Goal: Task Accomplishment & Management: Complete application form

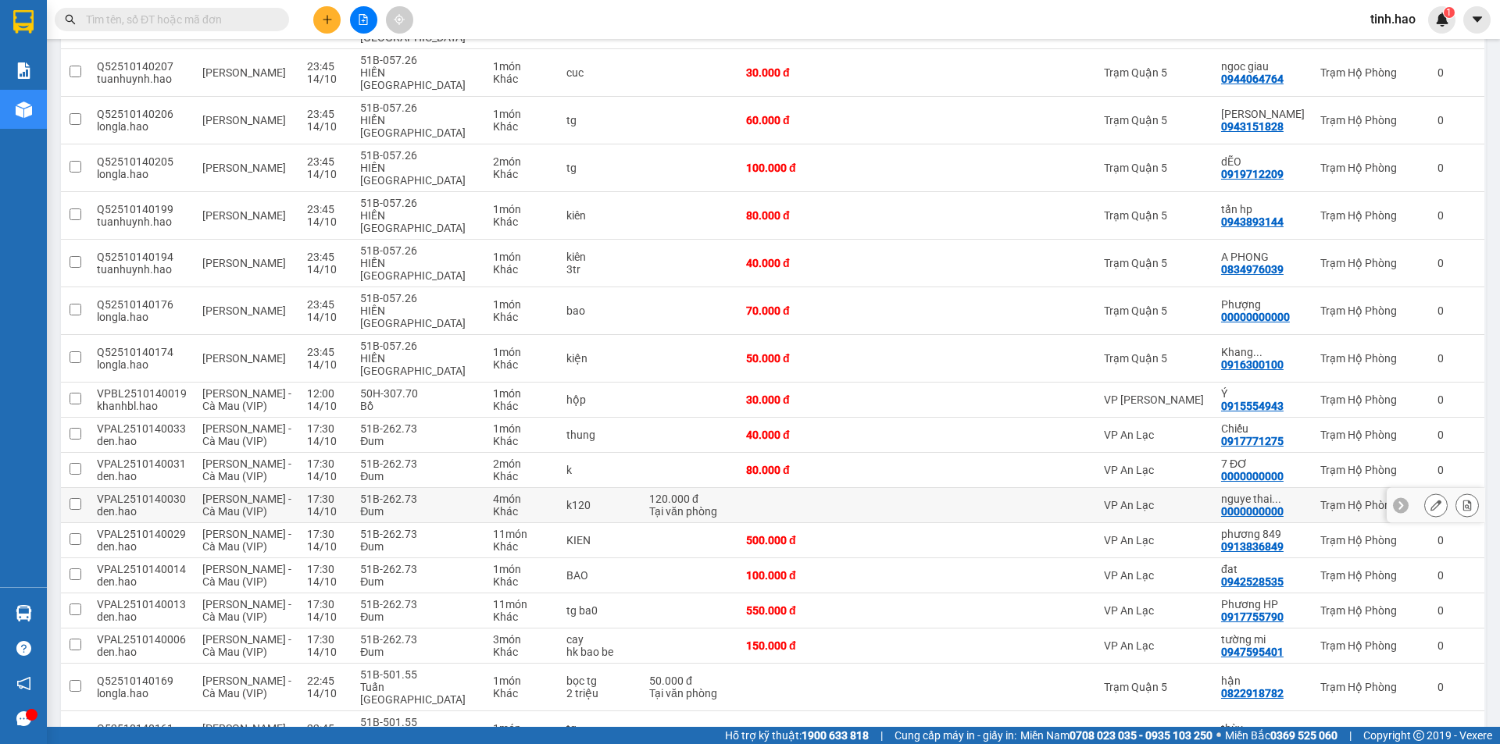
scroll to position [512, 0]
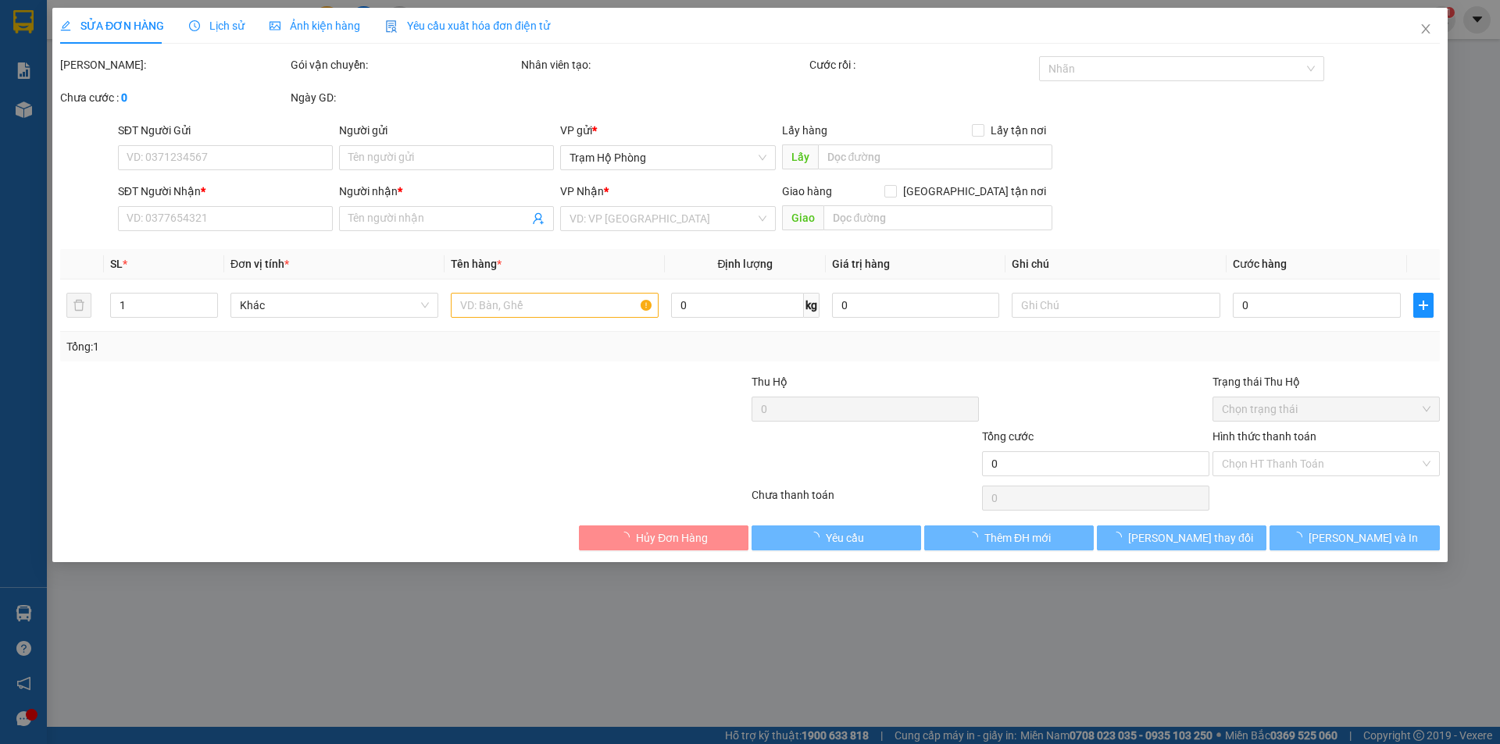
type input "0949403304"
type input "nhật"
type input "80.000"
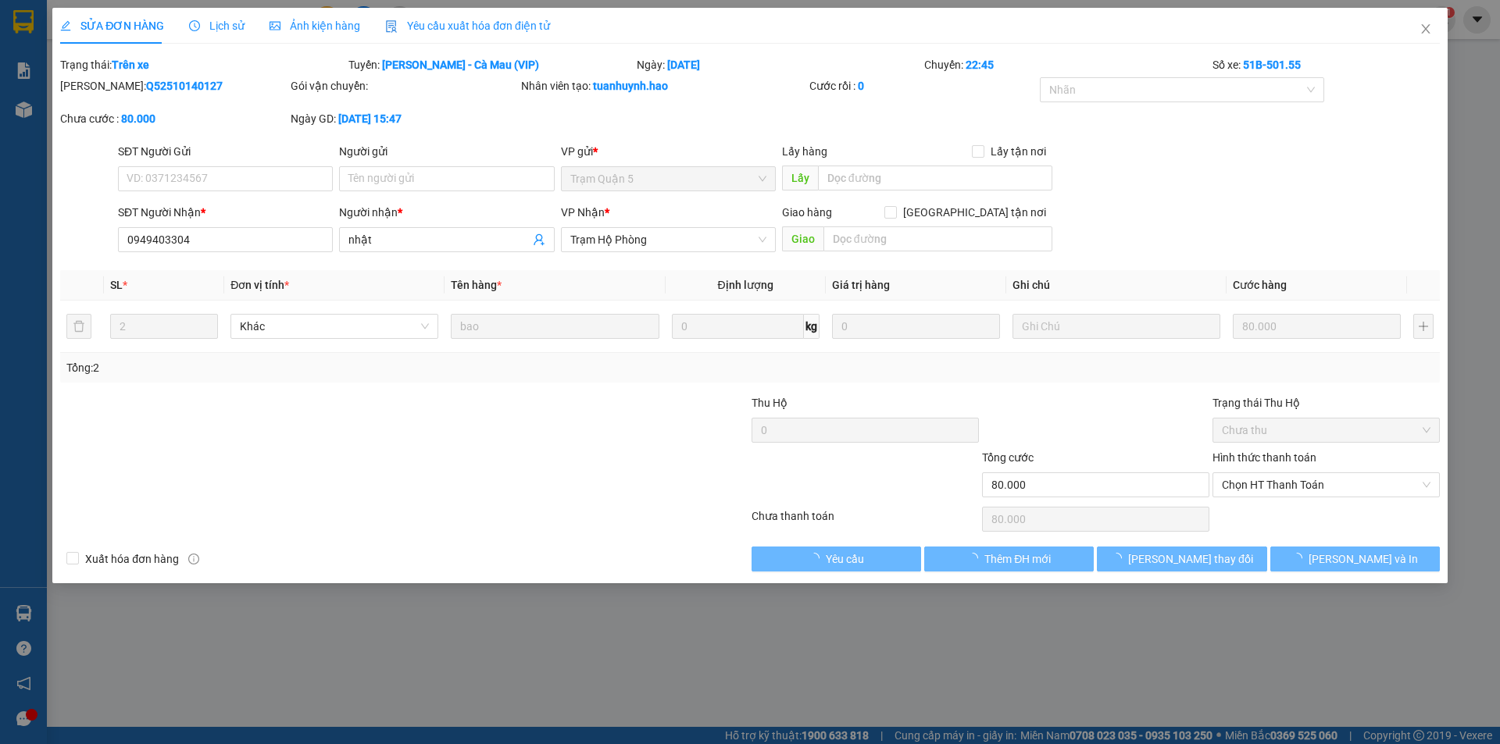
click at [306, 37] on div "Ảnh kiện hàng" at bounding box center [314, 26] width 91 height 36
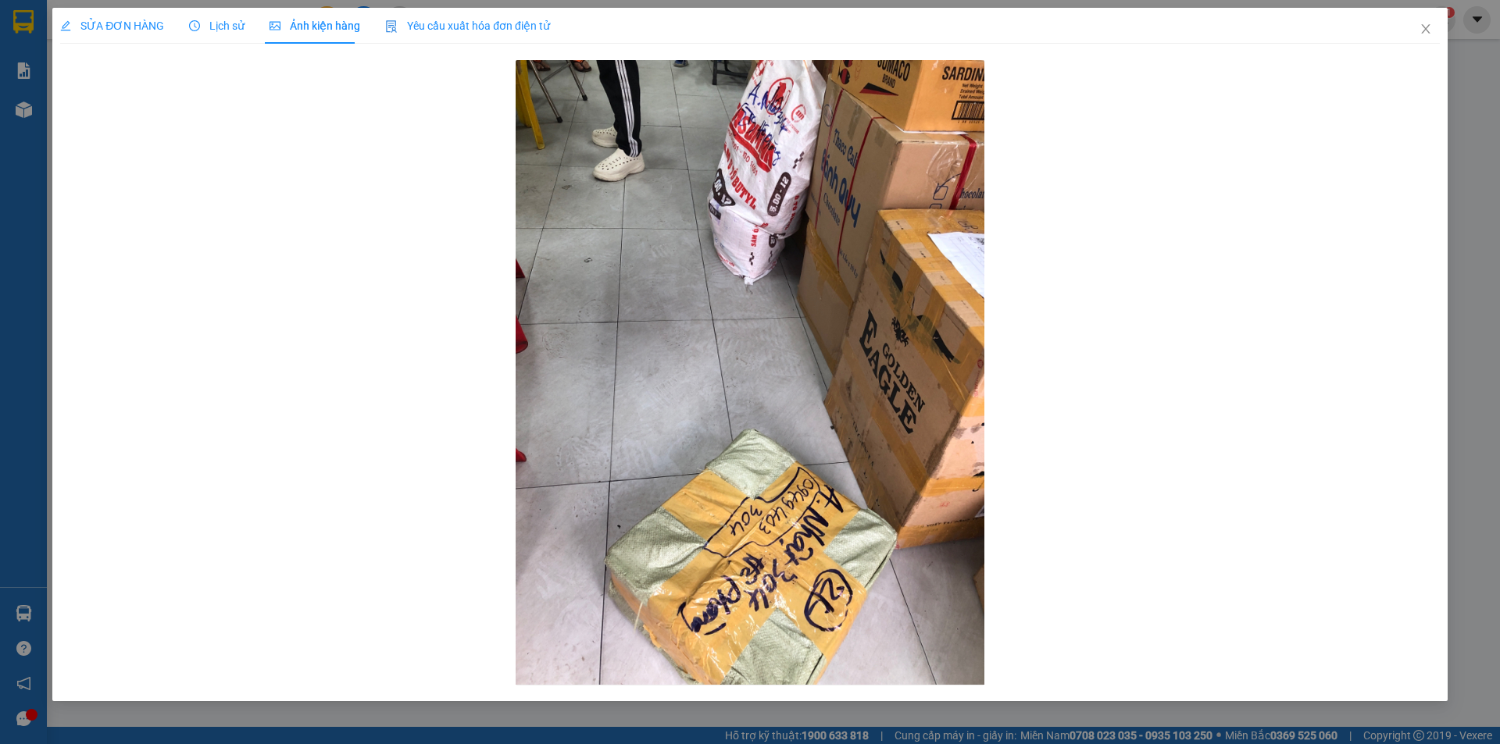
click at [219, 26] on span "Lịch sử" at bounding box center [216, 26] width 55 height 12
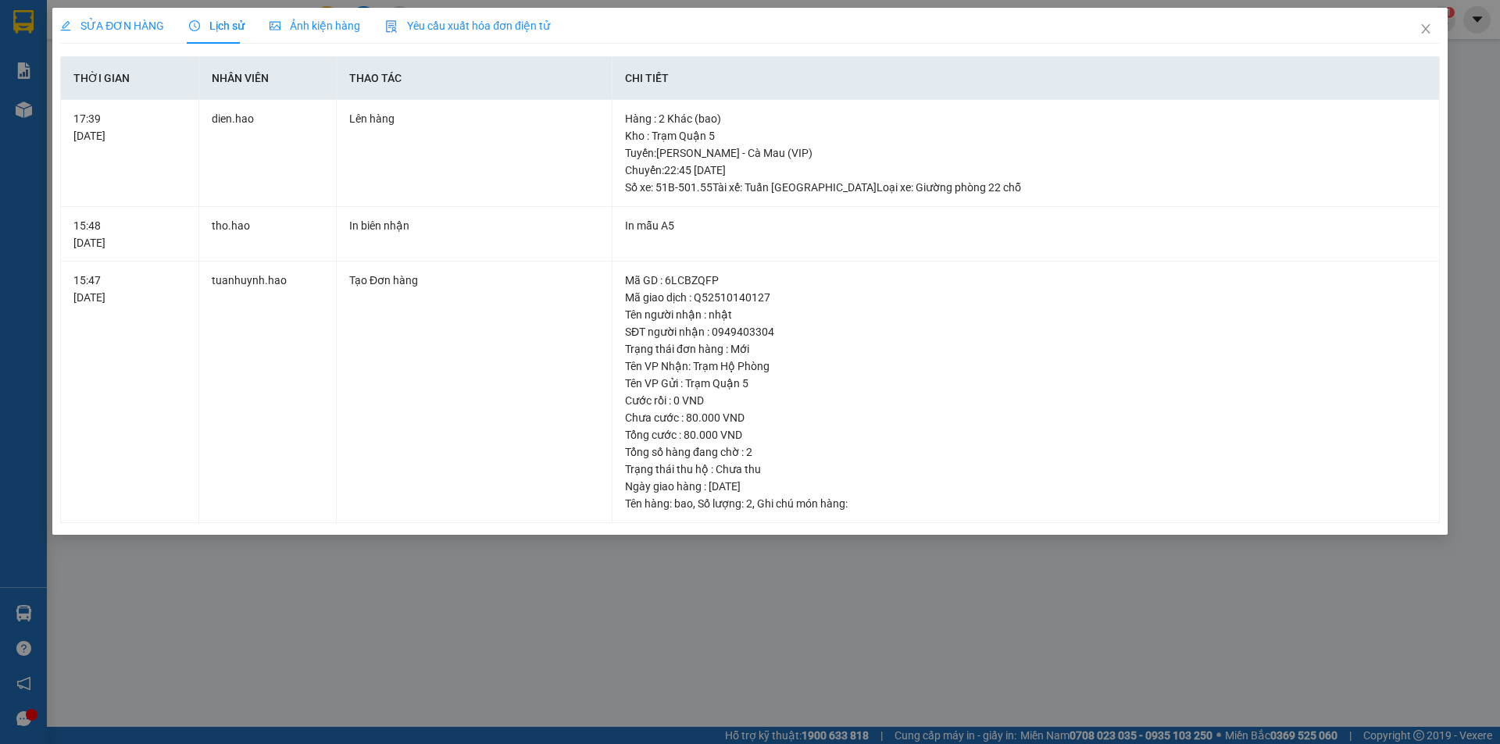
click at [127, 27] on span "SỬA ĐƠN HÀNG" at bounding box center [112, 26] width 104 height 12
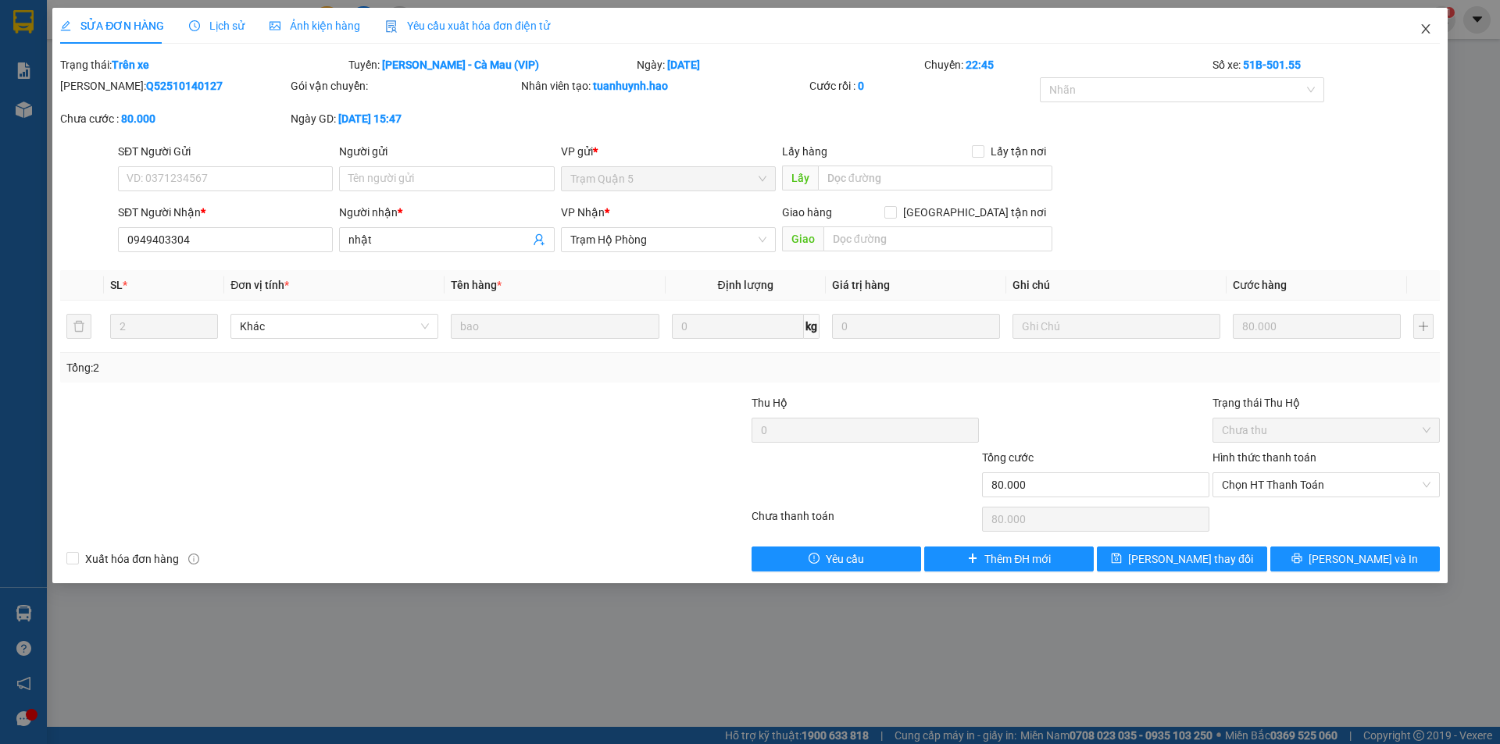
click at [1422, 31] on icon "close" at bounding box center [1425, 29] width 12 height 12
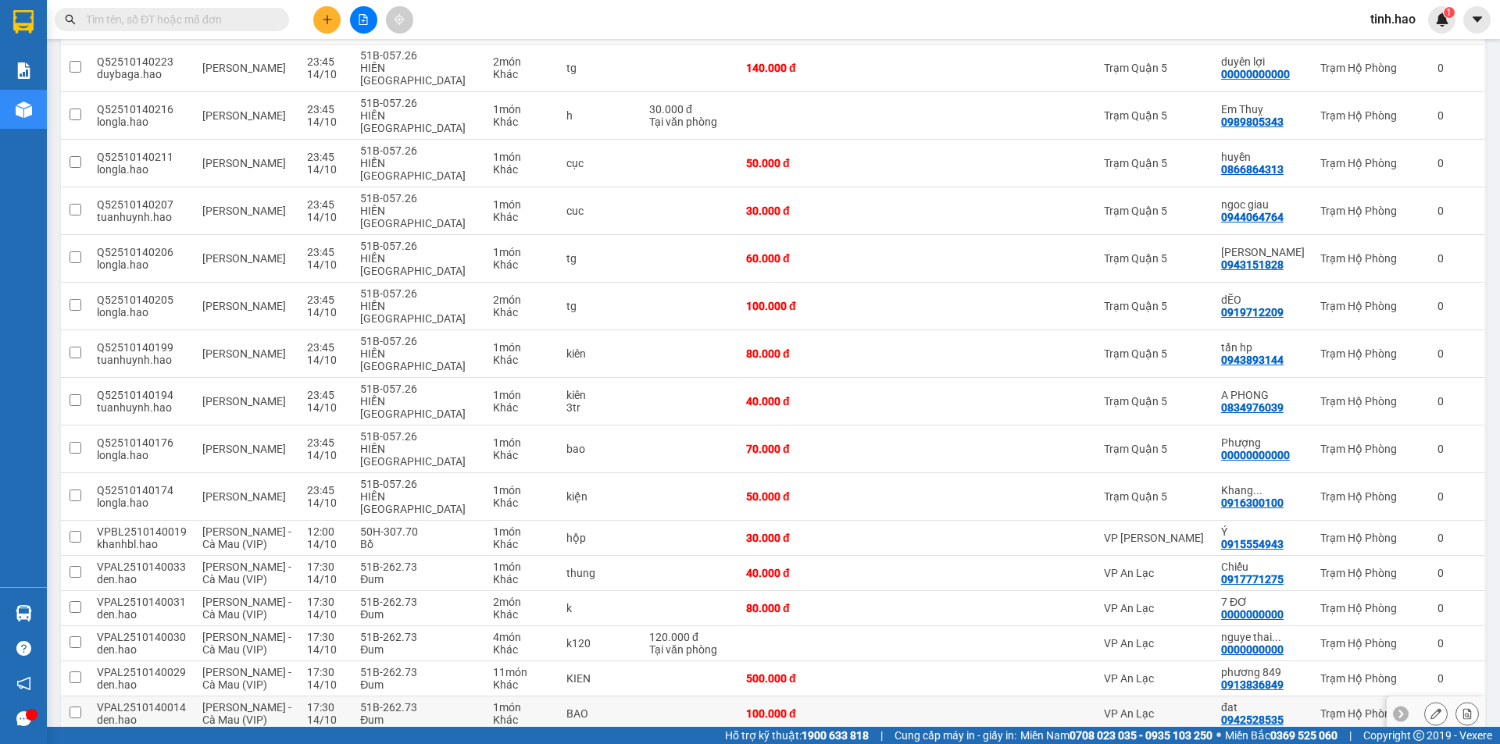
scroll to position [512, 0]
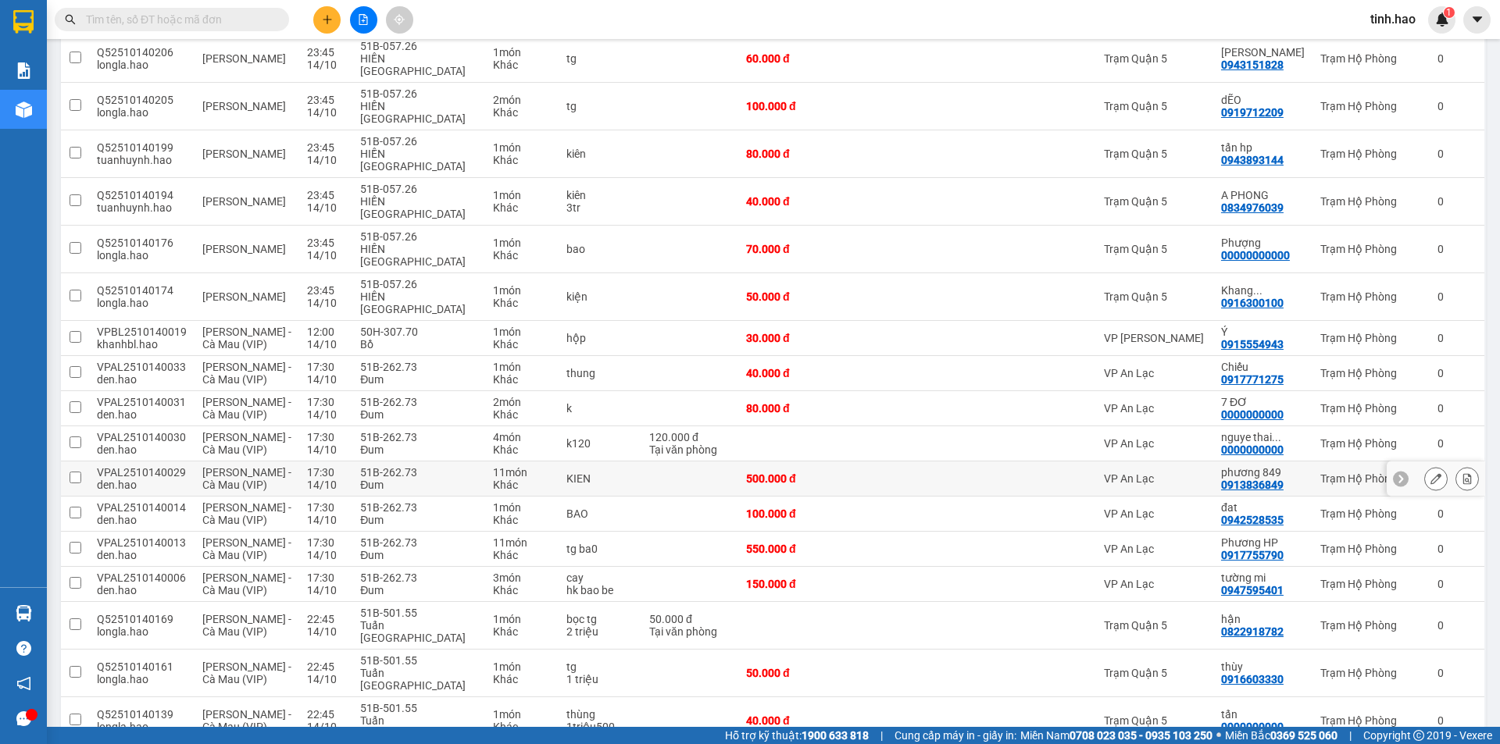
click at [1430, 473] on icon at bounding box center [1435, 478] width 11 height 11
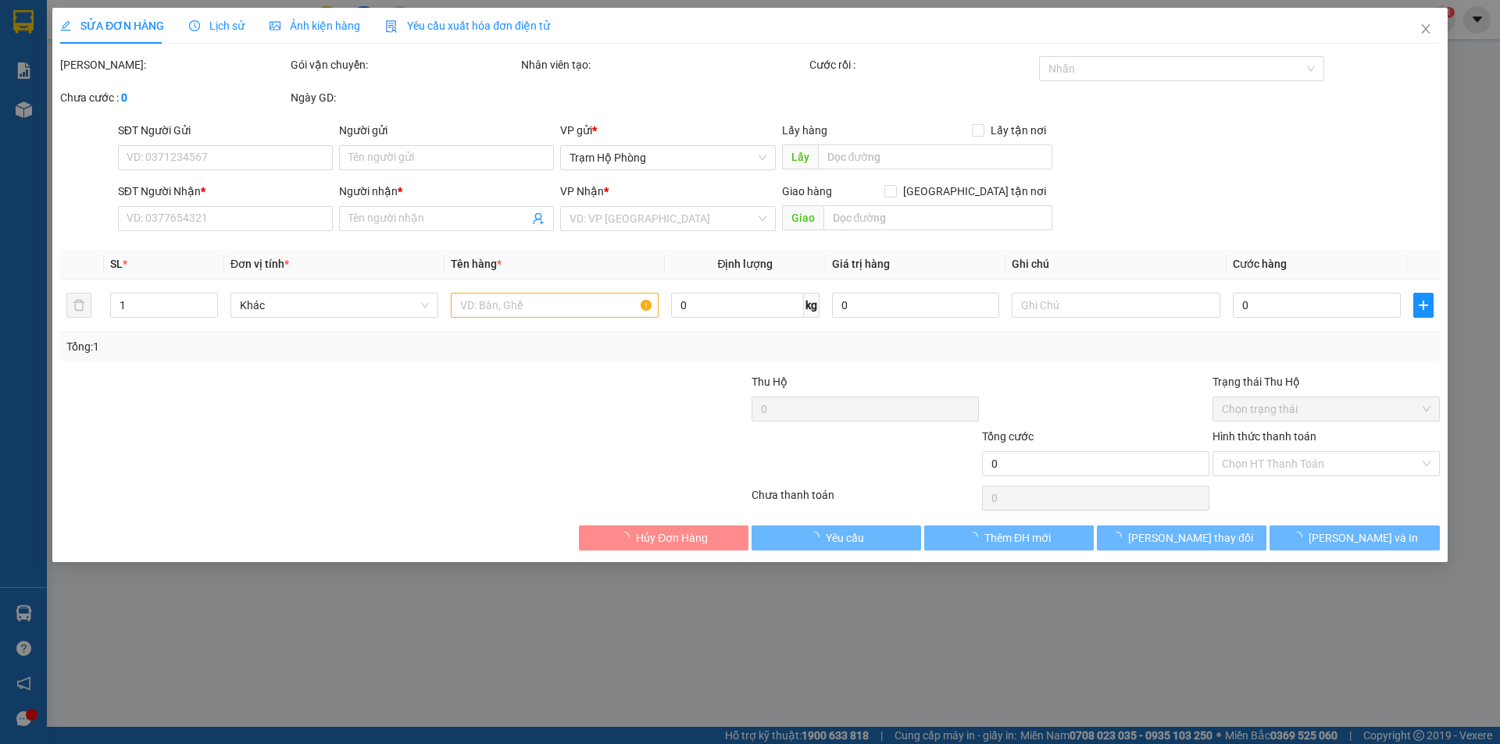
type input "0913836849"
type input "phương 849"
type input "500.000"
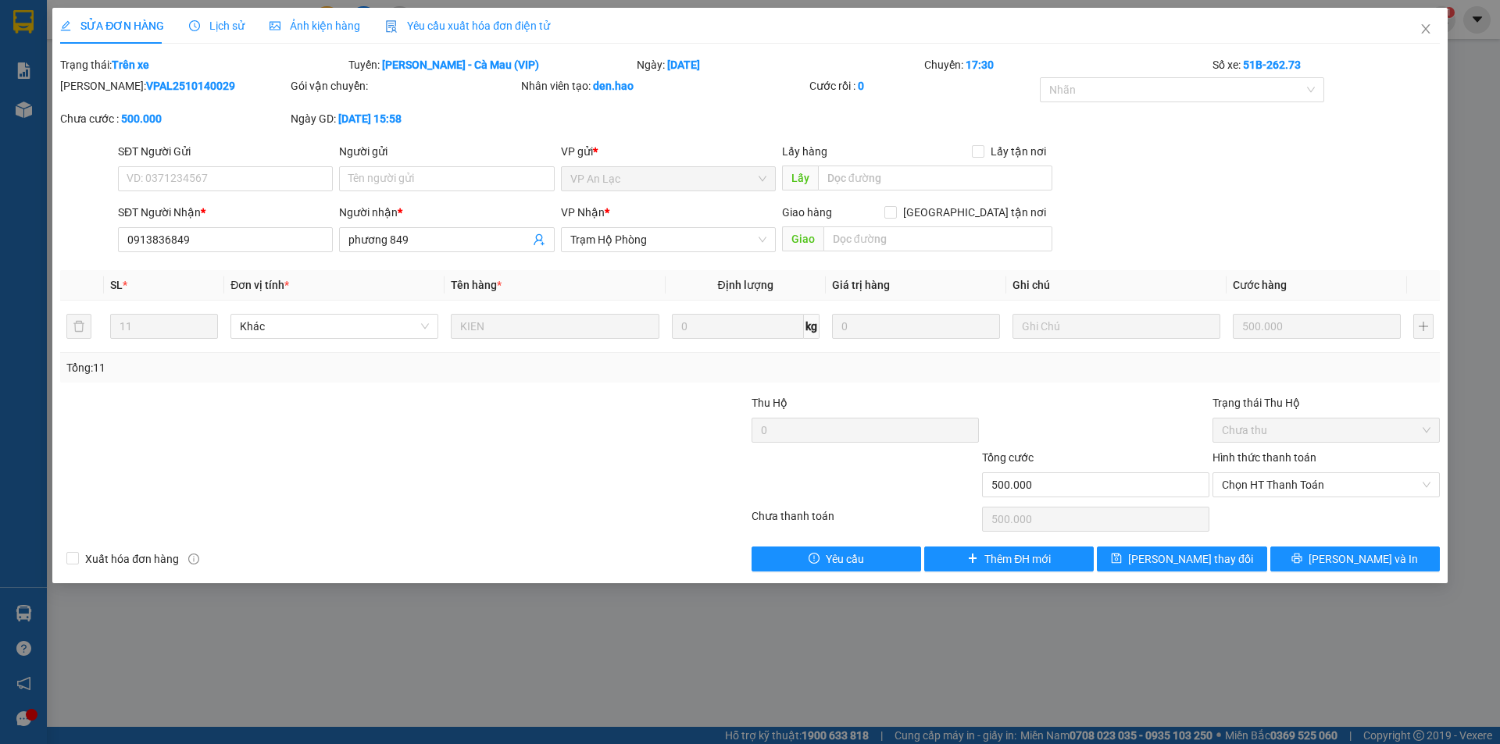
click at [219, 31] on span "Lịch sử" at bounding box center [216, 26] width 55 height 12
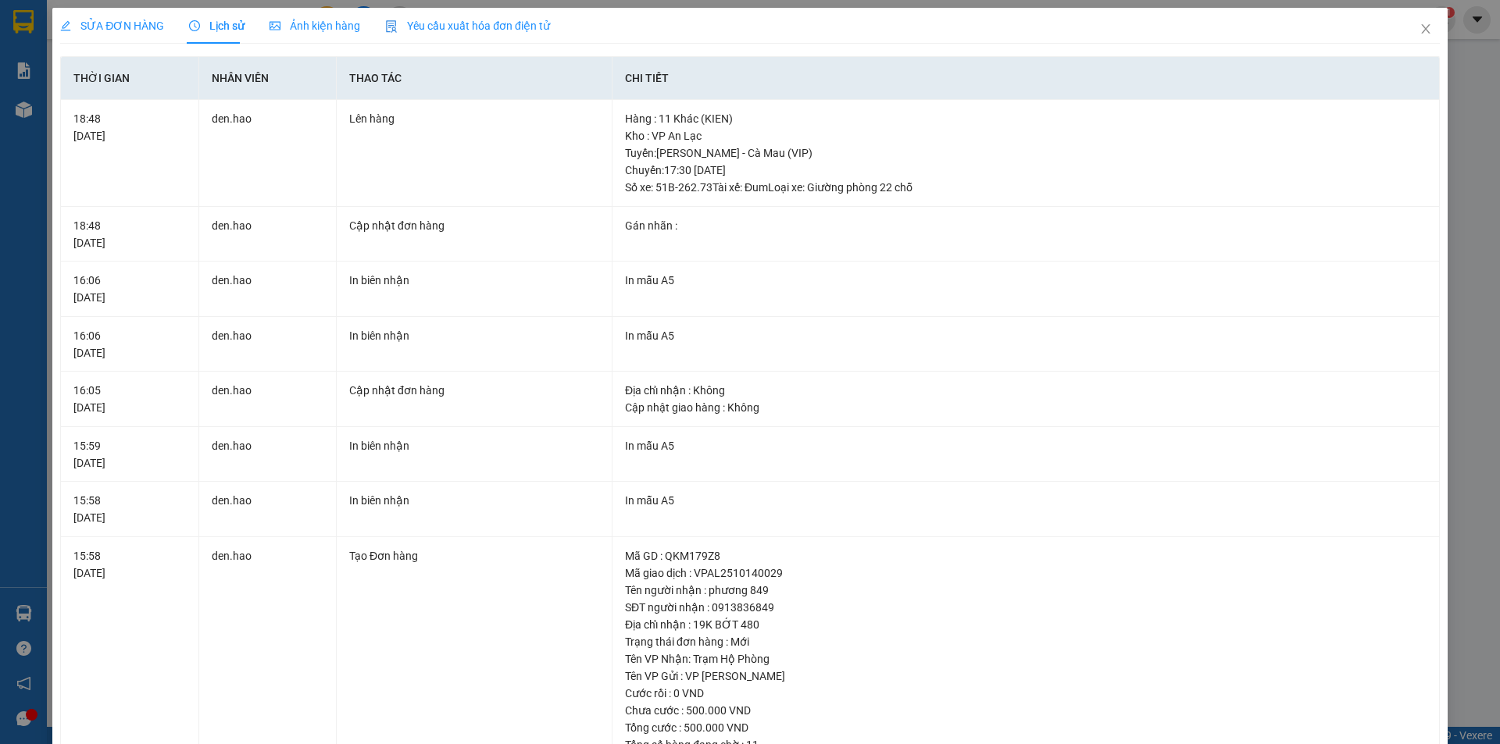
click at [320, 20] on span "Ảnh kiện hàng" at bounding box center [314, 26] width 91 height 12
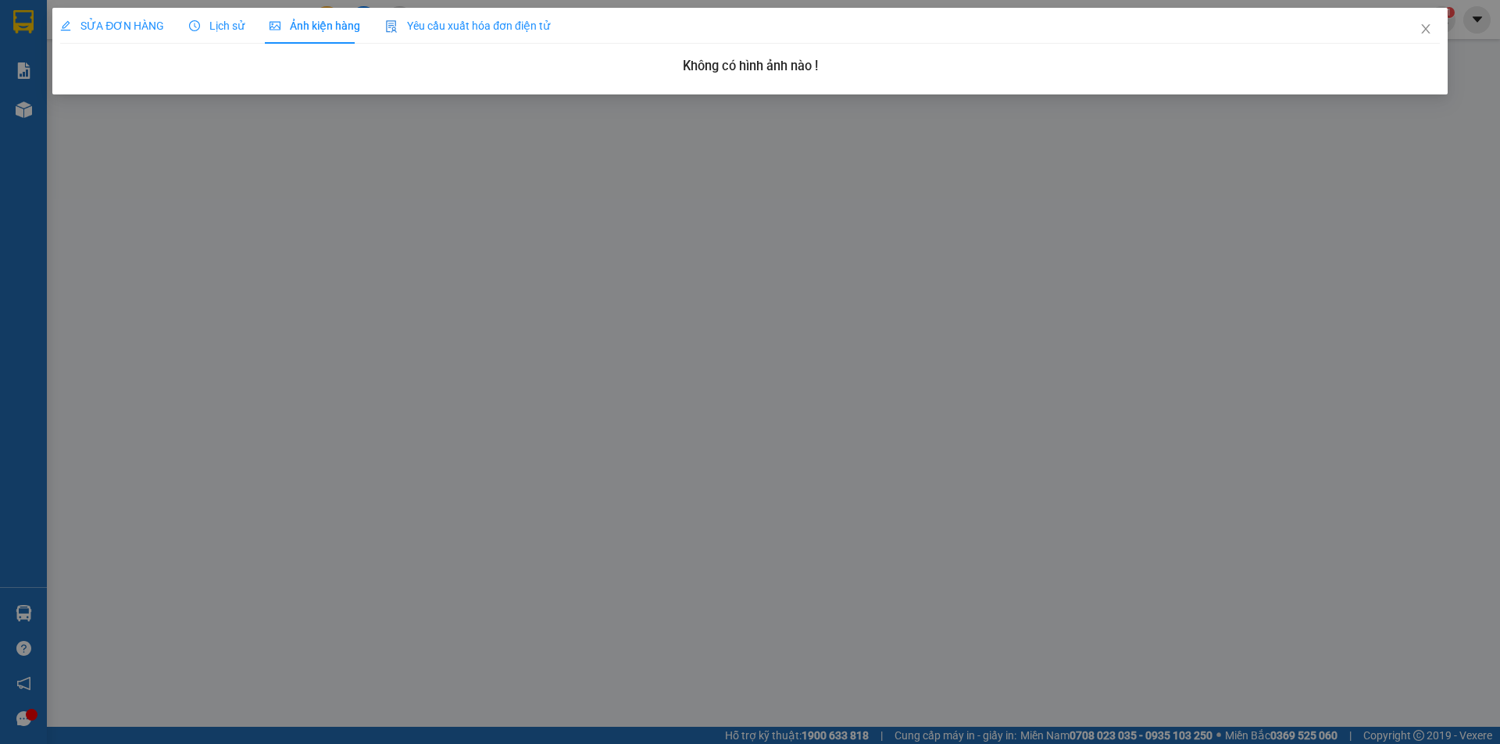
click at [101, 40] on div "SỬA ĐƠN HÀNG" at bounding box center [112, 26] width 104 height 36
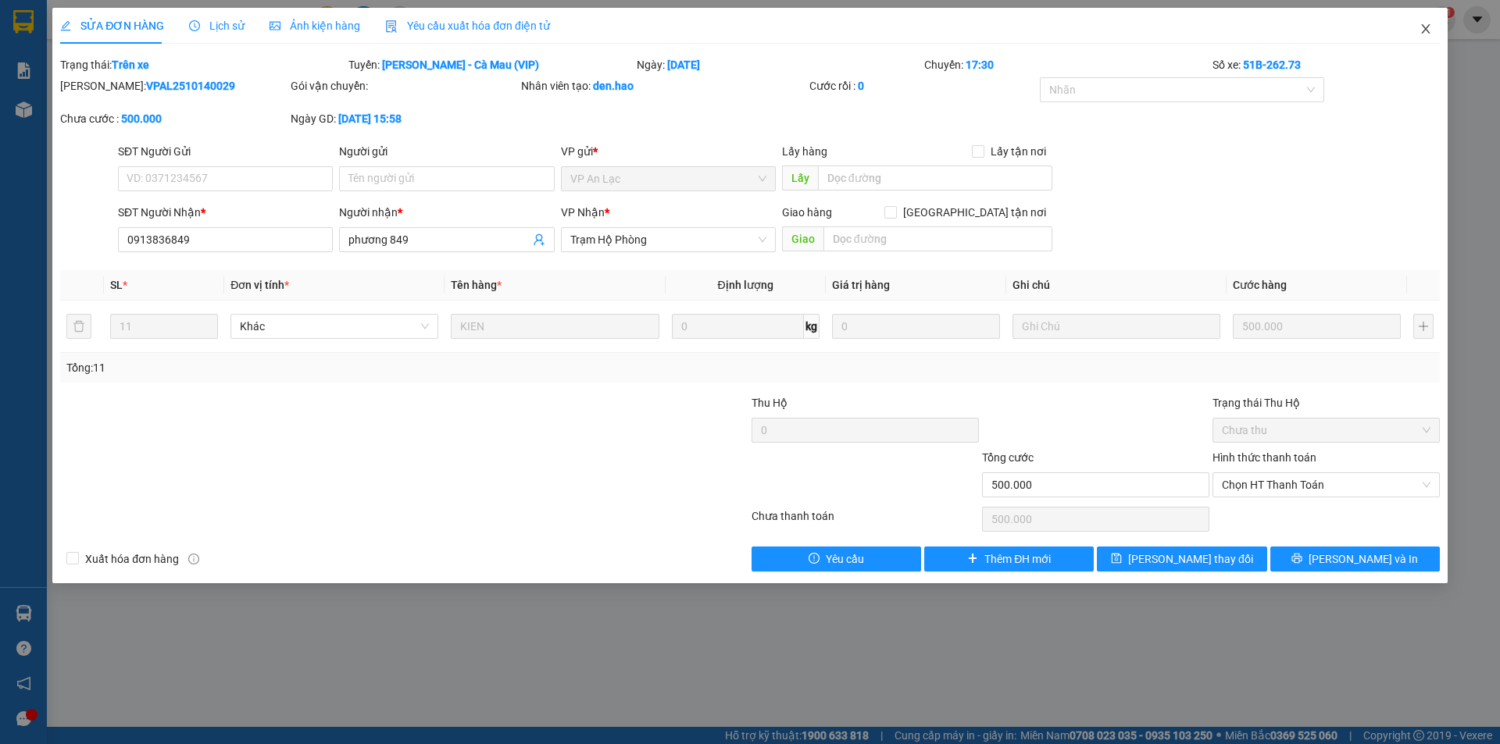
click at [1422, 27] on icon "close" at bounding box center [1425, 29] width 12 height 12
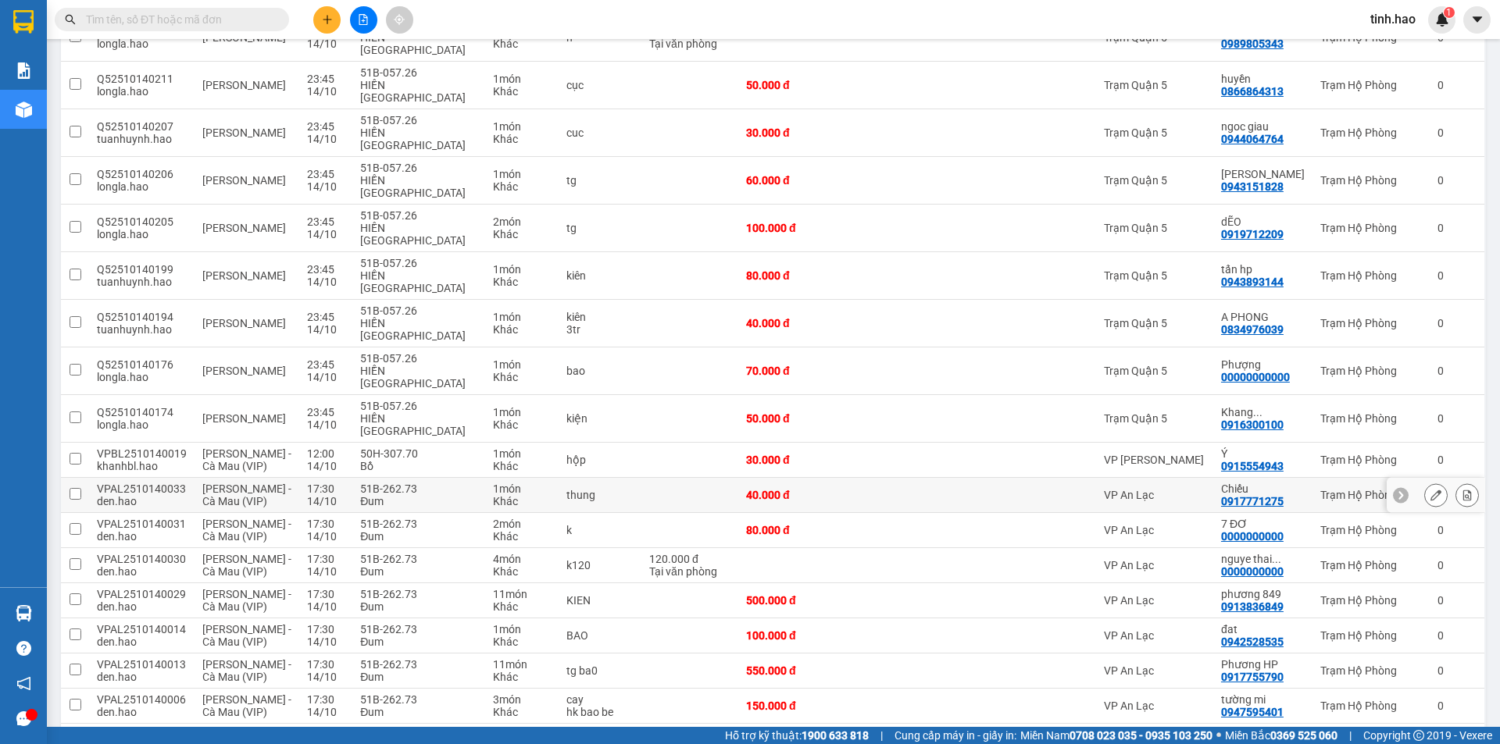
scroll to position [512, 0]
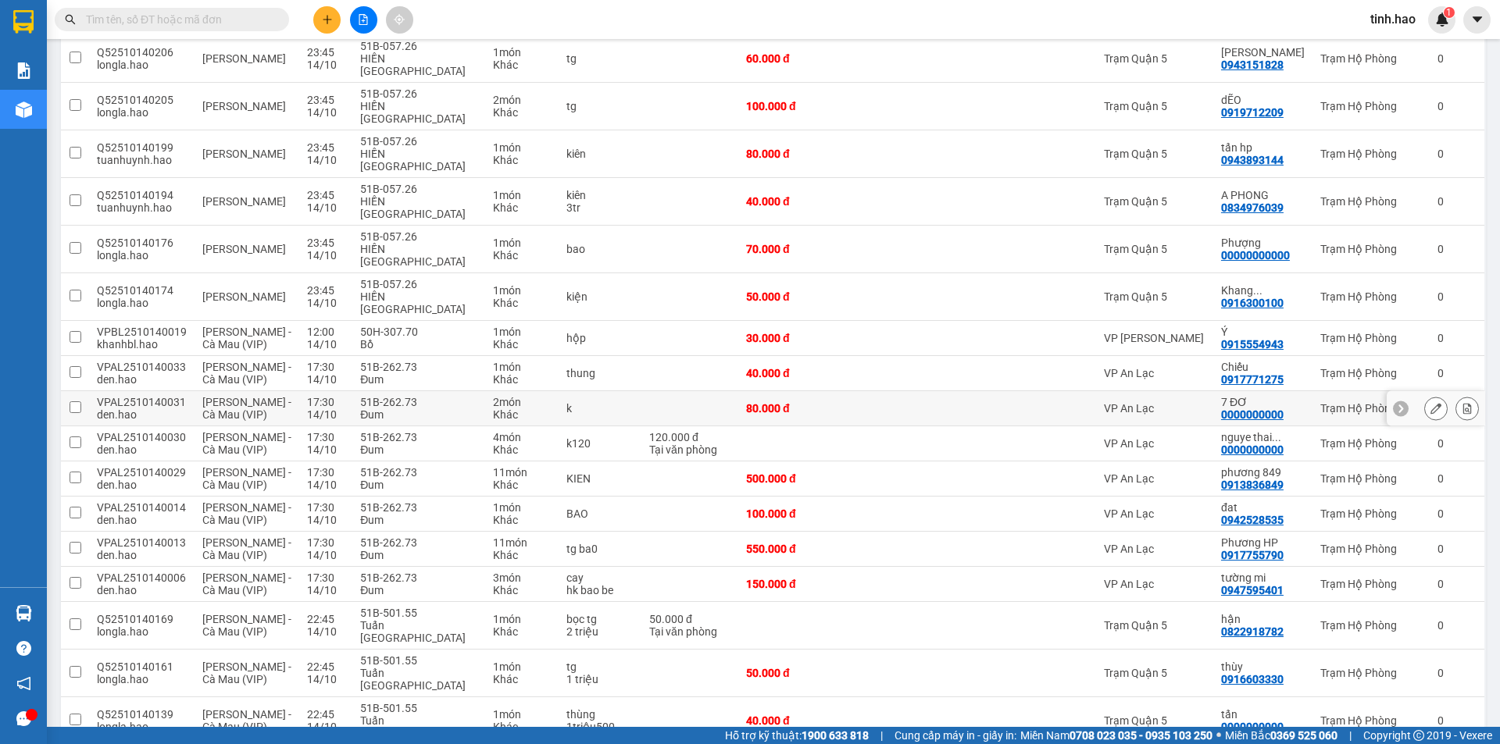
click at [842, 391] on td at bounding box center [887, 408] width 90 height 35
checkbox input "true"
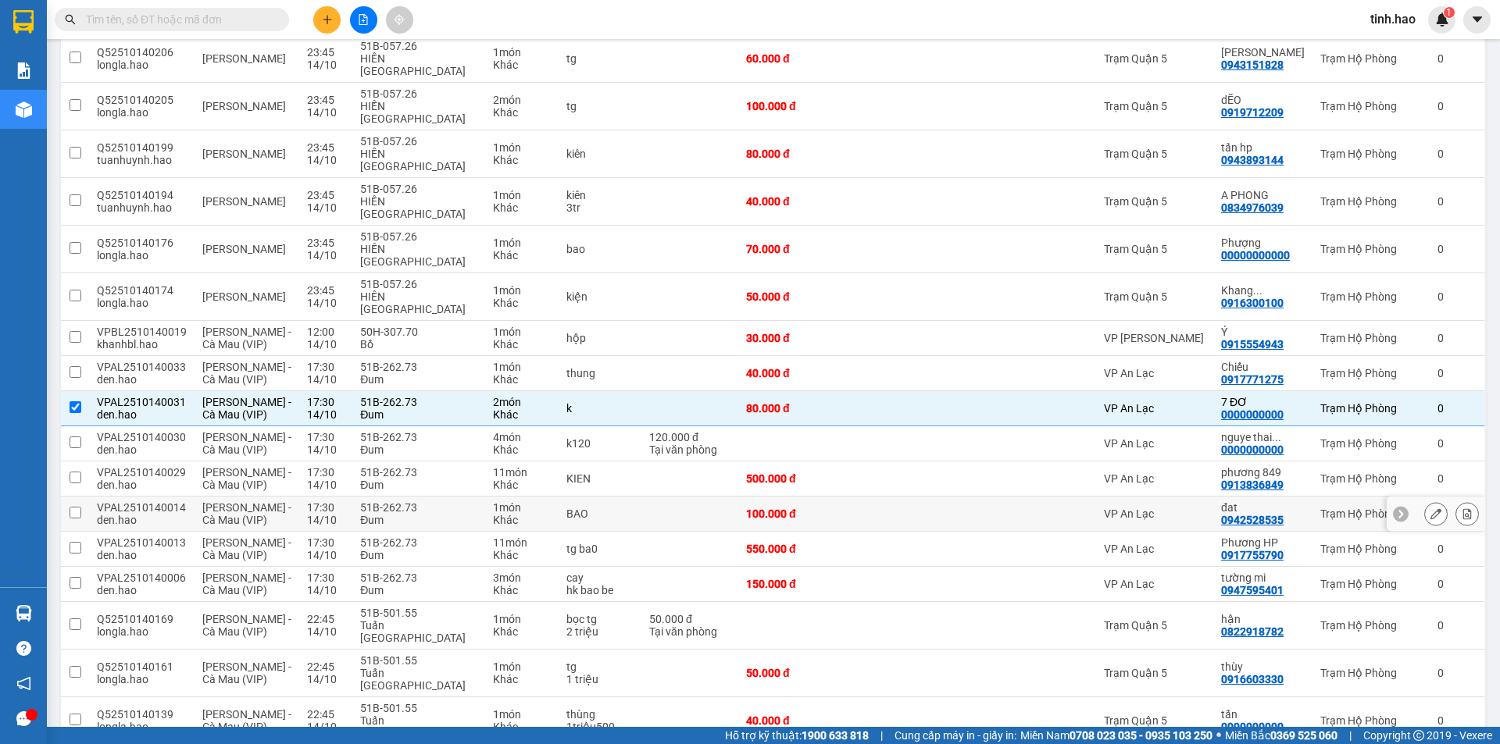
click at [900, 497] on td at bounding box center [887, 514] width 90 height 35
checkbox input "true"
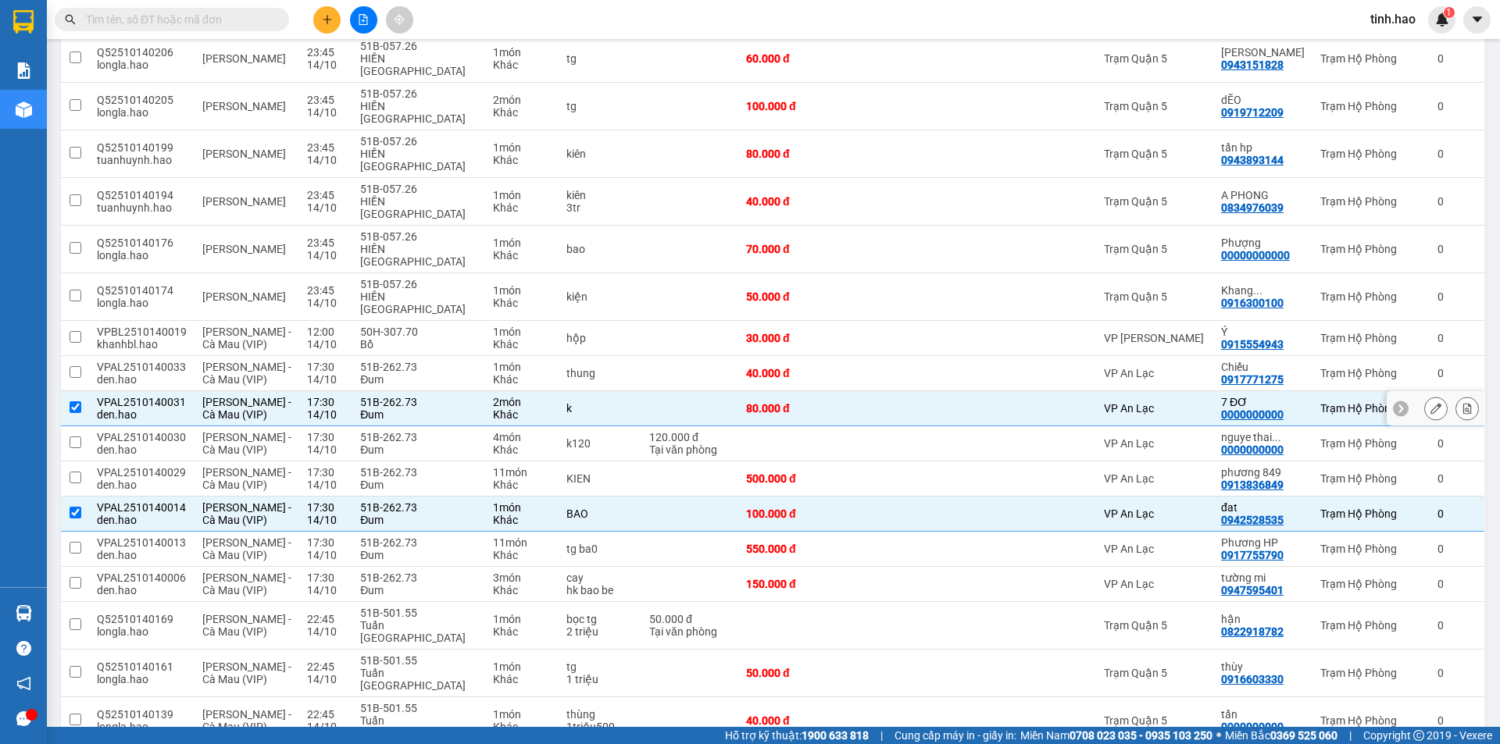
click at [879, 391] on td at bounding box center [887, 408] width 90 height 35
checkbox input "false"
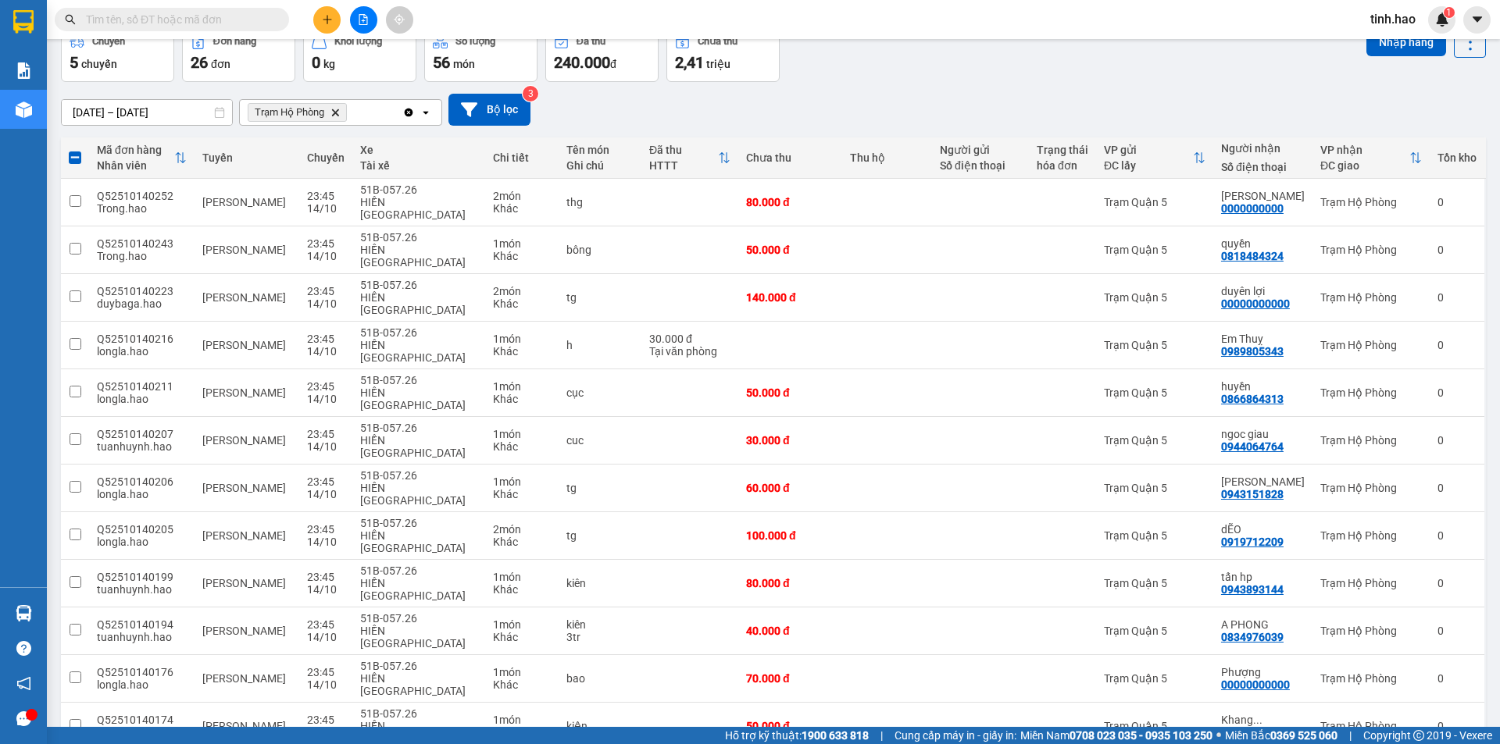
scroll to position [0, 0]
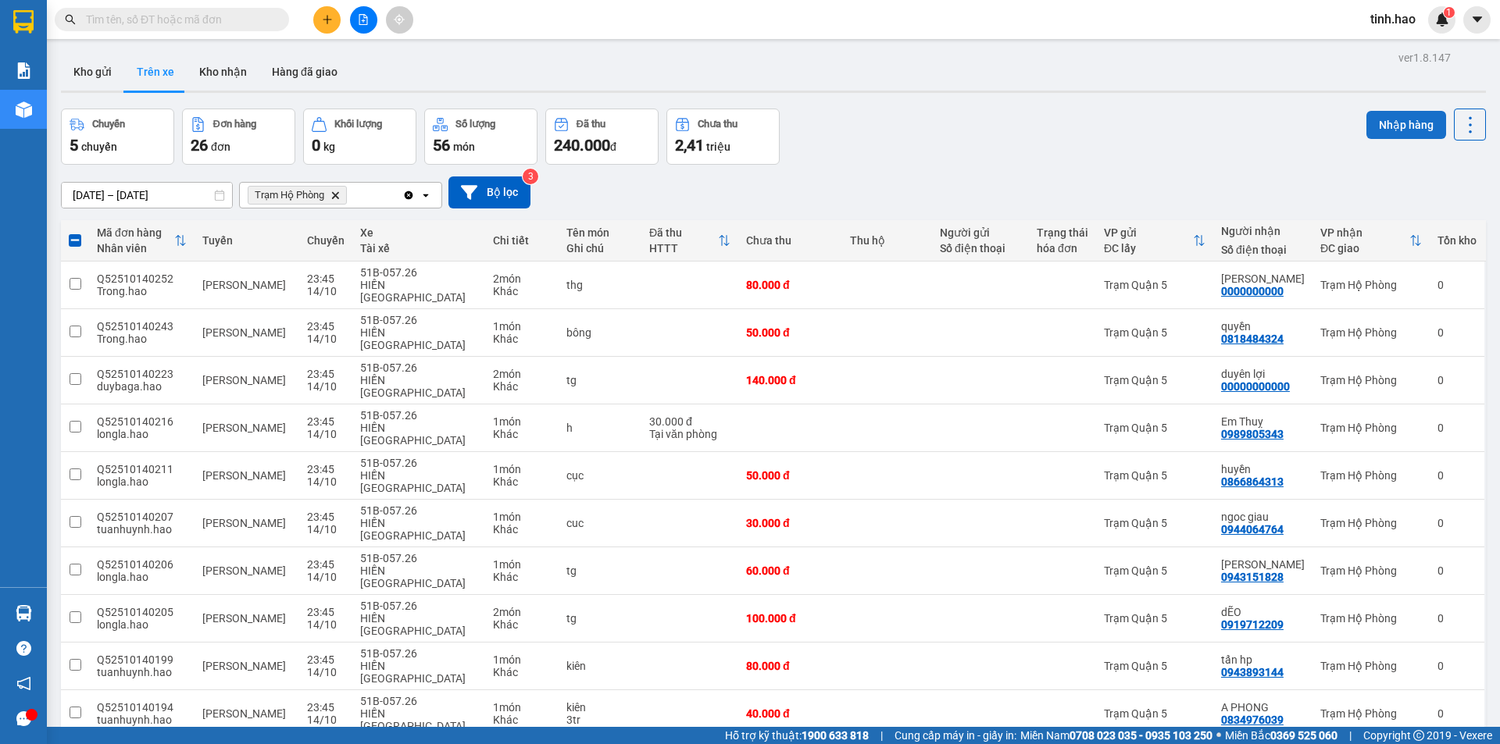
drag, startPoint x: 1360, startPoint y: 129, endPoint x: 1371, endPoint y: 121, distance: 13.4
click at [1366, 127] on button "Nhập hàng" at bounding box center [1406, 125] width 80 height 28
click at [1376, 119] on button "Nhập hàng" at bounding box center [1406, 125] width 80 height 28
checkbox input "false"
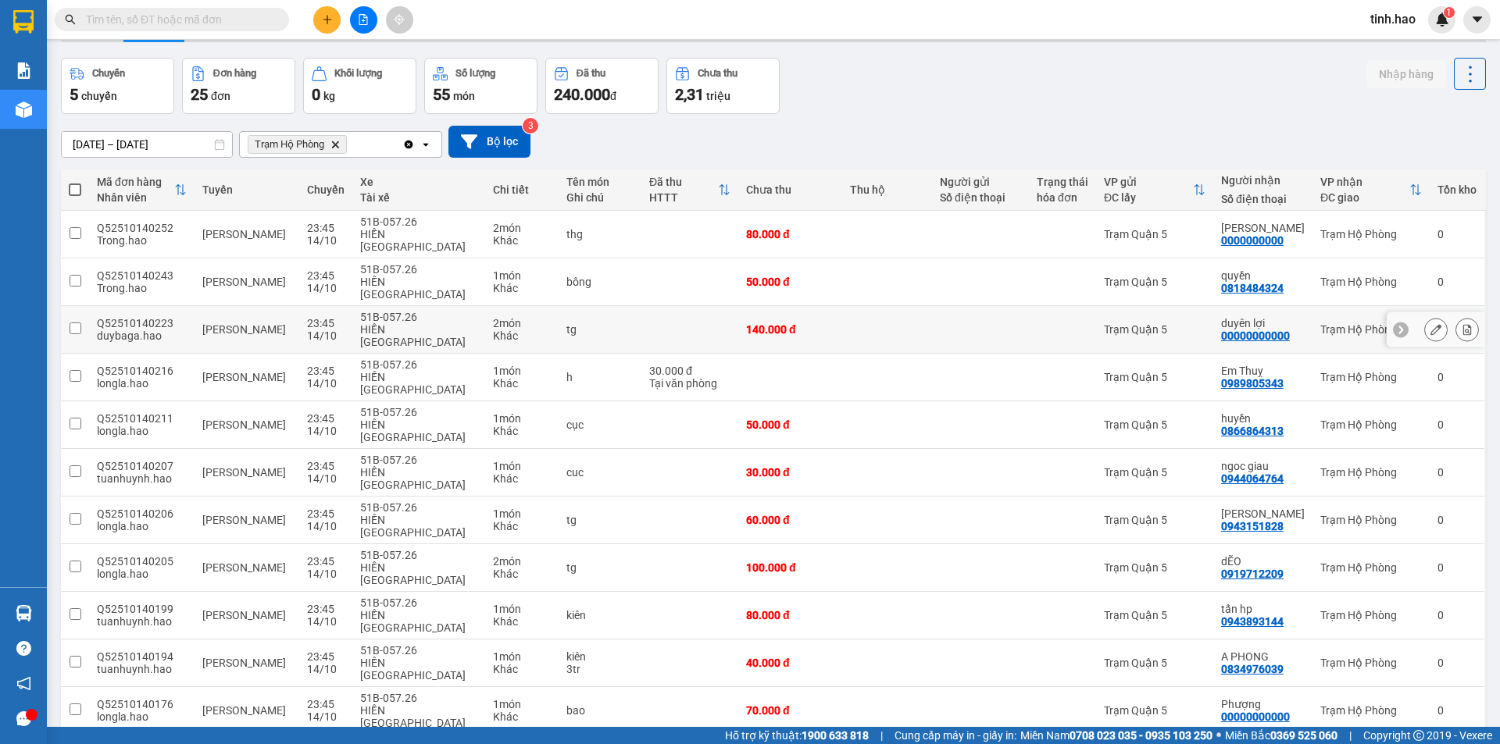
scroll to position [78, 0]
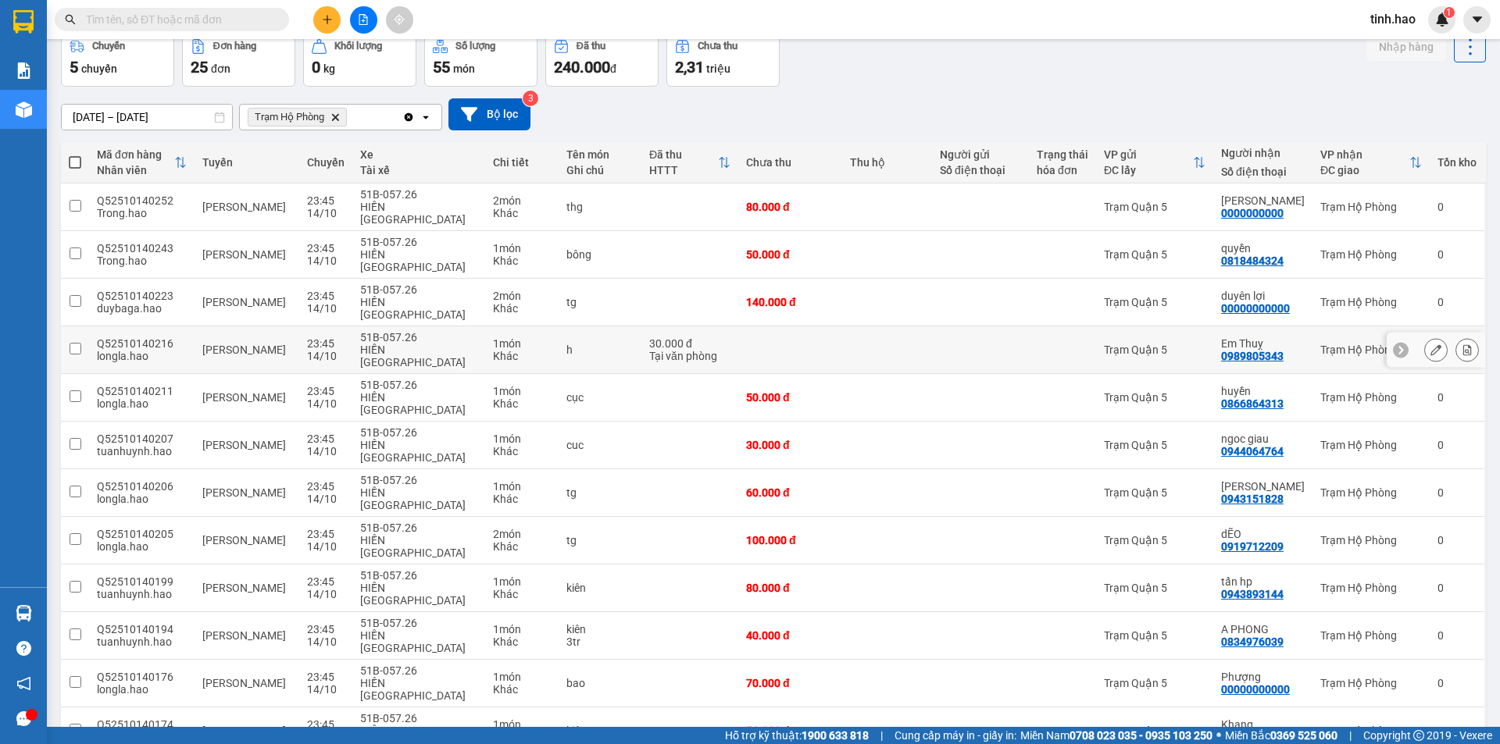
click at [816, 327] on td at bounding box center [790, 351] width 104 height 48
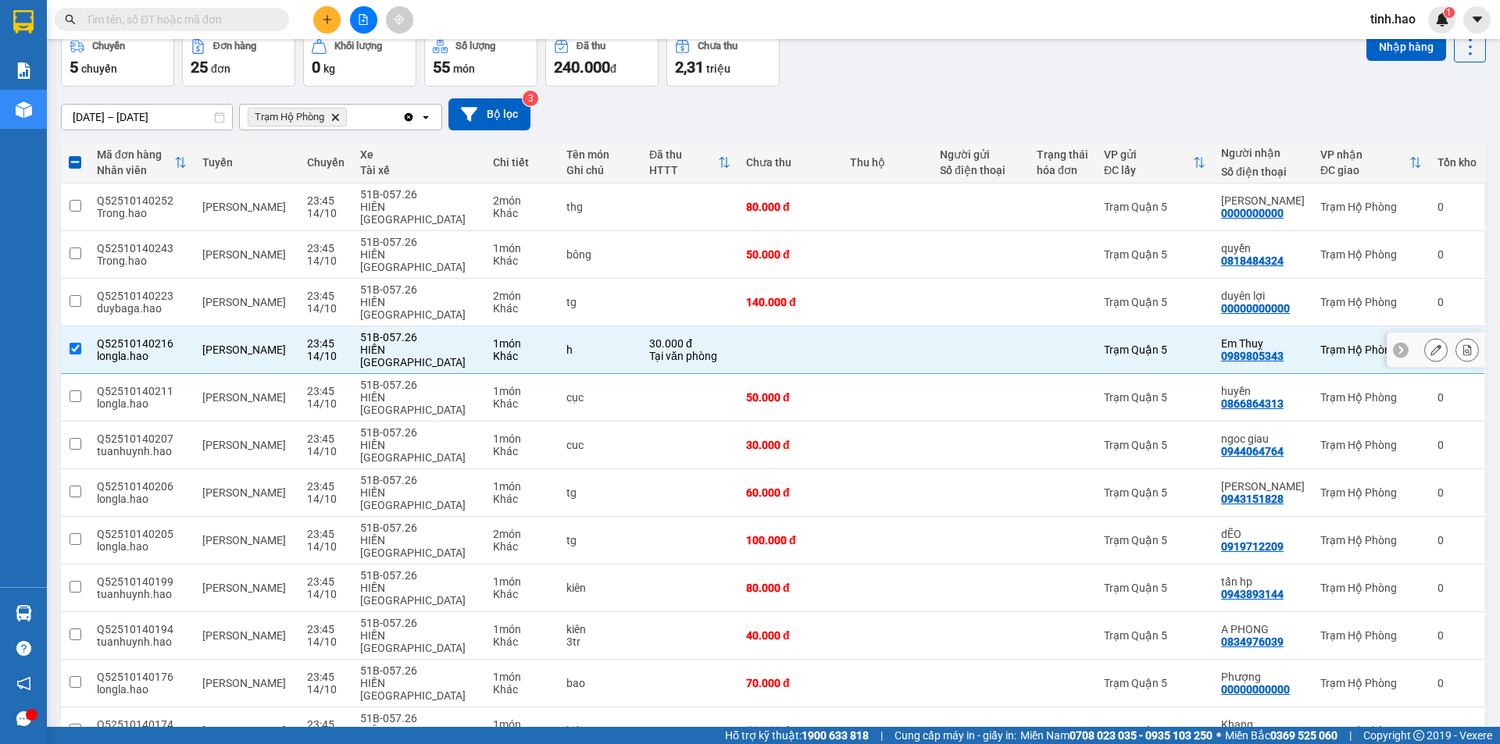
click at [1039, 344] on div at bounding box center [1063, 350] width 52 height 12
checkbox input "false"
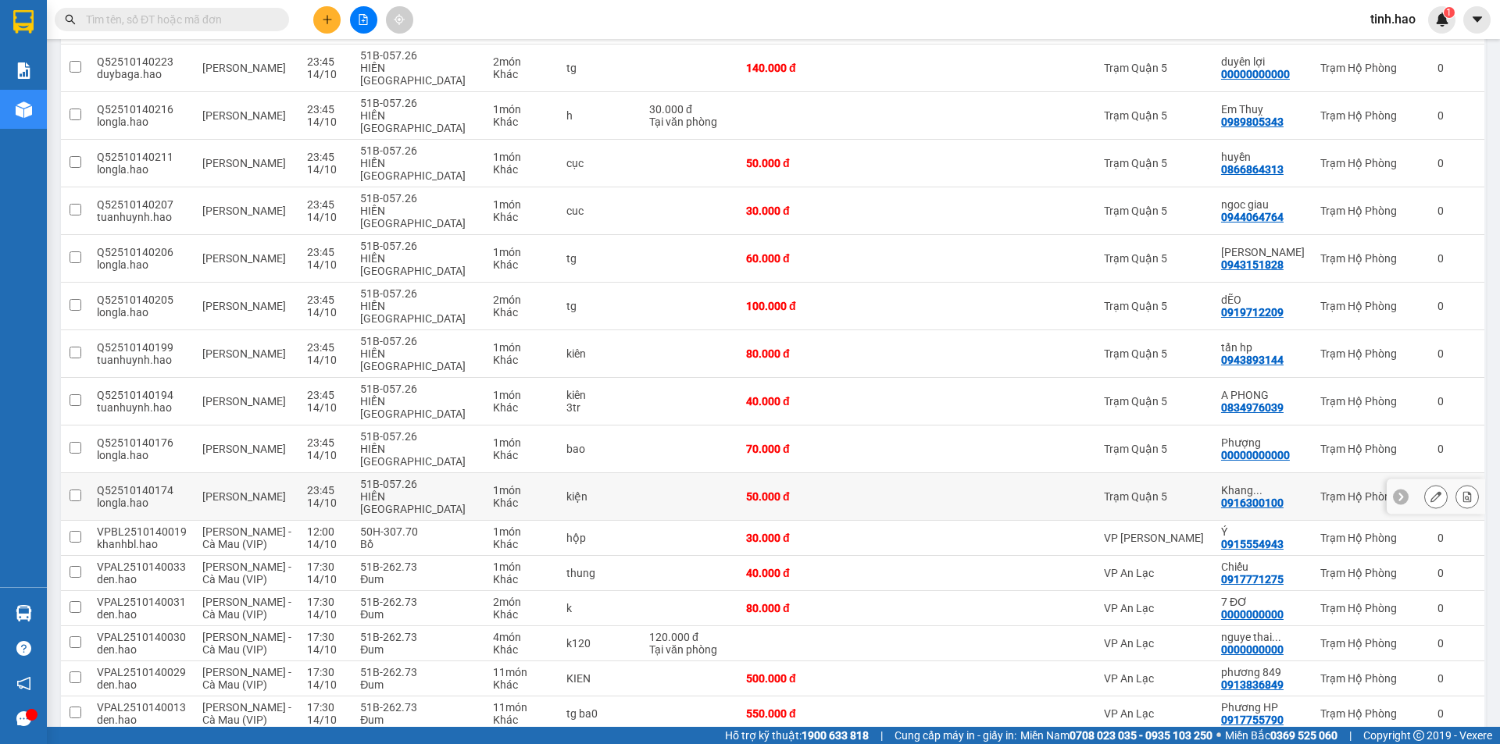
scroll to position [0, 0]
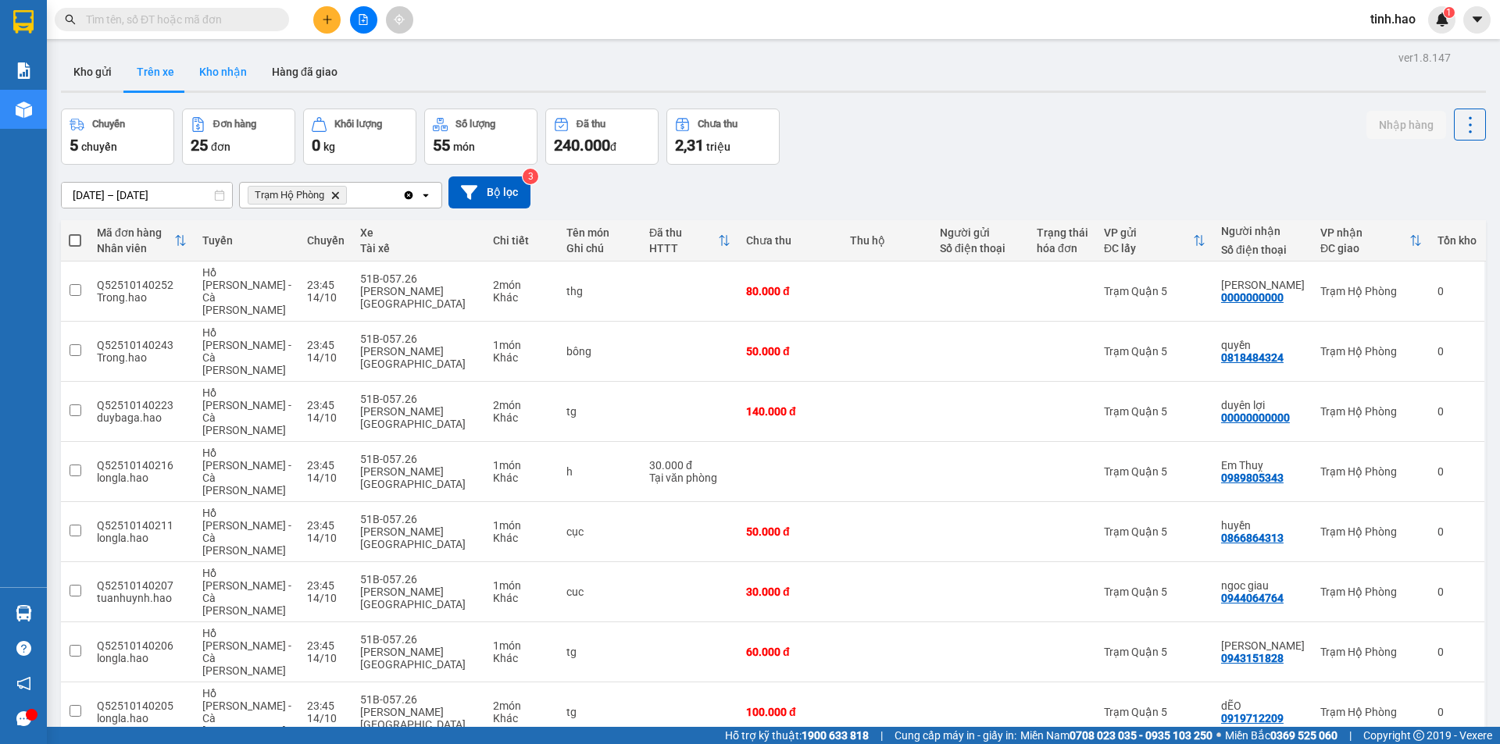
click at [223, 70] on button "Kho nhận" at bounding box center [223, 71] width 73 height 37
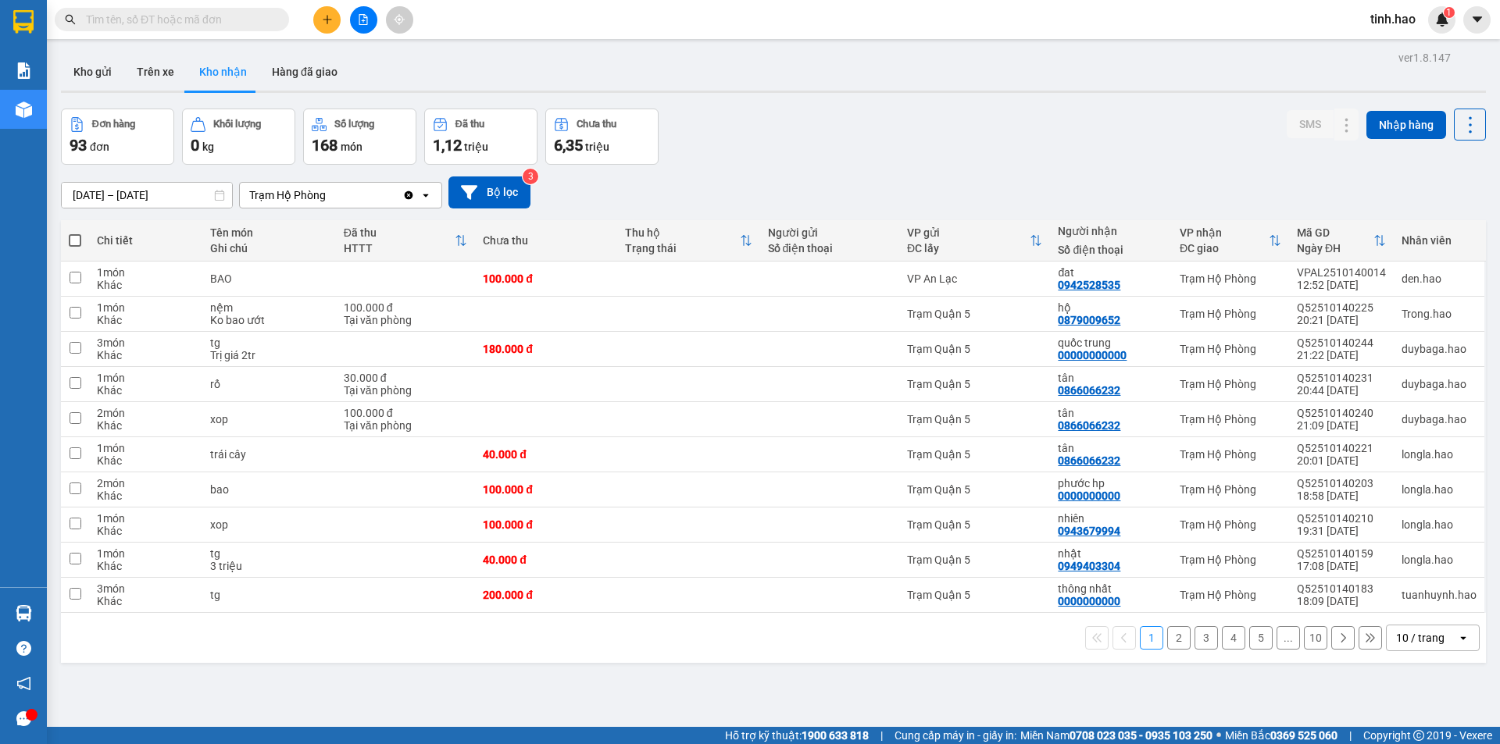
click at [1416, 642] on div "10 / trang" at bounding box center [1420, 638] width 48 height 16
click at [1413, 608] on span "100 / trang" at bounding box center [1414, 604] width 56 height 16
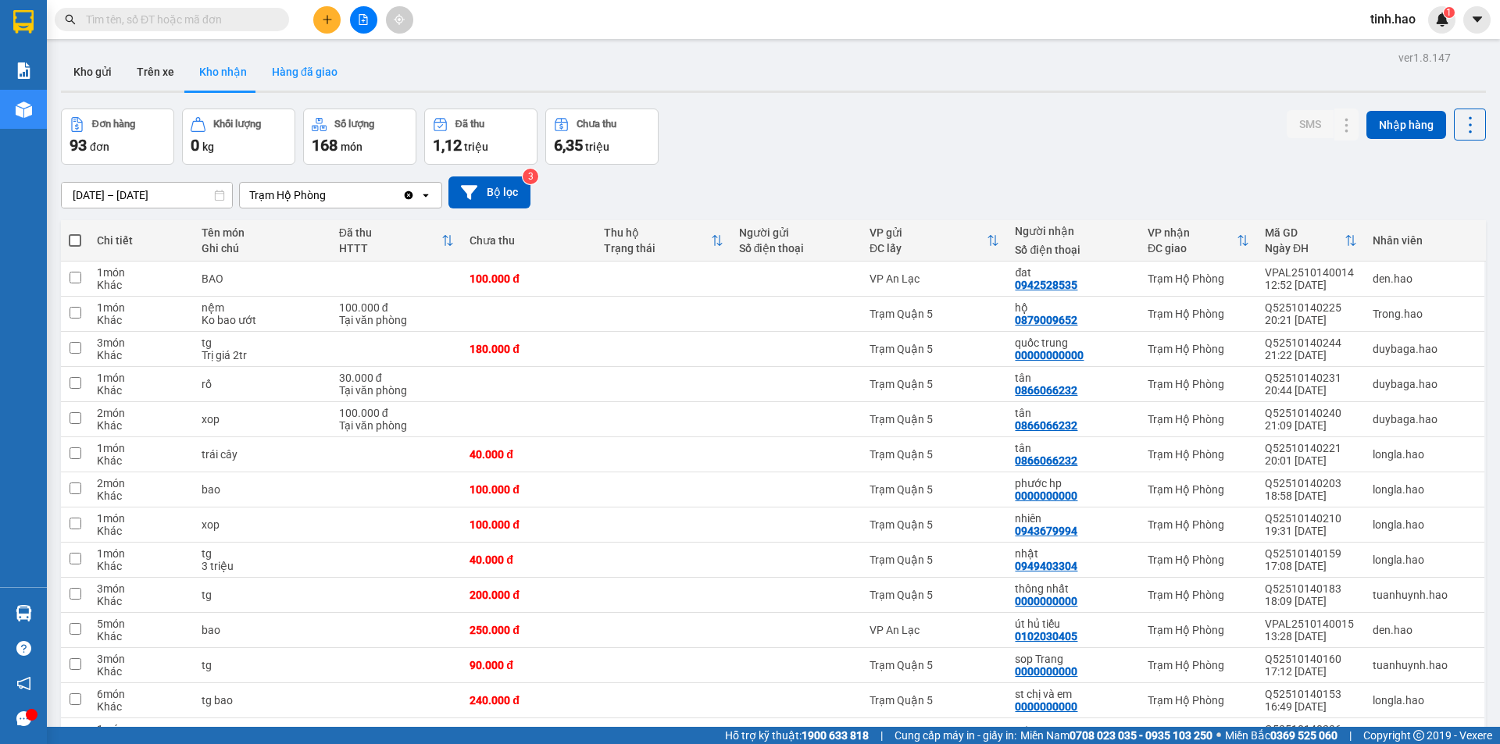
click at [273, 66] on button "Hàng đã giao" at bounding box center [304, 71] width 91 height 37
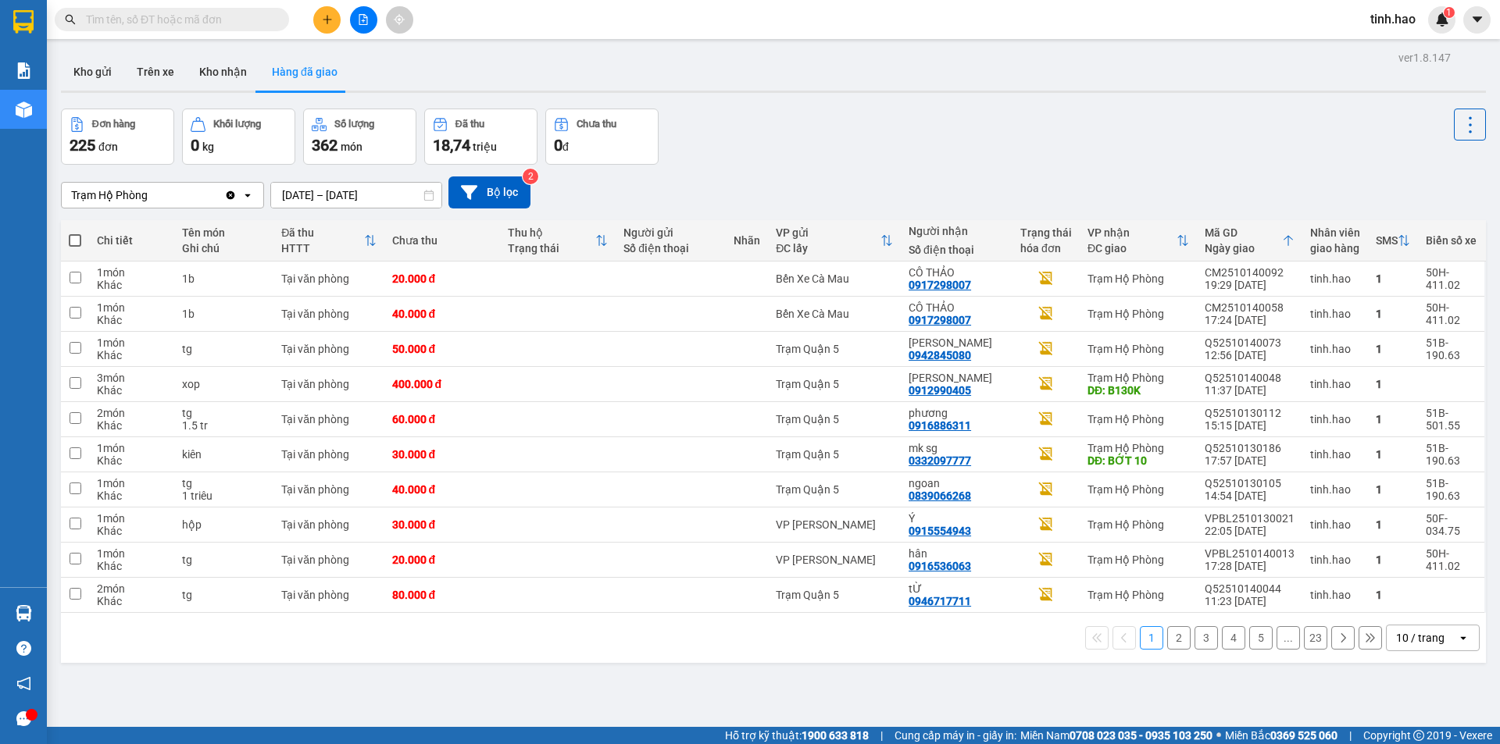
click at [1417, 642] on div "10 / trang" at bounding box center [1420, 638] width 48 height 16
click at [1415, 609] on span "100 / trang" at bounding box center [1414, 604] width 56 height 16
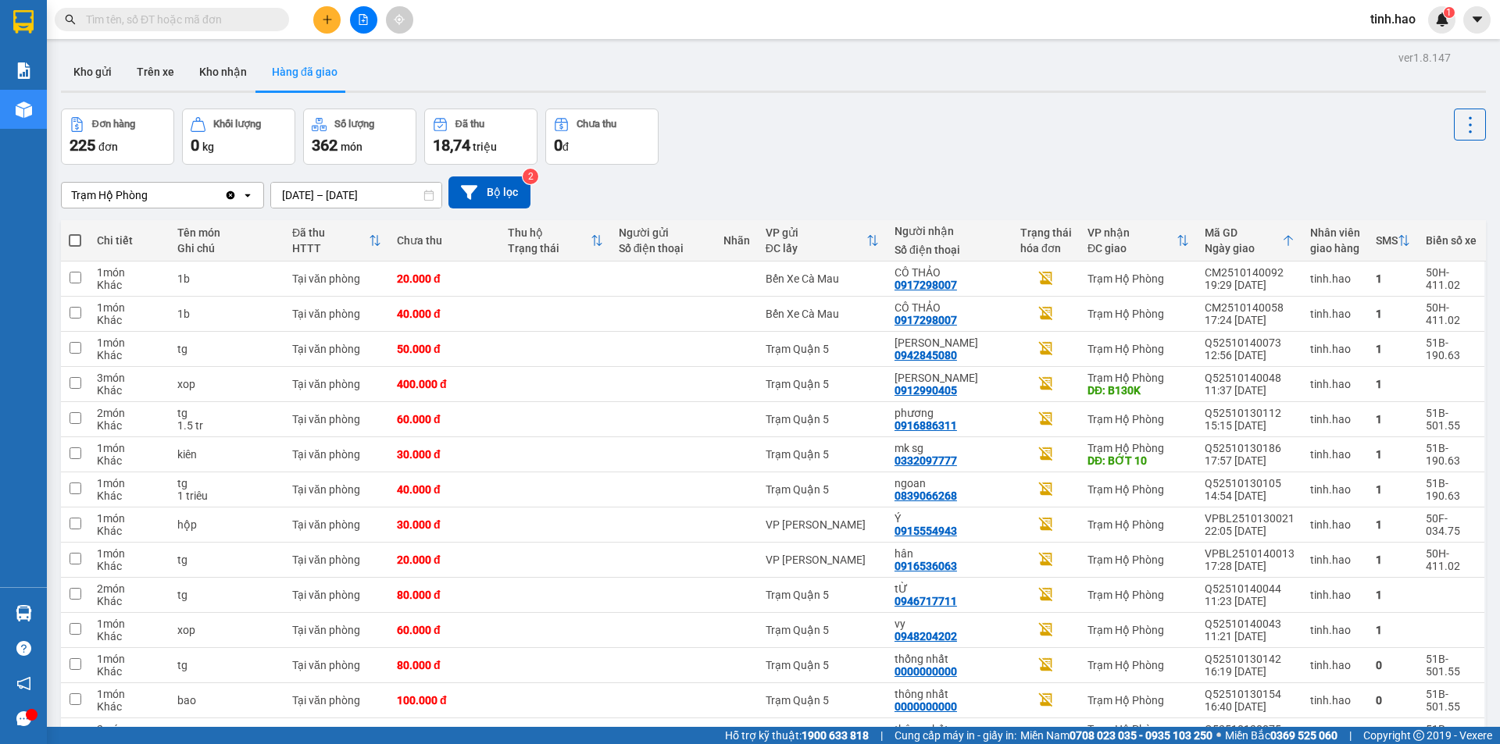
click at [359, 198] on input "[DATE] – [DATE]" at bounding box center [356, 195] width 170 height 25
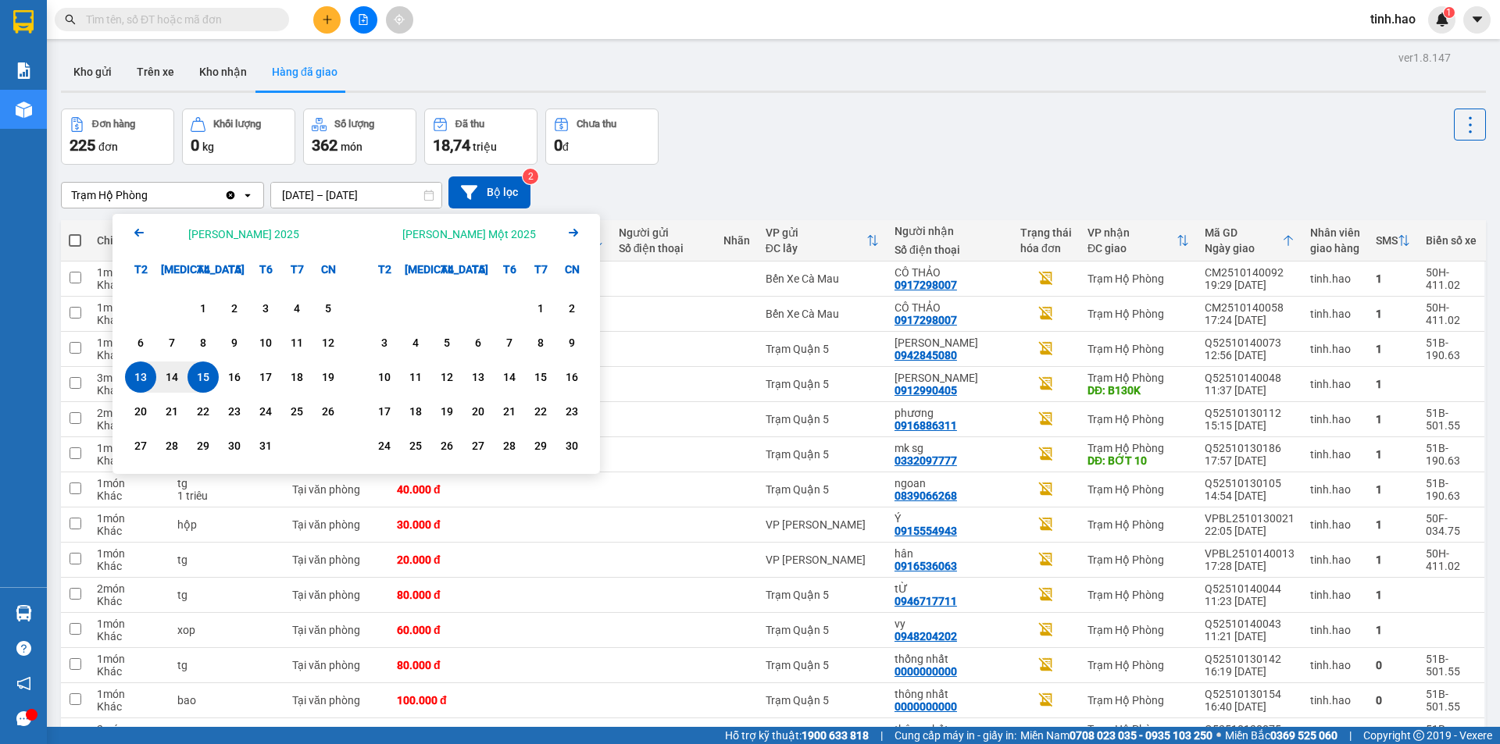
click at [204, 378] on div "15" at bounding box center [203, 377] width 22 height 19
type input "15/10/2025 – 15/10/2025"
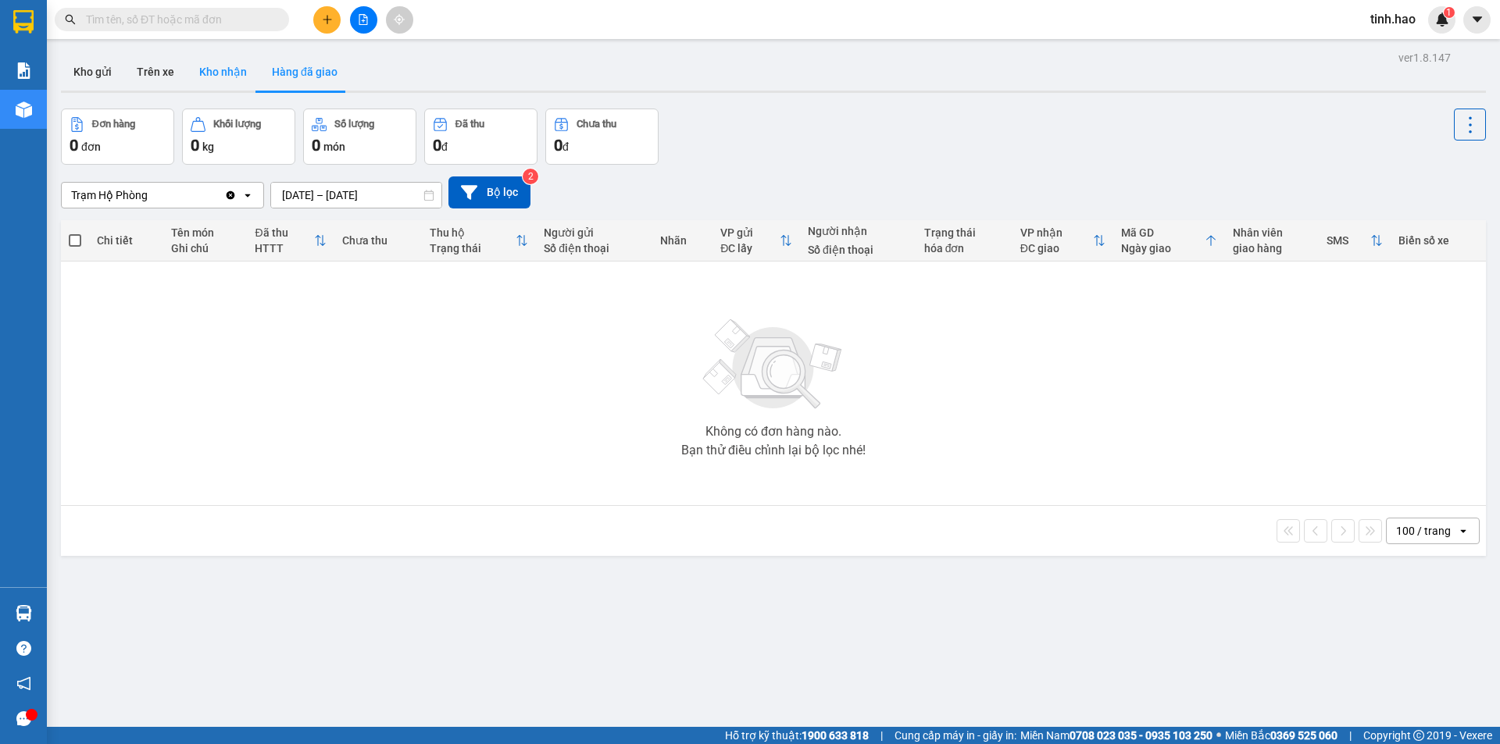
click at [209, 65] on button "Kho nhận" at bounding box center [223, 71] width 73 height 37
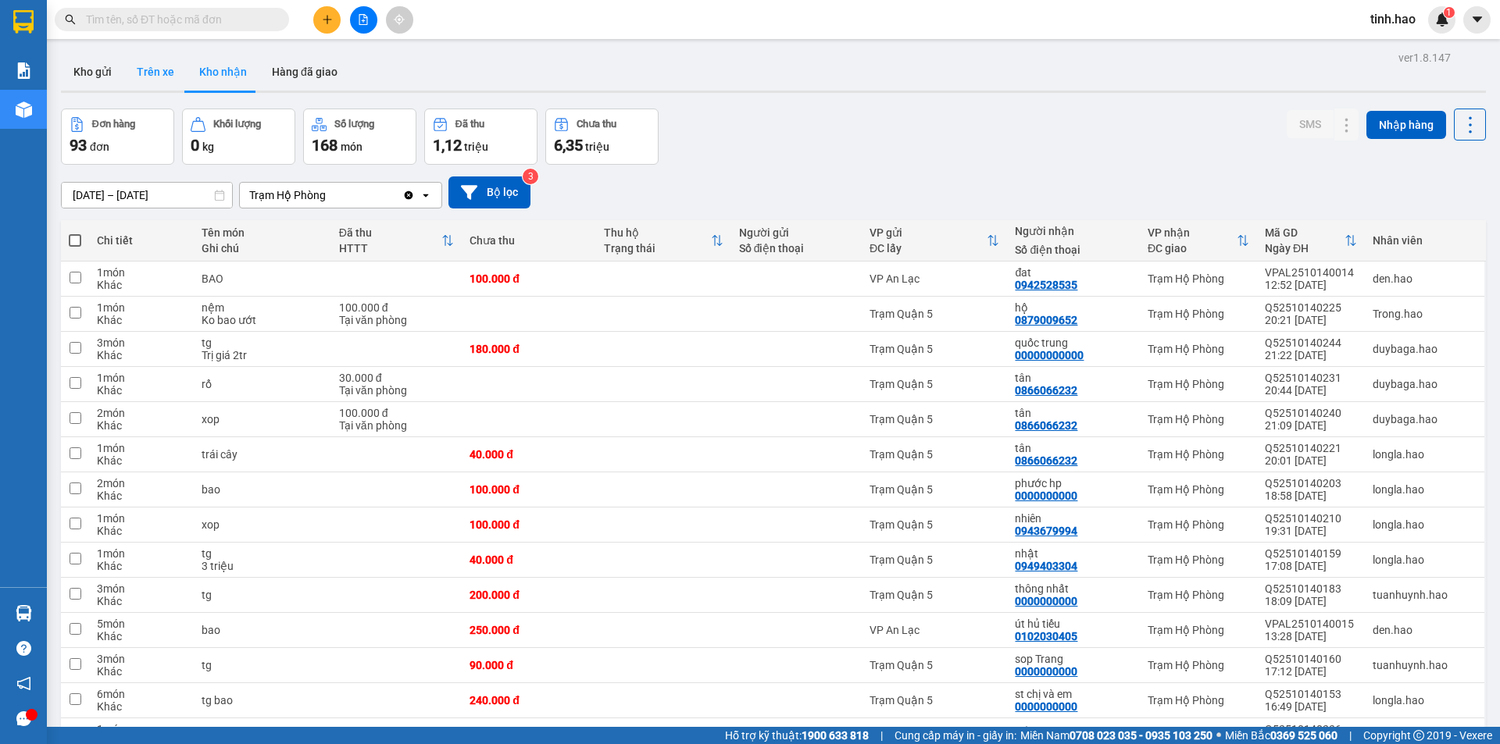
click at [151, 76] on button "Trên xe" at bounding box center [155, 71] width 62 height 37
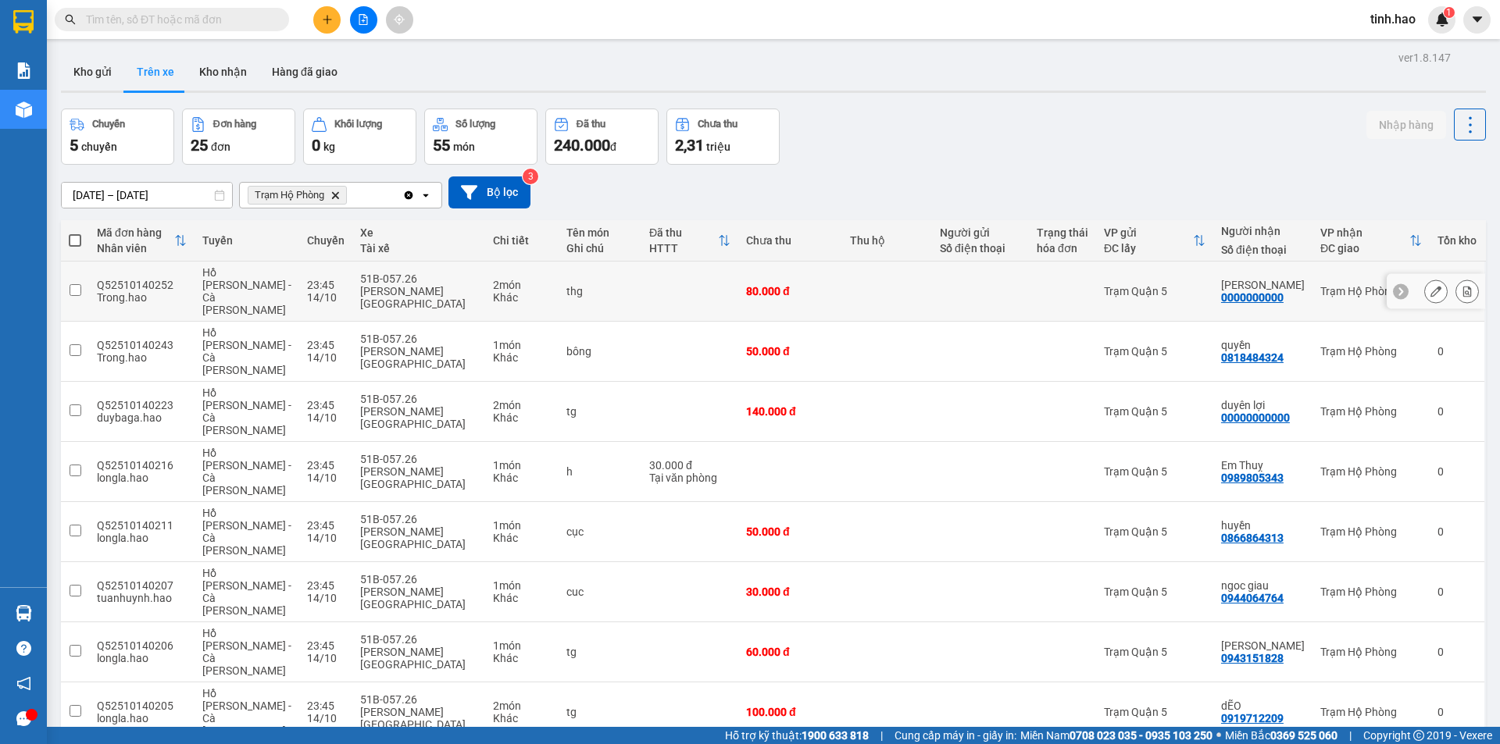
click at [913, 283] on td at bounding box center [887, 292] width 90 height 60
checkbox input "true"
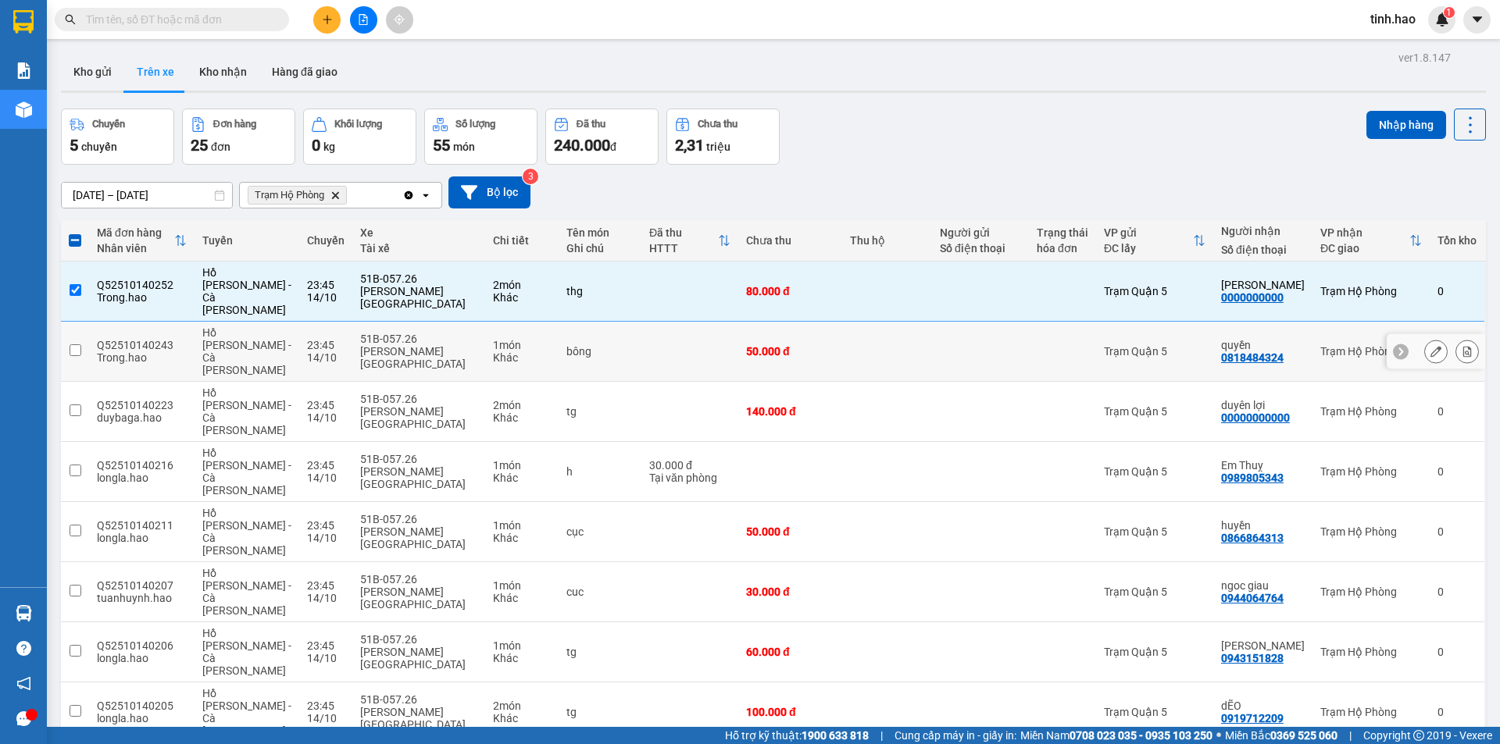
click at [947, 345] on div at bounding box center [980, 351] width 81 height 12
checkbox input "true"
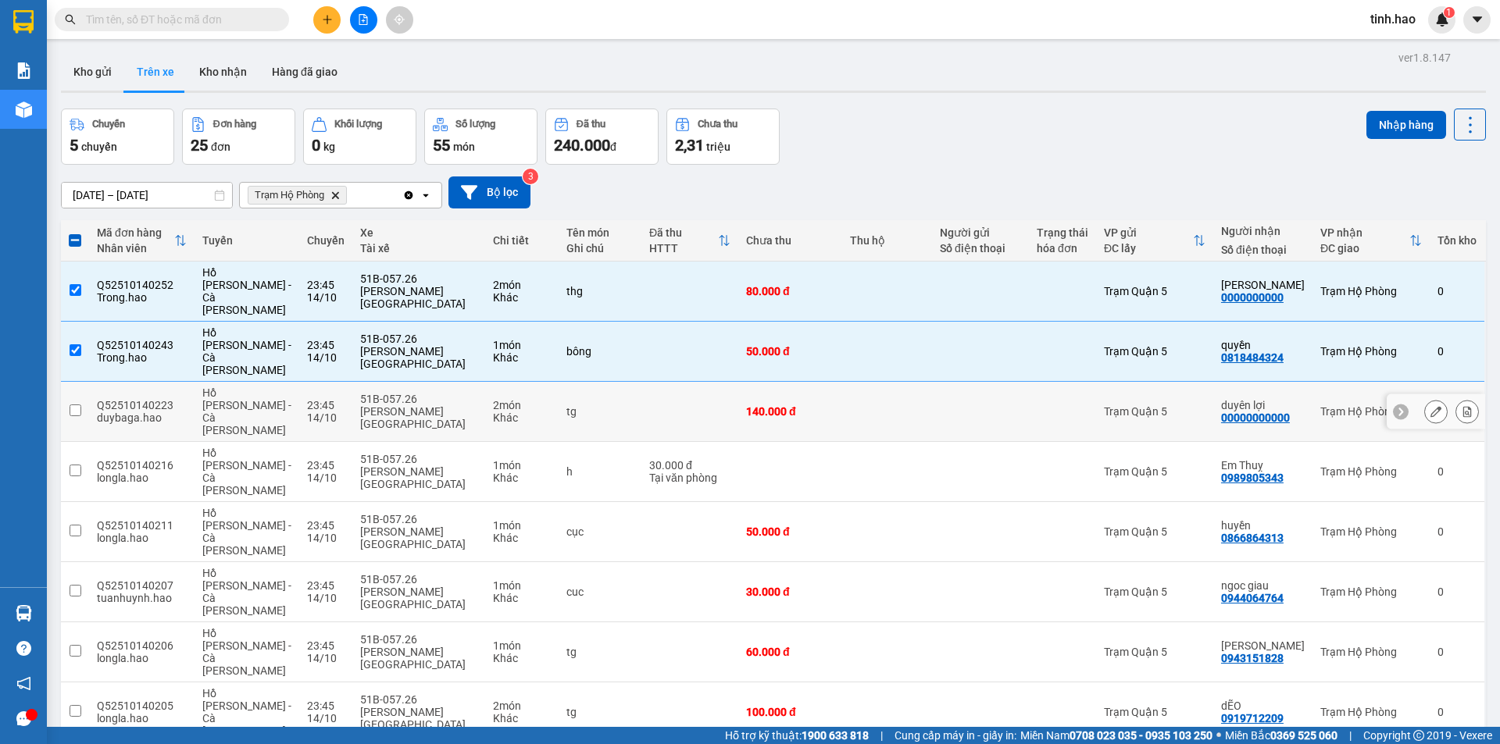
click at [814, 405] on div "140.000 đ" at bounding box center [790, 411] width 88 height 12
checkbox input "true"
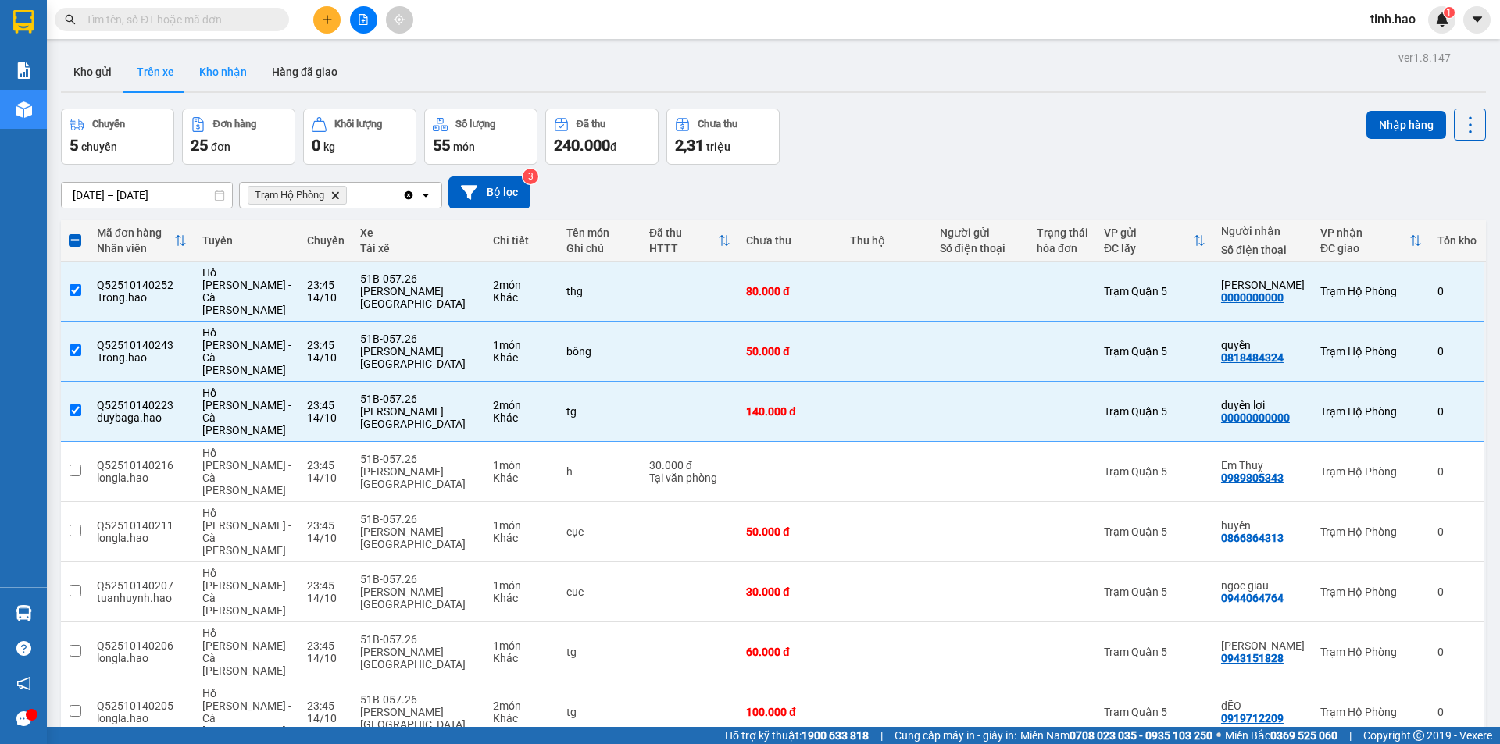
click at [219, 62] on button "Kho nhận" at bounding box center [223, 71] width 73 height 37
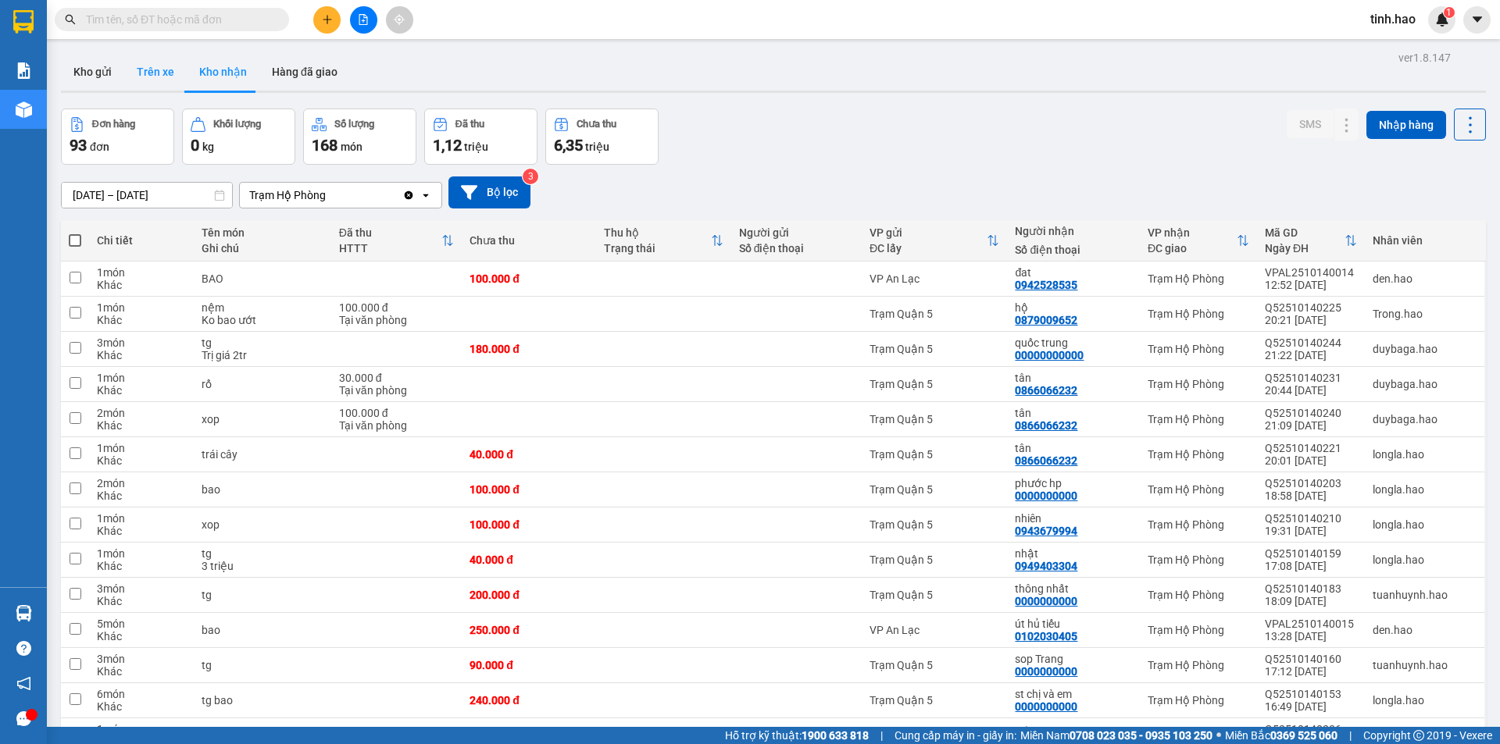
click at [162, 68] on button "Trên xe" at bounding box center [155, 71] width 62 height 37
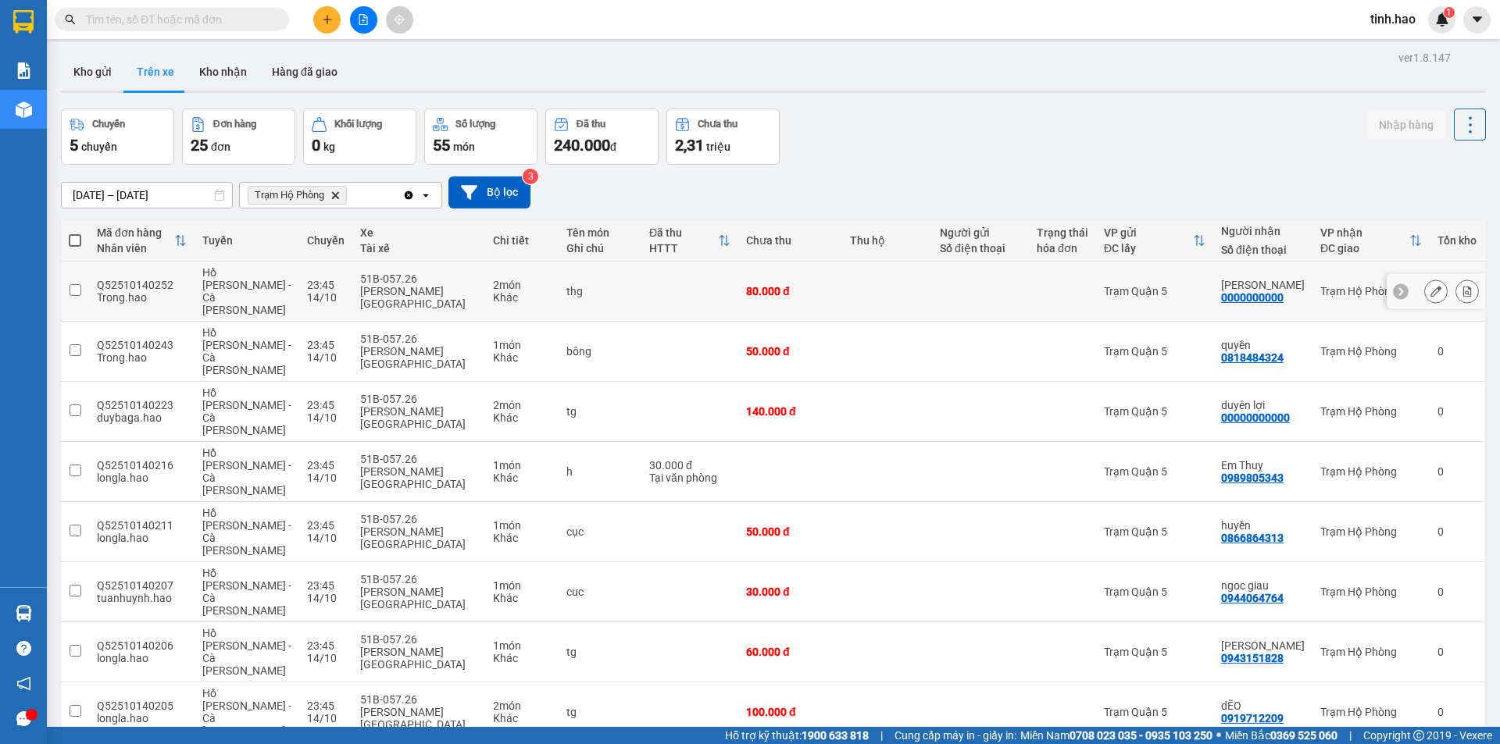
click at [994, 285] on div at bounding box center [980, 291] width 81 height 12
checkbox input "true"
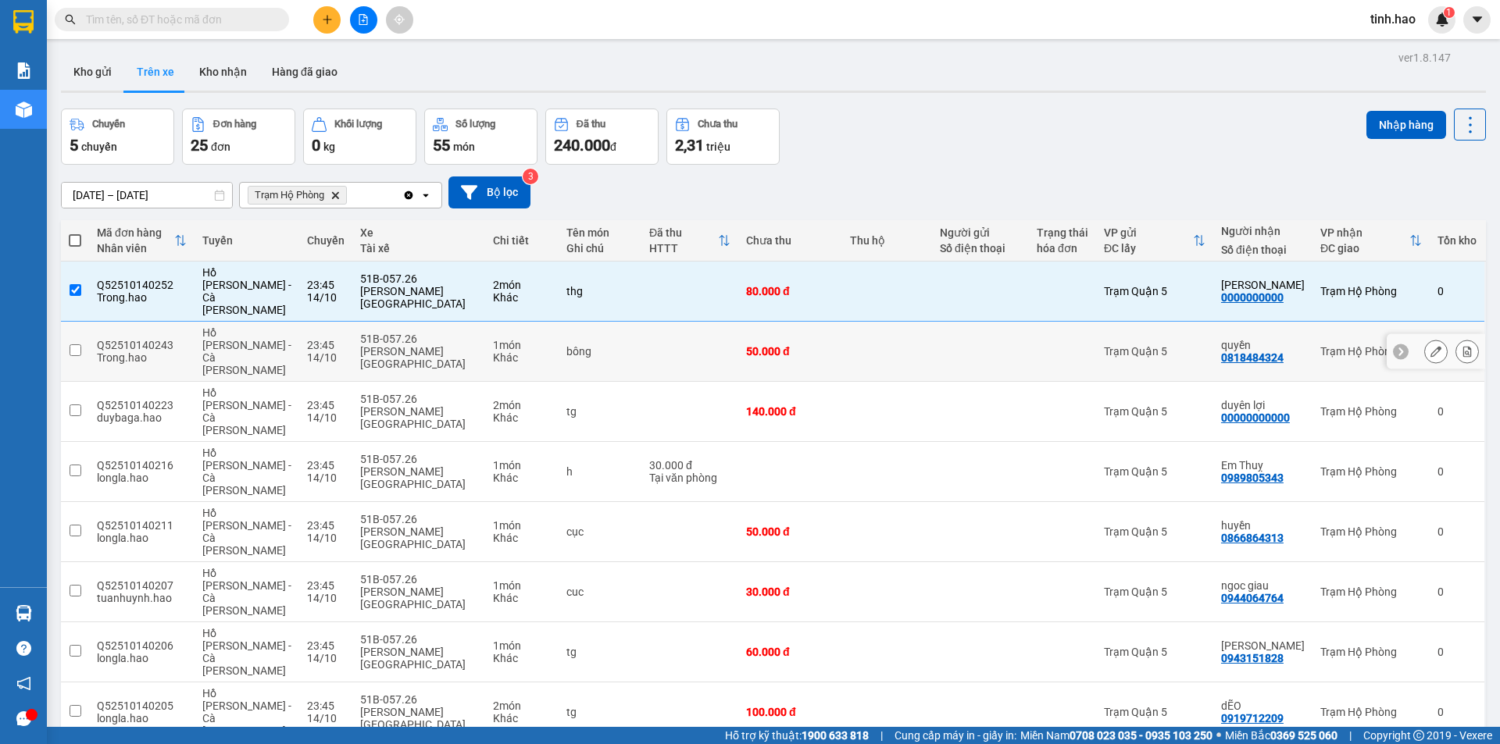
drag, startPoint x: 1009, startPoint y: 321, endPoint x: 1013, endPoint y: 334, distance: 13.1
click at [1010, 322] on td at bounding box center [980, 352] width 97 height 60
checkbox input "true"
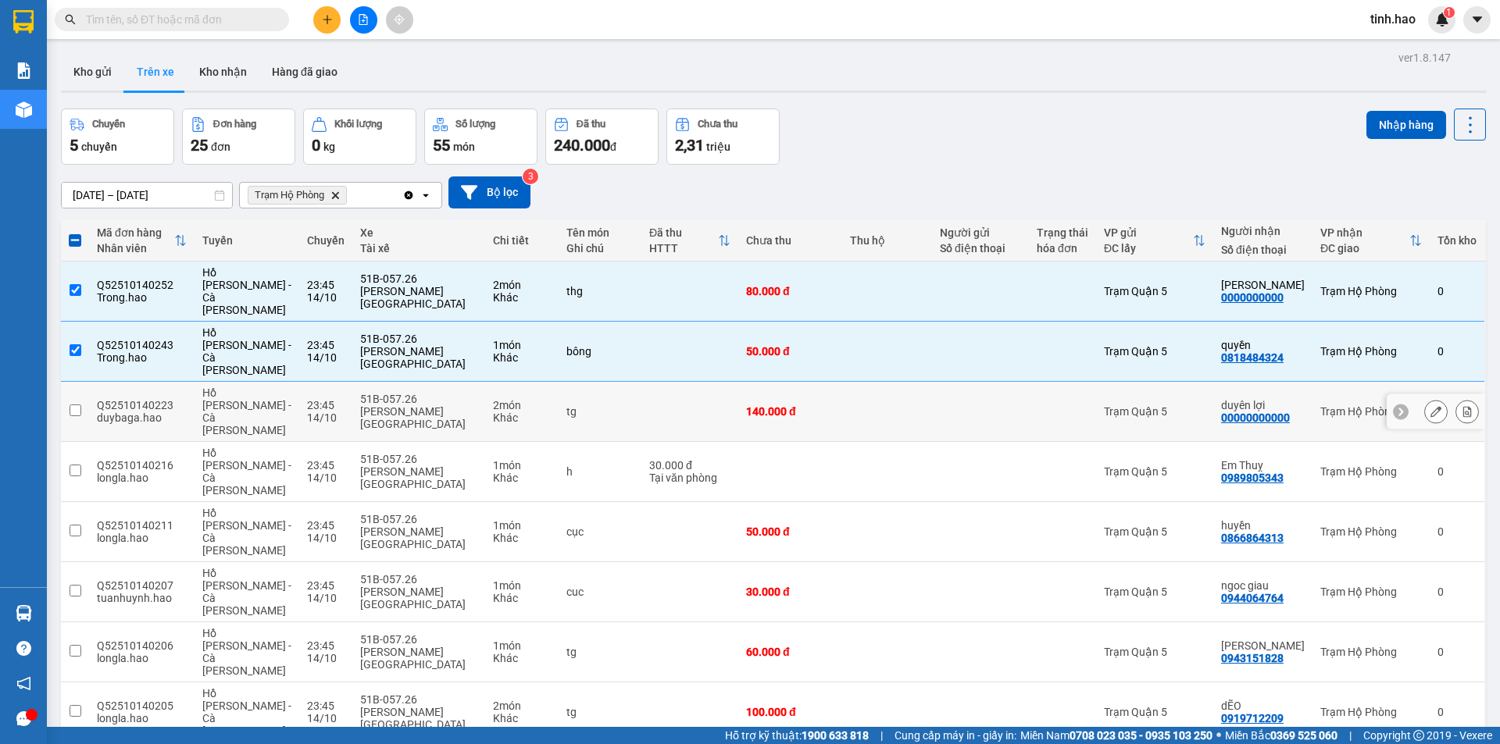
click at [1021, 405] on div at bounding box center [980, 411] width 81 height 12
checkbox input "true"
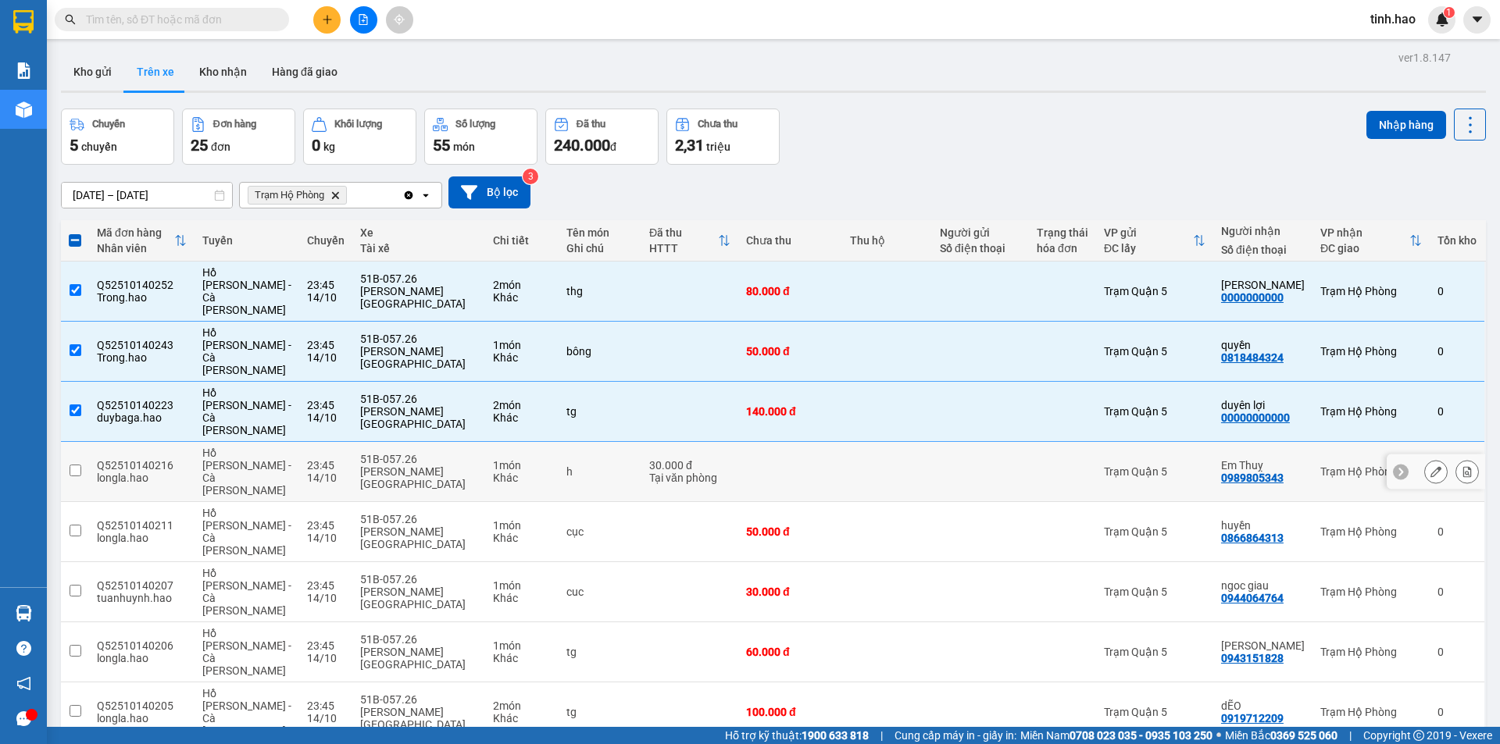
click at [1040, 442] on td at bounding box center [1062, 472] width 67 height 60
checkbox input "true"
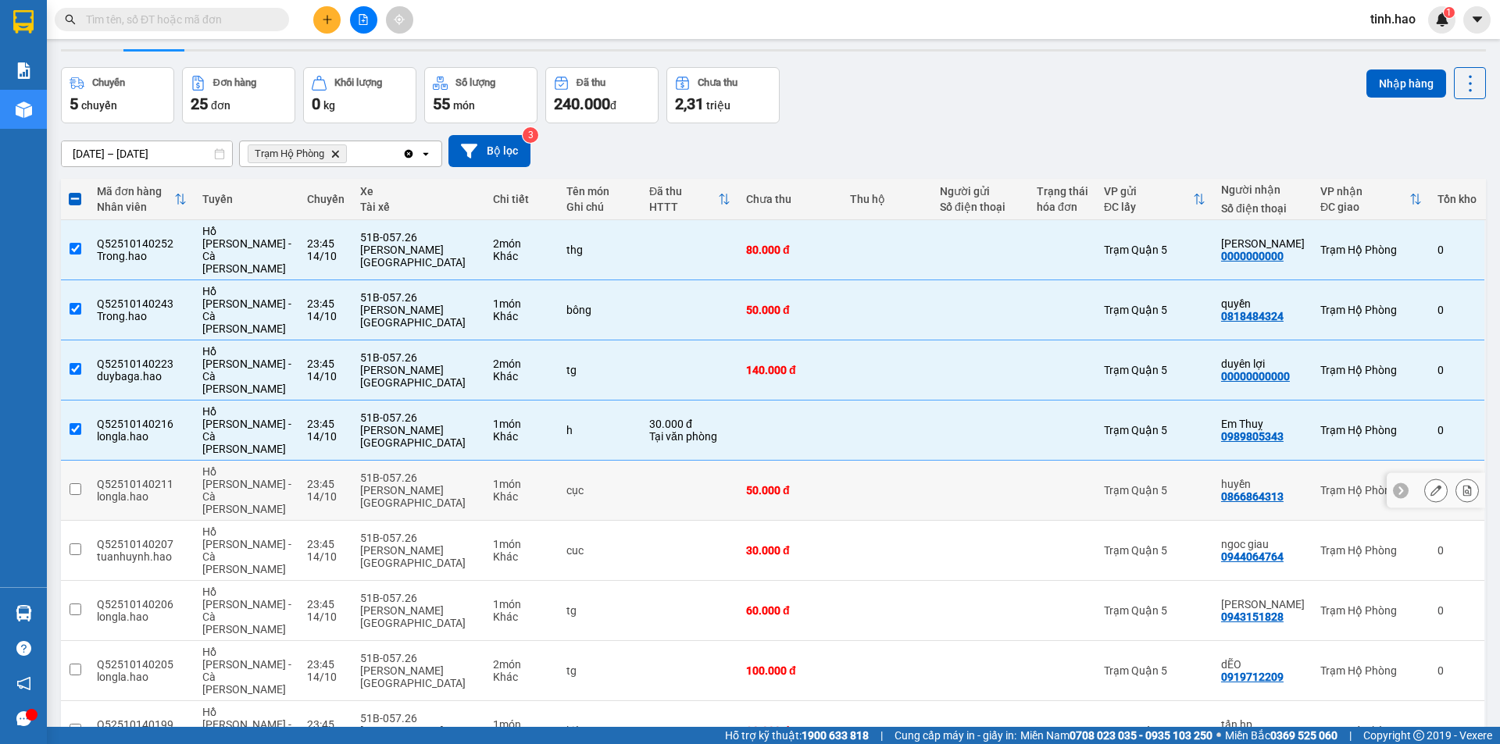
scroll to position [78, 0]
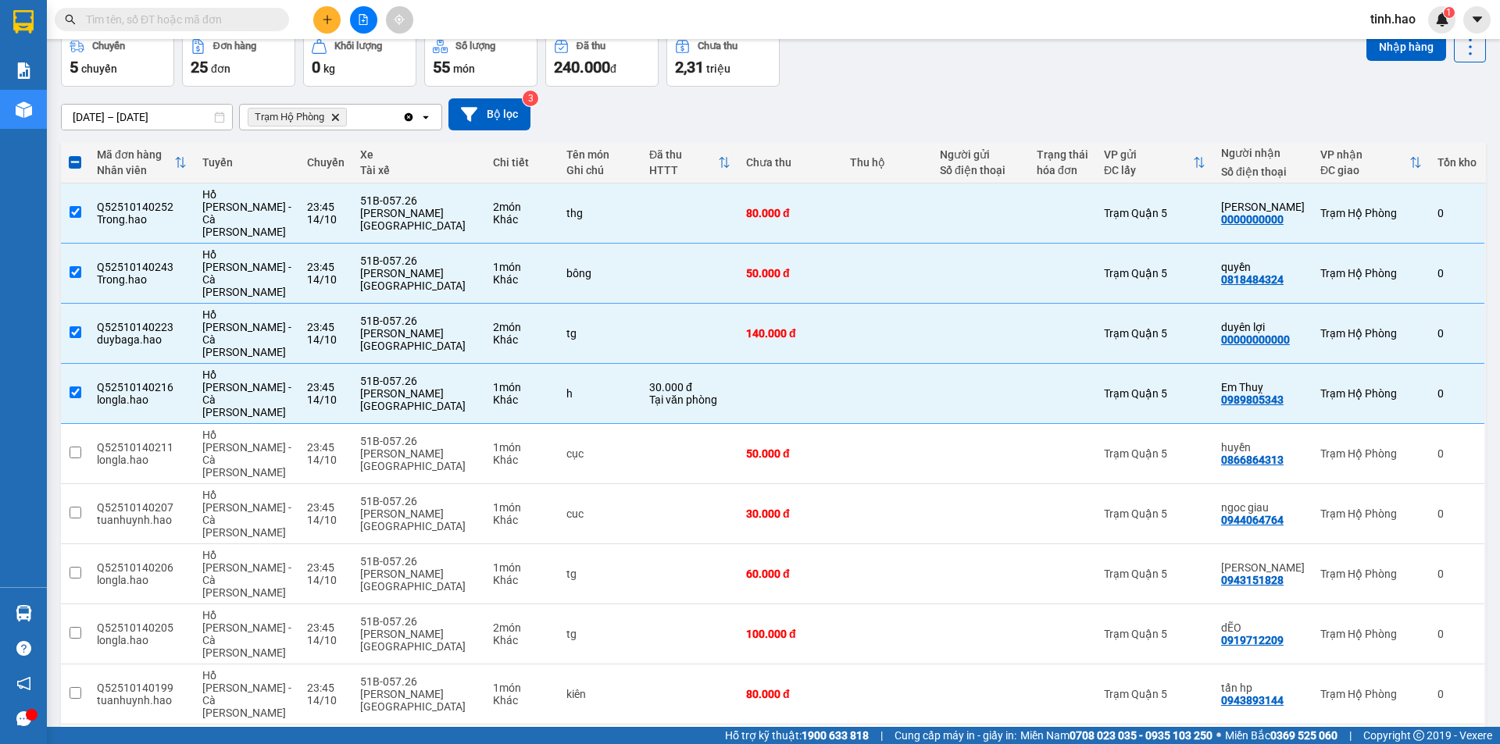
click at [778, 117] on div "13/10/2025 – 15/10/2025 Press the down arrow key to interact with the calendar …" at bounding box center [773, 114] width 1425 height 32
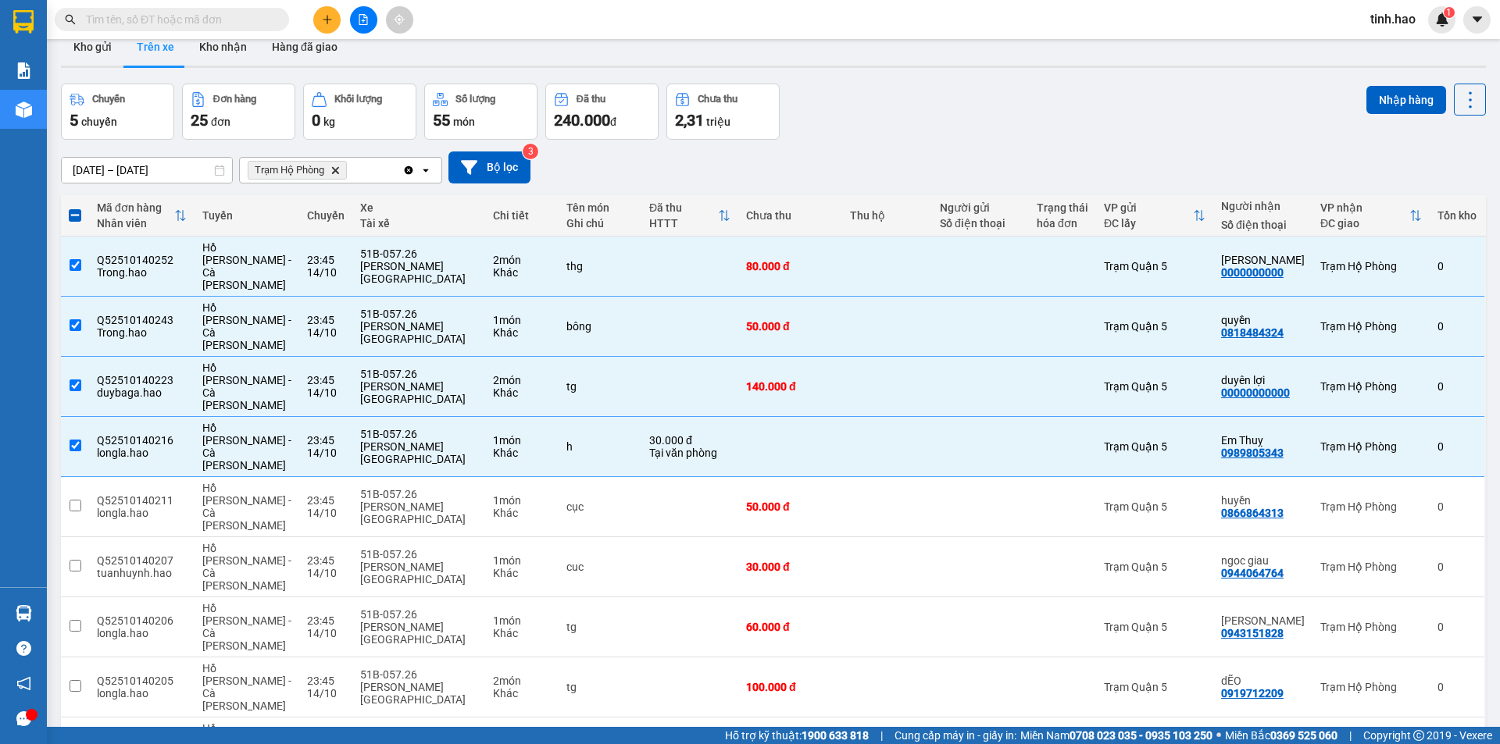
scroll to position [0, 0]
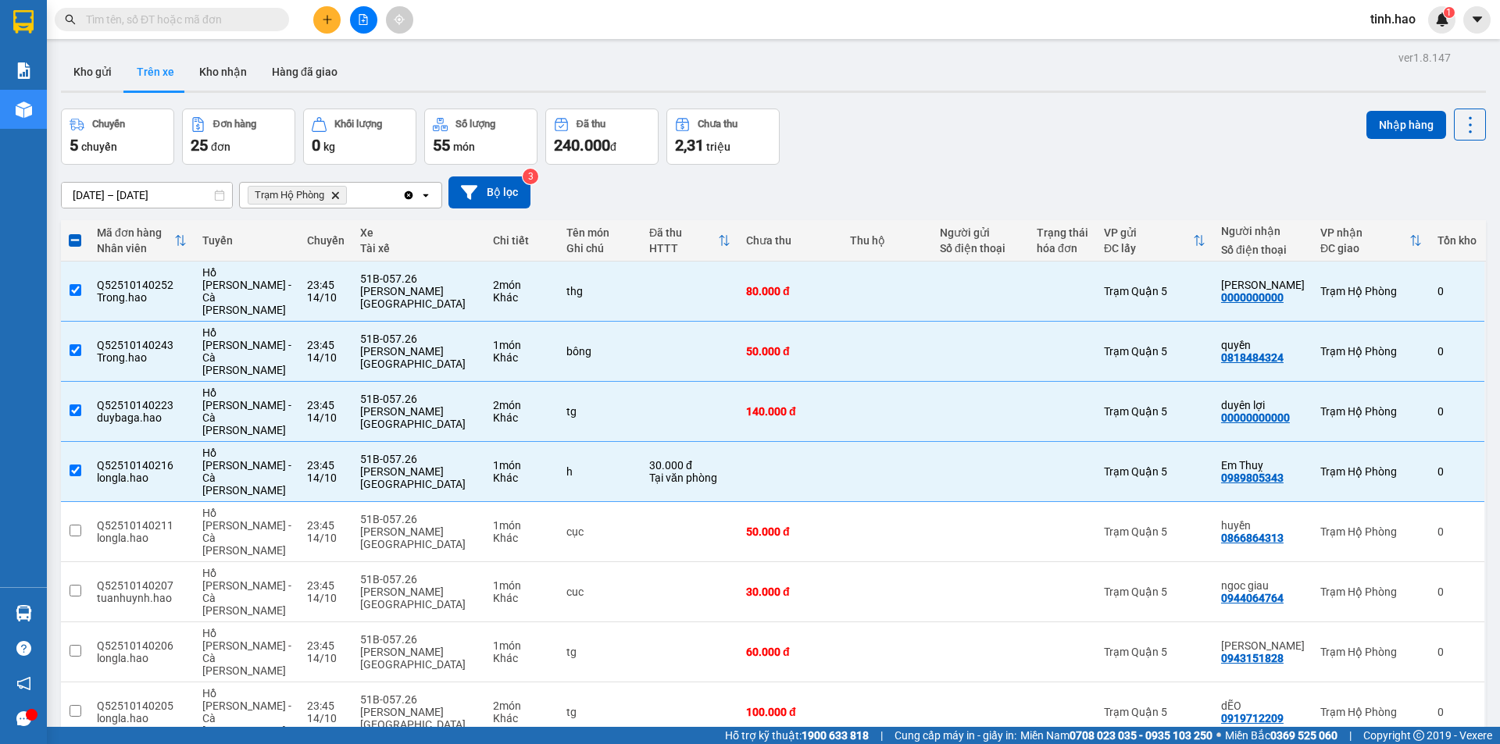
click at [185, 18] on input "text" at bounding box center [178, 19] width 184 height 17
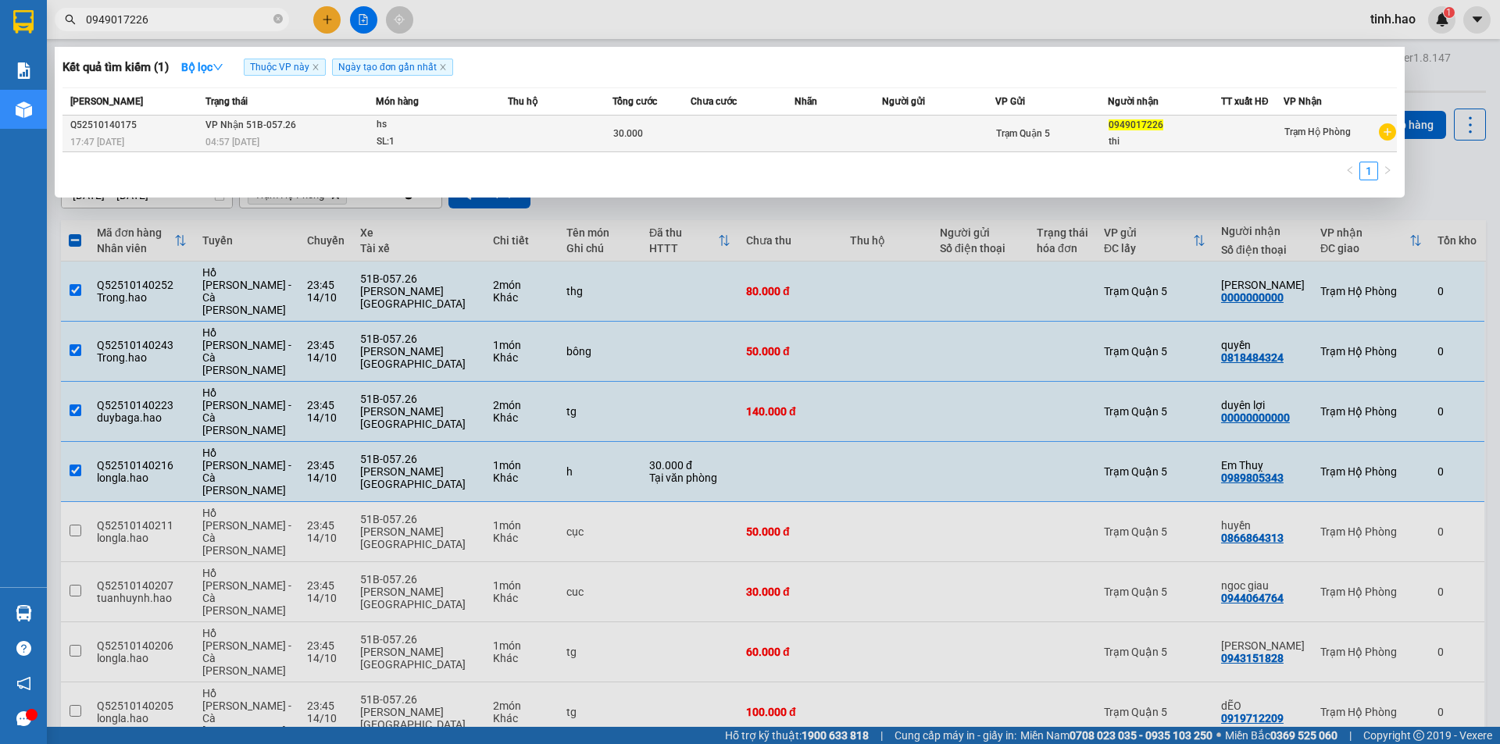
type input "0949017226"
click at [385, 129] on div "hs" at bounding box center [434, 124] width 117 height 17
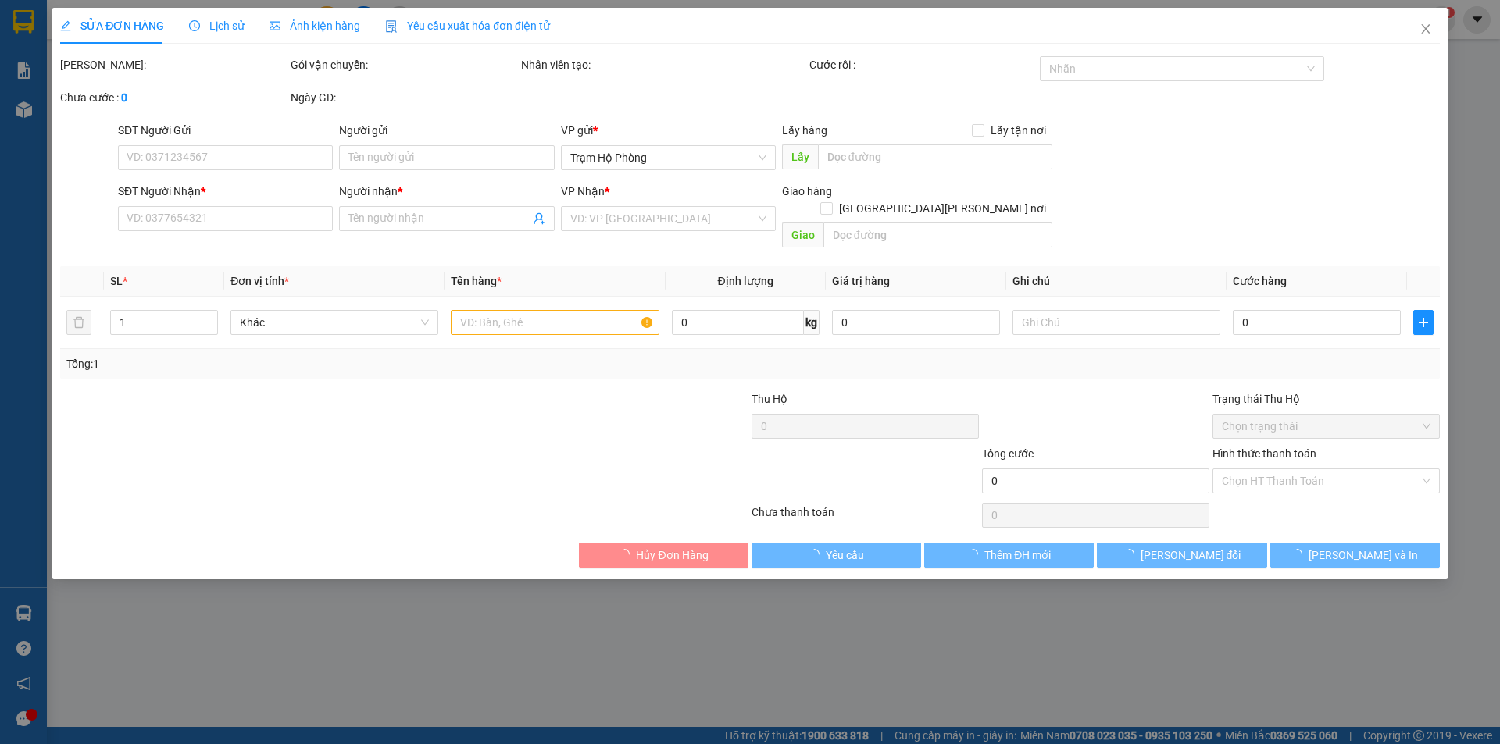
click at [301, 23] on span "Ảnh kiện hàng" at bounding box center [314, 26] width 91 height 12
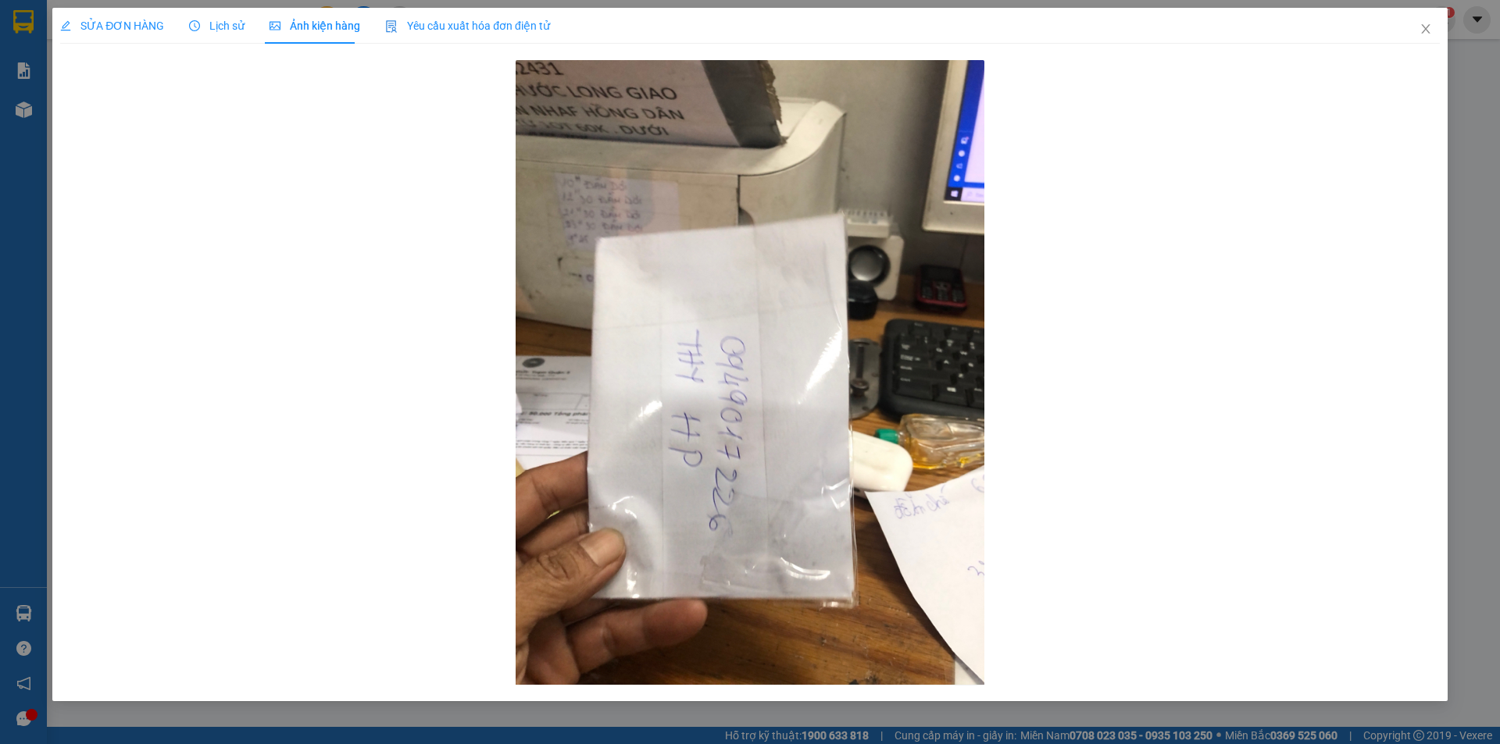
click at [95, 27] on span "SỬA ĐƠN HÀNG" at bounding box center [112, 26] width 104 height 12
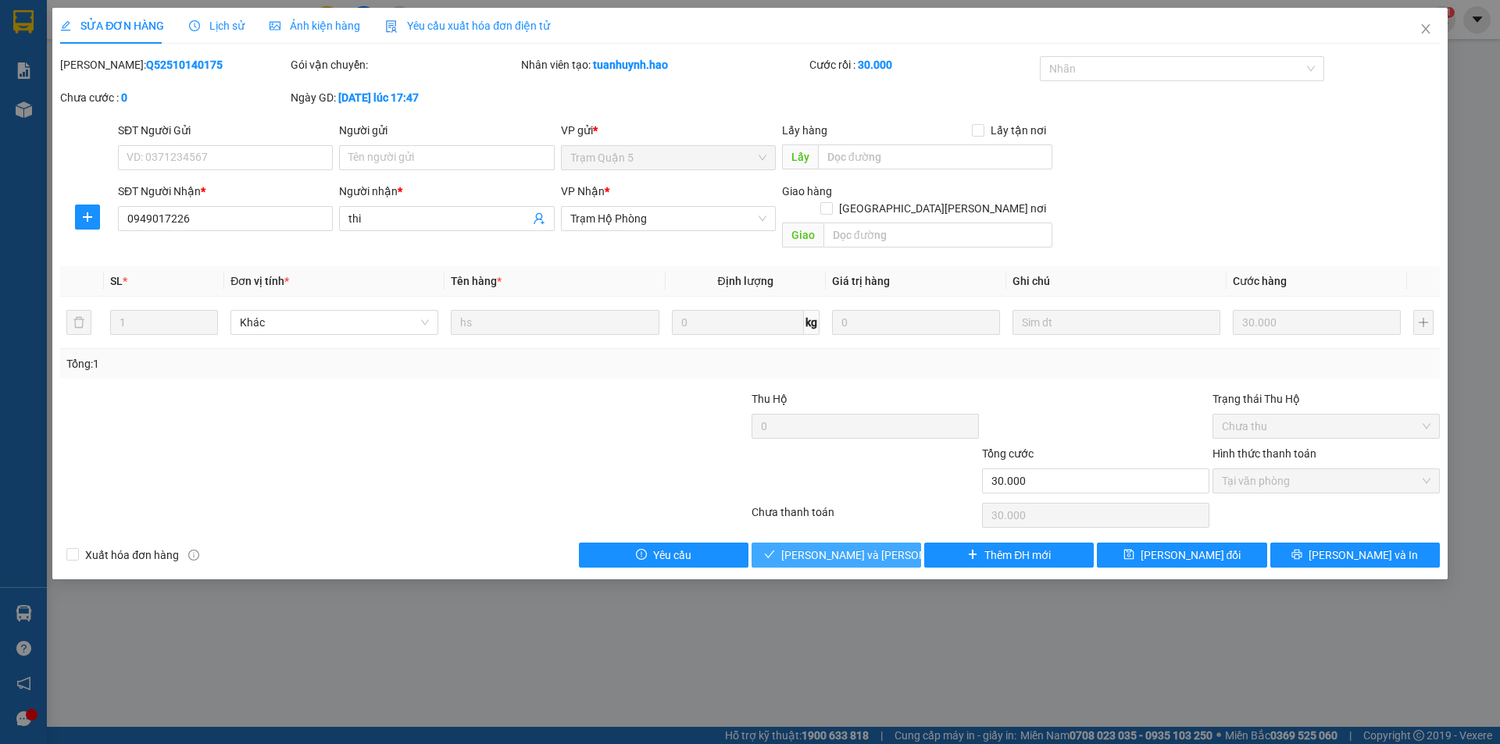
click at [830, 547] on span "[PERSON_NAME] và Giao hàng" at bounding box center [886, 555] width 211 height 17
type input "0"
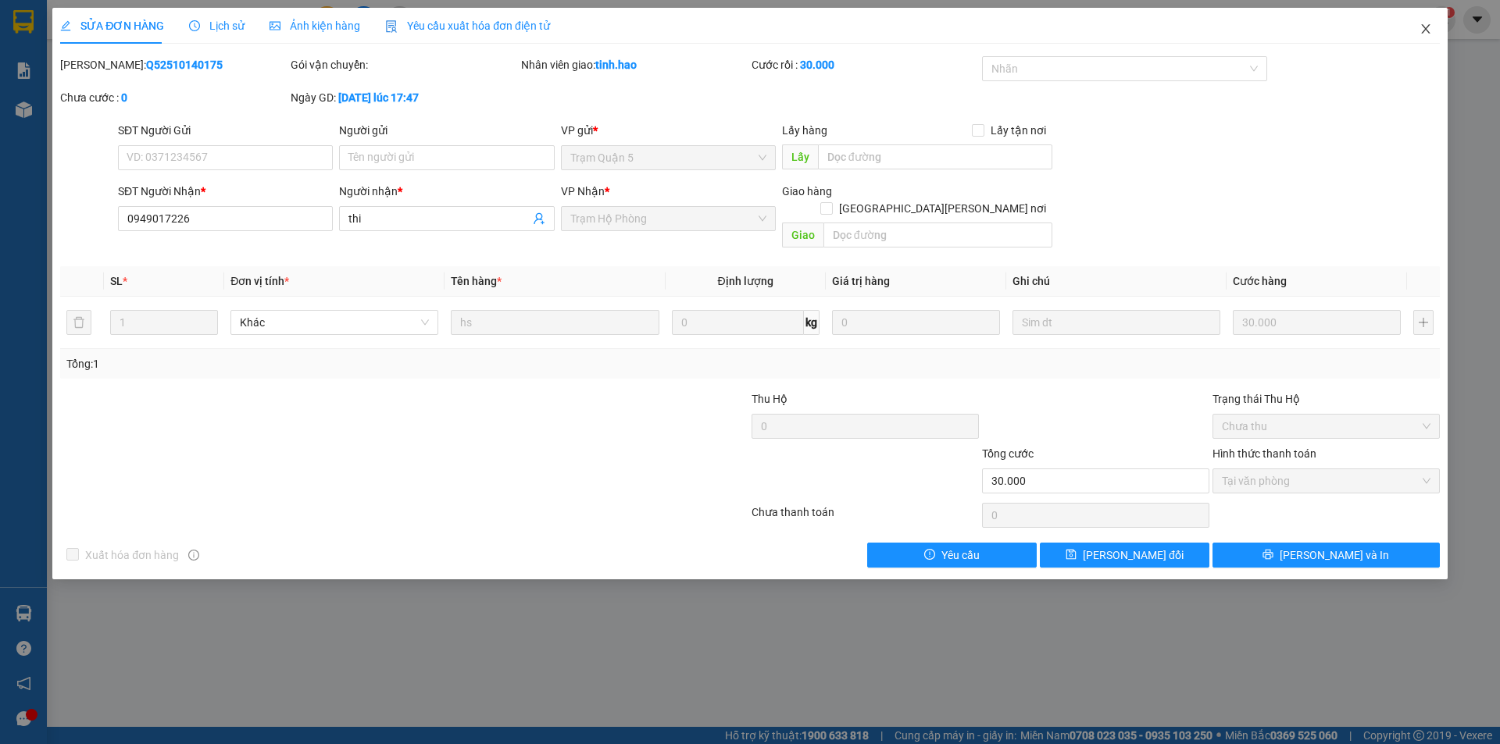
drag, startPoint x: 1428, startPoint y: 30, endPoint x: 456, endPoint y: 739, distance: 1203.0
click at [1423, 30] on icon "close" at bounding box center [1425, 29] width 12 height 12
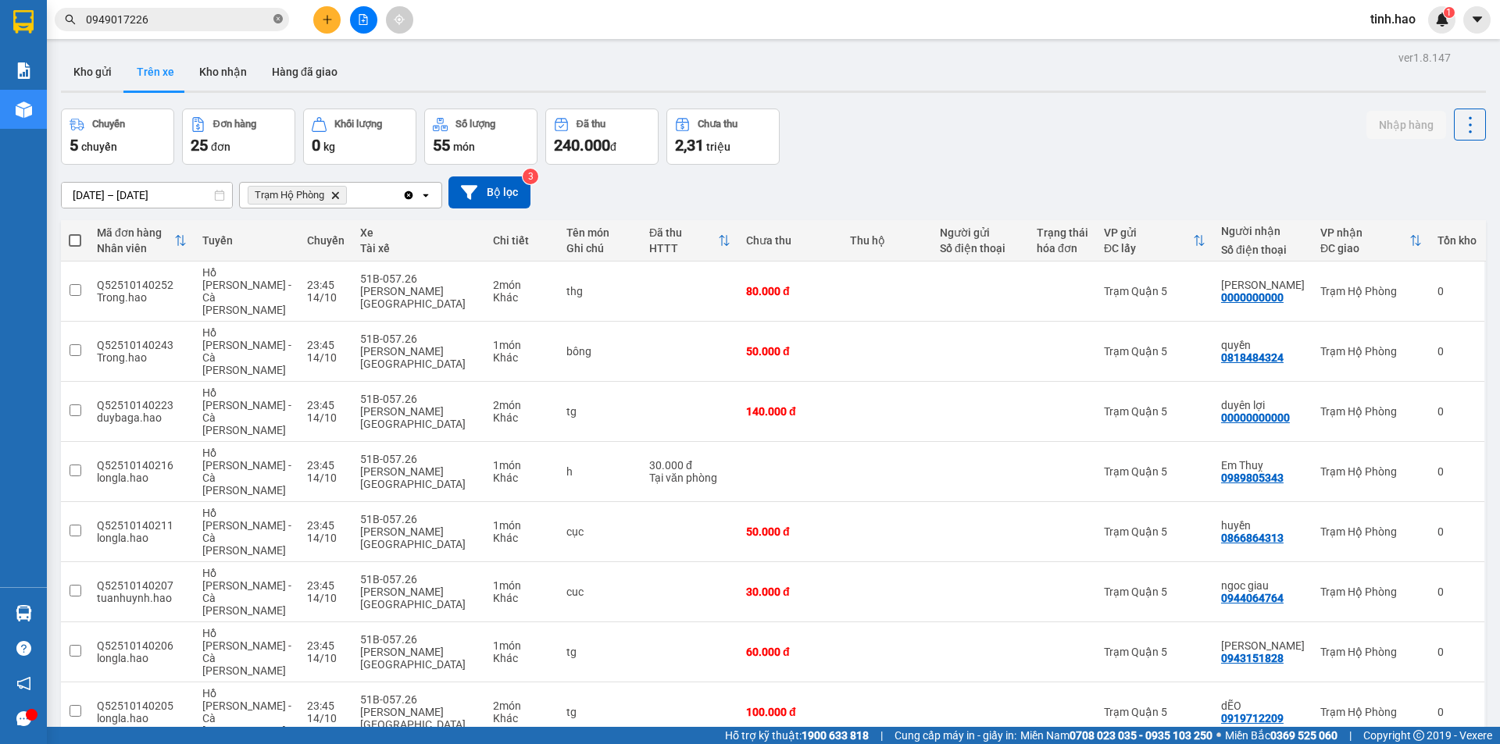
click at [281, 22] on icon "close-circle" at bounding box center [277, 18] width 9 height 9
click at [241, 20] on input "text" at bounding box center [178, 19] width 184 height 17
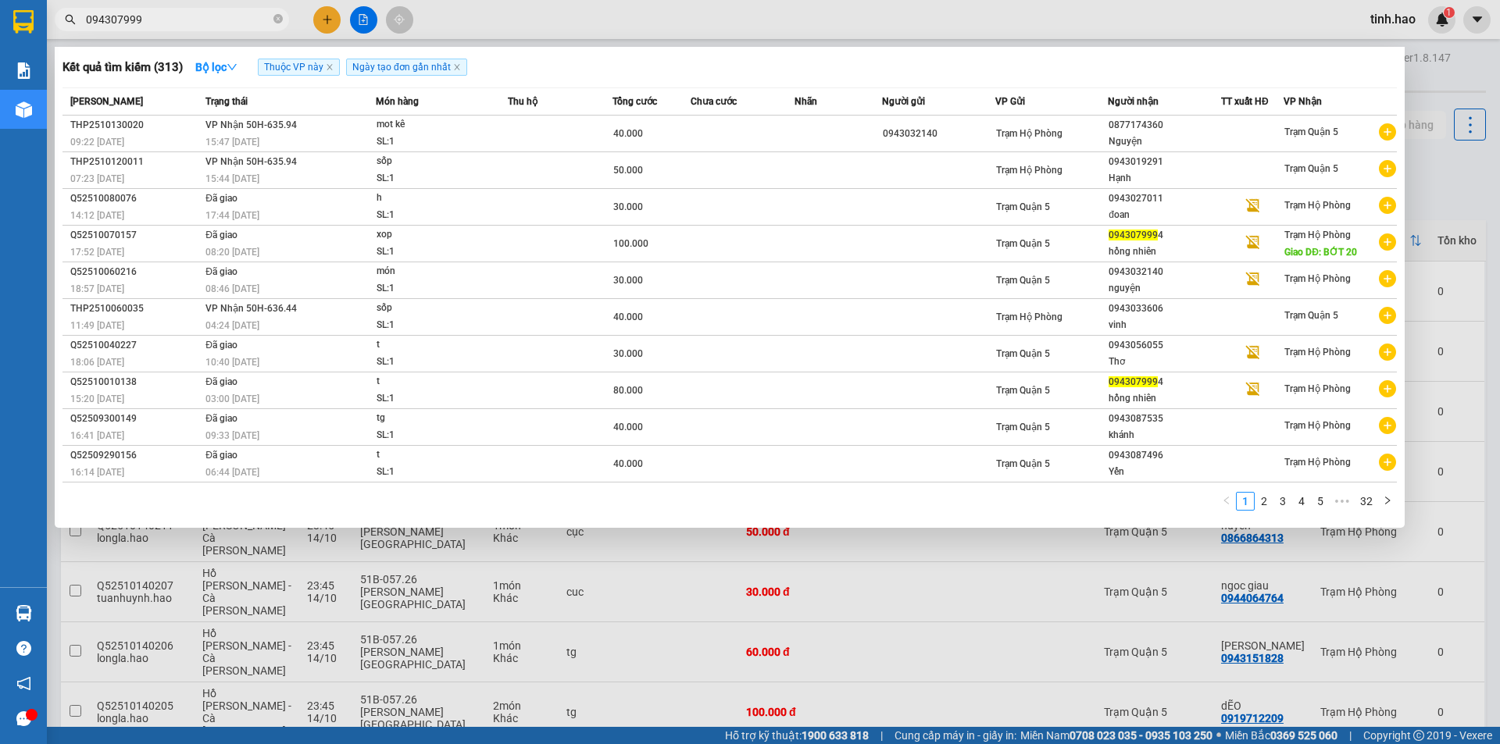
type input "0943079994"
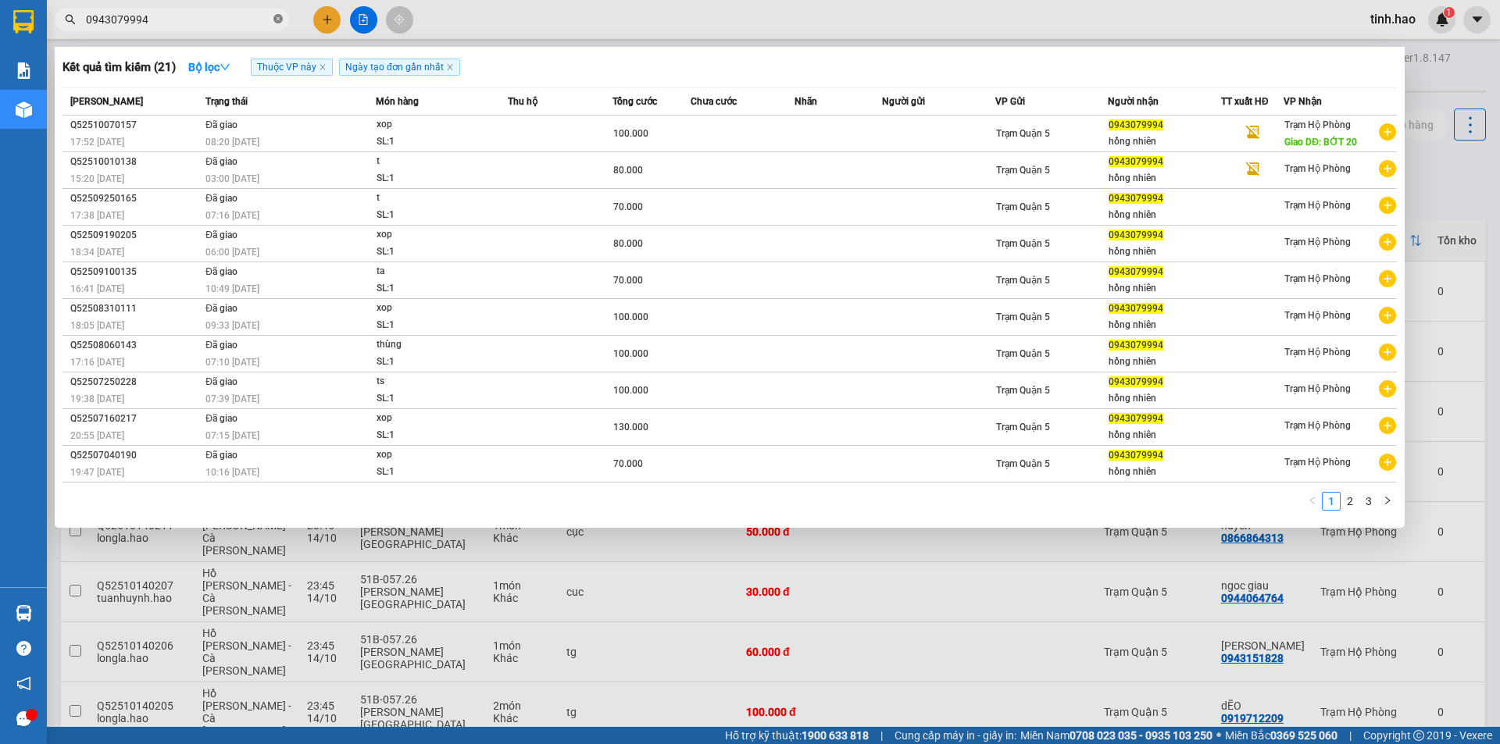
click at [277, 27] on span at bounding box center [277, 19] width 9 height 15
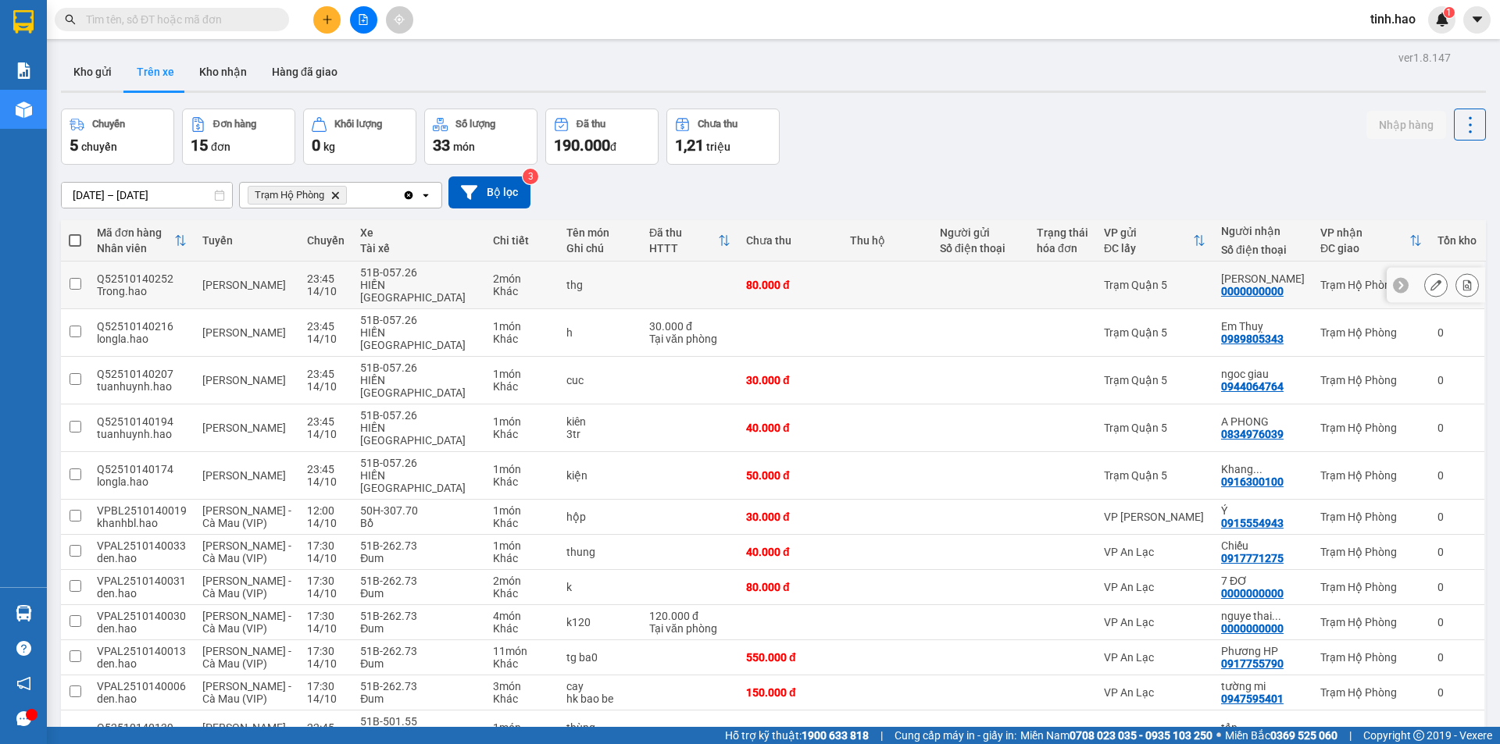
click at [1104, 268] on td "Trạm Quận 5" at bounding box center [1154, 286] width 117 height 48
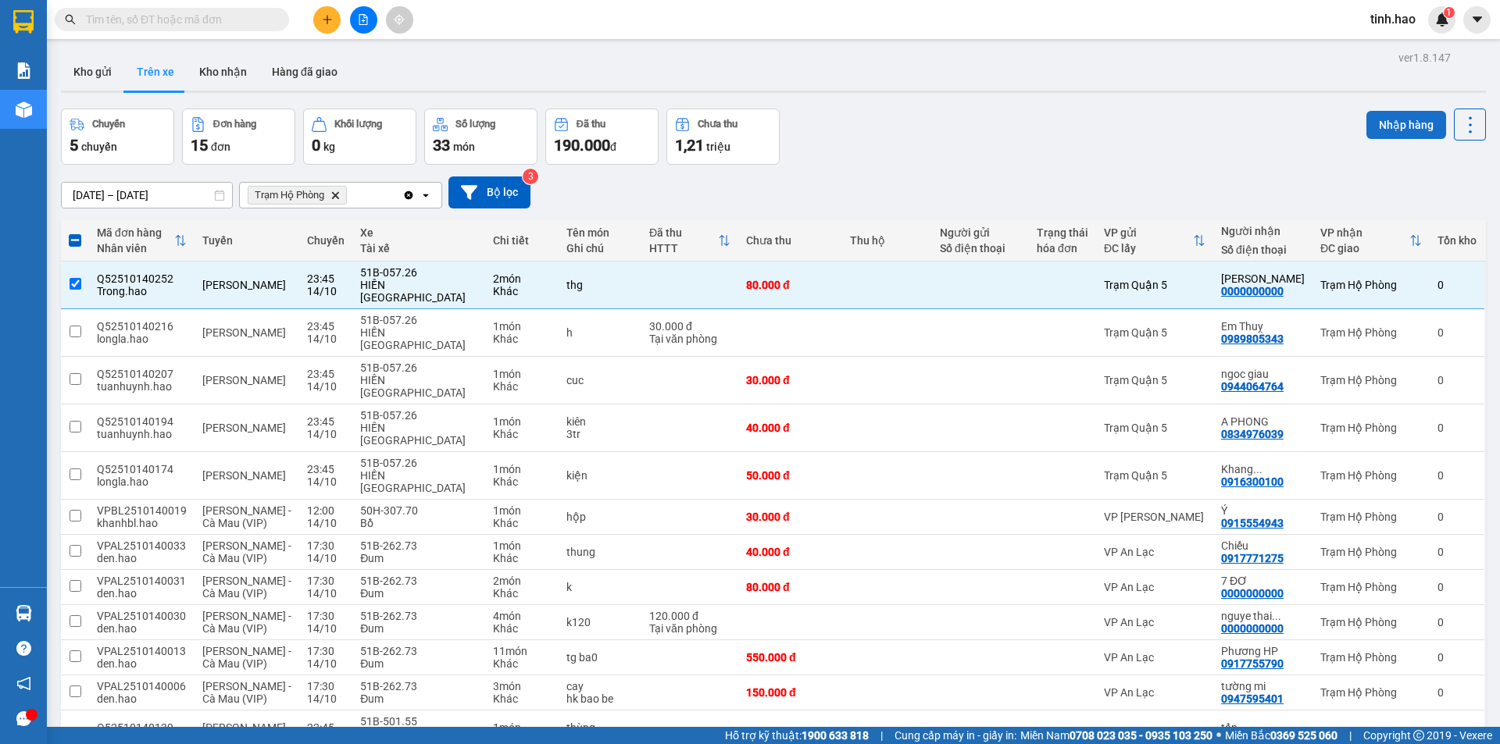
click at [1383, 130] on button "Nhập hàng" at bounding box center [1406, 125] width 80 height 28
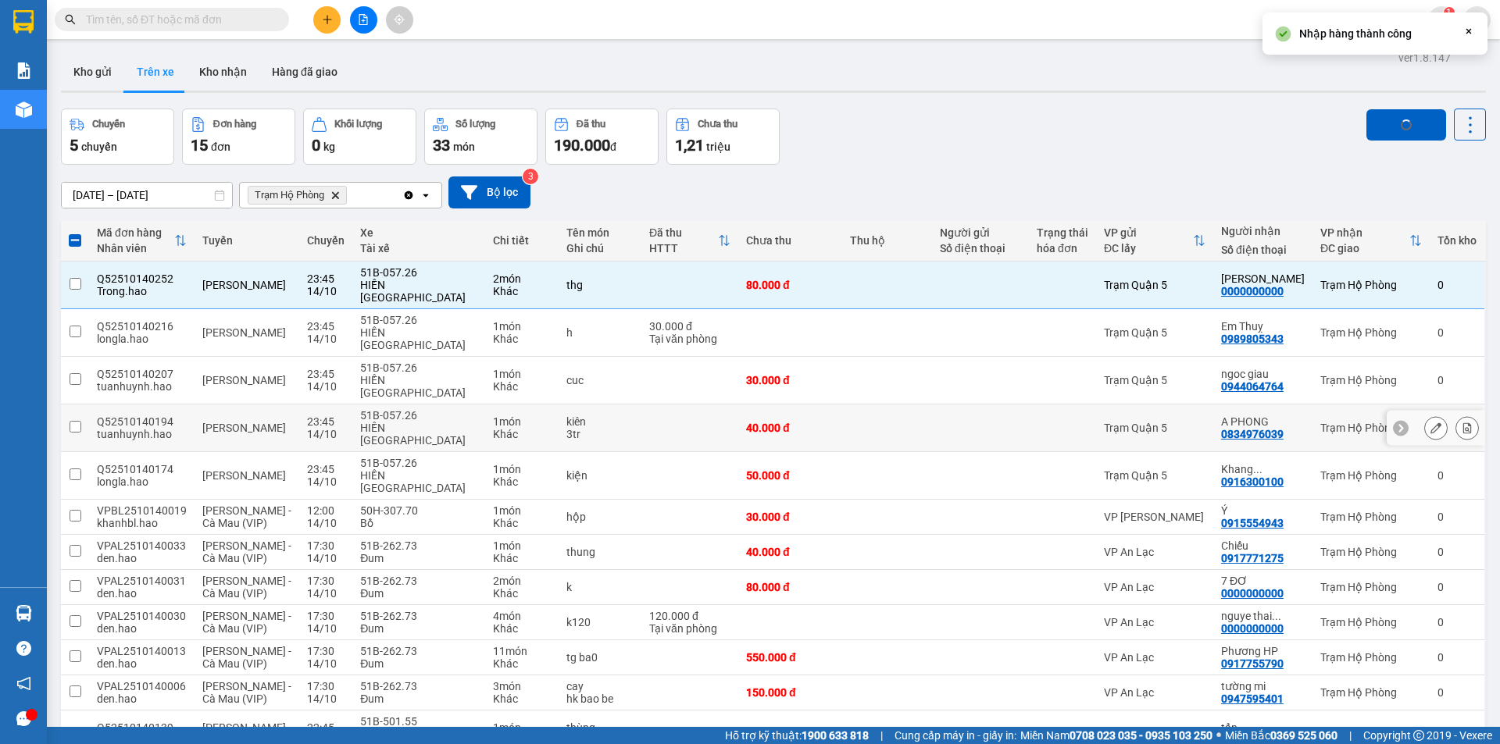
checkbox input "false"
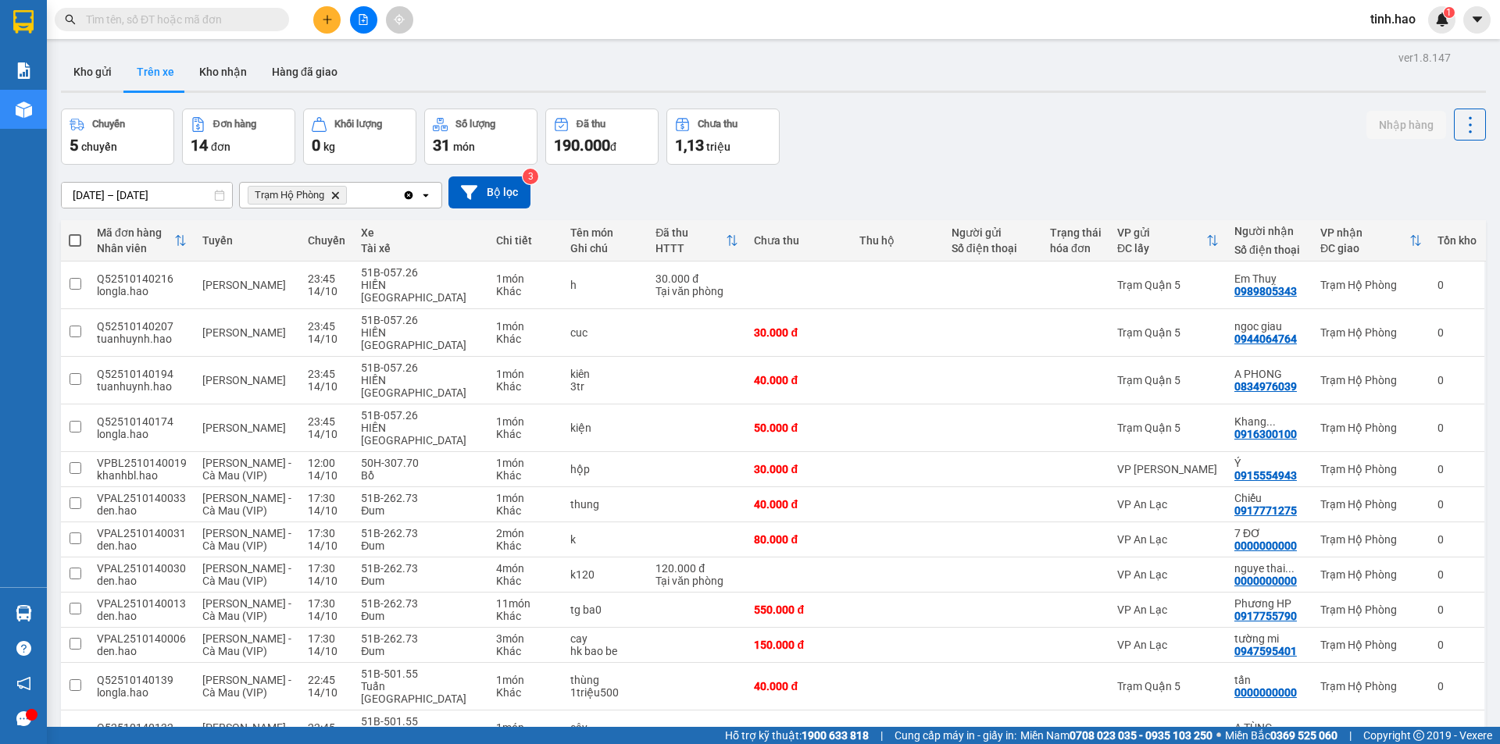
scroll to position [78, 0]
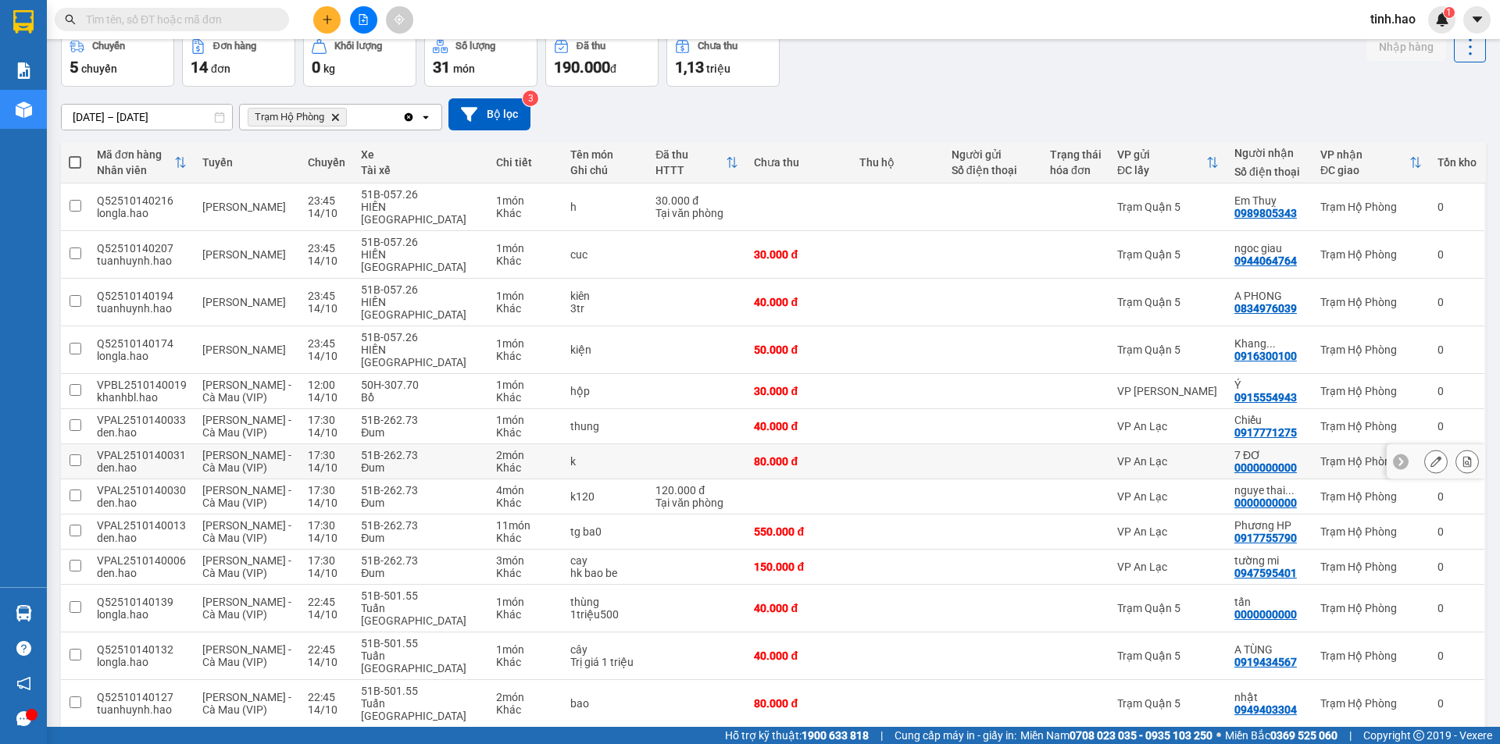
click at [855, 444] on td at bounding box center [897, 461] width 92 height 35
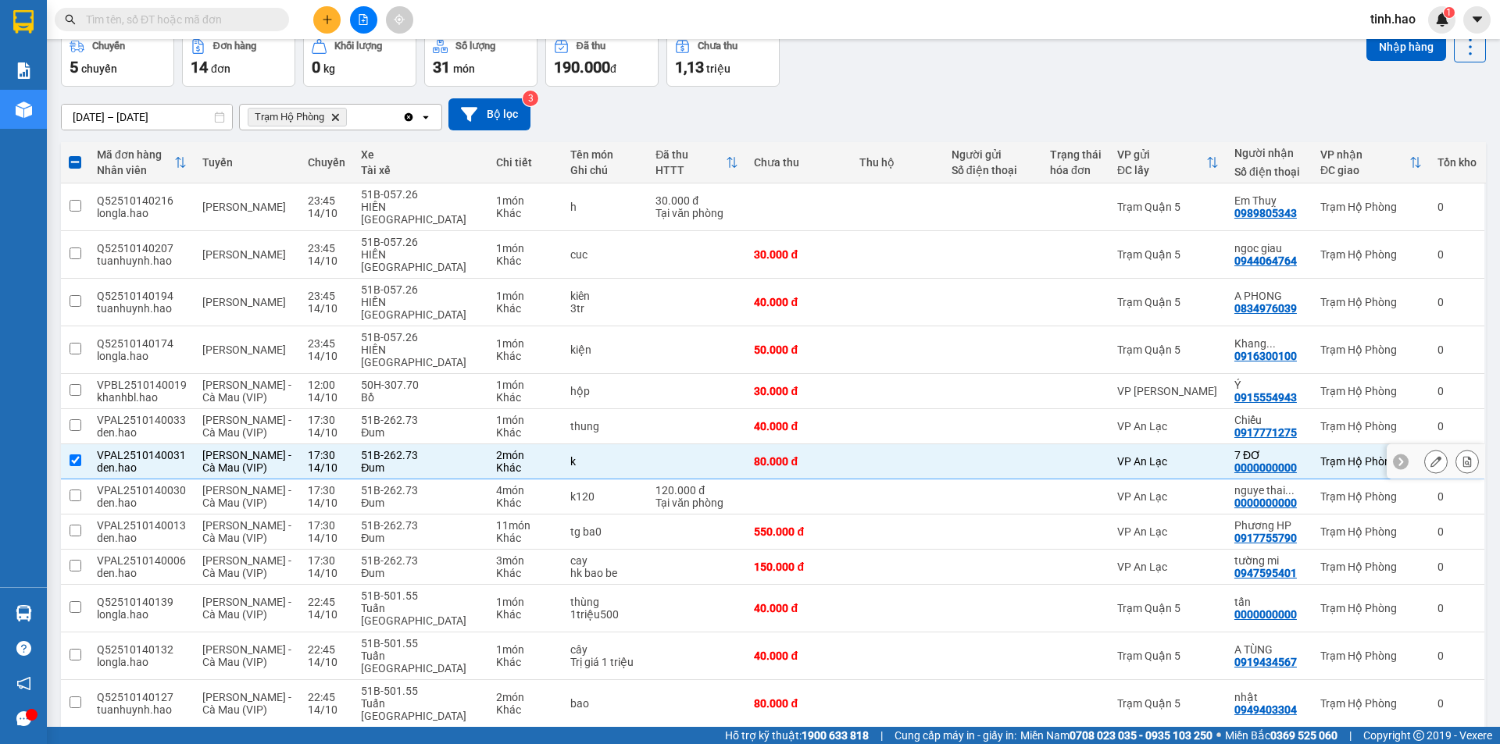
click at [856, 444] on td at bounding box center [897, 461] width 92 height 35
checkbox input "false"
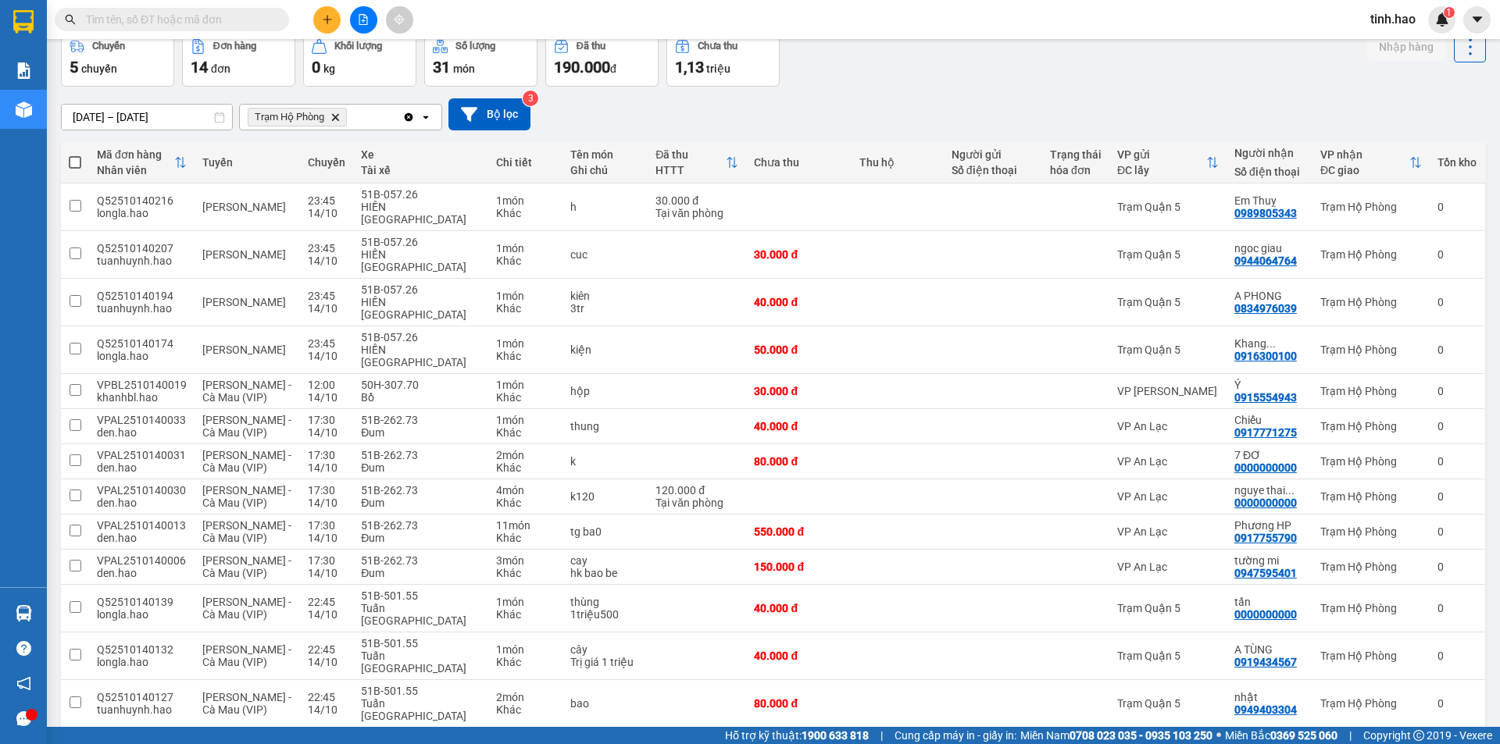
click at [224, 15] on input "text" at bounding box center [178, 19] width 184 height 17
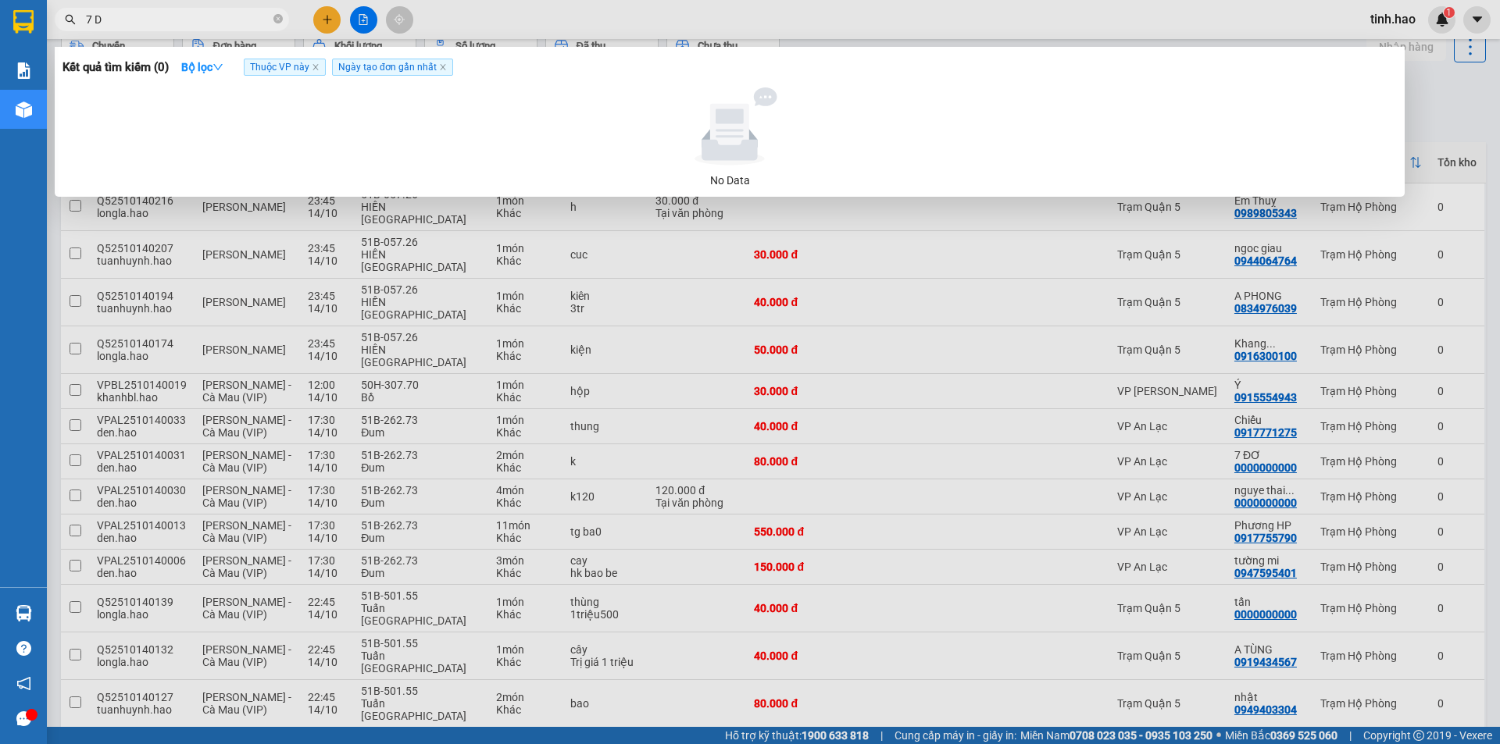
type input "7 DO"
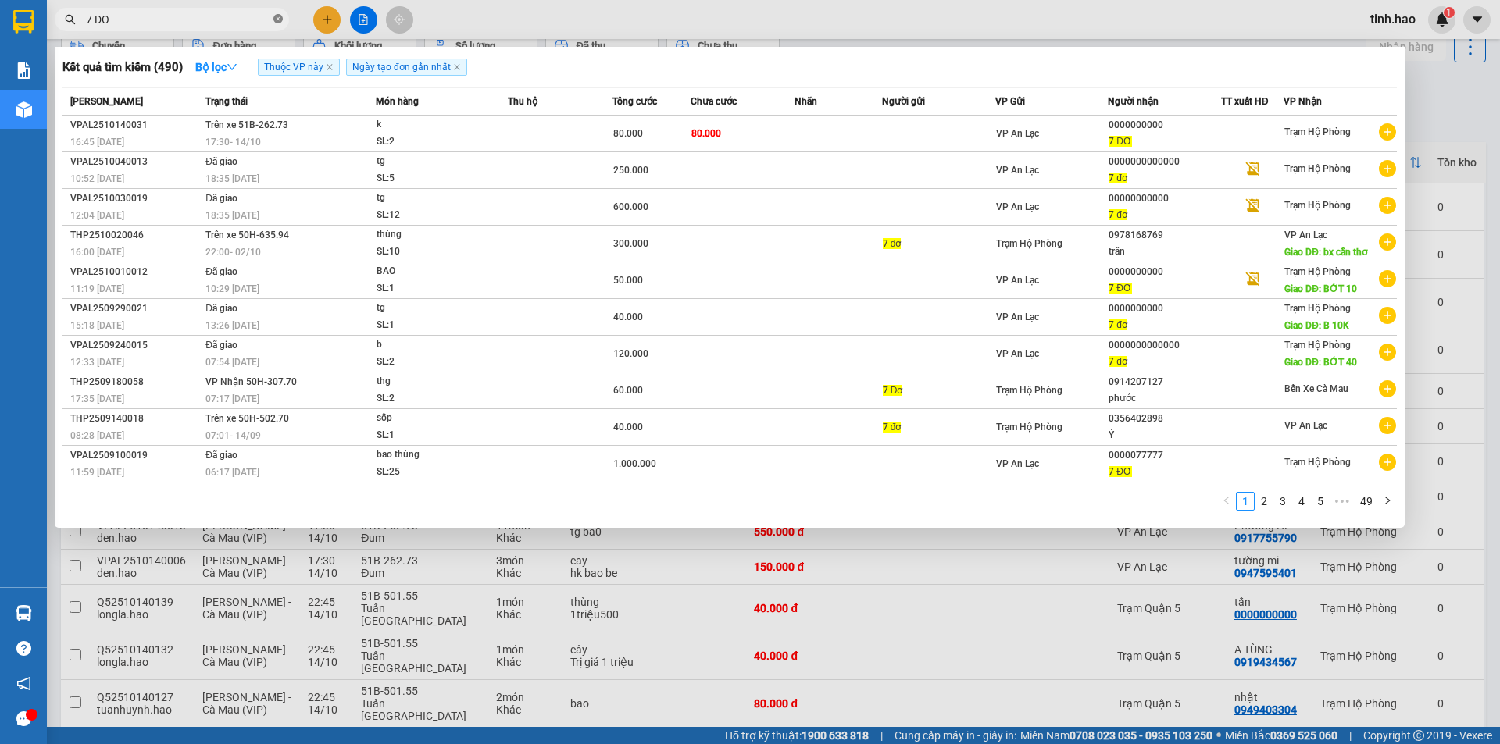
click at [279, 20] on icon "close-circle" at bounding box center [277, 18] width 9 height 9
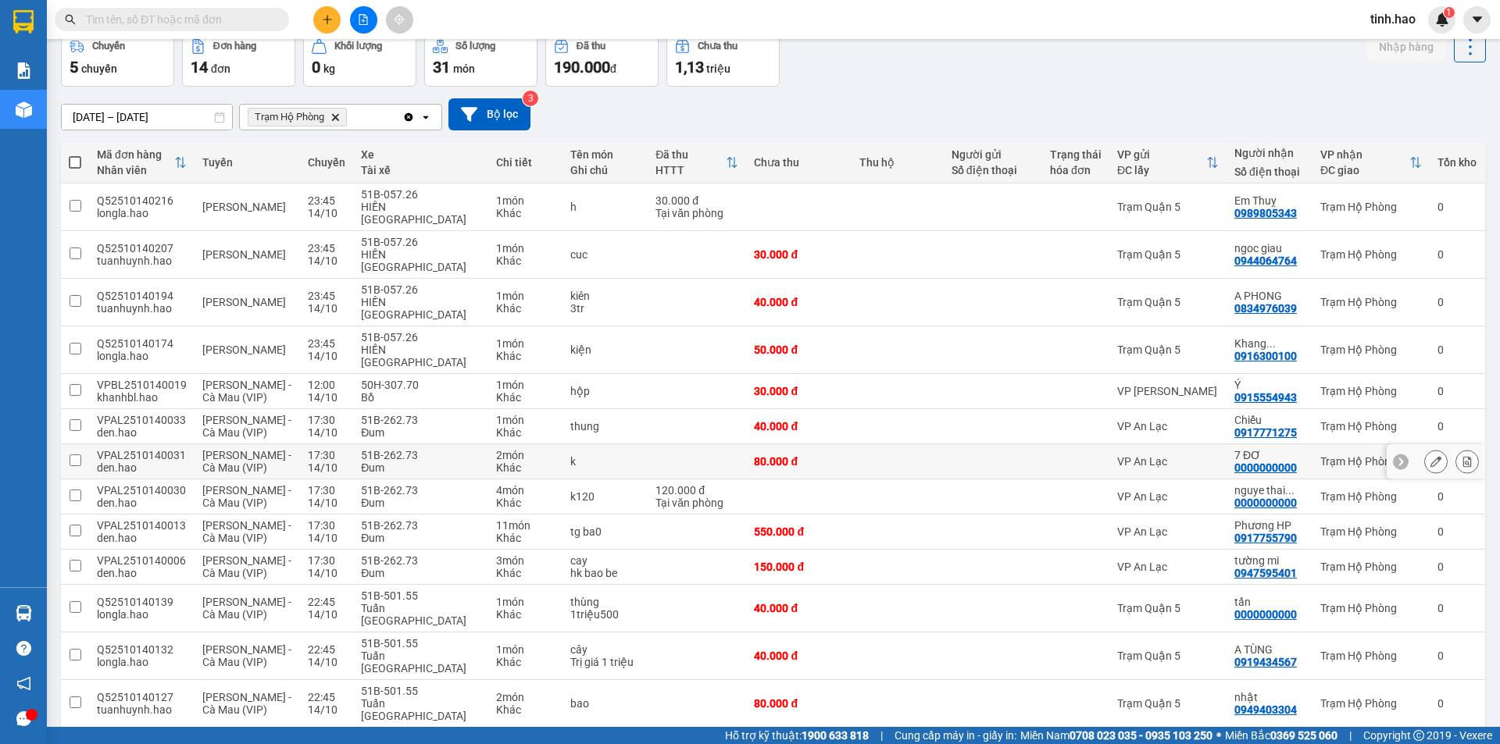
click at [1042, 444] on td at bounding box center [1075, 461] width 67 height 35
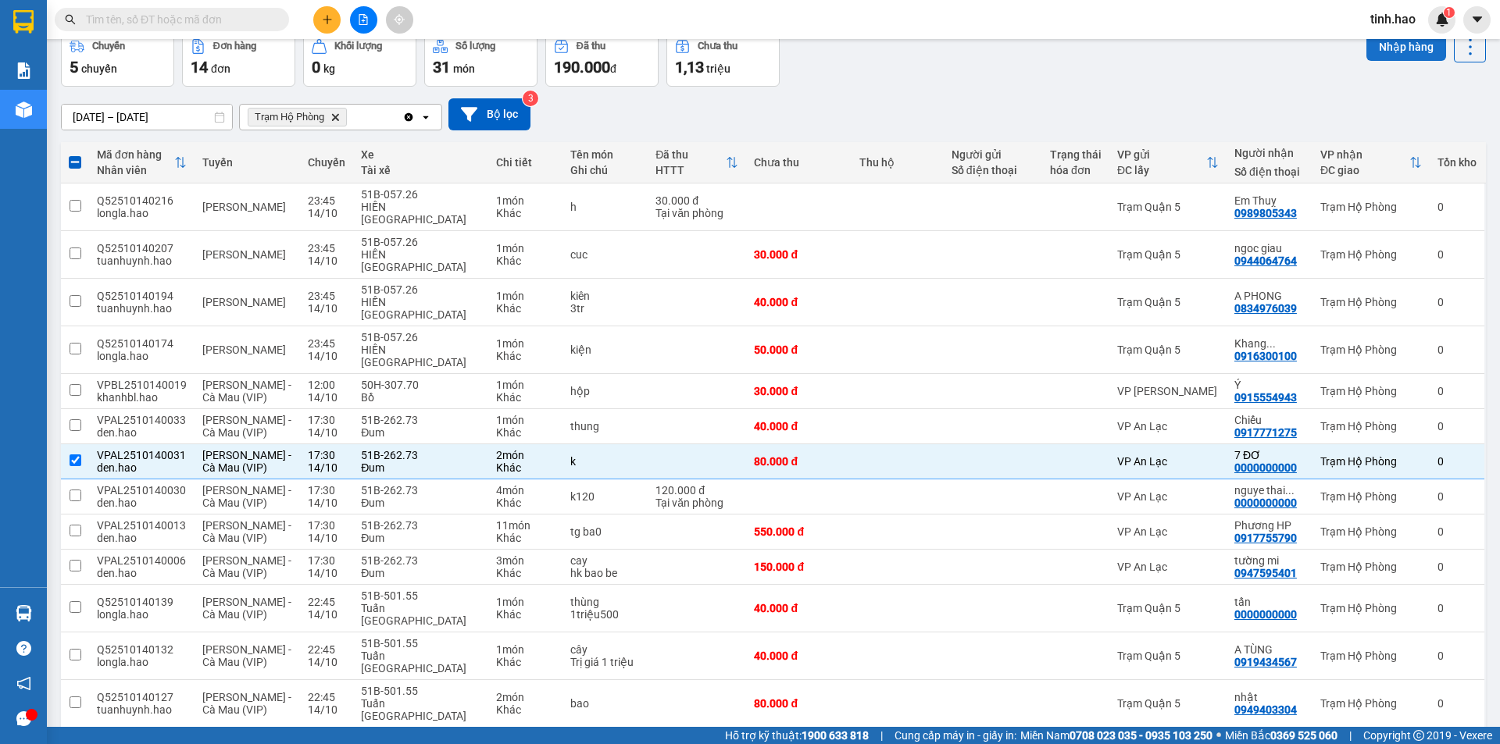
click at [1394, 50] on button "Nhập hàng" at bounding box center [1406, 47] width 80 height 28
checkbox input "false"
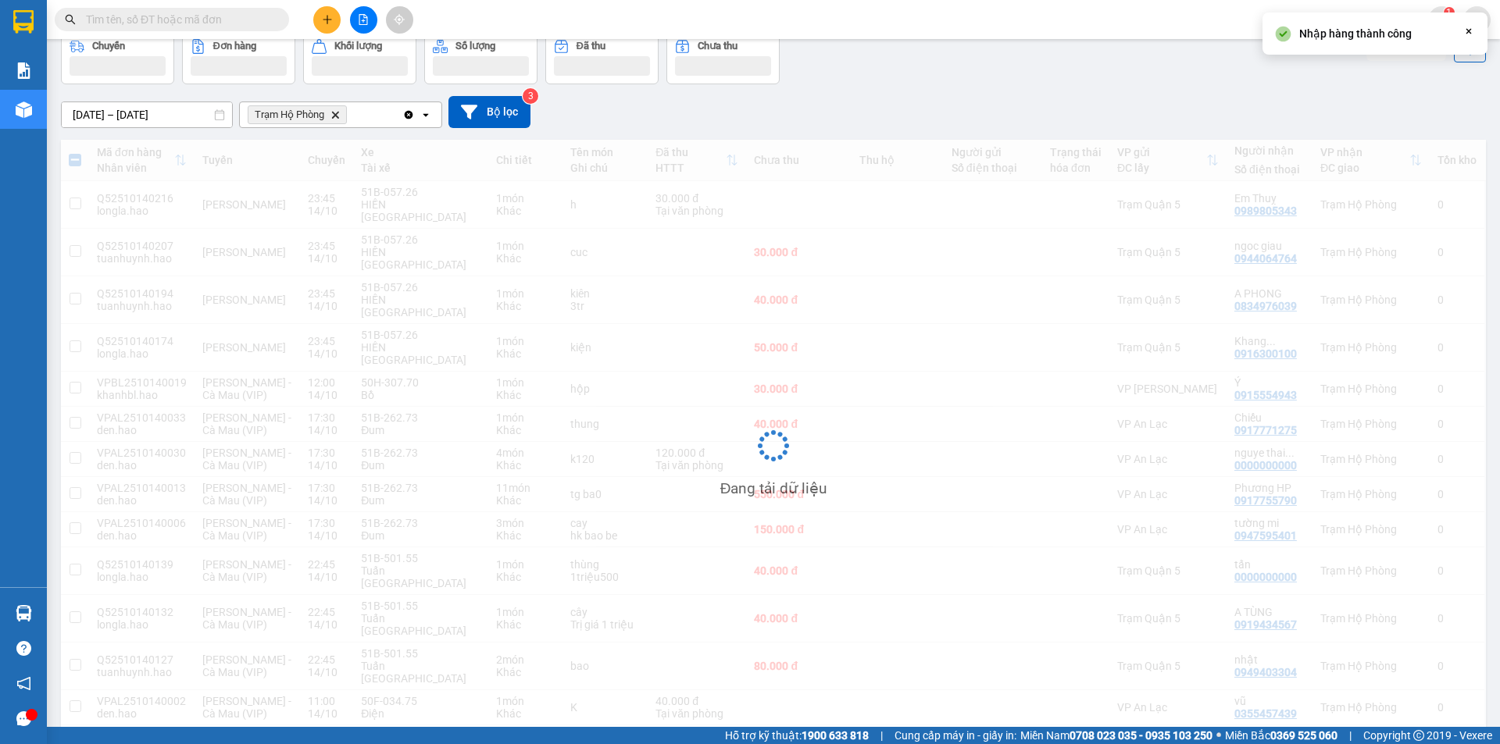
scroll to position [72, 0]
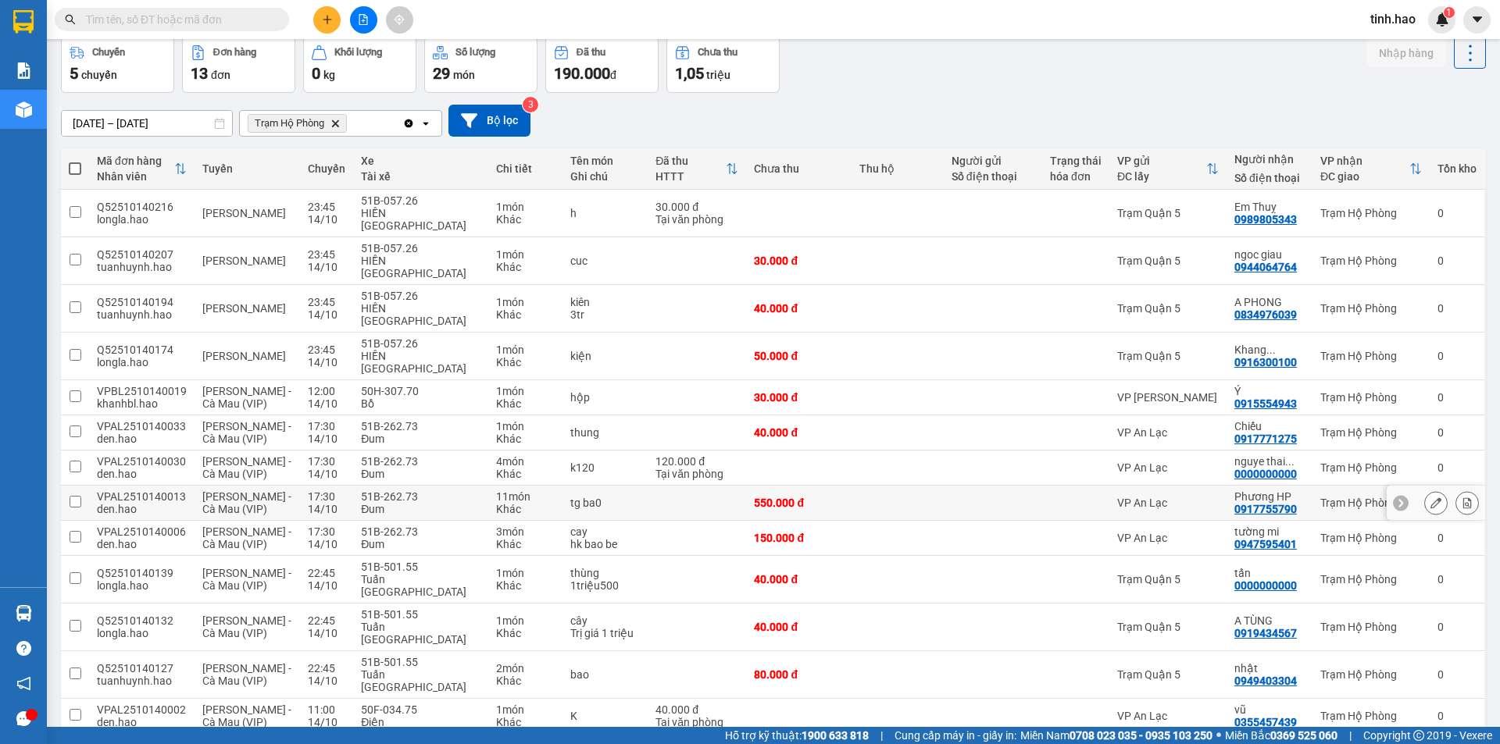
click at [1425, 490] on button at bounding box center [1436, 503] width 22 height 27
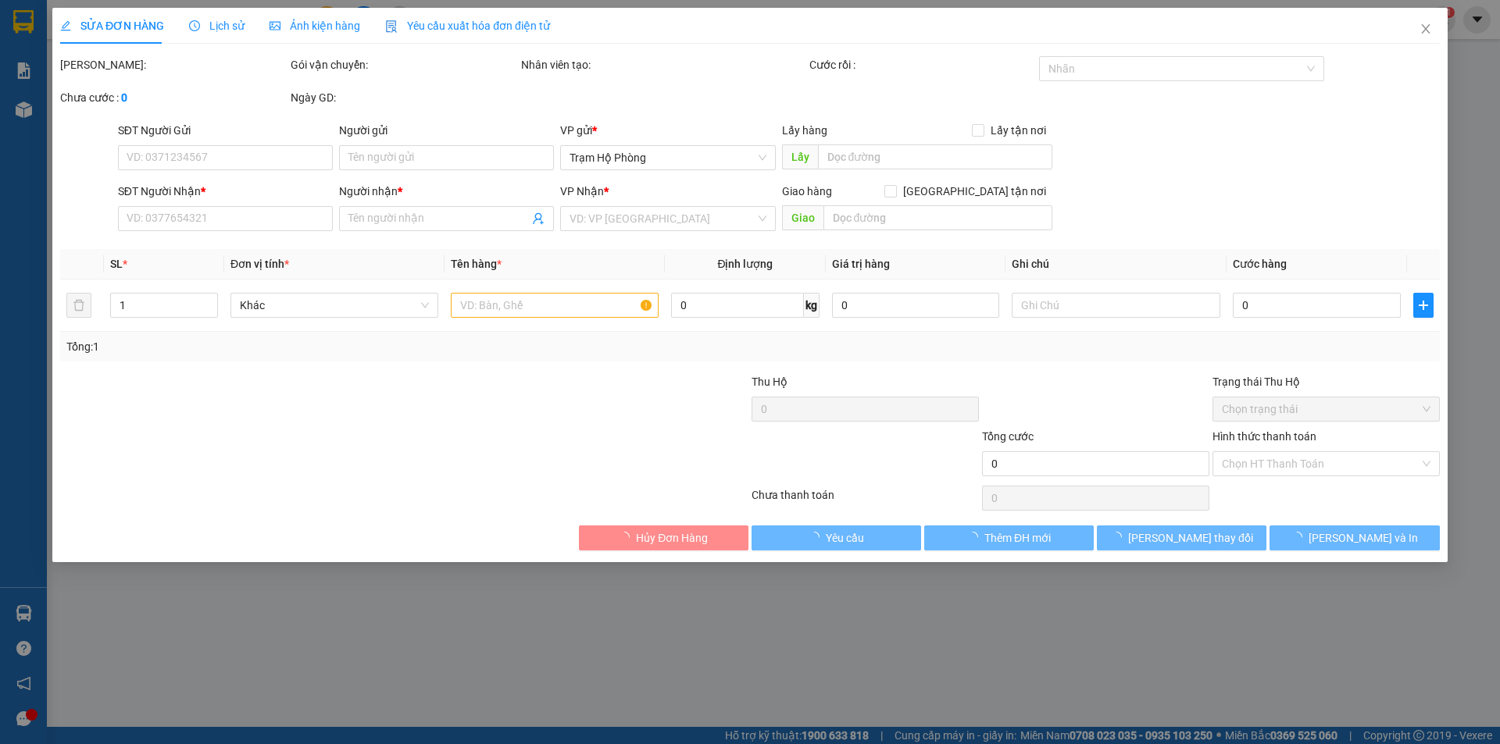
type input "0917755790"
type input "Phương HP"
type input "550.000"
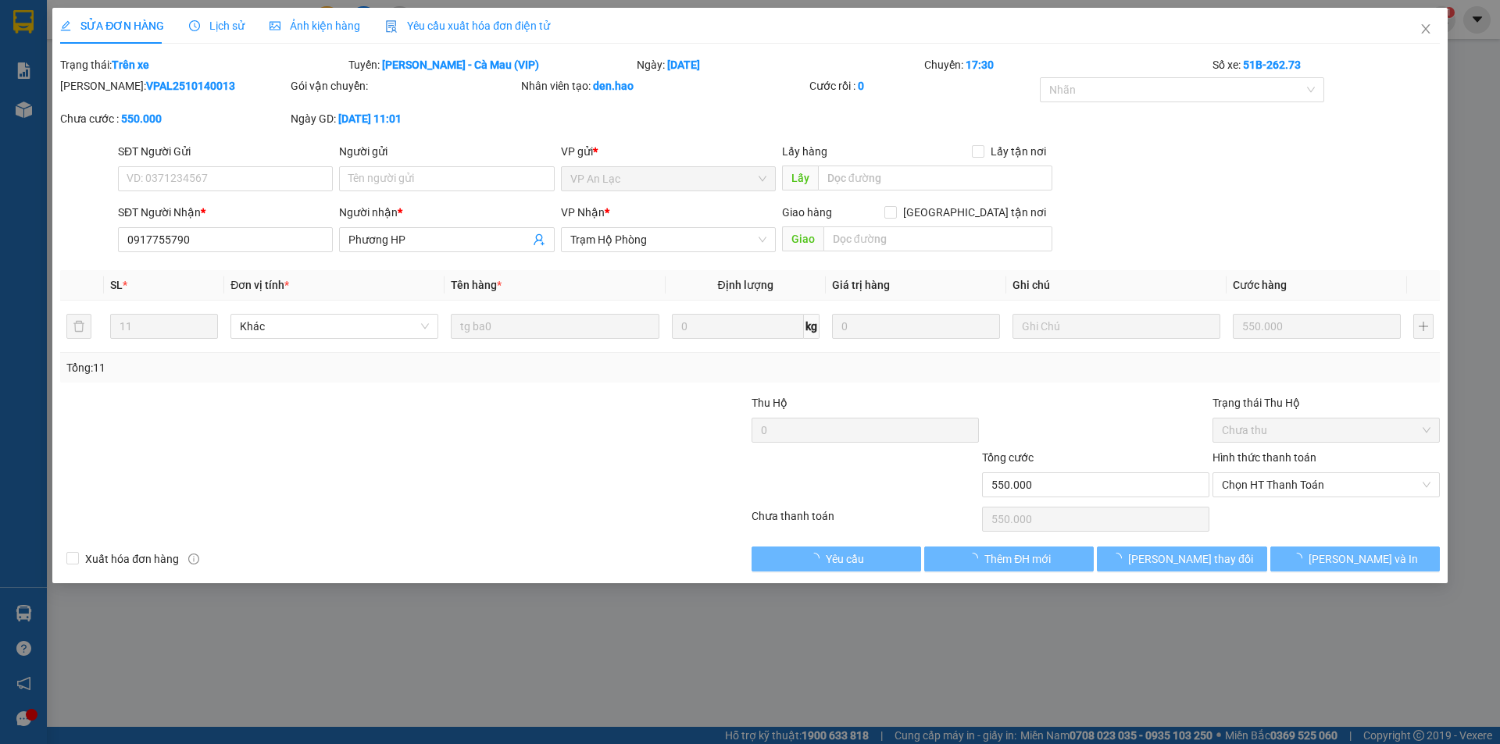
click at [280, 13] on div "Ảnh kiện hàng" at bounding box center [314, 26] width 91 height 36
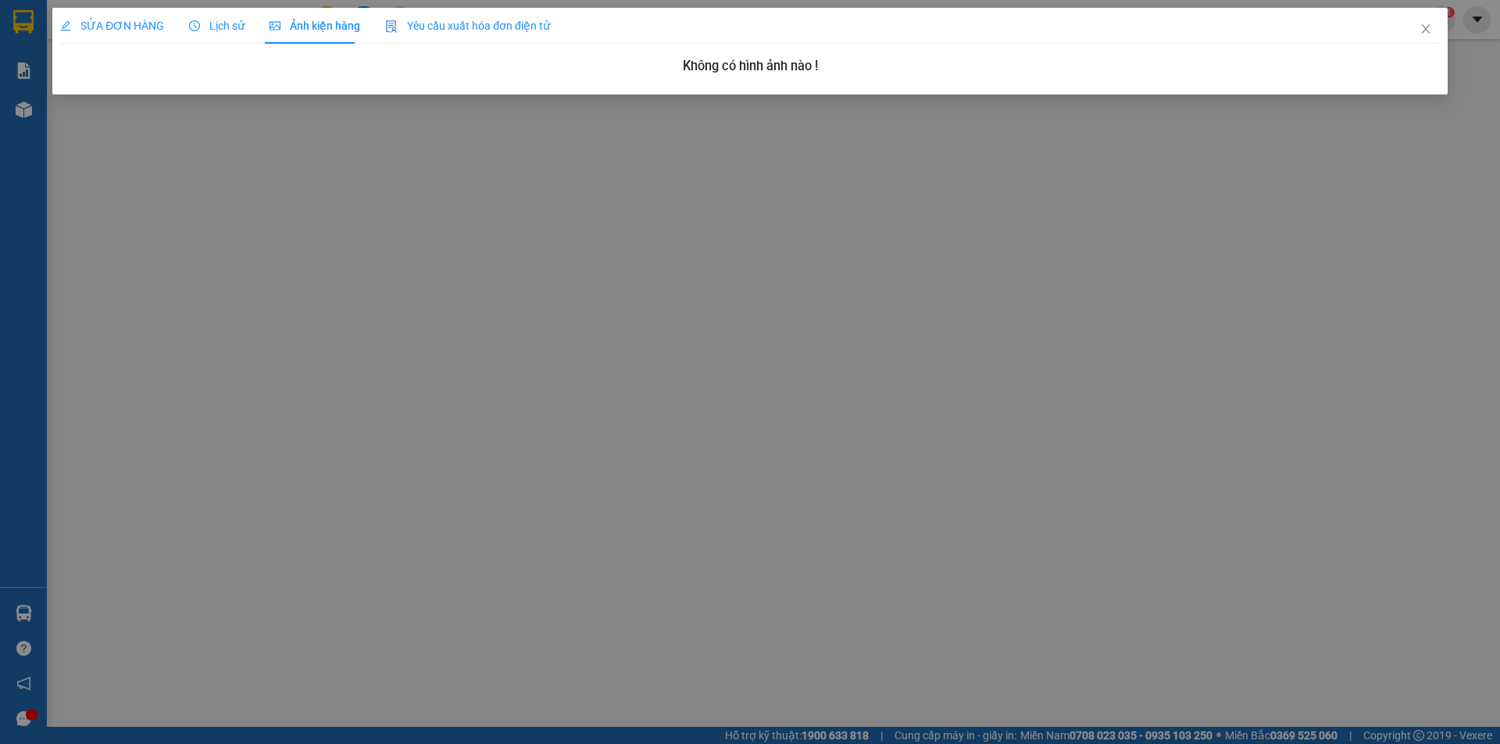
click at [202, 31] on span "Lịch sử" at bounding box center [216, 26] width 55 height 12
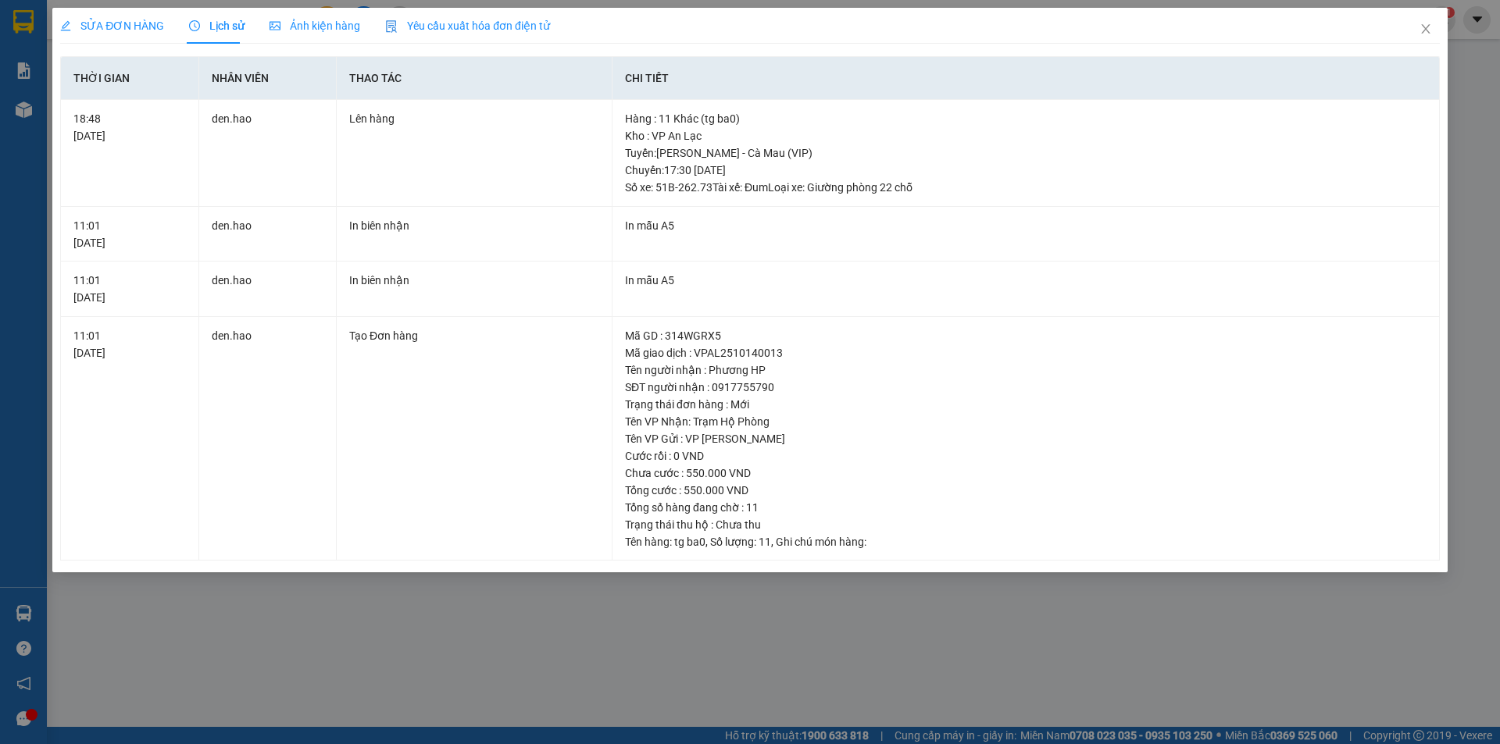
click at [133, 27] on span "SỬA ĐƠN HÀNG" at bounding box center [112, 26] width 104 height 12
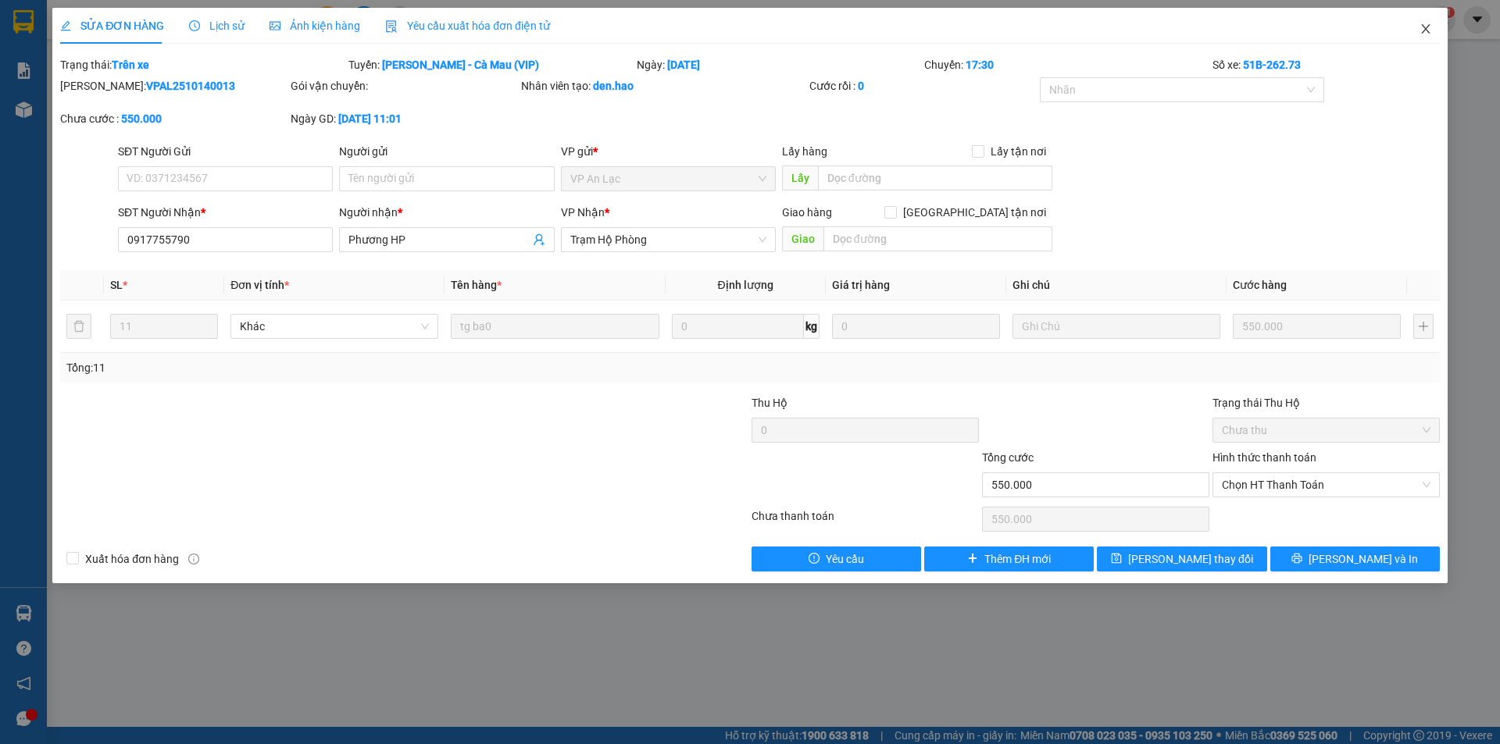
click at [1418, 31] on span "Close" at bounding box center [1426, 30] width 44 height 44
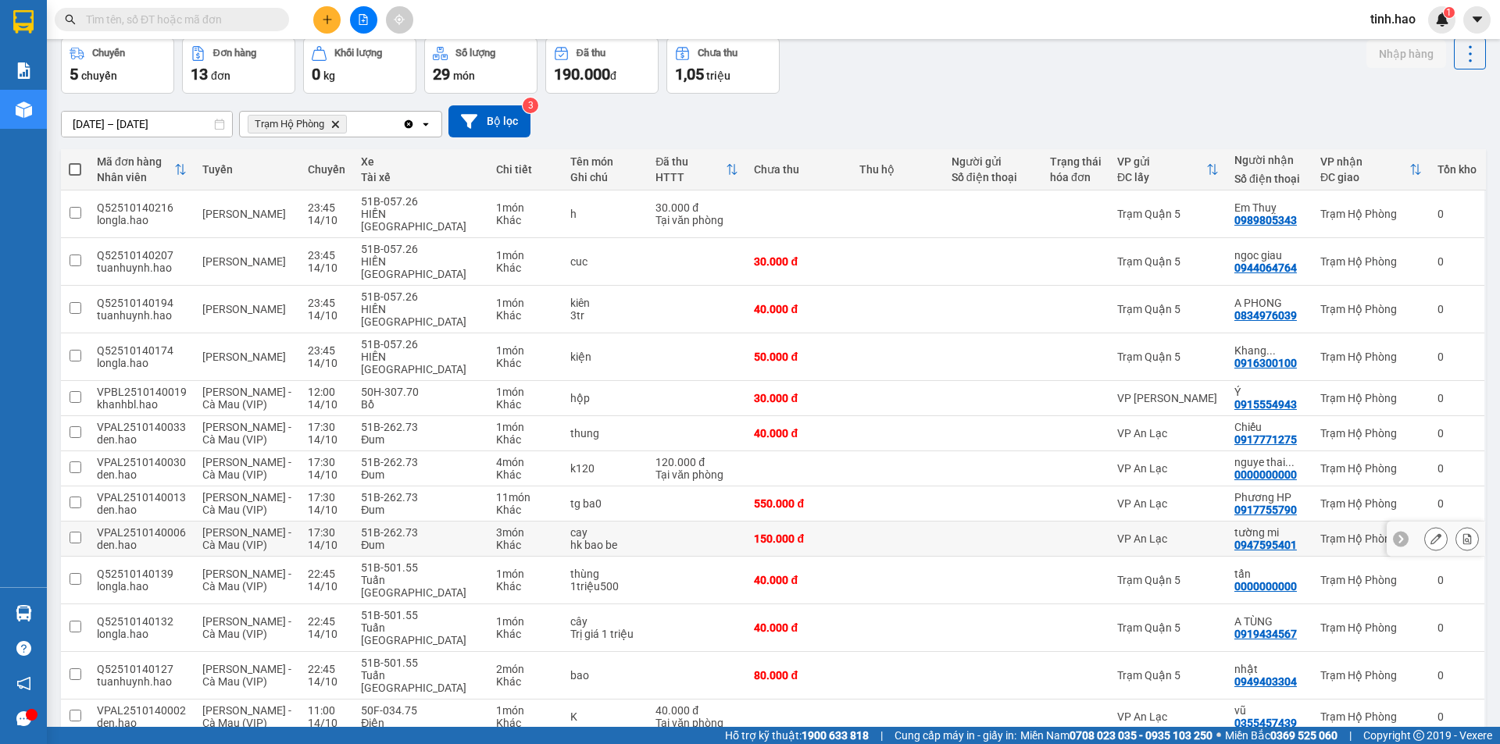
scroll to position [72, 0]
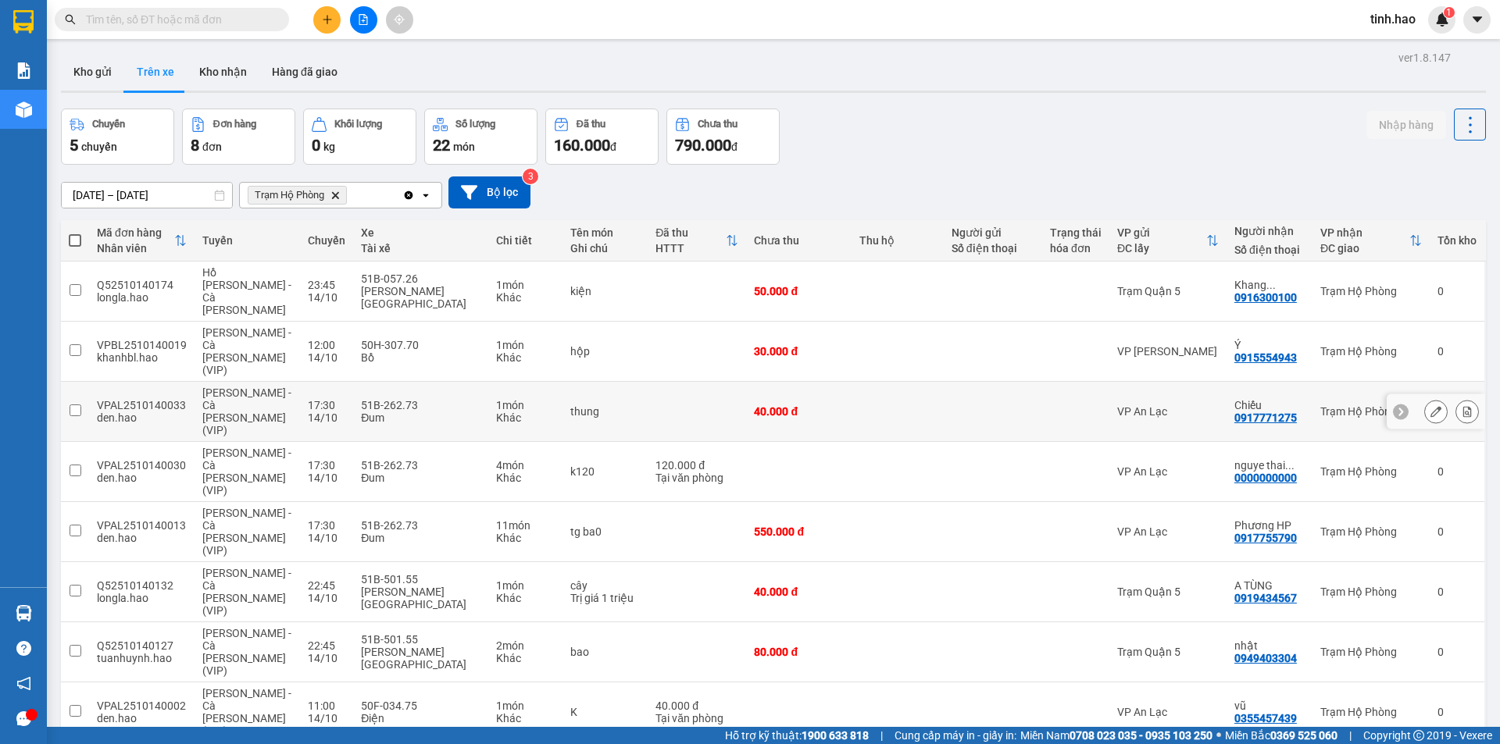
click at [1209, 382] on td "VP An Lạc" at bounding box center [1167, 412] width 117 height 60
checkbox input "true"
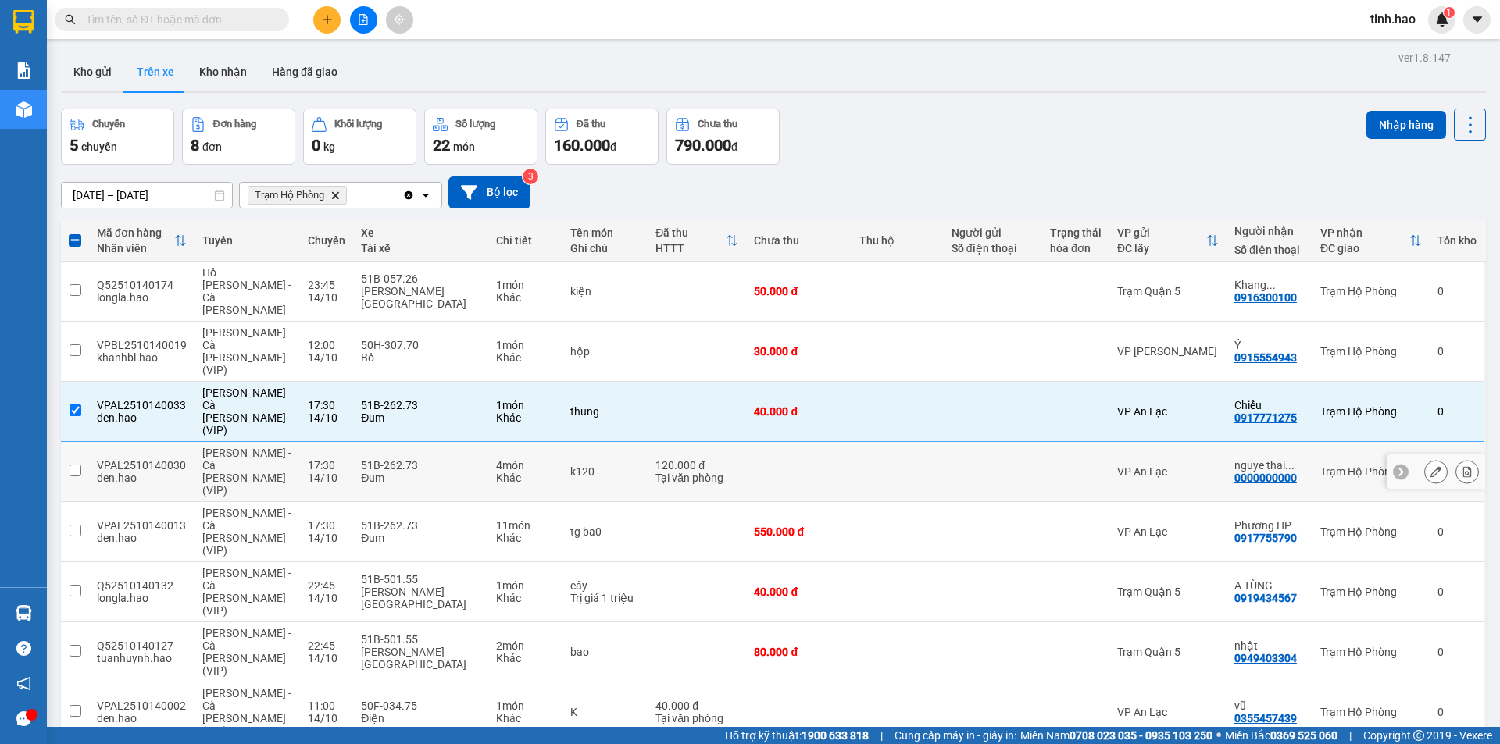
click at [1197, 442] on td "VP An Lạc" at bounding box center [1167, 472] width 117 height 60
checkbox input "true"
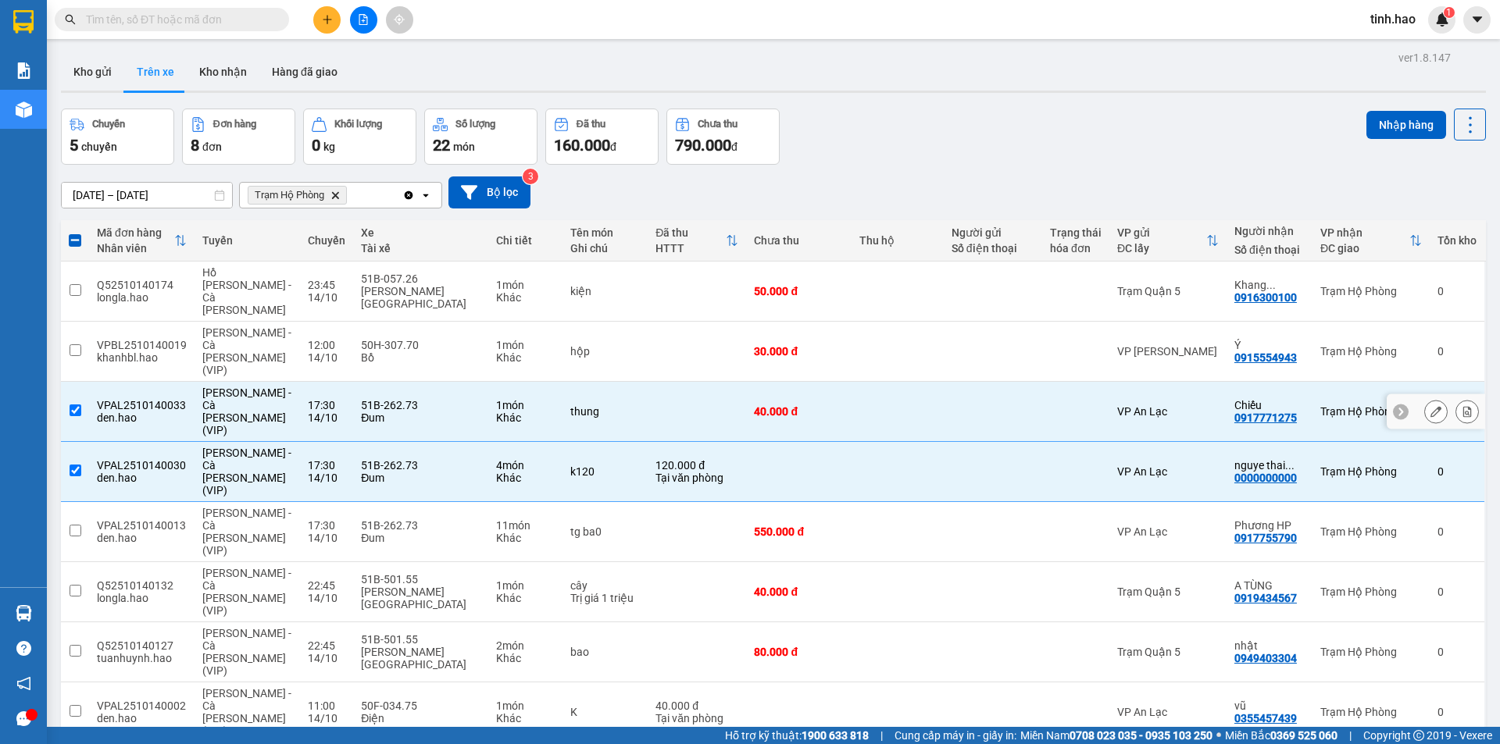
click at [1186, 382] on td "VP An Lạc" at bounding box center [1167, 412] width 117 height 60
checkbox input "false"
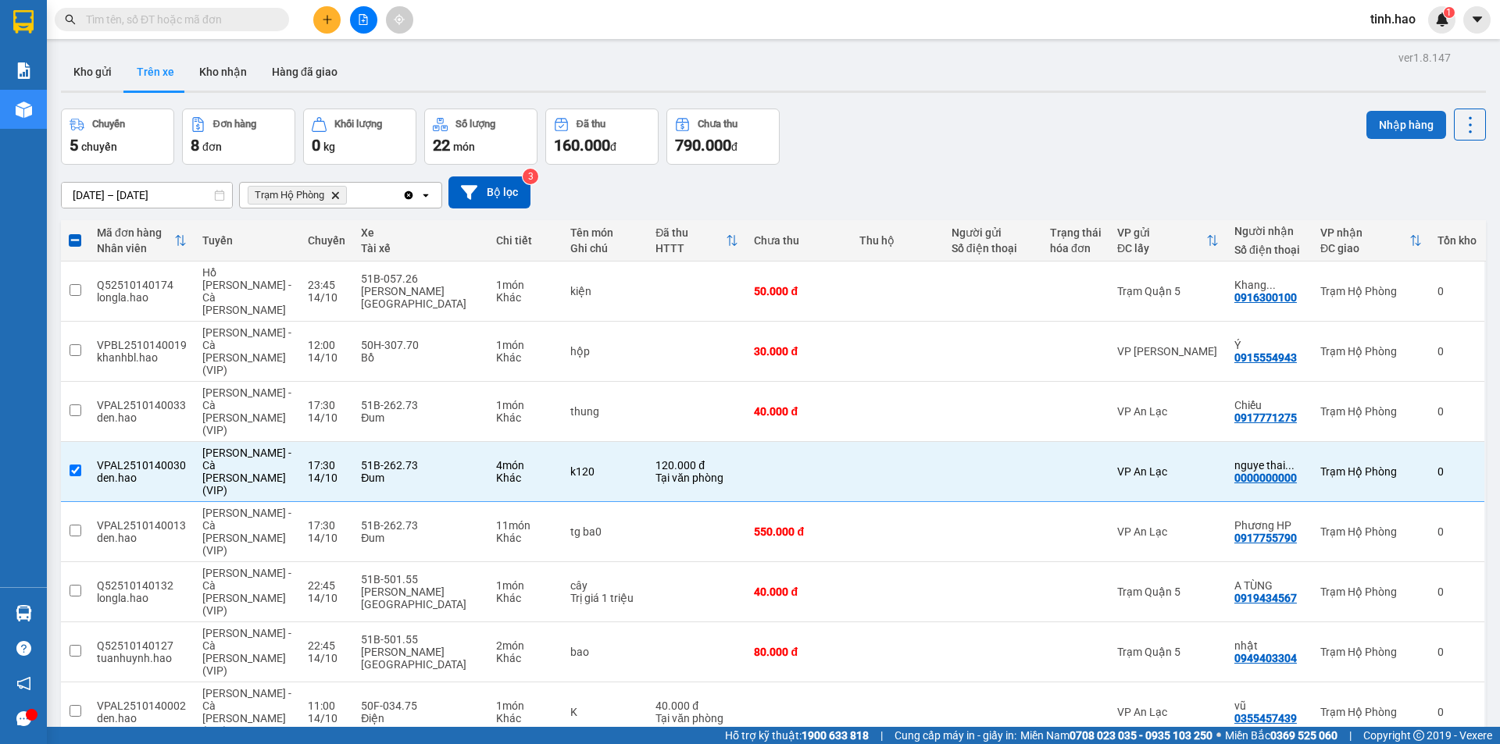
click at [1390, 121] on button "Nhập hàng" at bounding box center [1406, 125] width 80 height 28
checkbox input "false"
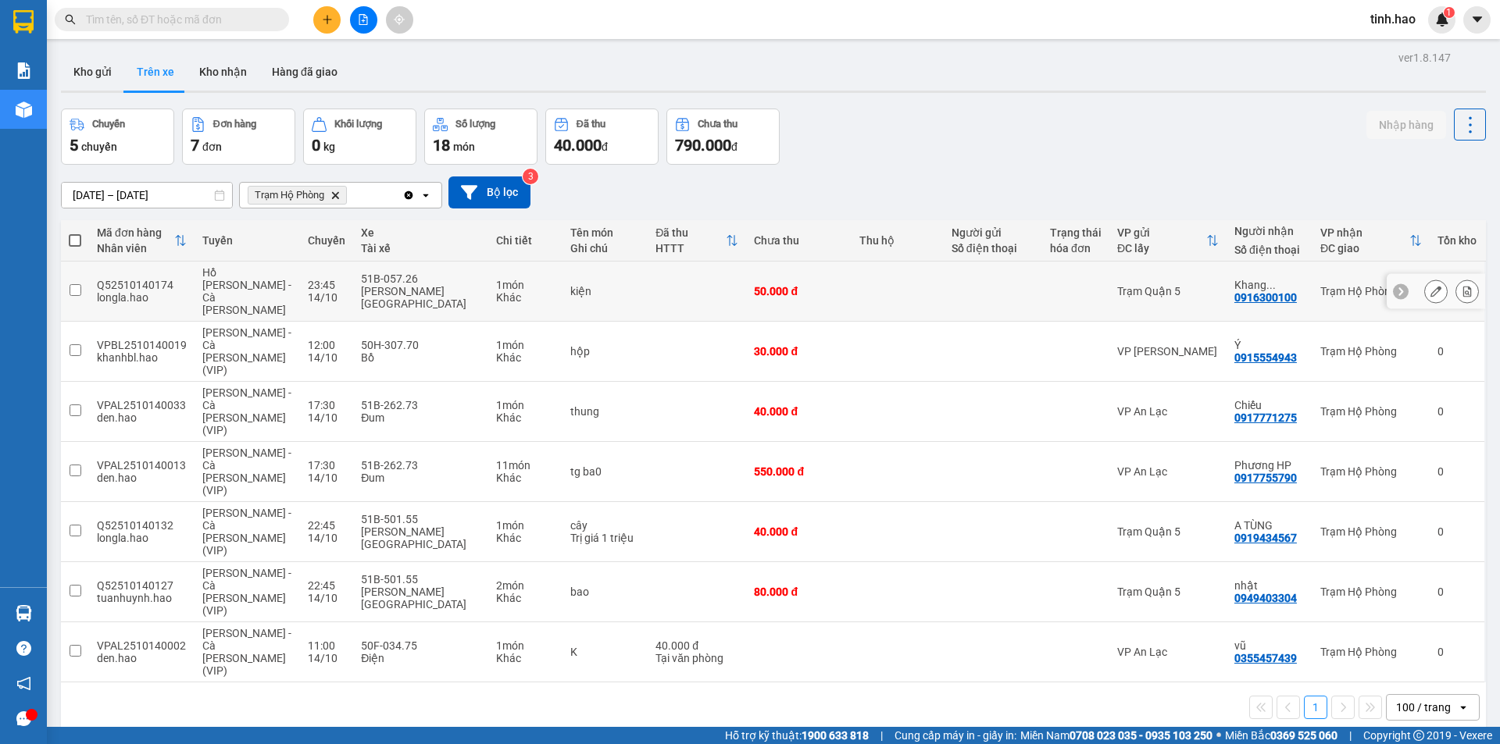
click at [1430, 286] on icon at bounding box center [1435, 291] width 11 height 11
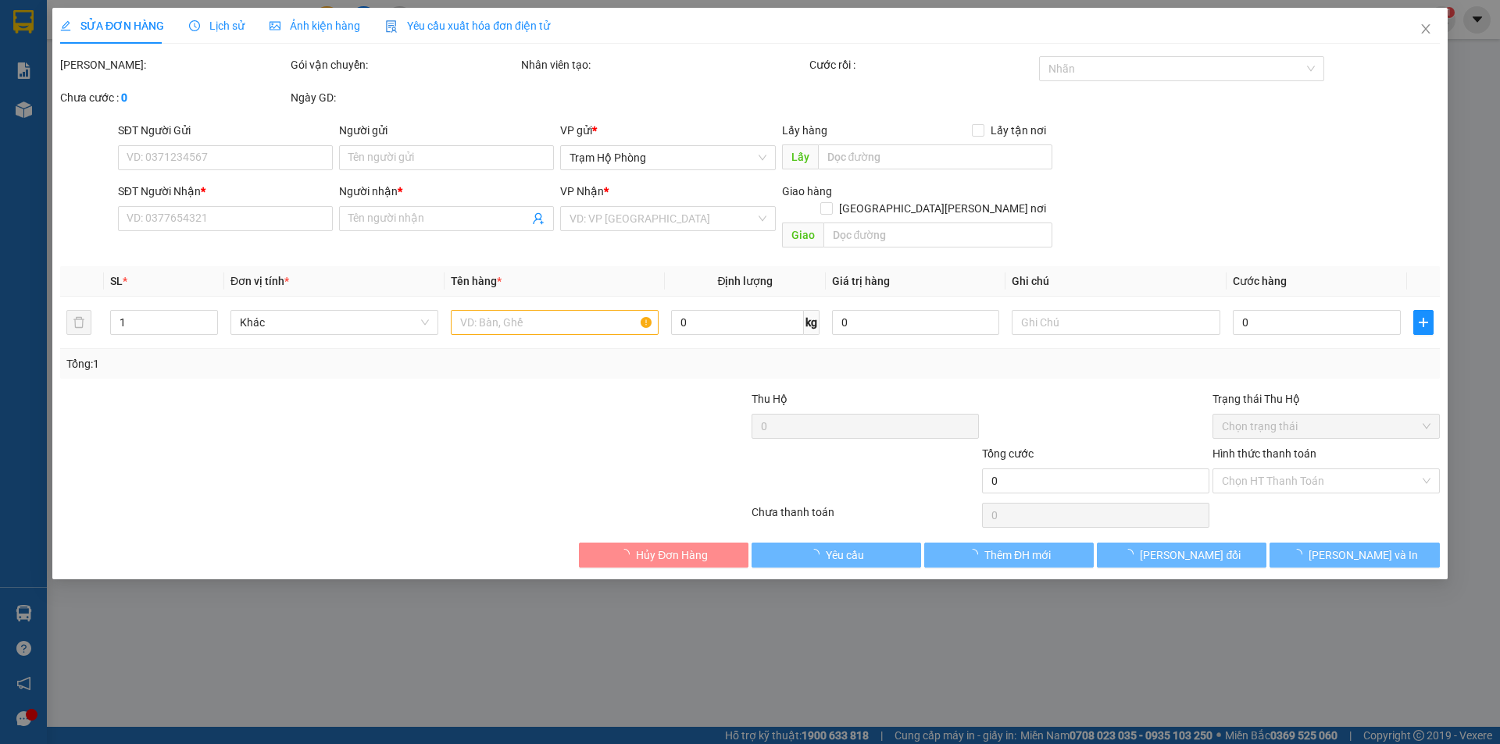
type input "0916300100"
type input "Khang Nguyễn"
type input "50.000"
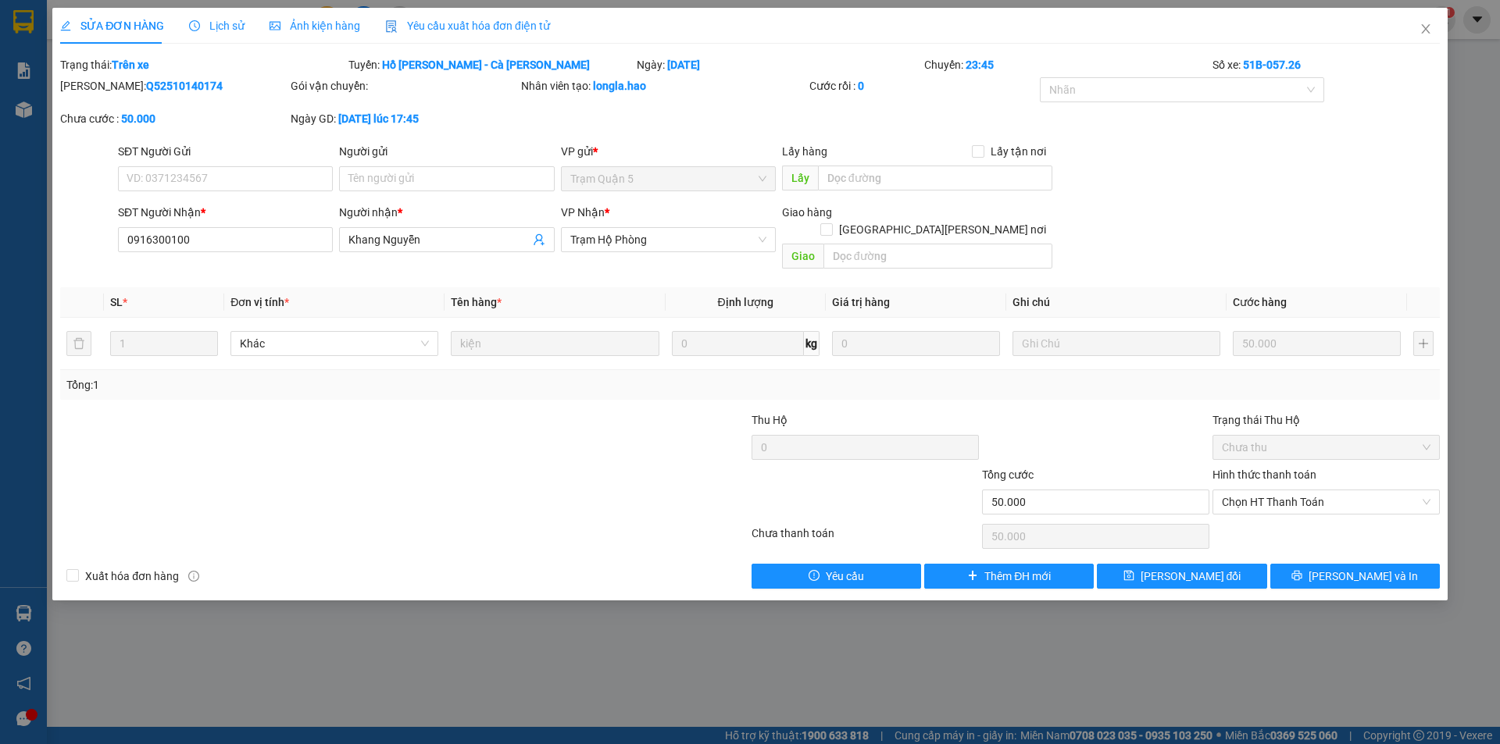
click at [240, 23] on span "Lịch sử" at bounding box center [216, 26] width 55 height 12
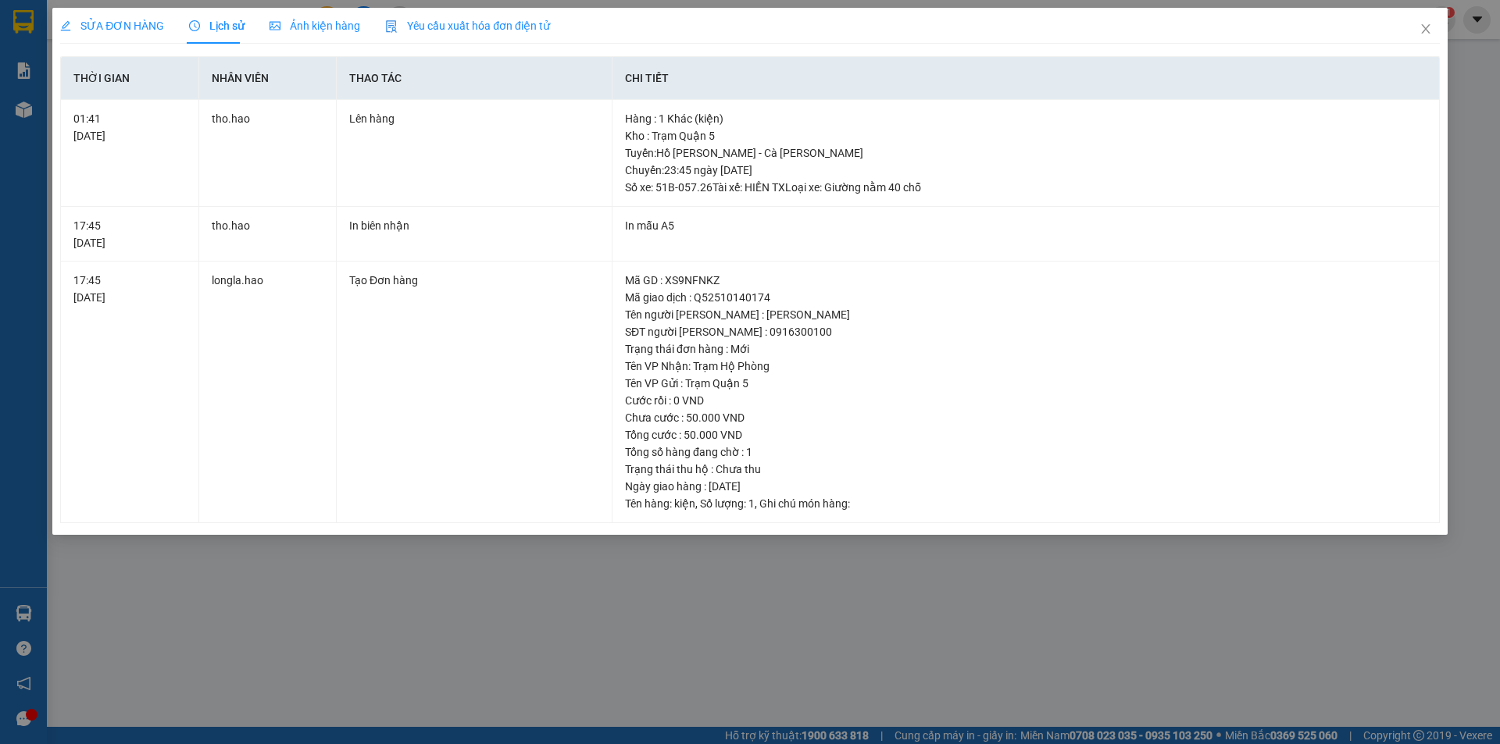
click at [273, 23] on icon "picture" at bounding box center [274, 25] width 11 height 11
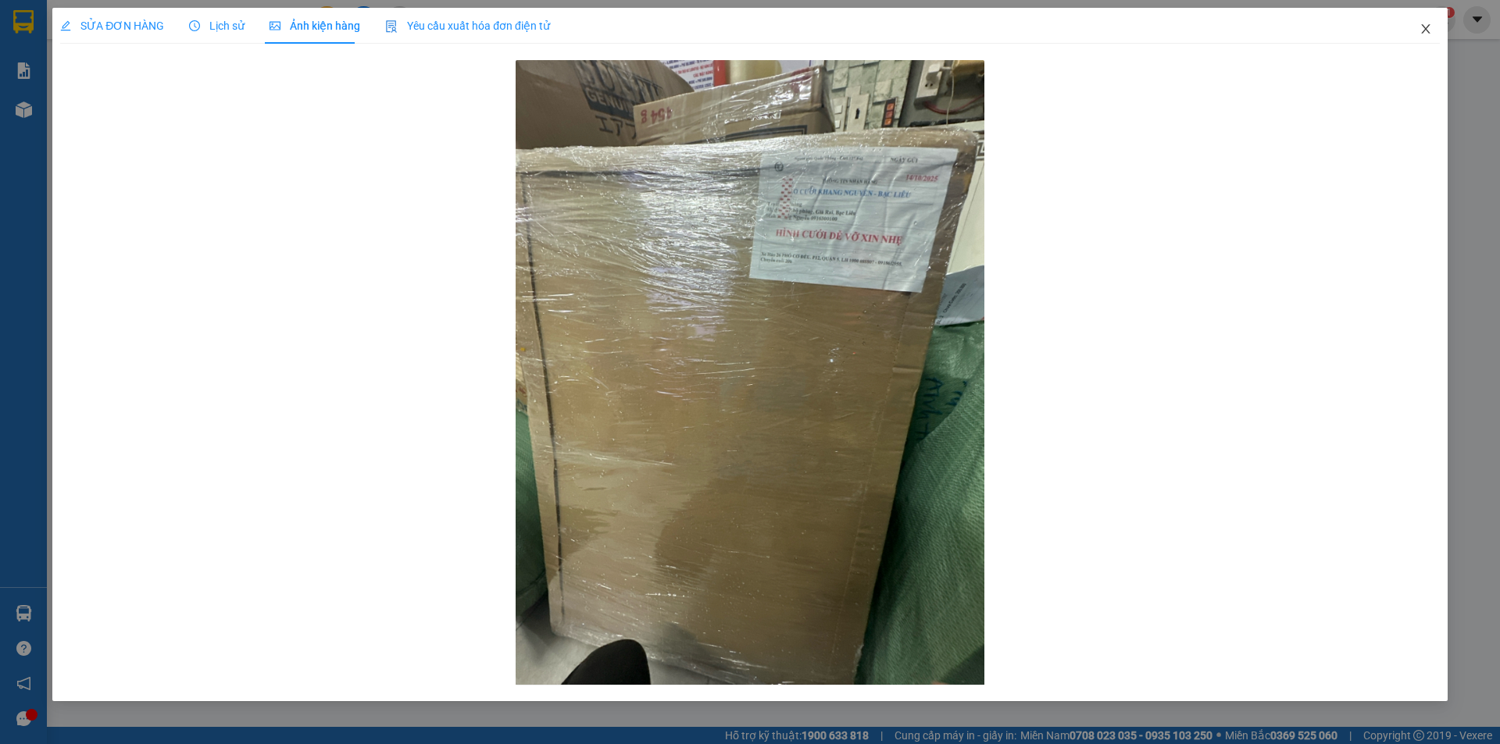
click at [1427, 32] on icon "close" at bounding box center [1425, 28] width 9 height 9
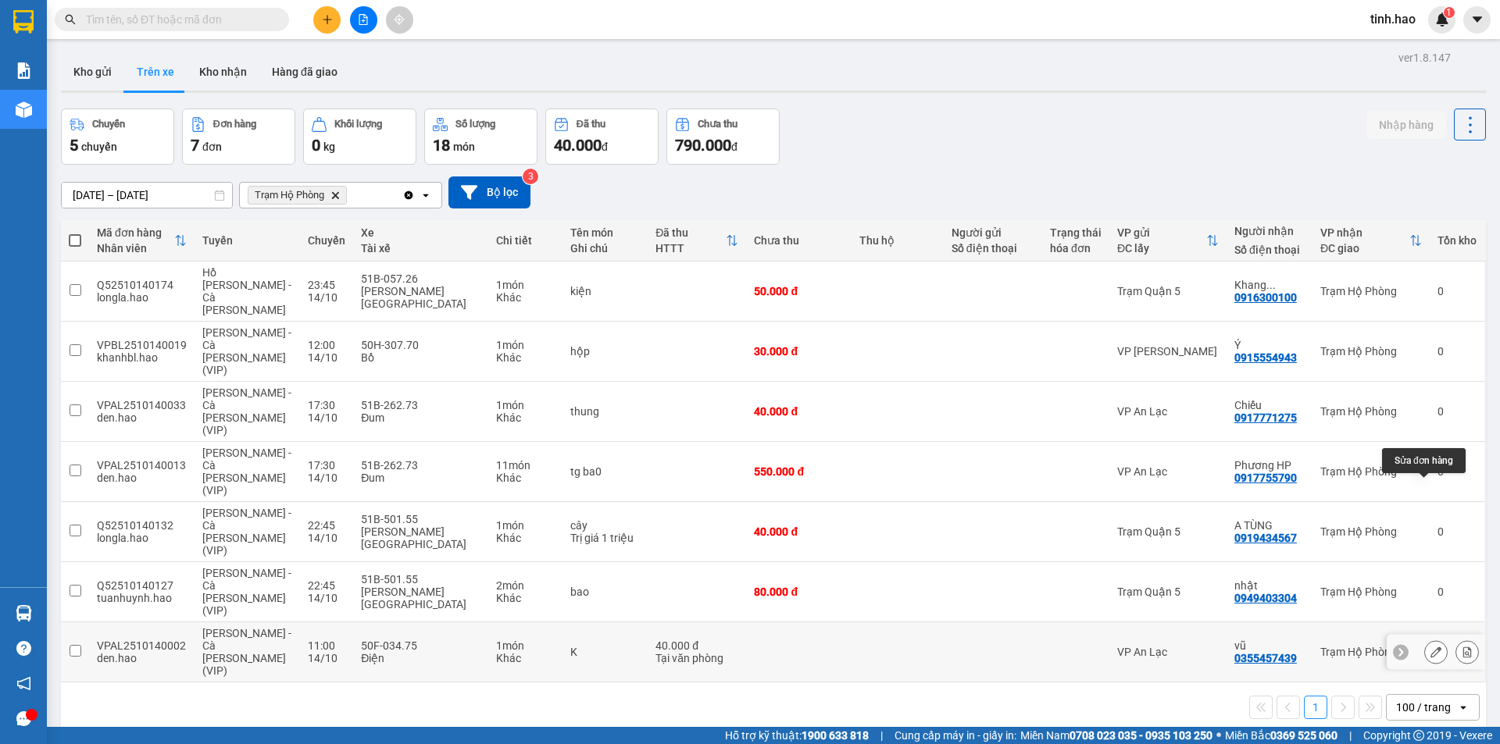
click at [1427, 639] on button at bounding box center [1436, 652] width 22 height 27
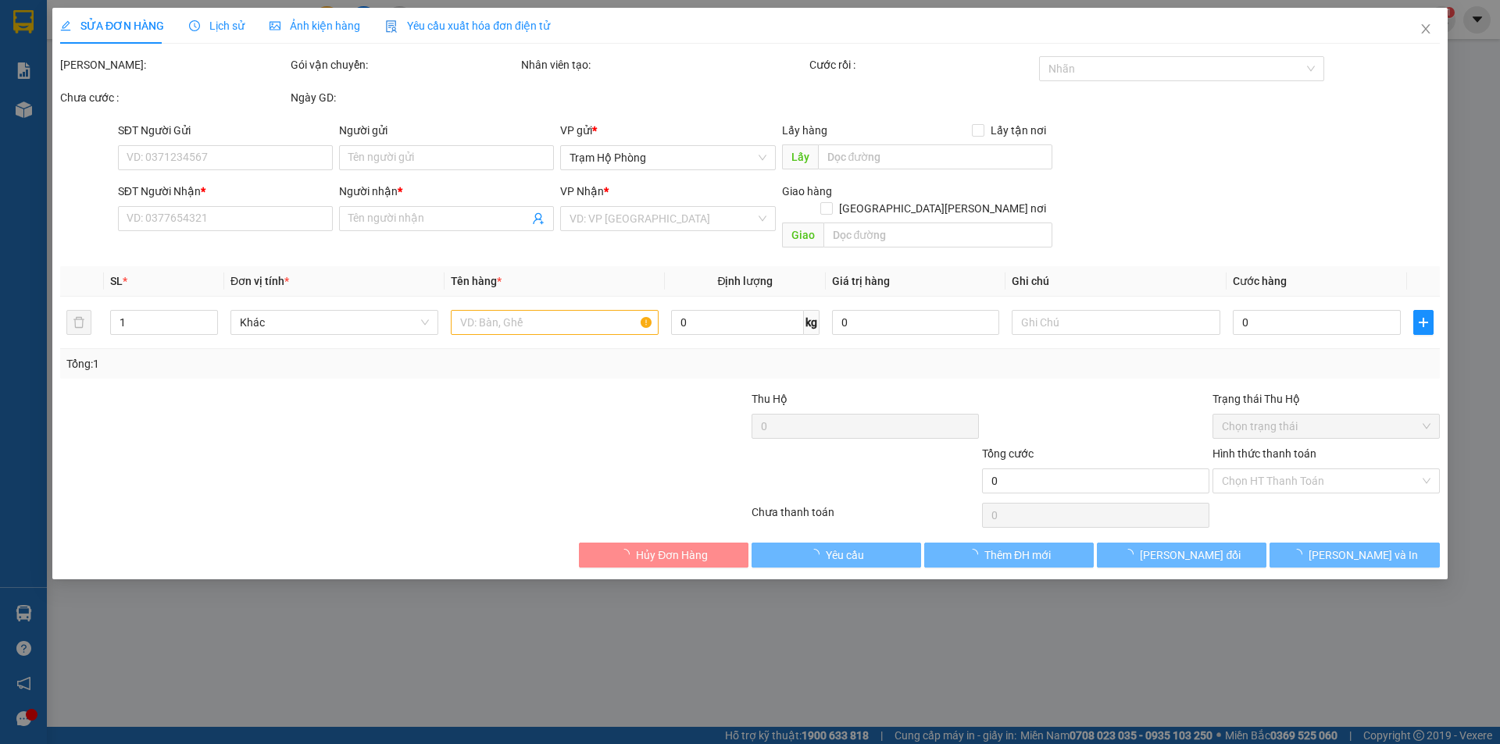
type input "0355457439"
type input "vũ"
type input "40.000"
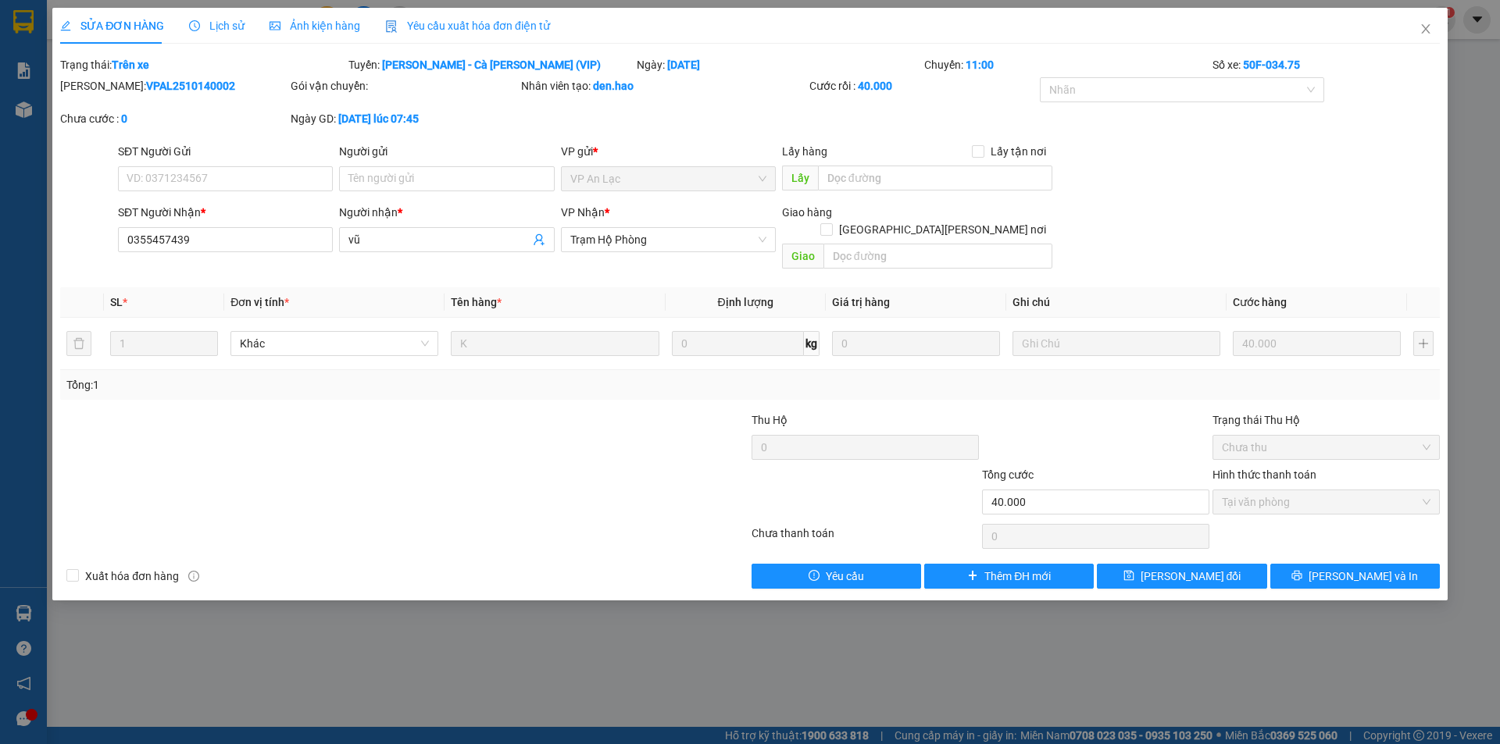
click at [216, 30] on span "Lịch sử" at bounding box center [216, 26] width 55 height 12
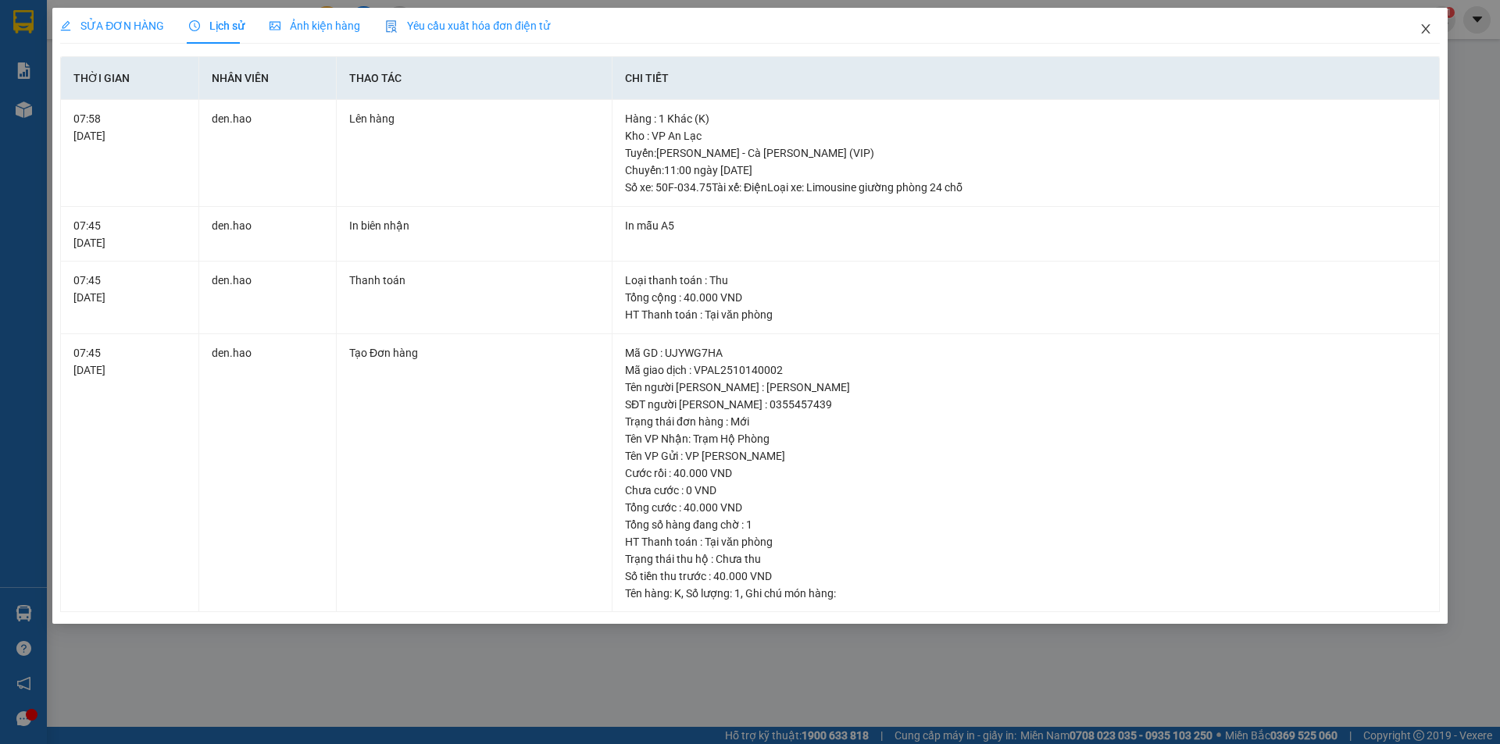
click at [1424, 30] on icon "close" at bounding box center [1425, 29] width 12 height 12
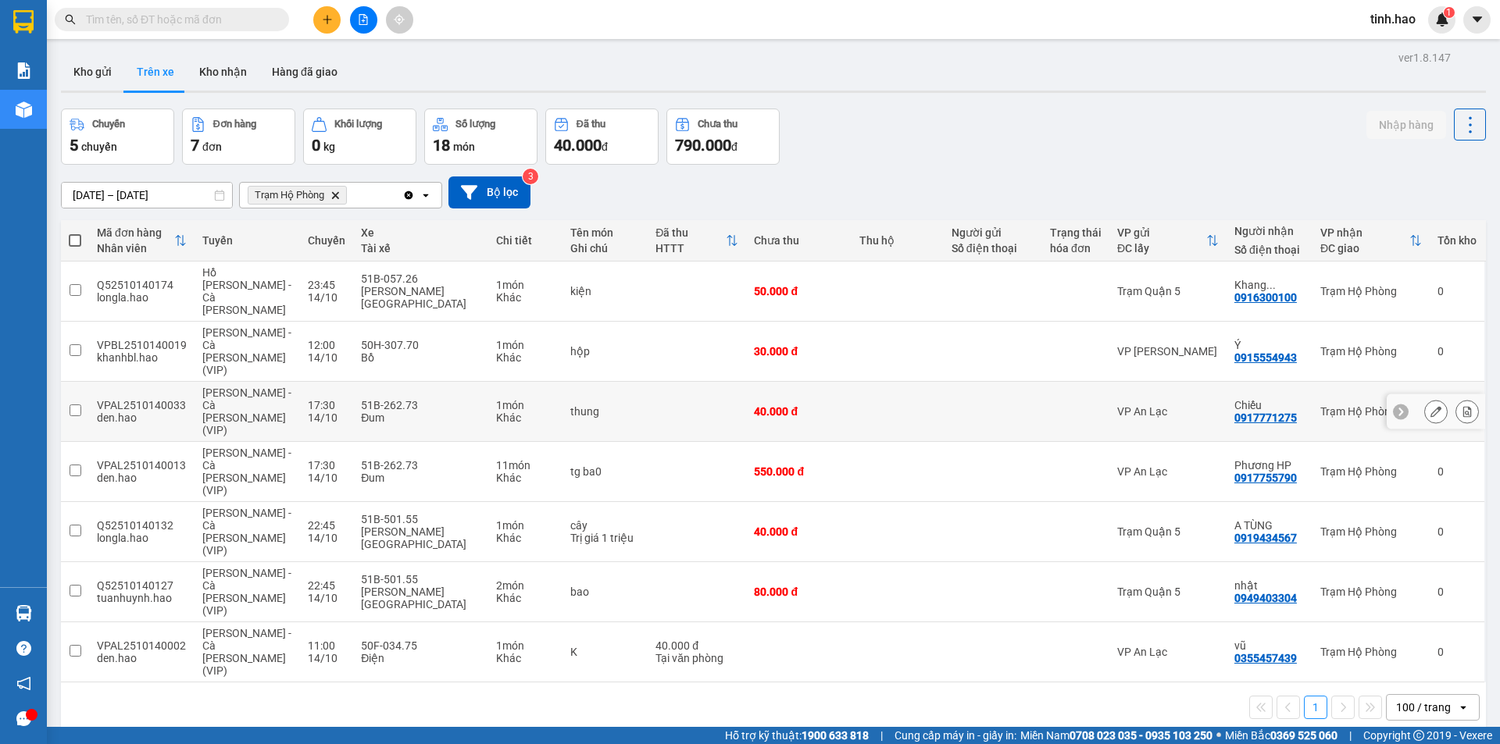
click at [1125, 405] on div "VP An Lạc" at bounding box center [1168, 411] width 102 height 12
checkbox input "true"
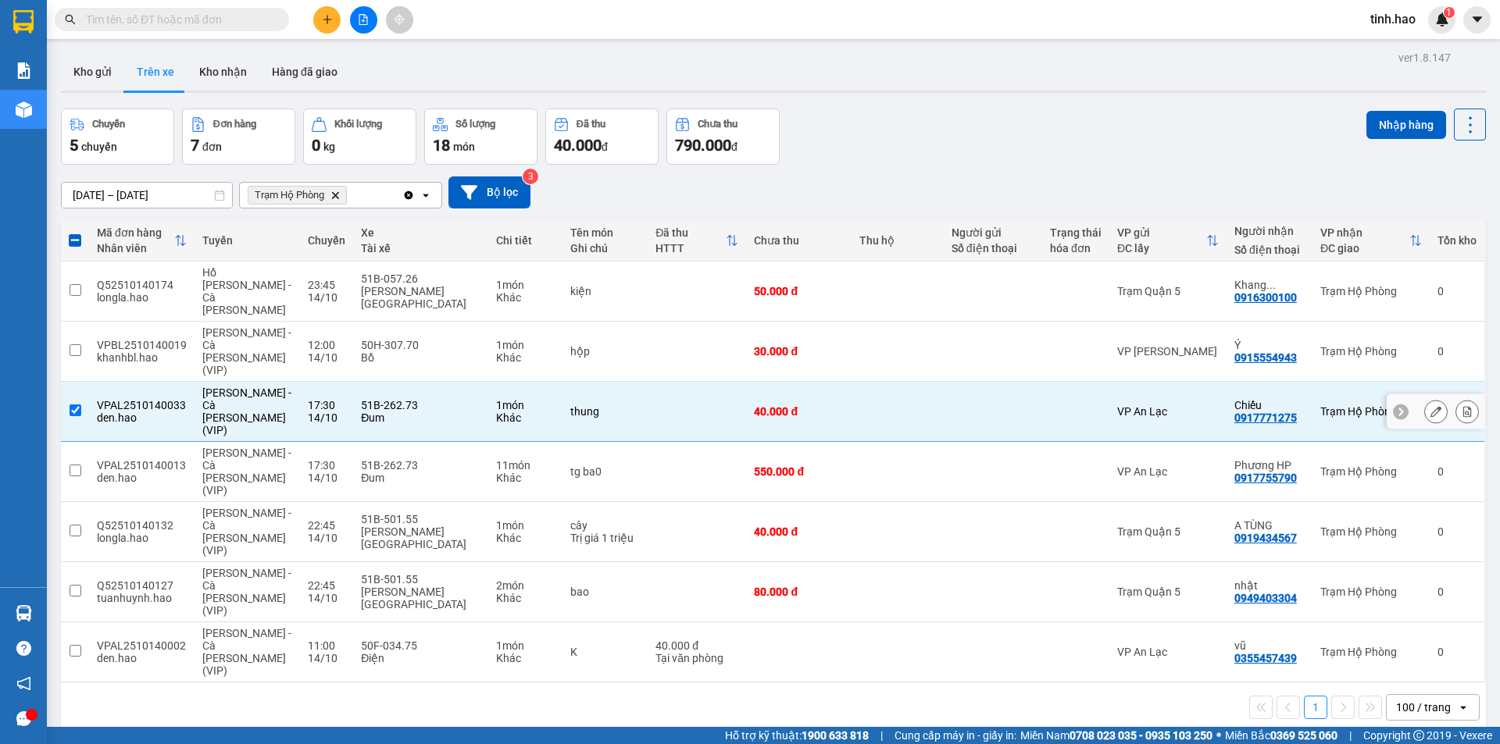
click at [1425, 398] on button at bounding box center [1436, 411] width 22 height 27
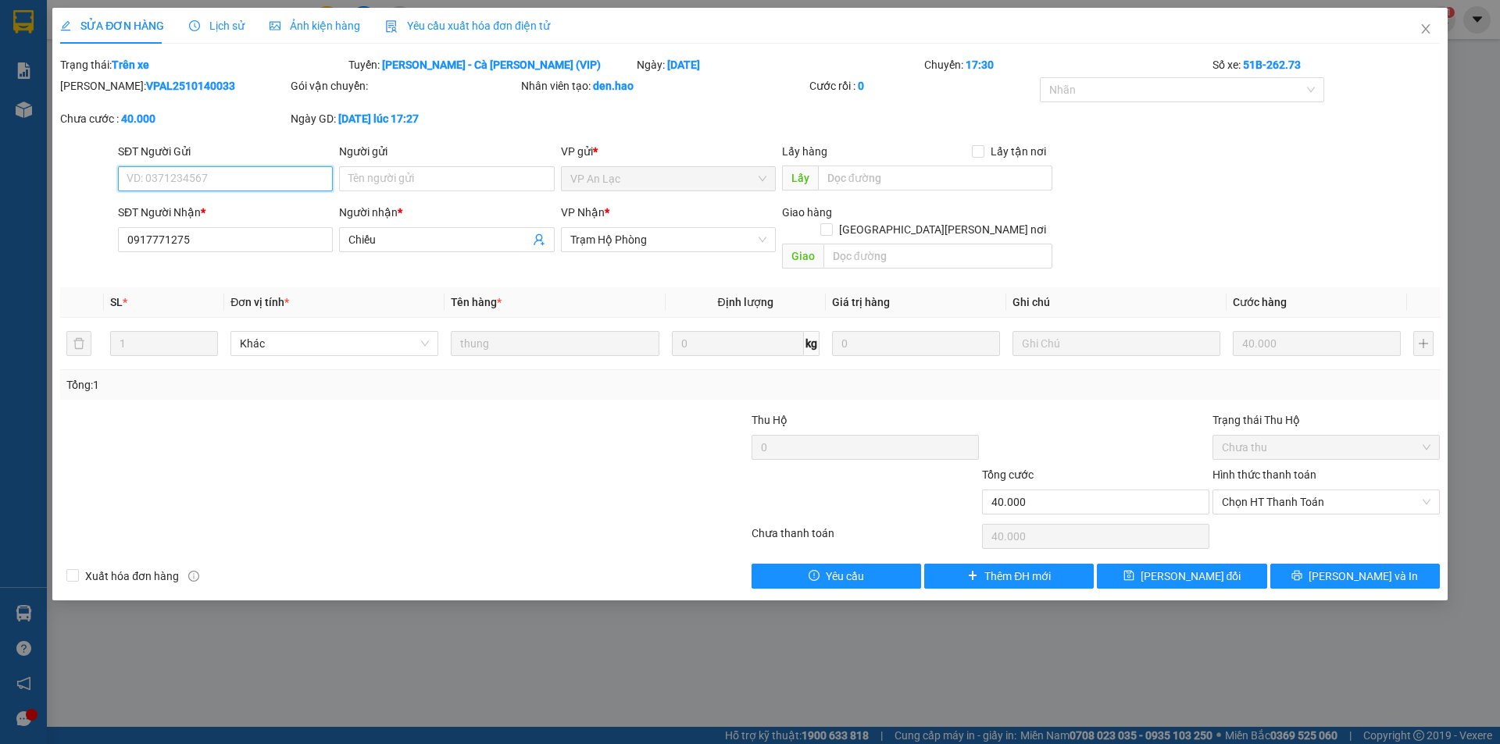
type input "0917771275"
type input "Chiếu"
type input "40.000"
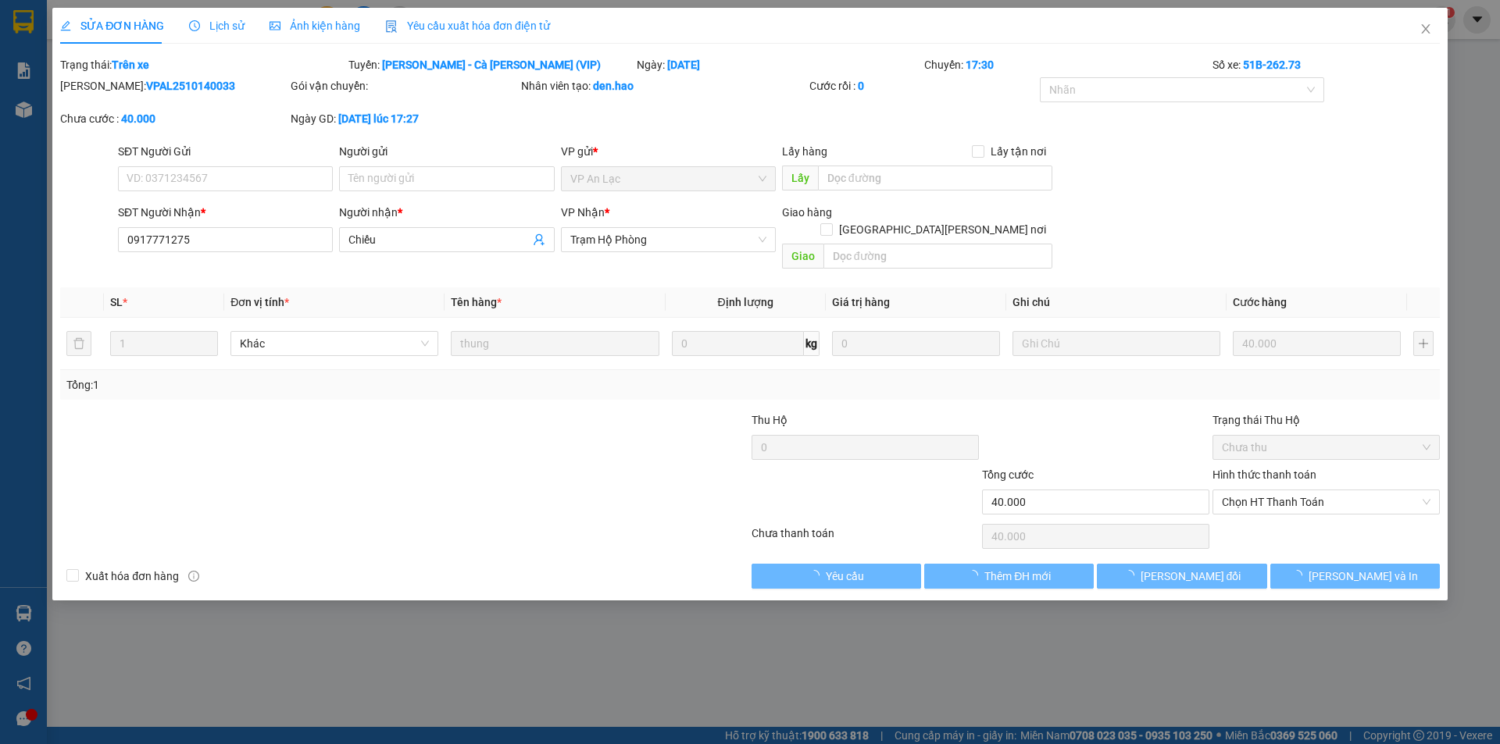
click at [217, 27] on span "Lịch sử" at bounding box center [216, 26] width 55 height 12
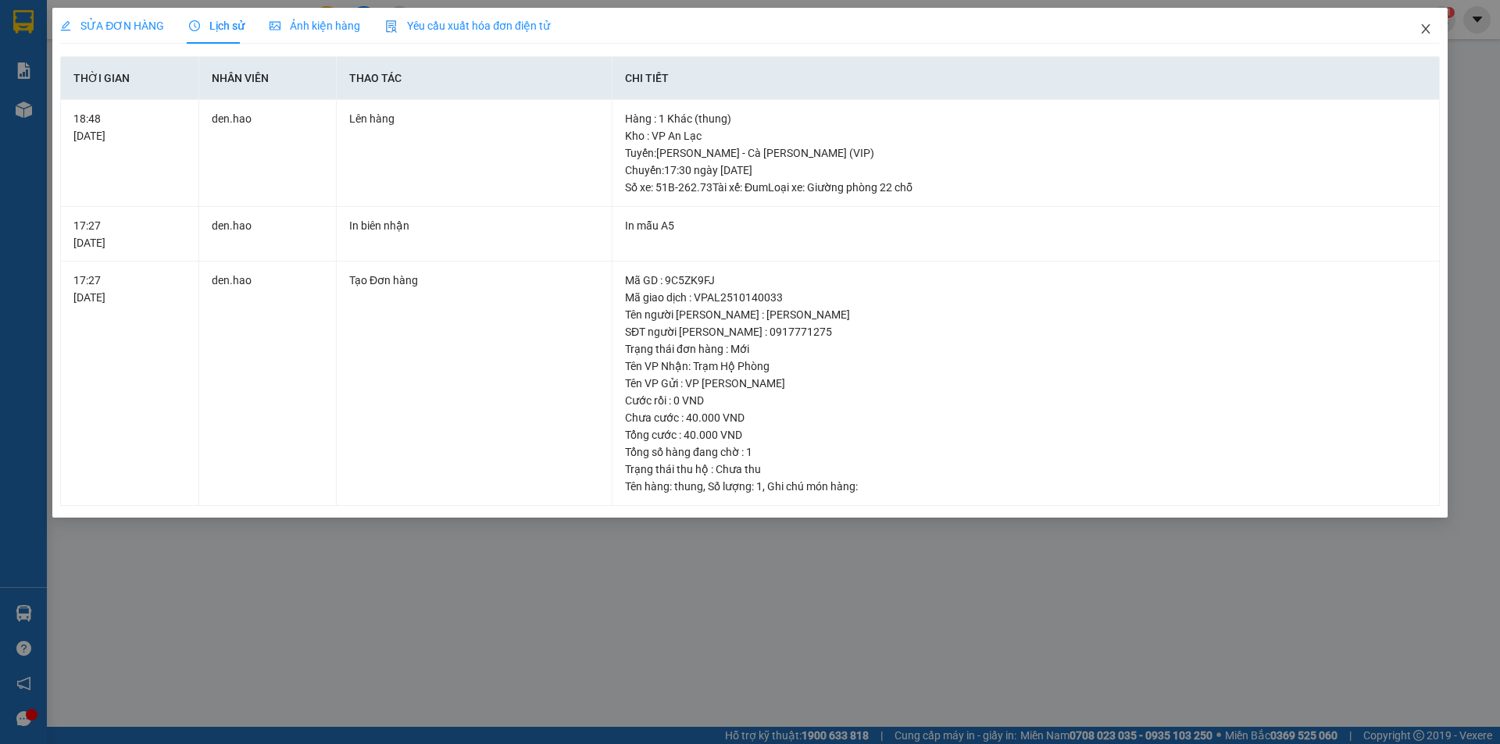
click at [1432, 30] on span "Close" at bounding box center [1426, 30] width 44 height 44
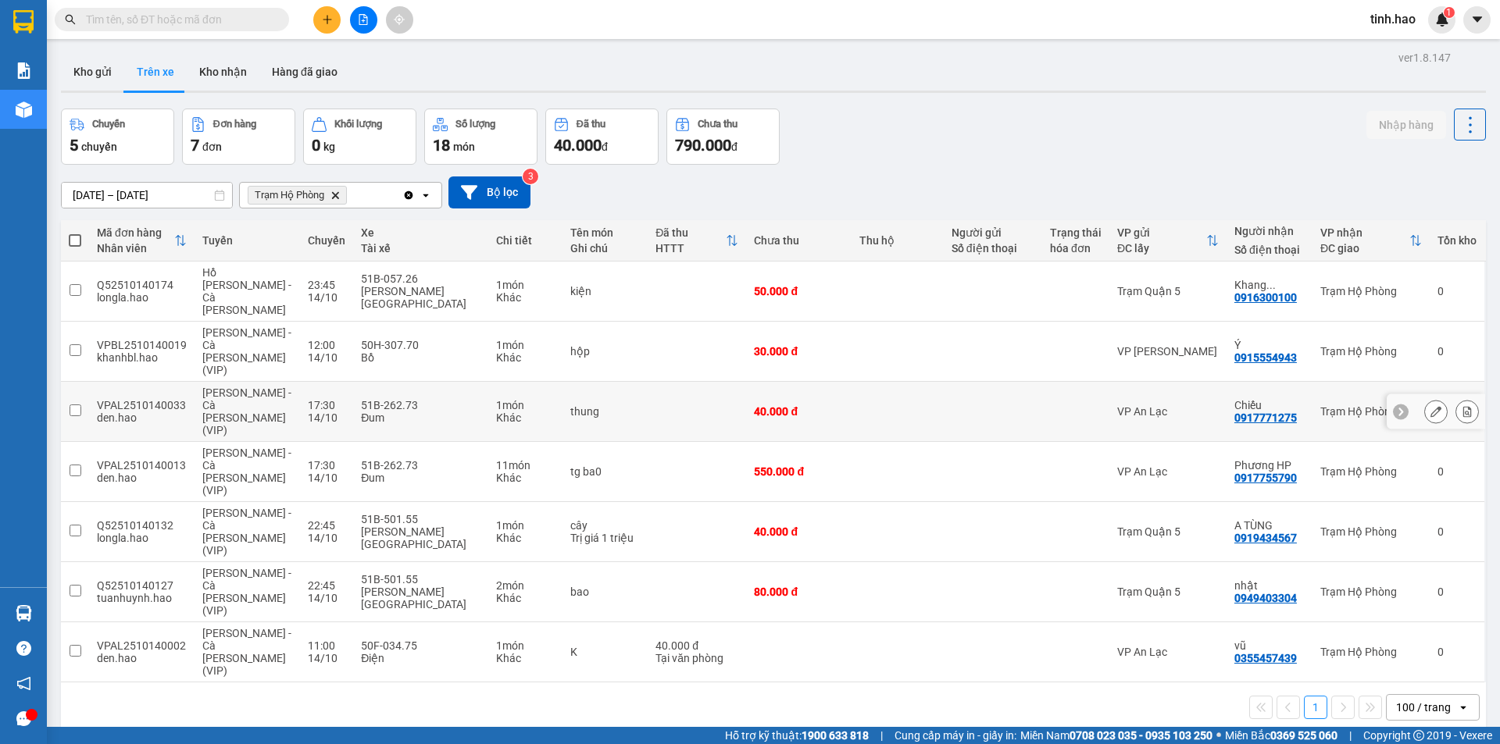
click at [1068, 405] on div at bounding box center [1076, 411] width 52 height 12
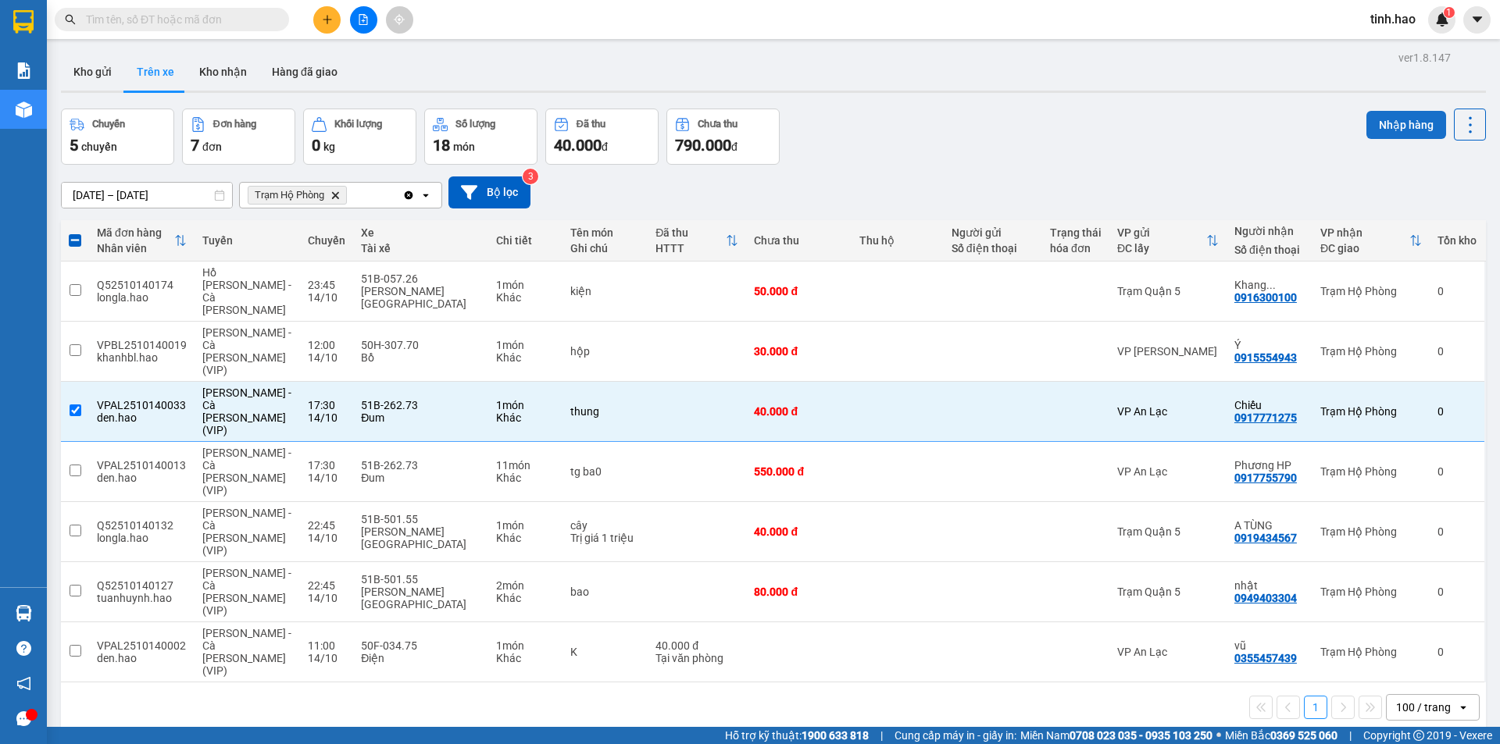
click at [1386, 128] on button "Nhập hàng" at bounding box center [1406, 125] width 80 height 28
checkbox input "false"
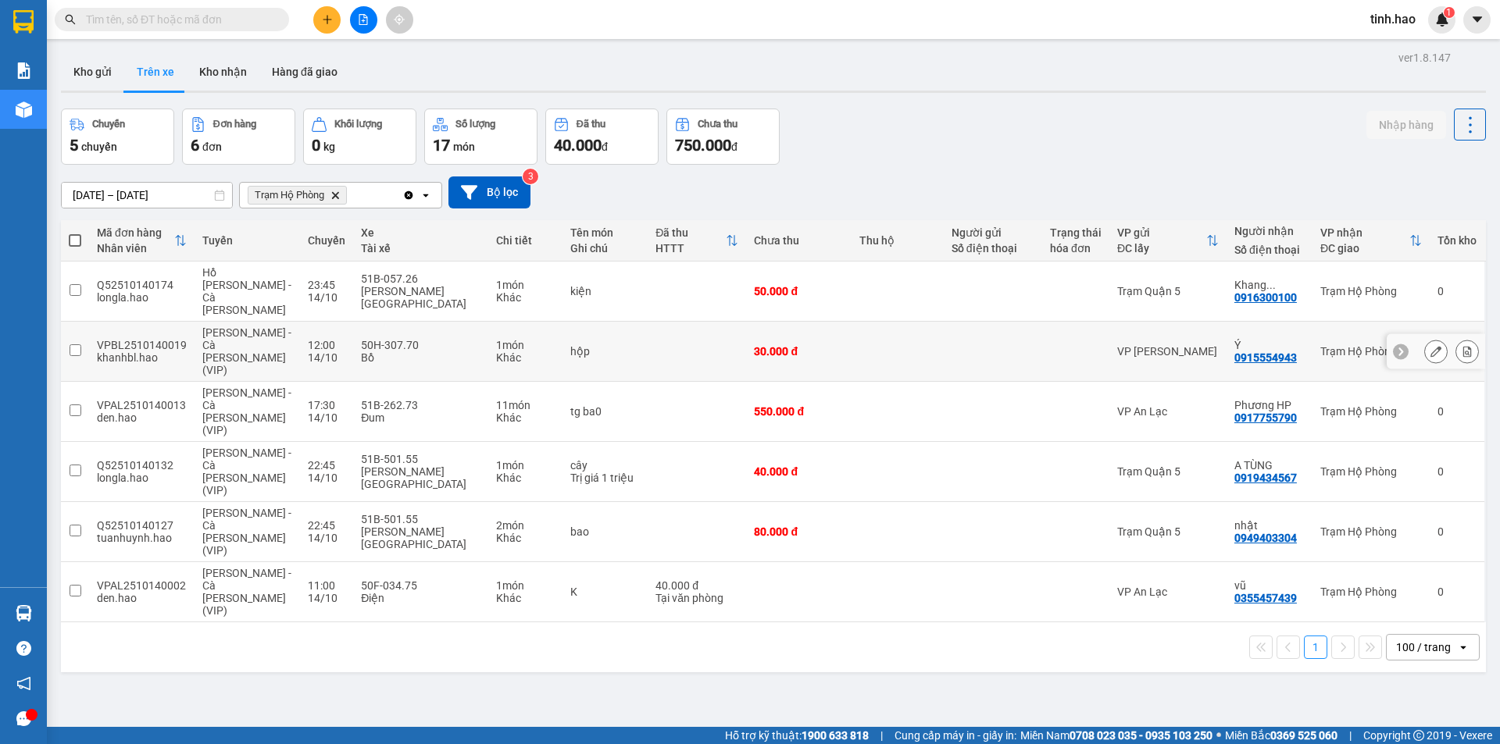
click at [1430, 346] on icon at bounding box center [1435, 351] width 11 height 11
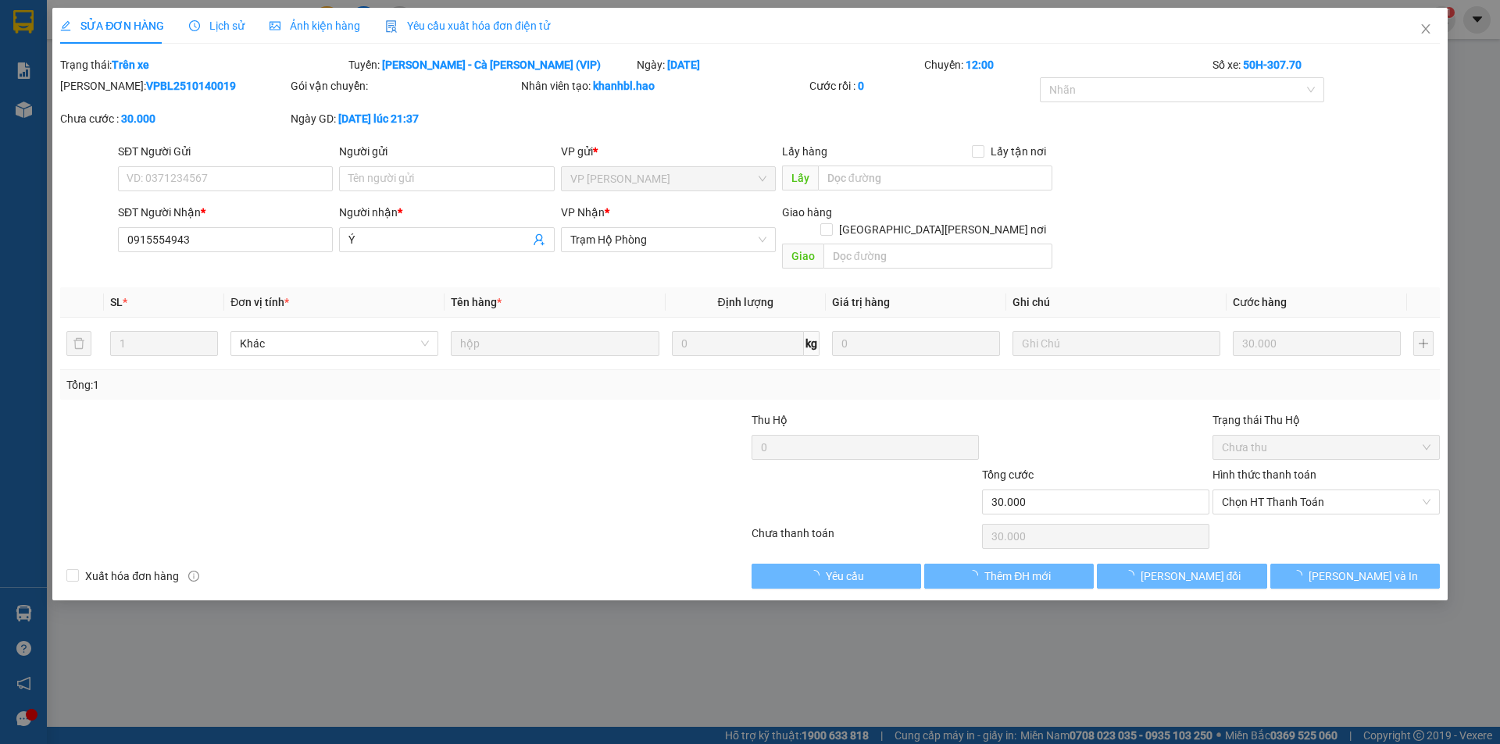
click at [332, 26] on span "Ảnh kiện hàng" at bounding box center [314, 26] width 91 height 12
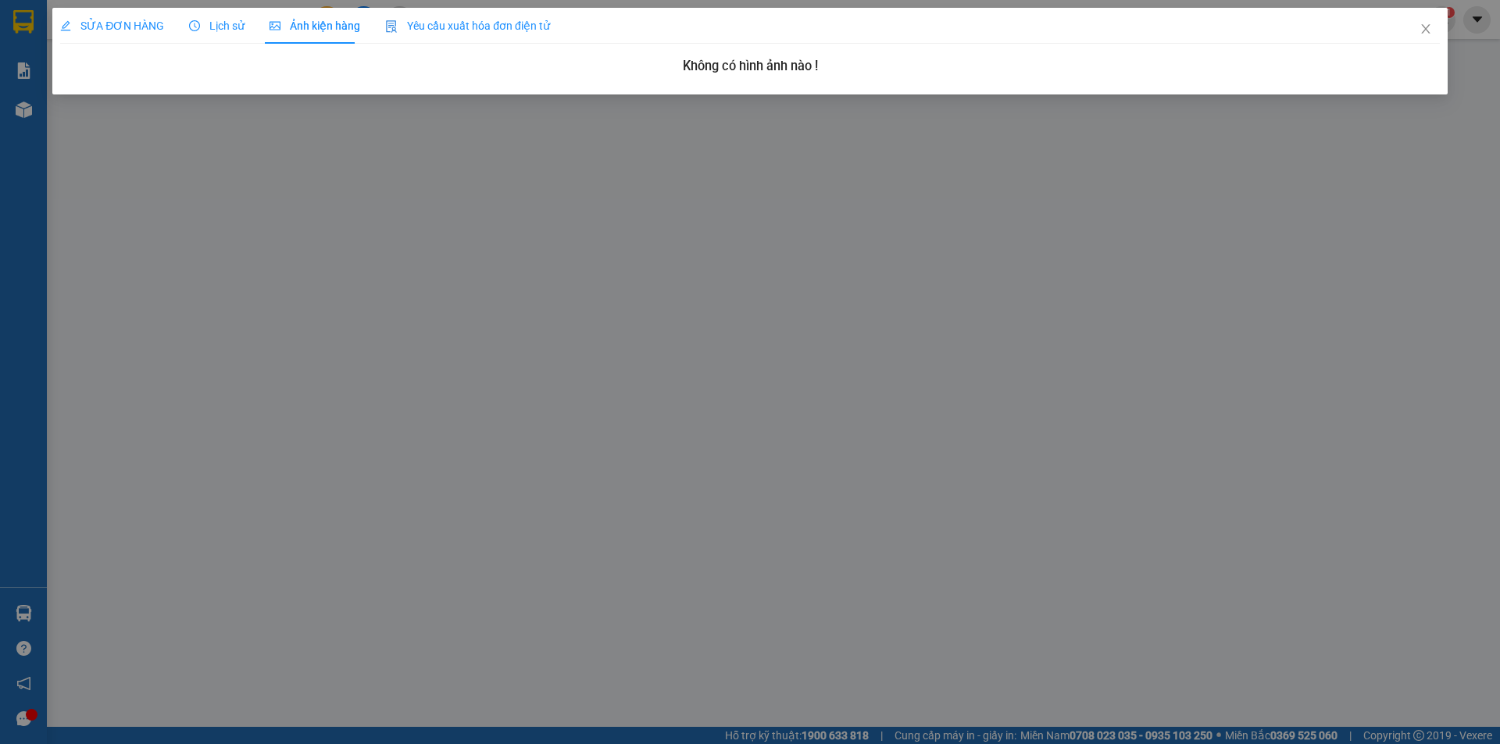
click at [202, 26] on span "Lịch sử" at bounding box center [216, 26] width 55 height 12
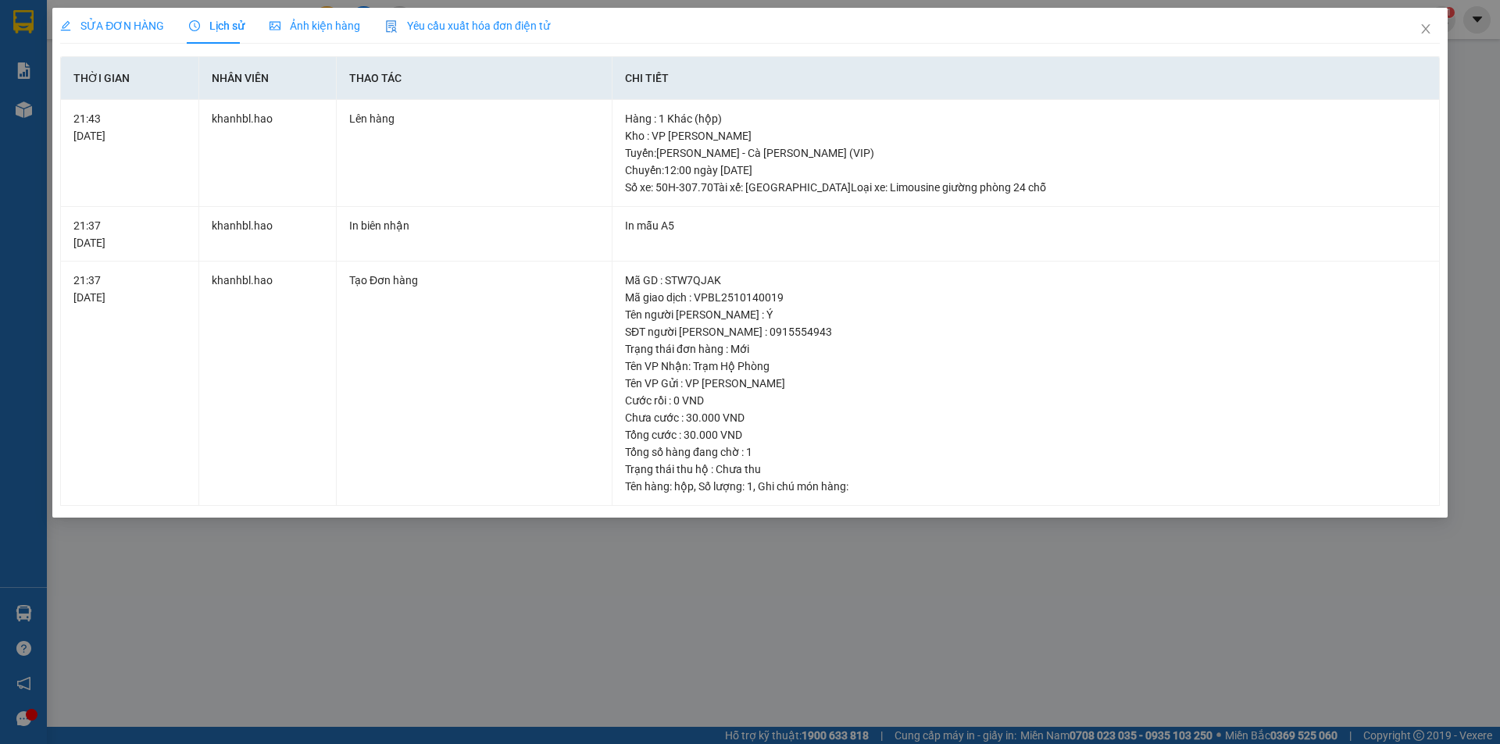
click at [123, 30] on span "SỬA ĐƠN HÀNG" at bounding box center [112, 26] width 104 height 12
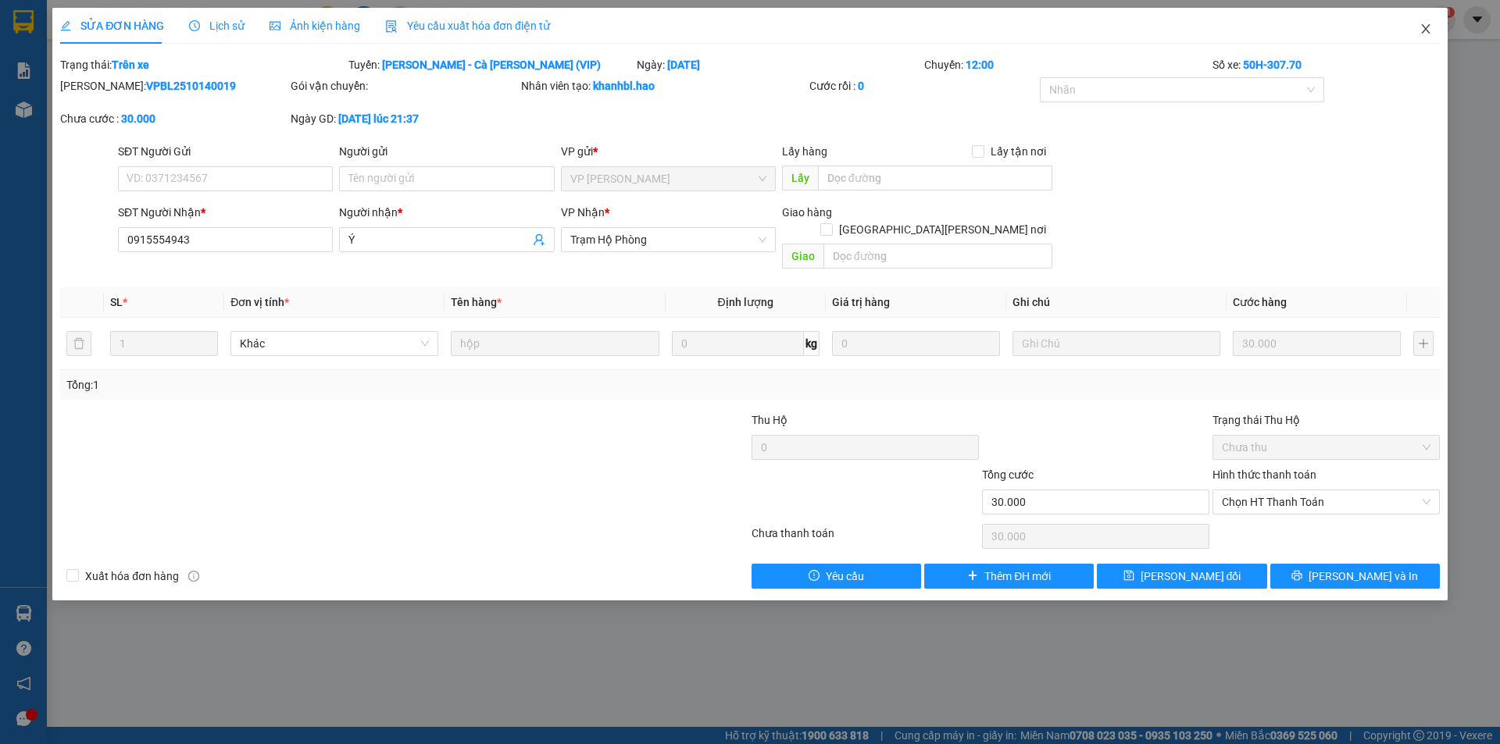
click at [1428, 27] on icon "close" at bounding box center [1425, 28] width 9 height 9
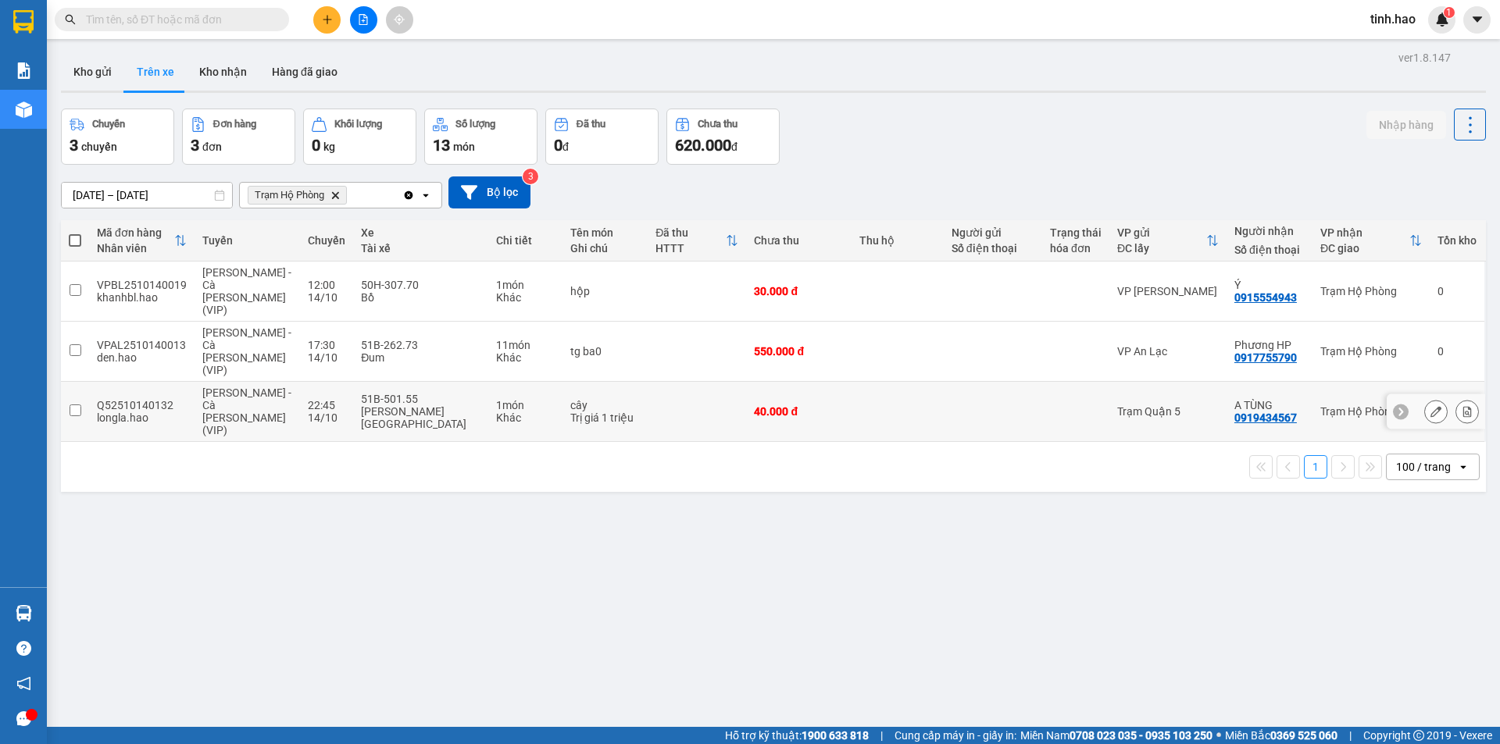
click at [1430, 406] on icon at bounding box center [1435, 411] width 11 height 11
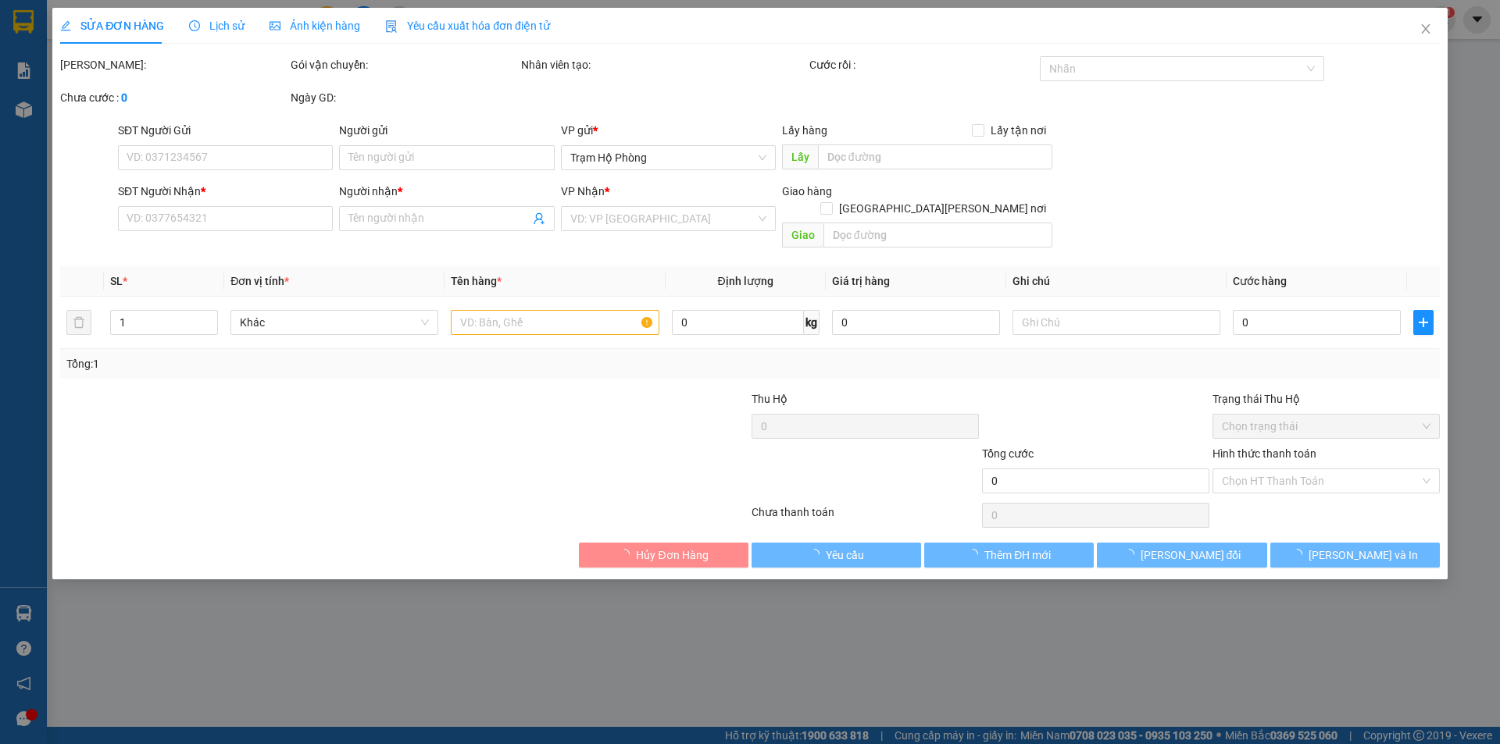
type input "0919434567"
type input "A TÙNG"
type input "40.000"
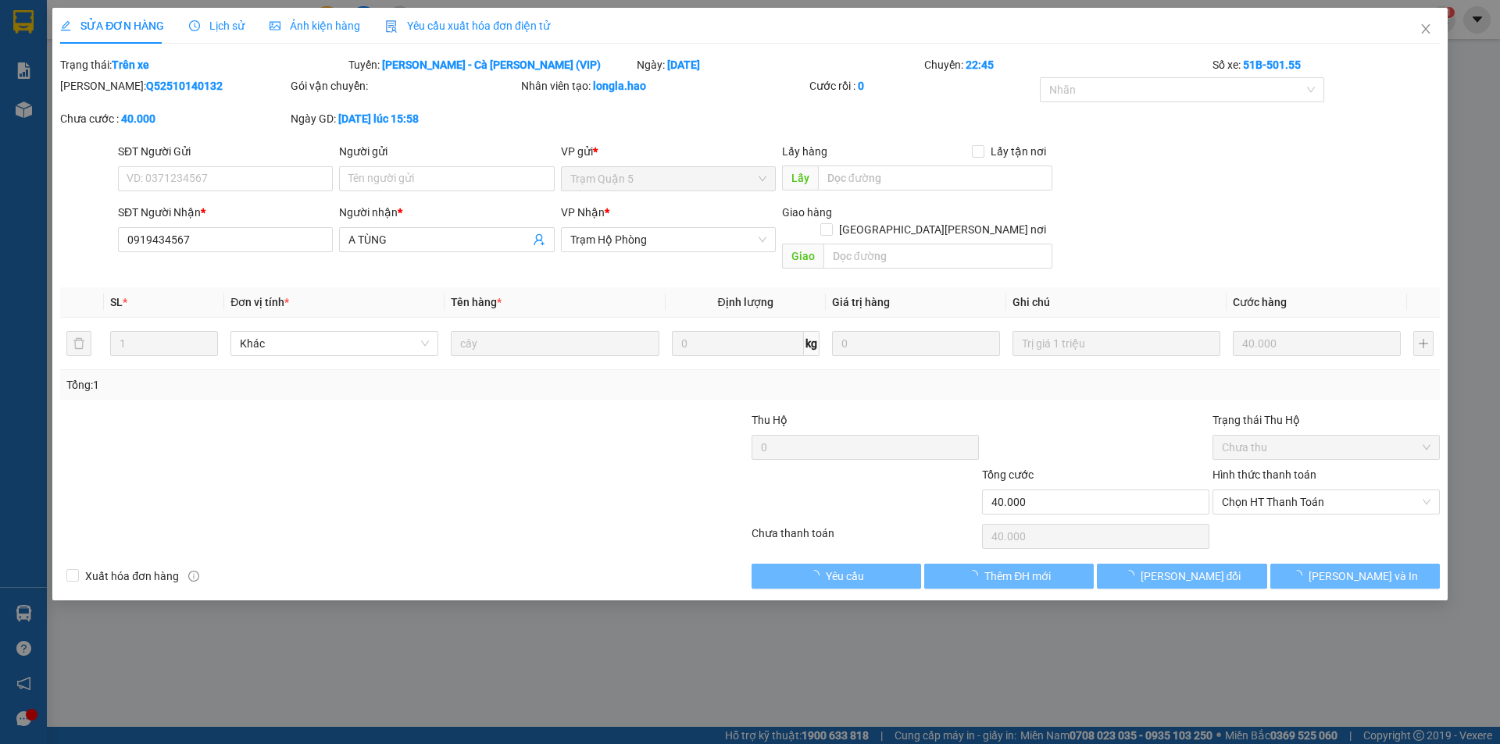
drag, startPoint x: 218, startPoint y: 27, endPoint x: 235, endPoint y: 23, distance: 17.8
click at [219, 28] on span "Lịch sử" at bounding box center [216, 26] width 55 height 12
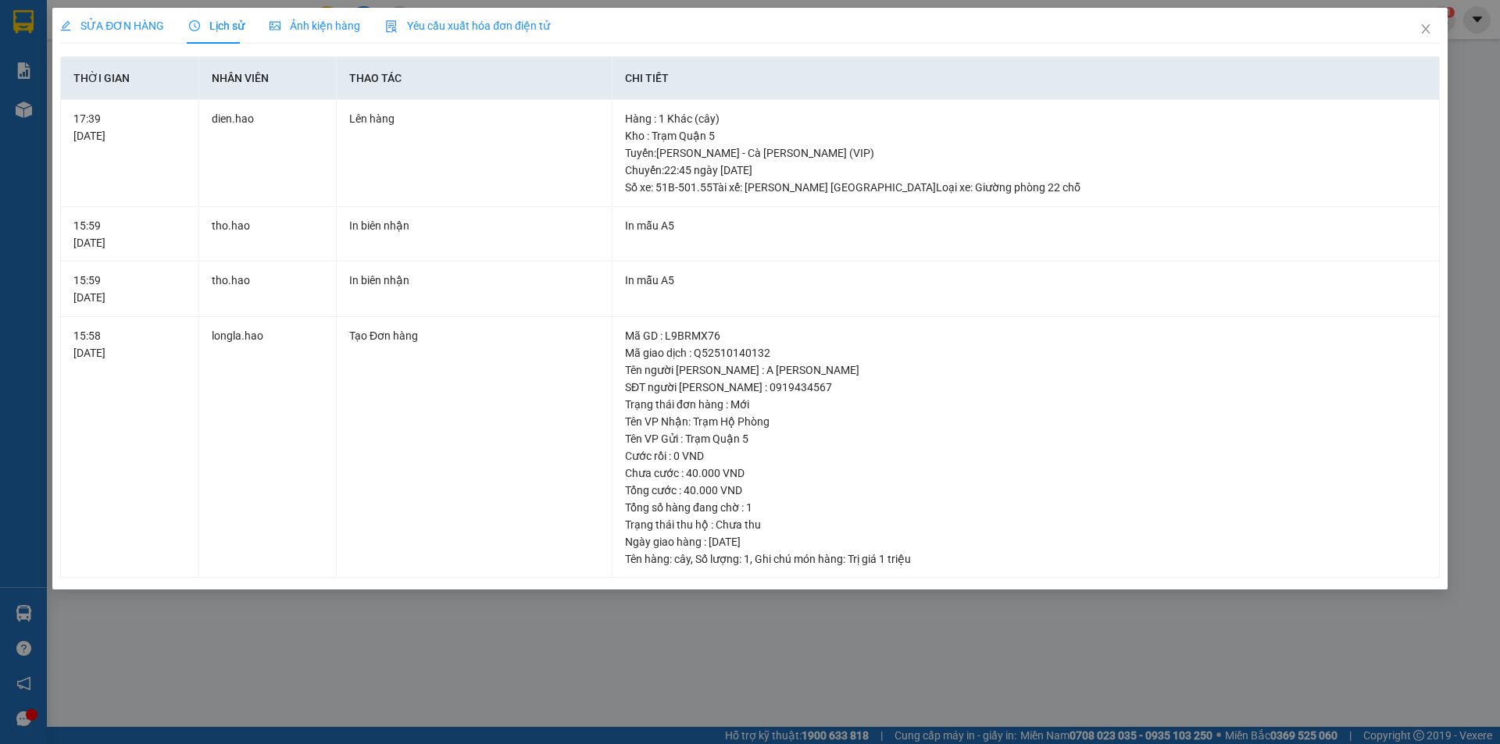
click at [288, 20] on span "Ảnh kiện hàng" at bounding box center [314, 26] width 91 height 12
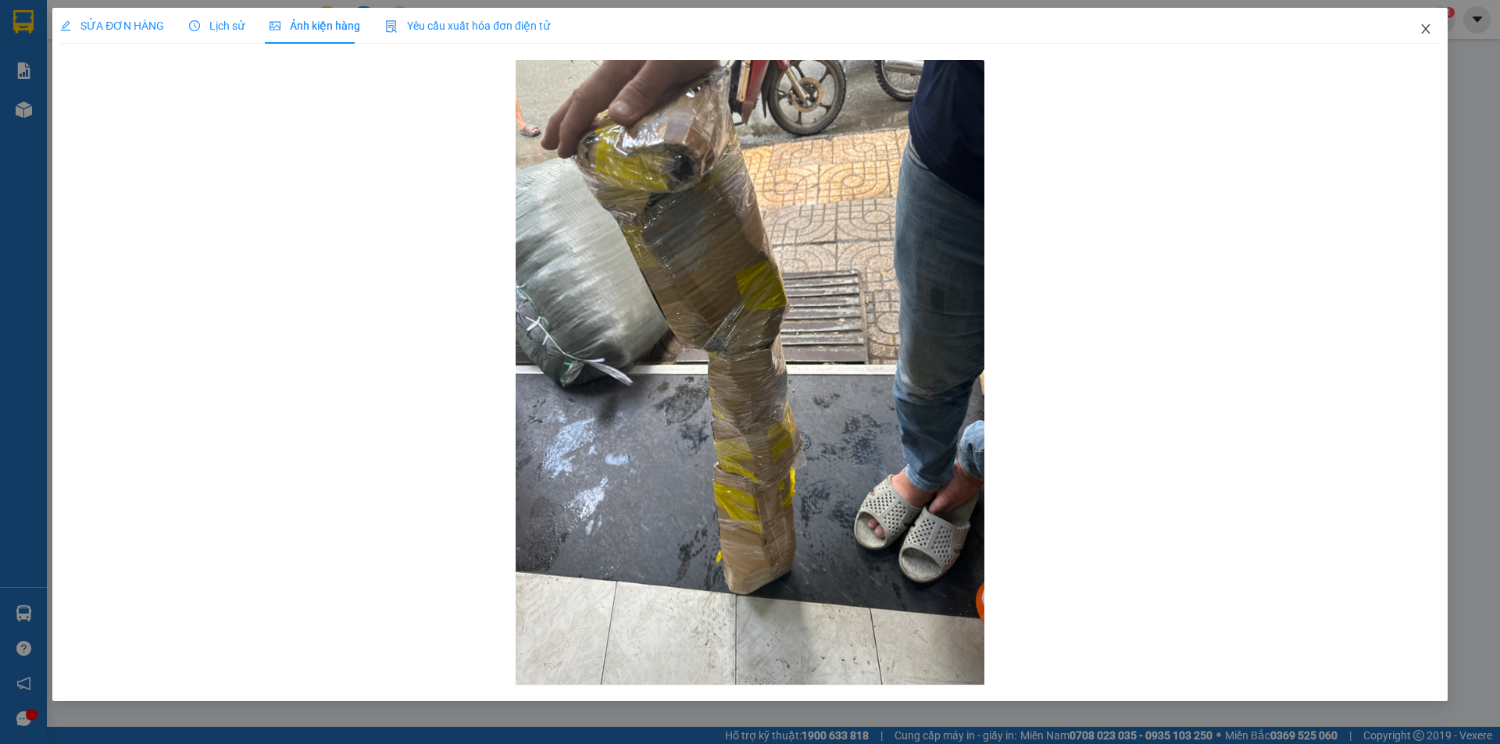
click at [1424, 30] on icon "close" at bounding box center [1425, 29] width 12 height 12
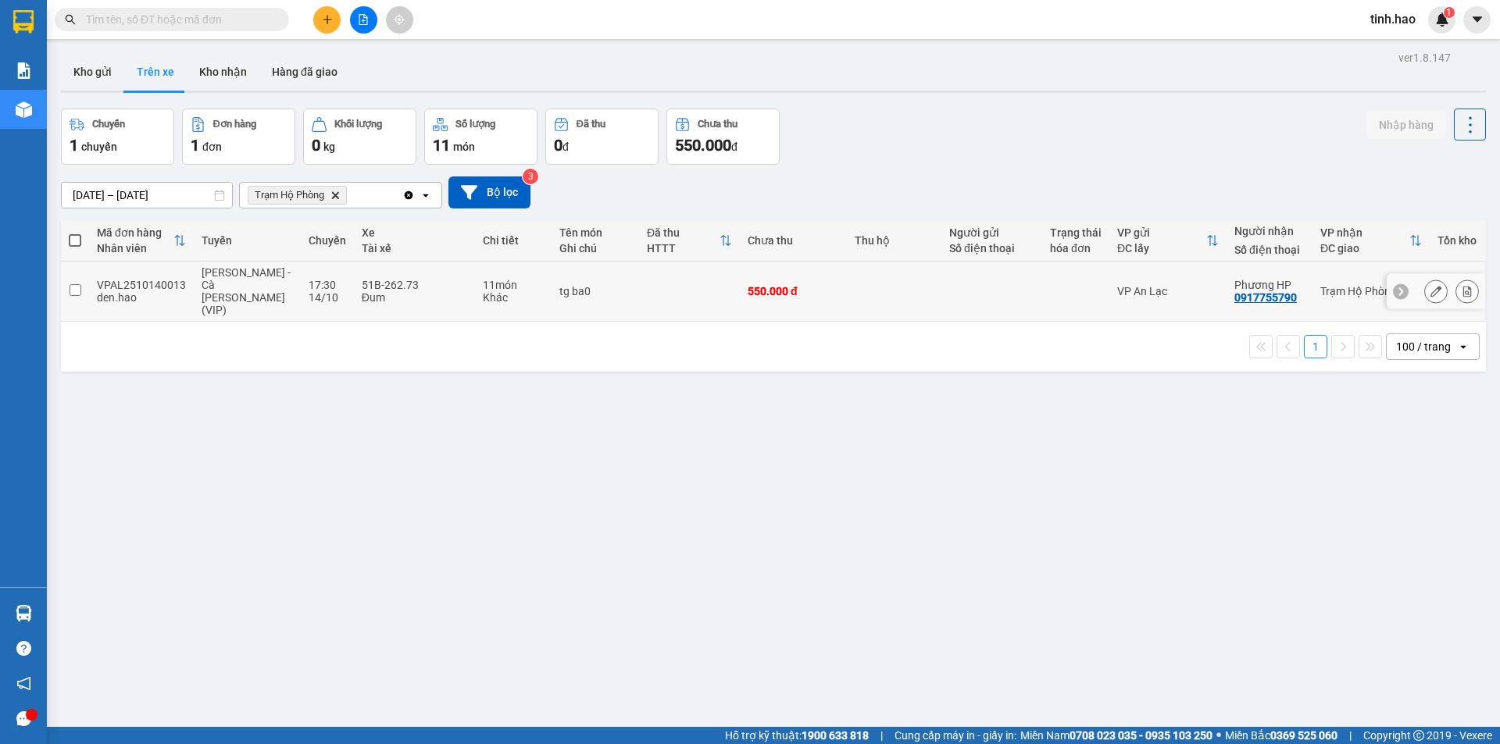
click at [888, 275] on td at bounding box center [894, 292] width 95 height 60
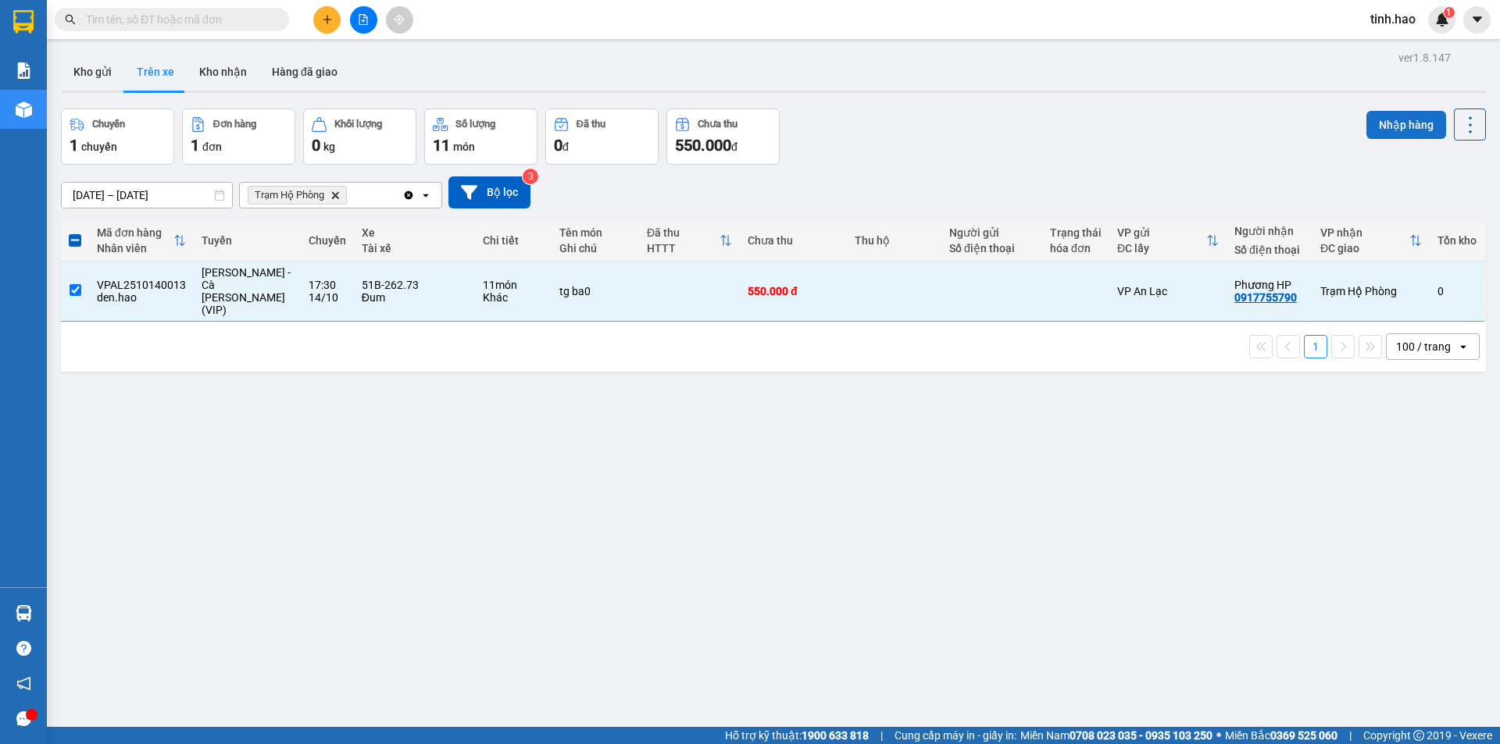
click at [1403, 137] on button "Nhập hàng" at bounding box center [1406, 125] width 80 height 28
click at [1401, 132] on button "Nhập hàng" at bounding box center [1406, 125] width 80 height 28
click at [1401, 130] on button "Nhập hàng" at bounding box center [1406, 125] width 80 height 28
checkbox input "false"
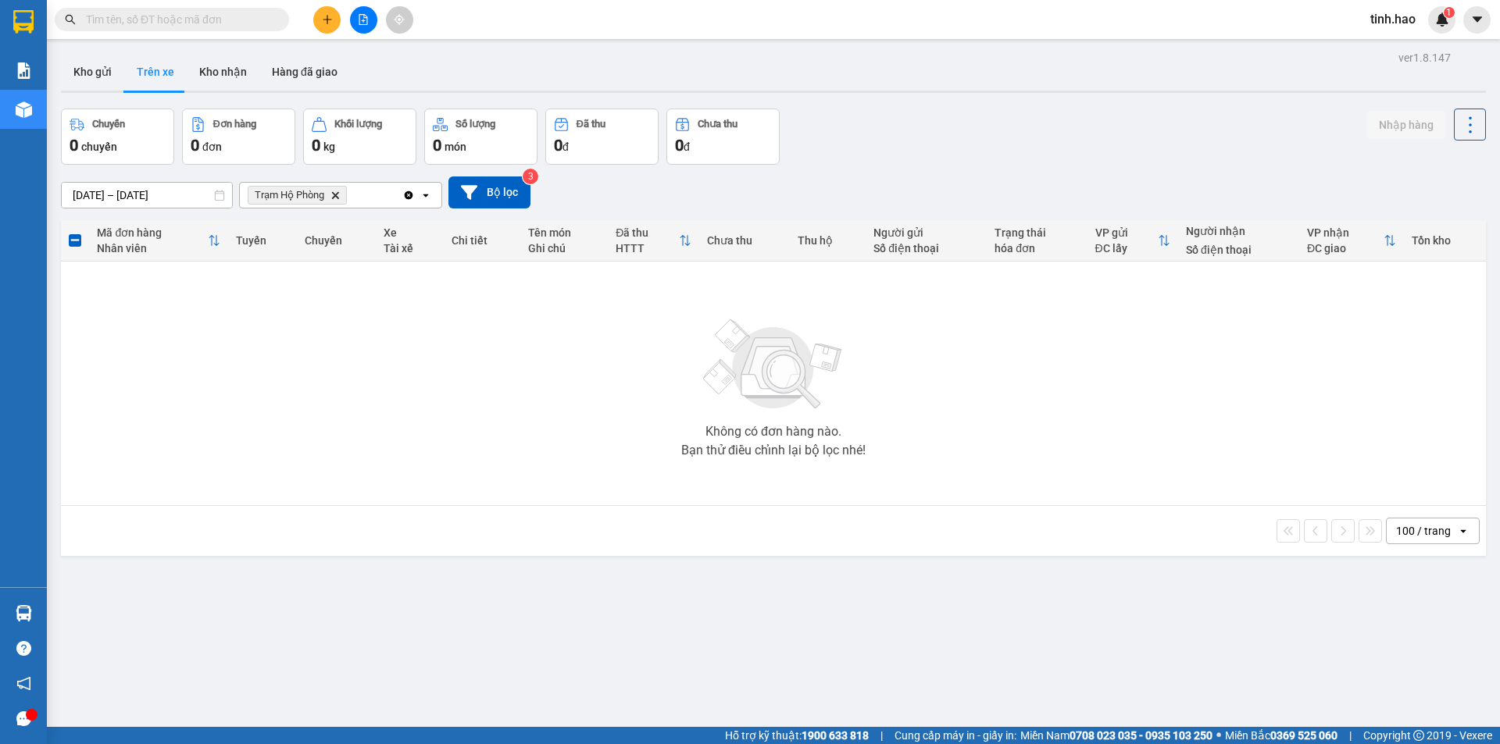
click at [171, 24] on input "text" at bounding box center [178, 19] width 184 height 17
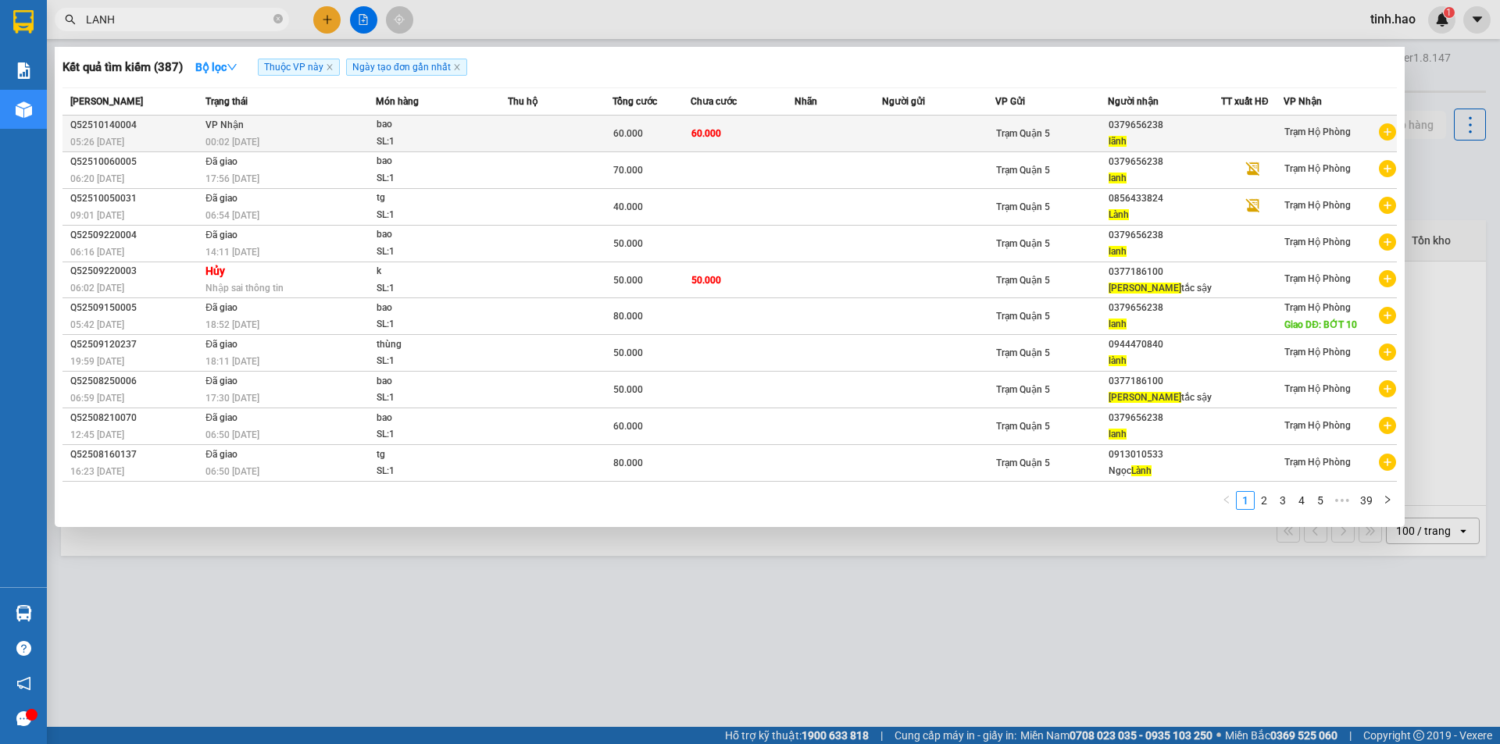
type input "LANH"
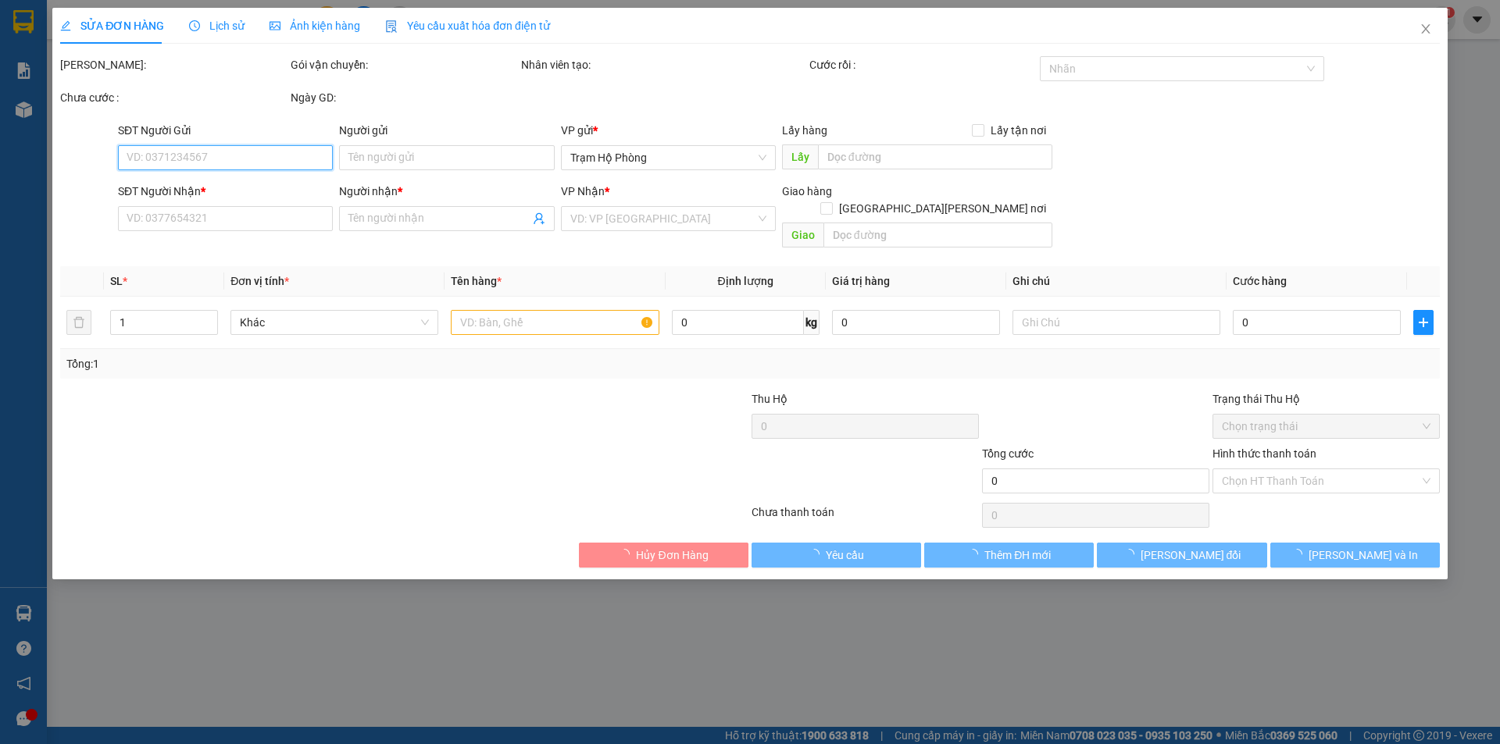
type input "0379656238"
type input "lãnh"
type input "60.000"
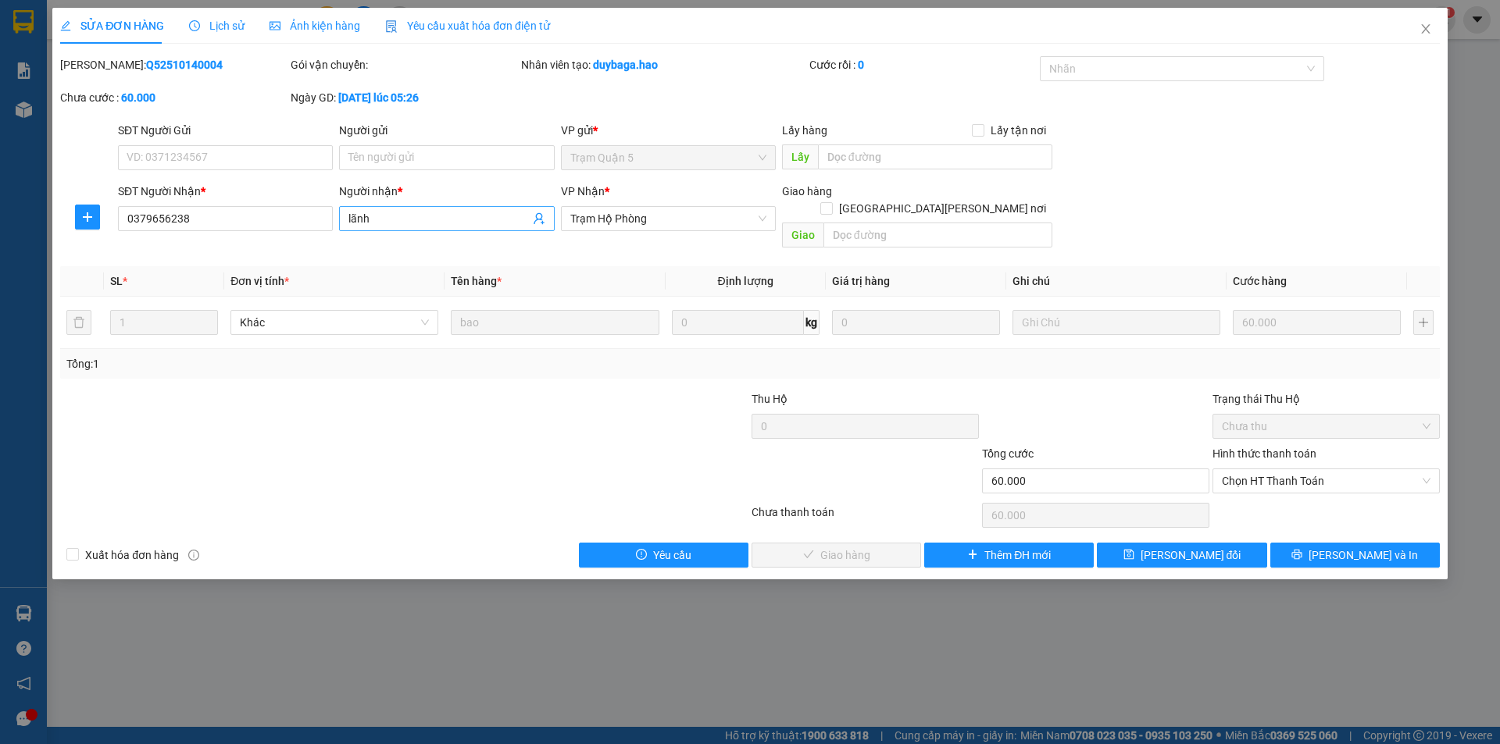
click at [373, 212] on input "lãnh" at bounding box center [438, 218] width 180 height 17
type input "l"
click at [397, 219] on input "LÁNH" at bounding box center [438, 218] width 180 height 17
click at [1254, 469] on span "Chọn HT Thanh Toán" at bounding box center [1326, 480] width 209 height 23
type input "LÁNH"
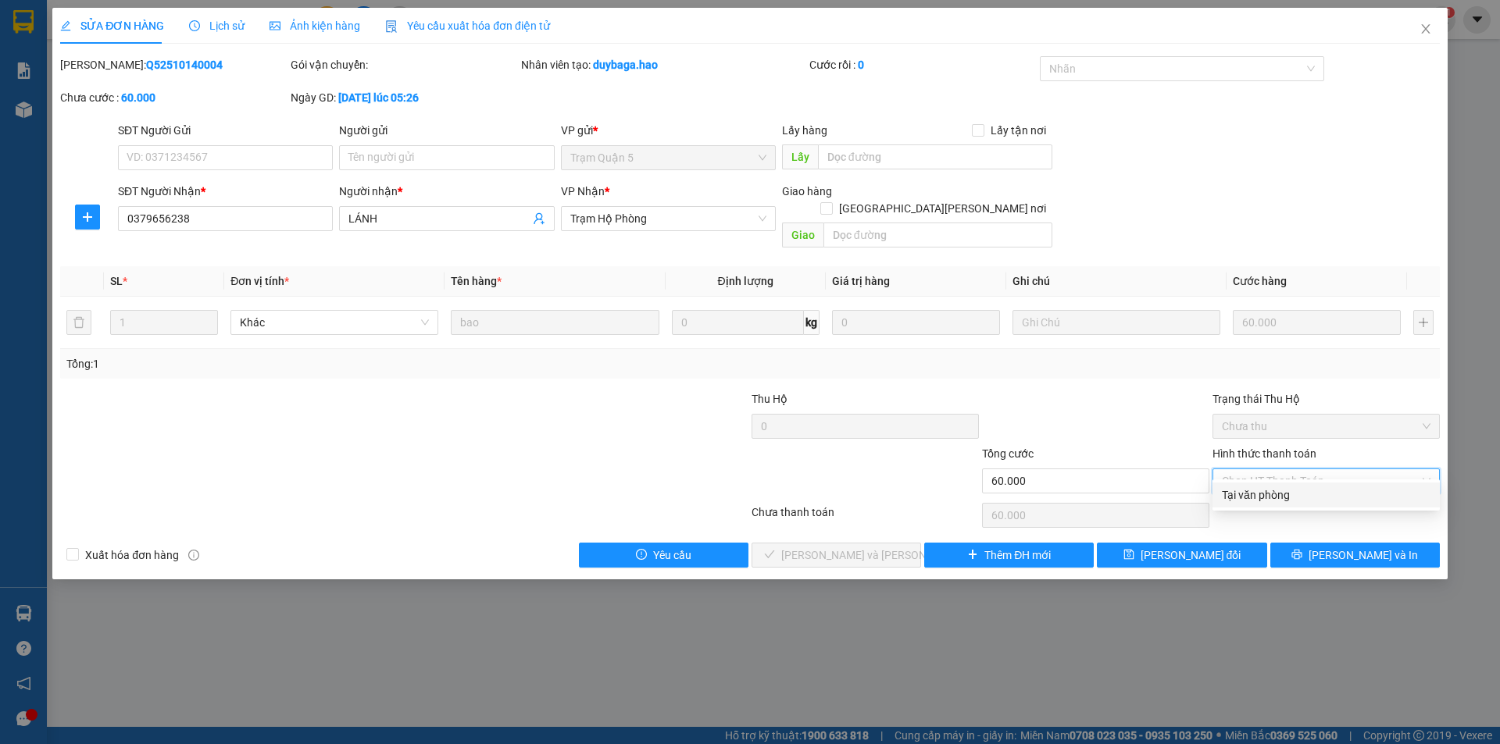
click at [1256, 487] on div "Tại văn phòng" at bounding box center [1326, 495] width 209 height 17
type input "0"
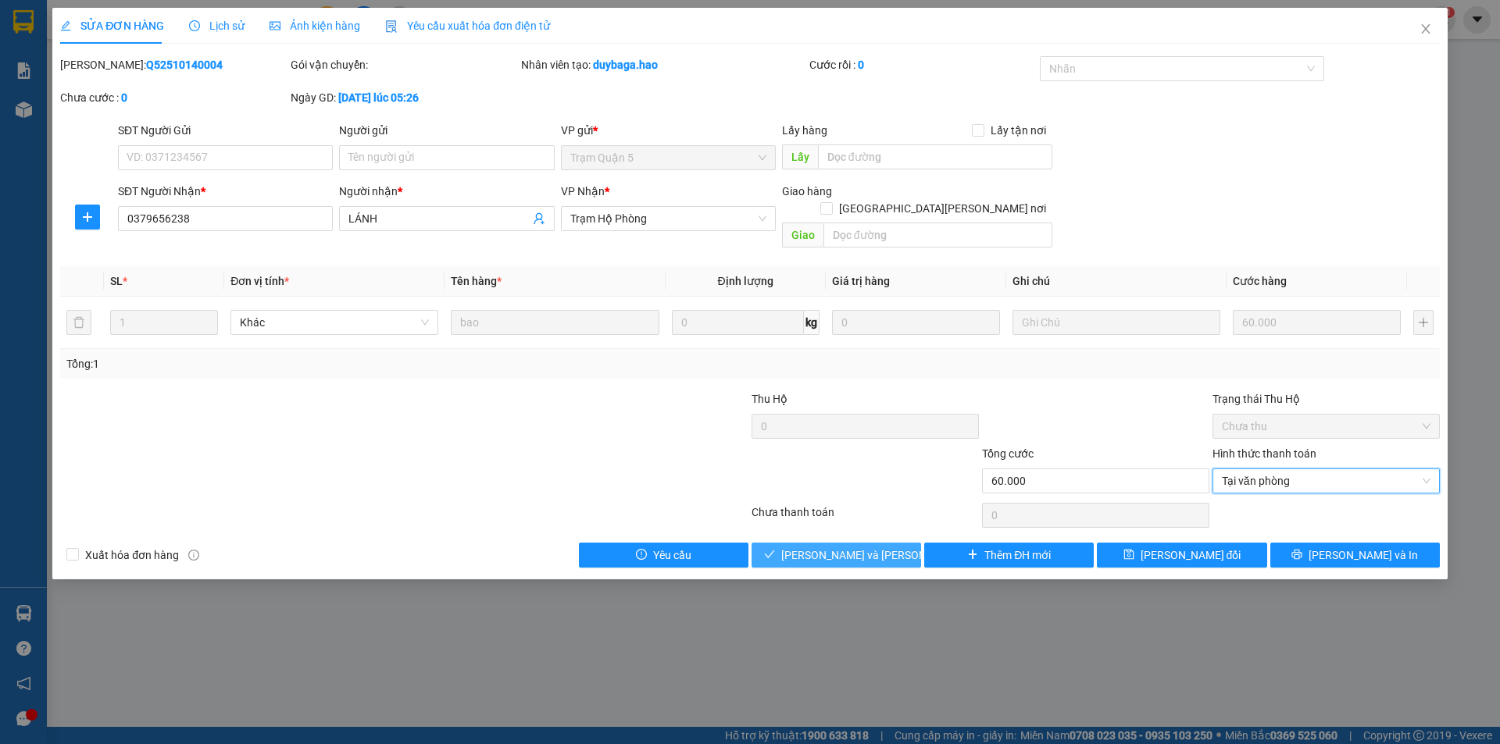
click at [851, 543] on button "[PERSON_NAME] và Giao hàng" at bounding box center [836, 555] width 170 height 25
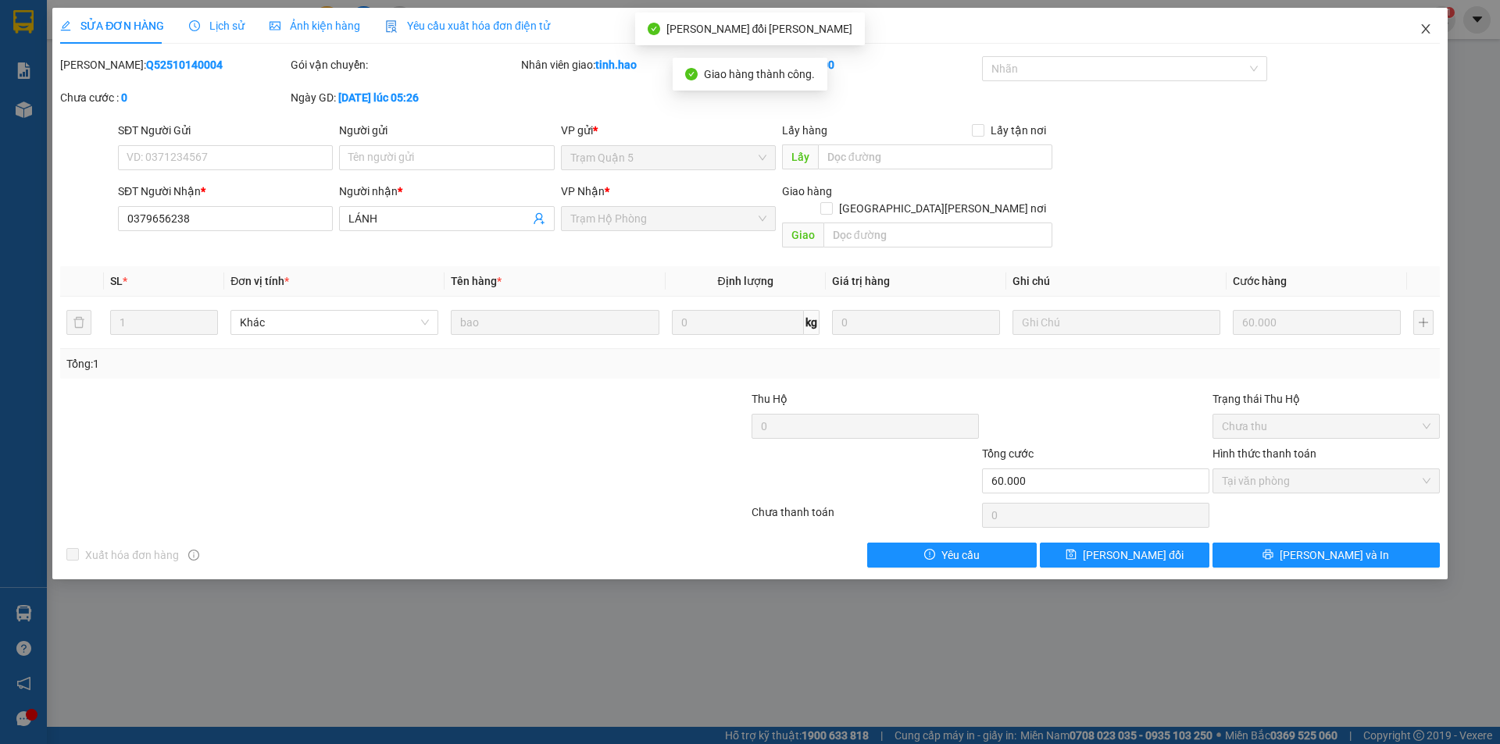
click at [1423, 30] on icon "close" at bounding box center [1425, 29] width 12 height 12
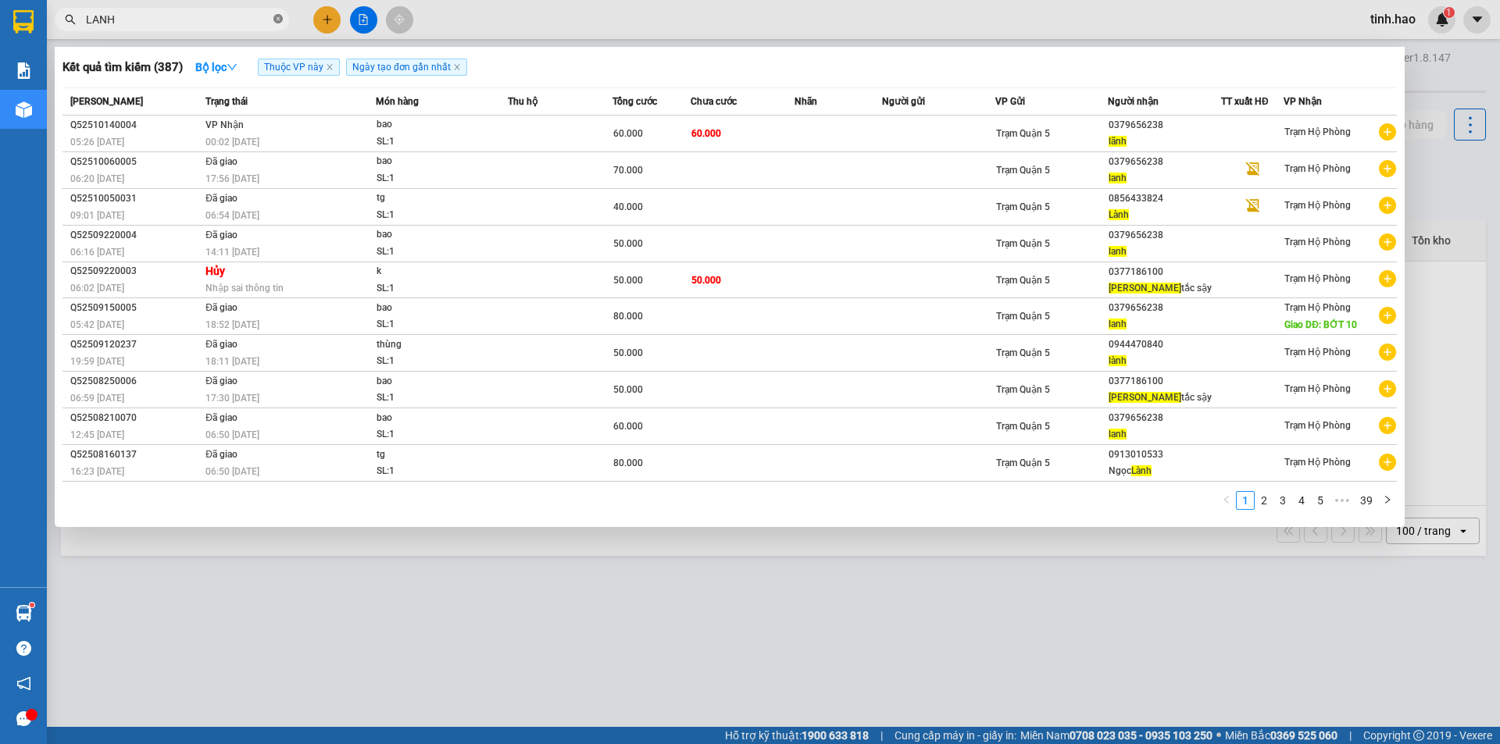
click at [274, 19] on icon "close-circle" at bounding box center [277, 18] width 9 height 9
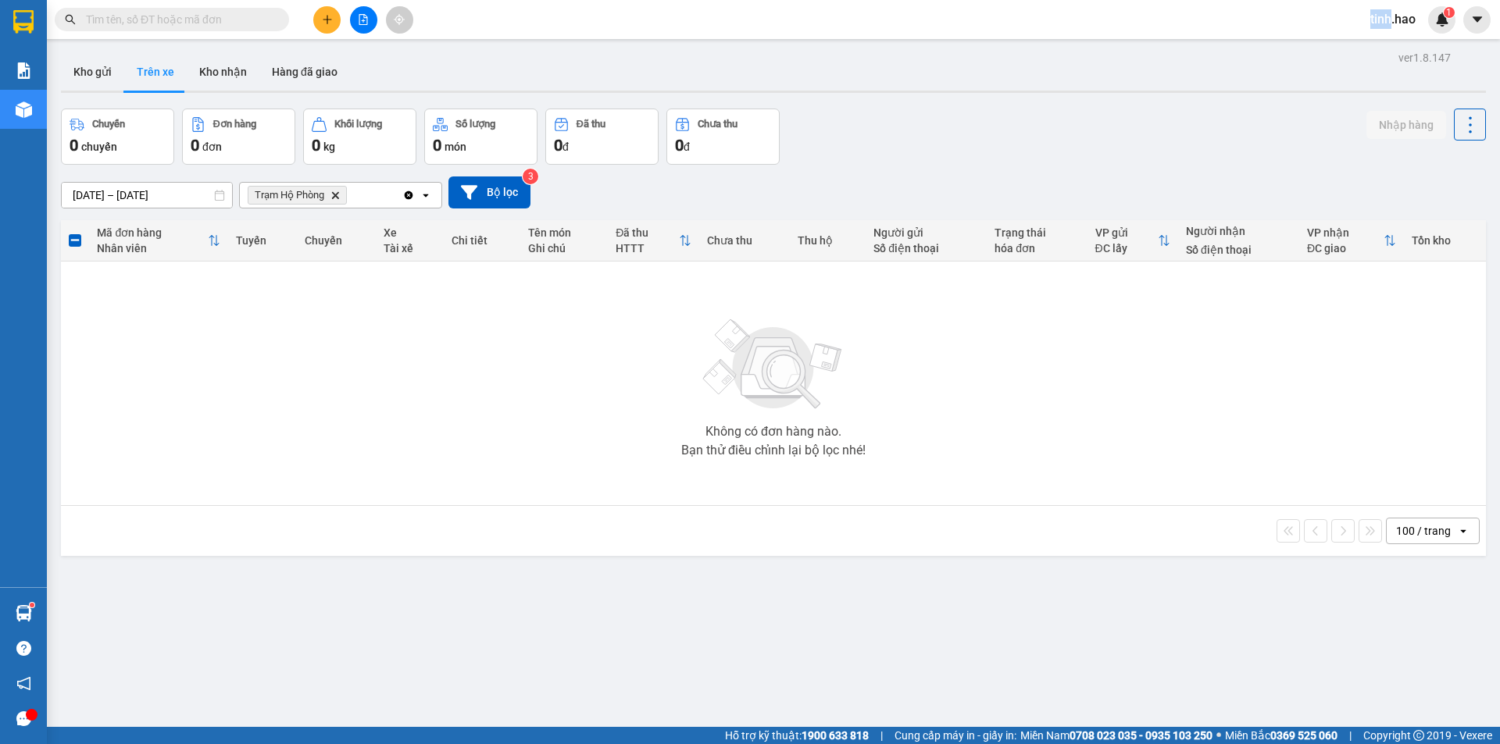
click at [274, 19] on span at bounding box center [277, 19] width 9 height 17
click at [150, 23] on input "text" at bounding box center [178, 19] width 184 height 17
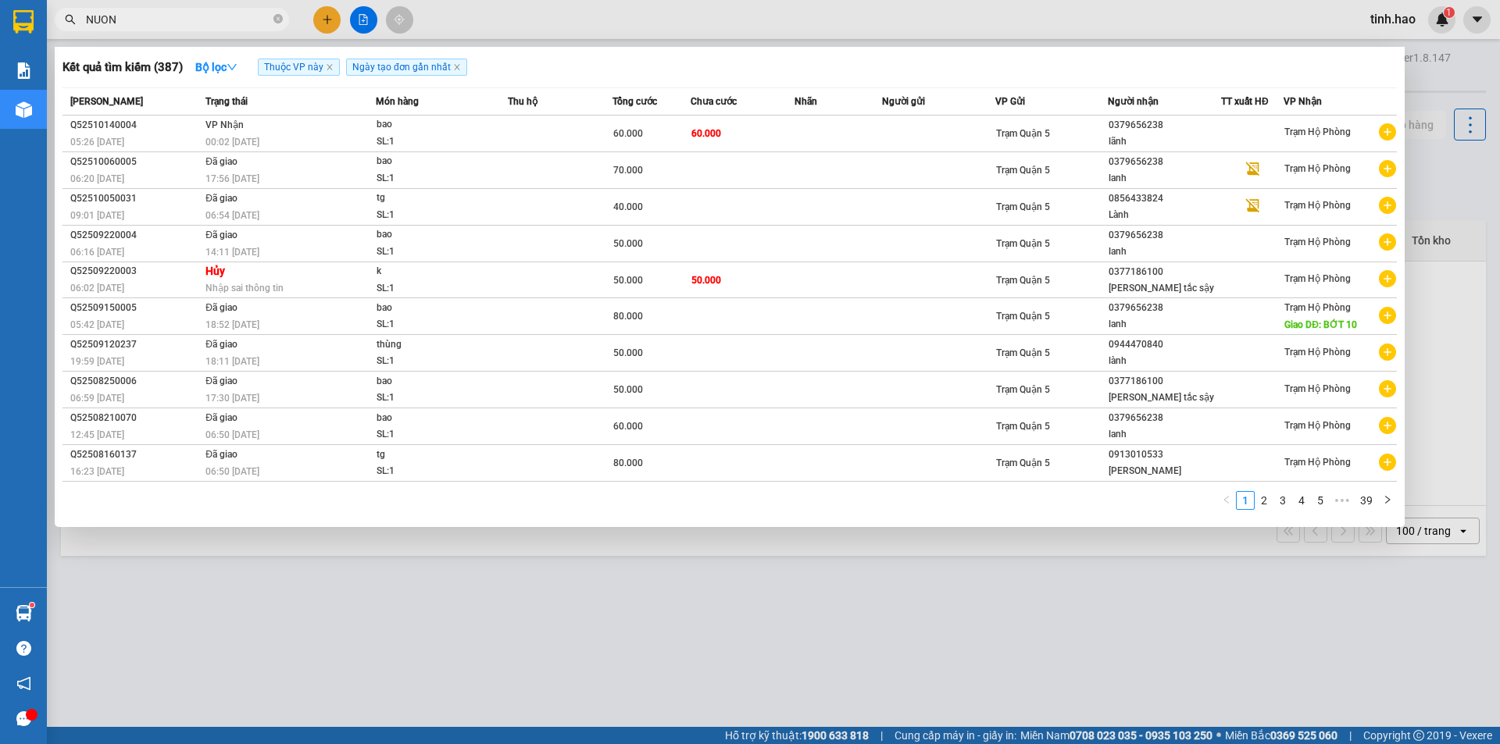
type input "NUONG"
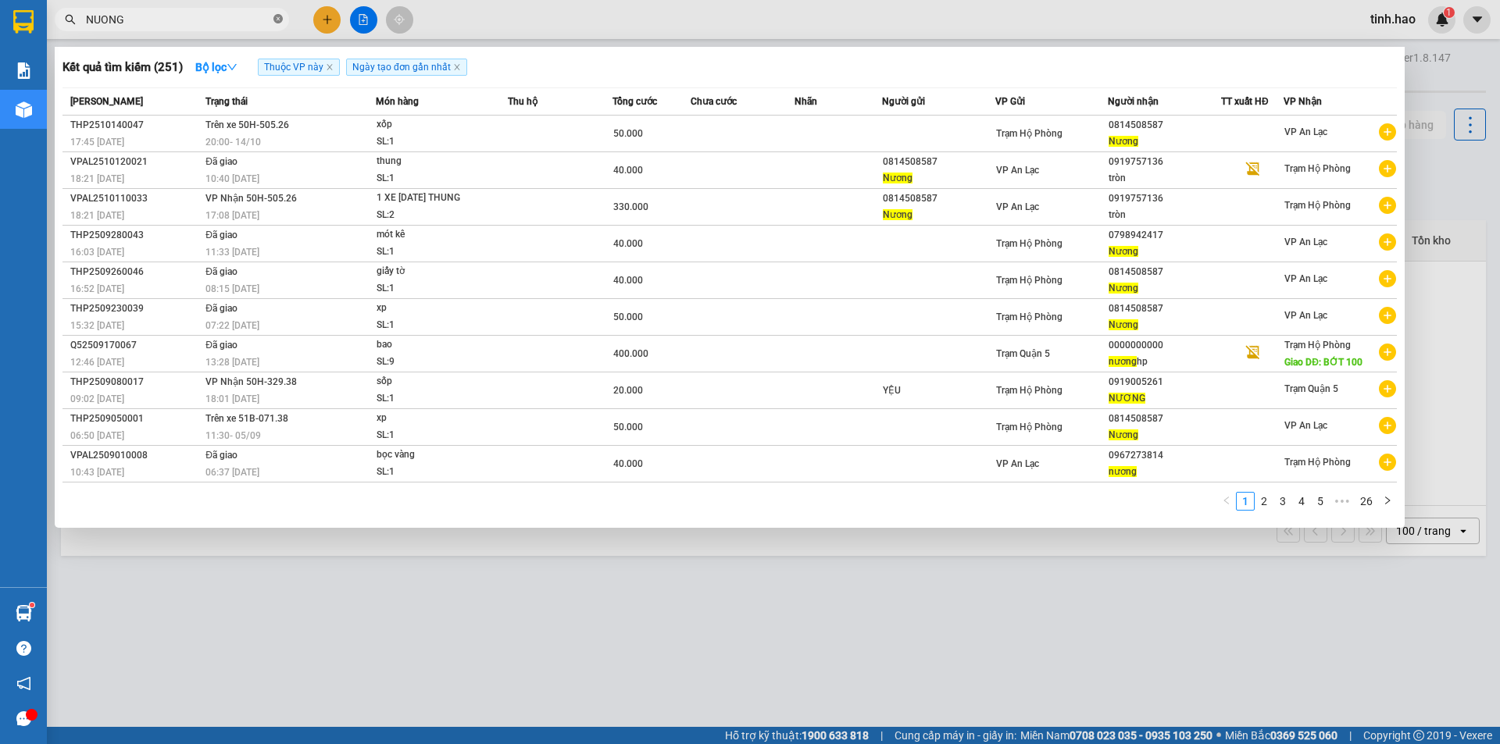
click at [275, 23] on icon "close-circle" at bounding box center [277, 18] width 9 height 9
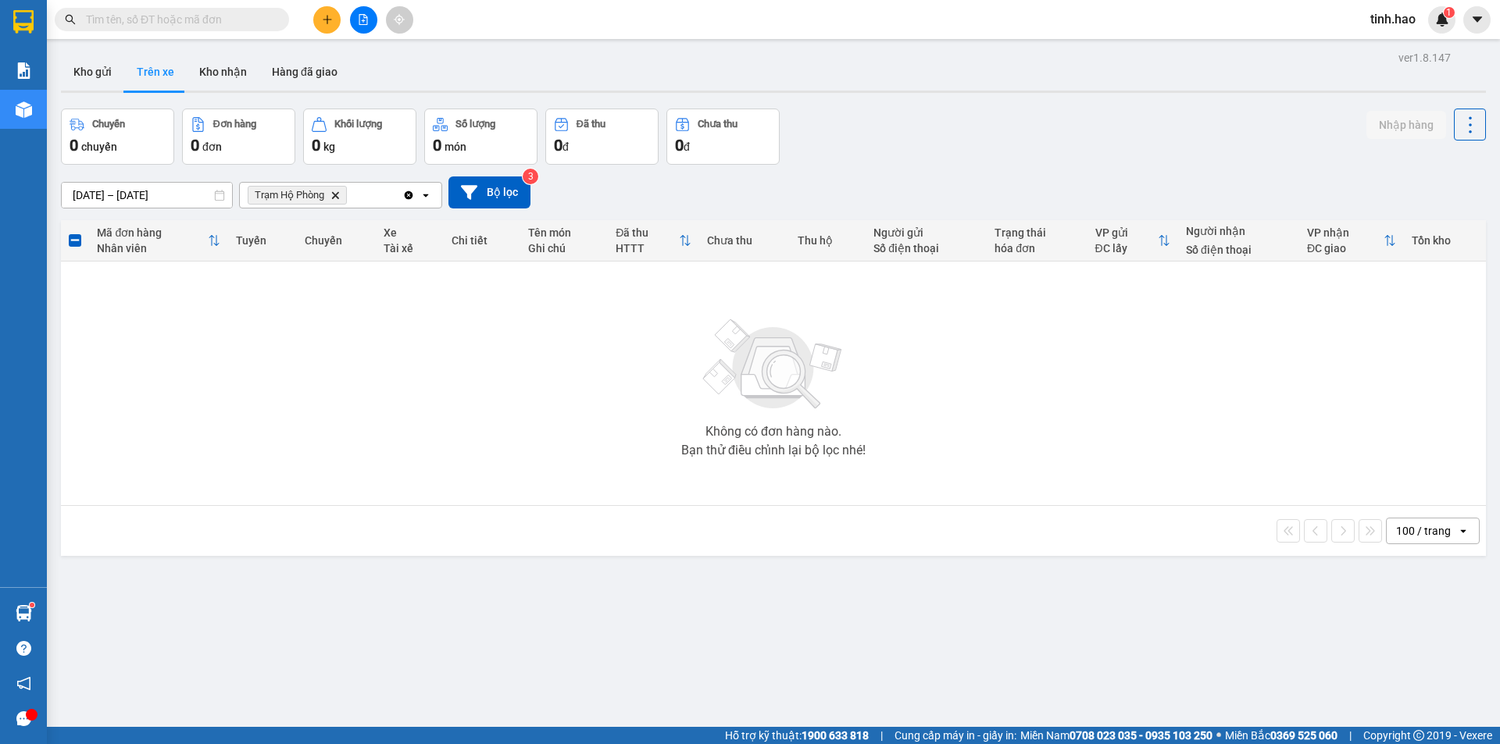
click at [193, 12] on input "text" at bounding box center [178, 19] width 184 height 17
type input "324"
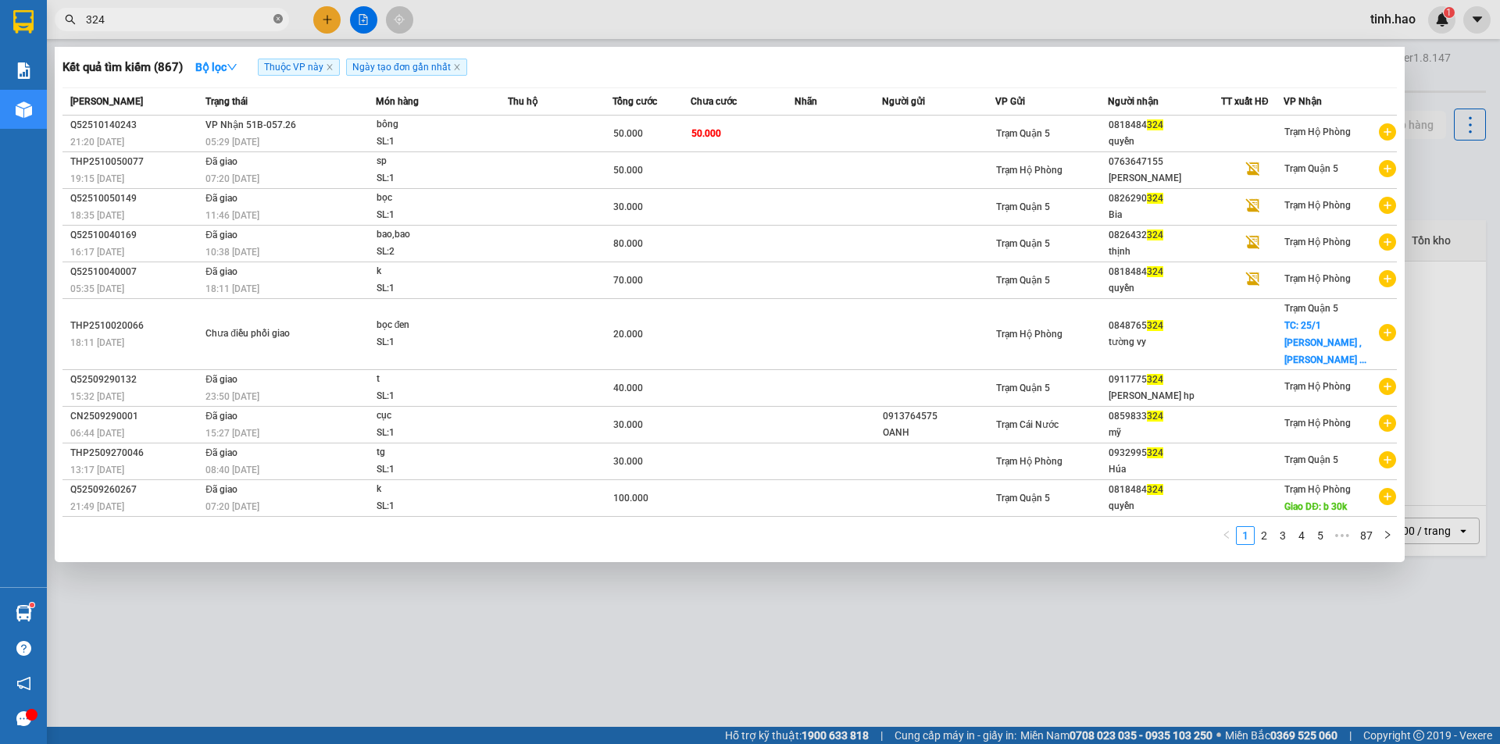
click at [277, 23] on icon "close-circle" at bounding box center [277, 18] width 9 height 9
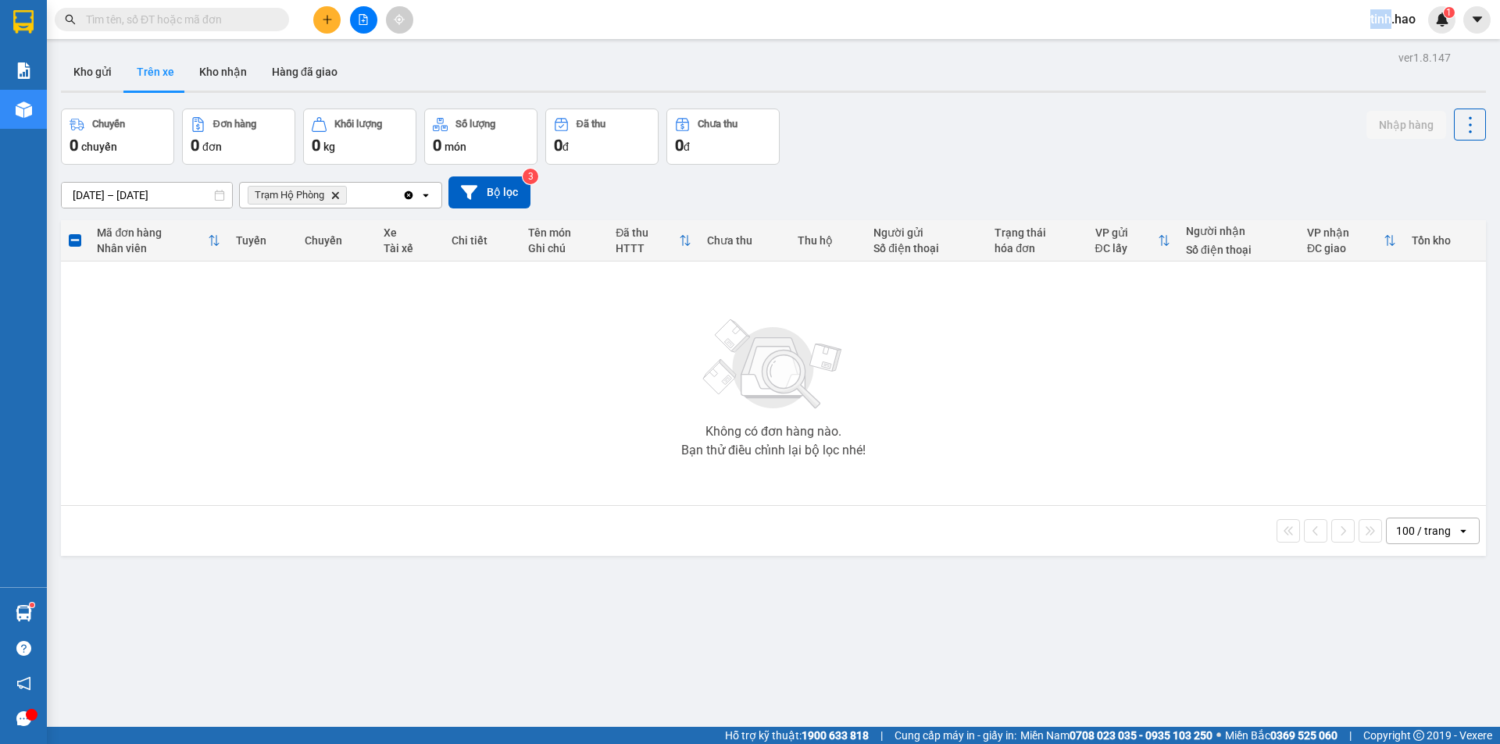
click at [275, 23] on span at bounding box center [277, 19] width 9 height 17
click at [251, 20] on input "text" at bounding box center [178, 19] width 184 height 17
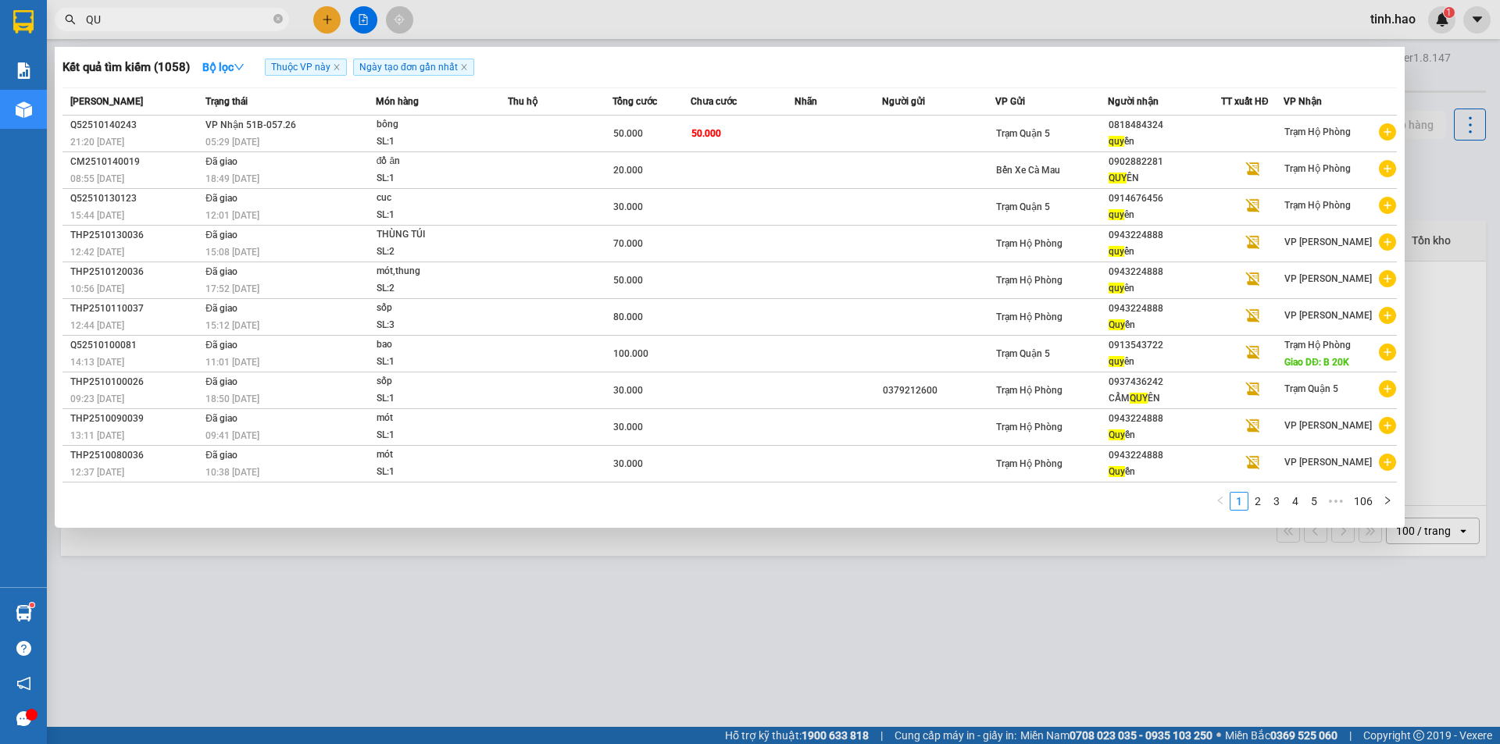
type input "Q"
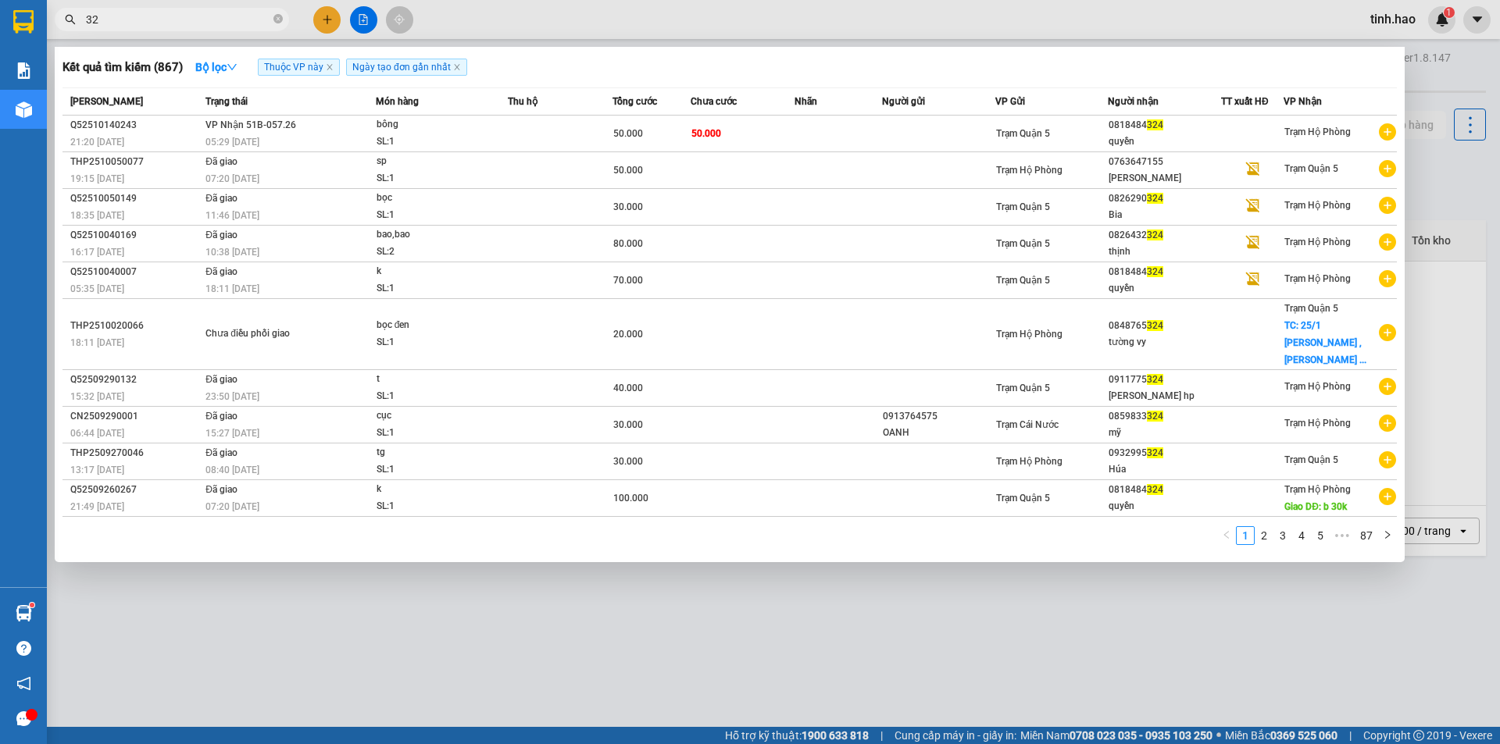
type input "3"
type input "THANG"
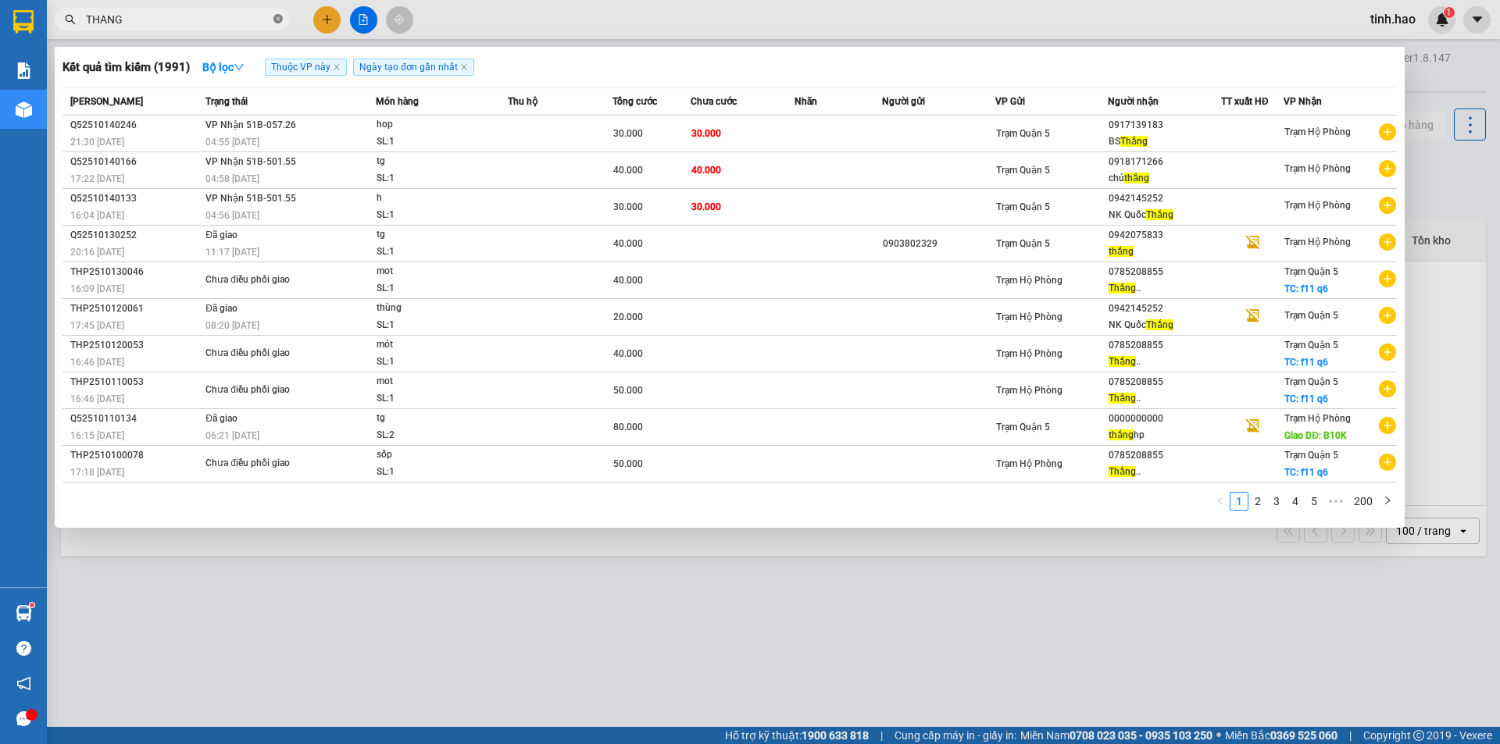
click at [281, 22] on icon "close-circle" at bounding box center [277, 18] width 9 height 9
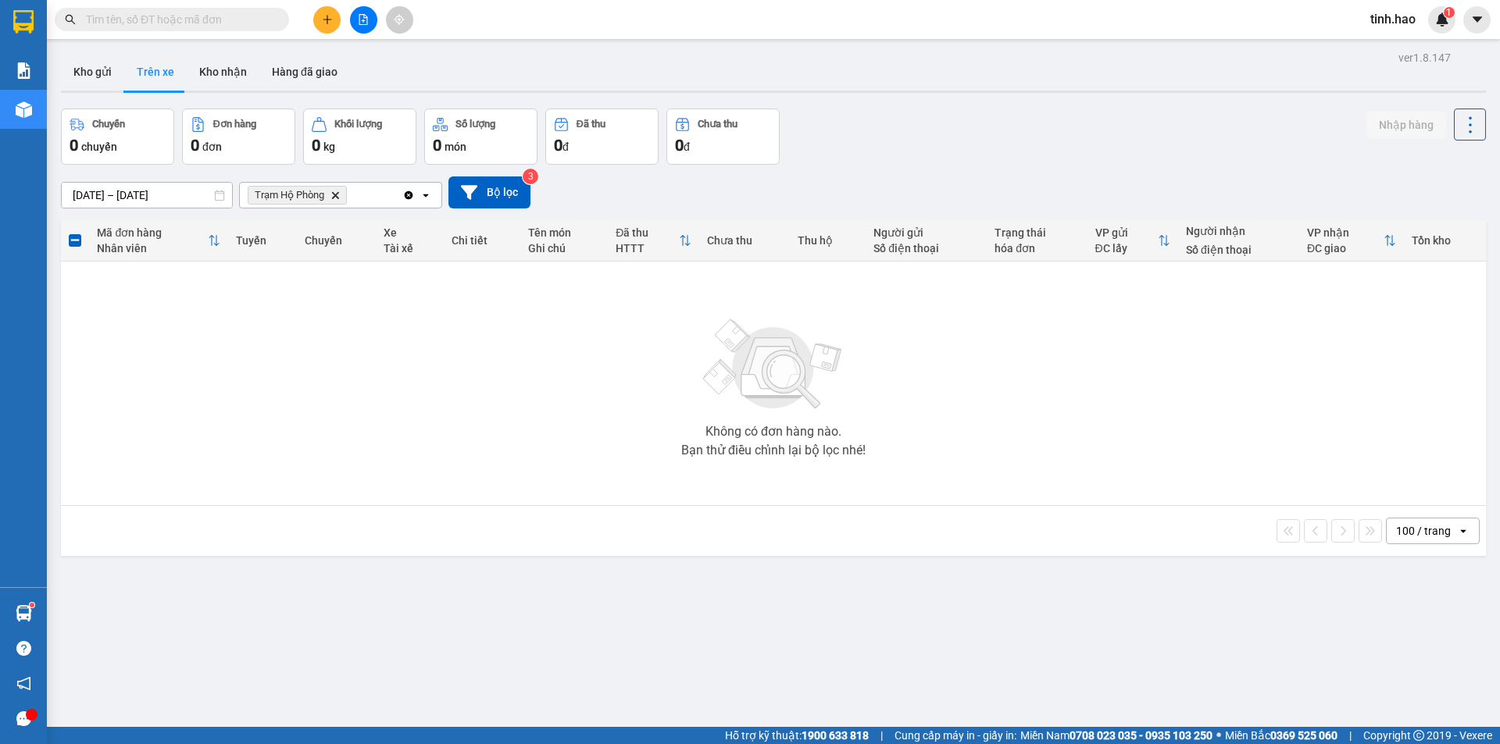
click at [255, 19] on input "text" at bounding box center [178, 19] width 184 height 17
click at [177, 23] on input "text" at bounding box center [178, 19] width 184 height 17
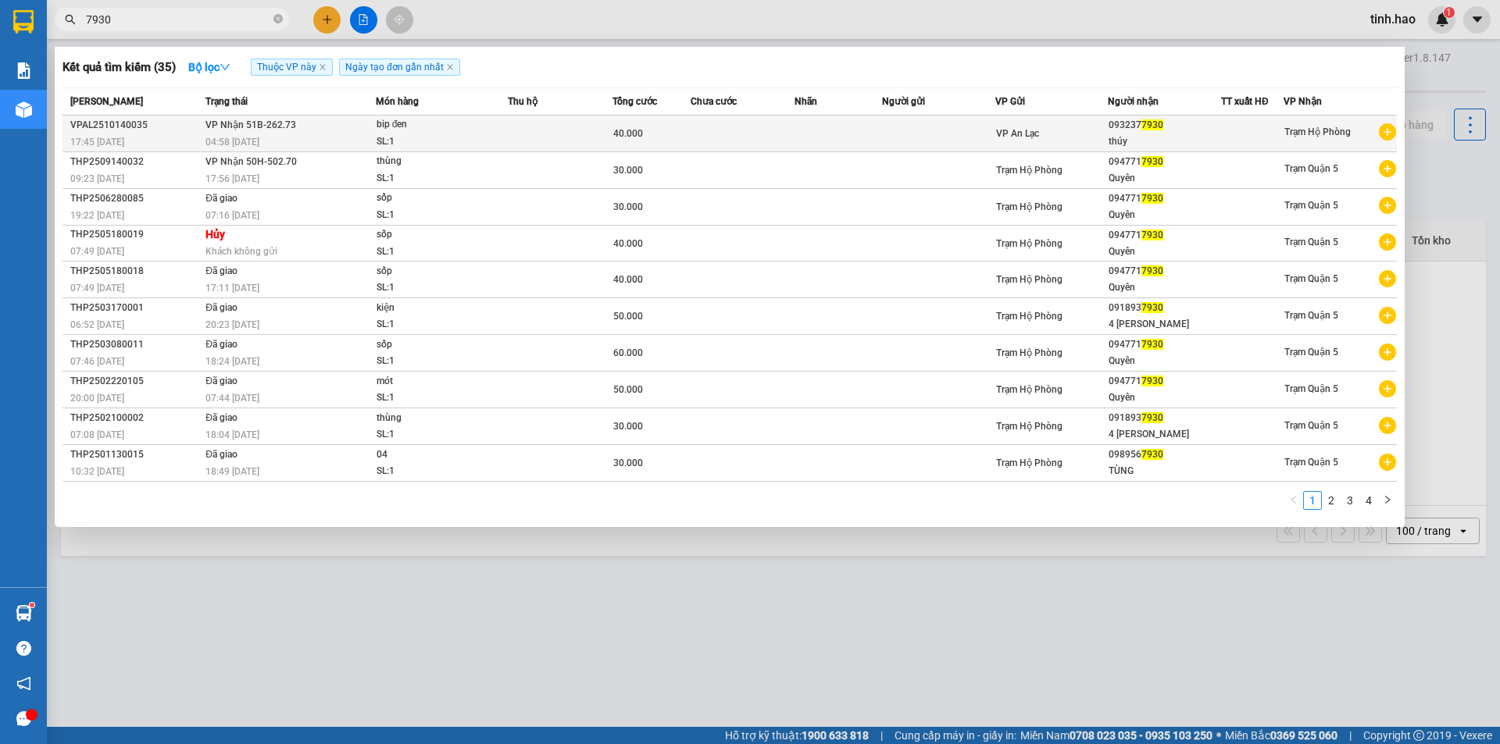
type input "7930"
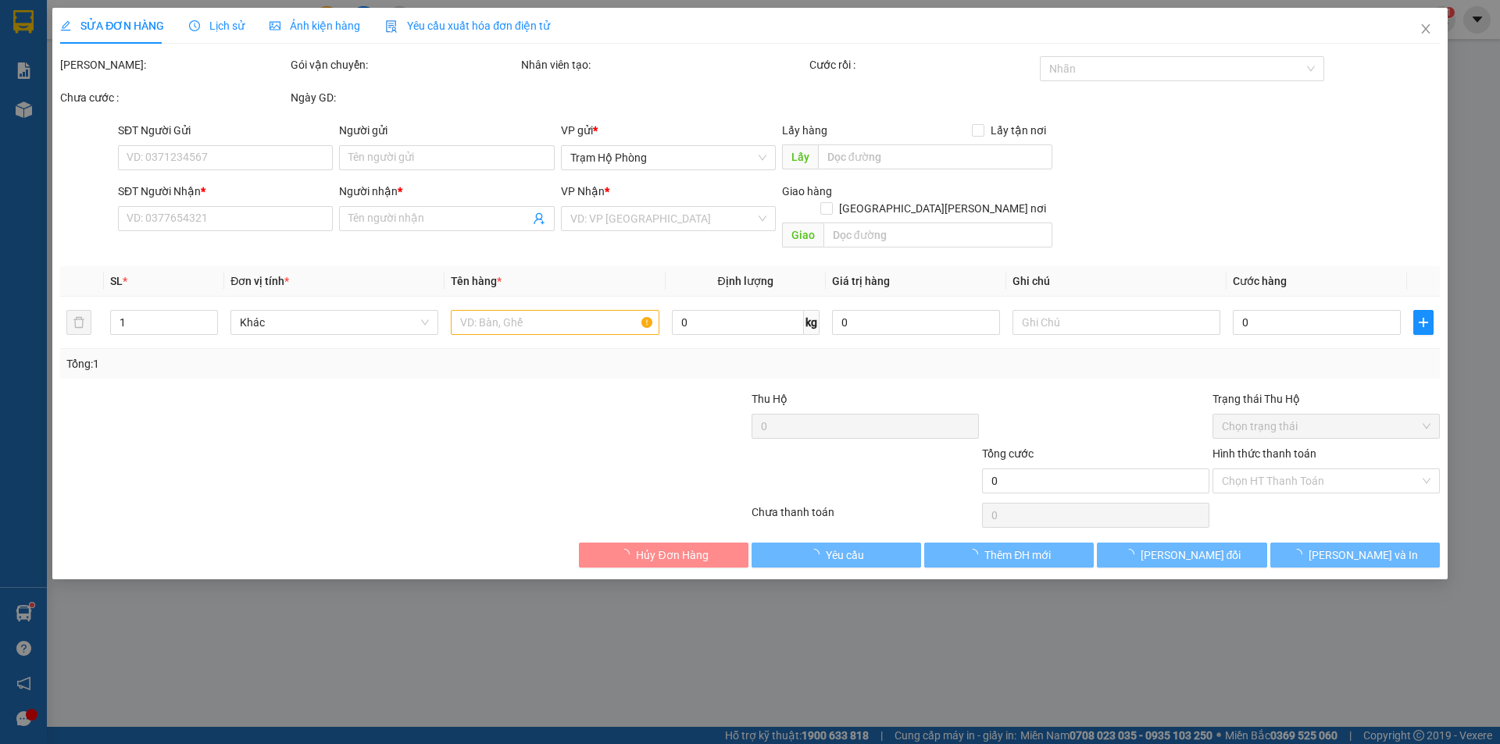
click at [326, 20] on span "Ảnh kiện hàng" at bounding box center [314, 26] width 91 height 12
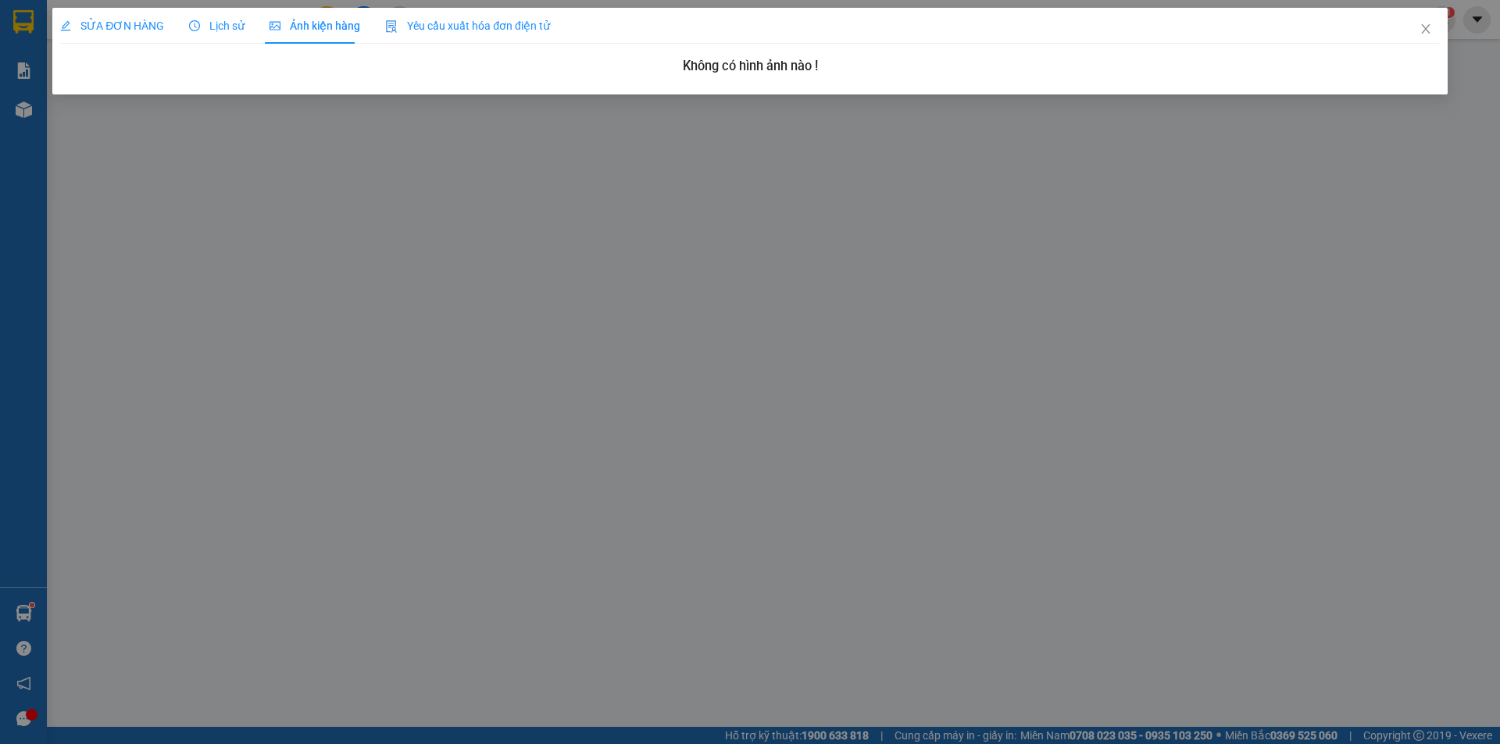
click at [134, 30] on span "SỬA ĐƠN HÀNG" at bounding box center [112, 26] width 104 height 12
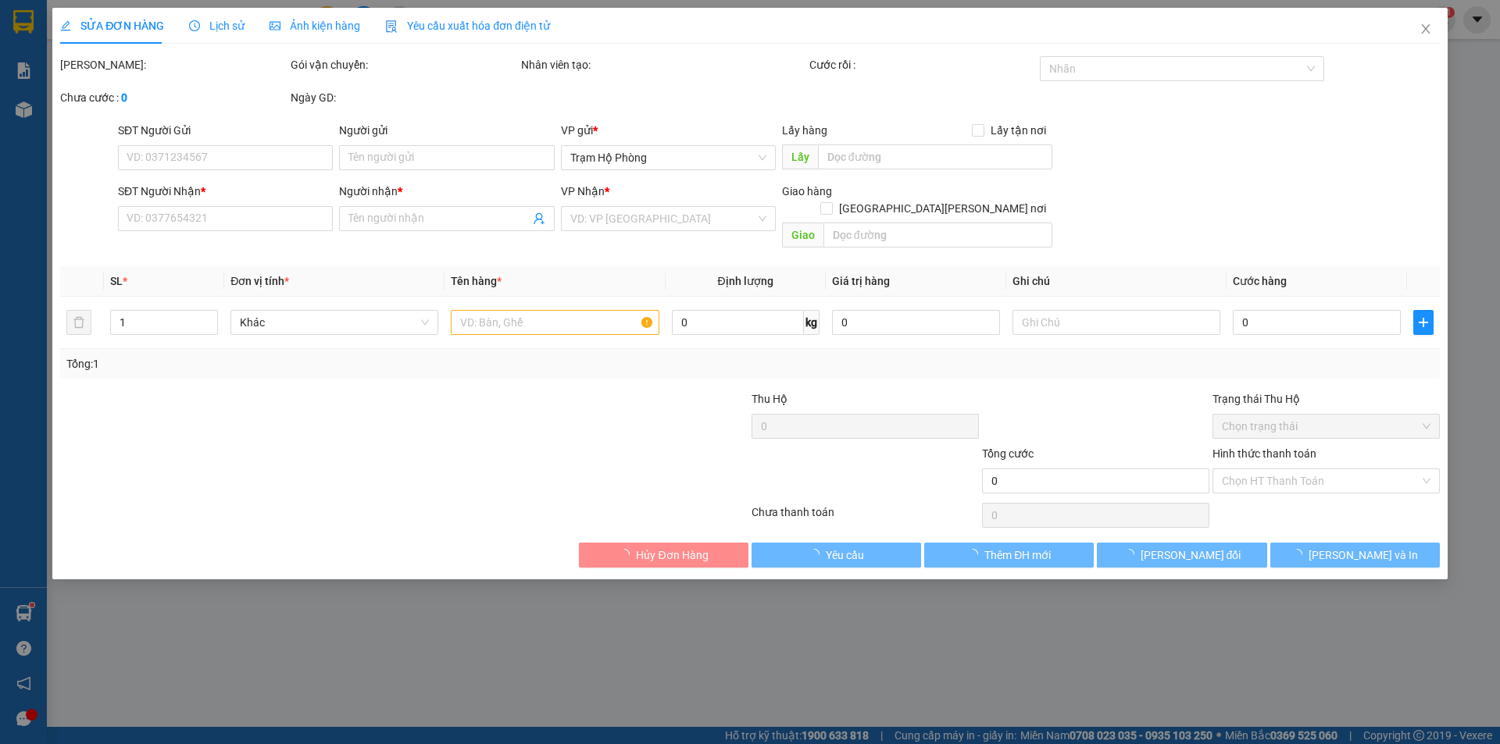
type input "0932377930"
type input "thúy"
type input "40.000"
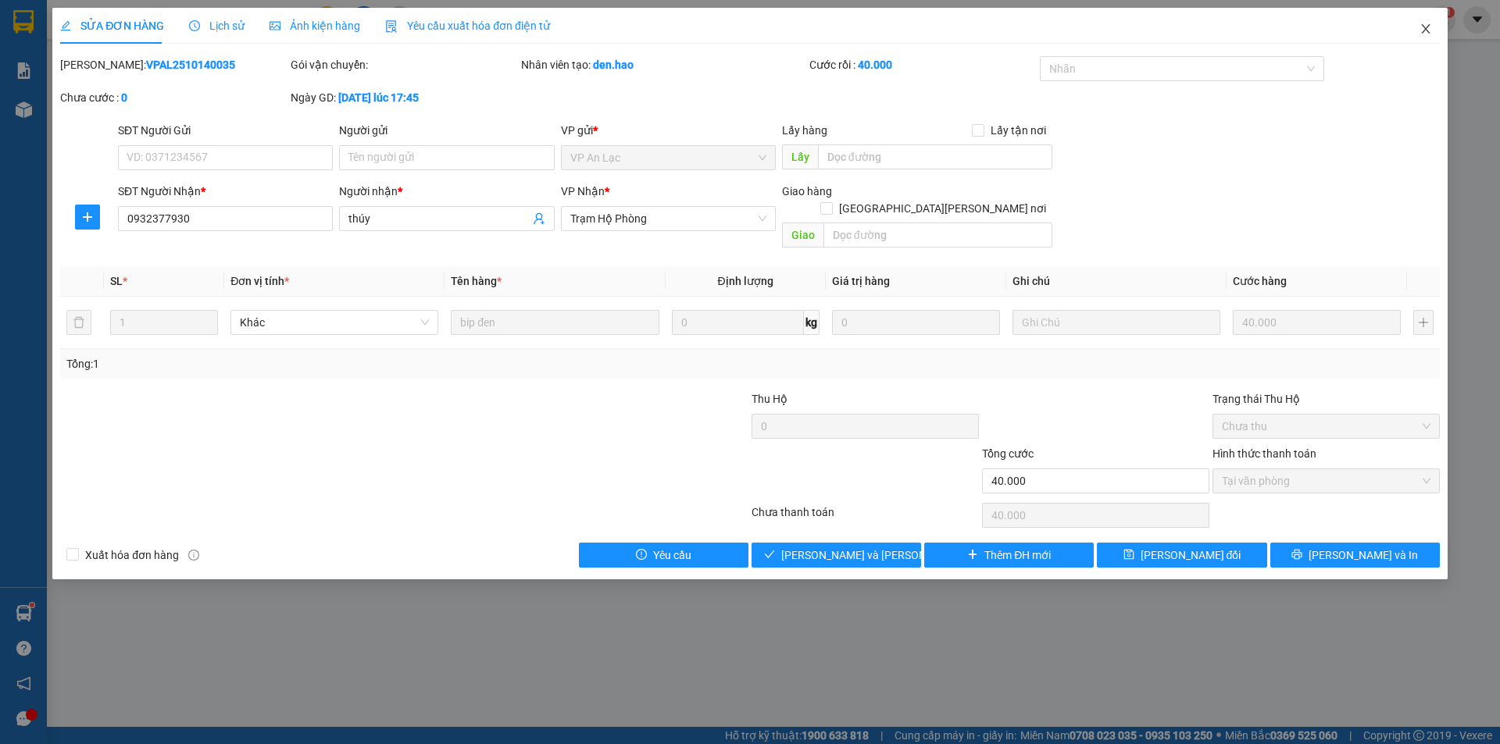
click at [1426, 30] on icon "close" at bounding box center [1425, 29] width 12 height 12
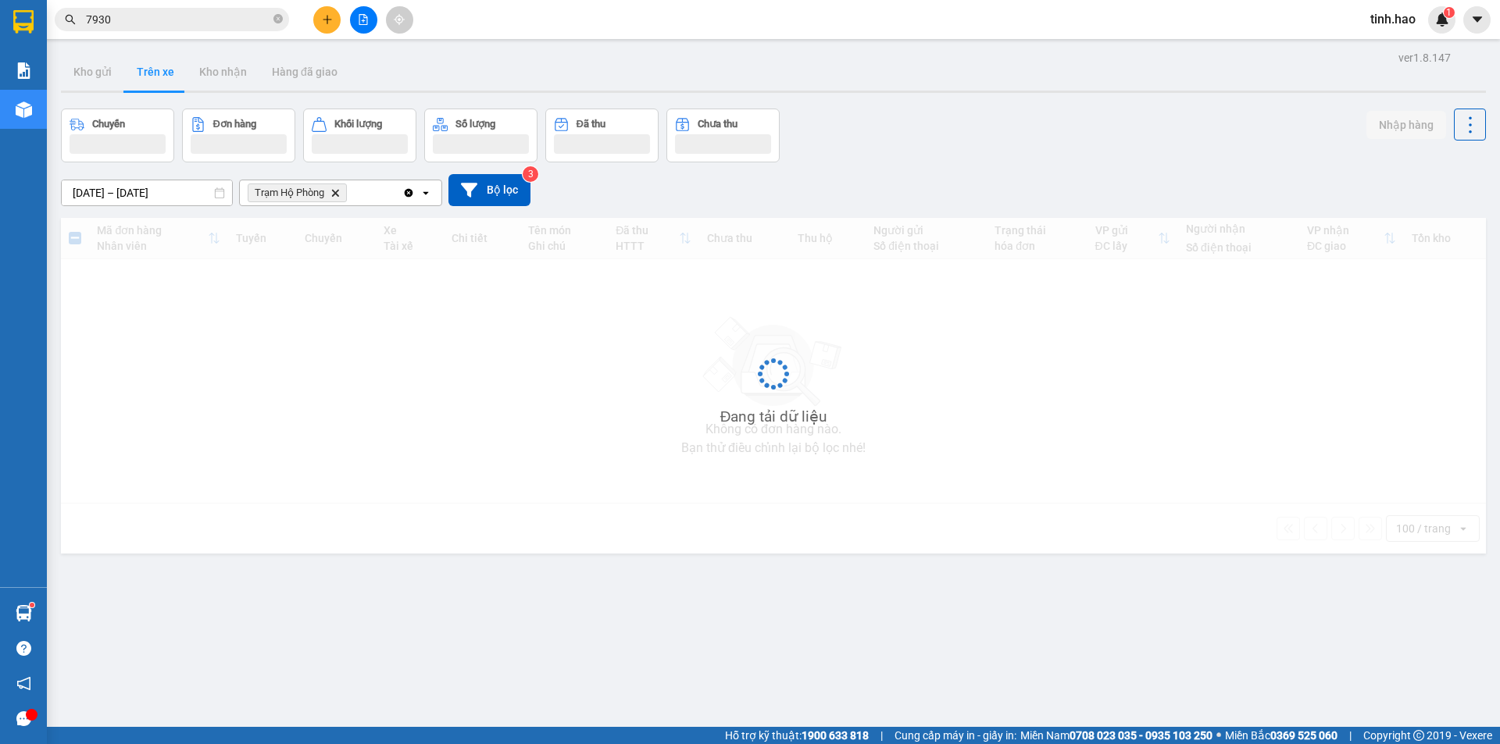
click at [273, 19] on span "7930" at bounding box center [172, 19] width 234 height 23
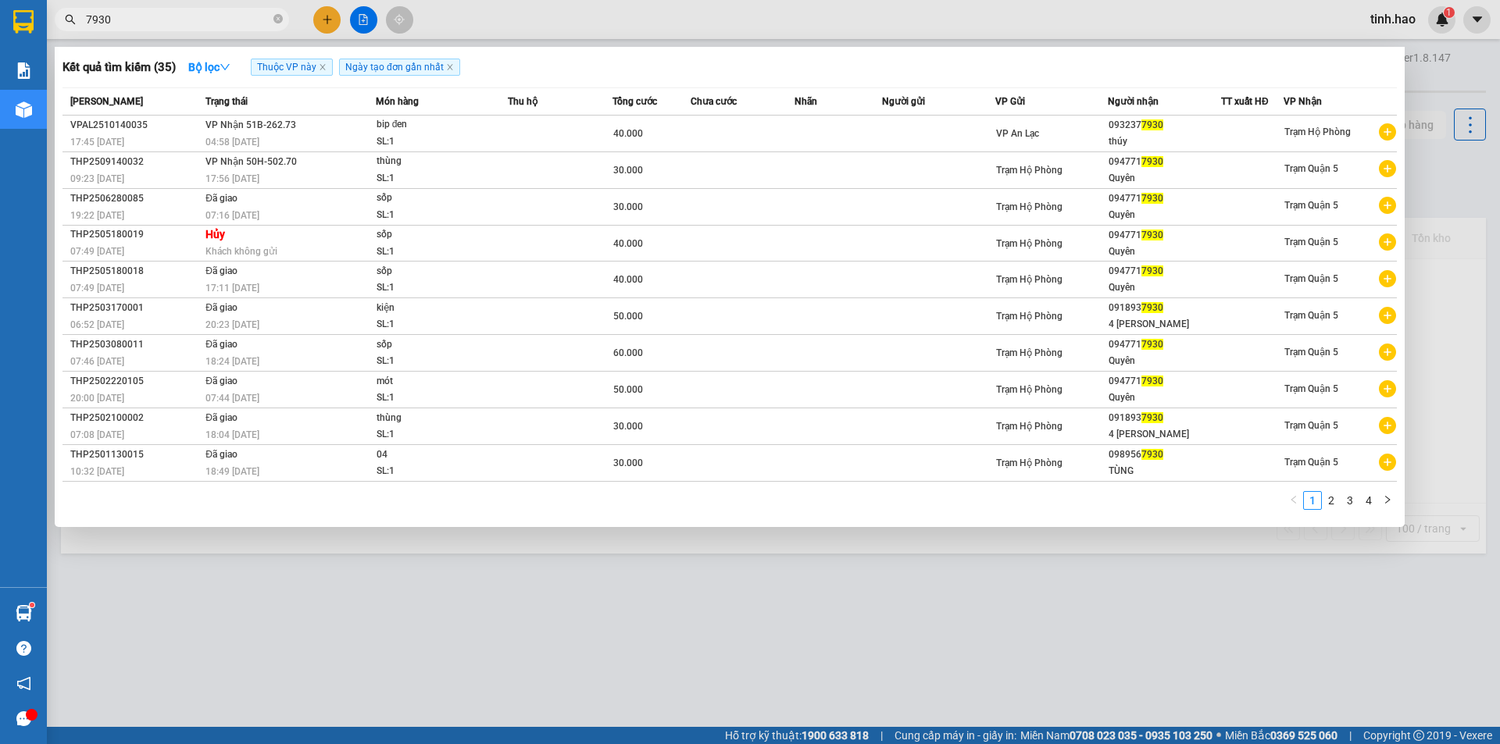
click at [265, 17] on input "7930" at bounding box center [178, 19] width 184 height 17
click at [281, 16] on icon "close-circle" at bounding box center [277, 18] width 9 height 9
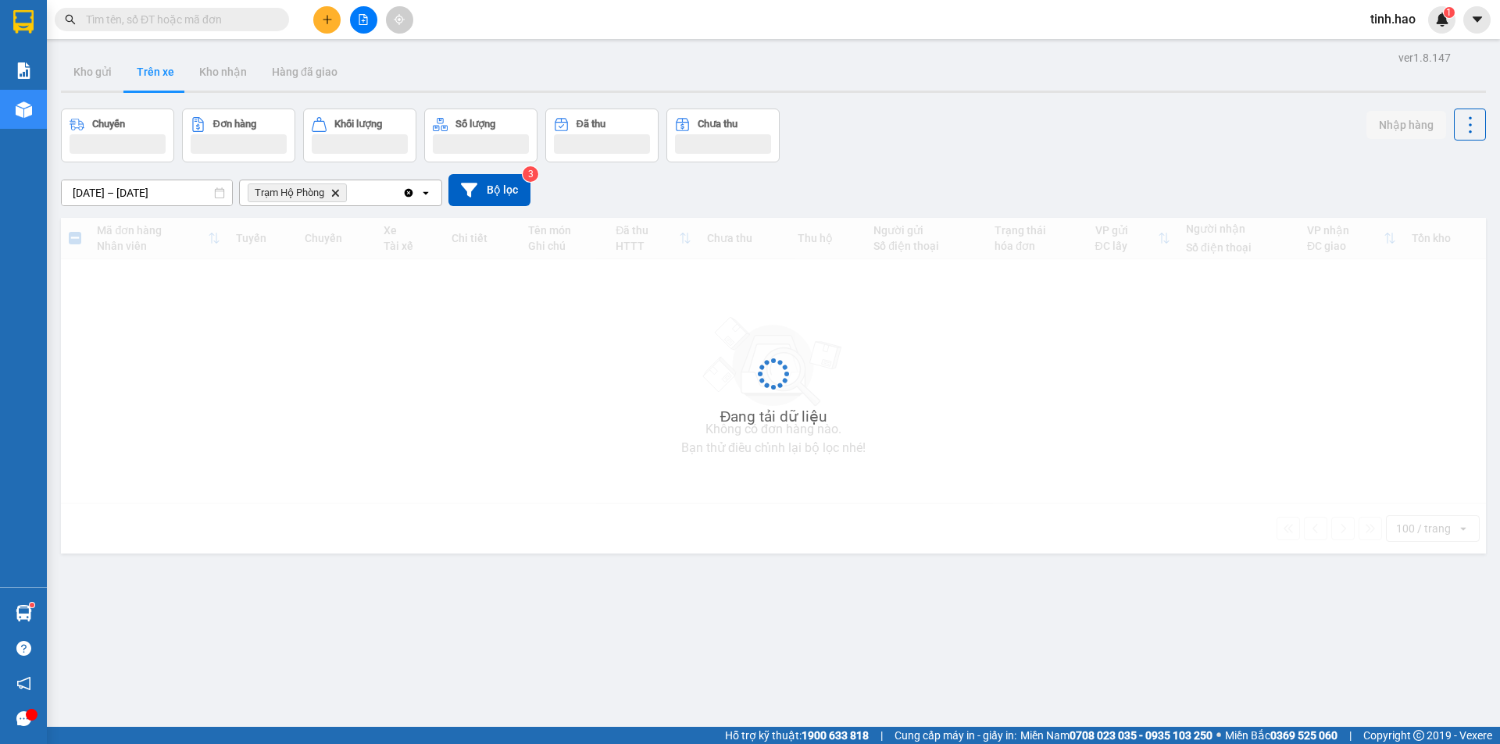
click at [253, 20] on input "text" at bounding box center [178, 19] width 184 height 17
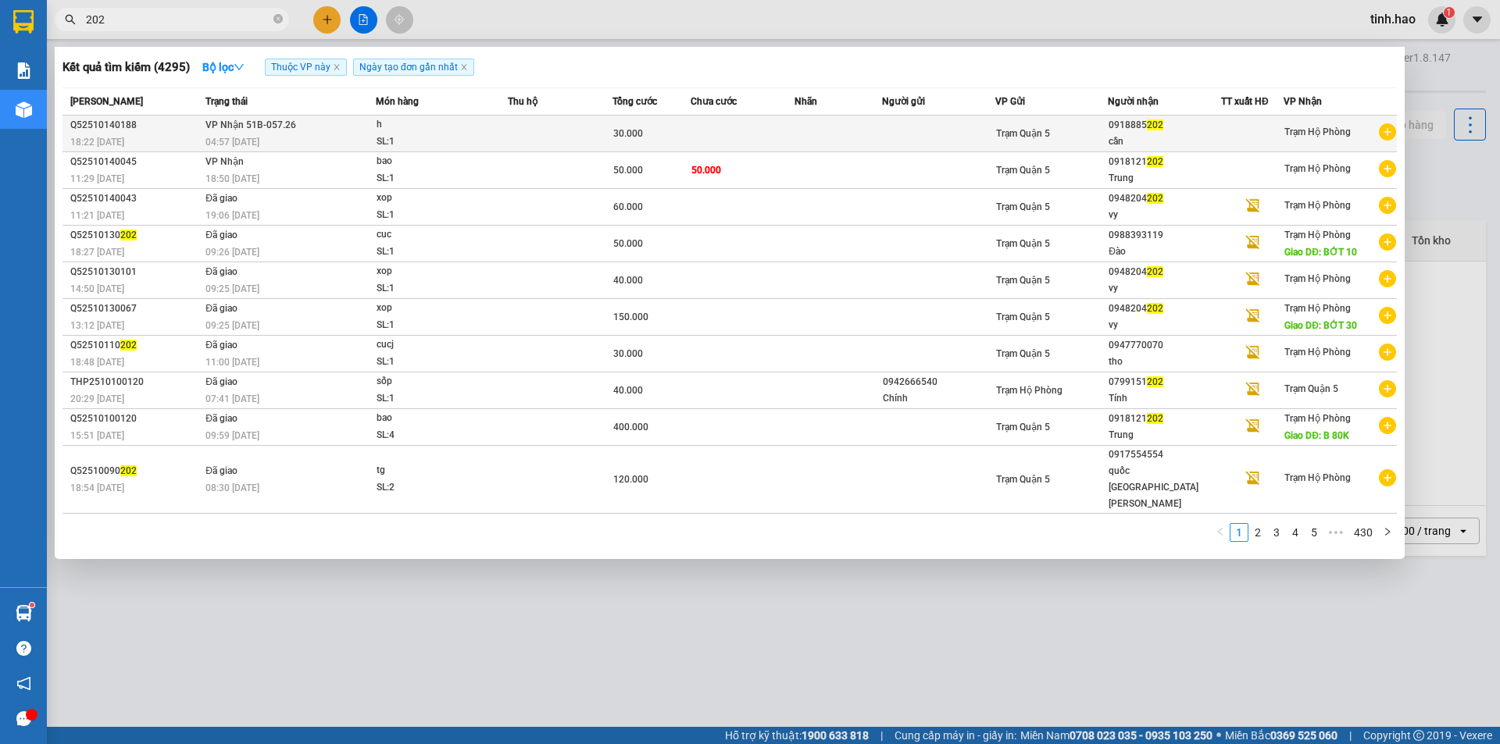
type input "202"
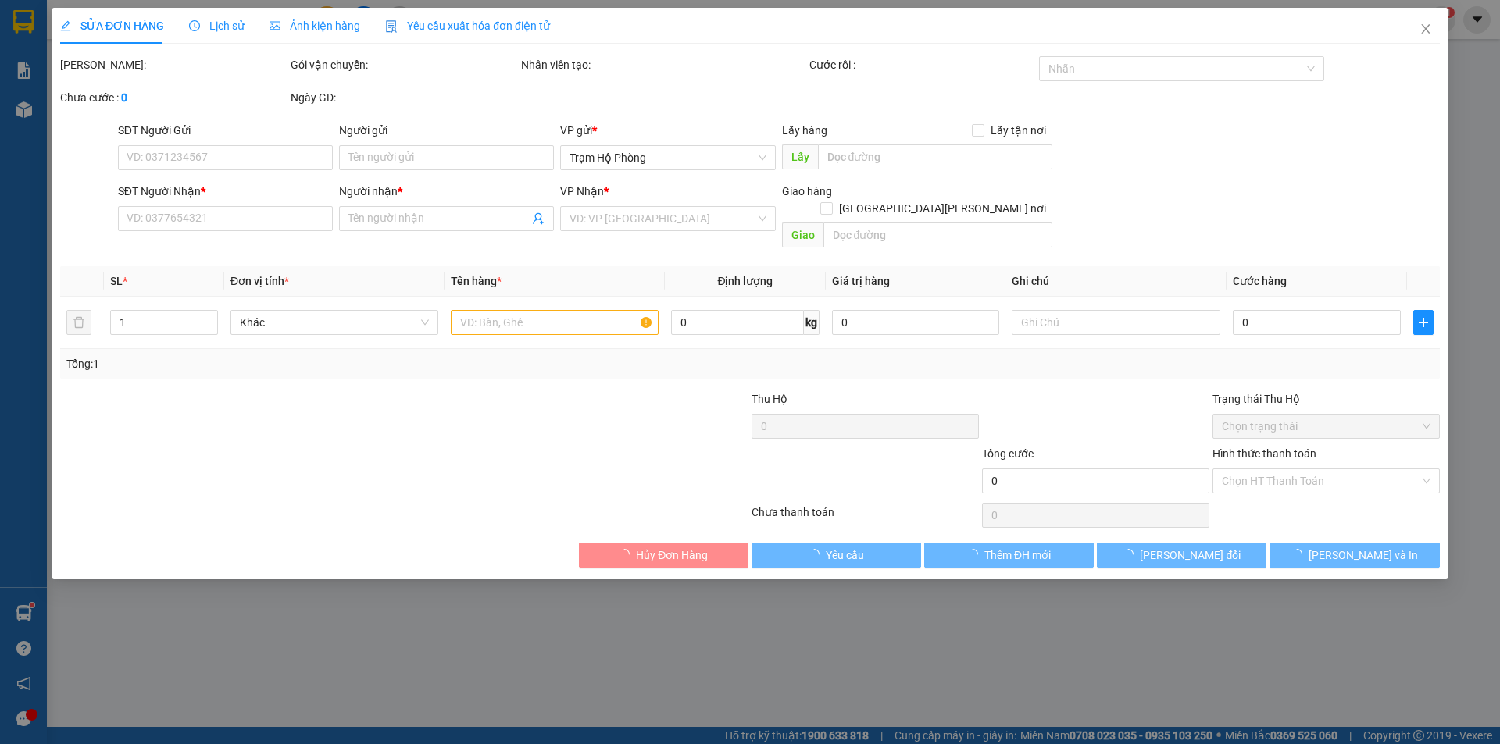
click at [337, 20] on span "Ảnh kiện hàng" at bounding box center [314, 26] width 91 height 12
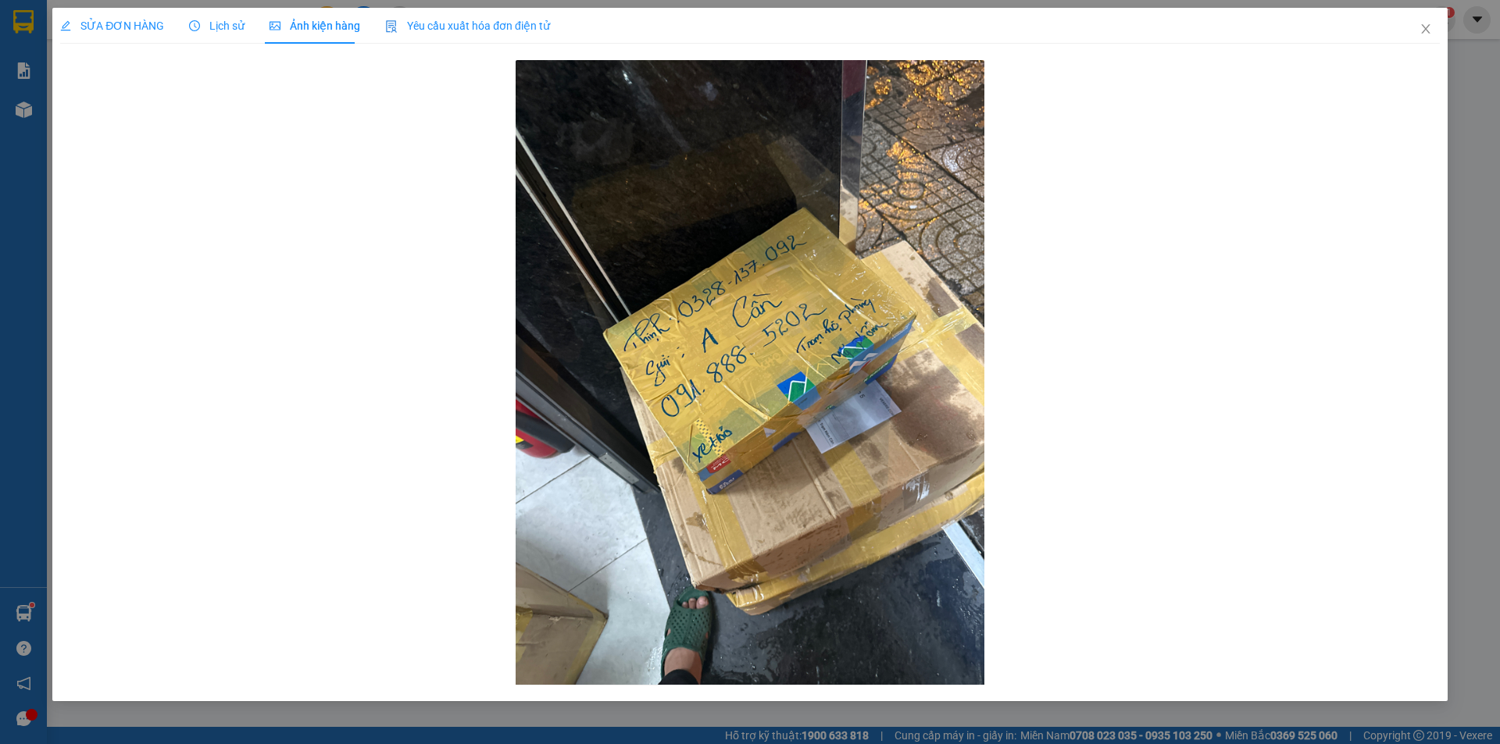
drag, startPoint x: 105, startPoint y: 16, endPoint x: 440, endPoint y: 141, distance: 357.2
click at [104, 17] on div "SỬA ĐƠN HÀNG" at bounding box center [112, 26] width 104 height 36
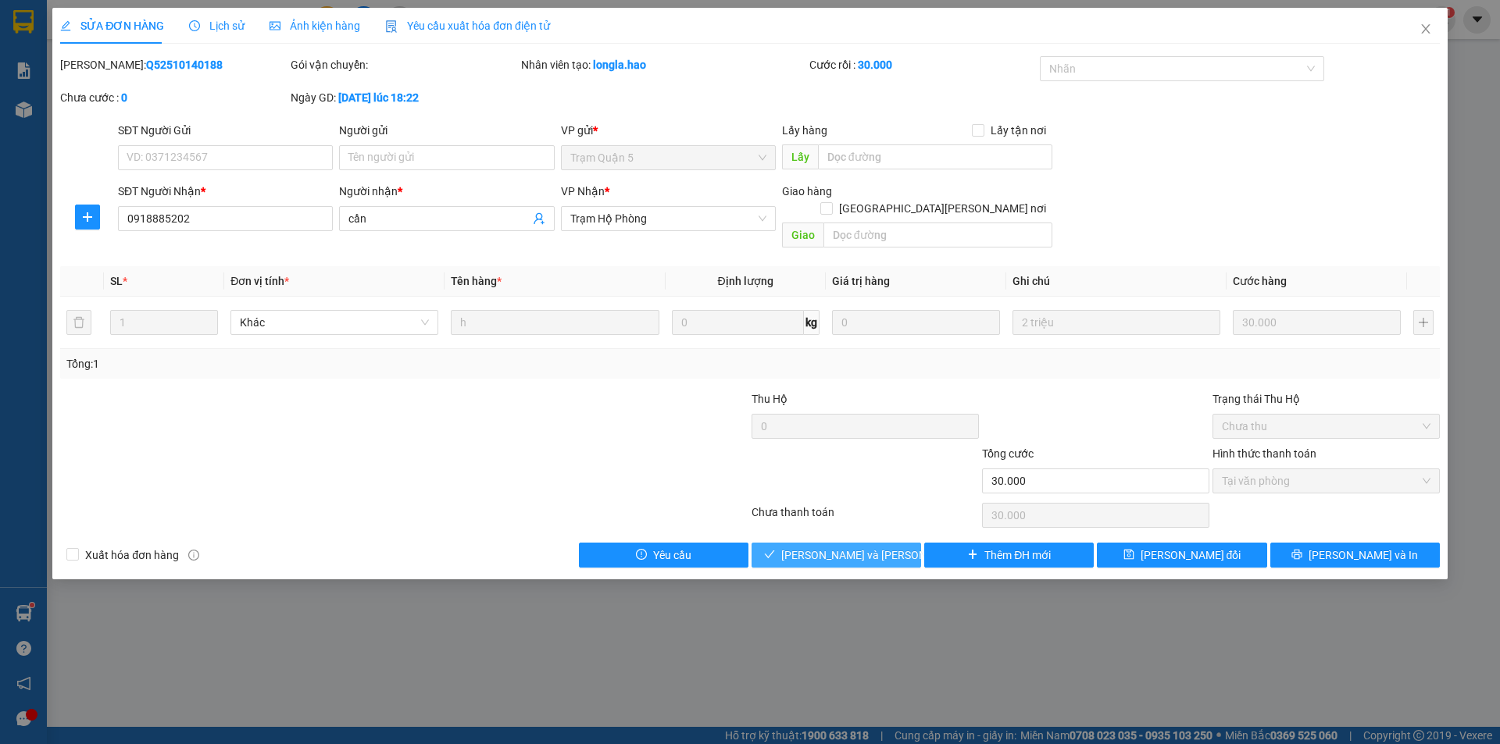
click at [877, 547] on span "[PERSON_NAME] và [PERSON_NAME] hàng" at bounding box center [886, 555] width 211 height 17
type input "0"
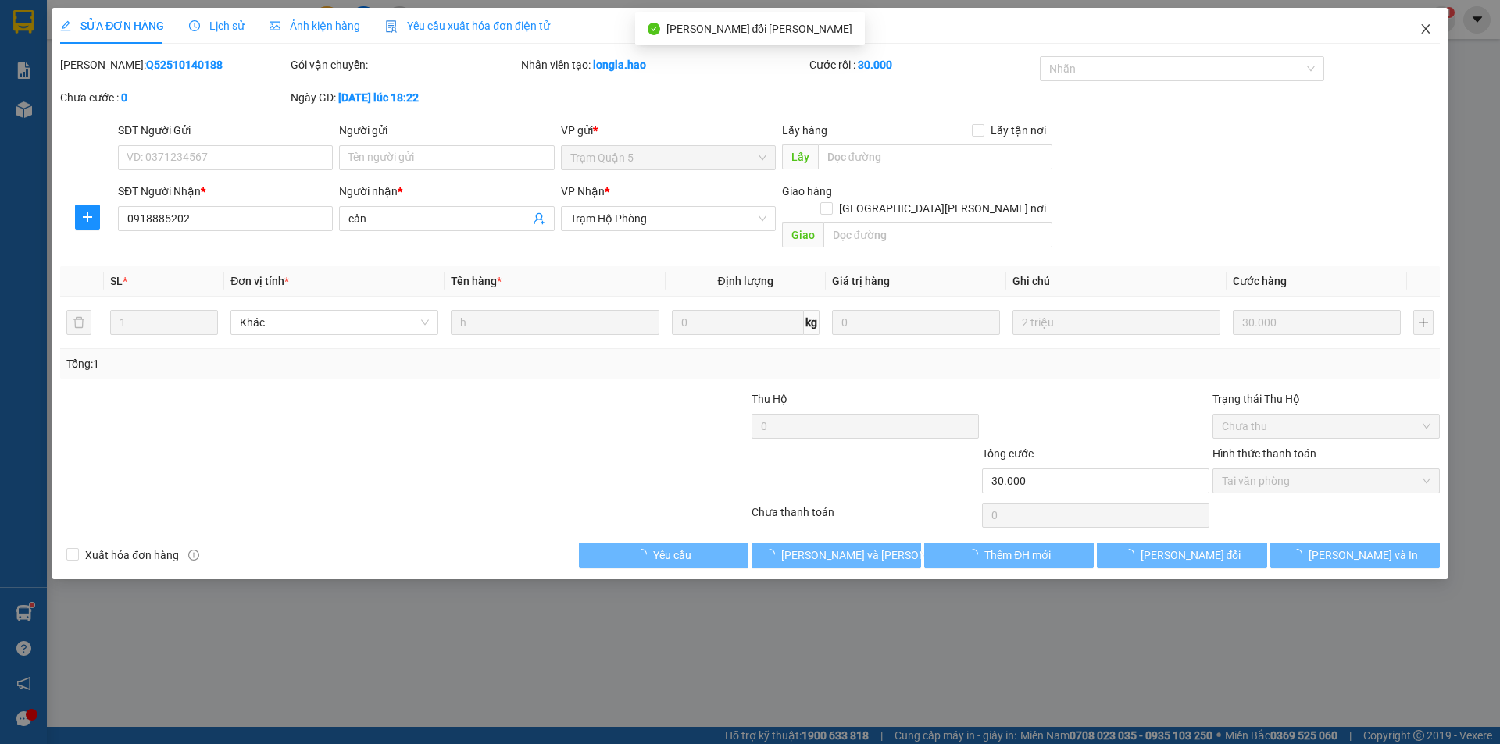
click at [1424, 27] on icon "close" at bounding box center [1425, 29] width 12 height 12
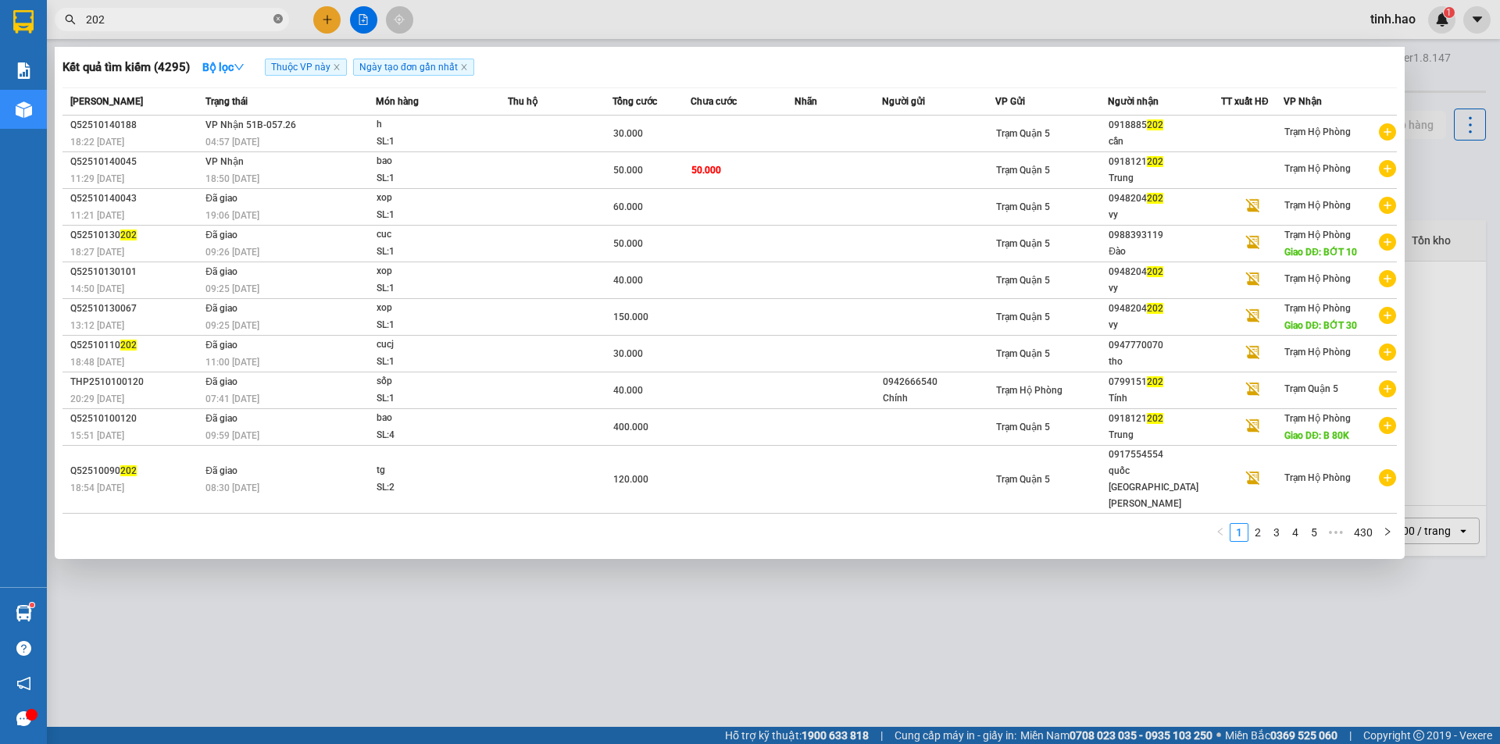
click at [274, 17] on icon "close-circle" at bounding box center [277, 18] width 9 height 9
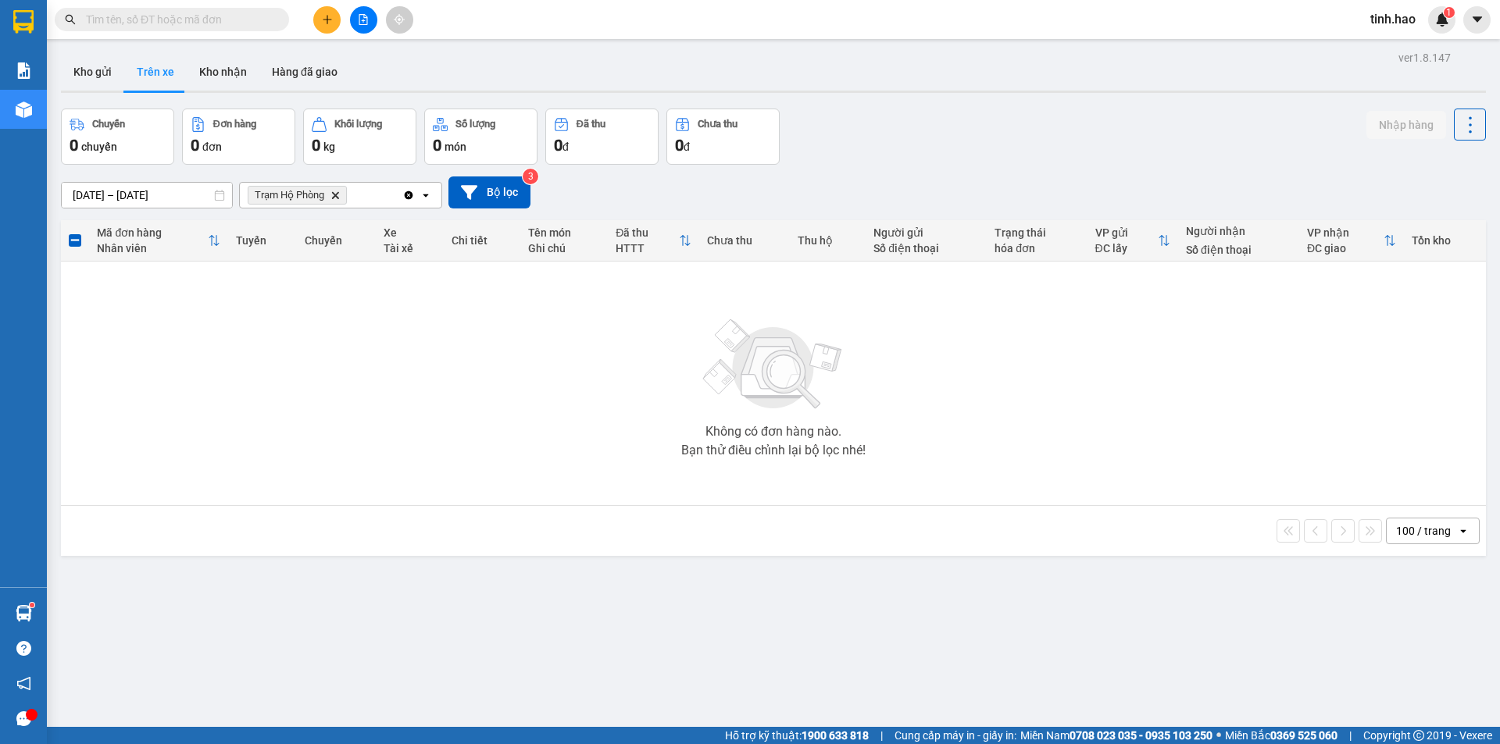
click at [268, 17] on input "text" at bounding box center [178, 19] width 184 height 17
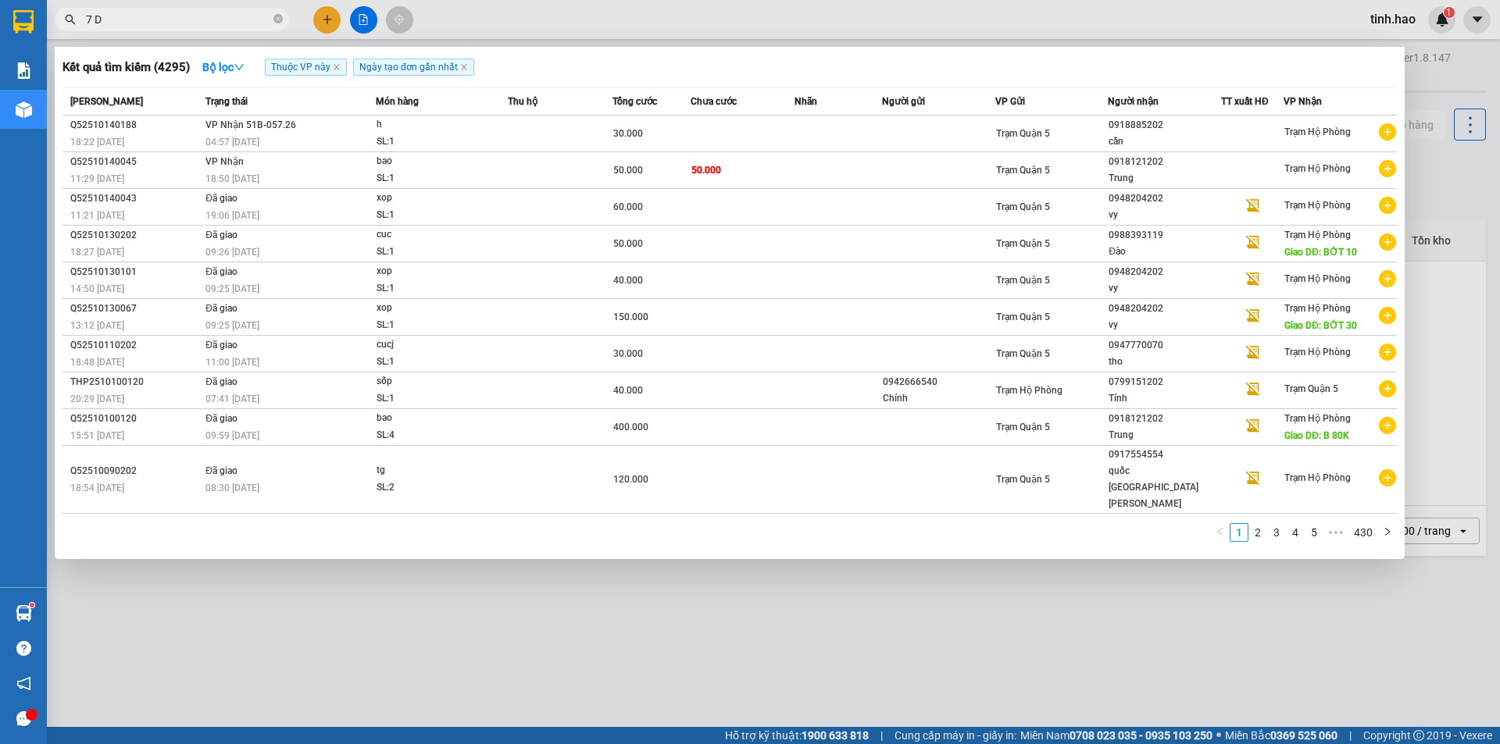
type input "7 DO"
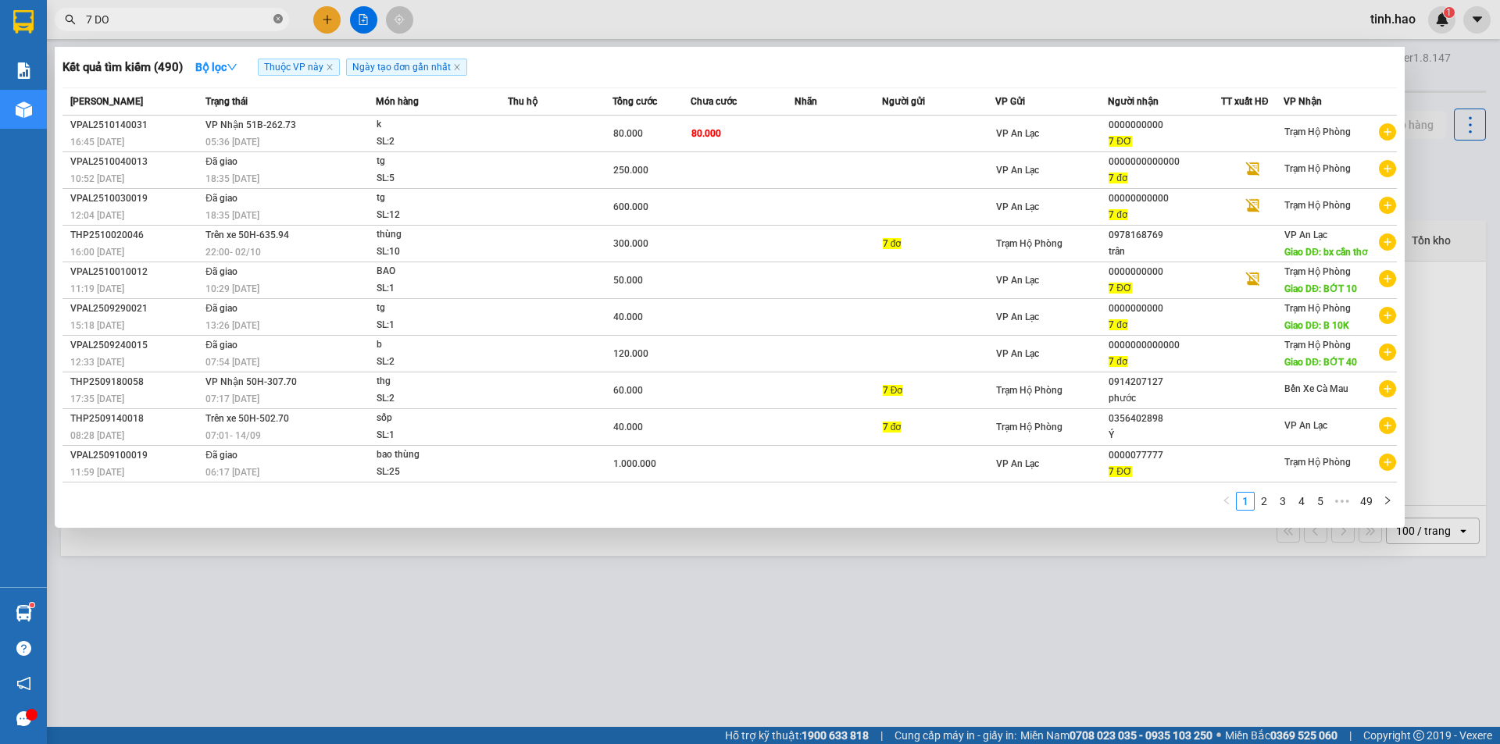
click at [278, 21] on icon "close-circle" at bounding box center [277, 18] width 9 height 9
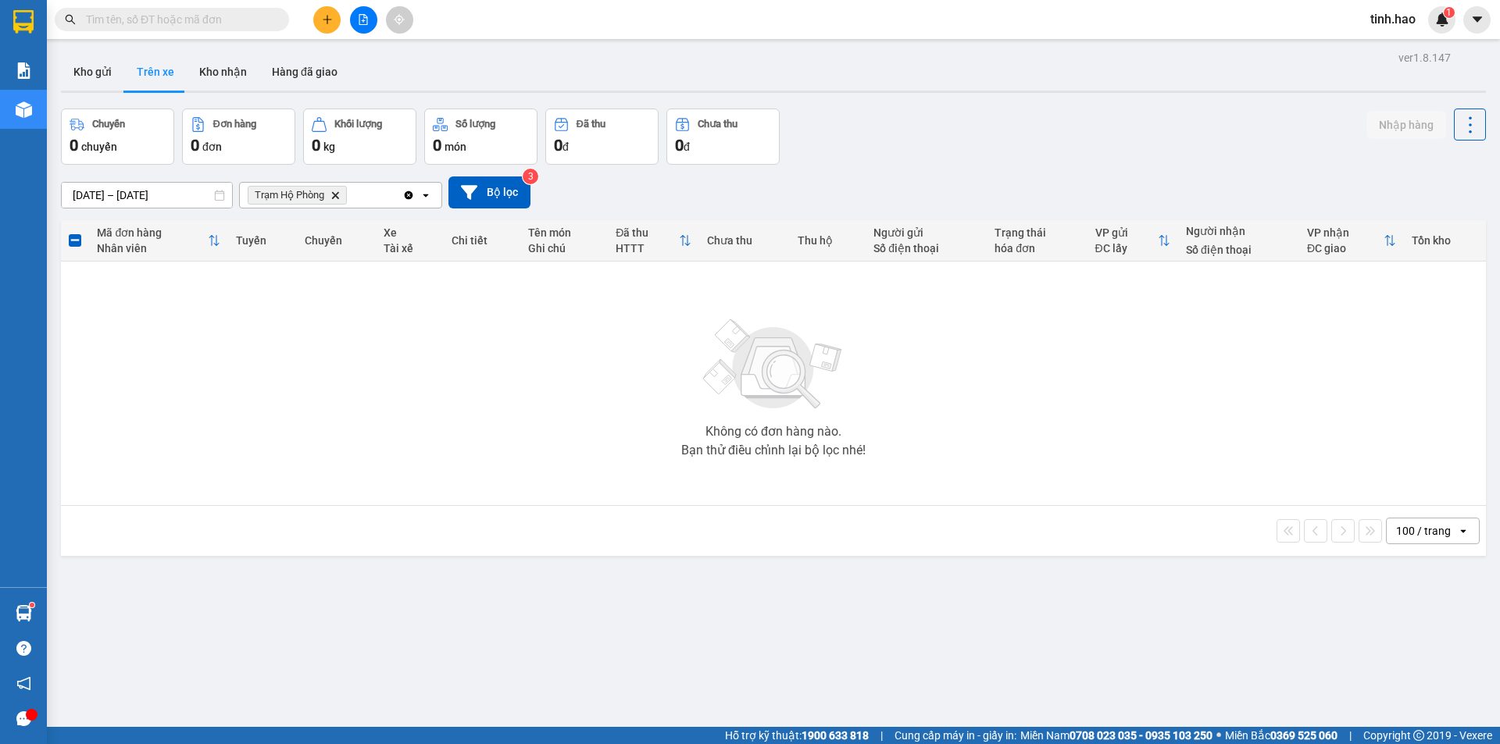
click at [253, 16] on input "text" at bounding box center [178, 19] width 184 height 17
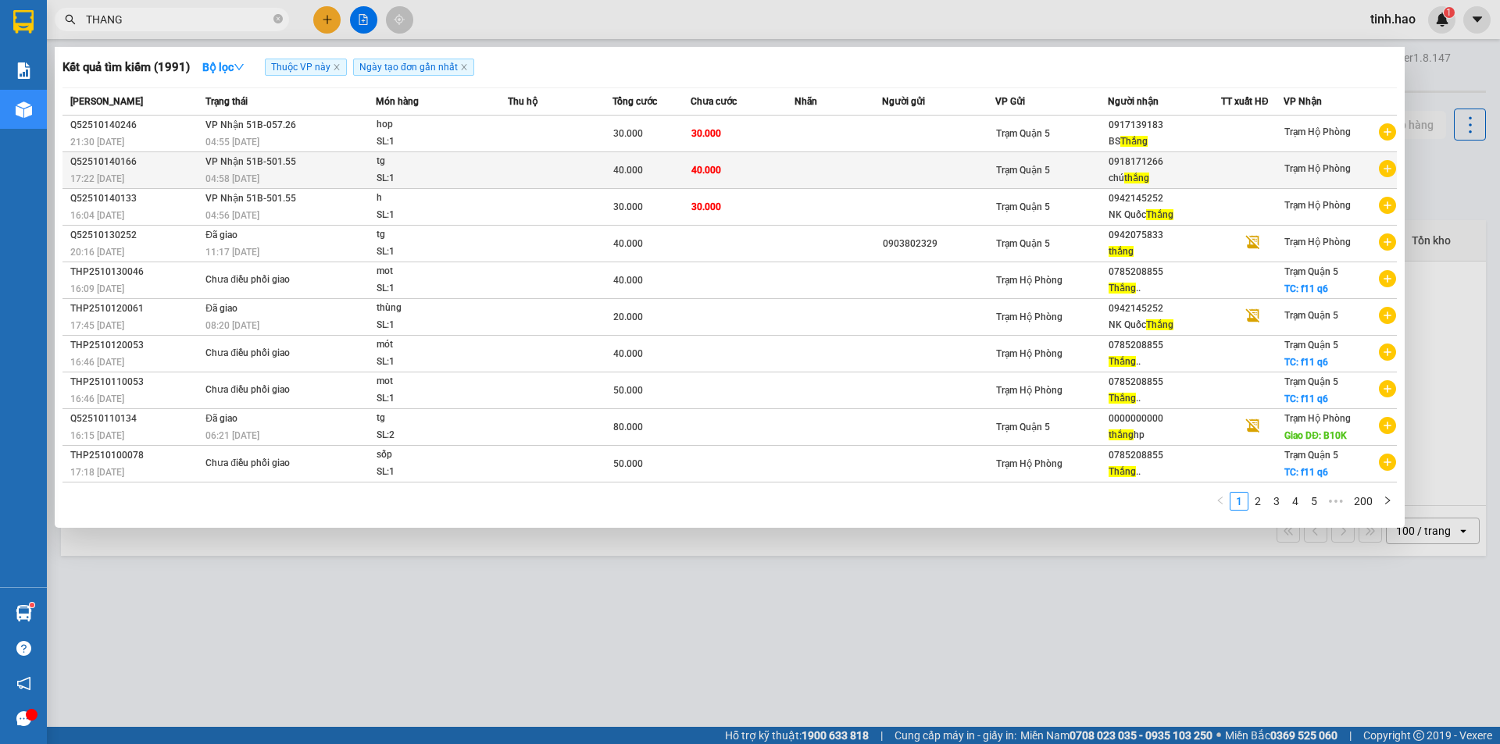
type input "THANG"
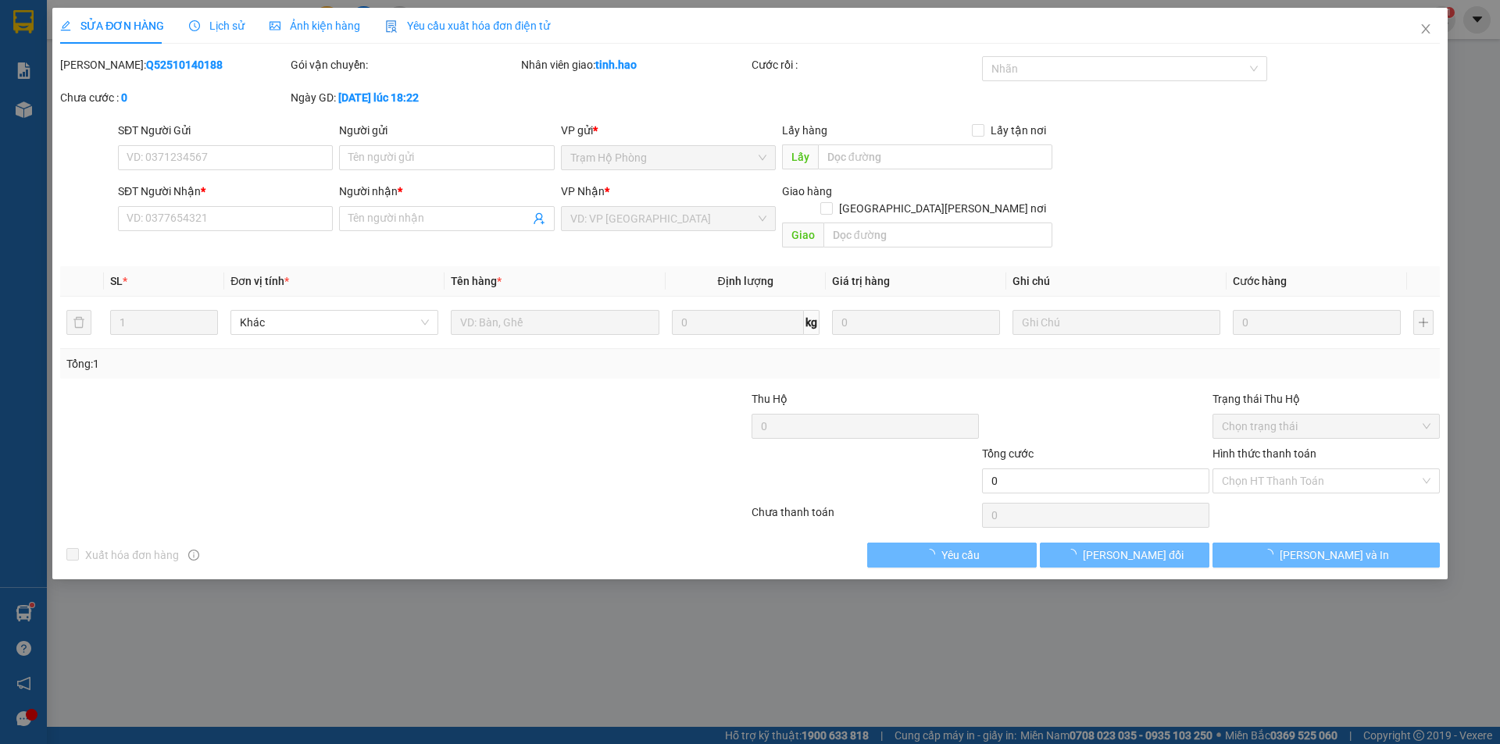
click at [309, 20] on span "Ảnh kiện hàng" at bounding box center [314, 26] width 91 height 12
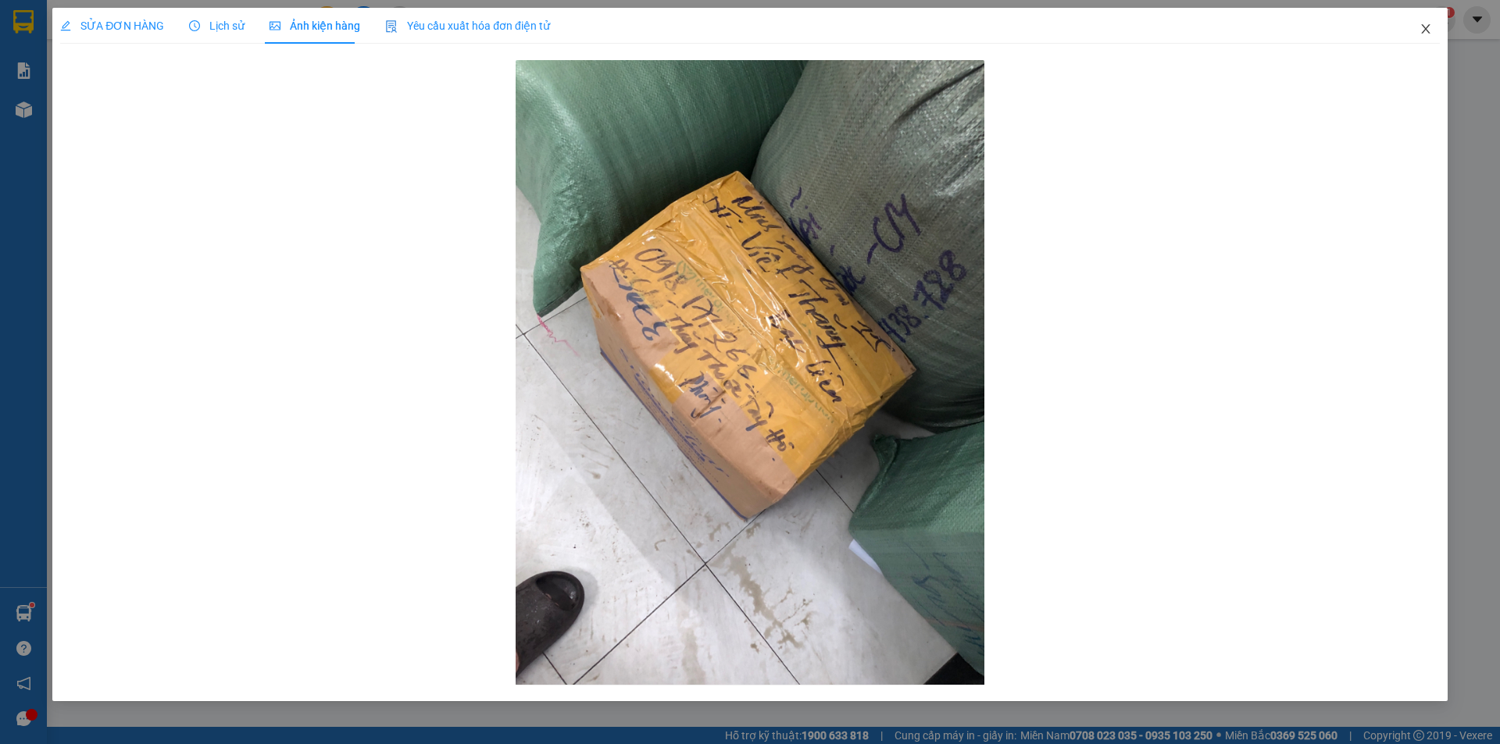
click at [1429, 32] on icon "close" at bounding box center [1425, 29] width 12 height 12
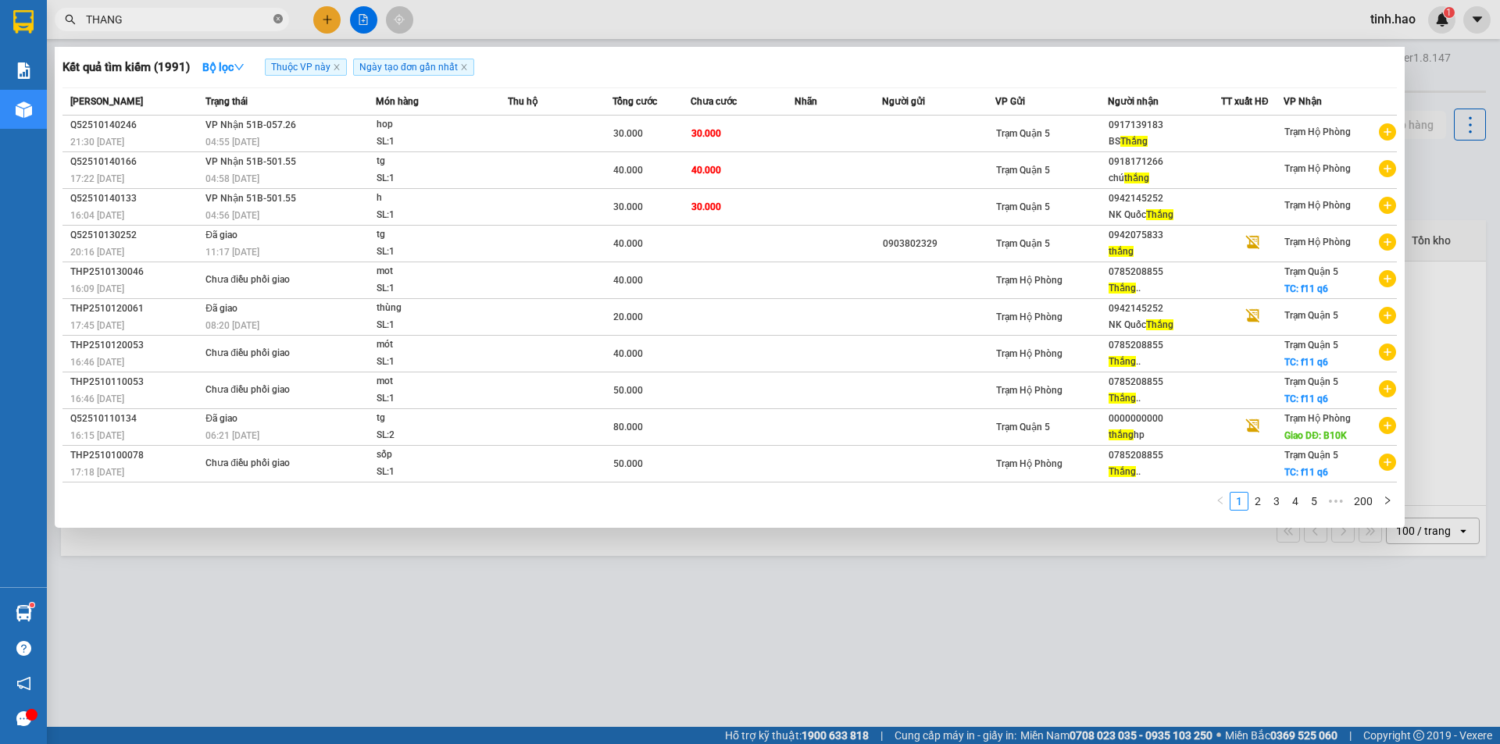
click at [274, 20] on icon "close-circle" at bounding box center [277, 18] width 9 height 9
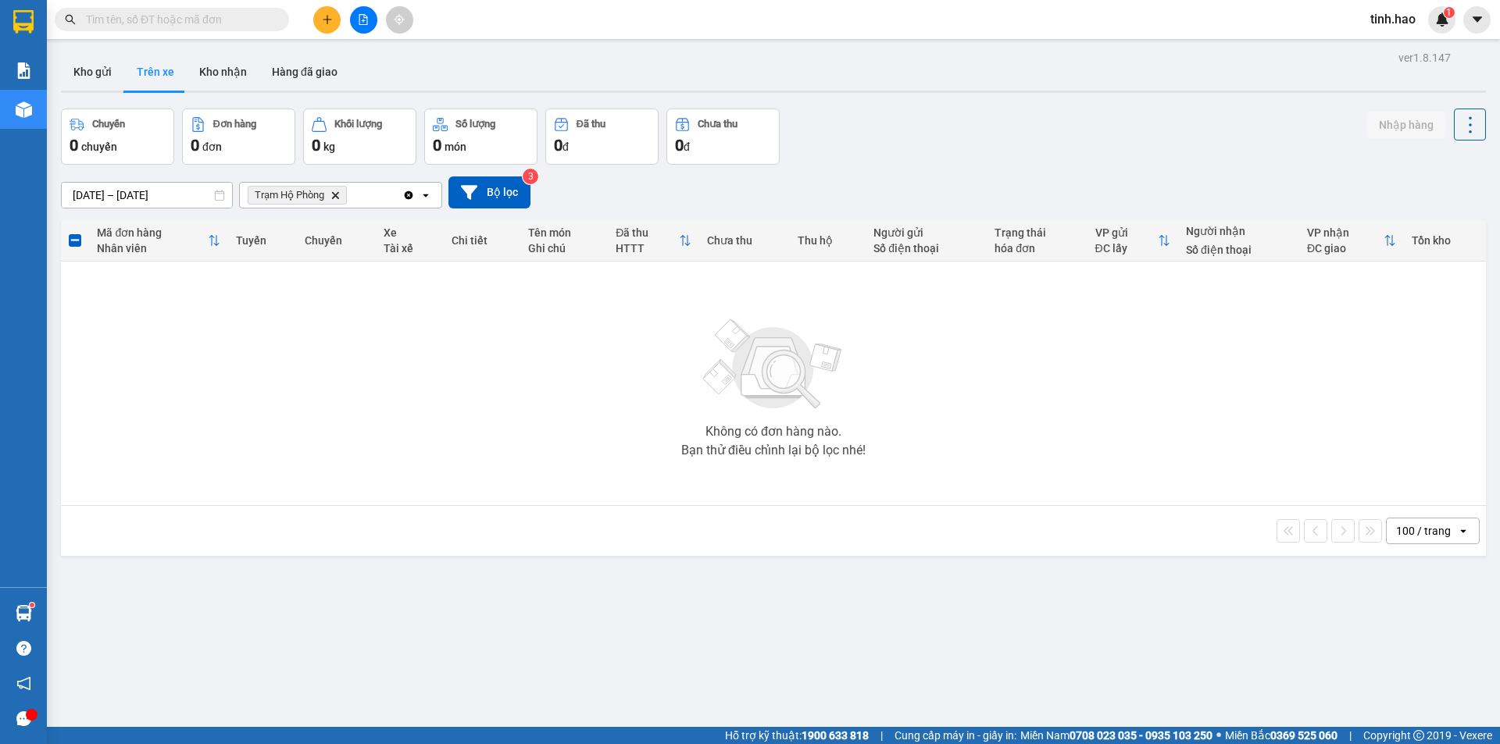
click at [139, 13] on input "text" at bounding box center [178, 19] width 184 height 17
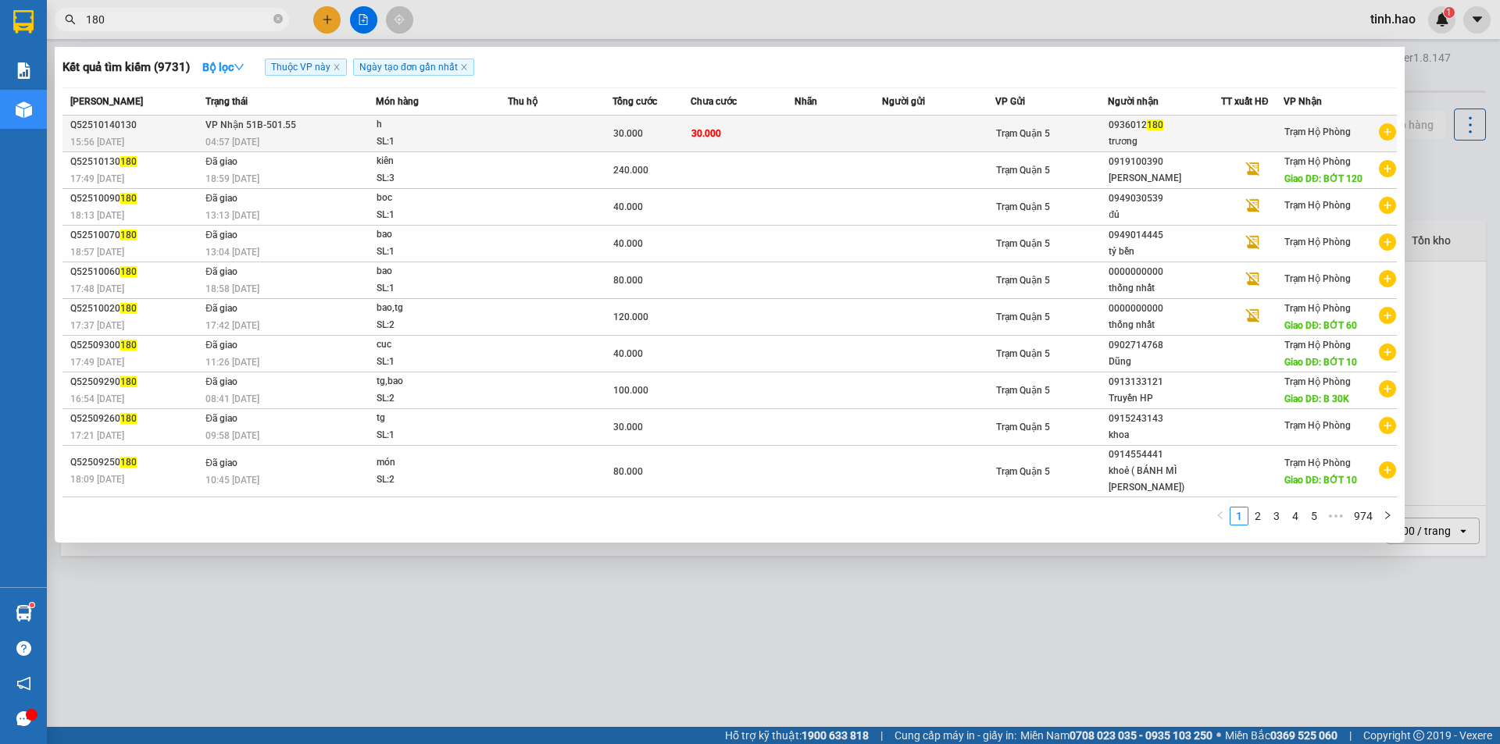
type input "180"
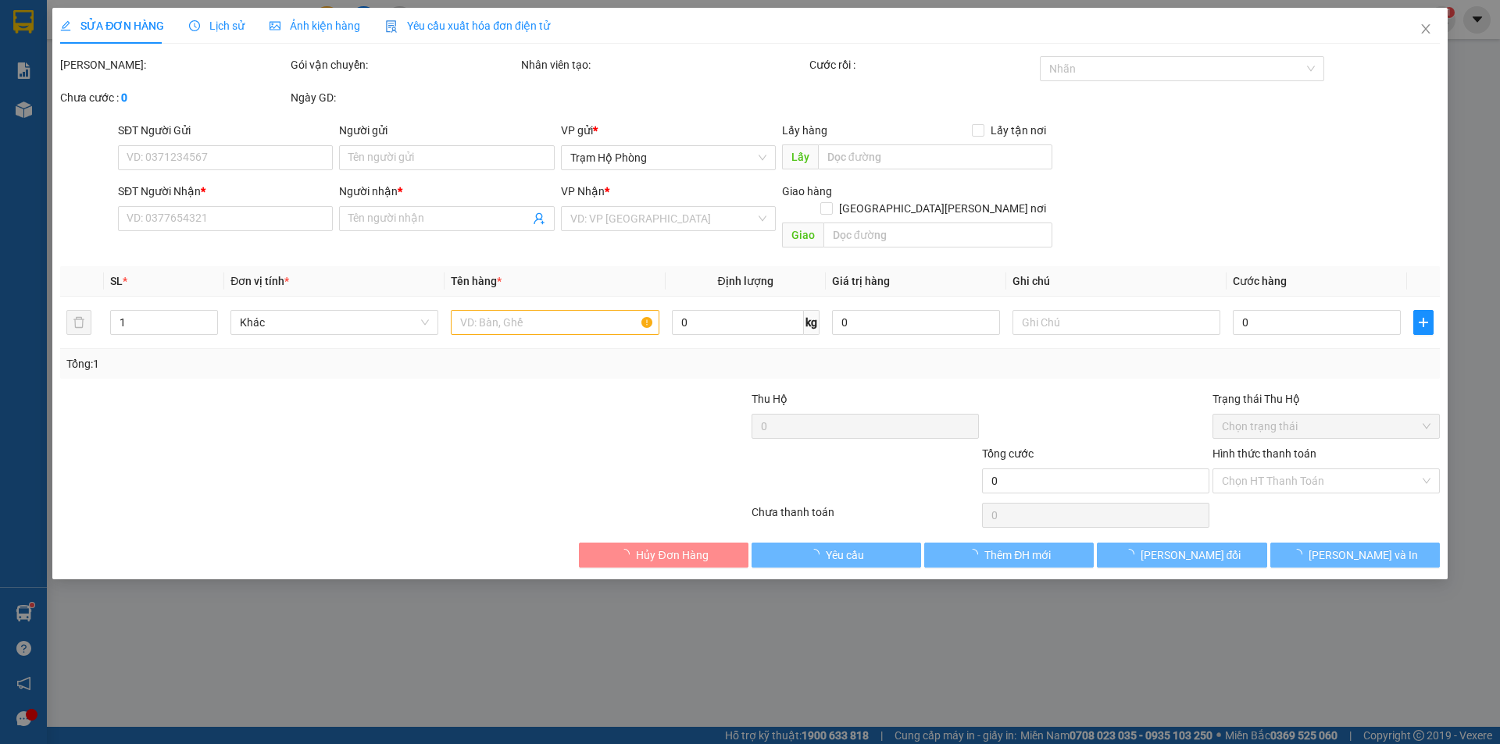
click at [287, 15] on div "Ảnh kiện hàng" at bounding box center [314, 26] width 91 height 36
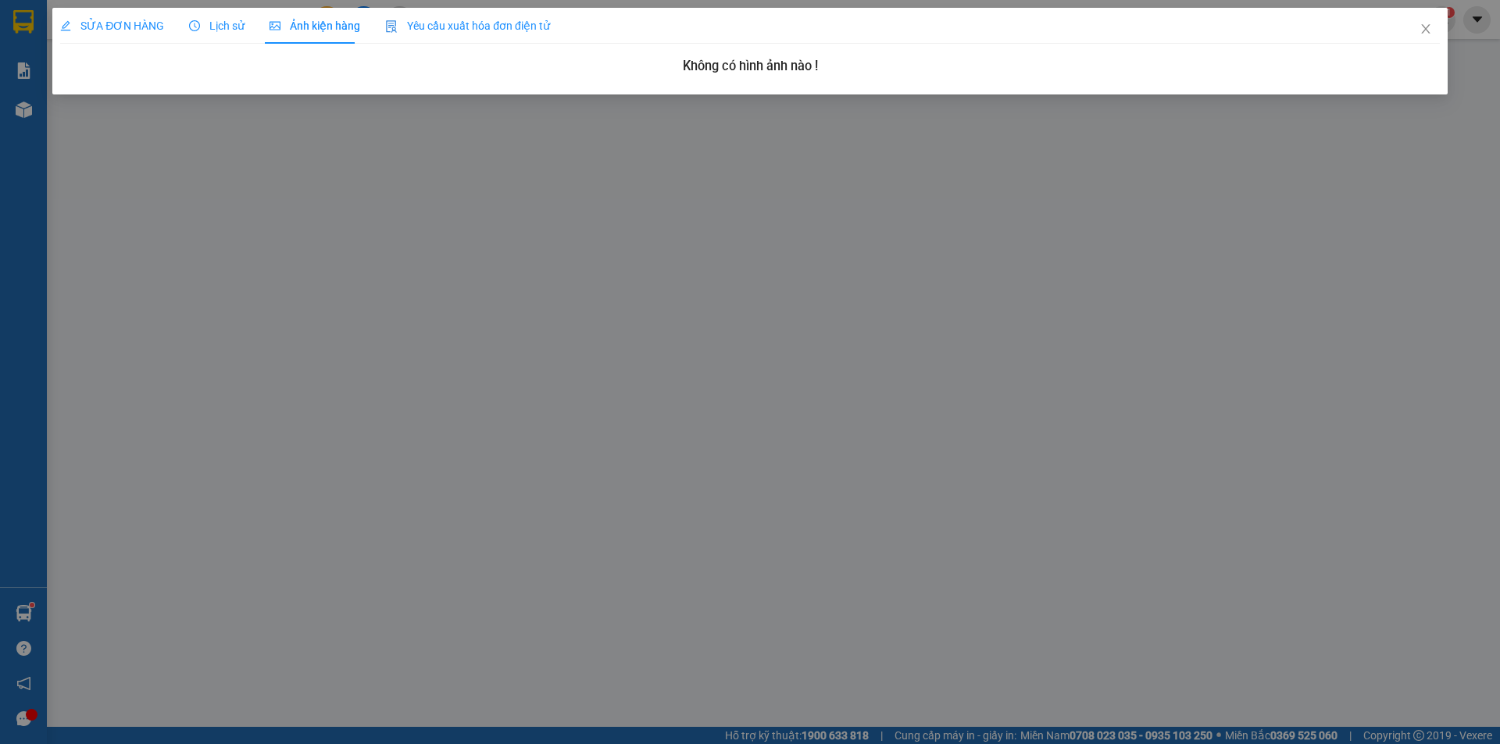
click at [219, 22] on span "Lịch sử" at bounding box center [216, 26] width 55 height 12
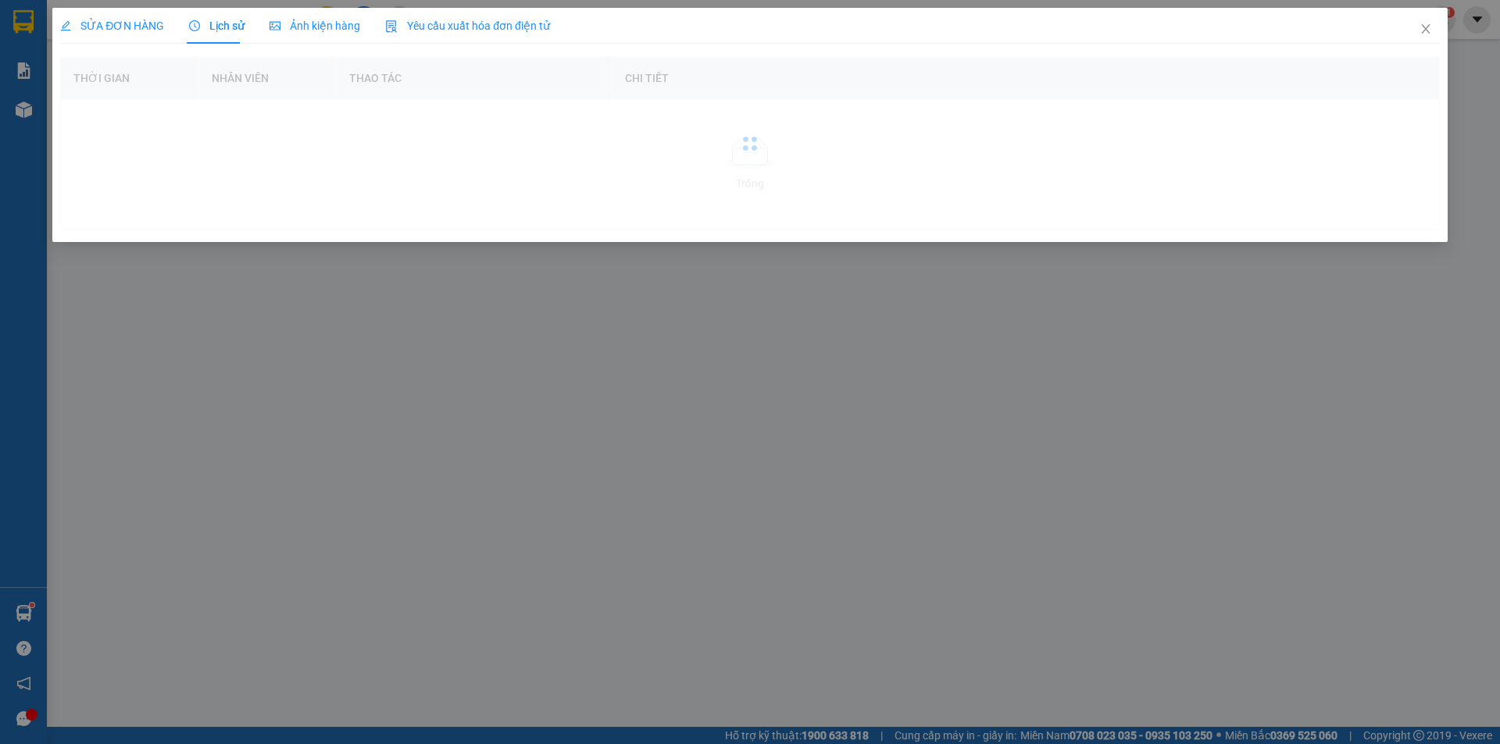
click at [103, 30] on span "SỬA ĐƠN HÀNG" at bounding box center [112, 26] width 104 height 12
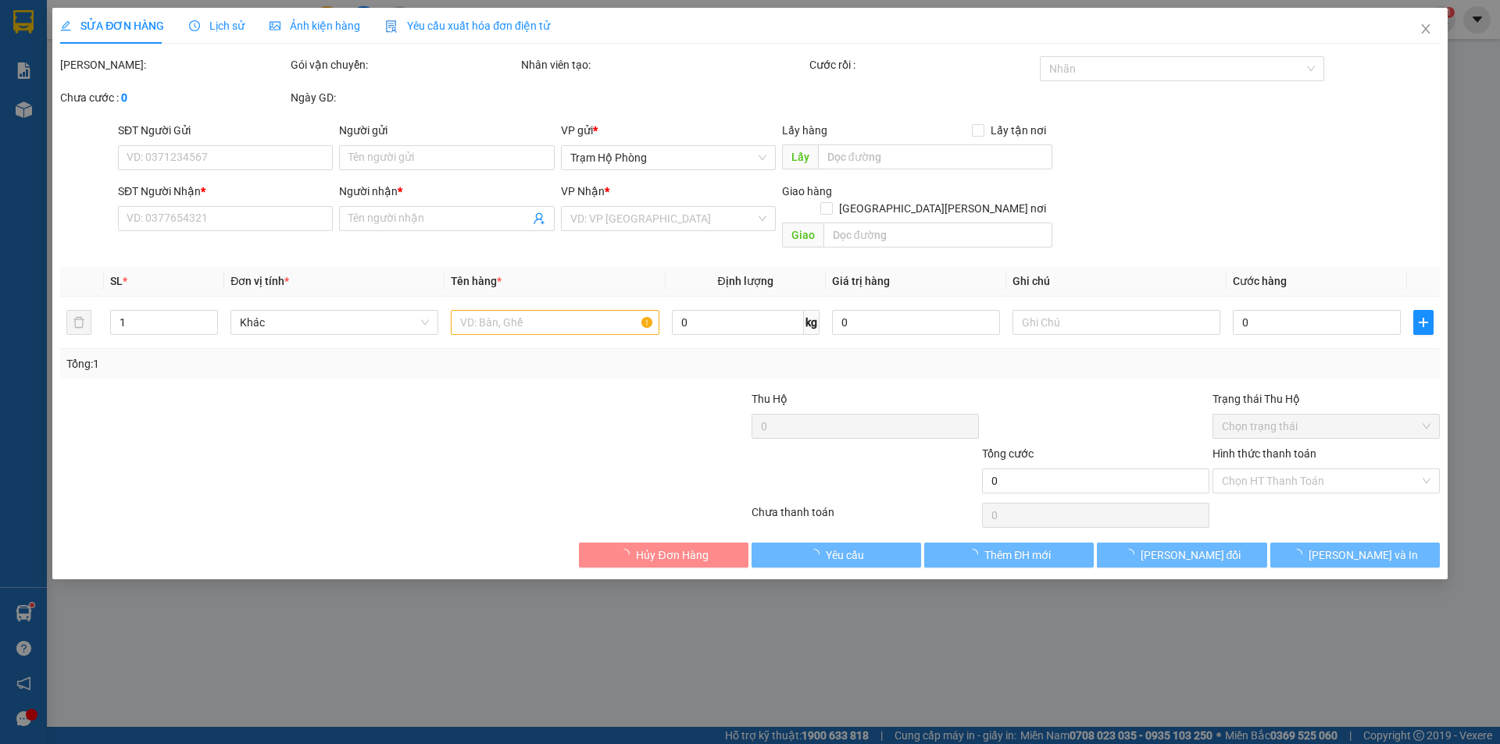
type input "0936012180"
type input "trương"
type input "30.000"
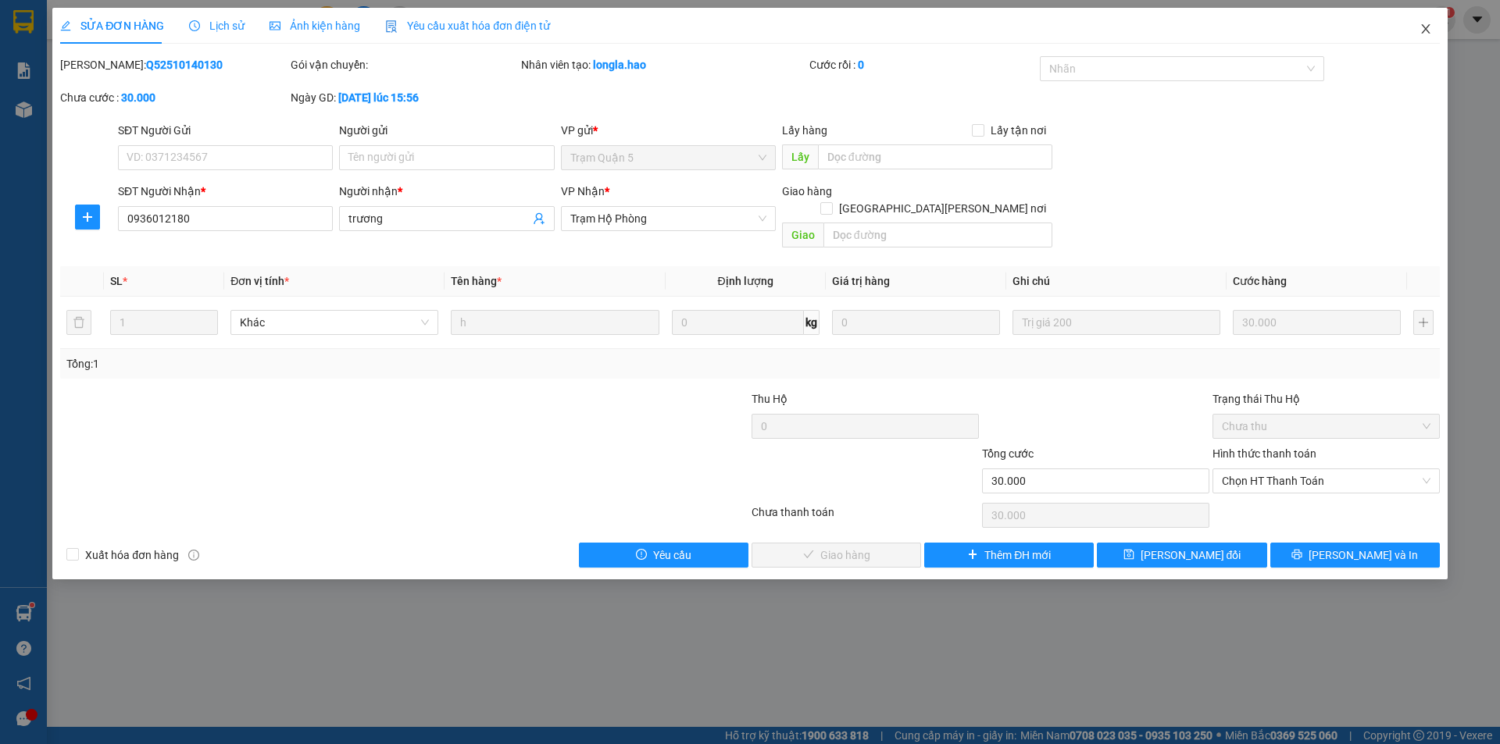
click at [1435, 30] on span "Close" at bounding box center [1426, 30] width 44 height 44
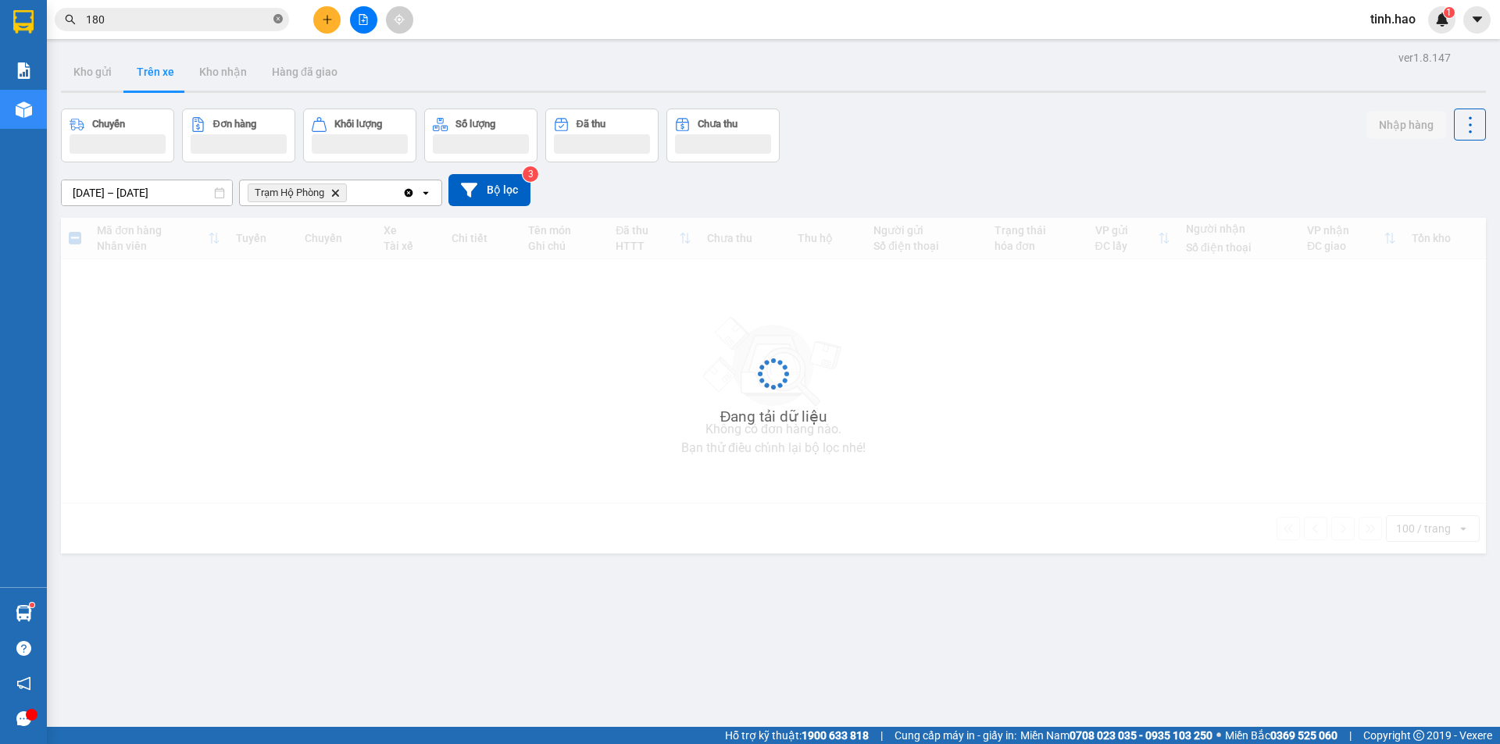
click at [277, 20] on icon "close-circle" at bounding box center [277, 18] width 9 height 9
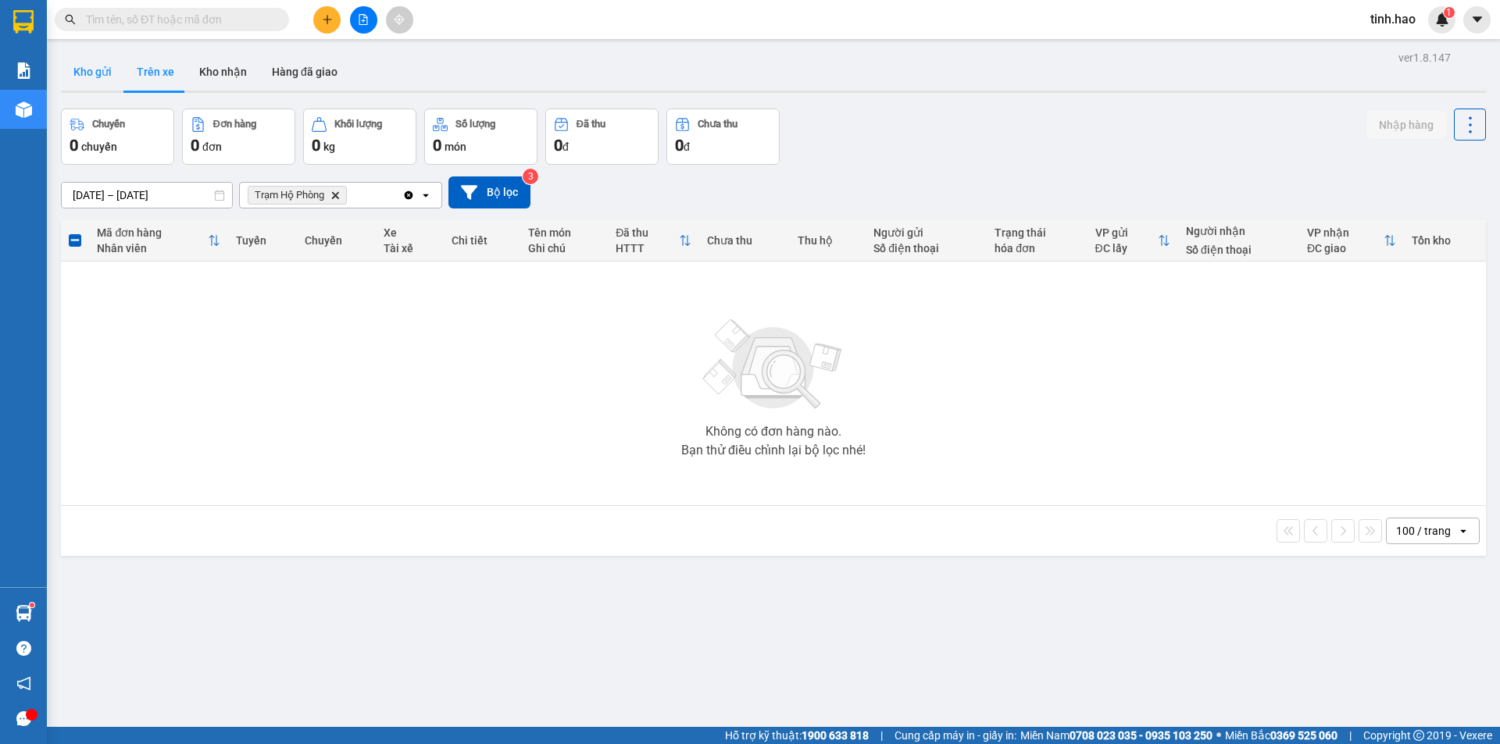
click at [87, 80] on button "Kho gửi" at bounding box center [92, 71] width 63 height 37
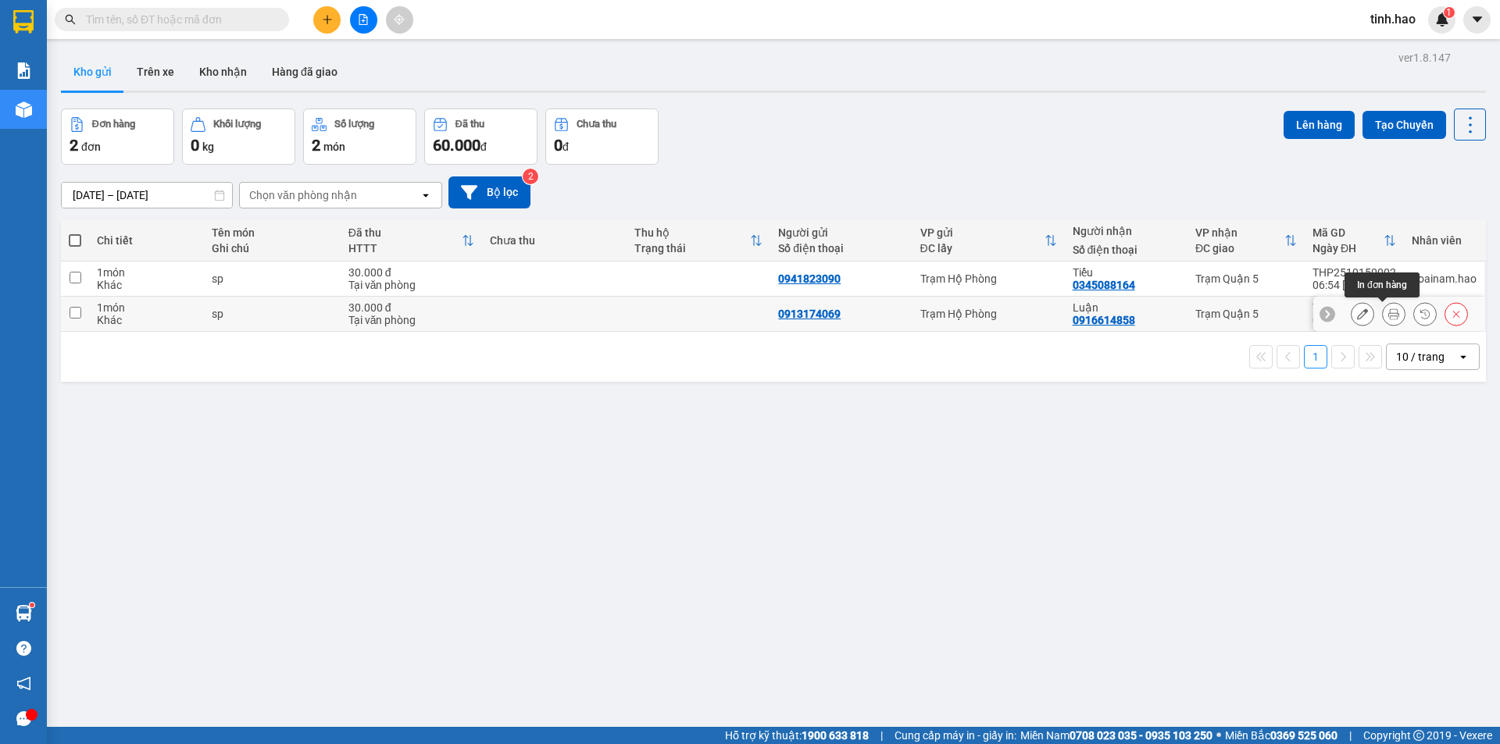
click at [1383, 314] on button at bounding box center [1394, 314] width 22 height 27
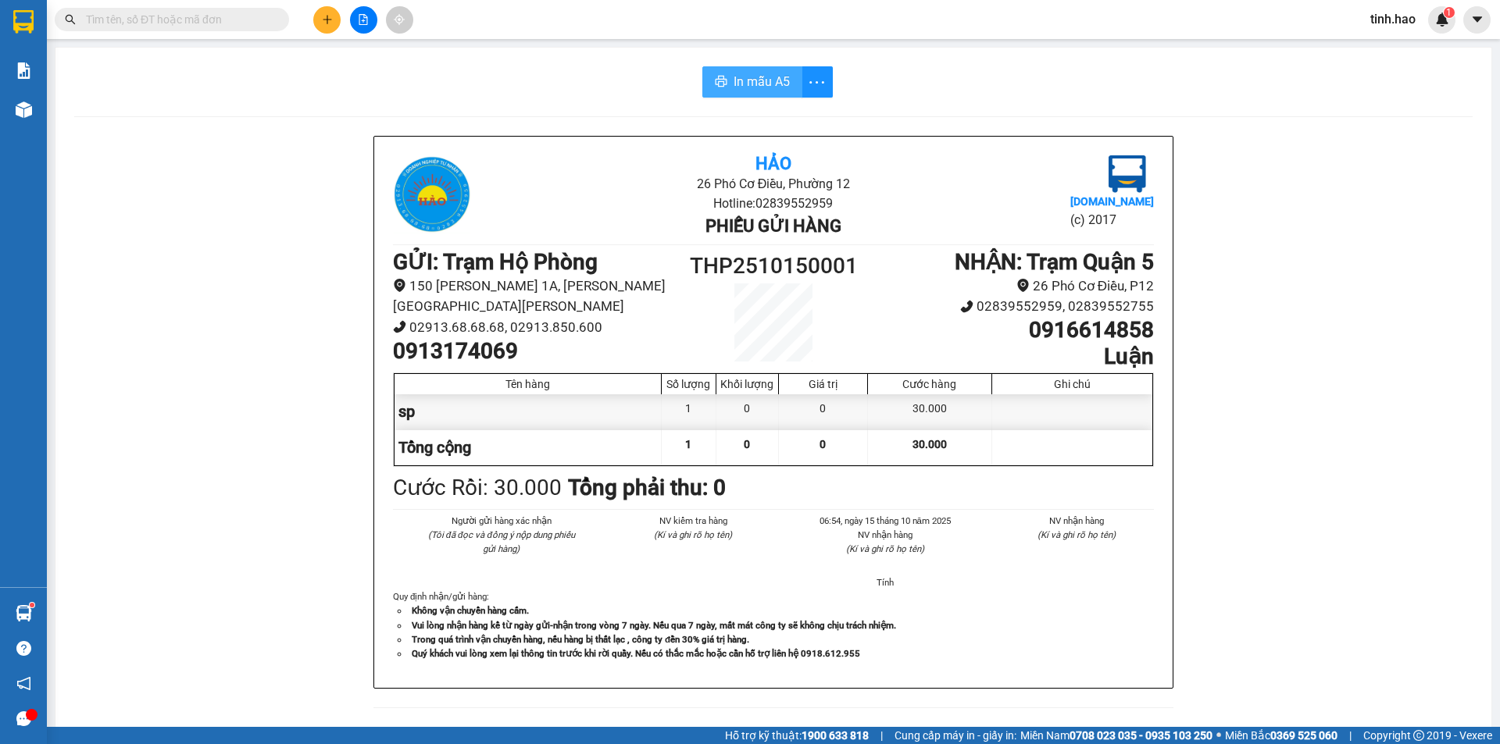
click at [721, 82] on button "In mẫu A5" at bounding box center [752, 81] width 100 height 31
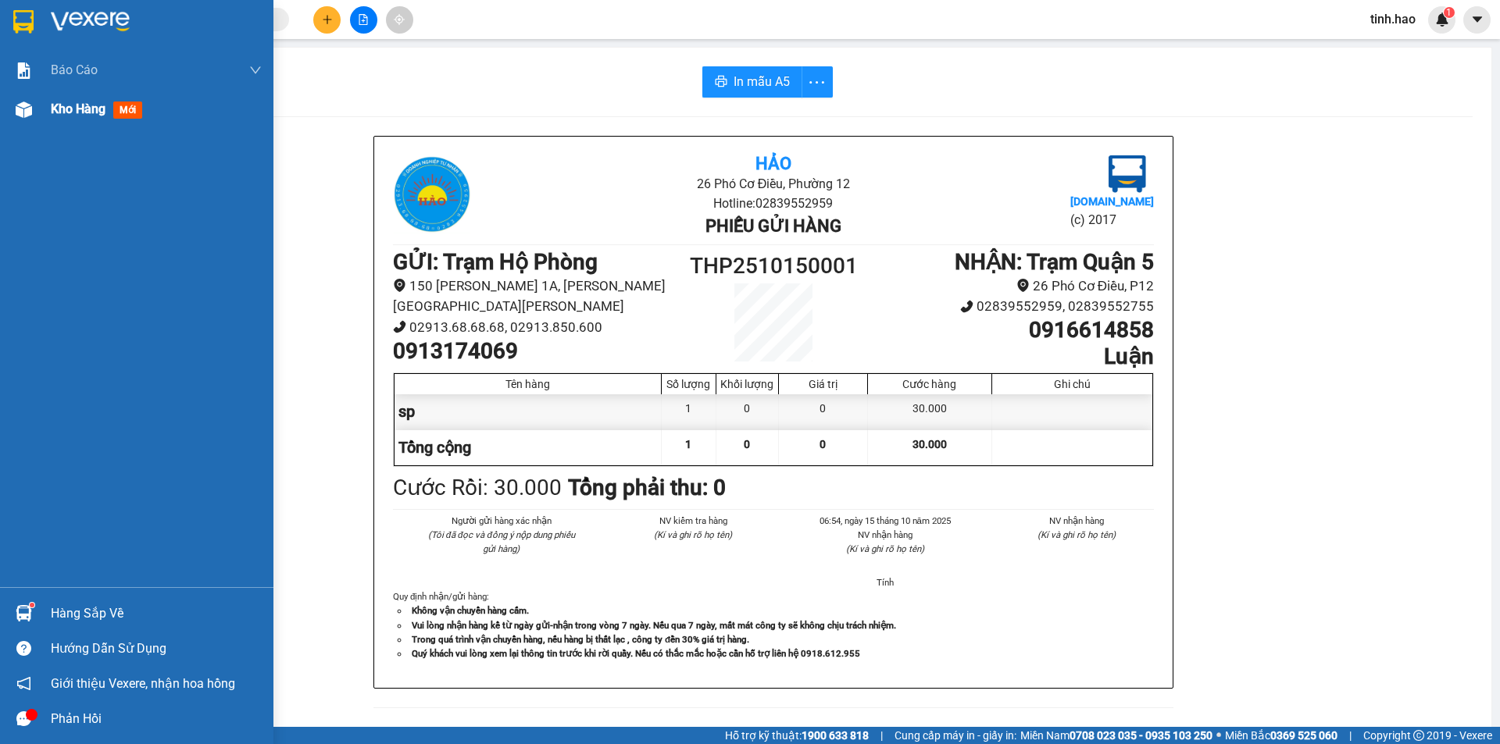
click at [124, 105] on span "mới" at bounding box center [127, 110] width 29 height 17
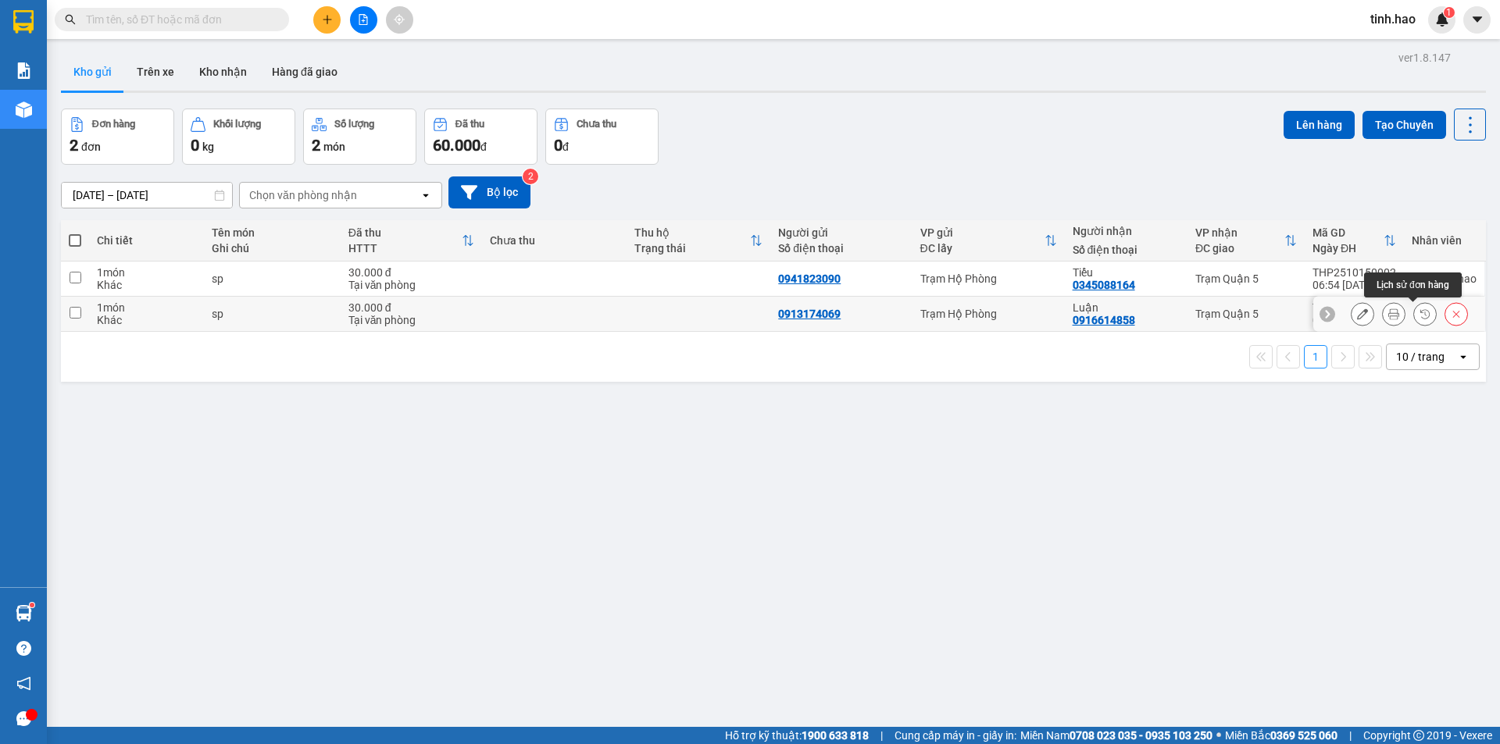
click at [1388, 312] on icon at bounding box center [1393, 314] width 11 height 11
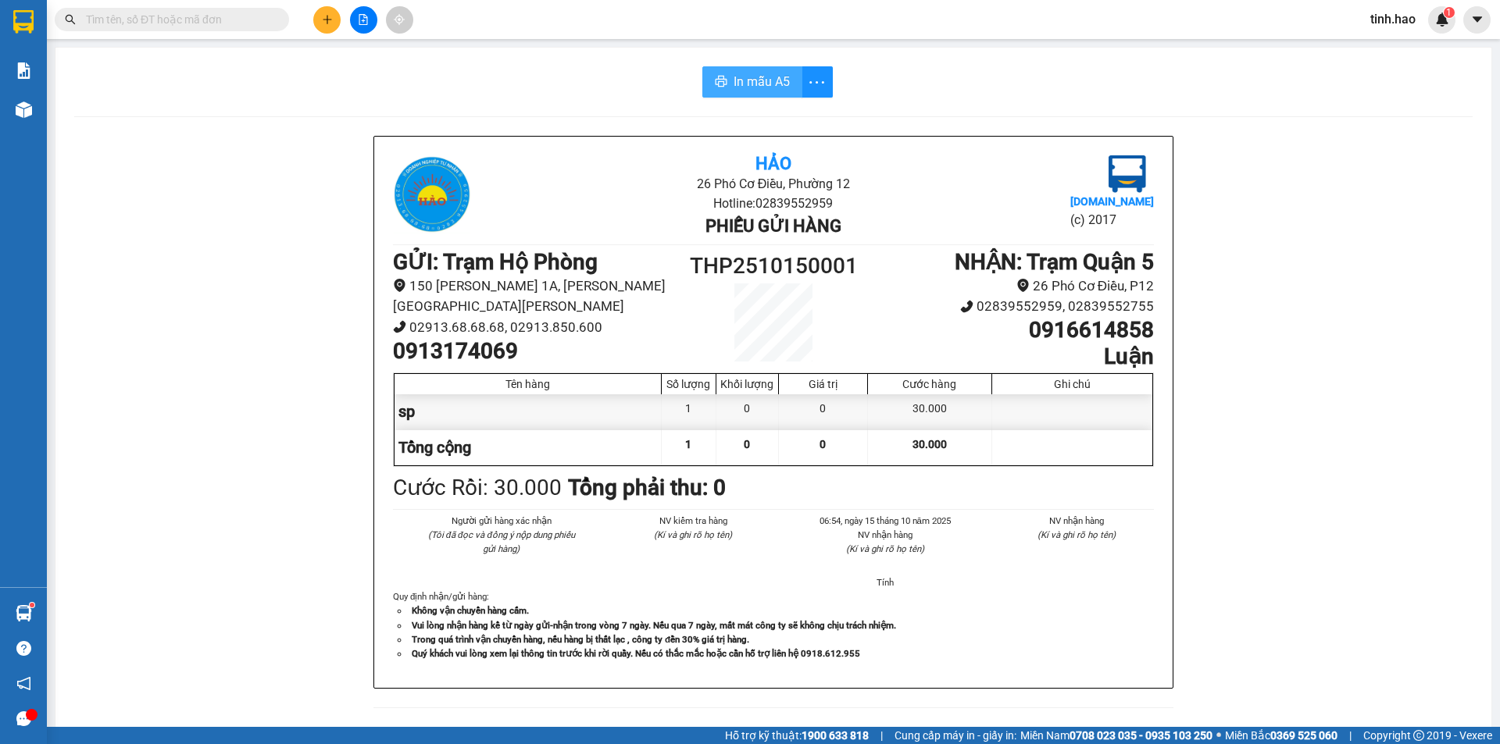
click at [734, 84] on span "In mẫu A5" at bounding box center [761, 82] width 56 height 20
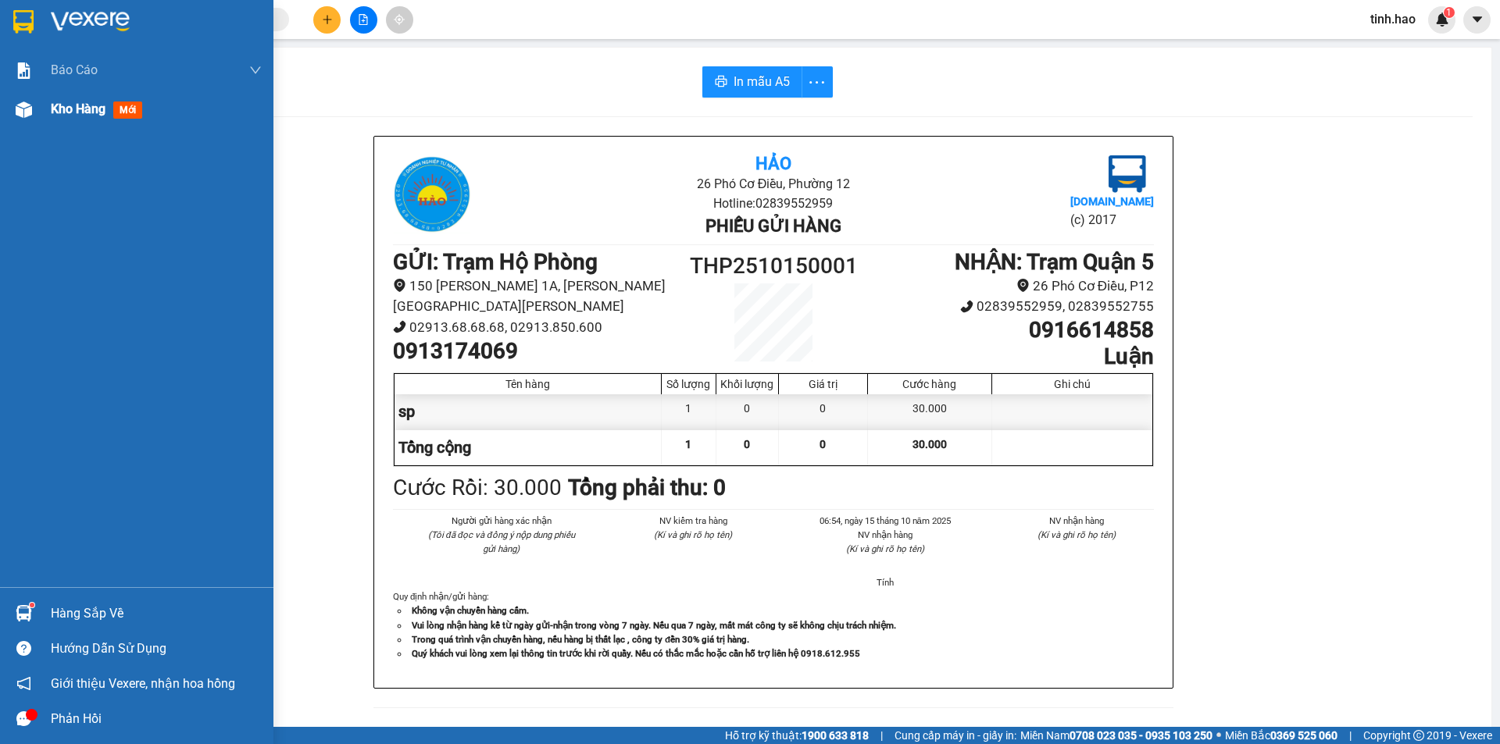
click at [121, 109] on span "mới" at bounding box center [127, 110] width 29 height 17
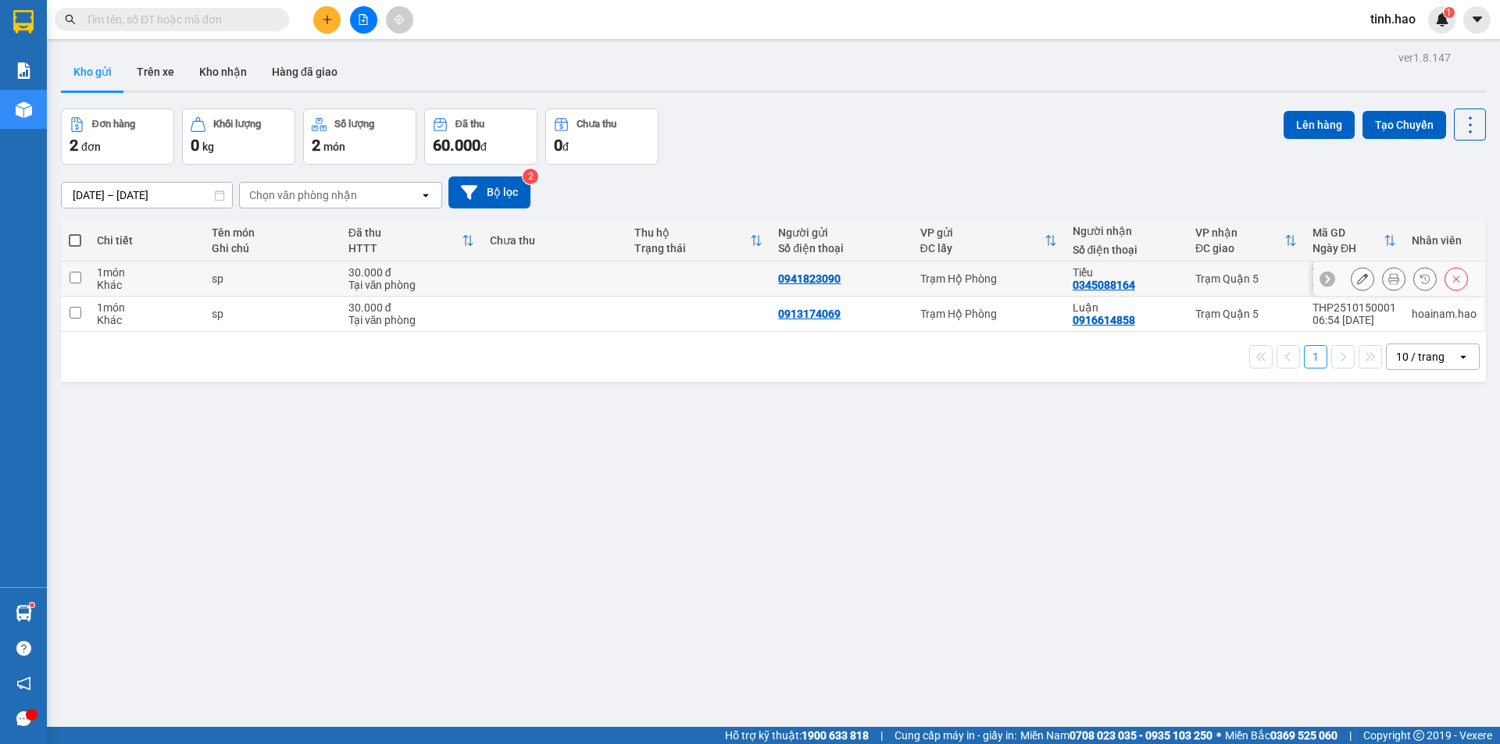
click at [1388, 278] on icon at bounding box center [1393, 278] width 11 height 11
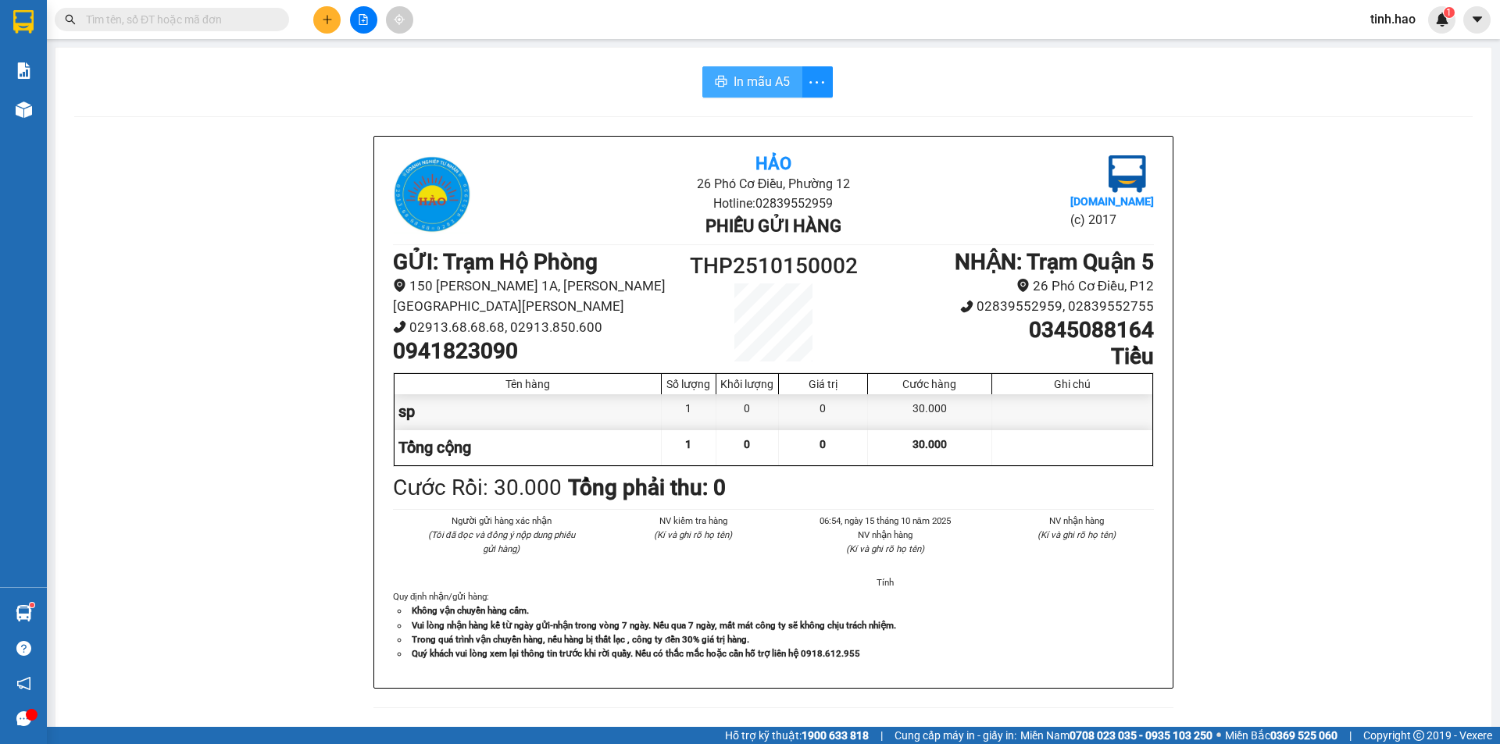
click at [741, 83] on span "In mẫu A5" at bounding box center [761, 82] width 56 height 20
click at [199, 12] on input "text" at bounding box center [178, 19] width 184 height 17
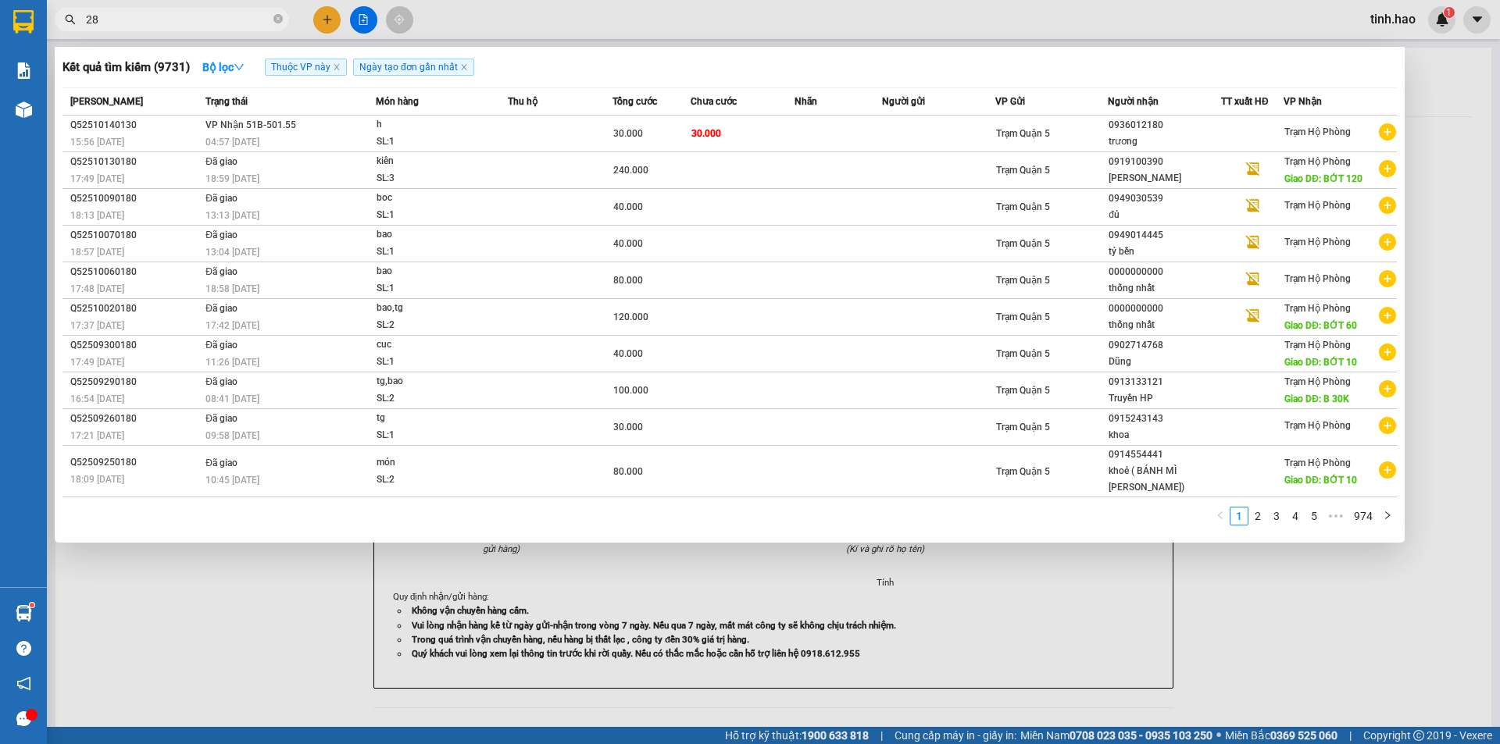
type input "282"
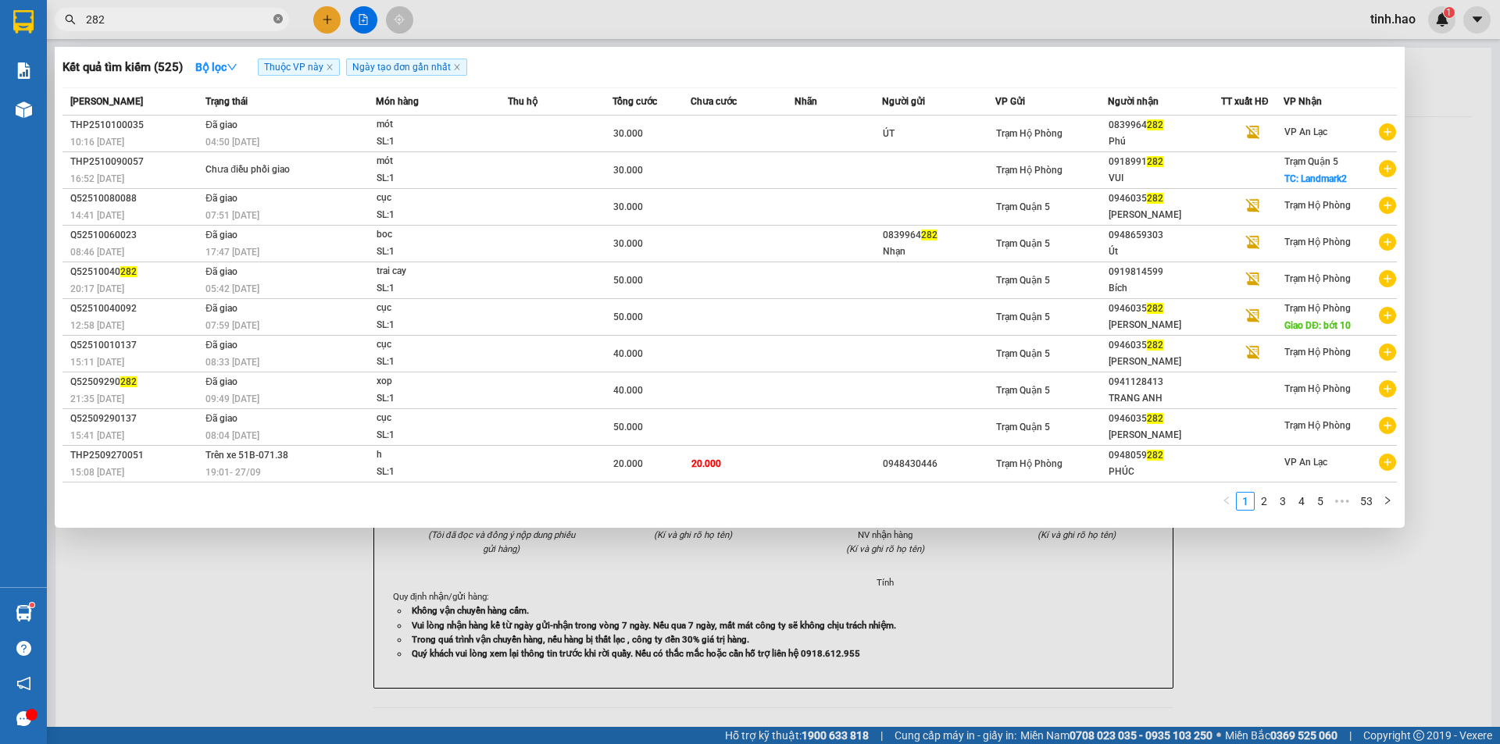
click at [277, 18] on icon "close-circle" at bounding box center [277, 18] width 9 height 9
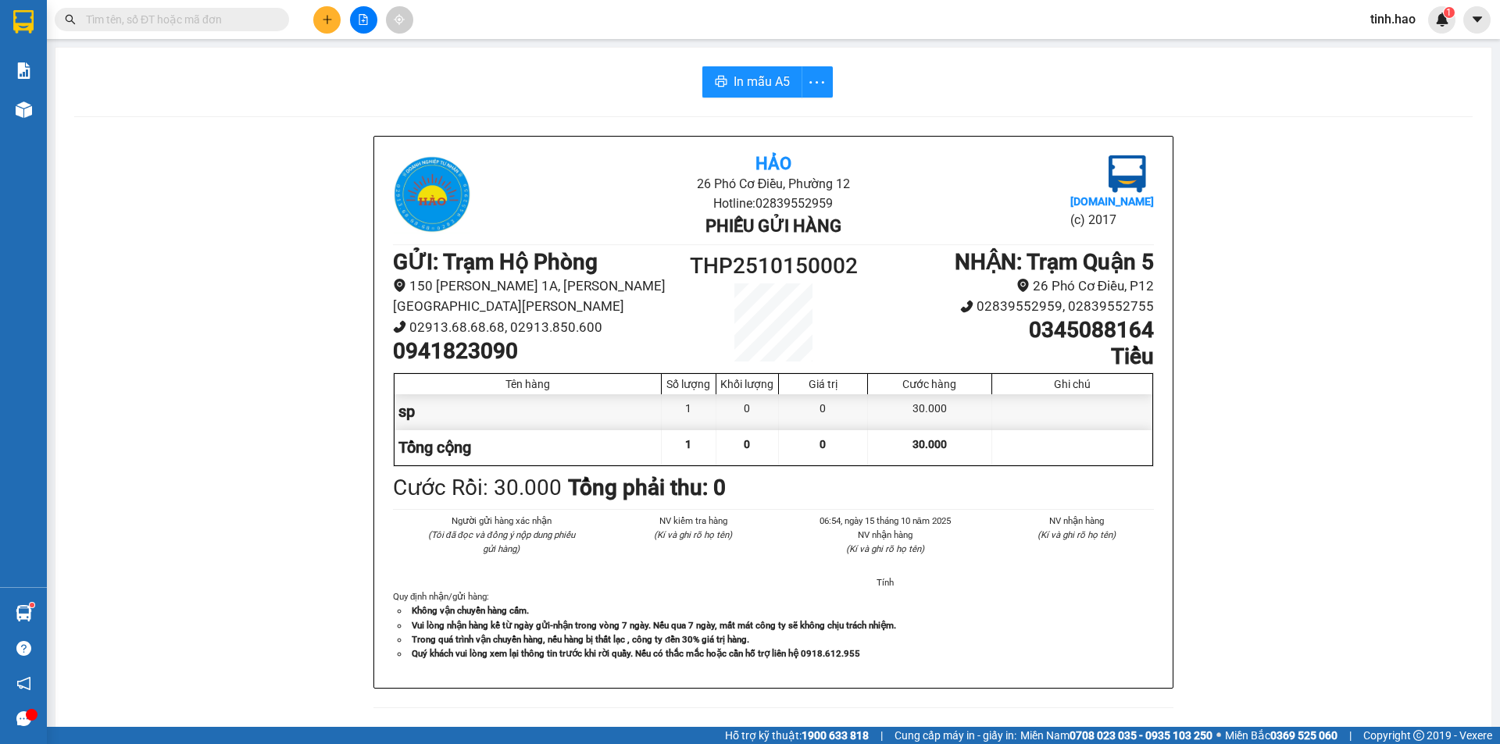
click at [202, 22] on input "text" at bounding box center [178, 19] width 184 height 17
click at [201, 27] on input "text" at bounding box center [178, 19] width 184 height 17
click at [200, 28] on span at bounding box center [172, 19] width 234 height 23
click at [223, 18] on input "text" at bounding box center [178, 19] width 184 height 17
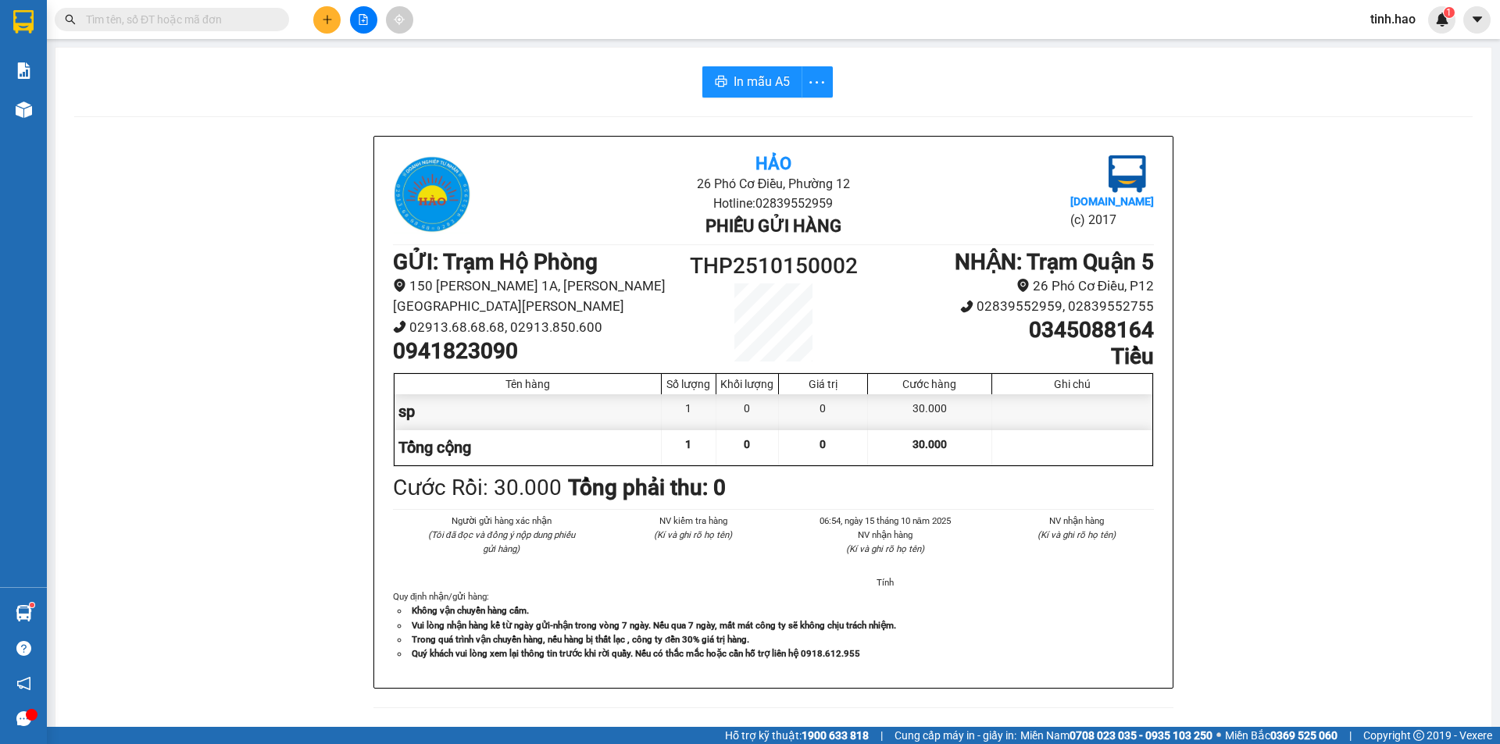
click at [224, 20] on input "text" at bounding box center [178, 19] width 184 height 17
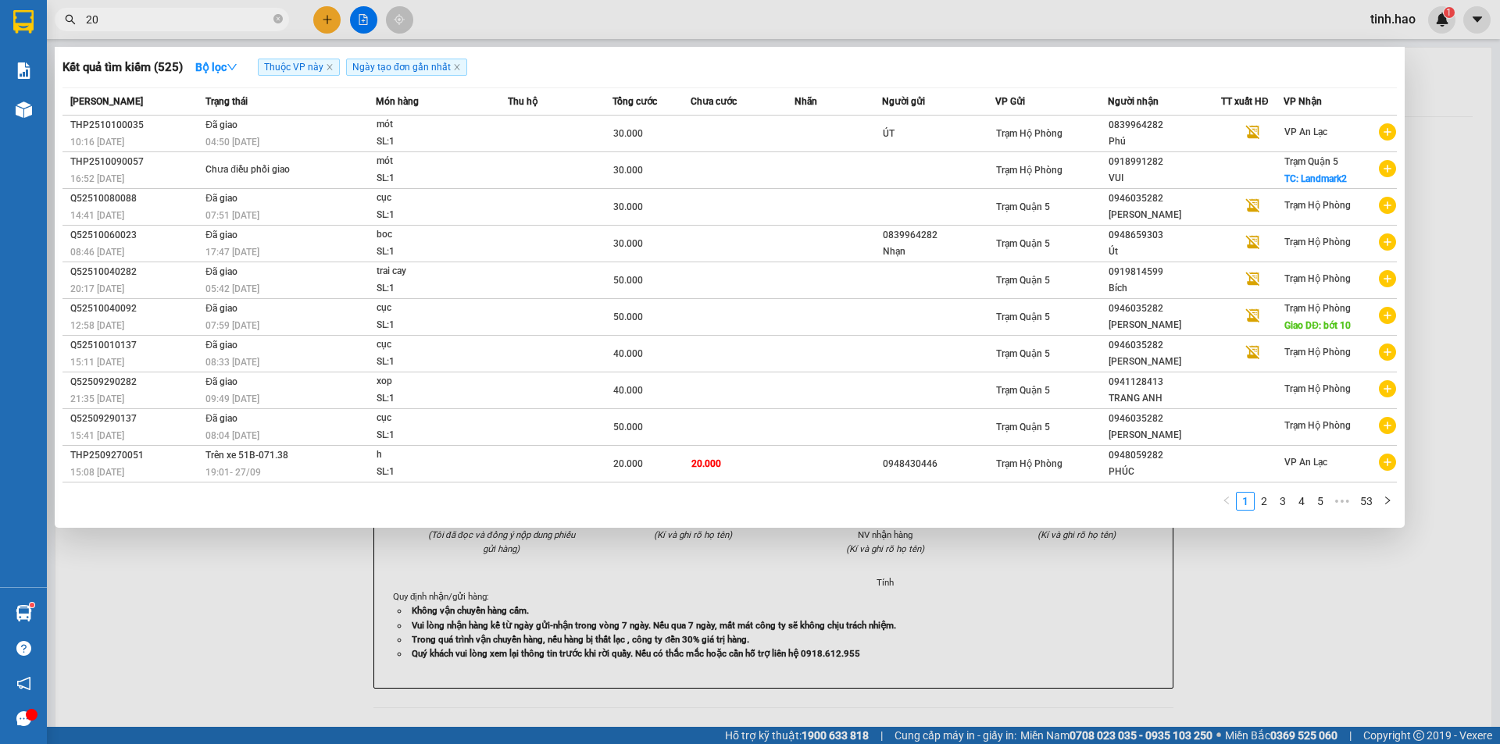
type input "209"
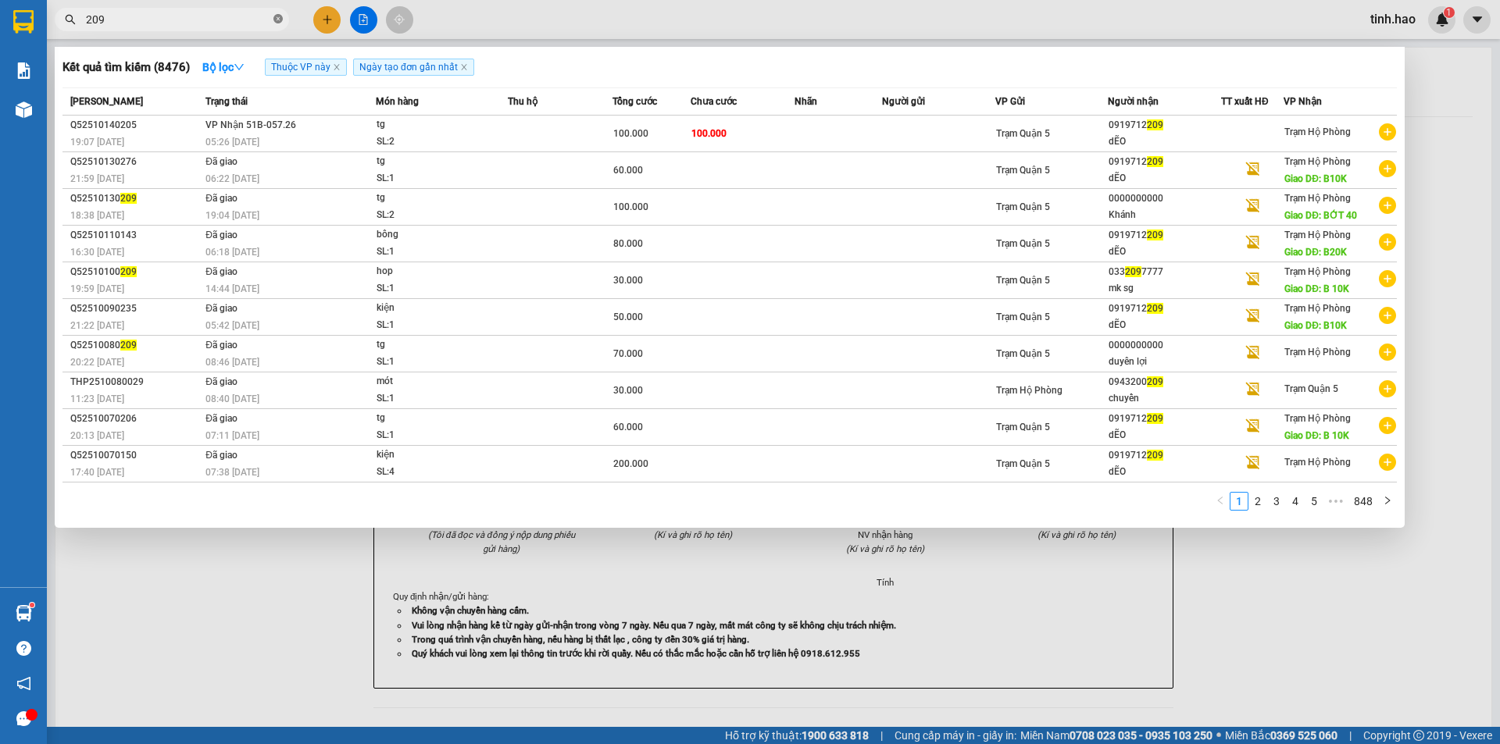
click at [277, 23] on icon "close-circle" at bounding box center [277, 18] width 9 height 9
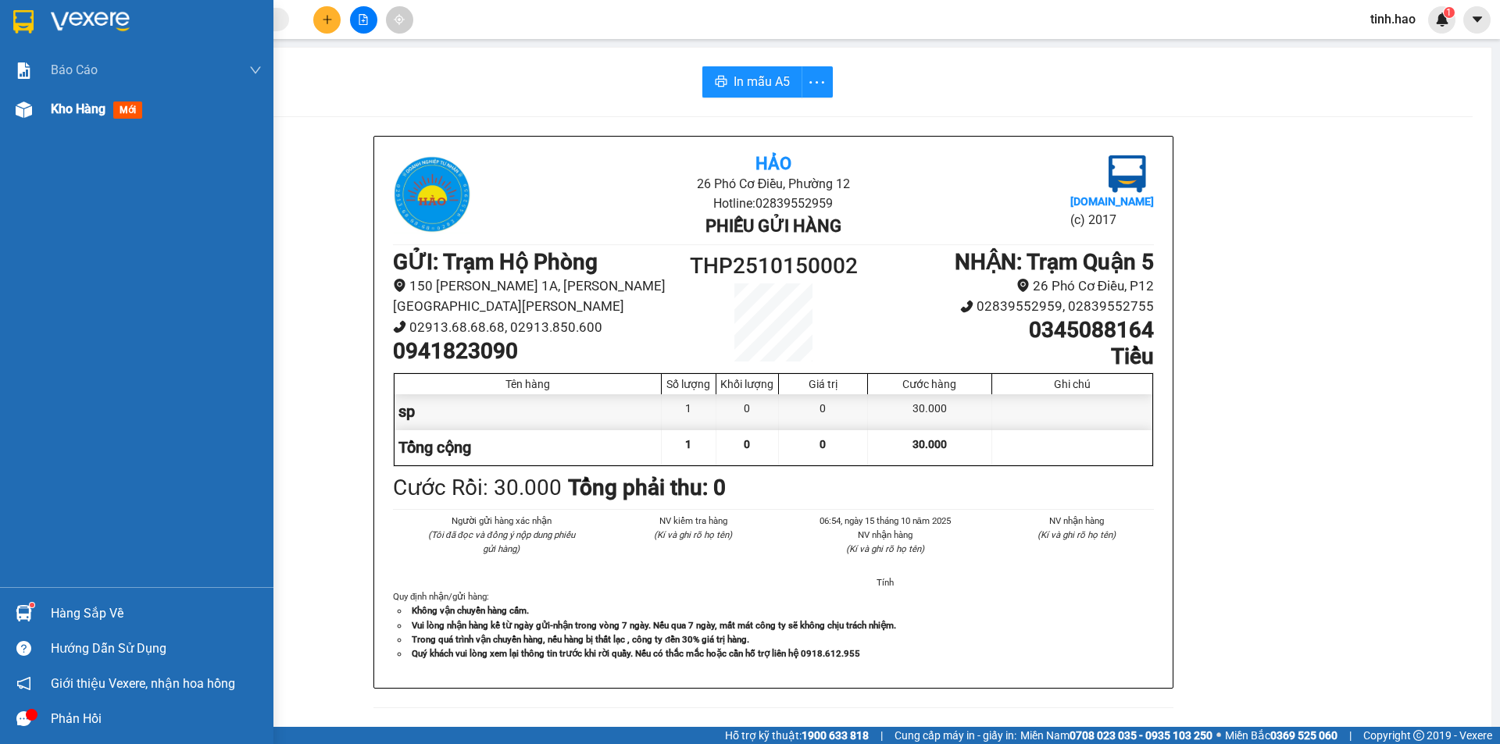
click at [117, 110] on span "mới" at bounding box center [127, 110] width 29 height 17
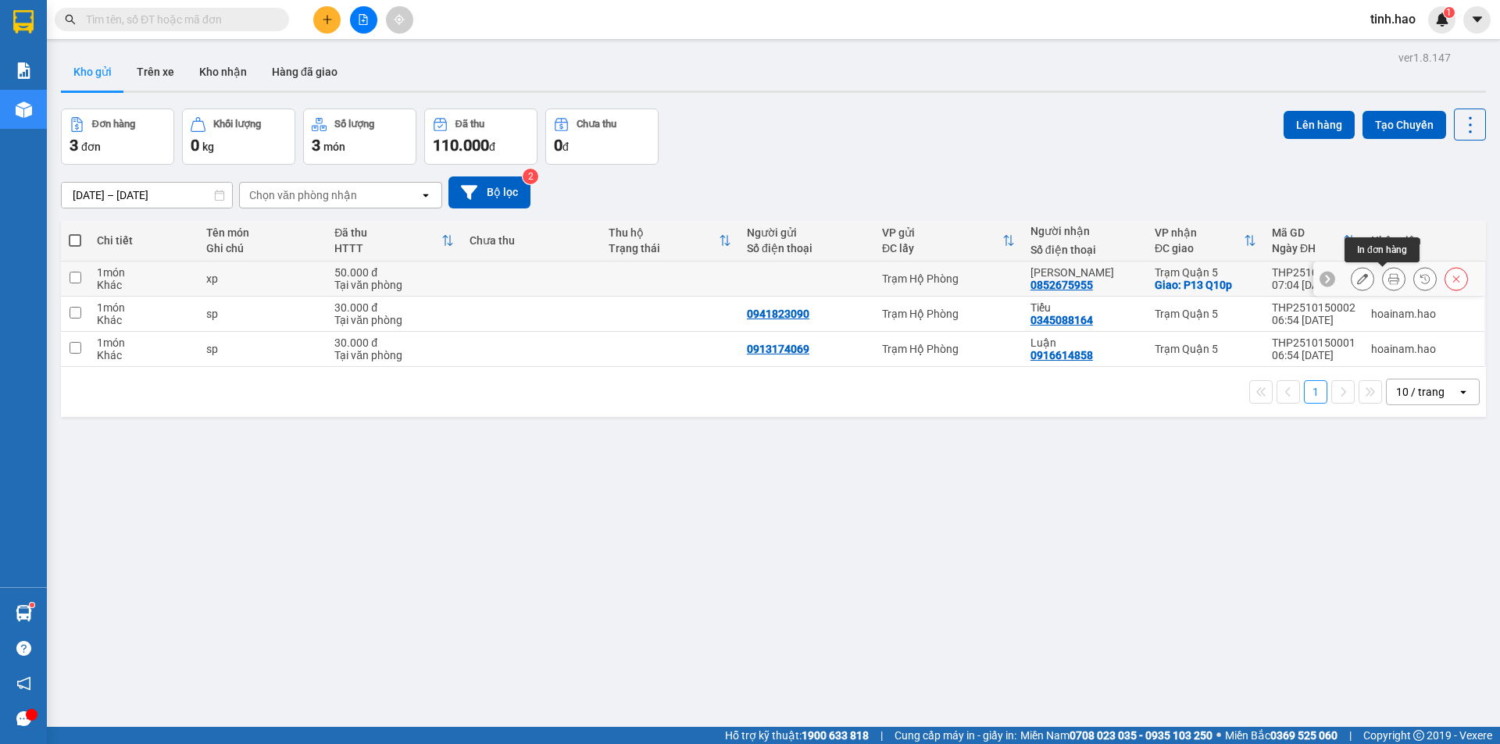
click at [1388, 277] on icon at bounding box center [1393, 278] width 11 height 11
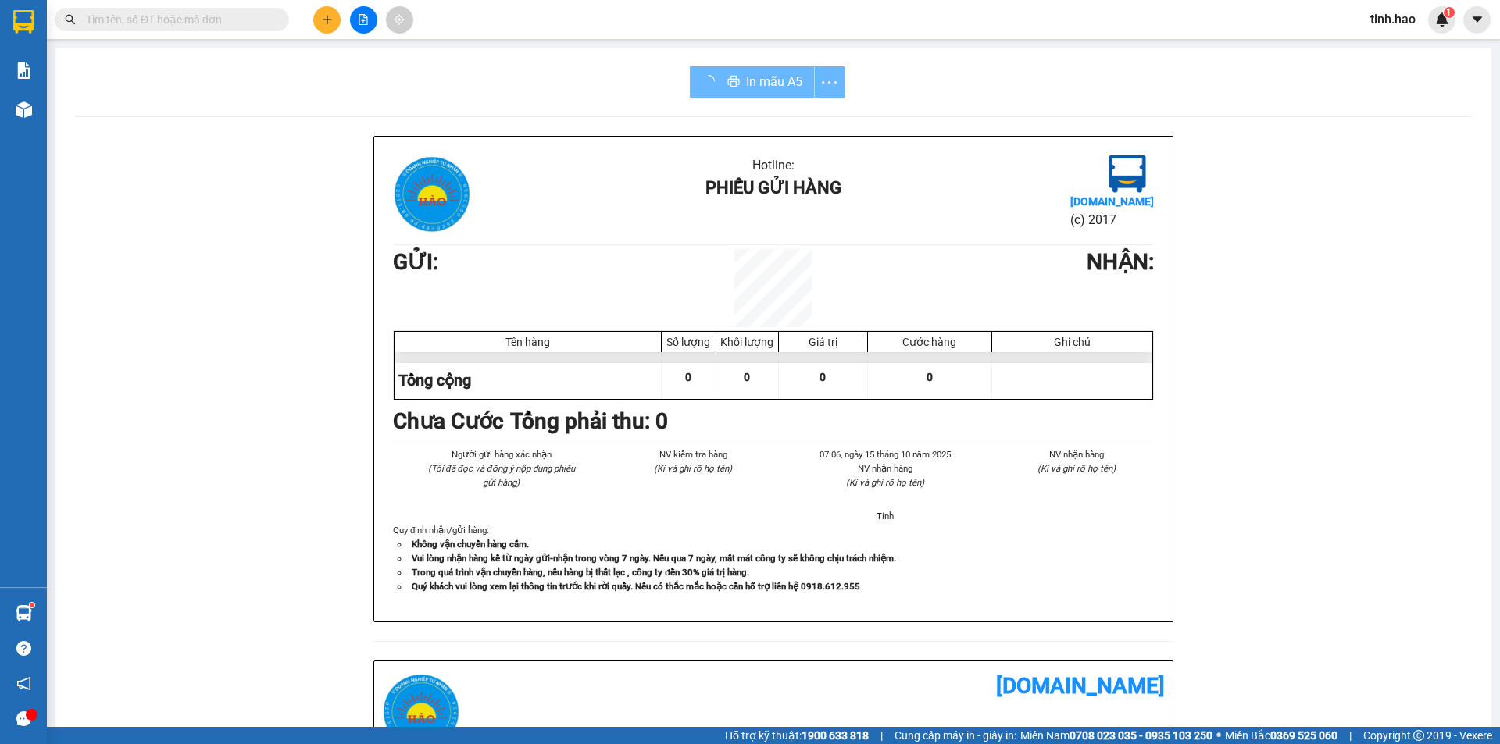
click at [784, 80] on div "In mẫu A5" at bounding box center [767, 81] width 155 height 31
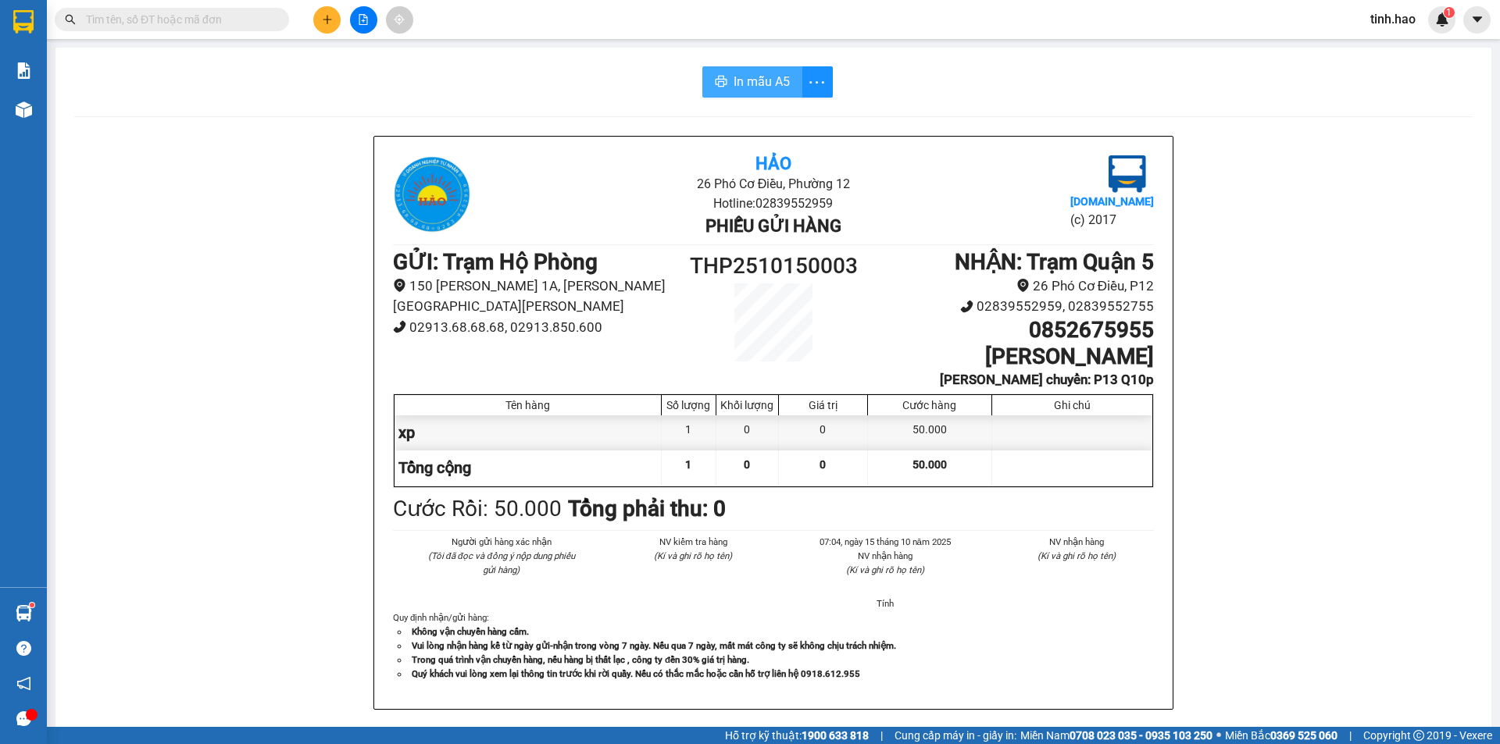
click at [751, 79] on span "In mẫu A5" at bounding box center [761, 82] width 56 height 20
click at [202, 18] on input "text" at bounding box center [178, 19] width 184 height 17
click at [202, 29] on span at bounding box center [172, 19] width 234 height 23
drag, startPoint x: 202, startPoint y: 10, endPoint x: 202, endPoint y: 19, distance: 8.6
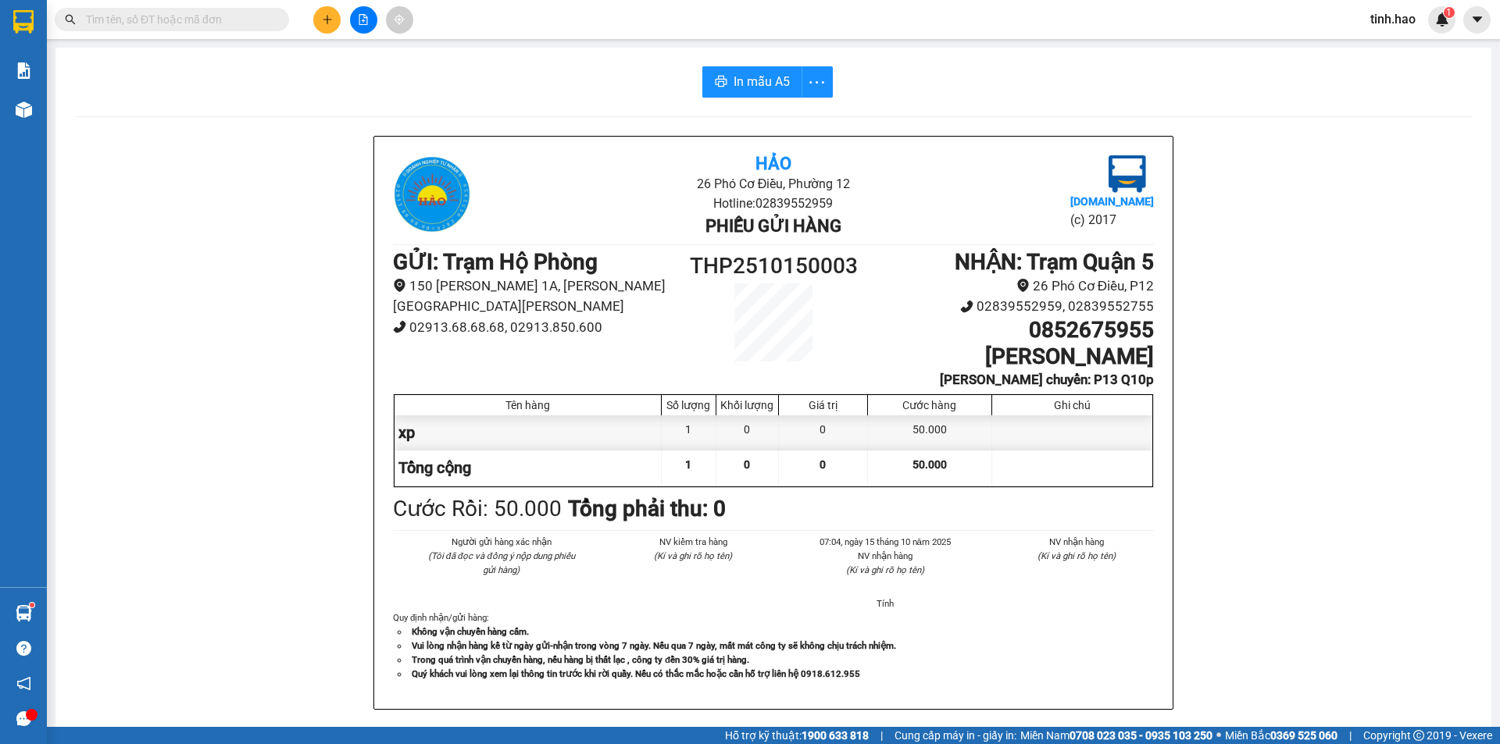
click at [202, 19] on span at bounding box center [172, 19] width 234 height 23
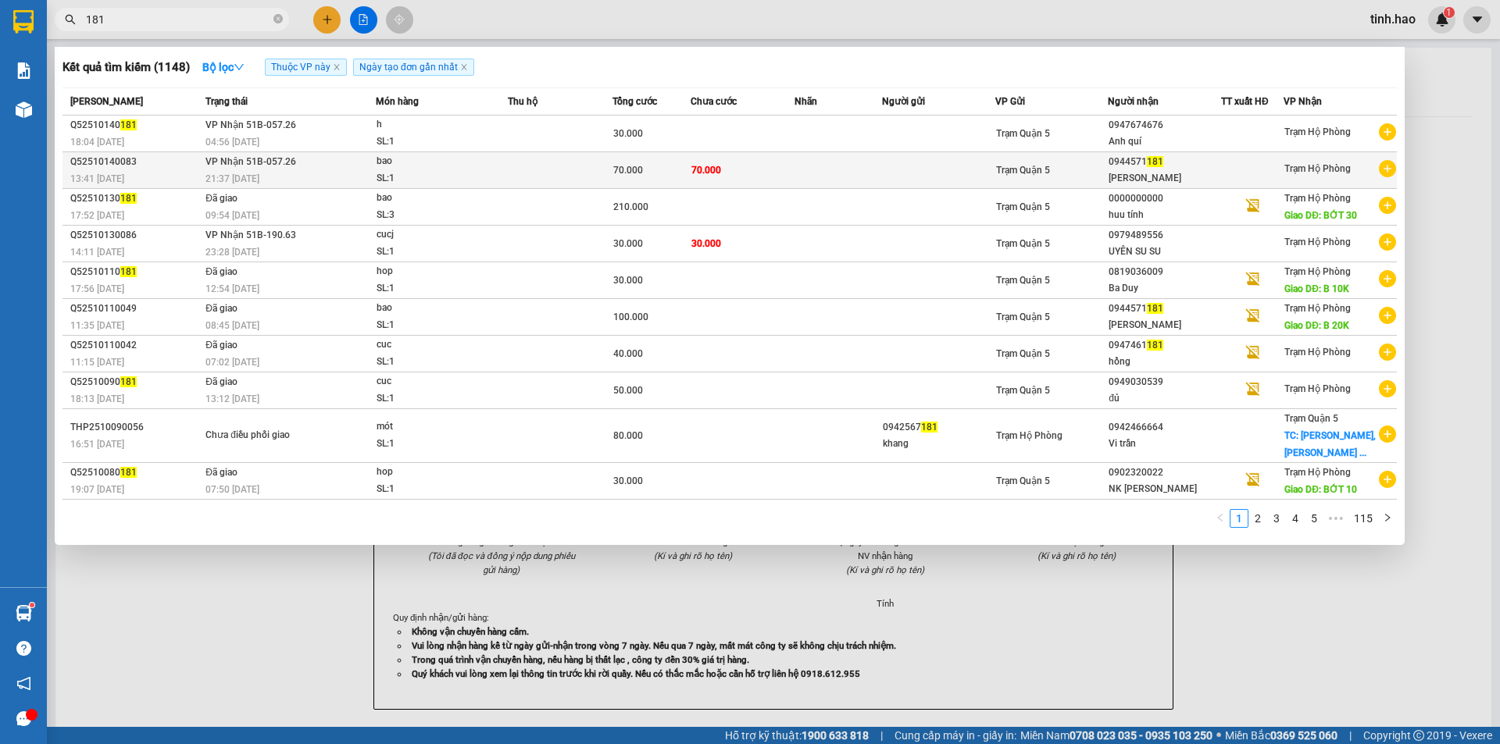
type input "181"
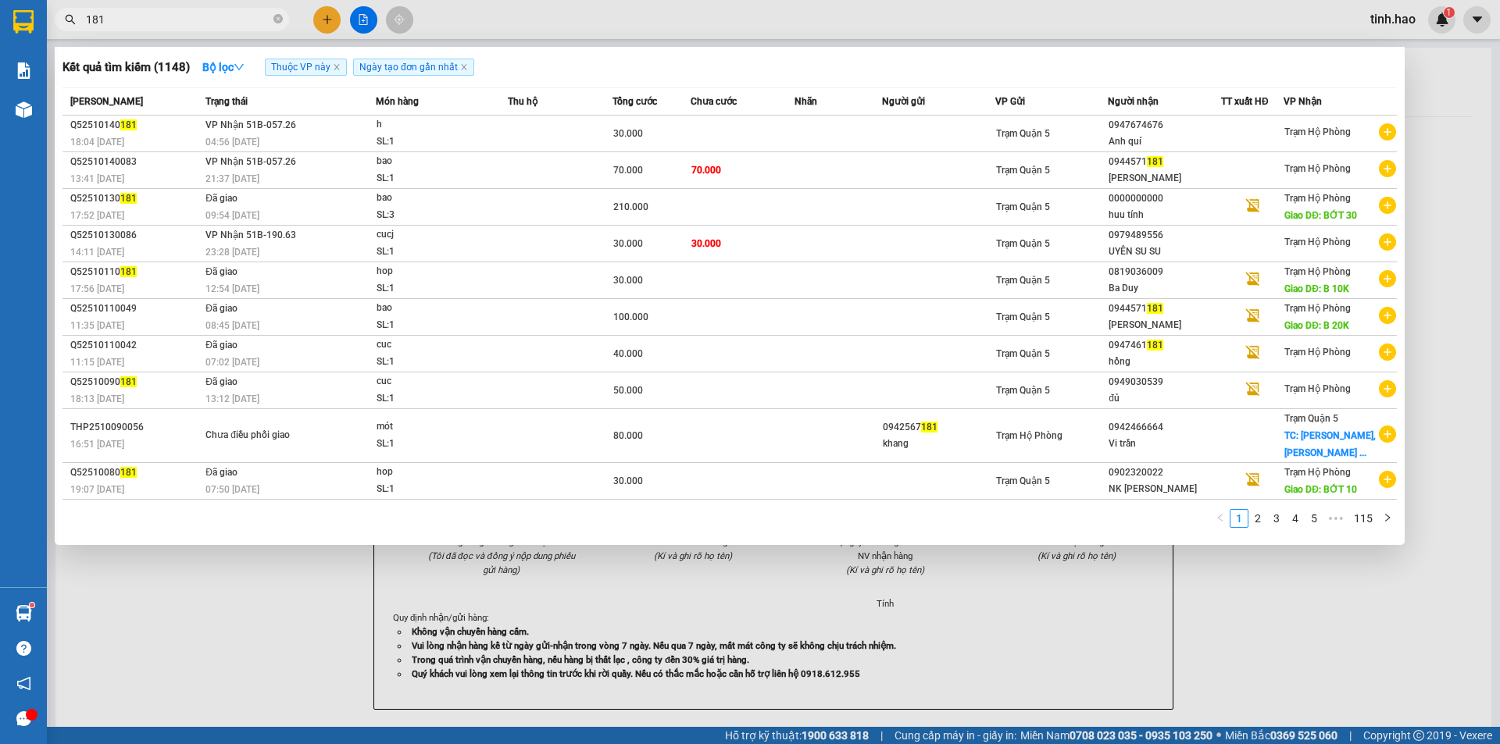
click at [400, 168] on div "bao" at bounding box center [434, 161] width 117 height 17
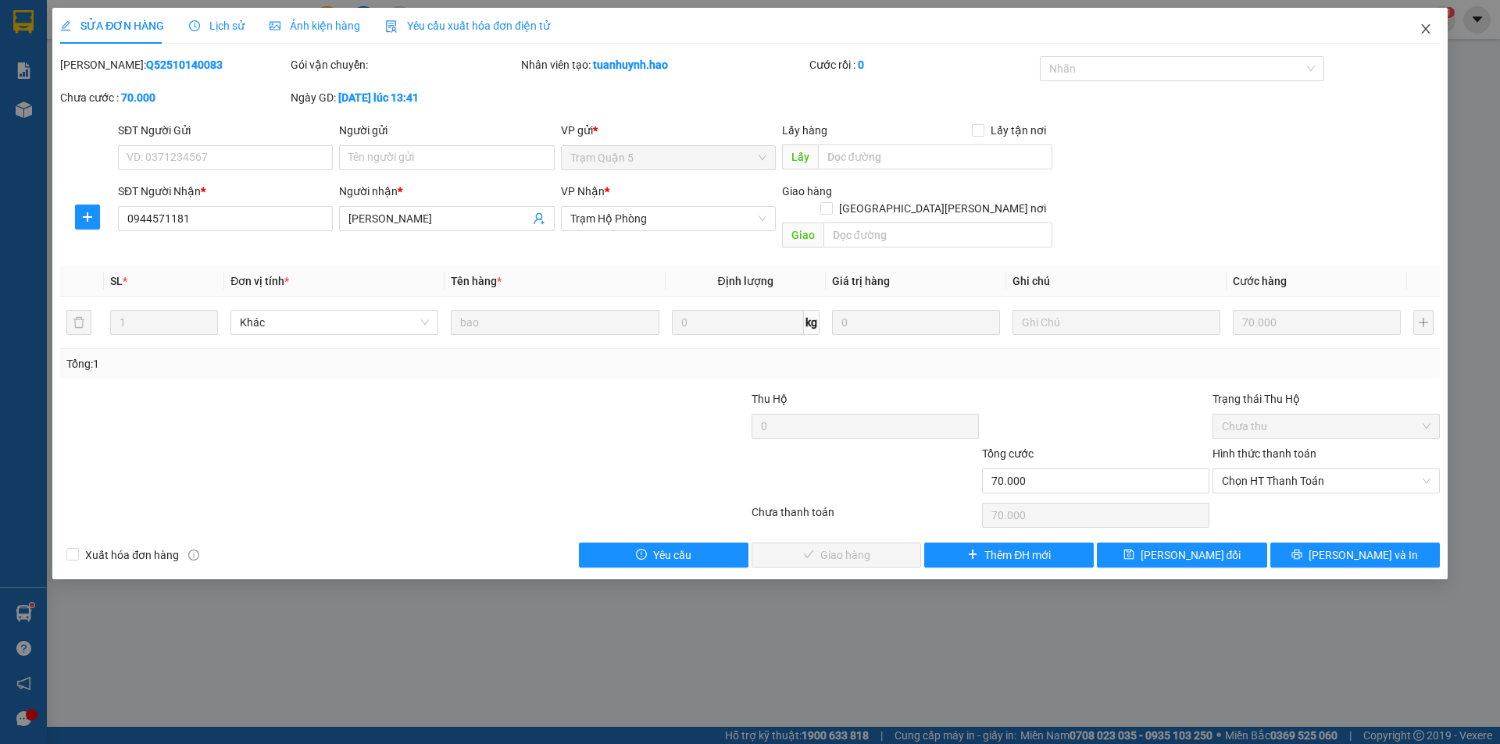
click at [1426, 28] on icon "close" at bounding box center [1425, 29] width 12 height 12
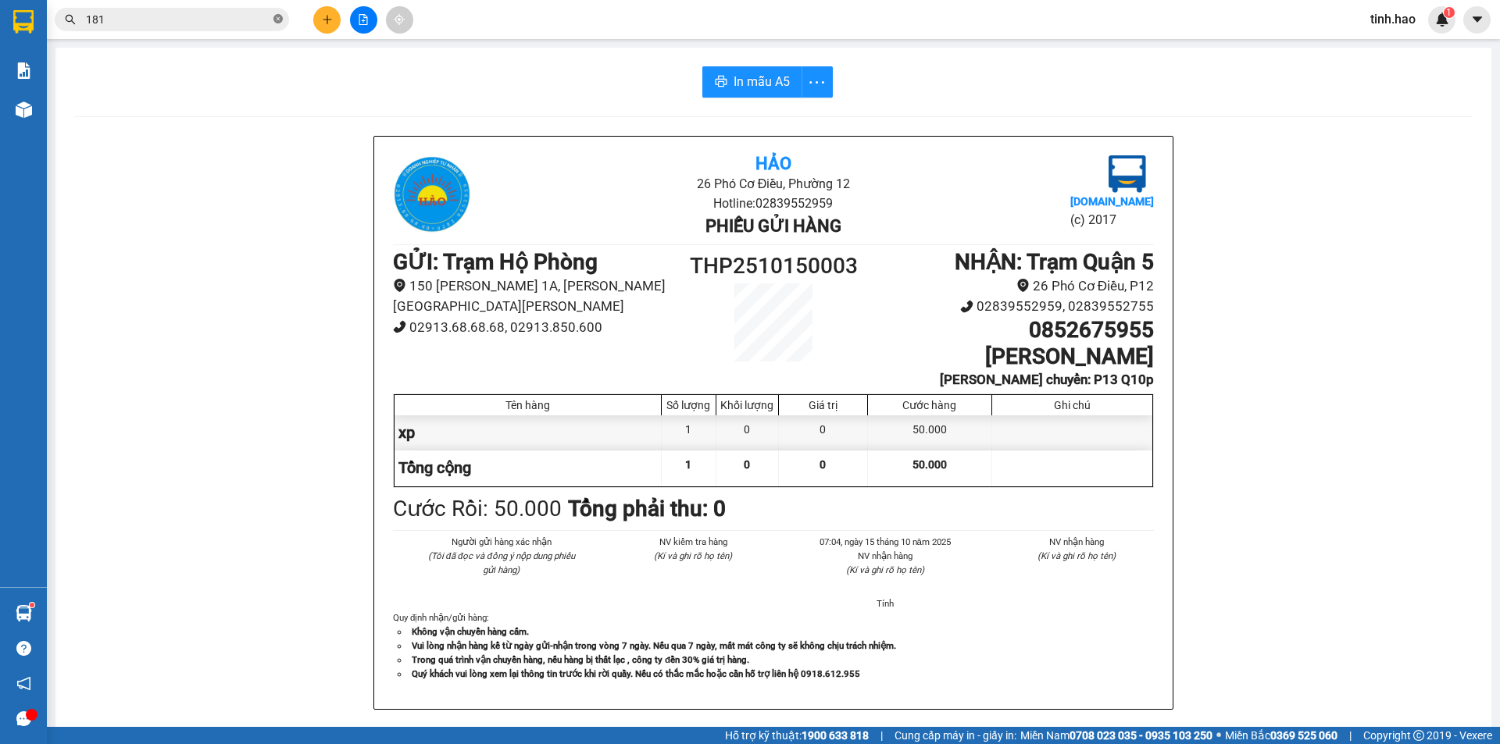
click at [280, 14] on span at bounding box center [277, 19] width 9 height 15
click at [227, 21] on input "text" at bounding box center [178, 19] width 184 height 17
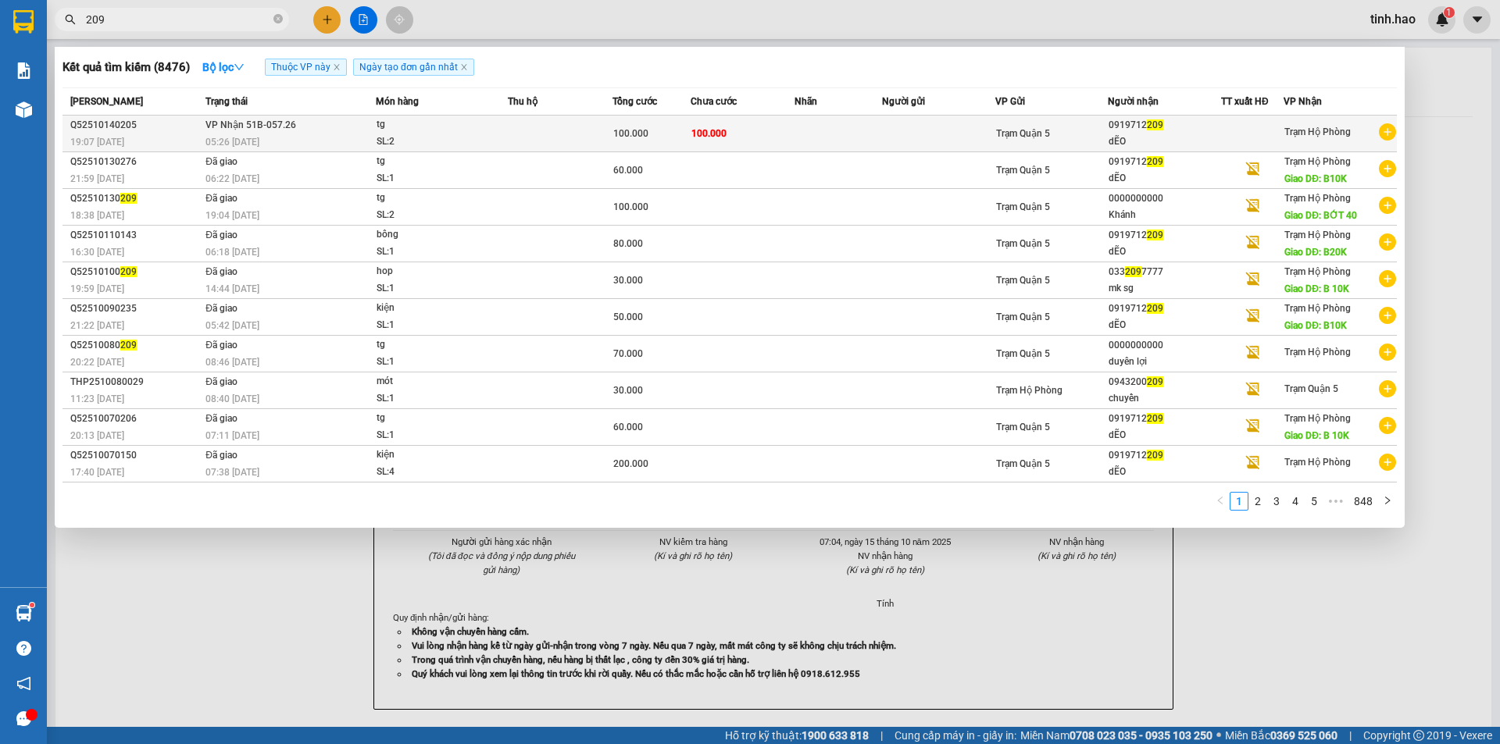
type input "209"
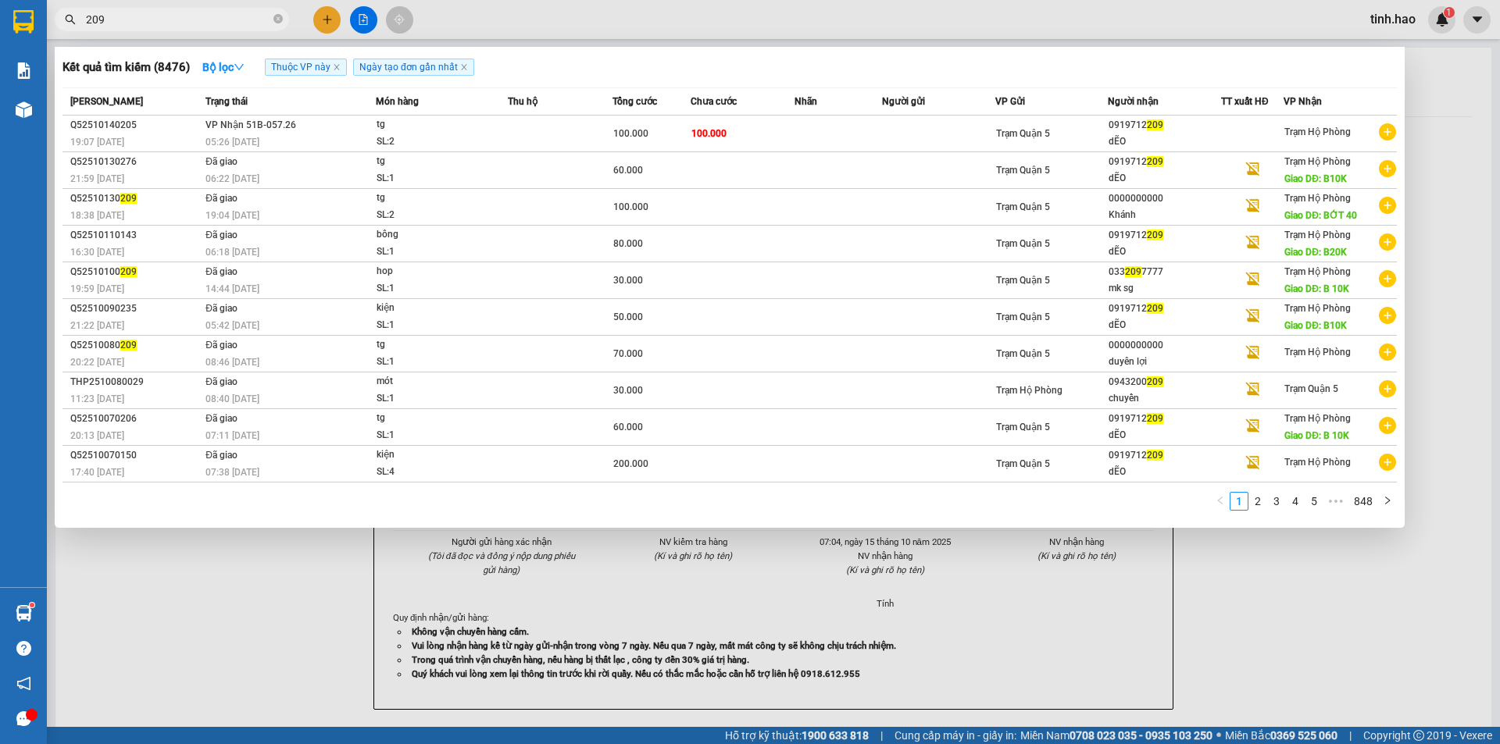
click at [875, 131] on td at bounding box center [837, 134] width 87 height 37
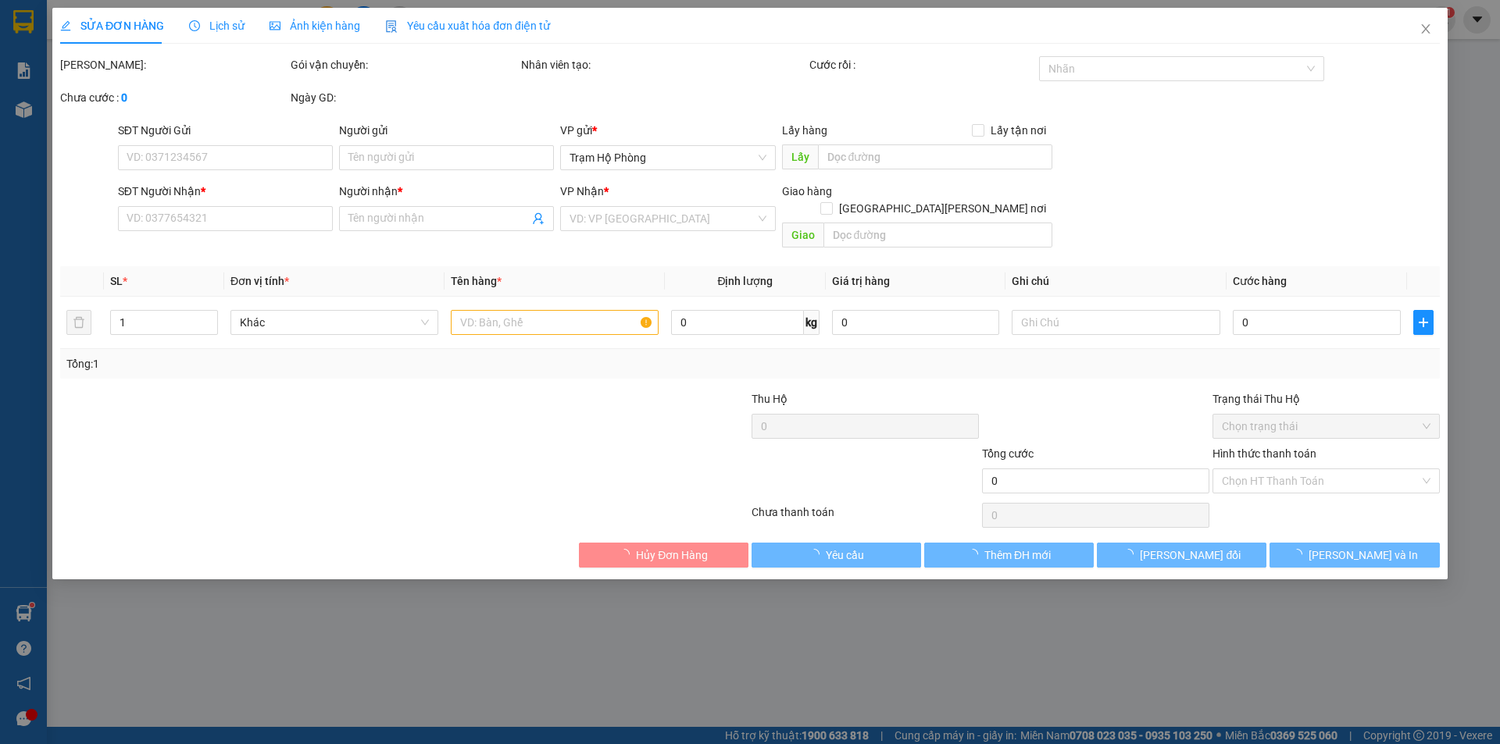
type input "0919712209"
type input "dẼO"
type input "100.000"
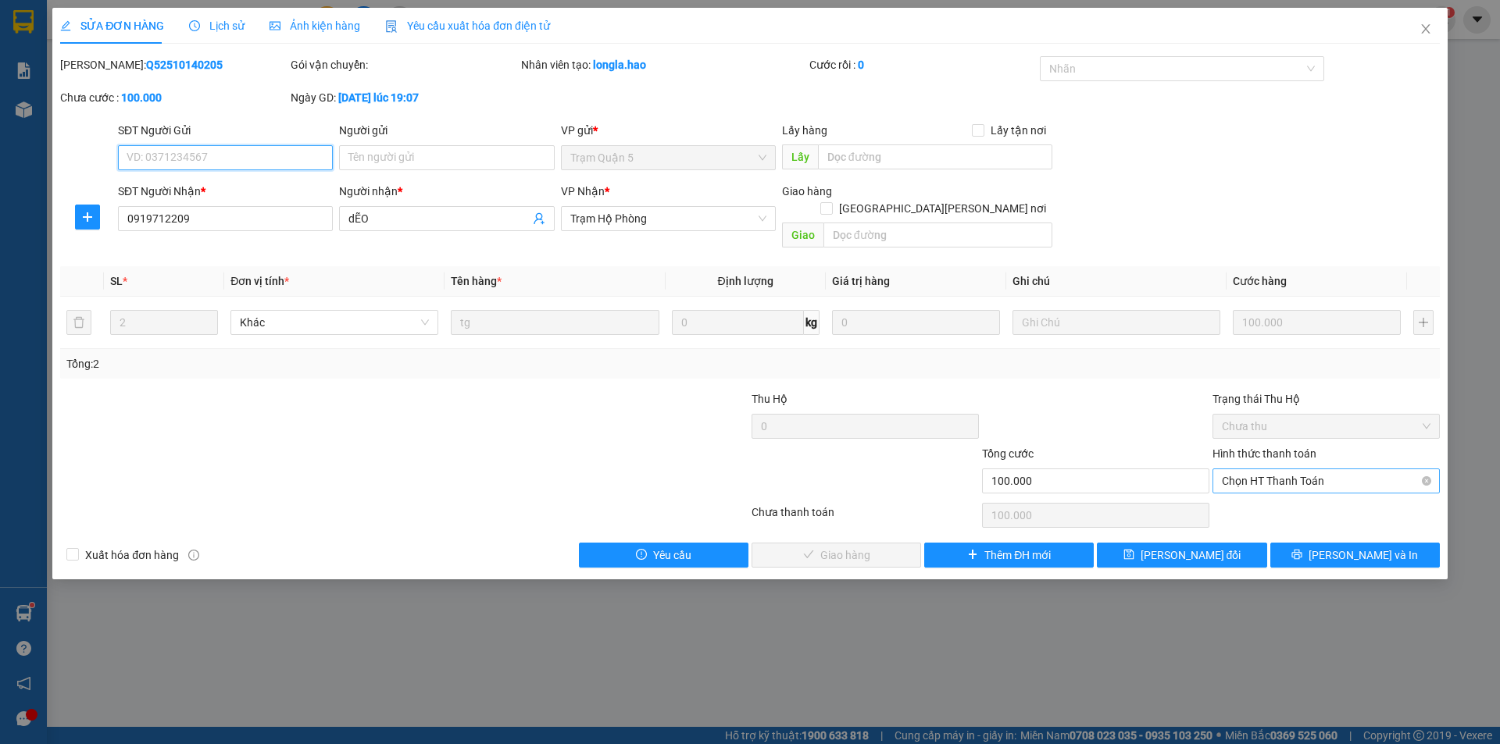
click at [1233, 469] on span "Chọn HT Thanh Toán" at bounding box center [1326, 480] width 209 height 23
click at [1240, 490] on div "Tại văn phòng" at bounding box center [1326, 495] width 209 height 17
type input "0"
click at [901, 543] on button "Lưu và Giao hàng" at bounding box center [836, 555] width 170 height 25
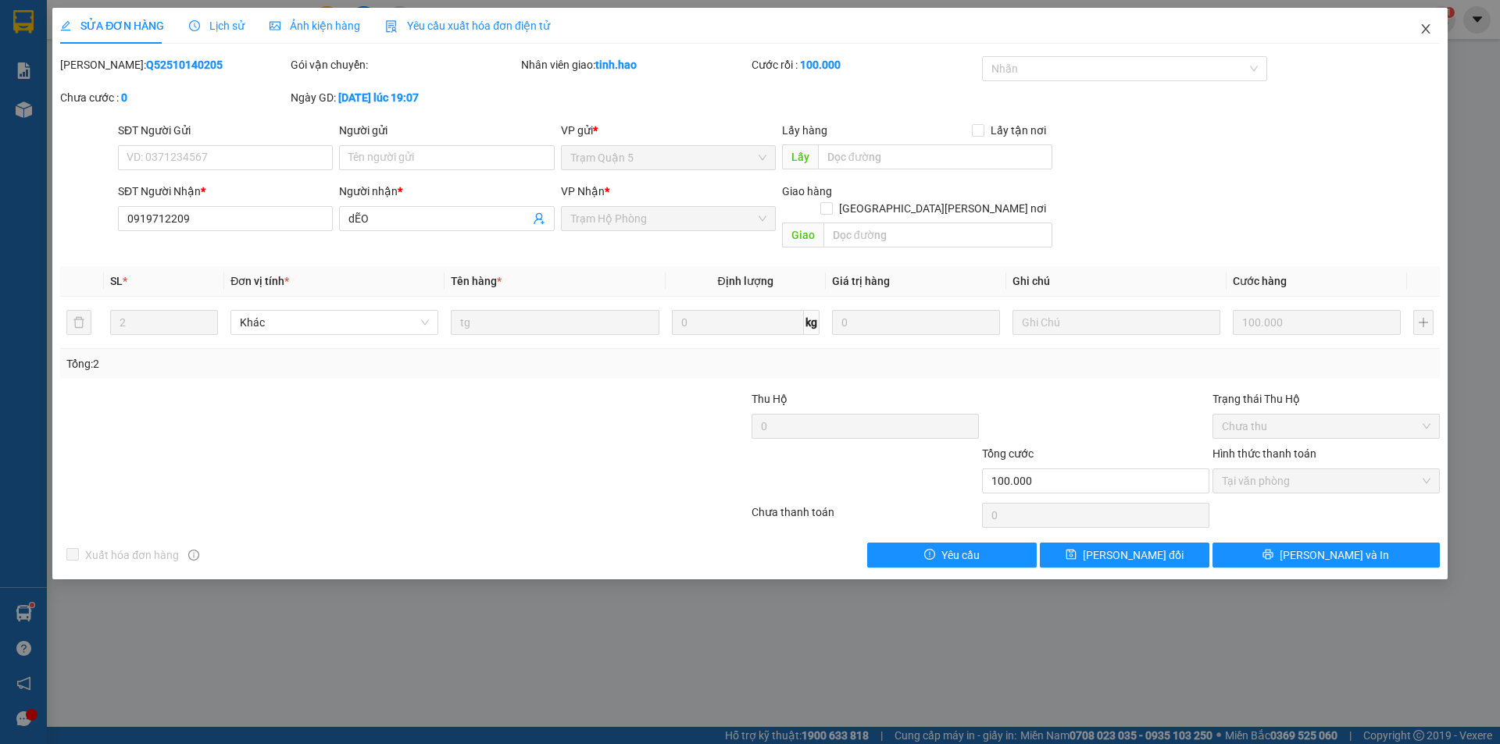
click at [1425, 30] on icon "close" at bounding box center [1425, 28] width 9 height 9
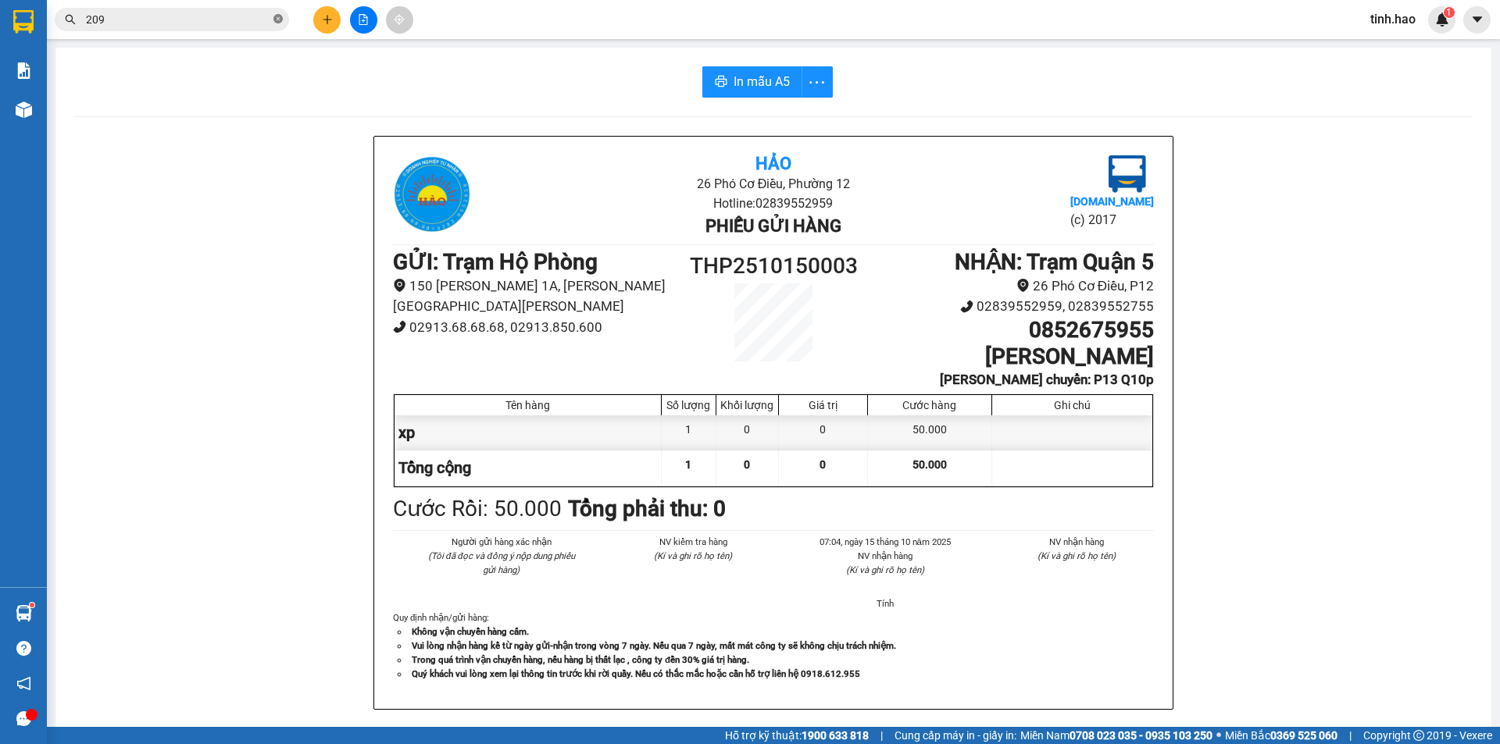
click at [281, 20] on icon "close-circle" at bounding box center [277, 18] width 9 height 9
click at [138, 21] on input "text" at bounding box center [178, 19] width 184 height 17
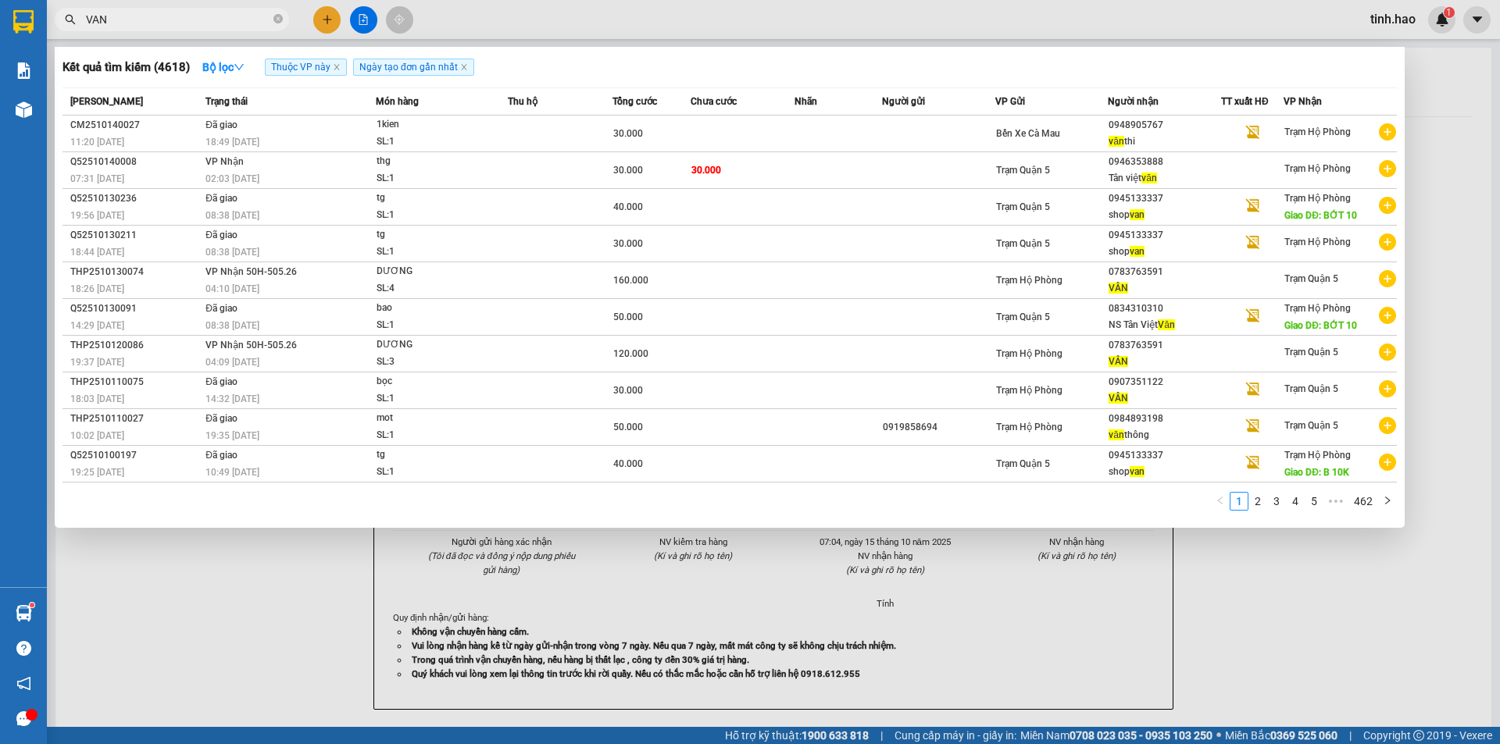
click at [152, 20] on input "VAN" at bounding box center [178, 19] width 184 height 17
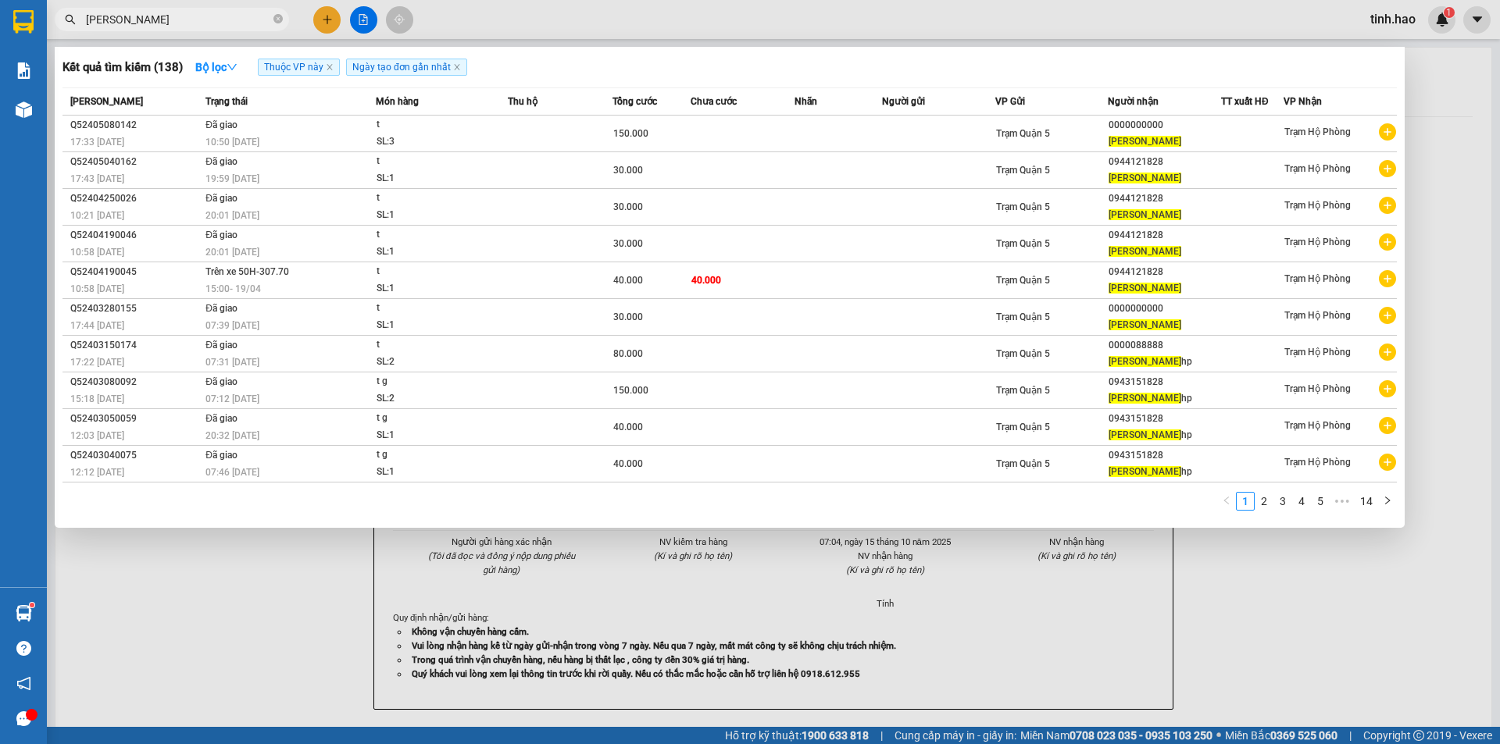
type input "VAN VUONG"
click at [1325, 24] on div at bounding box center [750, 372] width 1500 height 744
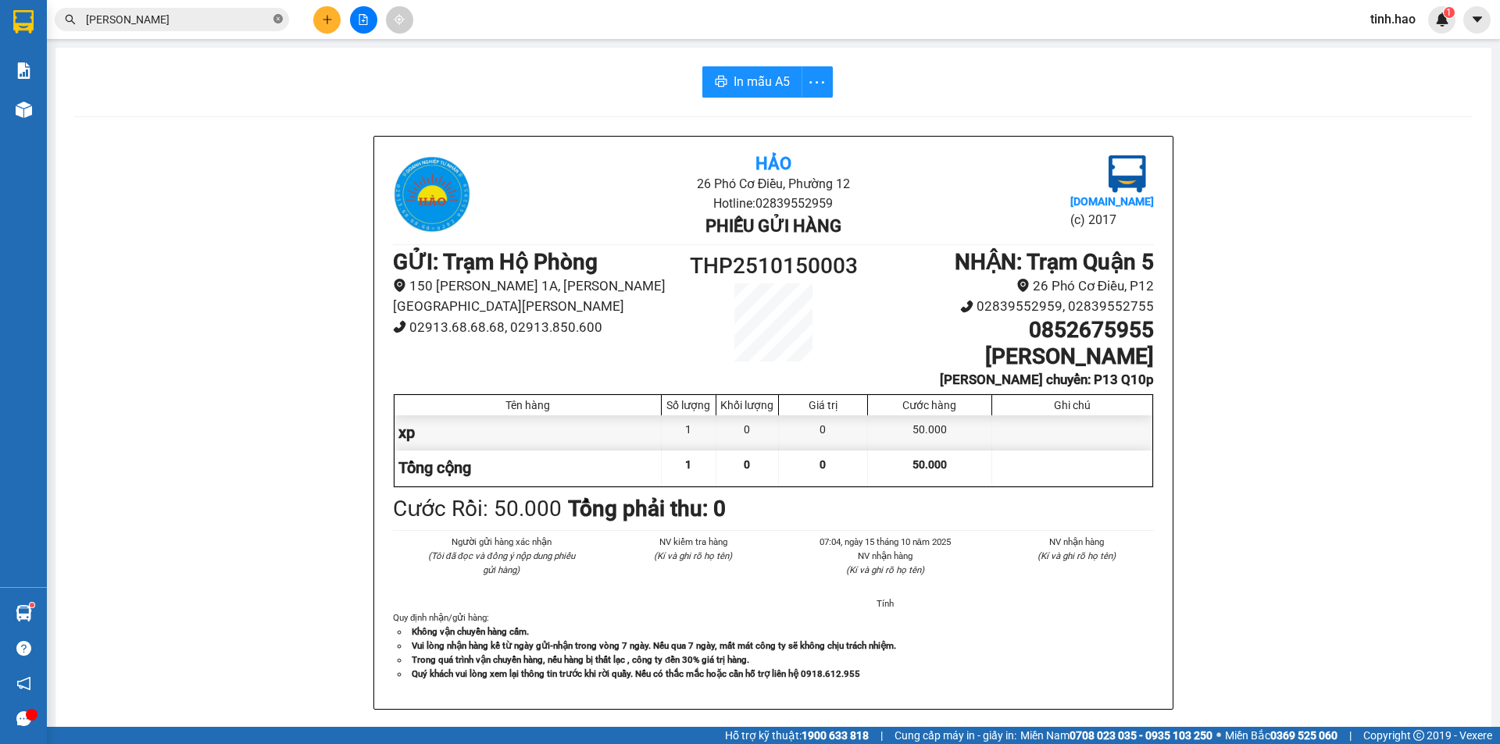
click at [277, 15] on icon "close-circle" at bounding box center [277, 18] width 9 height 9
click at [240, 10] on span at bounding box center [172, 19] width 234 height 23
drag, startPoint x: 201, startPoint y: 9, endPoint x: 198, endPoint y: 29, distance: 20.4
click at [199, 23] on span at bounding box center [172, 19] width 234 height 23
click at [193, 16] on input "text" at bounding box center [178, 19] width 184 height 17
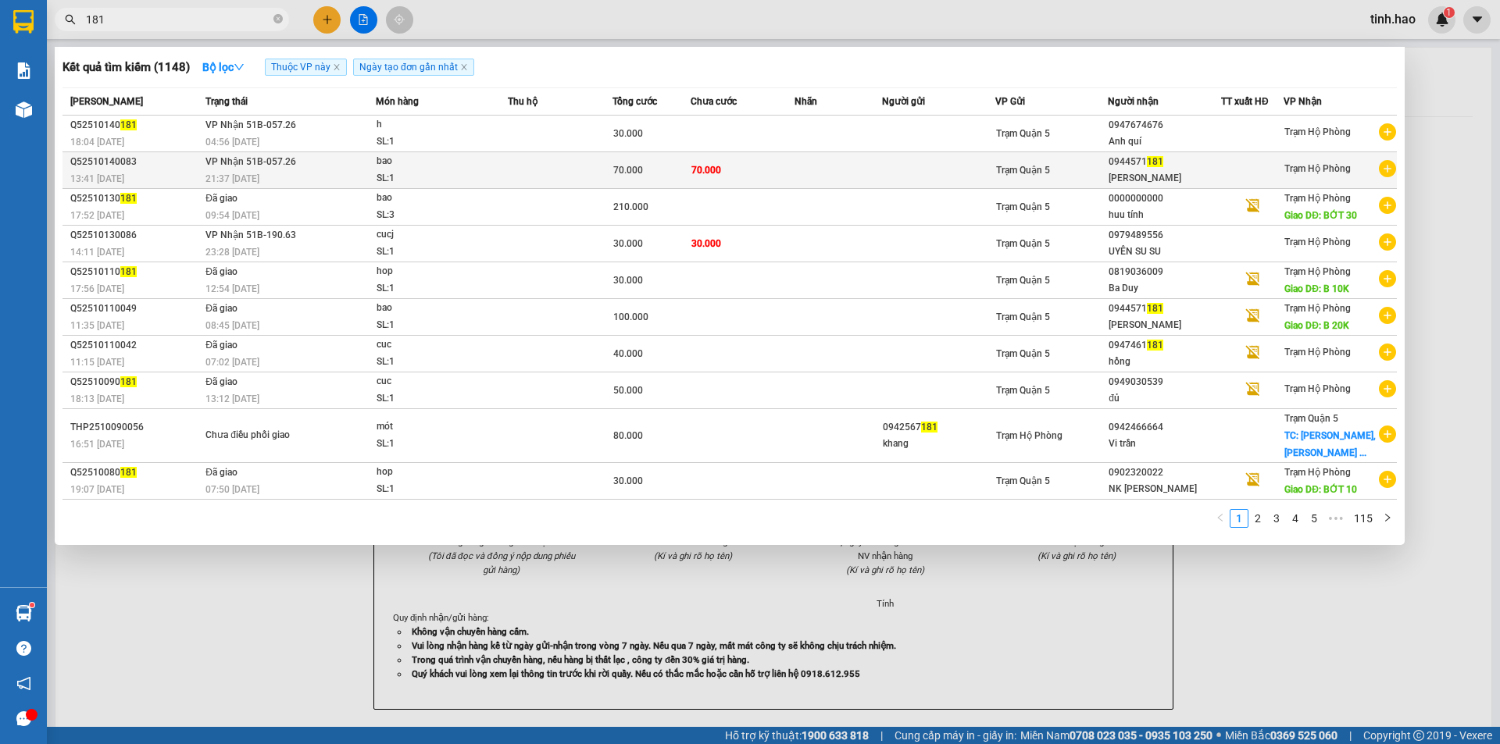
type input "181"
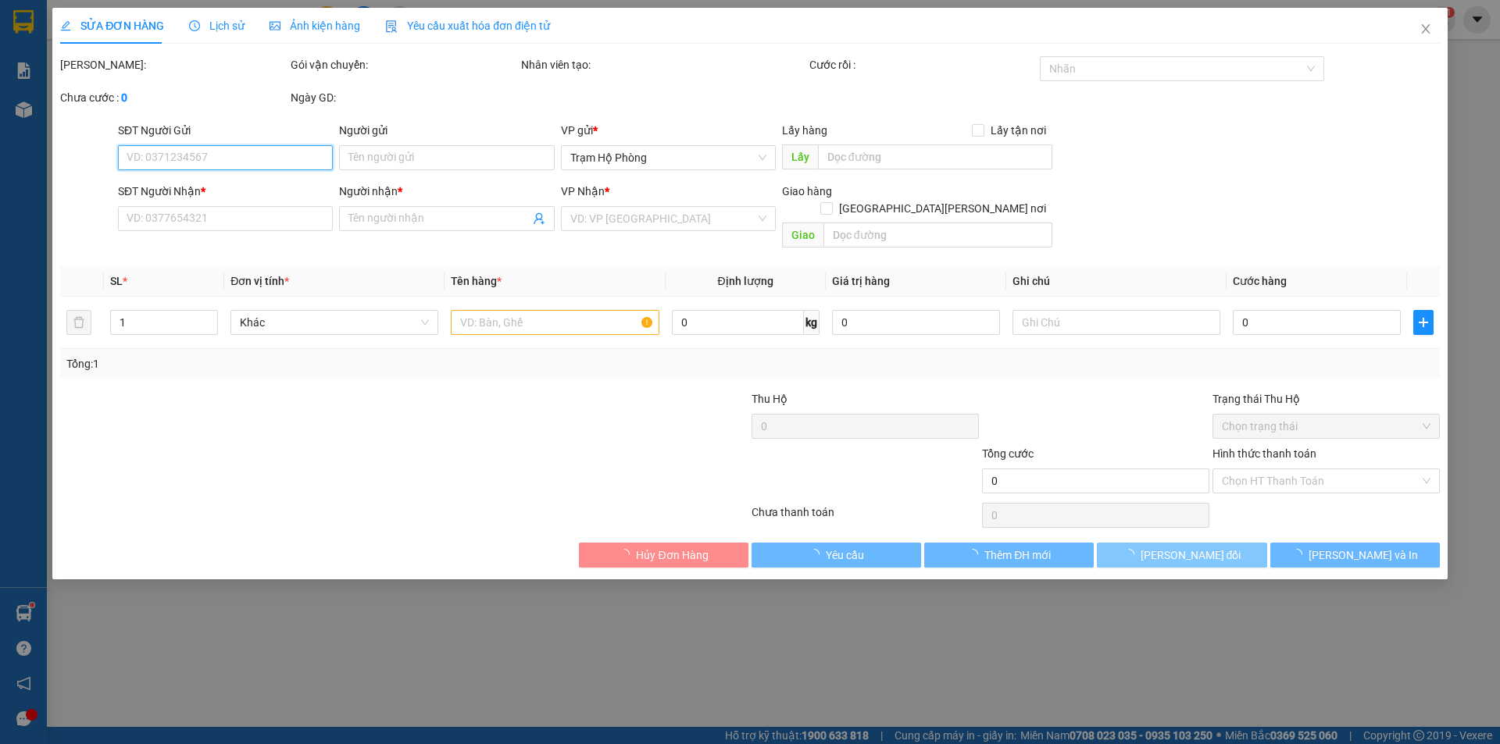
type input "0944571181"
type input "Thanh Thanh"
type input "70.000"
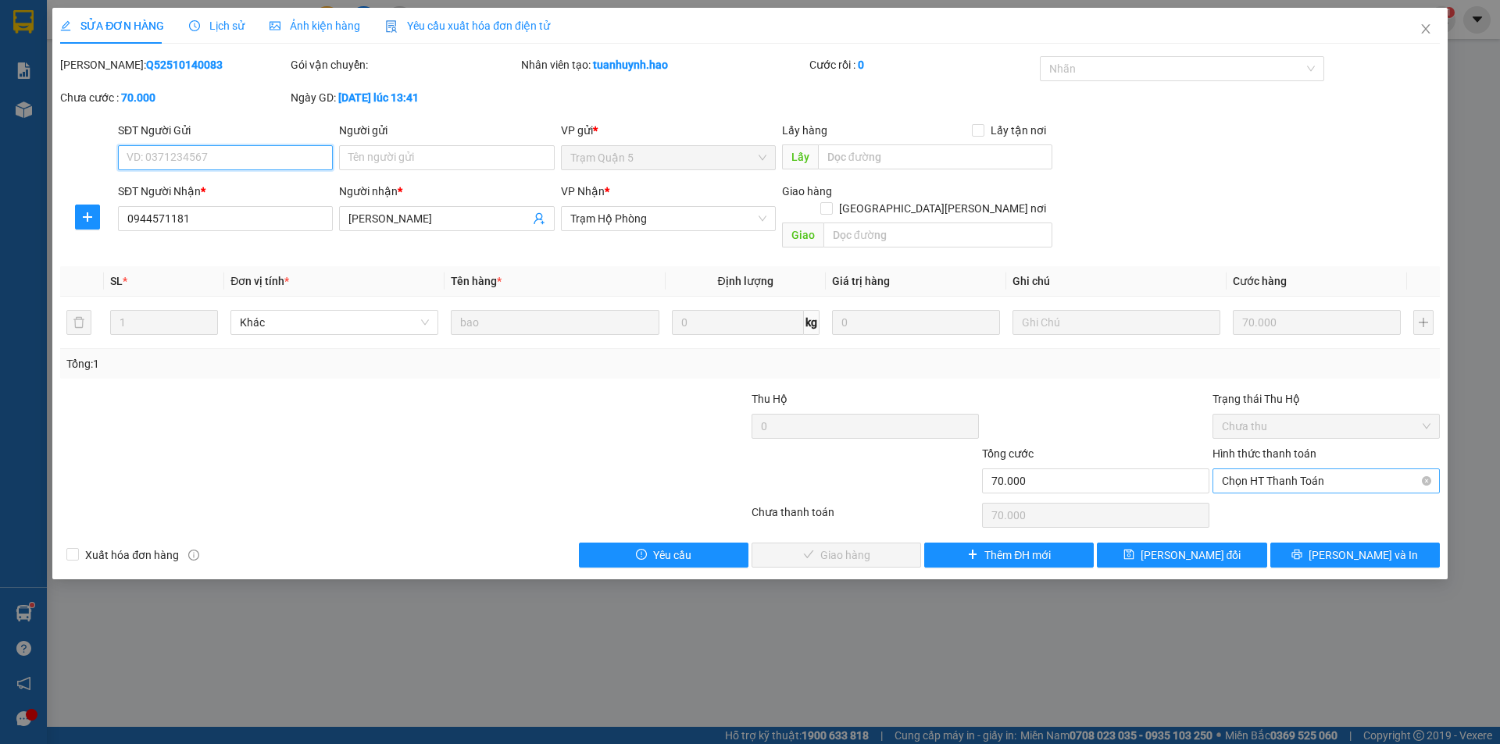
click at [1272, 469] on span "Chọn HT Thanh Toán" at bounding box center [1326, 480] width 209 height 23
click at [1257, 499] on div "Tại văn phòng" at bounding box center [1326, 495] width 209 height 17
type input "0"
click at [865, 543] on button "[PERSON_NAME] và [PERSON_NAME] hàng" at bounding box center [836, 555] width 170 height 25
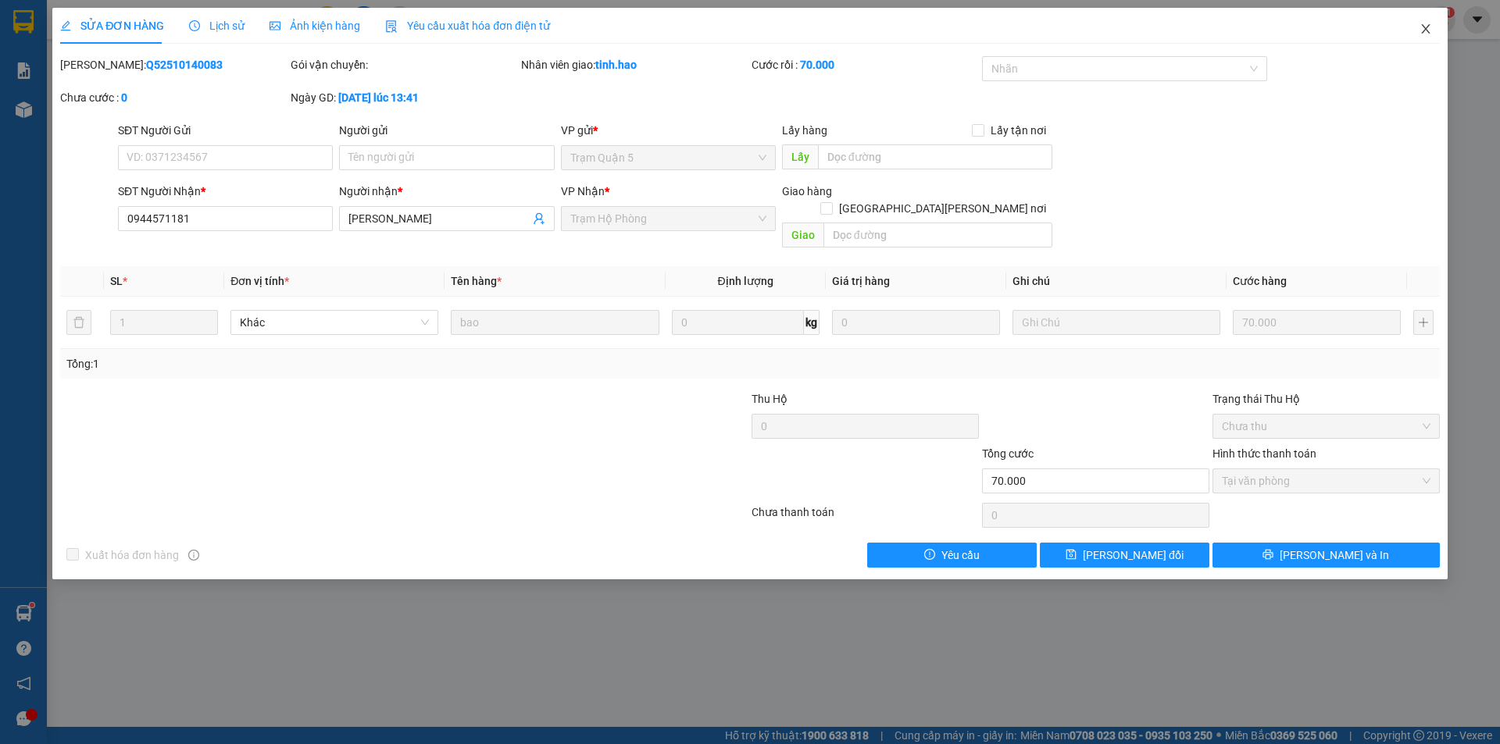
click at [1426, 28] on icon "close" at bounding box center [1425, 28] width 9 height 9
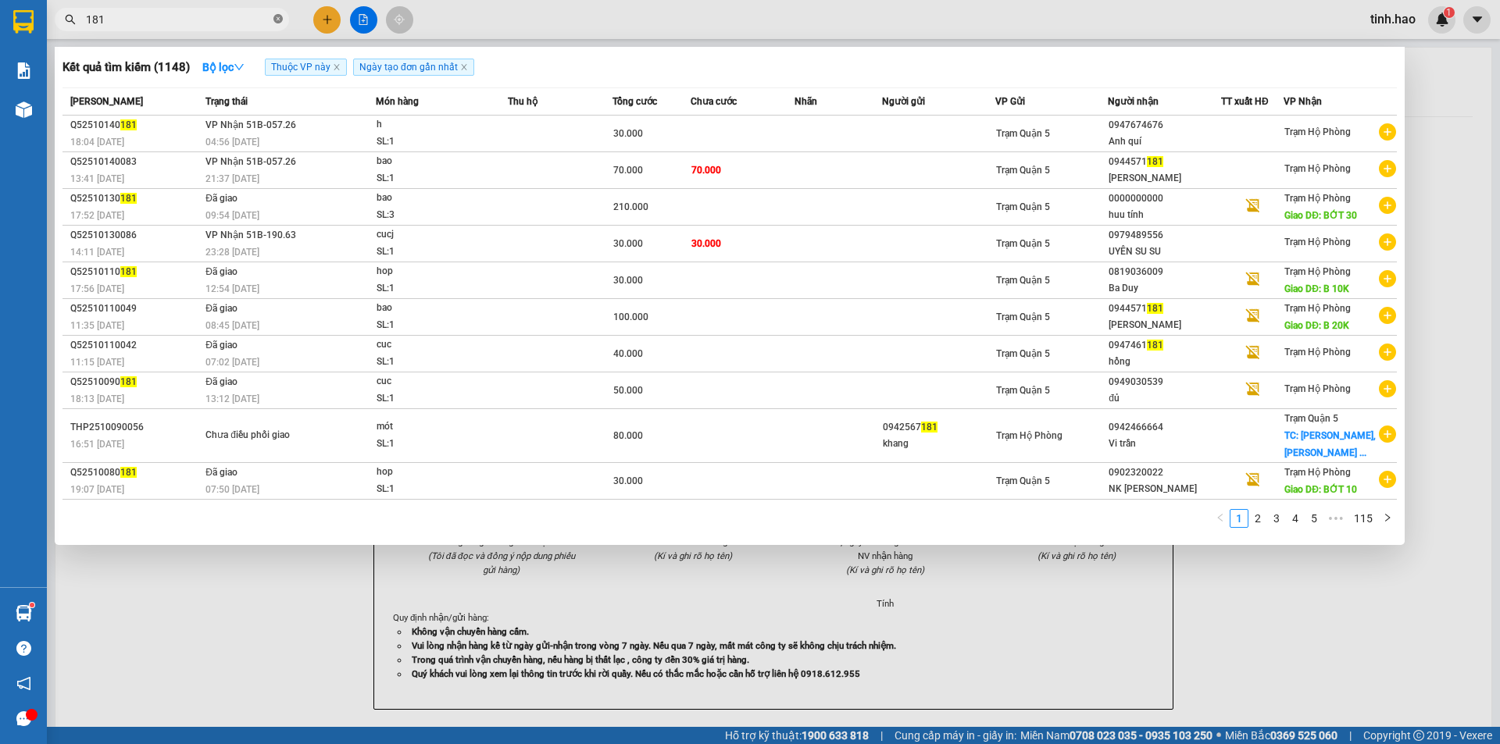
click at [275, 23] on icon "close-circle" at bounding box center [277, 18] width 9 height 9
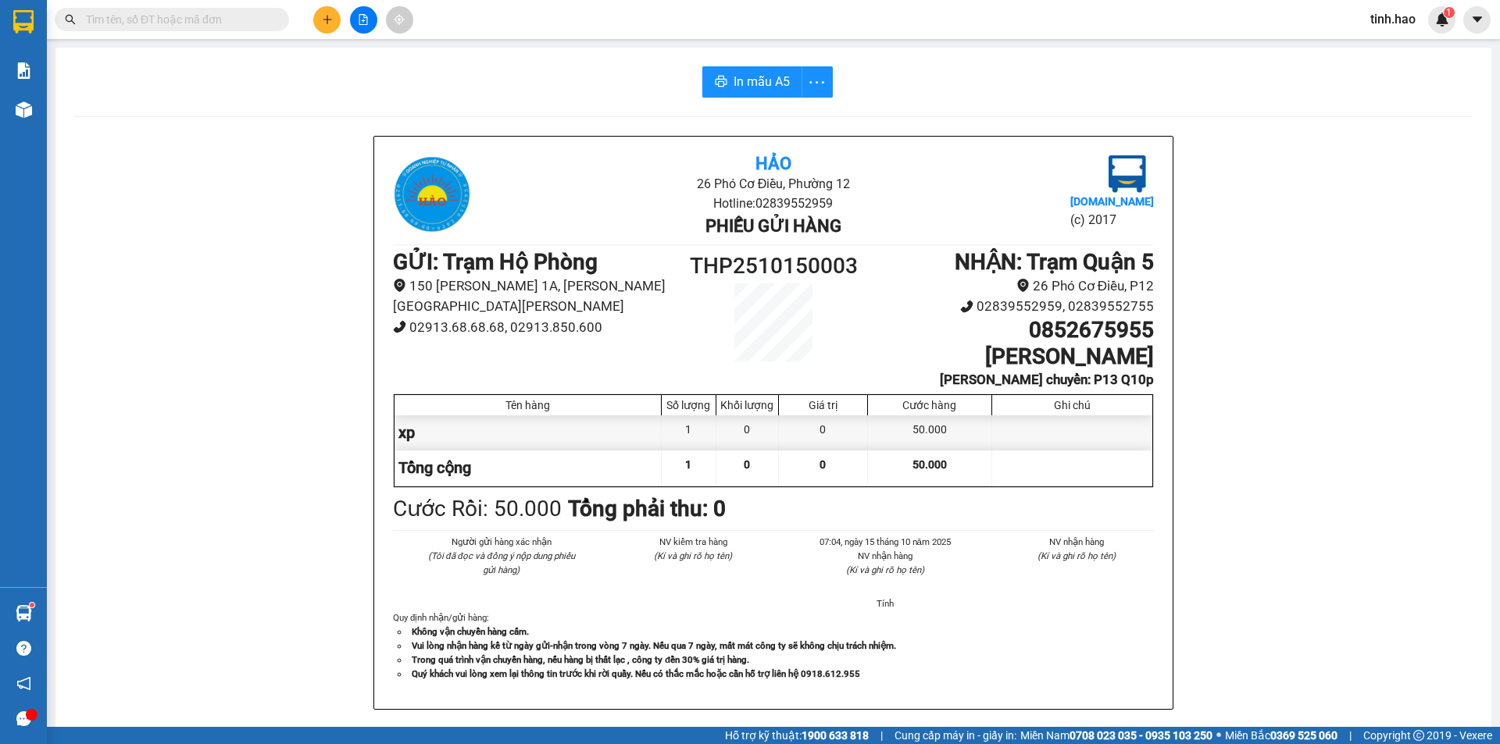
click at [194, 27] on input "text" at bounding box center [178, 19] width 184 height 17
click at [191, 20] on input "text" at bounding box center [178, 19] width 184 height 17
click at [201, 19] on input "text" at bounding box center [178, 19] width 184 height 17
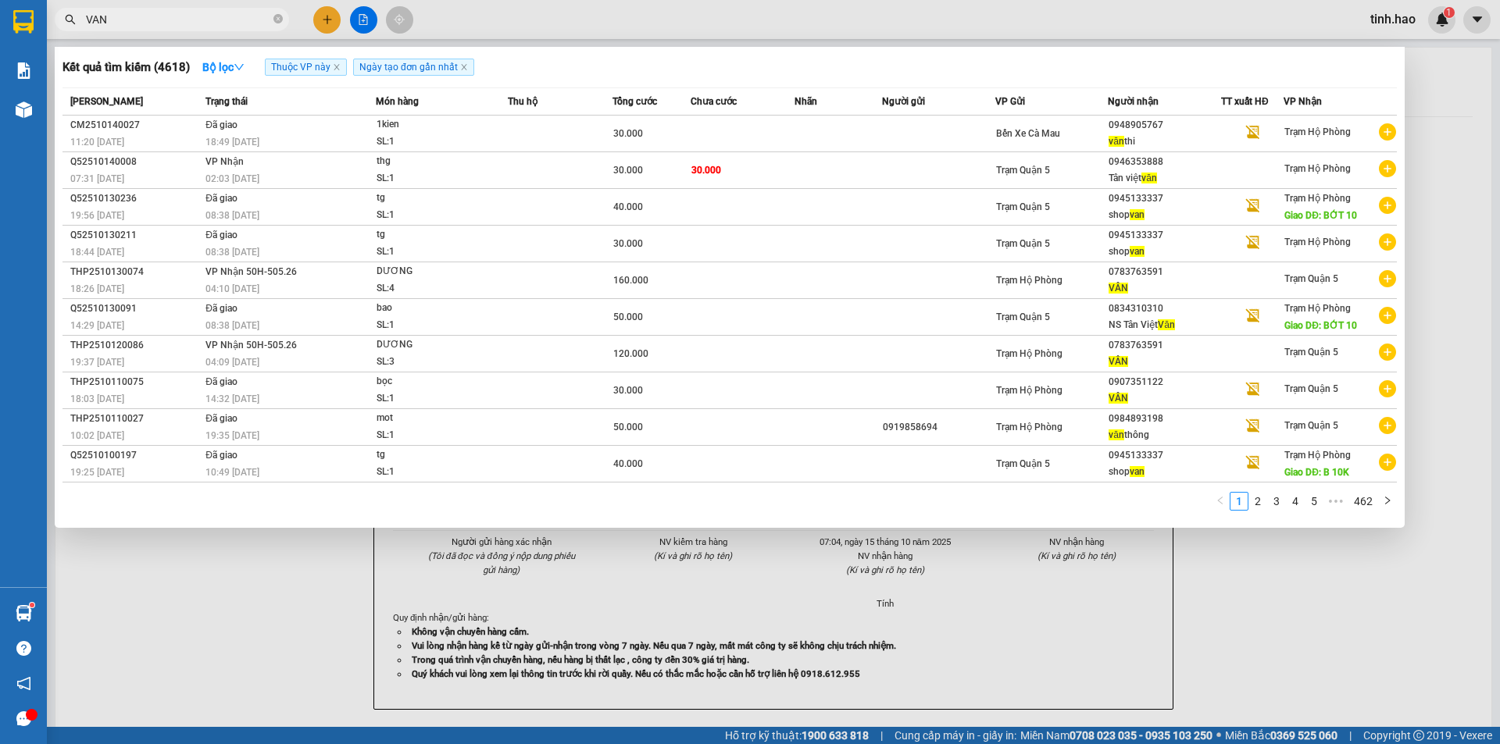
type input "VAN"
click at [1112, 28] on div at bounding box center [750, 372] width 1500 height 744
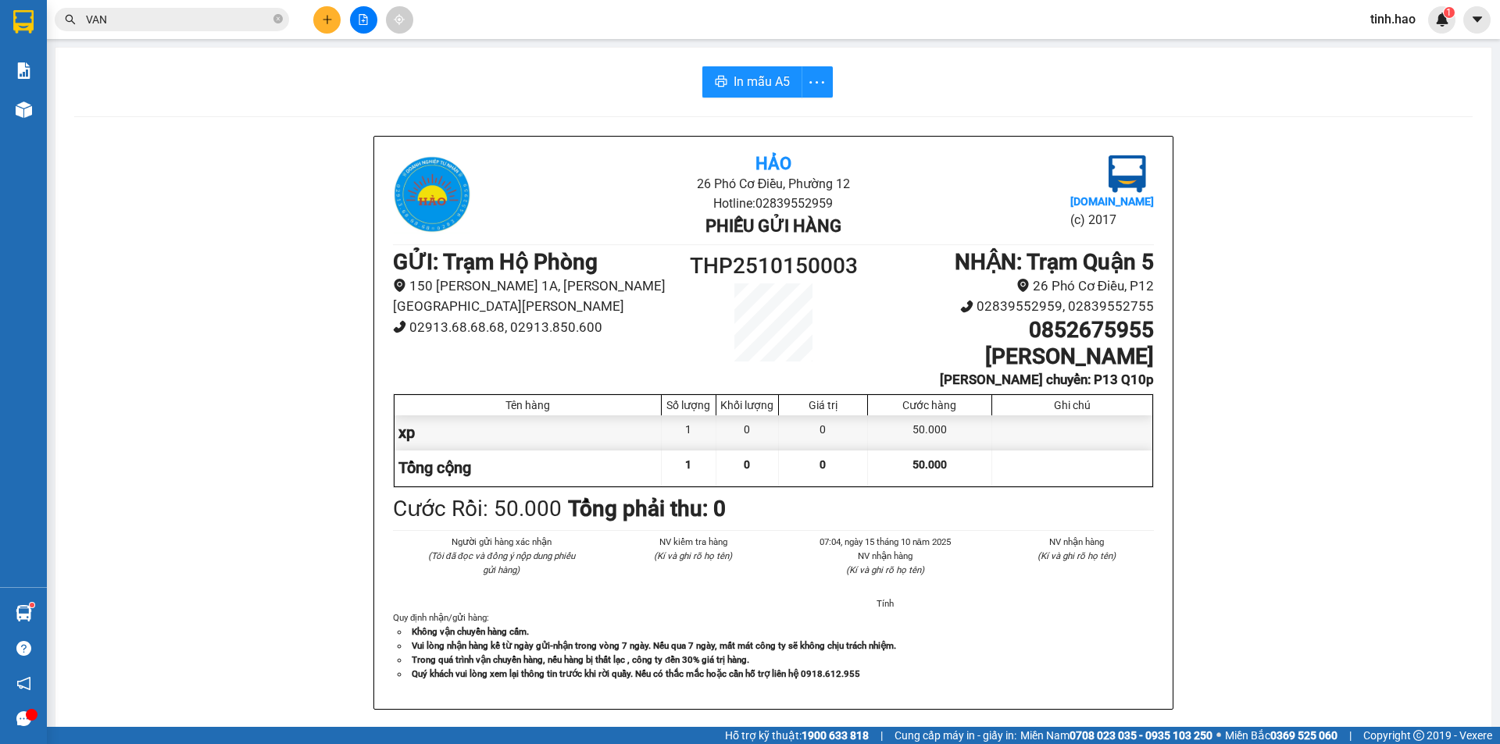
click at [180, 18] on input "VAN" at bounding box center [178, 19] width 184 height 17
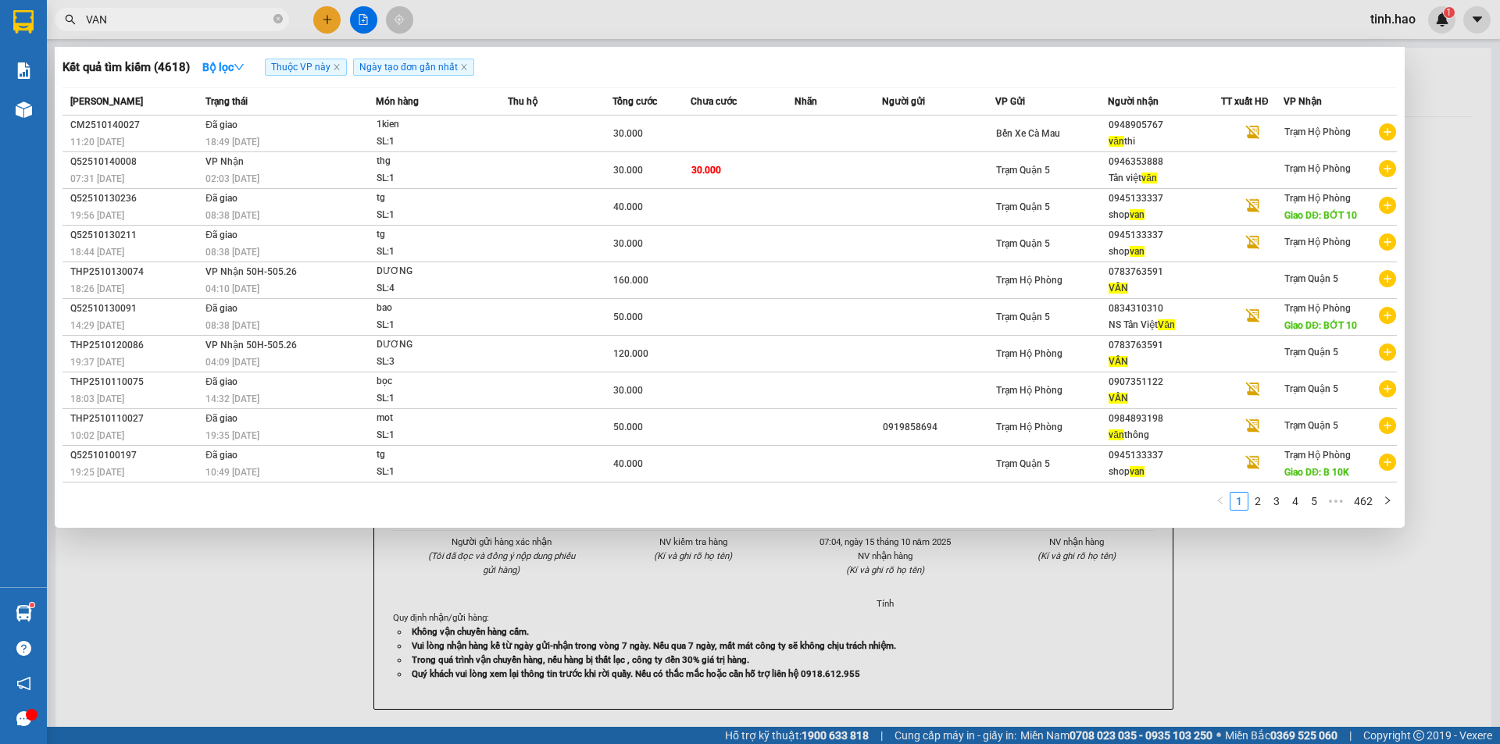
click at [278, 12] on span at bounding box center [277, 19] width 9 height 15
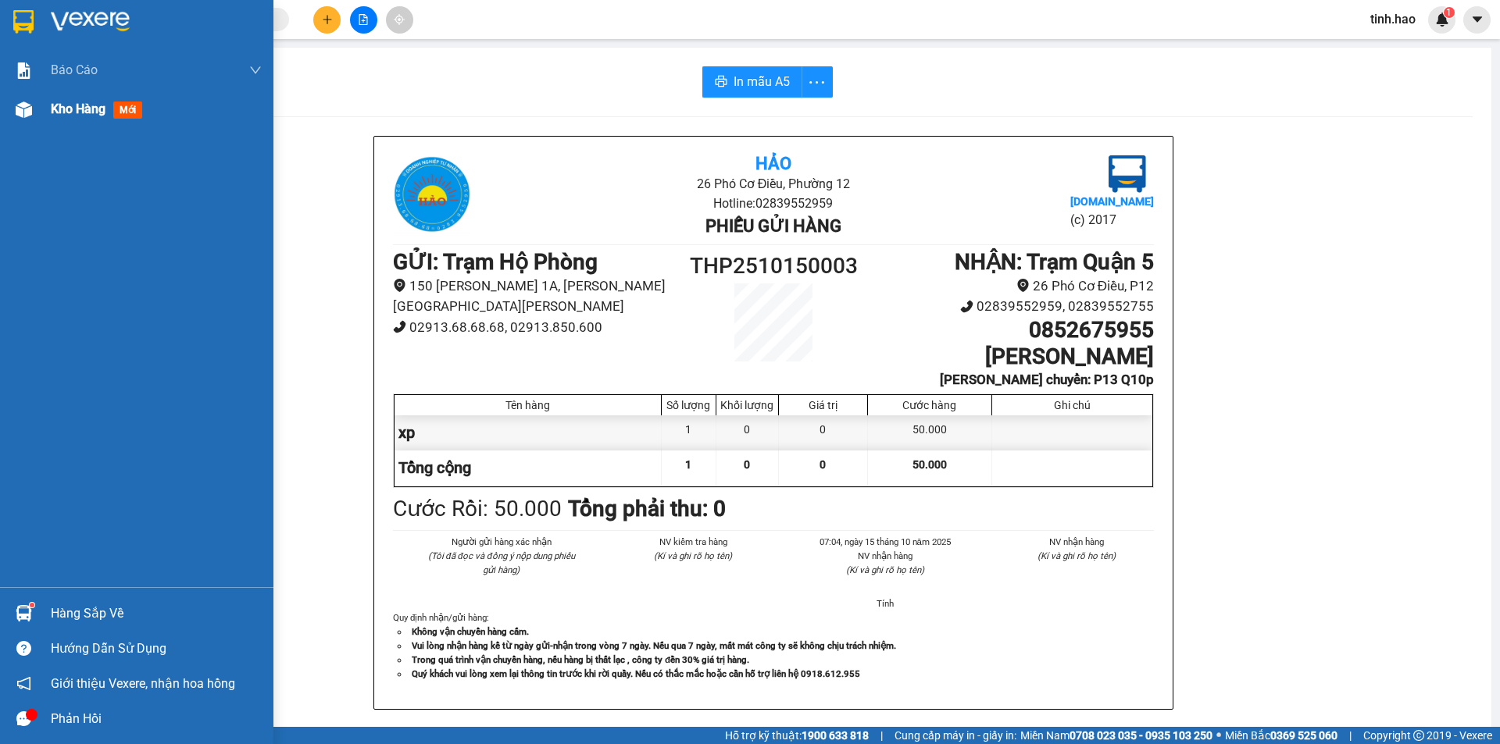
click at [125, 114] on span "mới" at bounding box center [127, 110] width 29 height 17
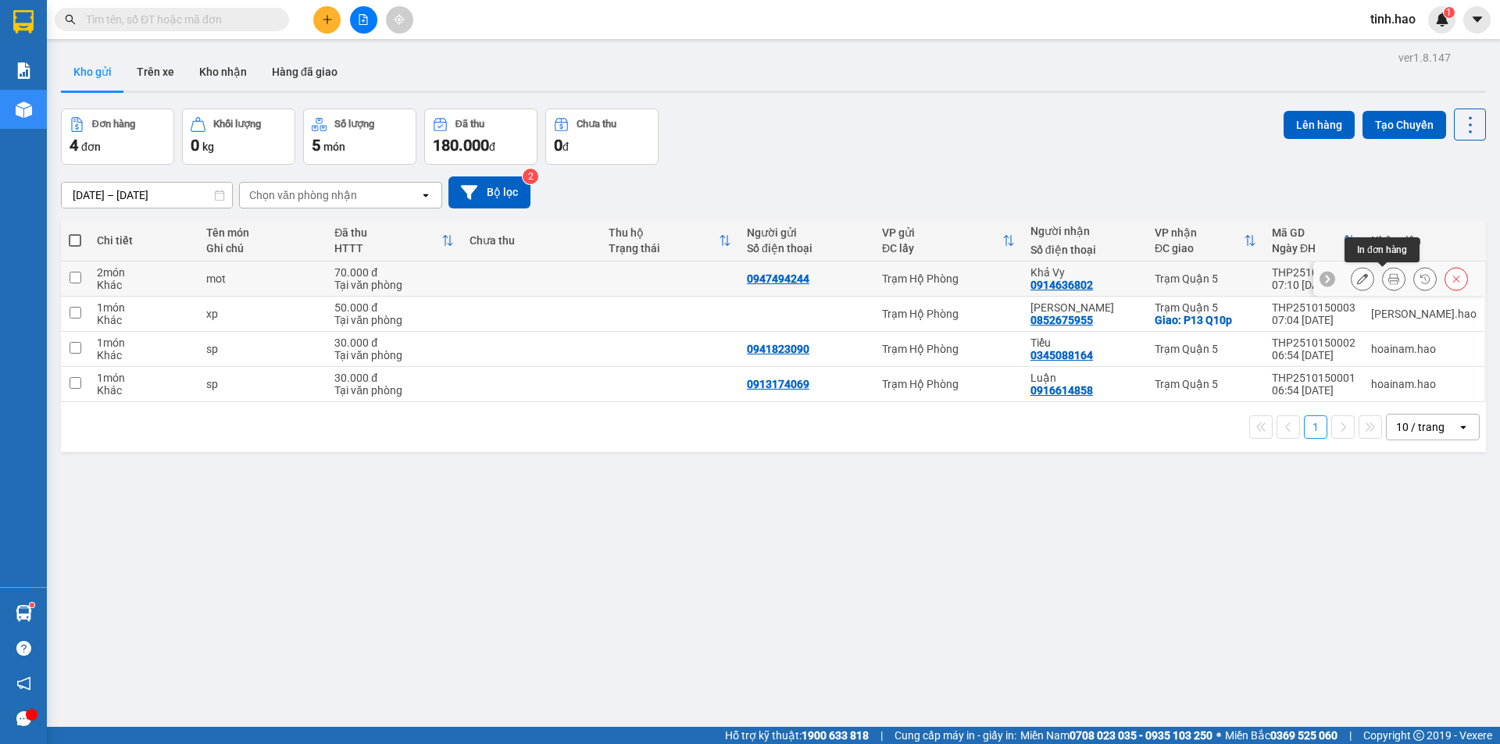
click at [1388, 279] on icon at bounding box center [1393, 278] width 11 height 11
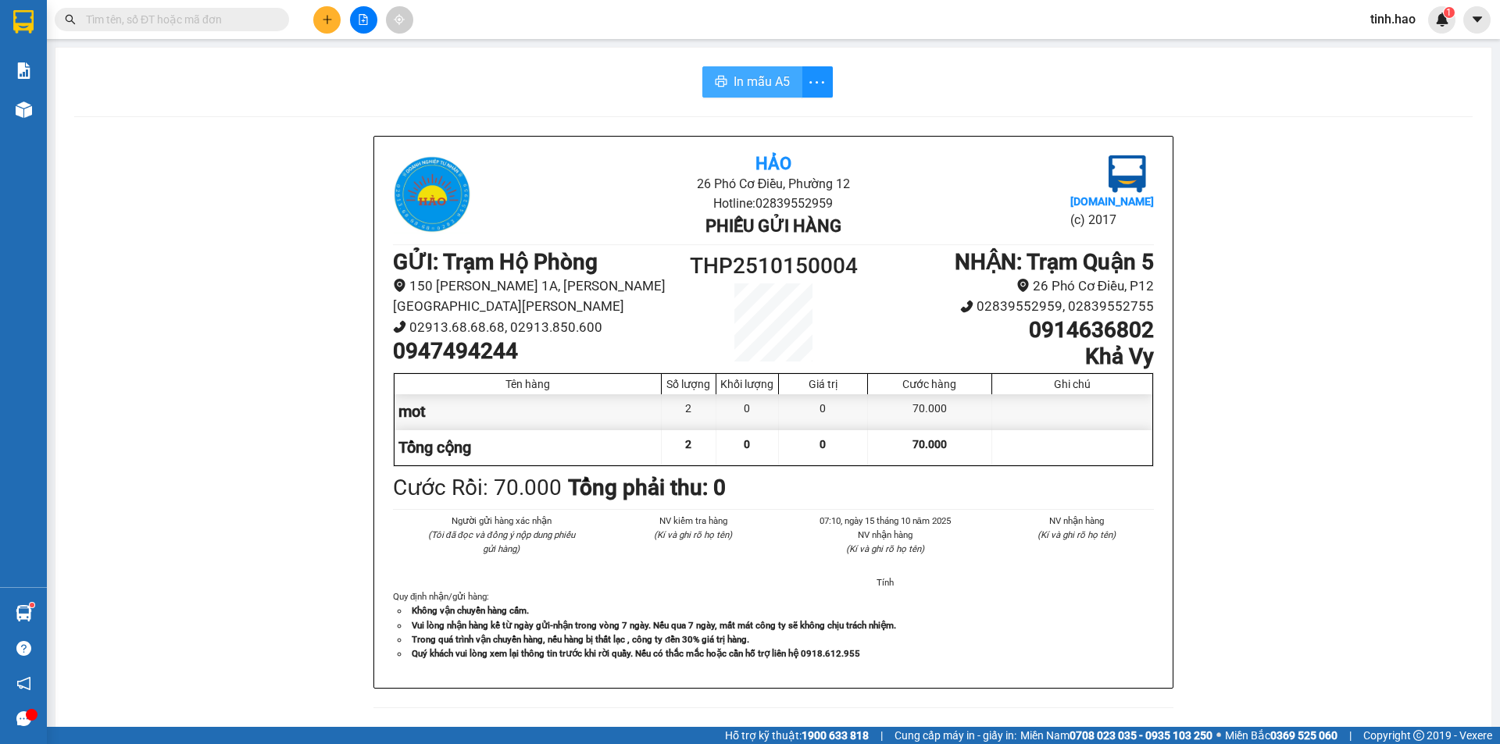
click at [737, 84] on span "In mẫu A5" at bounding box center [761, 82] width 56 height 20
click at [223, 17] on input "text" at bounding box center [178, 19] width 184 height 17
click at [186, 23] on input "text" at bounding box center [178, 19] width 184 height 17
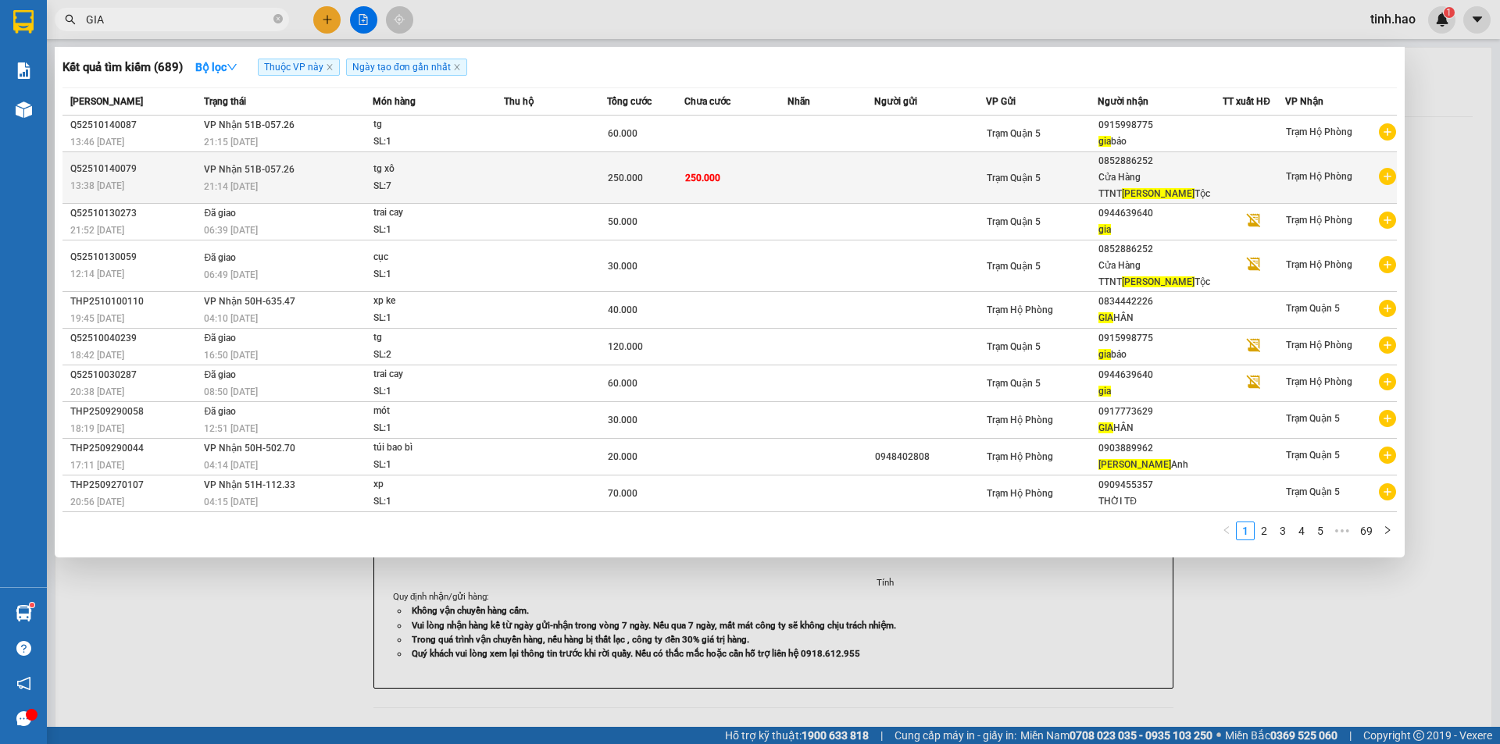
type input "GIA"
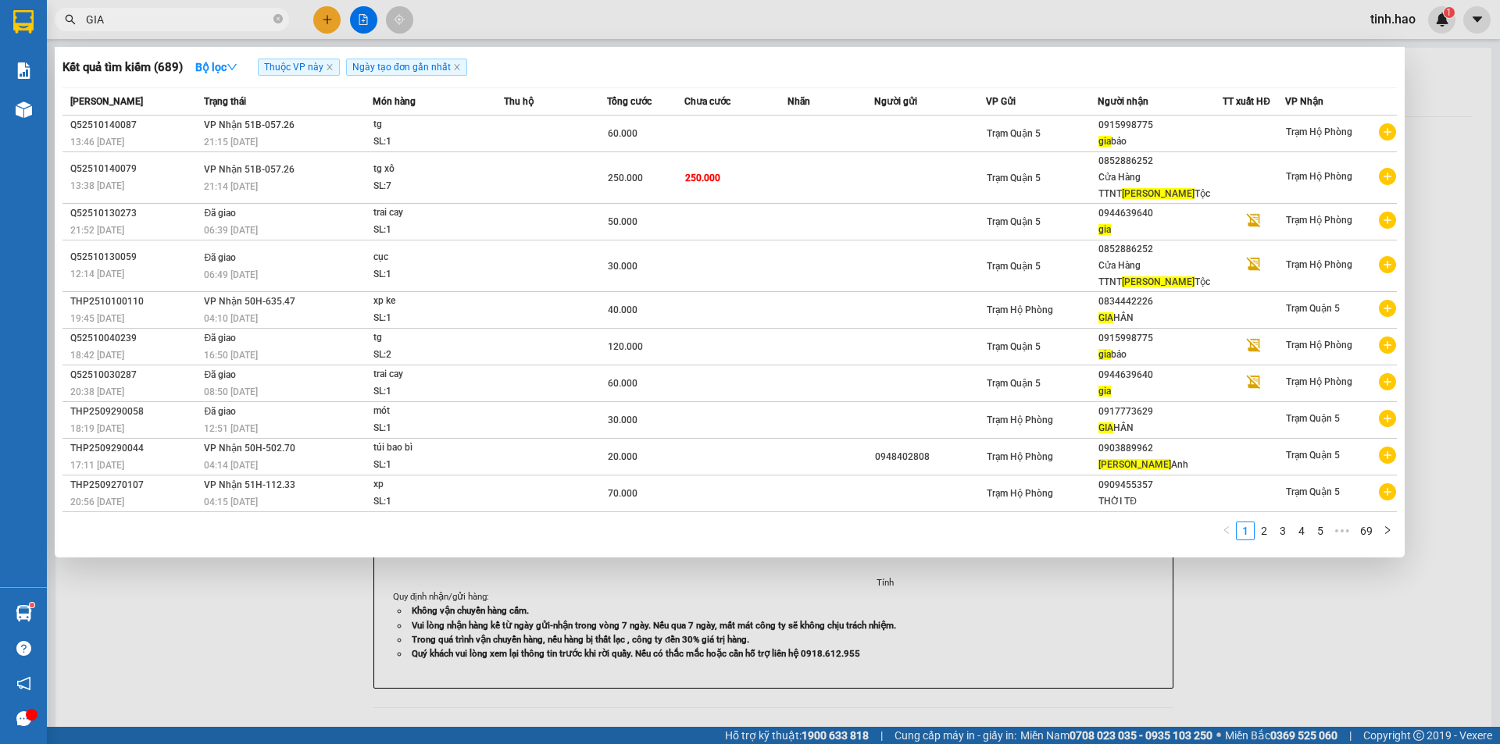
click at [600, 163] on td at bounding box center [555, 178] width 103 height 52
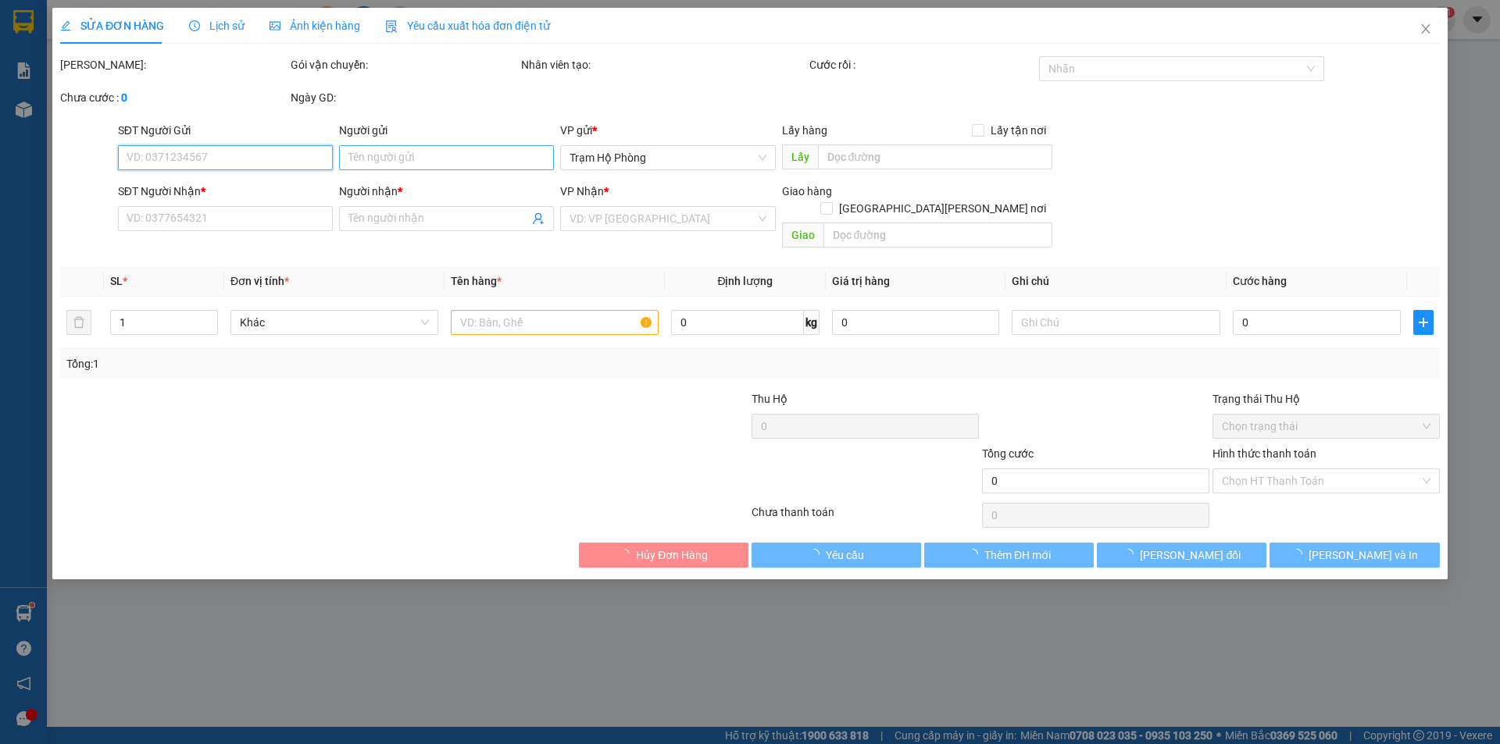
type input "0852886252"
type input "Cửa Hàng TTNT Gia Tộc"
type input "250.000"
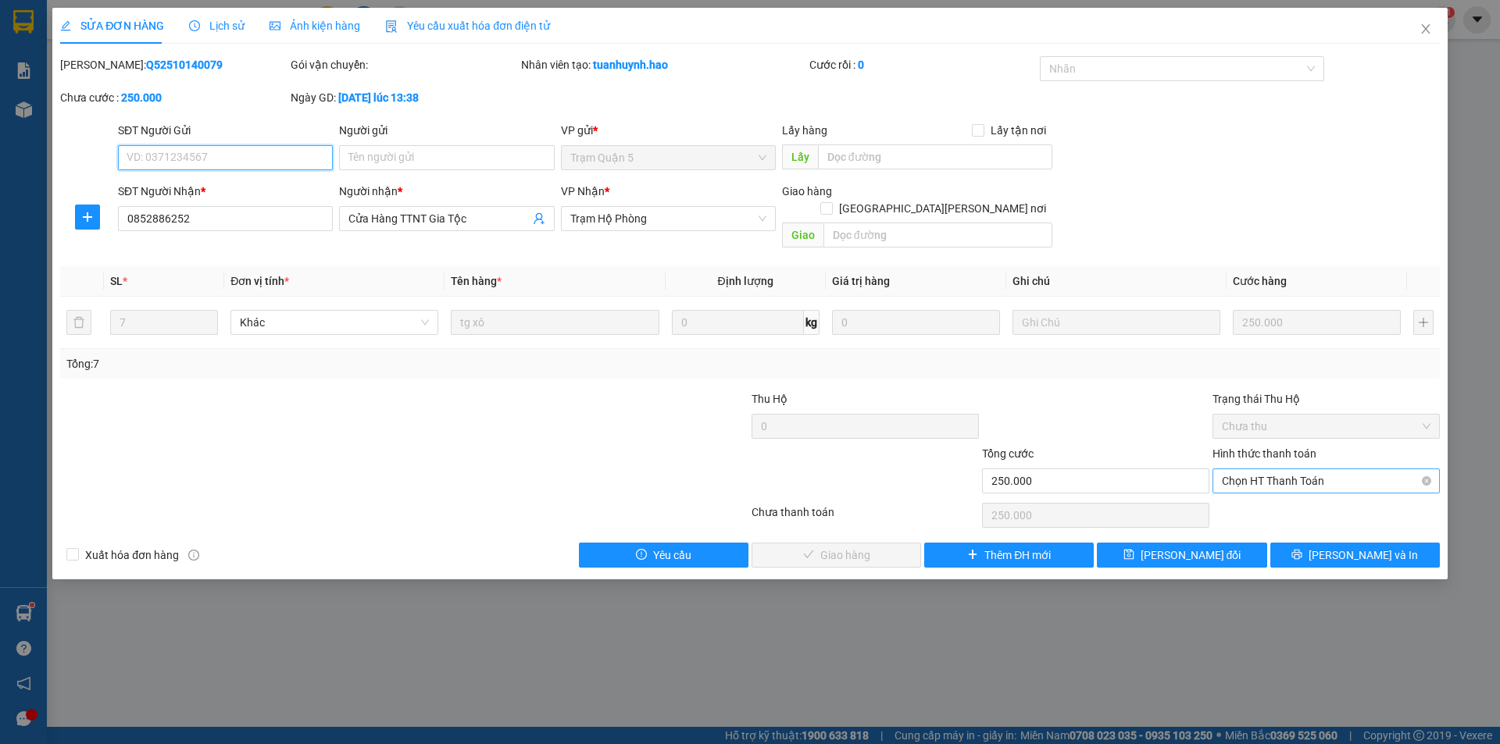
click at [1287, 469] on span "Chọn HT Thanh Toán" at bounding box center [1326, 480] width 209 height 23
click at [1250, 497] on div "Tại văn phòng" at bounding box center [1326, 495] width 209 height 17
type input "0"
click at [829, 547] on span "Lưu và Giao hàng" at bounding box center [886, 555] width 211 height 17
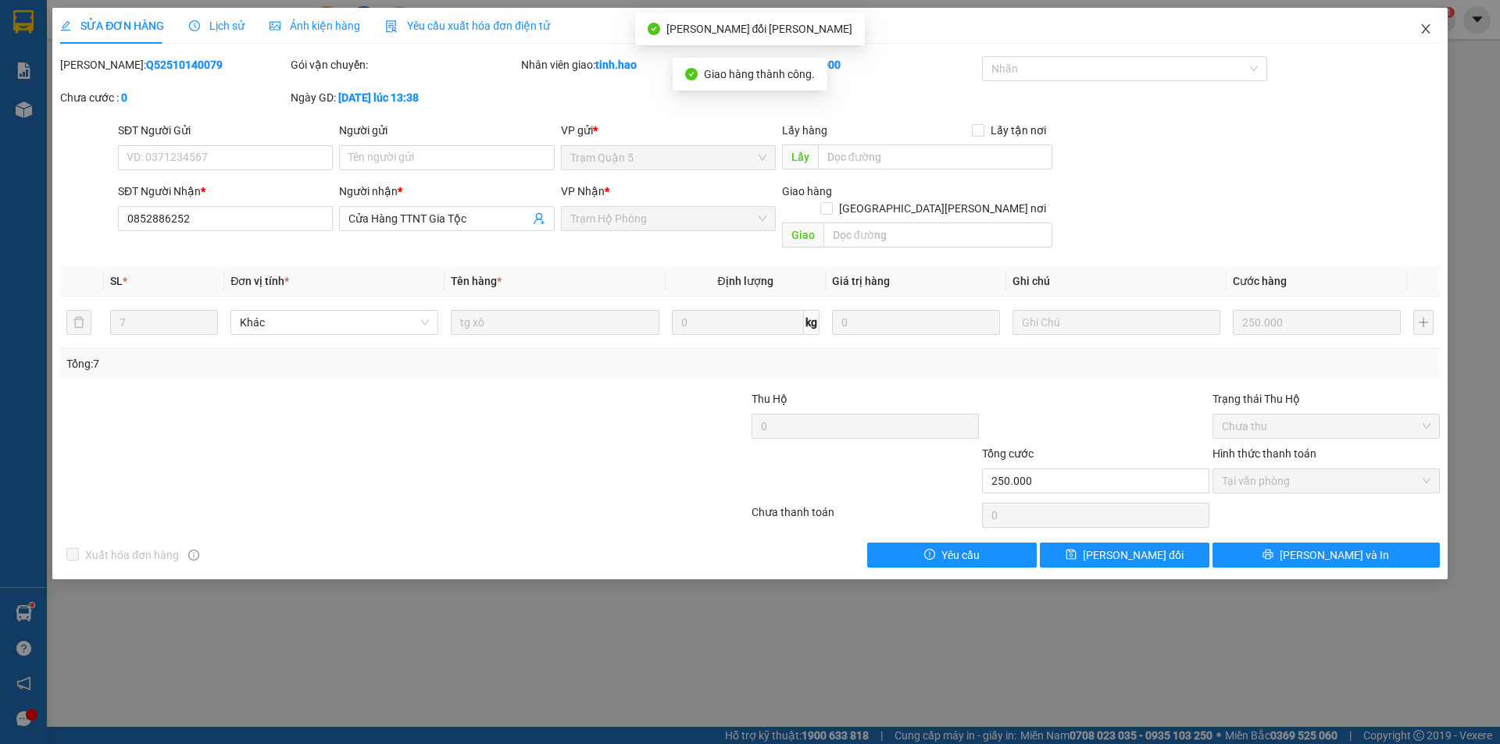
click at [1426, 30] on icon "close" at bounding box center [1425, 28] width 9 height 9
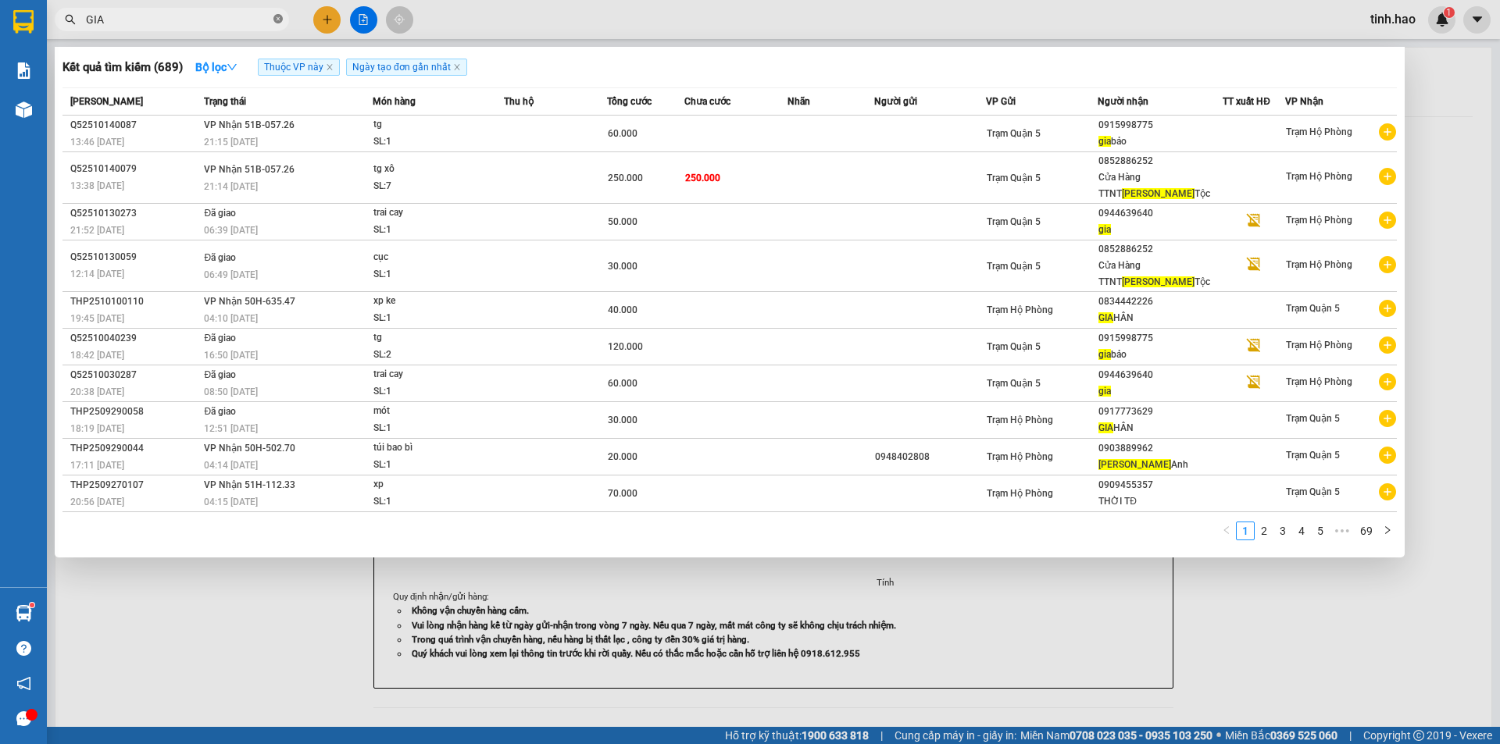
click at [274, 18] on icon "close-circle" at bounding box center [277, 18] width 9 height 9
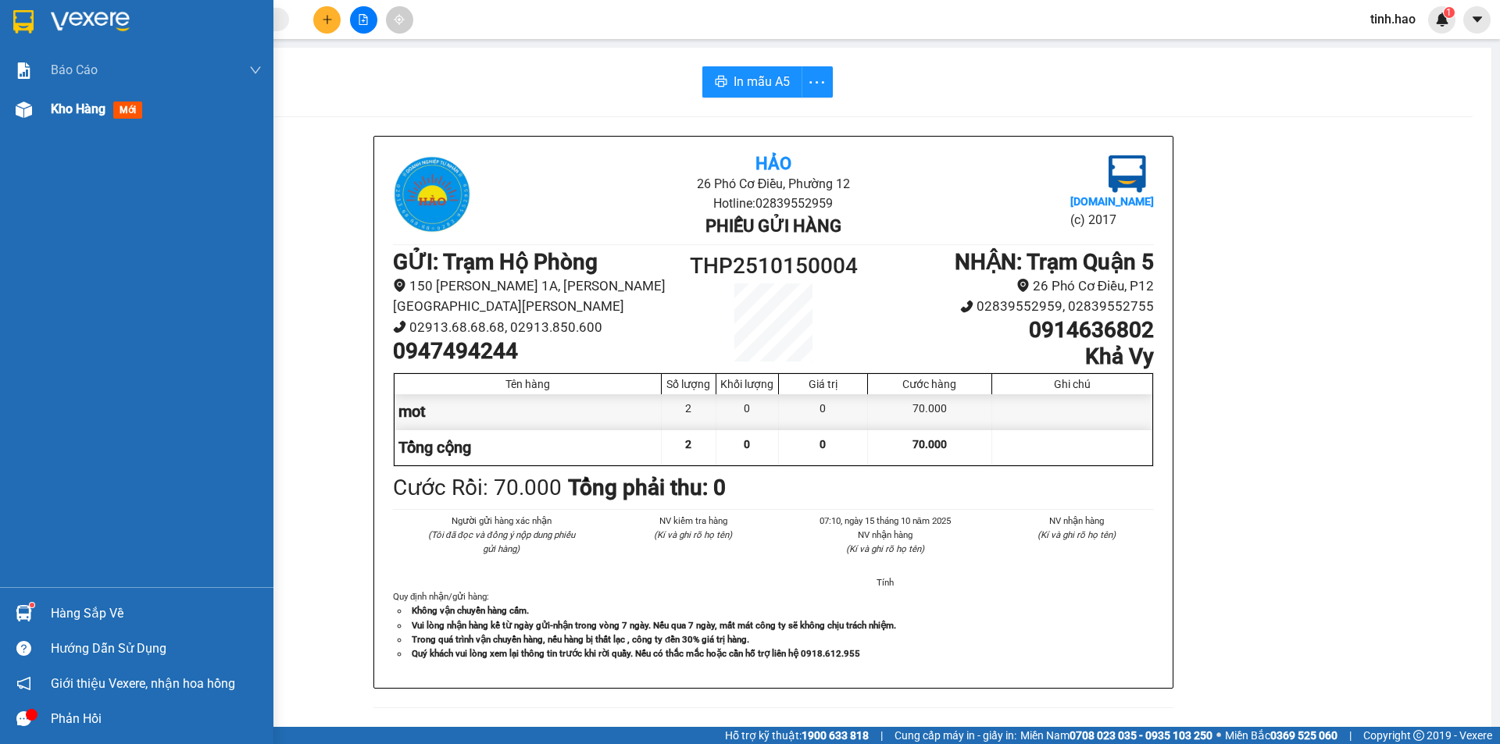
click at [130, 104] on span "mới" at bounding box center [127, 110] width 29 height 17
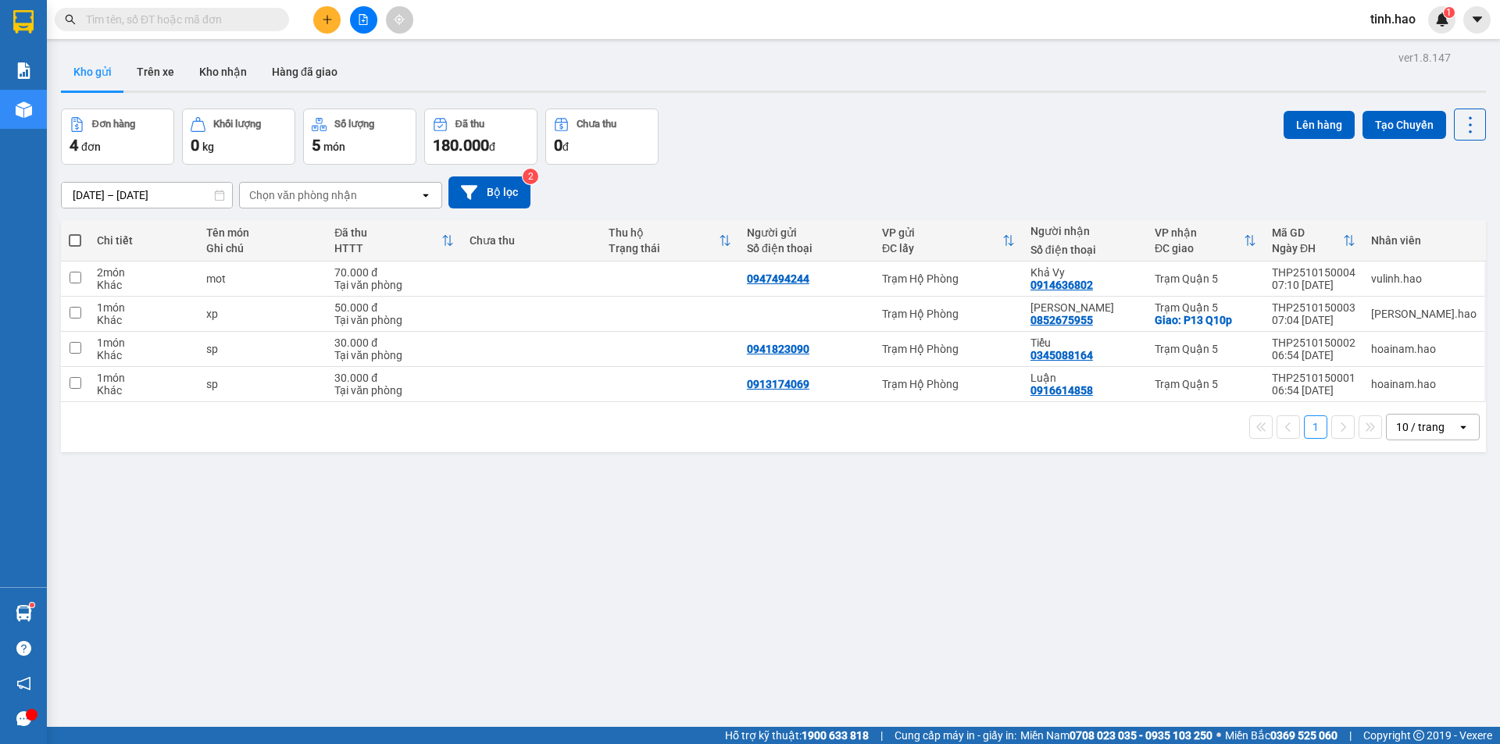
click at [236, 8] on span at bounding box center [172, 19] width 234 height 23
click at [226, 22] on input "text" at bounding box center [178, 19] width 184 height 17
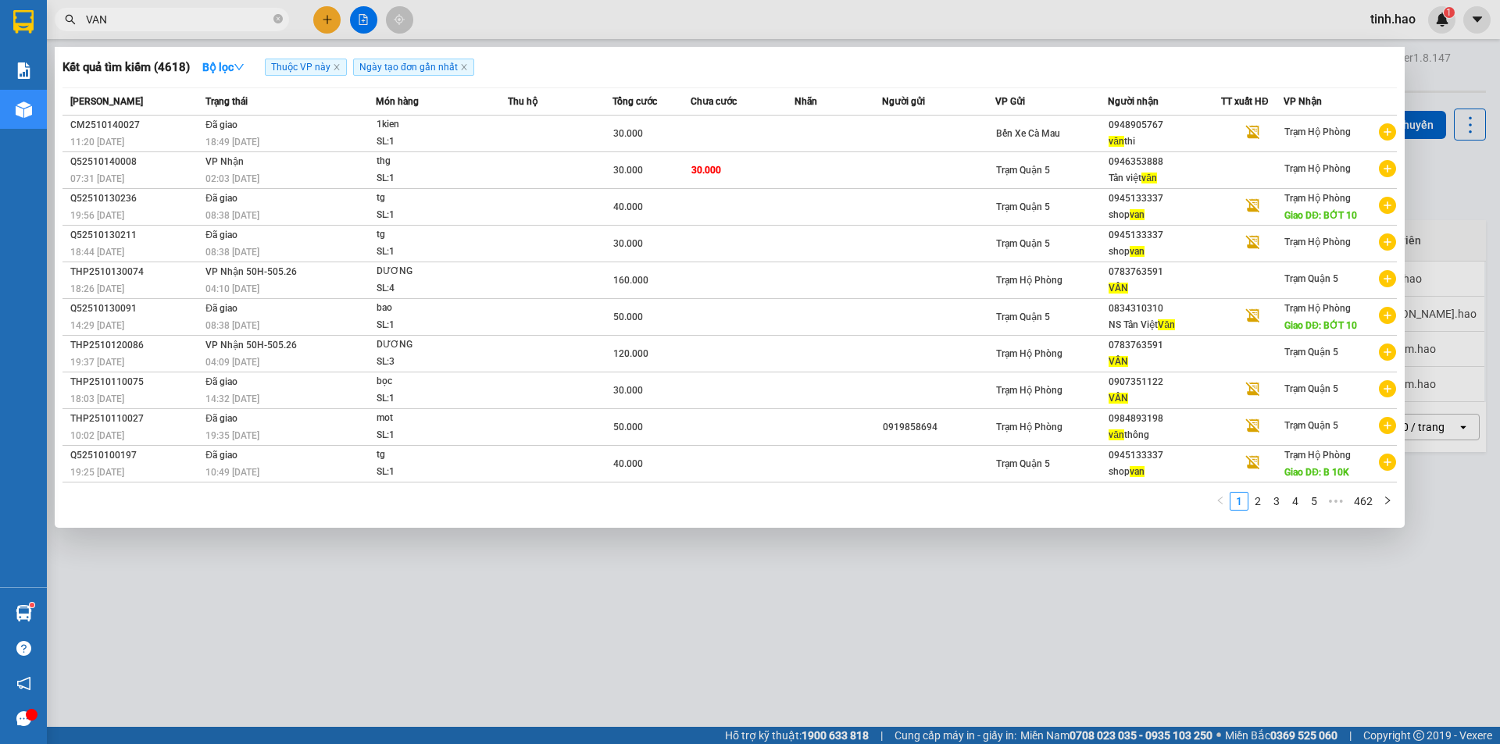
type input "VAN"
click at [277, 17] on icon "close-circle" at bounding box center [277, 18] width 9 height 9
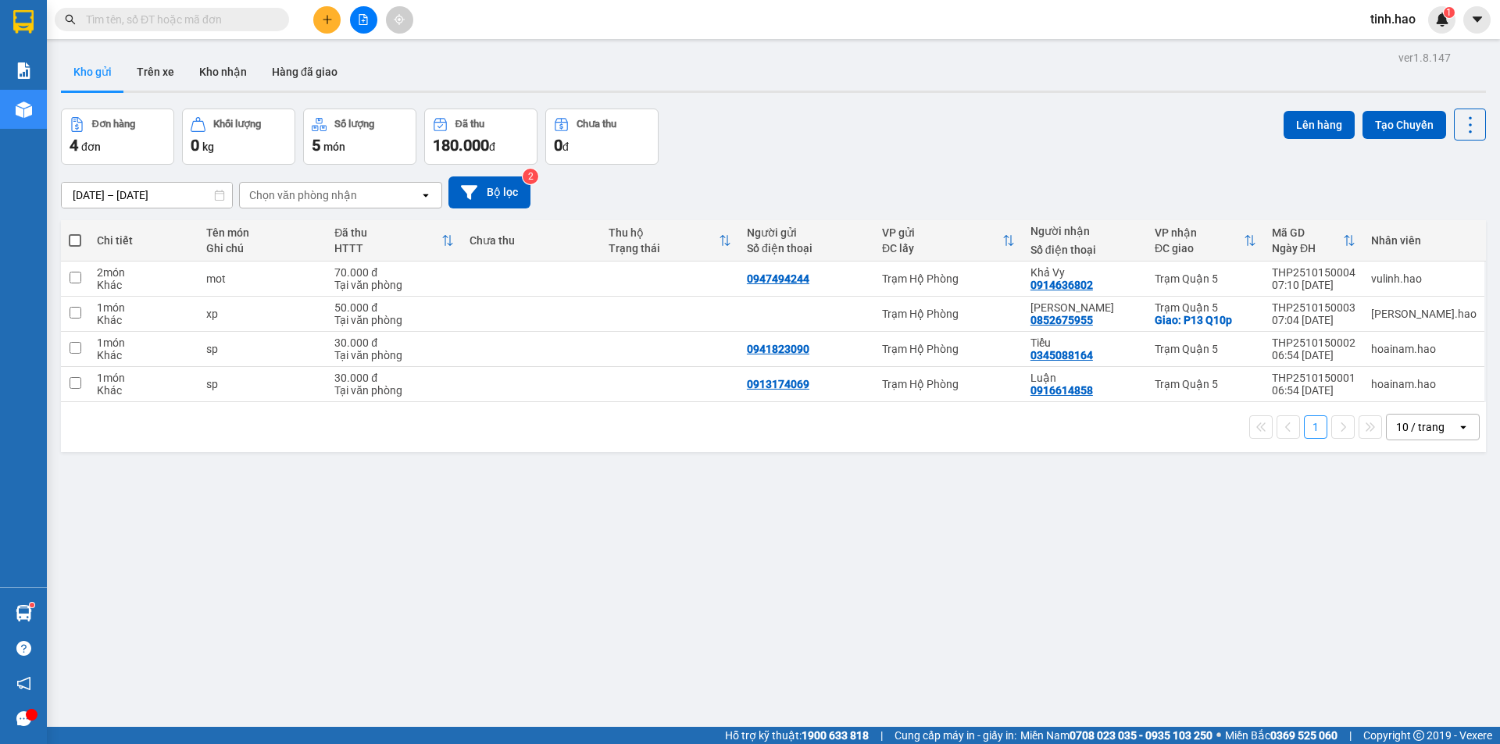
click at [169, 22] on input "text" at bounding box center [178, 19] width 184 height 17
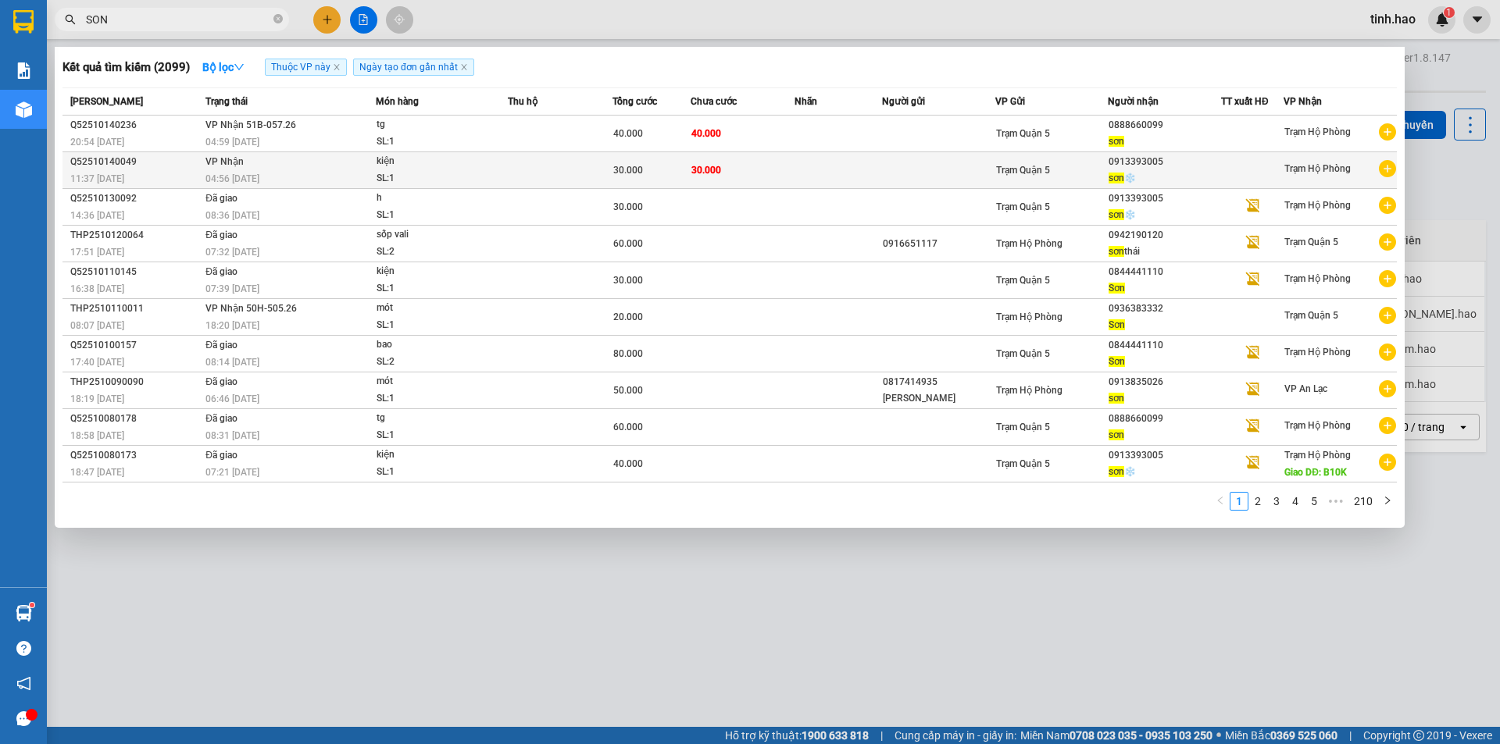
type input "SON"
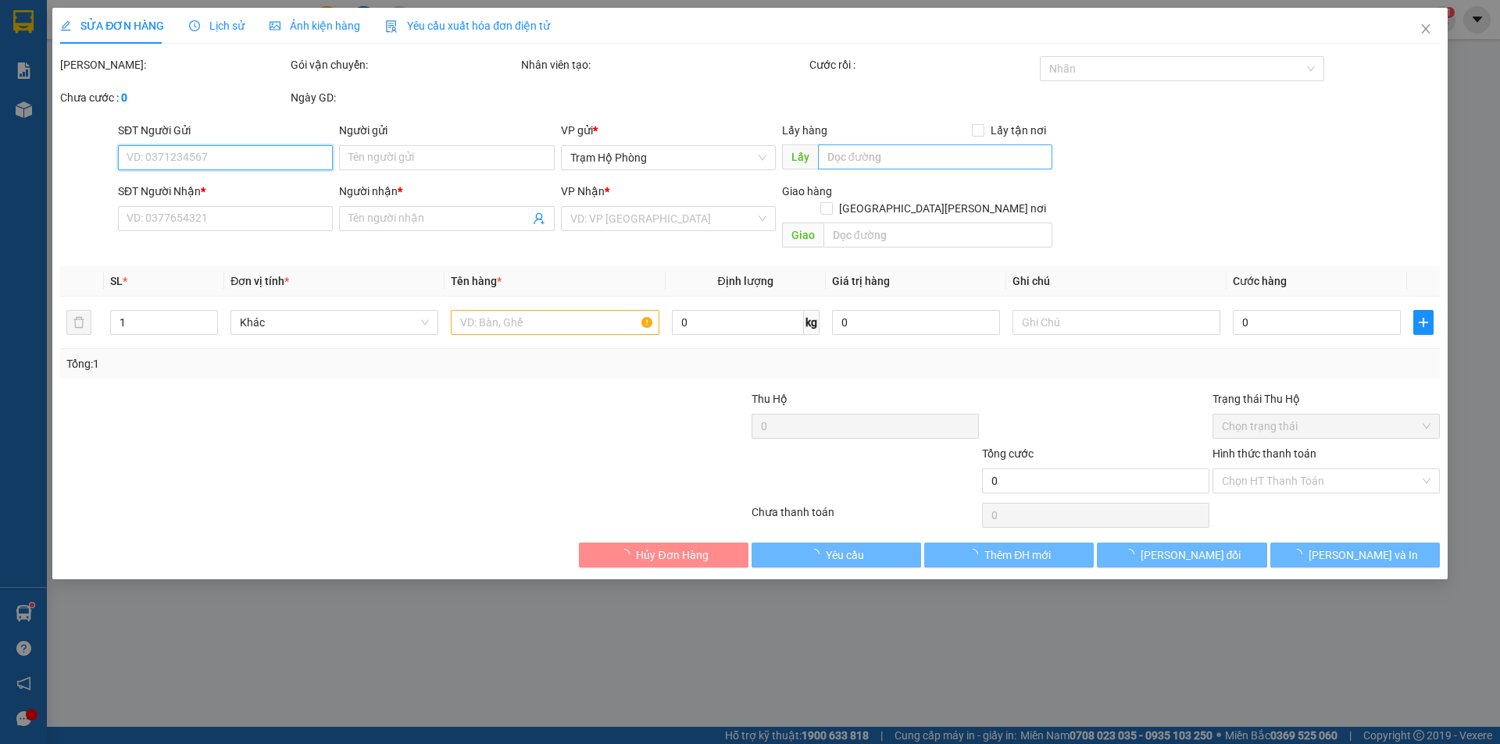
type input "0913393005"
type input "sơn ❄️"
type input "30.000"
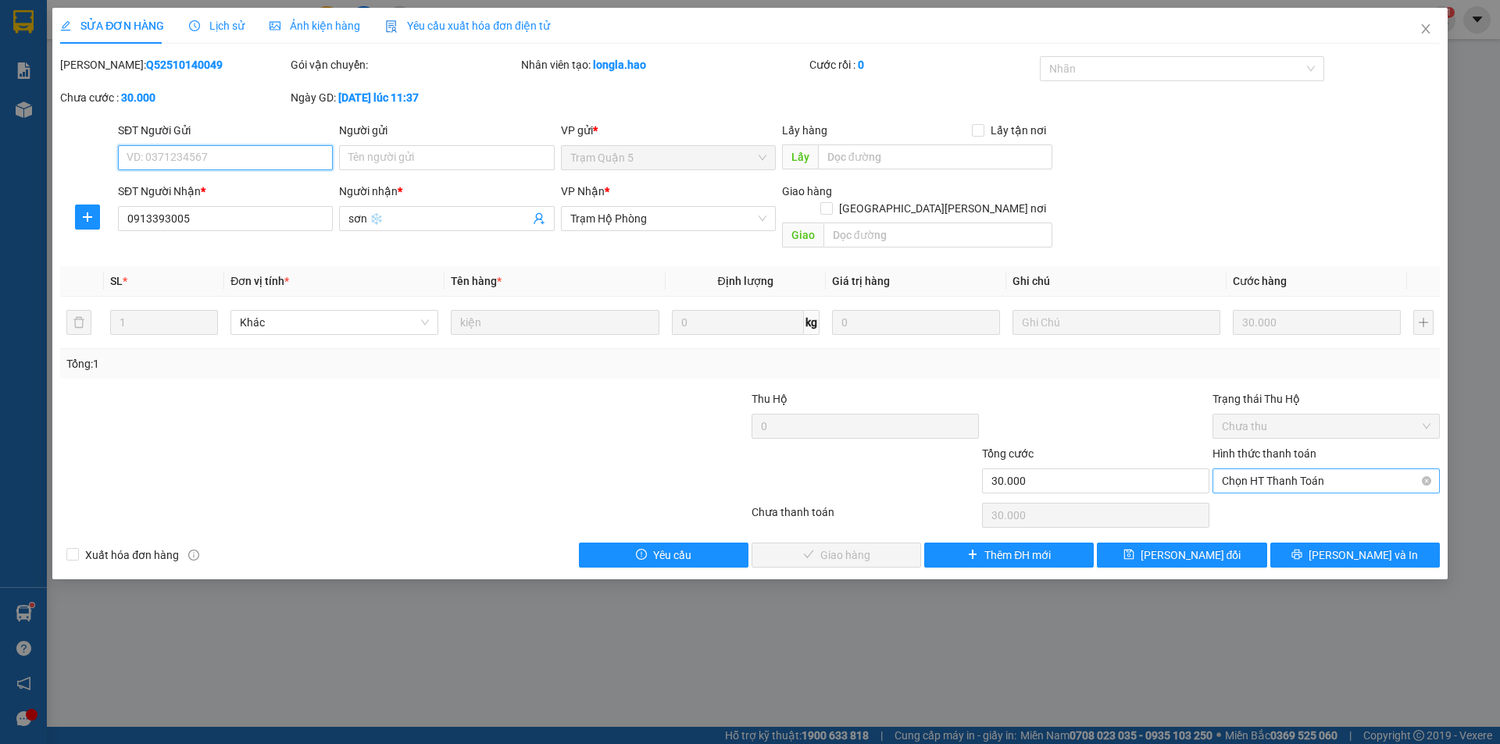
click at [1269, 469] on span "Chọn HT Thanh Toán" at bounding box center [1326, 480] width 209 height 23
click at [1270, 494] on div "Tại văn phòng" at bounding box center [1326, 495] width 209 height 17
click at [893, 543] on button "Lưu và Giao hàng" at bounding box center [836, 555] width 170 height 25
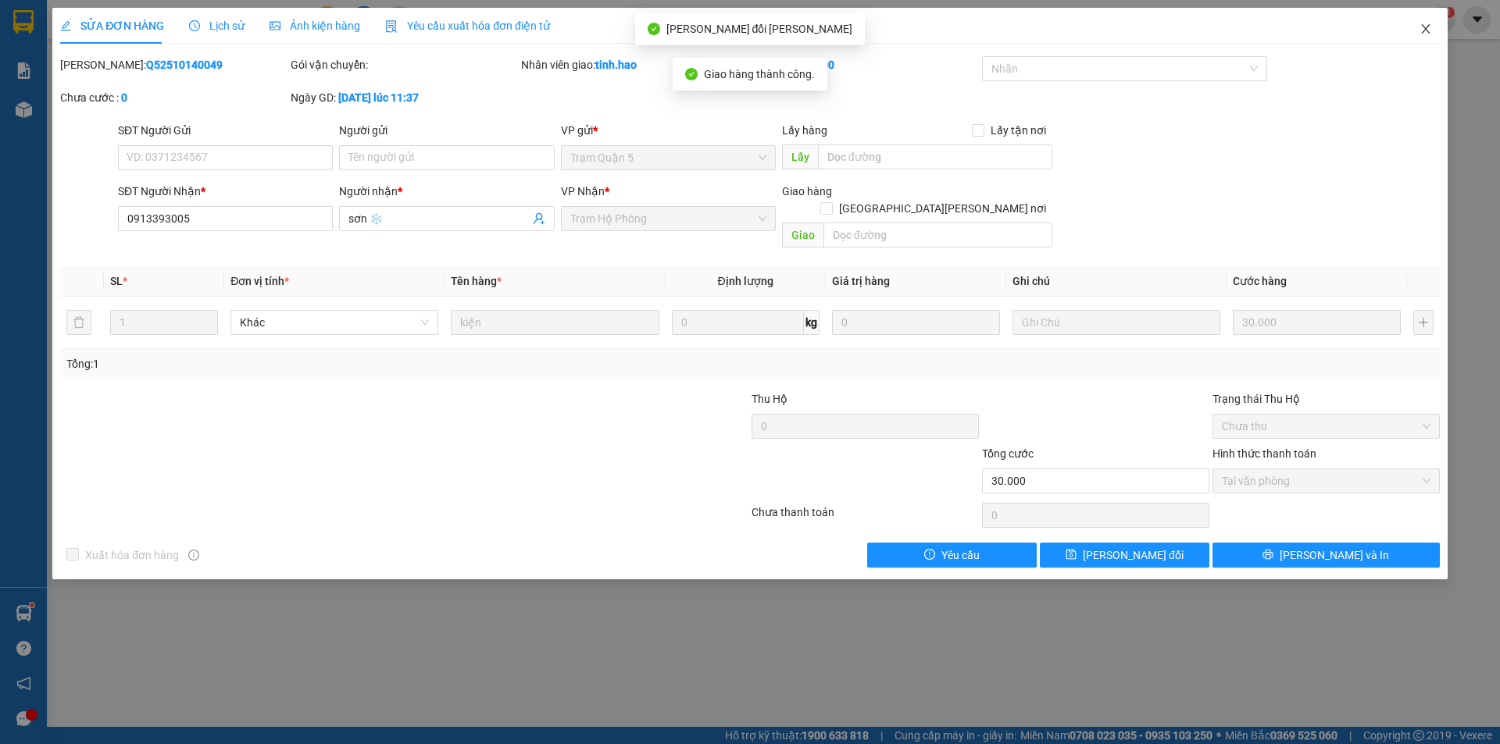
click at [1426, 29] on icon "close" at bounding box center [1425, 28] width 9 height 9
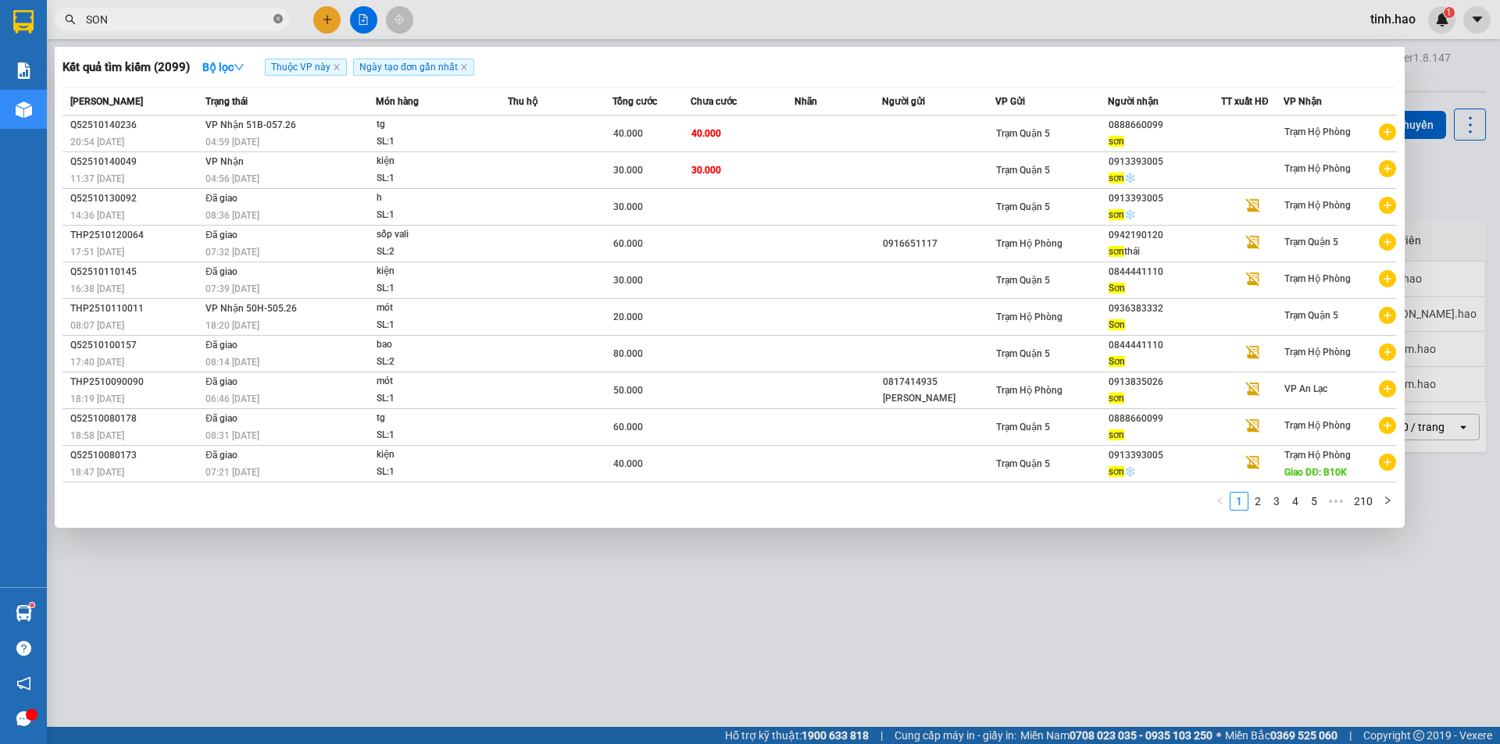
click at [275, 16] on icon "close-circle" at bounding box center [277, 18] width 9 height 9
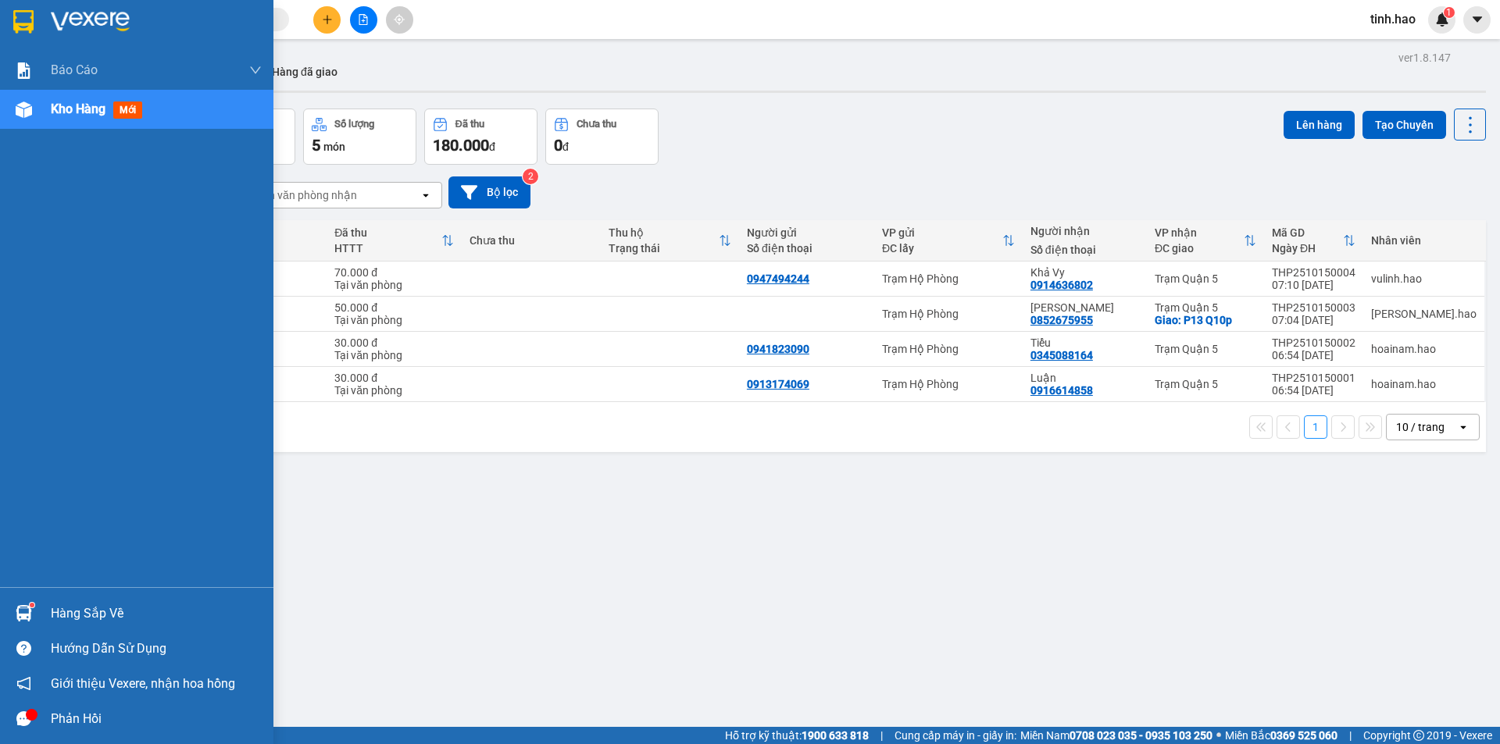
click at [144, 112] on div "Kho hàng mới" at bounding box center [100, 109] width 98 height 20
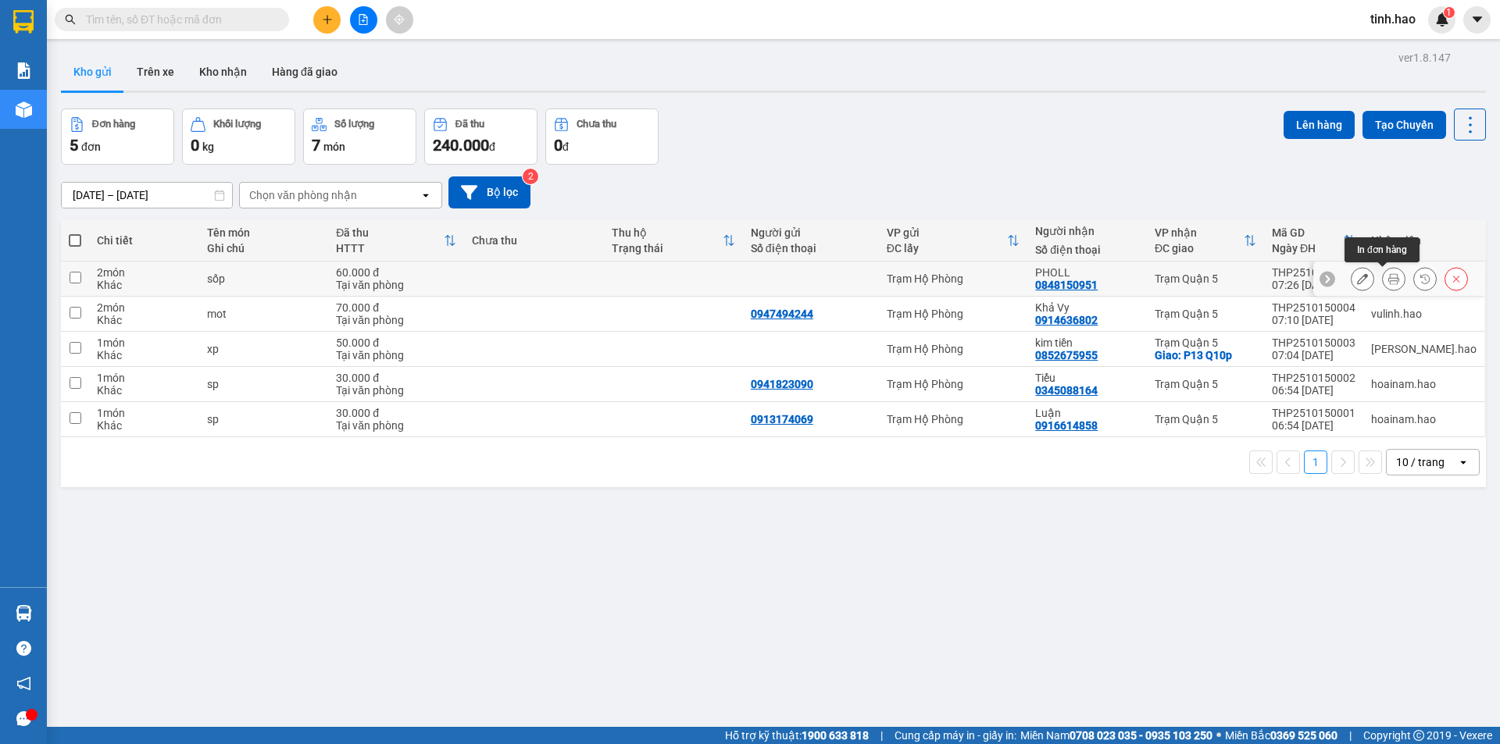
click at [1364, 279] on div at bounding box center [1409, 278] width 117 height 23
click at [1388, 283] on icon at bounding box center [1393, 278] width 11 height 11
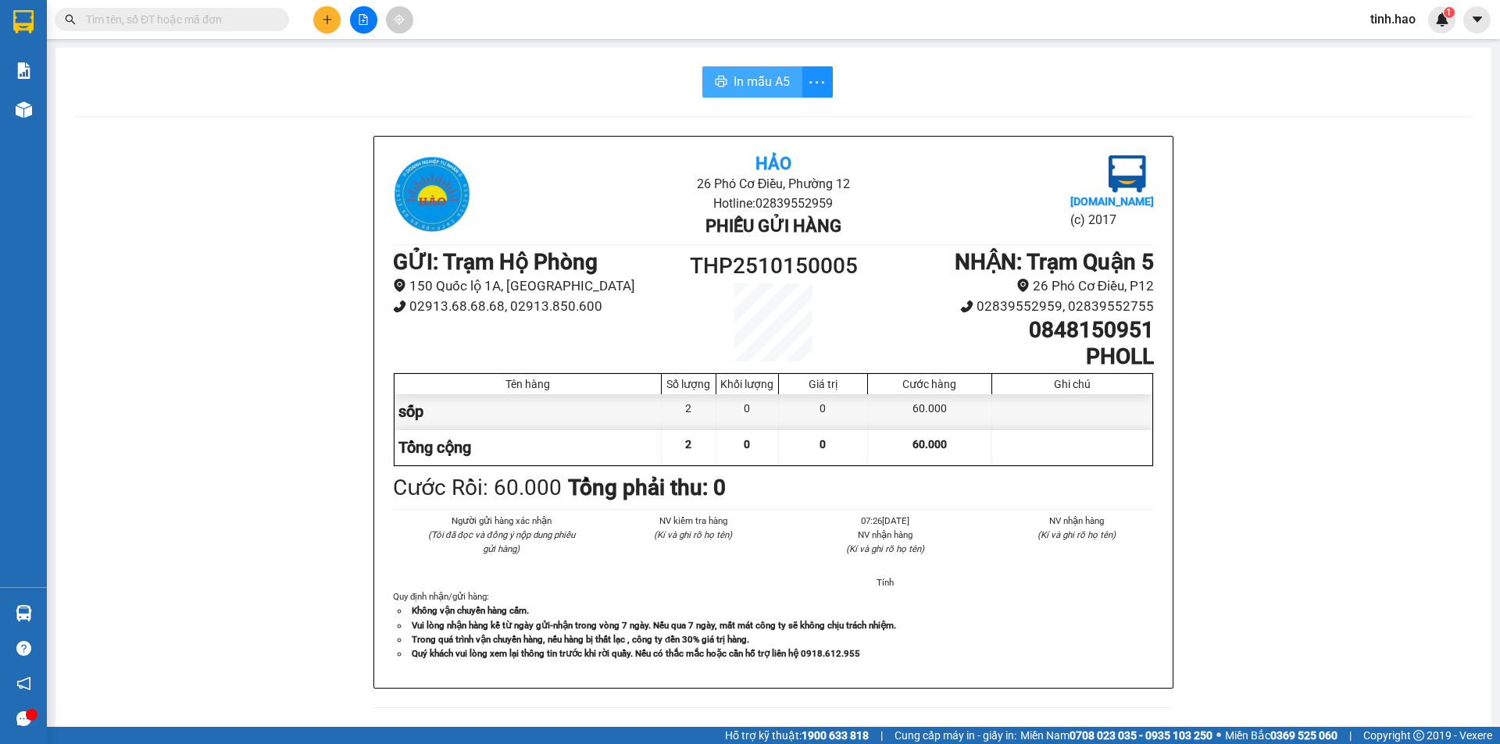
click at [770, 79] on span "In mẫu A5" at bounding box center [761, 82] width 56 height 20
drag, startPoint x: 190, startPoint y: 19, endPoint x: 147, endPoint y: 26, distance: 43.5
click at [189, 20] on input "text" at bounding box center [178, 19] width 184 height 17
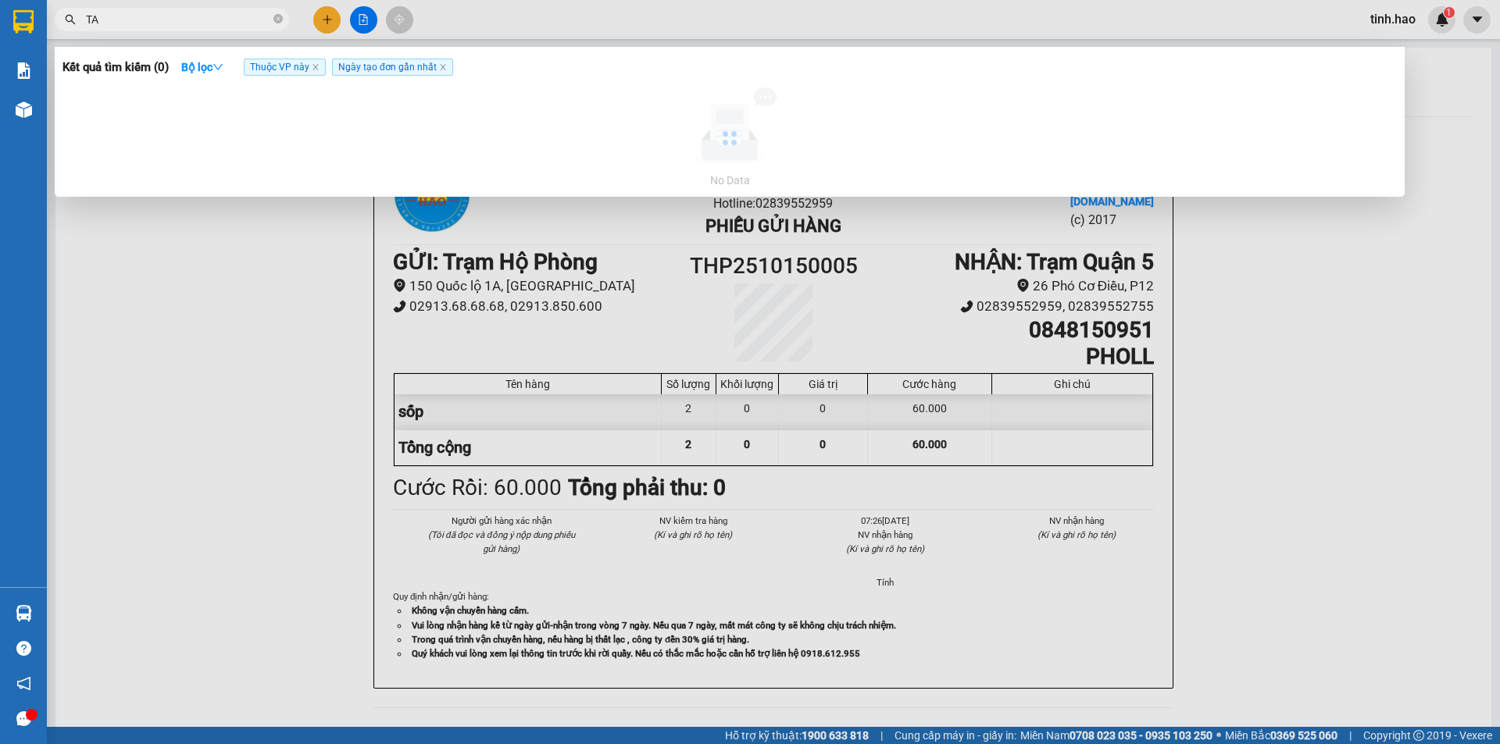
type input "TAN"
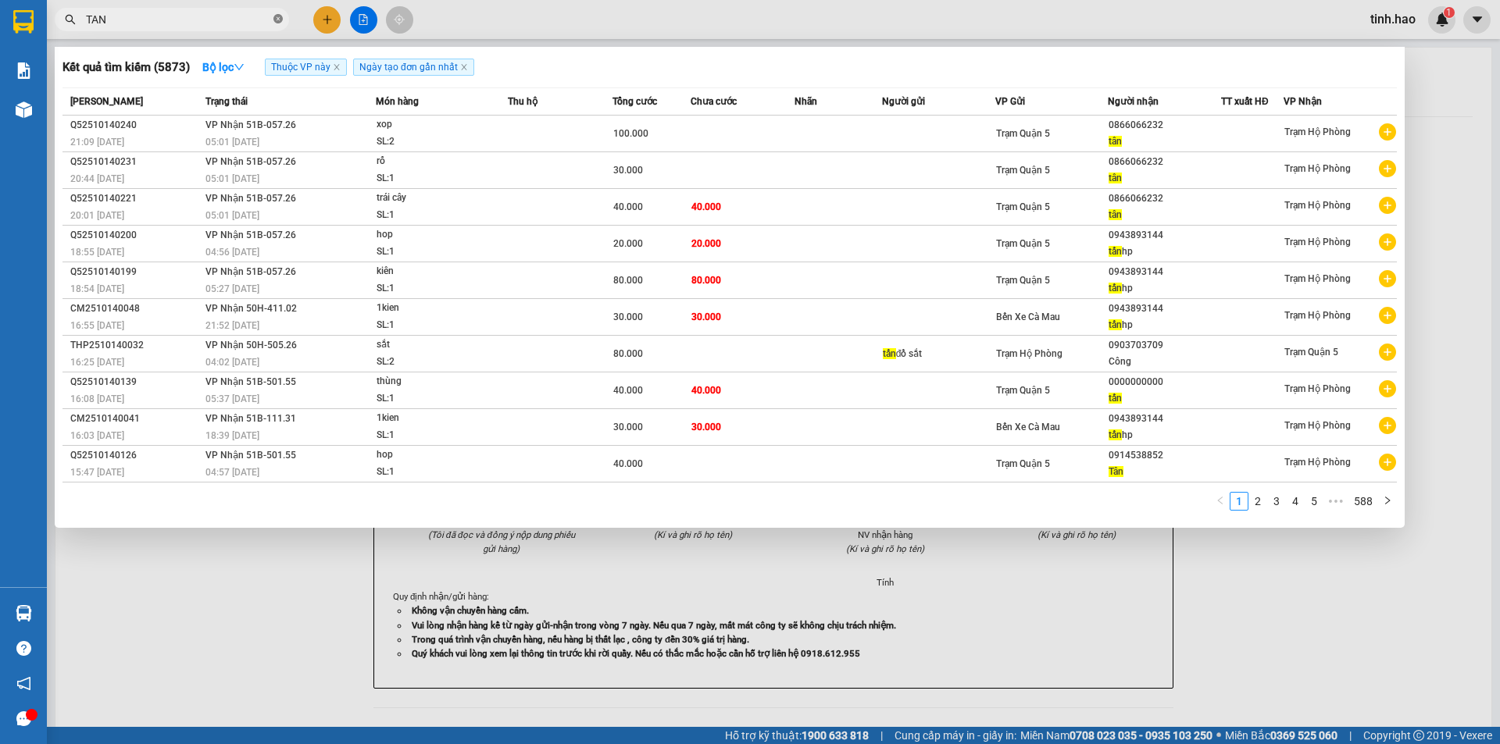
click at [277, 20] on icon "close-circle" at bounding box center [277, 18] width 9 height 9
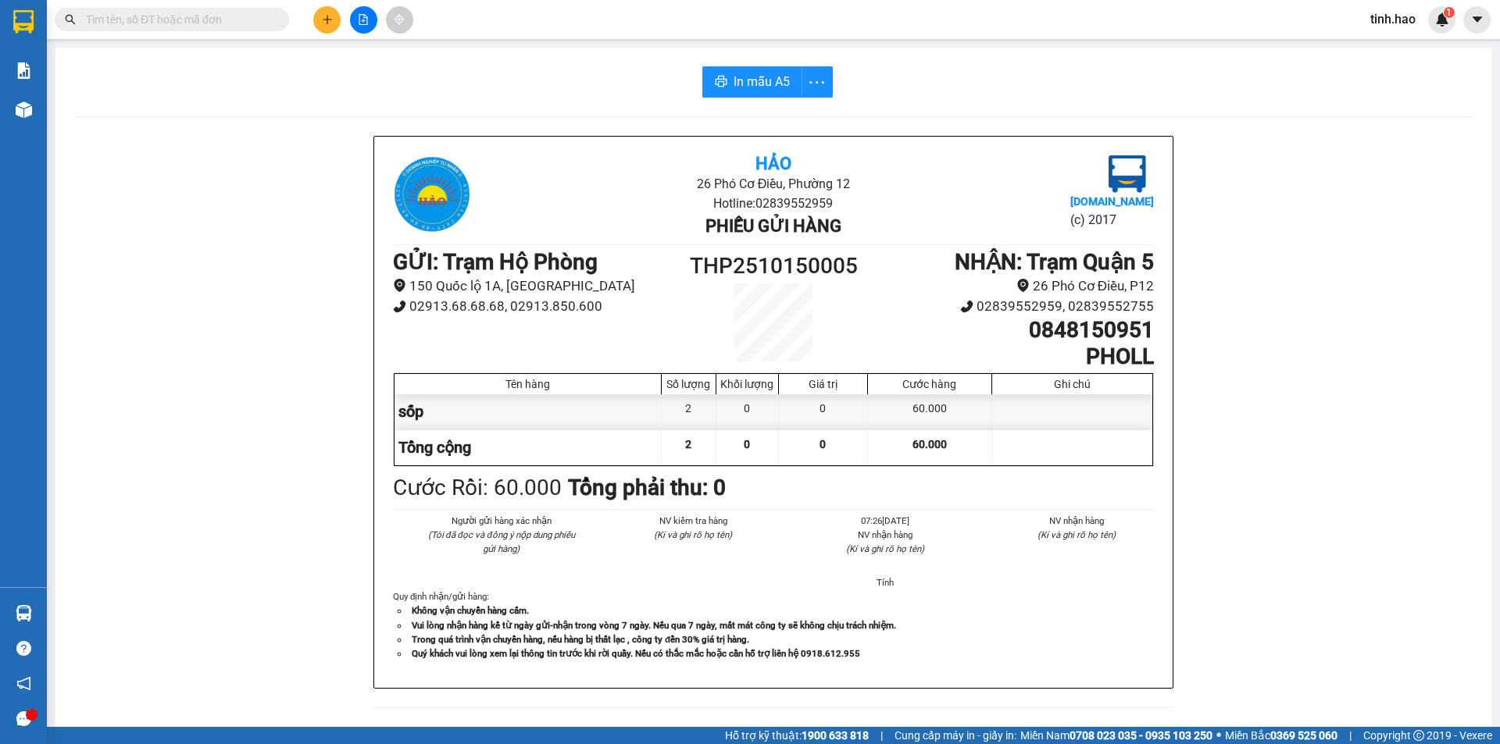
click at [175, 19] on input "text" at bounding box center [178, 19] width 184 height 17
click at [183, 23] on input "text" at bounding box center [178, 19] width 184 height 17
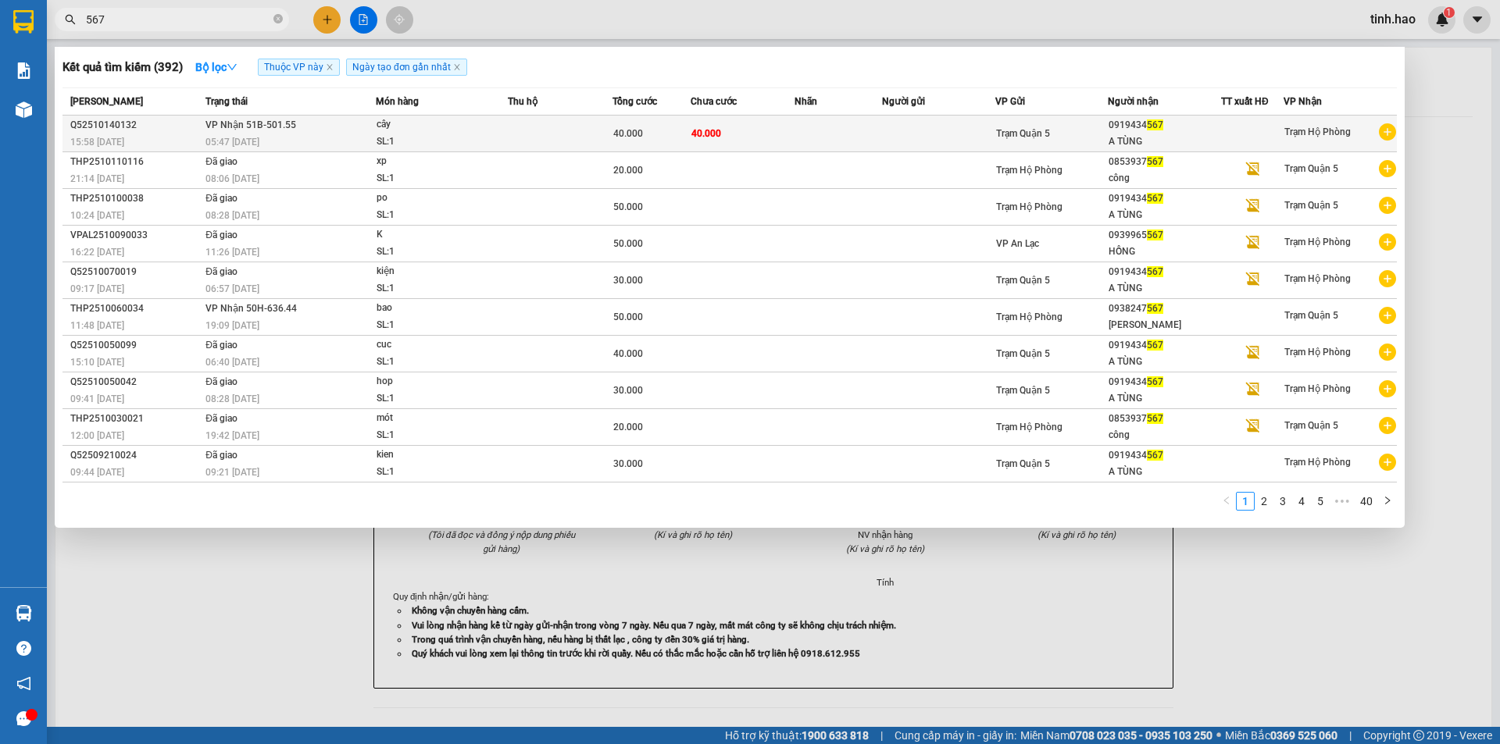
type input "567"
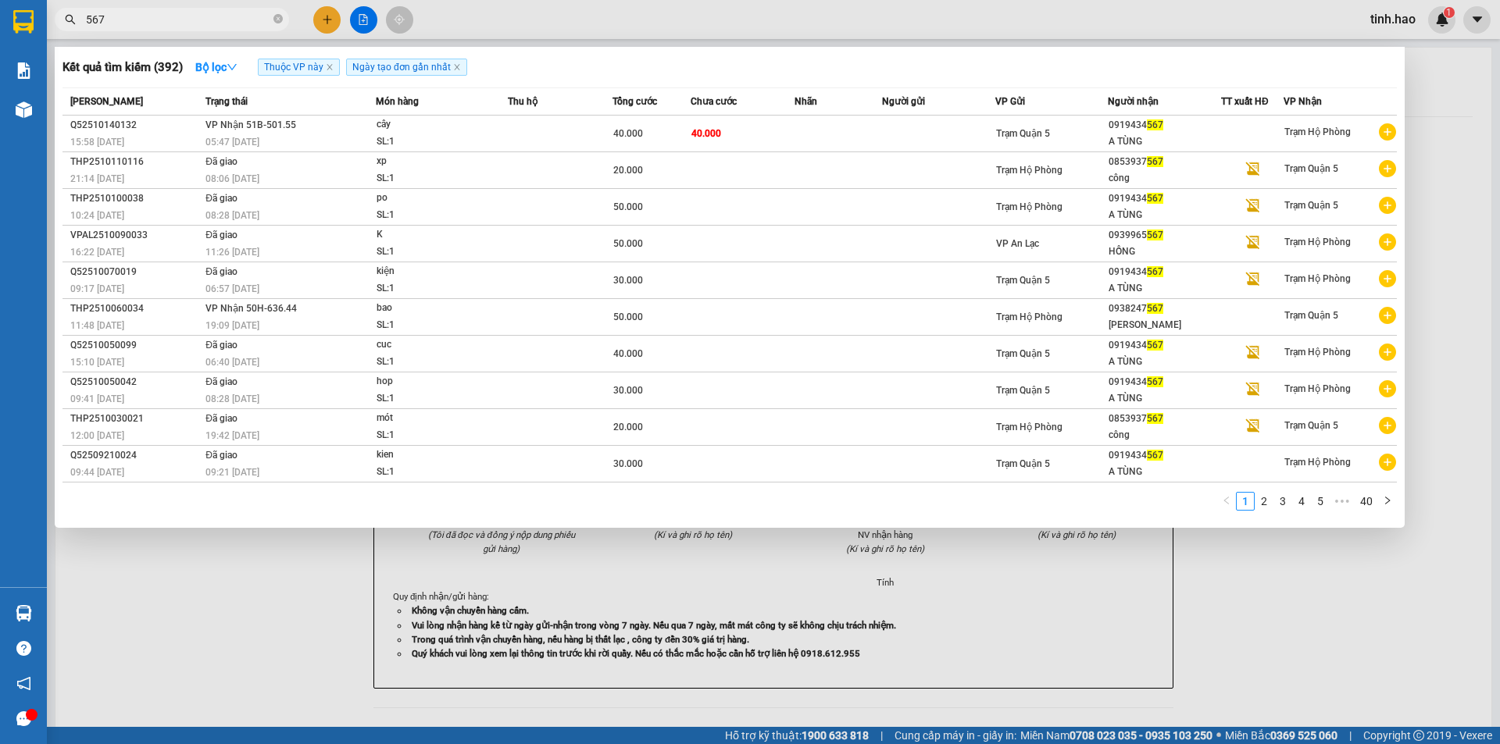
click at [401, 130] on div "cây" at bounding box center [434, 124] width 117 height 17
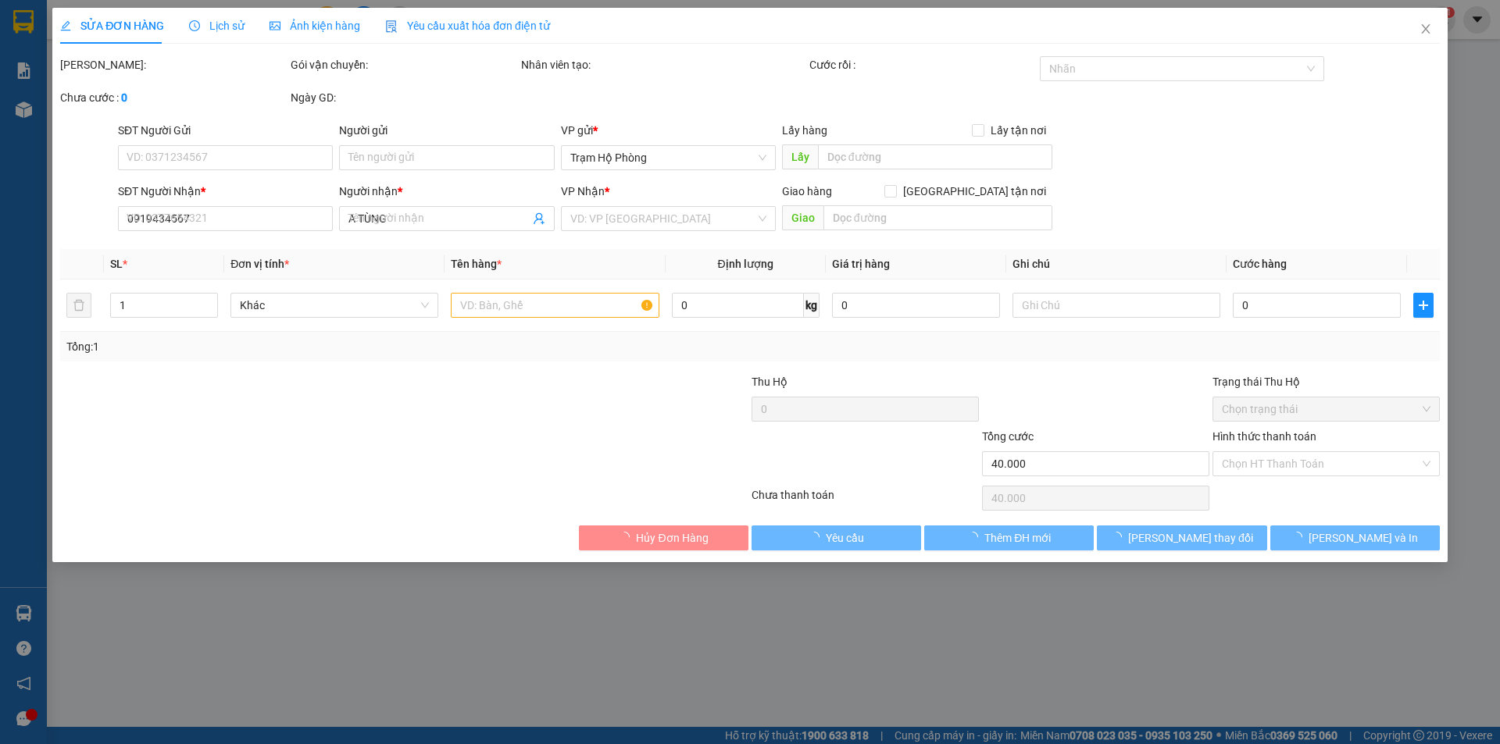
click at [312, 30] on span "Ảnh kiện hàng" at bounding box center [314, 26] width 91 height 12
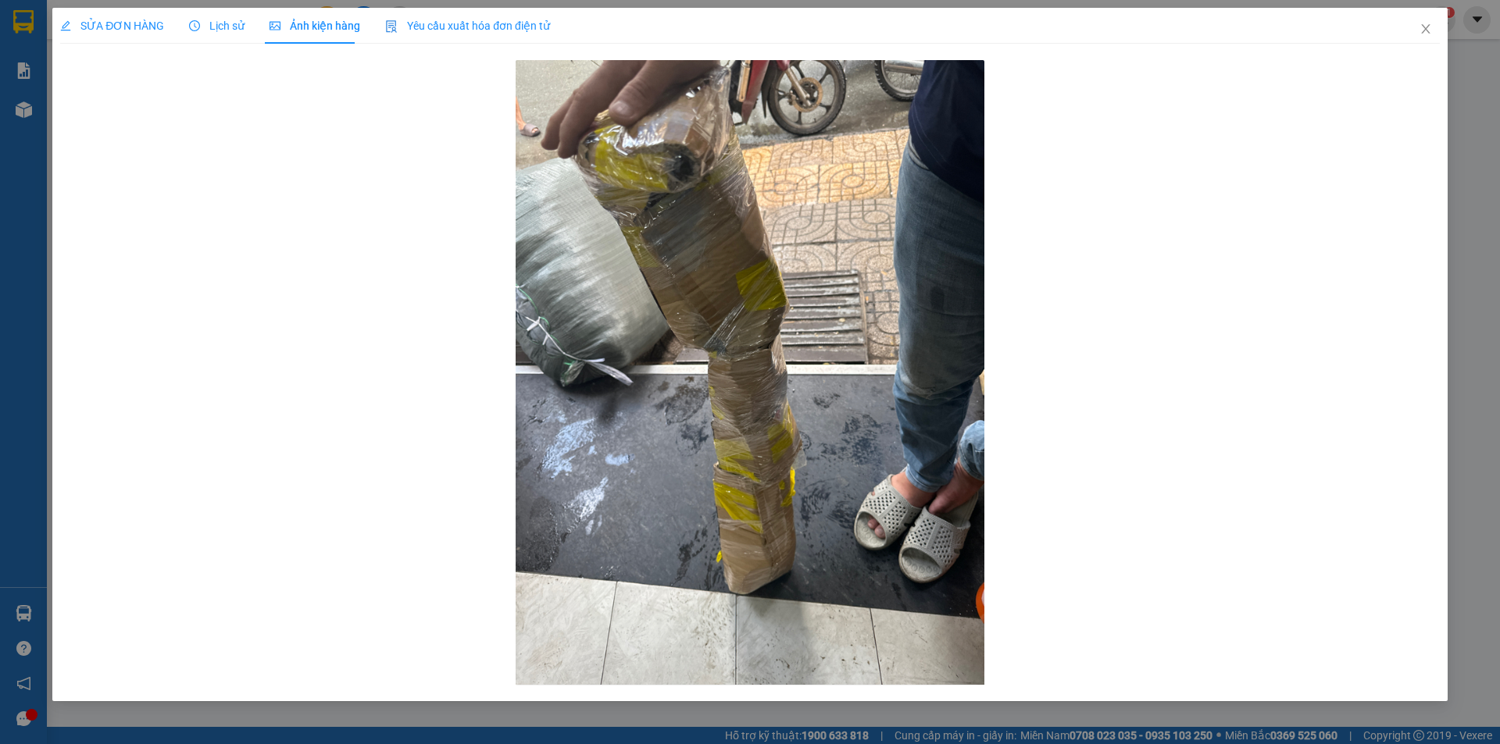
click at [144, 22] on span "SỬA ĐƠN HÀNG" at bounding box center [112, 26] width 104 height 12
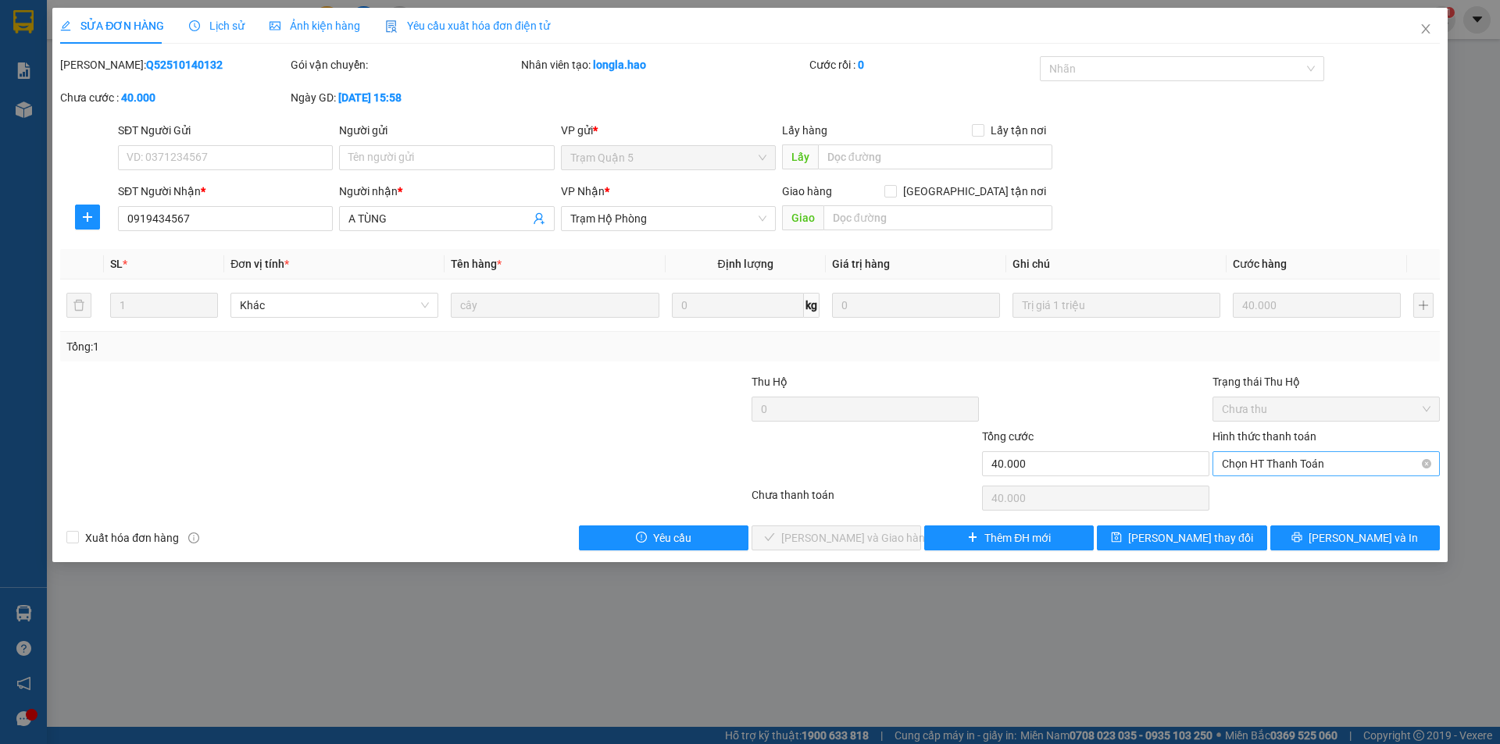
click at [1272, 462] on span "Chọn HT Thanh Toán" at bounding box center [1326, 463] width 209 height 23
click at [1269, 494] on div "Tại văn phòng" at bounding box center [1326, 495] width 209 height 17
type input "0"
click at [862, 536] on span "[PERSON_NAME] và Giao hàng" at bounding box center [856, 538] width 150 height 17
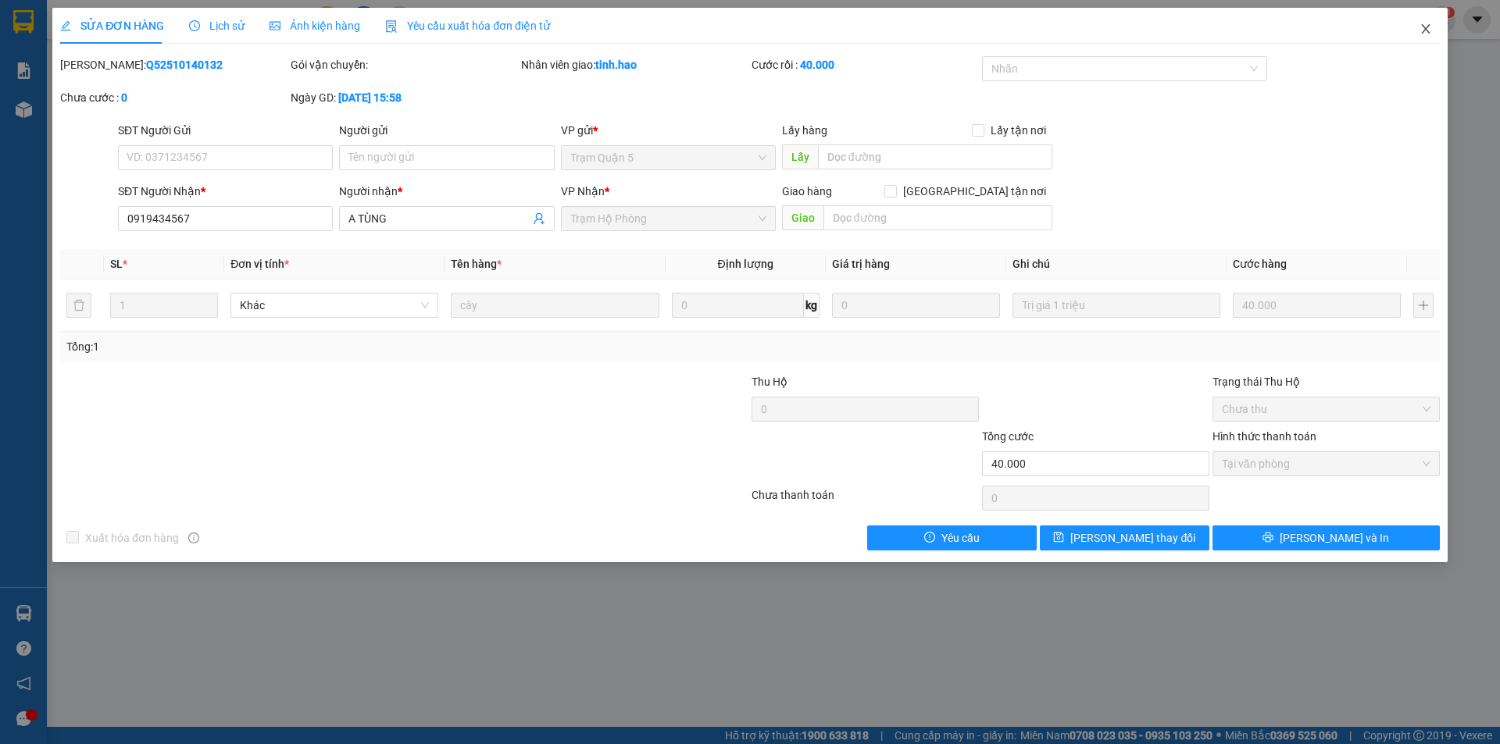
click at [1426, 26] on icon "close" at bounding box center [1425, 29] width 12 height 12
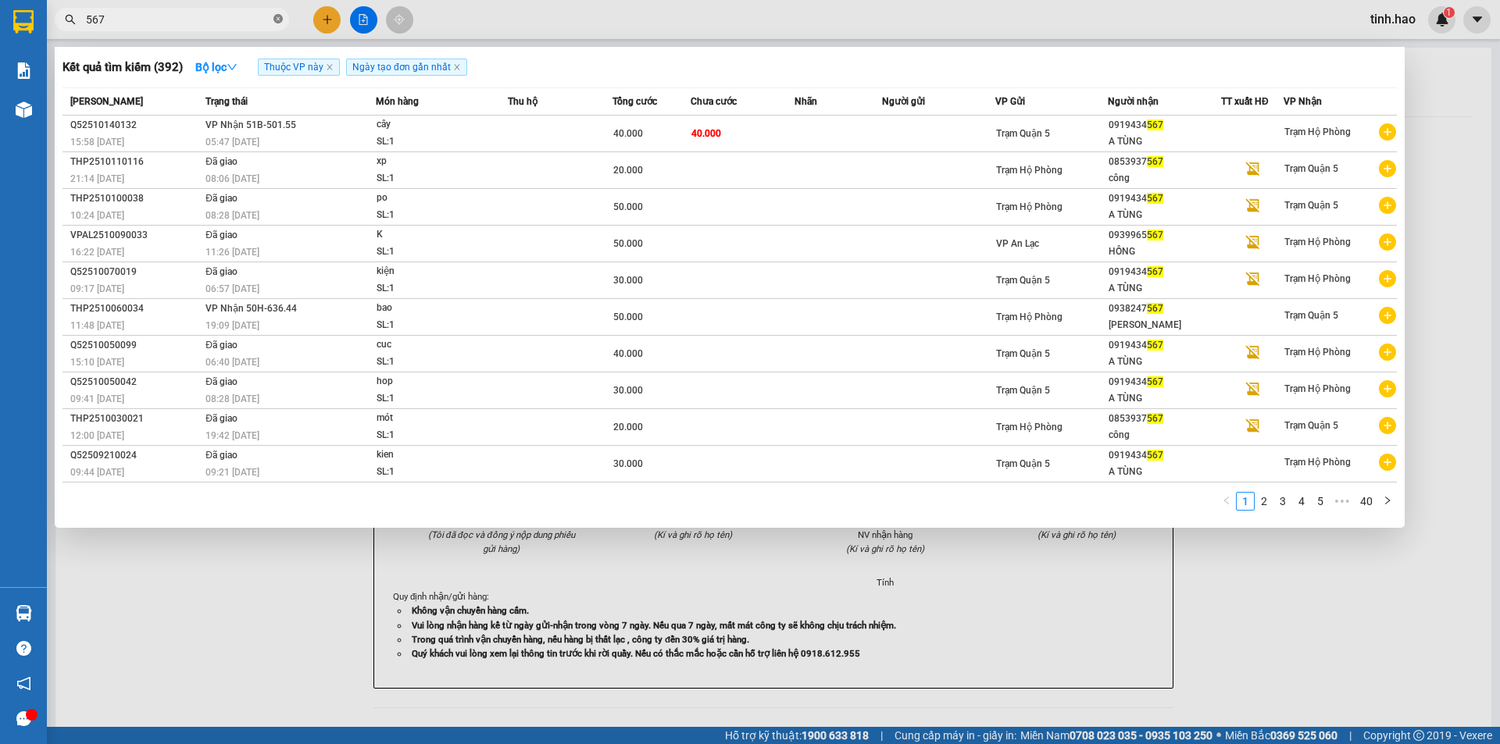
click at [276, 14] on span at bounding box center [277, 19] width 9 height 15
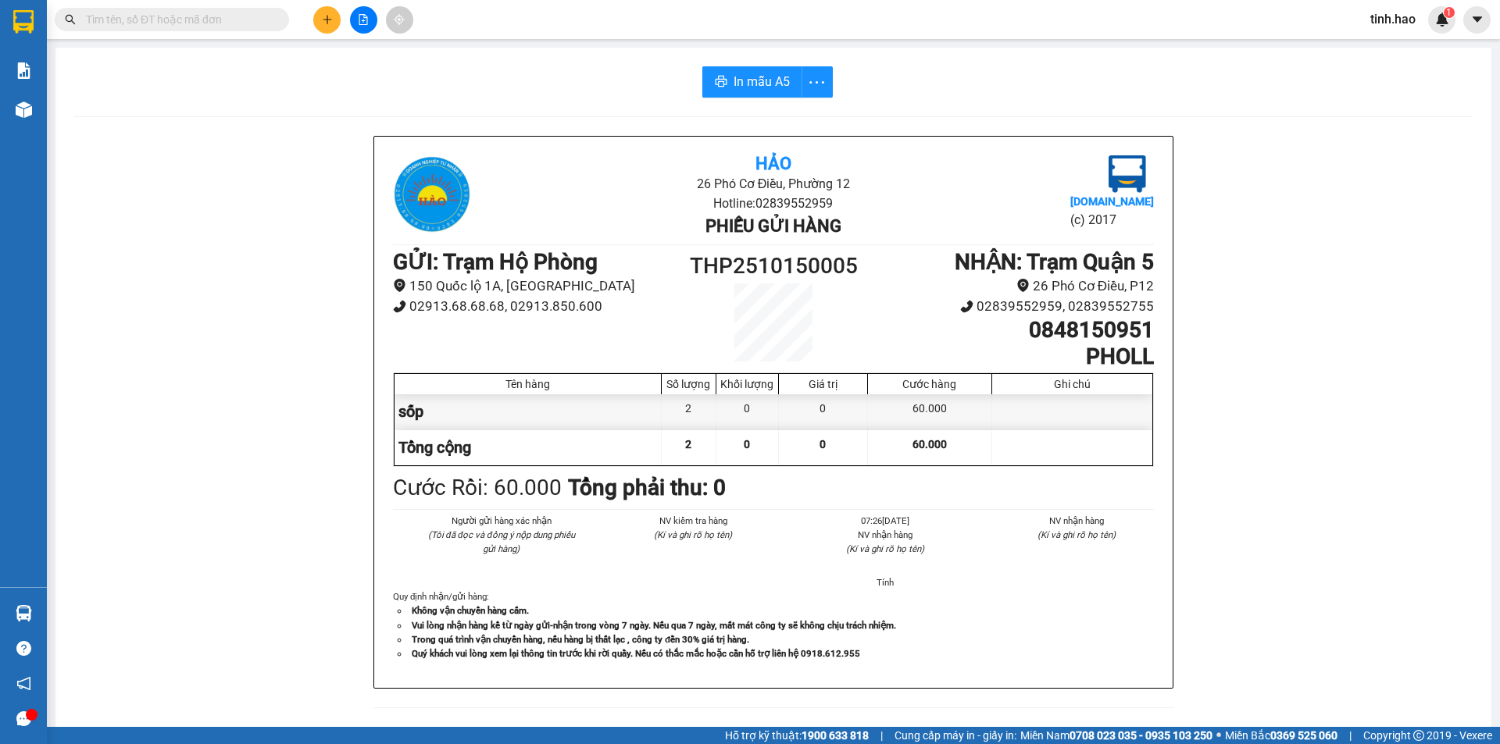
click at [211, 20] on input "text" at bounding box center [178, 19] width 184 height 17
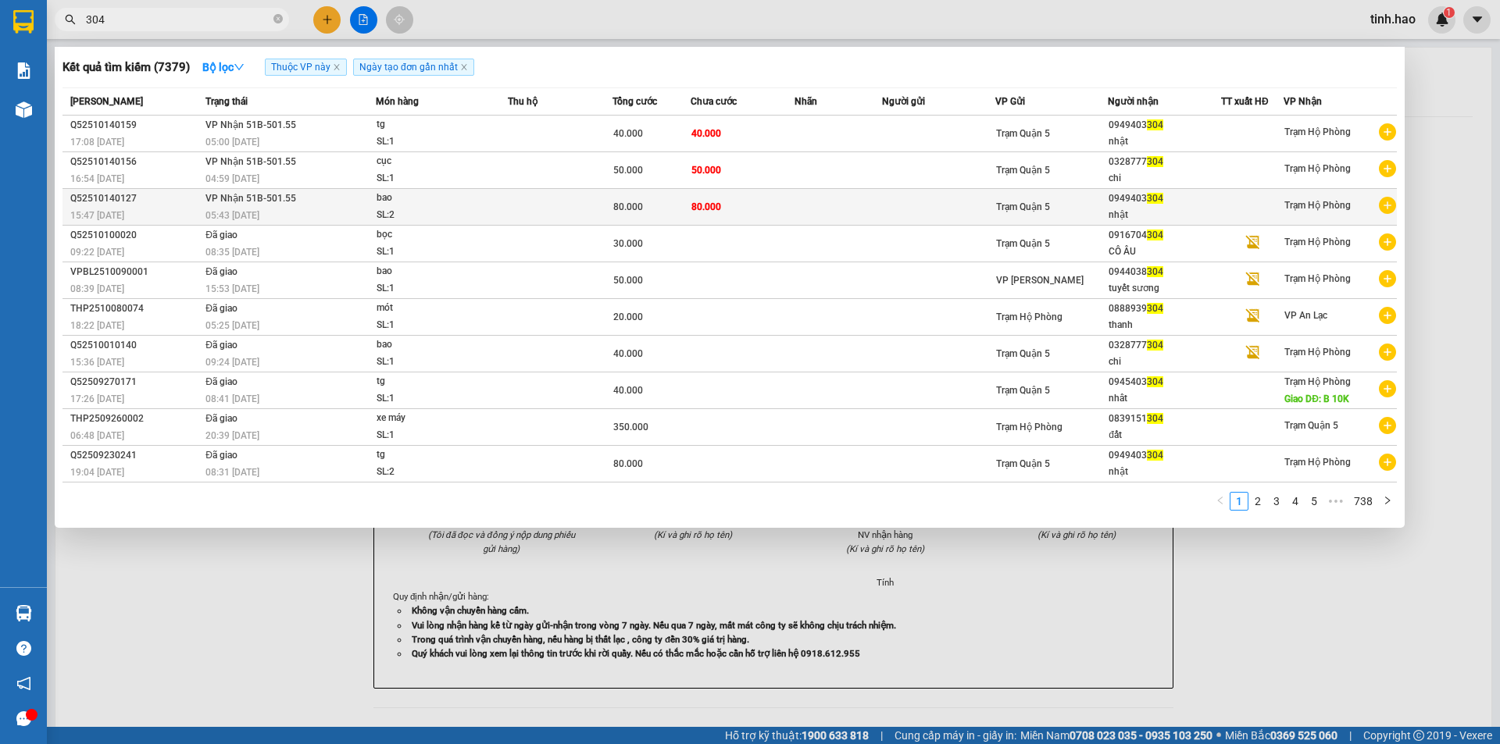
type input "304"
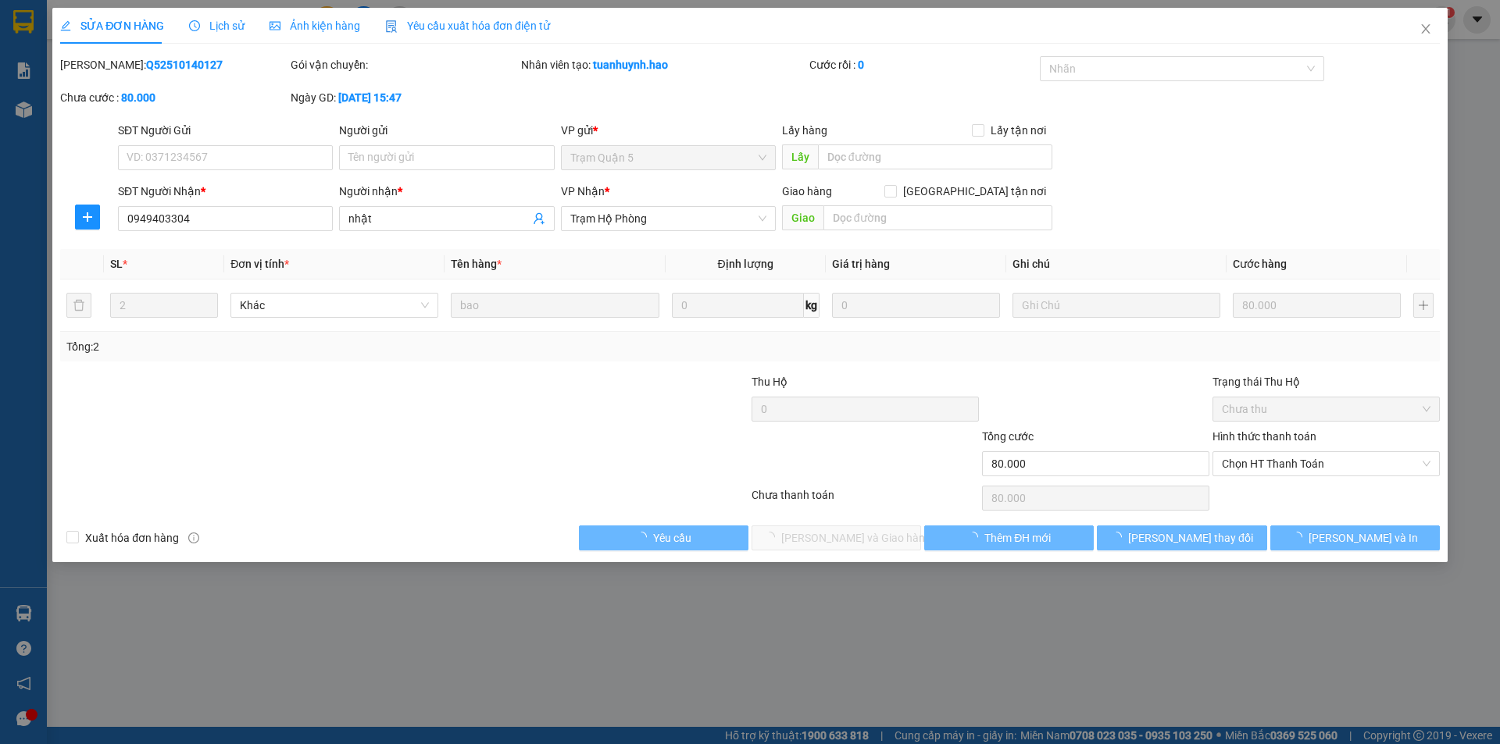
type input "0949403304"
type input "nhật"
type input "80.000"
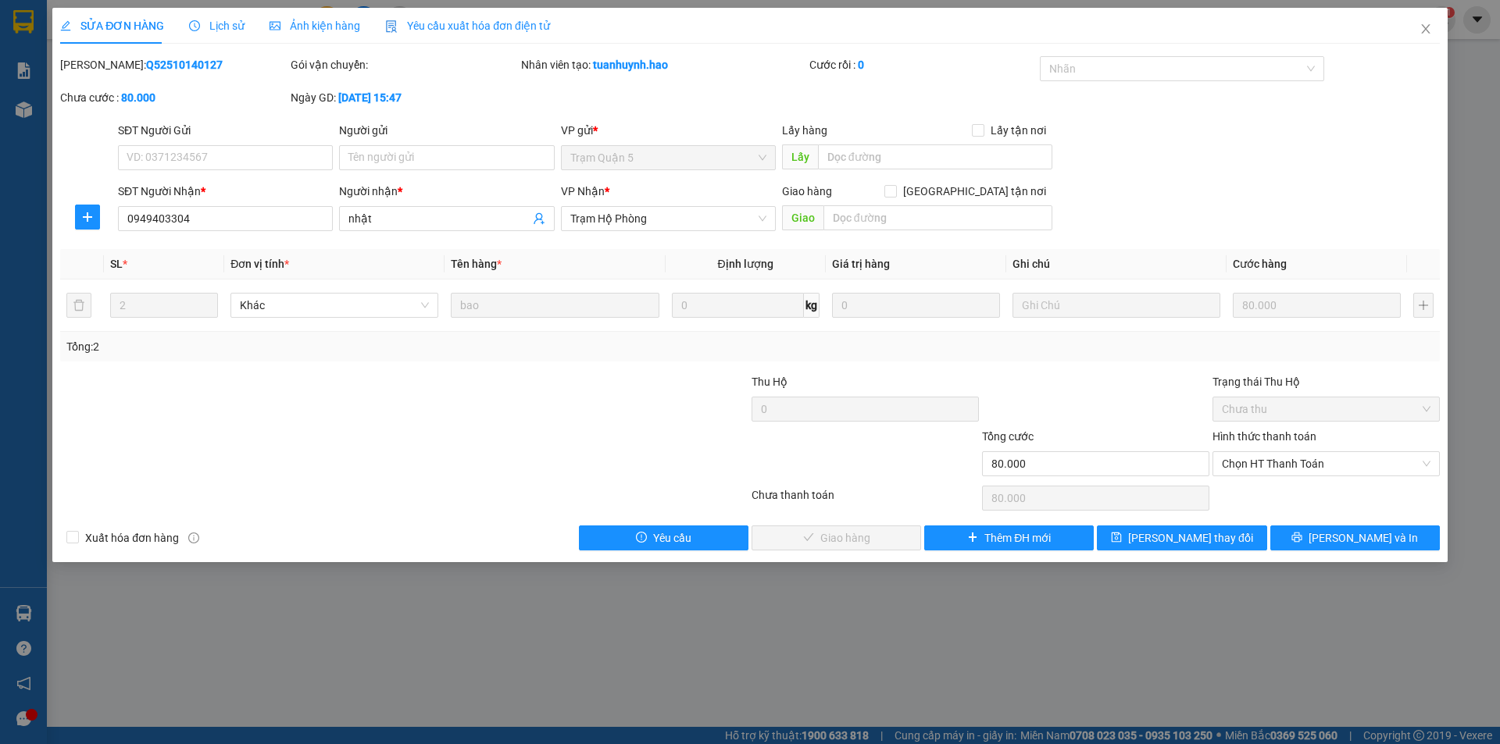
click at [323, 33] on div "Ảnh kiện hàng" at bounding box center [314, 25] width 91 height 17
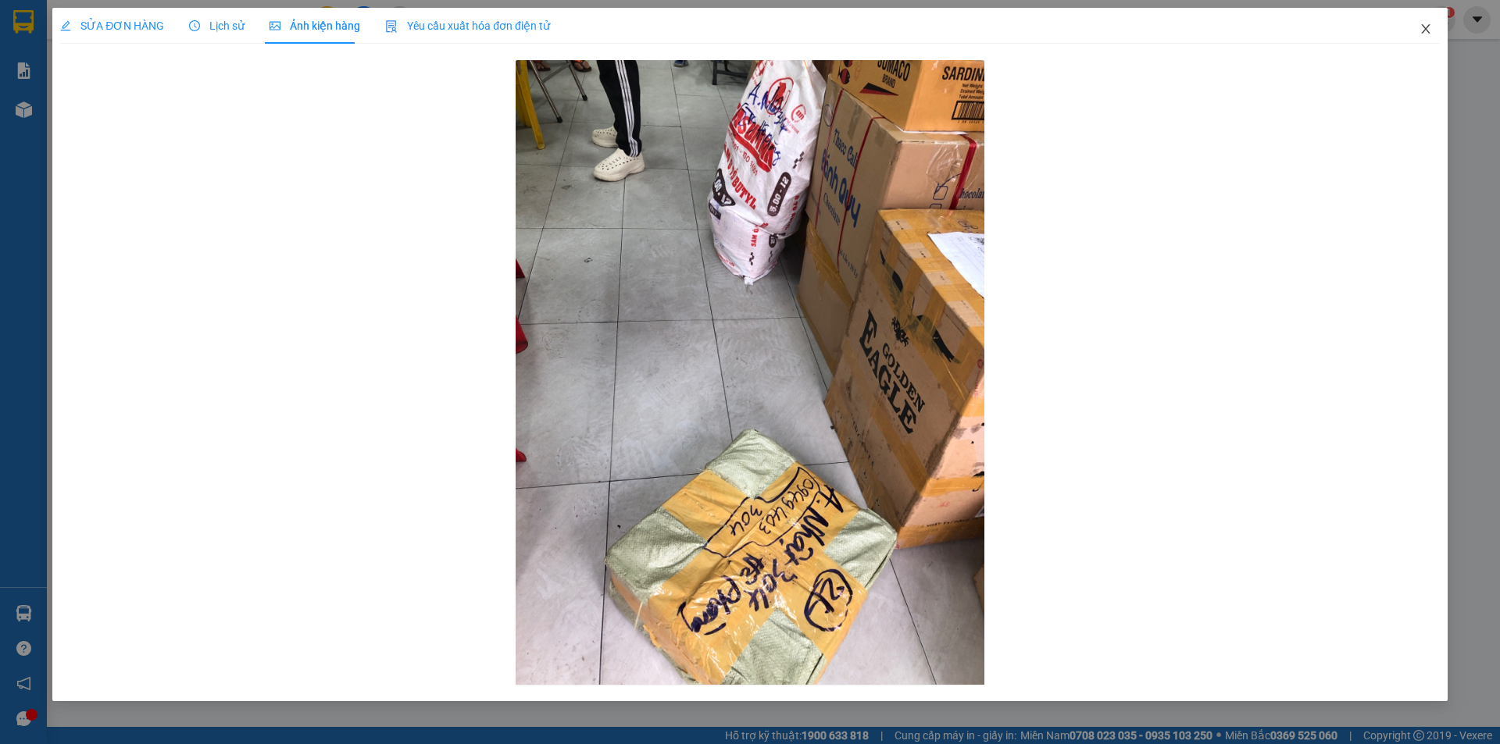
click at [1429, 27] on icon "close" at bounding box center [1425, 29] width 12 height 12
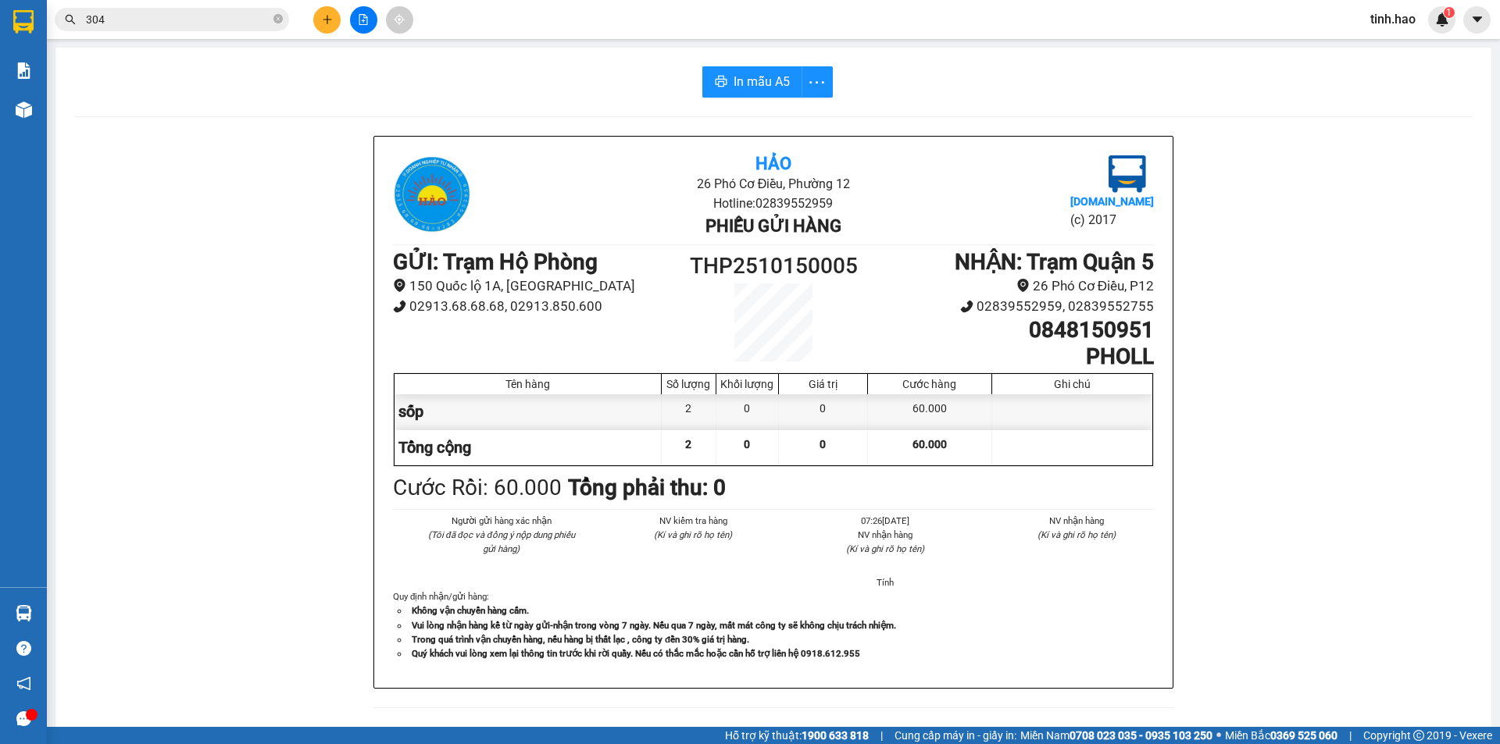
click at [138, 24] on input "304" at bounding box center [178, 19] width 184 height 17
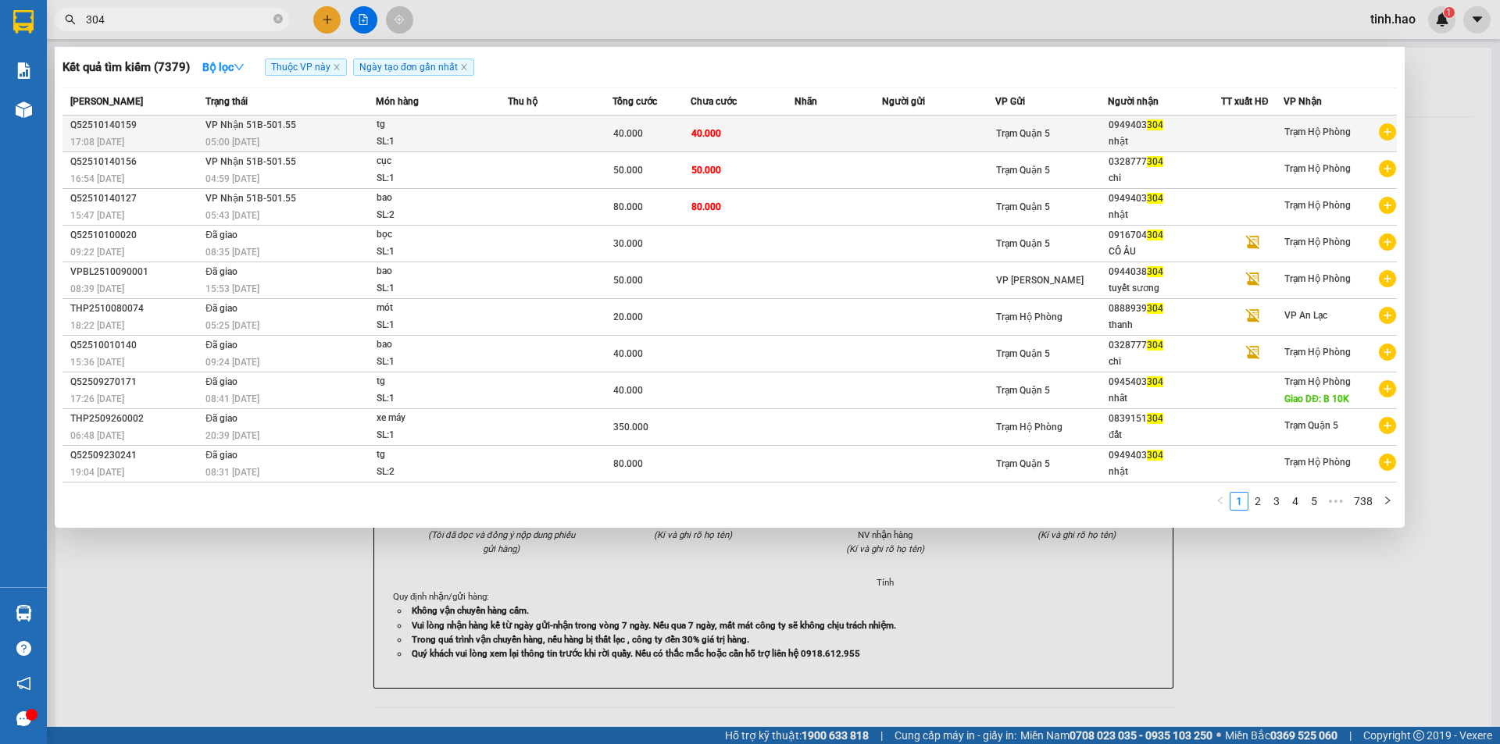
click at [926, 127] on td at bounding box center [938, 134] width 113 height 37
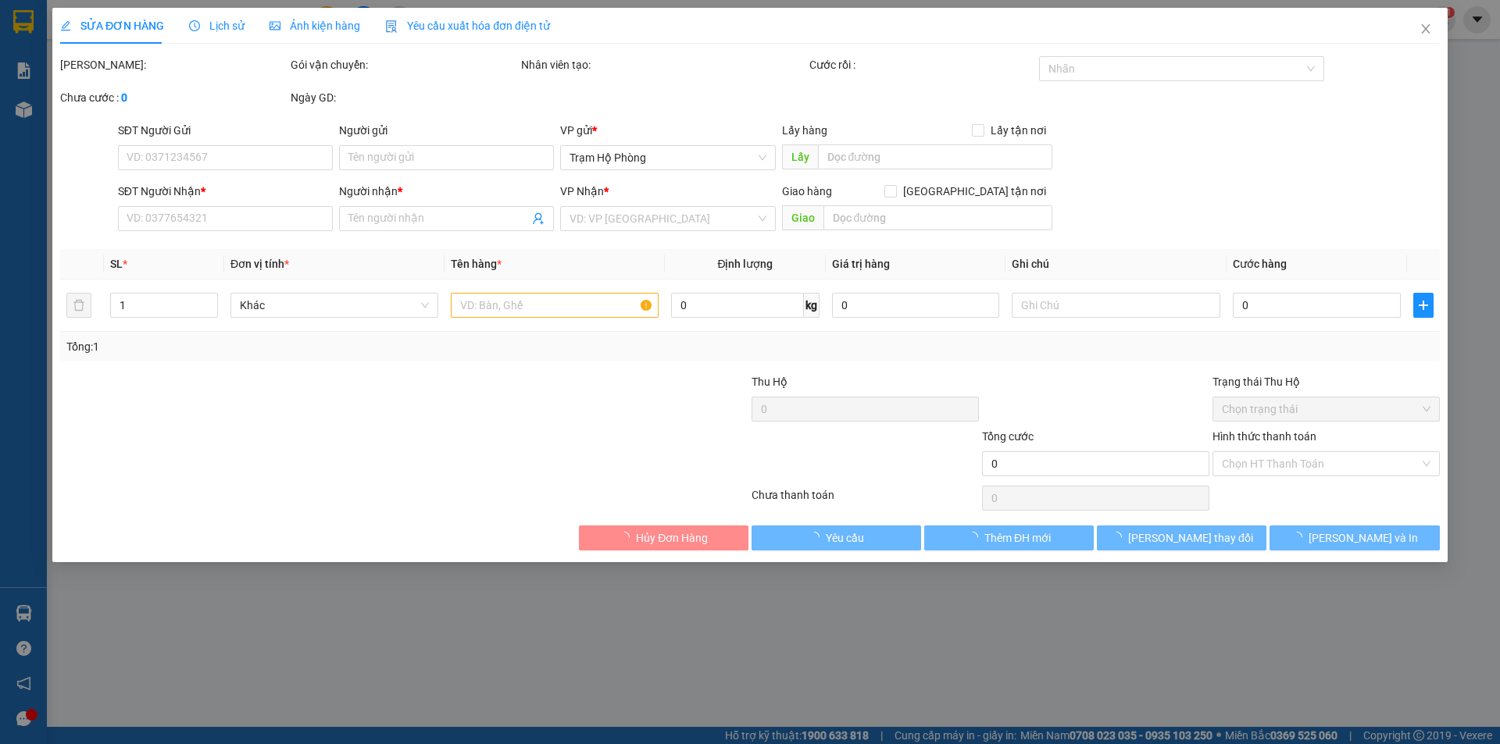
type input "0949403304"
type input "nhật"
type input "40.000"
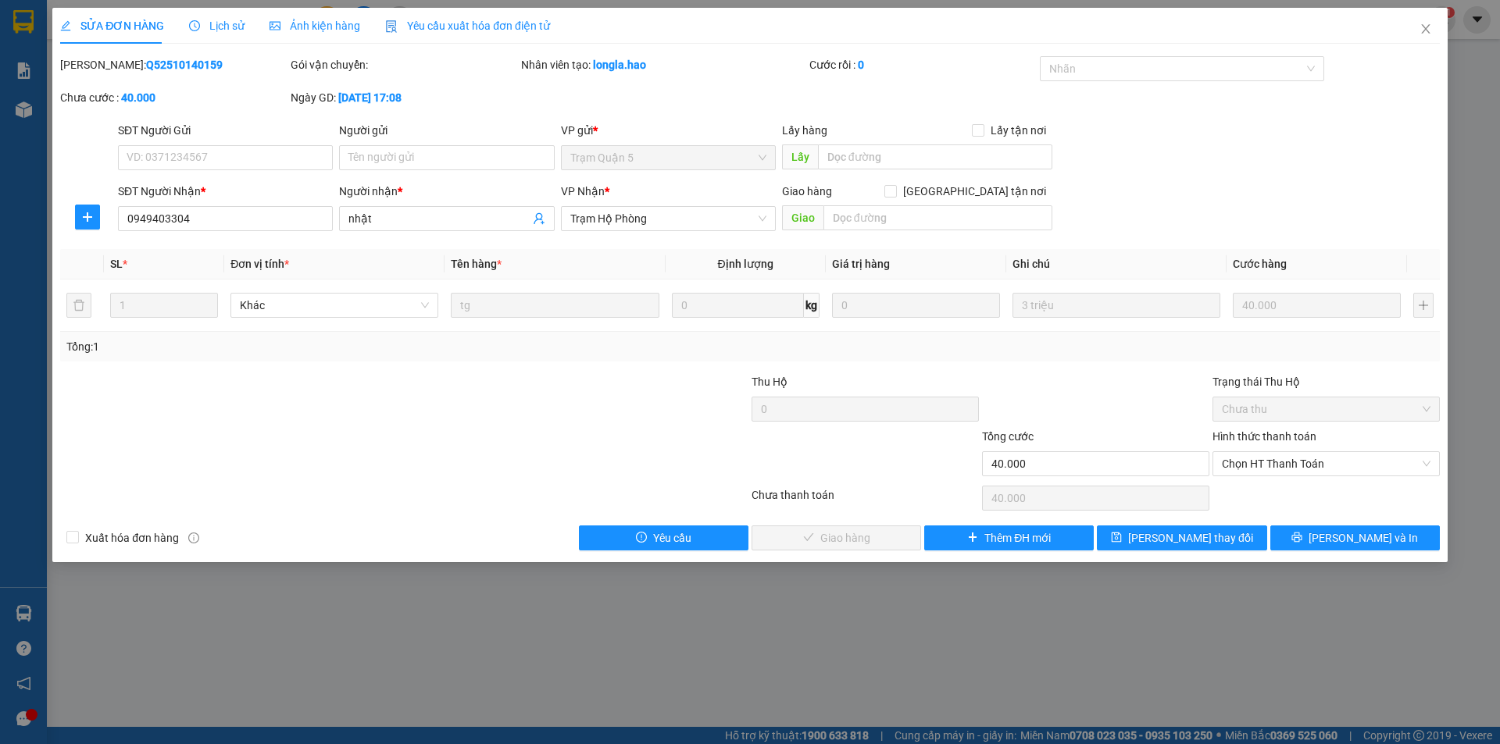
click at [324, 27] on span "Ảnh kiện hàng" at bounding box center [314, 26] width 91 height 12
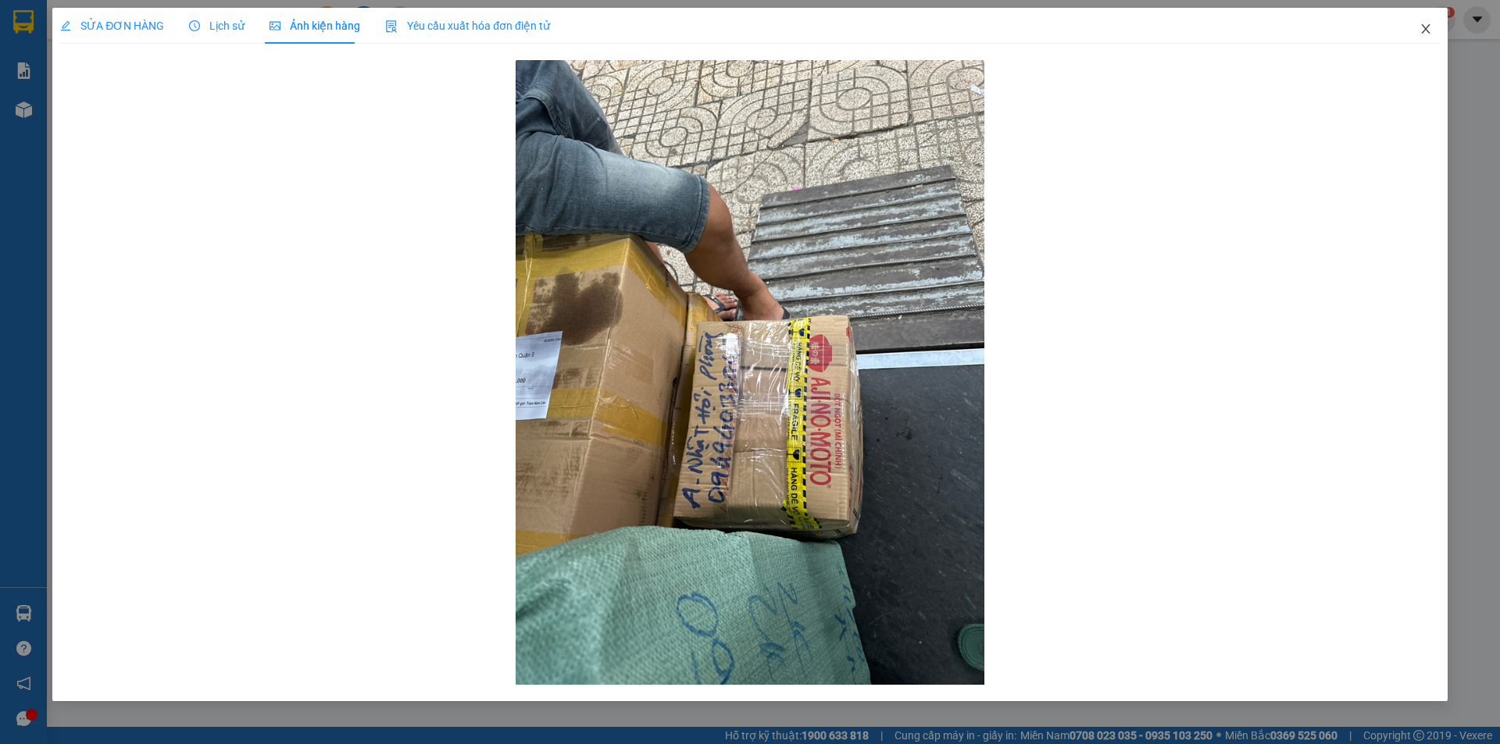
click at [1428, 30] on icon "close" at bounding box center [1425, 29] width 12 height 12
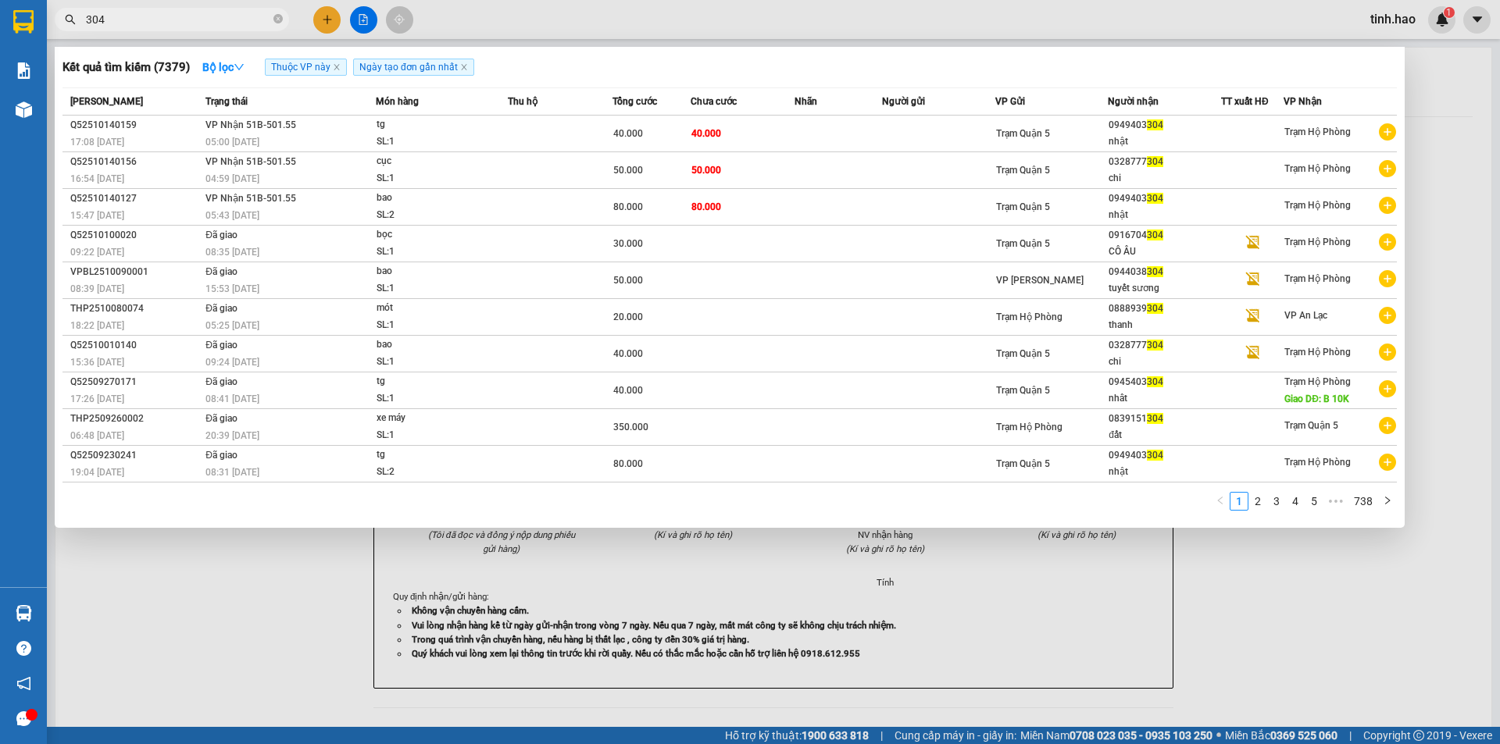
click at [183, 23] on input "304" at bounding box center [178, 19] width 184 height 17
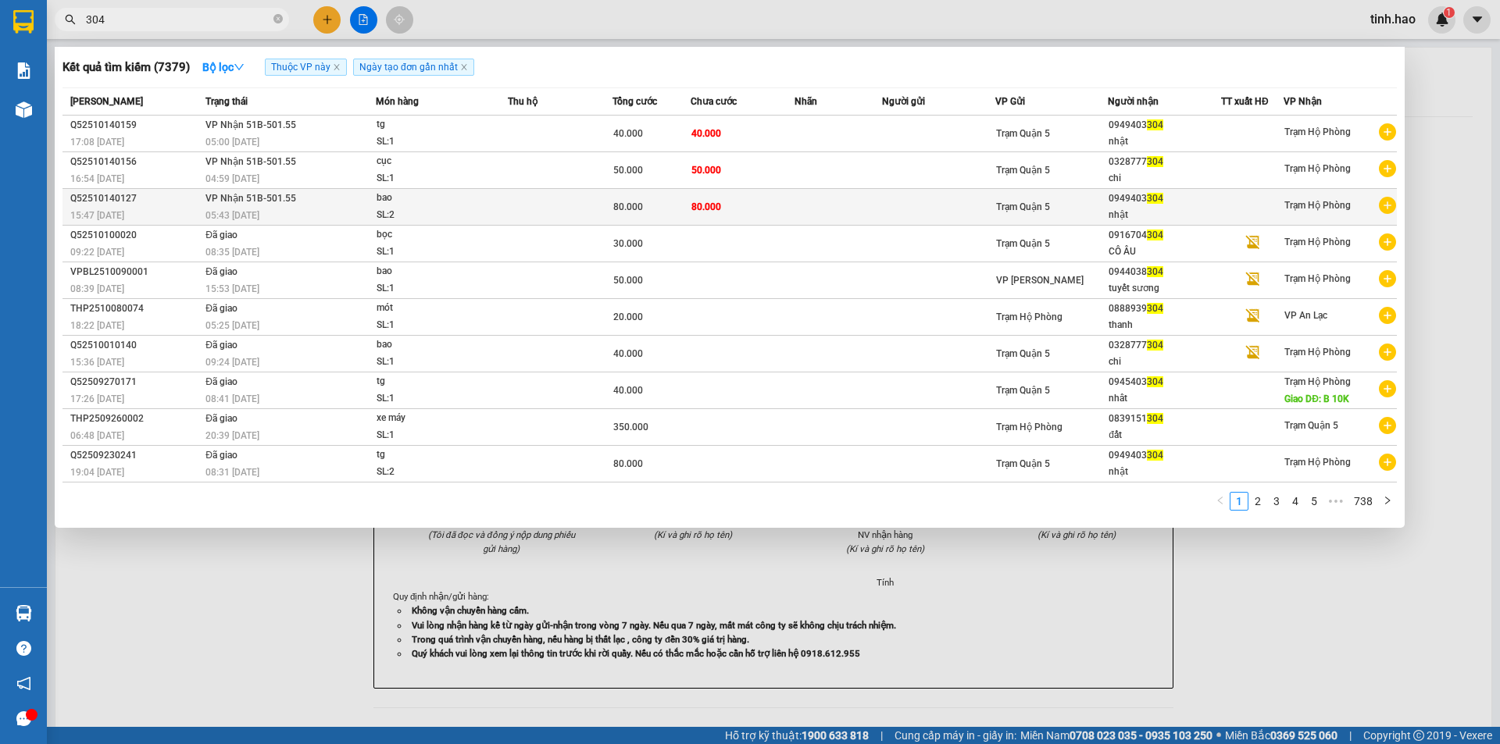
click at [800, 208] on td at bounding box center [837, 207] width 87 height 37
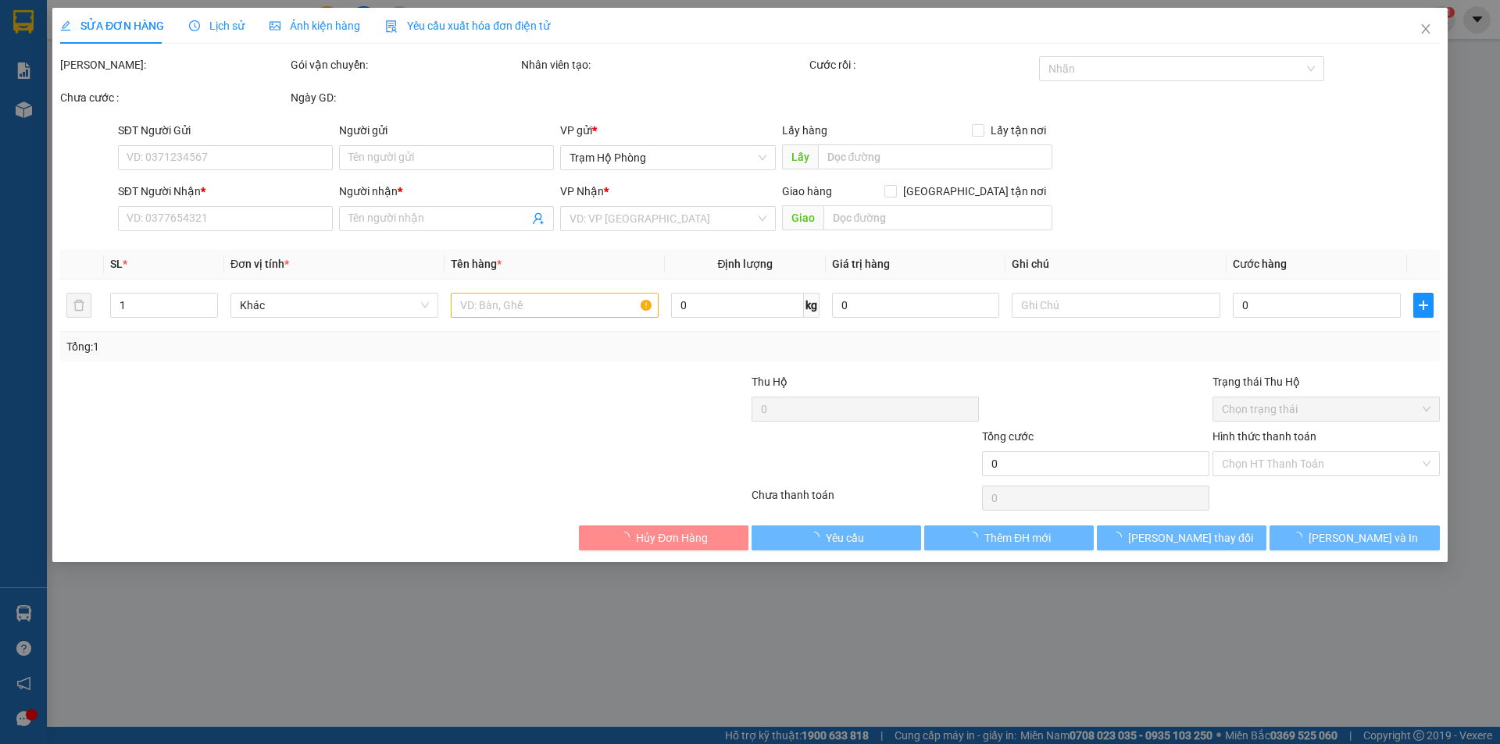
type input "0949403304"
type input "nhật"
type input "80.000"
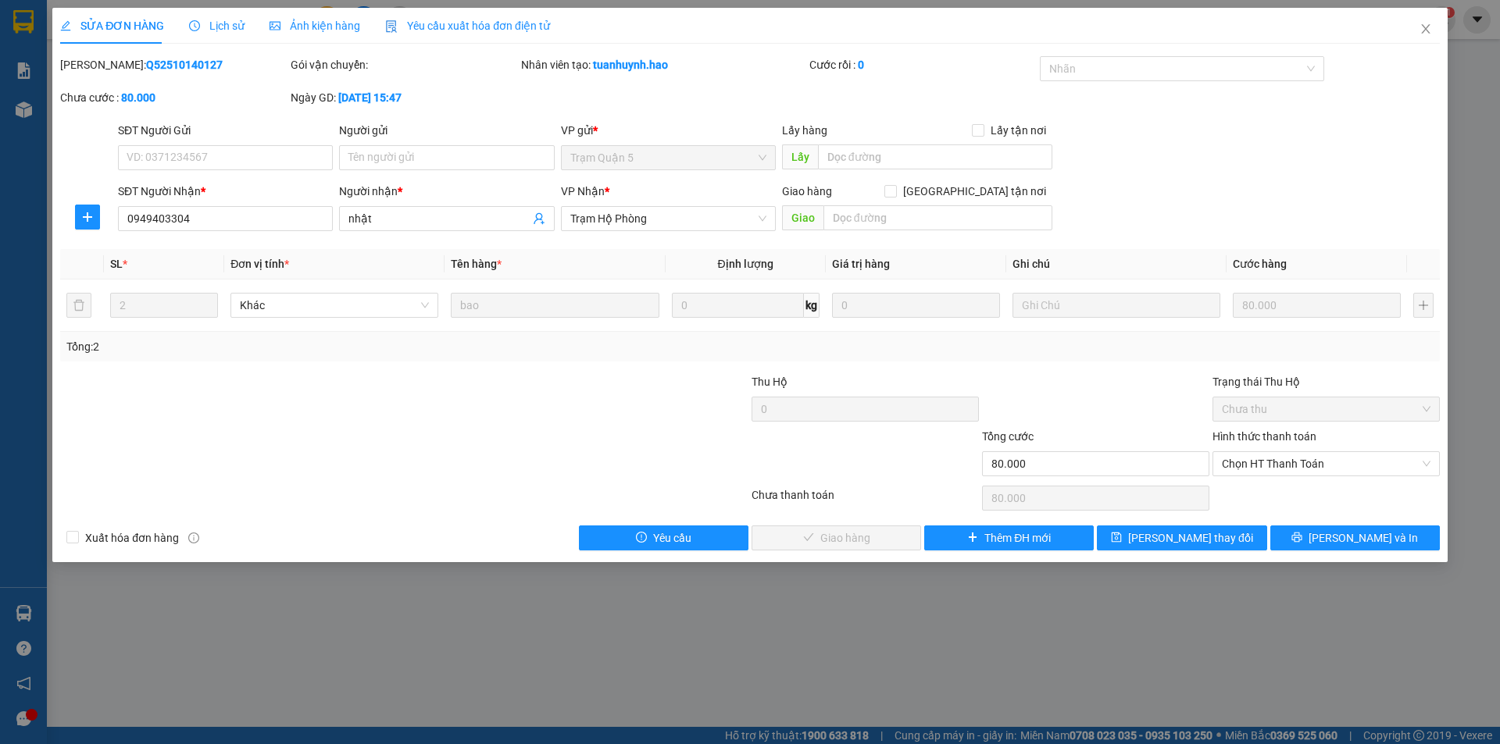
click at [335, 21] on span "Ảnh kiện hàng" at bounding box center [314, 26] width 91 height 12
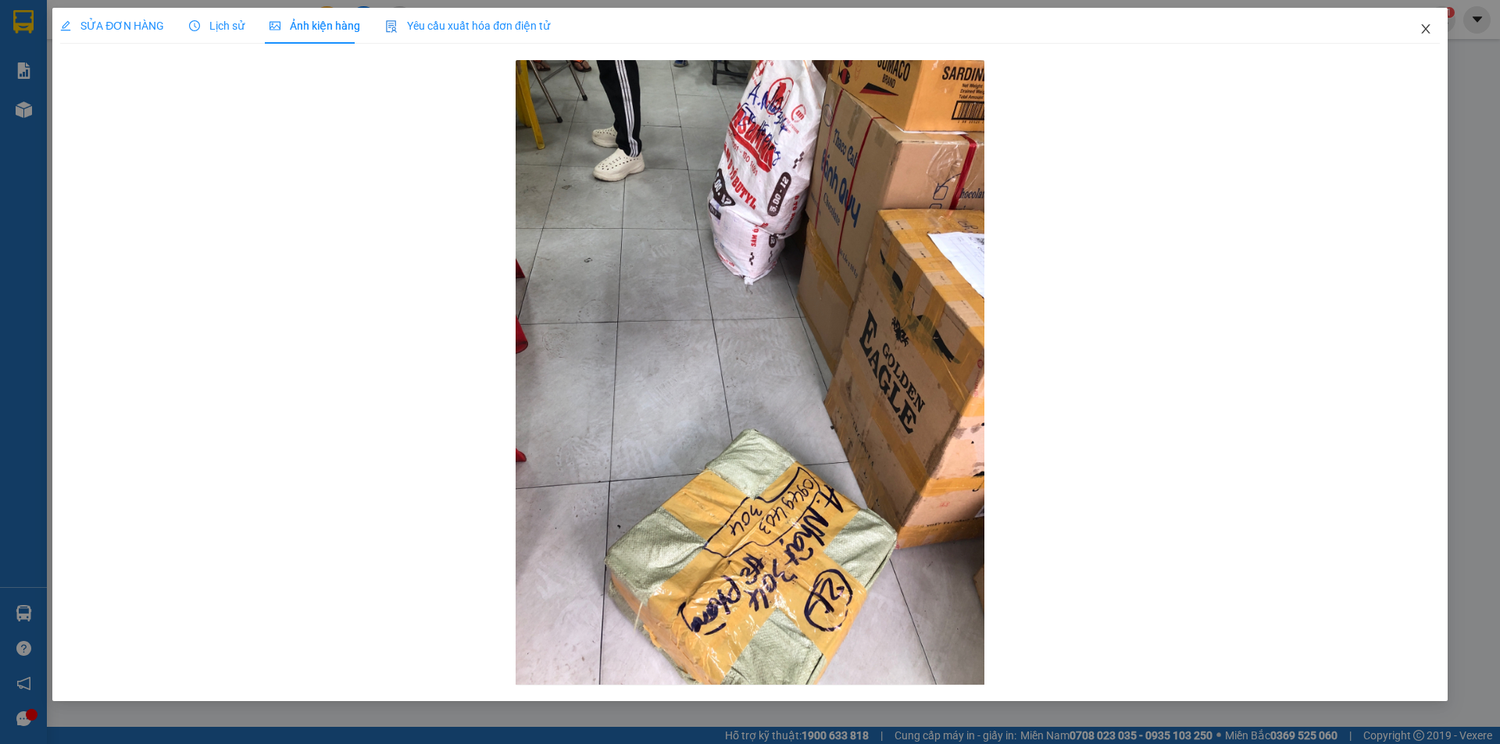
click at [1426, 30] on icon "close" at bounding box center [1425, 29] width 12 height 12
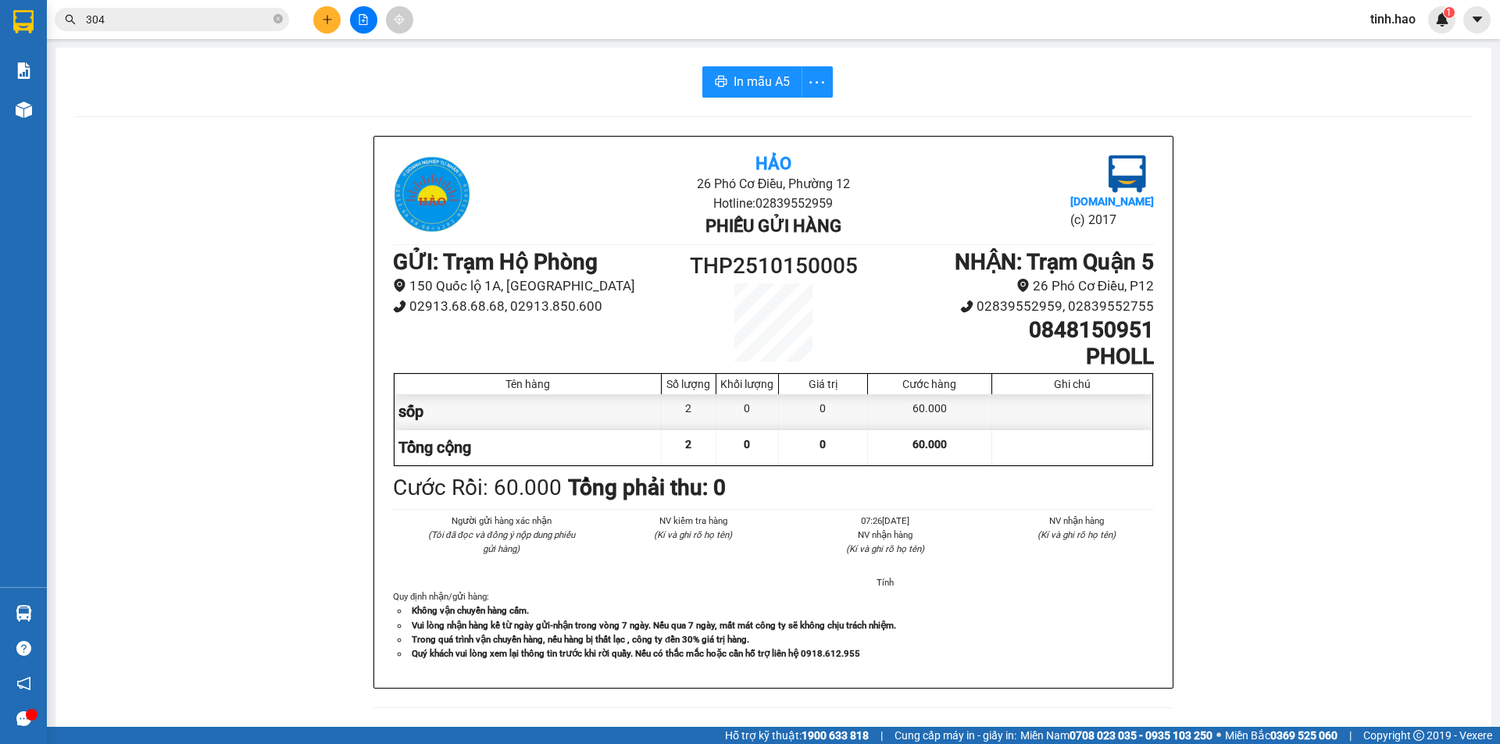
click at [140, 15] on input "304" at bounding box center [178, 19] width 184 height 17
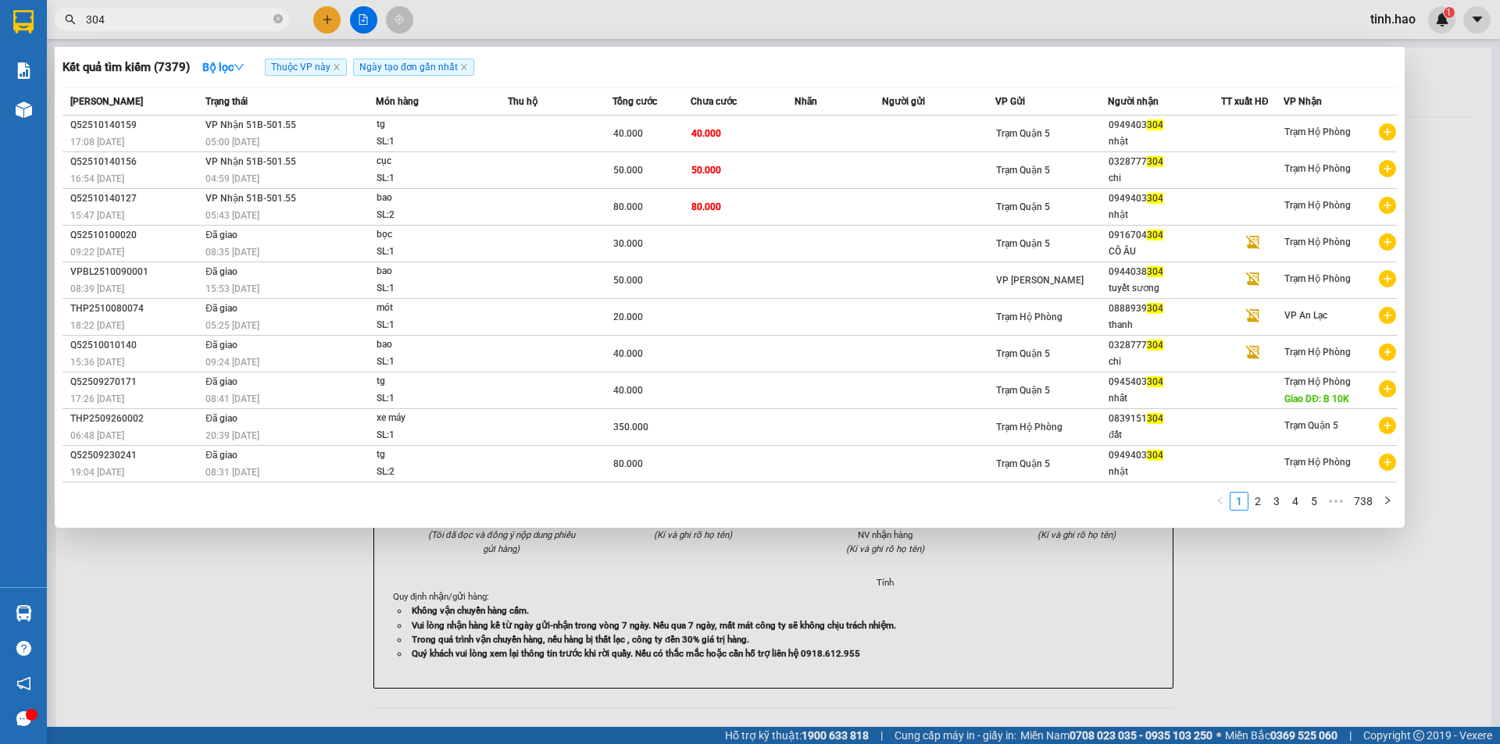
click at [140, 15] on input "304" at bounding box center [178, 19] width 184 height 17
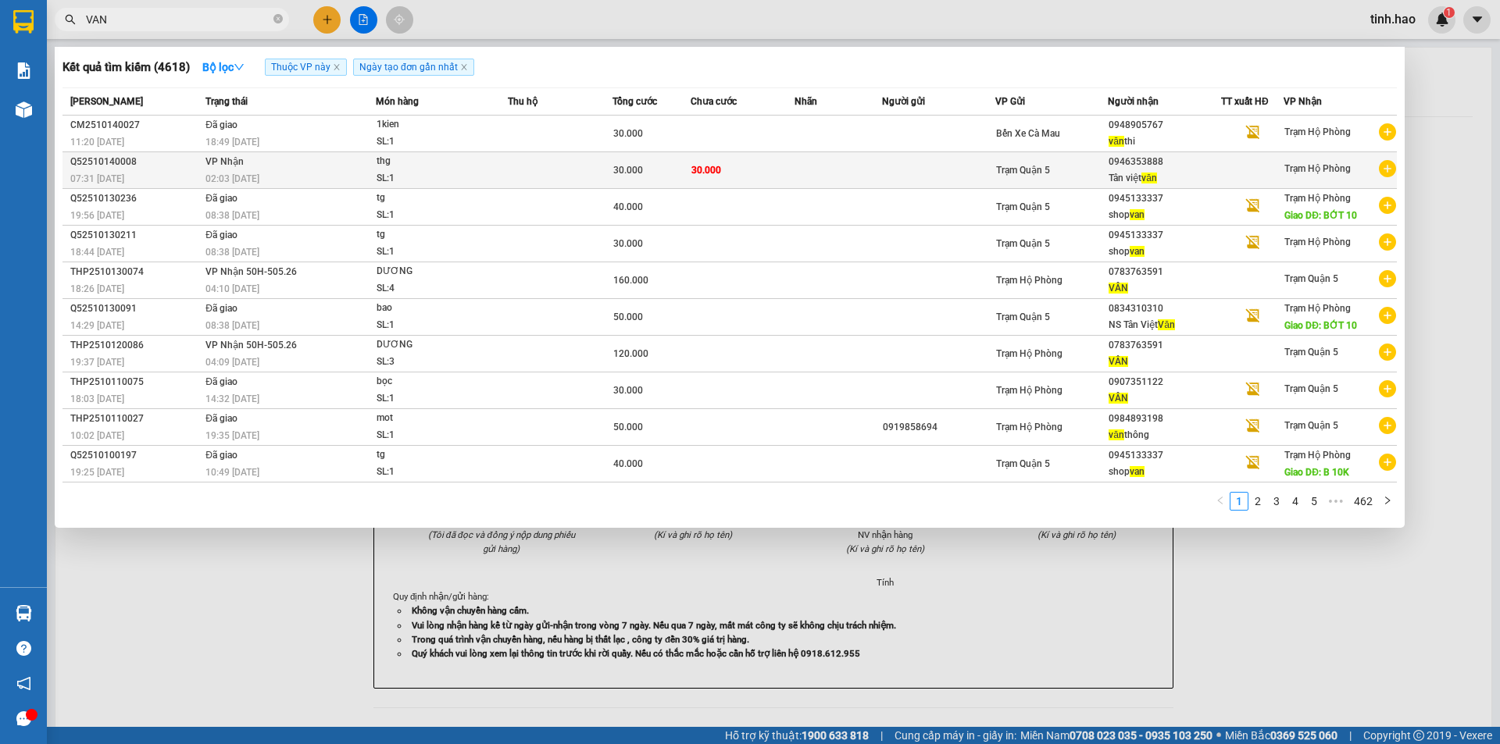
type input "VAN"
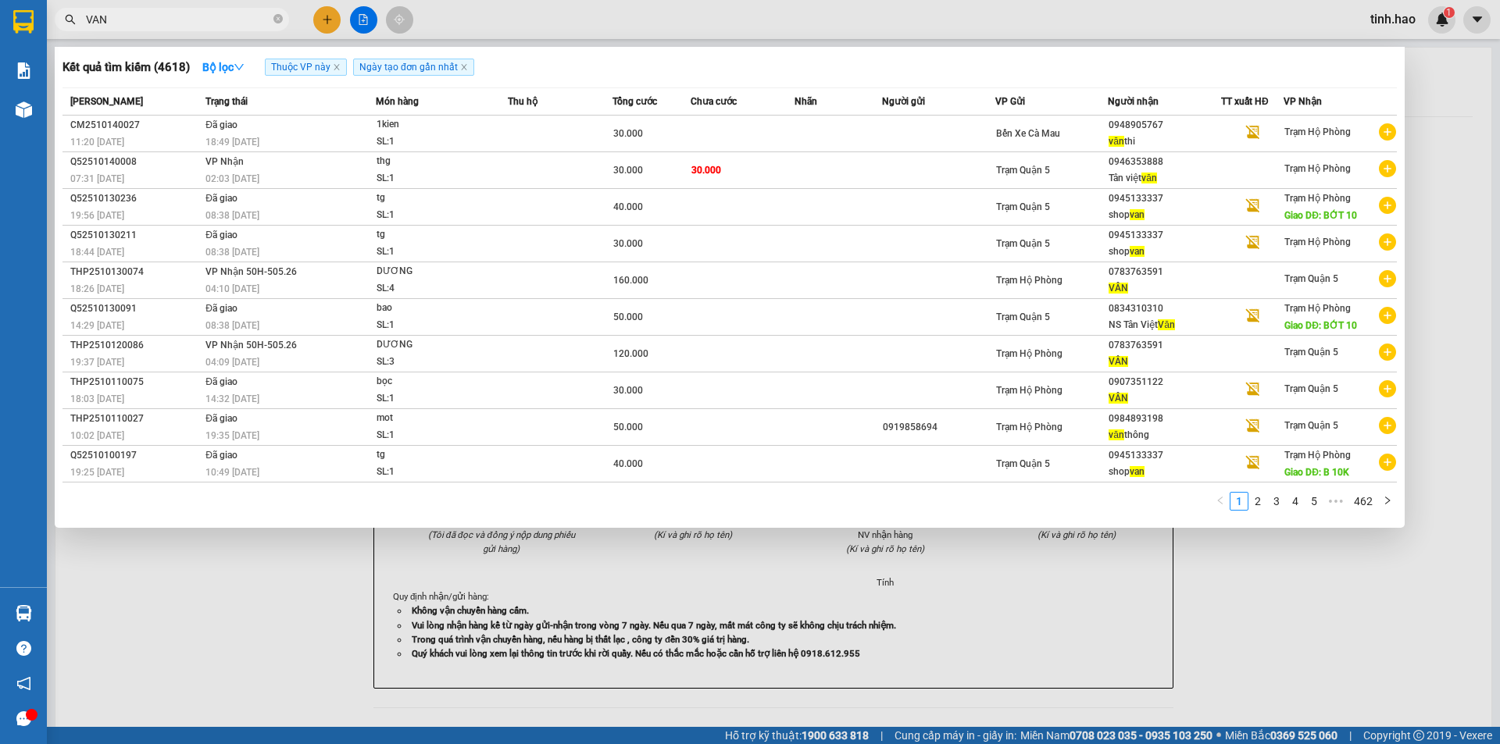
click at [968, 173] on td at bounding box center [938, 170] width 113 height 37
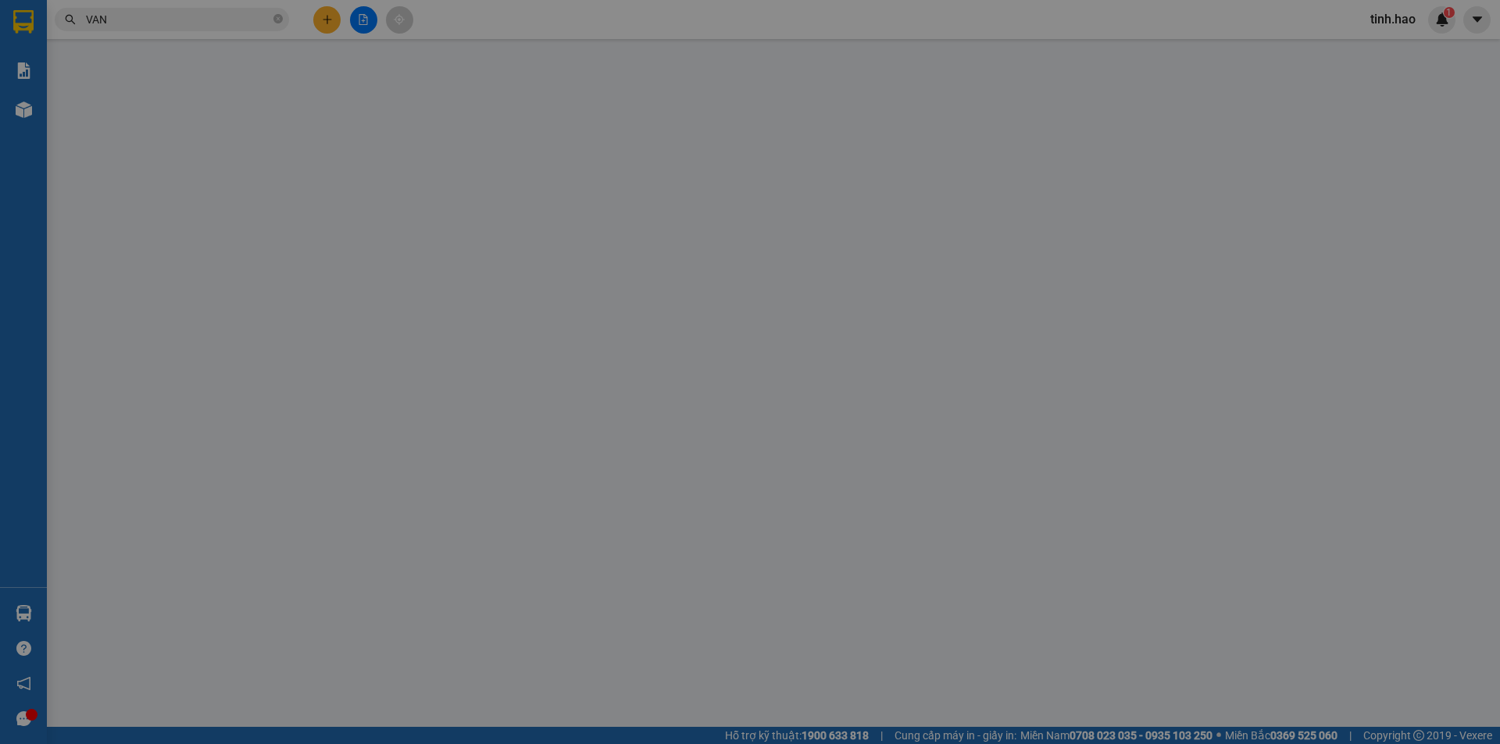
type input "0946353888"
type input "Tân việt văn"
type input "30.000"
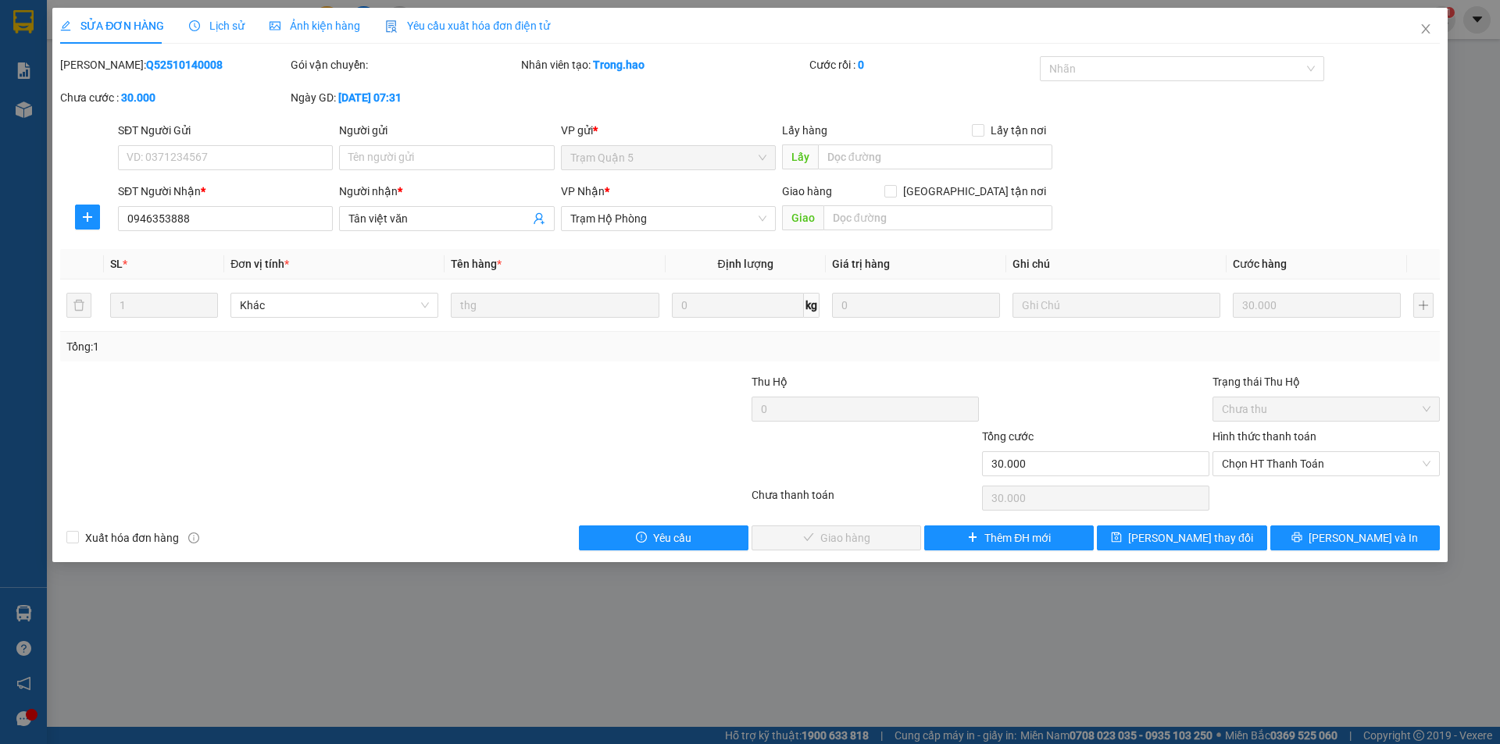
click at [323, 21] on span "Ảnh kiện hàng" at bounding box center [314, 26] width 91 height 12
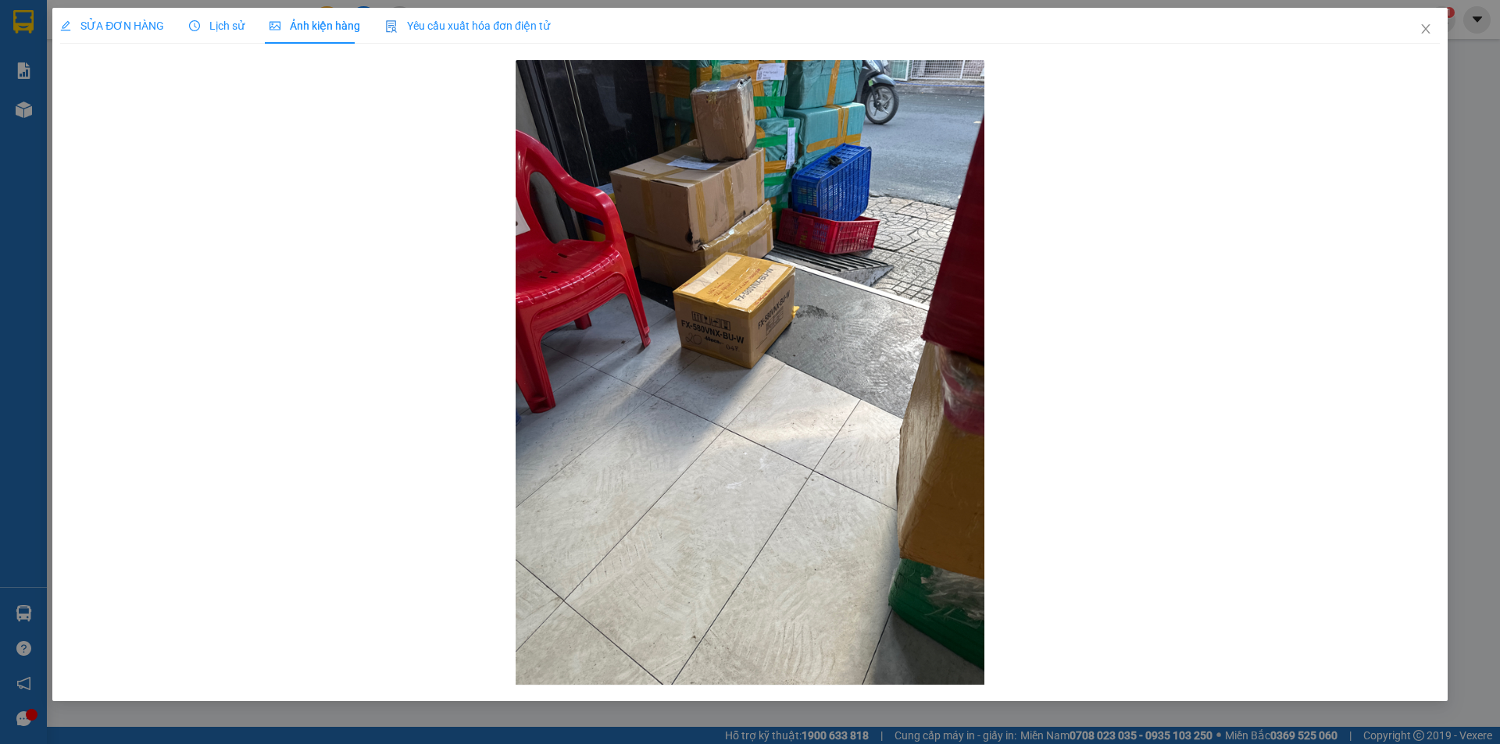
click at [152, 22] on span "SỬA ĐƠN HÀNG" at bounding box center [112, 26] width 104 height 12
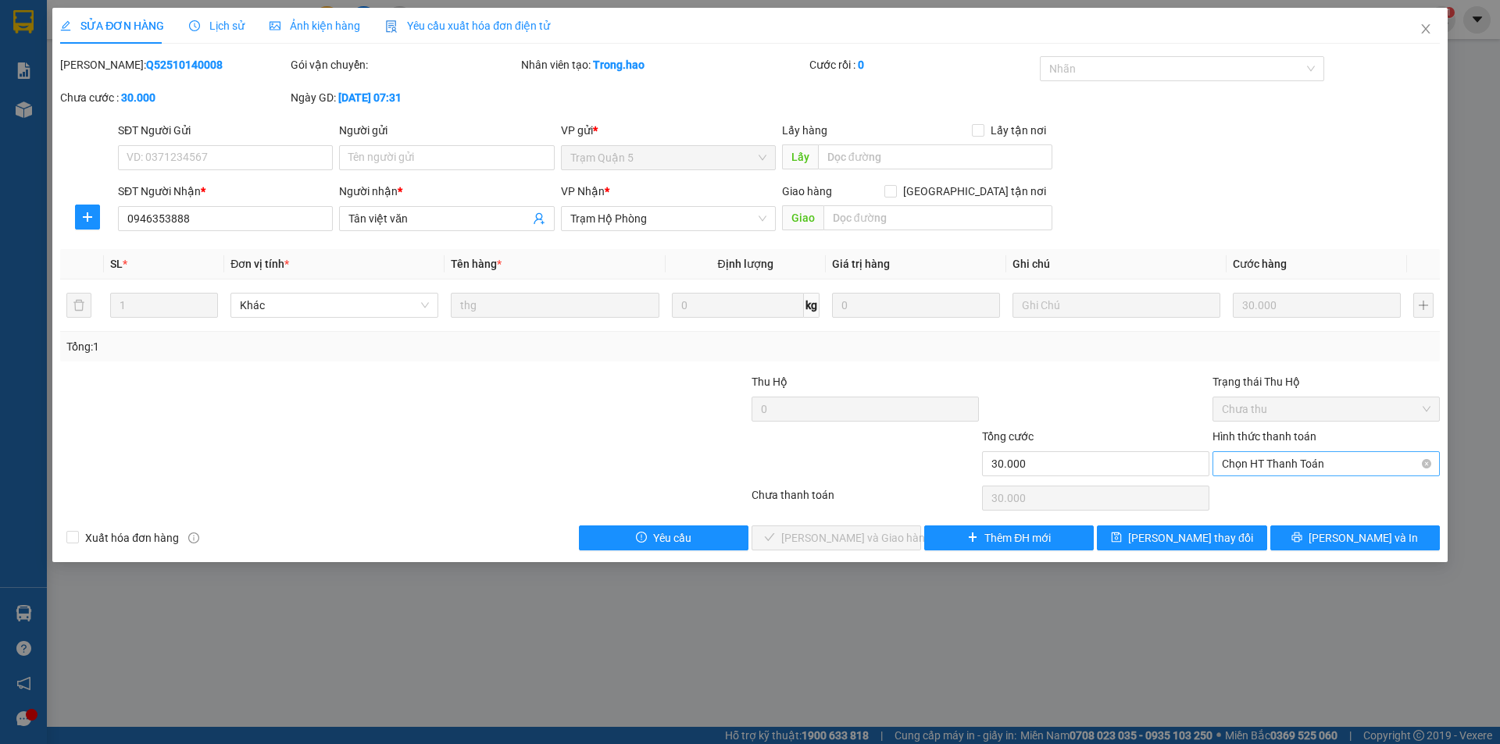
drag, startPoint x: 1270, startPoint y: 466, endPoint x: 1268, endPoint y: 455, distance: 10.4
click at [1269, 459] on span "Chọn HT Thanh Toán" at bounding box center [1326, 463] width 209 height 23
click at [1247, 489] on div "Tại văn phòng" at bounding box center [1326, 495] width 209 height 17
type input "0"
click at [897, 541] on button "Lưu và Giao hàng" at bounding box center [836, 538] width 170 height 25
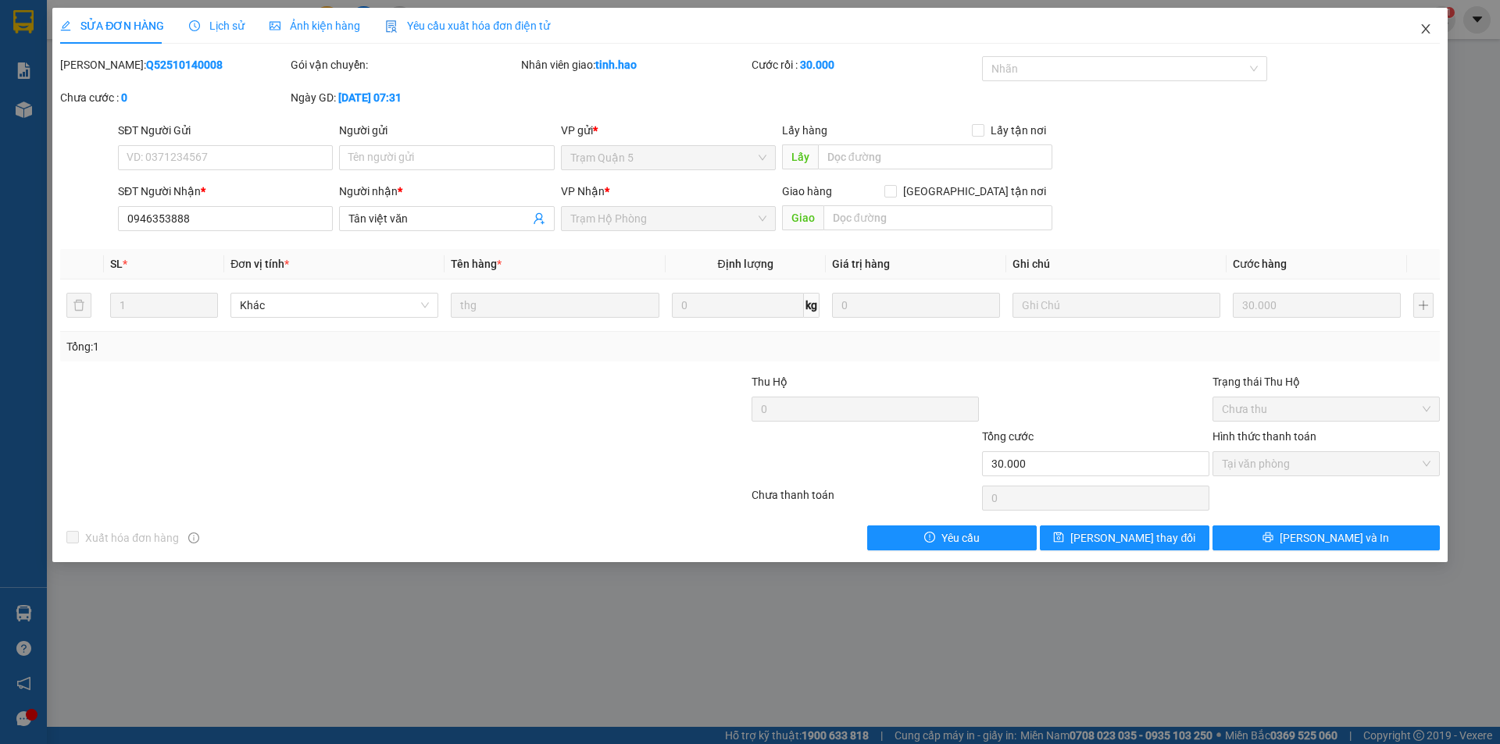
click at [1424, 27] on icon "close" at bounding box center [1425, 29] width 12 height 12
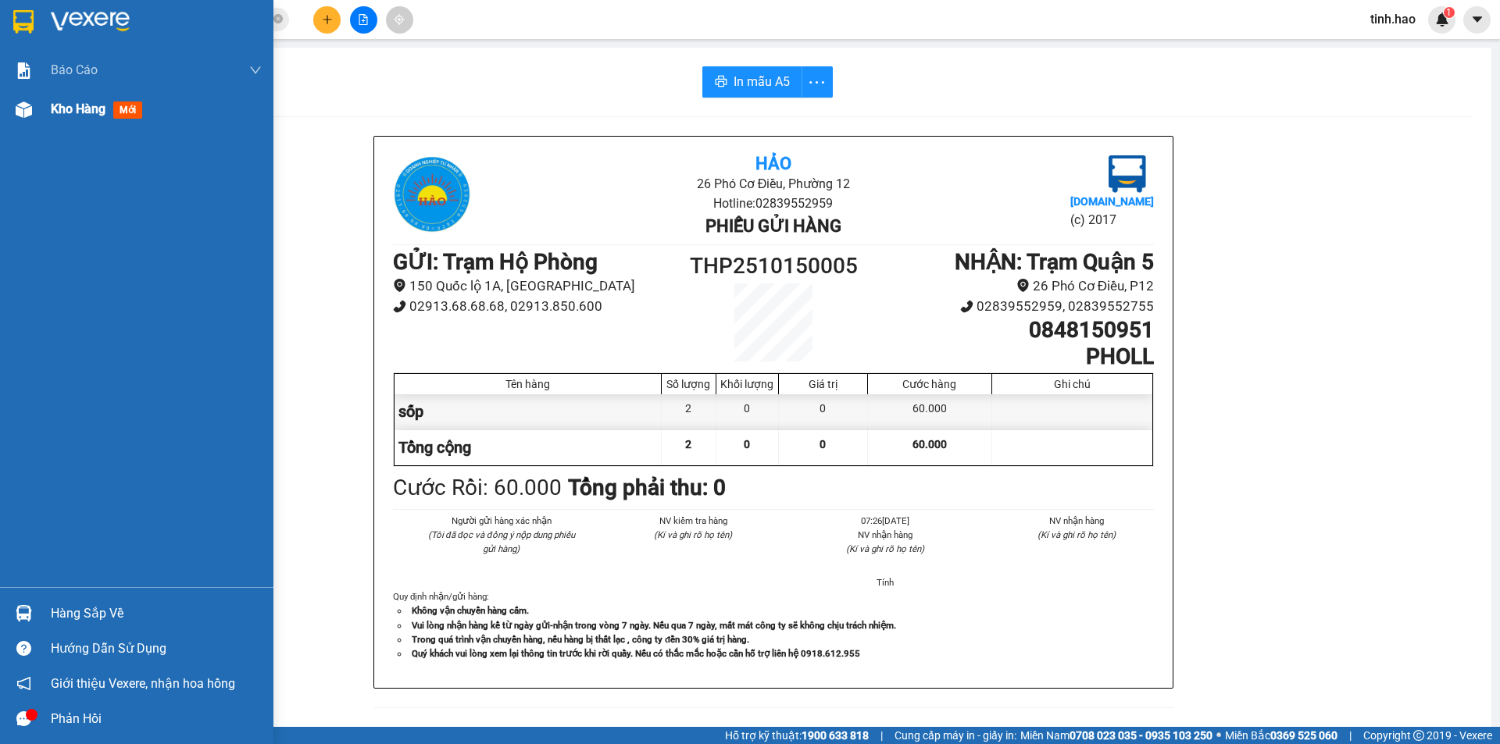
click at [132, 111] on span "mới" at bounding box center [127, 110] width 29 height 17
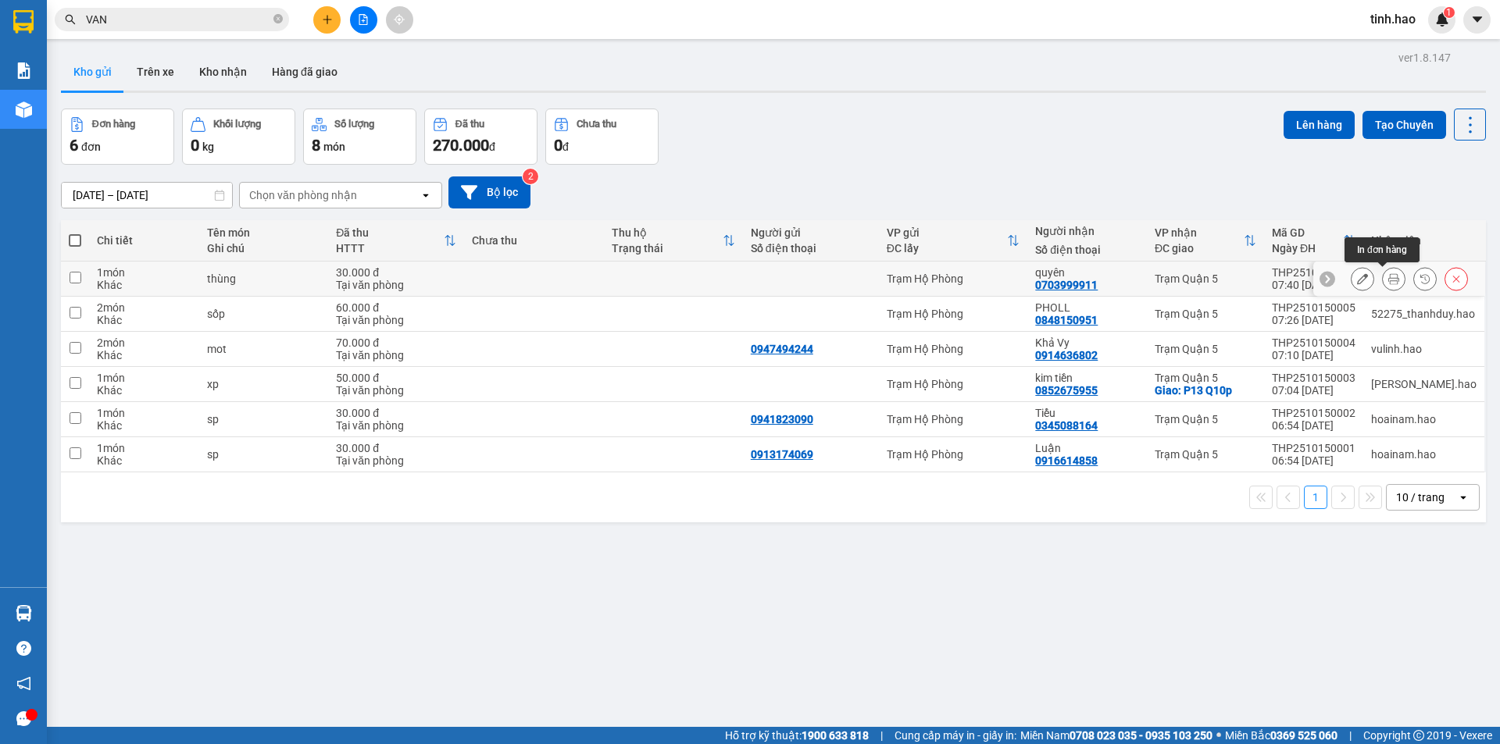
click at [1383, 280] on button at bounding box center [1394, 279] width 22 height 27
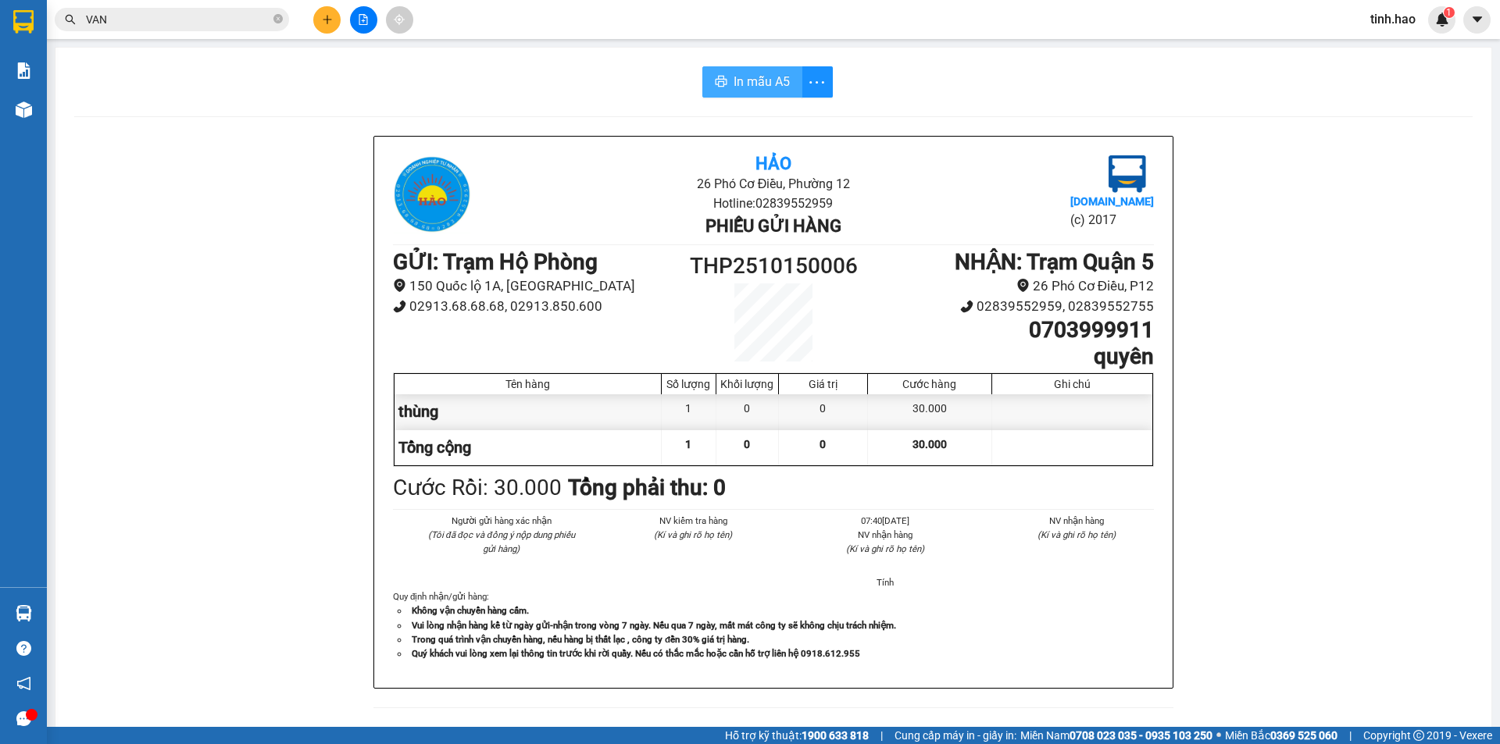
click at [755, 85] on span "In mẫu A5" at bounding box center [761, 82] width 56 height 20
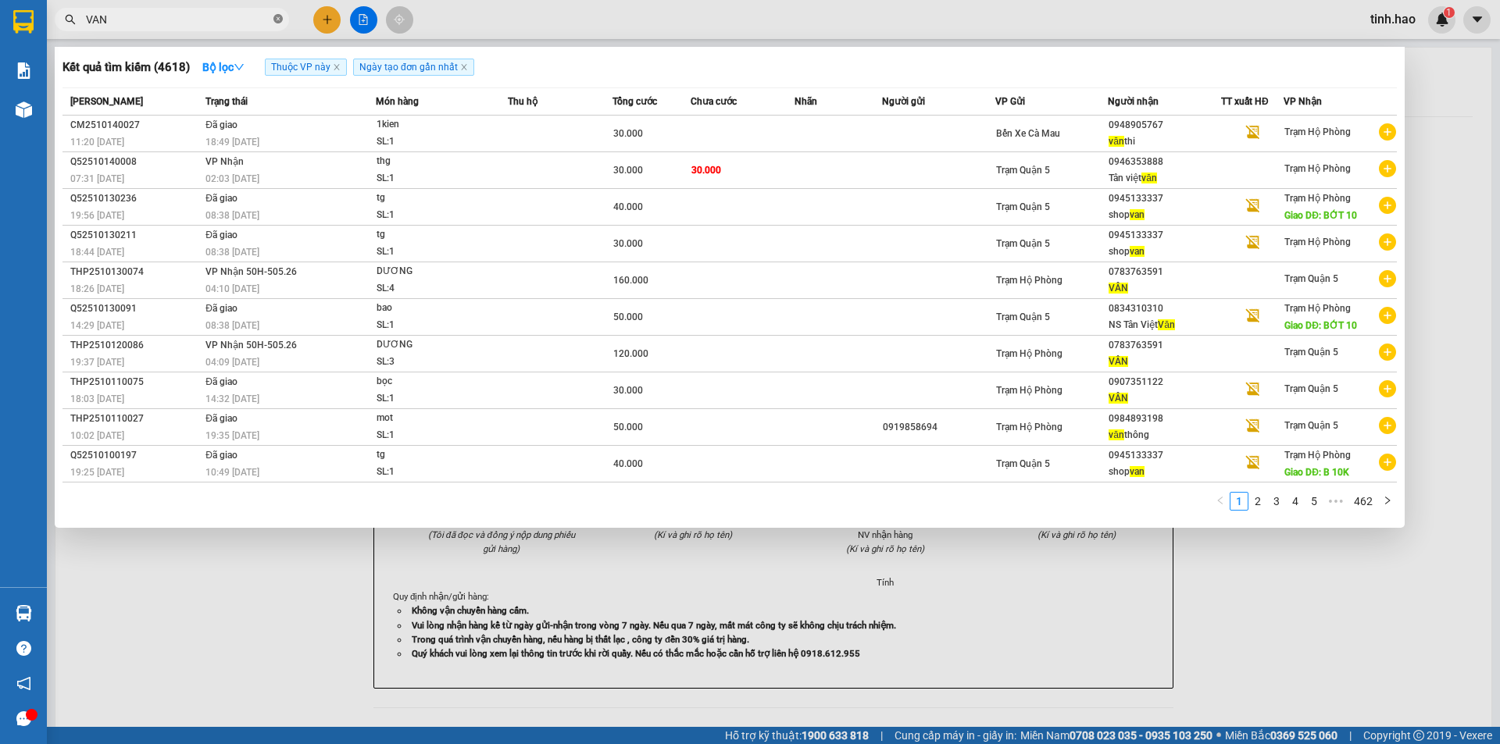
click at [280, 20] on icon "close-circle" at bounding box center [277, 18] width 9 height 9
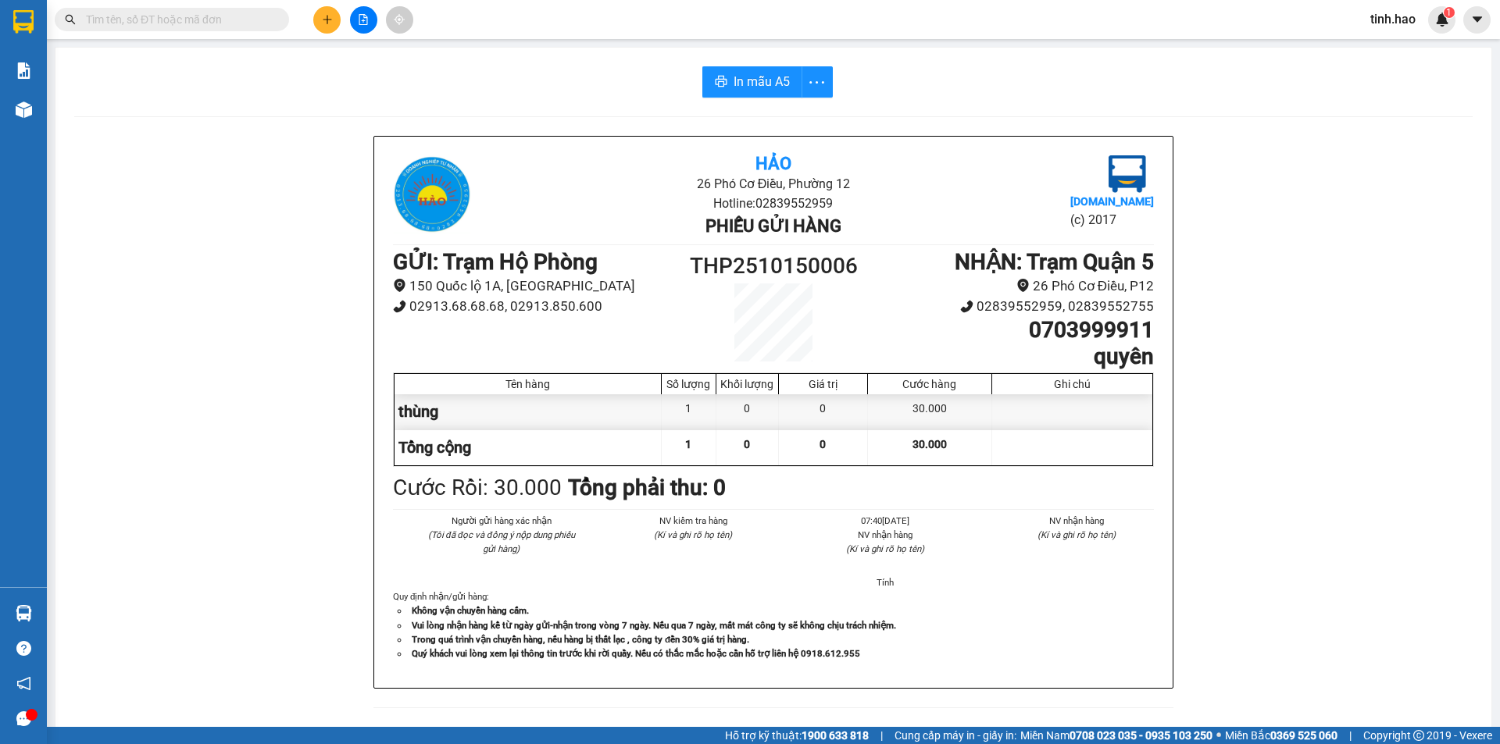
click at [230, 23] on input "text" at bounding box center [178, 19] width 184 height 17
click at [188, 8] on span at bounding box center [172, 19] width 234 height 23
click at [177, 18] on input "text" at bounding box center [178, 19] width 184 height 17
click at [177, 21] on input "text" at bounding box center [178, 19] width 184 height 17
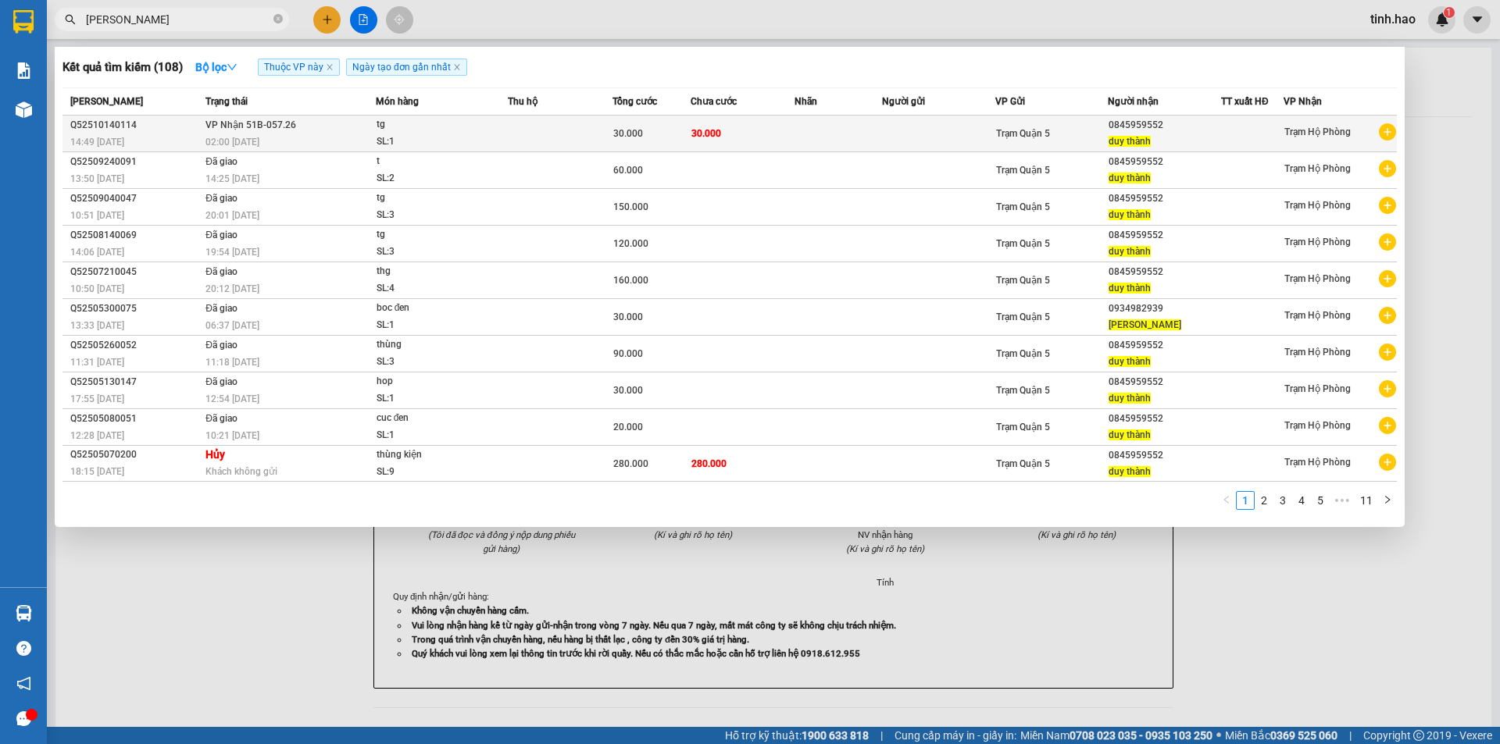
type input "DUY THANH"
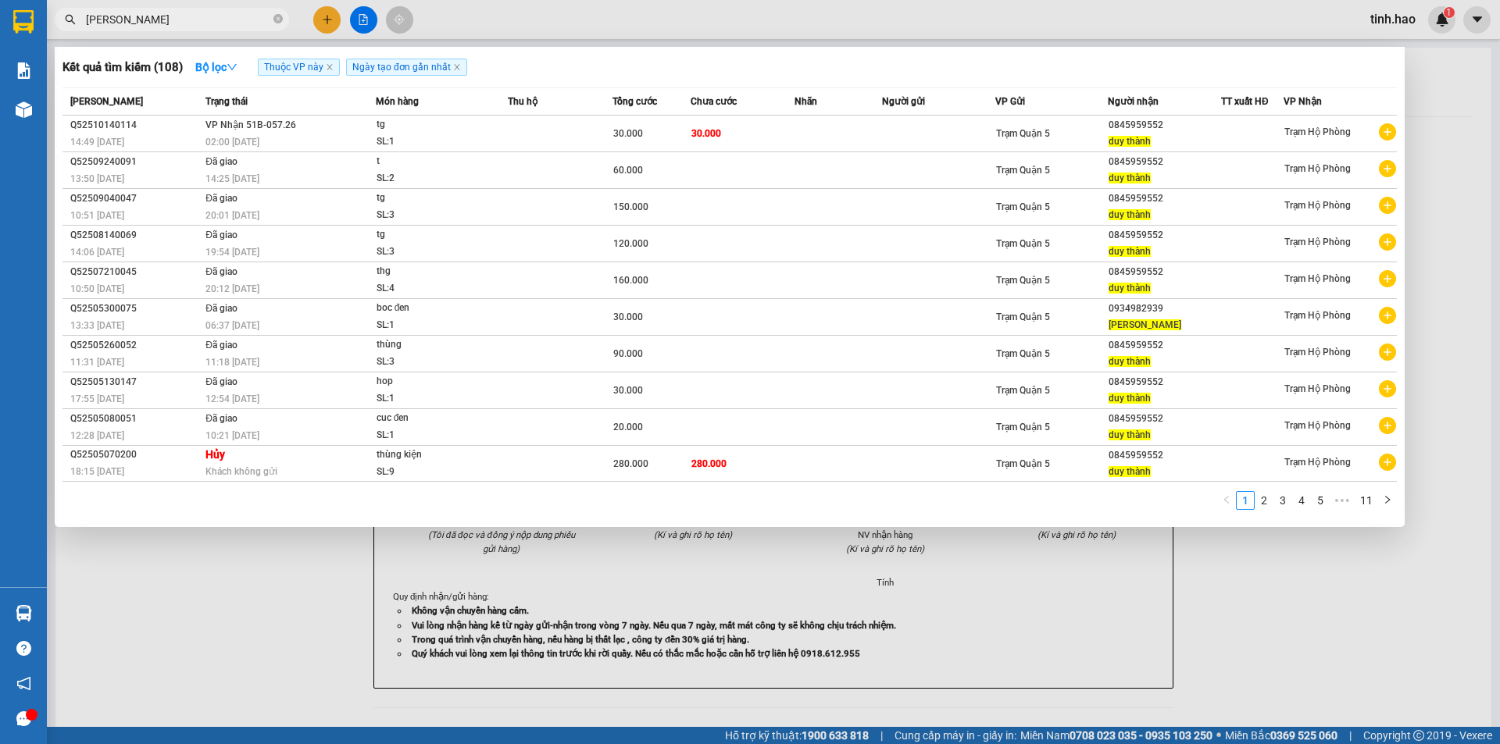
click at [544, 129] on td at bounding box center [560, 134] width 105 height 37
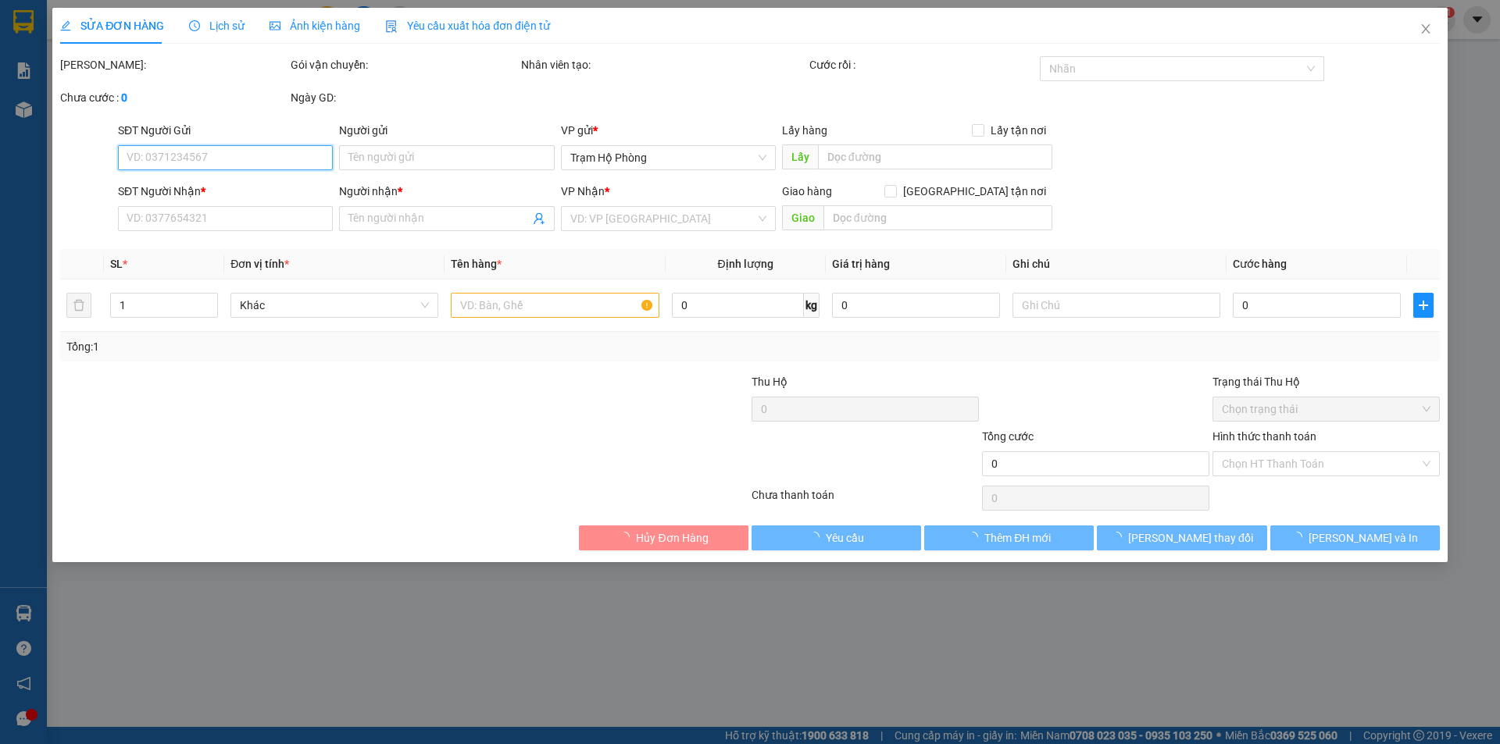
type input "0845959552"
type input "duy thành"
type input "30.000"
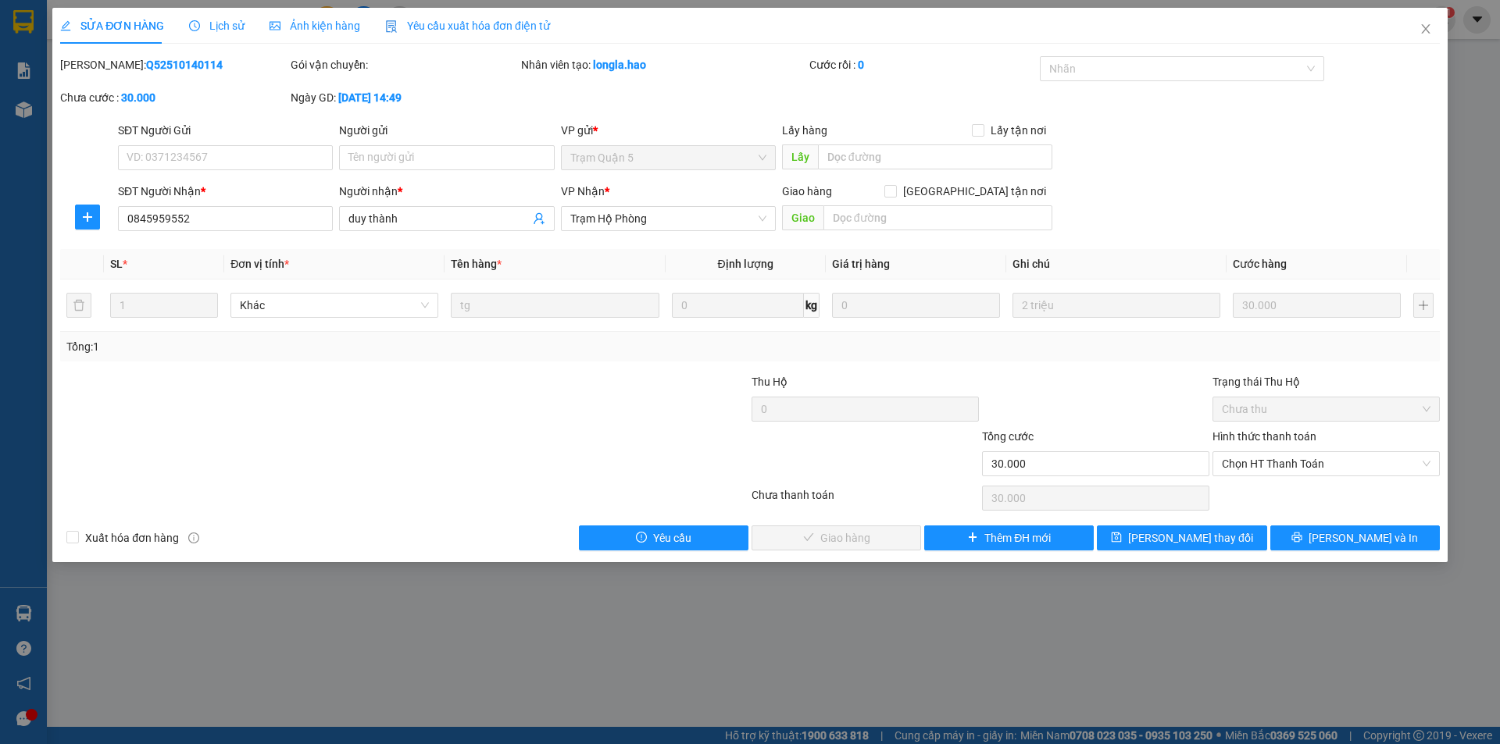
click at [317, 29] on span "Ảnh kiện hàng" at bounding box center [314, 26] width 91 height 12
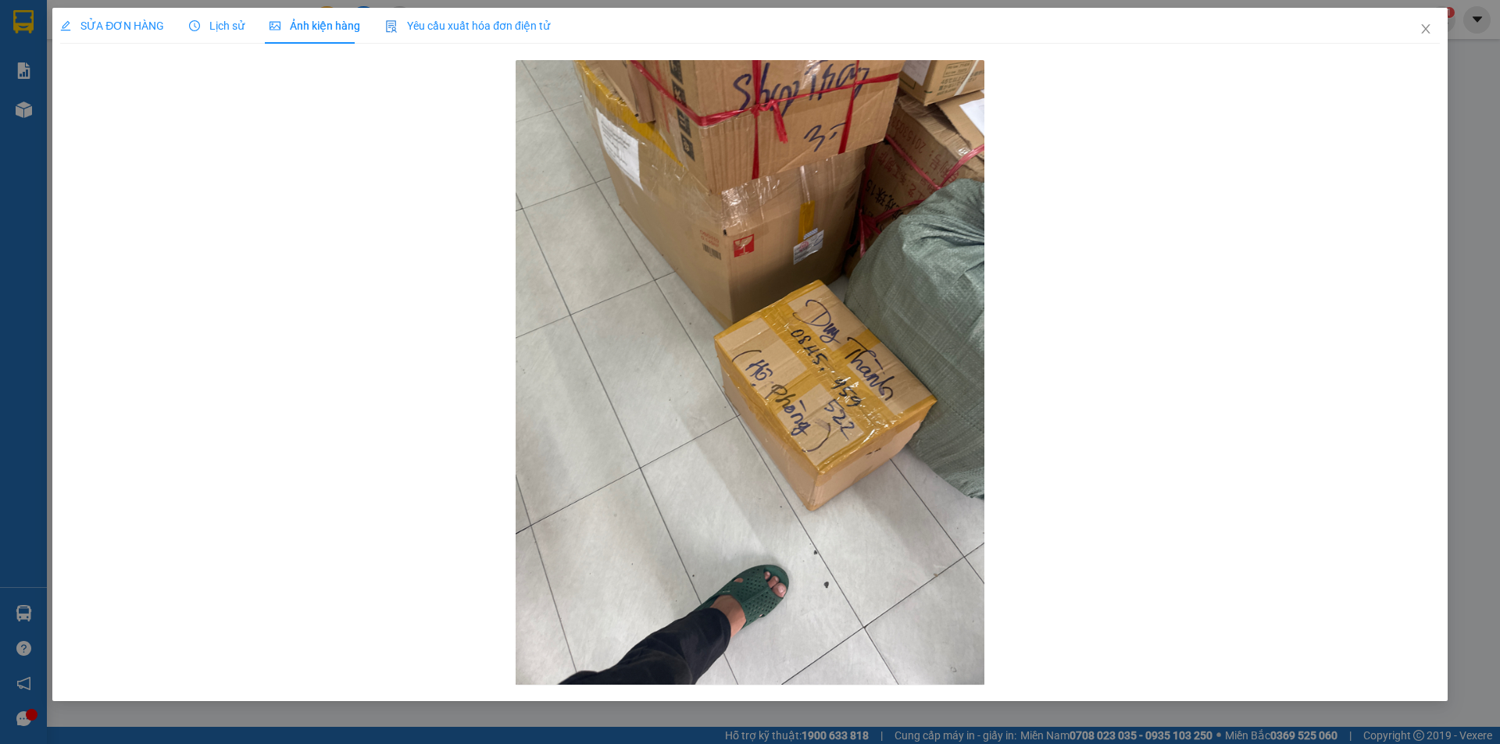
click at [138, 24] on span "SỬA ĐƠN HÀNG" at bounding box center [112, 26] width 104 height 12
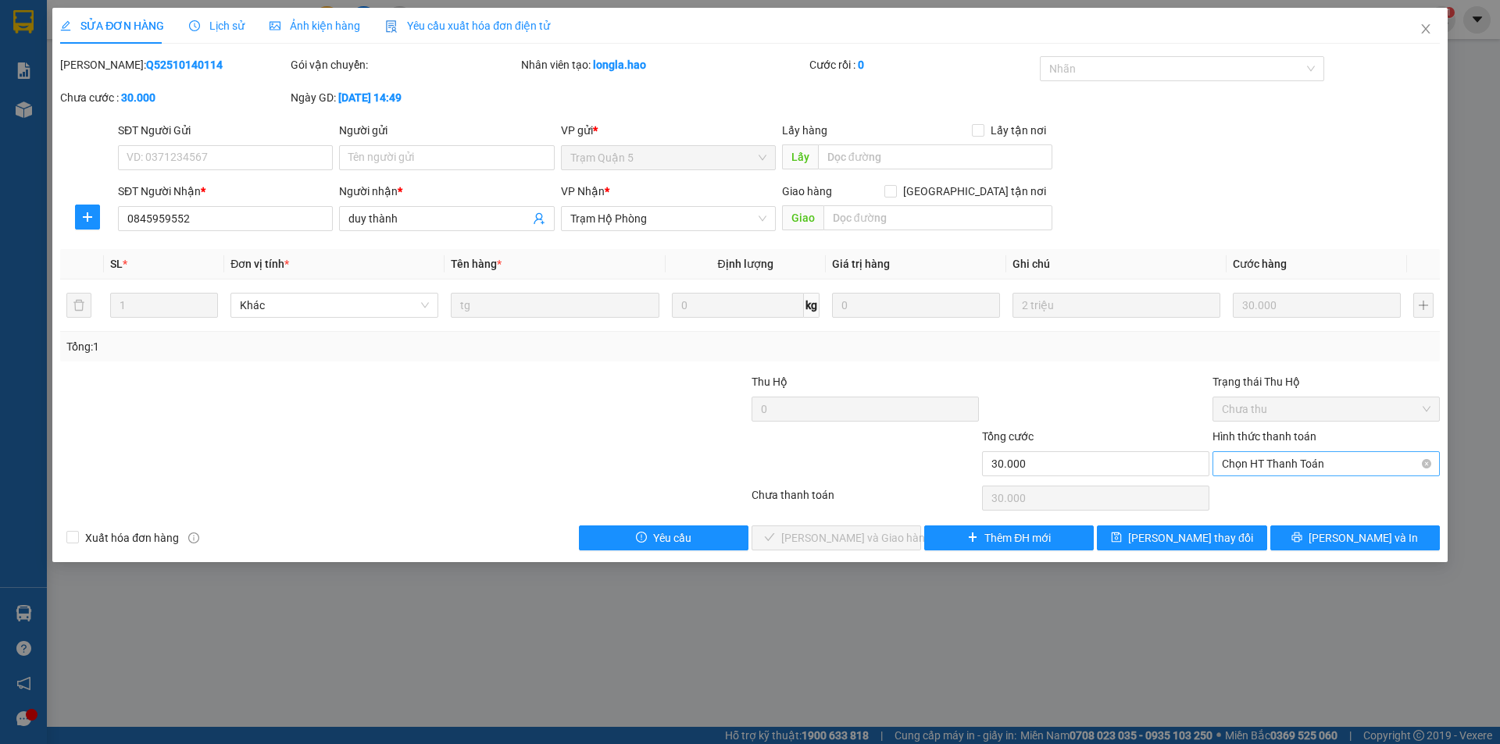
click at [1260, 463] on span "Chọn HT Thanh Toán" at bounding box center [1326, 463] width 209 height 23
click at [1257, 495] on div "Tại văn phòng" at bounding box center [1326, 495] width 209 height 17
type input "0"
click at [862, 533] on span "[PERSON_NAME] và [PERSON_NAME] hàng" at bounding box center [856, 538] width 150 height 17
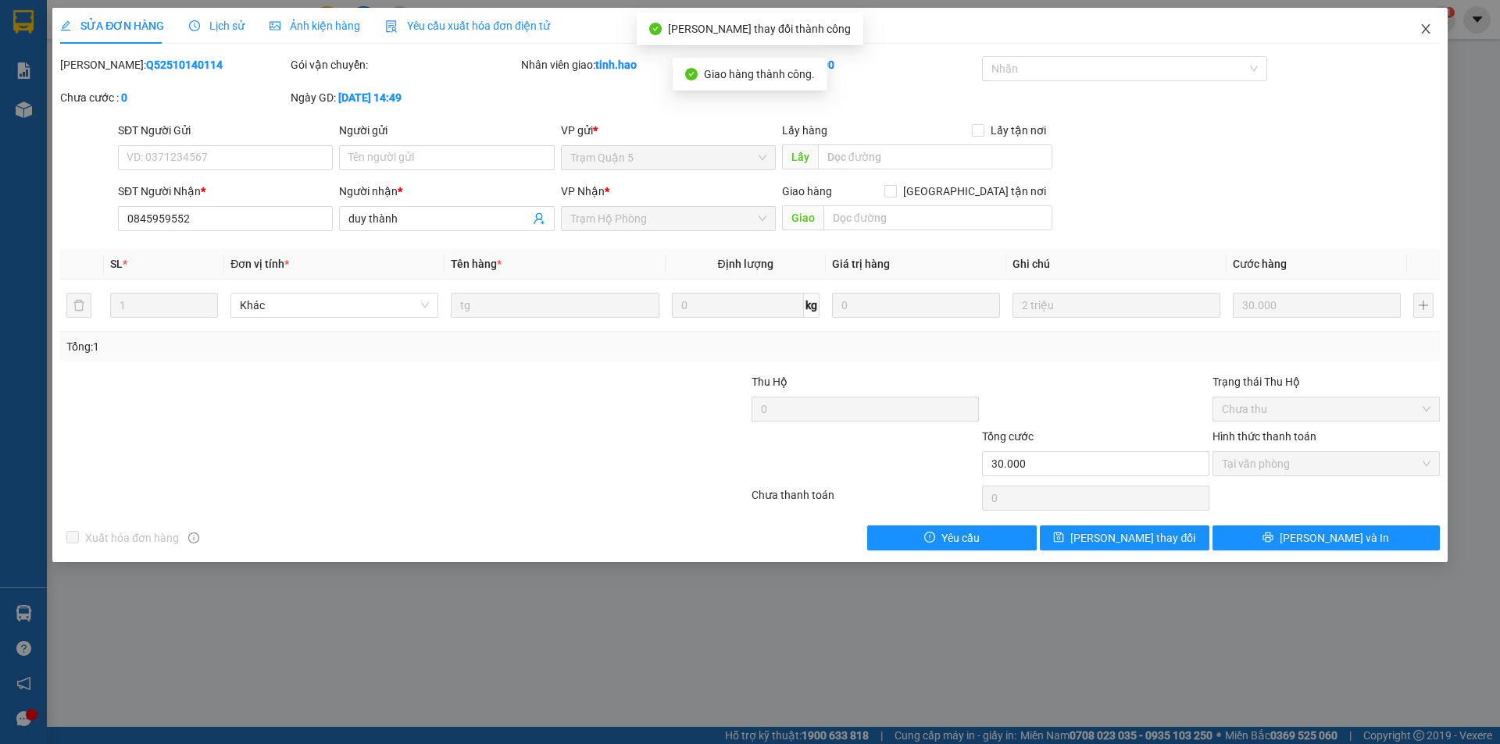
click at [1426, 27] on icon "close" at bounding box center [1425, 29] width 12 height 12
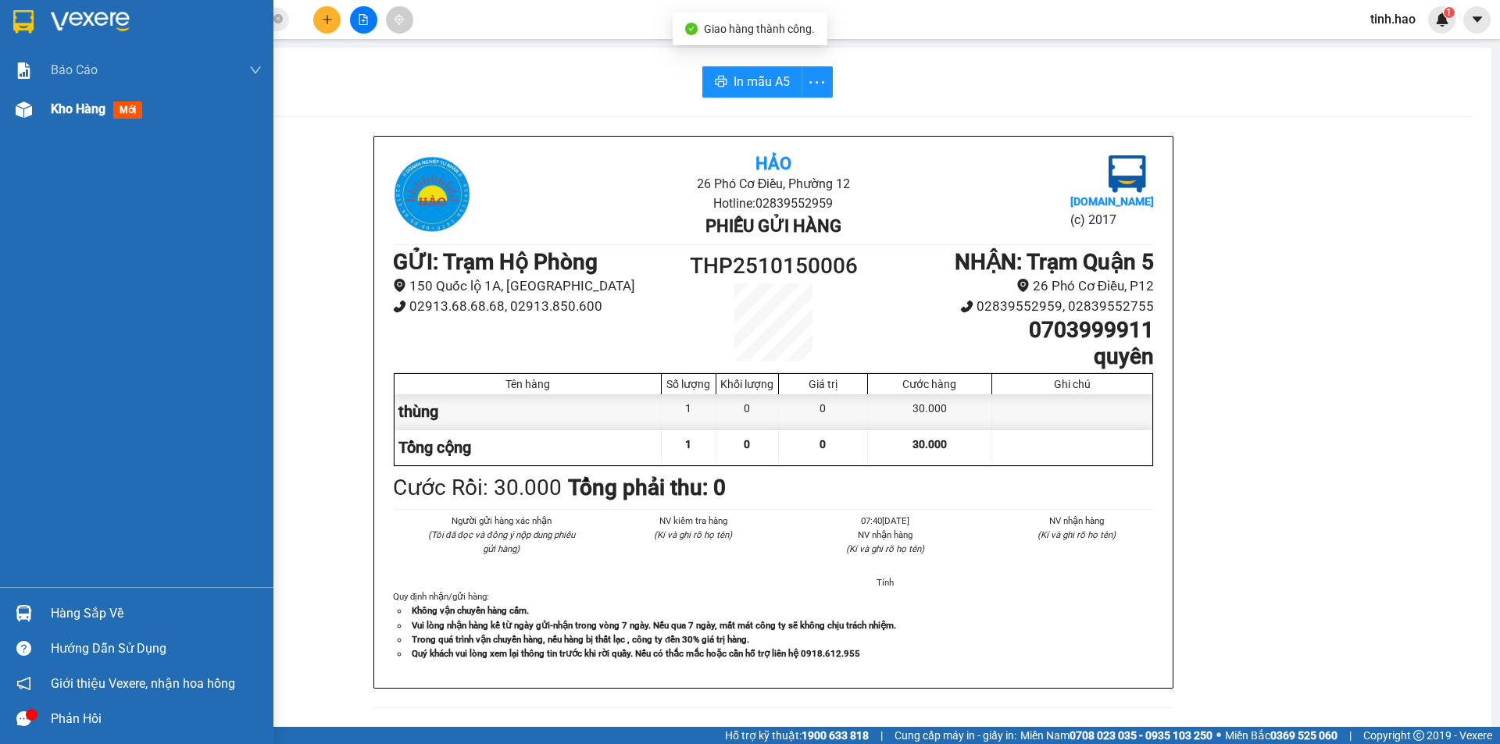
click at [137, 104] on span "mới" at bounding box center [127, 110] width 29 height 17
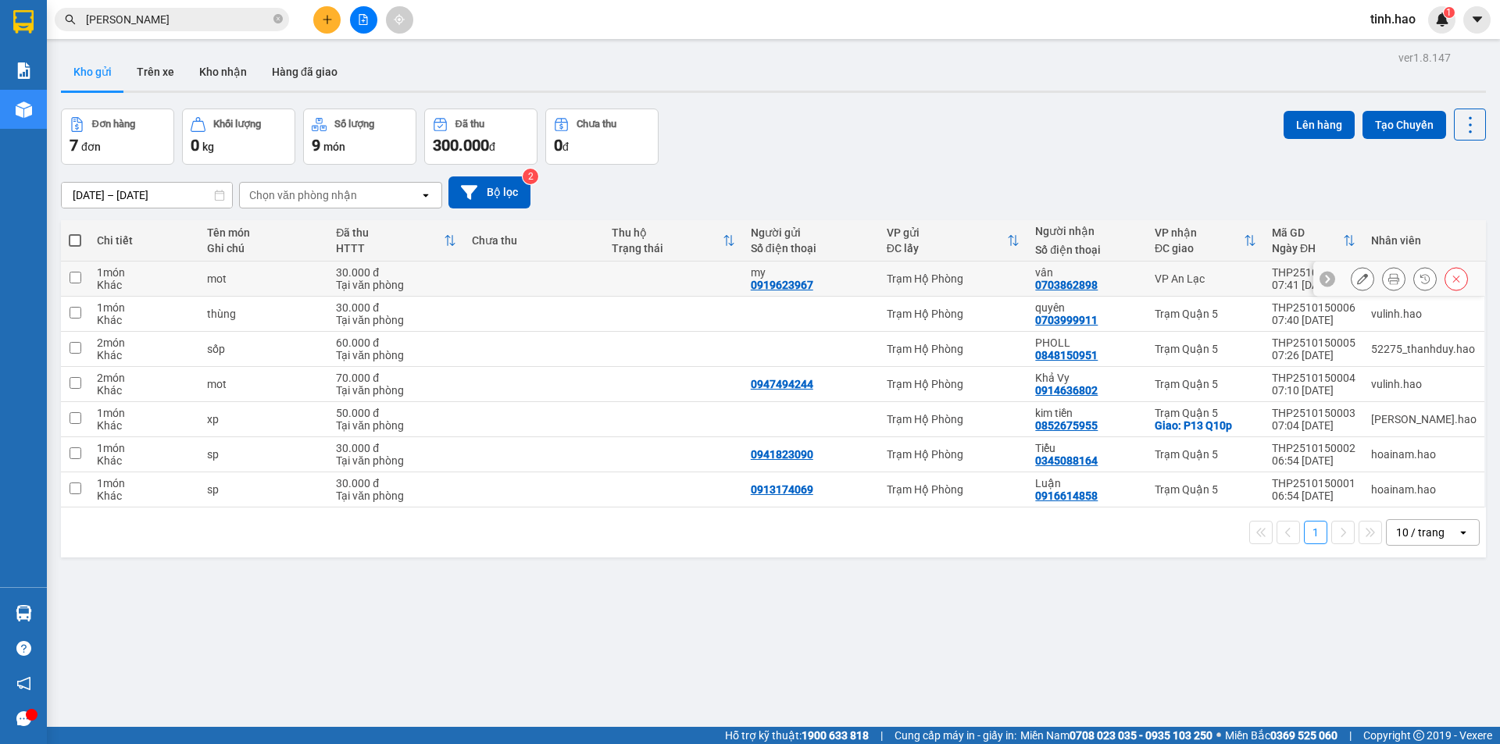
click at [1388, 278] on icon at bounding box center [1393, 278] width 11 height 11
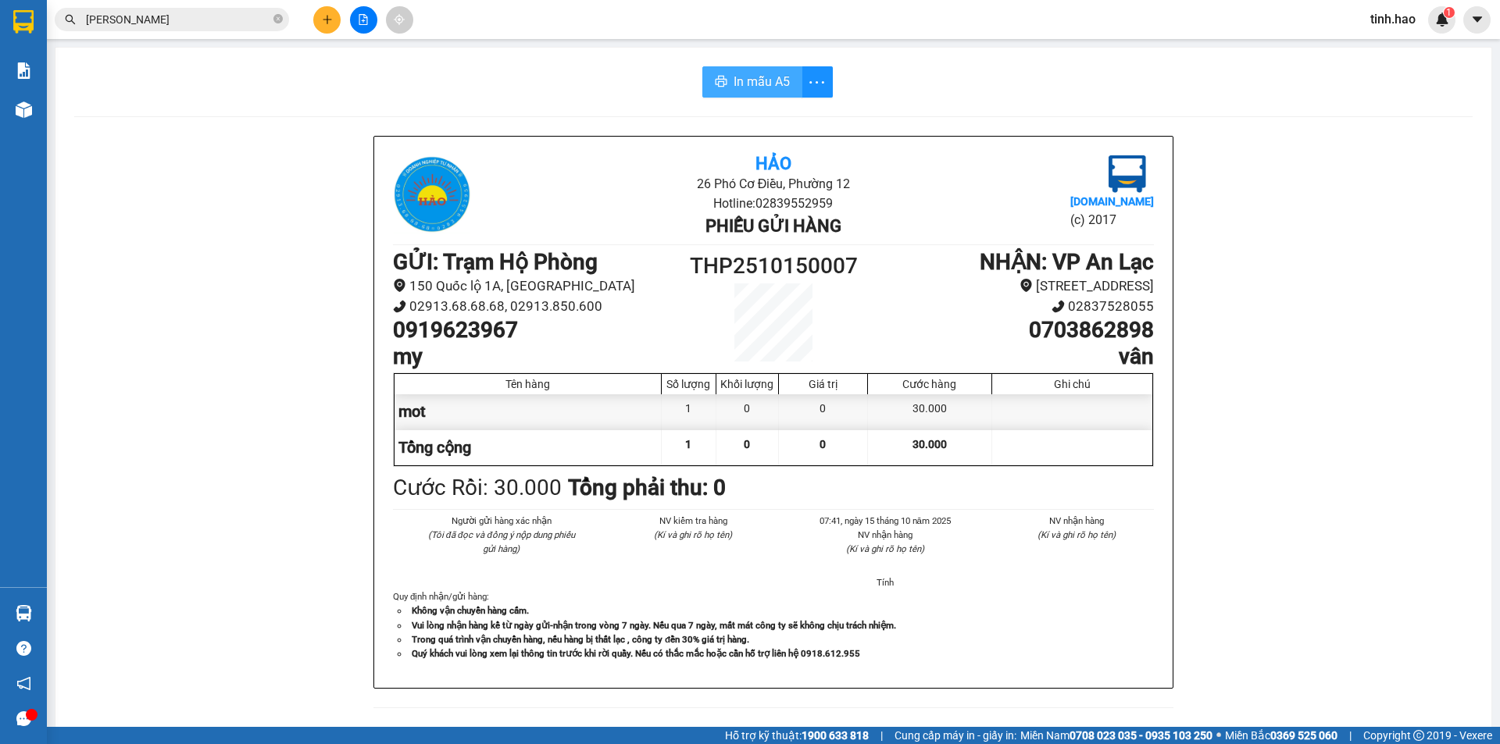
click at [735, 82] on span "In mẫu A5" at bounding box center [761, 82] width 56 height 20
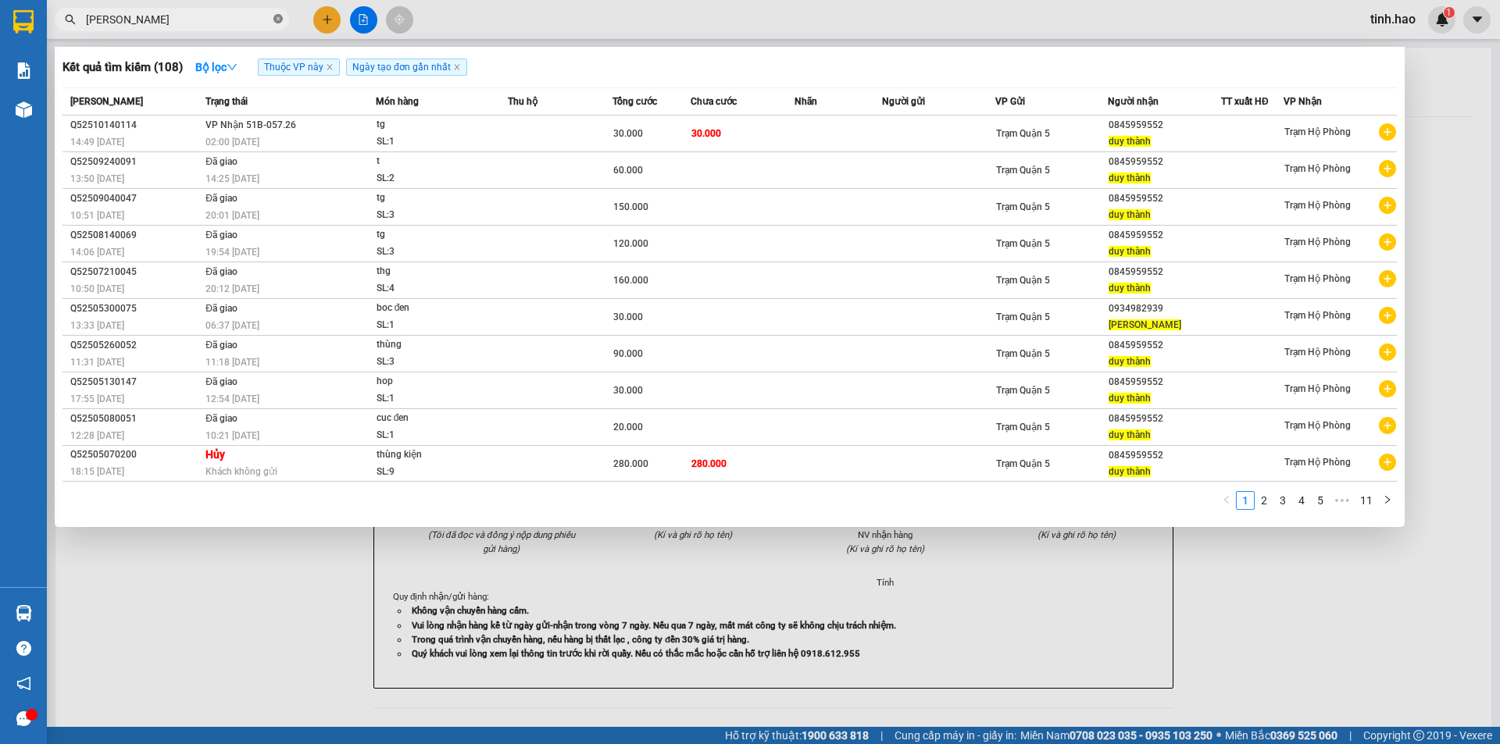
click at [280, 16] on icon "close-circle" at bounding box center [277, 18] width 9 height 9
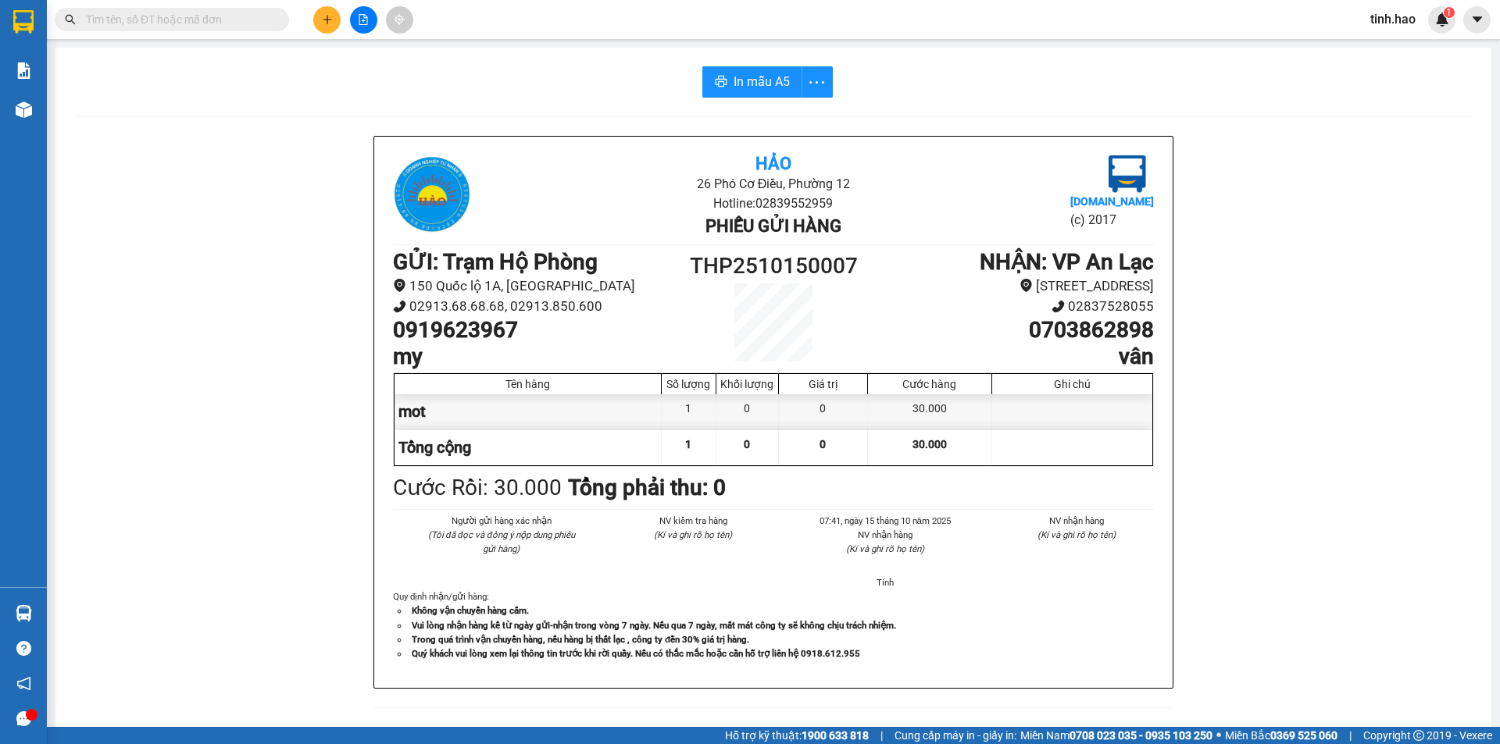
click at [223, 20] on input "text" at bounding box center [178, 19] width 184 height 17
click at [262, 24] on input "text" at bounding box center [178, 19] width 184 height 17
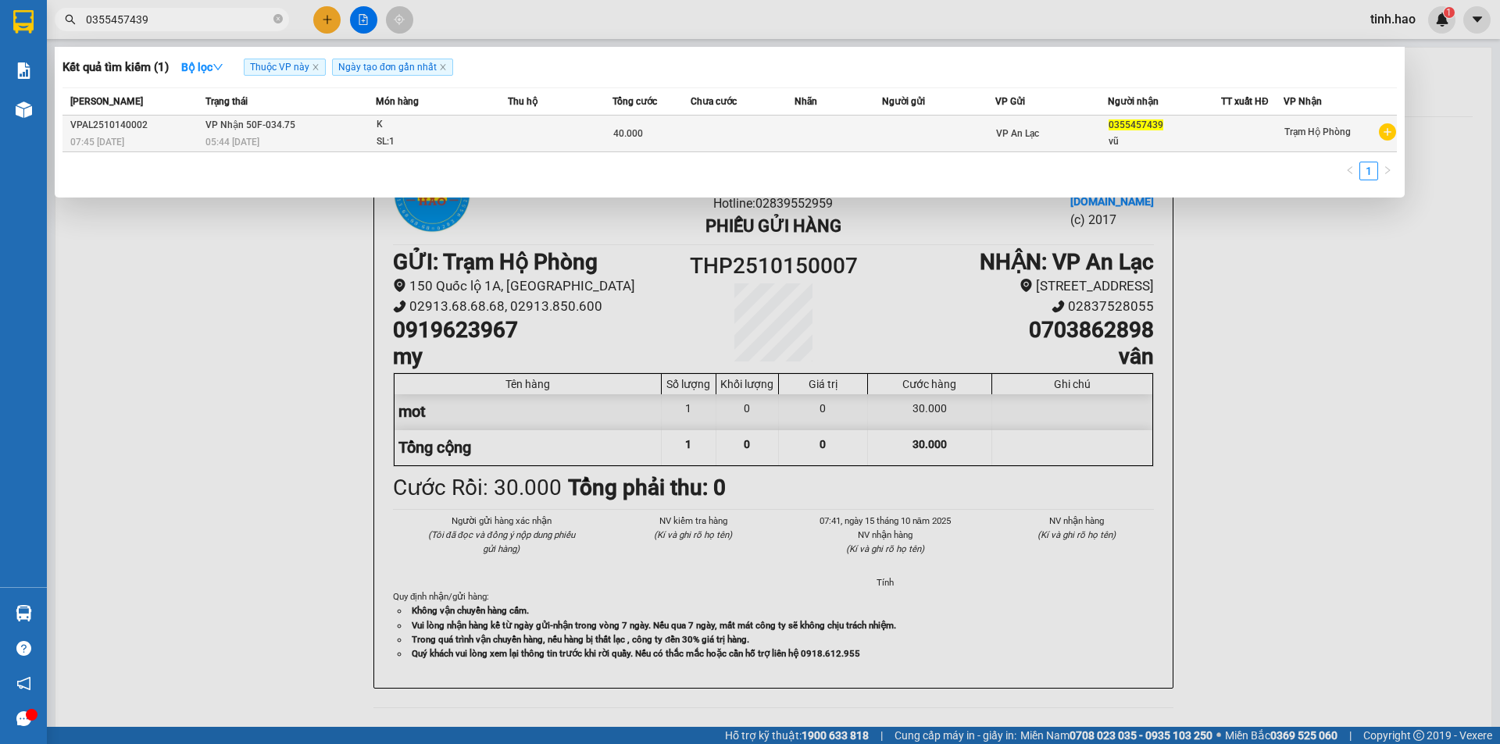
type input "0355457439"
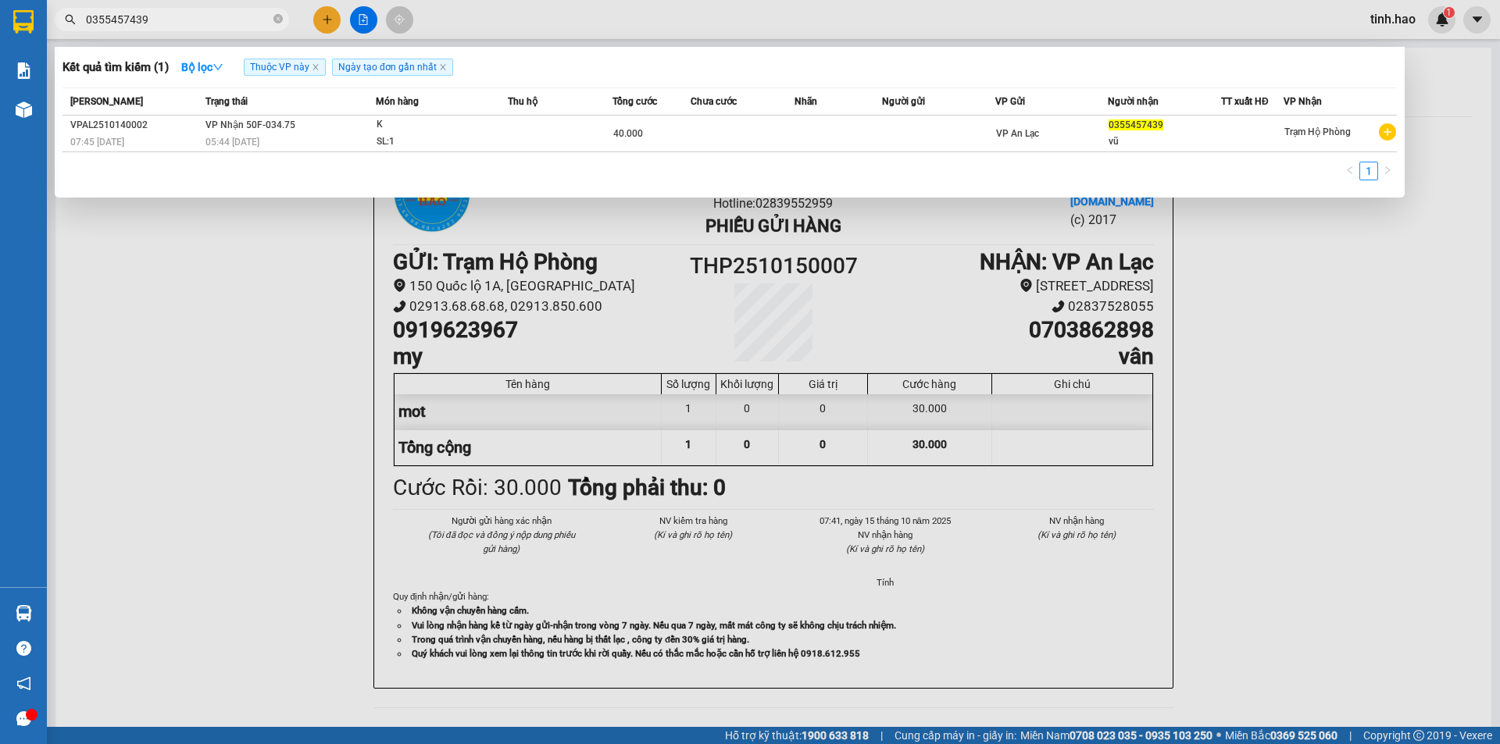
click at [680, 133] on div "40.000" at bounding box center [651, 133] width 77 height 17
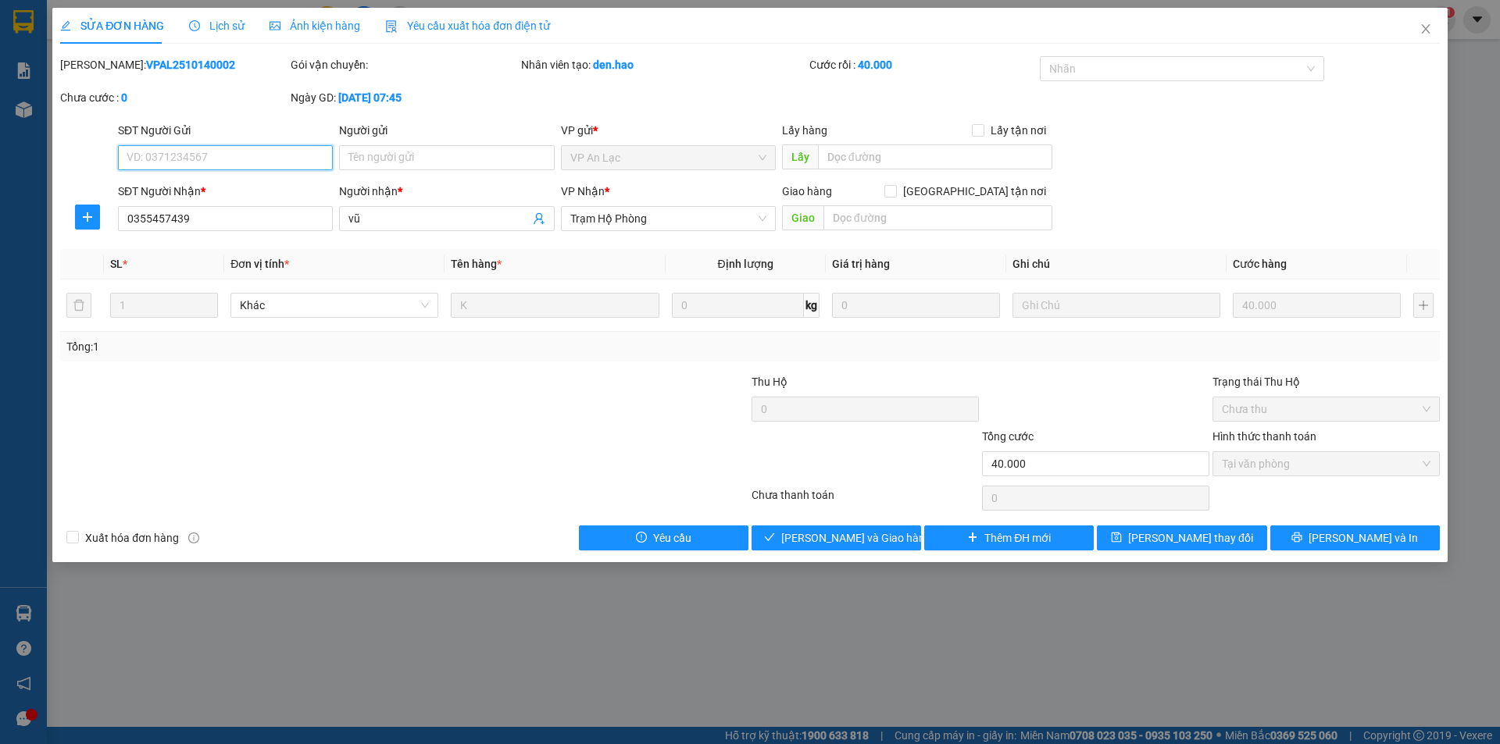
type input "0355457439"
type input "vũ"
type input "40.000"
click at [340, 30] on span "Ảnh kiện hàng" at bounding box center [314, 26] width 91 height 12
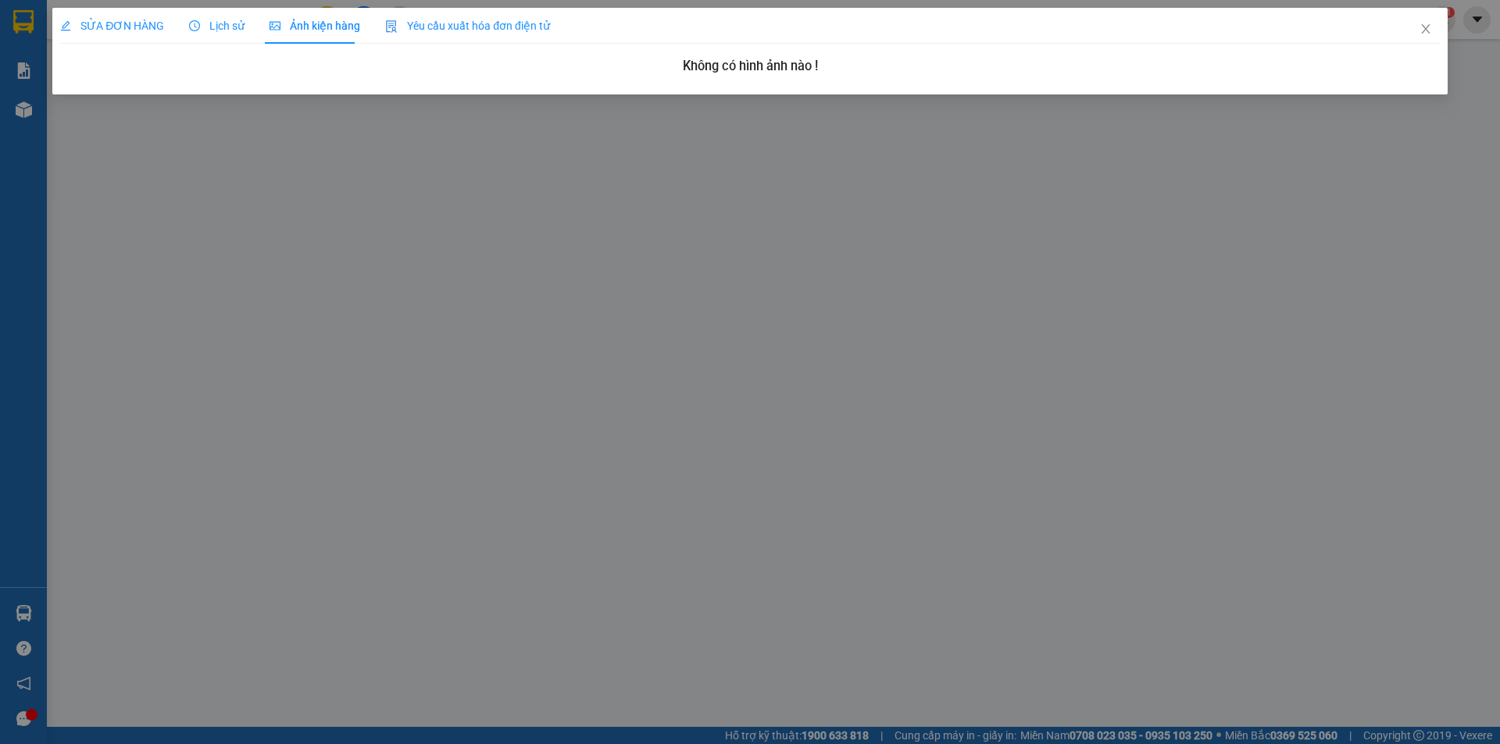
click at [354, 15] on div "Ảnh kiện hàng" at bounding box center [314, 26] width 91 height 36
drag, startPoint x: 339, startPoint y: 14, endPoint x: 331, endPoint y: 18, distance: 8.7
click at [331, 18] on div "Ảnh kiện hàng" at bounding box center [314, 26] width 91 height 36
click at [113, 26] on span "SỬA ĐƠN HÀNG" at bounding box center [112, 26] width 104 height 12
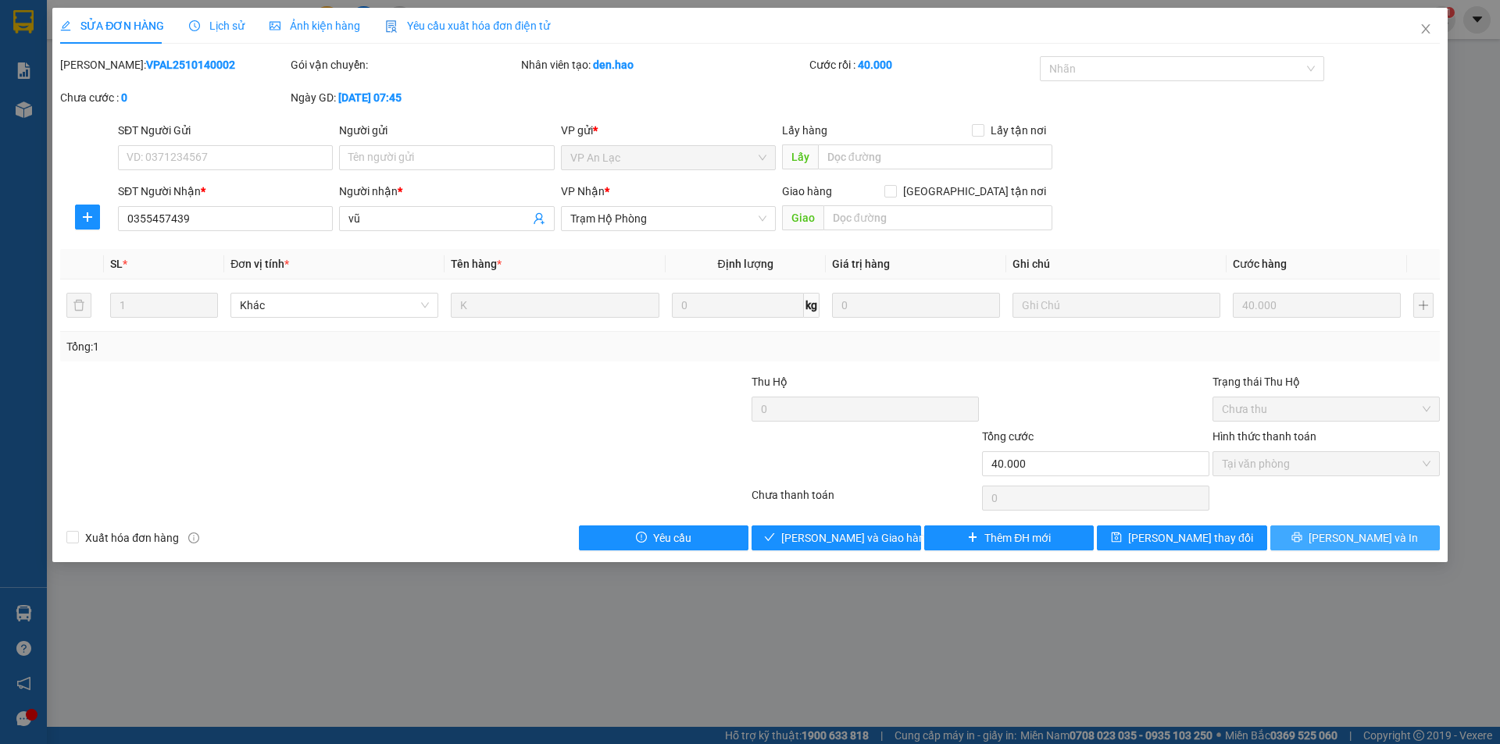
click at [1367, 540] on span "Lưu và In" at bounding box center [1362, 538] width 109 height 17
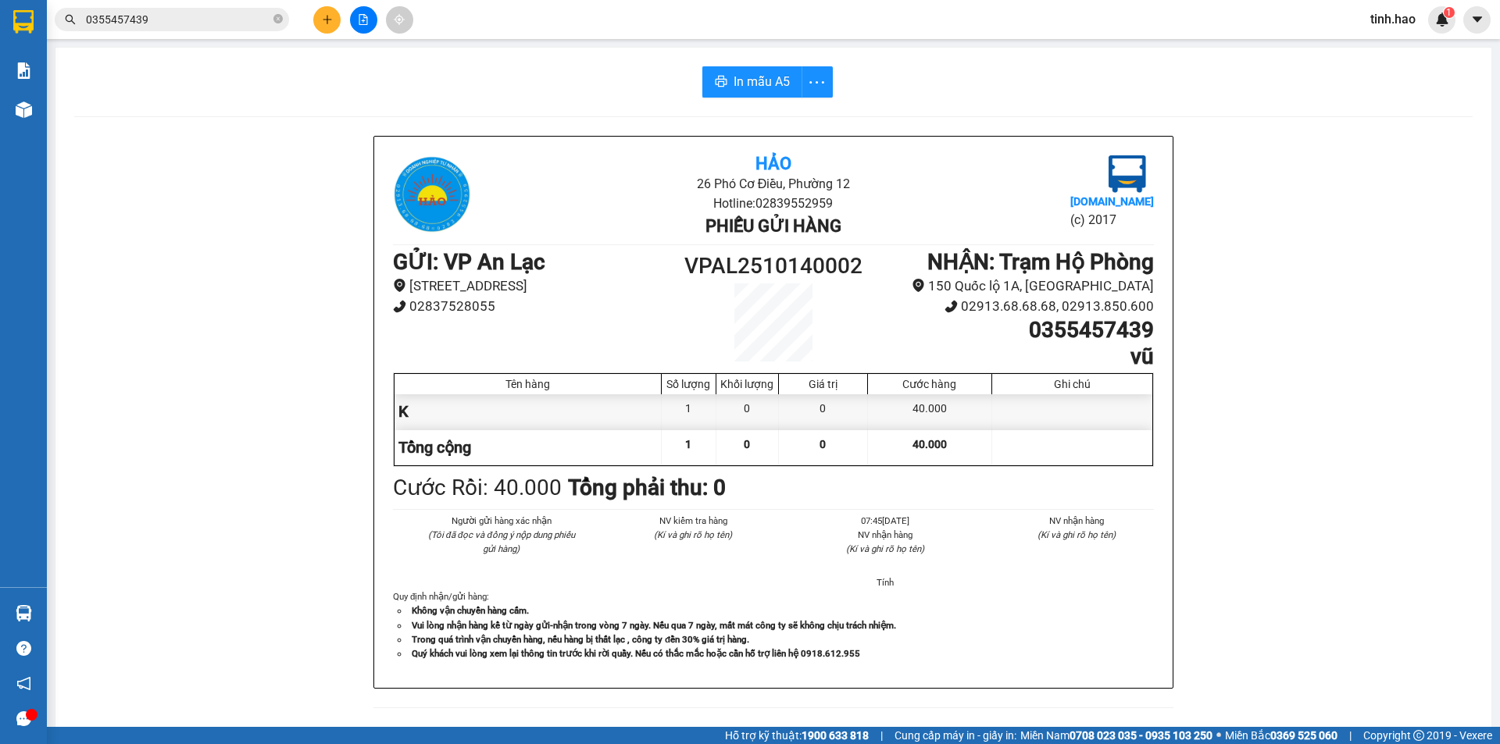
click at [207, 6] on div "Kết quả tìm kiếm ( 1 ) Bộ lọc Thuộc VP này Ngày tạo đơn gần nhất Mã ĐH Trạng th…" at bounding box center [152, 19] width 305 height 27
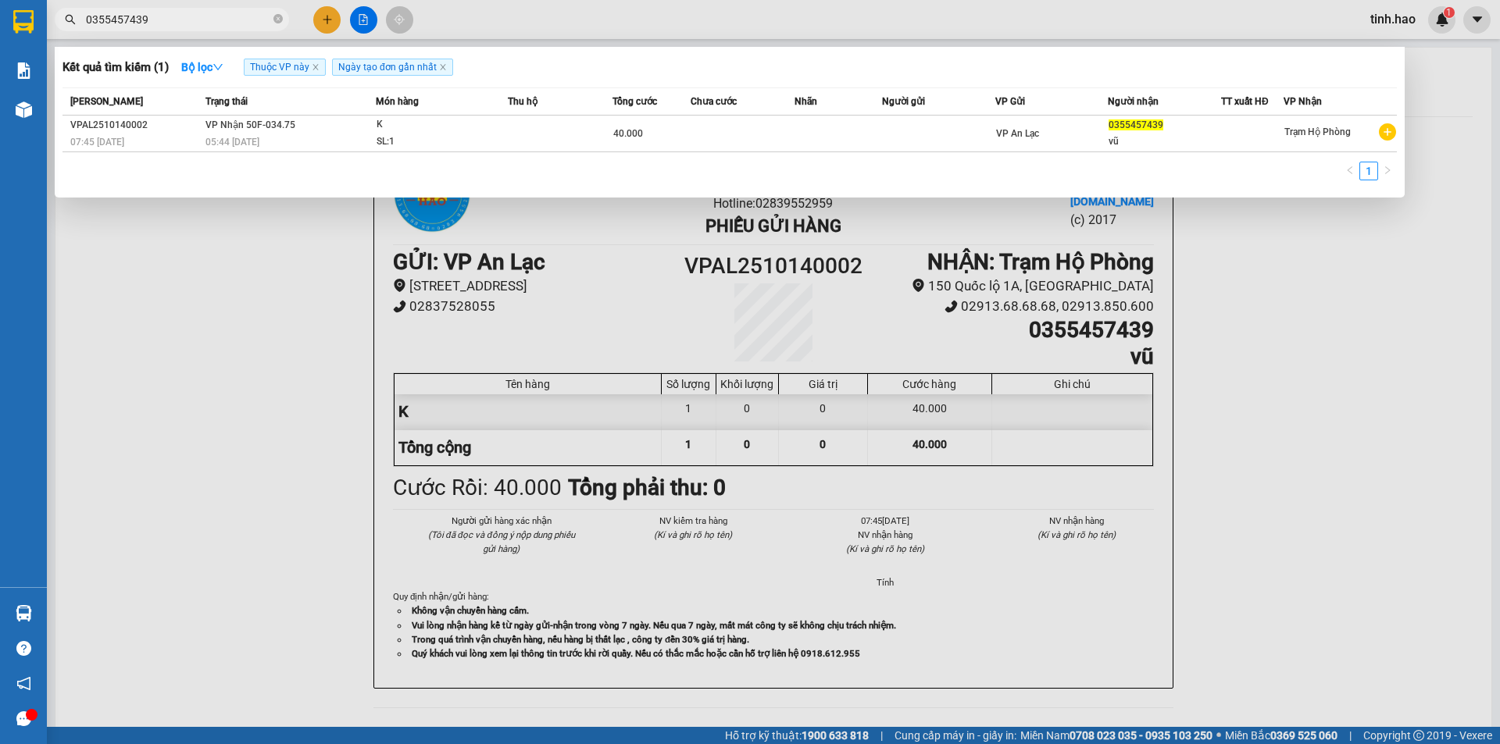
click at [197, 20] on input "0355457439" at bounding box center [178, 19] width 184 height 17
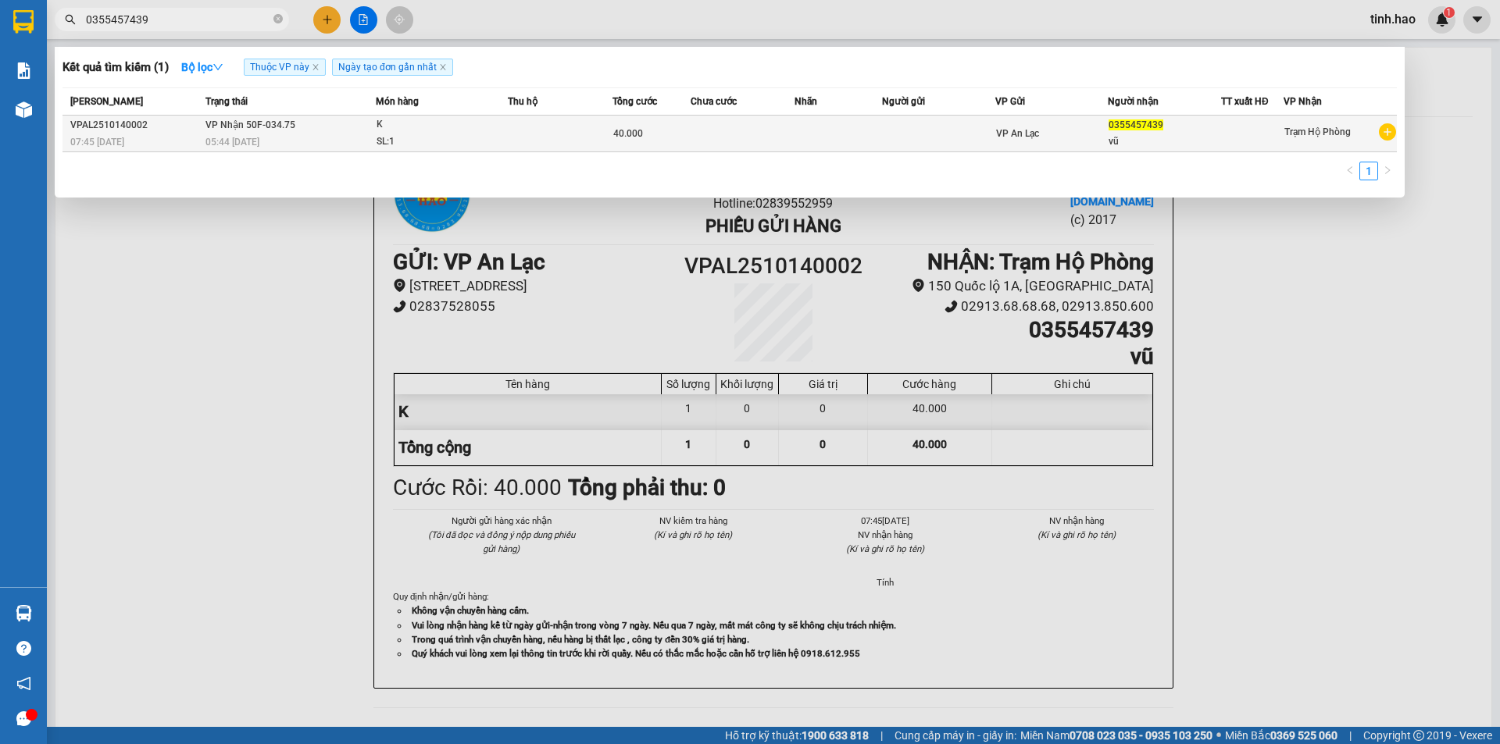
click at [1074, 132] on div "VP An Lạc" at bounding box center [1052, 133] width 112 height 17
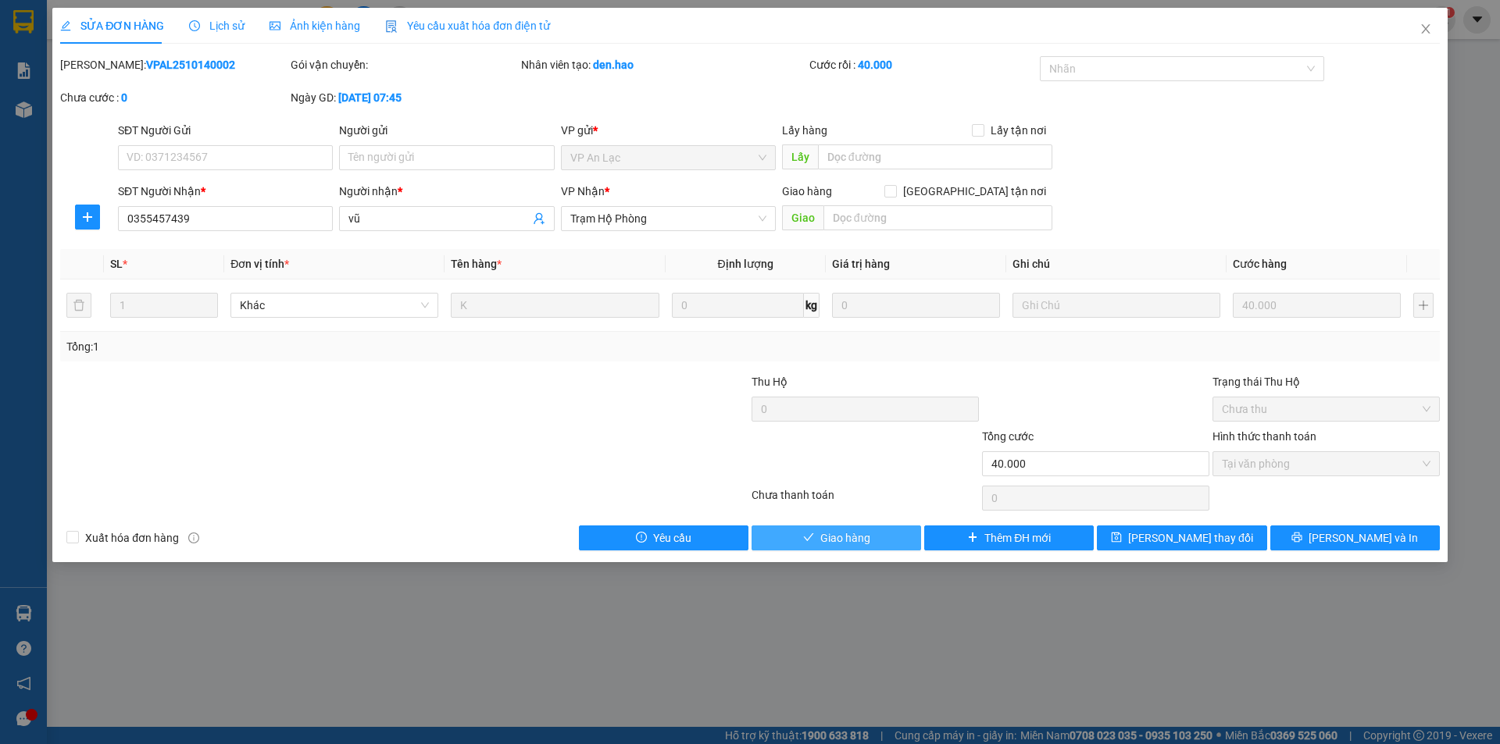
click at [883, 544] on button "Giao hàng" at bounding box center [836, 538] width 170 height 25
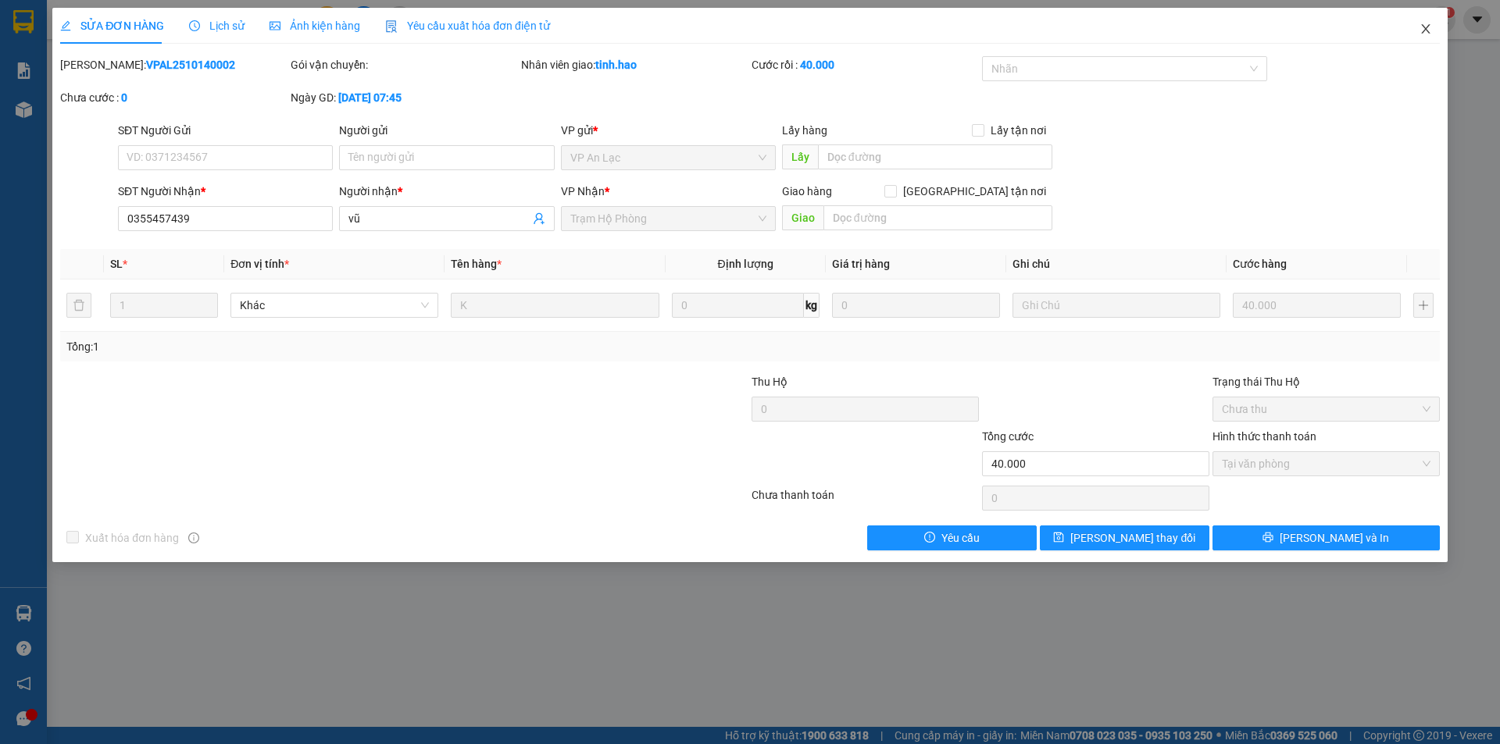
click at [1425, 22] on span "Close" at bounding box center [1426, 30] width 44 height 44
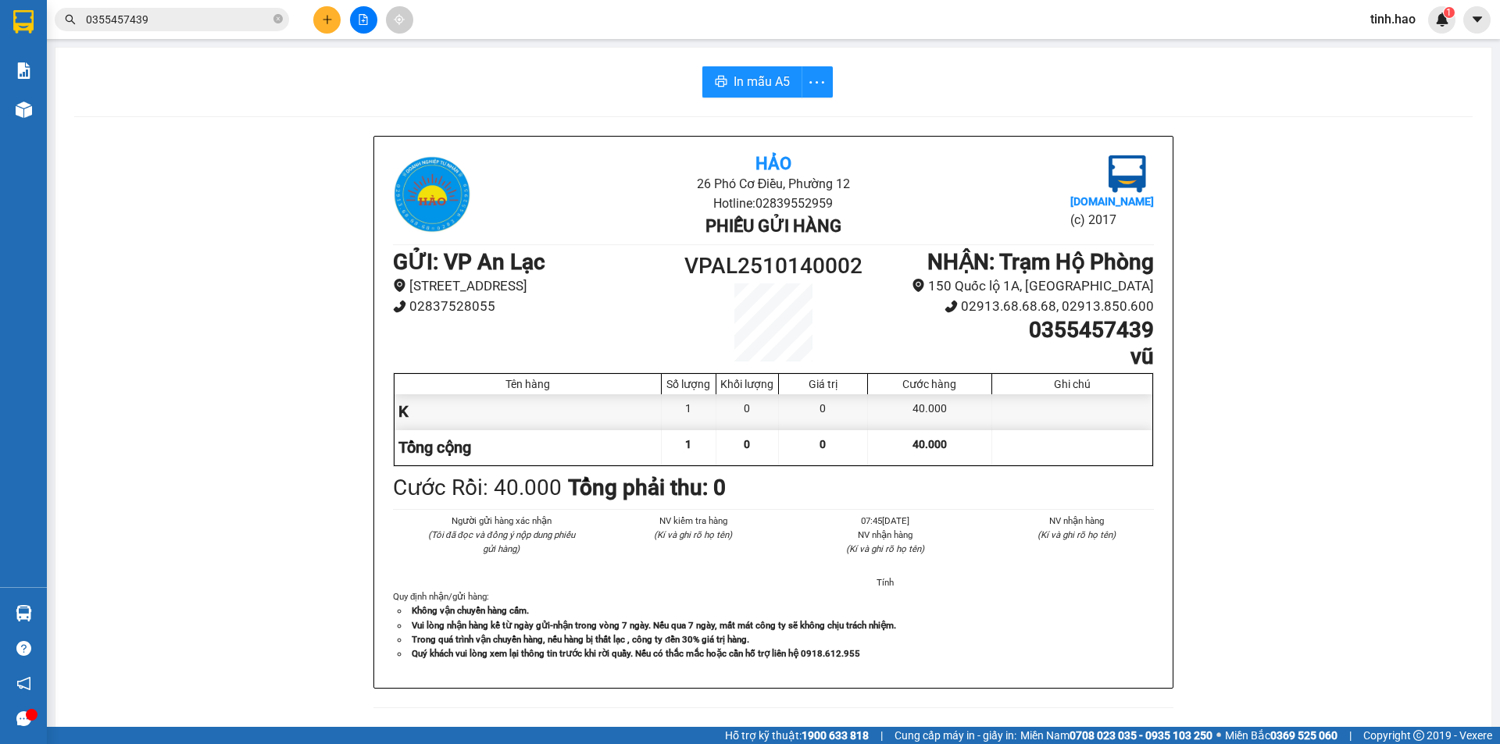
click at [1327, 184] on div "Hảo 26 Phó Cơ Điều, Phường 12 Hotline: 02839552959 Phiếu gửi hàng Vexere.com (c…" at bounding box center [773, 431] width 1398 height 591
click at [1356, 229] on div "Hảo 26 Phó Cơ Điều, Phường 12 Hotline: 02839552959 Phiếu gửi hàng Vexere.com (c…" at bounding box center [773, 431] width 1398 height 591
click at [1252, 266] on div "Hảo 26 Phó Cơ Điều, Phường 12 Hotline: 02839552959 Phiếu gửi hàng Vexere.com (c…" at bounding box center [773, 431] width 1398 height 591
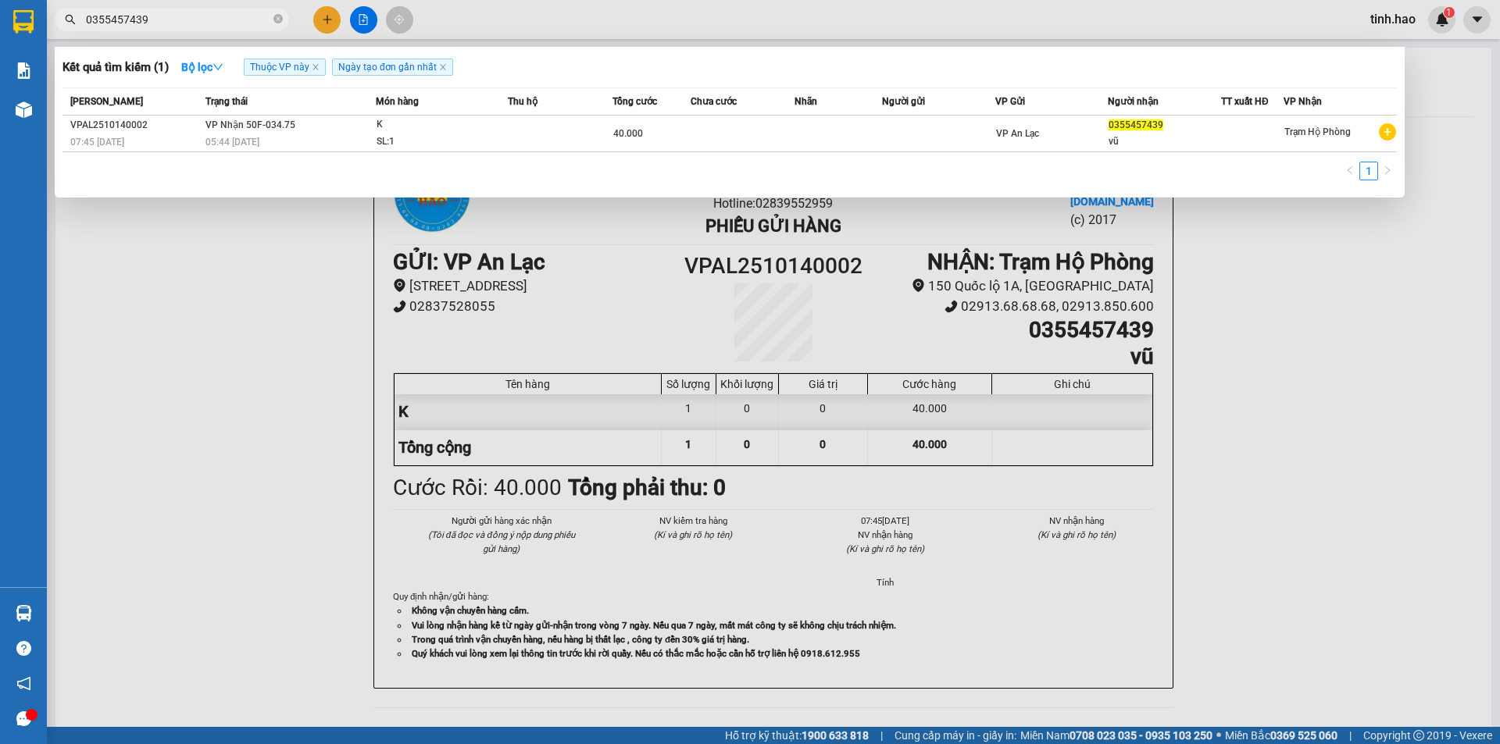
click at [273, 20] on span "0355457439" at bounding box center [172, 19] width 234 height 23
click at [277, 20] on icon "close-circle" at bounding box center [277, 18] width 9 height 9
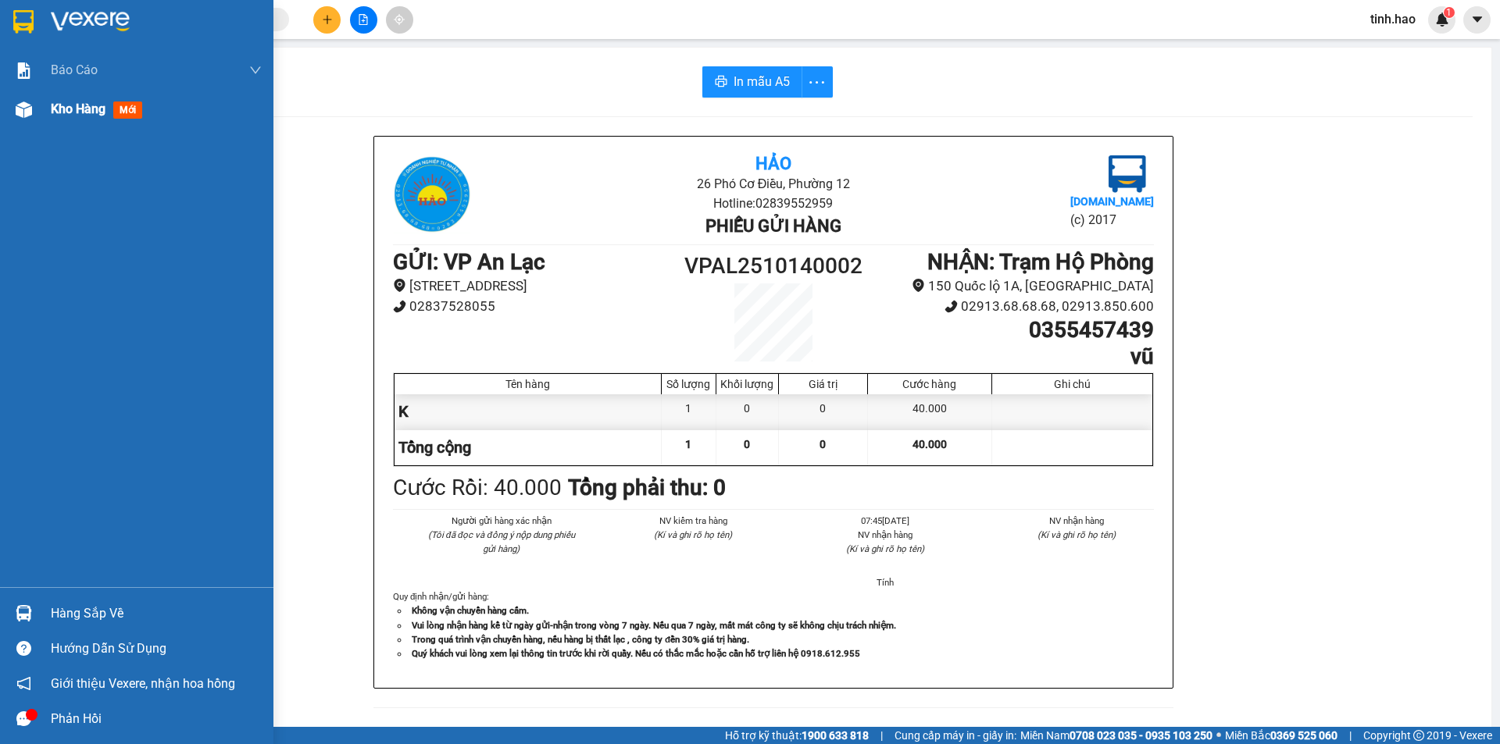
click at [133, 114] on span "mới" at bounding box center [127, 110] width 29 height 17
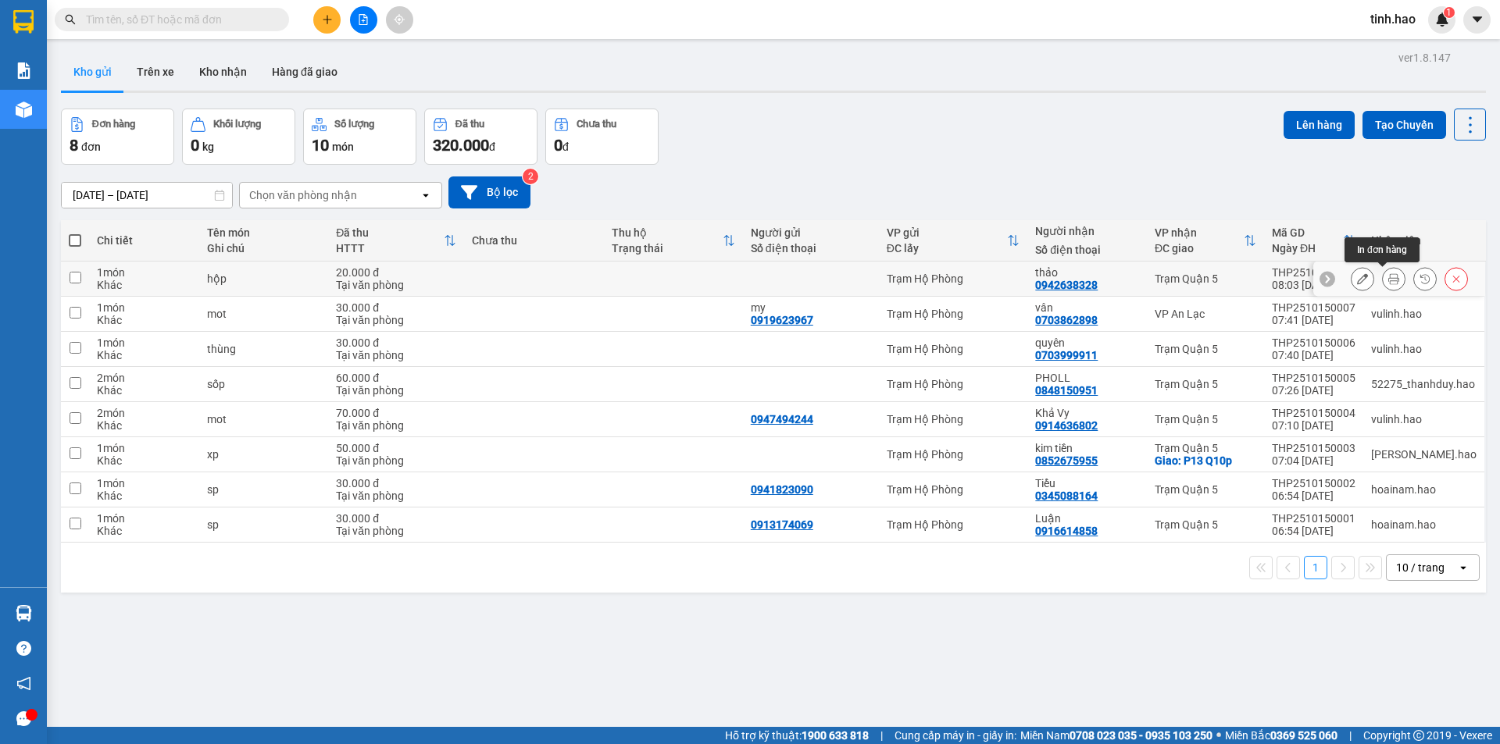
click at [1383, 271] on button at bounding box center [1394, 279] width 22 height 27
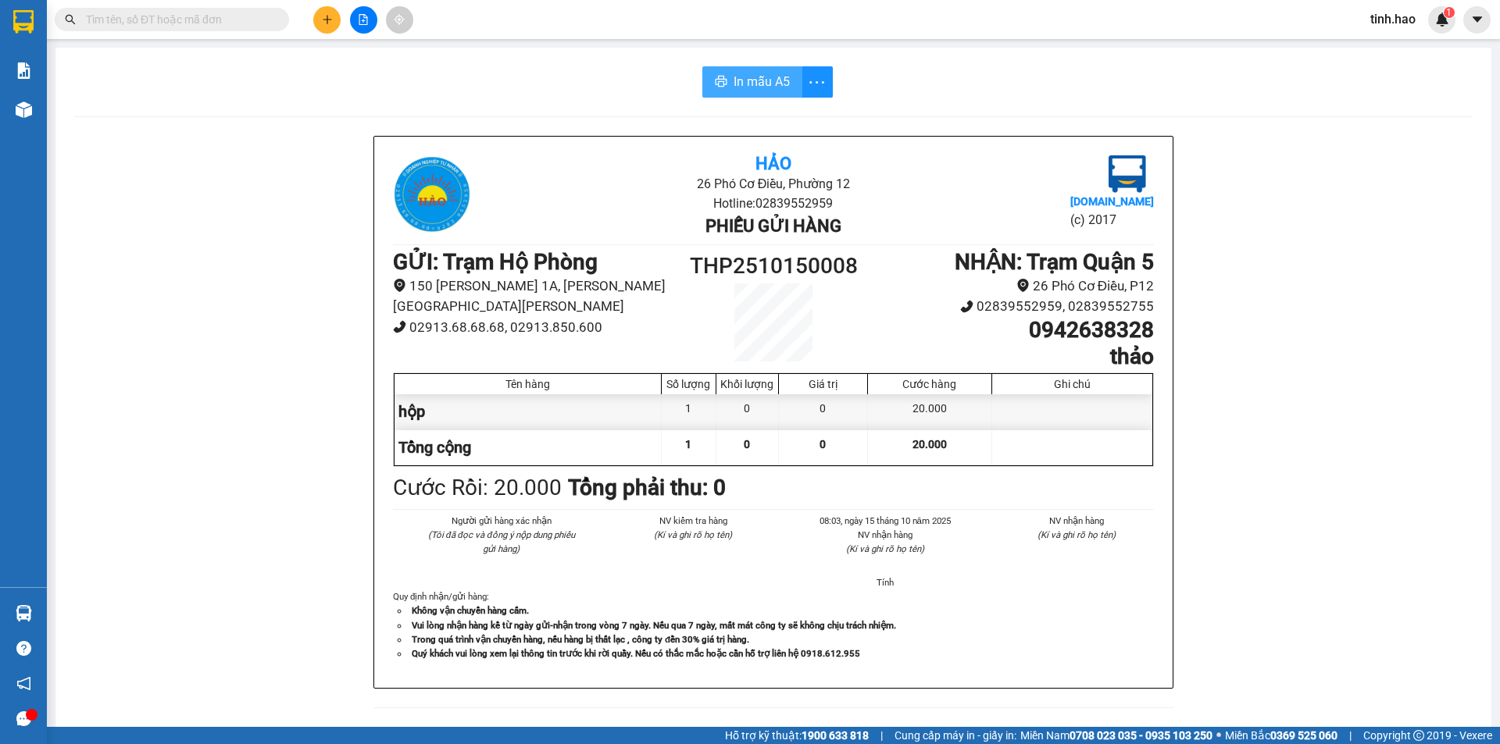
click at [739, 68] on button "In mẫu A5" at bounding box center [752, 81] width 100 height 31
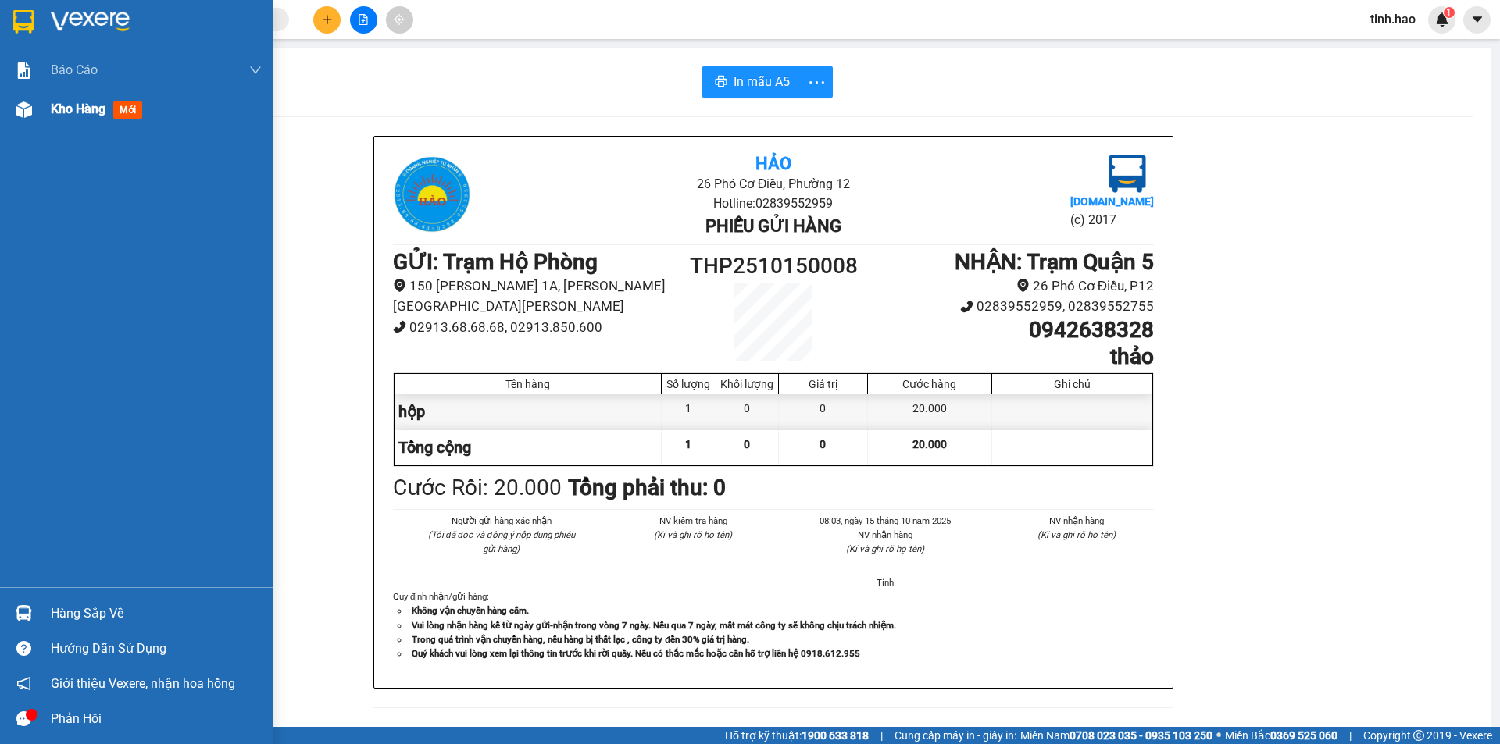
click at [132, 113] on span "mới" at bounding box center [127, 110] width 29 height 17
click at [131, 112] on span "mới" at bounding box center [127, 110] width 29 height 17
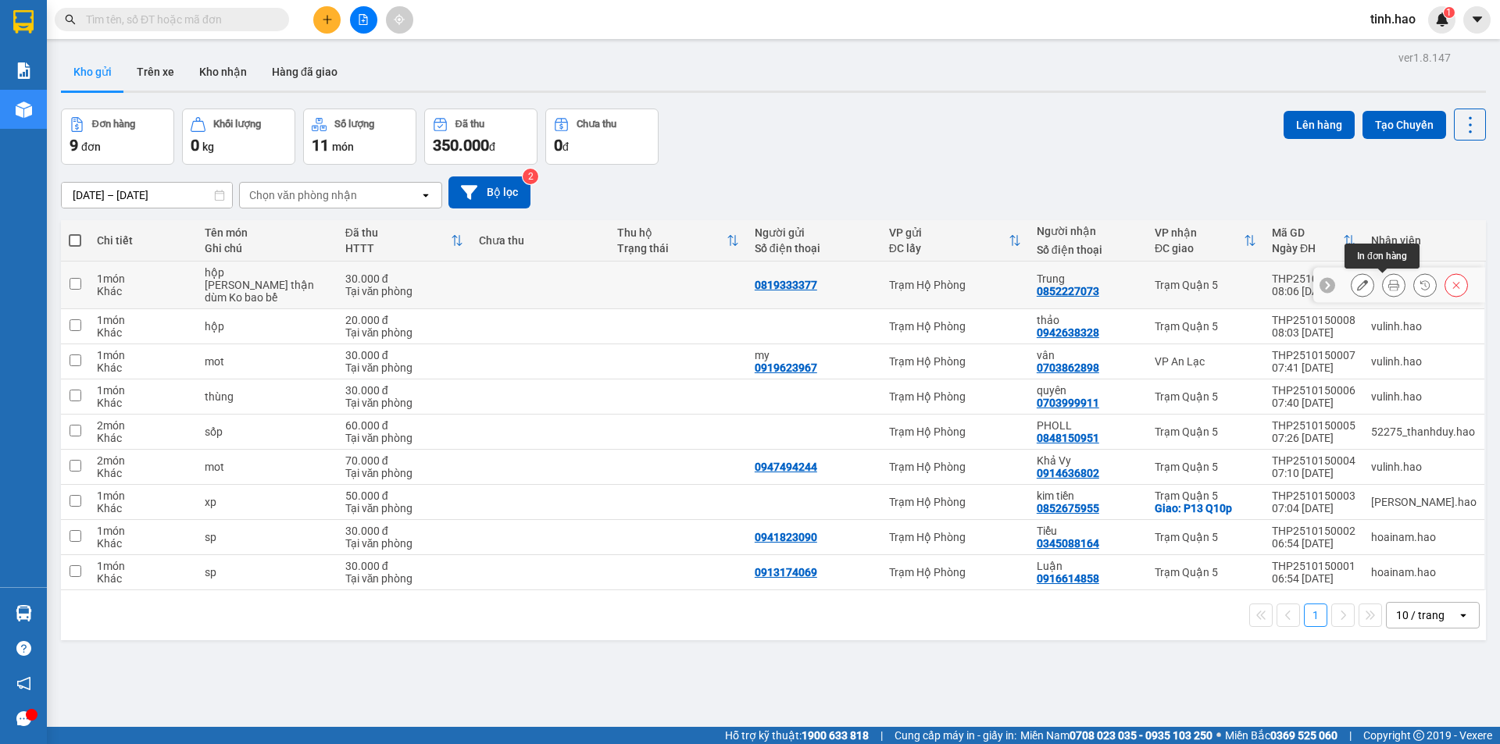
click at [1388, 289] on icon at bounding box center [1393, 285] width 11 height 11
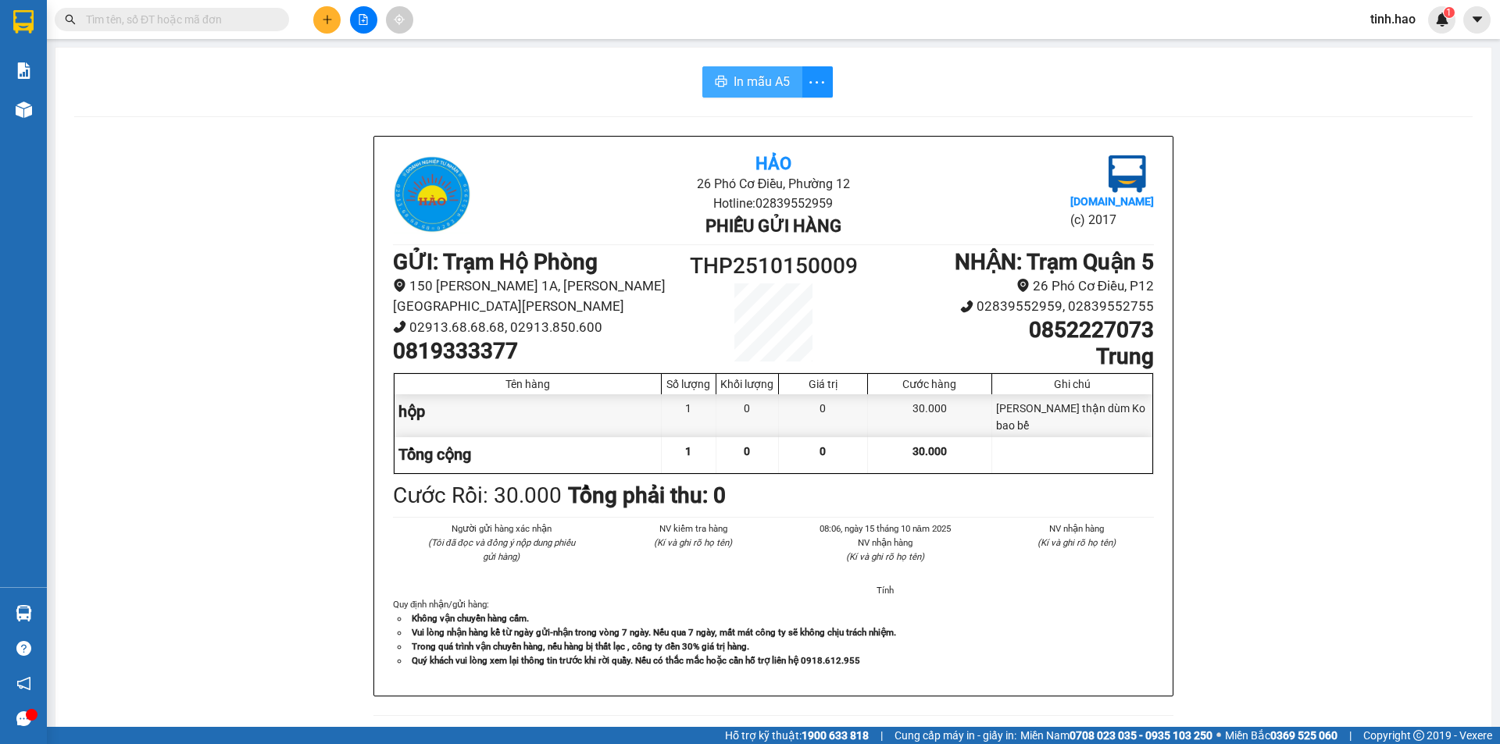
click at [743, 81] on span "In mẫu A5" at bounding box center [761, 82] width 56 height 20
click at [212, 20] on input "text" at bounding box center [178, 19] width 184 height 17
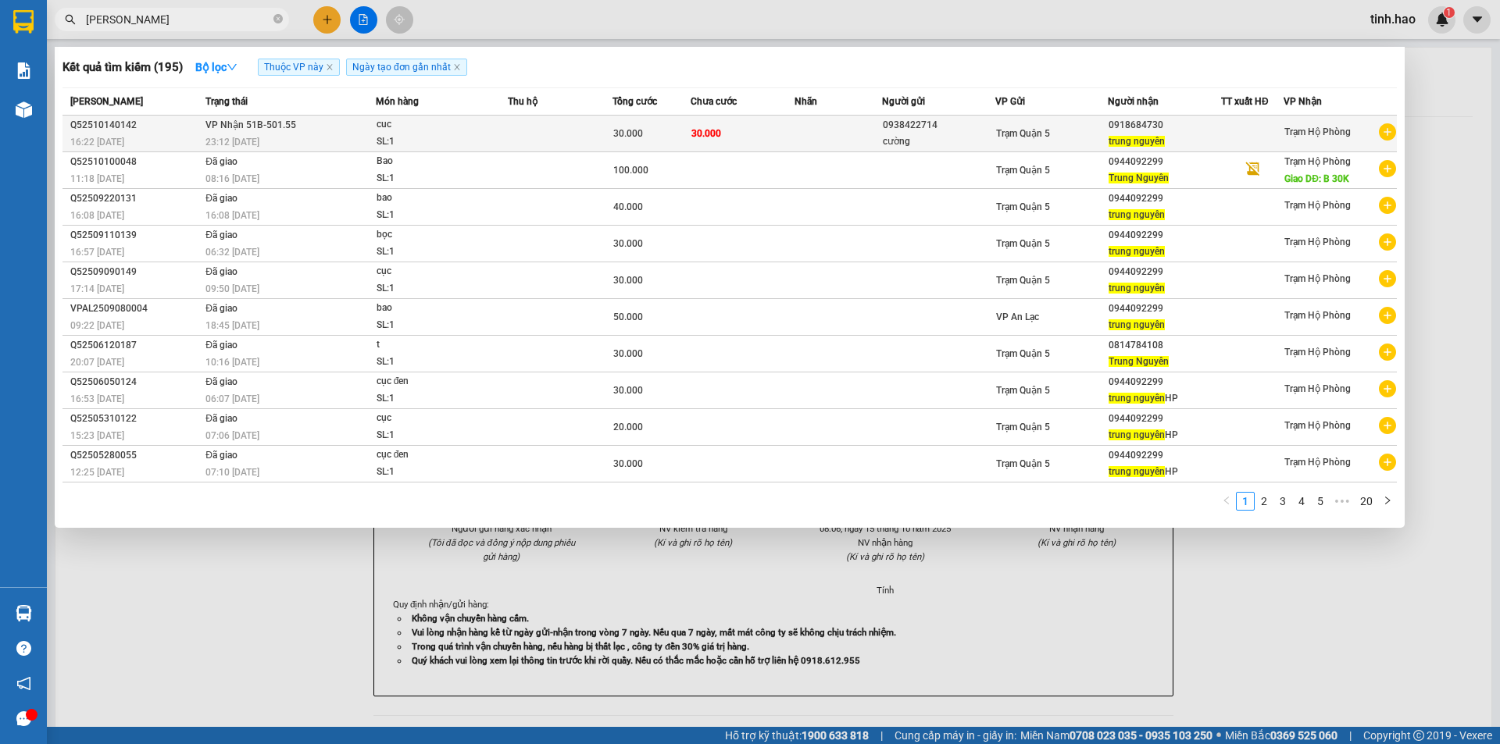
type input "TRUNG NGUYEN"
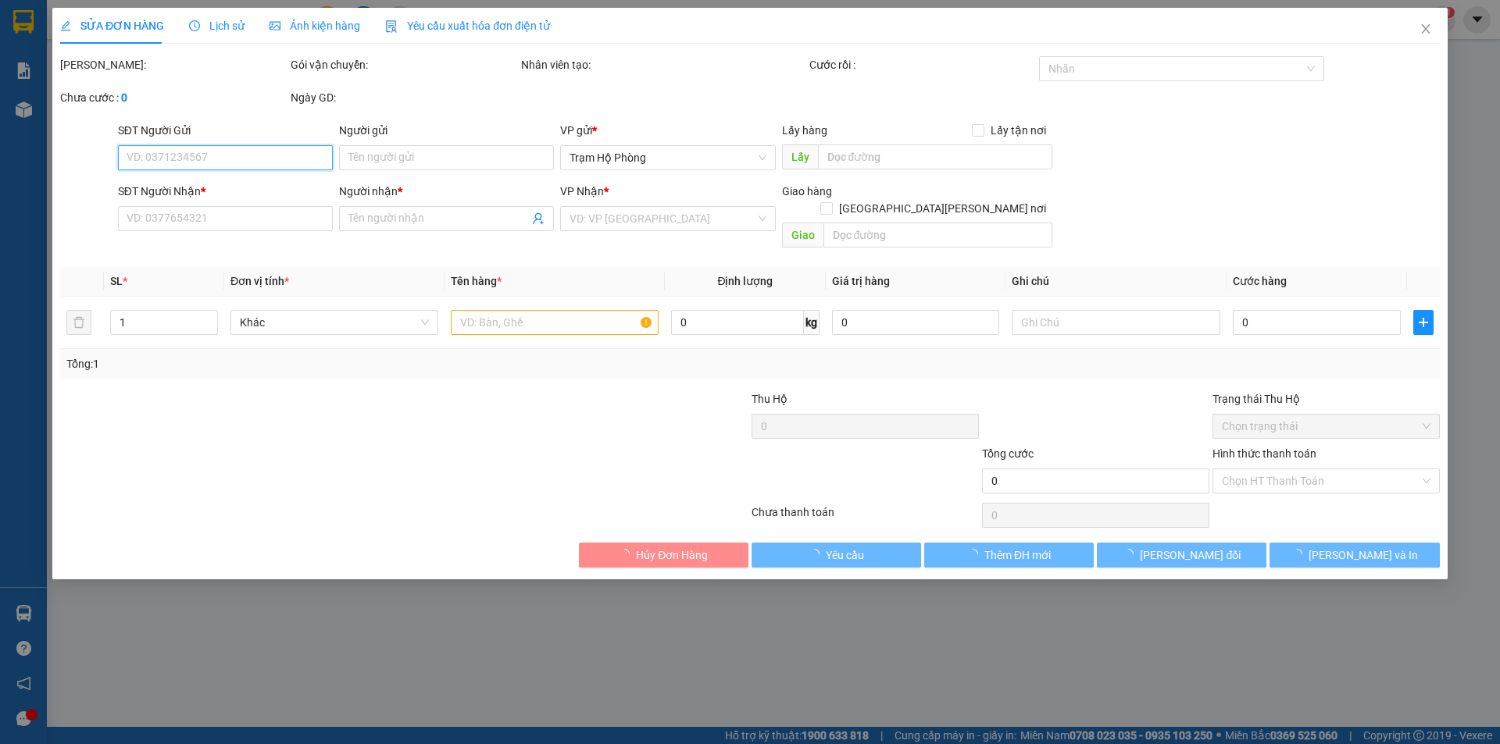
type input "0938422714"
type input "cường"
type input "0918684730"
type input "trung nguyên"
type input "30.000"
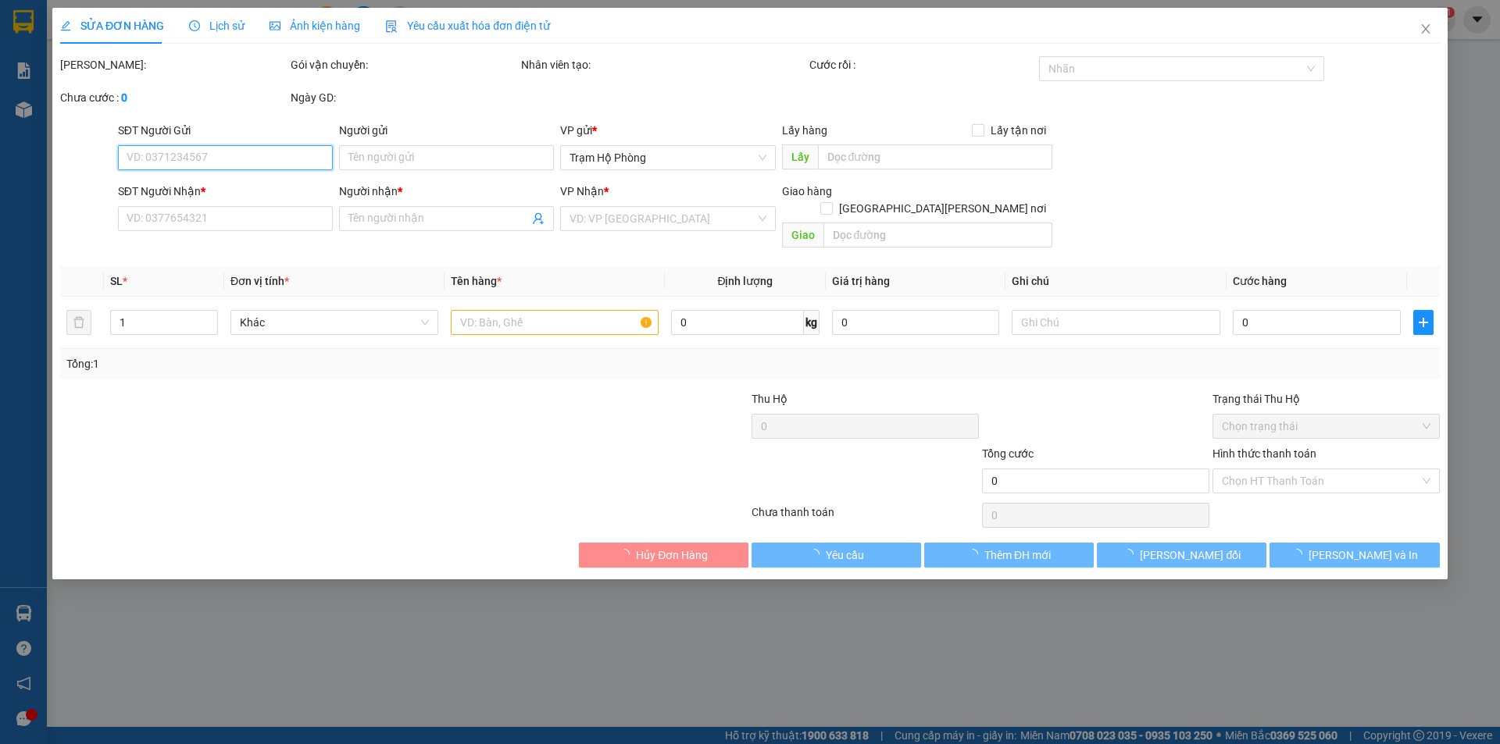
type input "30.000"
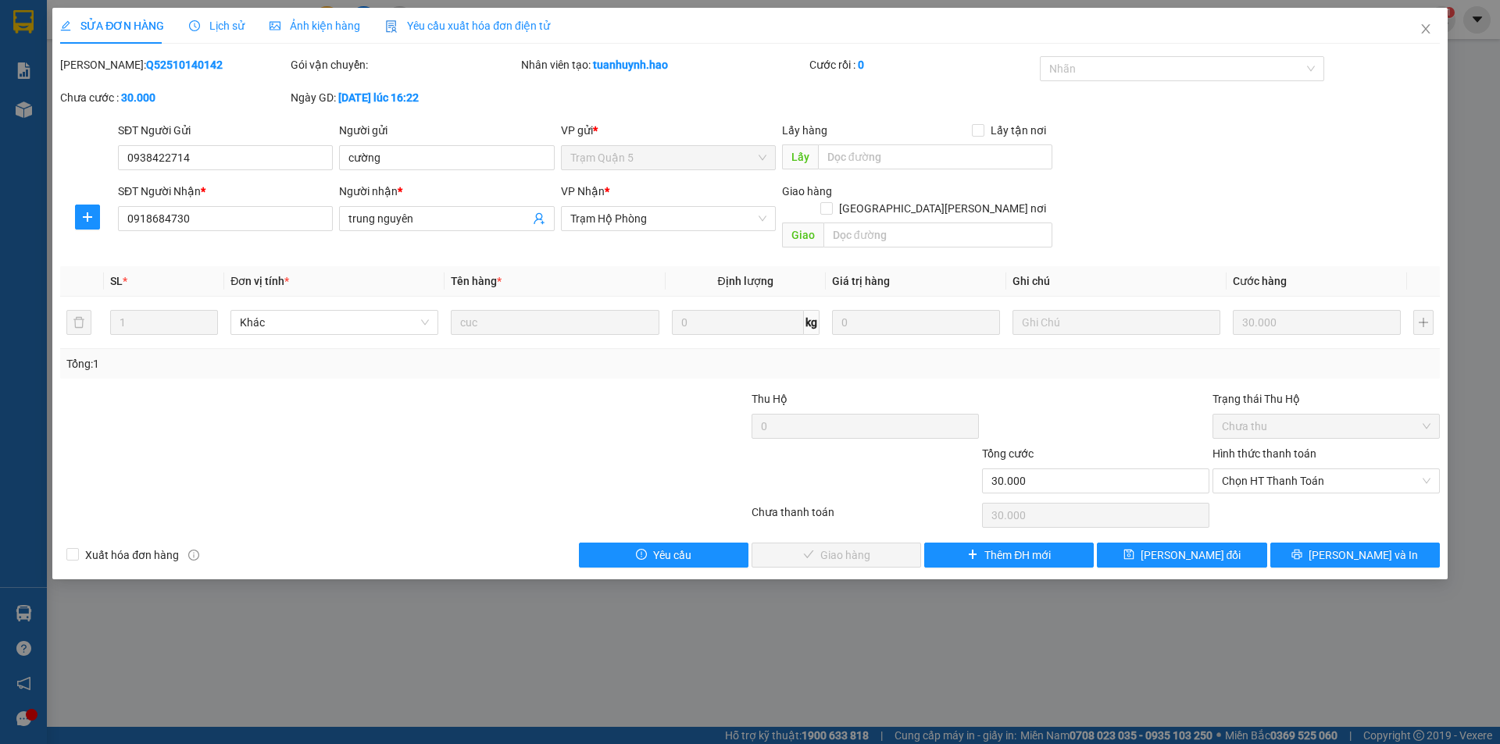
click at [334, 29] on span "Ảnh kiện hàng" at bounding box center [314, 26] width 91 height 12
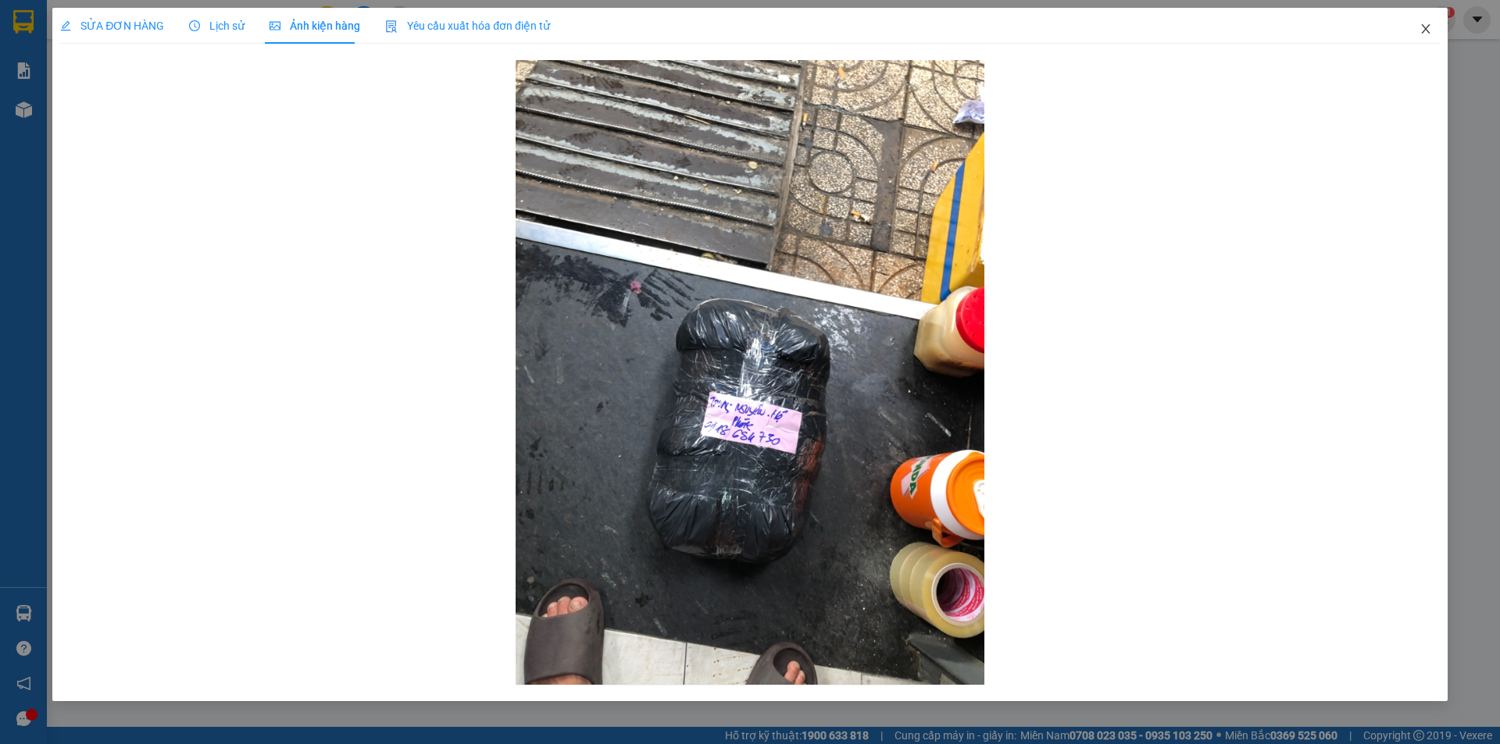
click at [1423, 30] on icon "close" at bounding box center [1425, 29] width 12 height 12
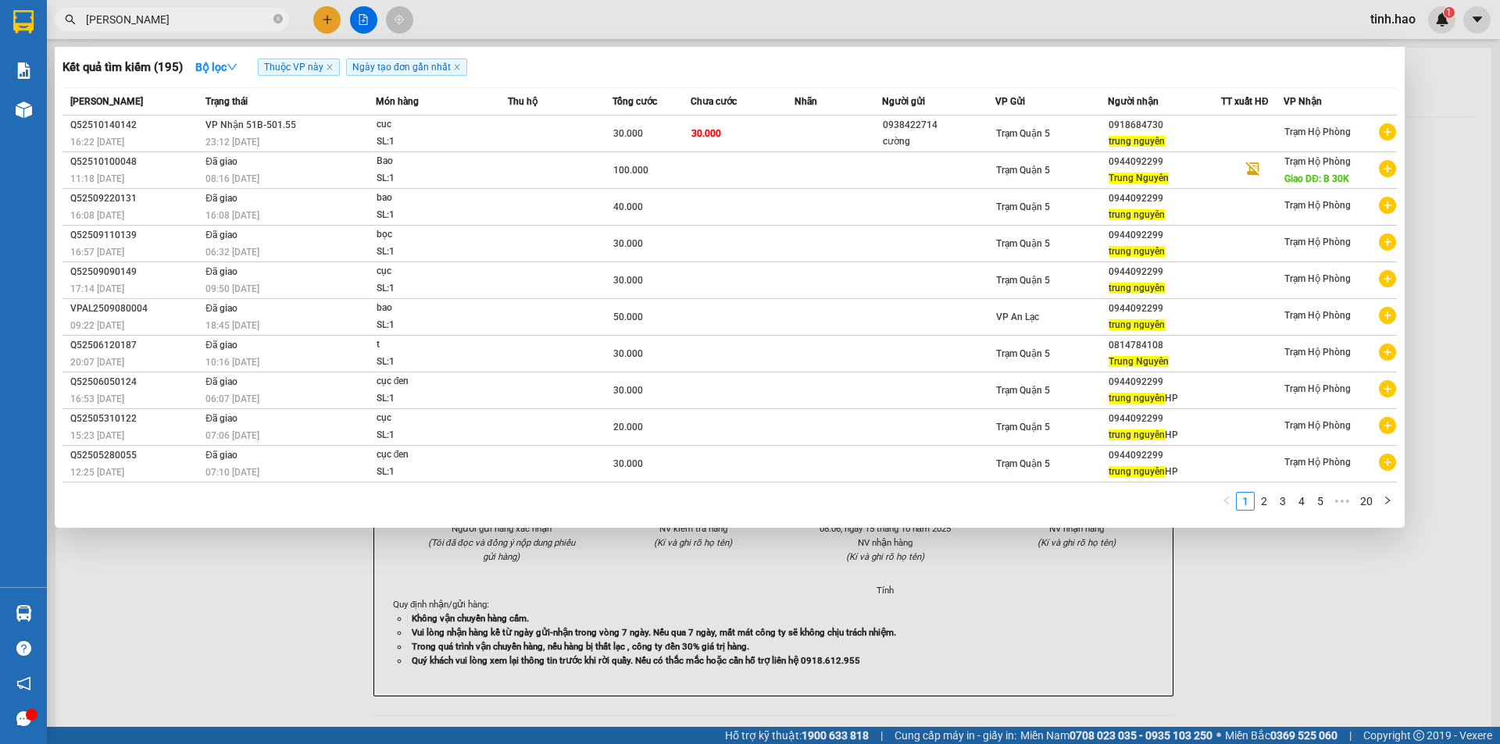
click at [198, 20] on input "TRUNG NGUYEN" at bounding box center [178, 19] width 184 height 17
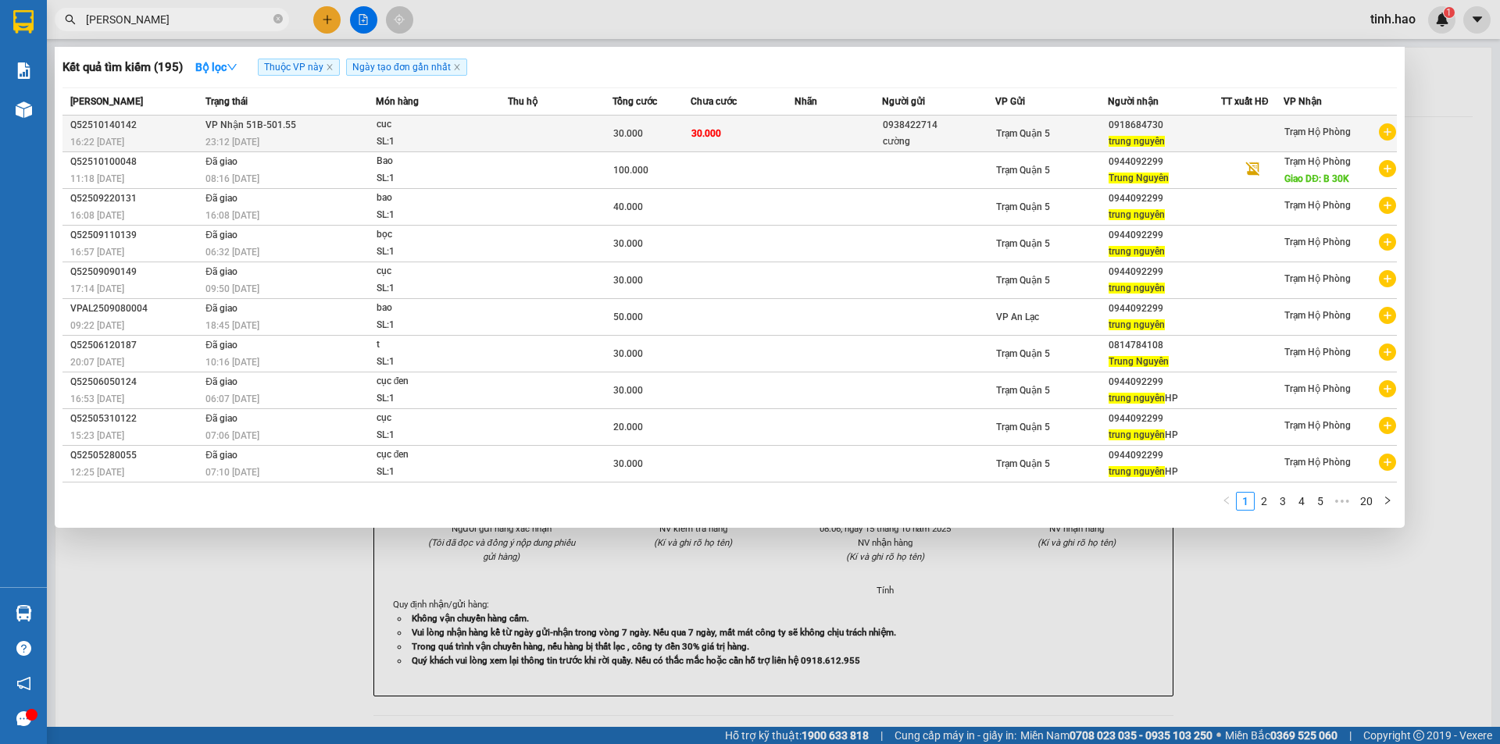
click at [985, 130] on div "0938422714" at bounding box center [939, 125] width 112 height 16
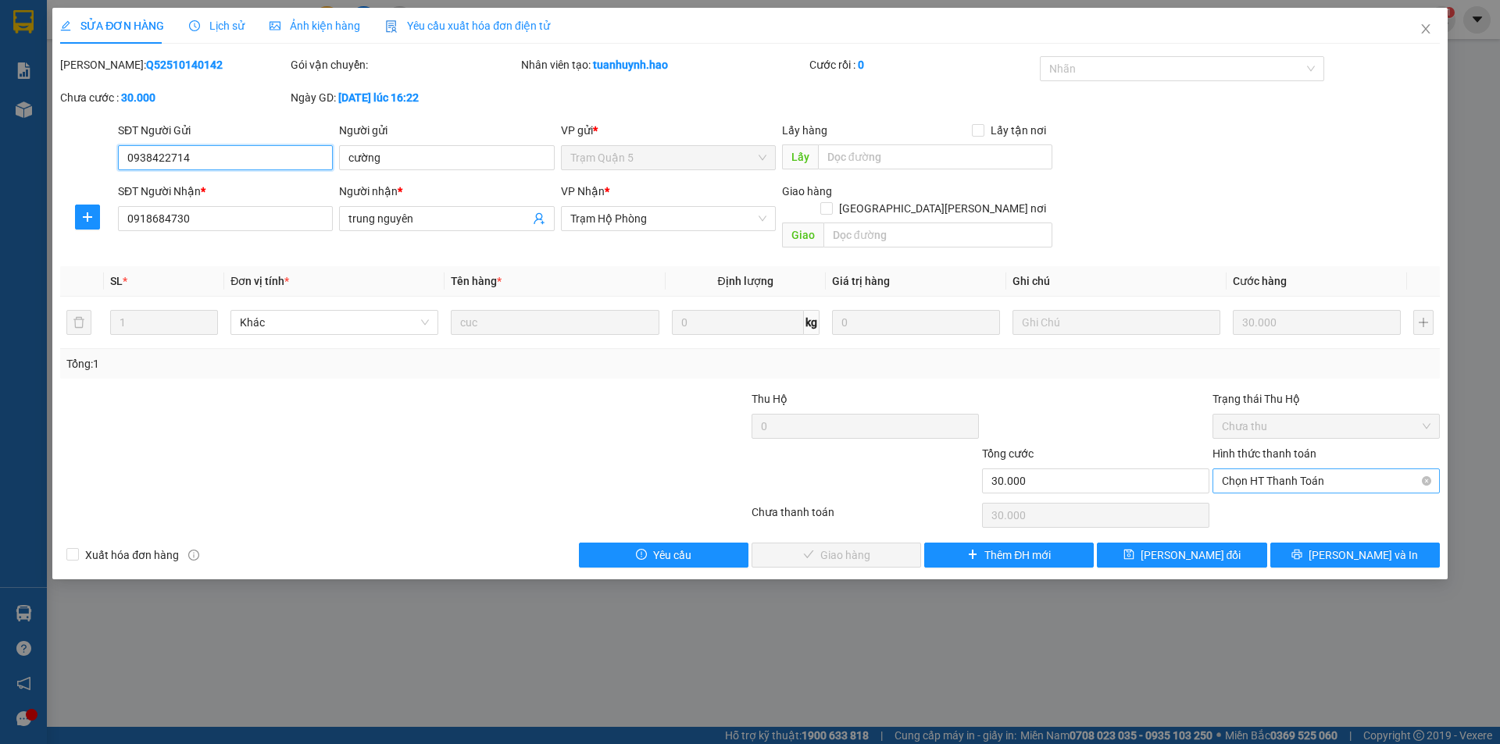
click at [1329, 469] on span "Chọn HT Thanh Toán" at bounding box center [1326, 480] width 209 height 23
click at [1293, 495] on div "Tại văn phòng" at bounding box center [1326, 495] width 209 height 17
type input "0"
drag, startPoint x: 910, startPoint y: 540, endPoint x: 918, endPoint y: 543, distance: 8.4
click at [917, 543] on button "Lưu và Giao hàng" at bounding box center [836, 555] width 170 height 25
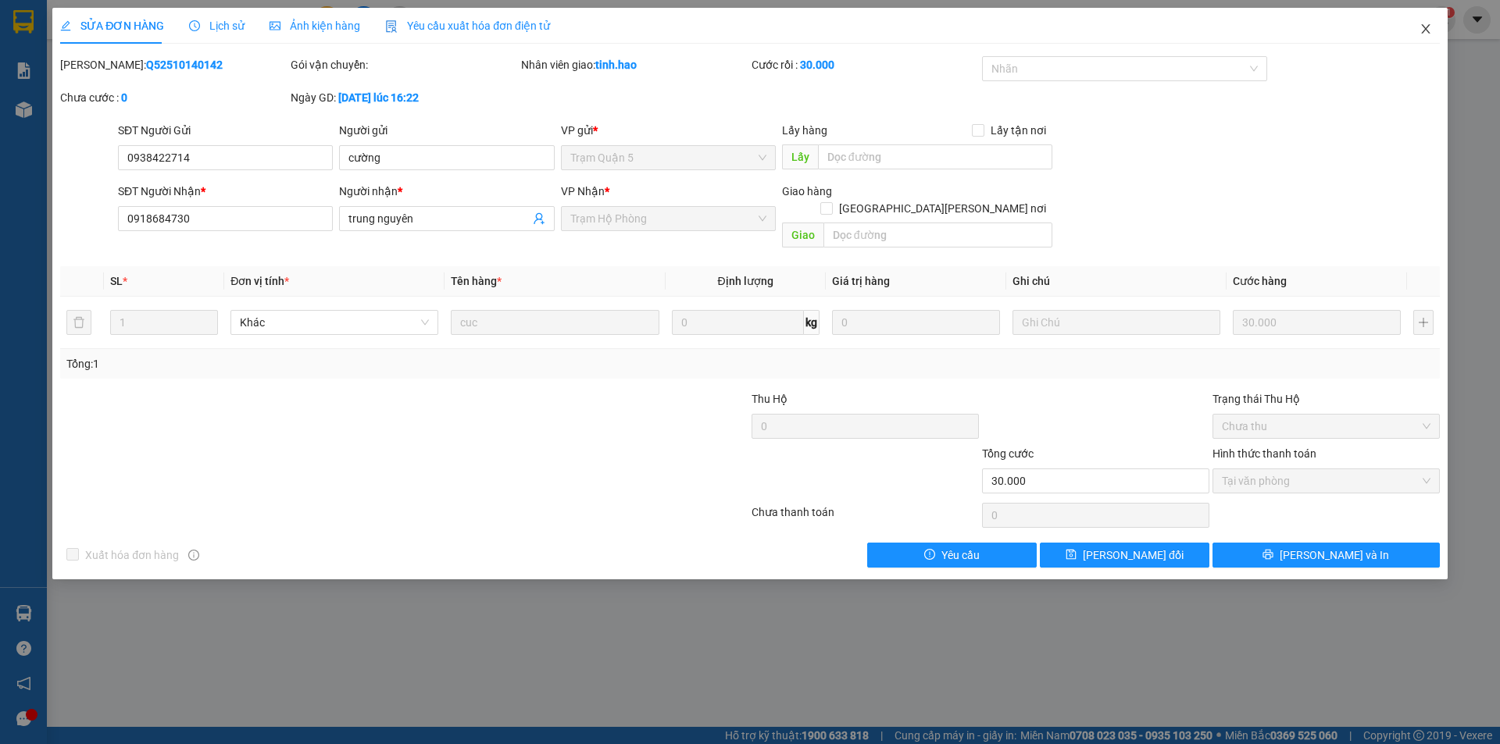
click at [1424, 27] on icon "close" at bounding box center [1425, 29] width 12 height 12
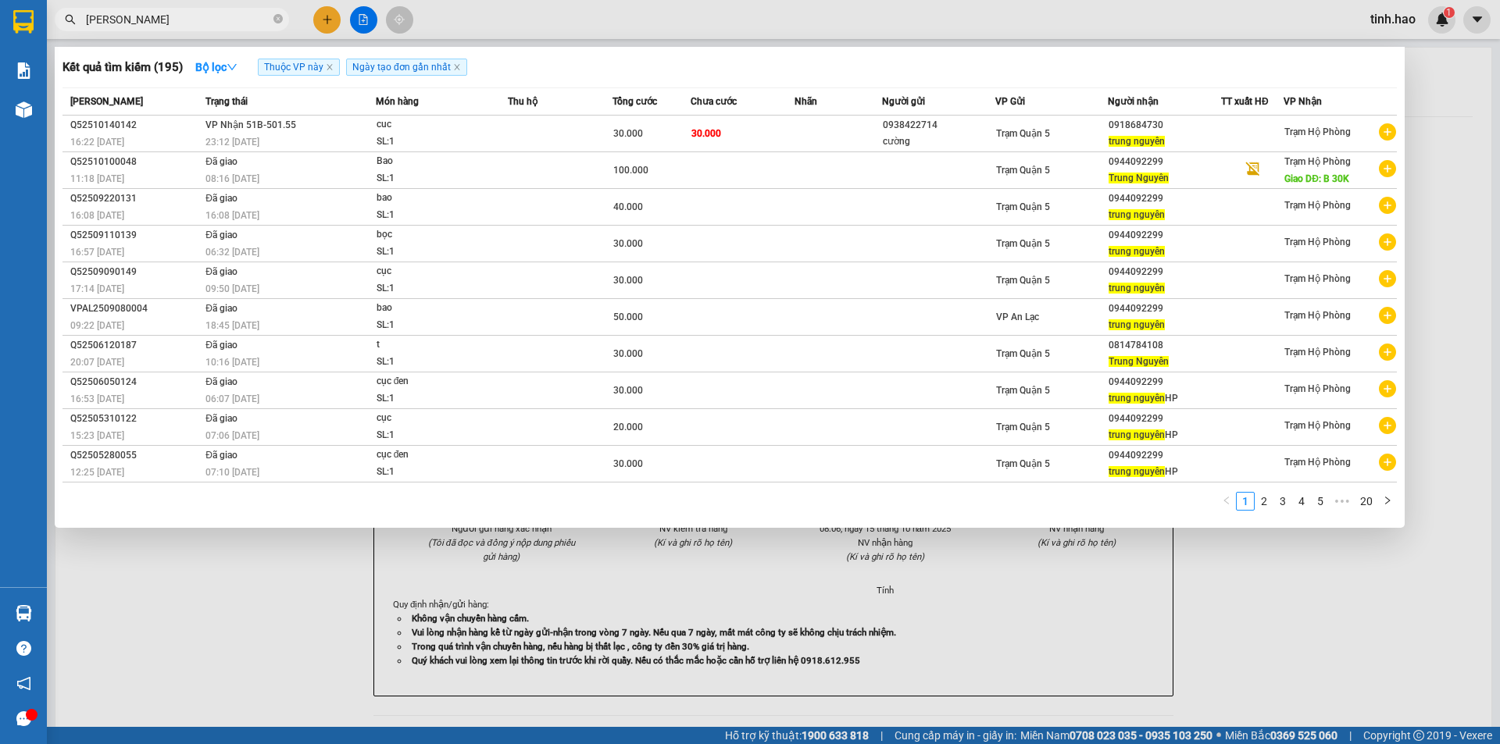
click at [221, 12] on input "TRUNG NGUYEN" at bounding box center [178, 19] width 184 height 17
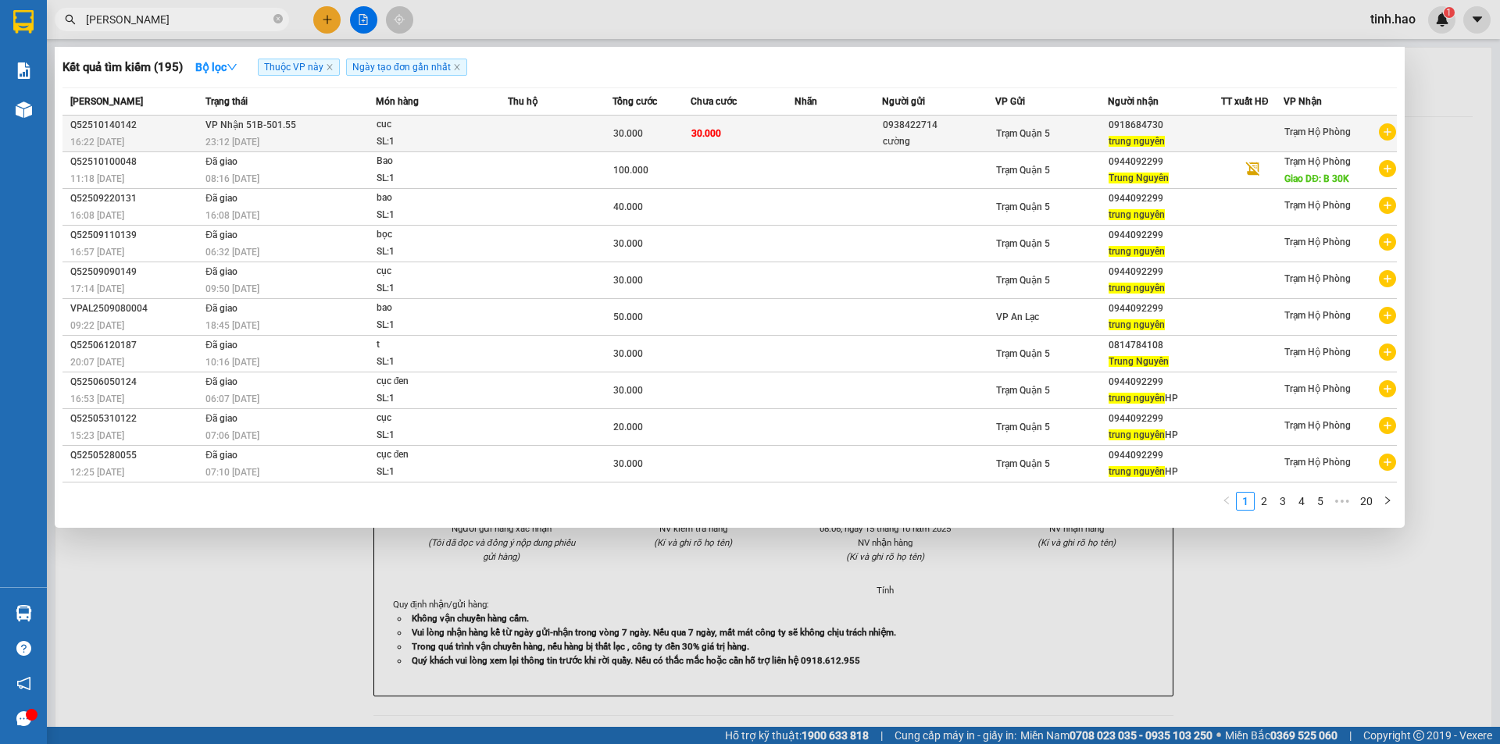
click at [734, 130] on td "30.000" at bounding box center [743, 134] width 105 height 37
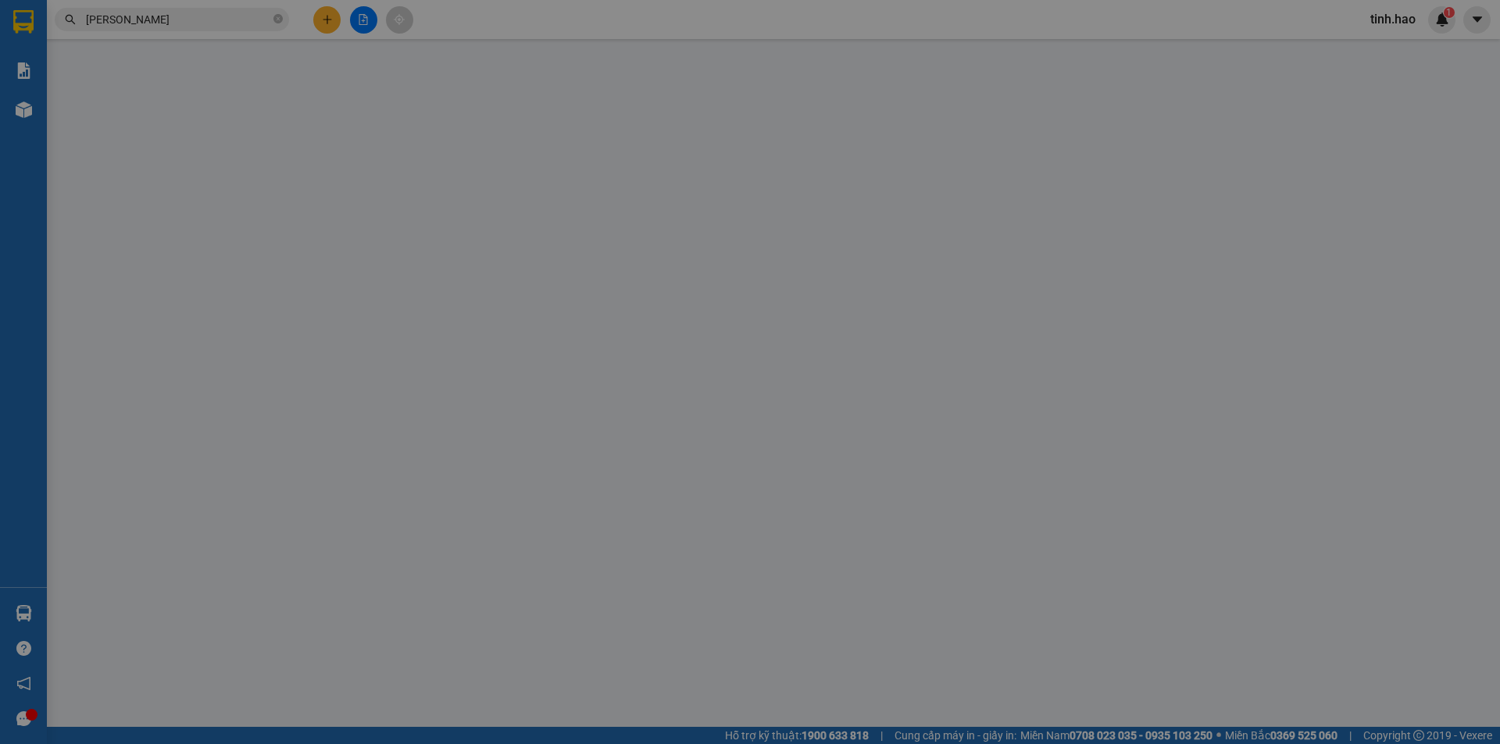
type input "0938422714"
type input "cường"
type input "0918684730"
type input "trung nguyên"
type input "30.000"
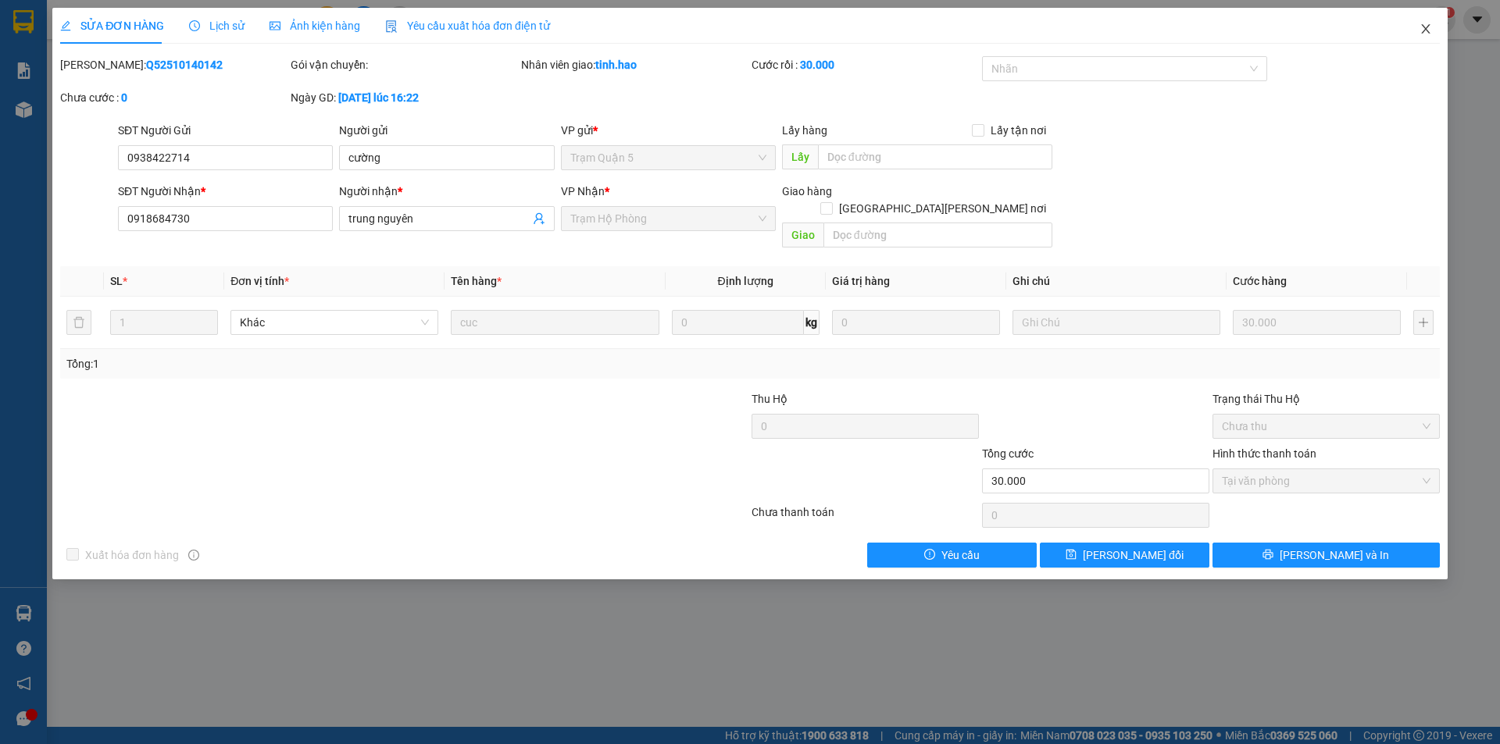
click at [1422, 23] on icon "close" at bounding box center [1425, 29] width 12 height 12
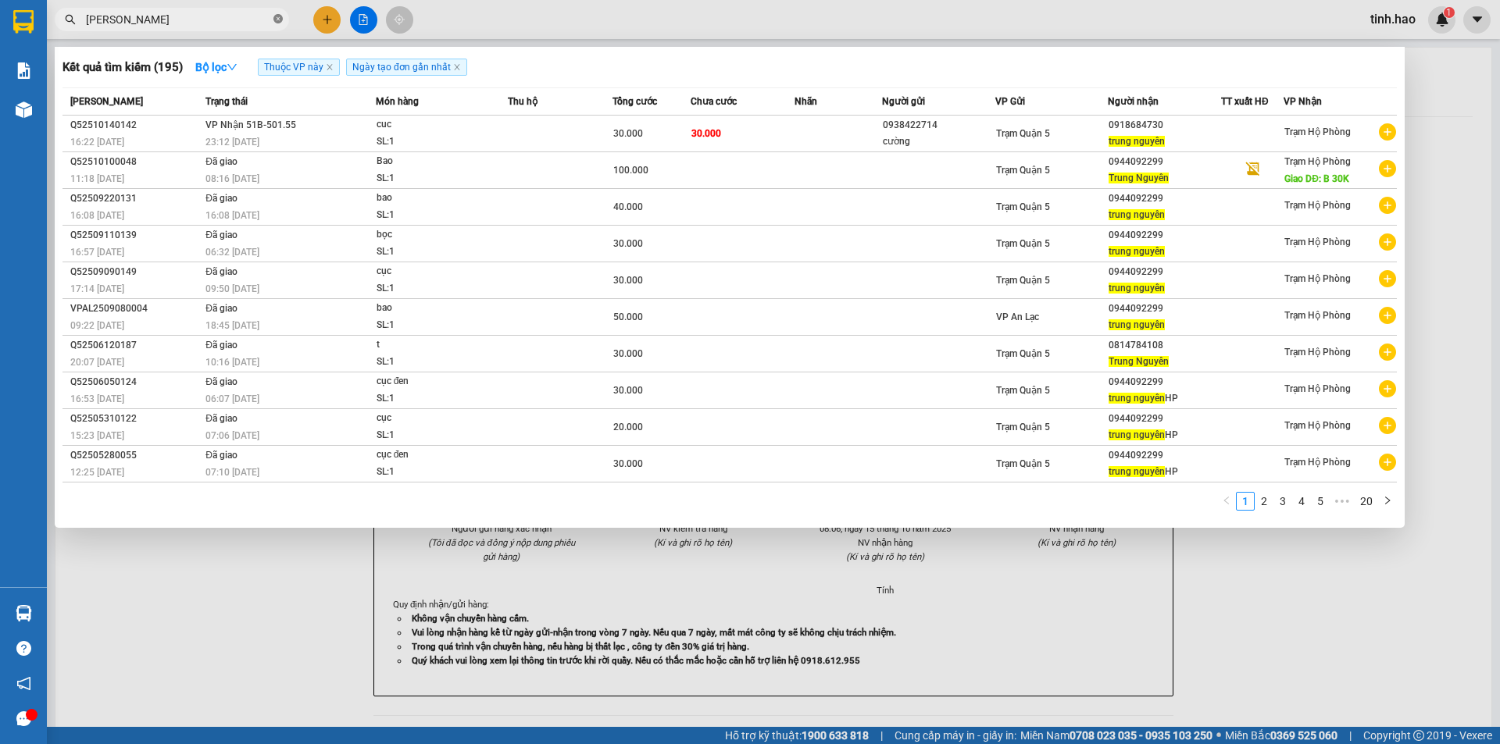
click at [280, 16] on icon "close-circle" at bounding box center [277, 18] width 9 height 9
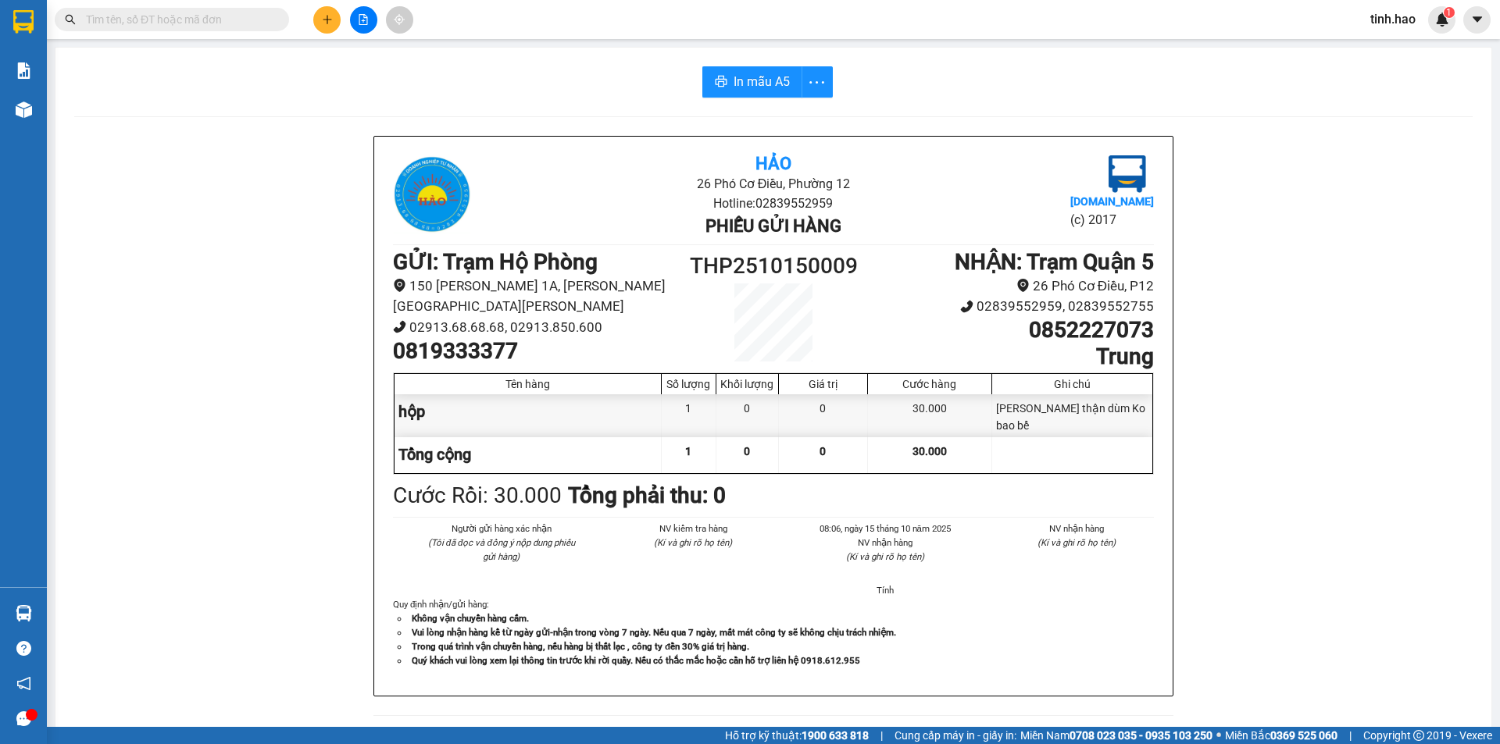
click at [248, 17] on input "text" at bounding box center [178, 19] width 184 height 17
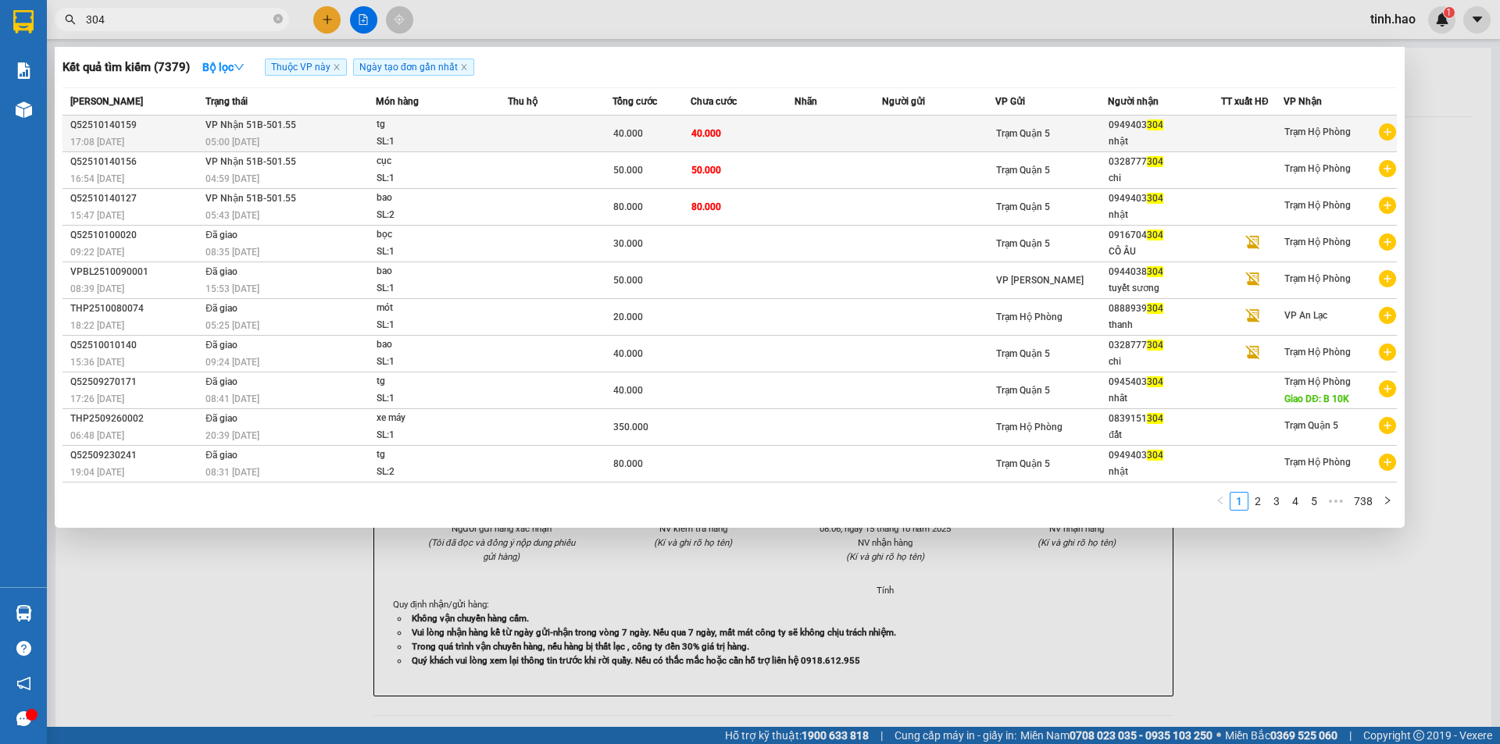
type input "304"
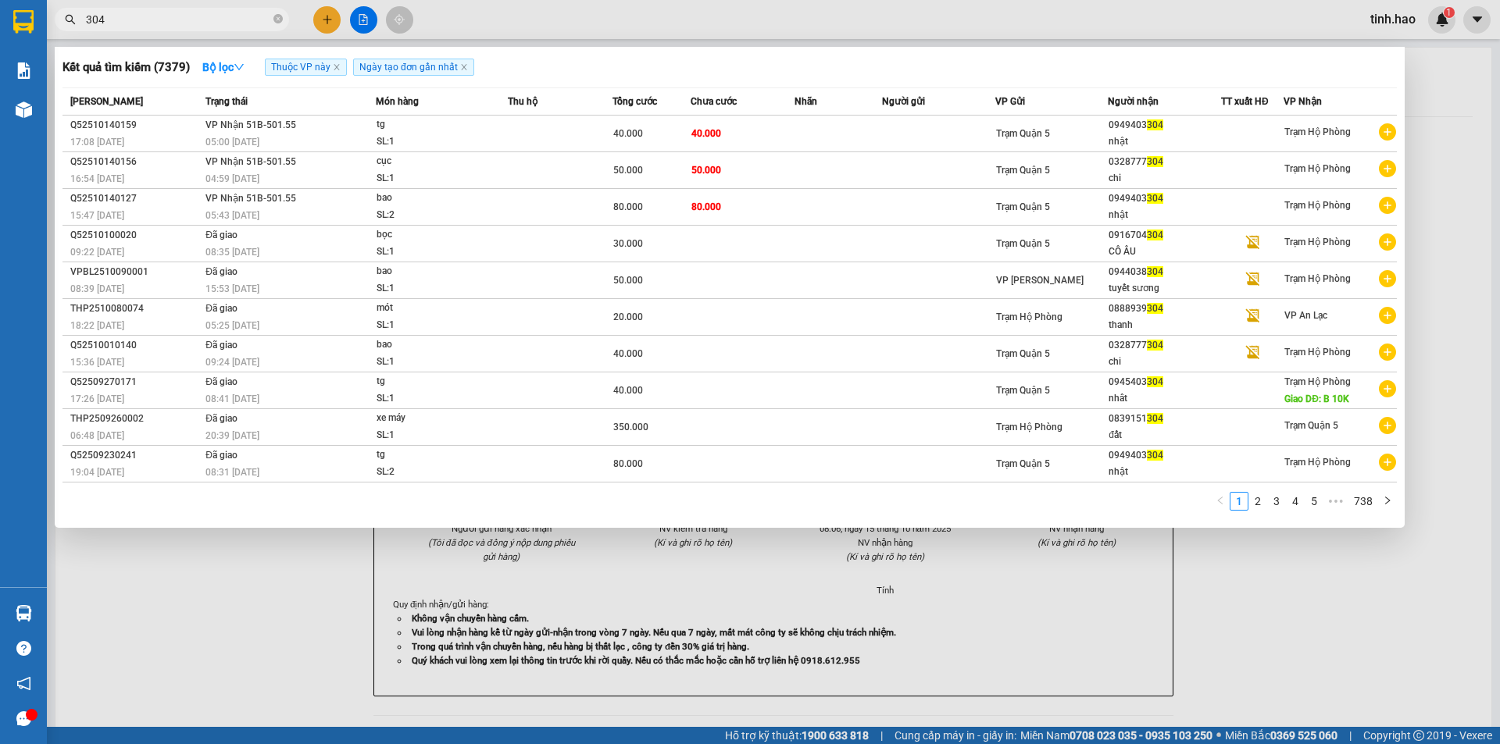
click at [778, 125] on td "40.000" at bounding box center [743, 134] width 105 height 37
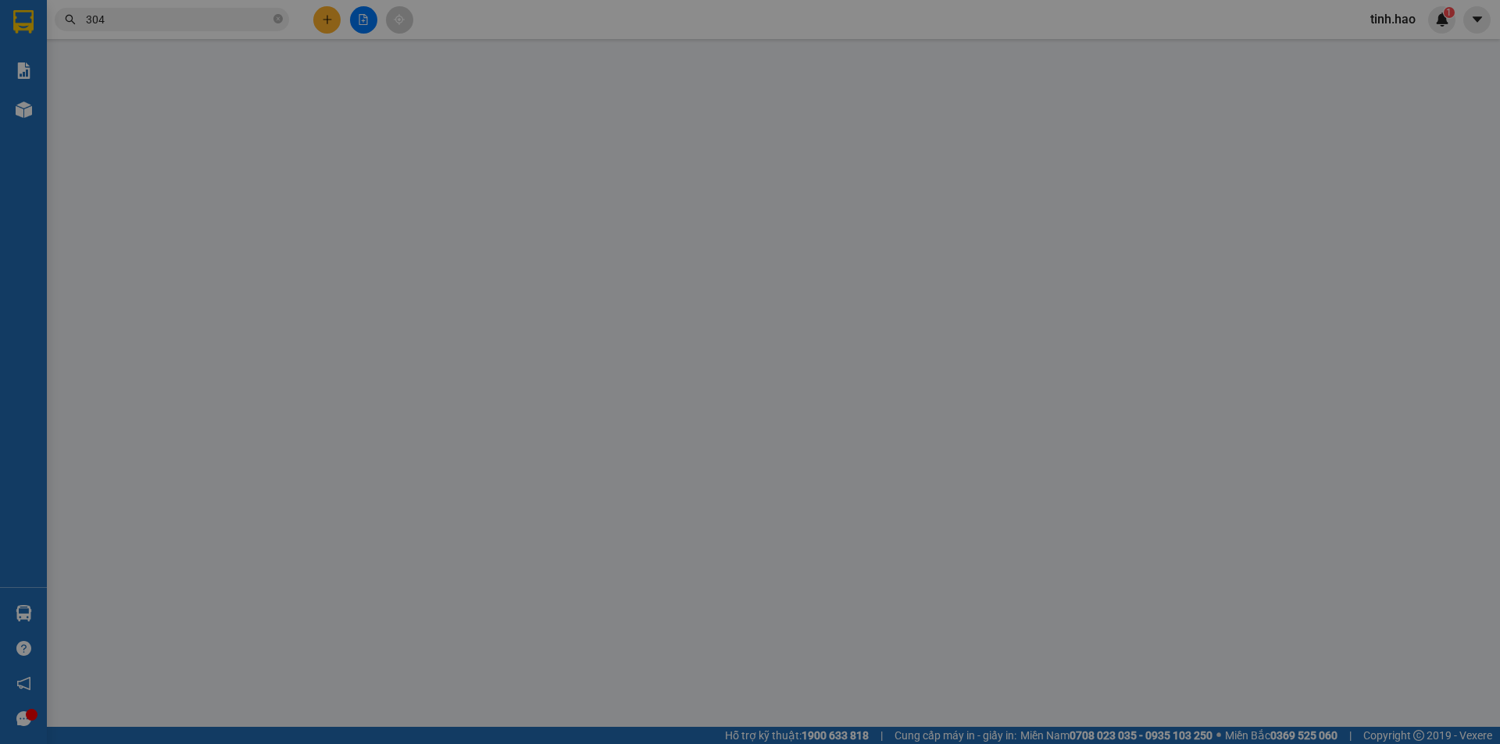
type input "0949403304"
type input "nhật"
type input "40.000"
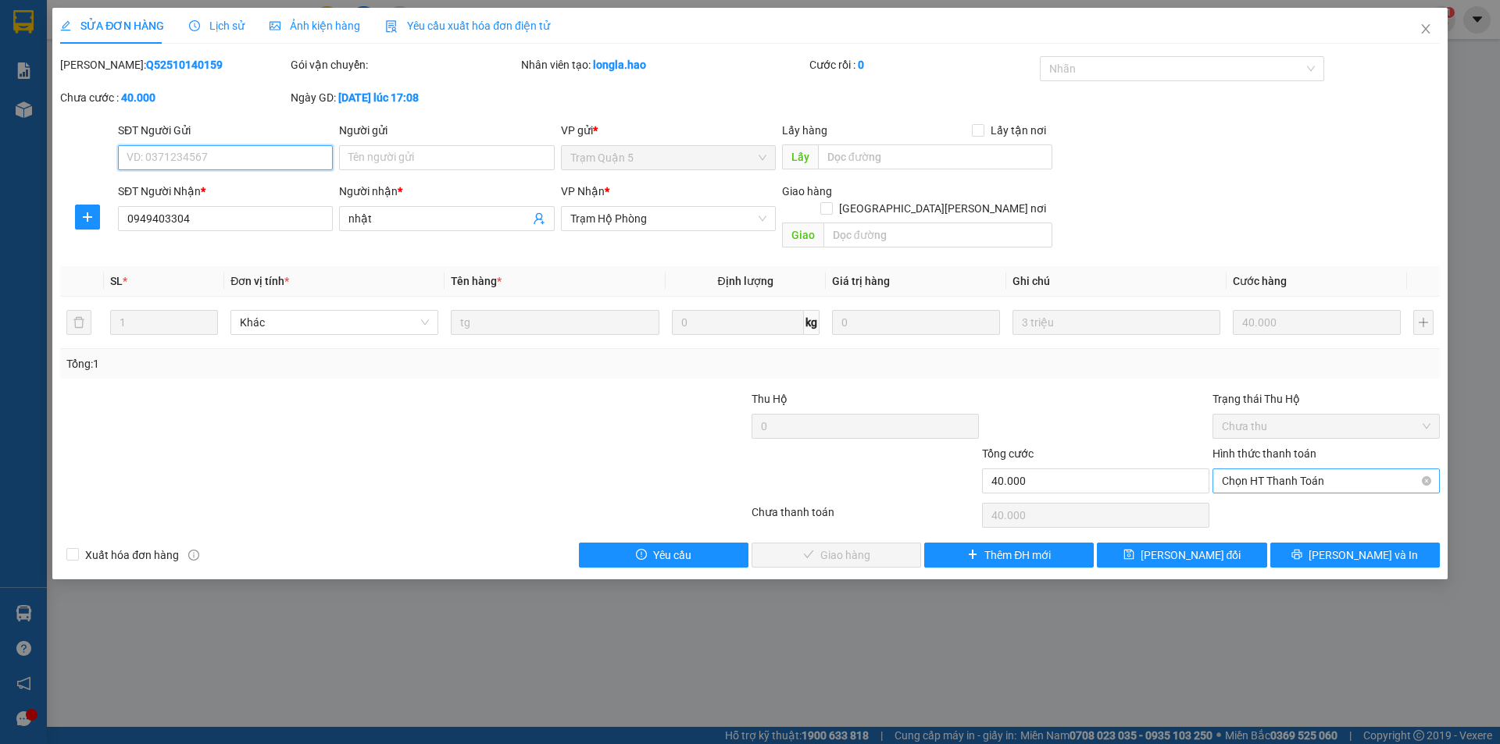
click at [1240, 469] on span "Chọn HT Thanh Toán" at bounding box center [1326, 480] width 209 height 23
click at [1236, 490] on div "Tại văn phòng" at bounding box center [1326, 495] width 209 height 17
type input "0"
click at [869, 547] on span "Lưu và Giao hàng" at bounding box center [886, 555] width 211 height 17
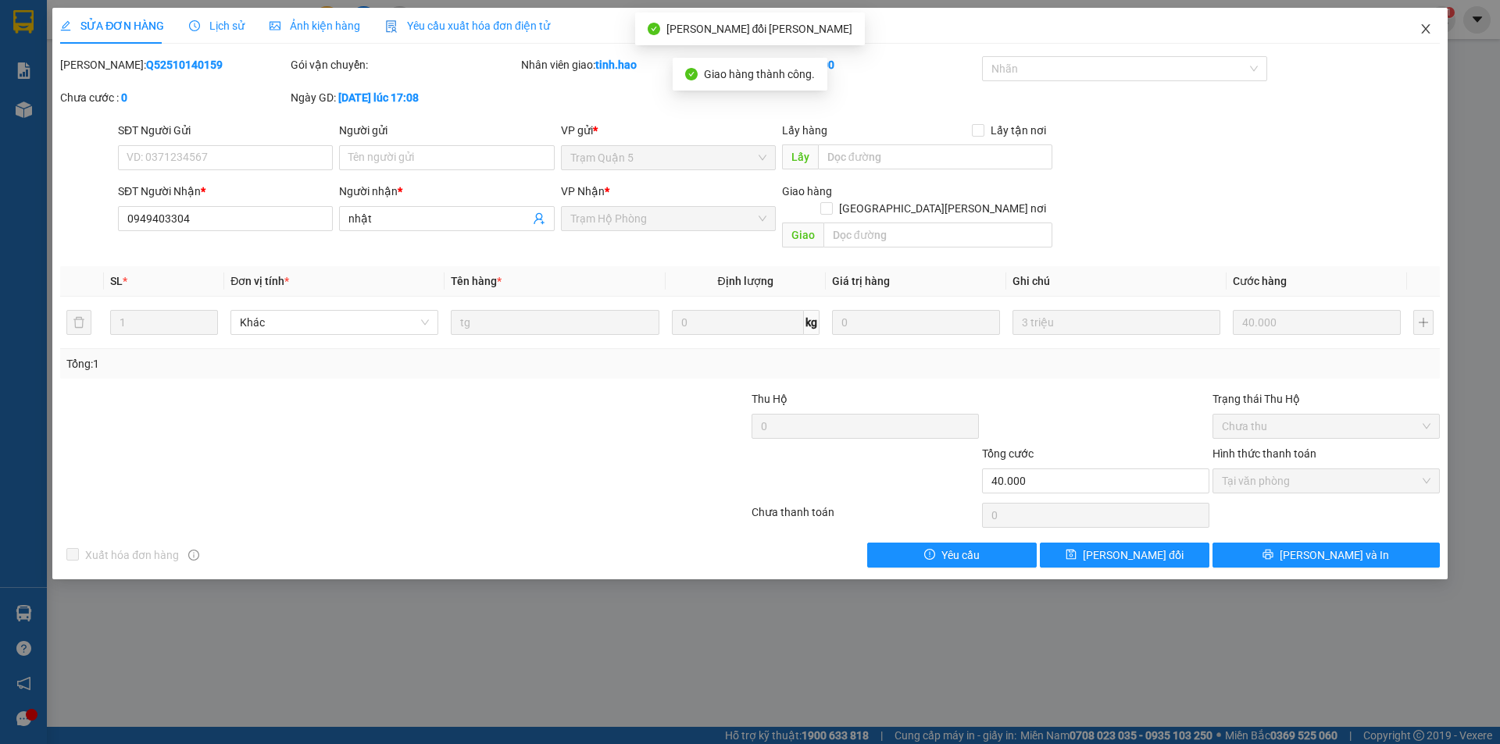
click at [1422, 29] on icon "close" at bounding box center [1425, 29] width 12 height 12
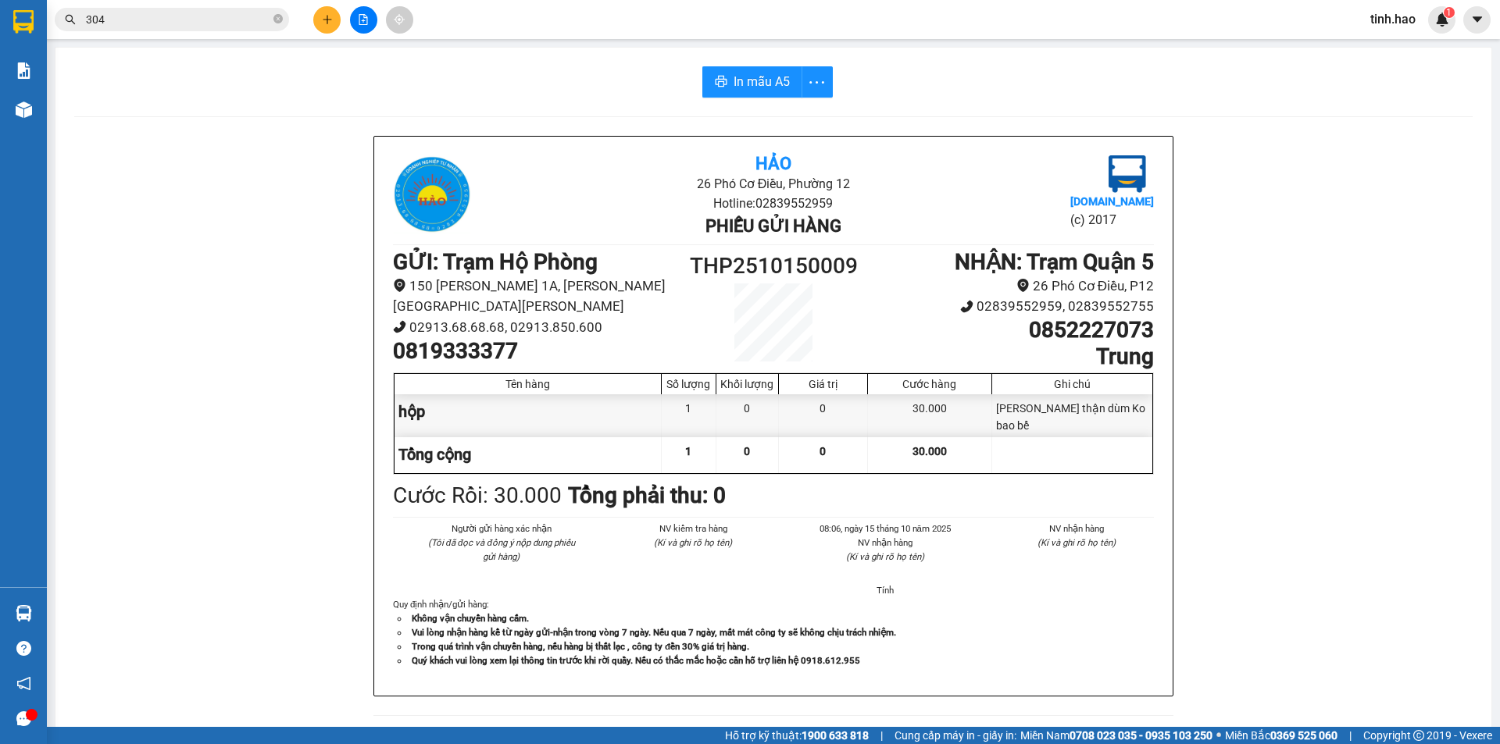
click at [237, 15] on input "304" at bounding box center [178, 19] width 184 height 17
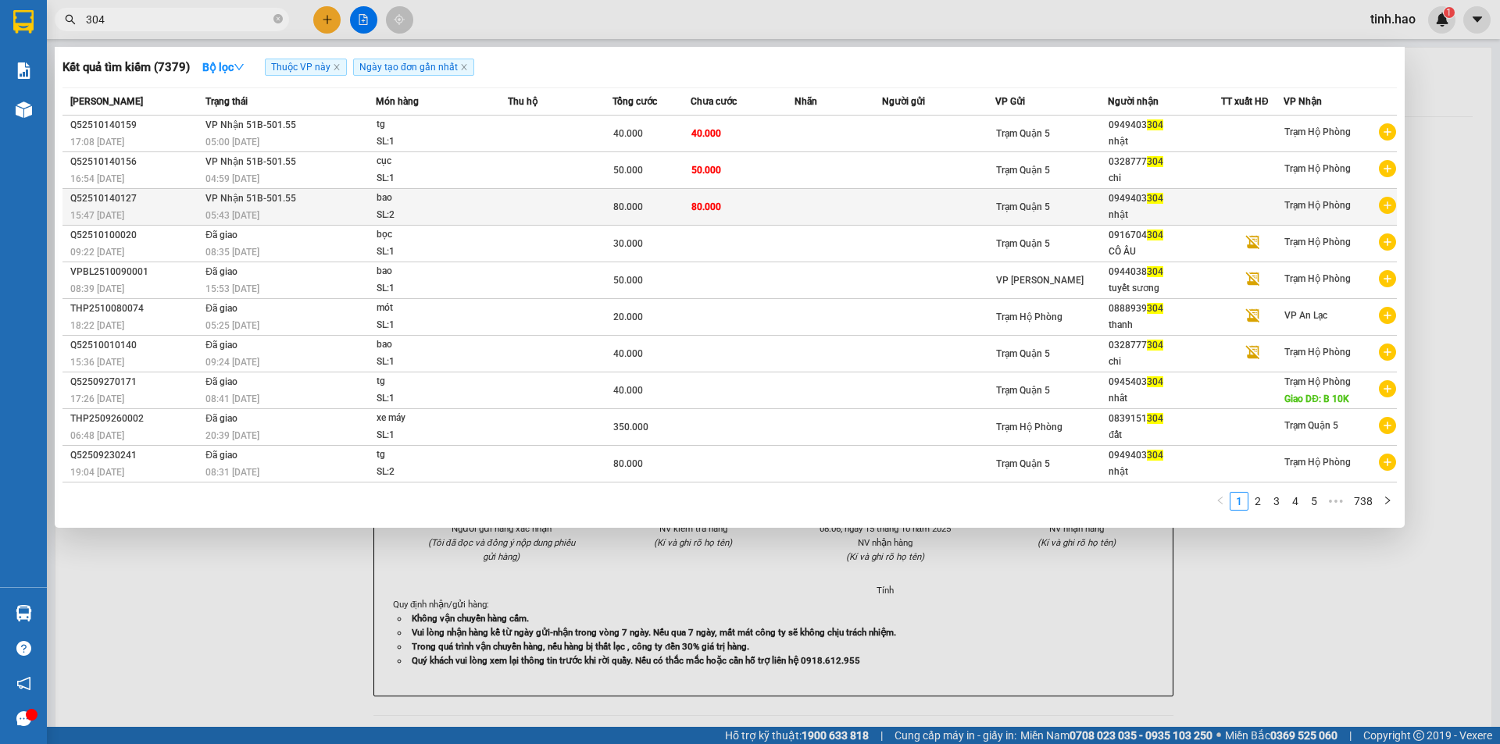
click at [1155, 206] on div "0949403 304" at bounding box center [1164, 199] width 112 height 16
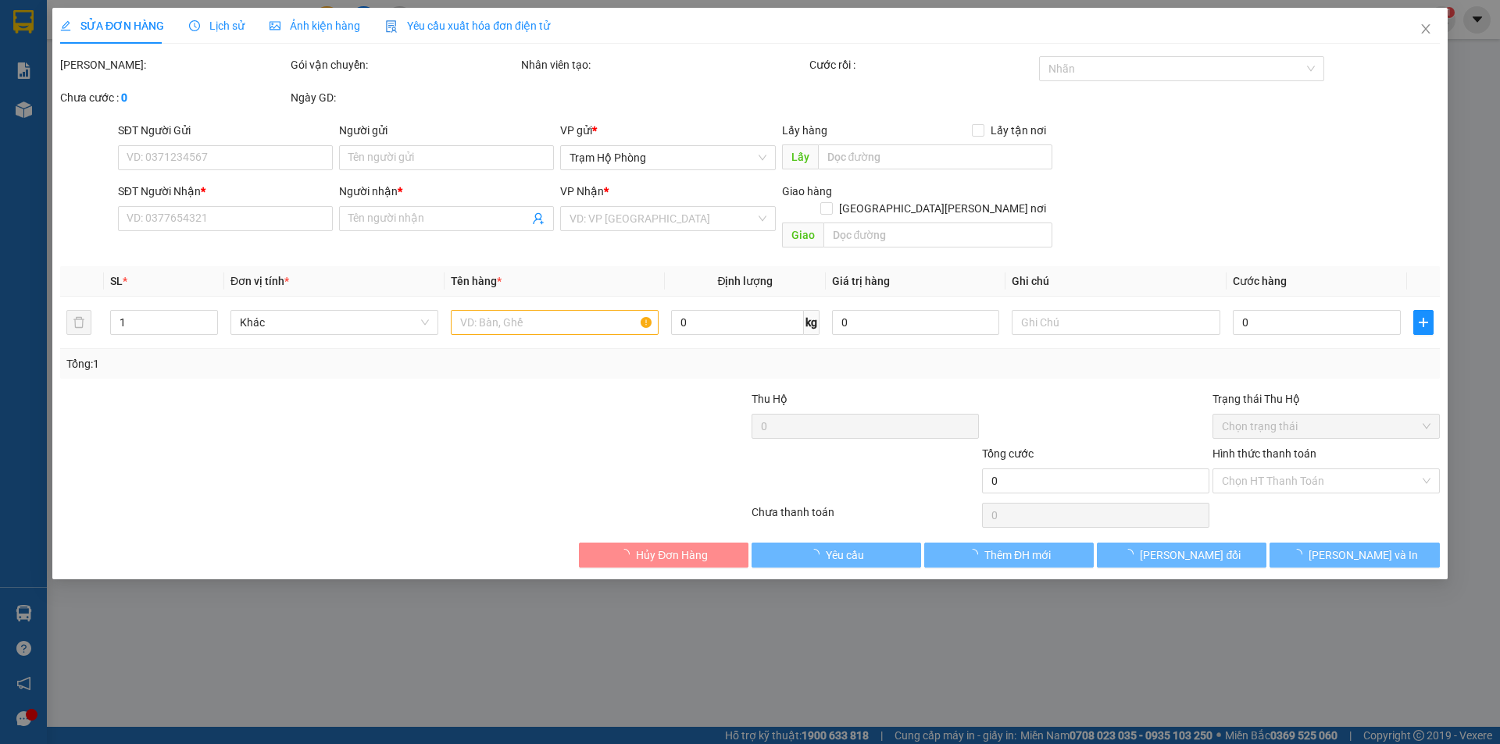
type input "0949403304"
type input "nhật"
type input "80.000"
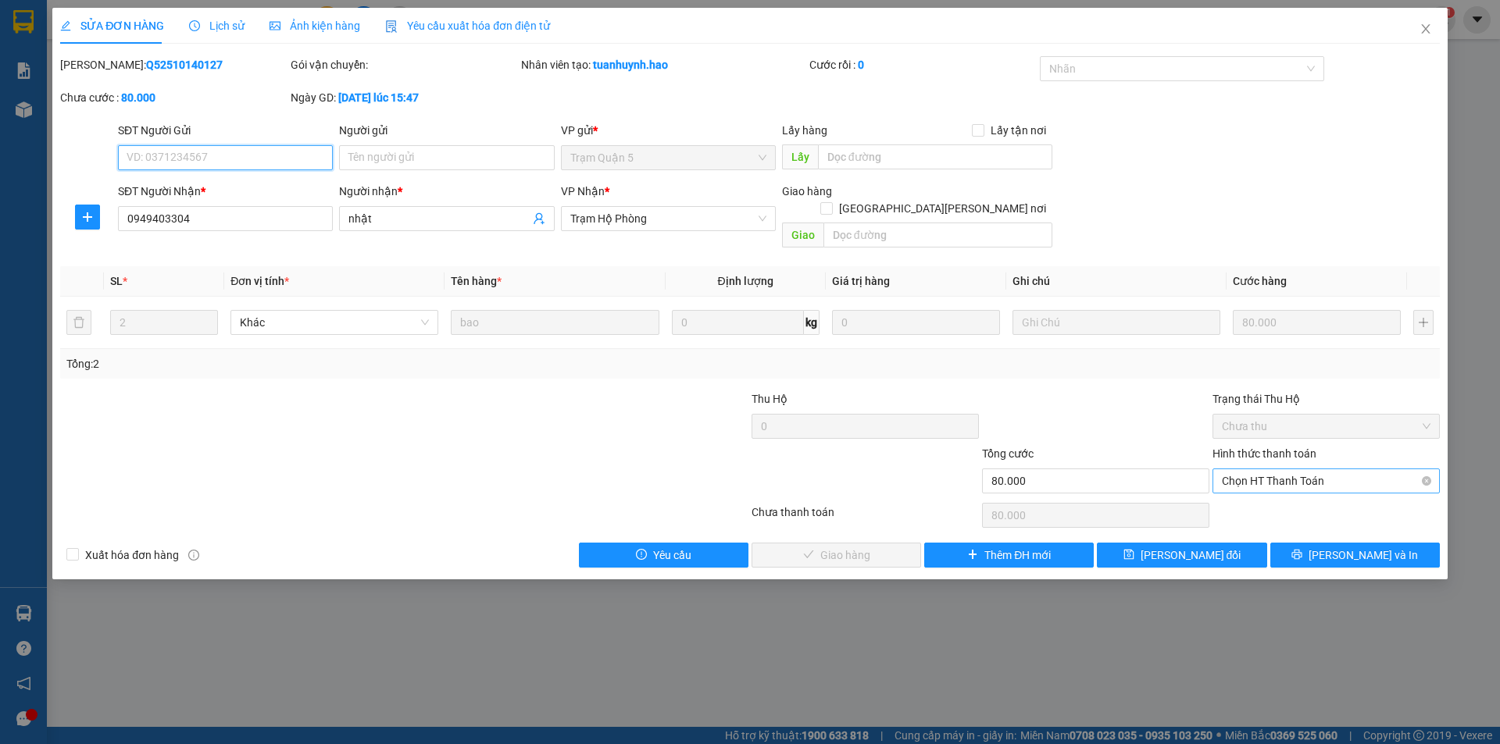
click at [1283, 469] on span "Chọn HT Thanh Toán" at bounding box center [1326, 480] width 209 height 23
click at [1261, 494] on div "Tại văn phòng" at bounding box center [1326, 495] width 209 height 17
type input "0"
click at [852, 547] on span "Lưu và Giao hàng" at bounding box center [886, 555] width 211 height 17
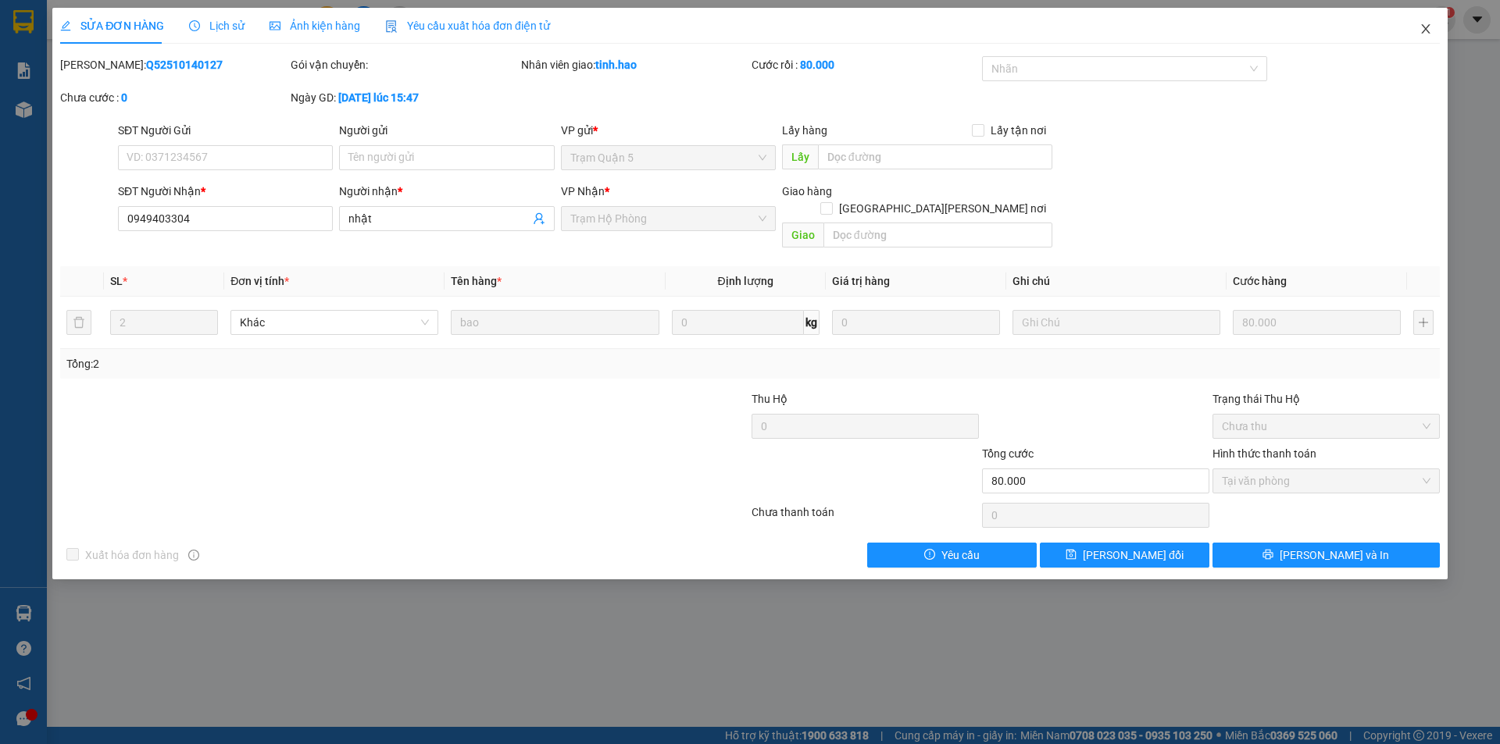
click at [1424, 24] on icon "close" at bounding box center [1425, 29] width 12 height 12
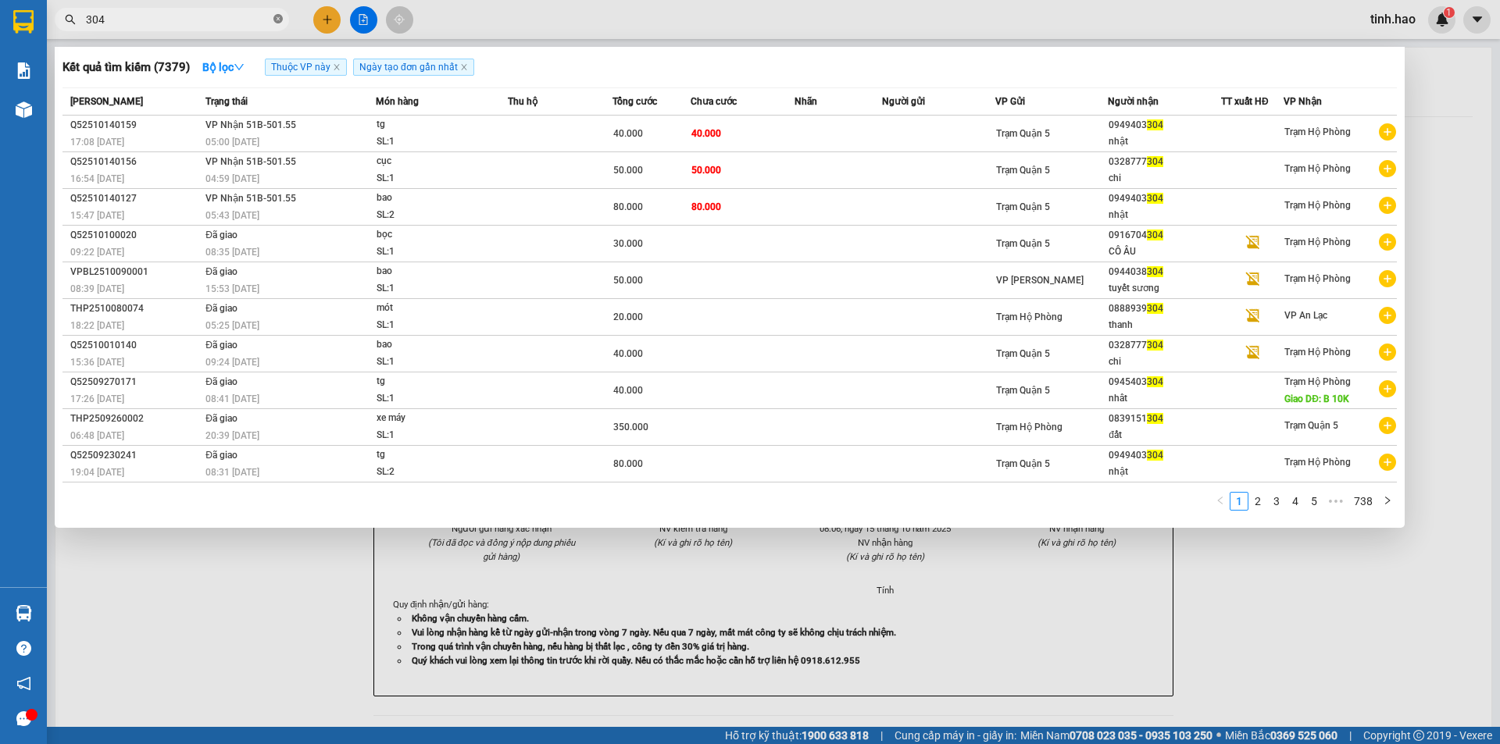
click at [281, 19] on icon "close-circle" at bounding box center [277, 18] width 9 height 9
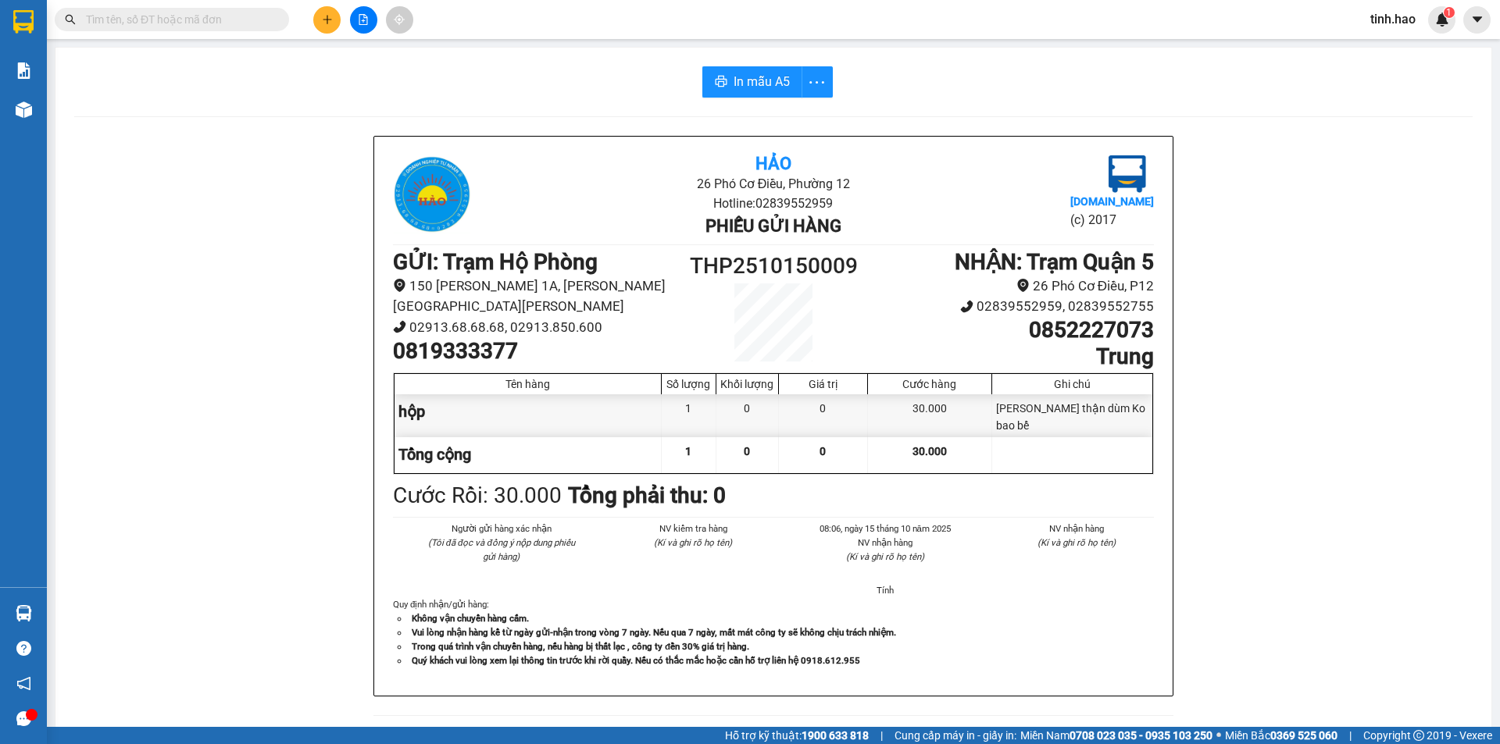
click at [216, 20] on input "text" at bounding box center [178, 19] width 184 height 17
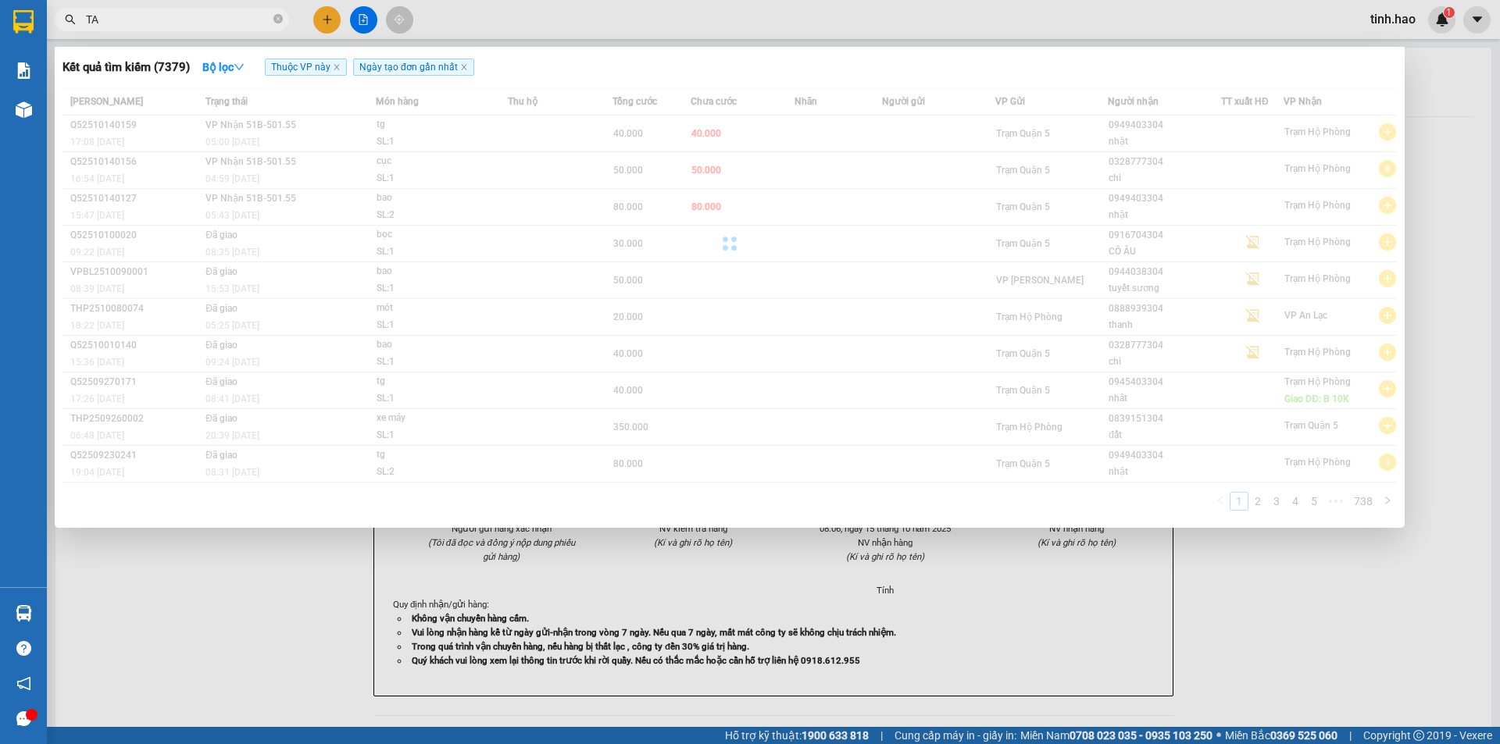
type input "TAN"
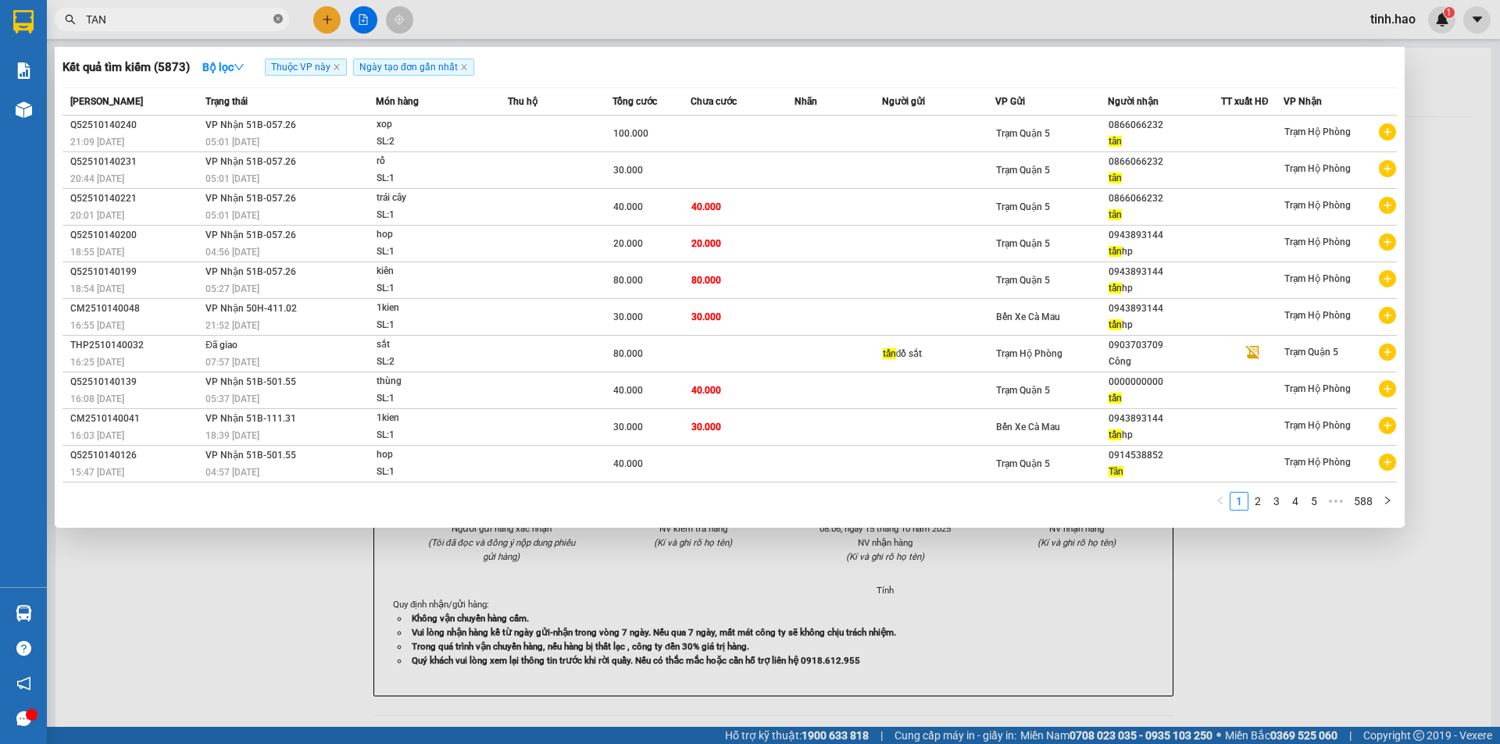
click at [277, 18] on icon "close-circle" at bounding box center [277, 18] width 9 height 9
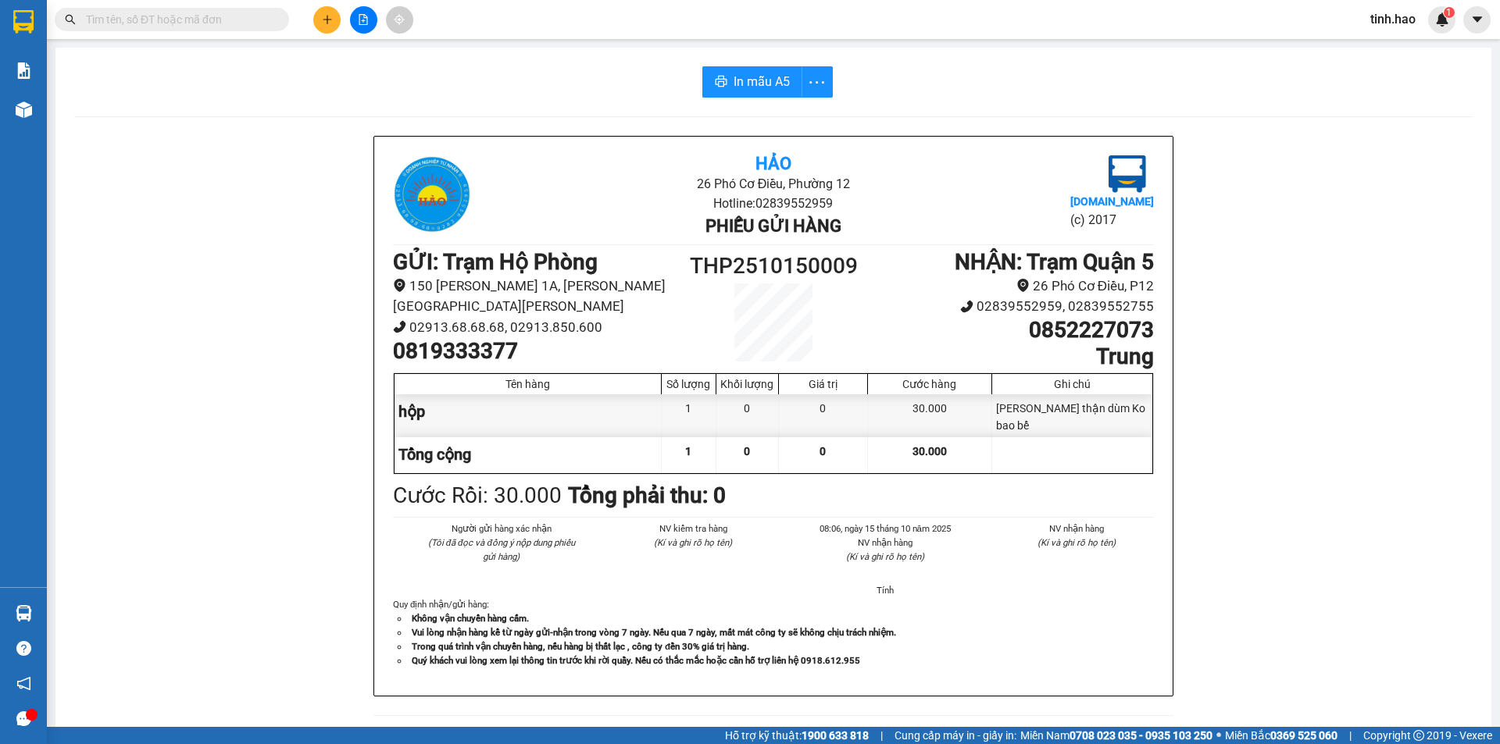
click at [202, 18] on input "text" at bounding box center [178, 19] width 184 height 17
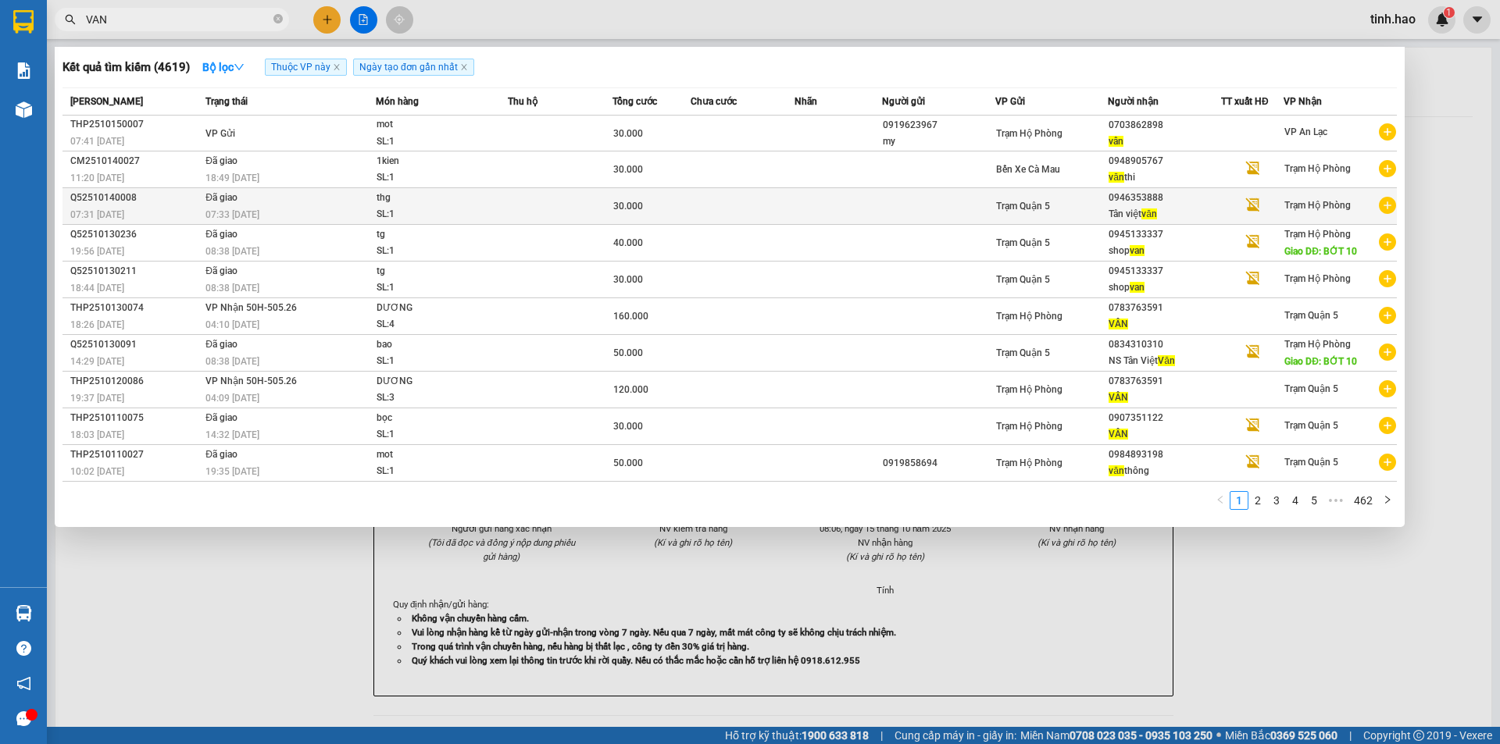
type input "VAN"
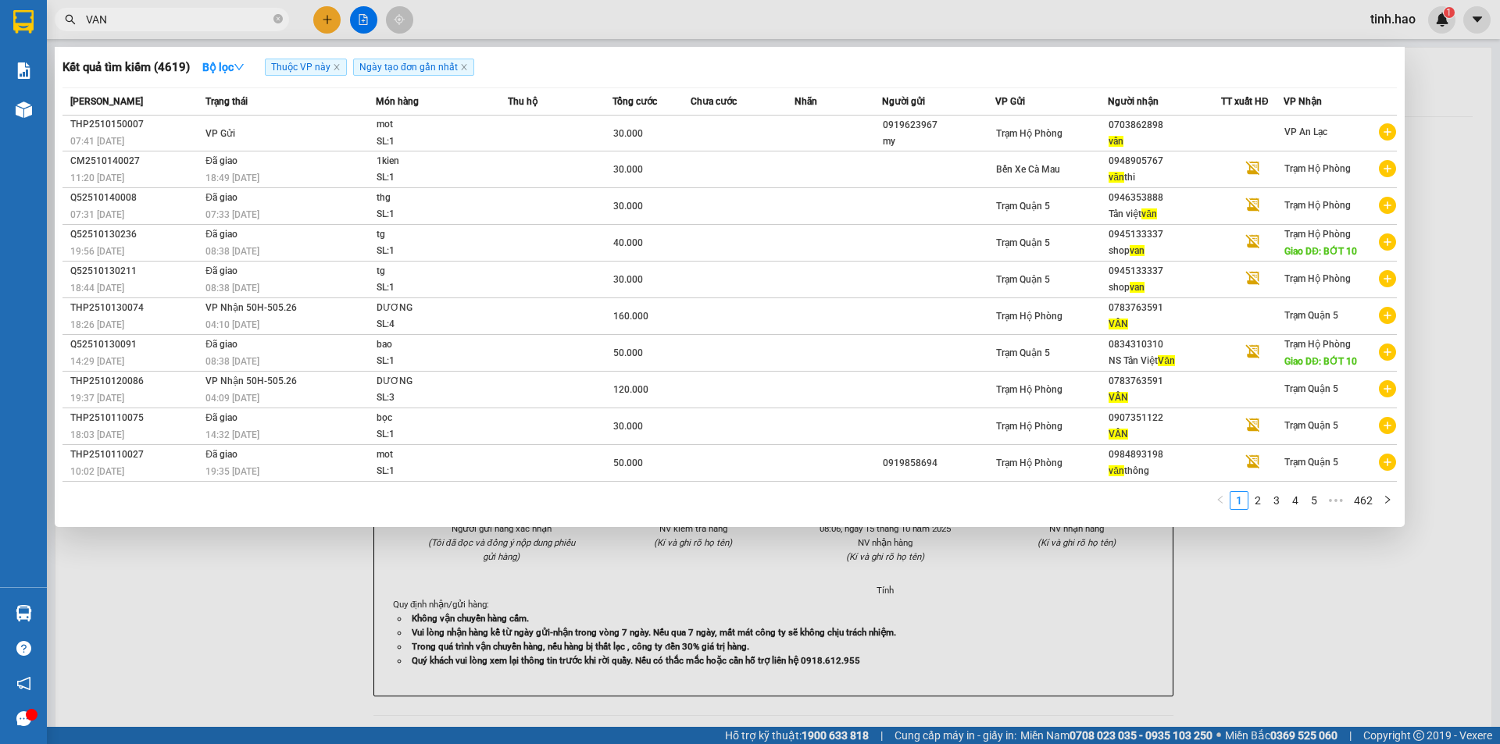
click at [312, 204] on td "Đã giao 07:33 - 15/10" at bounding box center [289, 206] width 174 height 37
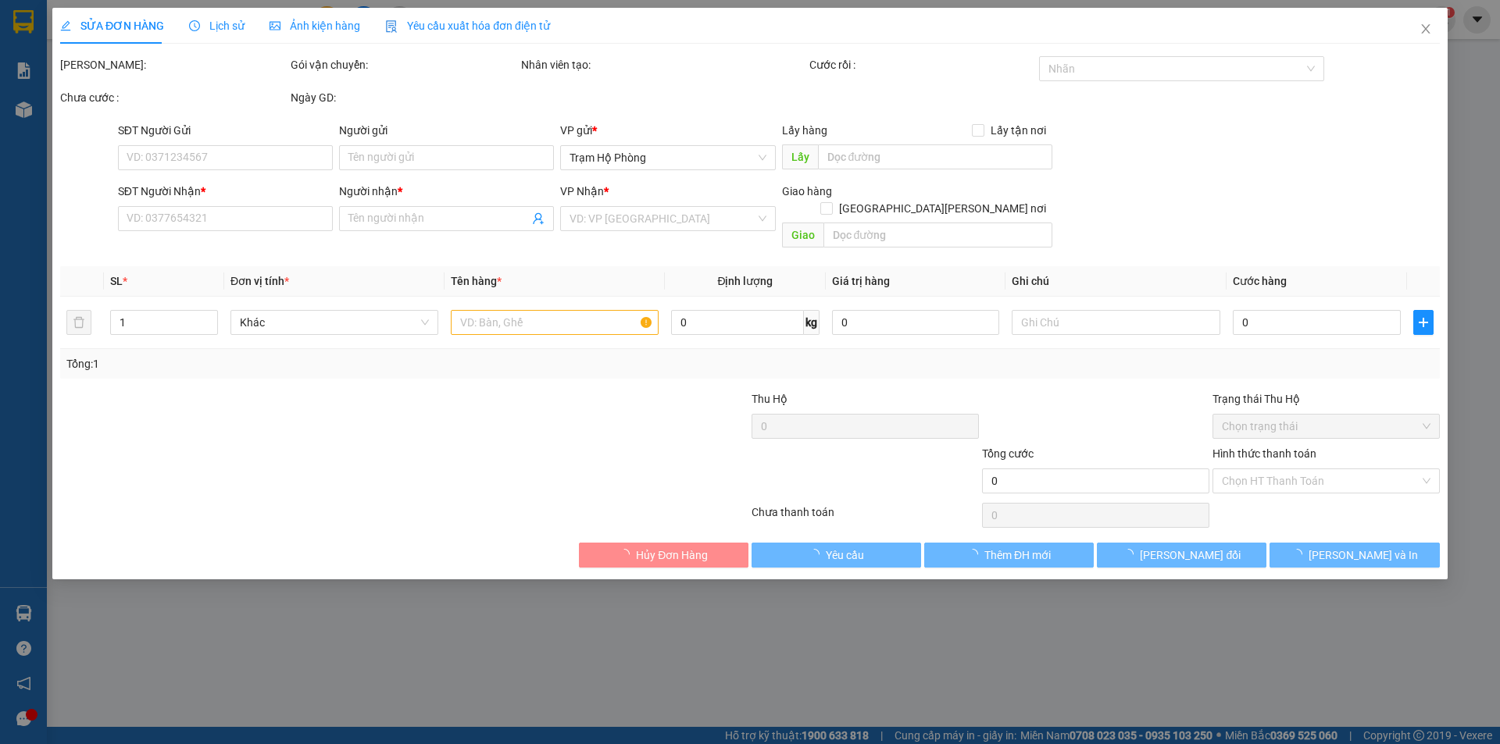
type input "0946353888"
type input "Tân việt văn"
type input "30.000"
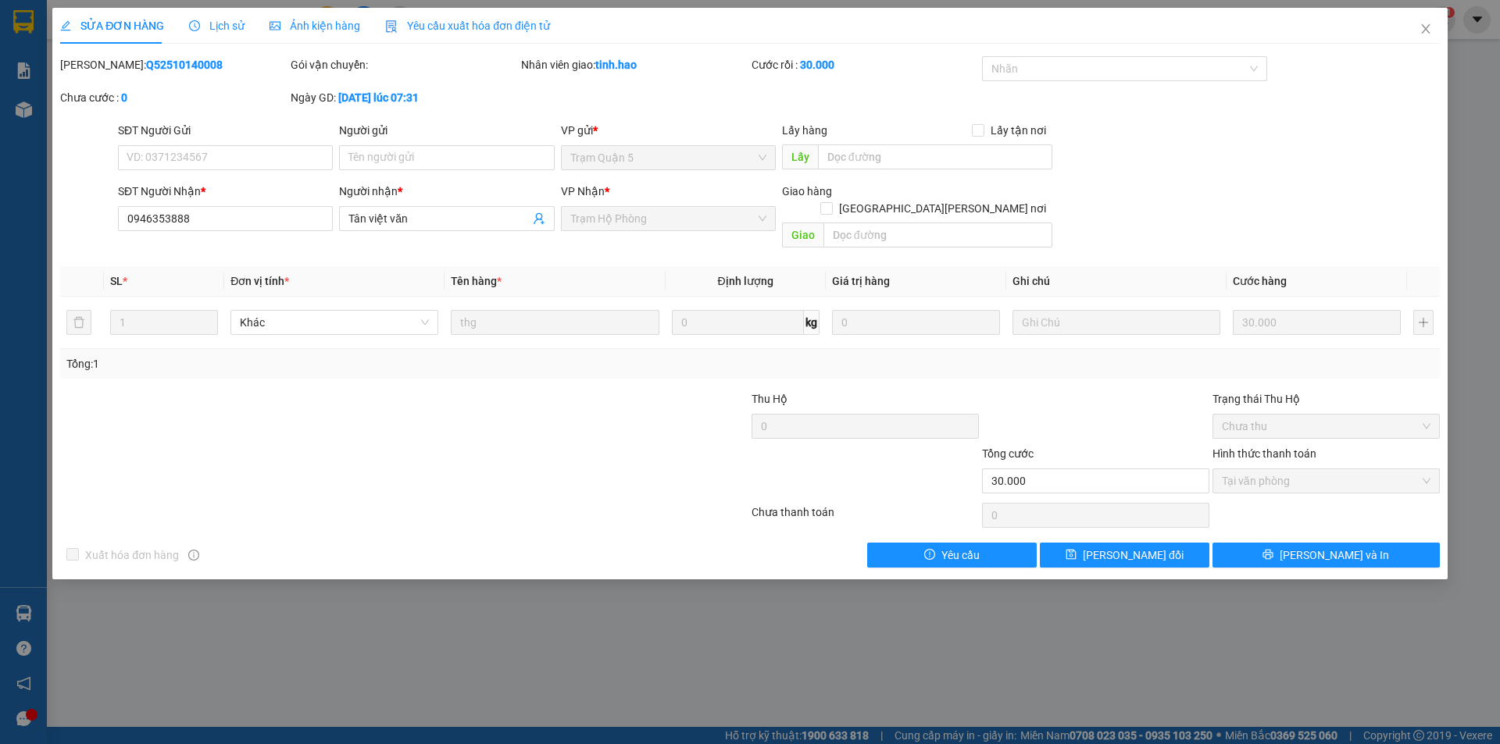
click at [327, 23] on span "Ảnh kiện hàng" at bounding box center [314, 26] width 91 height 12
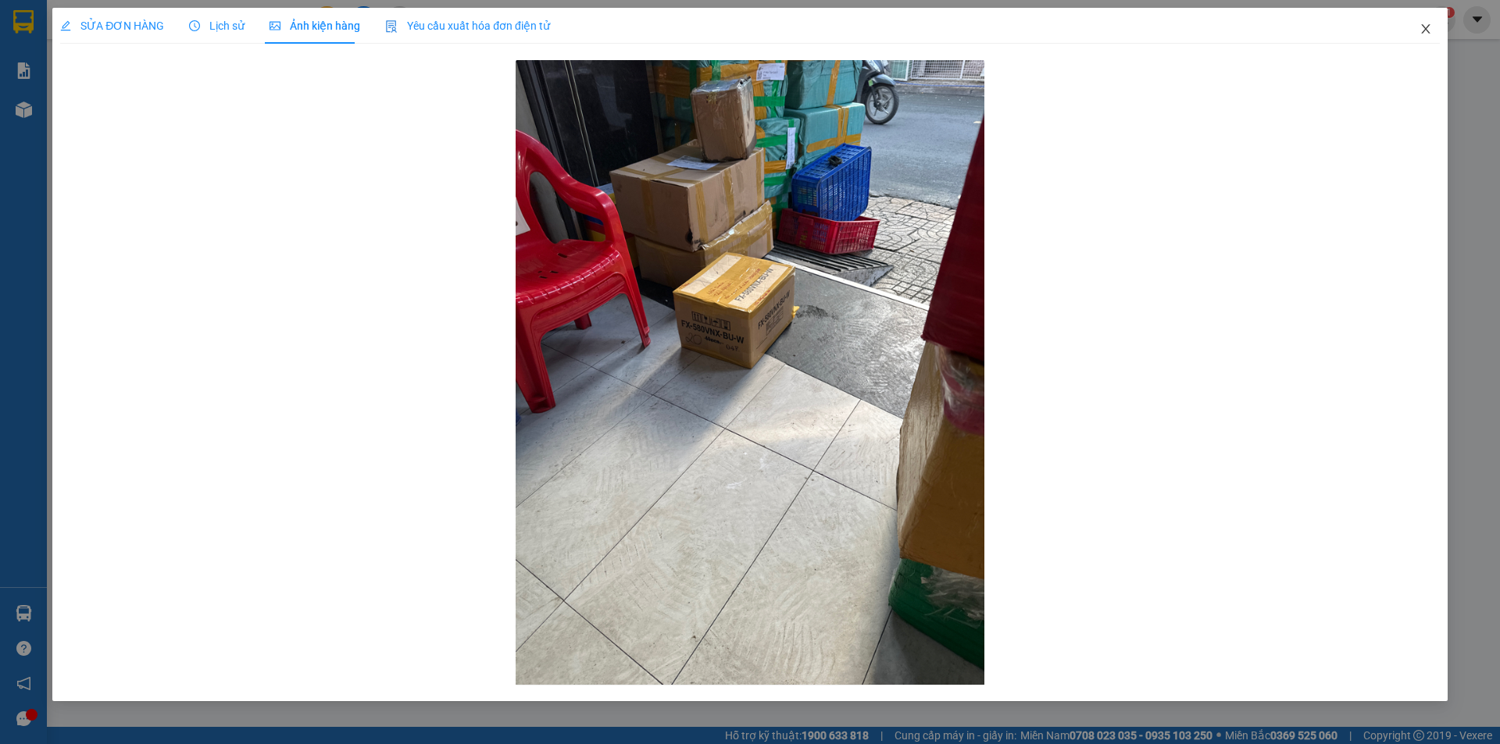
click at [1423, 30] on icon "close" at bounding box center [1425, 29] width 12 height 12
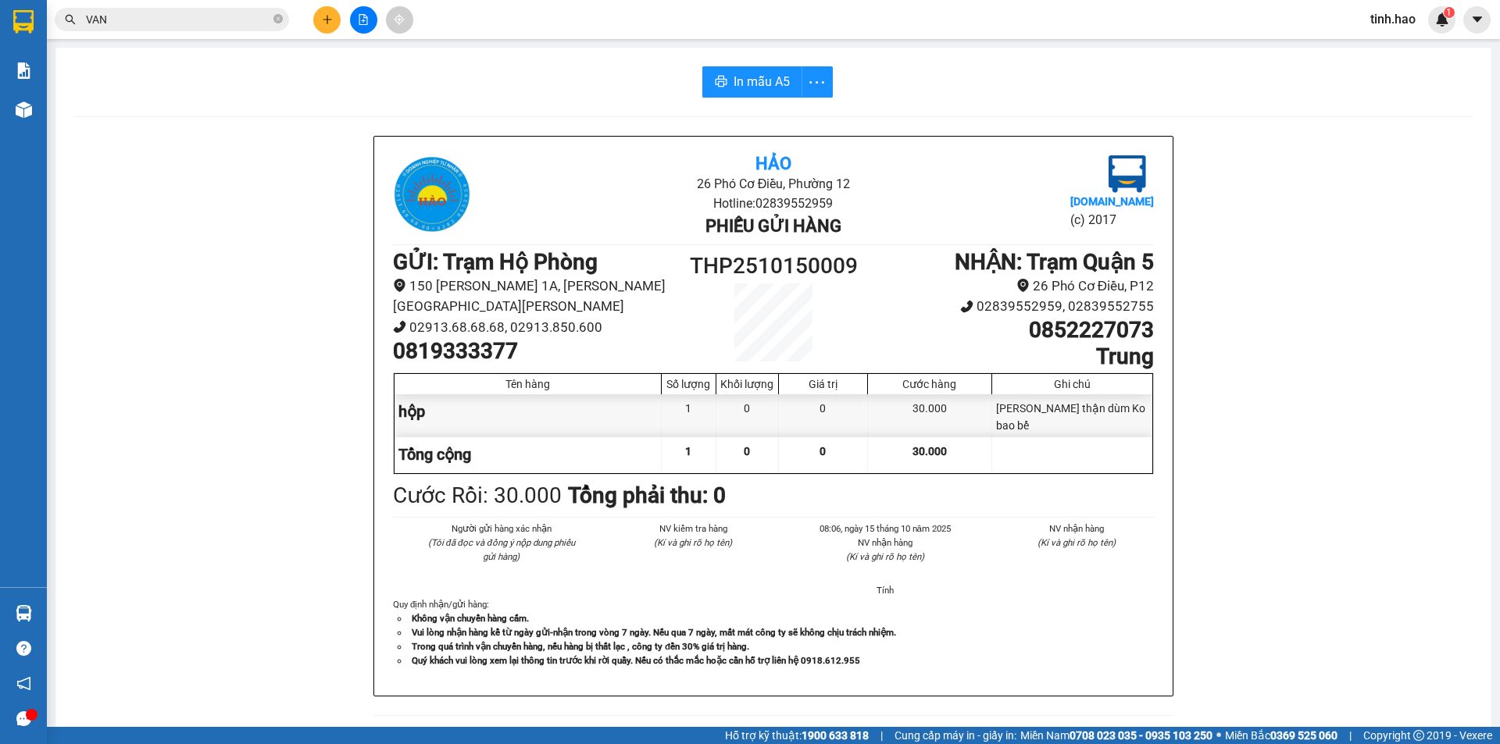
click at [269, 20] on input "VAN" at bounding box center [178, 19] width 184 height 17
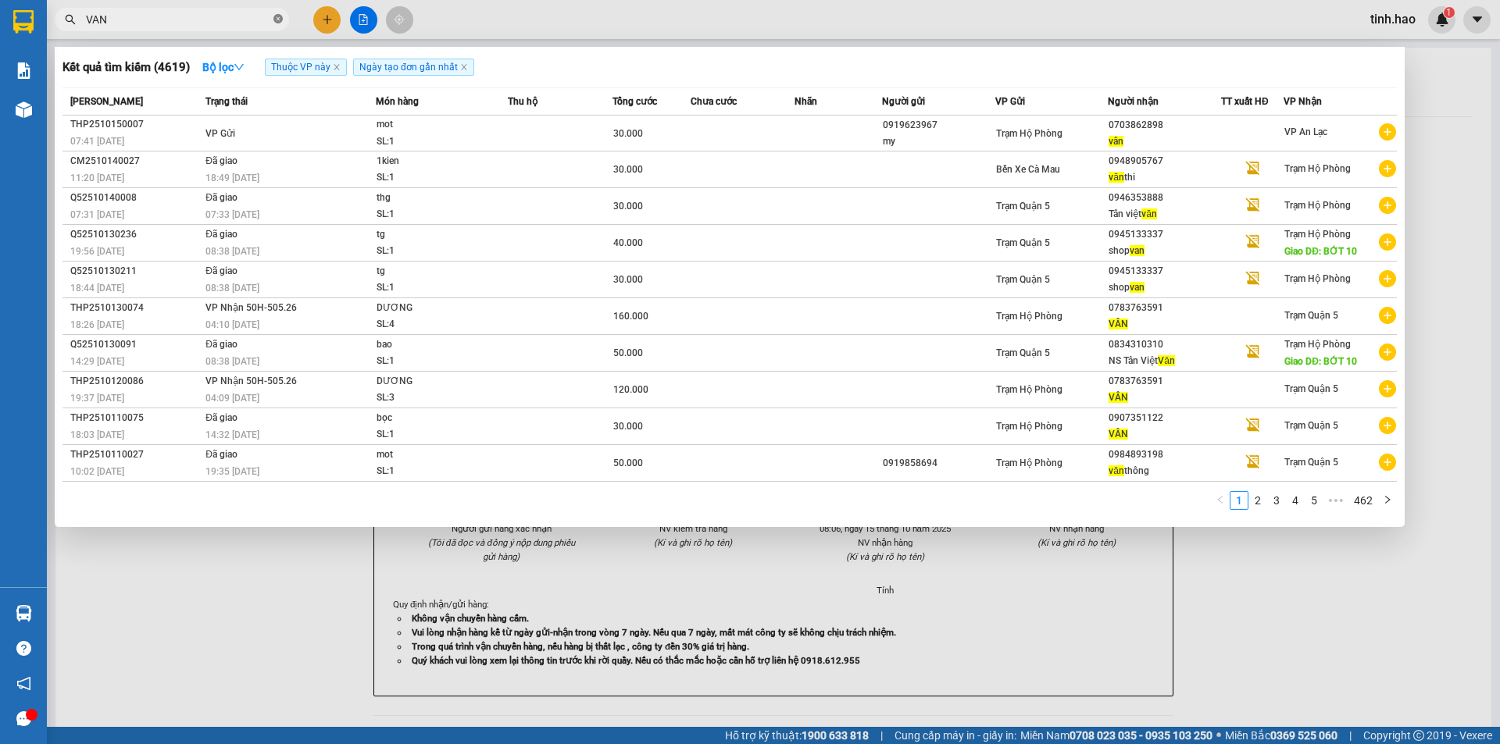
click at [275, 20] on icon "close-circle" at bounding box center [277, 18] width 9 height 9
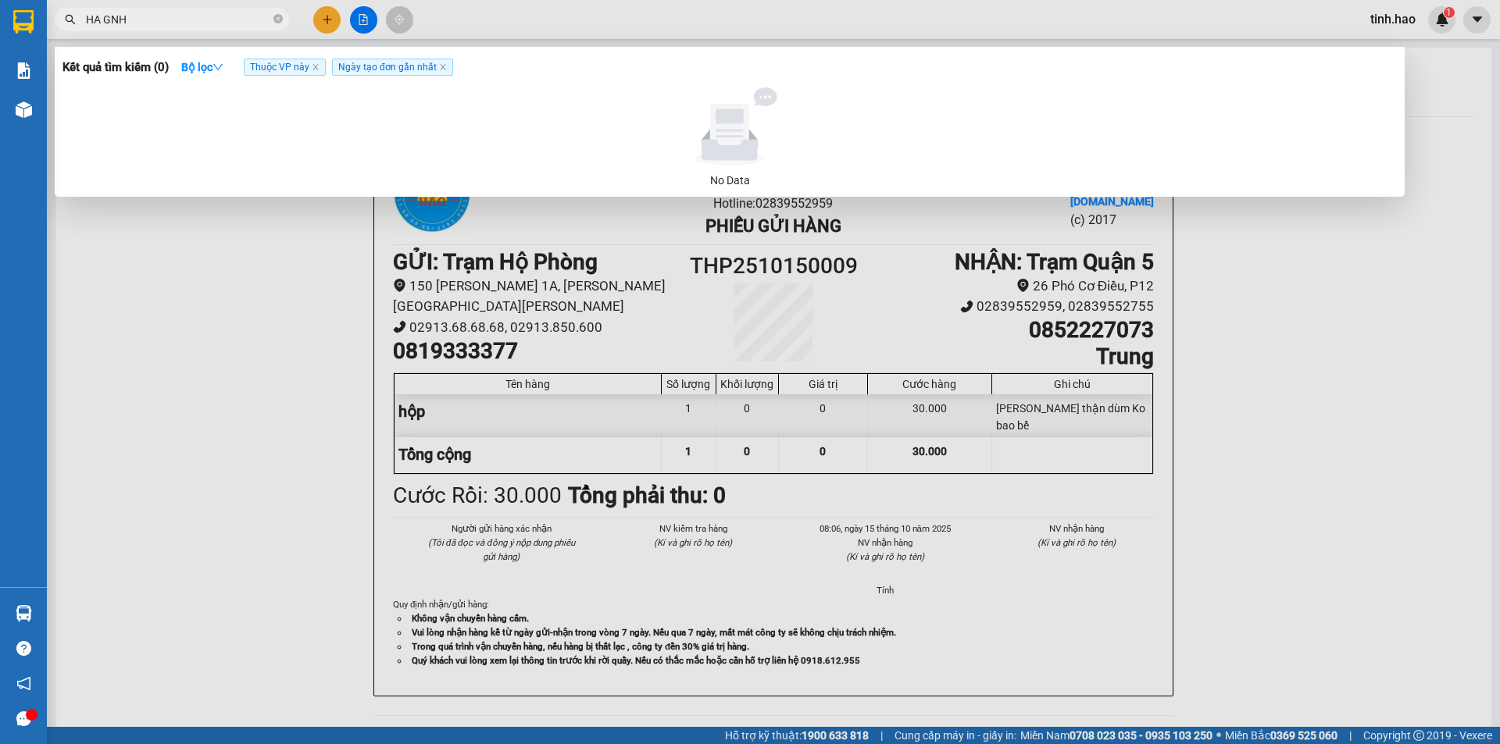
type input "HA GNHI"
click at [280, 19] on icon "close-circle" at bounding box center [277, 18] width 9 height 9
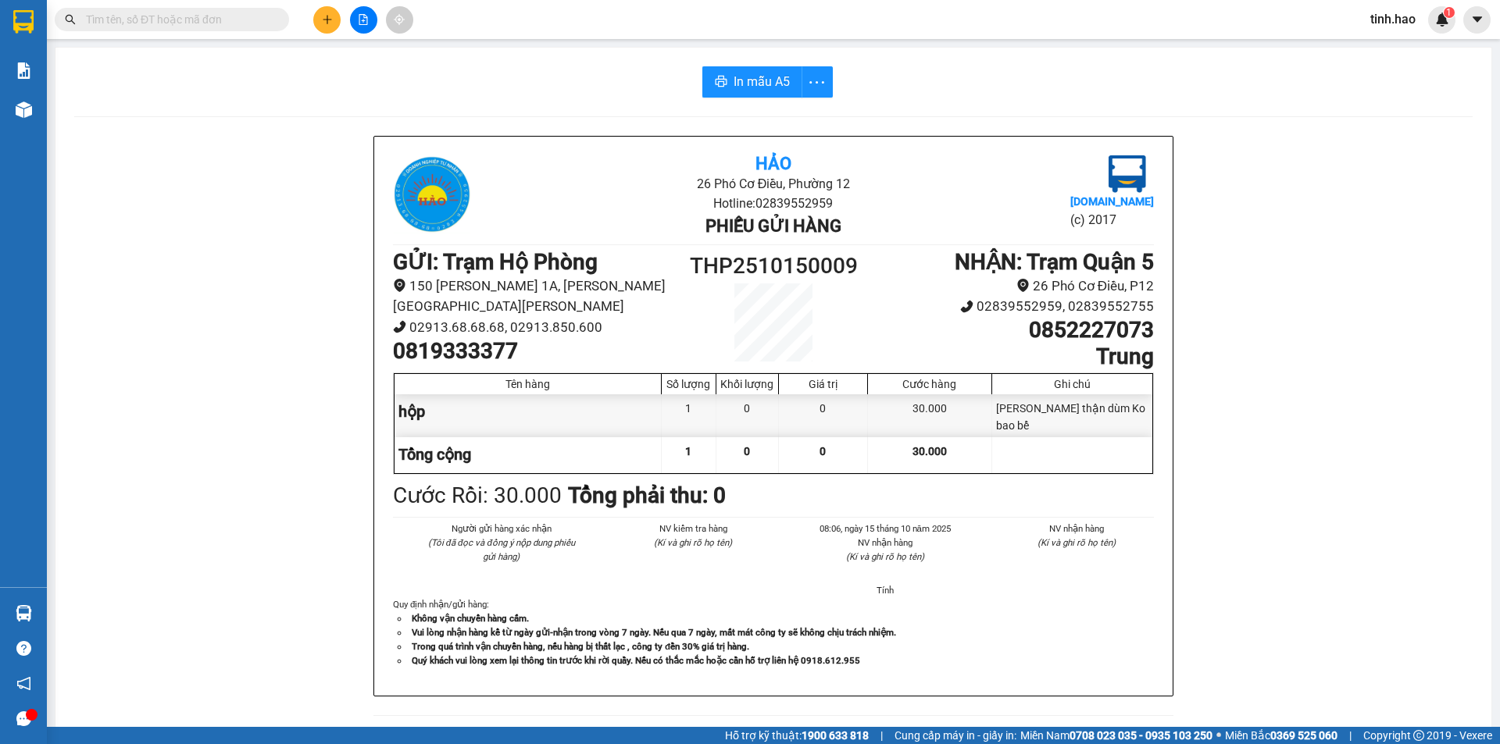
click at [173, 17] on input "text" at bounding box center [178, 19] width 184 height 17
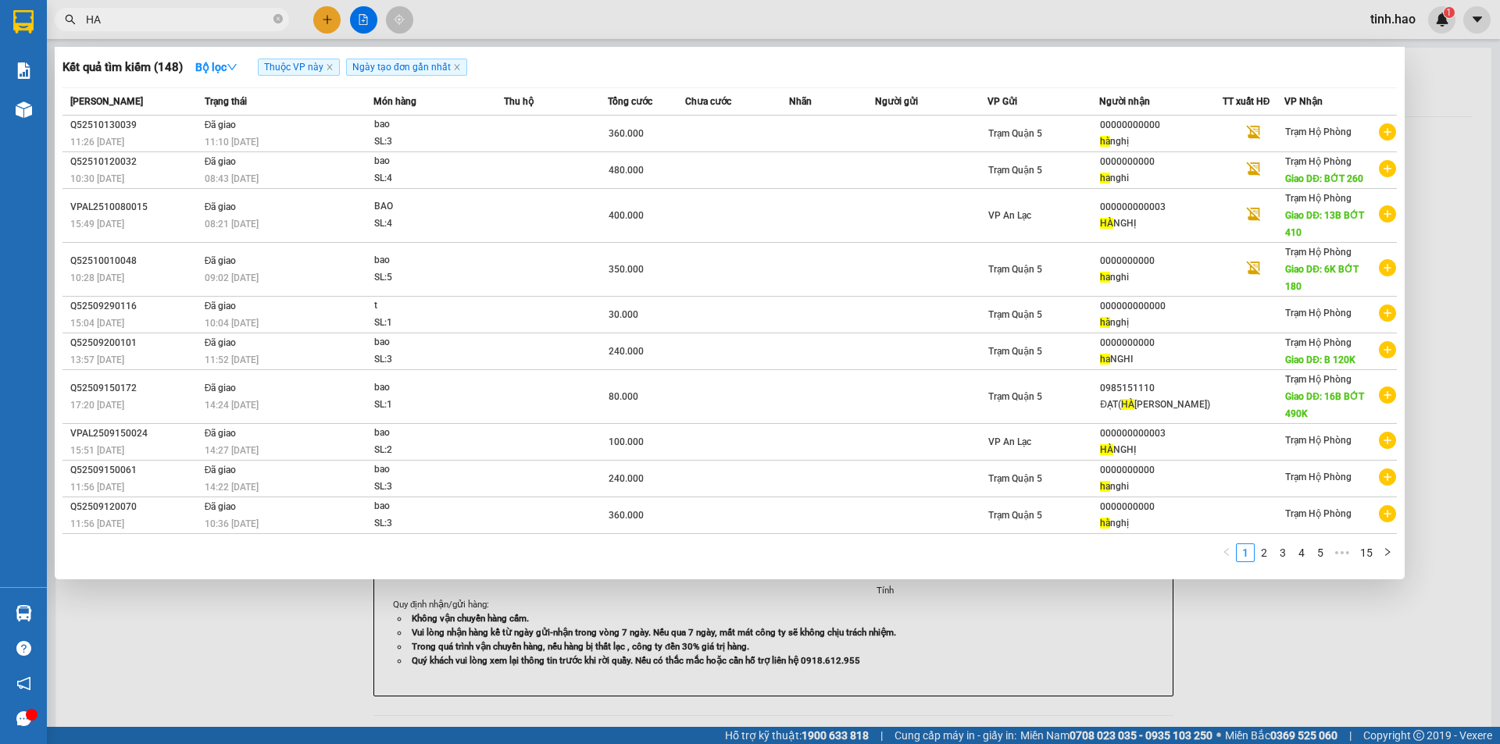
type input "H"
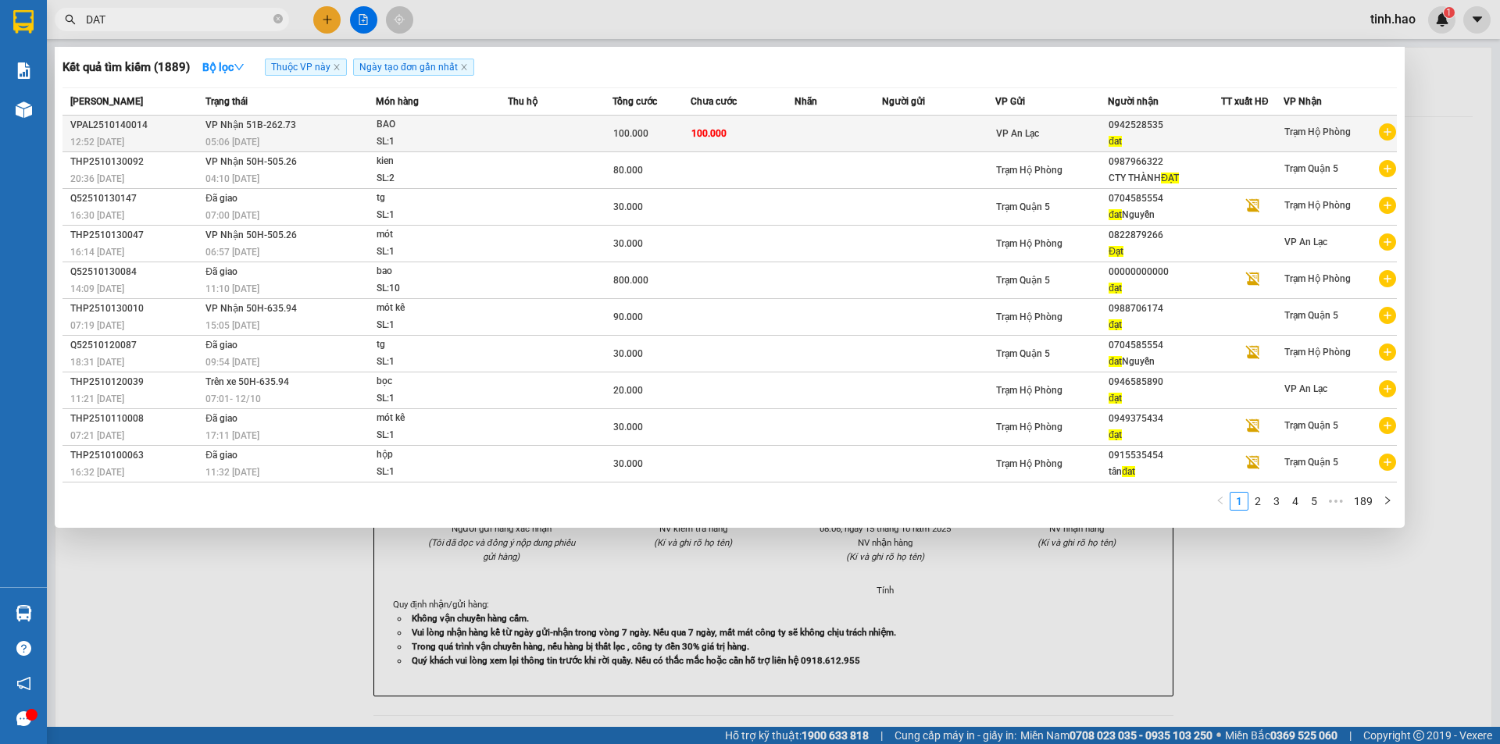
type input "DAT"
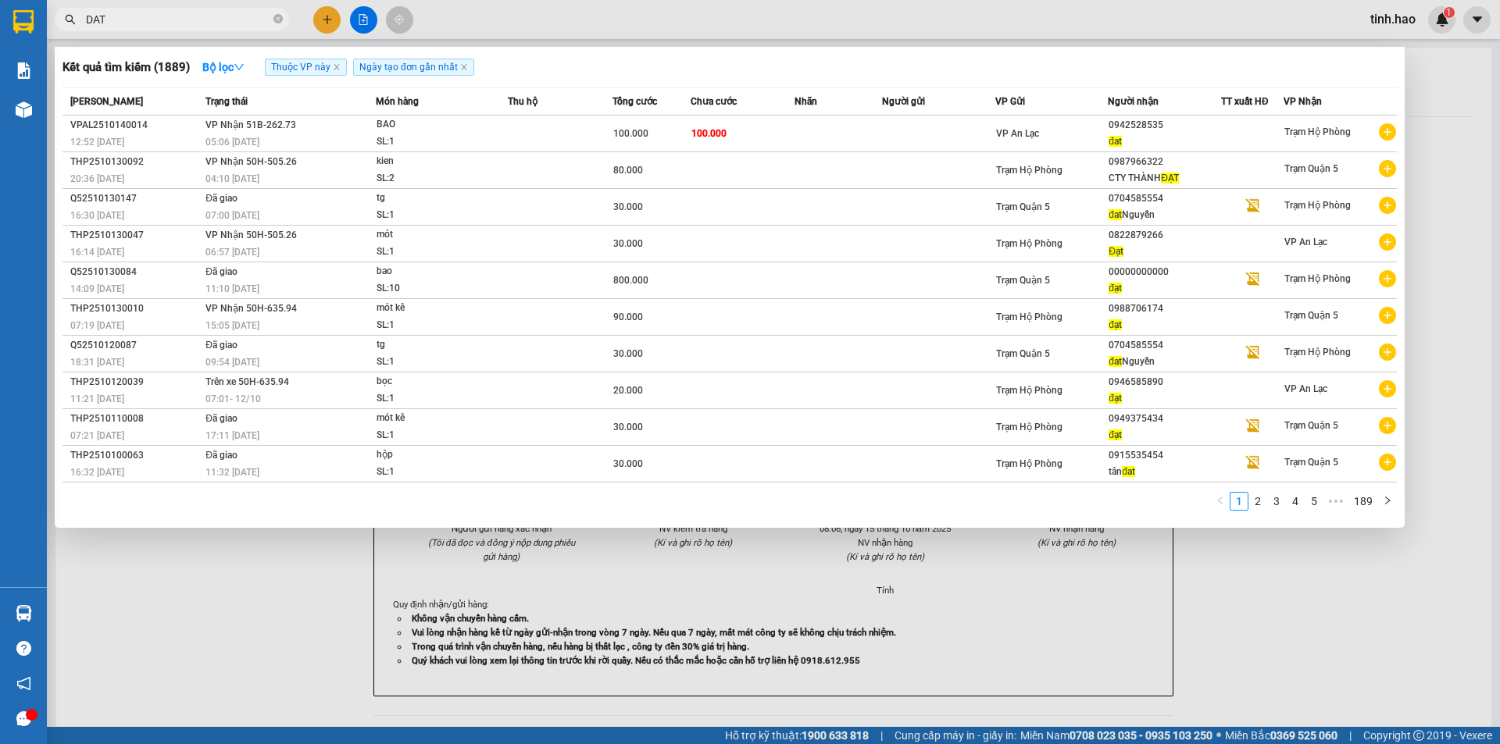
click at [432, 131] on div "BAO" at bounding box center [434, 124] width 117 height 17
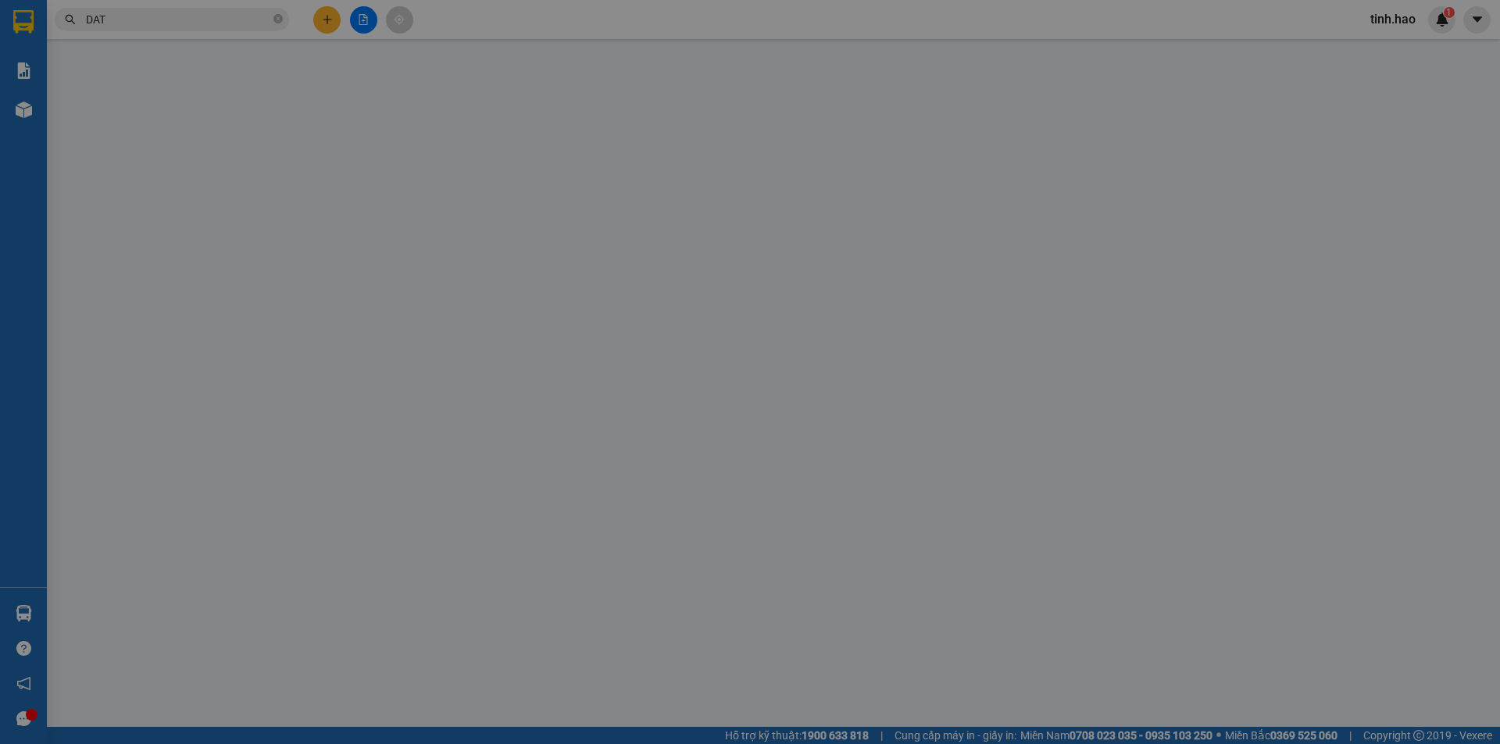
type input "0942528535"
type input "đat"
type input "100.000"
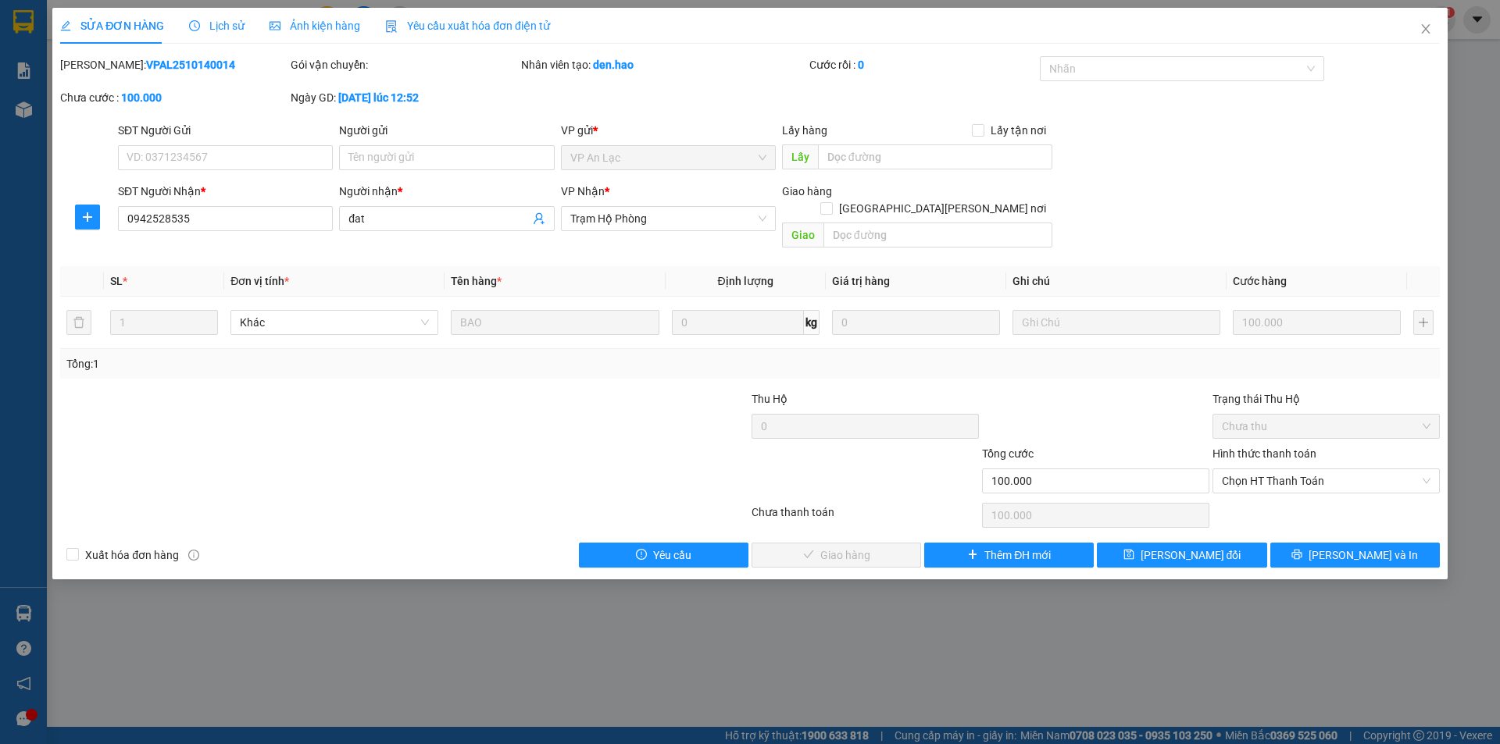
drag, startPoint x: 334, startPoint y: 22, endPoint x: 329, endPoint y: 30, distance: 9.5
click at [331, 27] on span "Ảnh kiện hàng" at bounding box center [314, 26] width 91 height 12
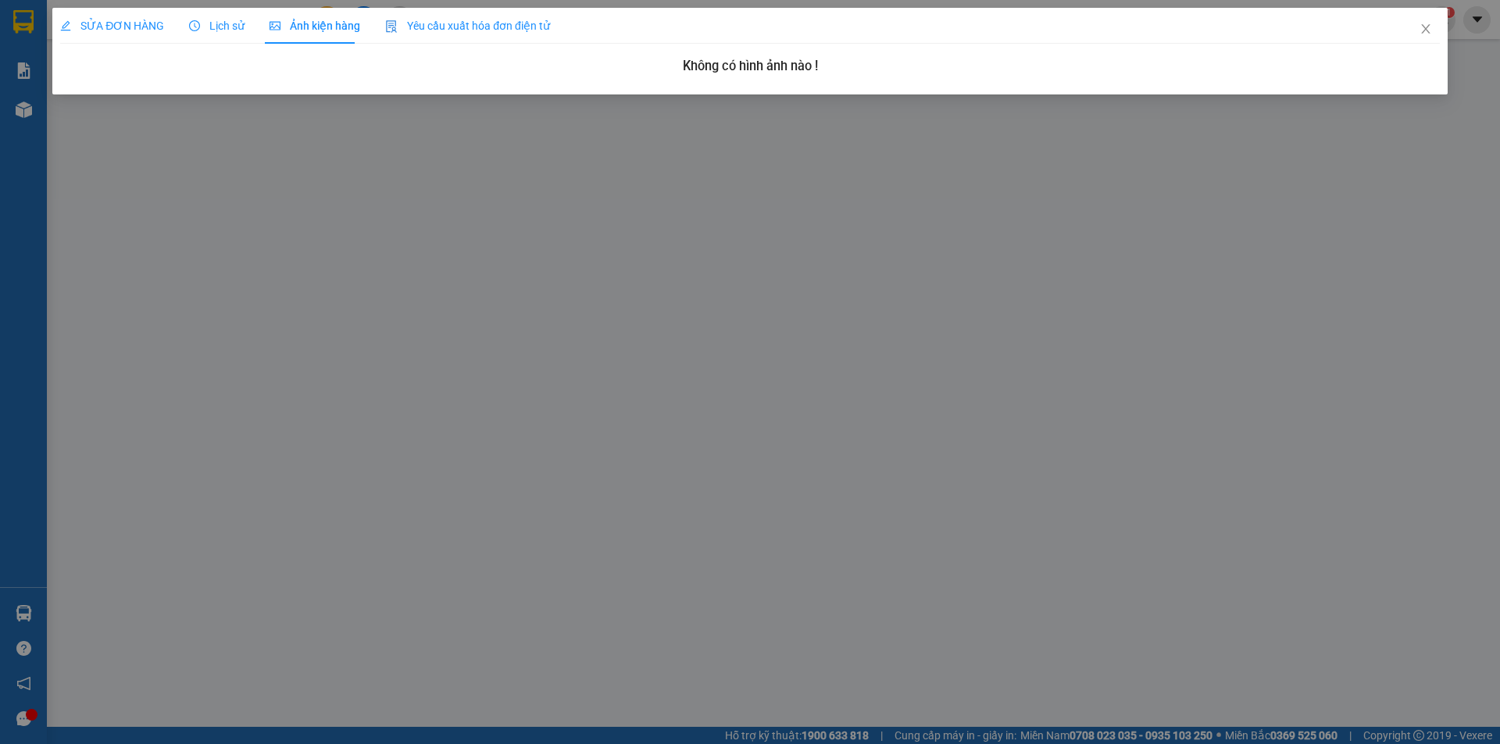
click at [127, 27] on span "SỬA ĐƠN HÀNG" at bounding box center [112, 26] width 104 height 12
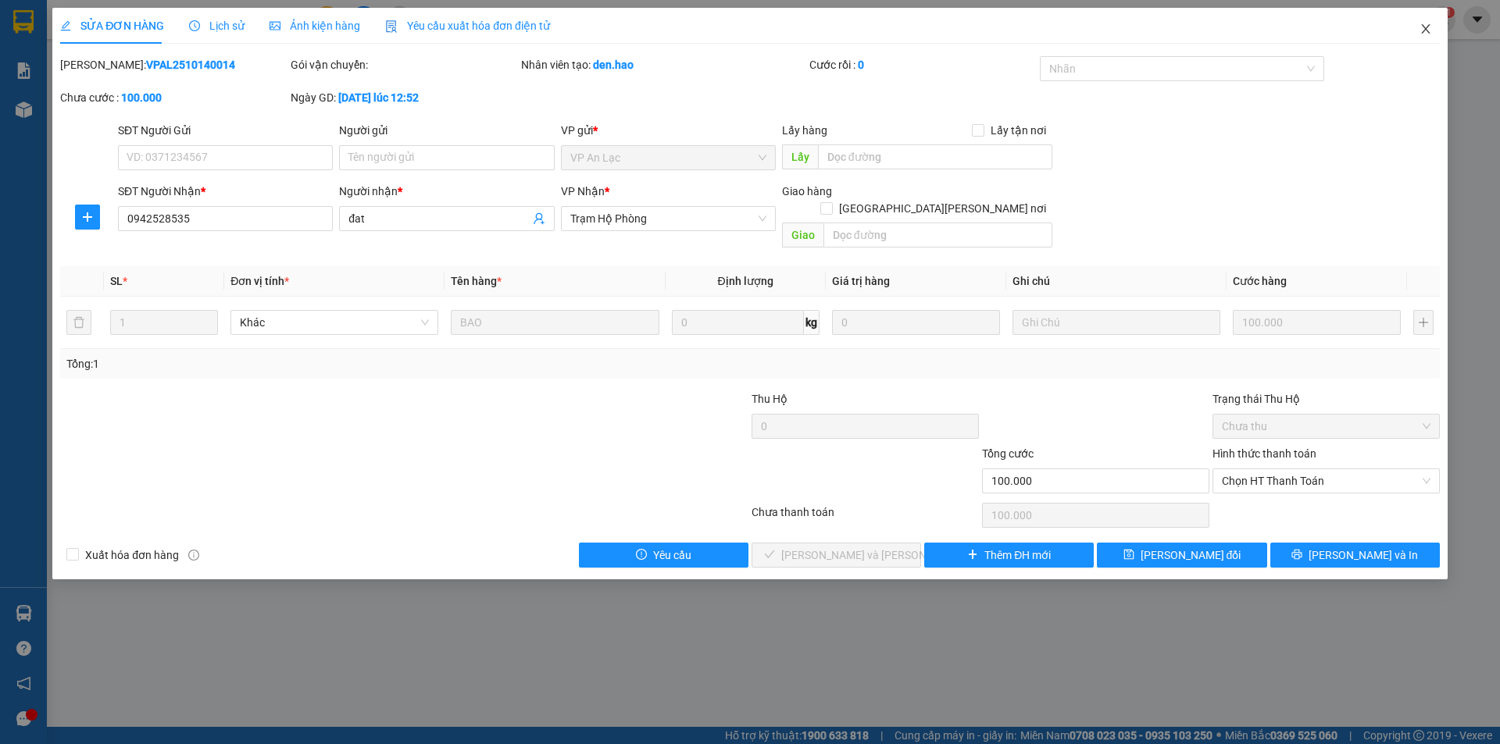
click at [1424, 28] on icon "close" at bounding box center [1425, 29] width 12 height 12
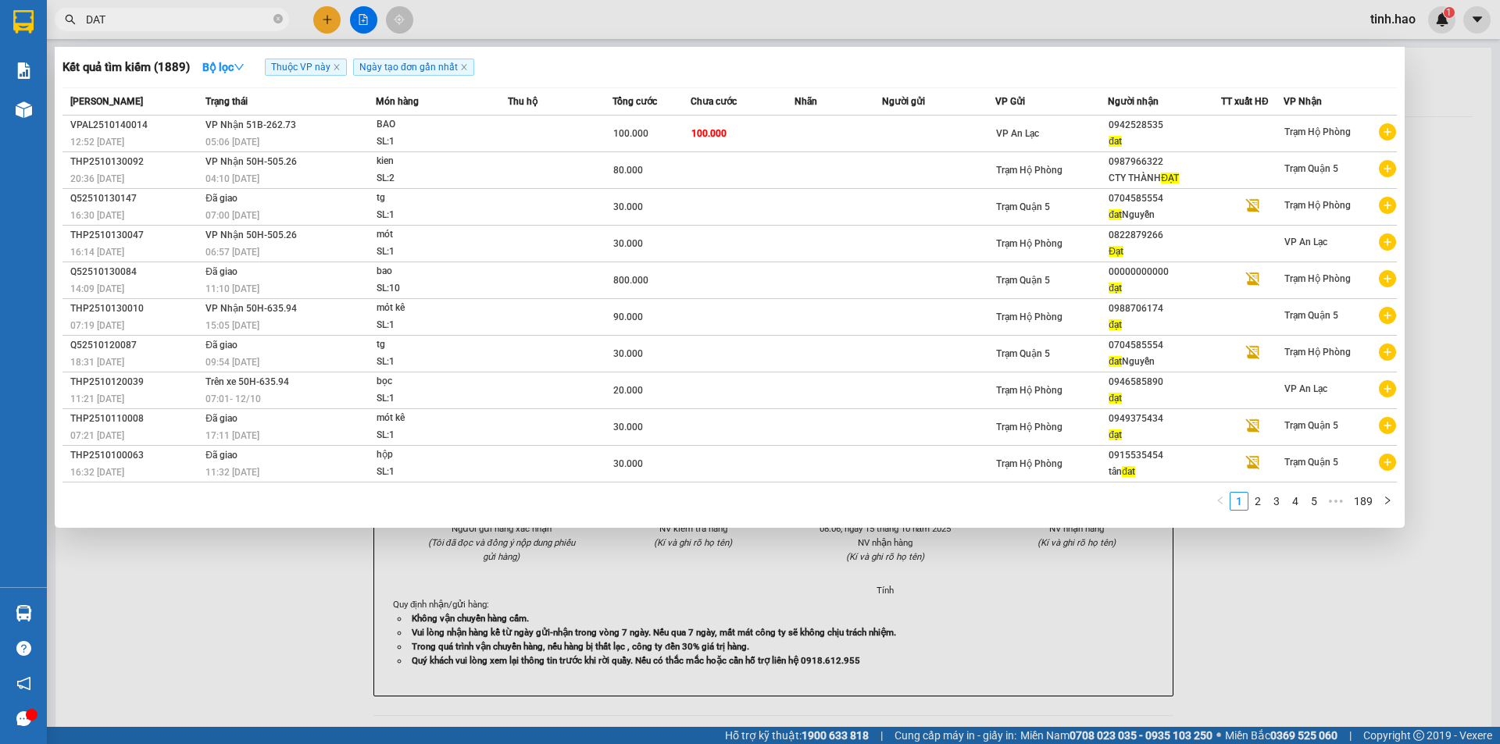
click at [202, 30] on span "DAT" at bounding box center [172, 19] width 234 height 23
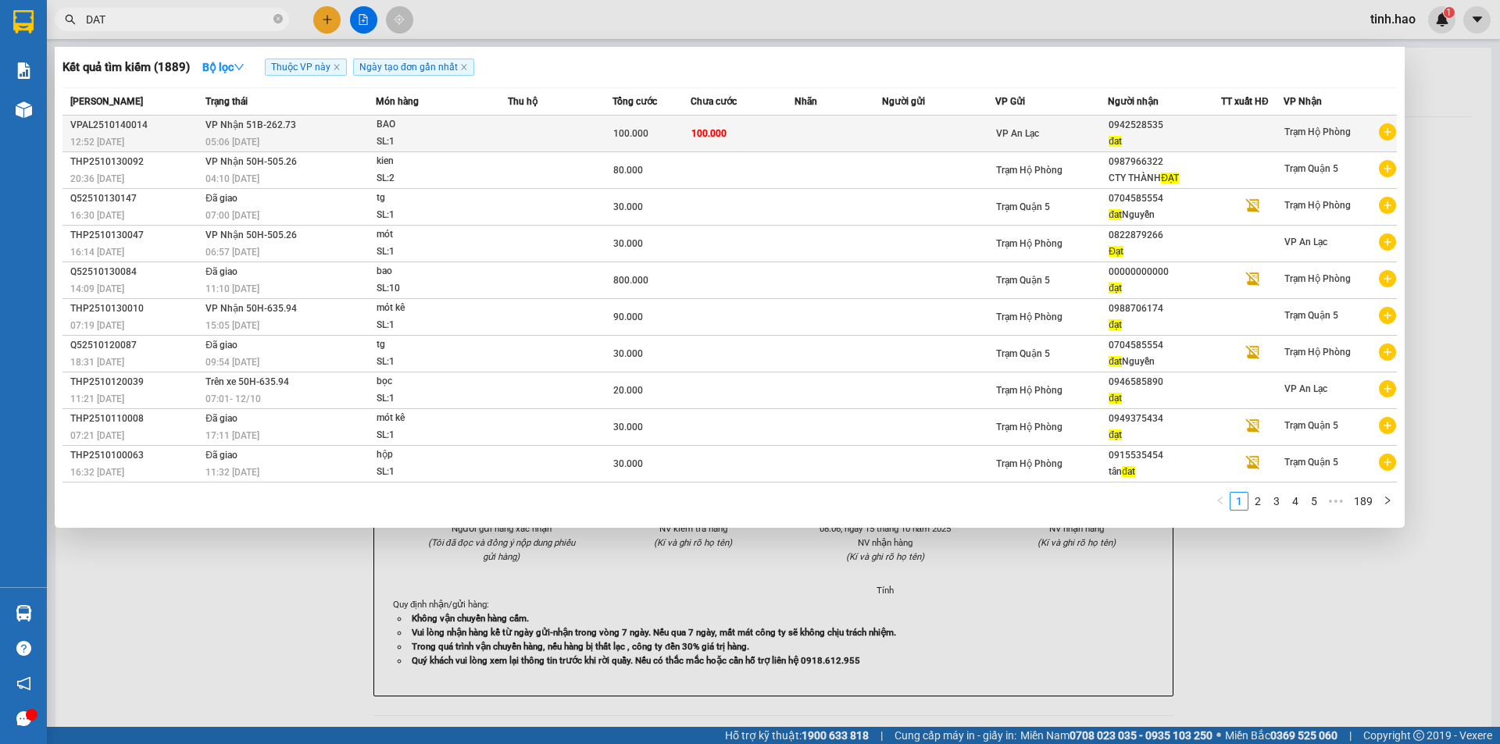
click at [837, 126] on td at bounding box center [837, 134] width 87 height 37
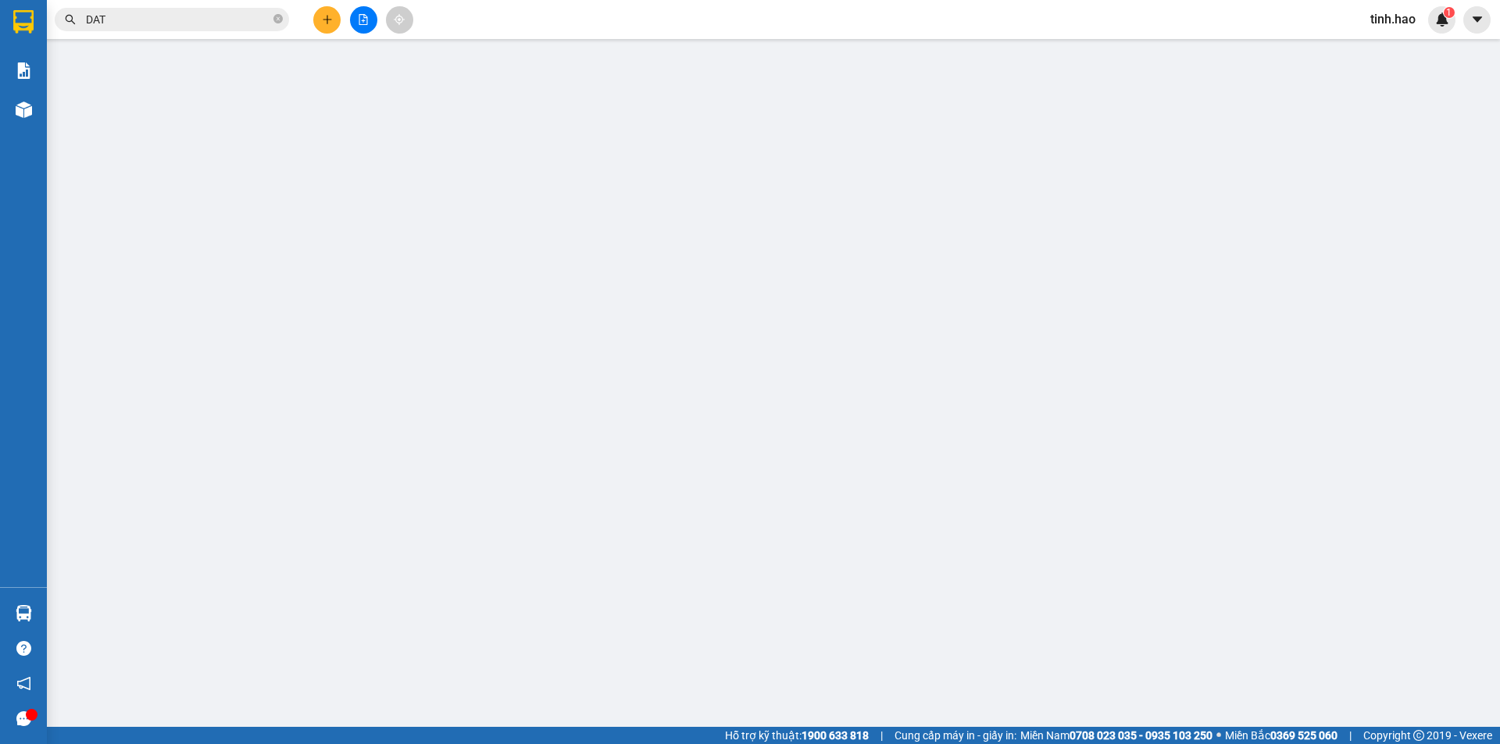
type input "0942528535"
type input "đat"
type input "100.000"
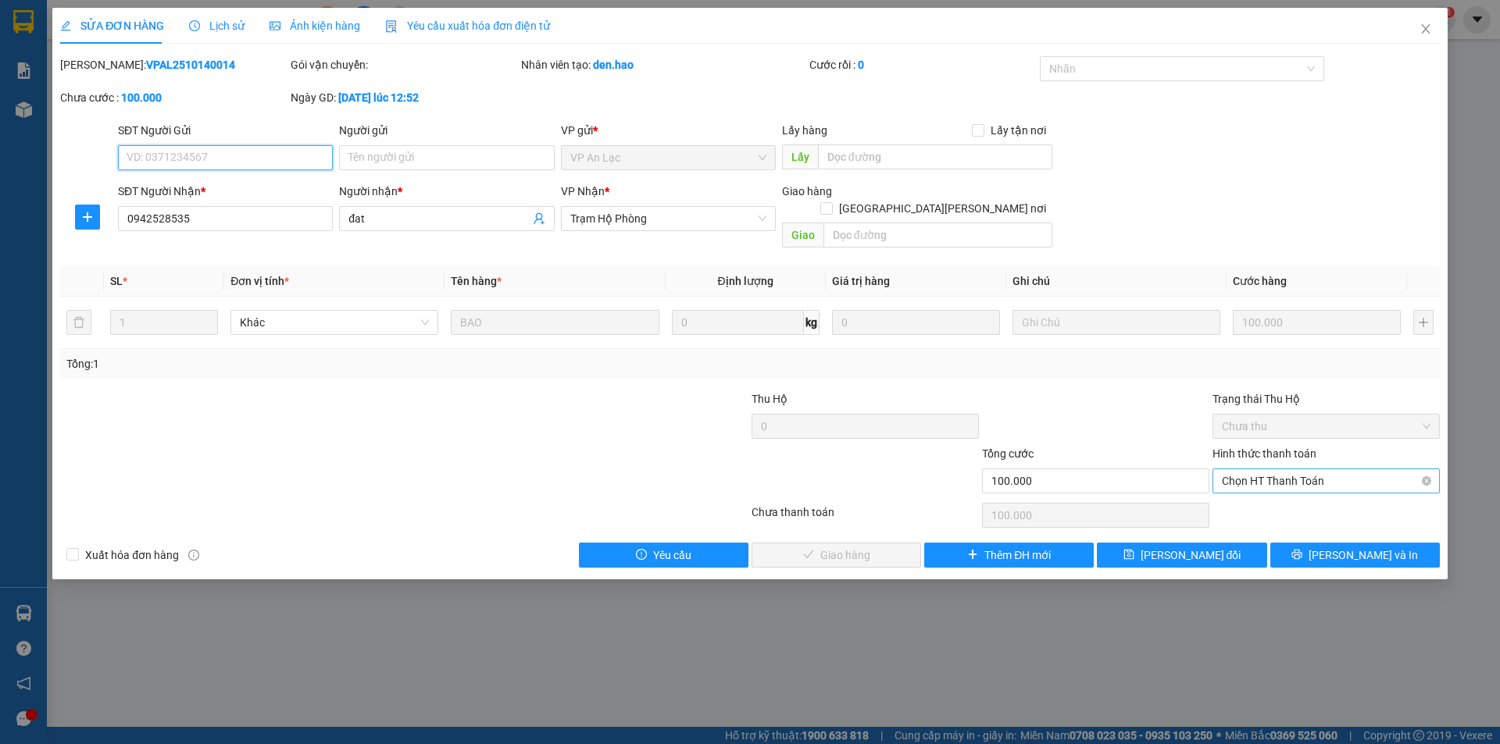
click at [1298, 469] on span "Chọn HT Thanh Toán" at bounding box center [1326, 480] width 209 height 23
click at [1264, 491] on div "Tại văn phòng" at bounding box center [1326, 495] width 209 height 17
type input "0"
click at [851, 547] on span "Lưu và Giao hàng" at bounding box center [886, 555] width 211 height 17
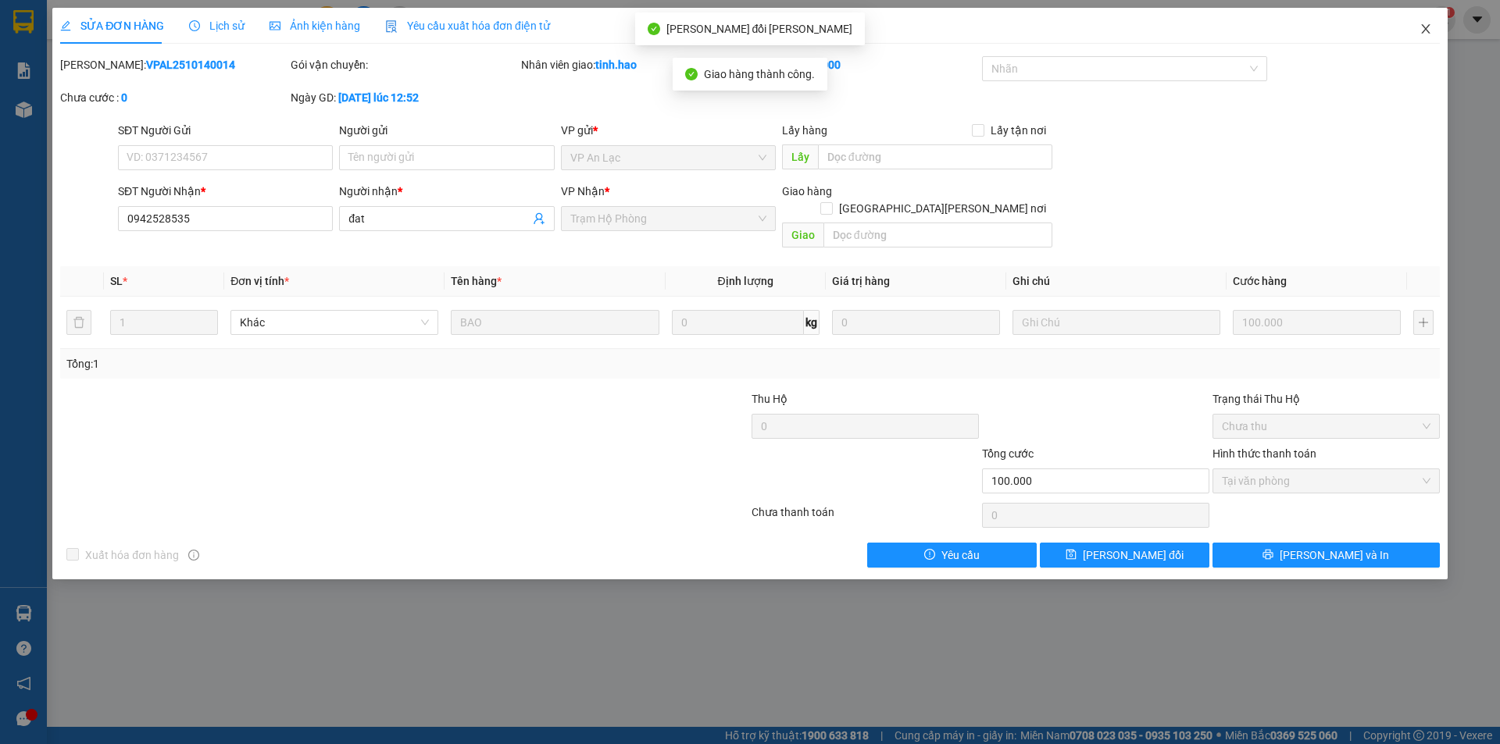
click at [1420, 29] on icon "close" at bounding box center [1425, 29] width 12 height 12
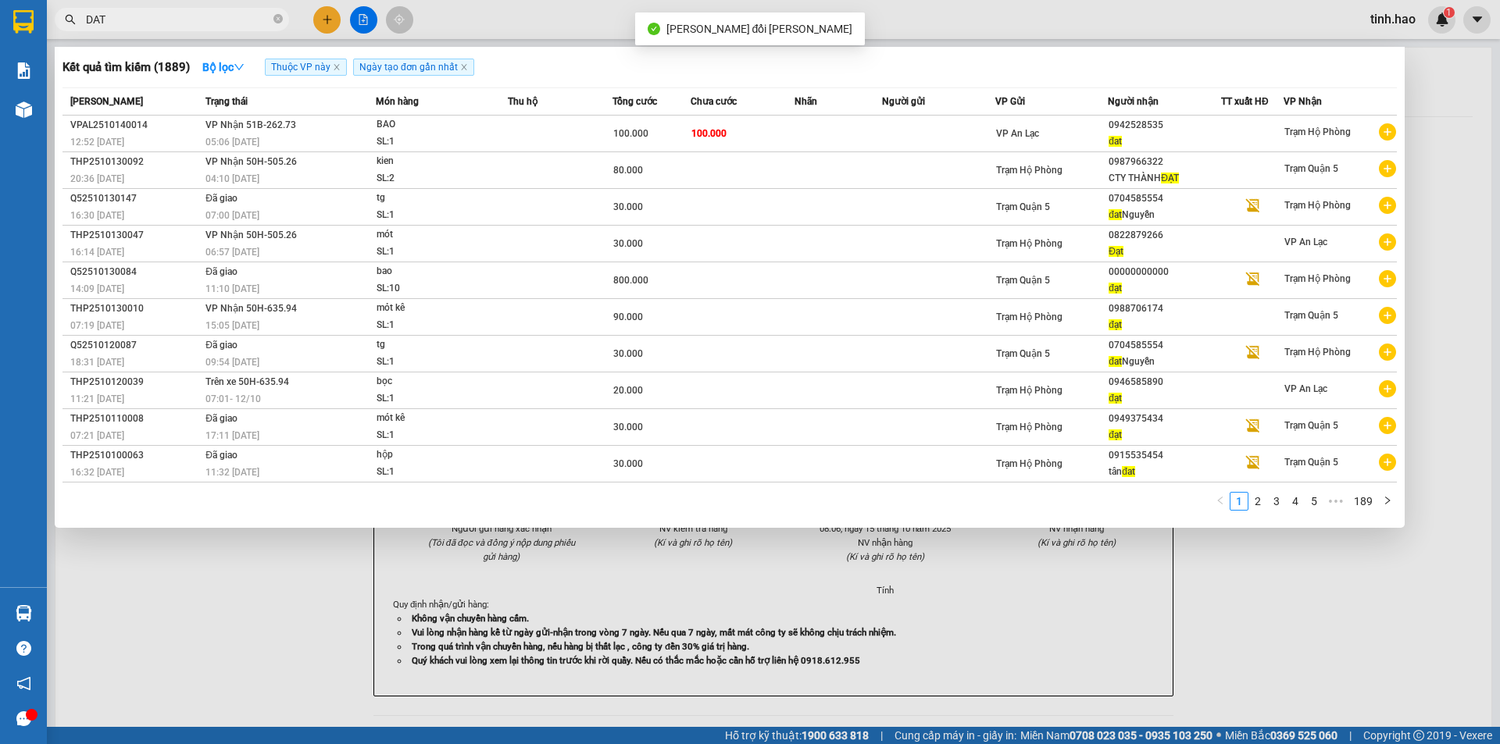
click at [225, 24] on input "DAT" at bounding box center [178, 19] width 184 height 17
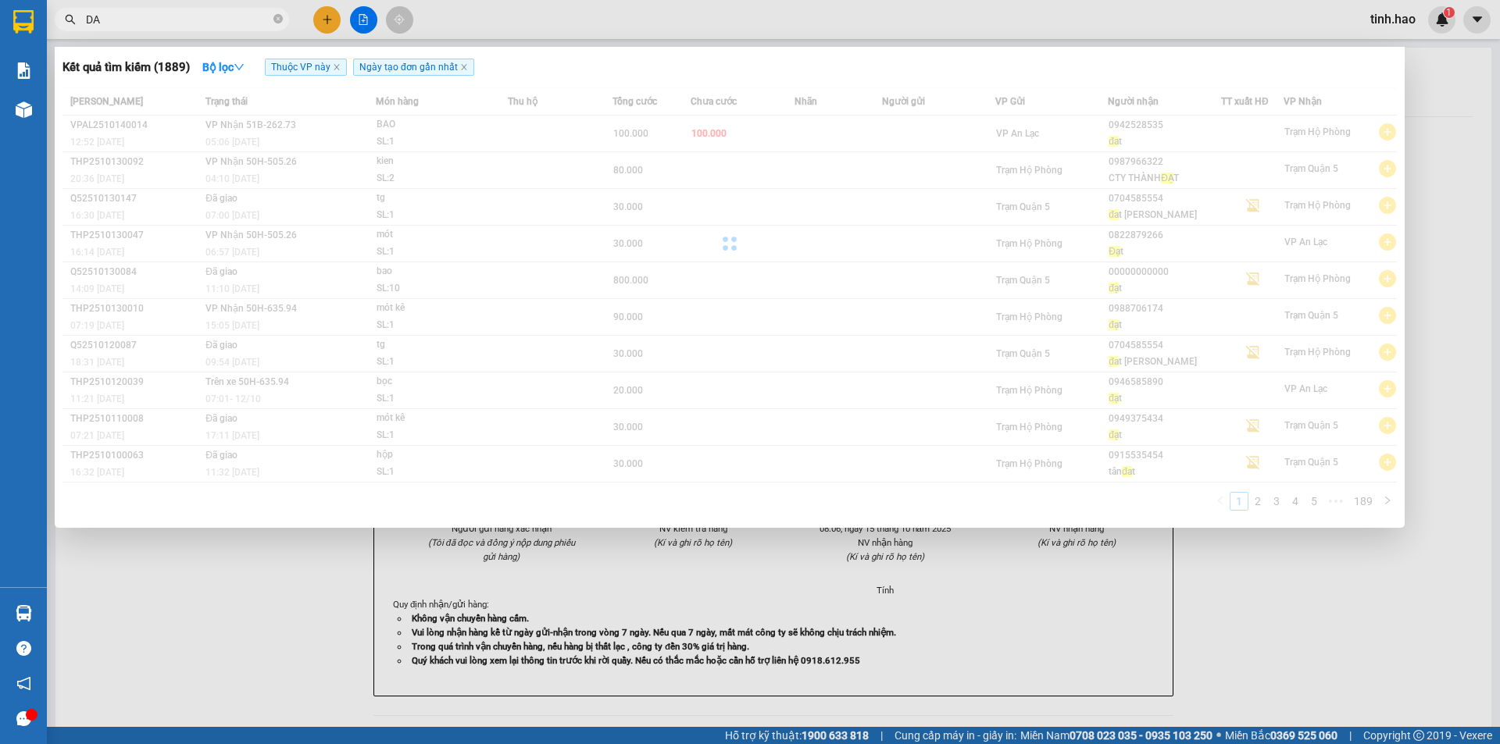
type input "D"
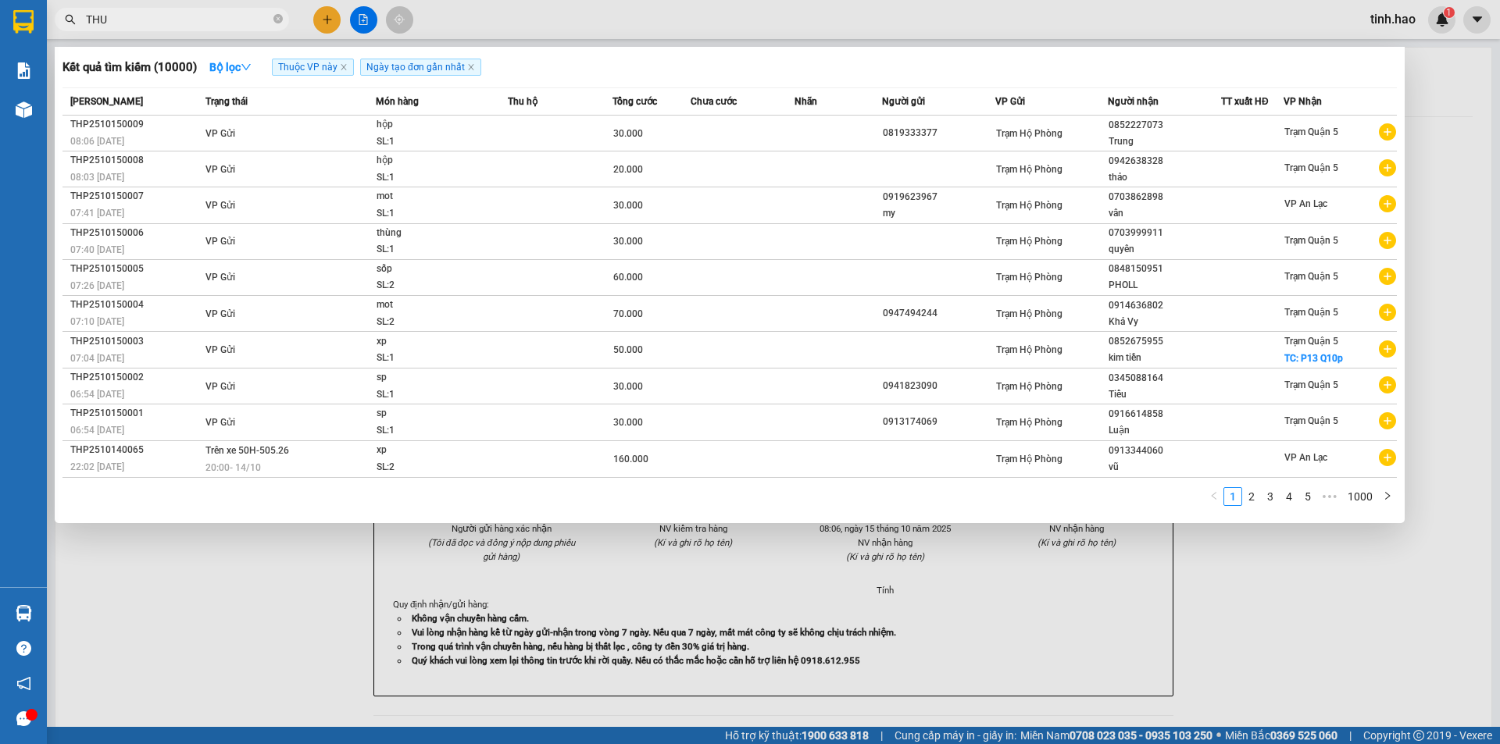
type input "THUY"
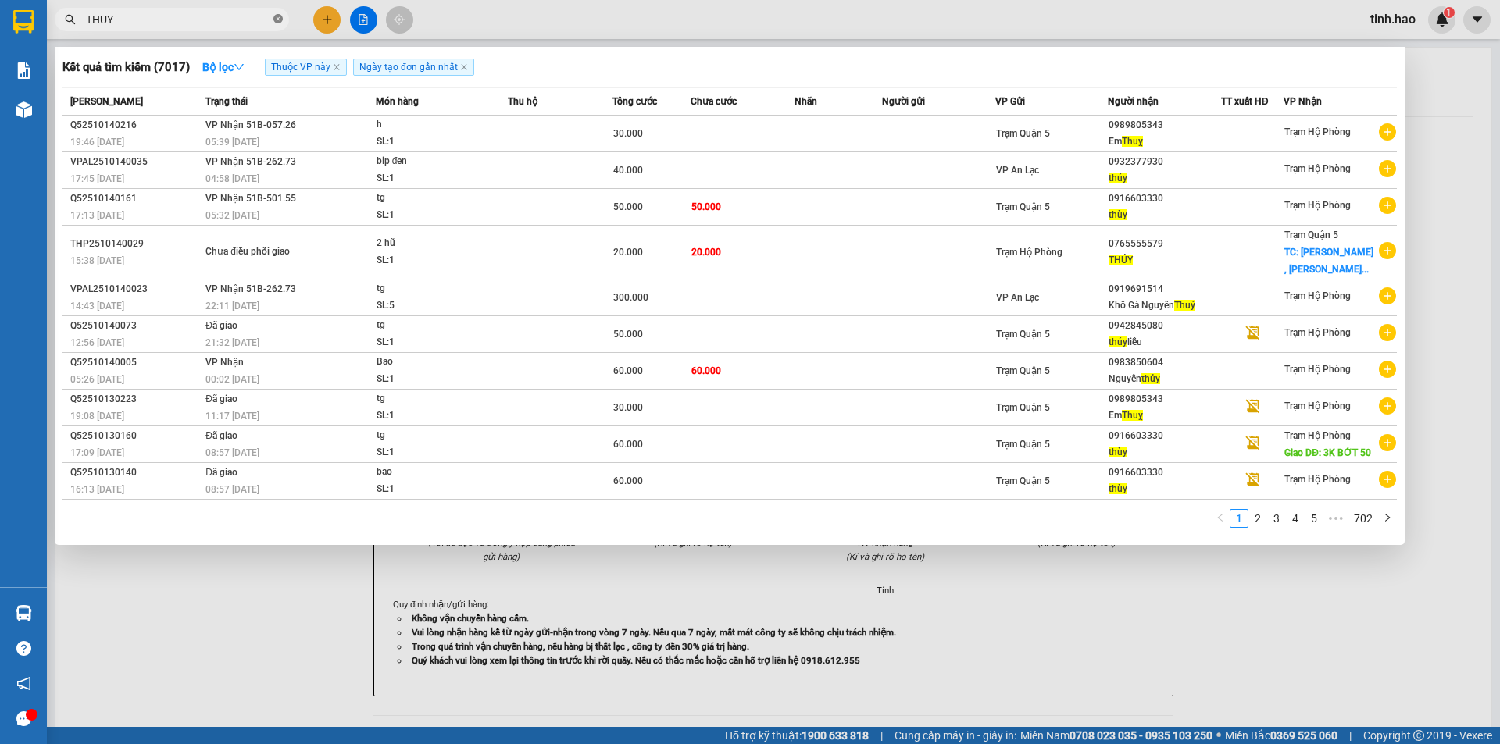
click at [277, 17] on icon "close-circle" at bounding box center [277, 18] width 9 height 9
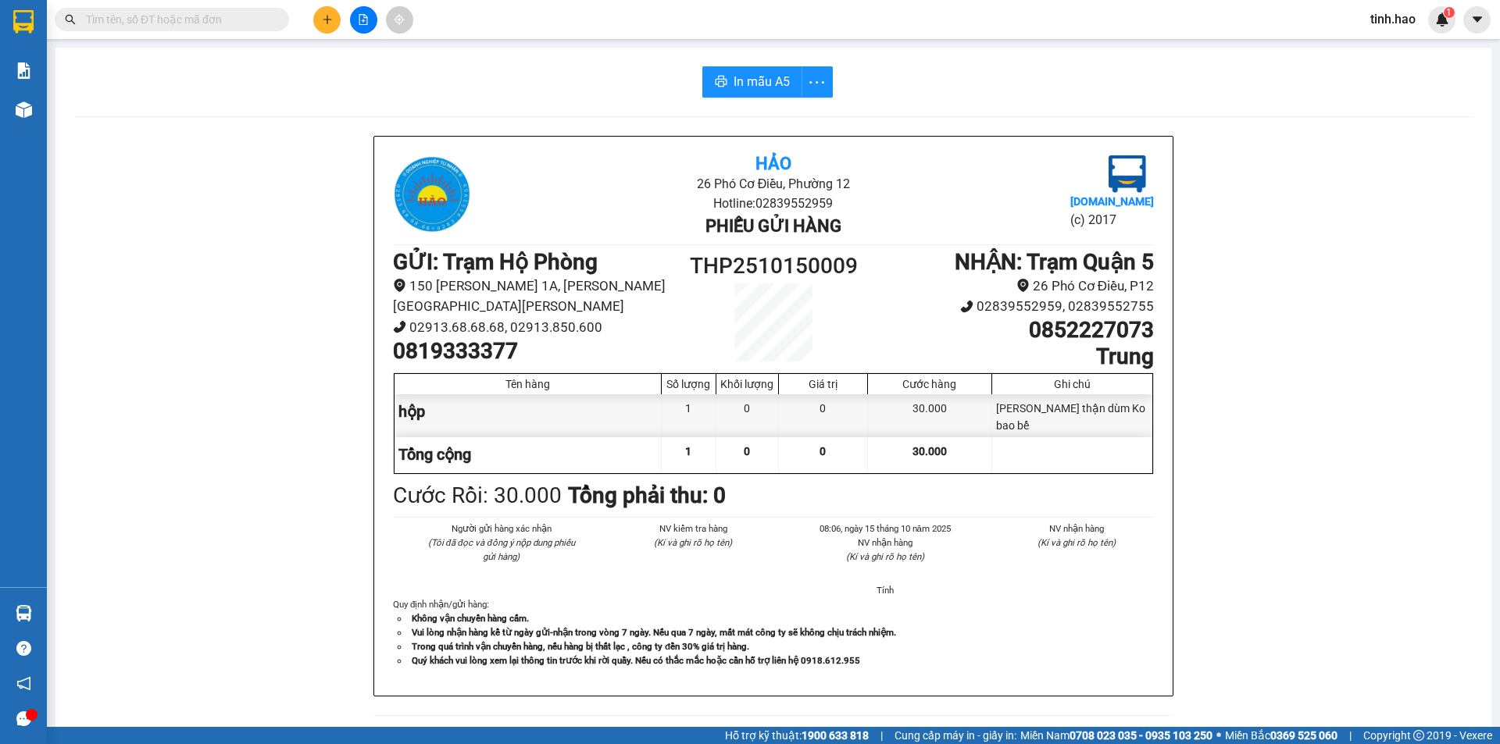
click at [210, 20] on input "text" at bounding box center [178, 19] width 184 height 17
click at [165, 21] on input "text" at bounding box center [178, 19] width 184 height 17
type input "C"
click at [273, 22] on span "C" at bounding box center [172, 19] width 234 height 23
click at [279, 19] on icon "close-circle" at bounding box center [277, 18] width 9 height 9
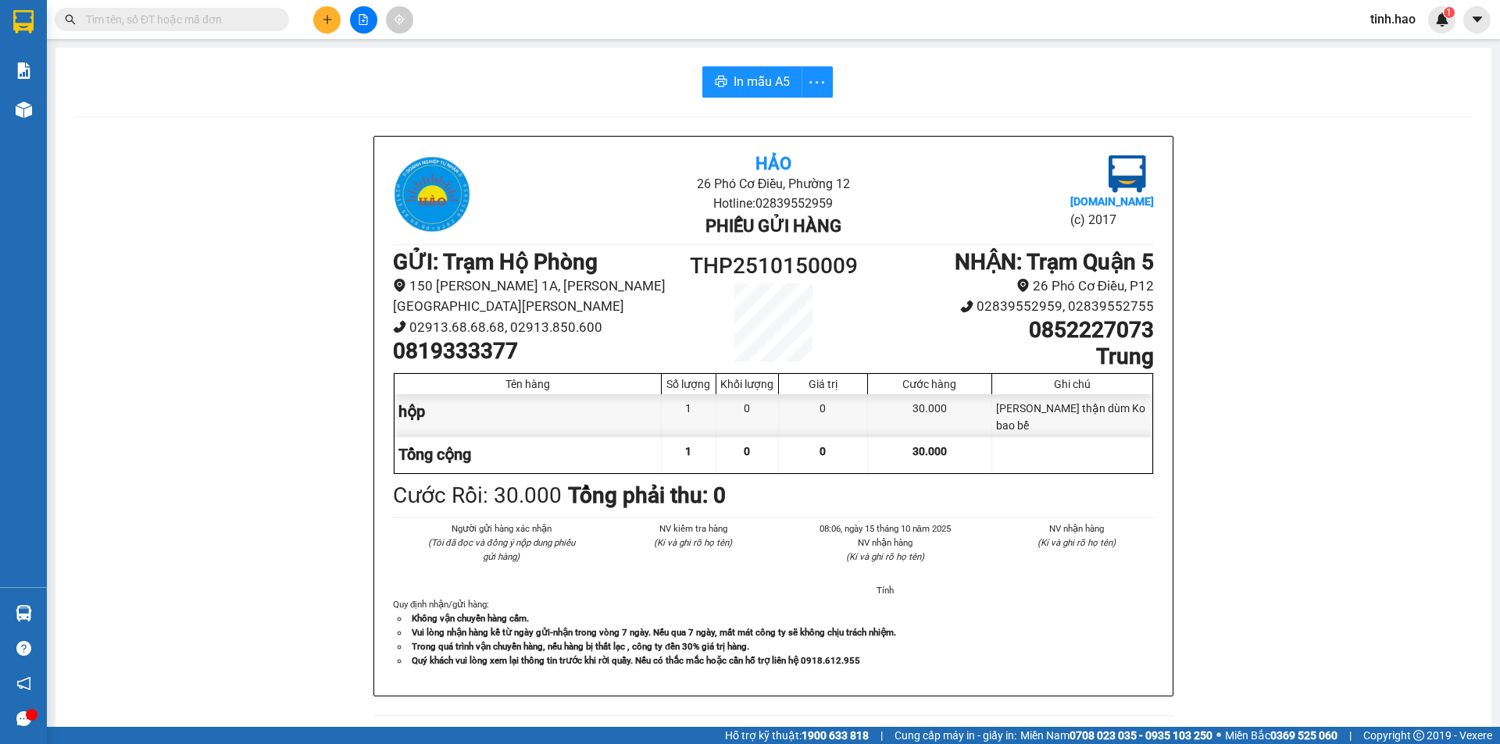
click at [147, 24] on input "text" at bounding box center [178, 19] width 184 height 17
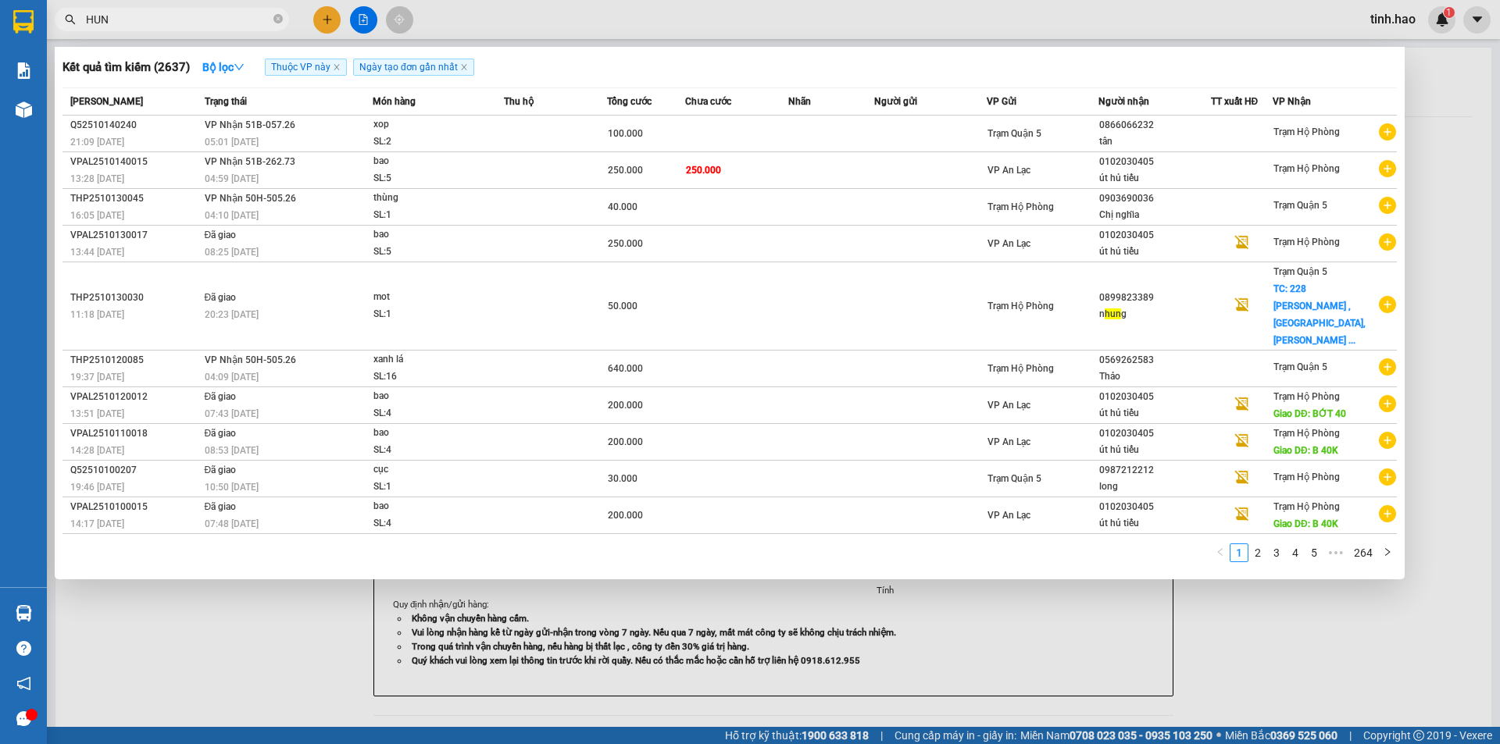
type input "HUNG"
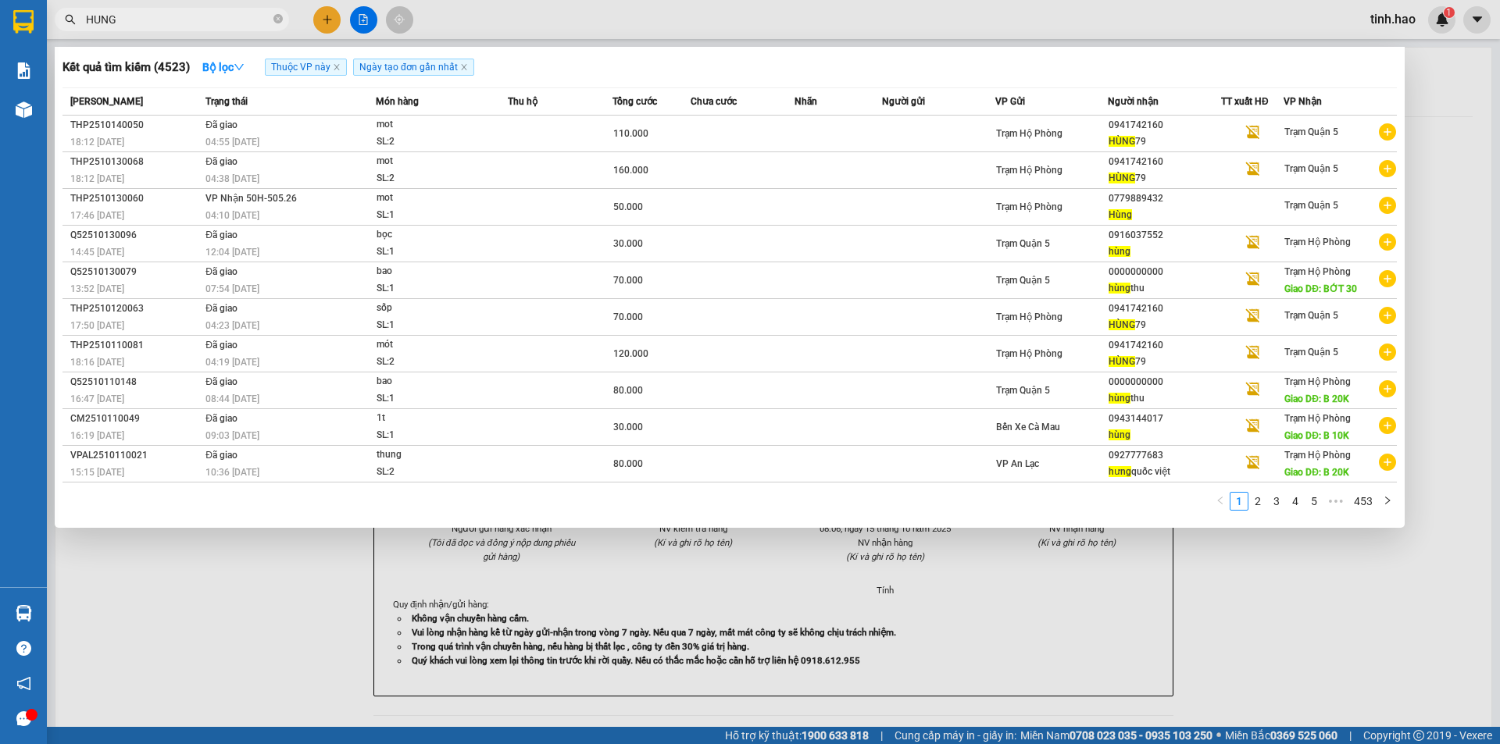
click at [277, 16] on icon "close-circle" at bounding box center [277, 18] width 9 height 9
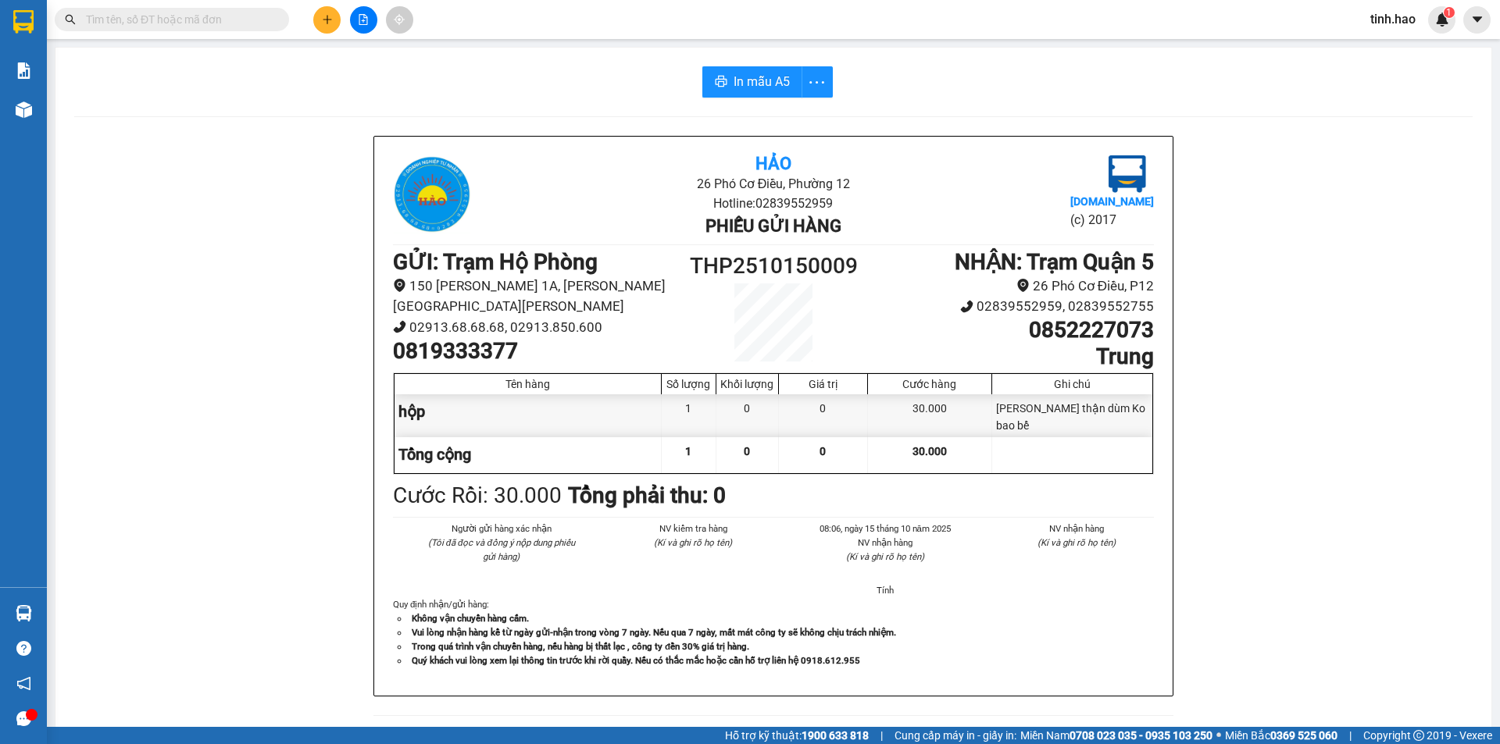
click at [216, 25] on input "text" at bounding box center [178, 19] width 184 height 17
click at [208, 17] on input "text" at bounding box center [178, 19] width 184 height 17
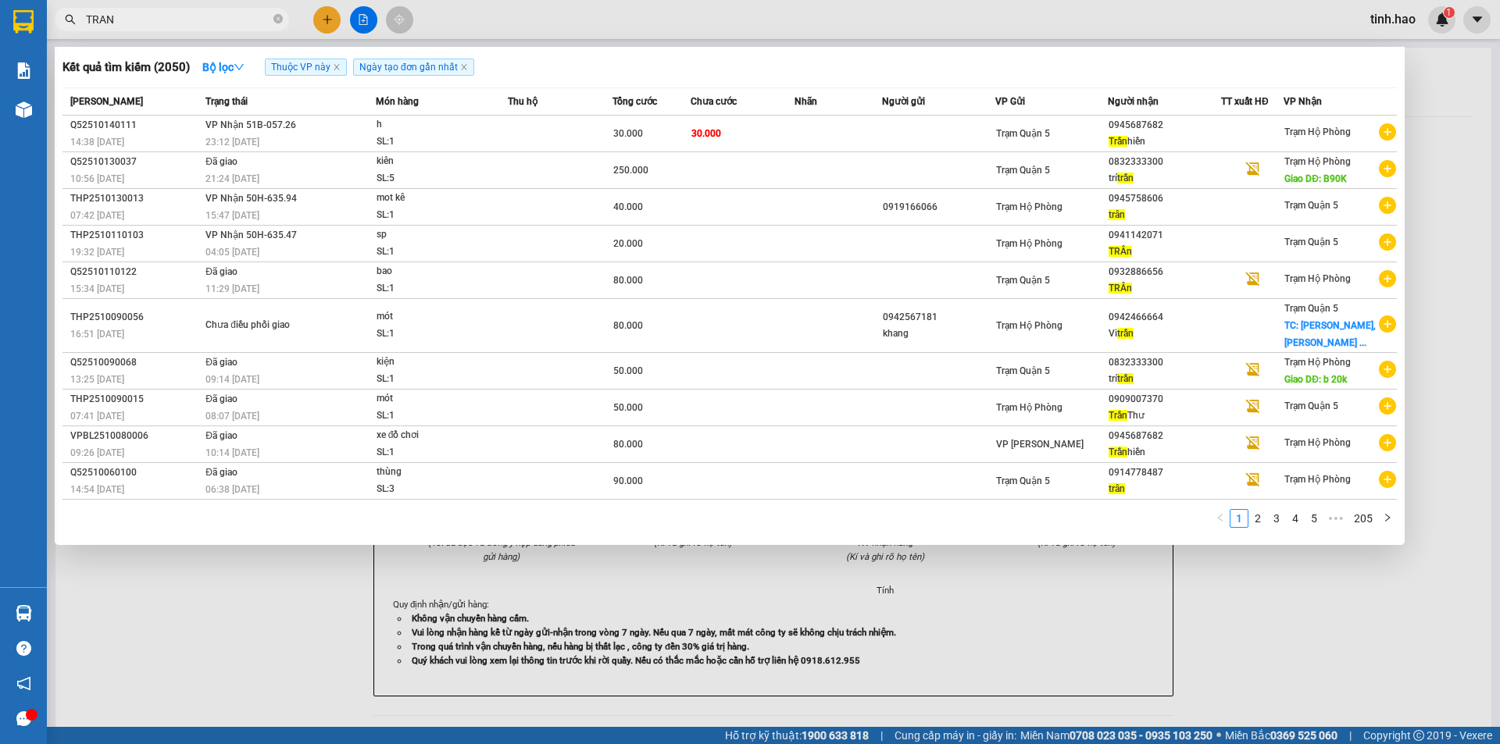
click at [202, 20] on input "TRAN" at bounding box center [178, 19] width 184 height 17
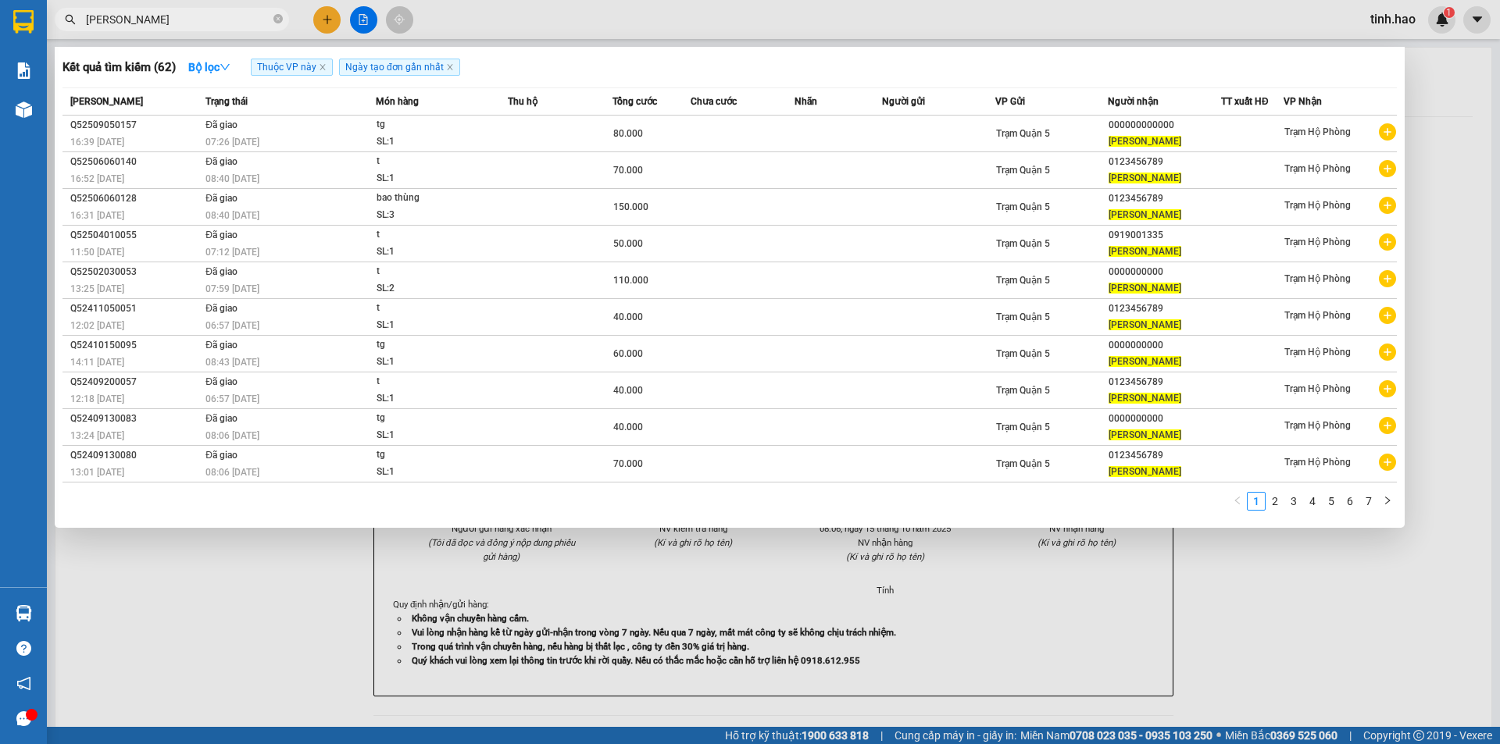
type input "TRAN HUNG"
click at [1206, 12] on div at bounding box center [750, 372] width 1500 height 744
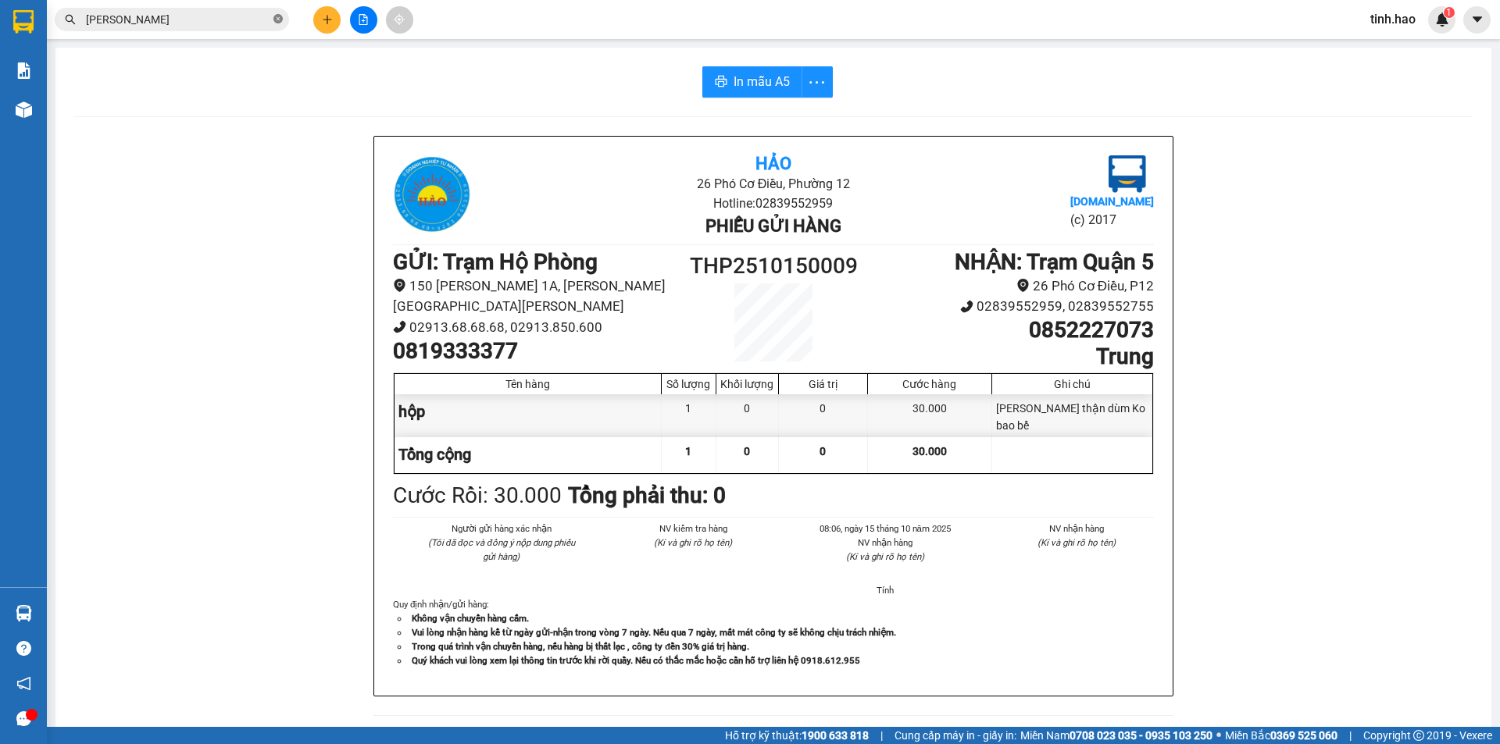
click at [277, 20] on icon "close-circle" at bounding box center [277, 18] width 9 height 9
click at [172, 26] on input "text" at bounding box center [178, 19] width 184 height 17
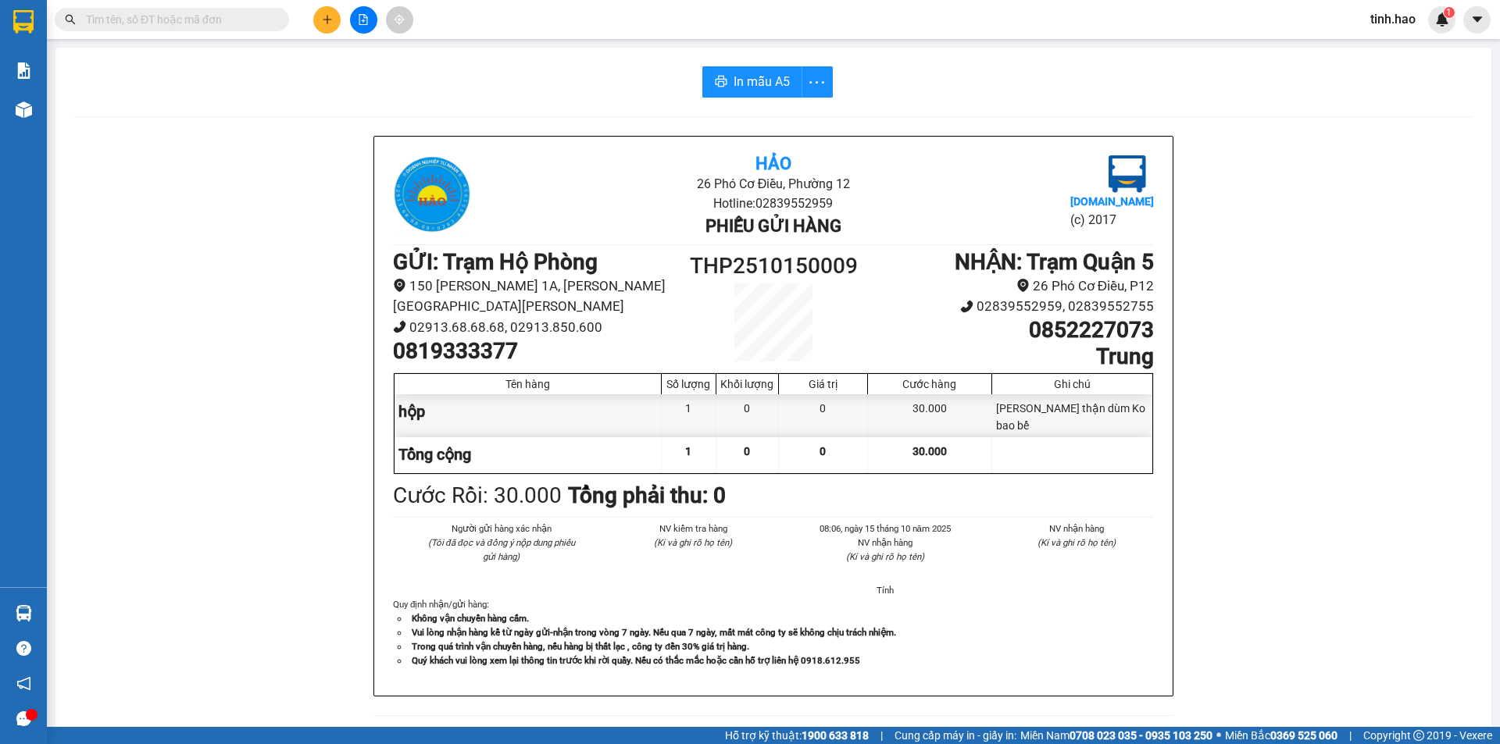
click at [175, 16] on input "text" at bounding box center [178, 19] width 184 height 17
click at [166, 27] on input "text" at bounding box center [178, 19] width 184 height 17
click at [170, 25] on input "text" at bounding box center [178, 19] width 184 height 17
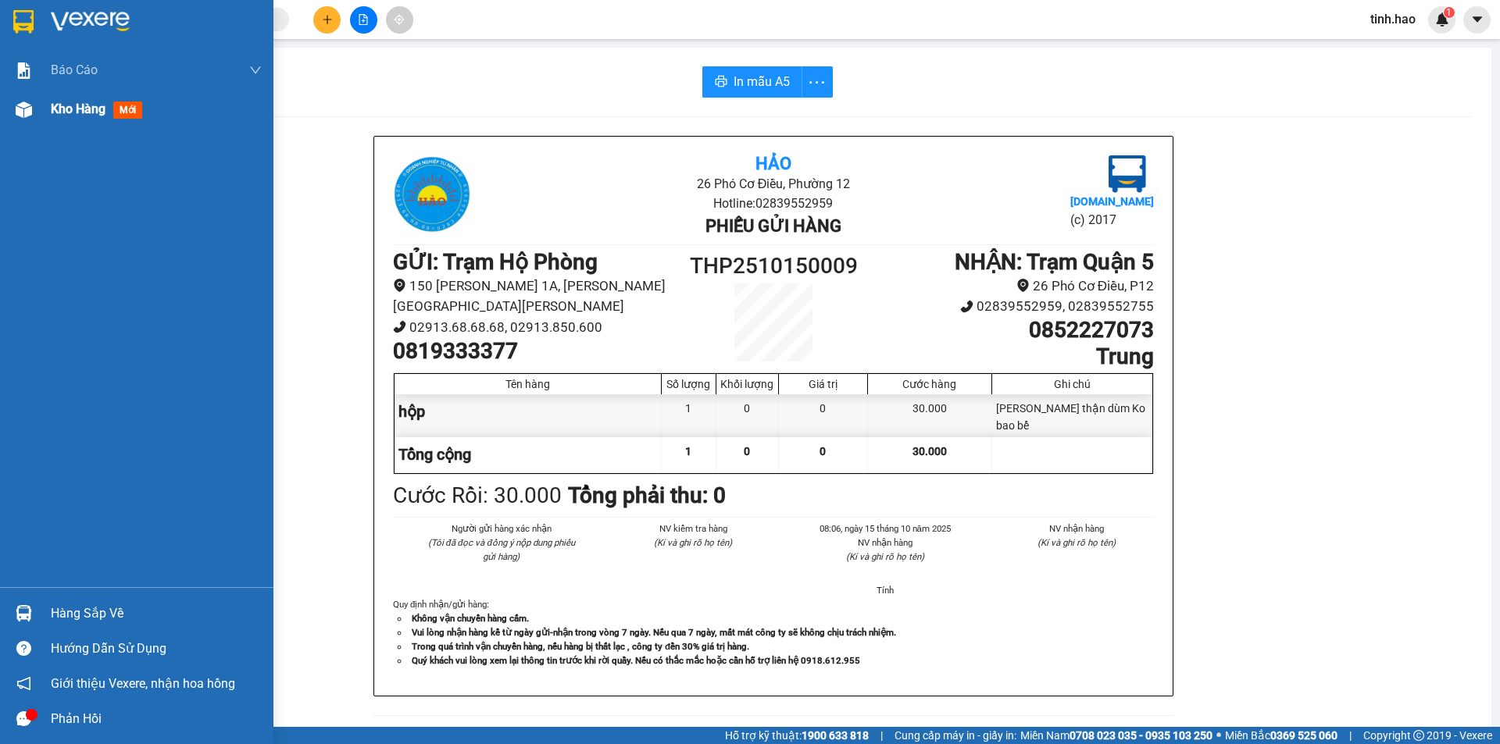
click at [128, 111] on span "mới" at bounding box center [127, 110] width 29 height 17
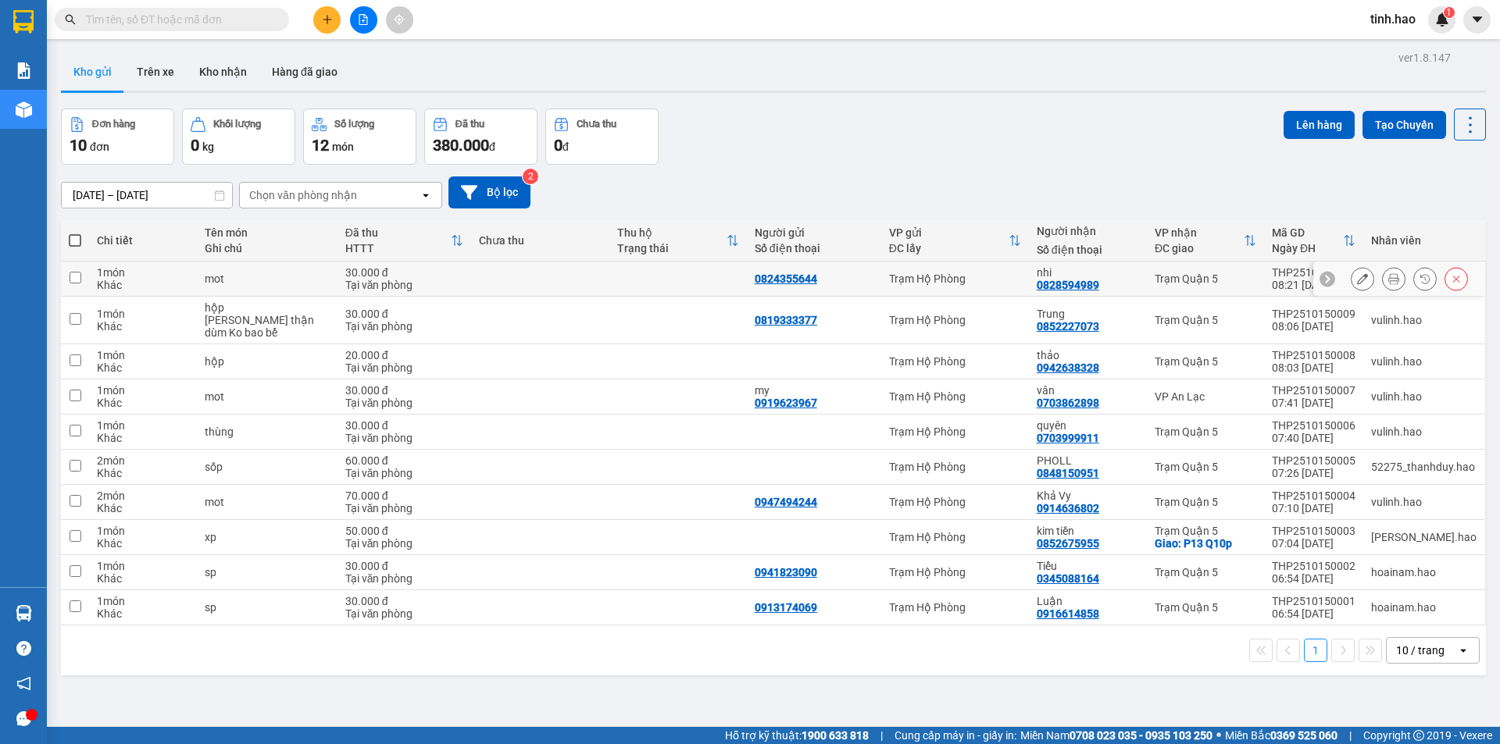
click at [1388, 277] on icon at bounding box center [1393, 278] width 11 height 11
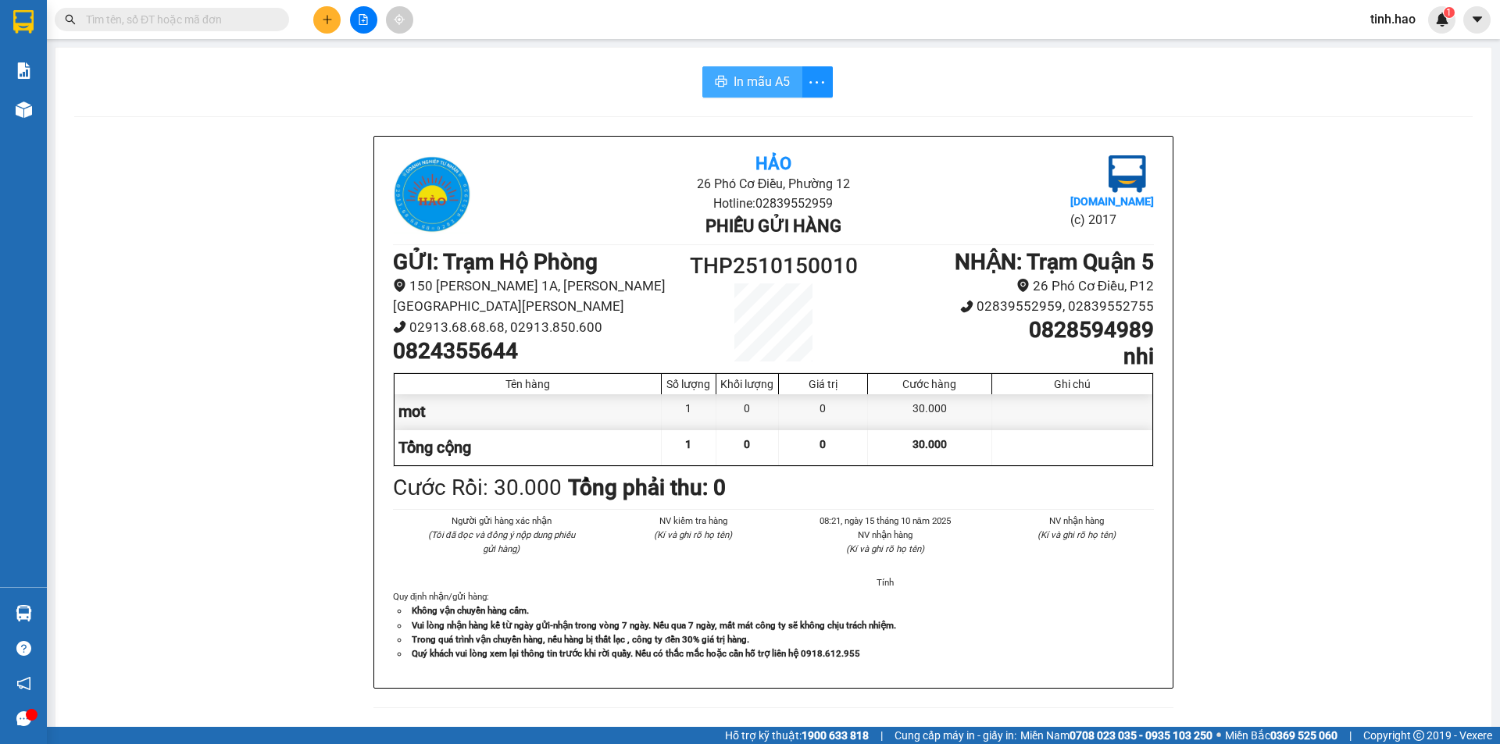
click at [754, 87] on span "In mẫu A5" at bounding box center [761, 82] width 56 height 20
click at [142, 31] on div "Kết quả tìm kiếm ( 62 ) Bộ lọc Thuộc VP này Ngày tạo đơn gần nhất Mã ĐH Trạng t…" at bounding box center [152, 19] width 305 height 27
click at [148, 3] on div "Kết quả tìm kiếm ( 62 ) Bộ lọc Thuộc VP này Ngày tạo đơn gần nhất Mã ĐH Trạng t…" at bounding box center [750, 19] width 1500 height 39
click at [148, 12] on span at bounding box center [172, 19] width 234 height 23
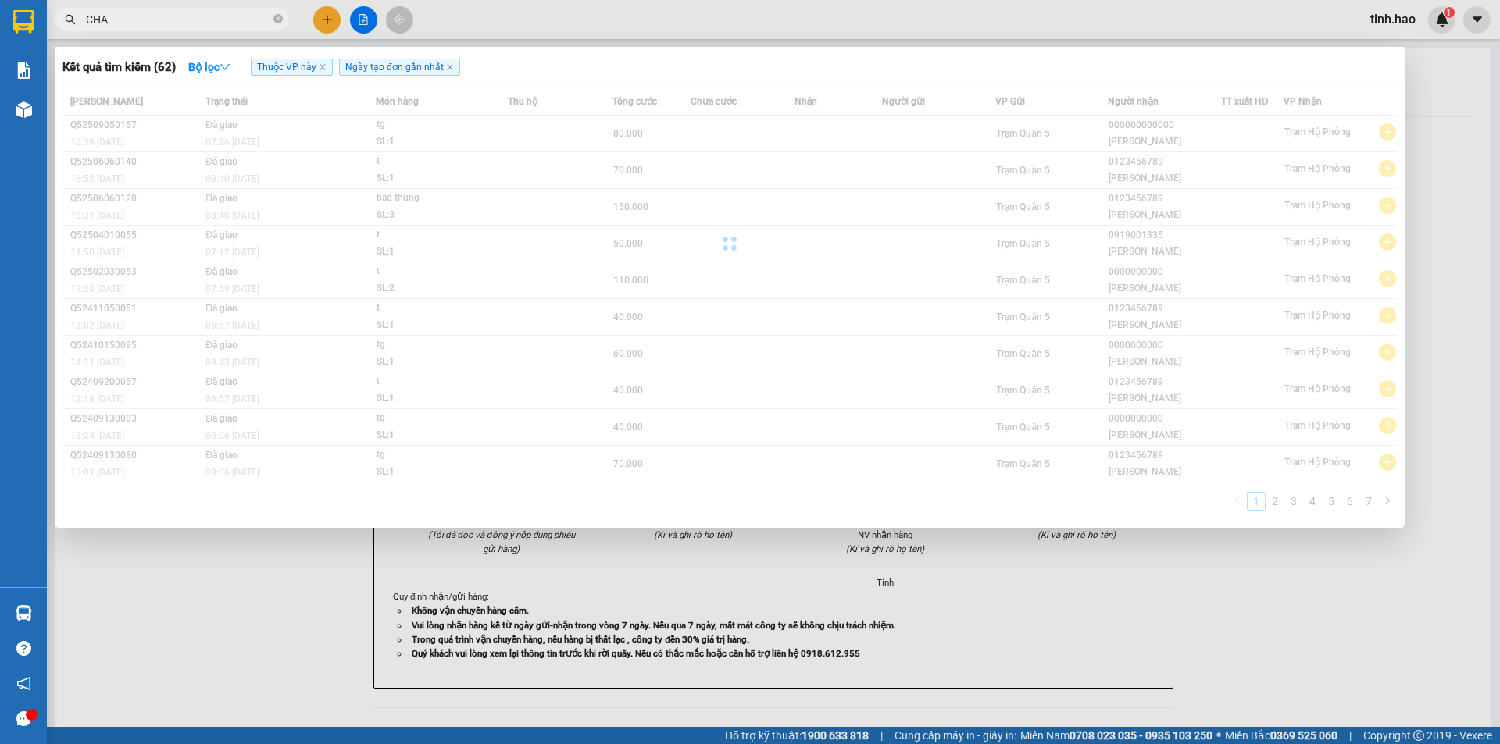
type input "CHAN"
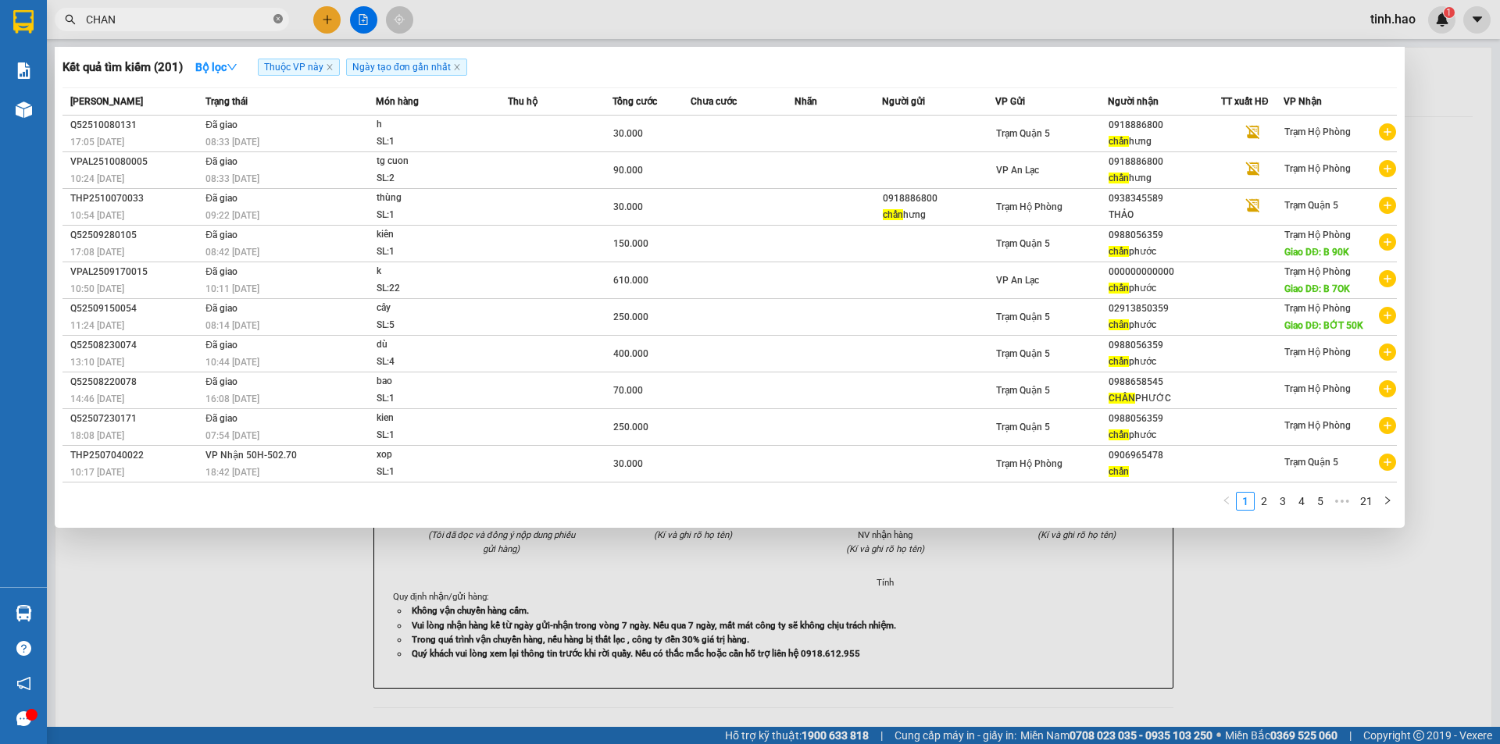
click at [279, 18] on icon "close-circle" at bounding box center [277, 18] width 9 height 9
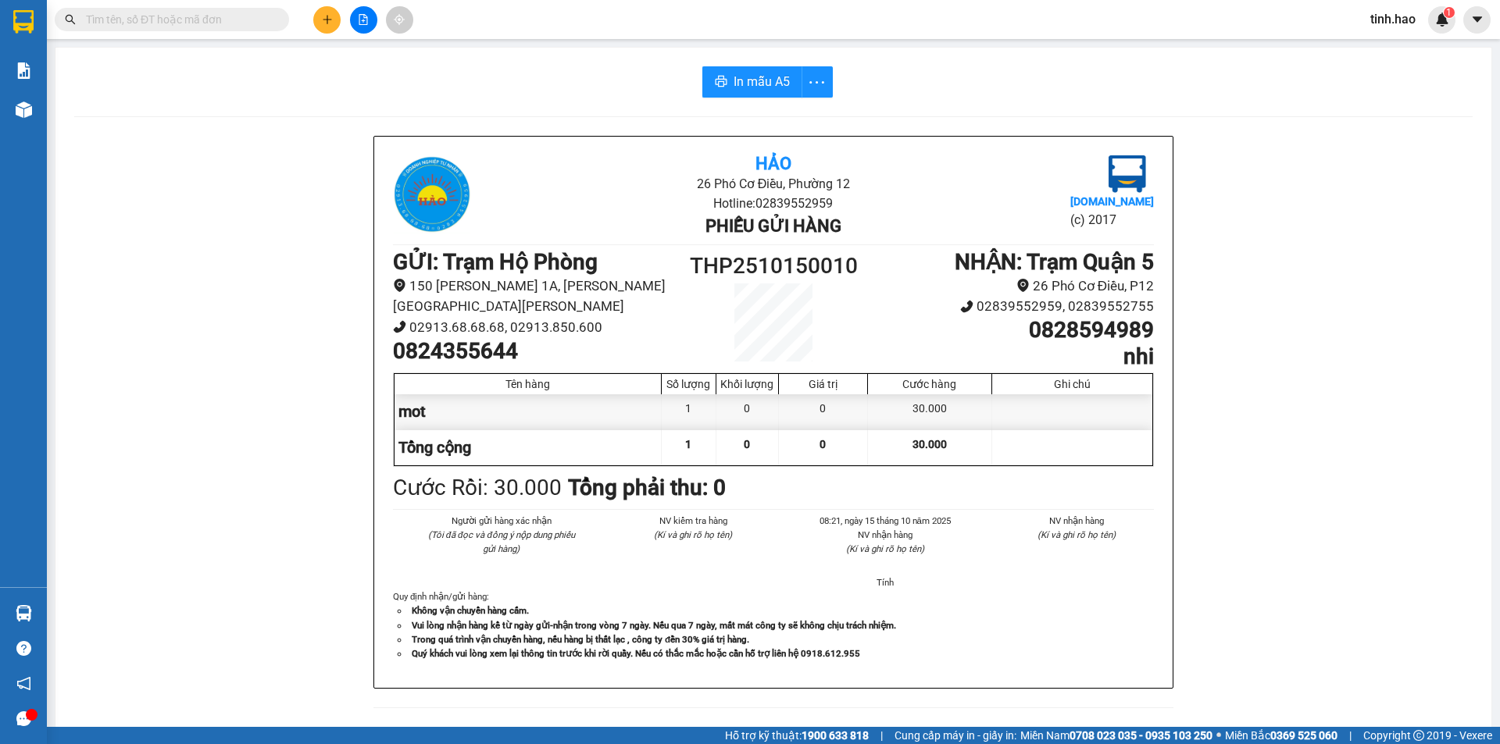
click at [170, 24] on input "text" at bounding box center [178, 19] width 184 height 17
click at [165, 20] on input "text" at bounding box center [178, 19] width 184 height 17
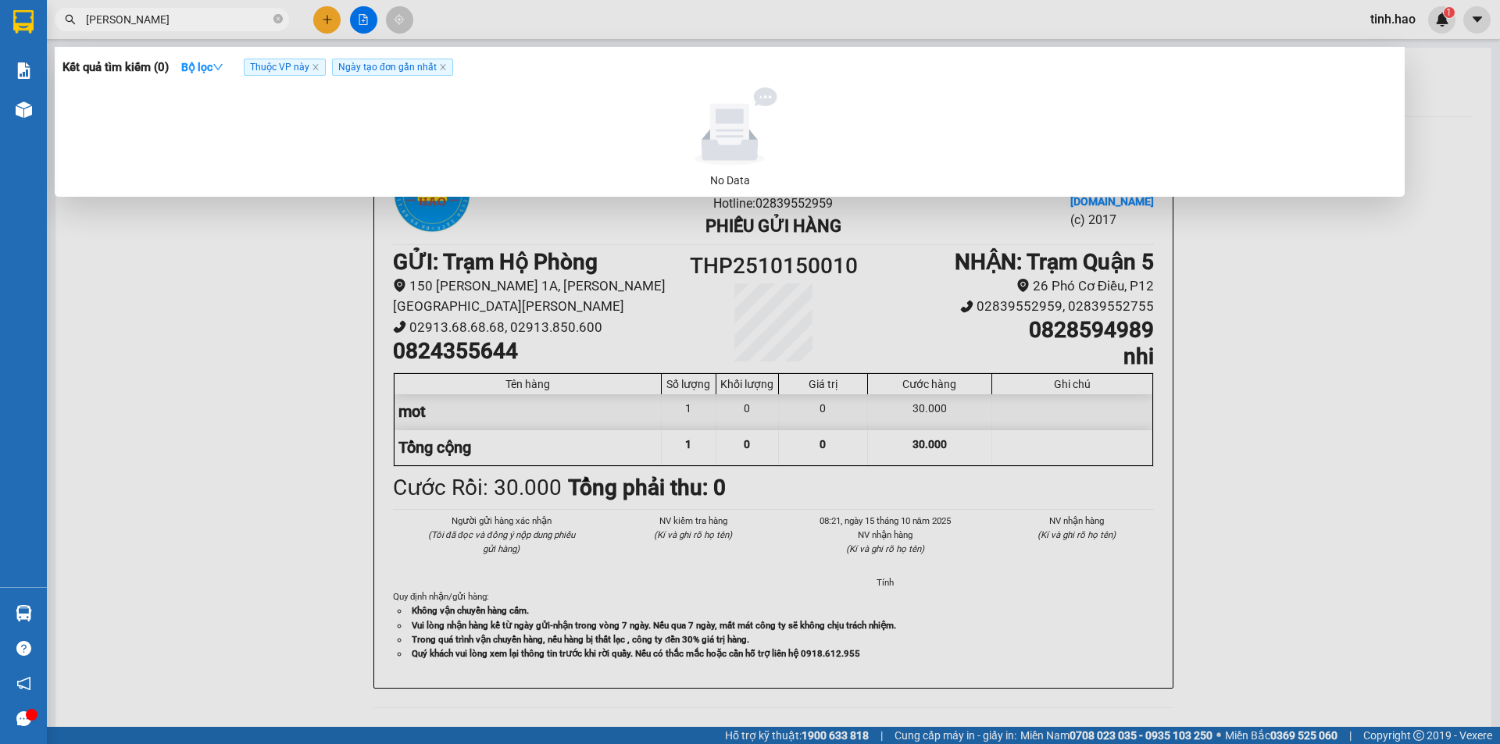
type input "CHAN HUNG"
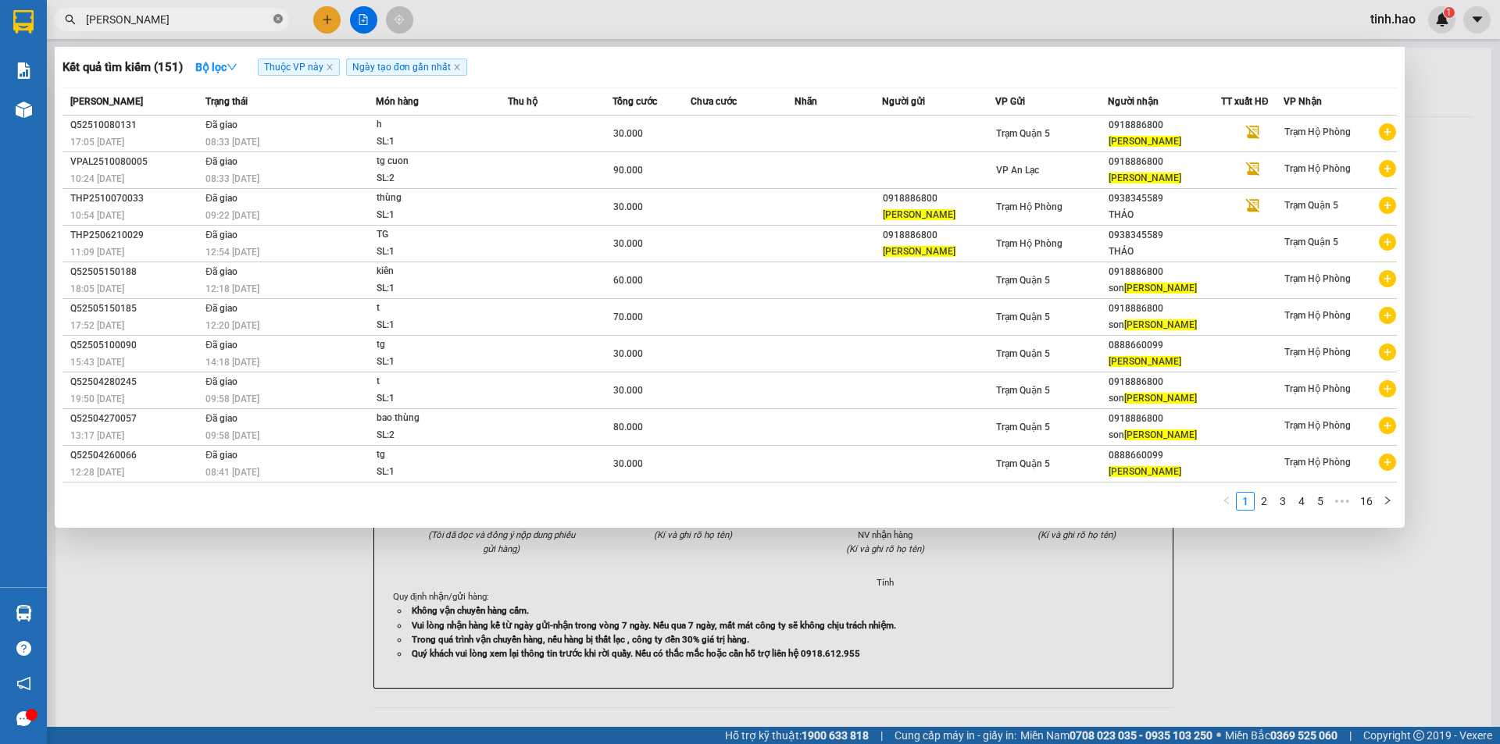
click at [281, 22] on icon "close-circle" at bounding box center [277, 18] width 9 height 9
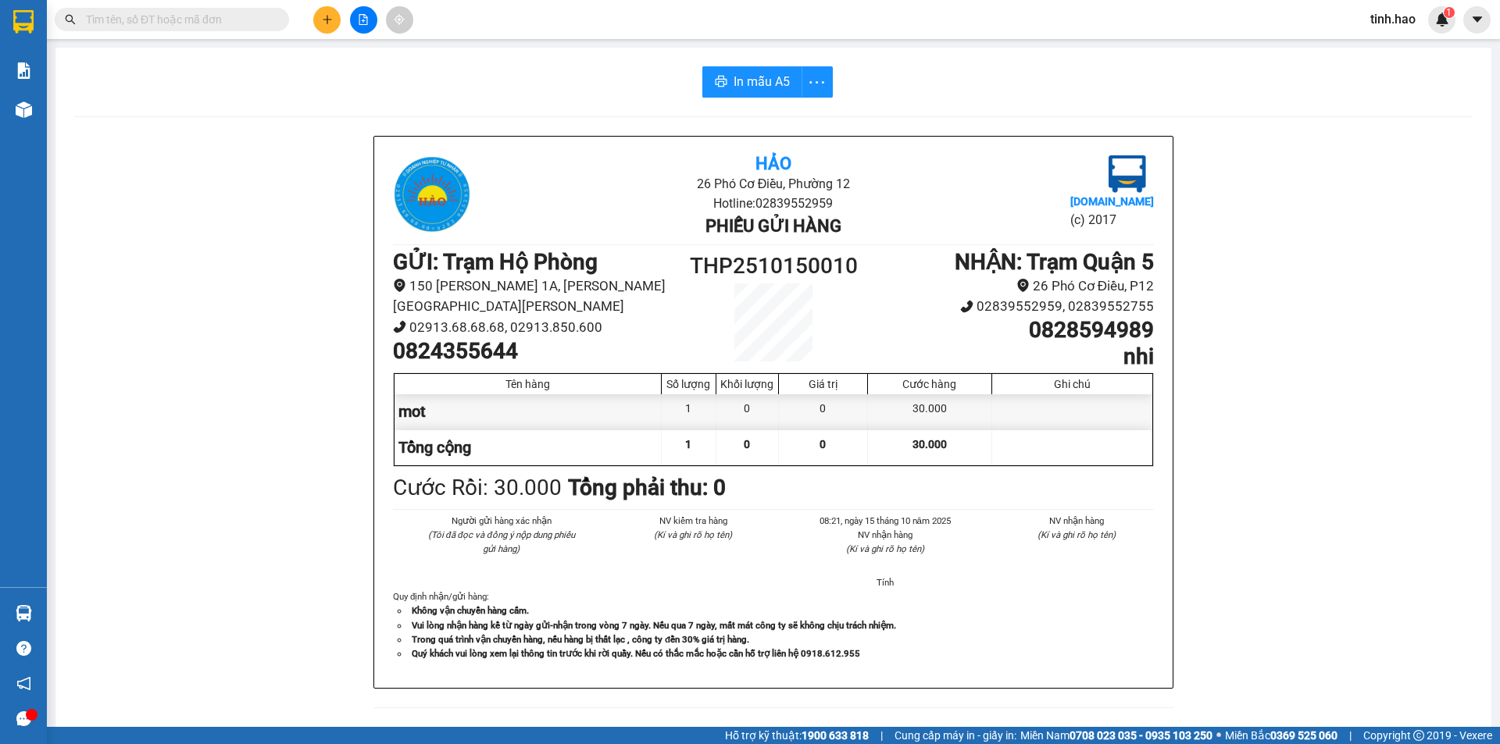
click at [218, 25] on input "text" at bounding box center [178, 19] width 184 height 17
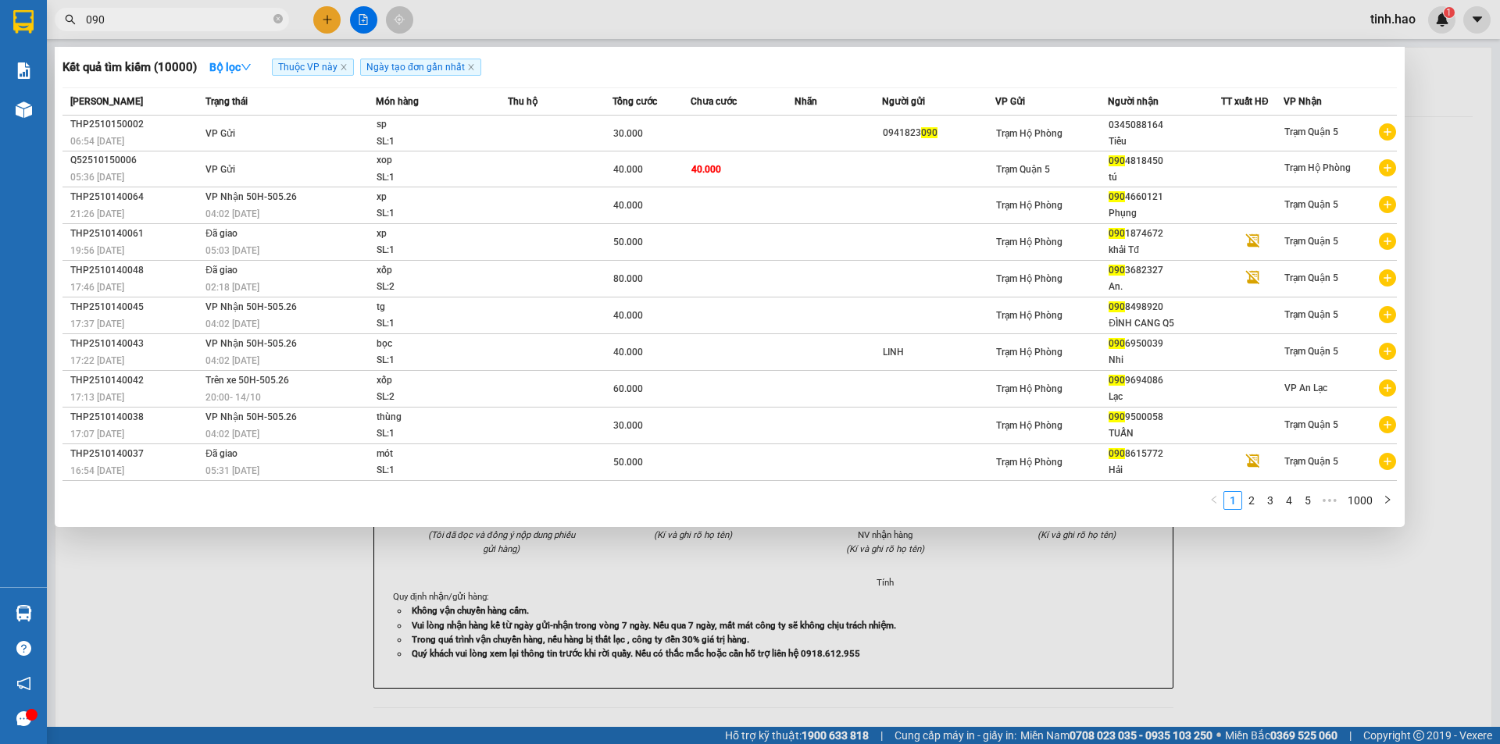
type input "090"
click at [477, 20] on div at bounding box center [750, 372] width 1500 height 744
click at [281, 15] on icon "close-circle" at bounding box center [277, 18] width 9 height 9
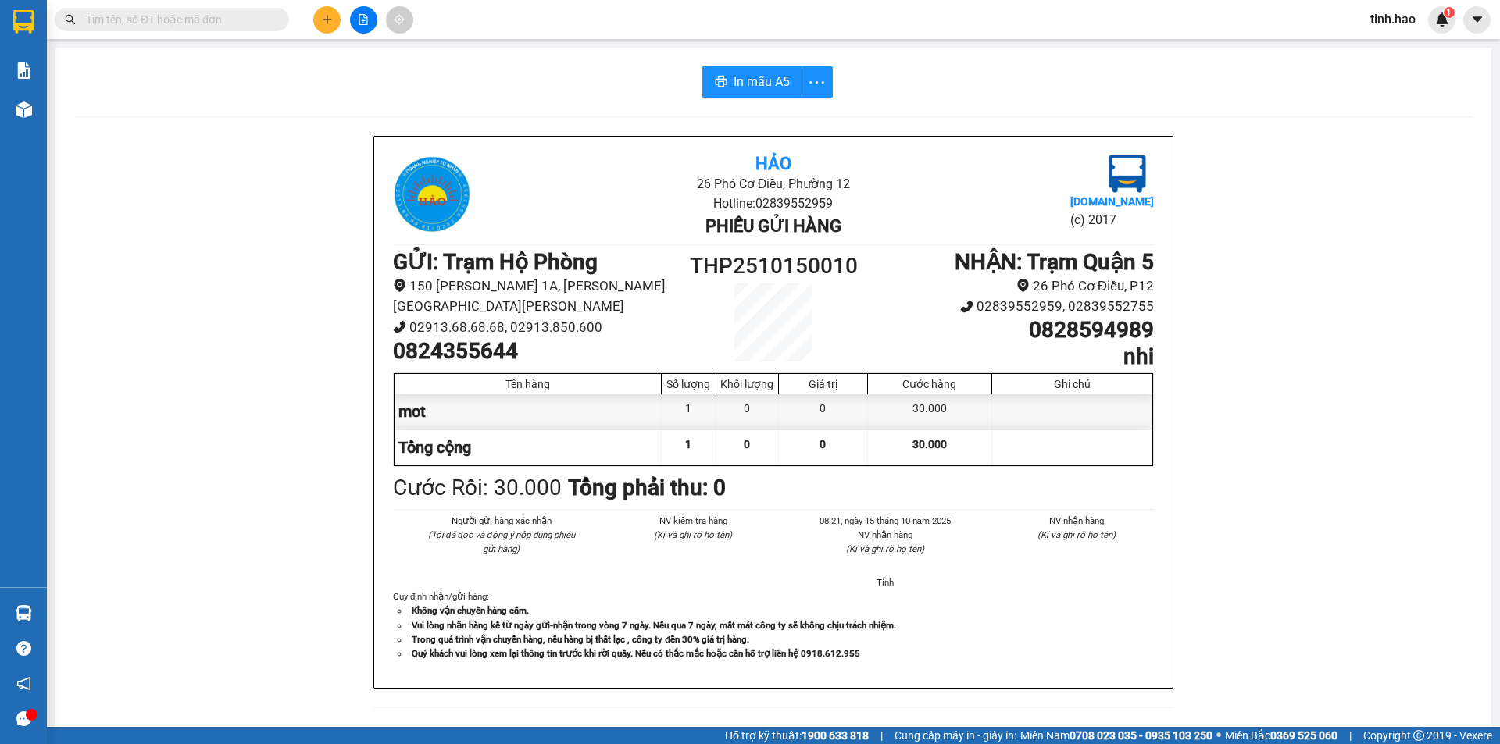
click at [242, 23] on input "text" at bounding box center [178, 19] width 184 height 17
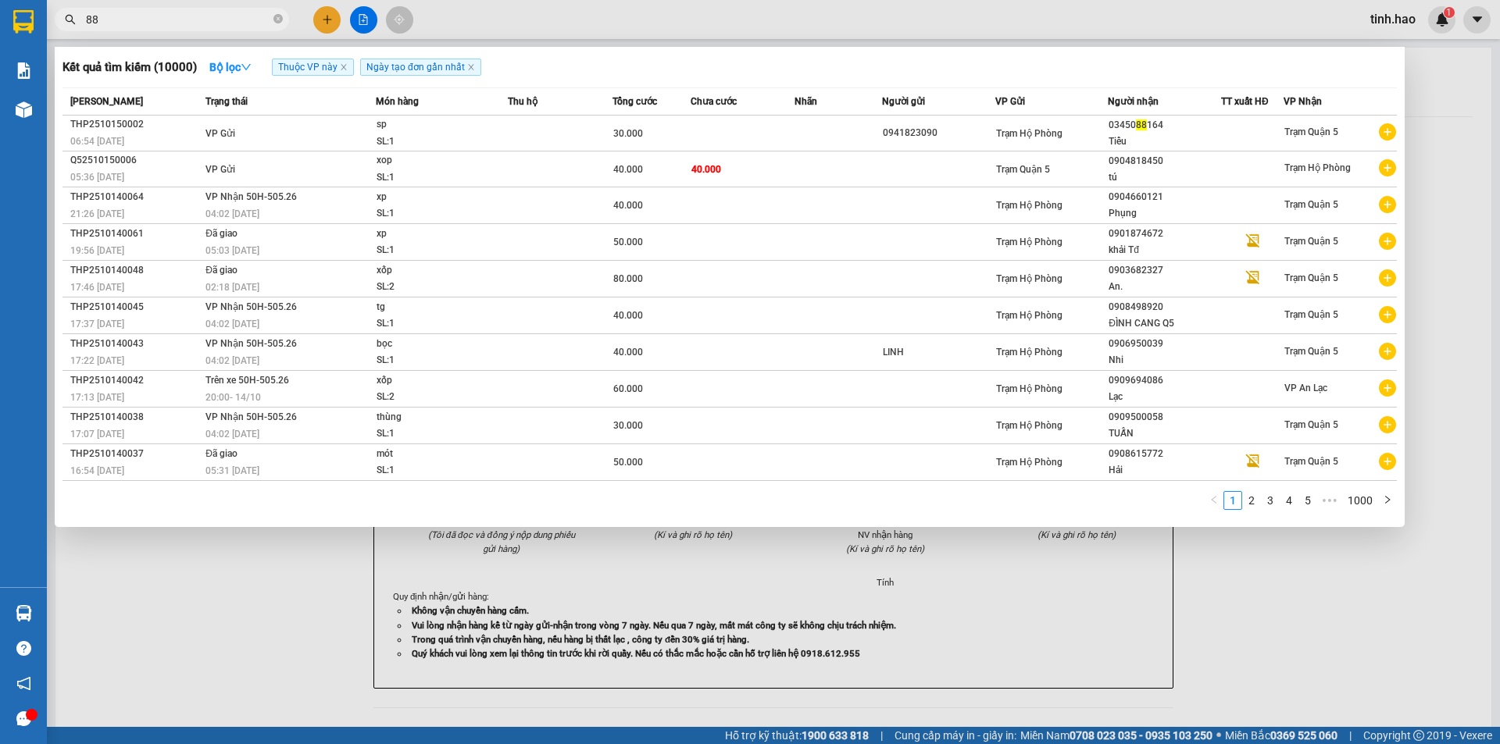
type input "880"
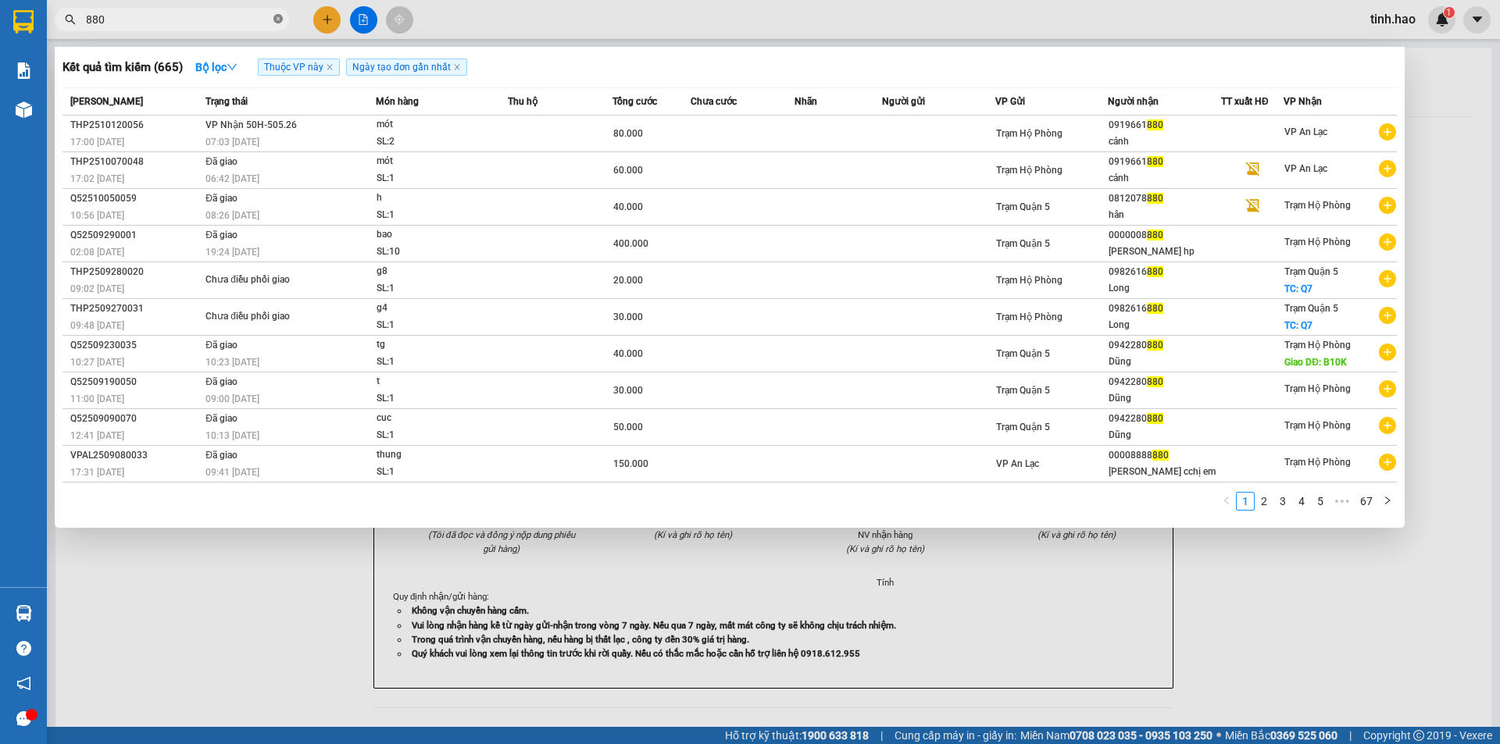
click at [273, 18] on icon "close-circle" at bounding box center [277, 18] width 9 height 9
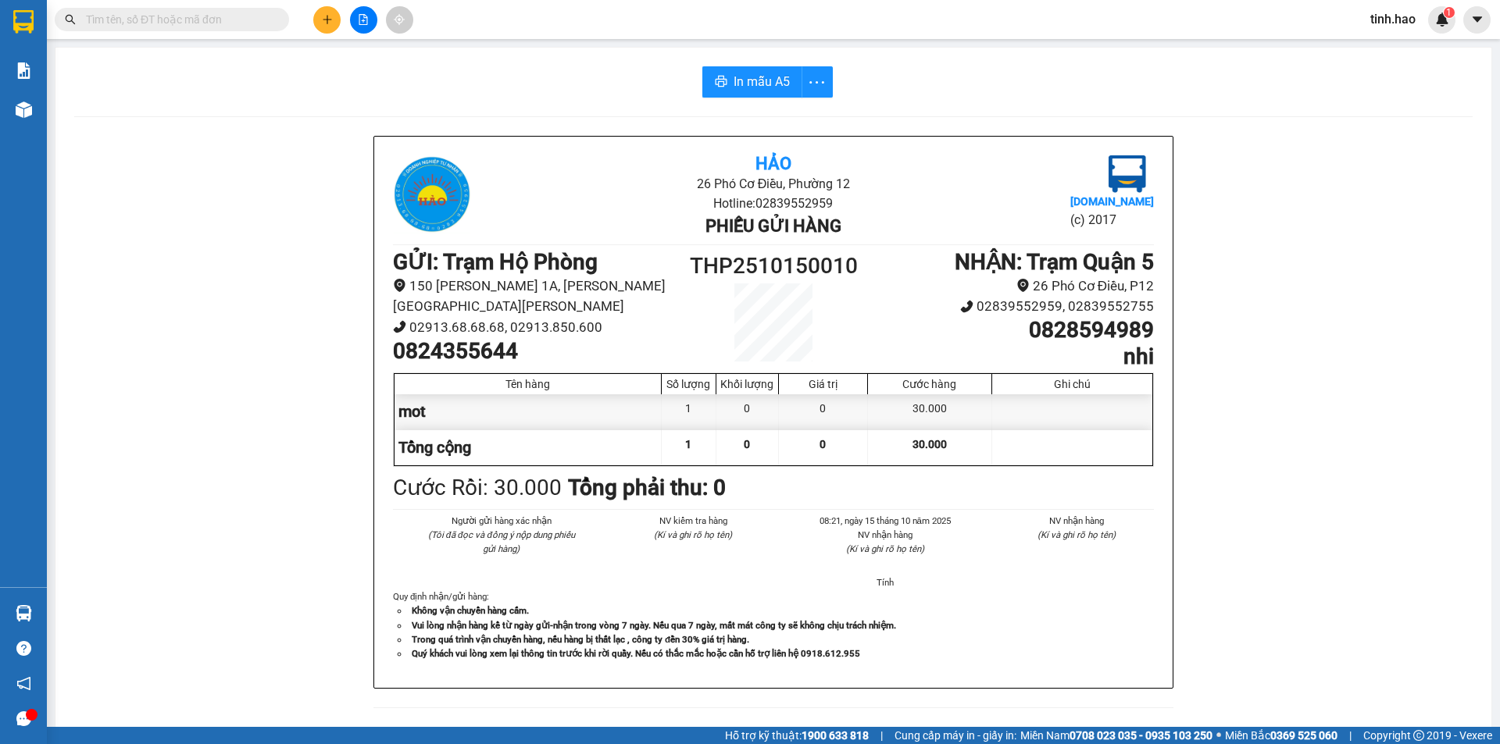
click at [173, 20] on input "text" at bounding box center [178, 19] width 184 height 17
click at [185, 20] on input "text" at bounding box center [178, 19] width 184 height 17
click at [167, 23] on input "text" at bounding box center [178, 19] width 184 height 17
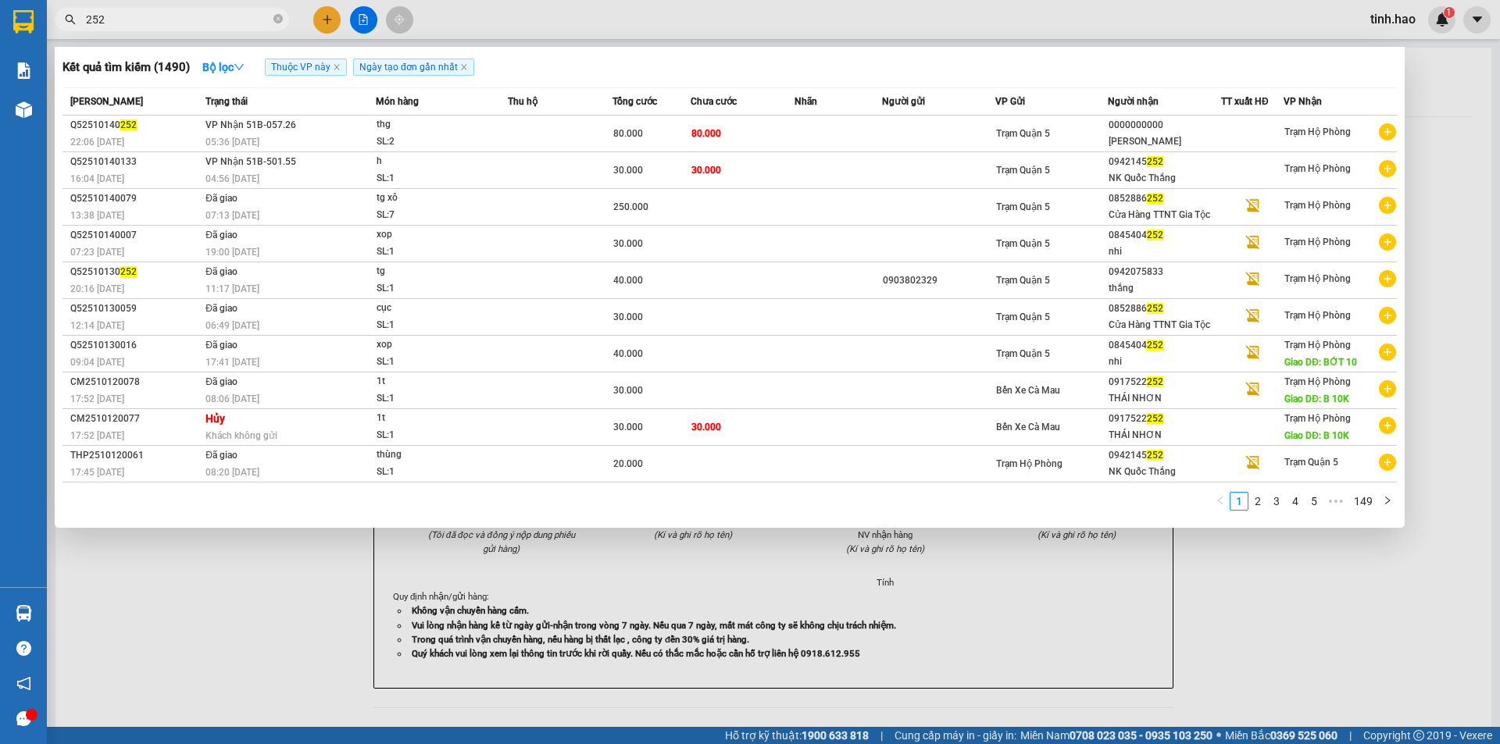
type input "252"
click at [1451, 87] on div at bounding box center [750, 372] width 1500 height 744
click at [277, 12] on span at bounding box center [277, 19] width 9 height 15
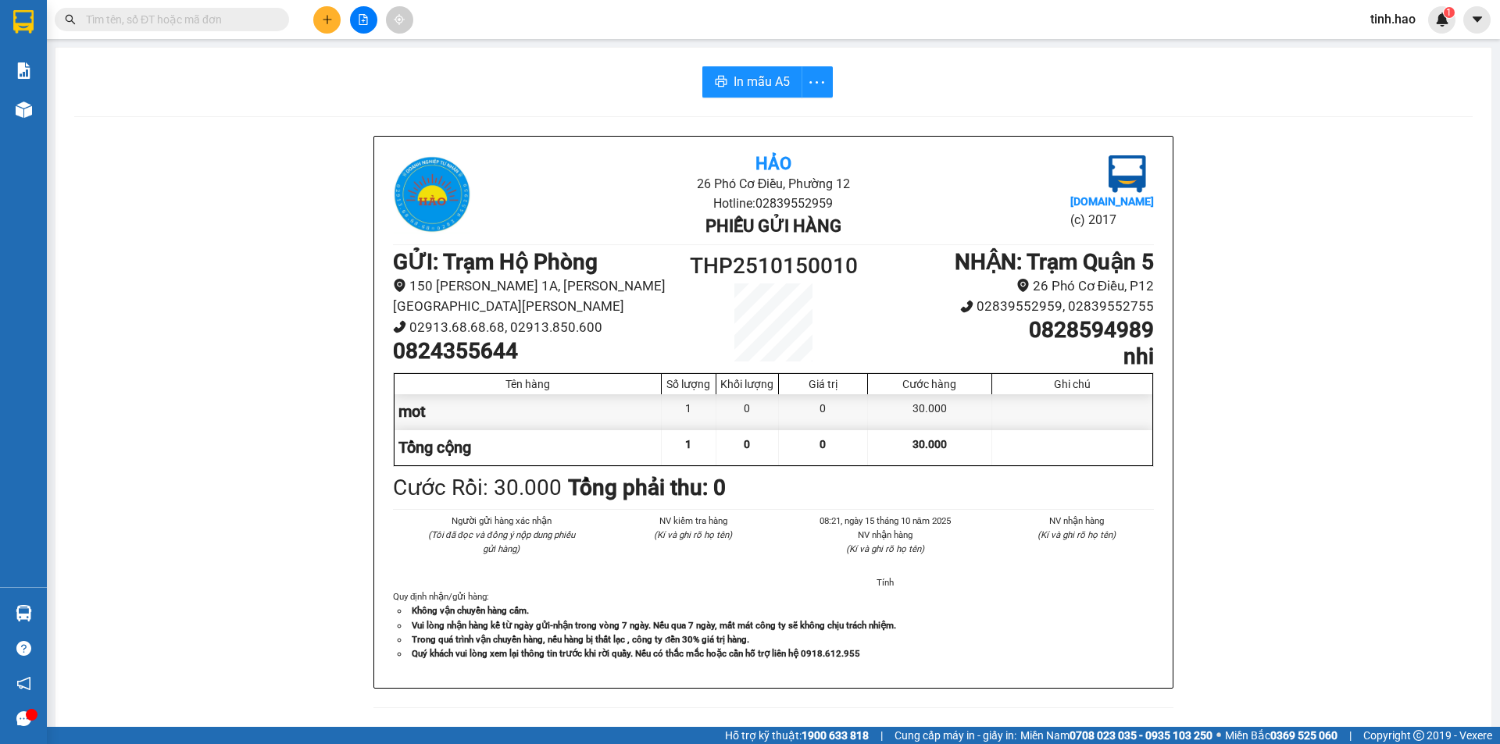
click at [239, 23] on input "text" at bounding box center [178, 19] width 184 height 17
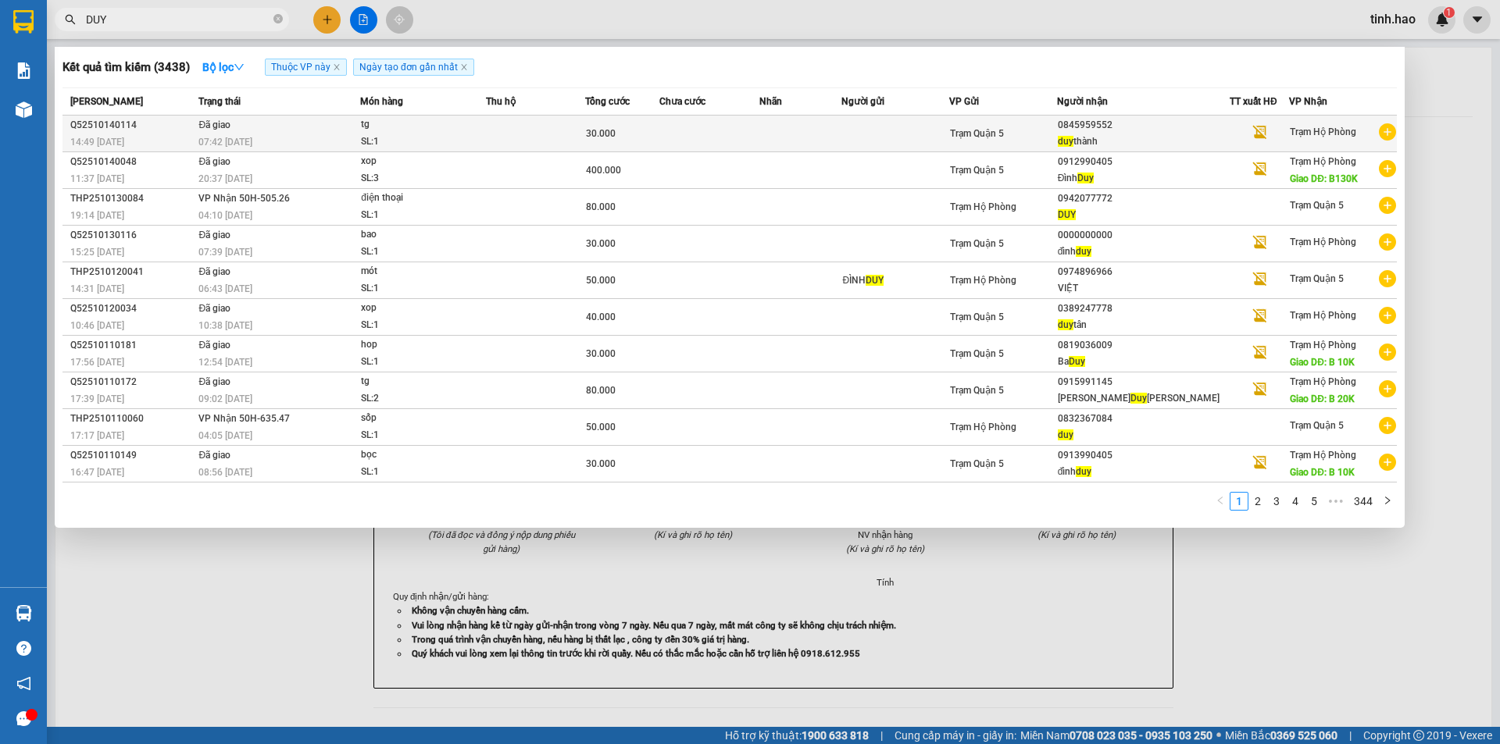
type input "DUY"
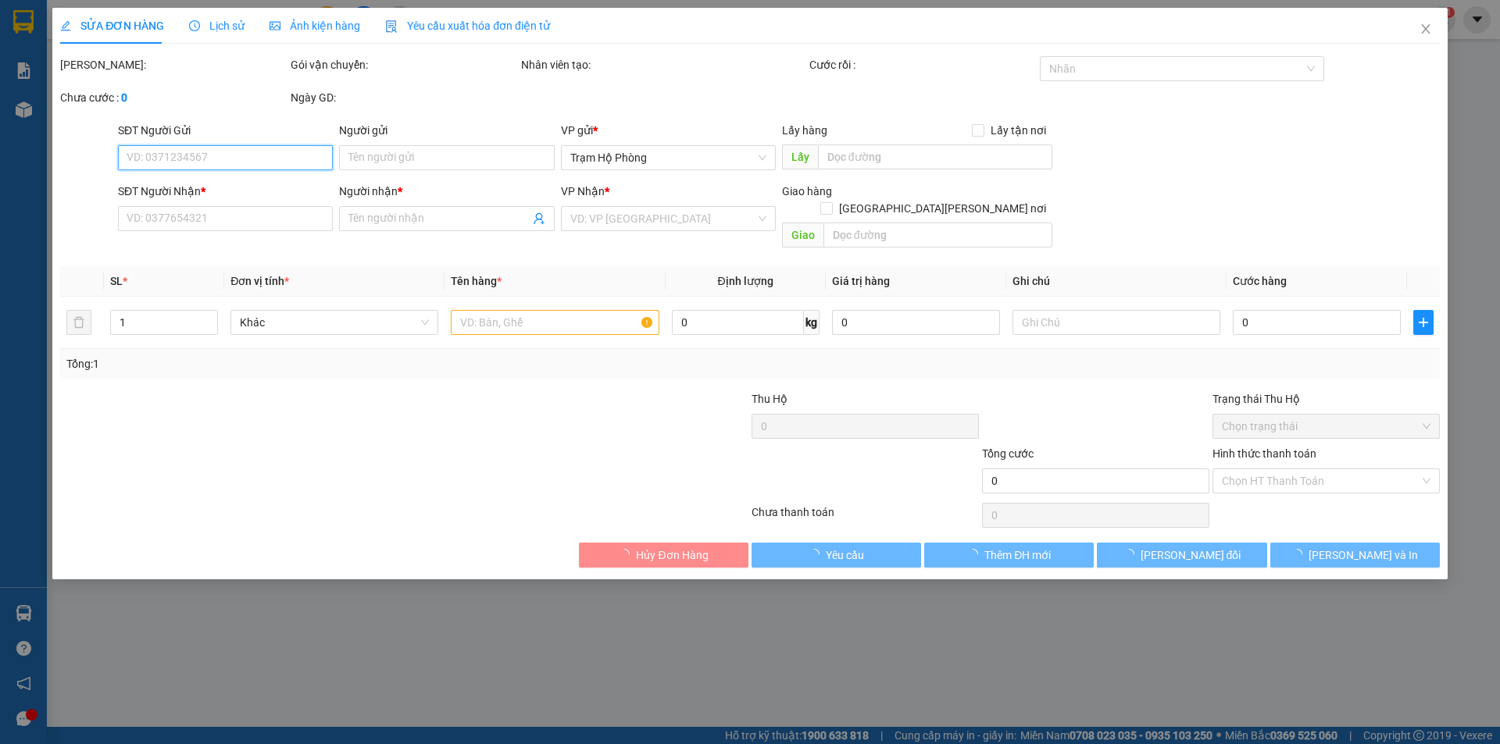
type input "0845959552"
type input "duy thành"
type input "30.000"
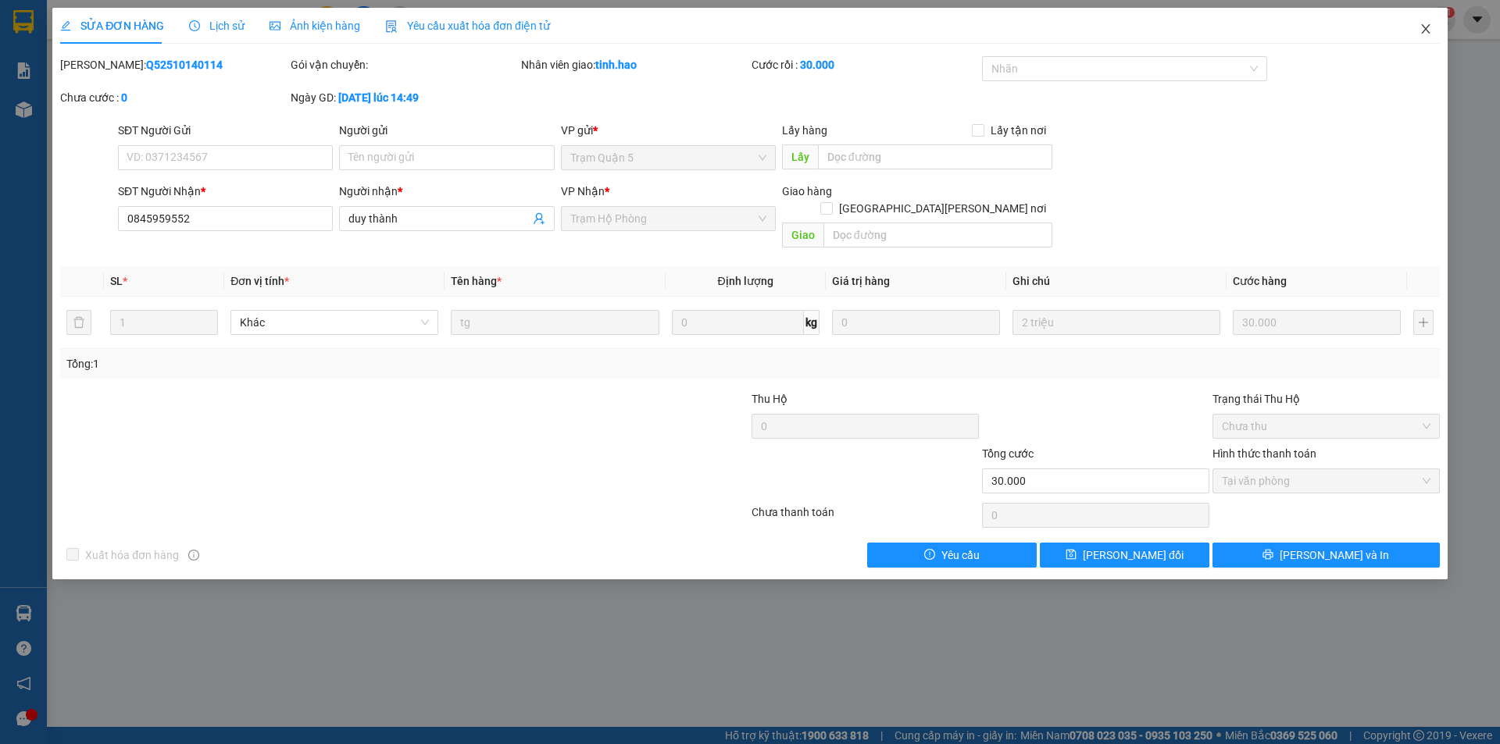
drag, startPoint x: 1431, startPoint y: 23, endPoint x: 1419, endPoint y: 26, distance: 12.1
click at [1431, 23] on span "Close" at bounding box center [1426, 30] width 44 height 44
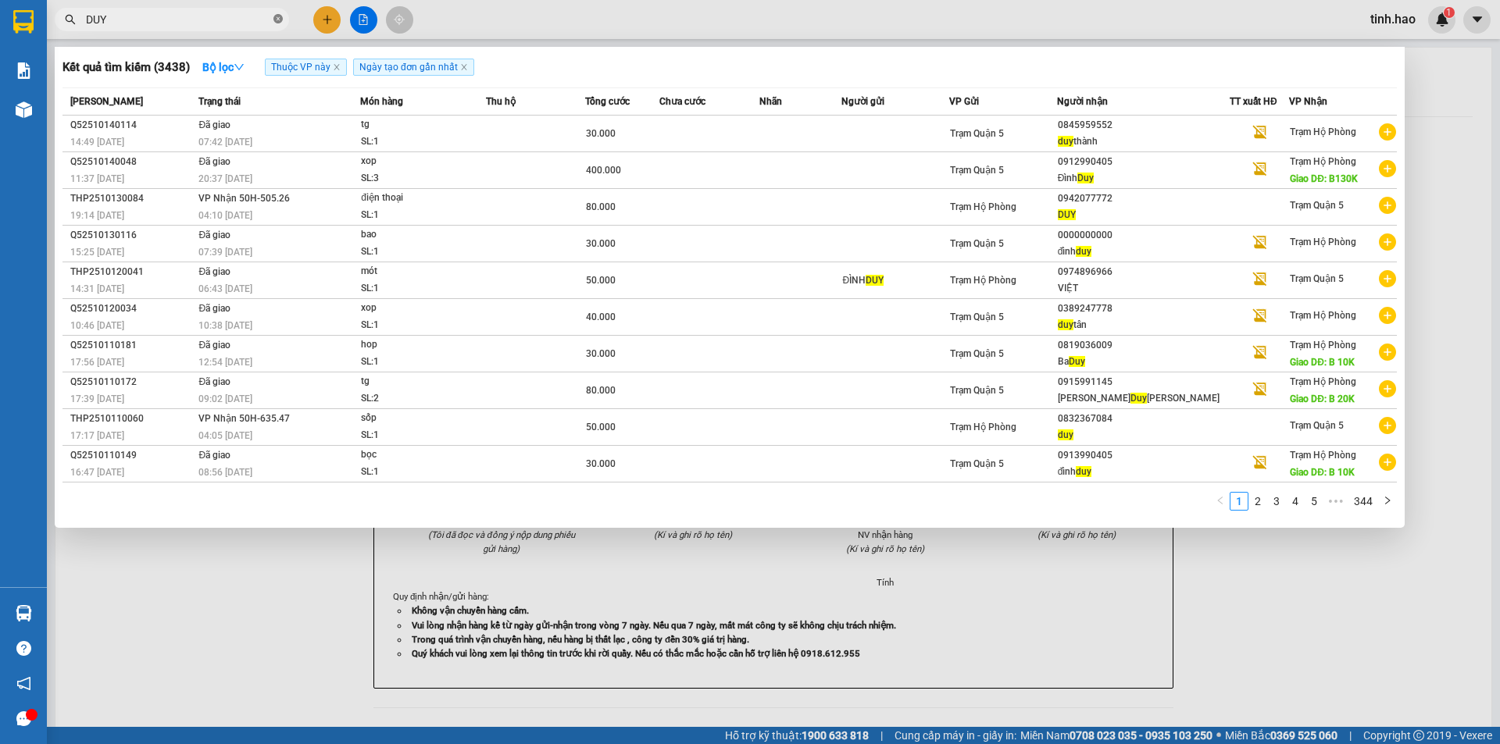
click at [282, 16] on icon "close-circle" at bounding box center [277, 18] width 9 height 9
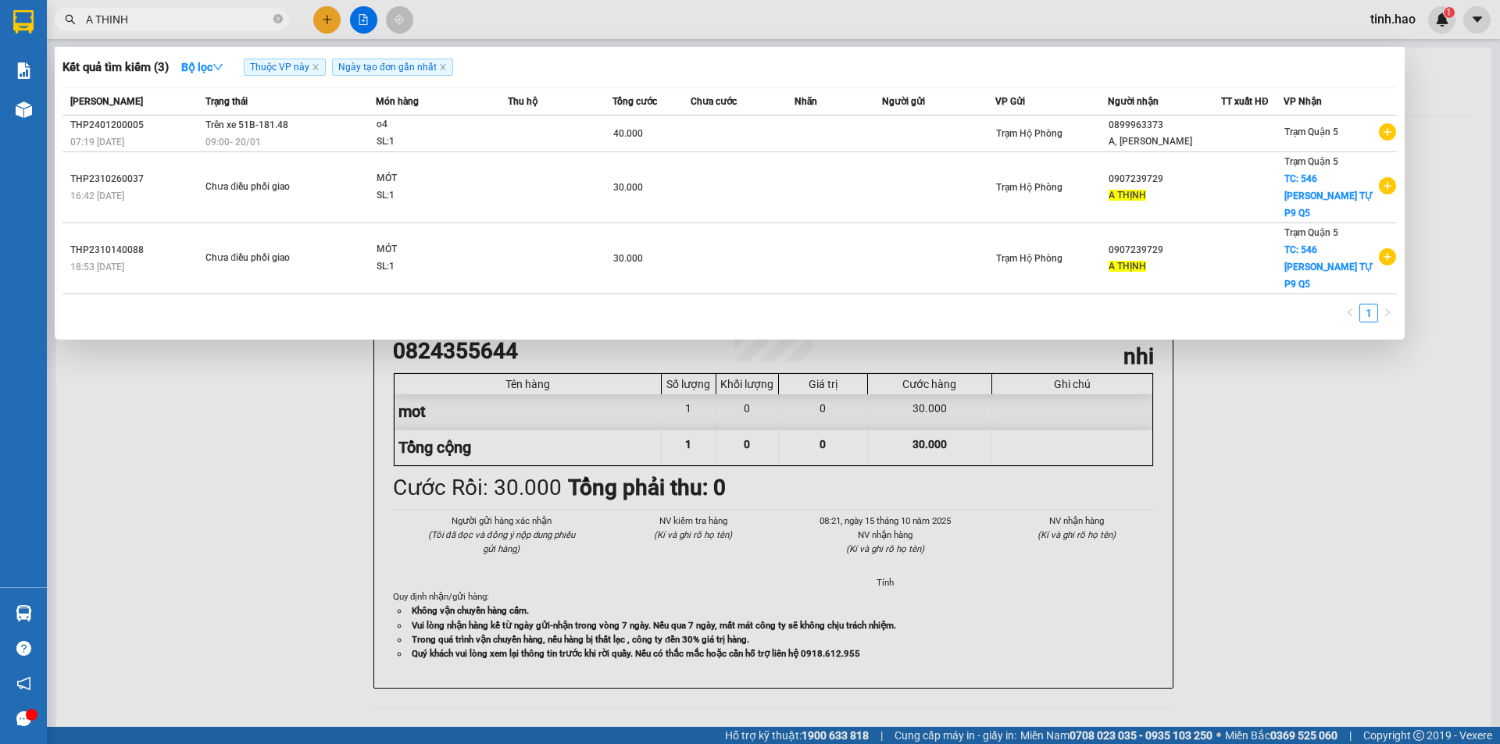
type input "A THINH"
click at [745, 23] on div at bounding box center [750, 372] width 1500 height 744
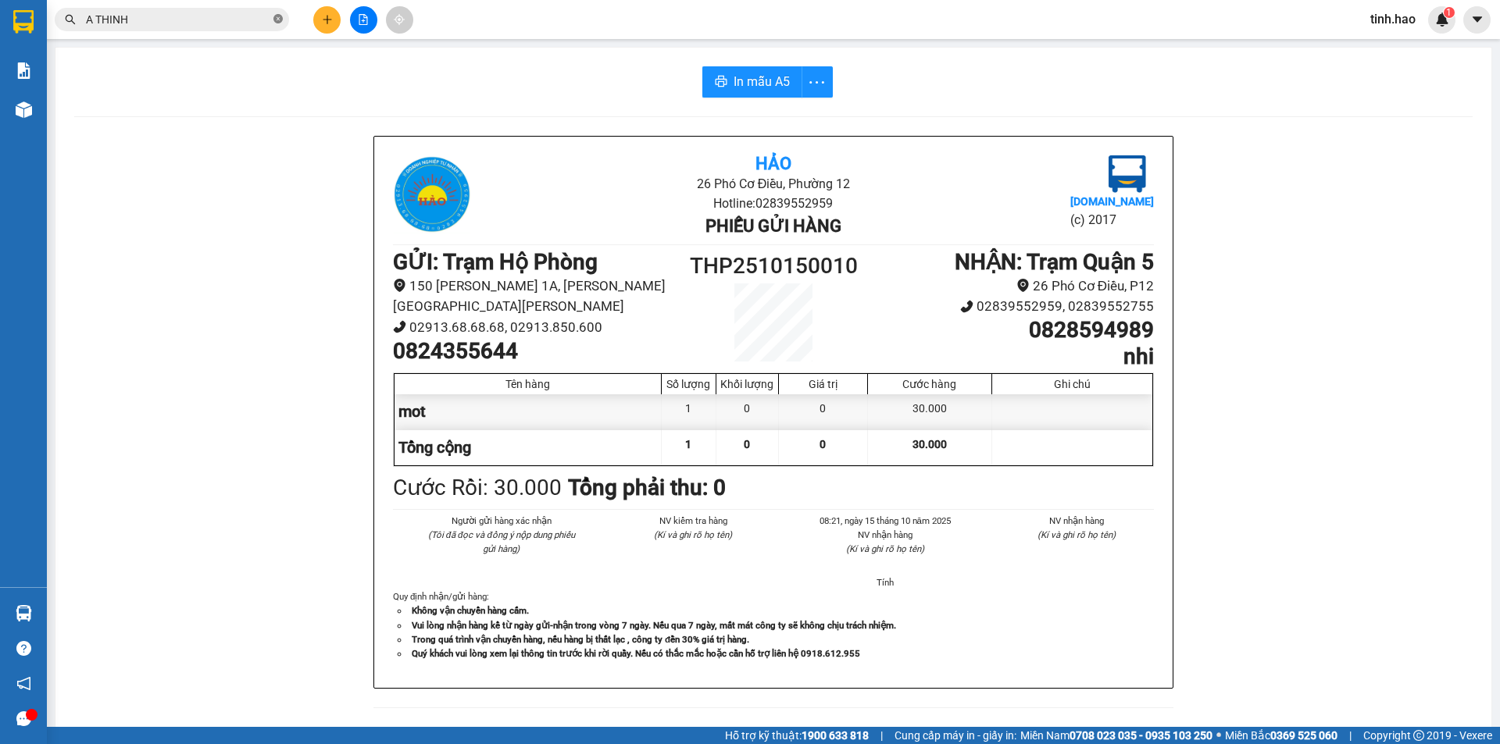
click at [278, 20] on icon "close-circle" at bounding box center [277, 18] width 9 height 9
click at [170, 23] on input "text" at bounding box center [178, 19] width 184 height 17
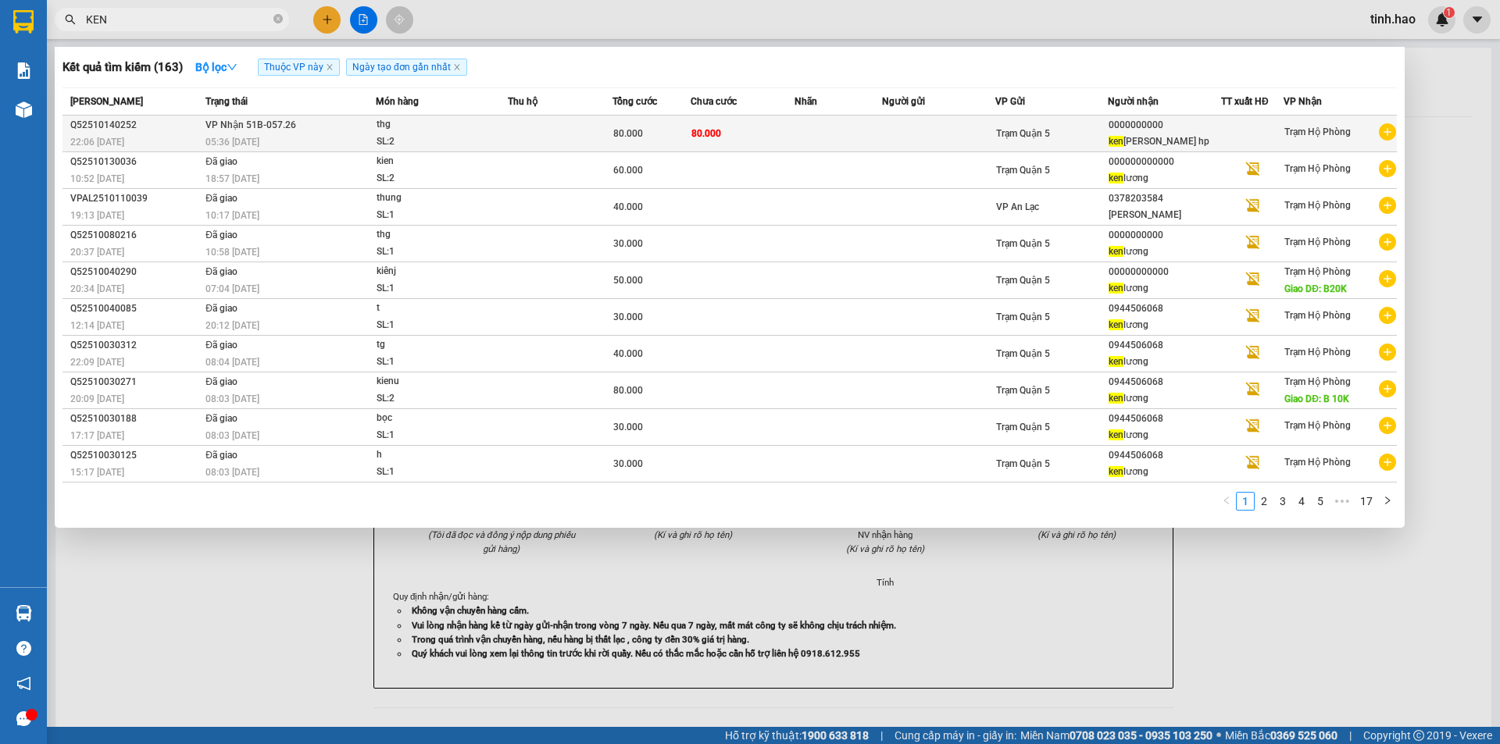
type input "KEN"
click at [833, 130] on td at bounding box center [837, 134] width 87 height 37
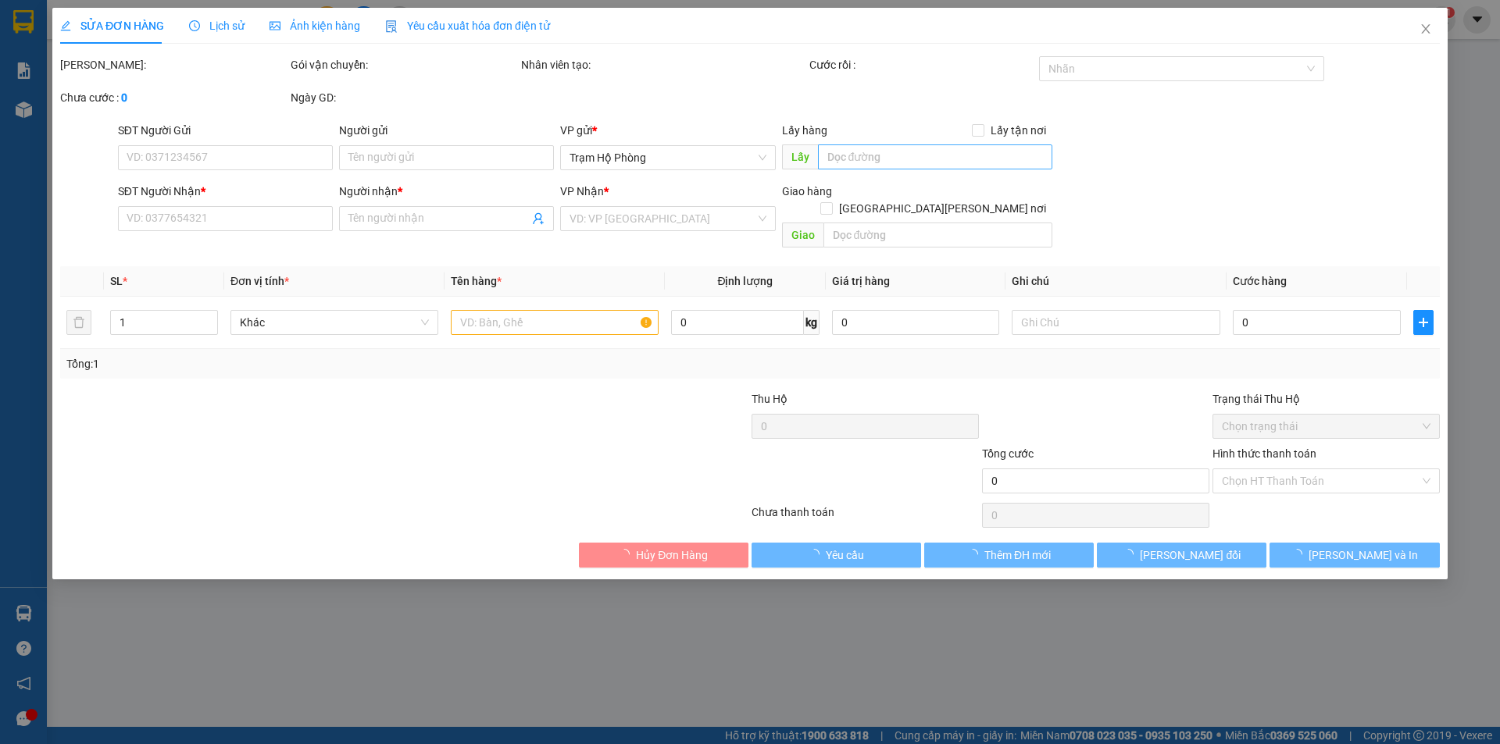
type input "0000000000"
type input "ken lương hp"
type input "80.000"
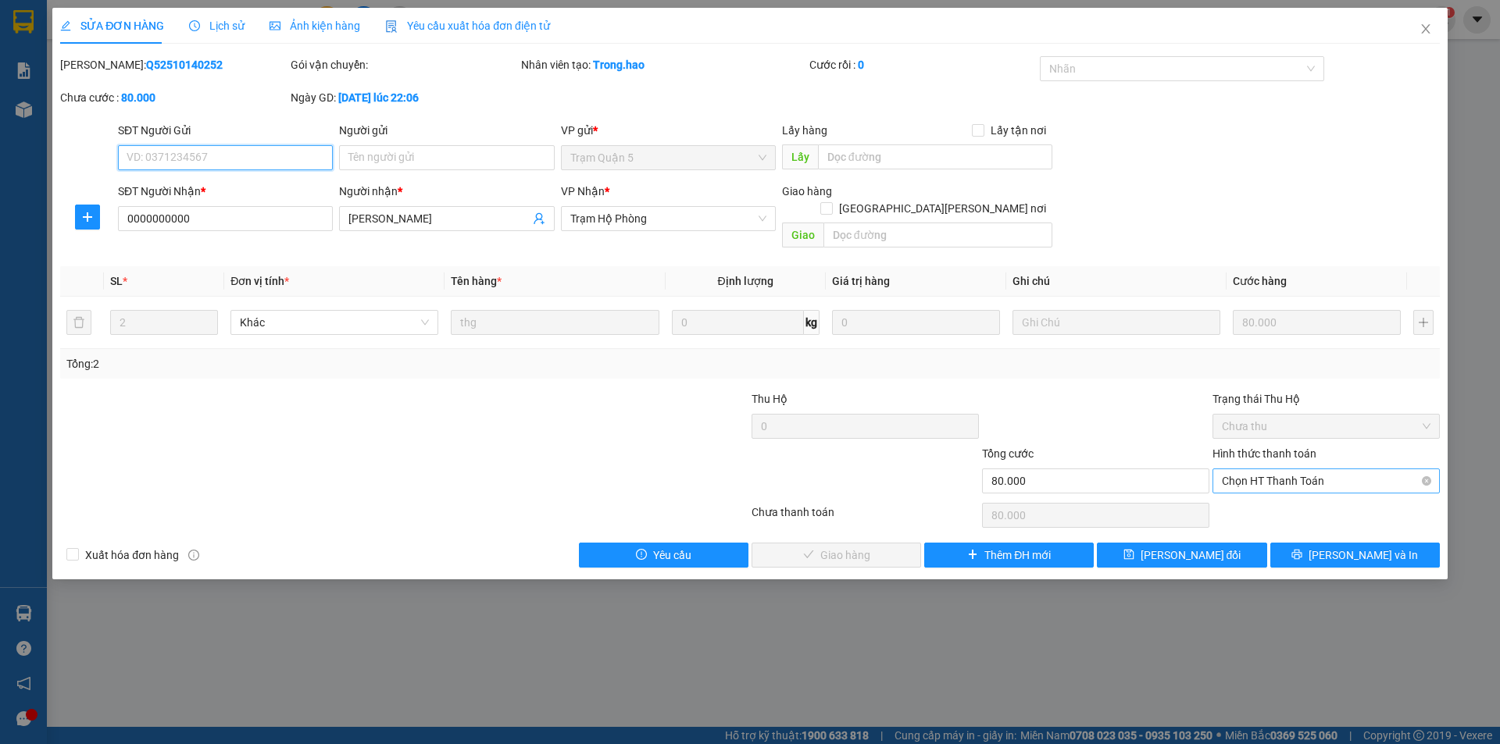
click at [1261, 469] on span "Chọn HT Thanh Toán" at bounding box center [1326, 480] width 209 height 23
click at [1263, 496] on div "Tại văn phòng" at bounding box center [1326, 495] width 209 height 17
type input "0"
click at [885, 547] on span "Lưu và Giao hàng" at bounding box center [886, 555] width 211 height 17
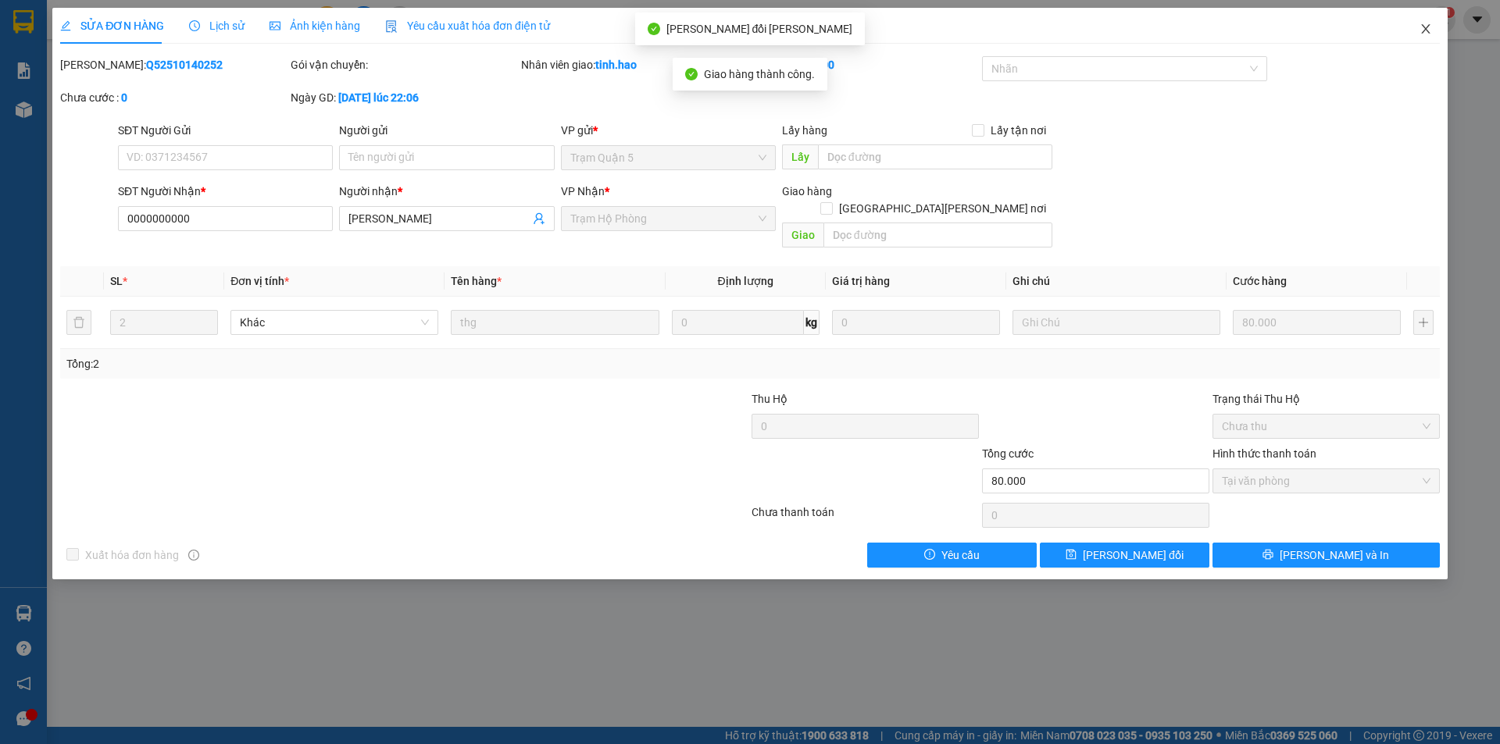
drag, startPoint x: 1426, startPoint y: 29, endPoint x: 1426, endPoint y: 39, distance: 10.2
click at [1426, 30] on icon "close" at bounding box center [1425, 29] width 12 height 12
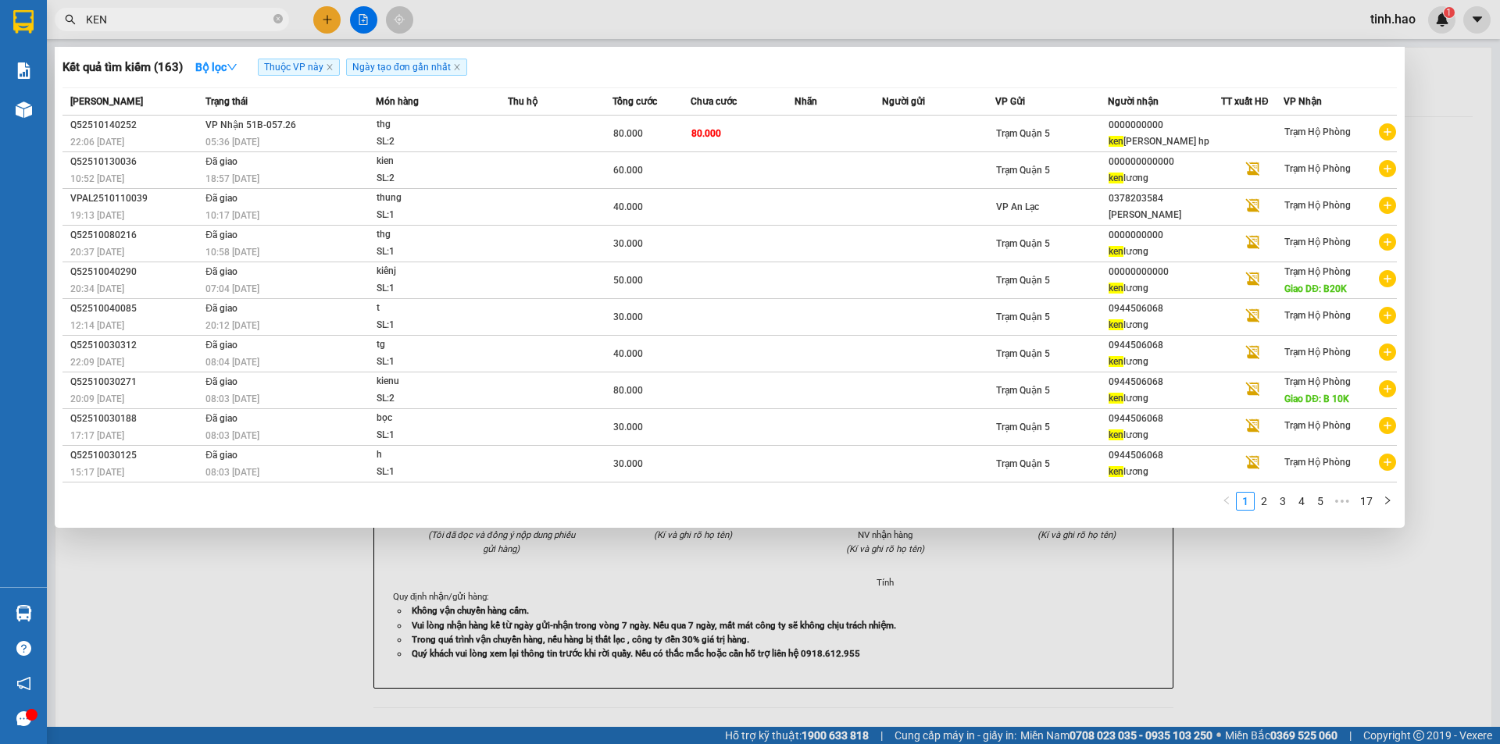
drag, startPoint x: 283, startPoint y: 16, endPoint x: 269, endPoint y: 12, distance: 14.6
click at [280, 16] on span "KEN" at bounding box center [172, 19] width 234 height 23
click at [223, 23] on input "KEN" at bounding box center [178, 19] width 184 height 17
type input "K"
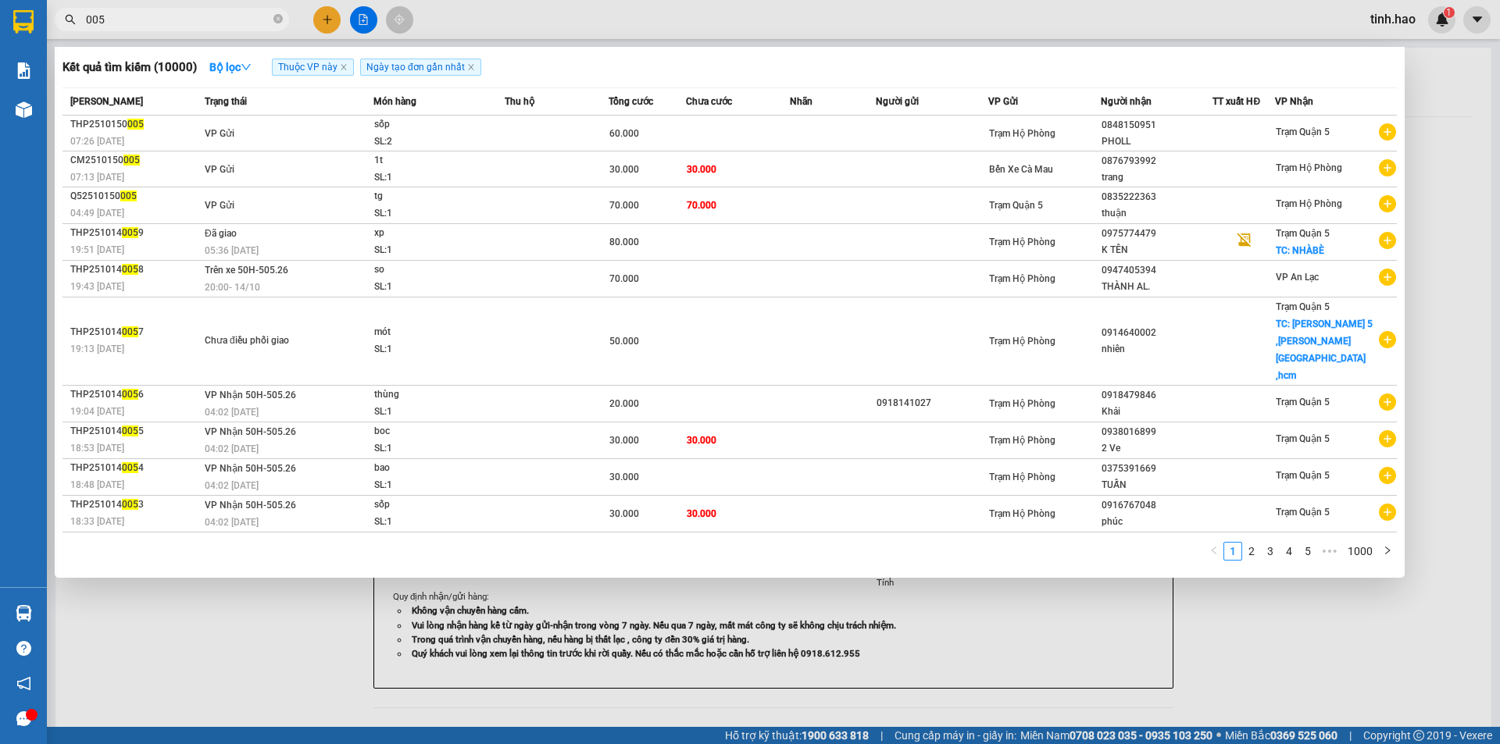
type input "005"
click at [276, 20] on span "005" at bounding box center [172, 19] width 234 height 23
click at [276, 20] on icon "close-circle" at bounding box center [277, 18] width 9 height 9
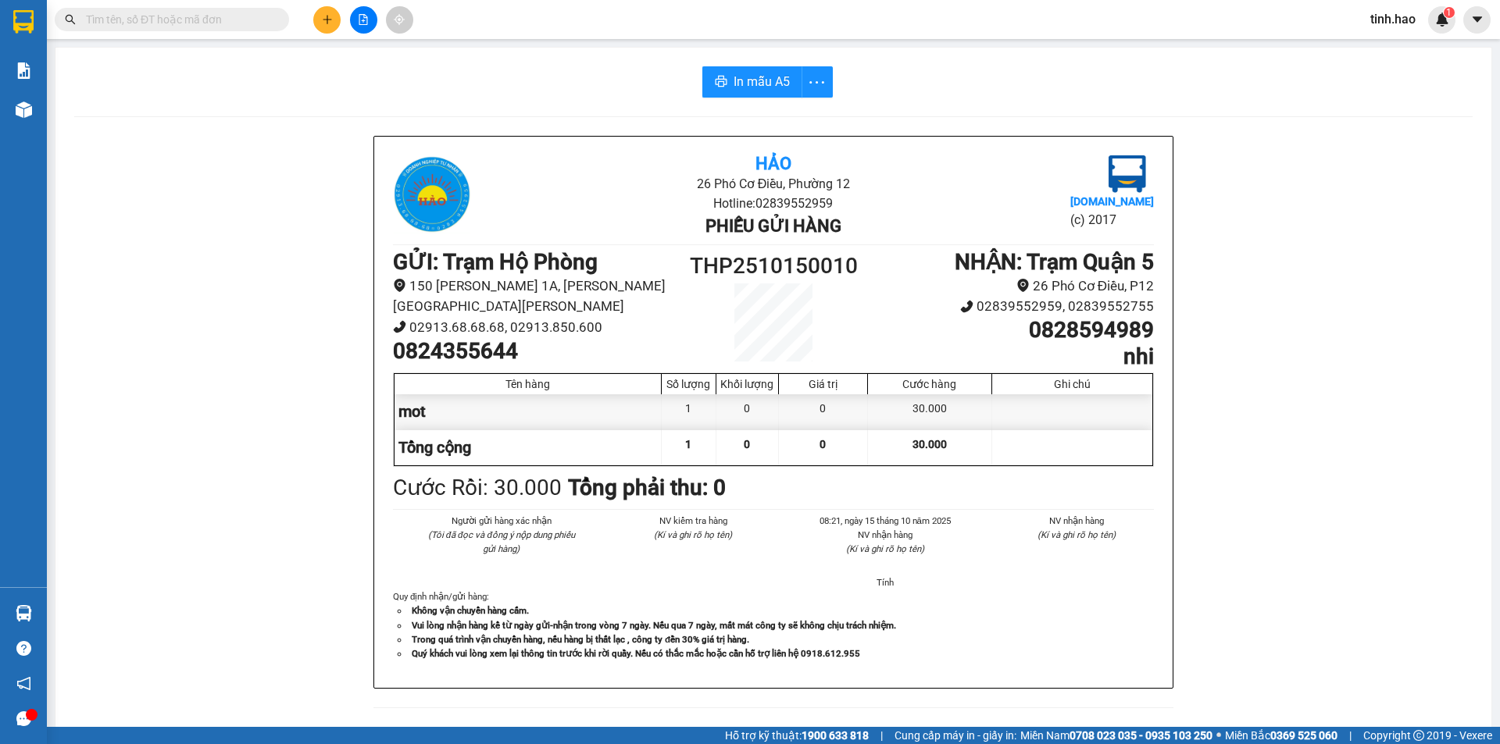
click at [174, 16] on input "text" at bounding box center [178, 19] width 184 height 17
click at [179, 23] on input "text" at bounding box center [178, 19] width 184 height 17
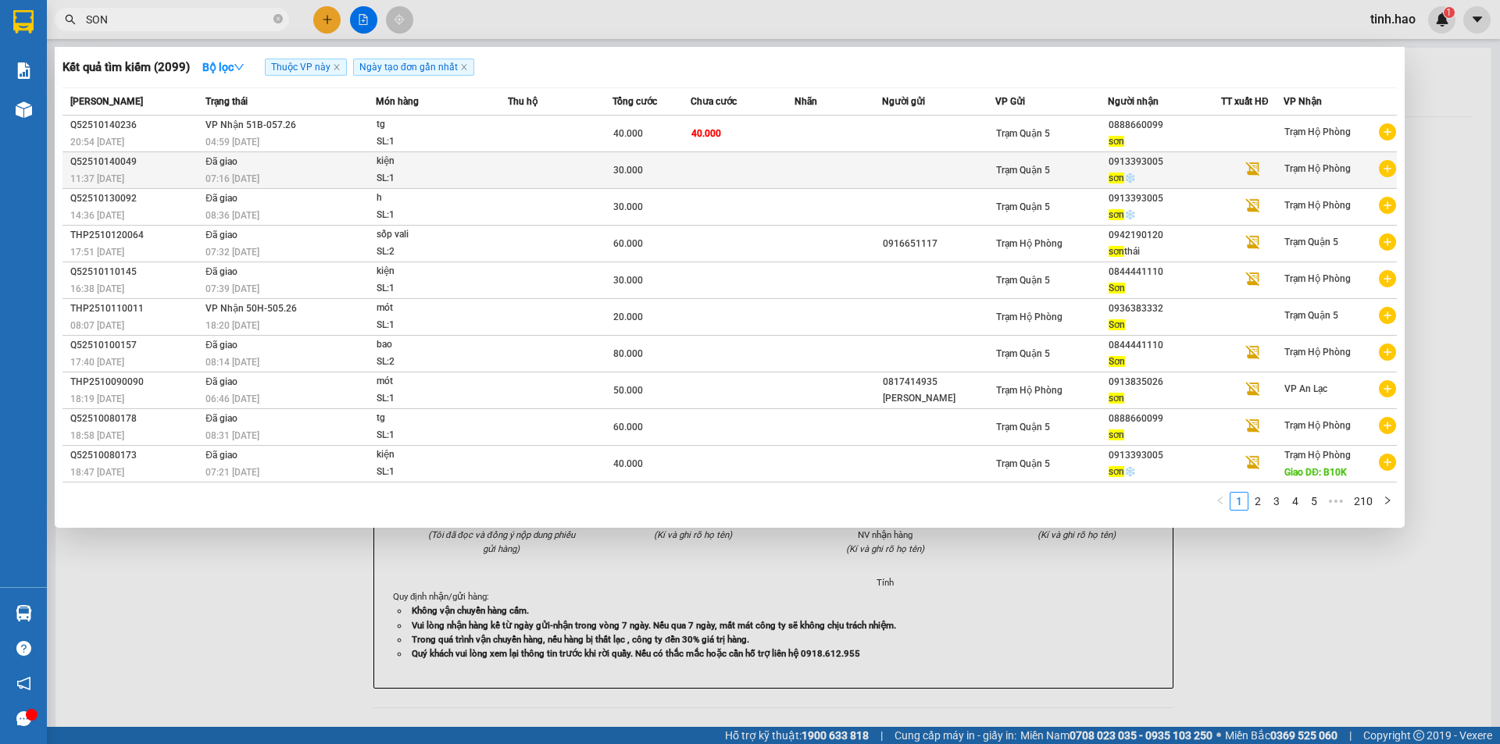
type input "SON"
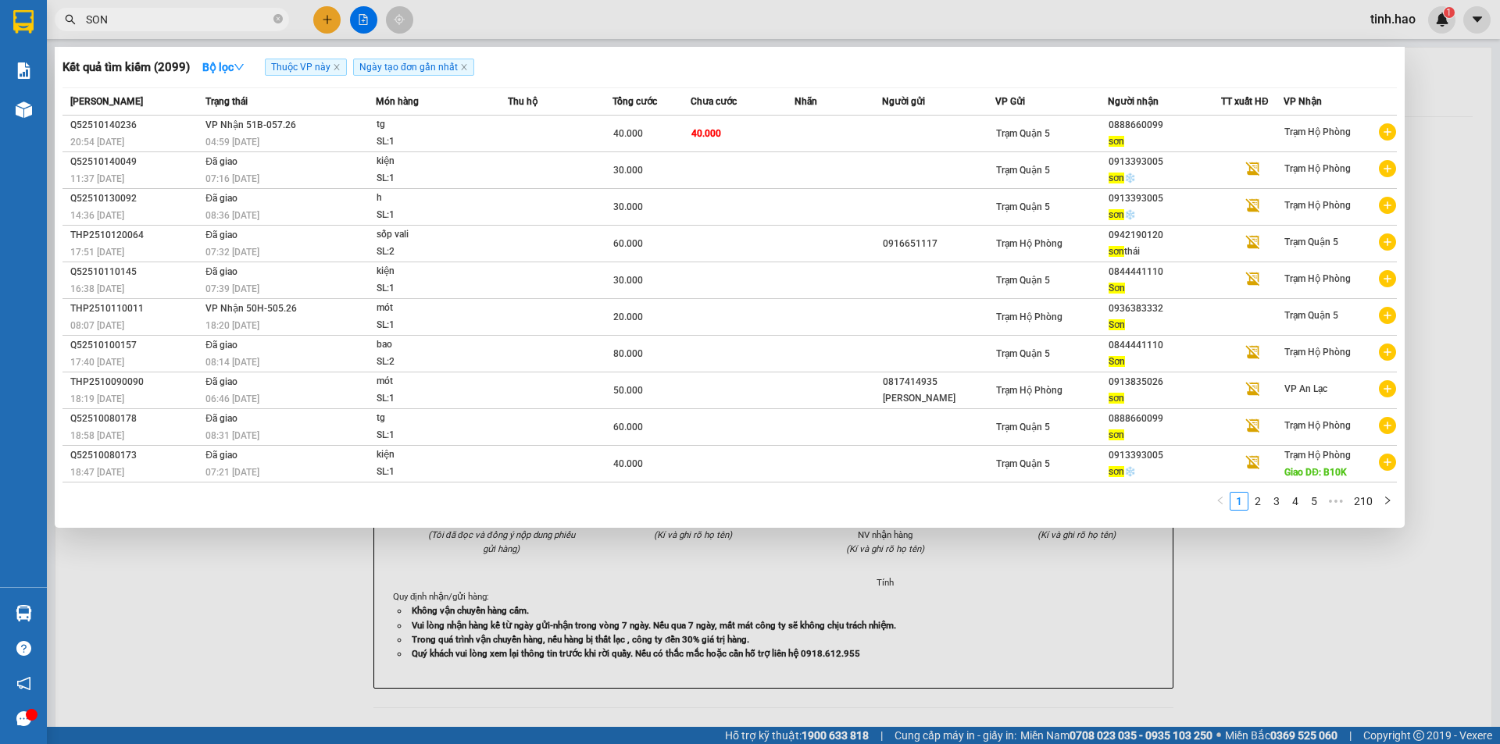
click at [323, 165] on td "Đã giao 07:16 - 15/10" at bounding box center [289, 170] width 174 height 37
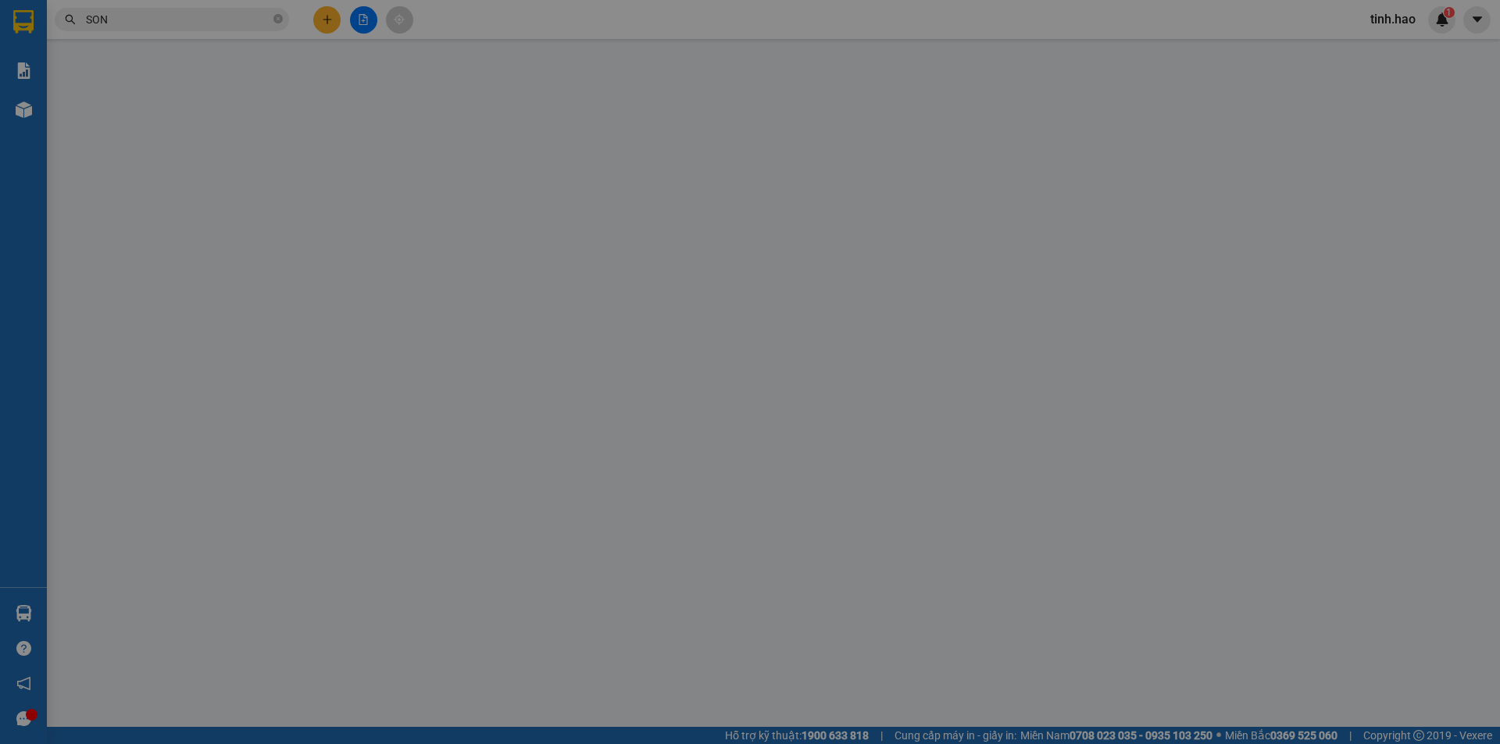
type input "0913393005"
type input "sơn ❄️"
type input "30.000"
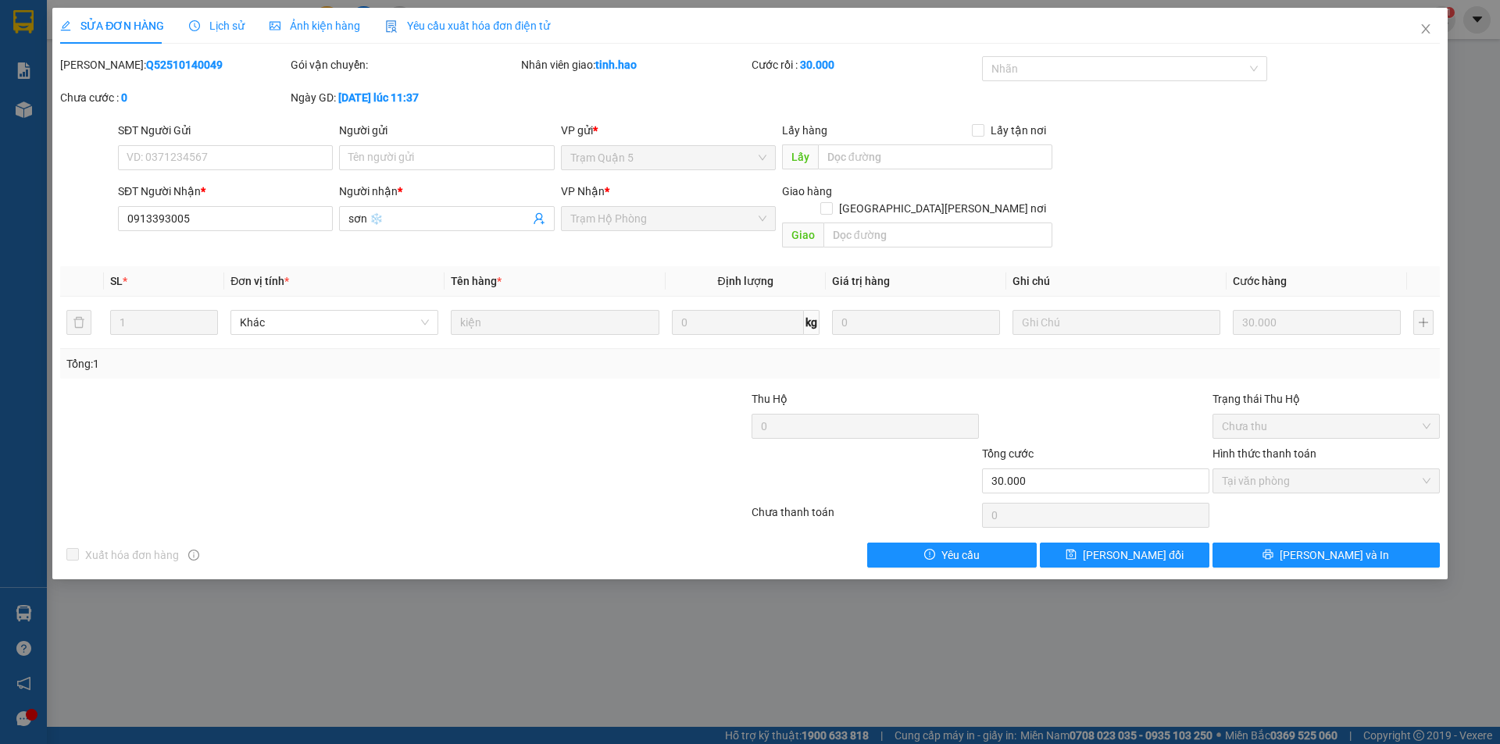
click at [313, 26] on span "Ảnh kiện hàng" at bounding box center [314, 26] width 91 height 12
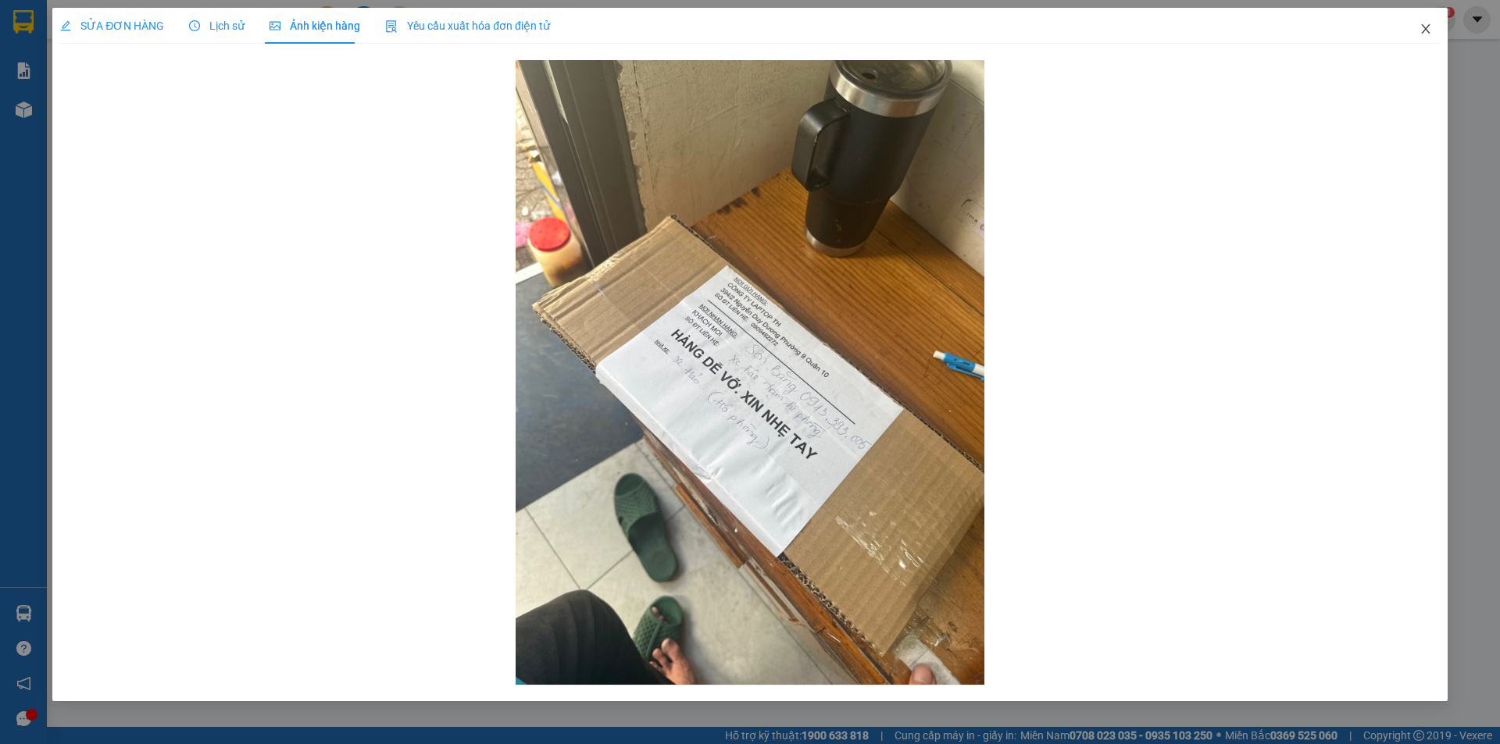
click at [1431, 30] on icon "close" at bounding box center [1425, 29] width 12 height 12
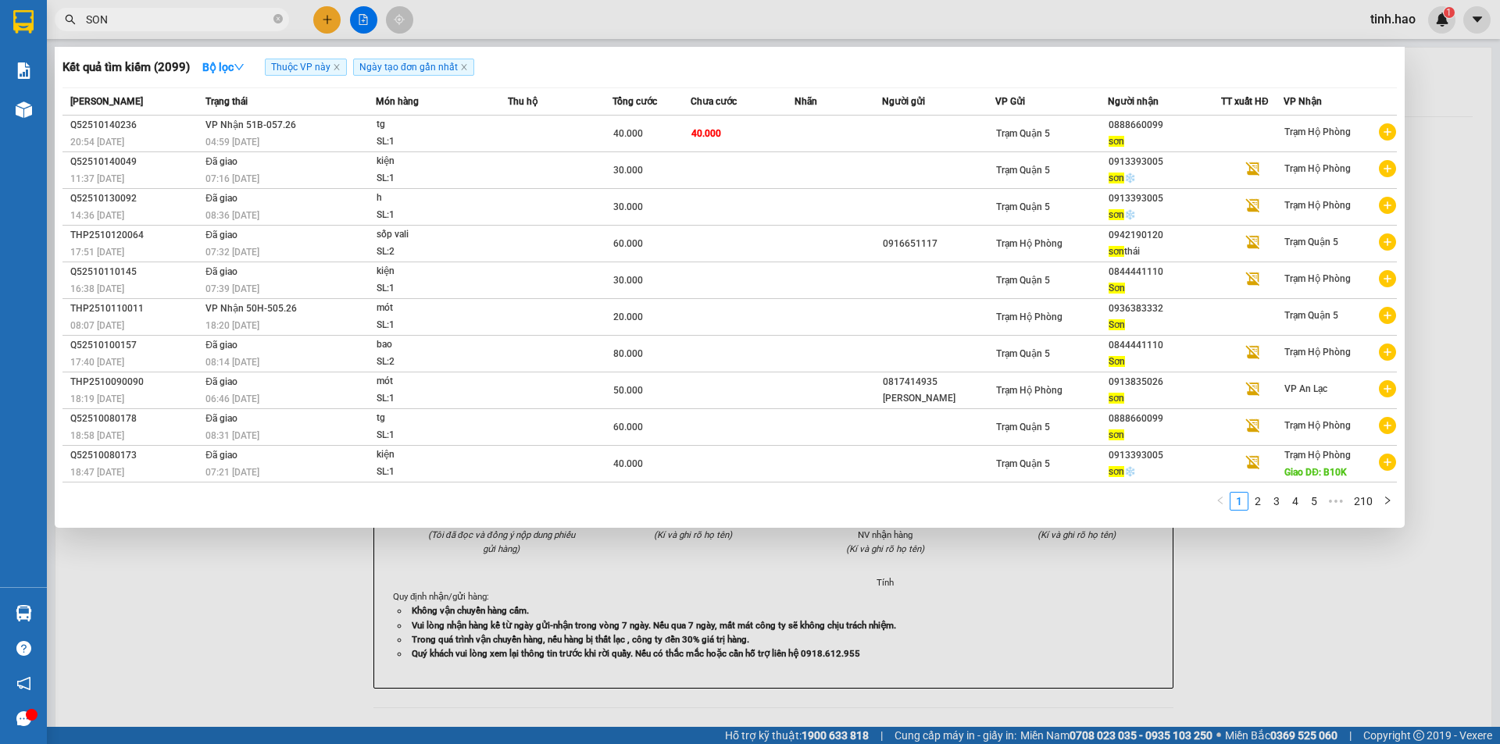
click at [221, 10] on span "SON" at bounding box center [172, 19] width 234 height 23
click at [277, 23] on icon "close-circle" at bounding box center [277, 18] width 9 height 9
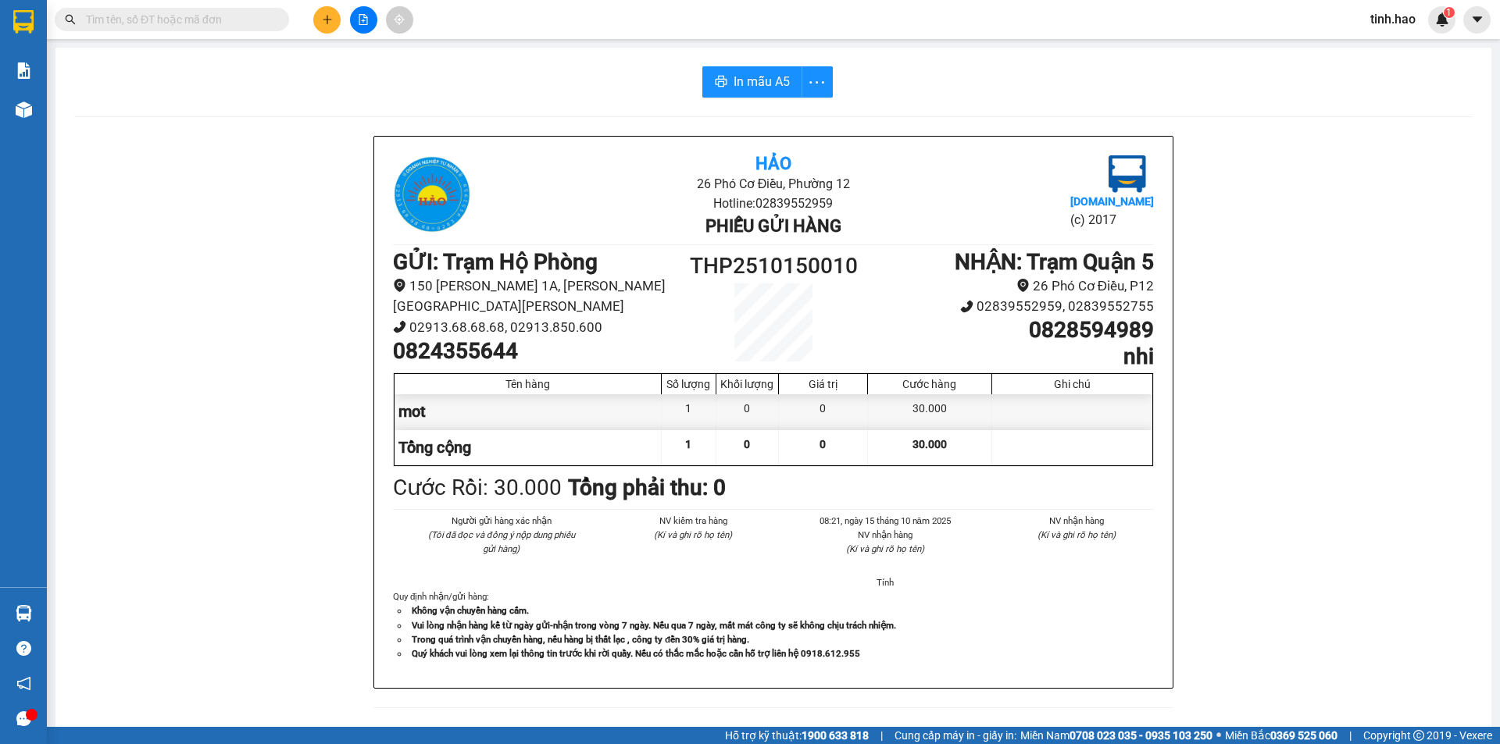
click at [214, 16] on input "text" at bounding box center [178, 19] width 184 height 17
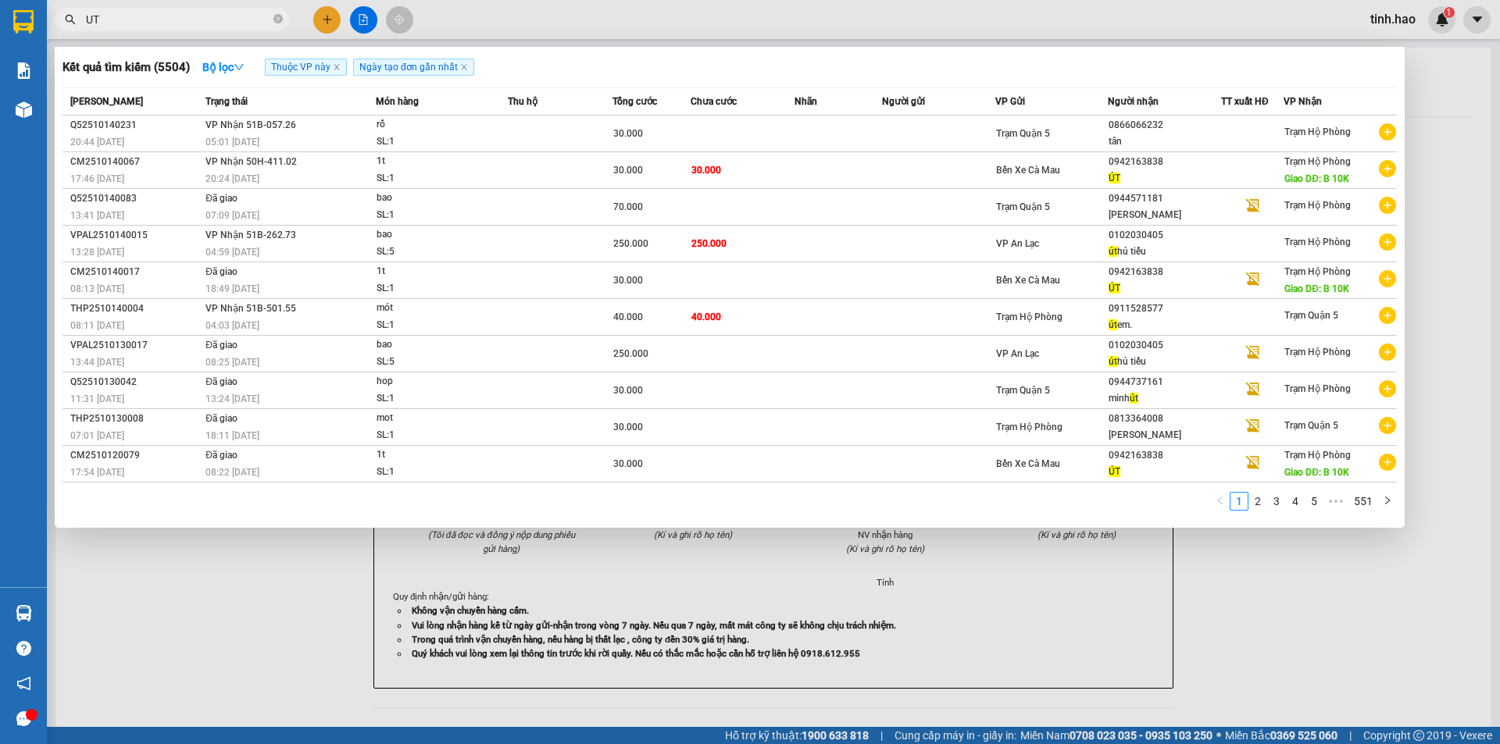
type input "UT"
click at [669, 13] on div at bounding box center [750, 372] width 1500 height 744
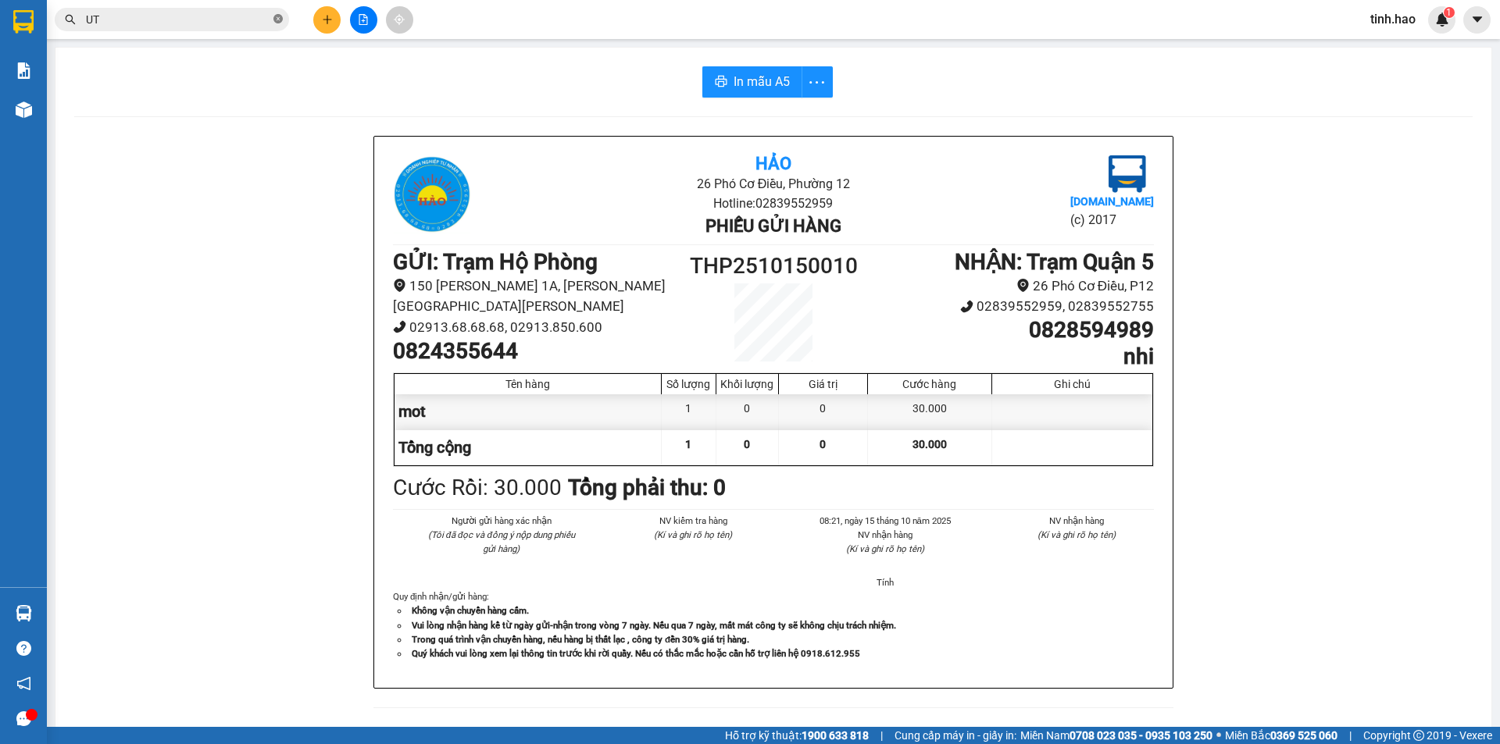
click at [279, 23] on icon "close-circle" at bounding box center [277, 18] width 9 height 9
click at [244, 25] on input "text" at bounding box center [178, 19] width 184 height 17
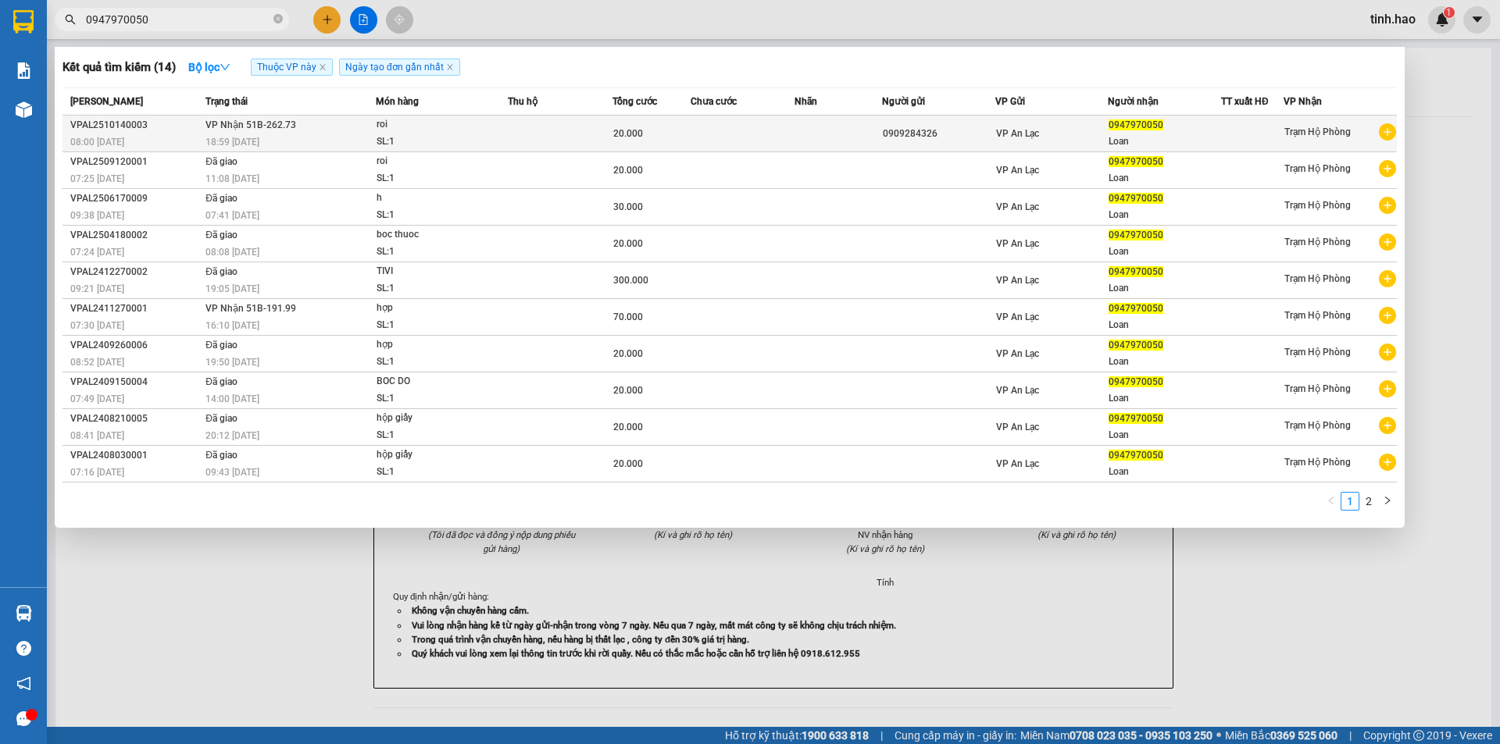
type input "0947970050"
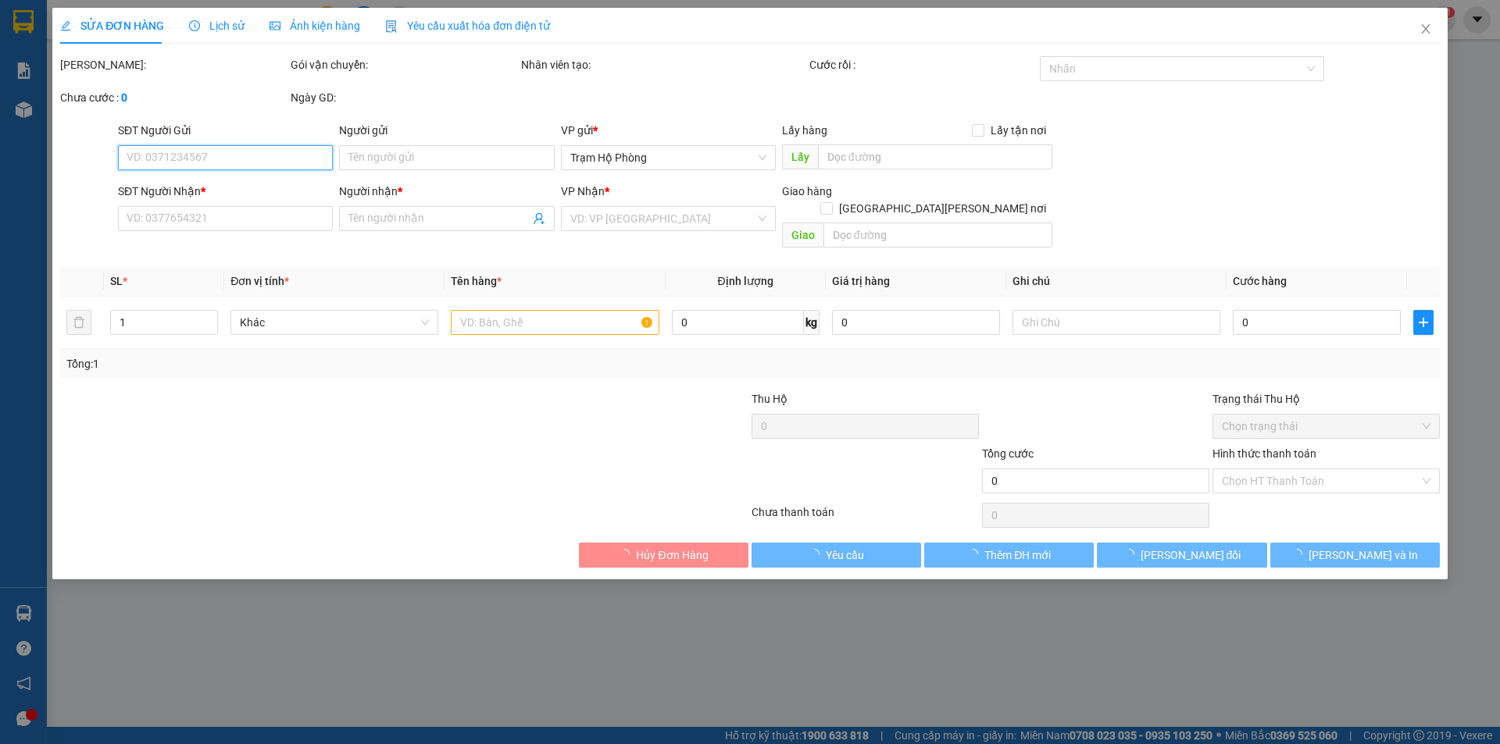
type input "0909284326"
type input "0947970050"
type input "Loan"
type input "20.000"
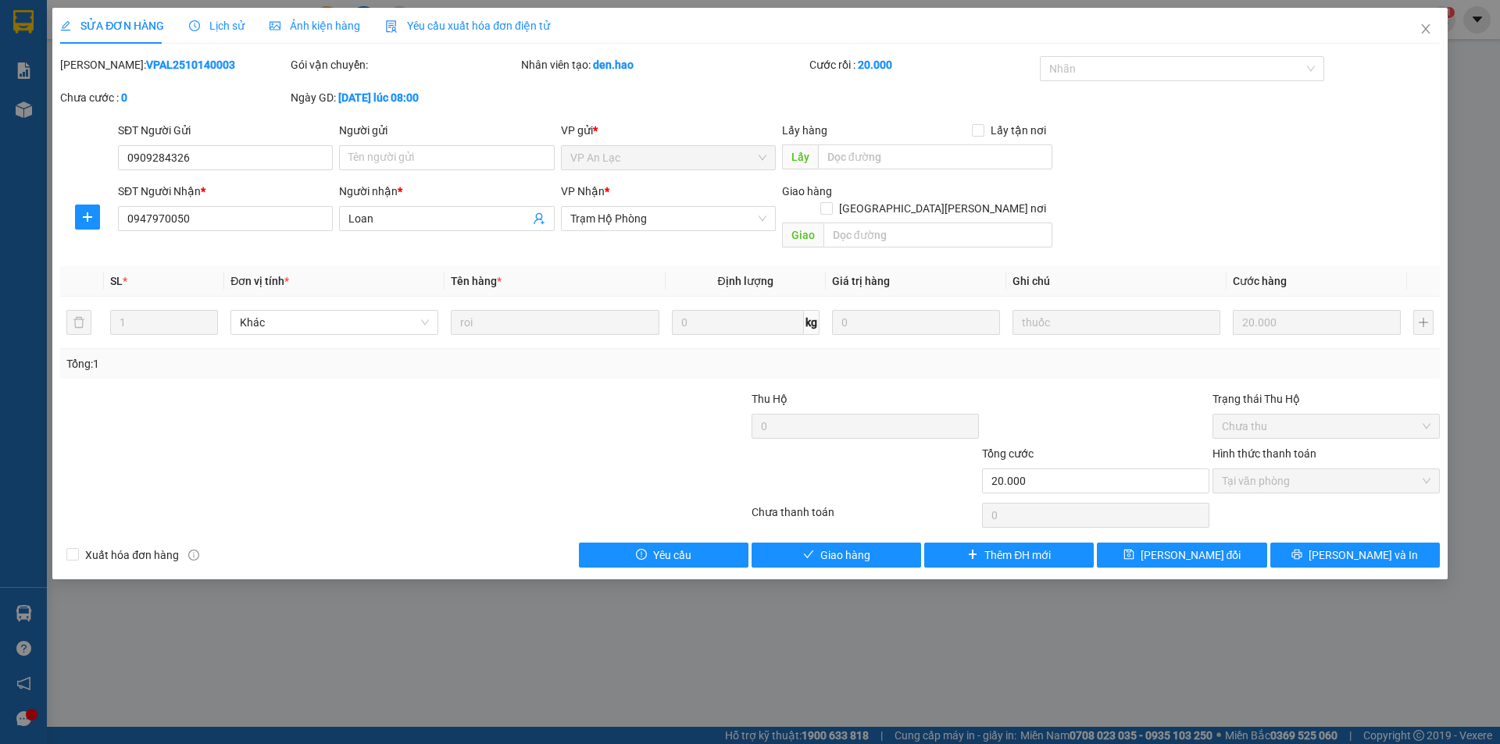
click at [334, 26] on span "Ảnh kiện hàng" at bounding box center [314, 26] width 91 height 12
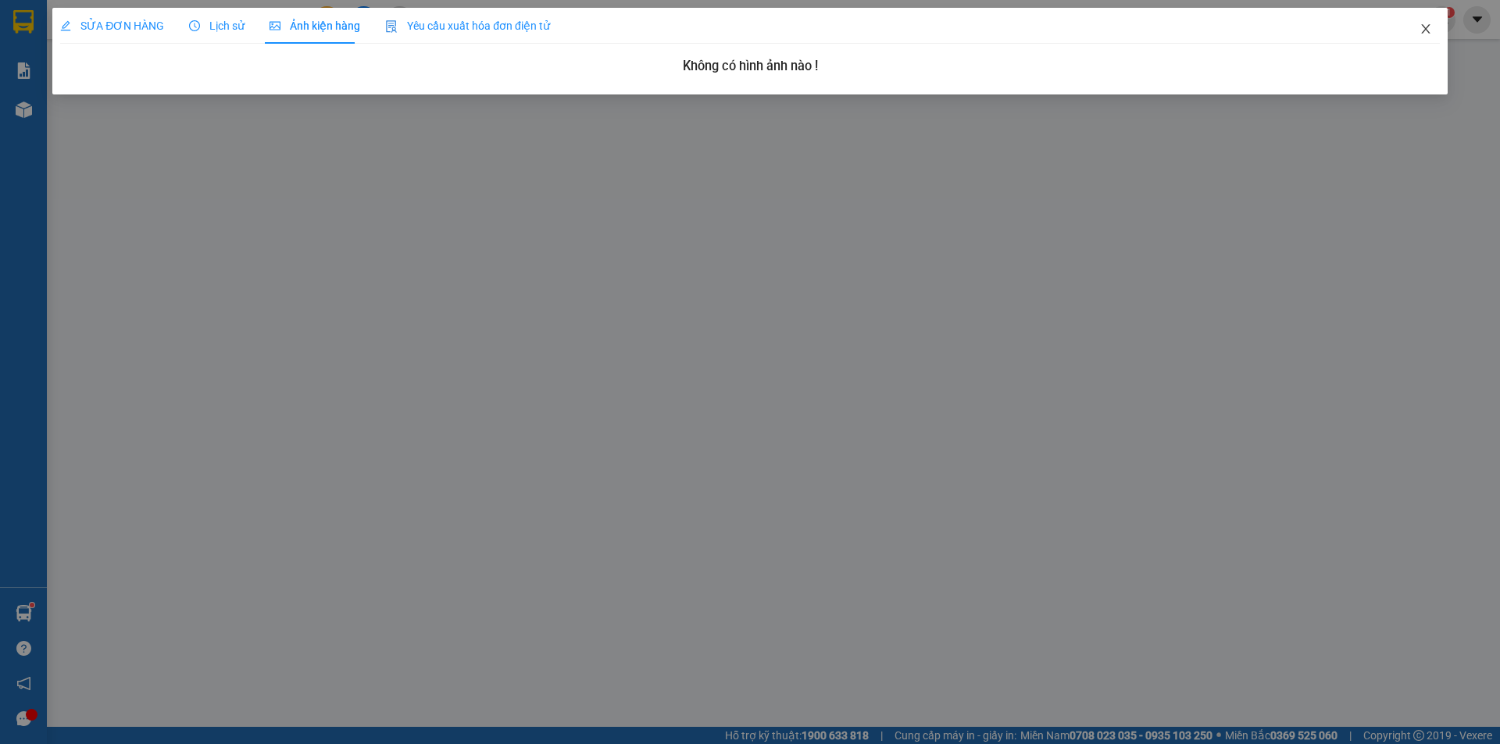
click at [1429, 22] on span "Close" at bounding box center [1426, 30] width 44 height 44
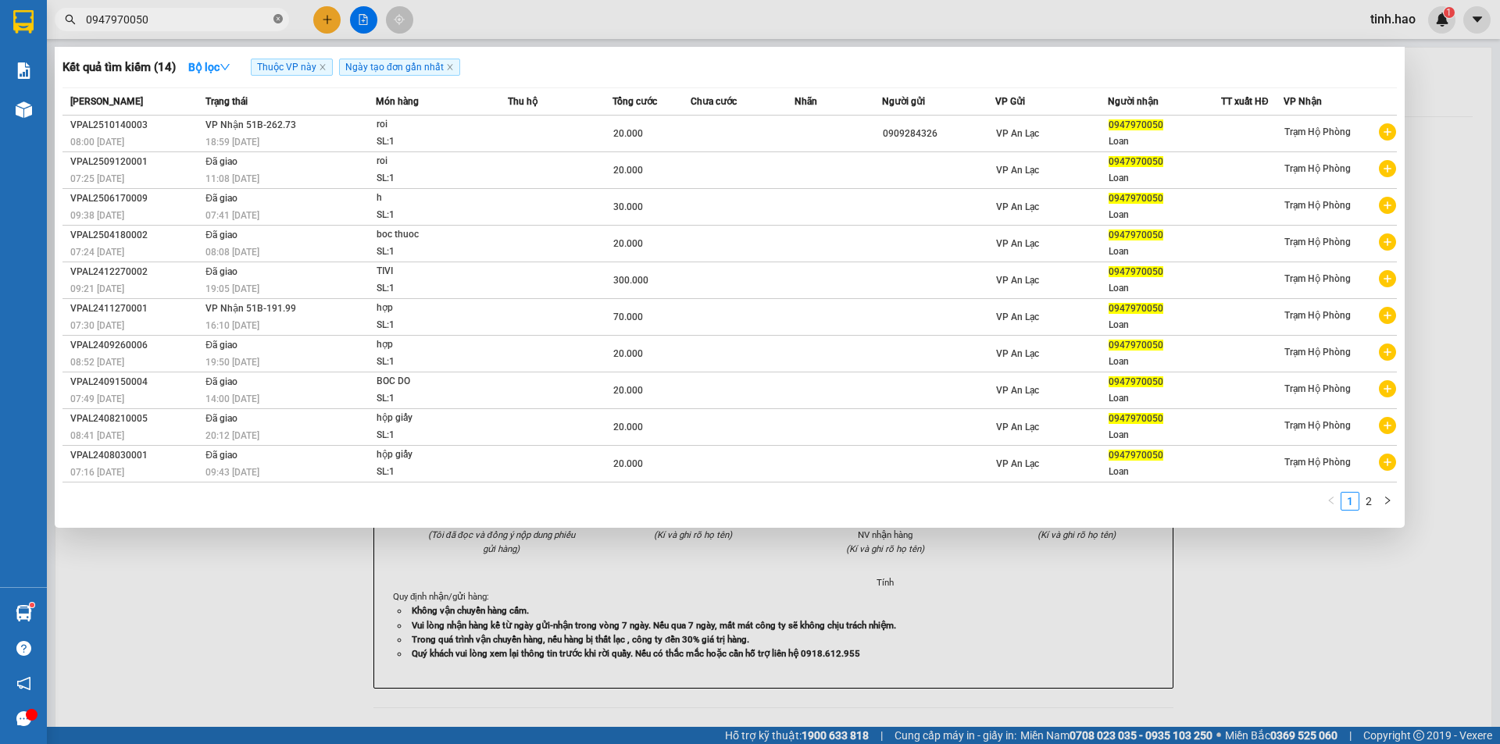
click at [280, 19] on icon "close-circle" at bounding box center [277, 18] width 9 height 9
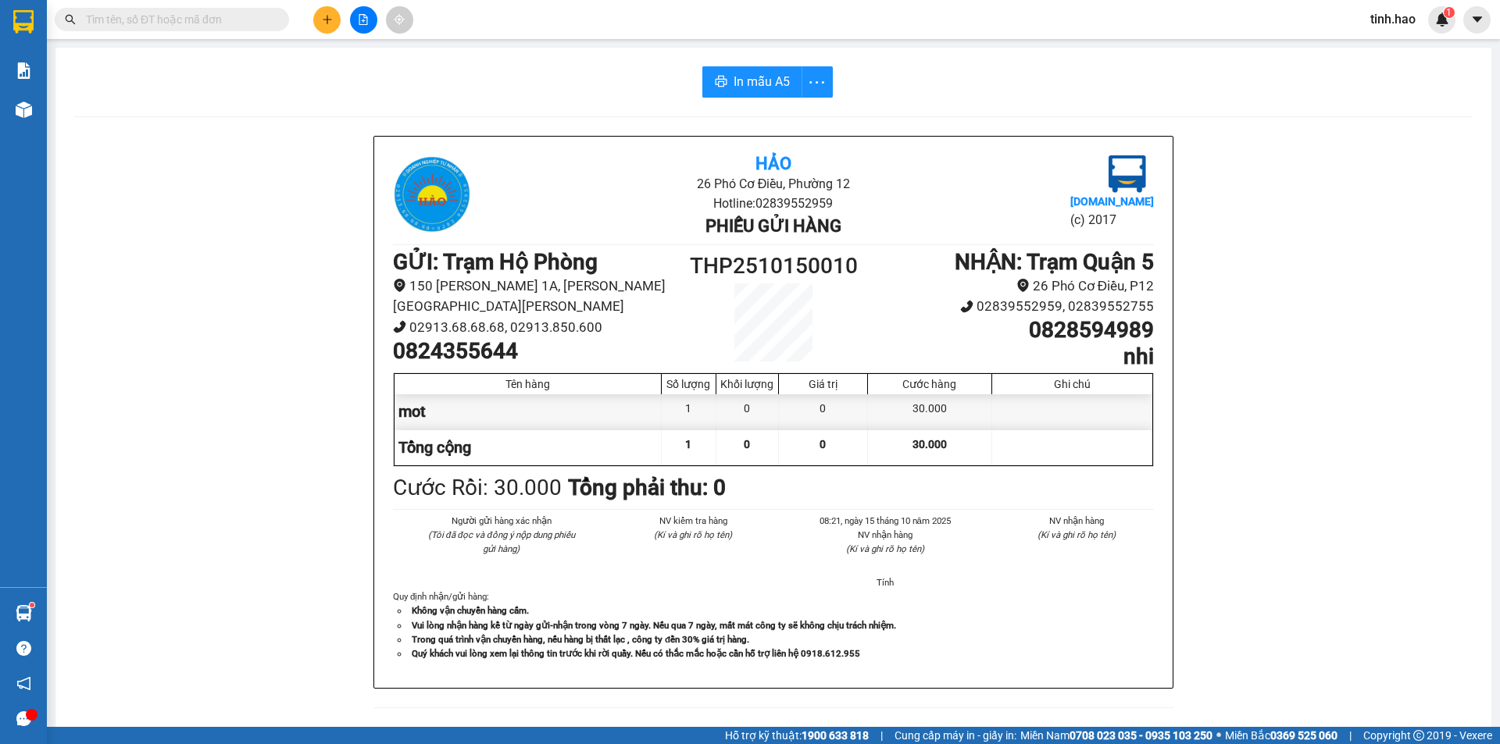
click at [232, 17] on input "text" at bounding box center [178, 19] width 184 height 17
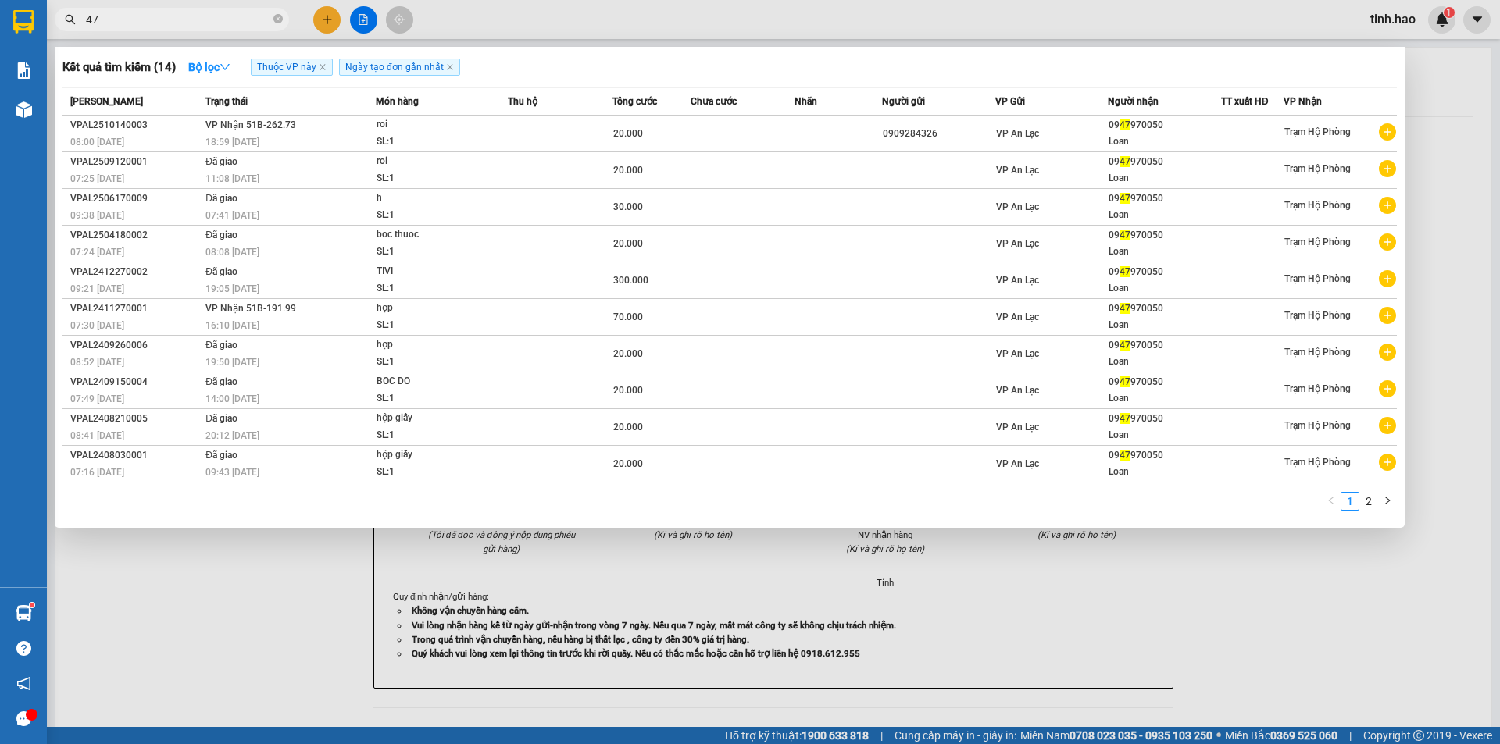
type input "478"
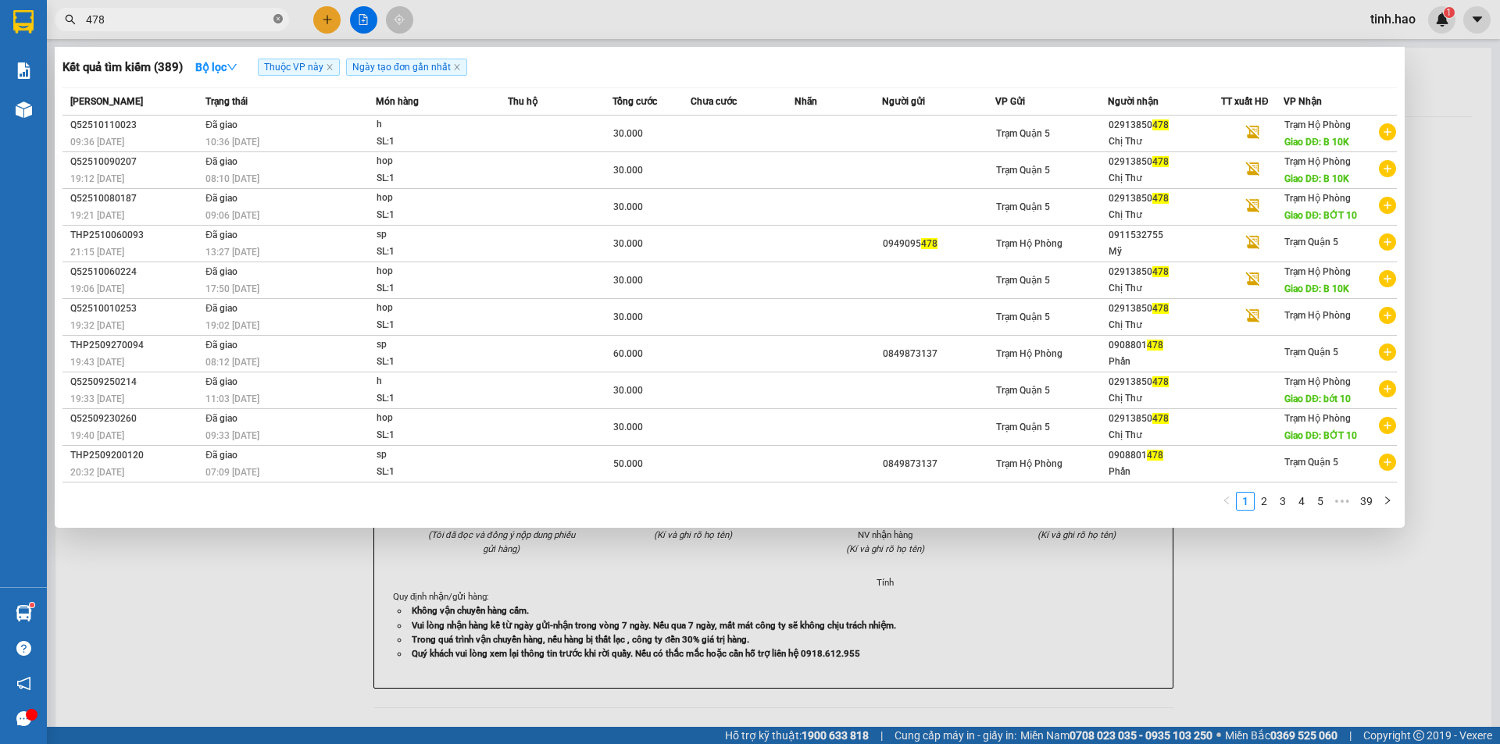
click at [280, 17] on icon "close-circle" at bounding box center [277, 18] width 9 height 9
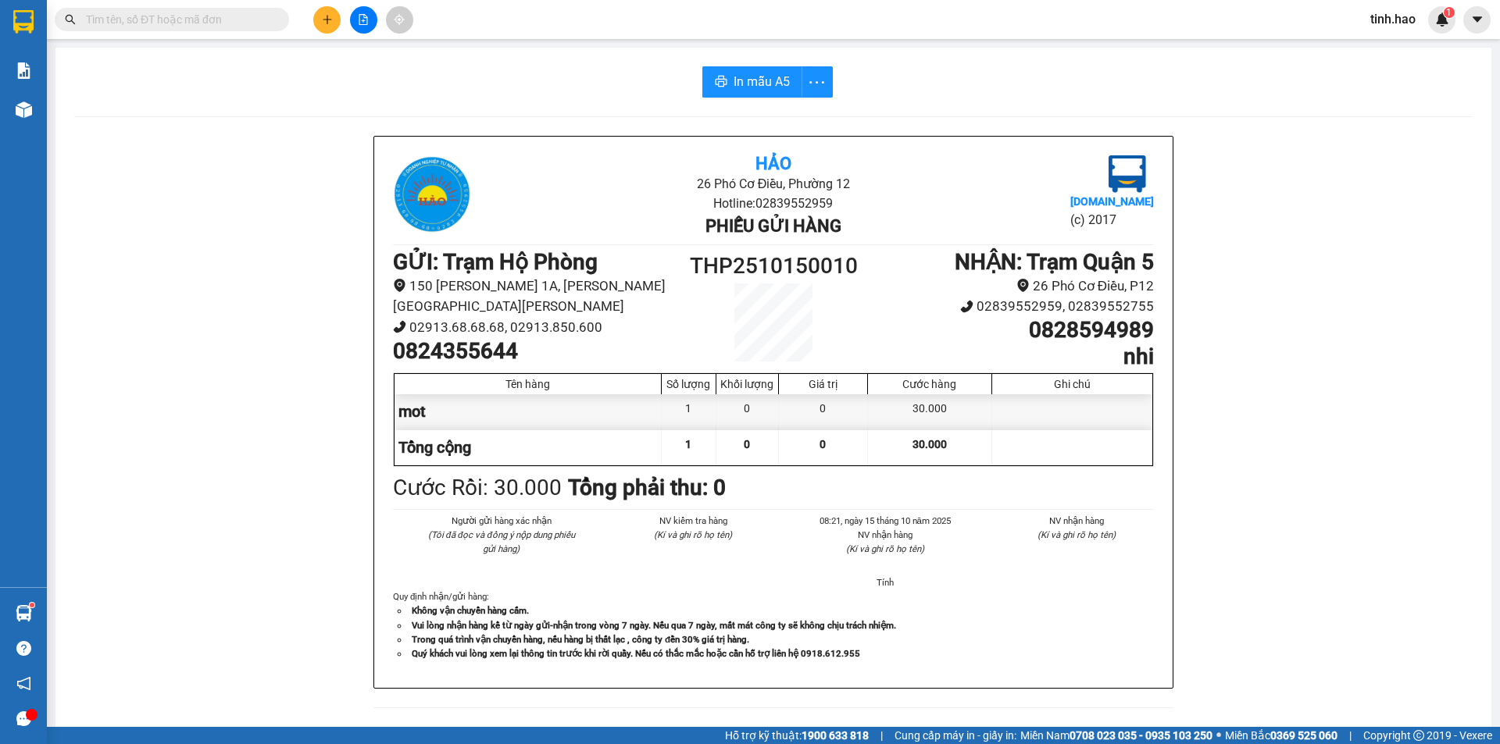
click at [169, 16] on input "text" at bounding box center [178, 19] width 184 height 17
click at [241, 20] on input "text" at bounding box center [178, 19] width 184 height 17
click at [259, 20] on input "text" at bounding box center [178, 19] width 184 height 17
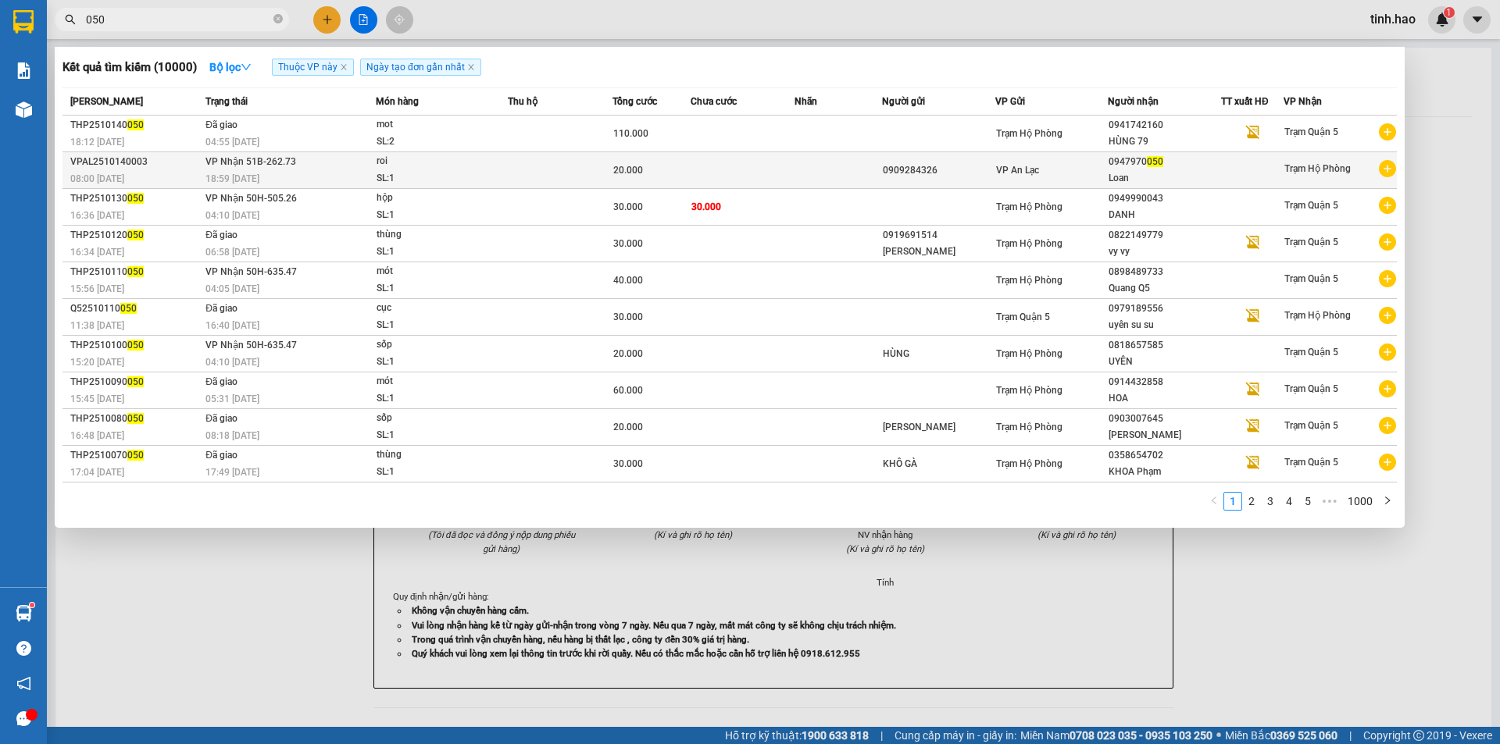
type input "050"
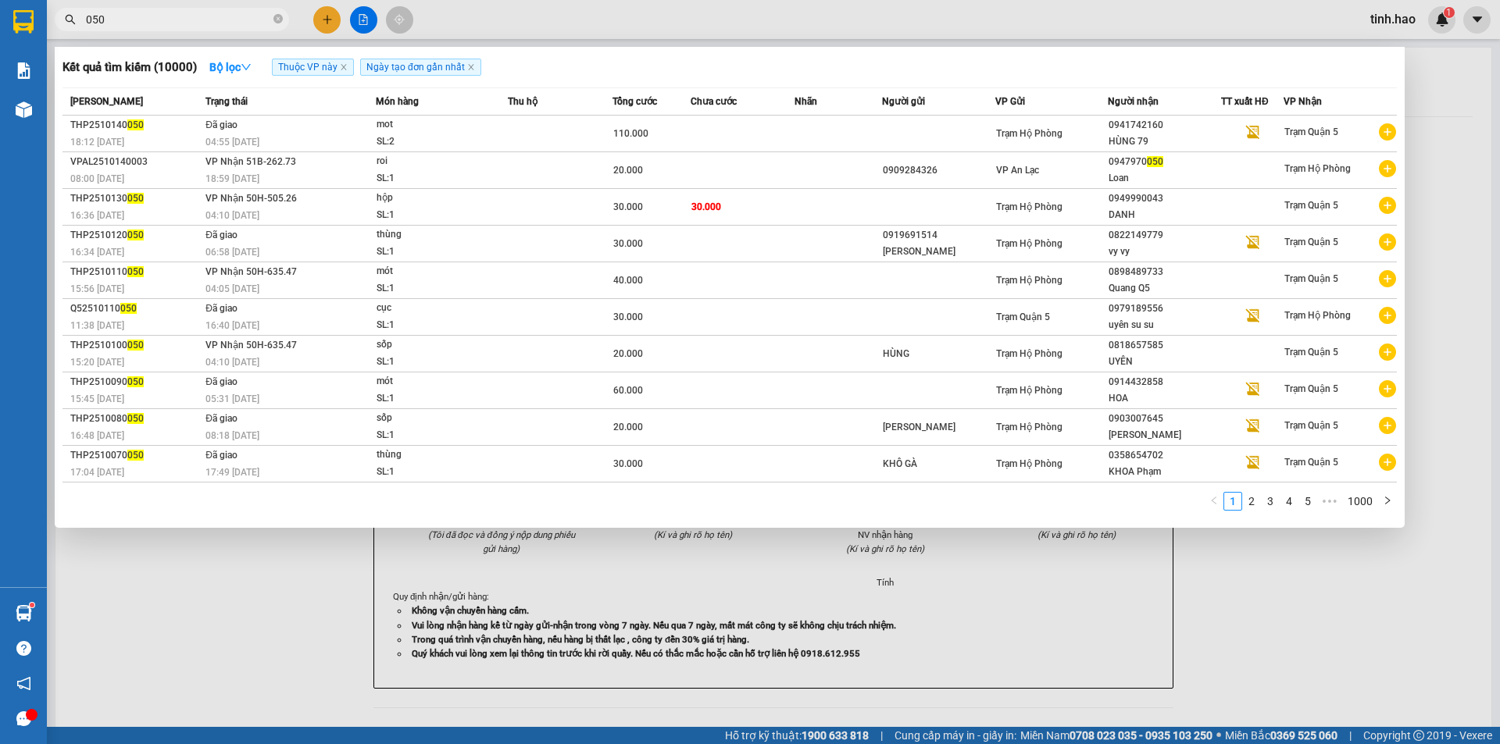
click at [401, 166] on div "roi" at bounding box center [434, 161] width 117 height 17
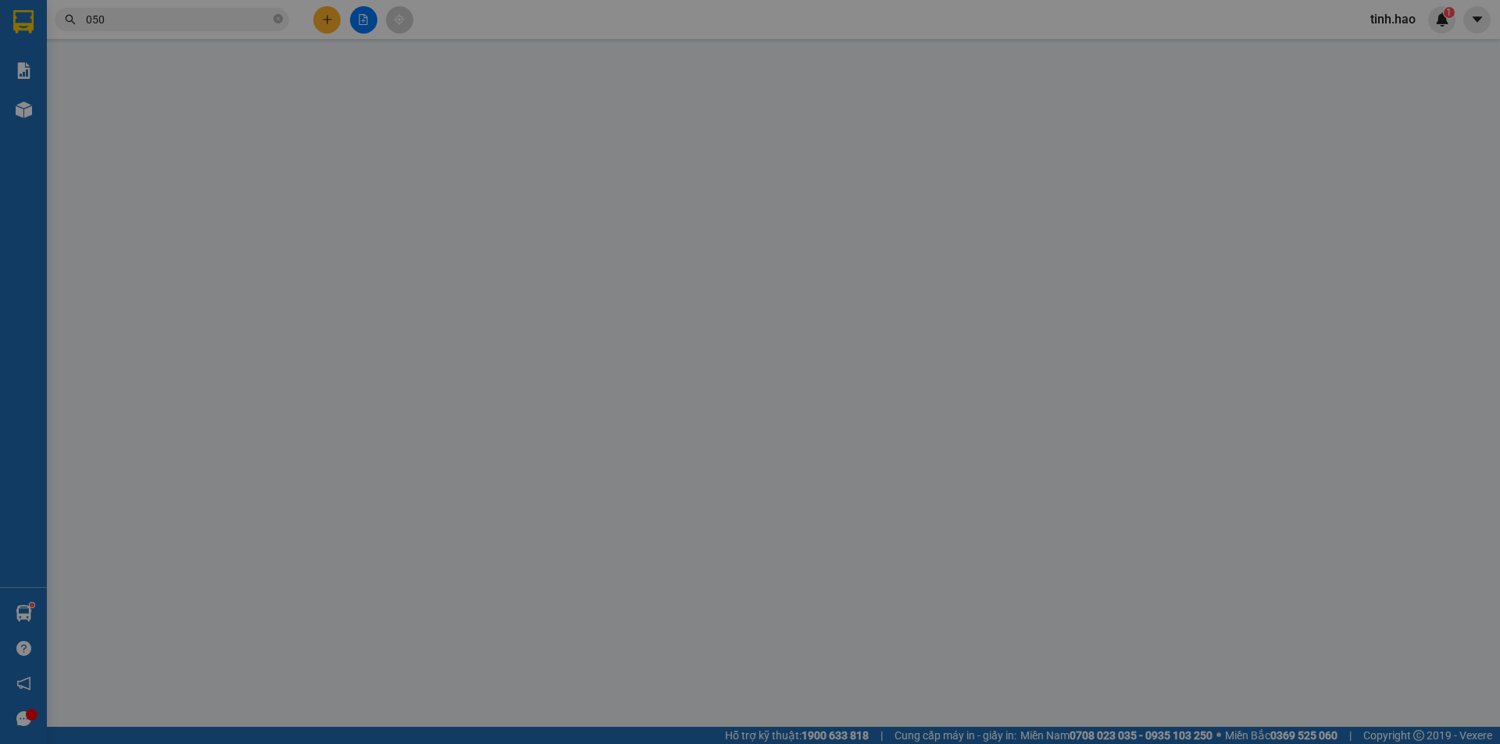
type input "0909284326"
type input "0947970050"
type input "Loan"
type input "20.000"
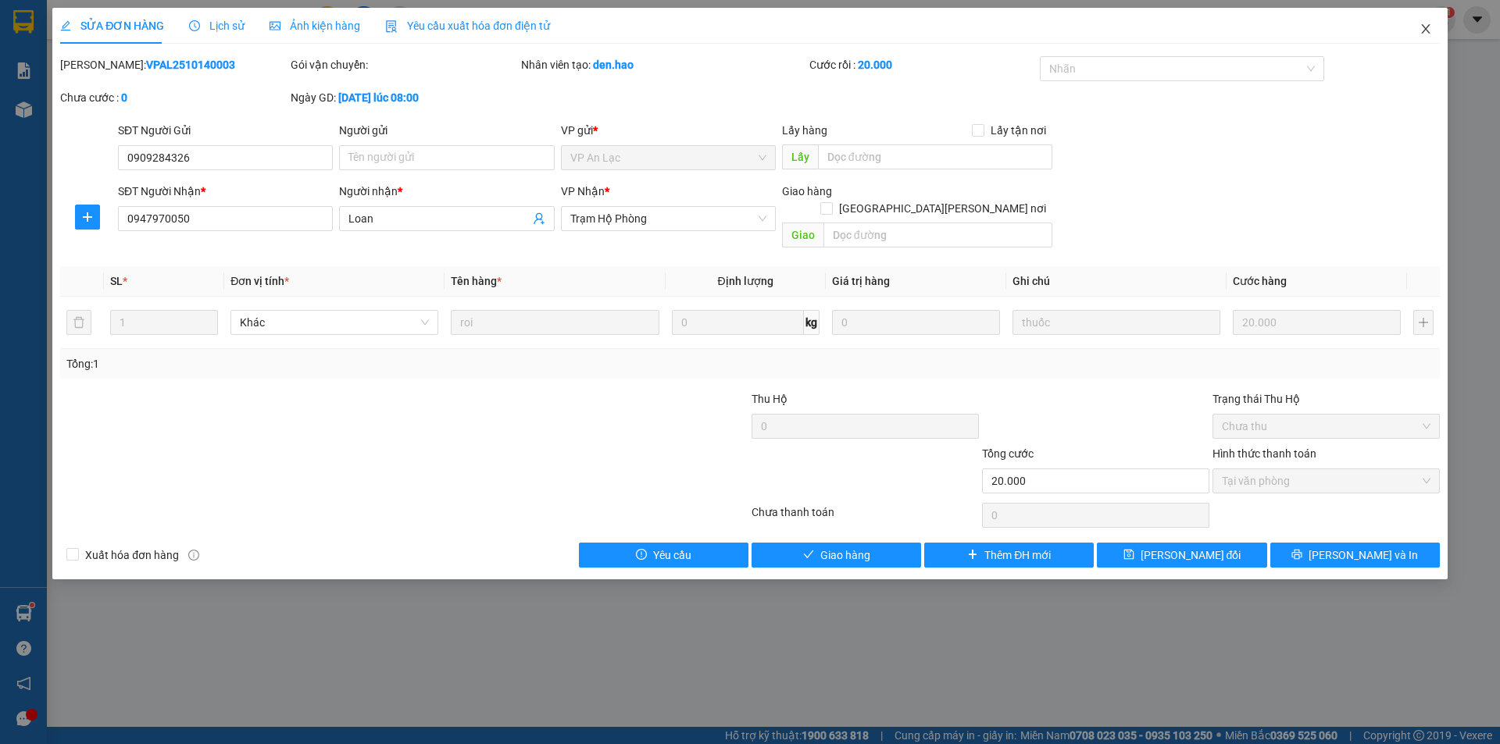
click at [1426, 27] on icon "close" at bounding box center [1425, 29] width 12 height 12
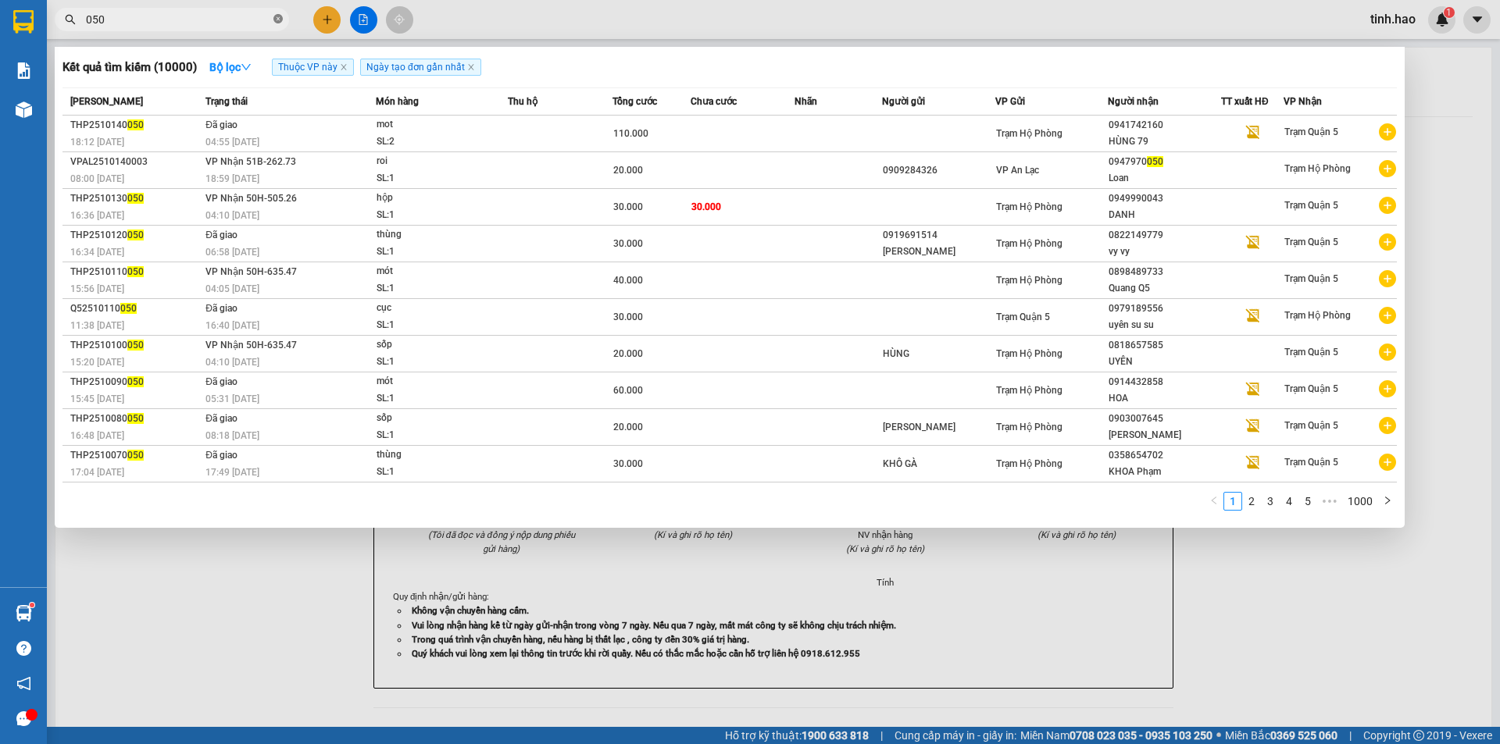
click at [279, 19] on icon "close-circle" at bounding box center [277, 18] width 9 height 9
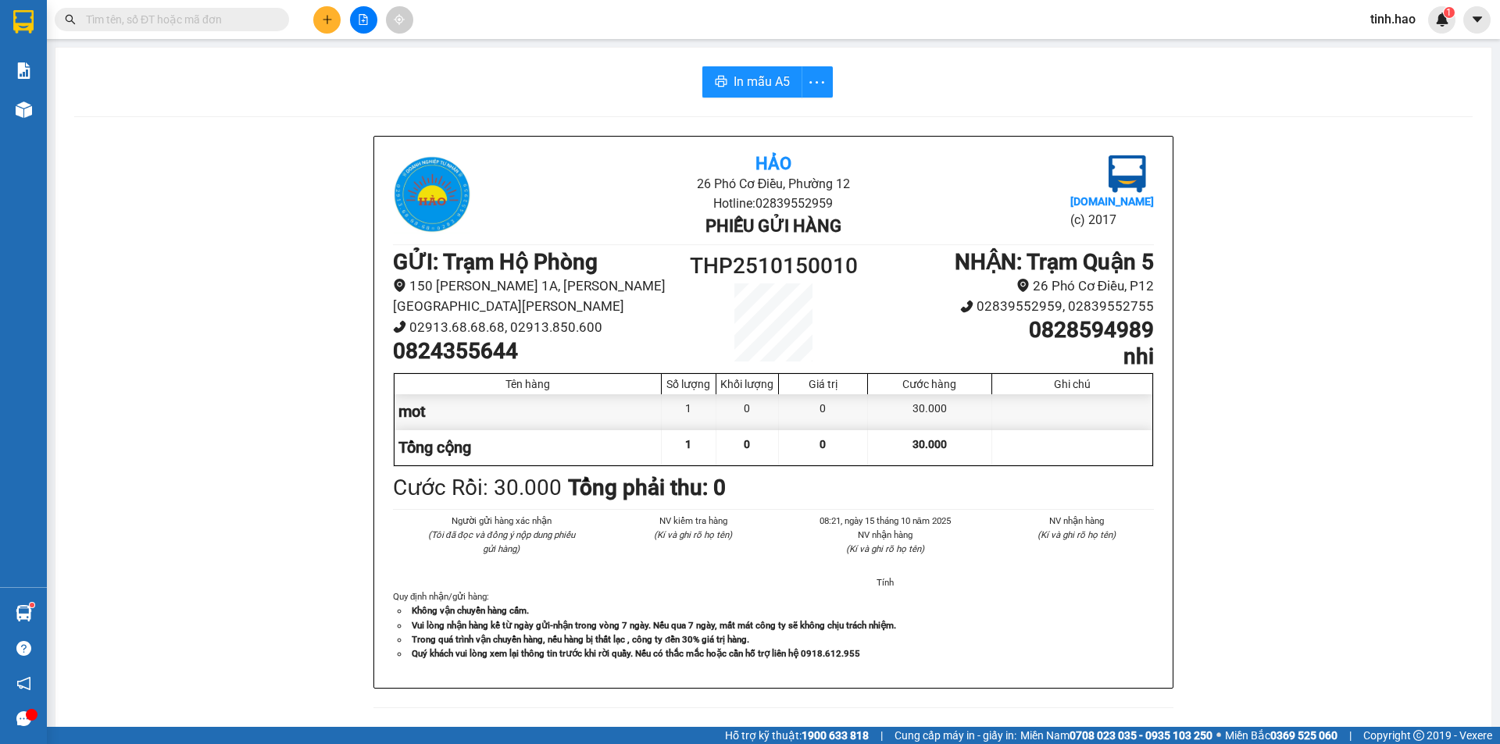
click at [205, 17] on input "text" at bounding box center [178, 19] width 184 height 17
click at [235, 18] on input "text" at bounding box center [178, 19] width 184 height 17
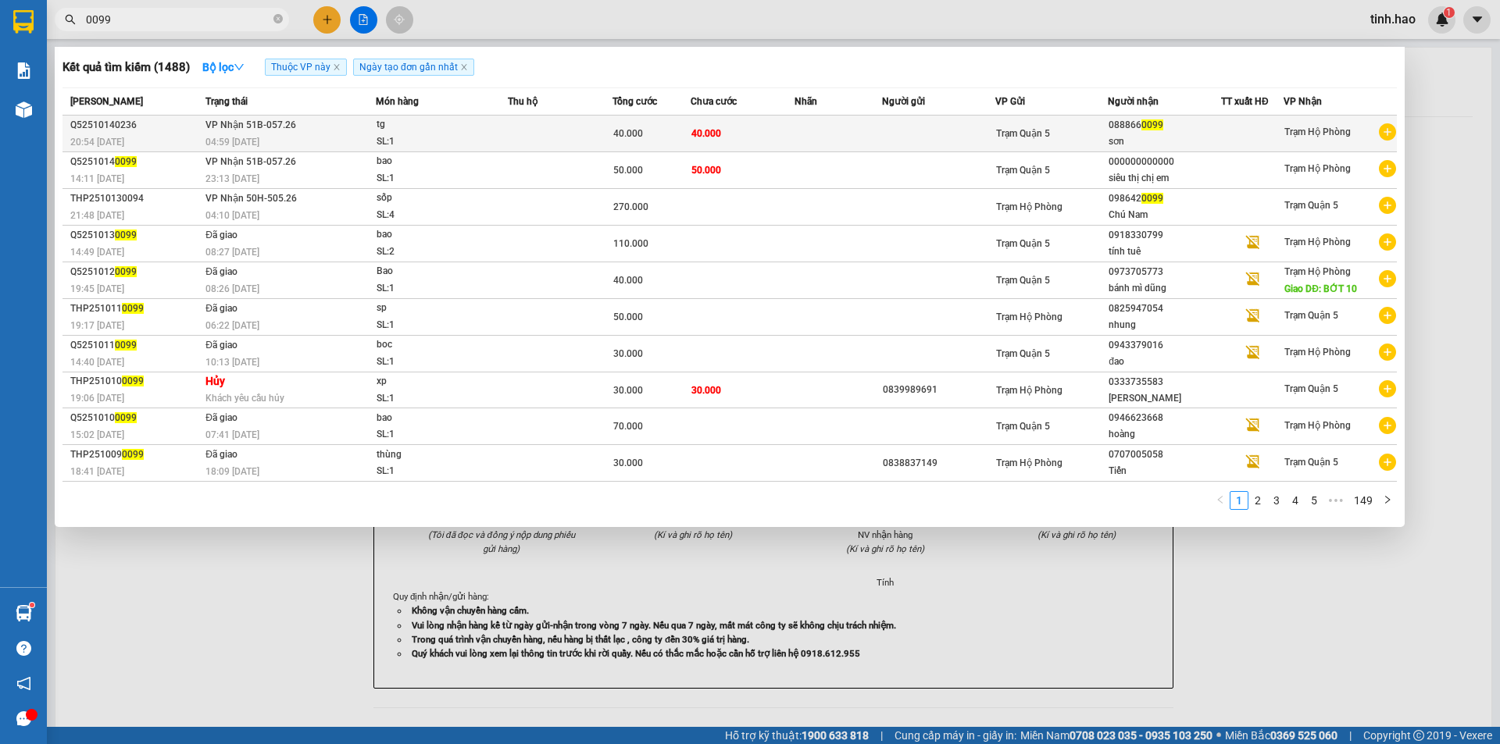
type input "0099"
click at [319, 127] on td "VP Nhận 51B-057.26 04:59 - 15/10" at bounding box center [289, 134] width 174 height 37
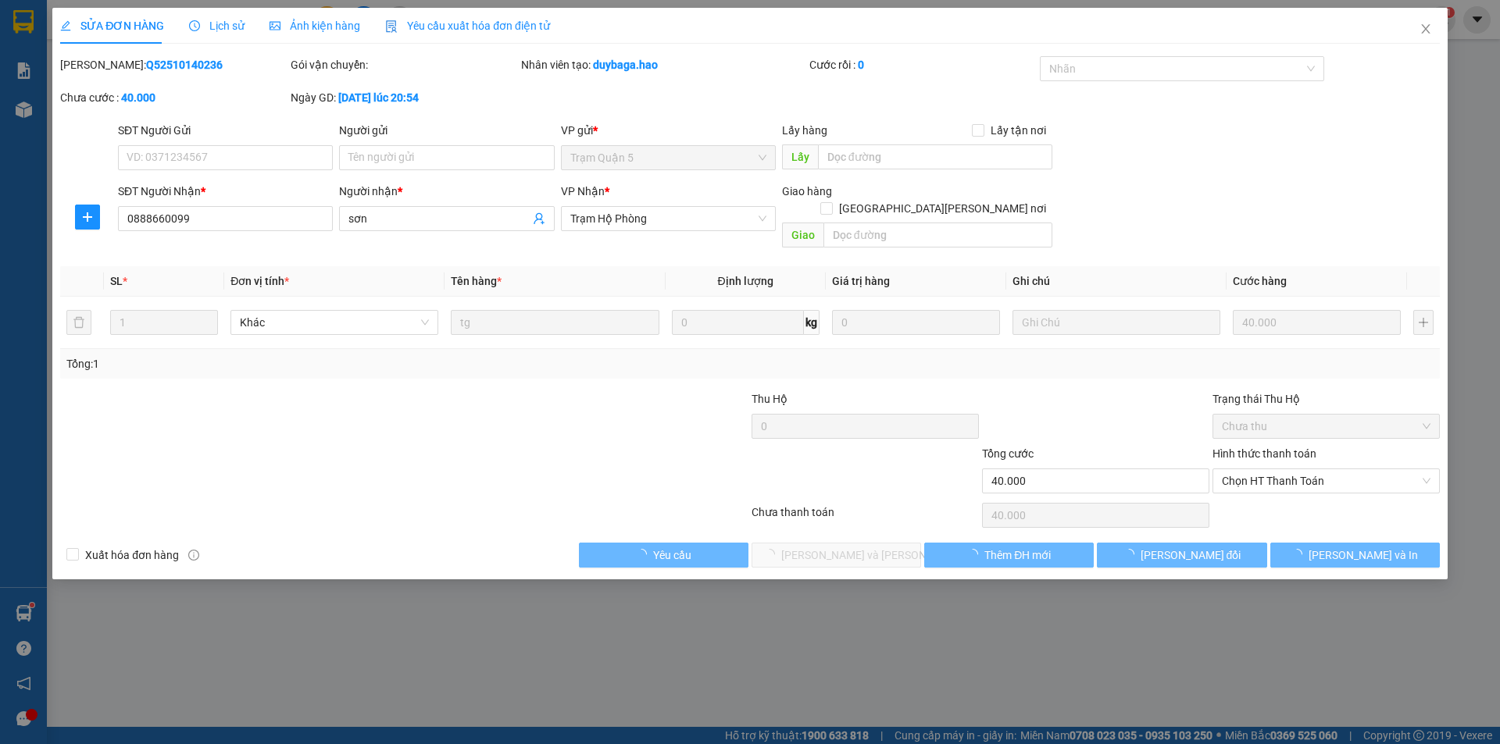
click at [321, 21] on span "Ảnh kiện hàng" at bounding box center [314, 26] width 91 height 12
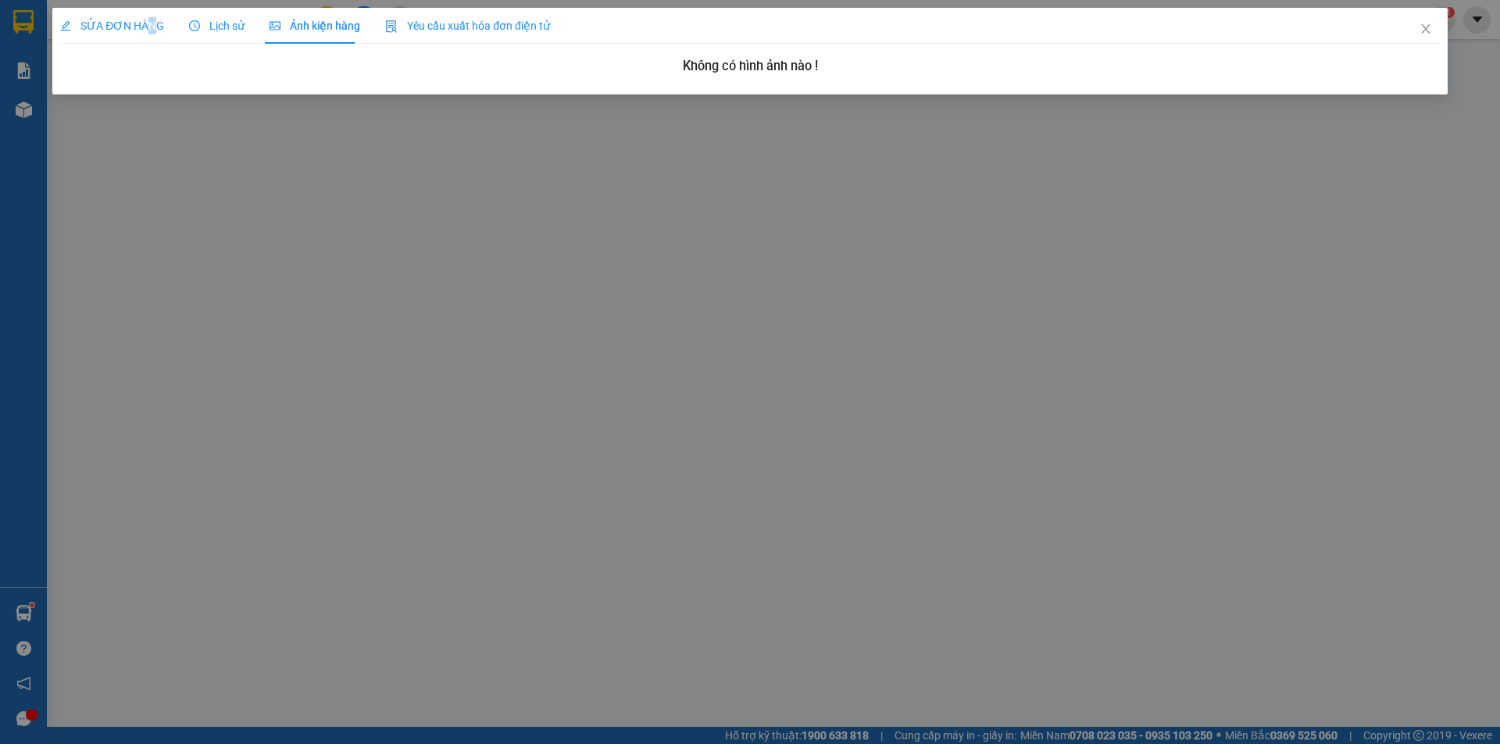
click at [150, 28] on span "SỬA ĐƠN HÀNG" at bounding box center [112, 26] width 104 height 12
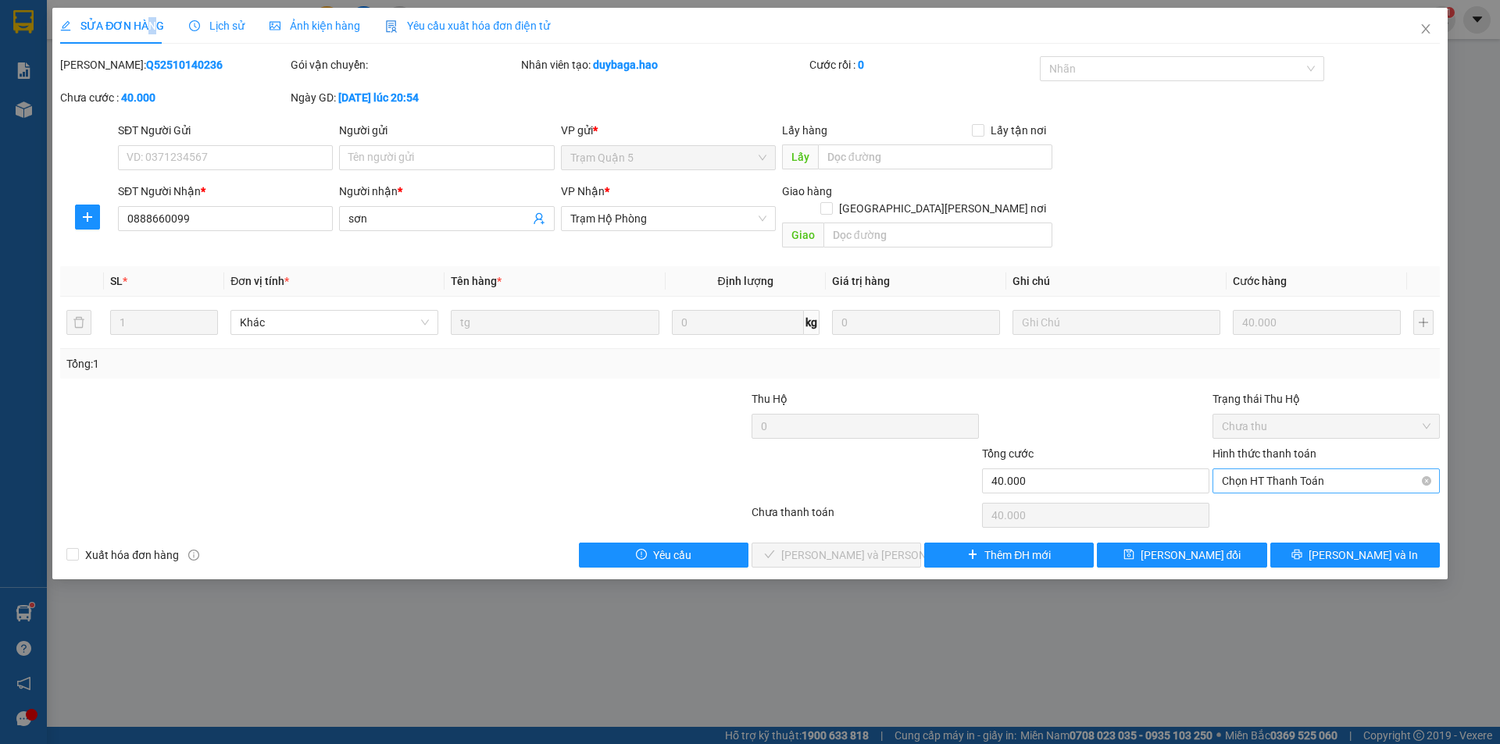
click at [1284, 469] on span "Chọn HT Thanh Toán" at bounding box center [1326, 480] width 209 height 23
click at [1254, 499] on div "Tại văn phòng" at bounding box center [1326, 495] width 209 height 17
type input "0"
click at [858, 547] on span "Lưu và Giao hàng" at bounding box center [886, 555] width 211 height 17
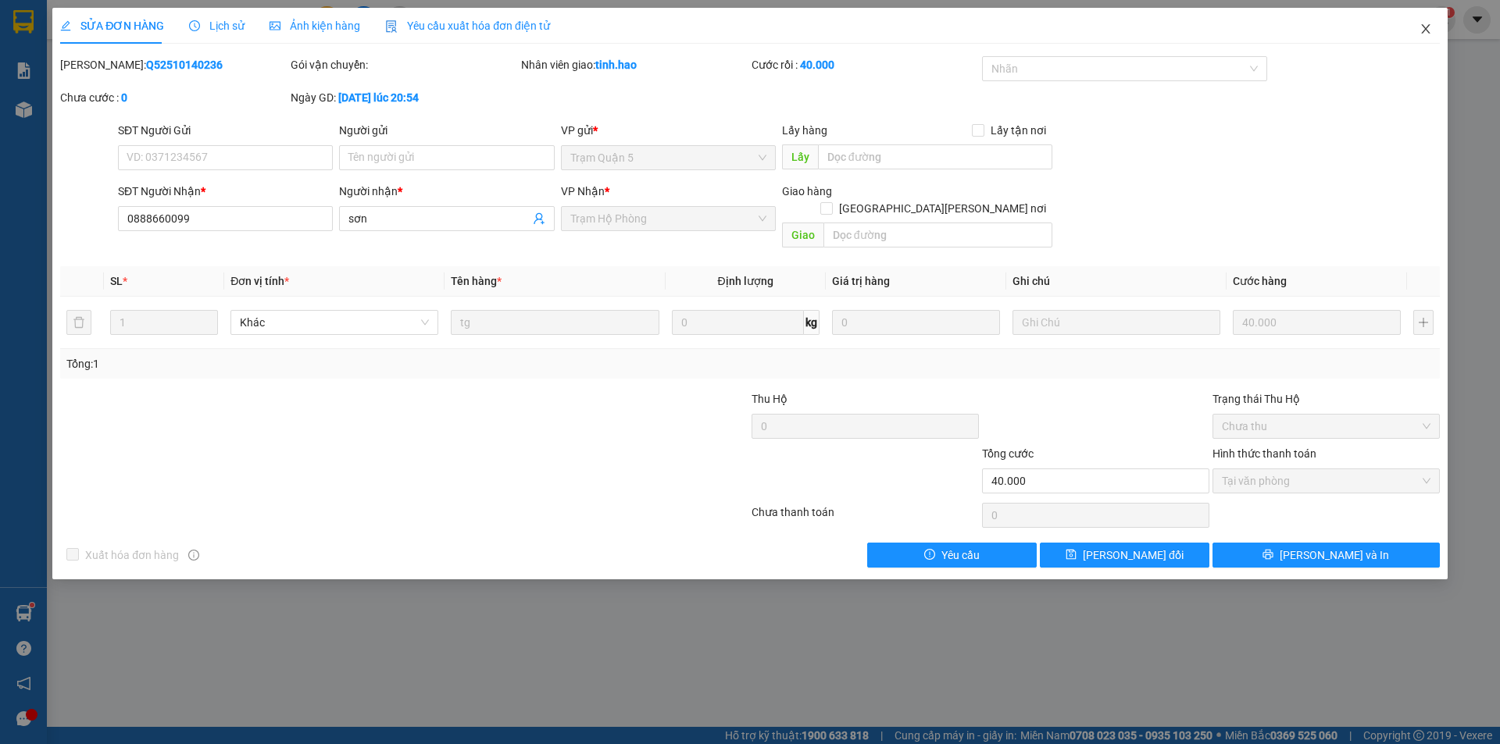
click at [1428, 27] on icon "close" at bounding box center [1425, 28] width 9 height 9
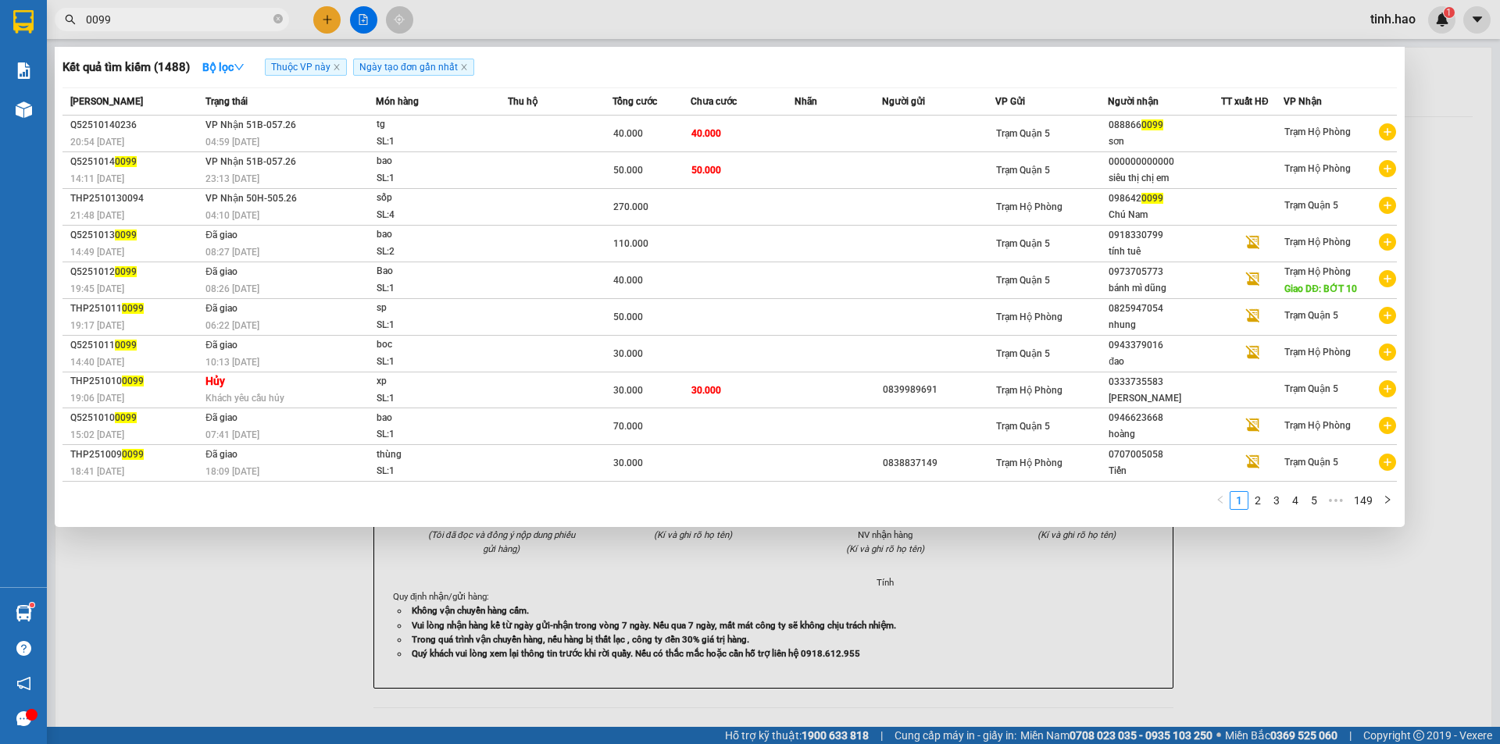
click at [273, 17] on span "0099" at bounding box center [172, 19] width 234 height 23
click at [282, 17] on icon "close-circle" at bounding box center [277, 18] width 9 height 9
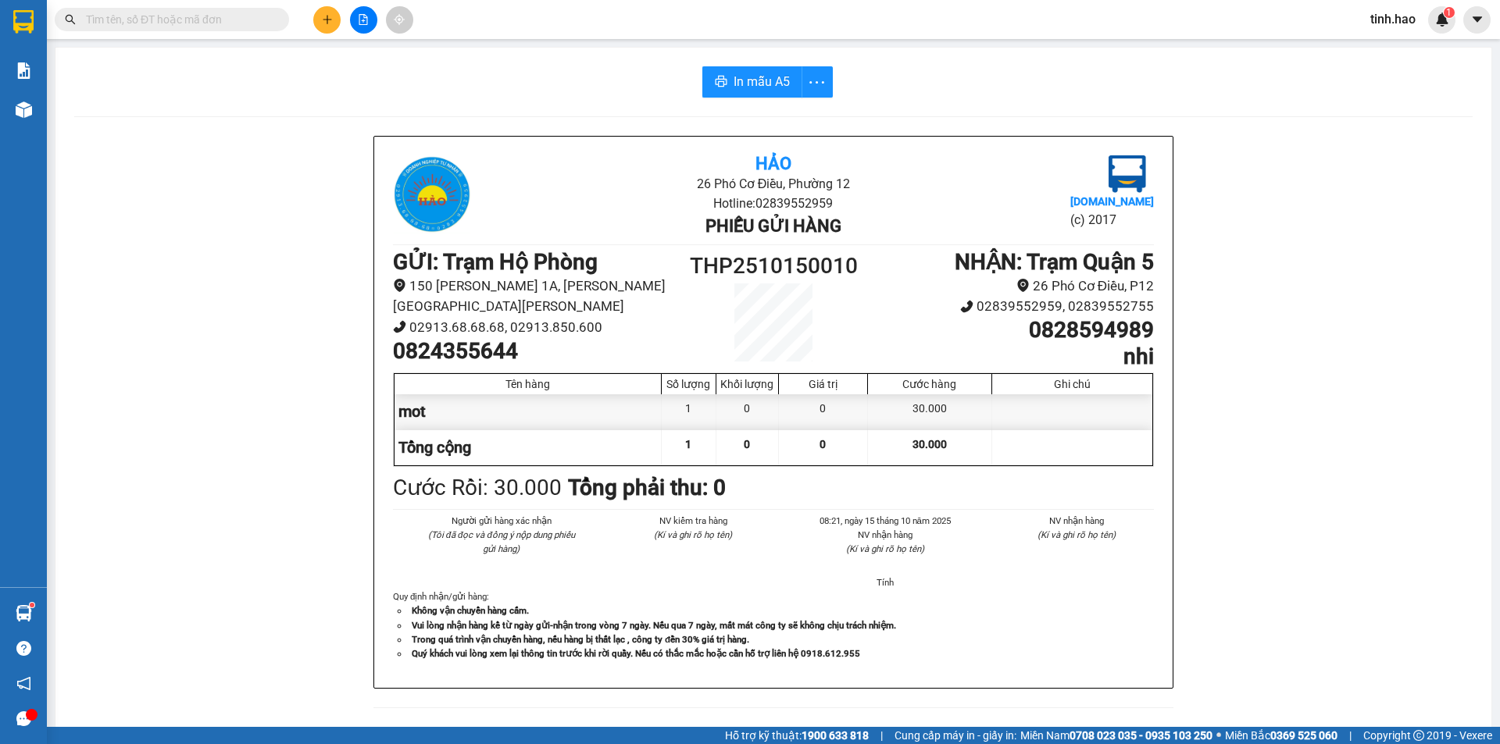
click at [230, 19] on input "text" at bounding box center [178, 19] width 184 height 17
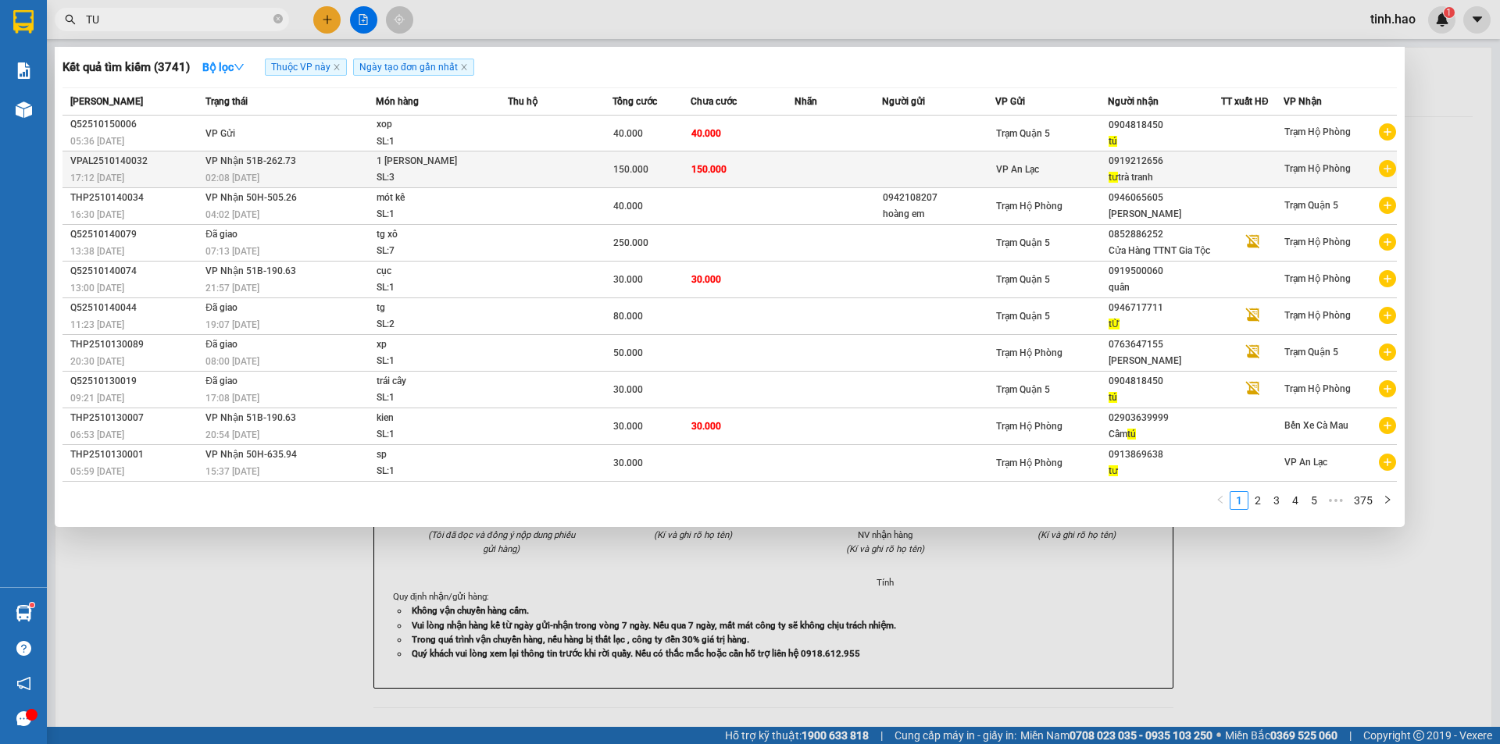
type input "TU"
click at [430, 164] on div "1 bo may lanh" at bounding box center [434, 161] width 117 height 17
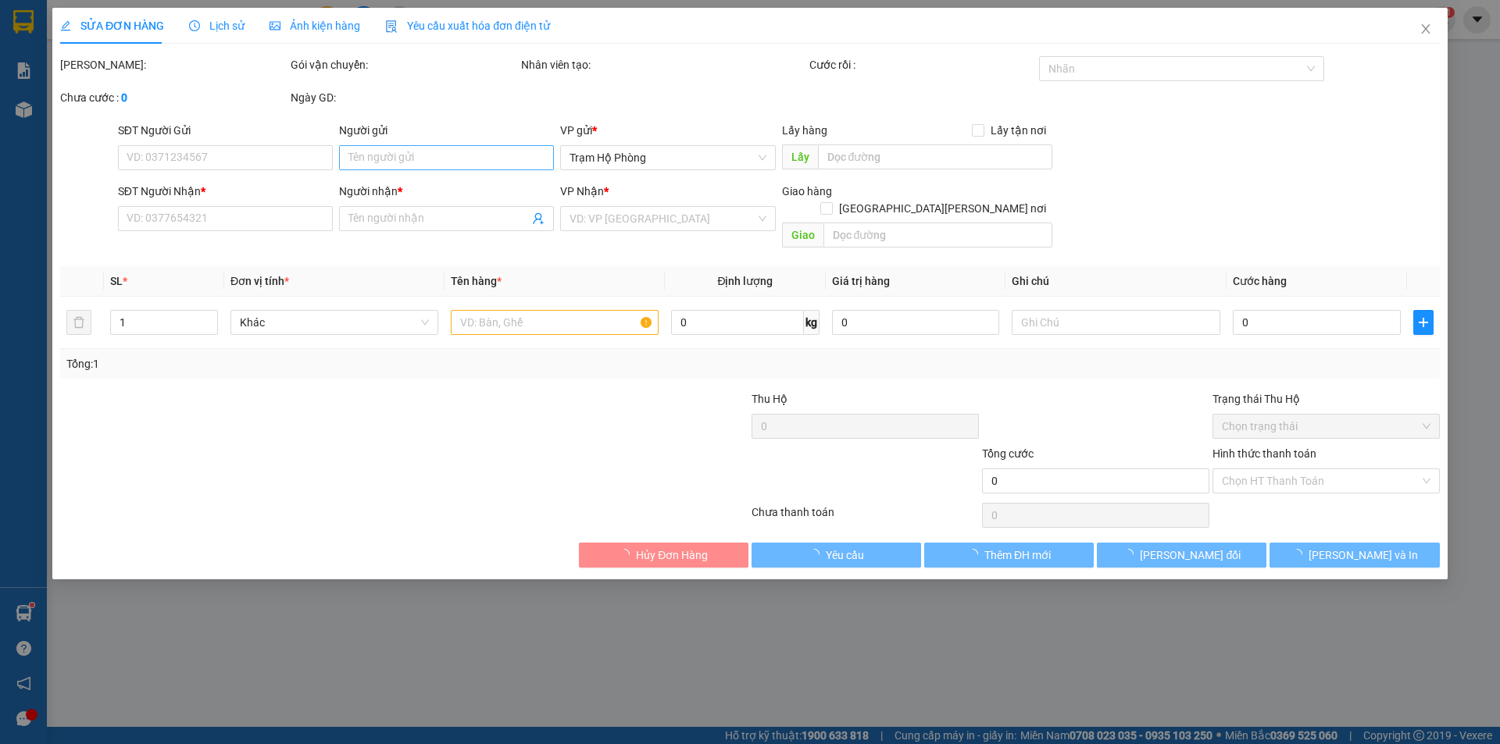
type input "0919212656"
type input "tư trà tranh"
type input "150.000"
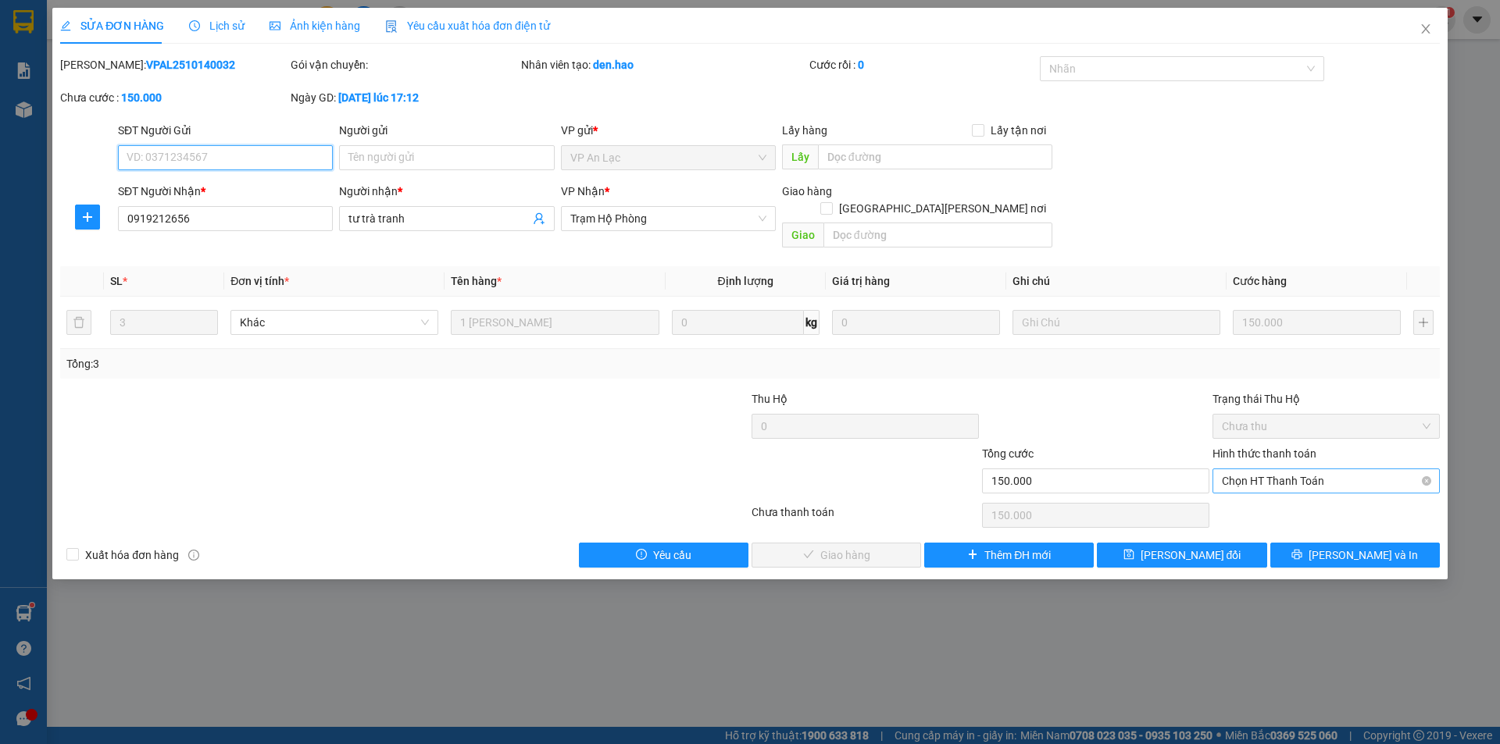
click at [1269, 469] on span "Chọn HT Thanh Toán" at bounding box center [1326, 480] width 209 height 23
click at [1250, 493] on div "Tại văn phòng" at bounding box center [1326, 495] width 209 height 17
type input "0"
click at [879, 547] on span "Lưu và Giao hàng" at bounding box center [886, 555] width 211 height 17
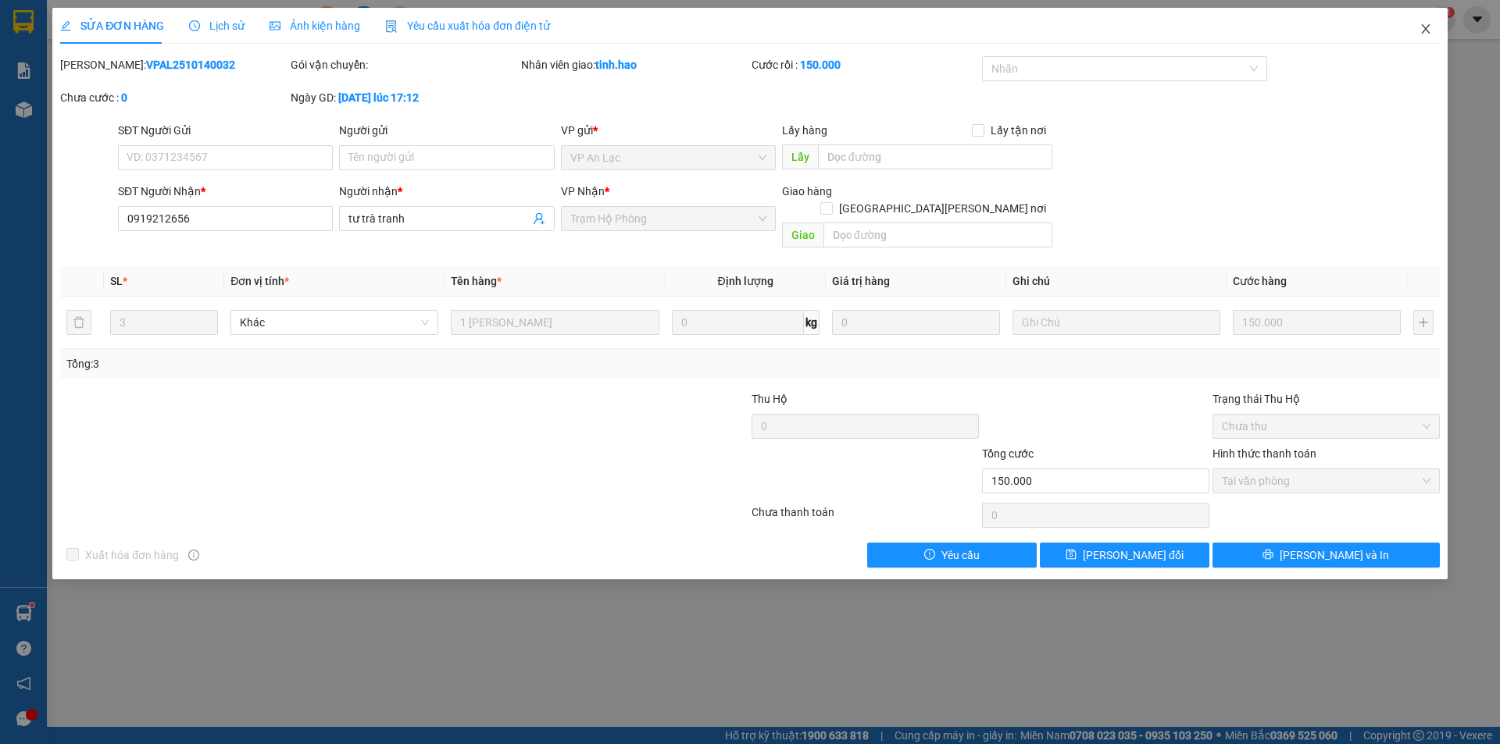
click at [1429, 24] on icon "close" at bounding box center [1425, 29] width 12 height 12
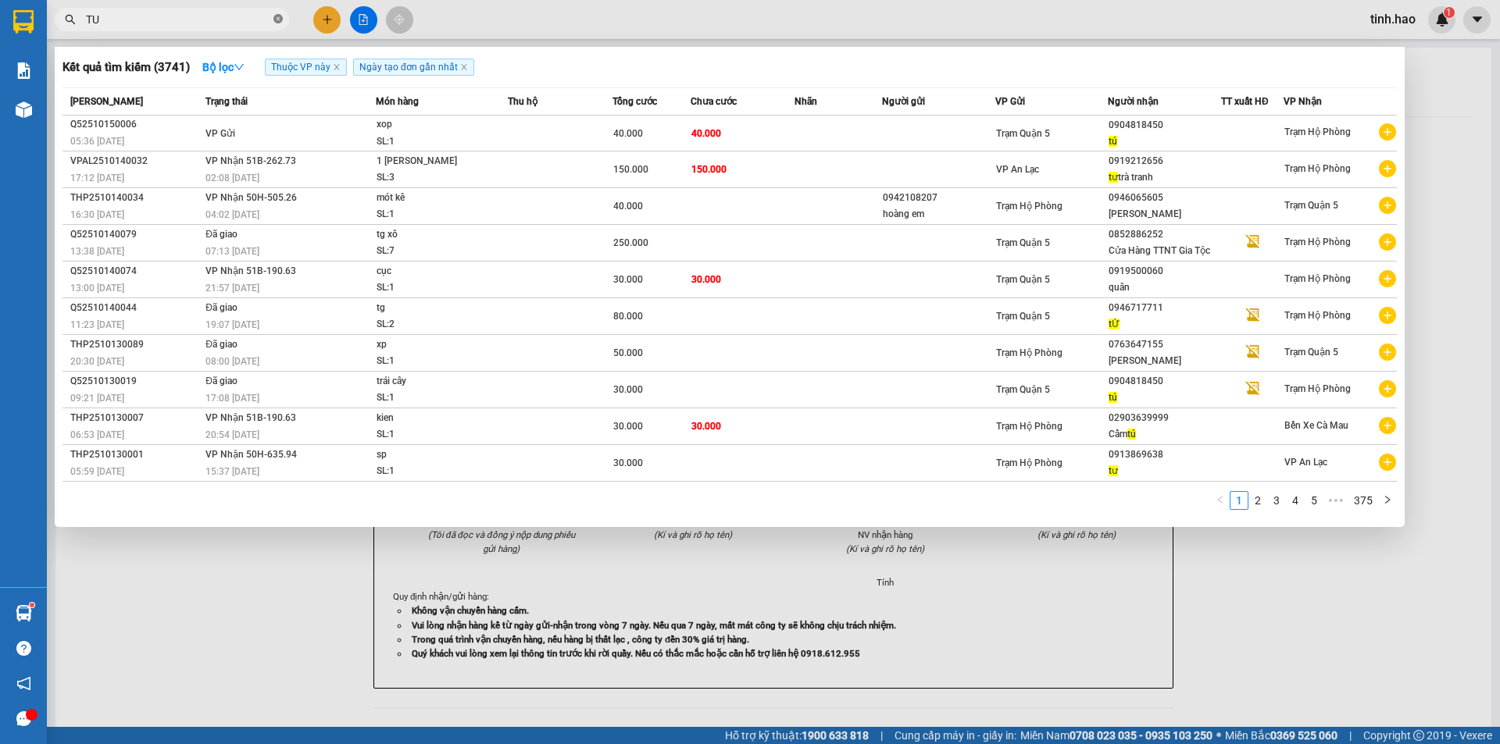
click at [277, 17] on icon "close-circle" at bounding box center [277, 18] width 9 height 9
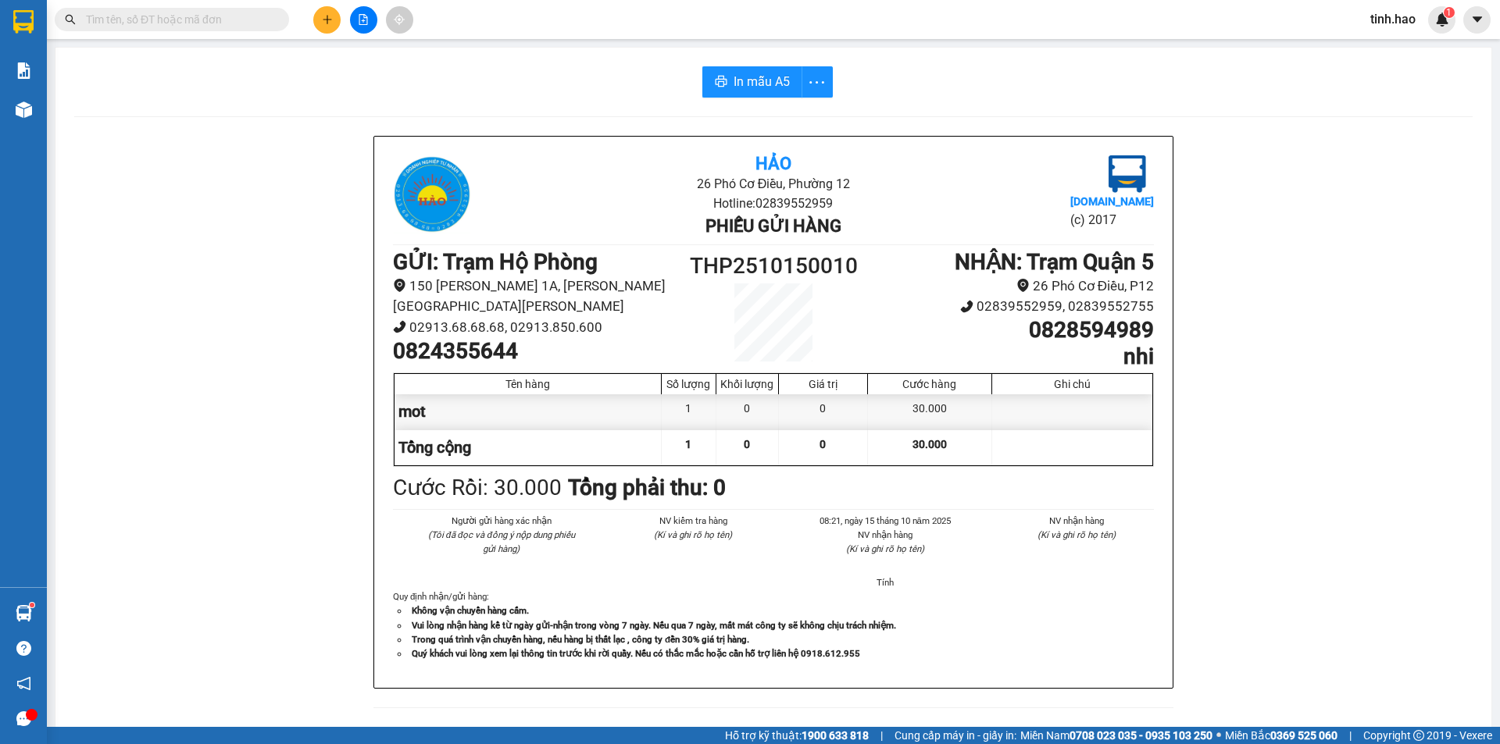
click at [206, 27] on input "text" at bounding box center [178, 19] width 184 height 17
click at [206, 16] on input "text" at bounding box center [178, 19] width 184 height 17
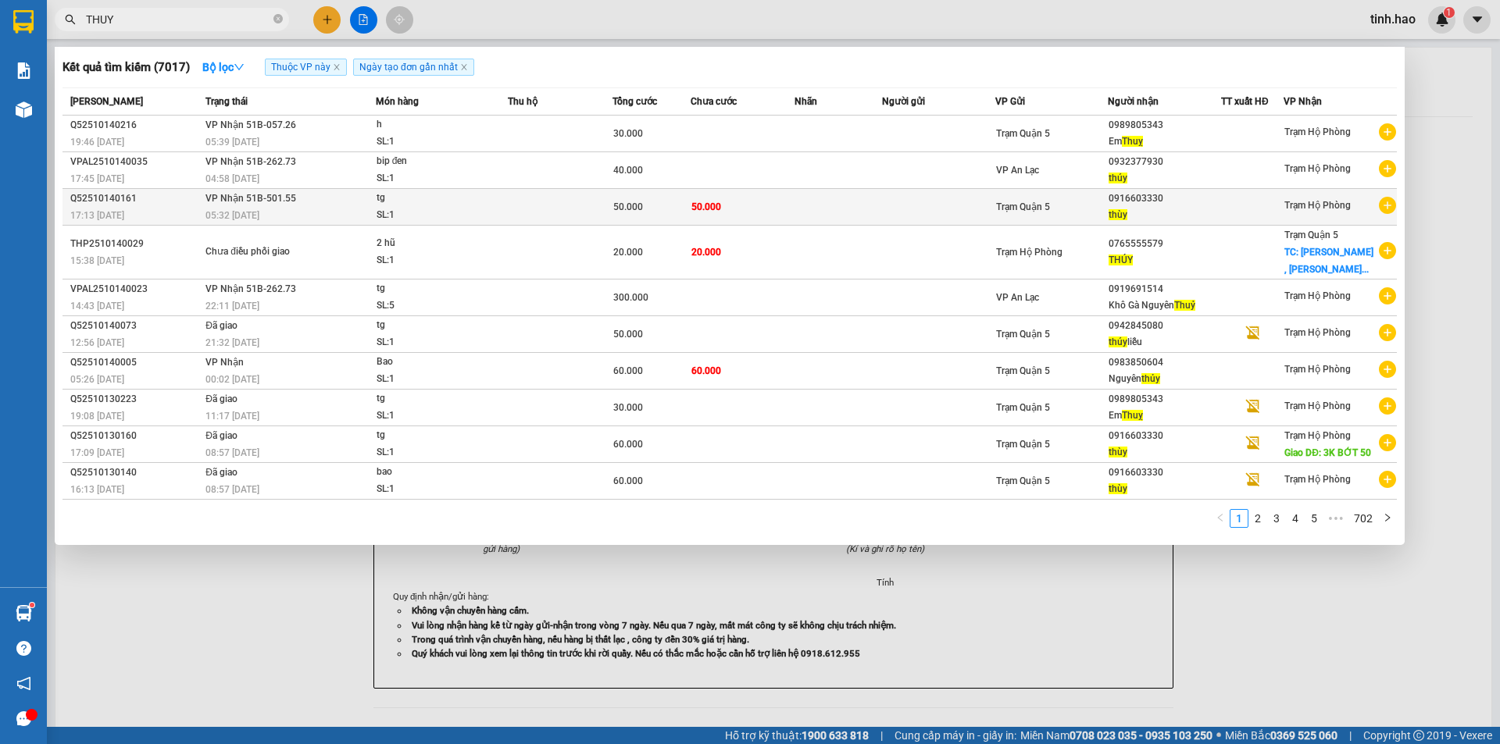
type input "THUY"
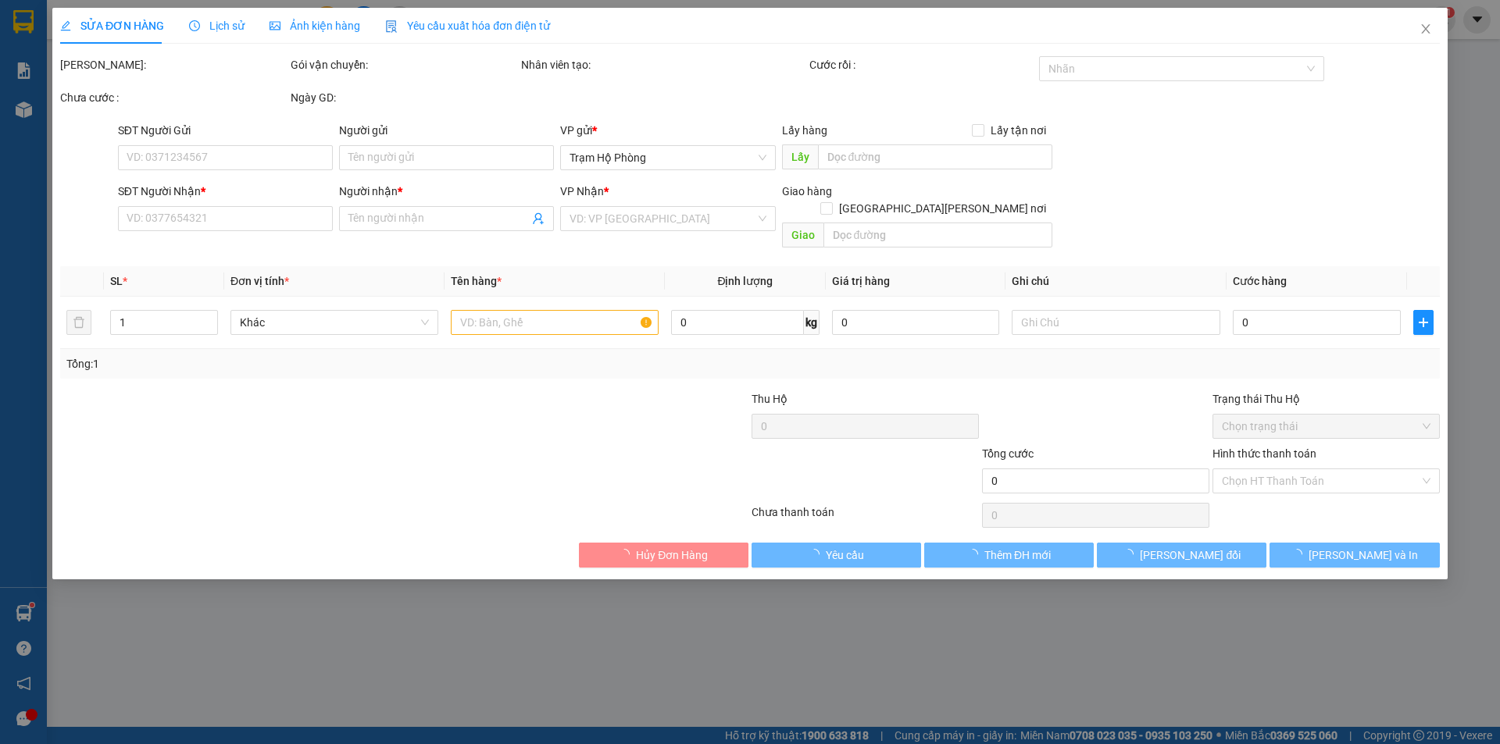
type input "0916603330"
type input "thùy"
type input "50.000"
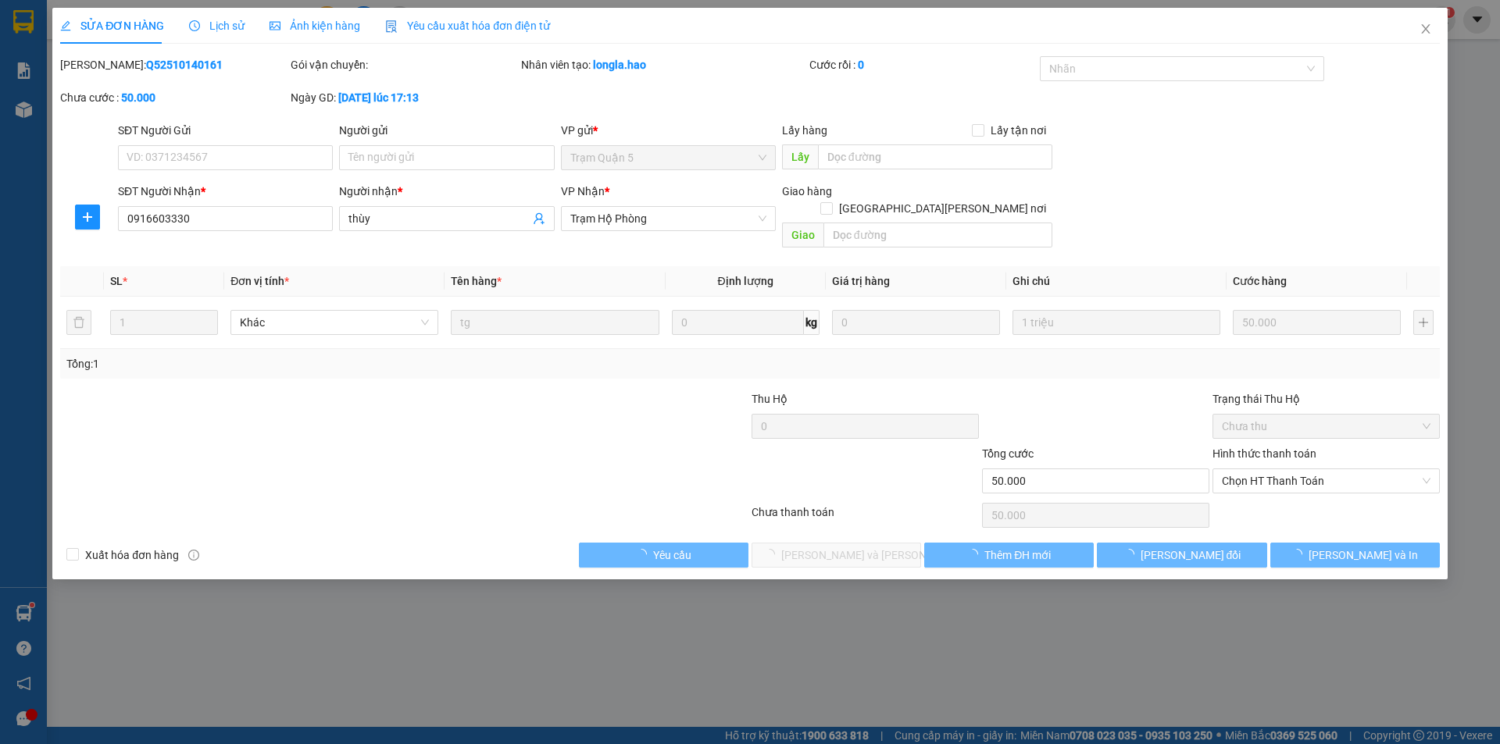
click at [313, 30] on div "Ảnh kiện hàng" at bounding box center [314, 25] width 91 height 17
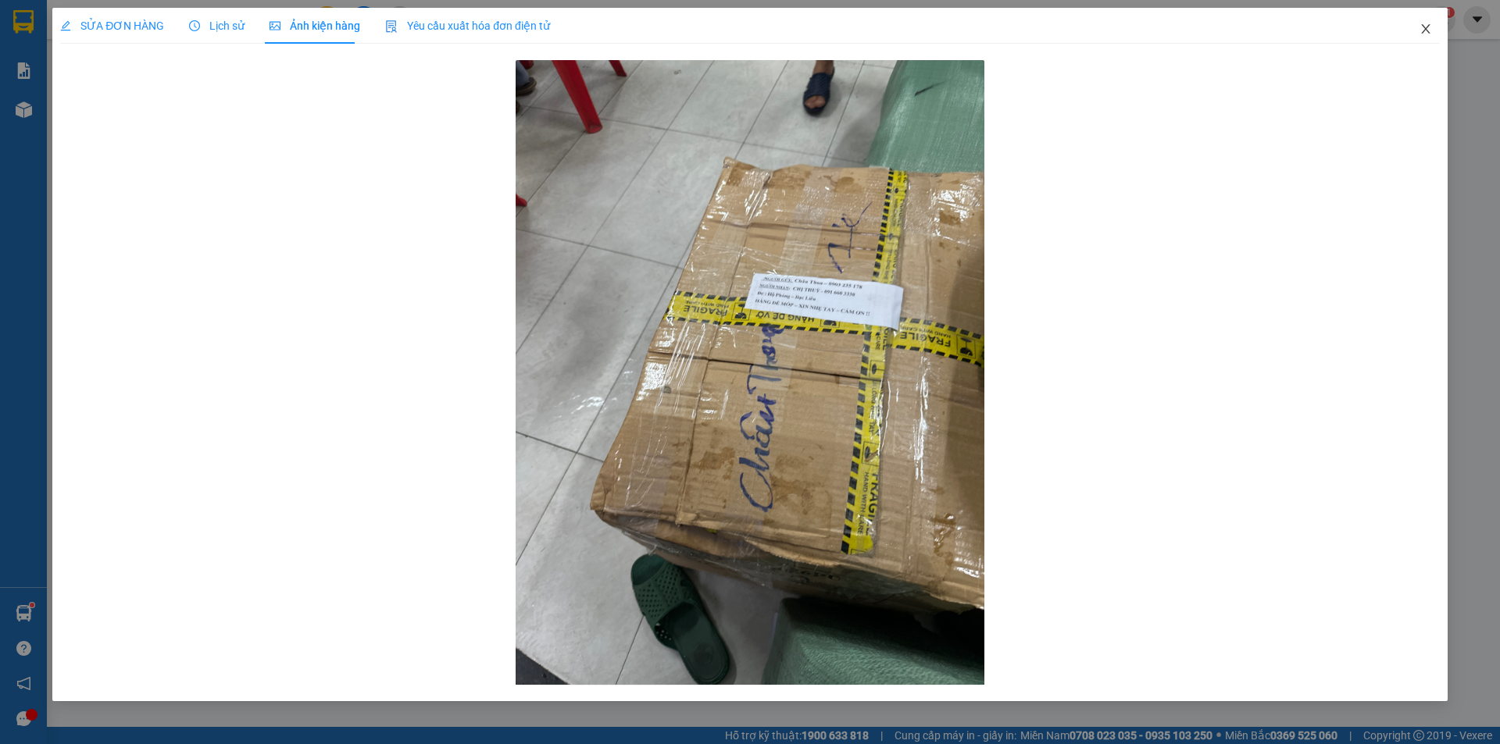
click at [1426, 27] on icon "close" at bounding box center [1425, 29] width 12 height 12
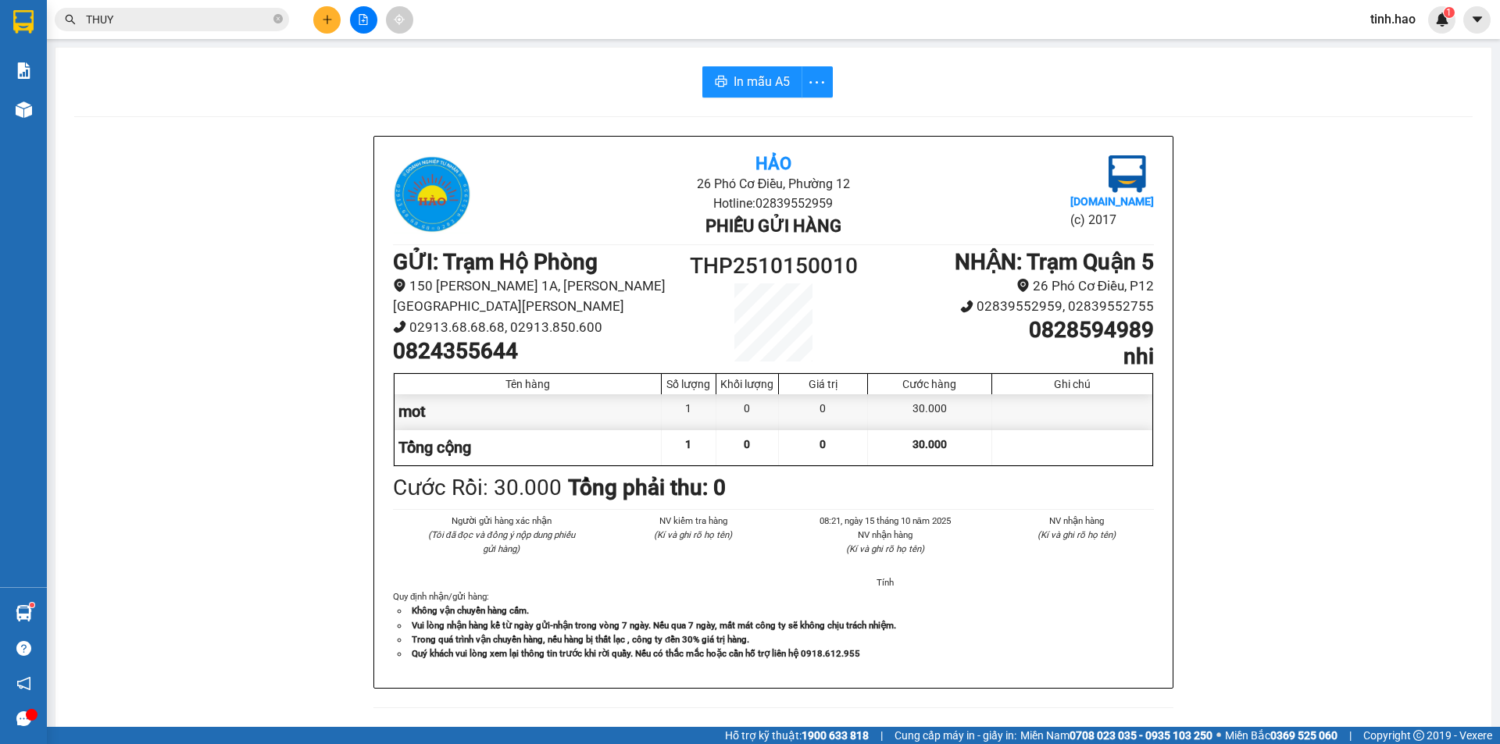
click at [166, 21] on input "THUY" at bounding box center [178, 19] width 184 height 17
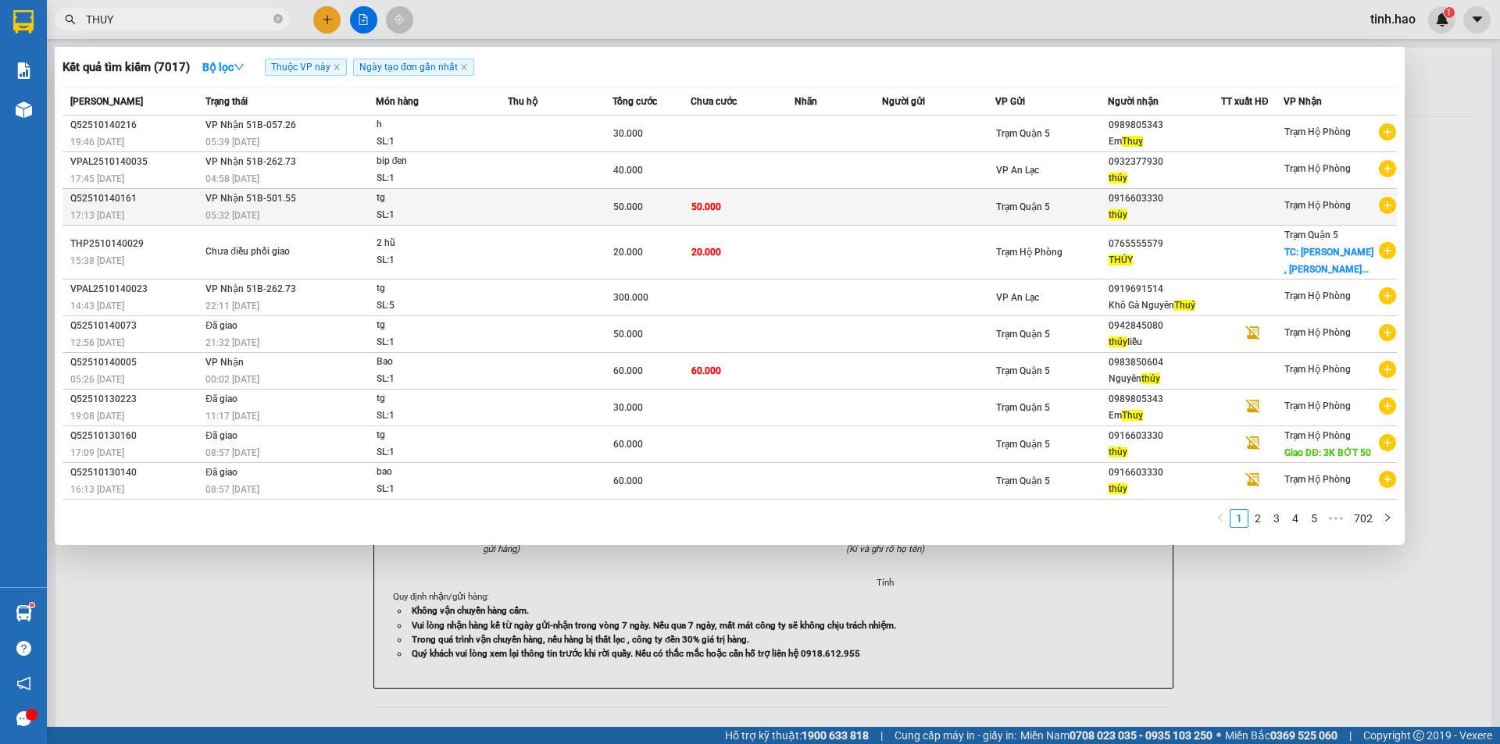
click at [1180, 203] on div "0916603330" at bounding box center [1164, 199] width 112 height 16
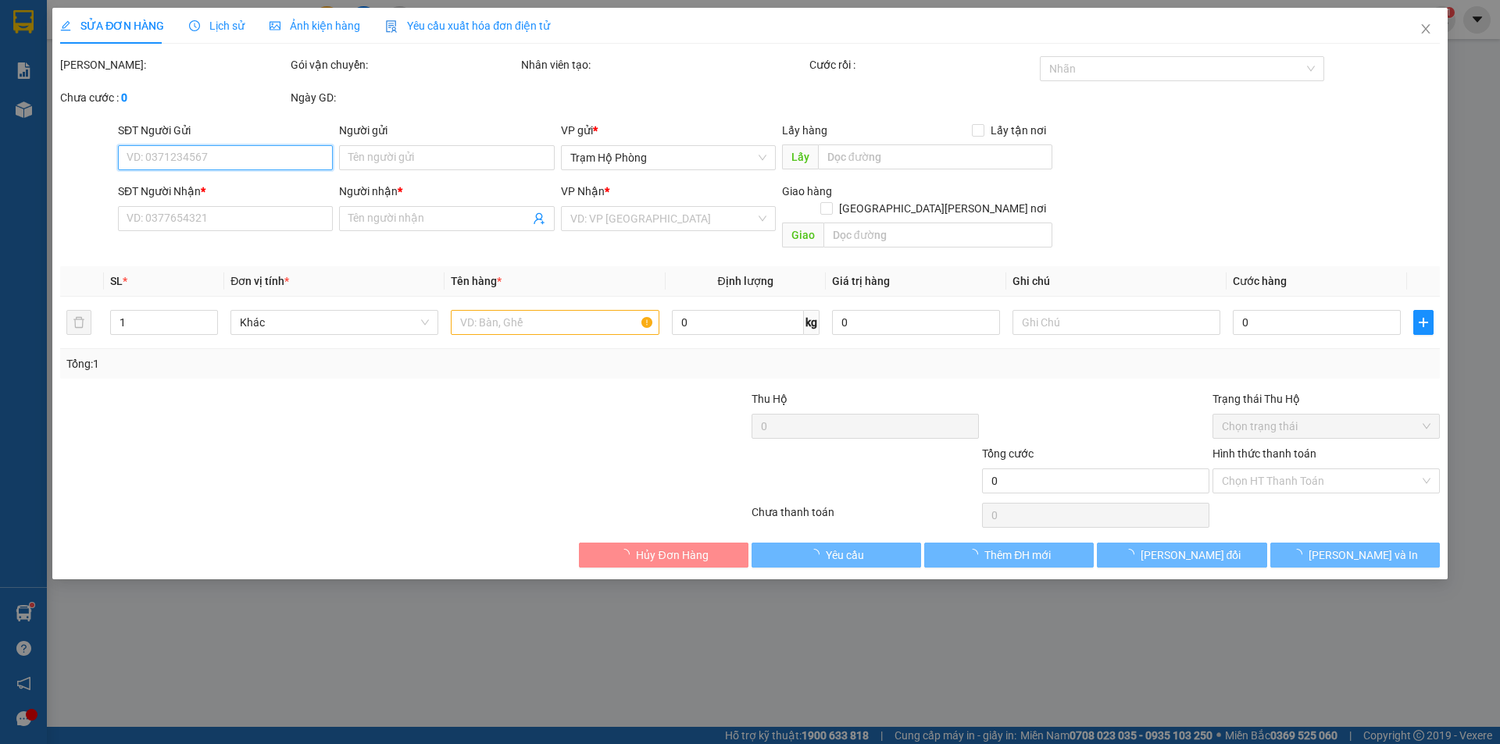
type input "0916603330"
type input "thùy"
type input "50.000"
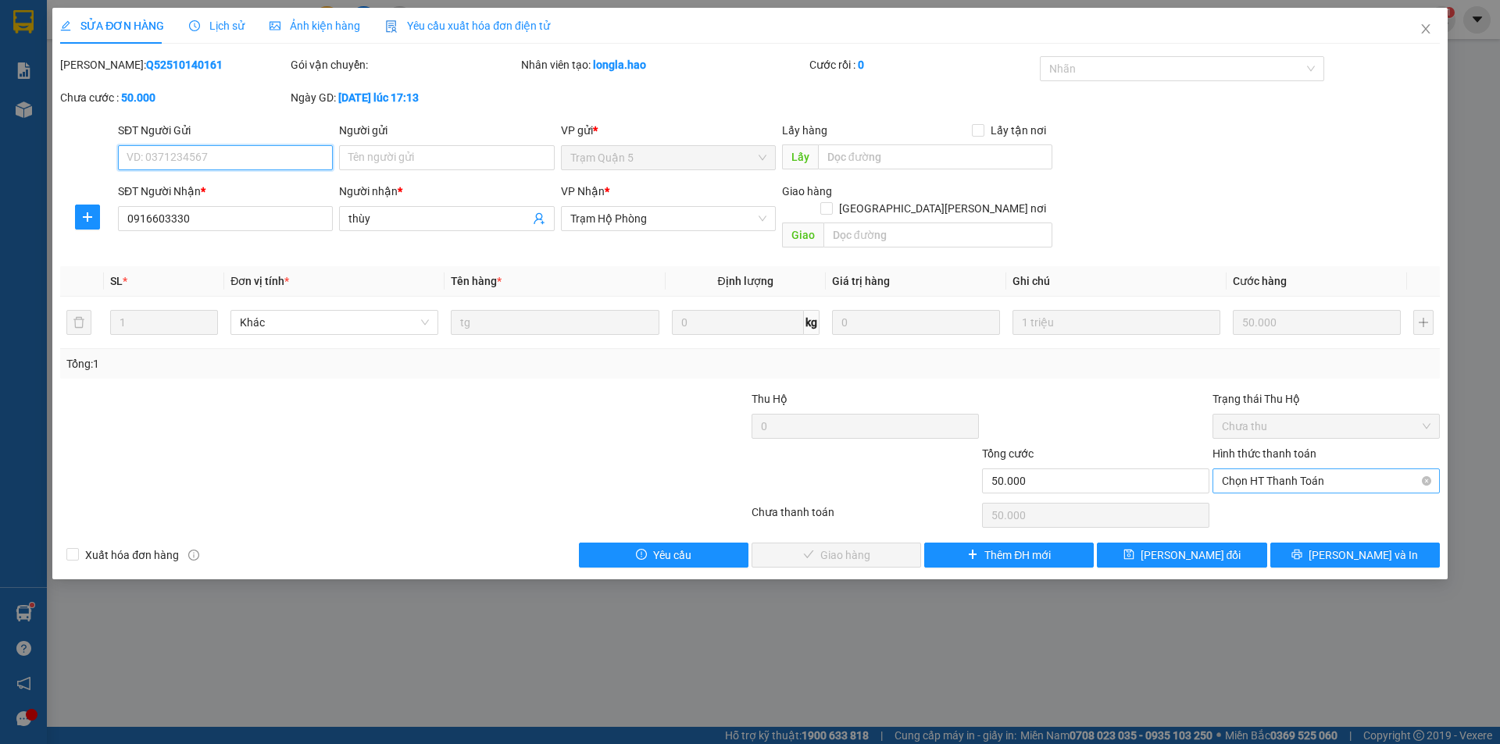
click at [1312, 469] on span "Chọn HT Thanh Toán" at bounding box center [1326, 480] width 209 height 23
click at [1291, 497] on div "Tại văn phòng" at bounding box center [1326, 495] width 209 height 17
type input "0"
drag, startPoint x: 829, startPoint y: 533, endPoint x: 840, endPoint y: 526, distance: 12.6
click at [831, 543] on button "Lưu và Giao hàng" at bounding box center [836, 555] width 170 height 25
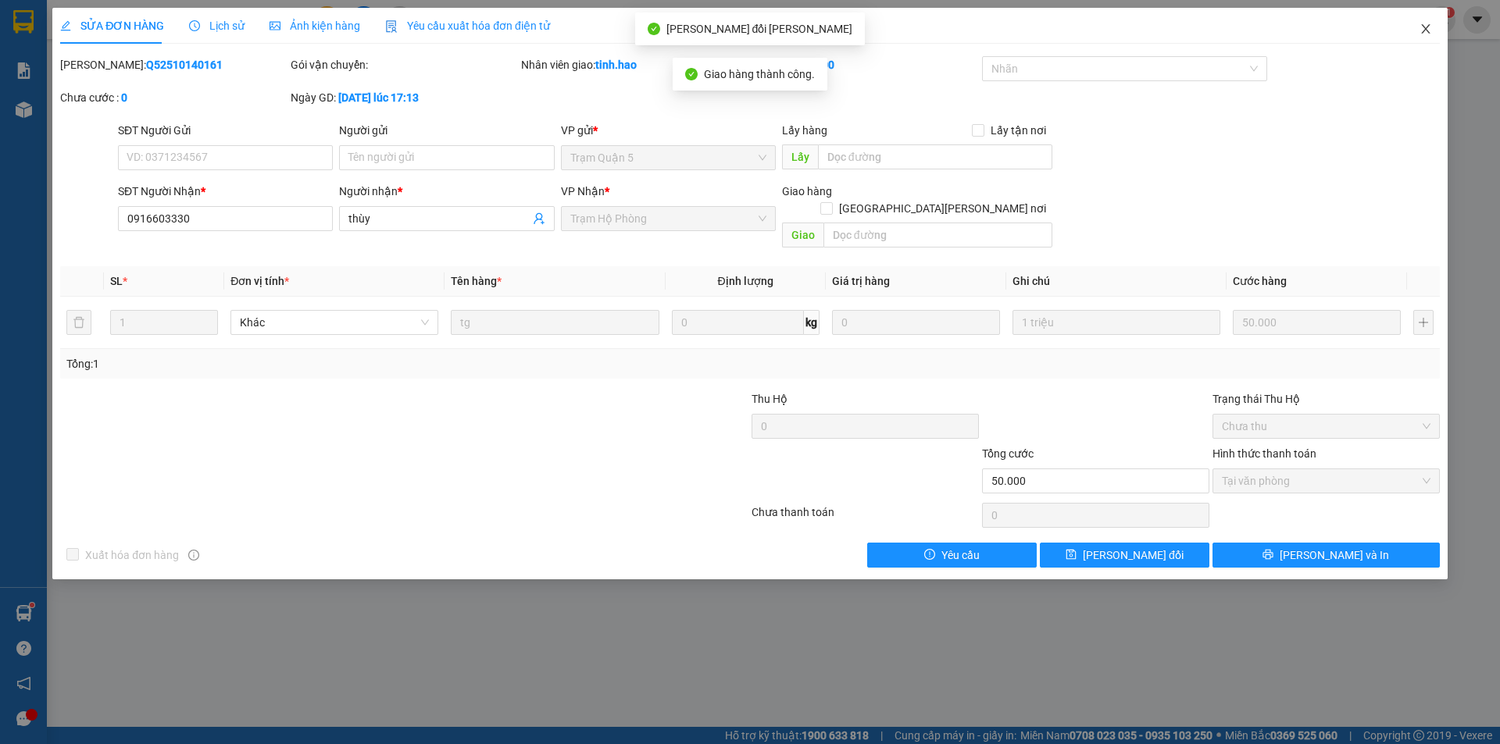
click at [1426, 28] on icon "close" at bounding box center [1425, 29] width 12 height 12
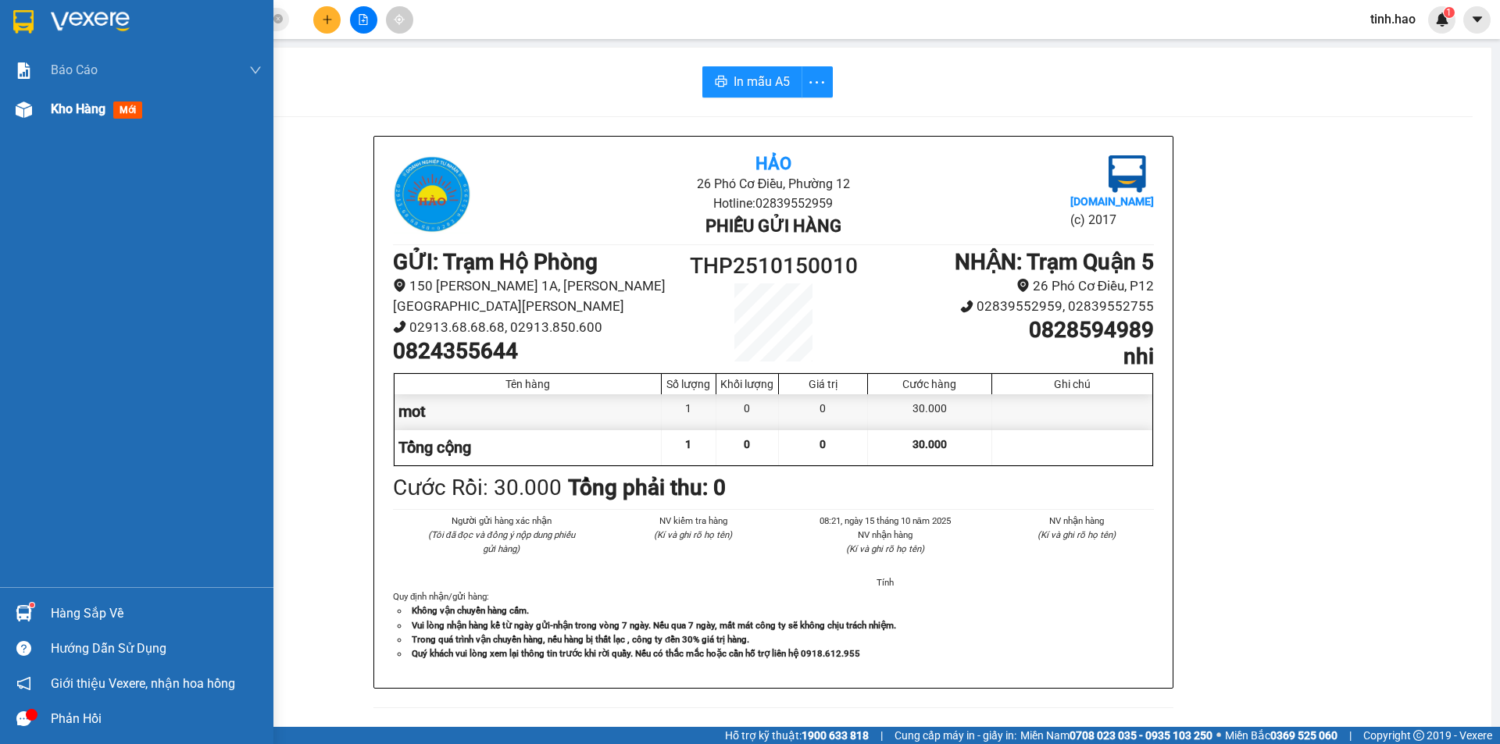
click at [129, 113] on span "mới" at bounding box center [127, 110] width 29 height 17
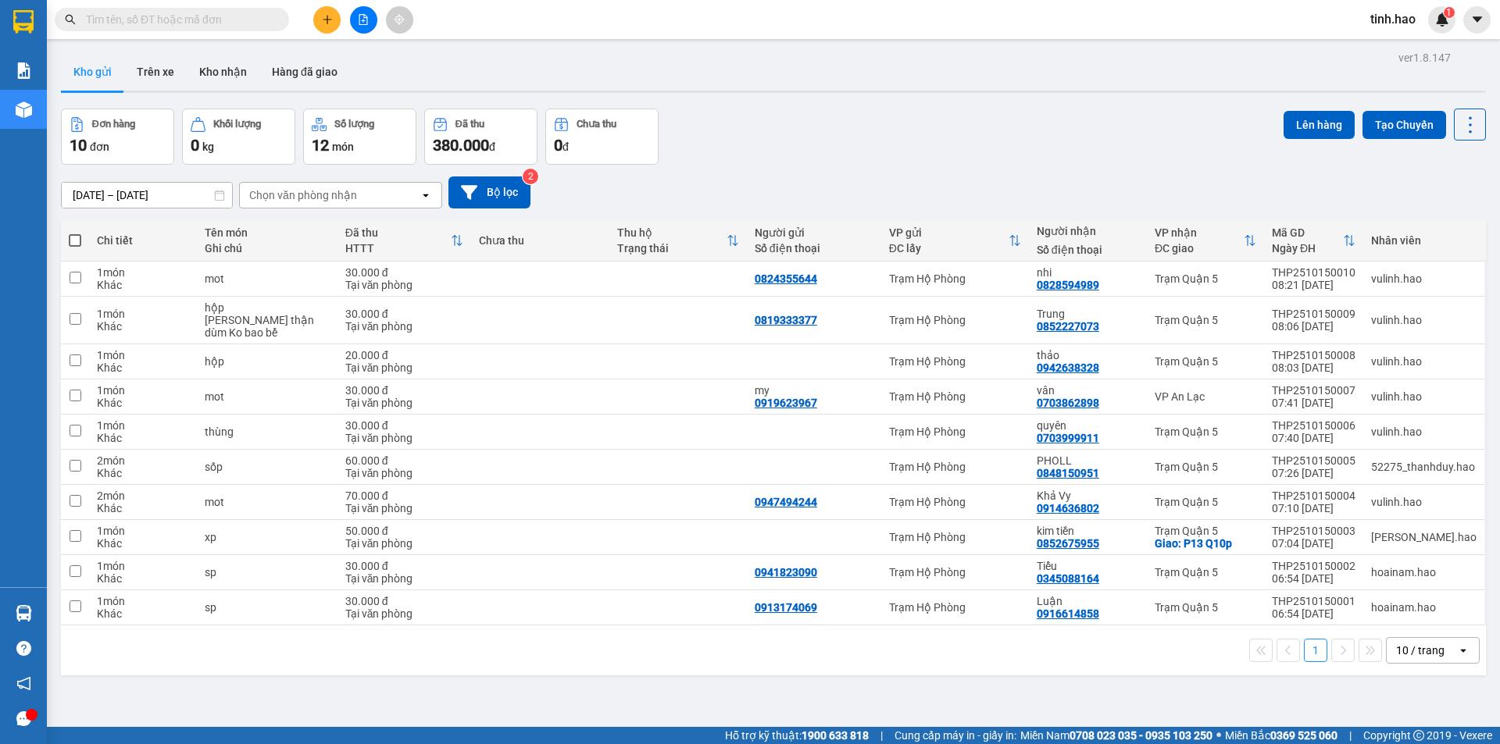
click at [227, 8] on div "Kết quả tìm kiếm ( 0 ) Bộ lọc Thuộc VP này Ngày tạo đơn gần nhất No Data" at bounding box center [152, 19] width 305 height 27
click at [222, 19] on input "text" at bounding box center [178, 19] width 184 height 17
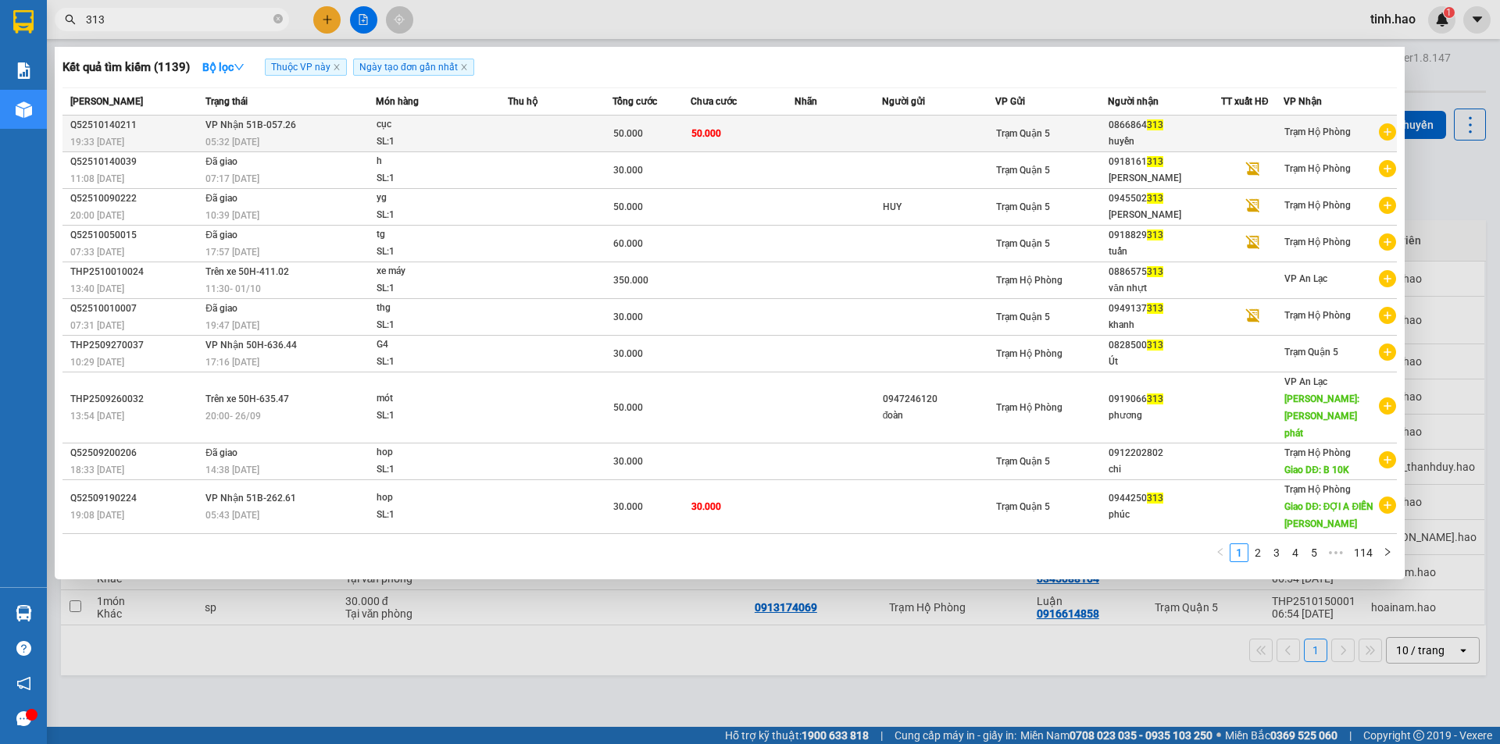
type input "313"
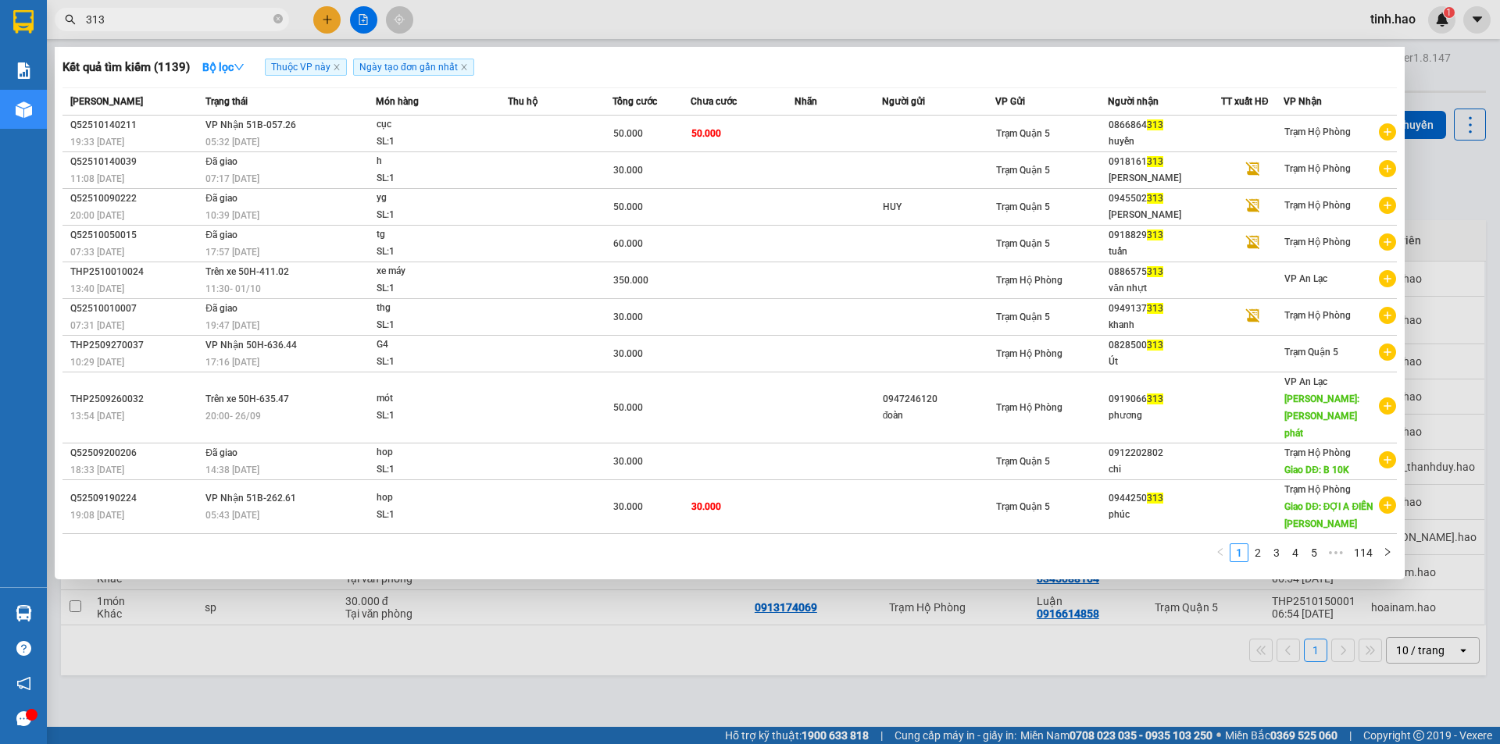
click at [305, 130] on td "[PERSON_NAME] 51B-057.26 05:32 [DATE]" at bounding box center [289, 134] width 174 height 37
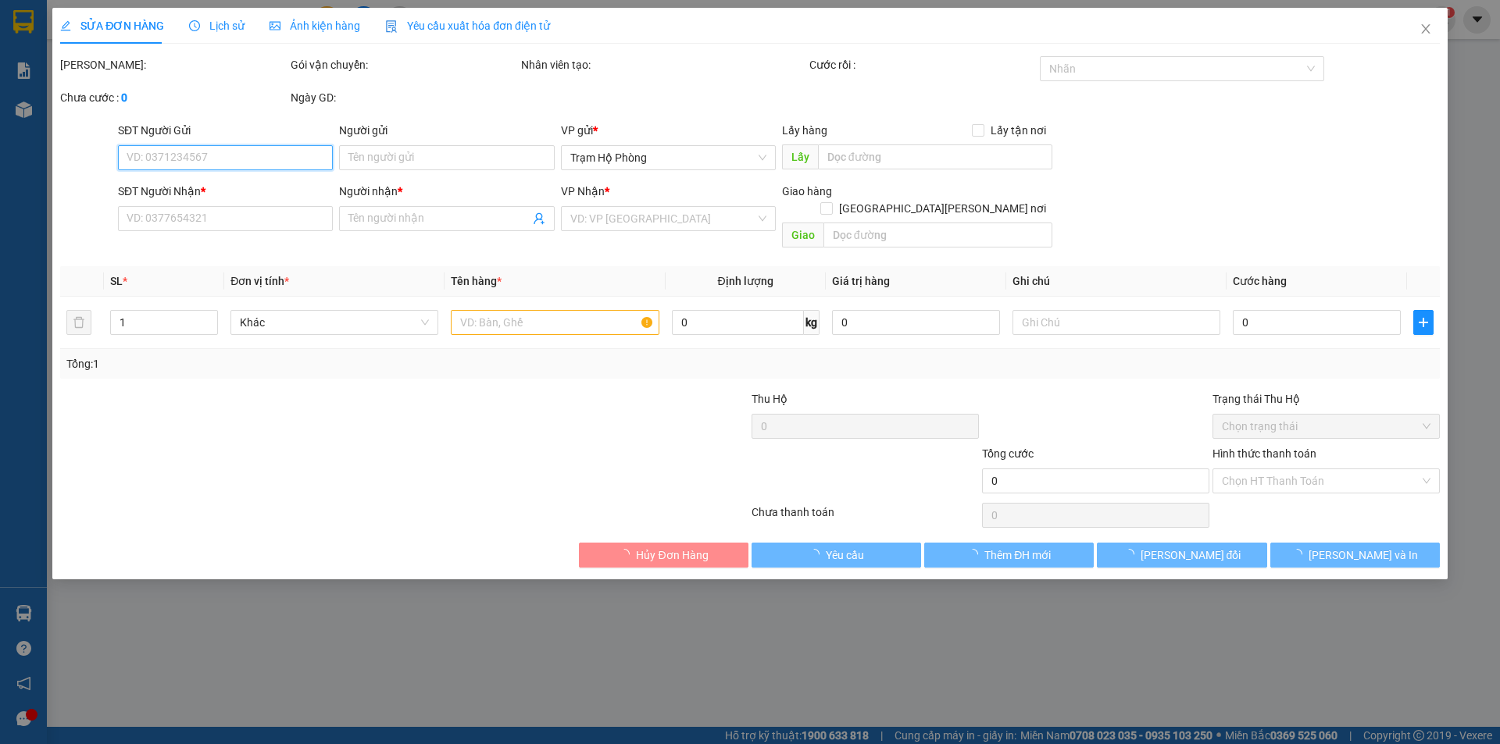
type input "0866864313"
type input "huyền"
type input "50.000"
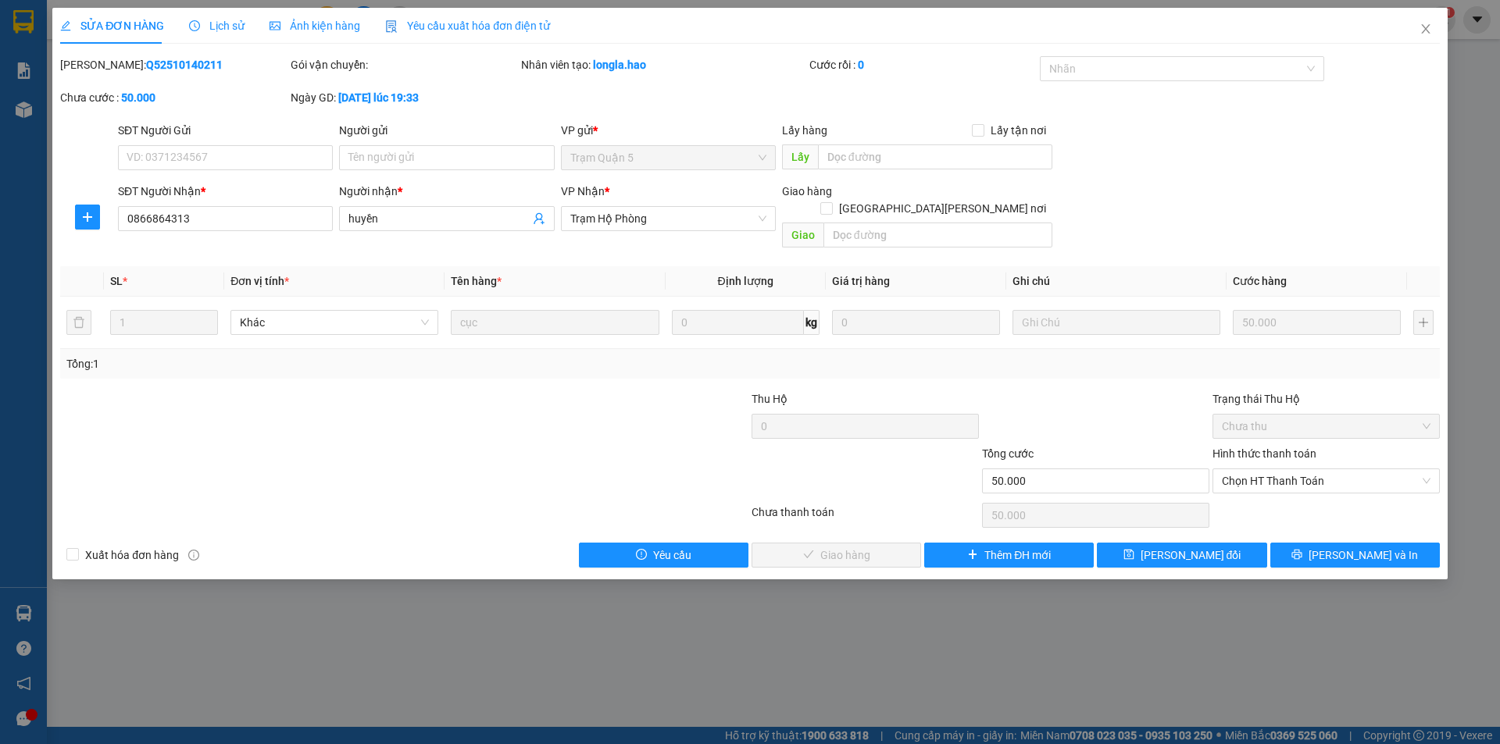
click at [324, 20] on span "Ảnh kiện hàng" at bounding box center [314, 26] width 91 height 12
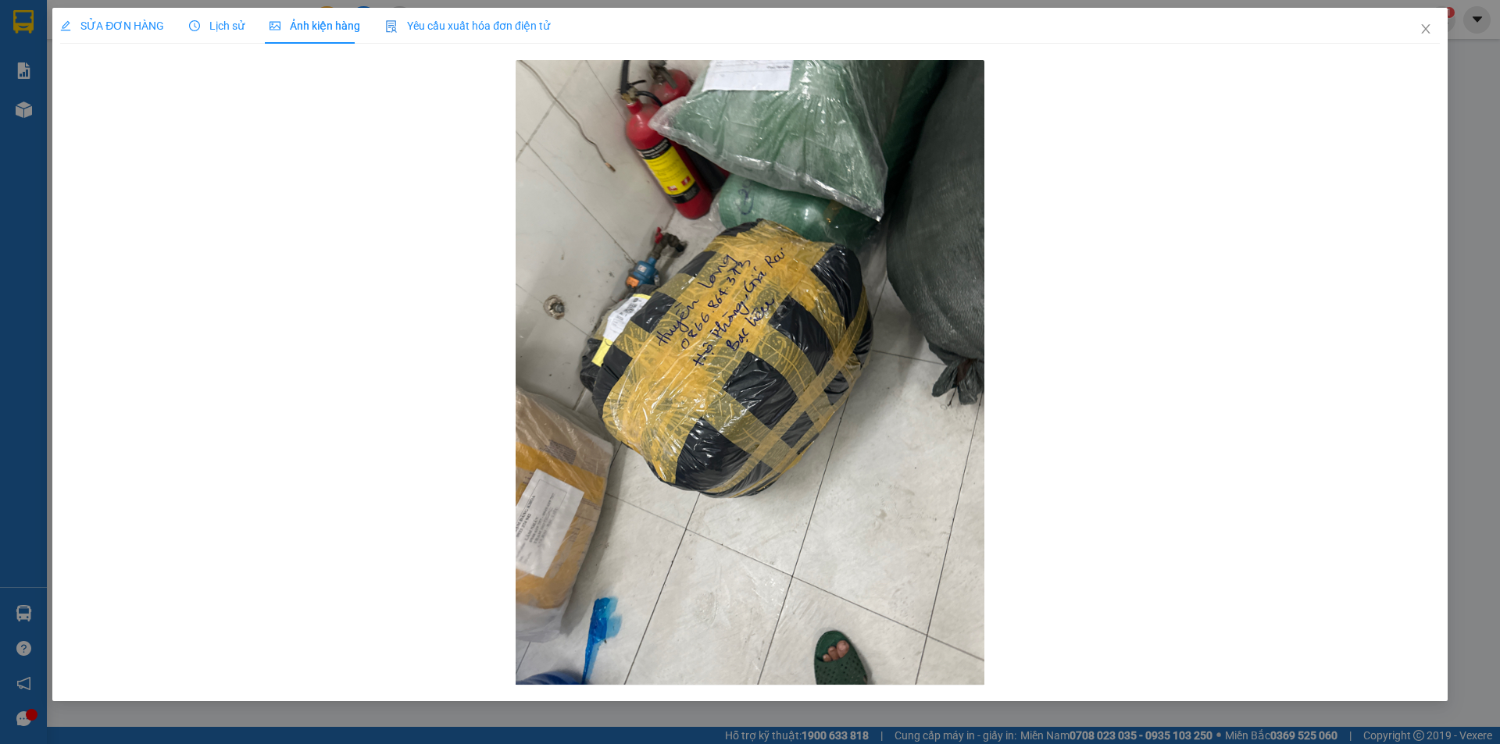
click at [144, 23] on span "SỬA ĐƠN HÀNG" at bounding box center [112, 26] width 104 height 12
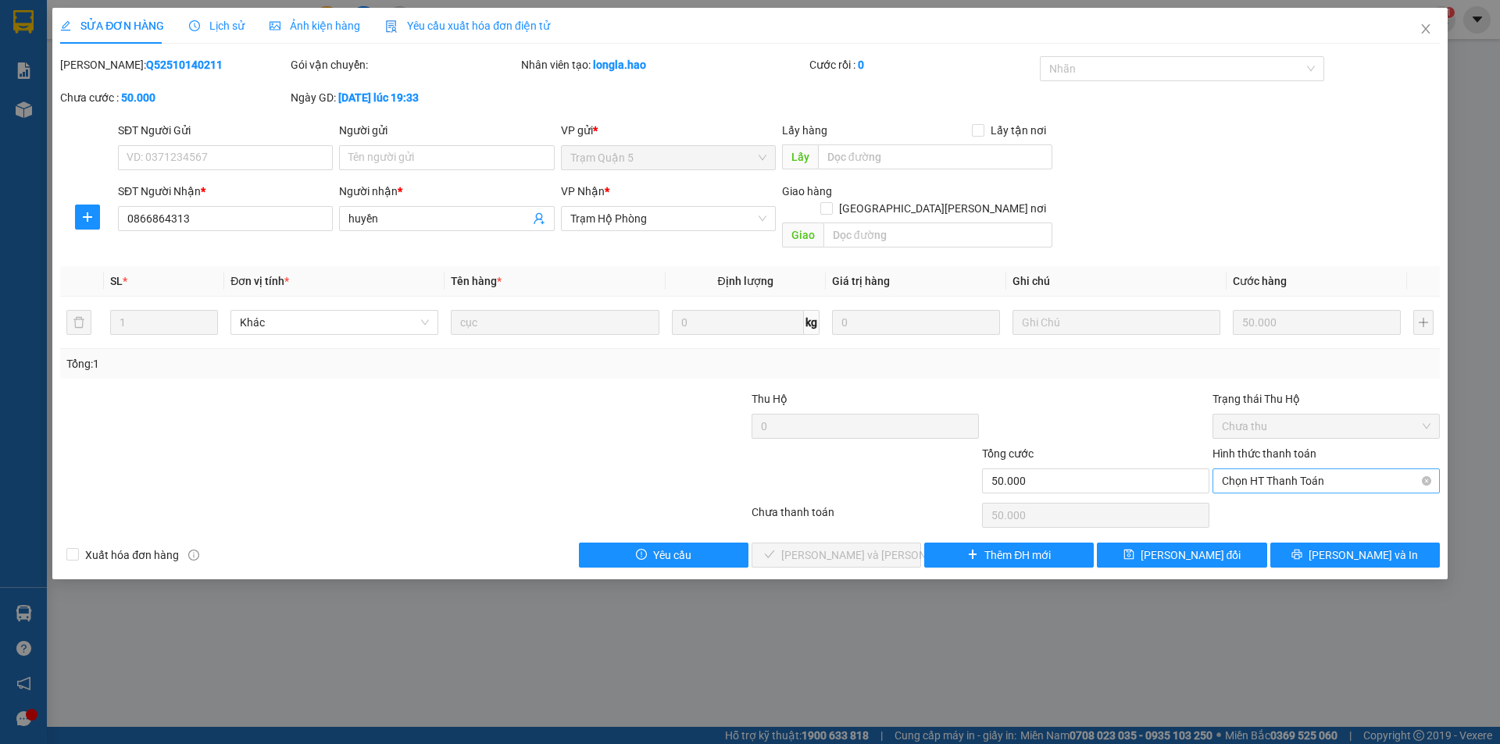
click at [1253, 469] on span "Chọn HT Thanh Toán" at bounding box center [1326, 480] width 209 height 23
click at [1244, 491] on div "Tại văn phòng" at bounding box center [1326, 495] width 209 height 17
type input "0"
click at [884, 547] on span "[PERSON_NAME] và [PERSON_NAME] hàng" at bounding box center [886, 555] width 211 height 17
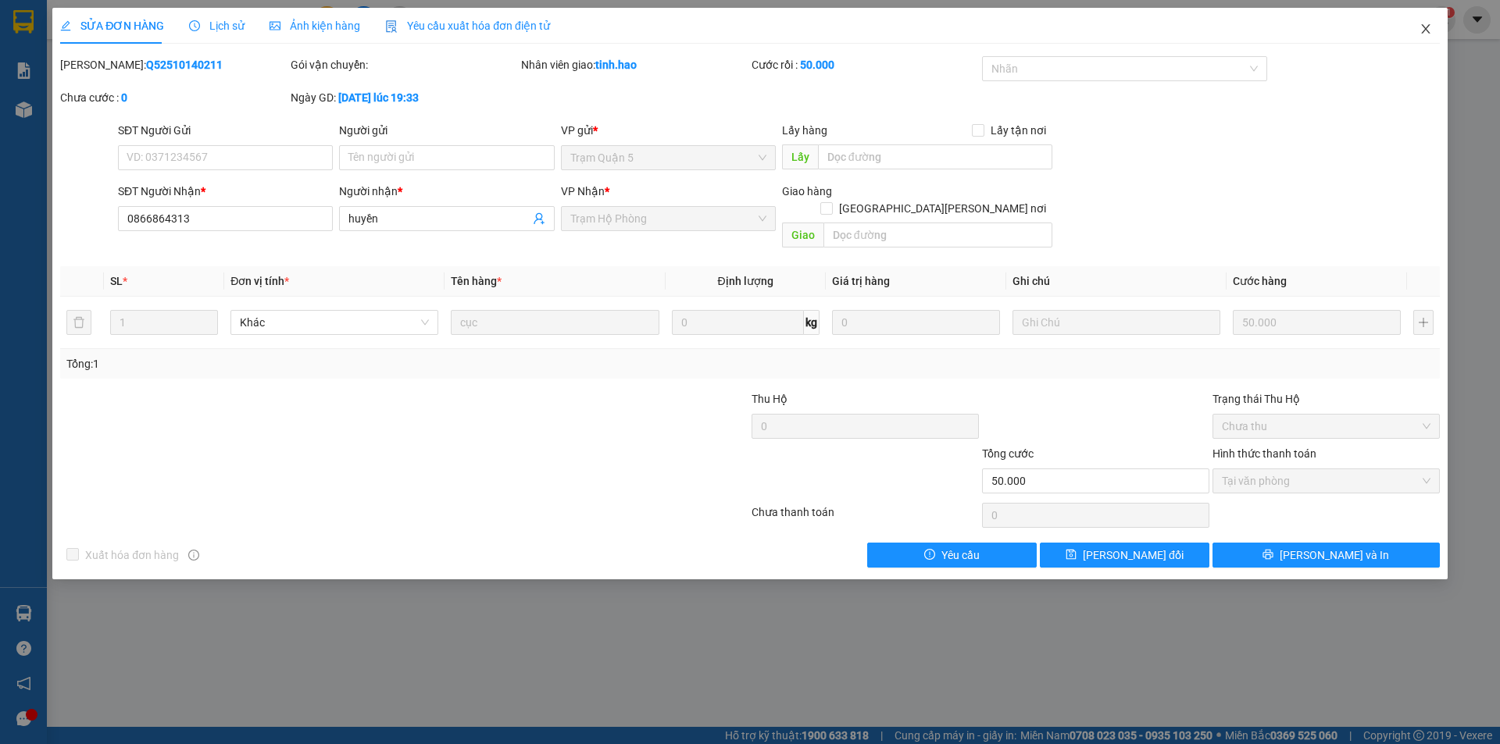
click at [1426, 27] on icon "close" at bounding box center [1425, 29] width 12 height 12
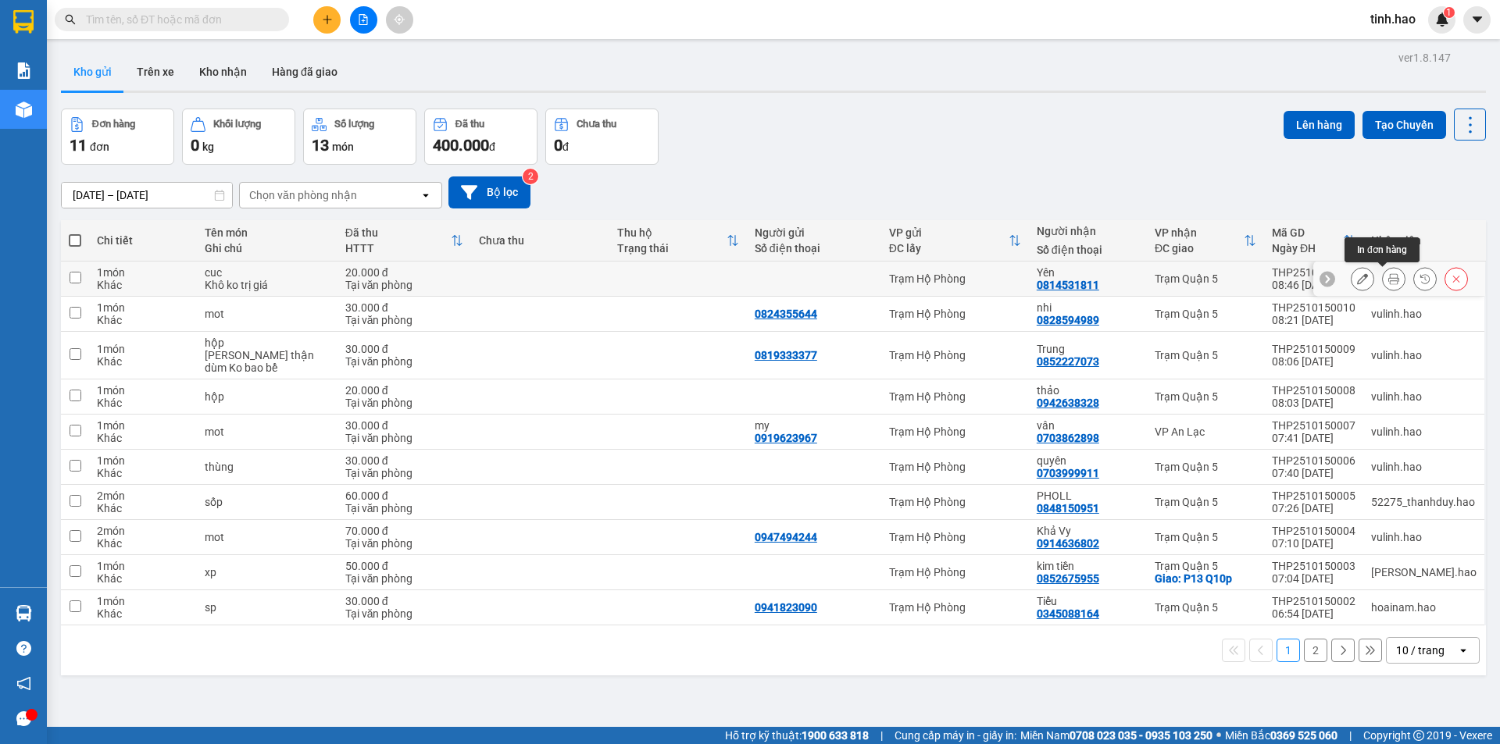
click at [1388, 273] on icon at bounding box center [1393, 278] width 11 height 11
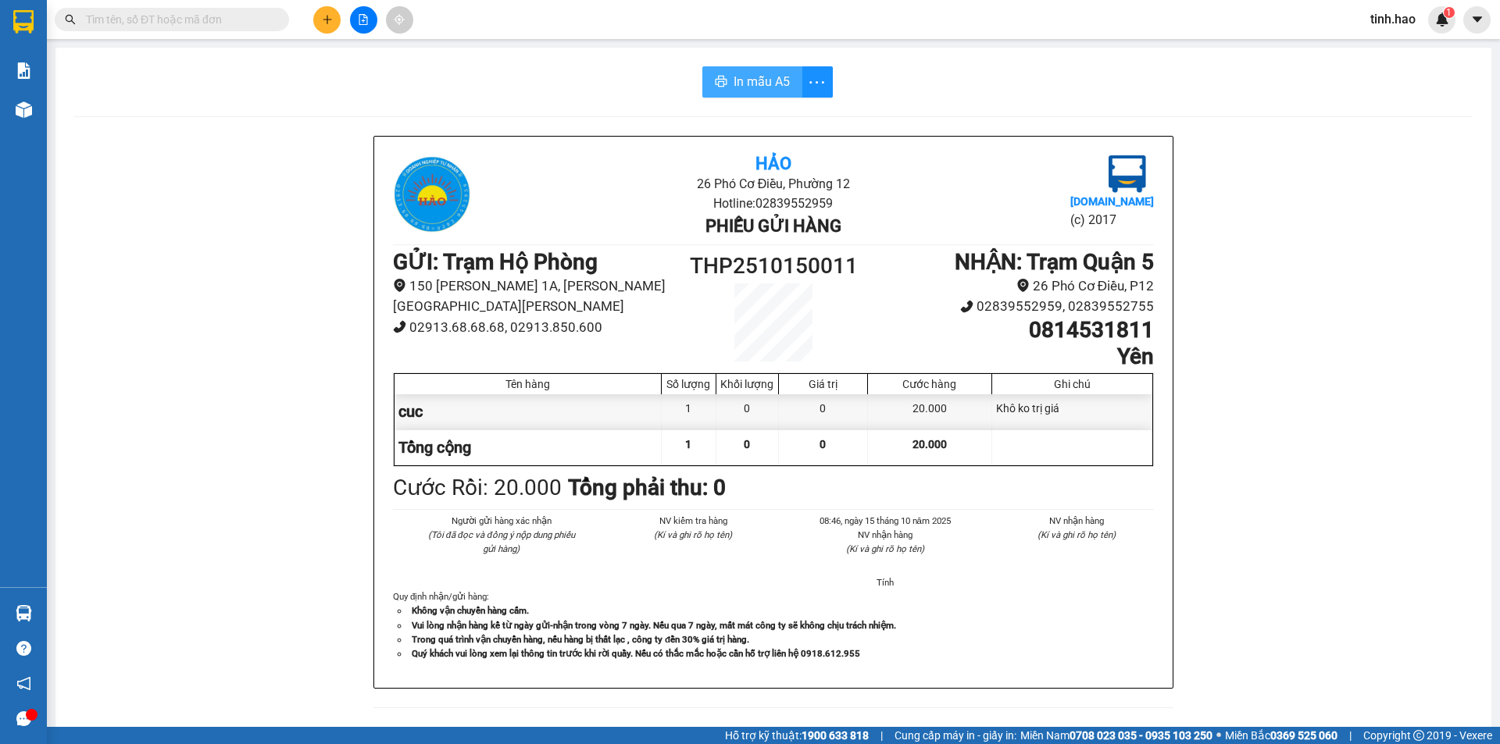
click at [764, 75] on span "In mẫu A5" at bounding box center [761, 82] width 56 height 20
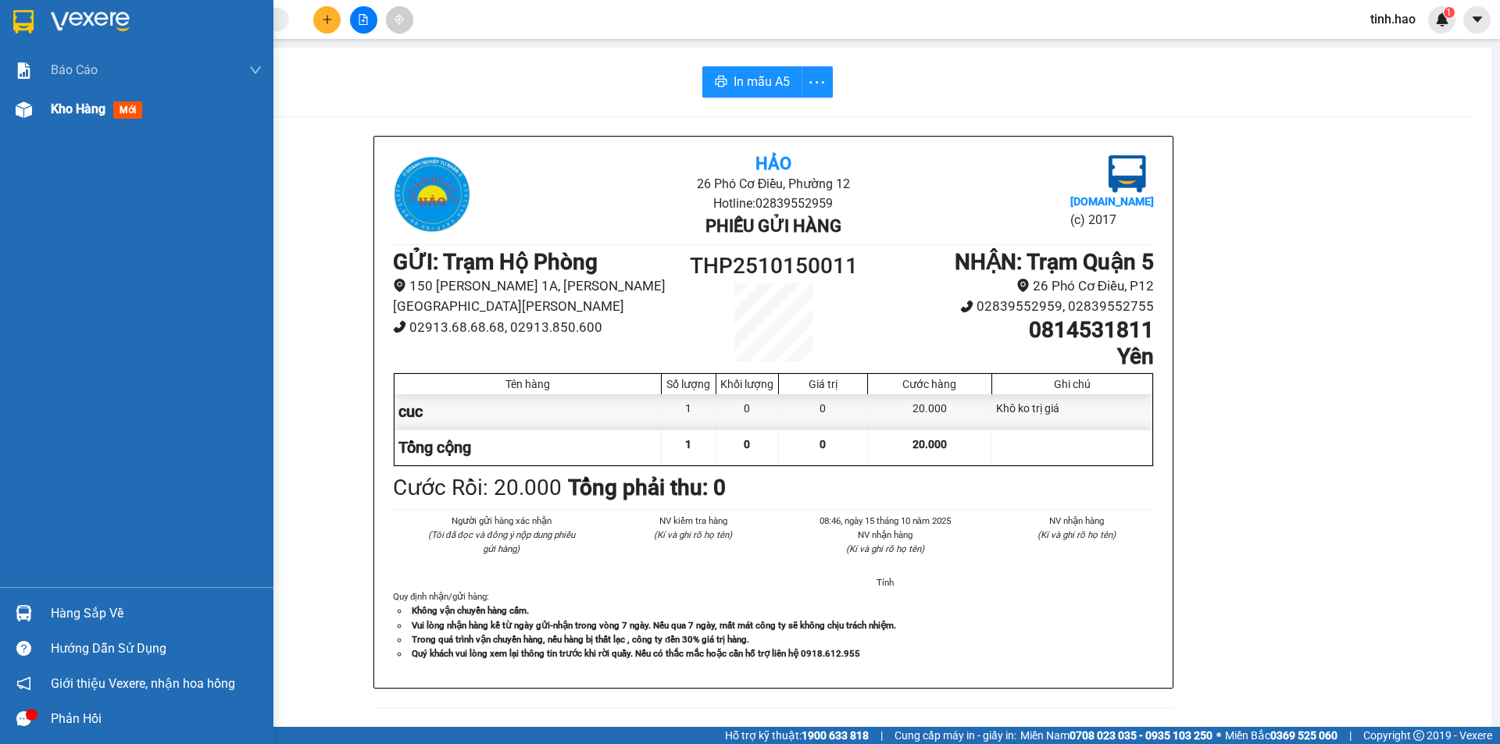
click at [131, 102] on span "mới" at bounding box center [127, 110] width 29 height 17
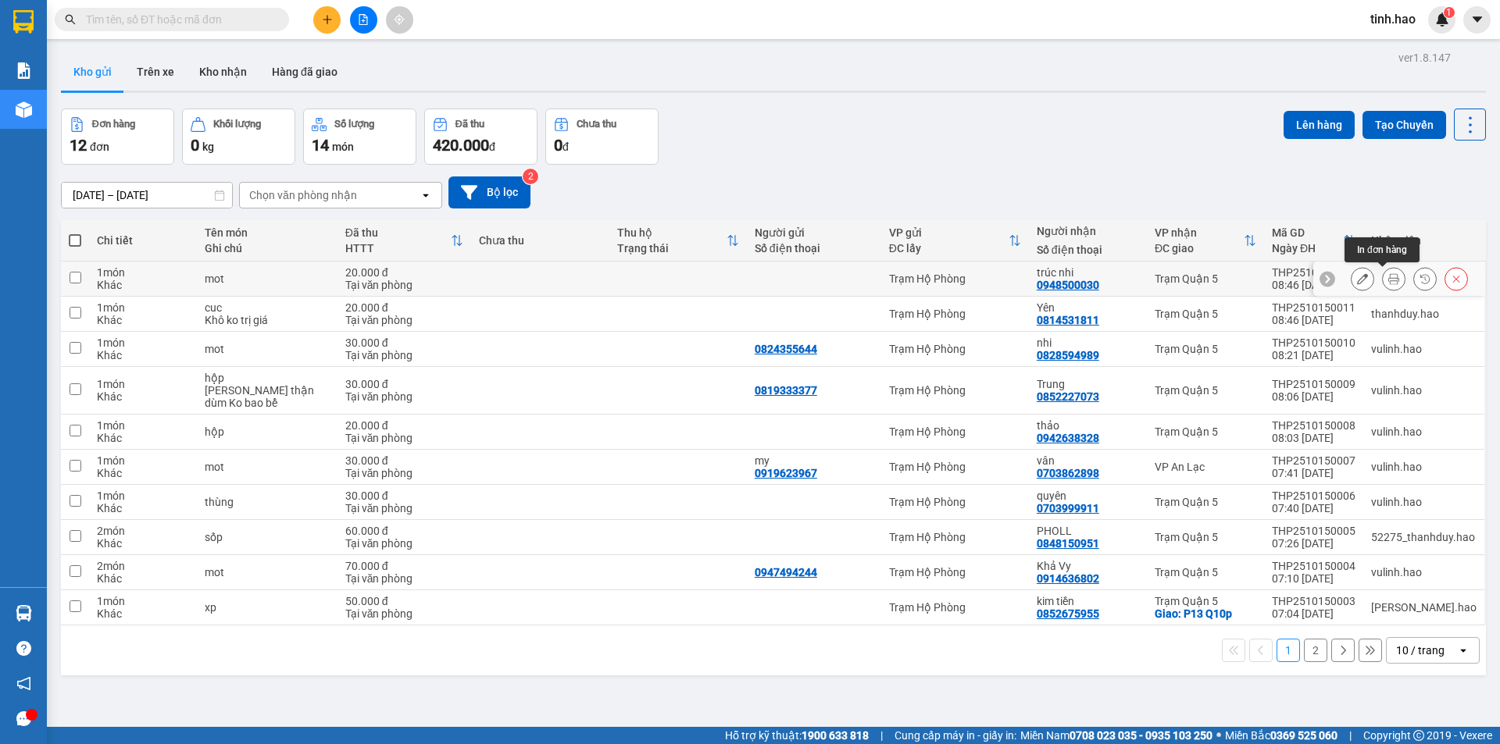
click at [1383, 277] on button at bounding box center [1394, 279] width 22 height 27
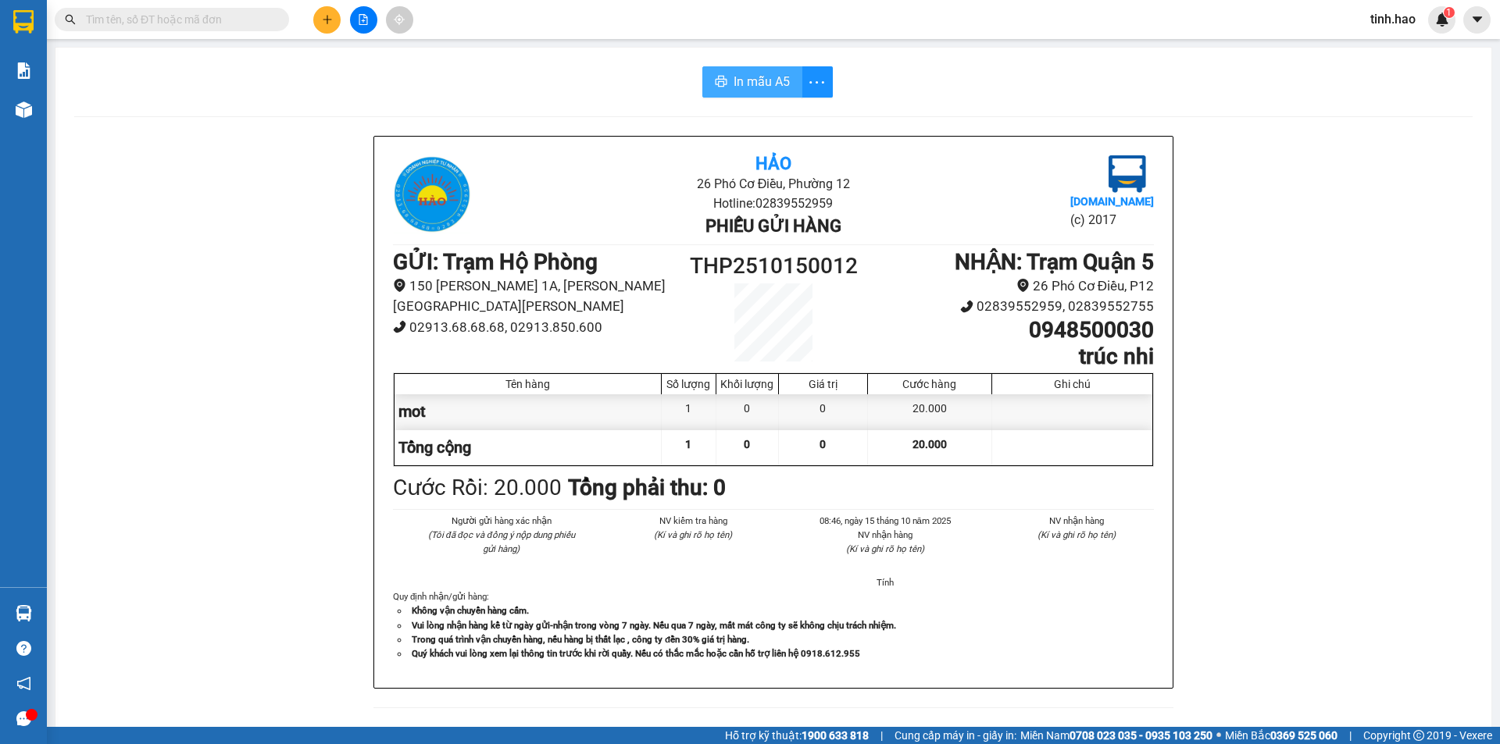
click at [751, 85] on span "In mẫu A5" at bounding box center [761, 82] width 56 height 20
click at [235, 18] on input "text" at bounding box center [178, 19] width 184 height 17
drag, startPoint x: 266, startPoint y: 12, endPoint x: 236, endPoint y: 2, distance: 31.4
click at [265, 12] on input "text" at bounding box center [178, 19] width 184 height 17
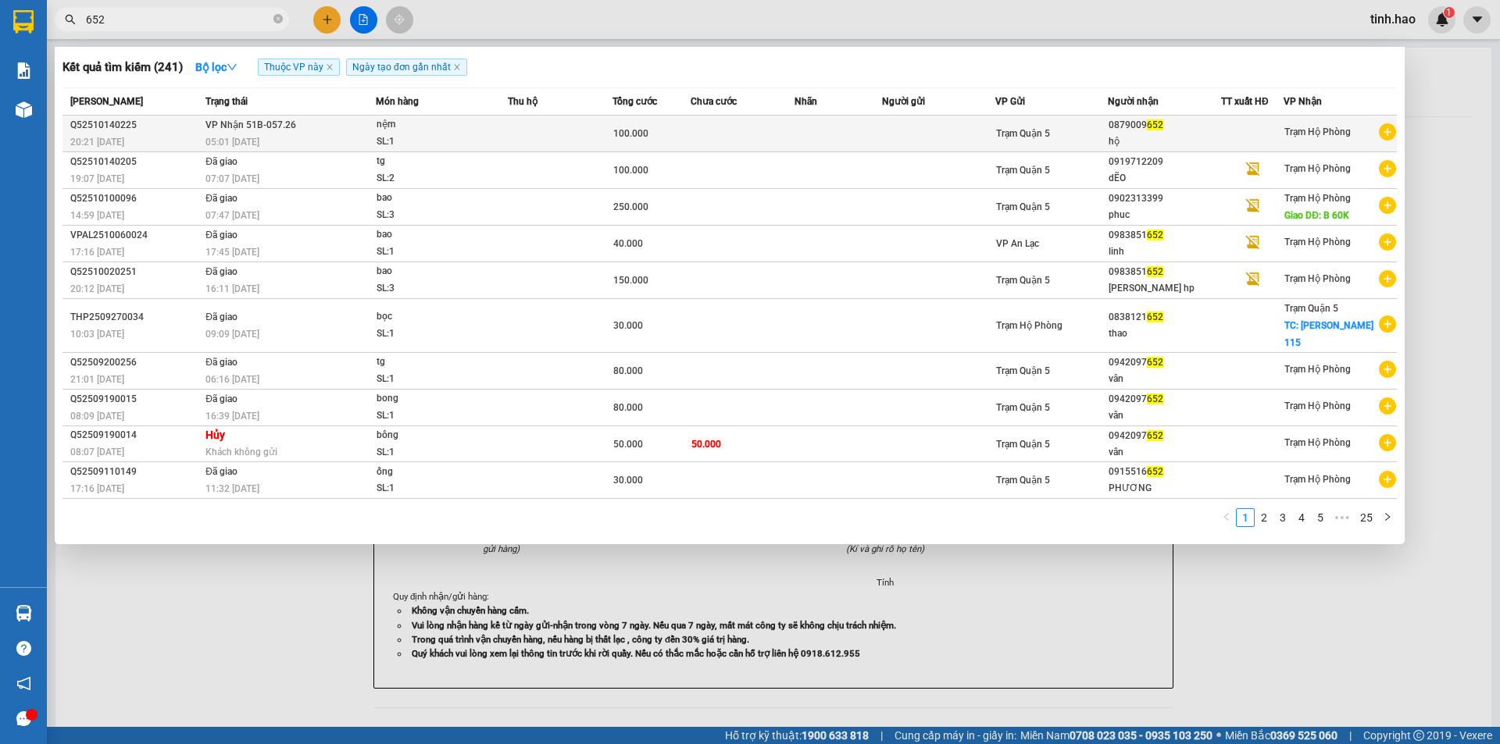
type input "652"
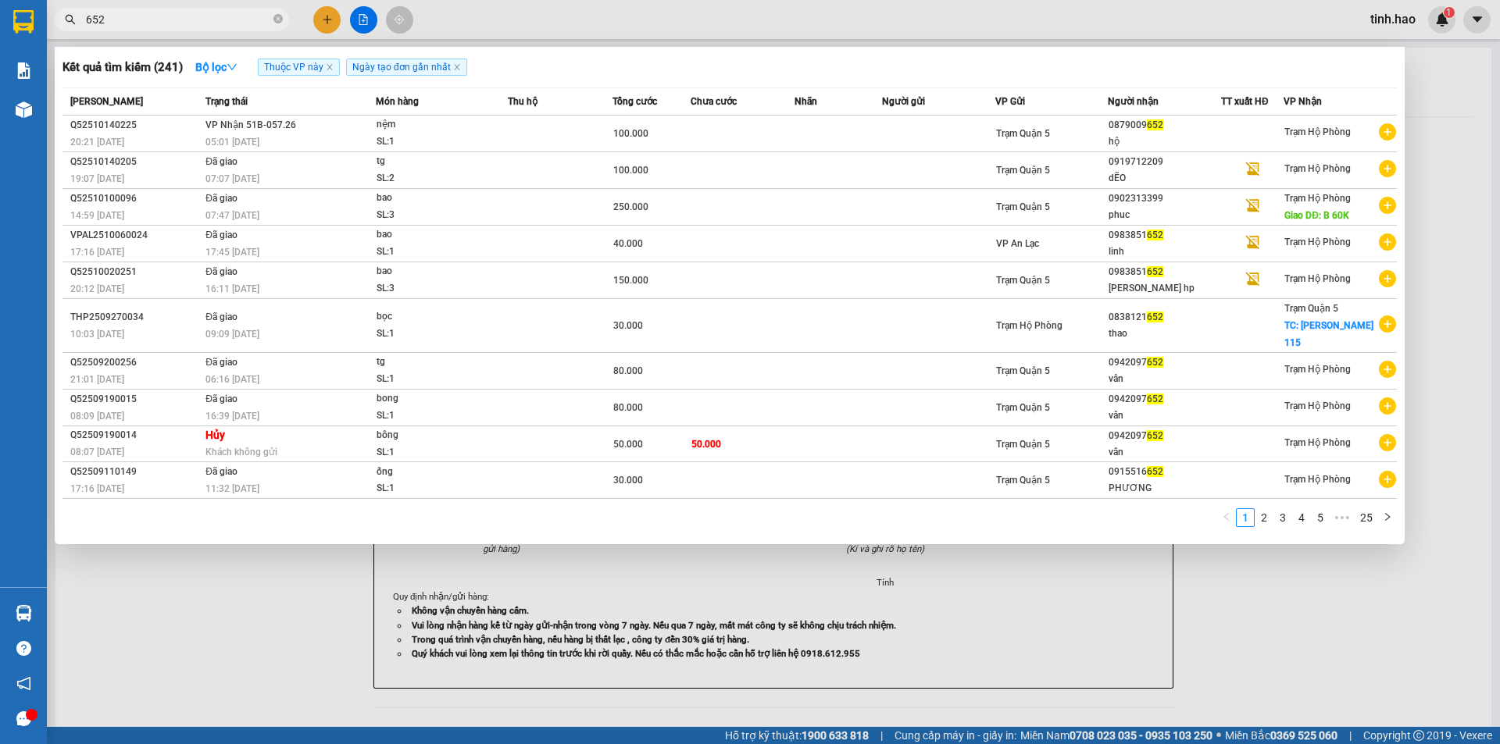
click at [371, 125] on td "[PERSON_NAME] 51B-057.26 05:01 [DATE]" at bounding box center [289, 134] width 174 height 37
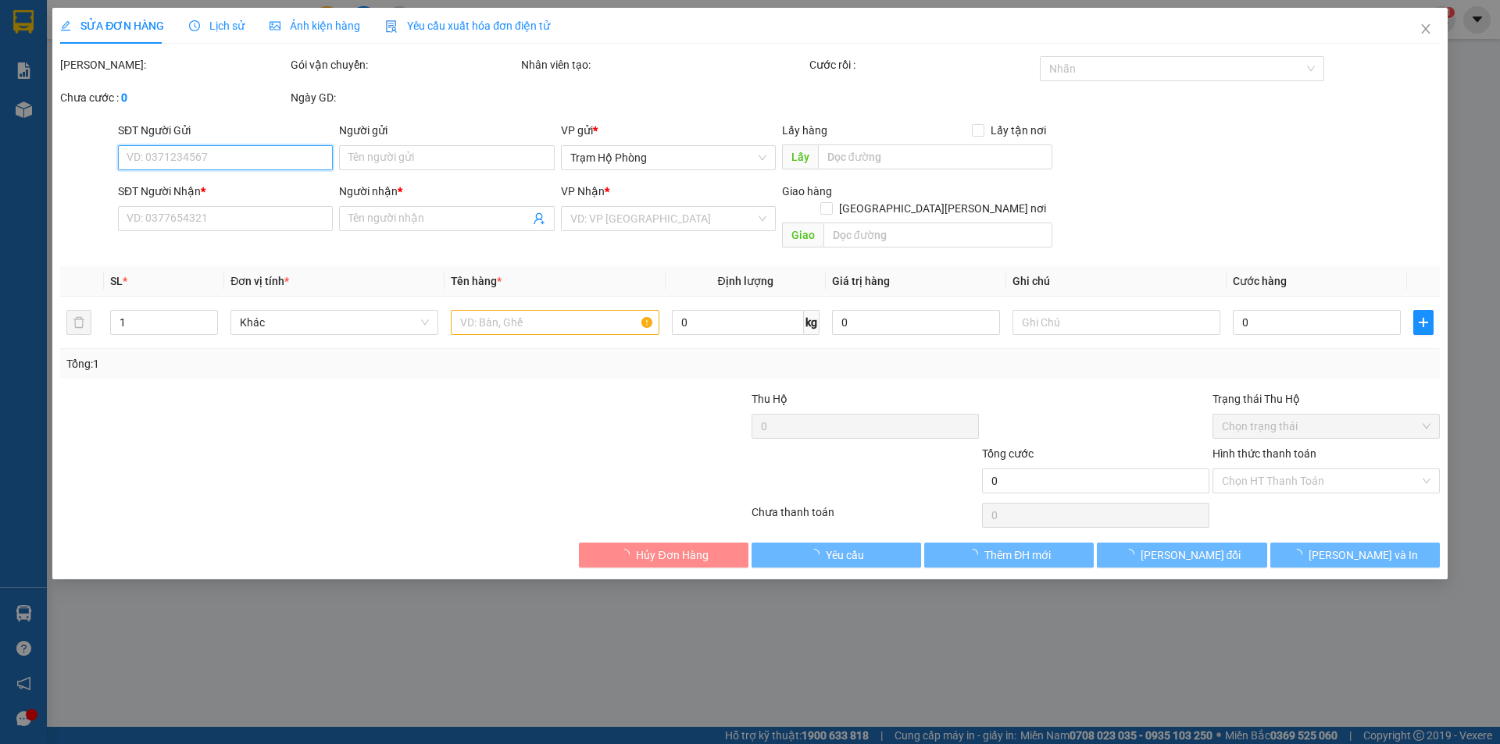
type input "0879009652"
type input "hộ"
type input "100.000"
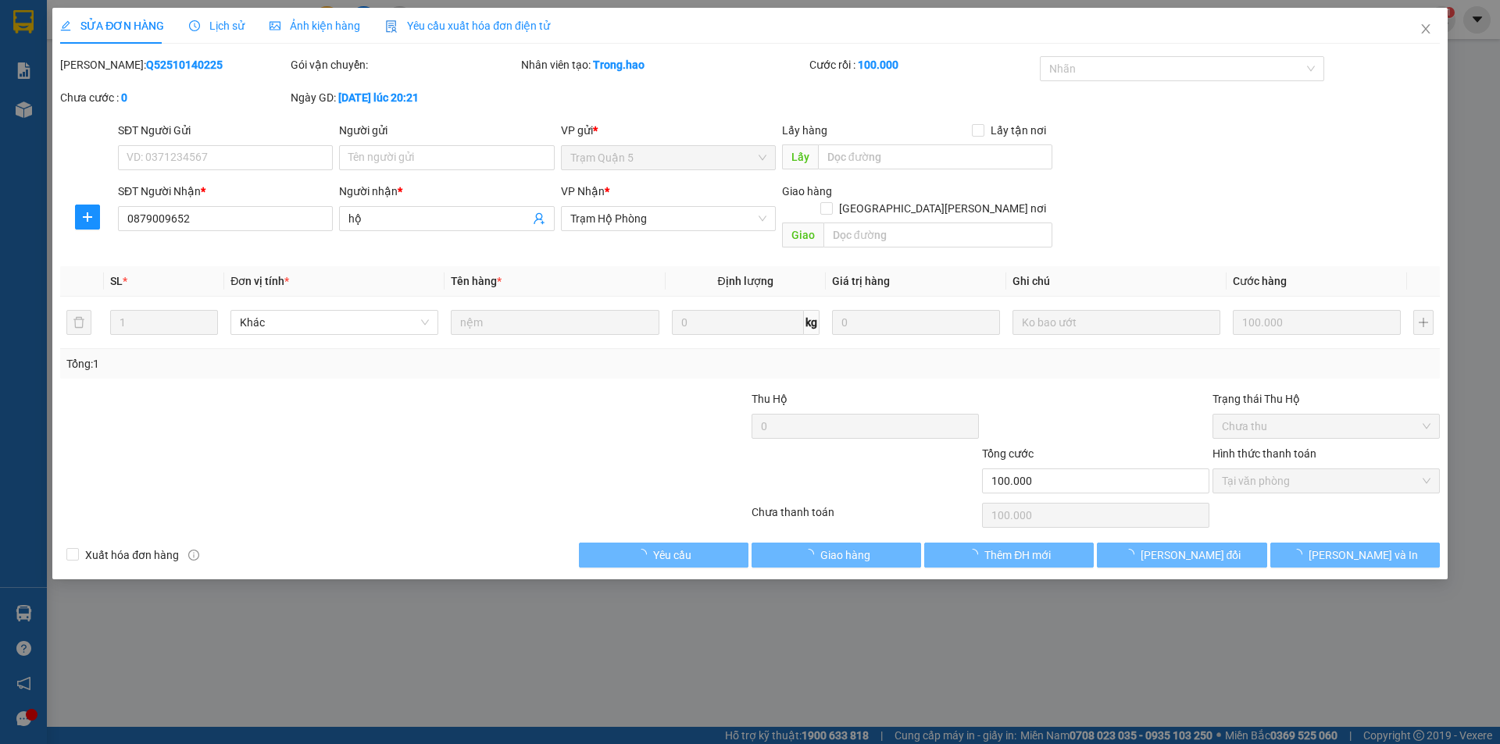
click at [316, 30] on span "Ảnh kiện hàng" at bounding box center [314, 26] width 91 height 12
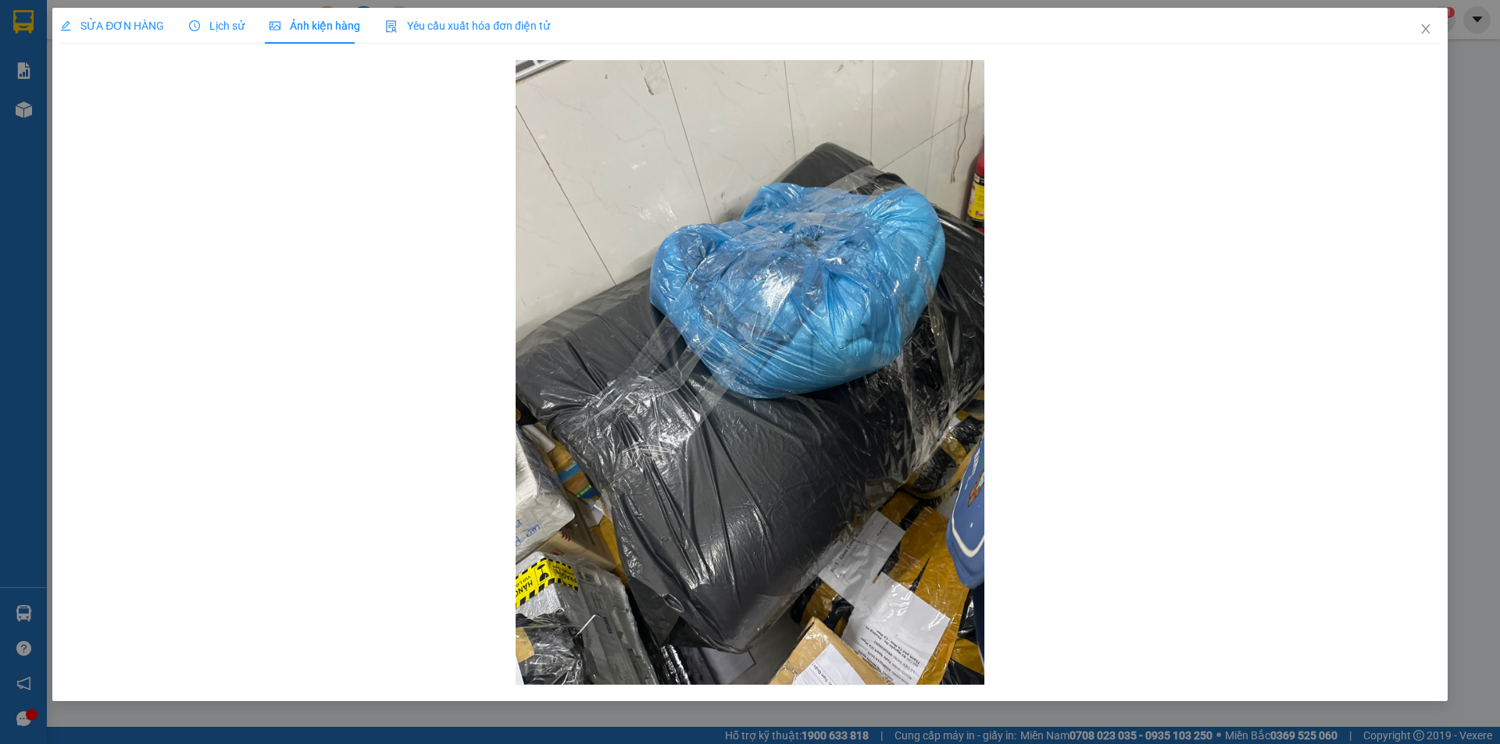
click at [127, 23] on span "SỬA ĐƠN HÀNG" at bounding box center [112, 26] width 104 height 12
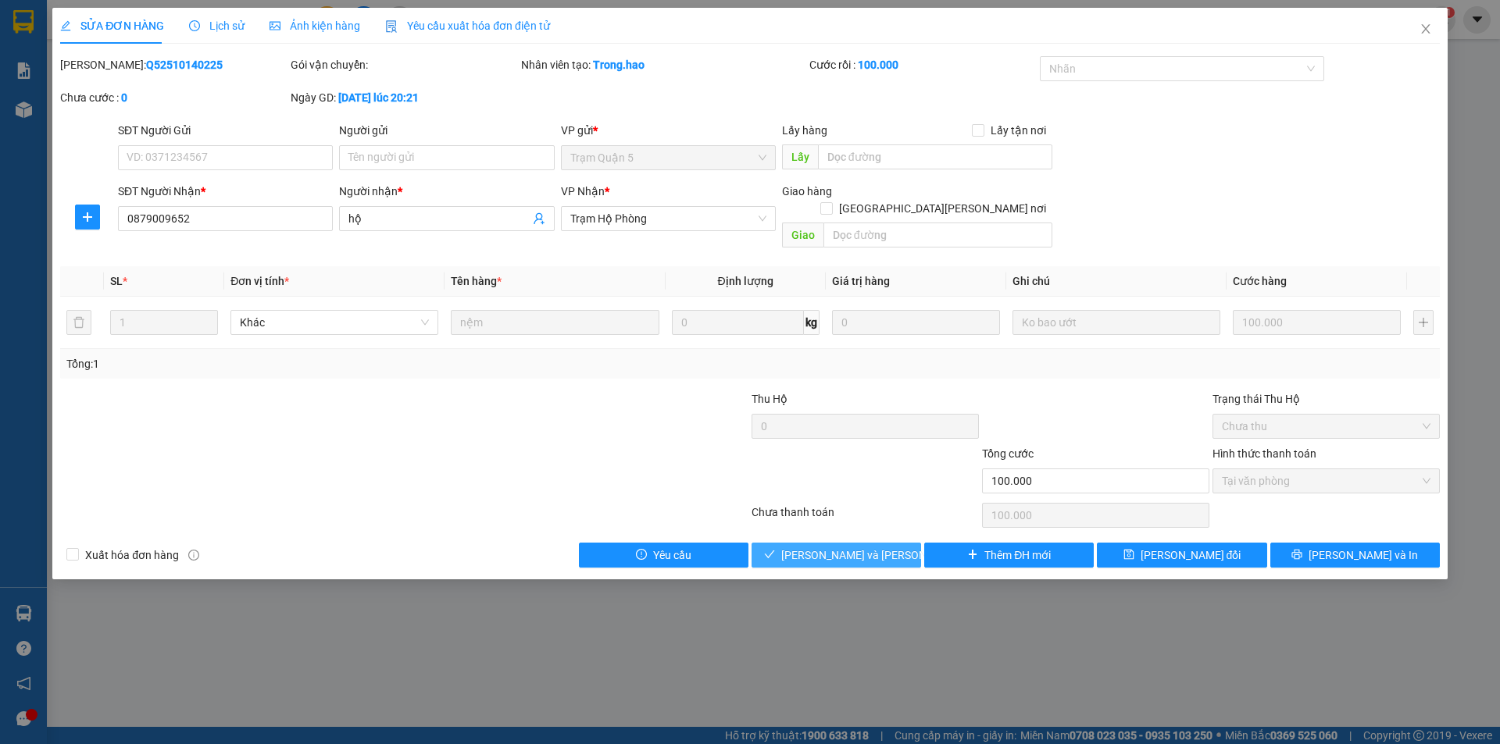
click at [840, 547] on span "[PERSON_NAME] và [PERSON_NAME] hàng" at bounding box center [886, 555] width 211 height 17
type input "0"
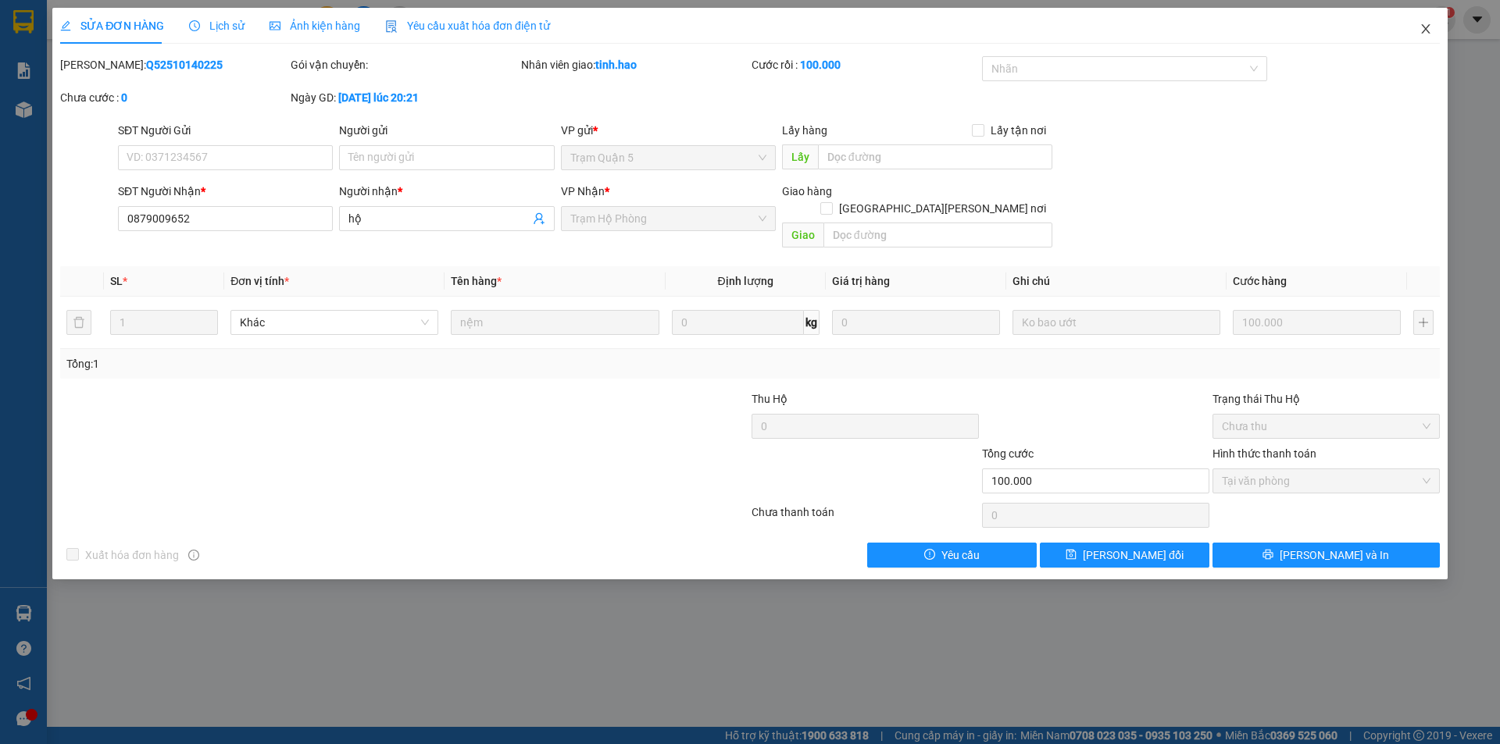
click at [1427, 30] on icon "close" at bounding box center [1425, 29] width 12 height 12
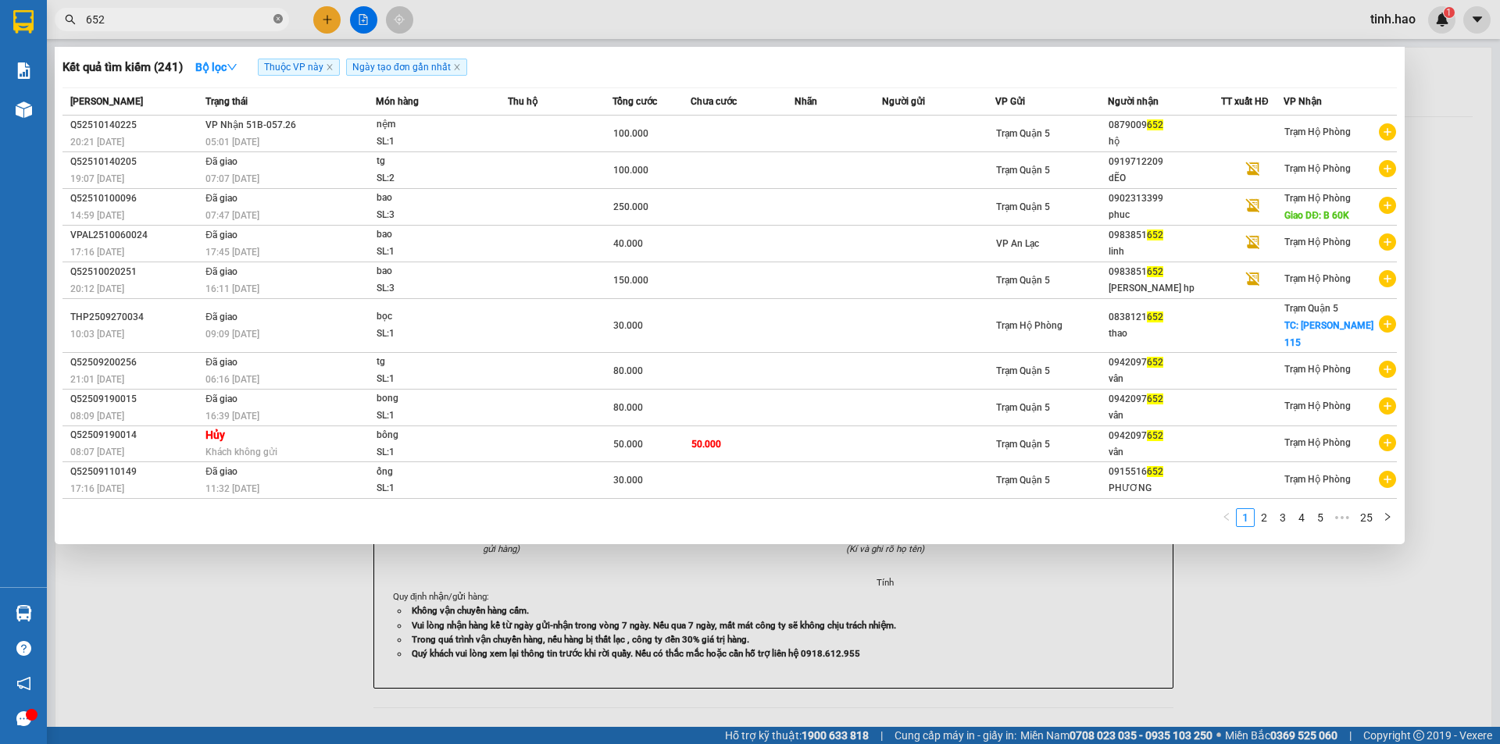
click at [278, 19] on icon "close-circle" at bounding box center [277, 18] width 9 height 9
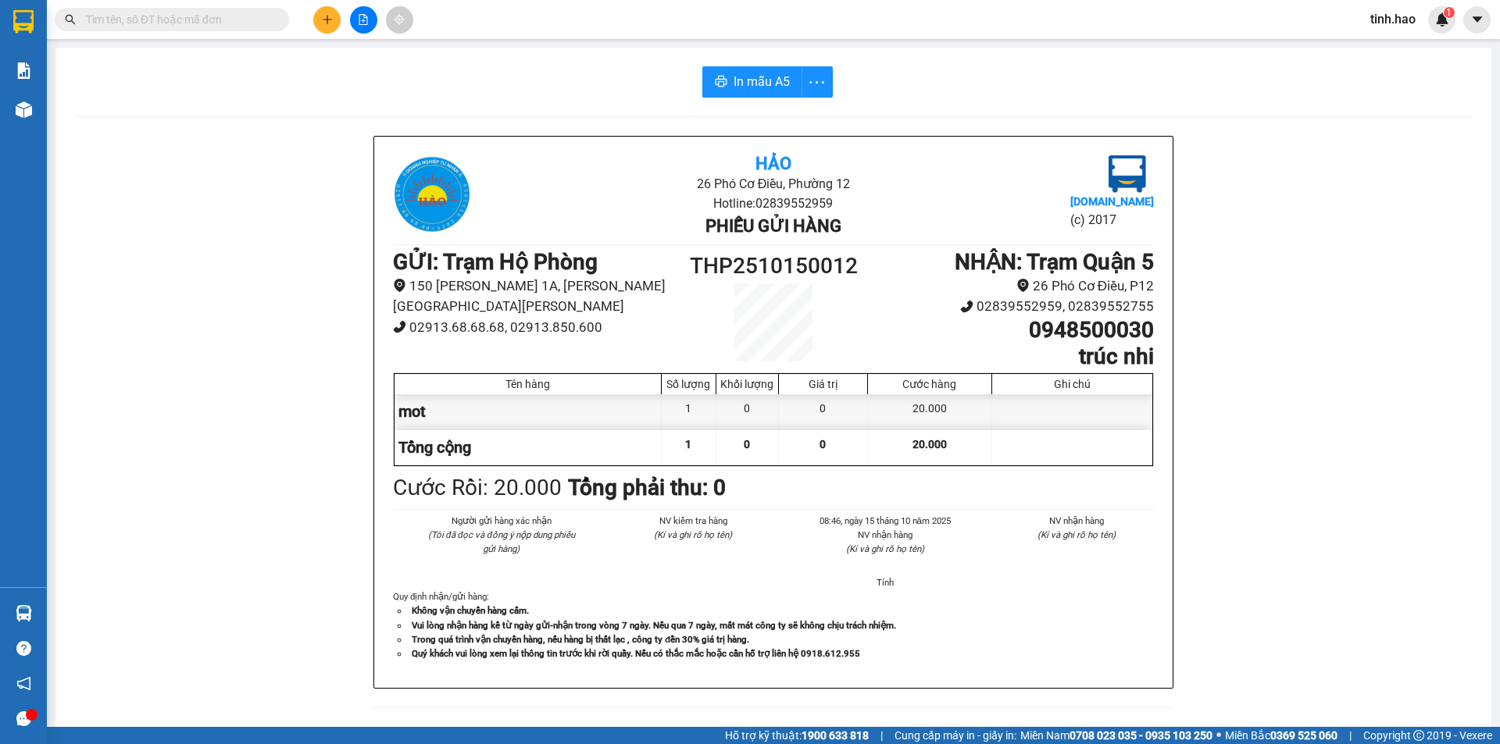
click at [210, 20] on input "text" at bounding box center [178, 19] width 184 height 17
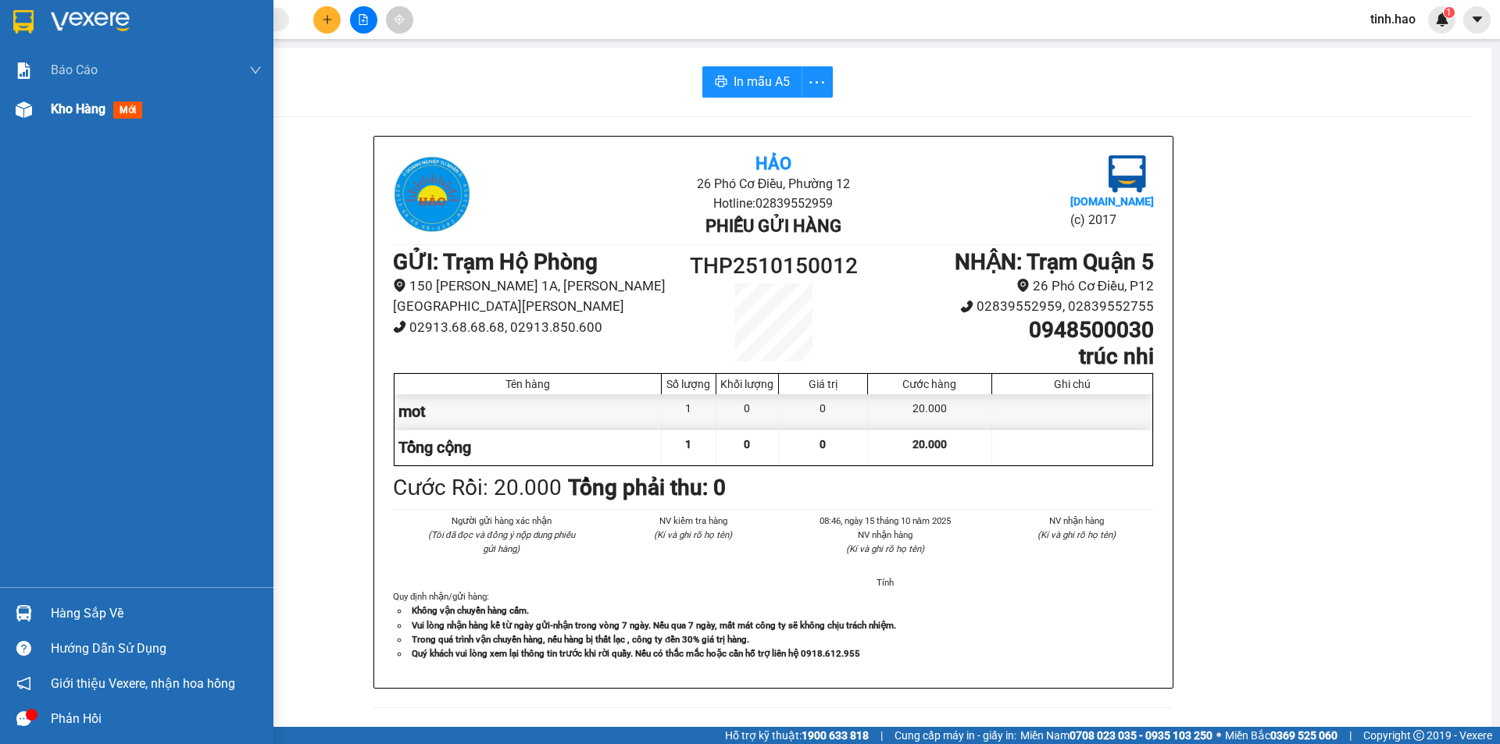
click at [128, 110] on span "mới" at bounding box center [127, 110] width 29 height 17
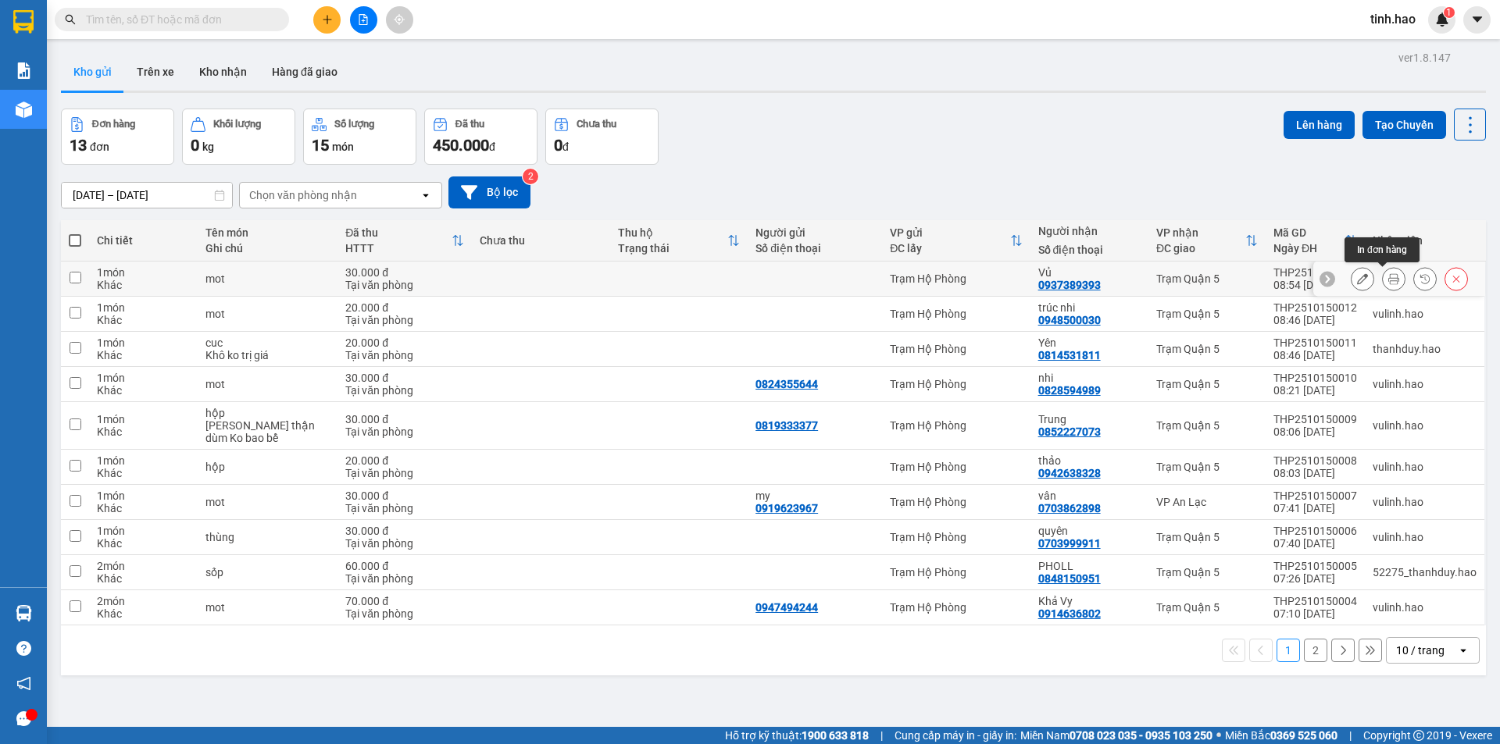
click at [1383, 278] on button at bounding box center [1394, 279] width 22 height 27
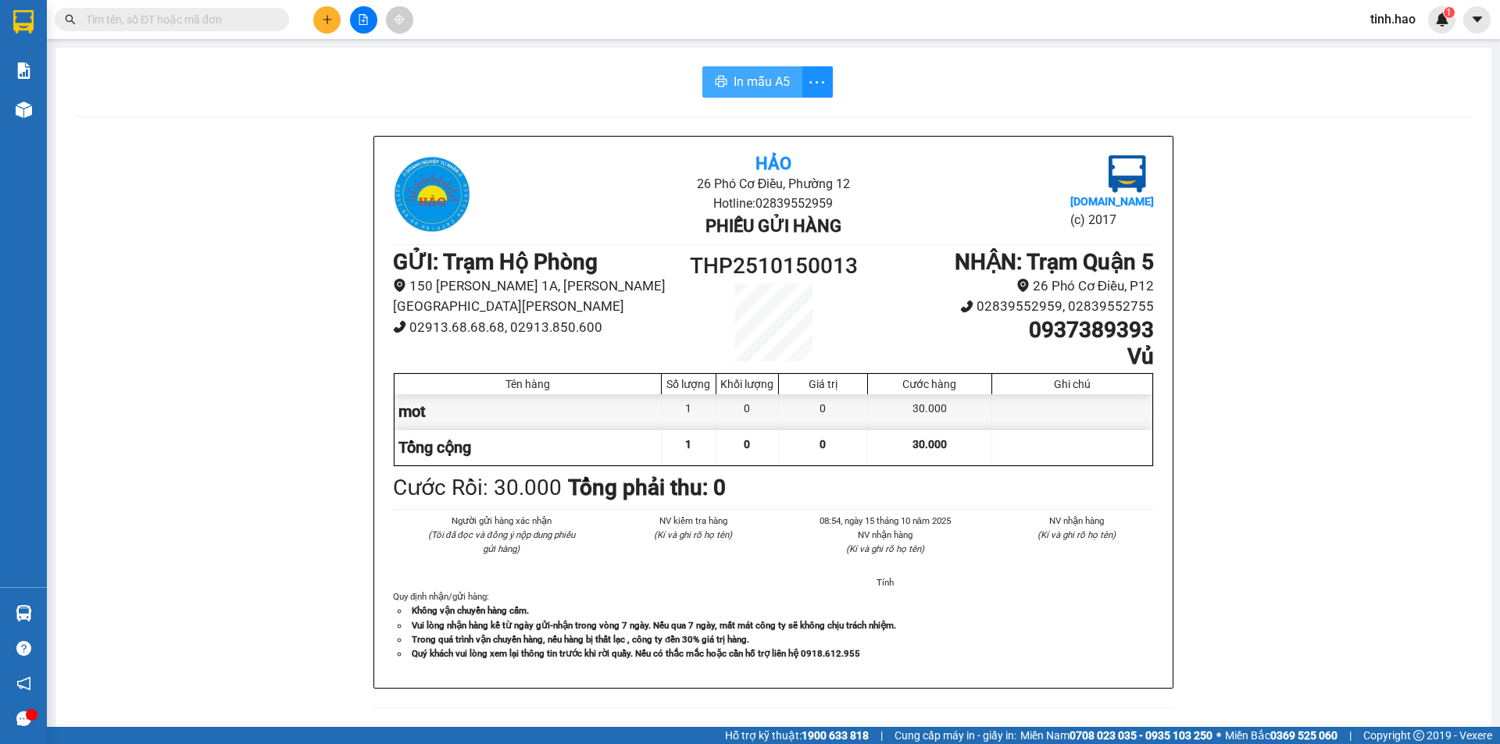
click at [733, 80] on span "In mẫu A5" at bounding box center [761, 82] width 56 height 20
click at [227, 26] on input "text" at bounding box center [178, 19] width 184 height 17
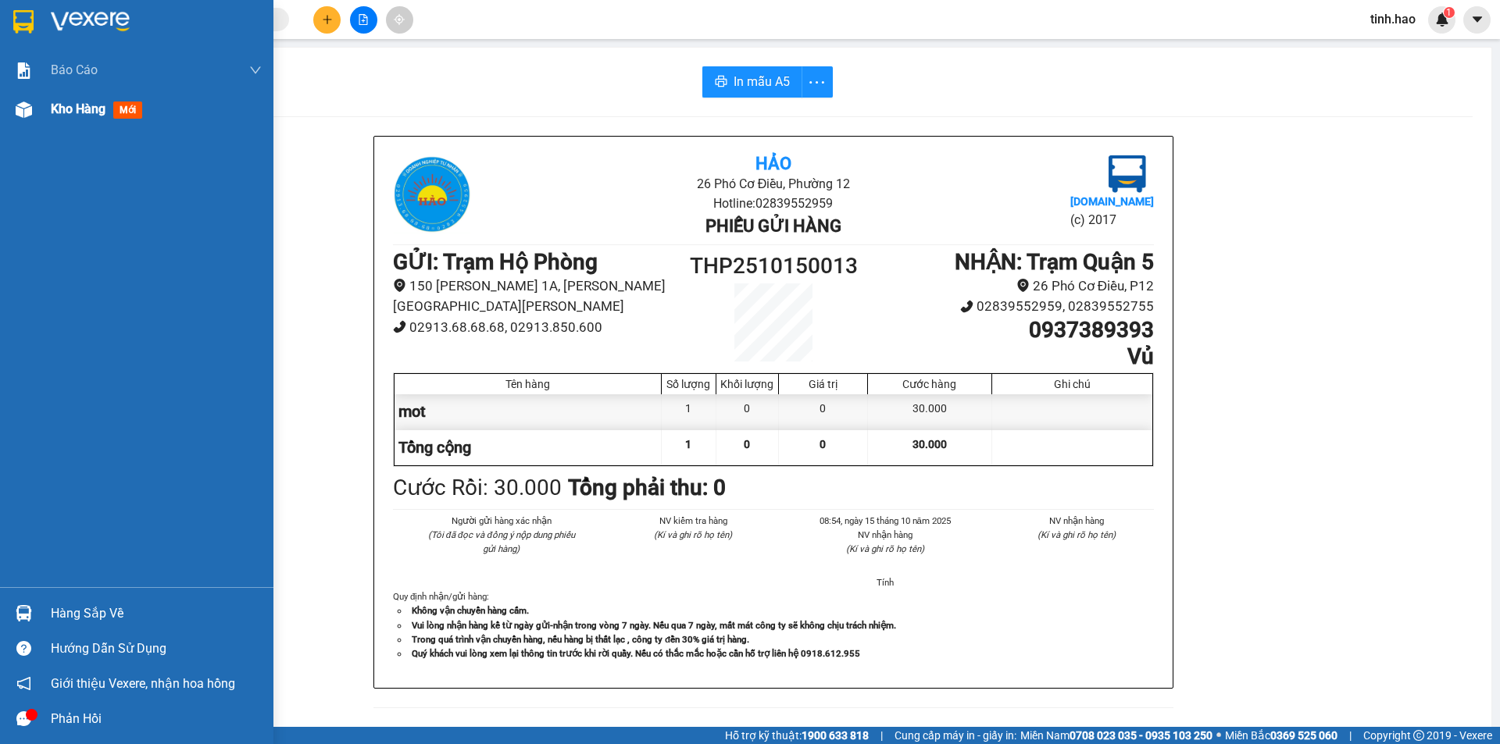
click at [123, 112] on span "mới" at bounding box center [127, 110] width 29 height 17
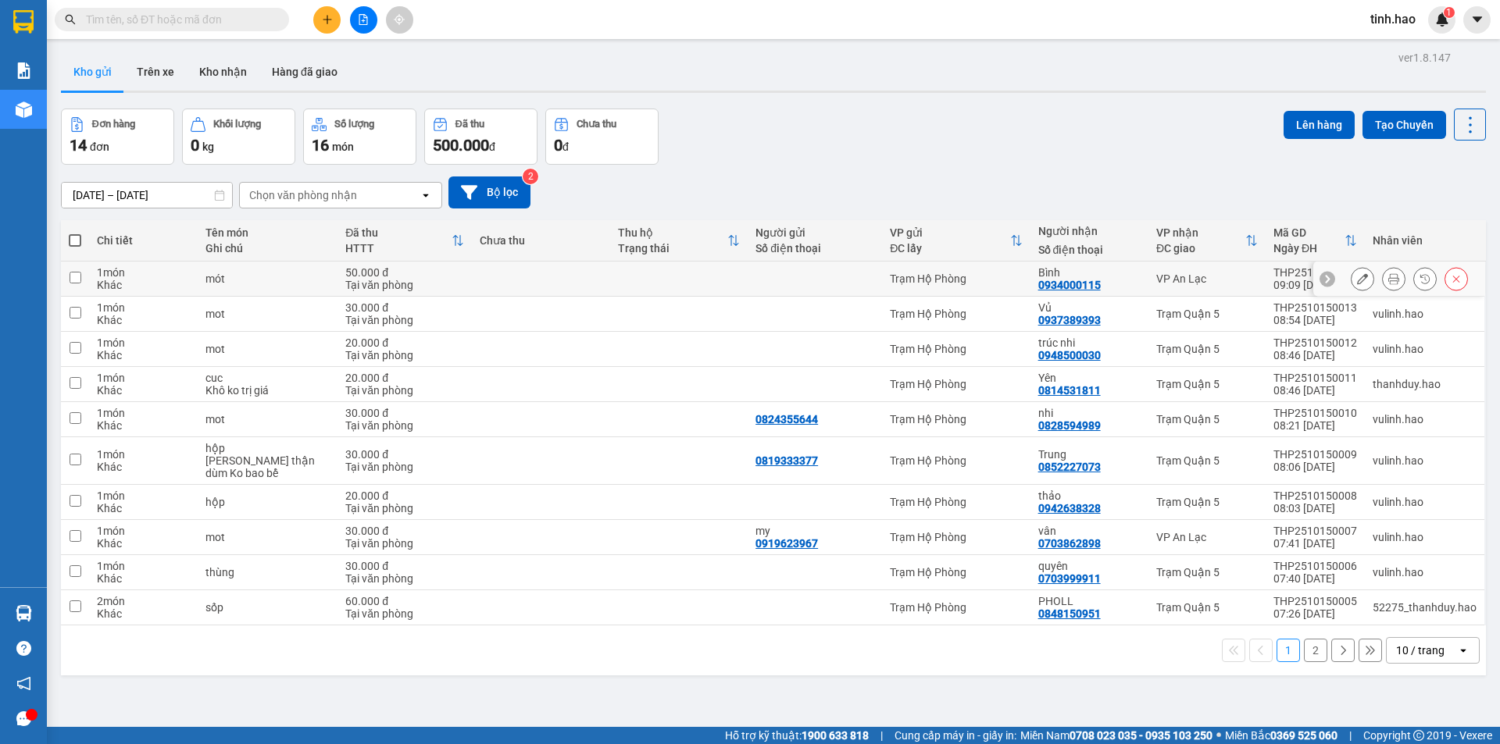
click at [1388, 277] on icon at bounding box center [1393, 278] width 11 height 11
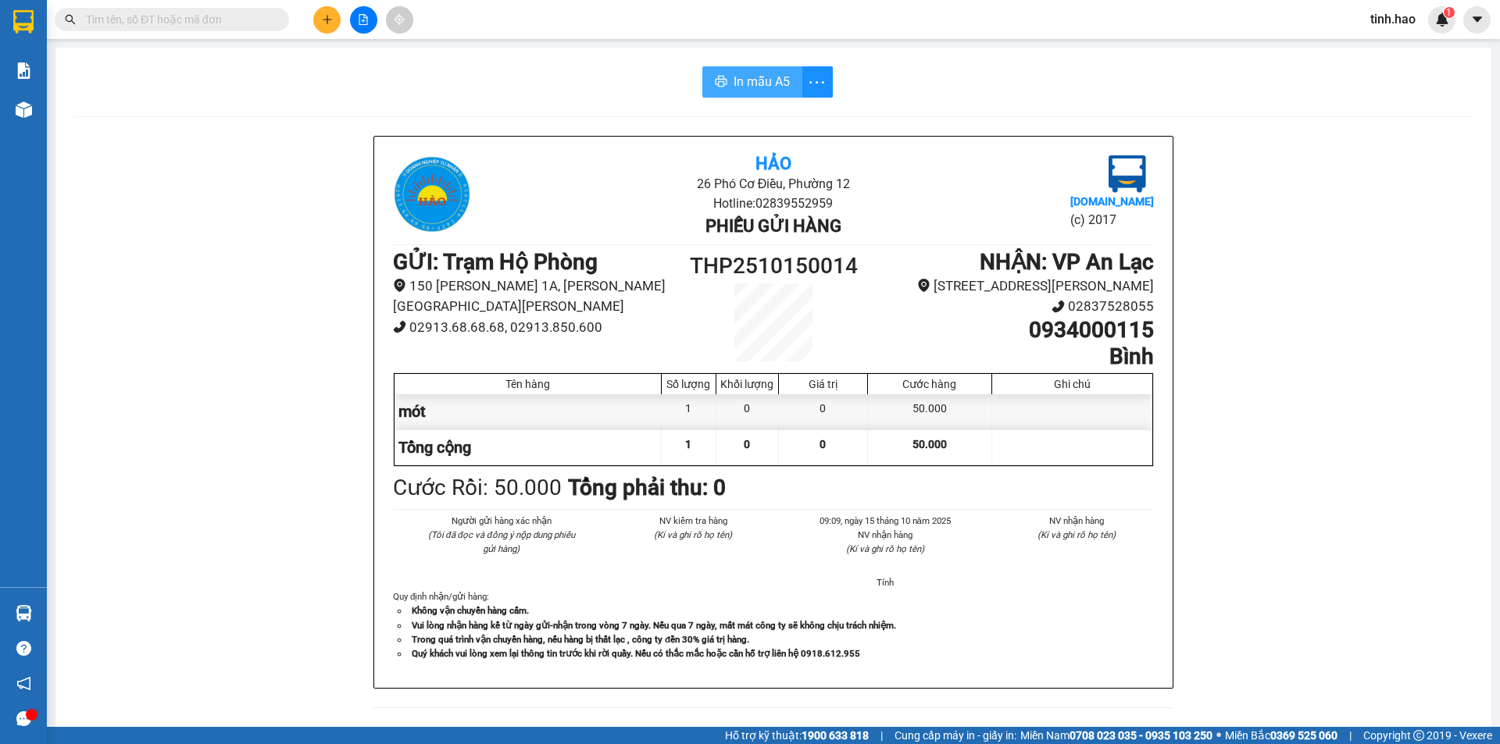
click at [753, 89] on span "In mẫu A5" at bounding box center [761, 82] width 56 height 20
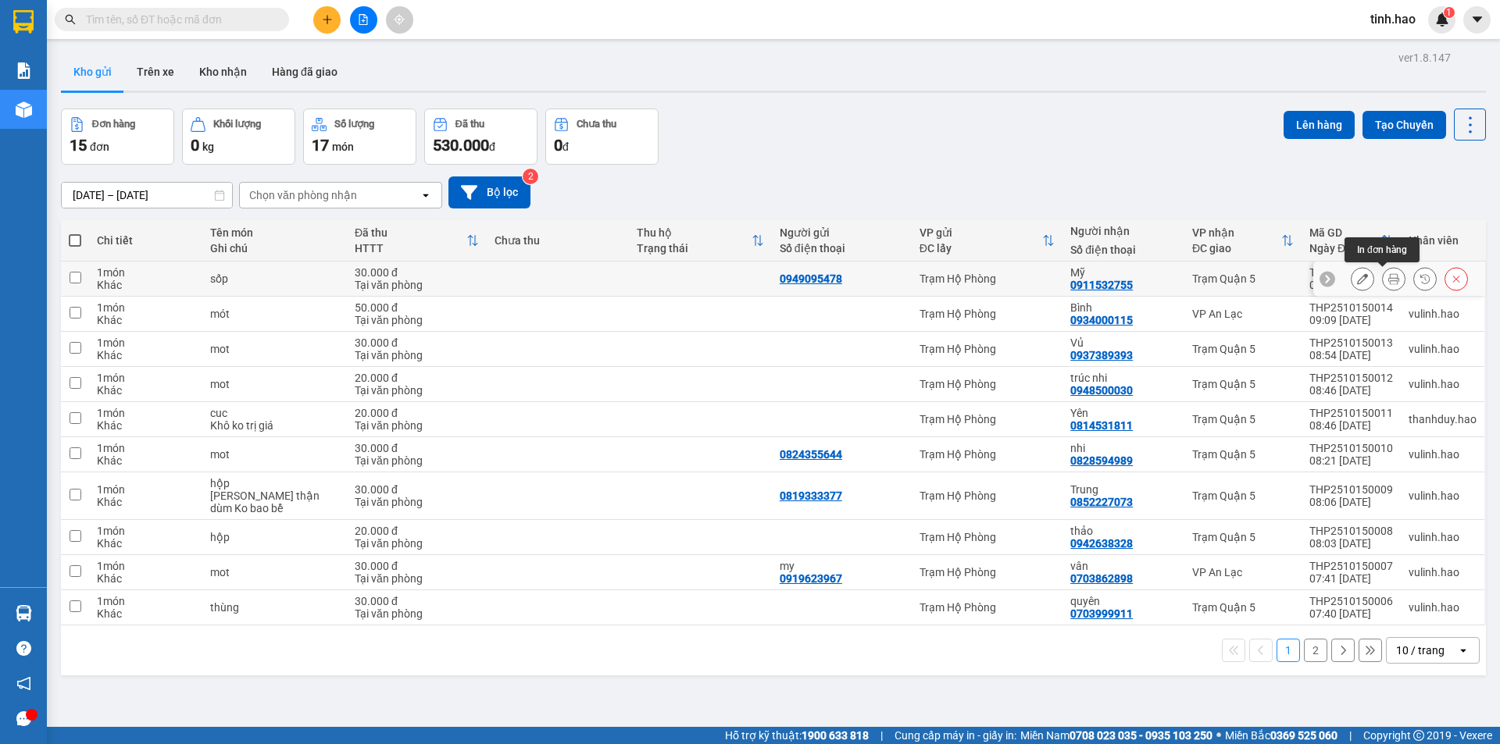
click at [1388, 279] on icon at bounding box center [1393, 278] width 11 height 11
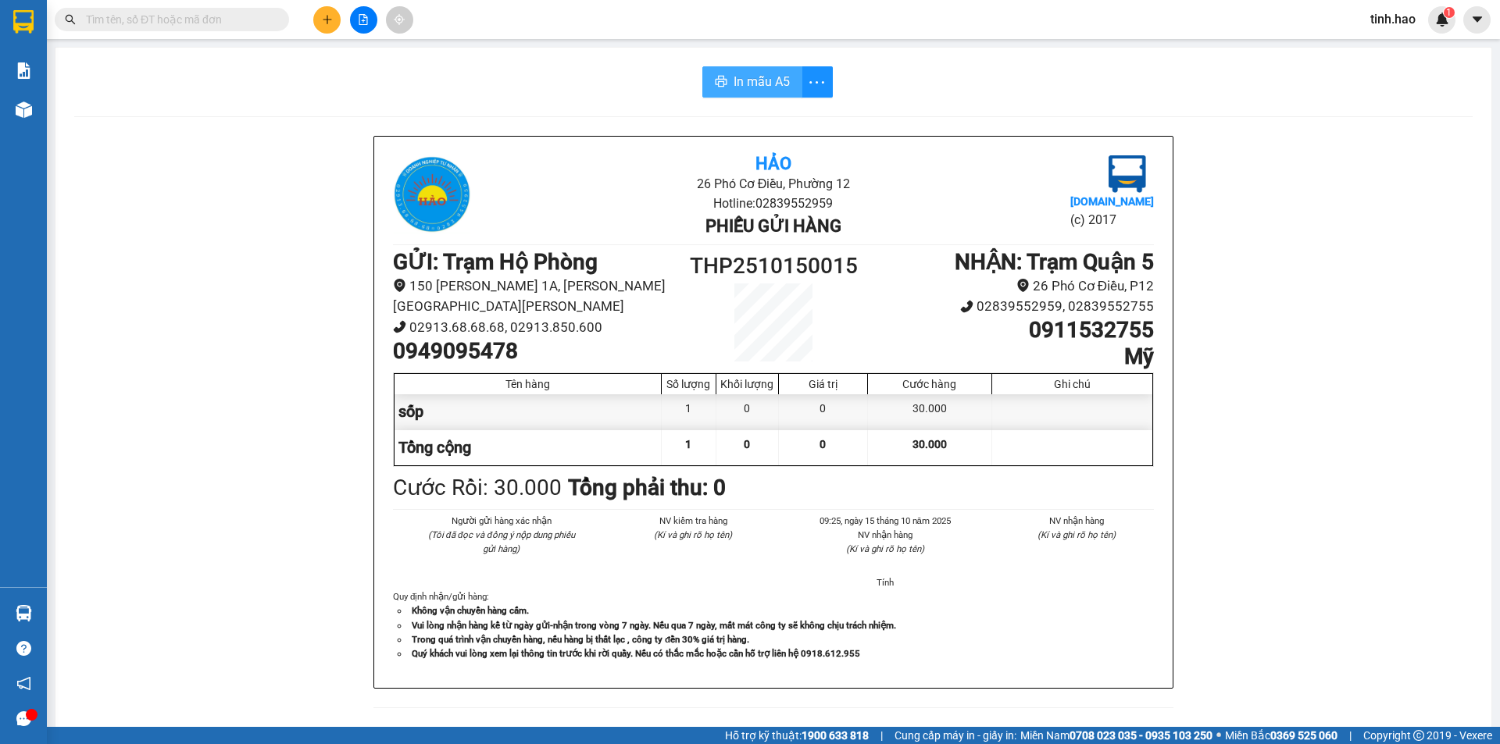
click at [757, 87] on span "In mẫu A5" at bounding box center [761, 82] width 56 height 20
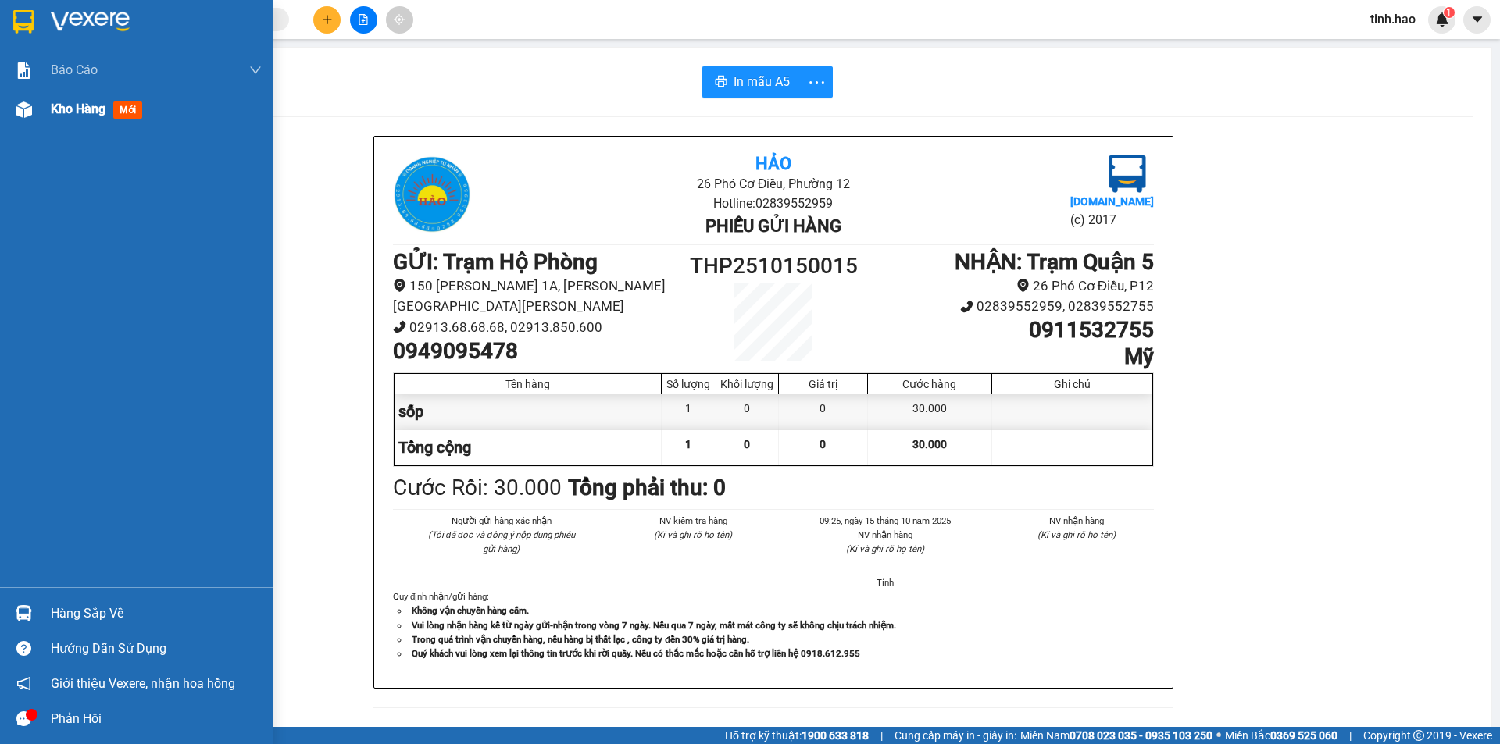
drag, startPoint x: 131, startPoint y: 112, endPoint x: 153, endPoint y: 127, distance: 26.4
click at [132, 112] on span "mới" at bounding box center [127, 110] width 29 height 17
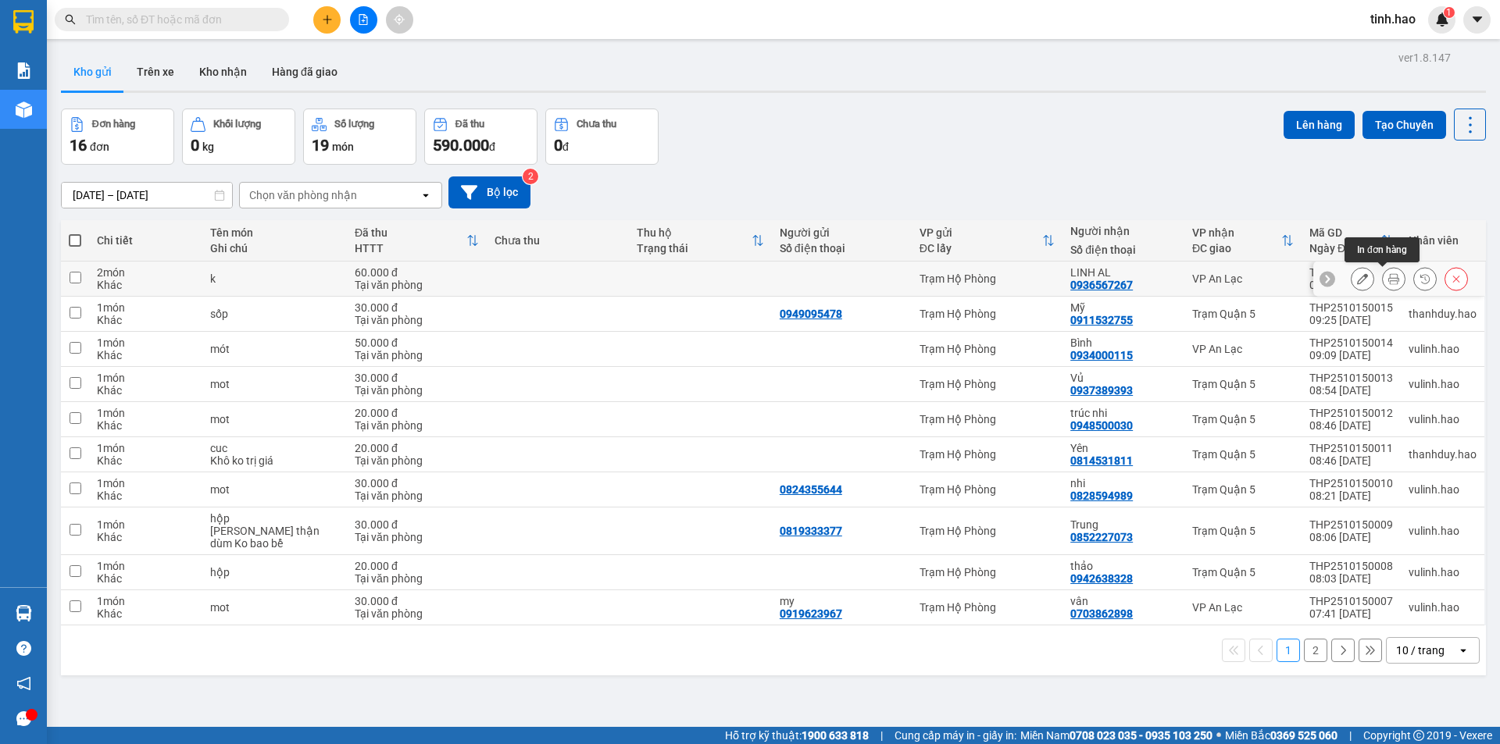
click at [1388, 283] on icon at bounding box center [1393, 278] width 11 height 11
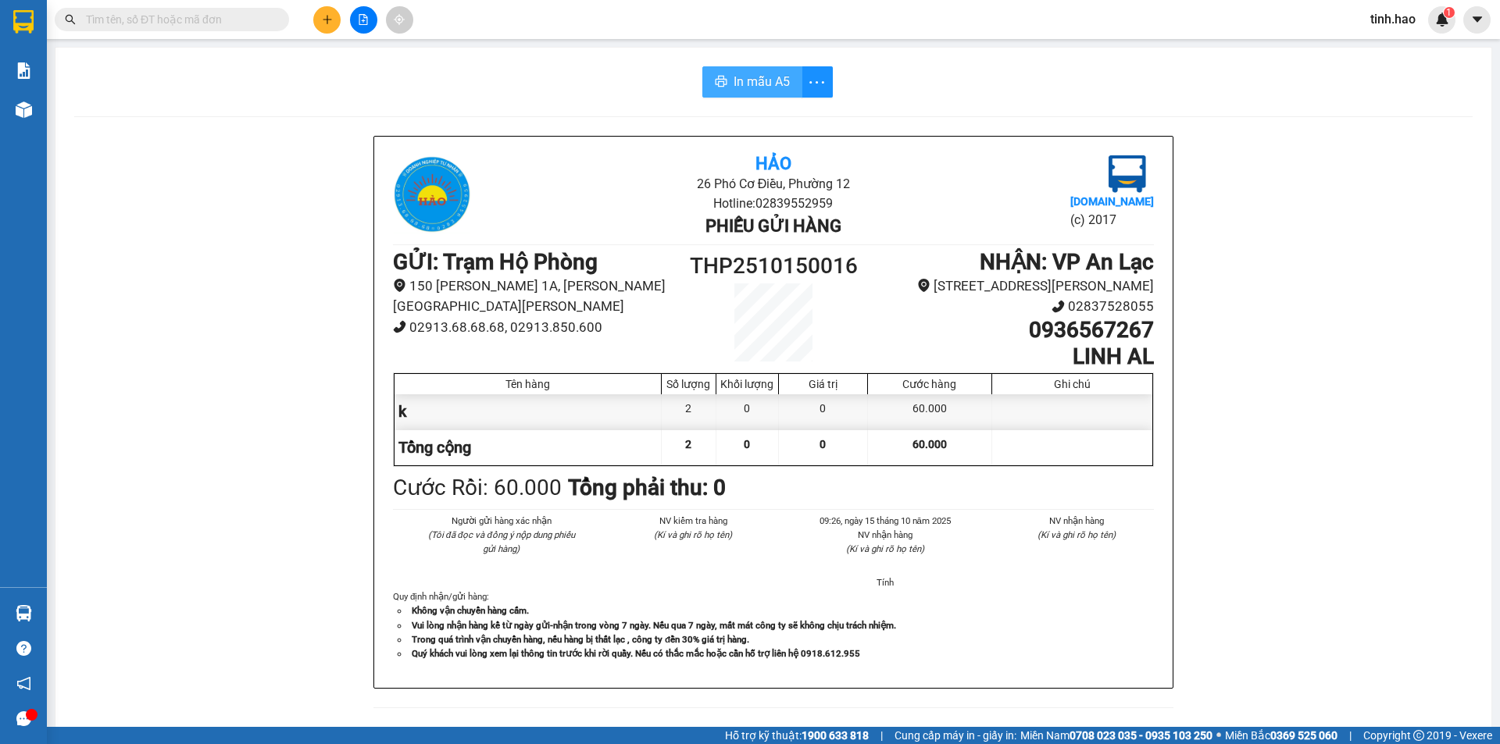
click at [751, 73] on span "In mẫu A5" at bounding box center [761, 82] width 56 height 20
click at [765, 76] on span "In mẫu A5" at bounding box center [761, 82] width 56 height 20
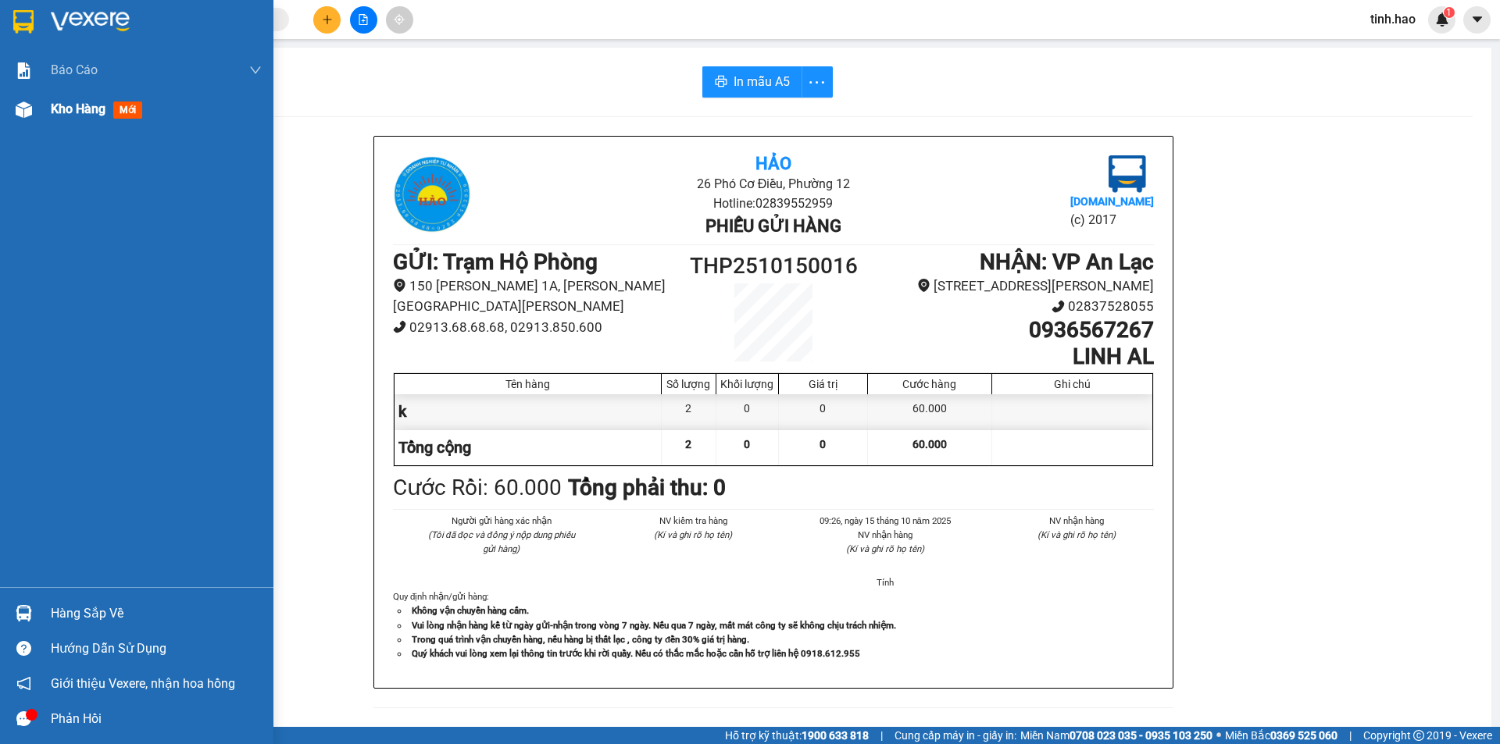
click at [130, 109] on span "mới" at bounding box center [127, 110] width 29 height 17
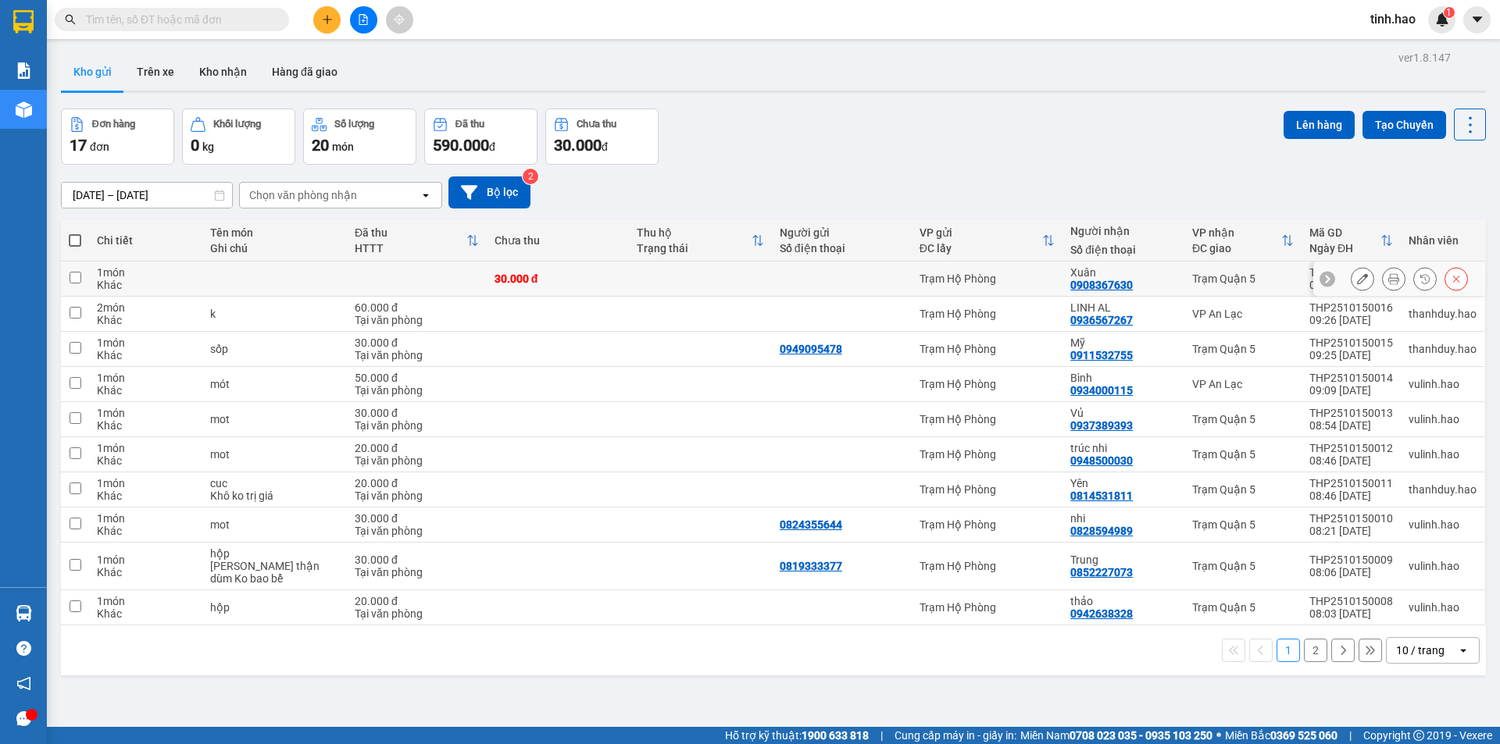
click at [1383, 273] on button at bounding box center [1394, 279] width 22 height 27
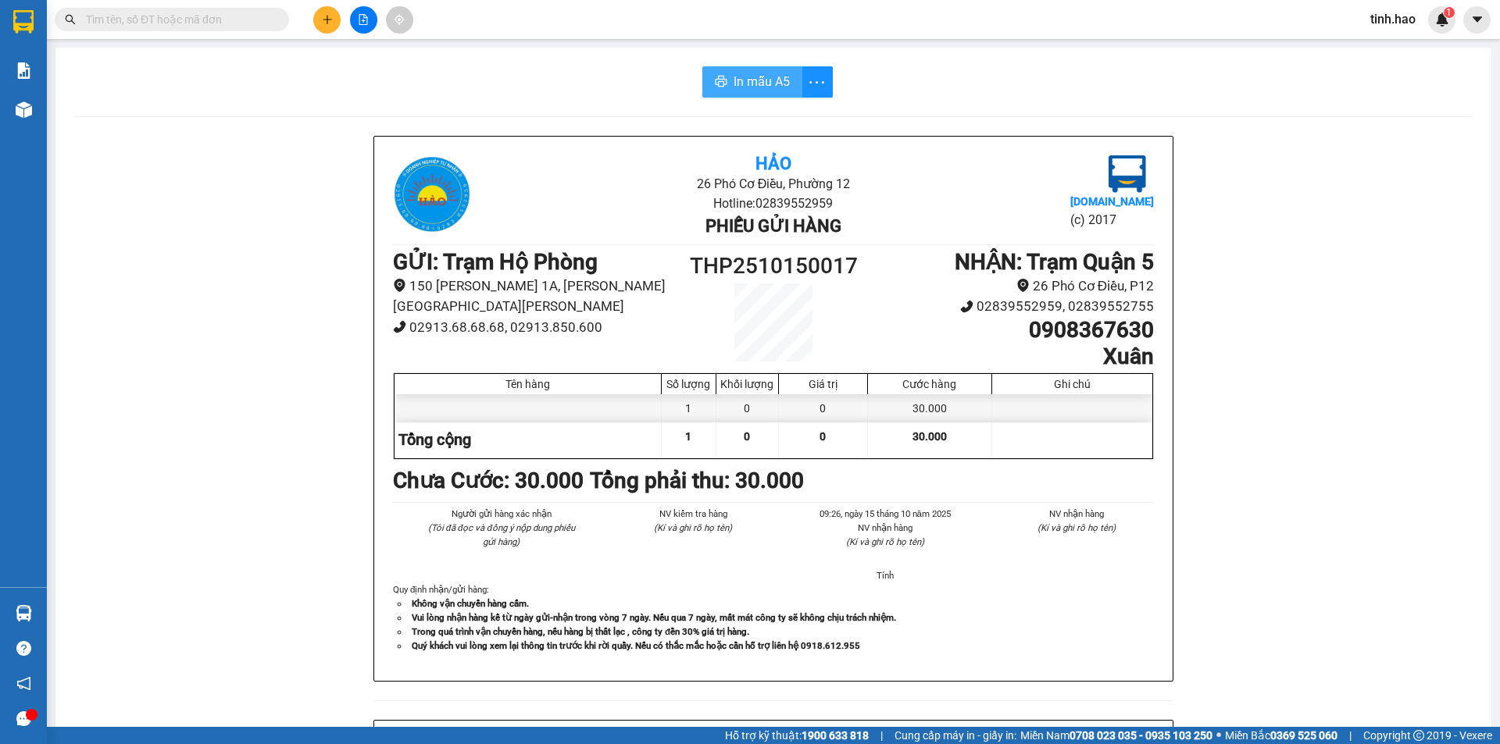
click at [761, 90] on span "In mẫu A5" at bounding box center [761, 82] width 56 height 20
click at [138, 21] on input "text" at bounding box center [178, 19] width 184 height 17
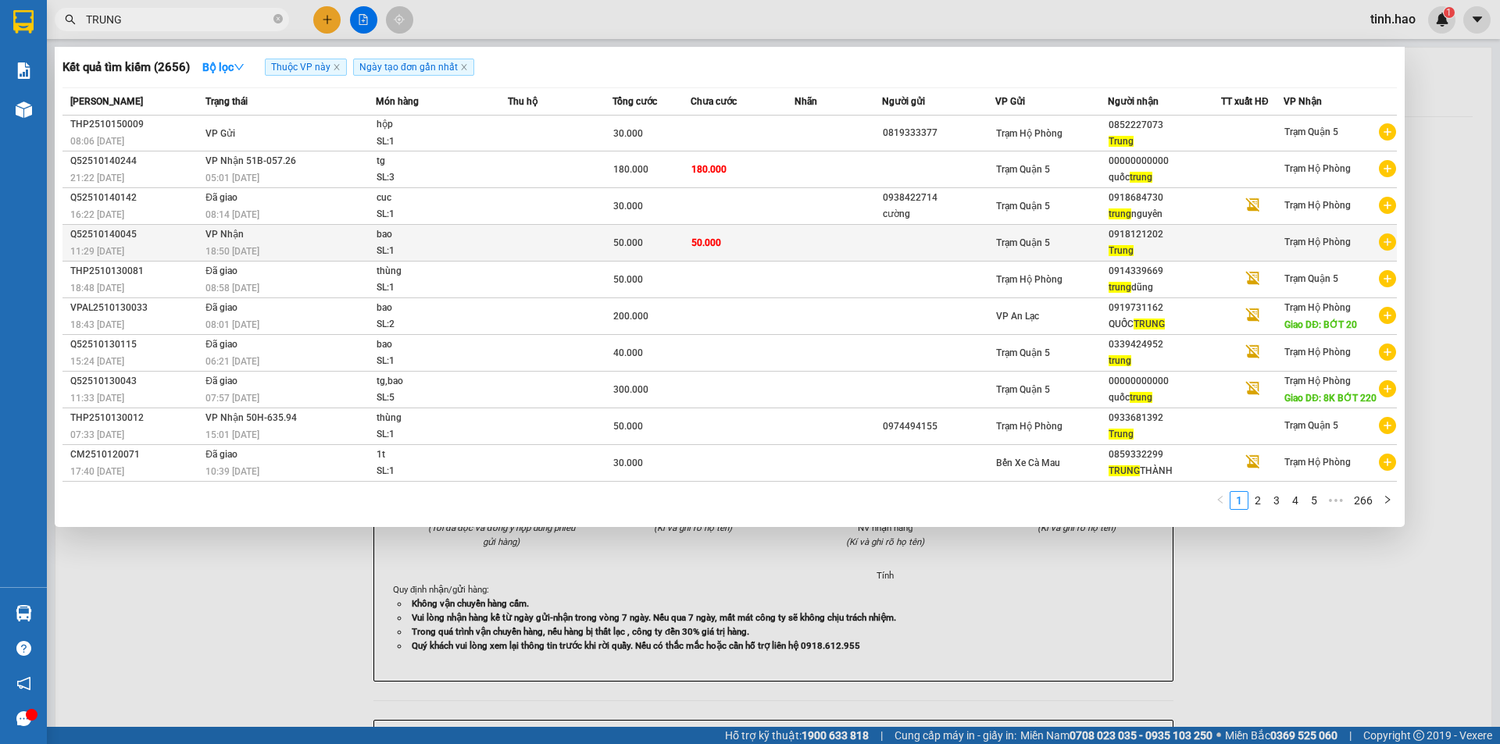
type input "TRUNG"
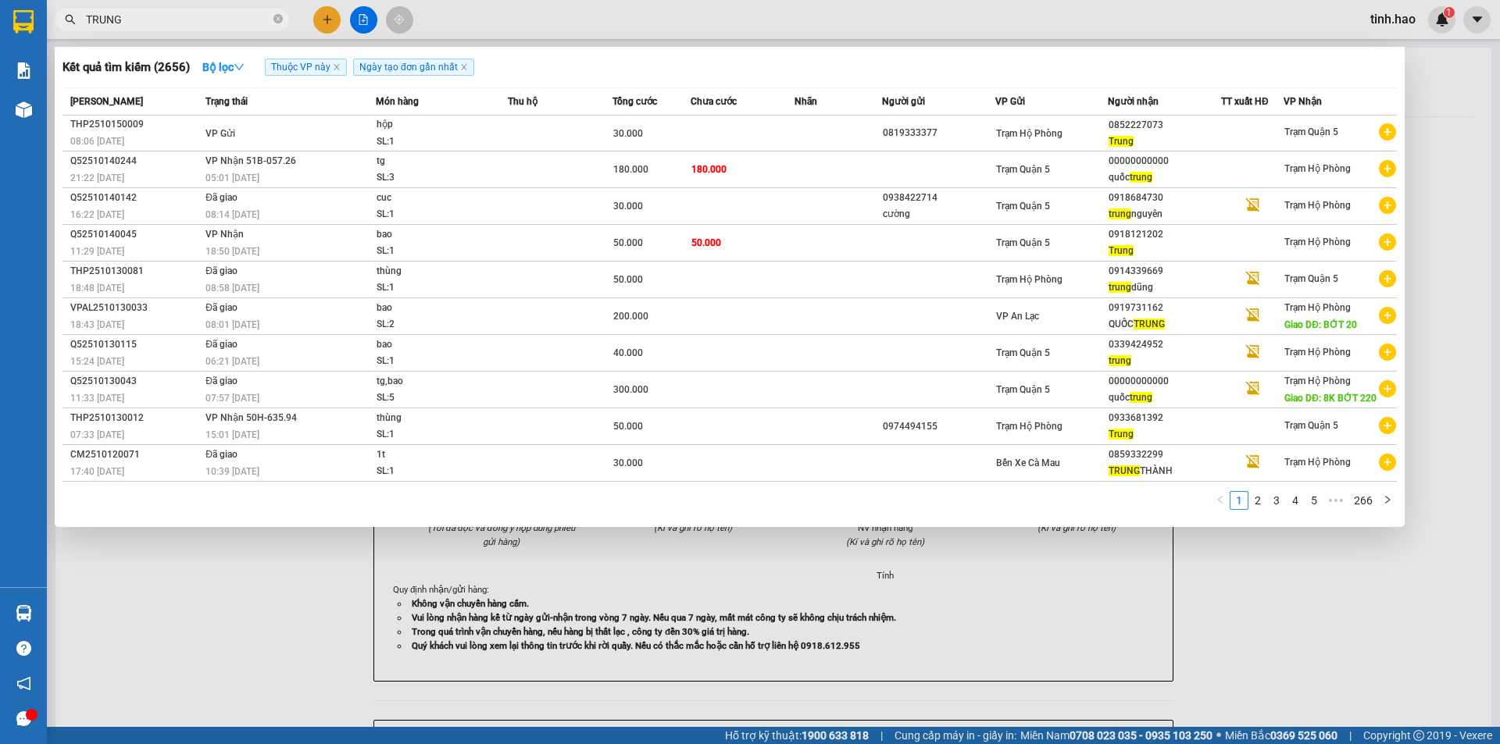
click at [767, 233] on td "50.000" at bounding box center [743, 243] width 105 height 37
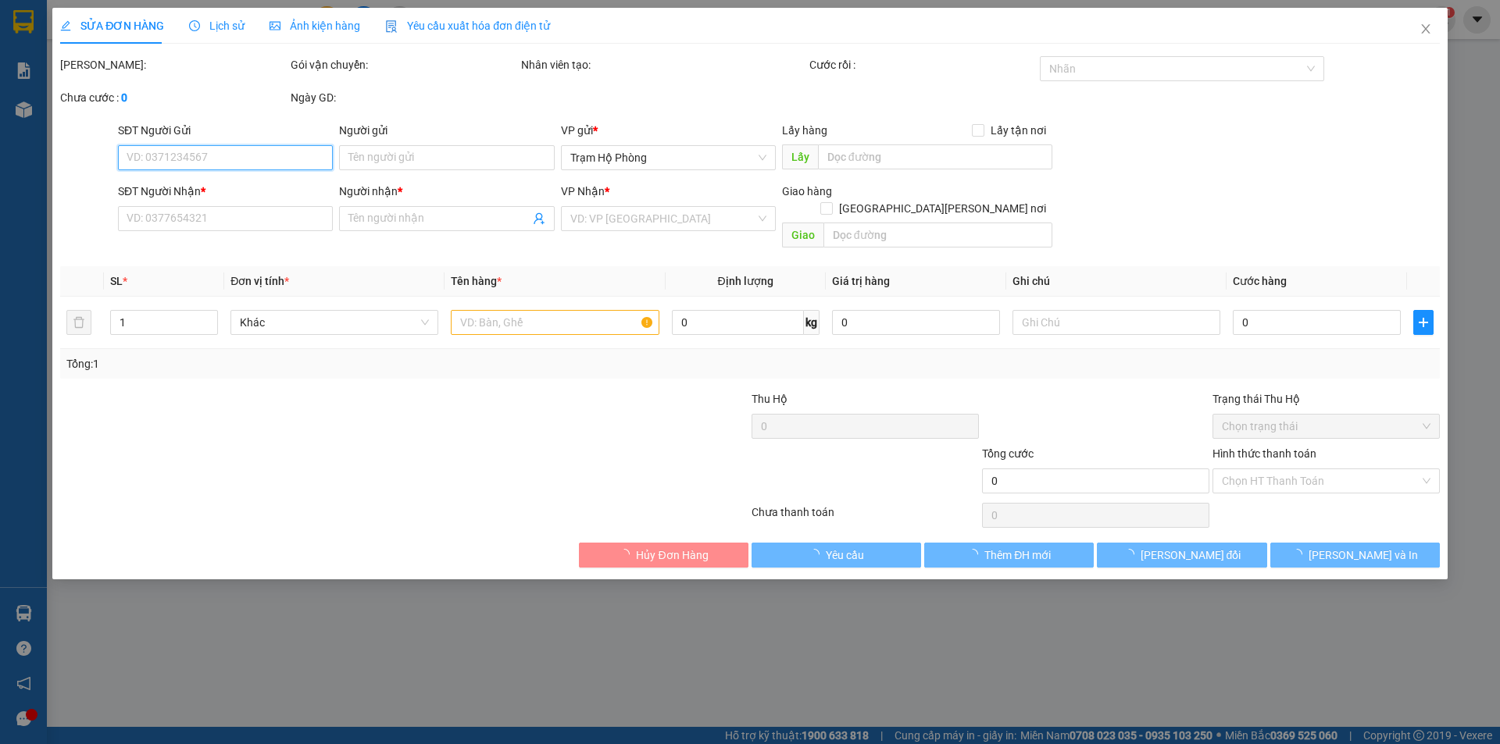
type input "0918121202"
type input "Trung"
type input "50.000"
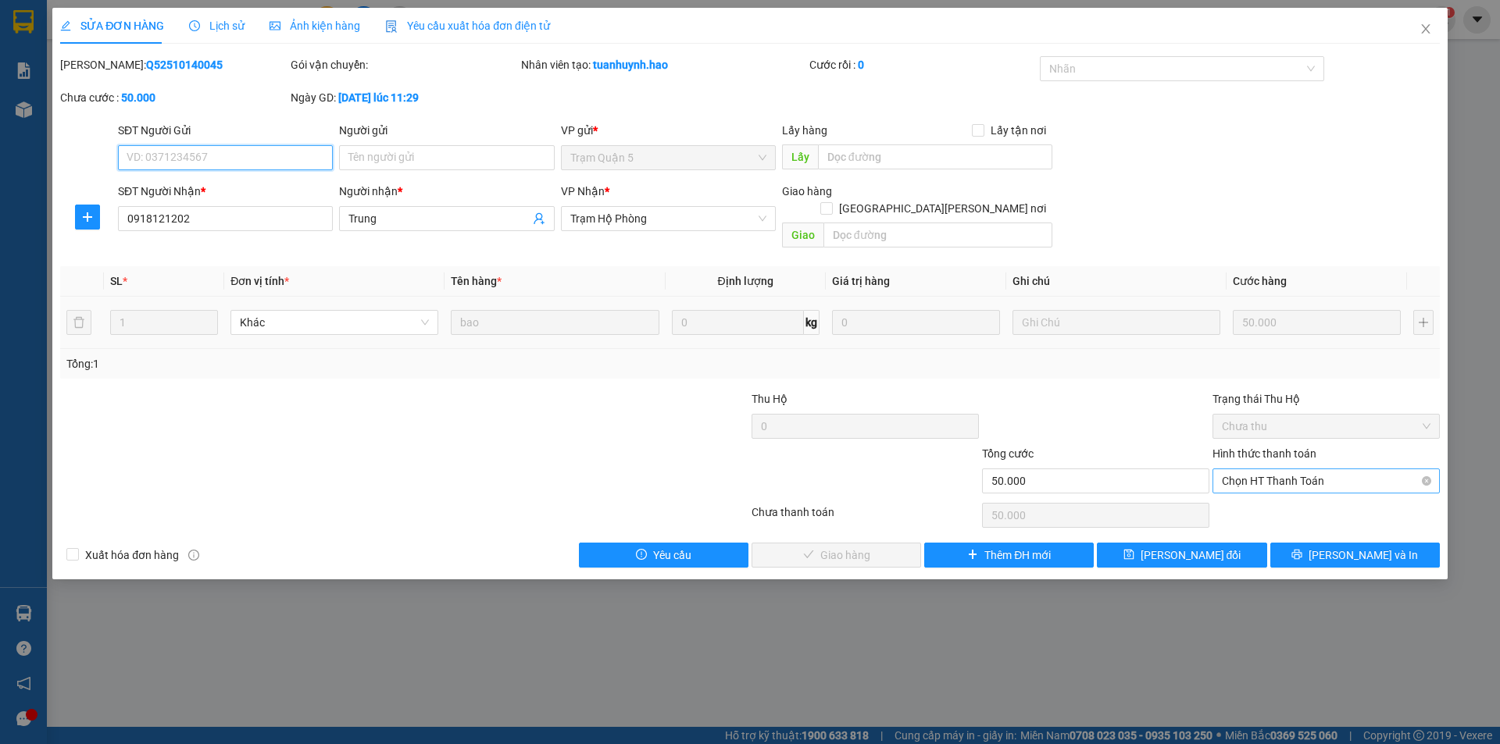
click at [1283, 469] on span "Chọn HT Thanh Toán" at bounding box center [1326, 480] width 209 height 23
click at [1269, 490] on div "Tại văn phòng" at bounding box center [1326, 495] width 209 height 17
type input "0"
click at [866, 547] on span "Lưu và Giao hàng" at bounding box center [886, 555] width 211 height 17
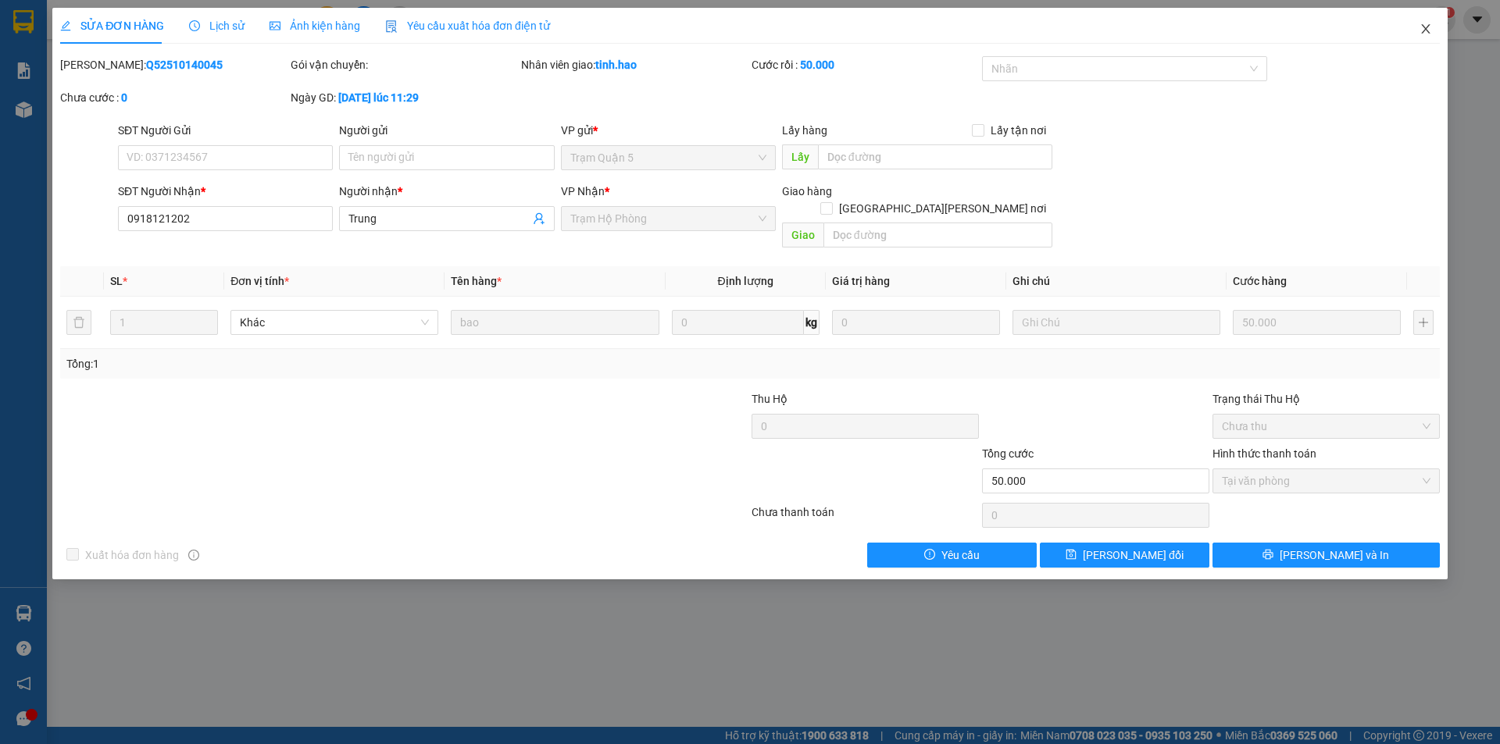
click at [1423, 24] on icon "close" at bounding box center [1425, 29] width 12 height 12
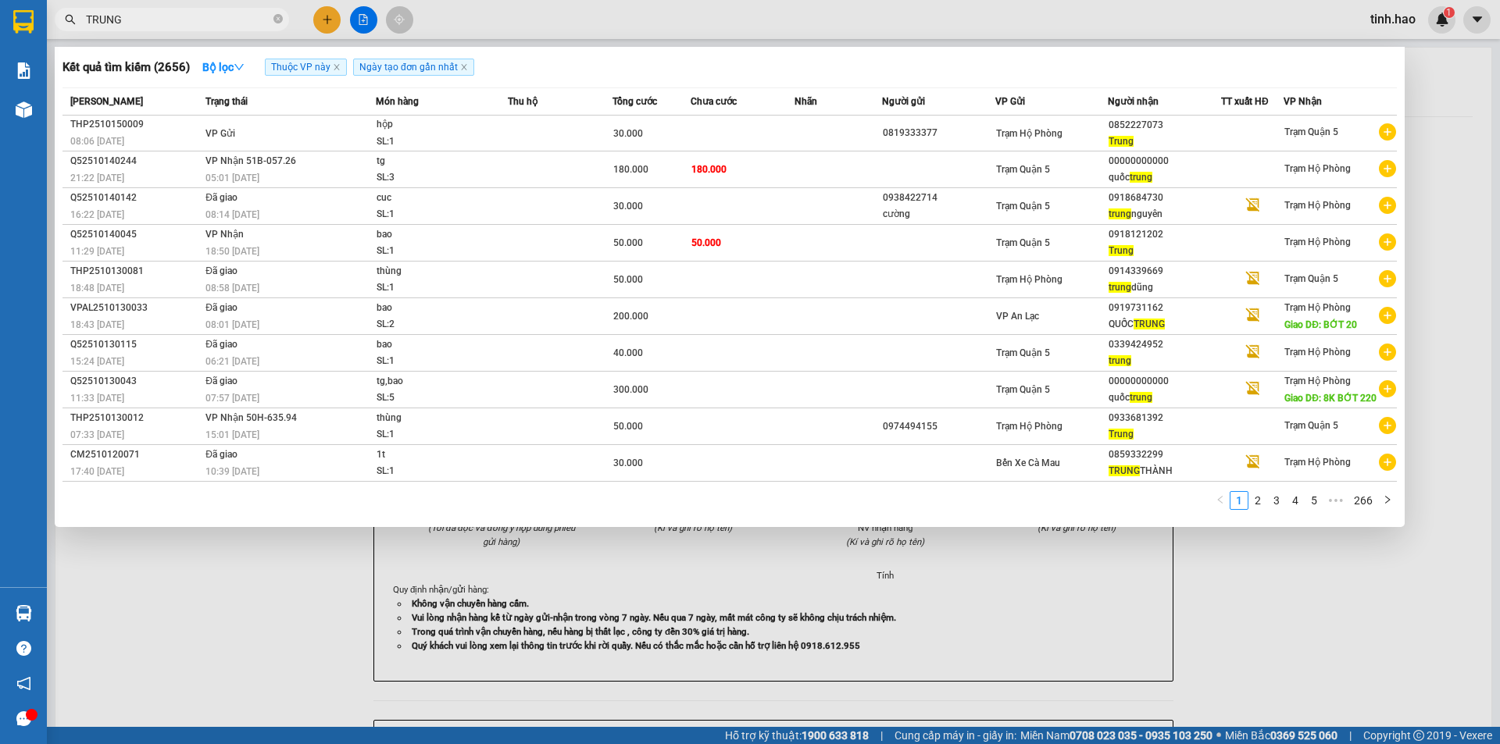
click at [283, 22] on span "TRUNG" at bounding box center [172, 19] width 234 height 23
click at [273, 17] on span "TRUNG" at bounding box center [172, 19] width 234 height 23
click at [275, 19] on icon "close-circle" at bounding box center [277, 18] width 9 height 9
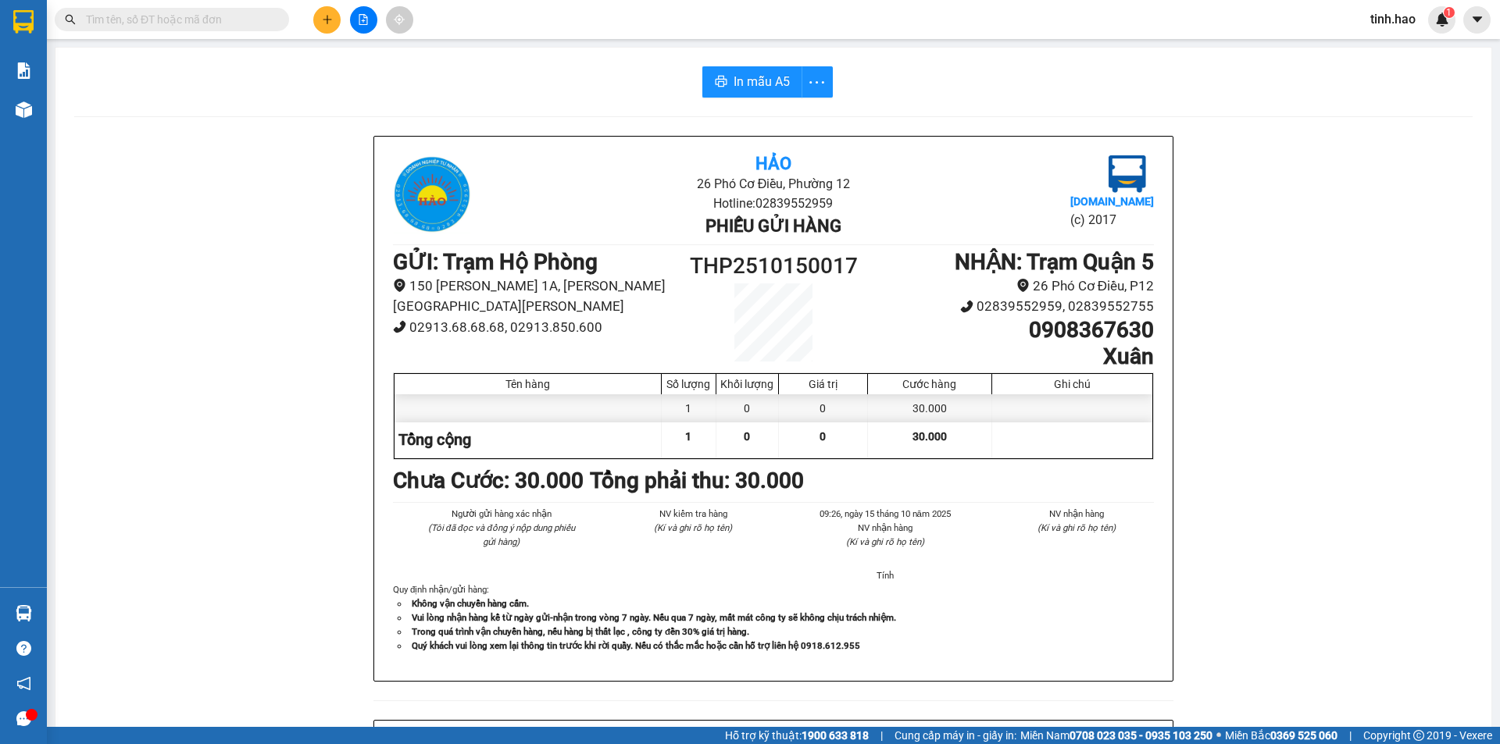
click at [229, 18] on input "text" at bounding box center [178, 19] width 184 height 17
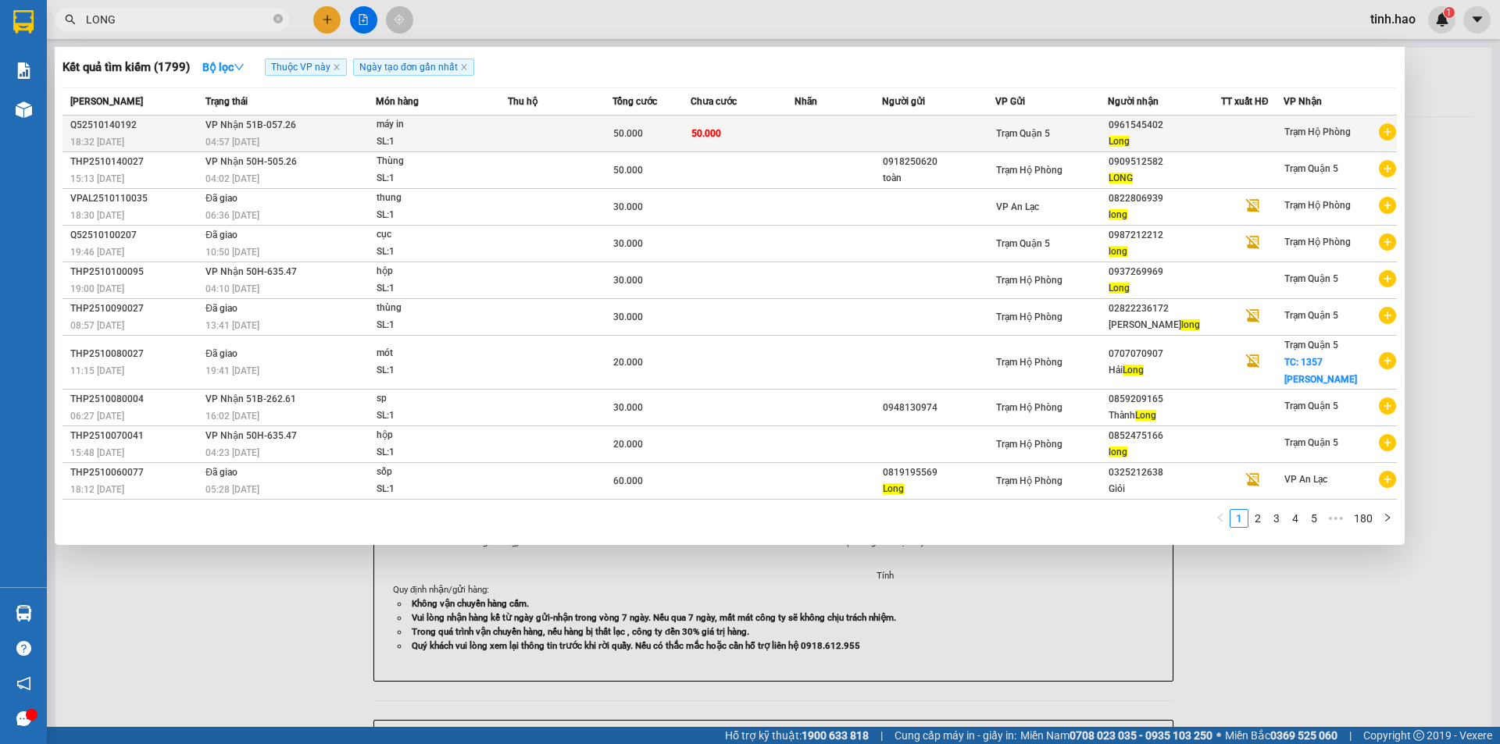
type input "LONG"
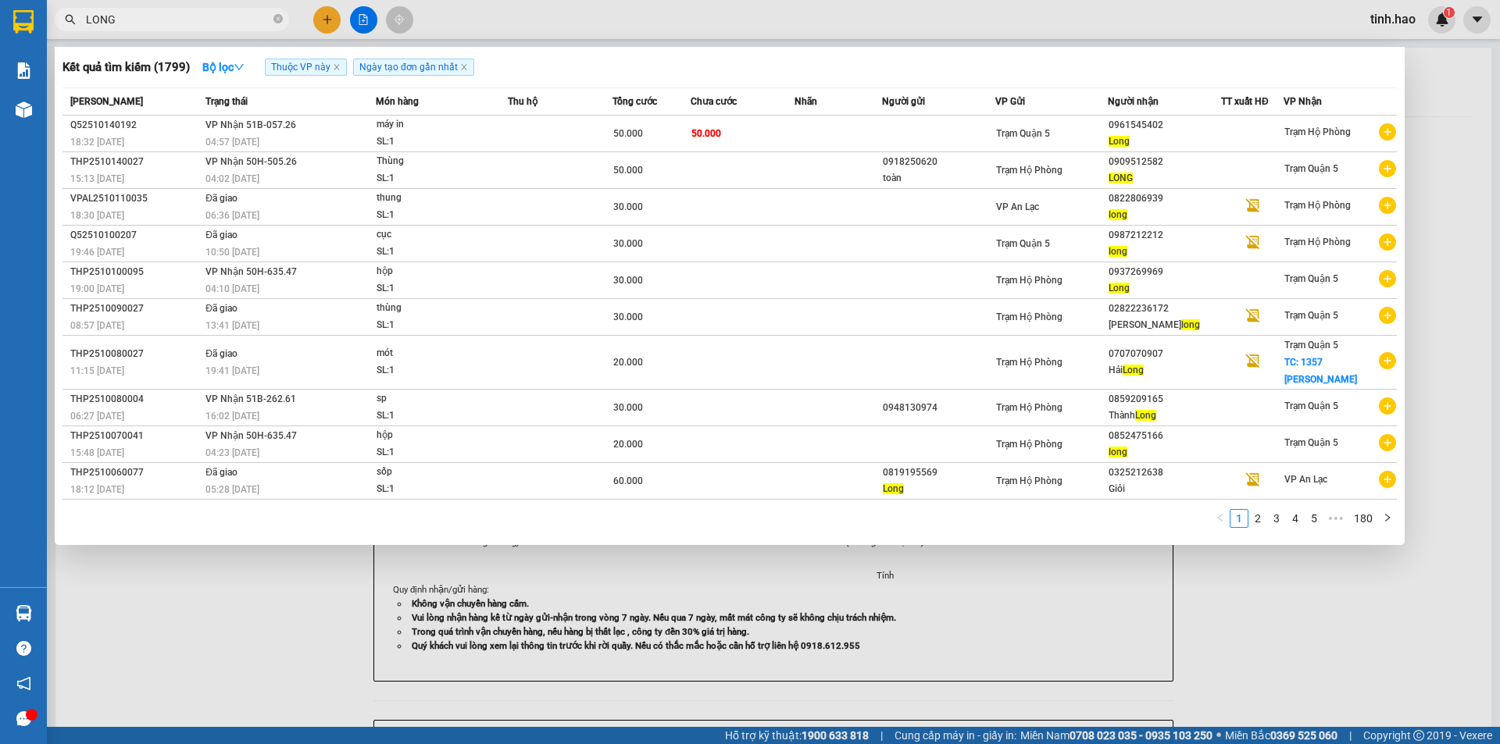
click at [1201, 127] on div "0961545402" at bounding box center [1164, 125] width 112 height 16
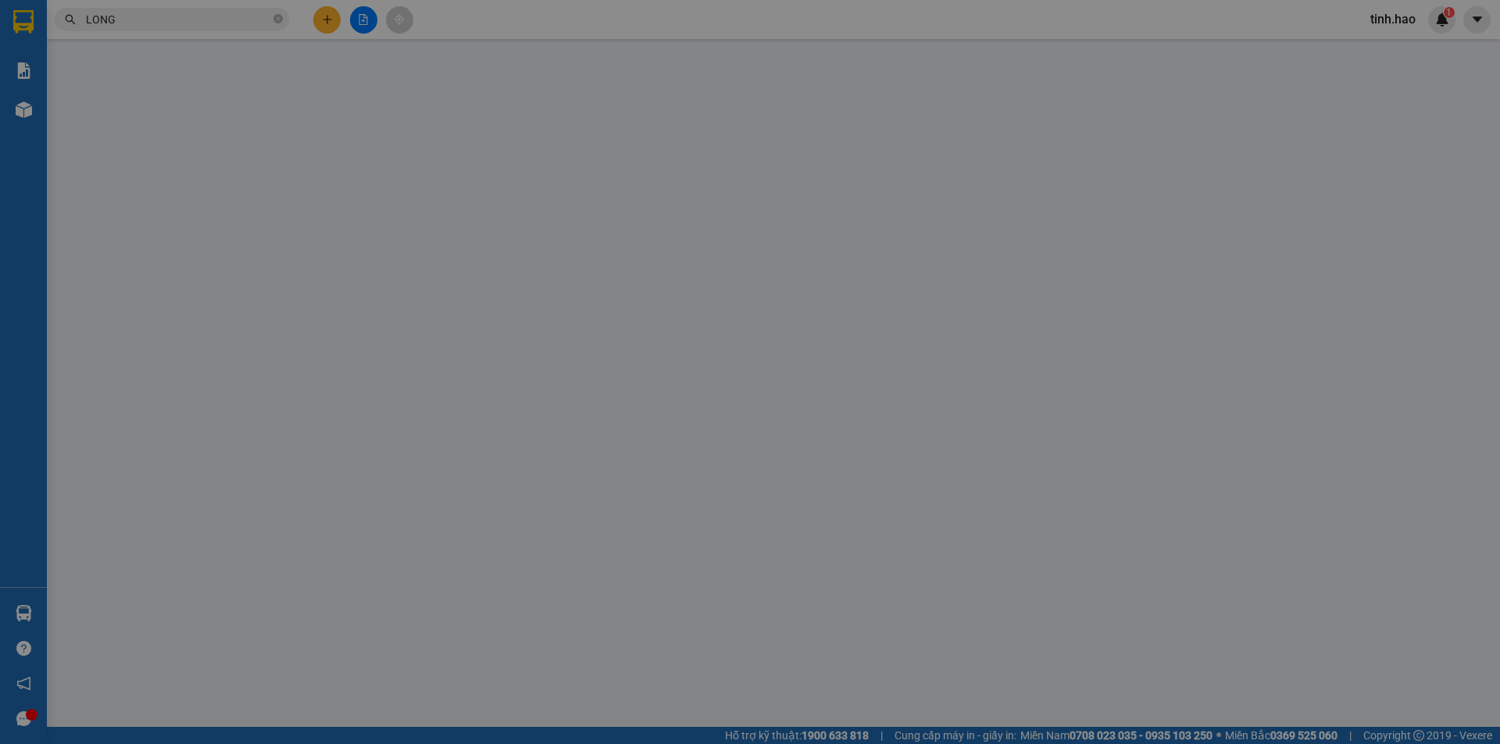
type input "0961545402"
type input "Long"
type input "50.000"
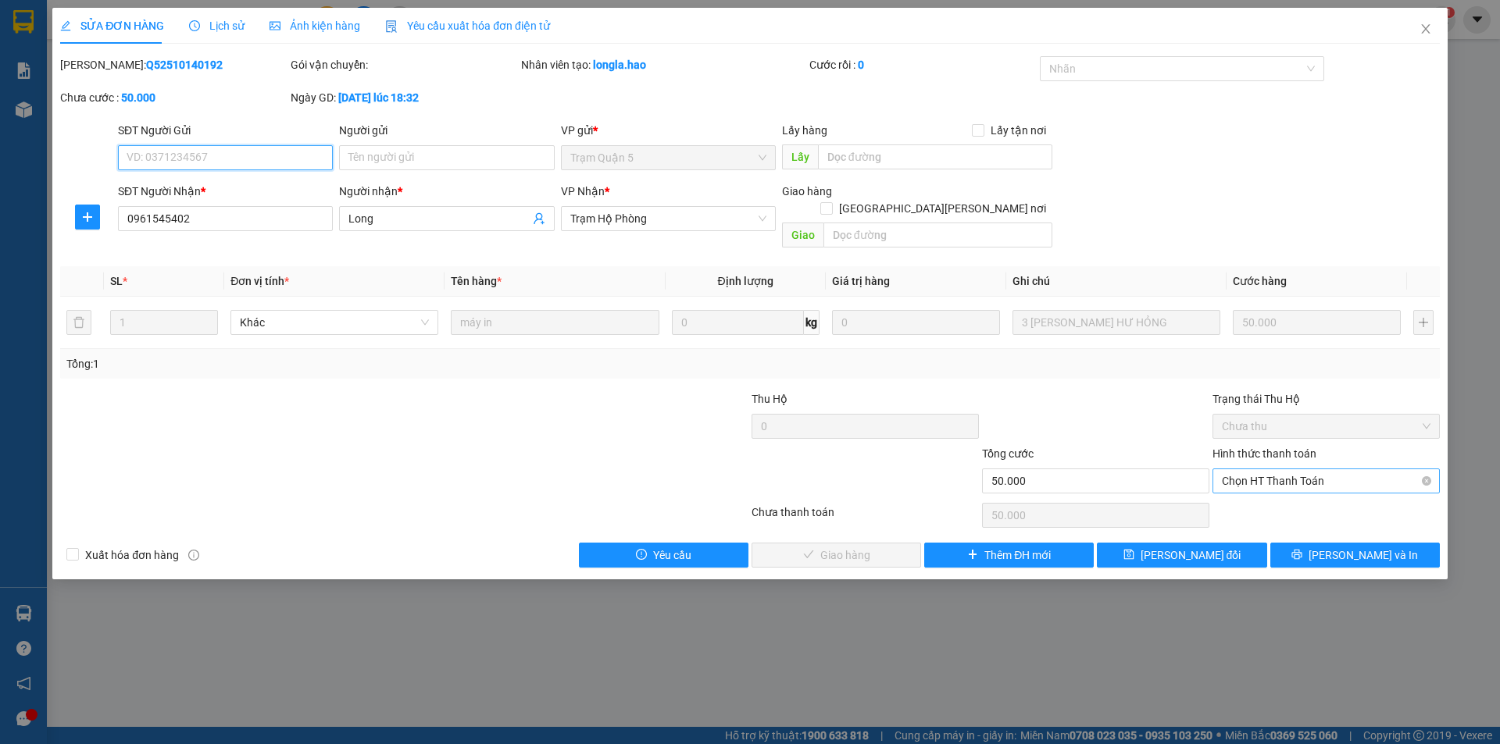
click at [1254, 469] on span "Chọn HT Thanh Toán" at bounding box center [1326, 480] width 209 height 23
click at [1227, 489] on div "Tại văn phòng" at bounding box center [1326, 495] width 209 height 17
type input "0"
drag, startPoint x: 837, startPoint y: 530, endPoint x: 828, endPoint y: 530, distance: 8.6
click at [836, 547] on span "Lưu và Giao hàng" at bounding box center [886, 555] width 211 height 17
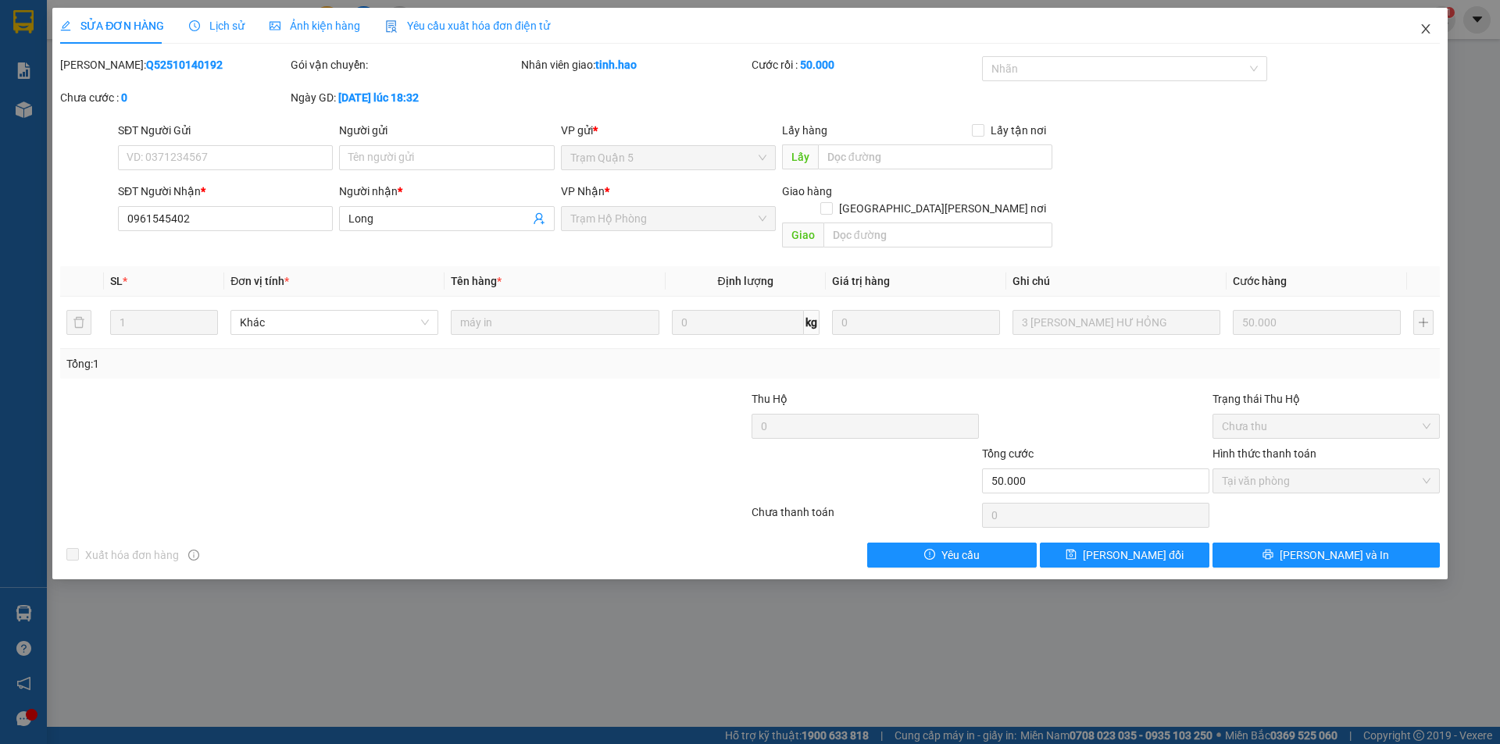
click at [1426, 29] on icon "close" at bounding box center [1425, 28] width 9 height 9
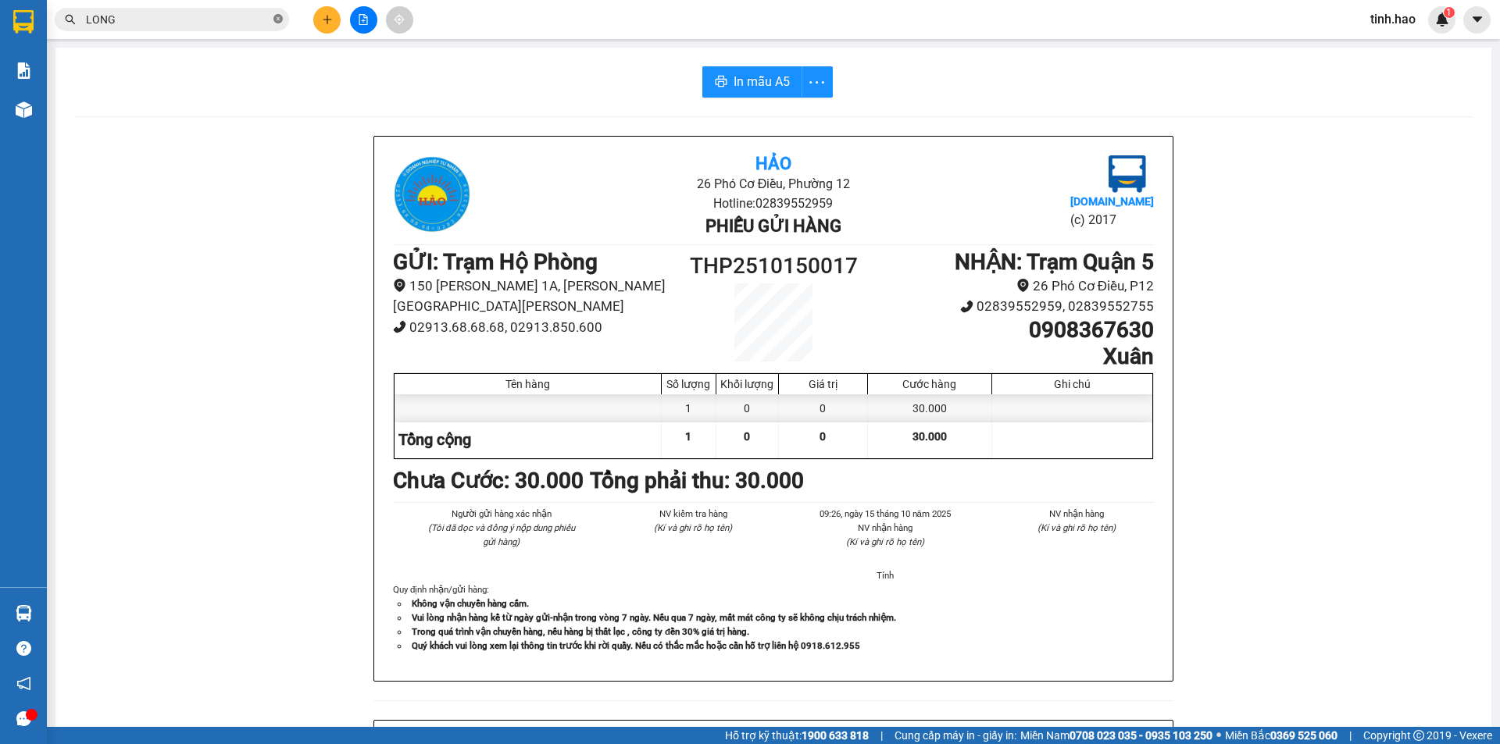
click at [274, 20] on icon "close-circle" at bounding box center [277, 18] width 9 height 9
click at [243, 18] on input "text" at bounding box center [178, 19] width 184 height 17
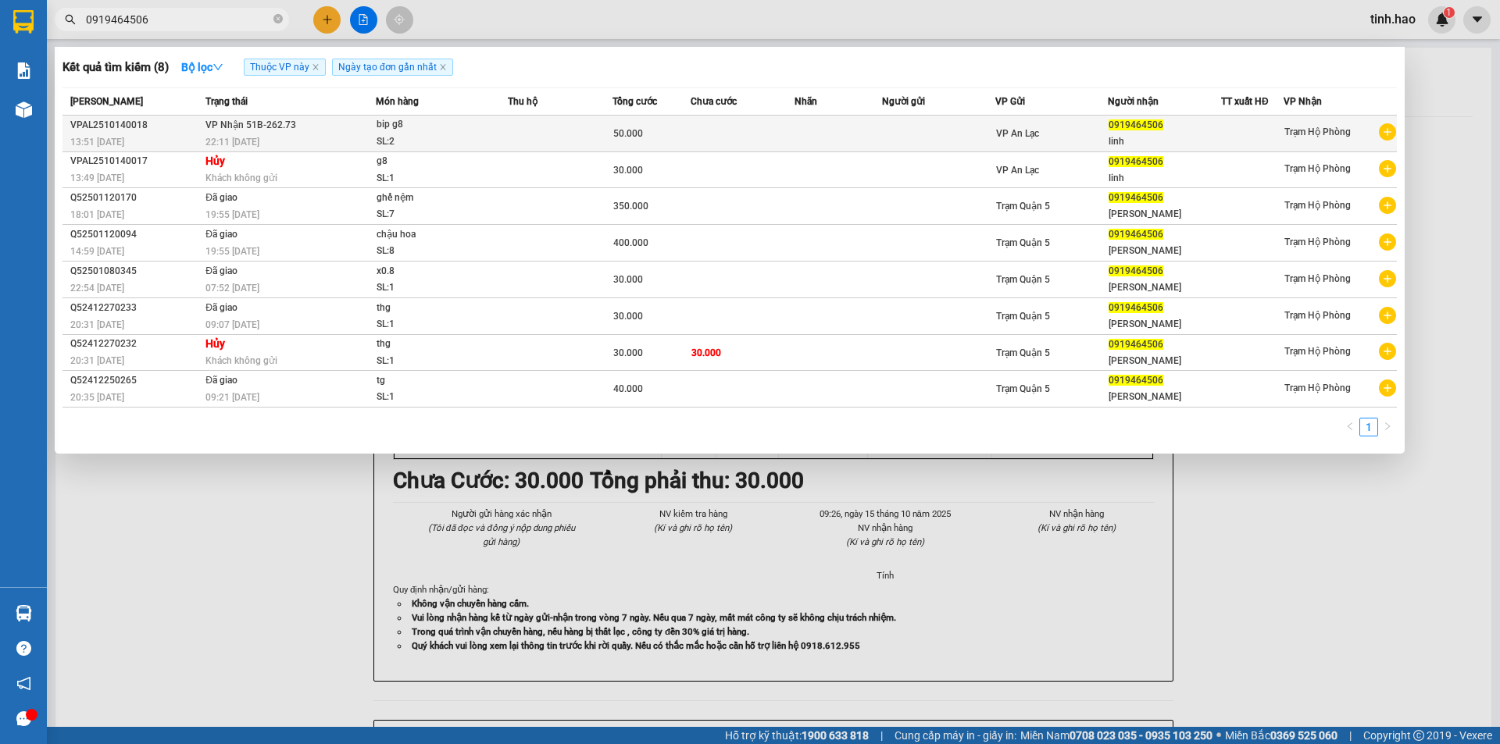
type input "0919464506"
click at [583, 127] on td at bounding box center [560, 134] width 105 height 37
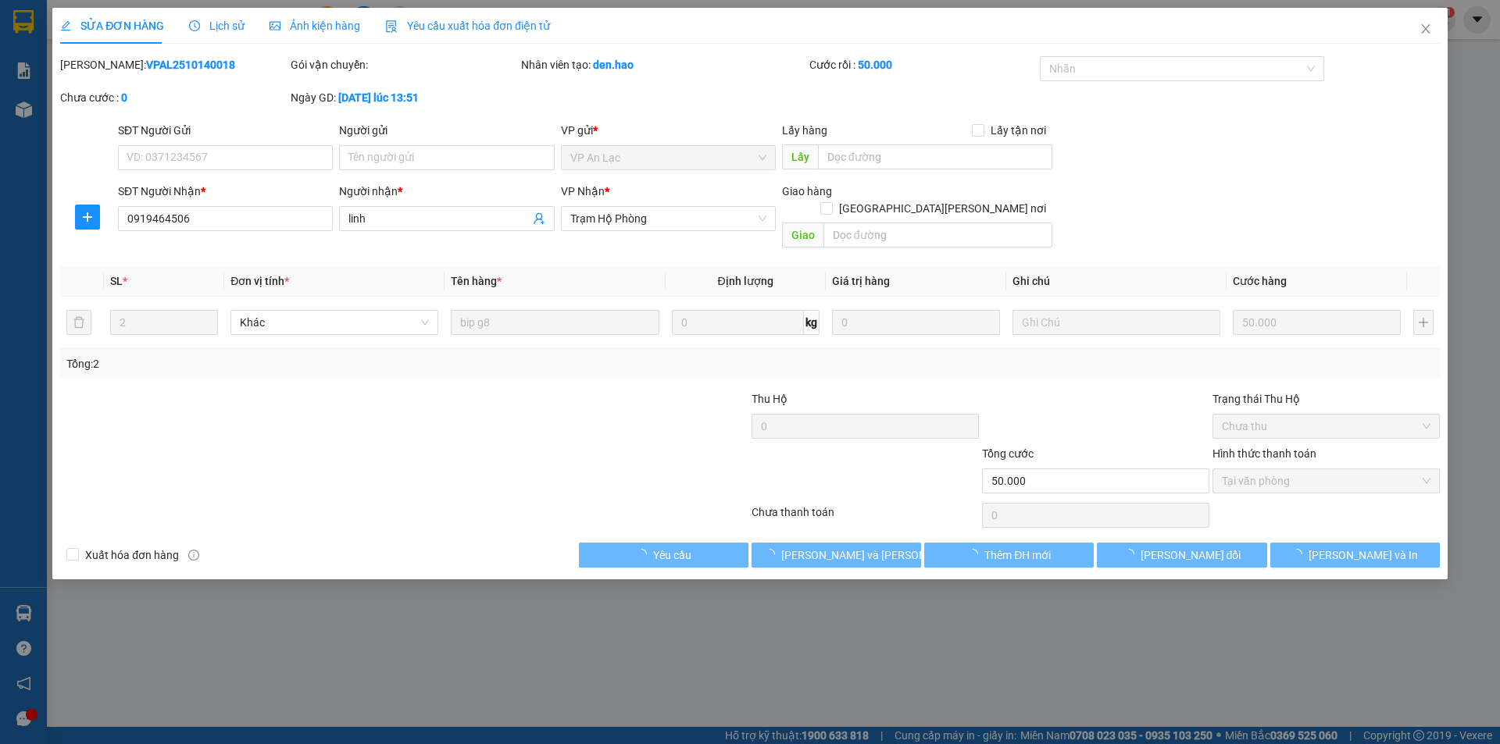
type input "0919464506"
type input "linh"
type input "50.000"
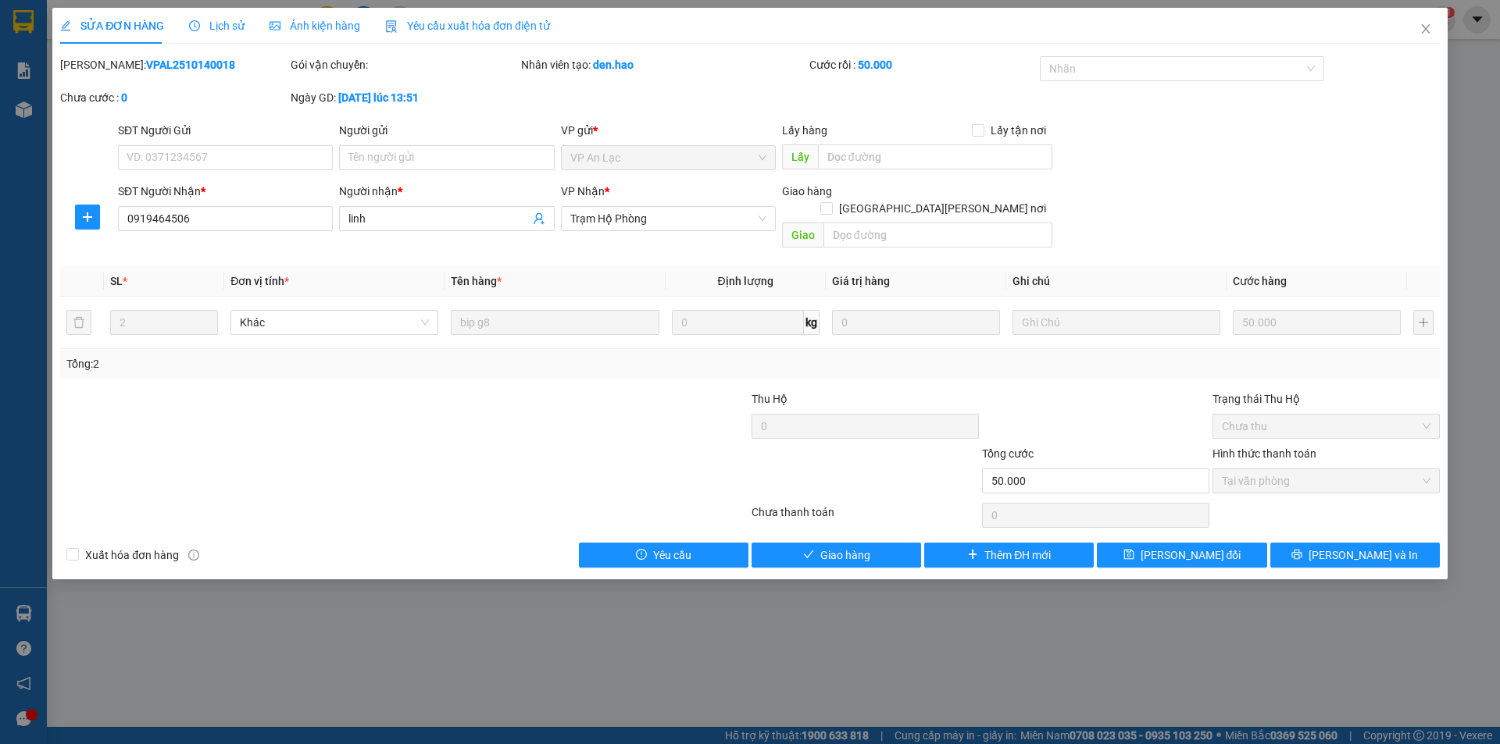
click at [324, 26] on span "Ảnh kiện hàng" at bounding box center [314, 26] width 91 height 12
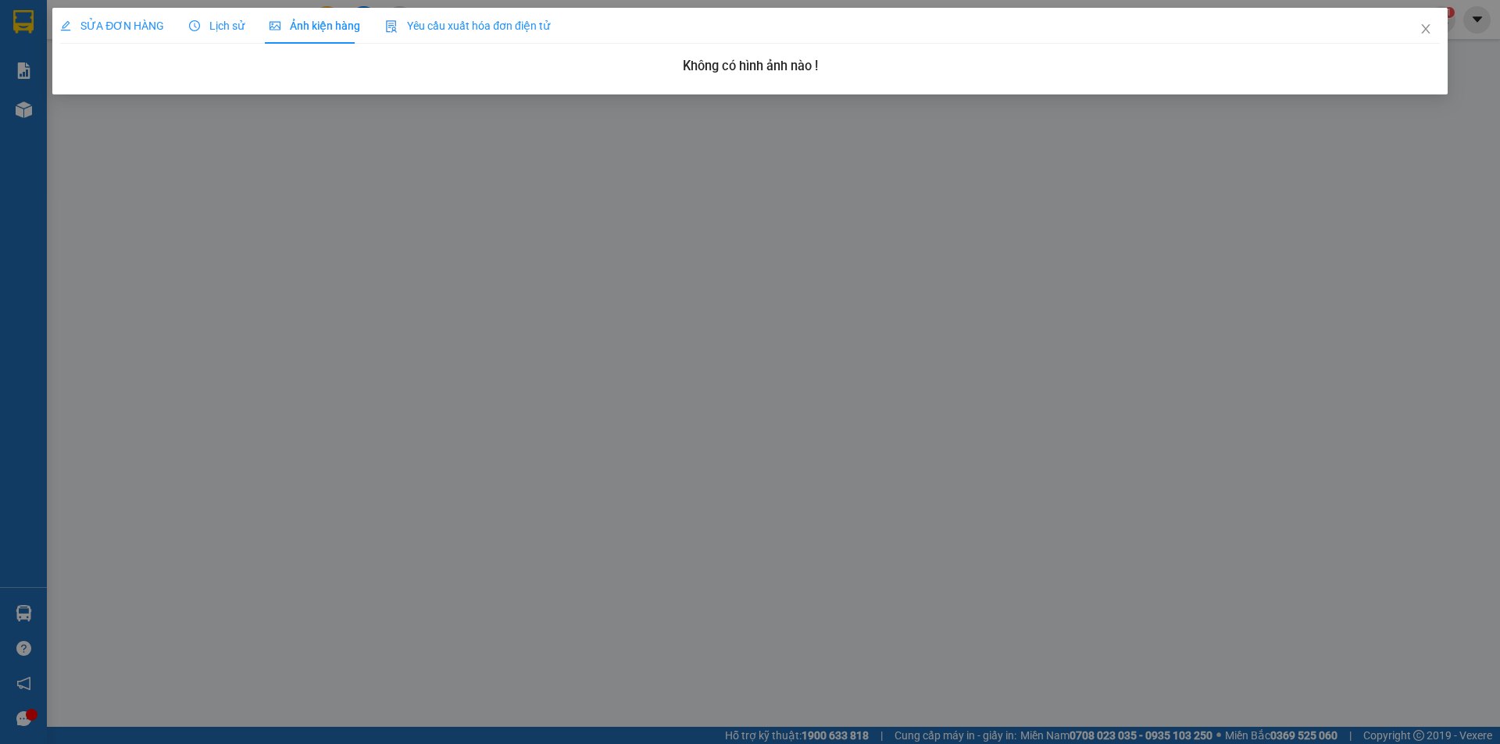
click at [157, 24] on span "SỬA ĐƠN HÀNG" at bounding box center [112, 26] width 104 height 12
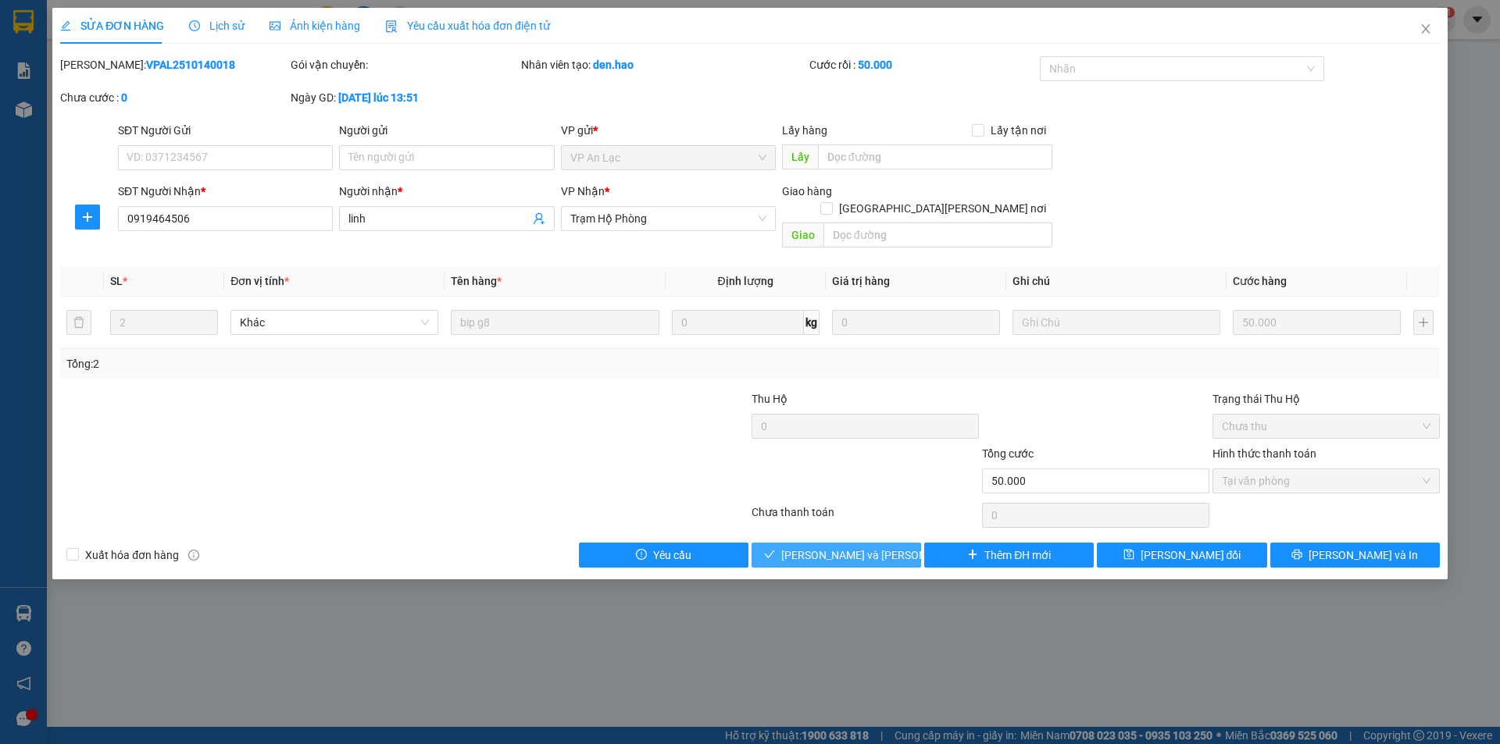
drag, startPoint x: 855, startPoint y: 534, endPoint x: 866, endPoint y: 537, distance: 11.4
click at [861, 547] on span "Lưu và Giao hàng" at bounding box center [886, 555] width 211 height 17
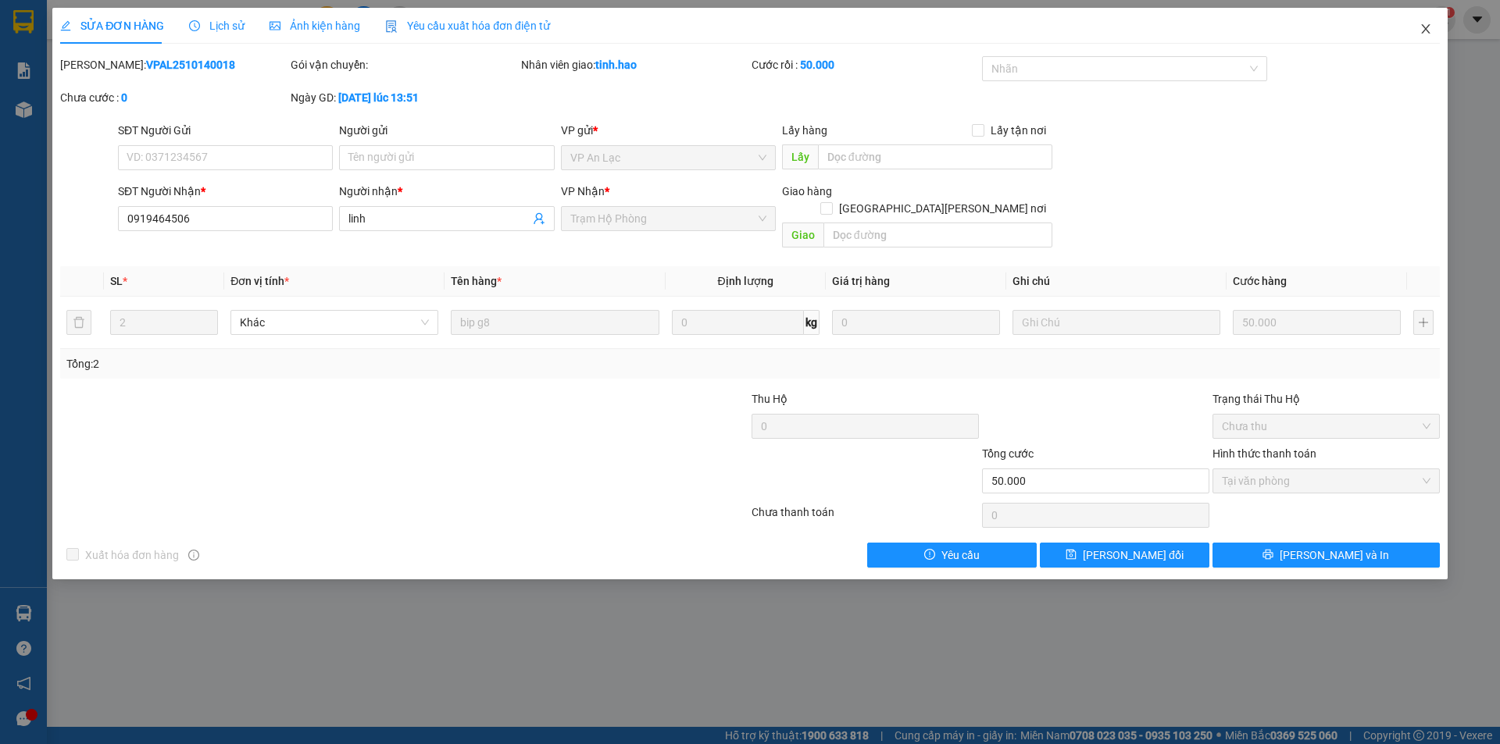
click at [1426, 29] on icon "close" at bounding box center [1425, 28] width 9 height 9
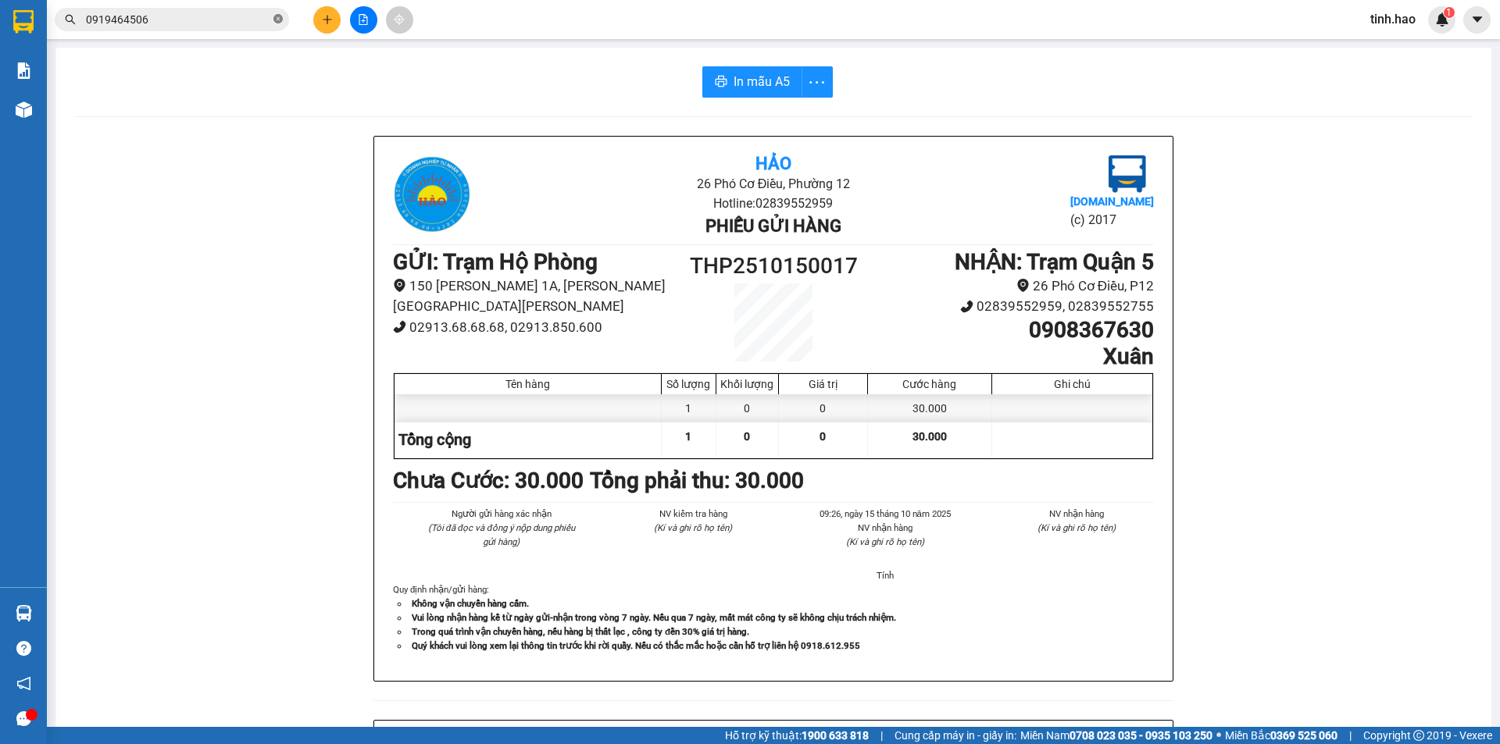
click at [279, 19] on icon "close-circle" at bounding box center [277, 18] width 9 height 9
click at [191, 22] on input "text" at bounding box center [178, 19] width 184 height 17
click at [212, 11] on input "text" at bounding box center [178, 19] width 184 height 17
click at [209, 20] on input "text" at bounding box center [178, 19] width 184 height 17
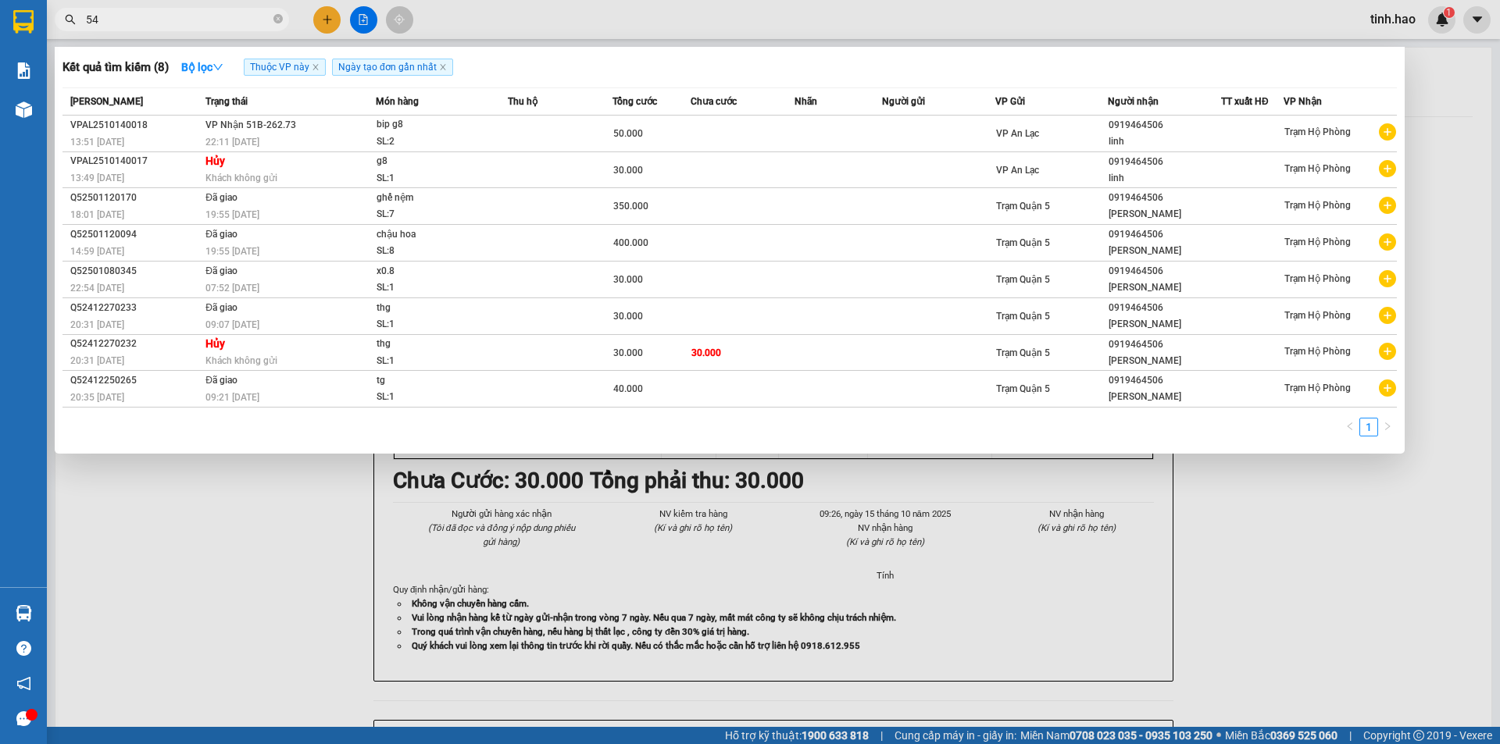
type input "545"
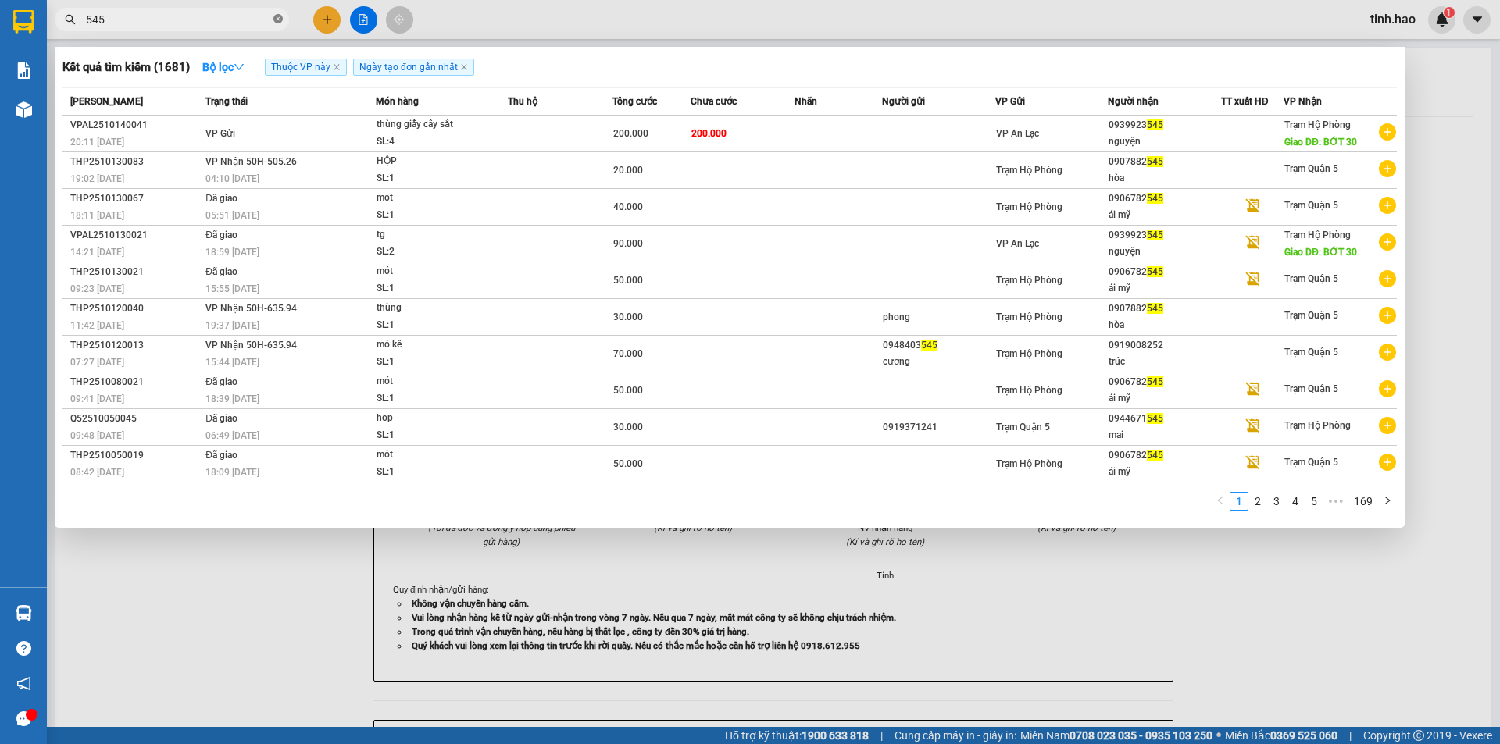
click at [276, 23] on icon "close-circle" at bounding box center [277, 18] width 9 height 9
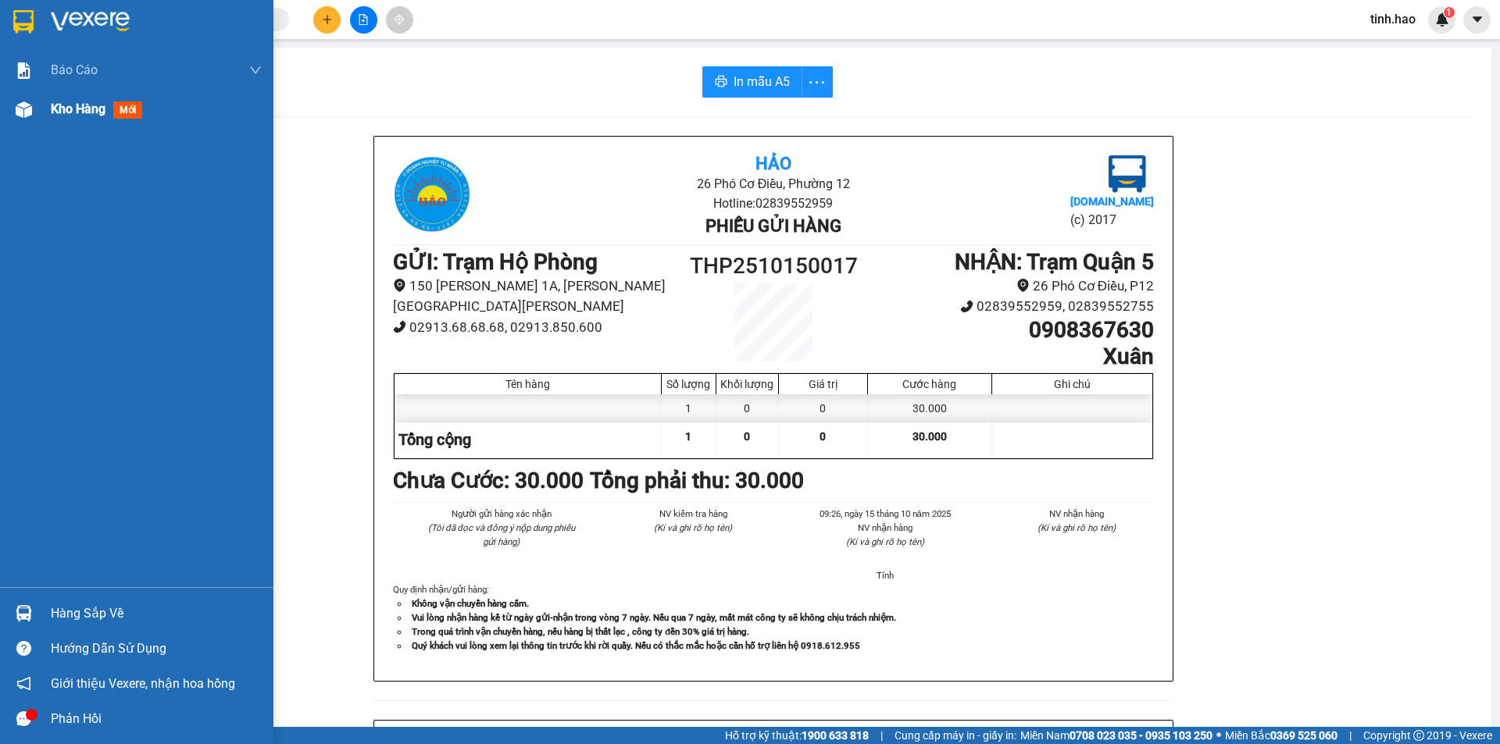
click at [123, 112] on span "mới" at bounding box center [127, 110] width 29 height 17
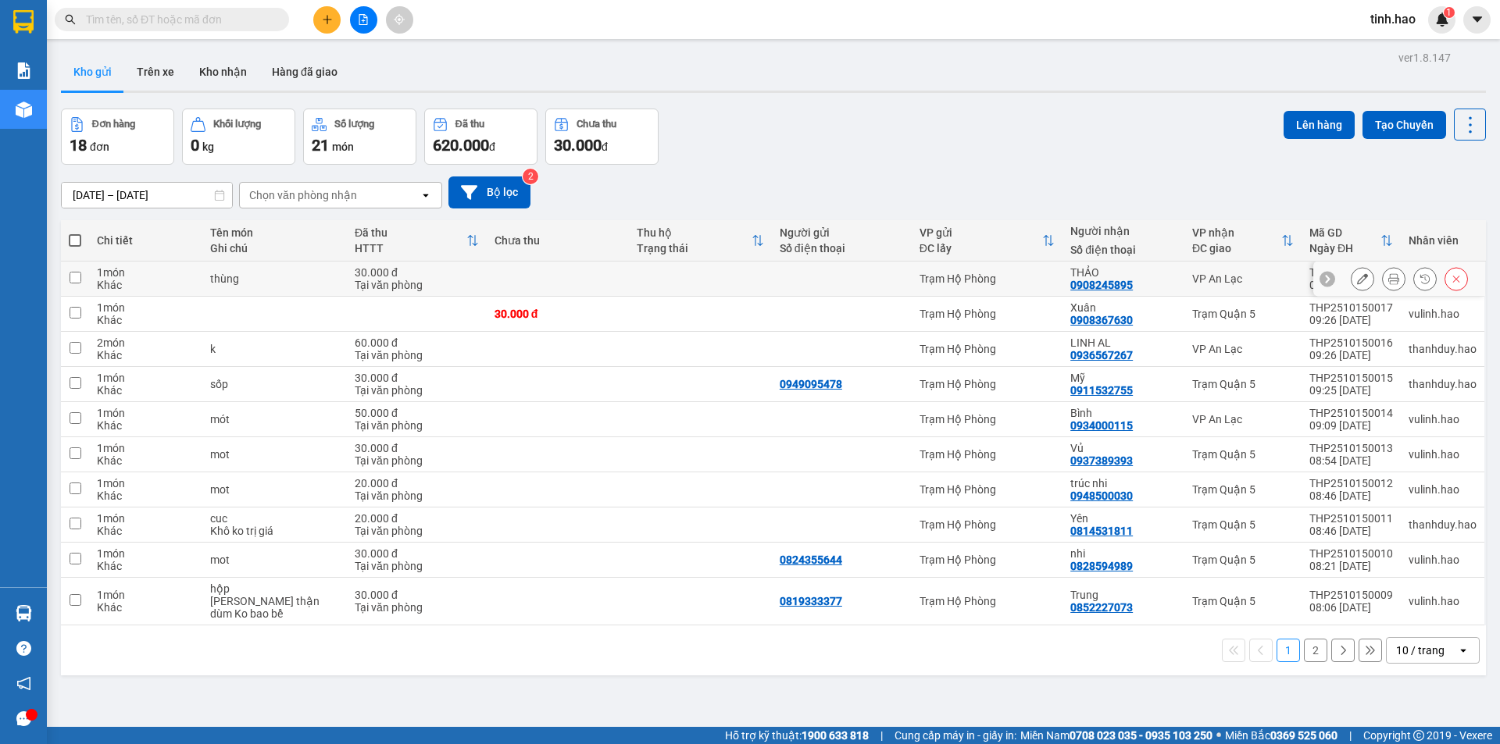
click at [1383, 281] on button at bounding box center [1394, 279] width 22 height 27
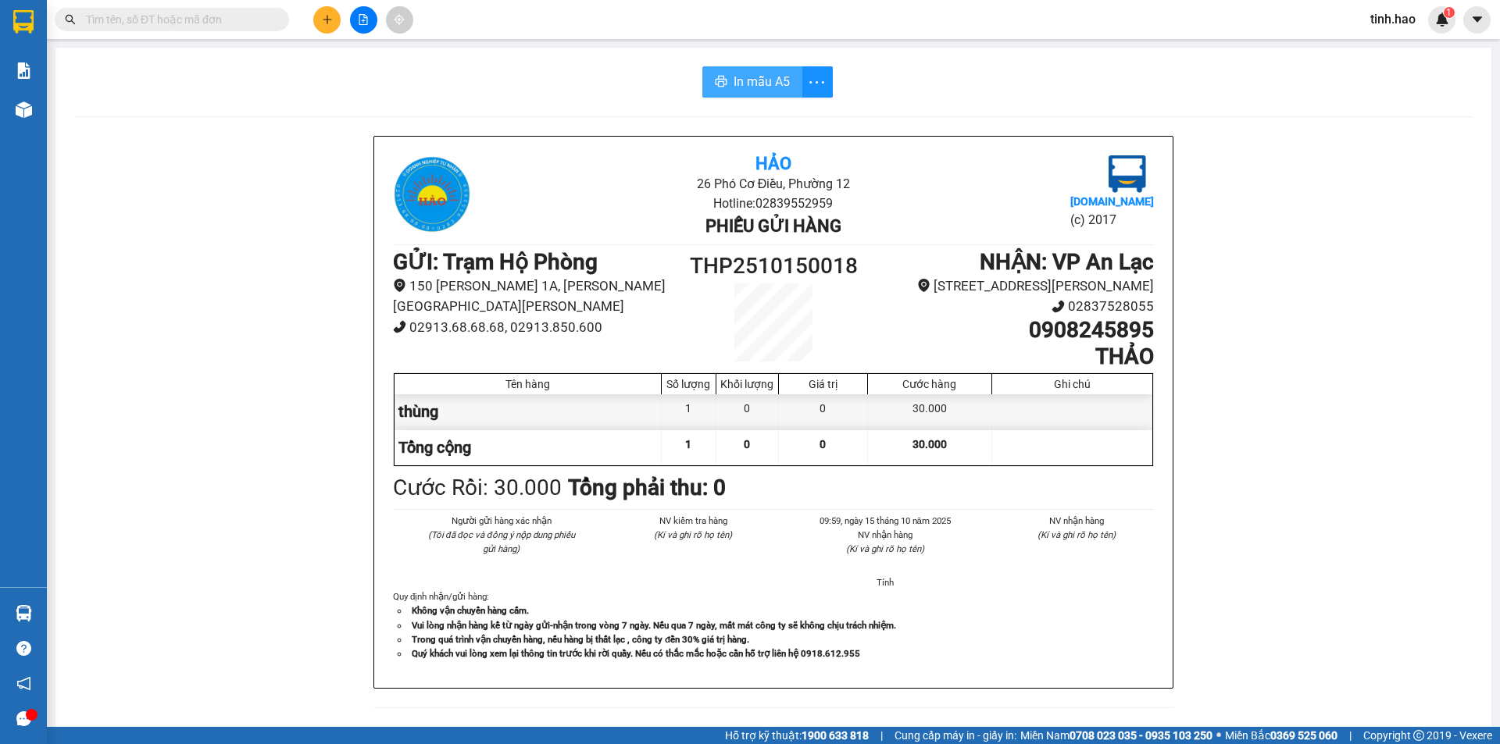
click at [757, 75] on span "In mẫu A5" at bounding box center [761, 82] width 56 height 20
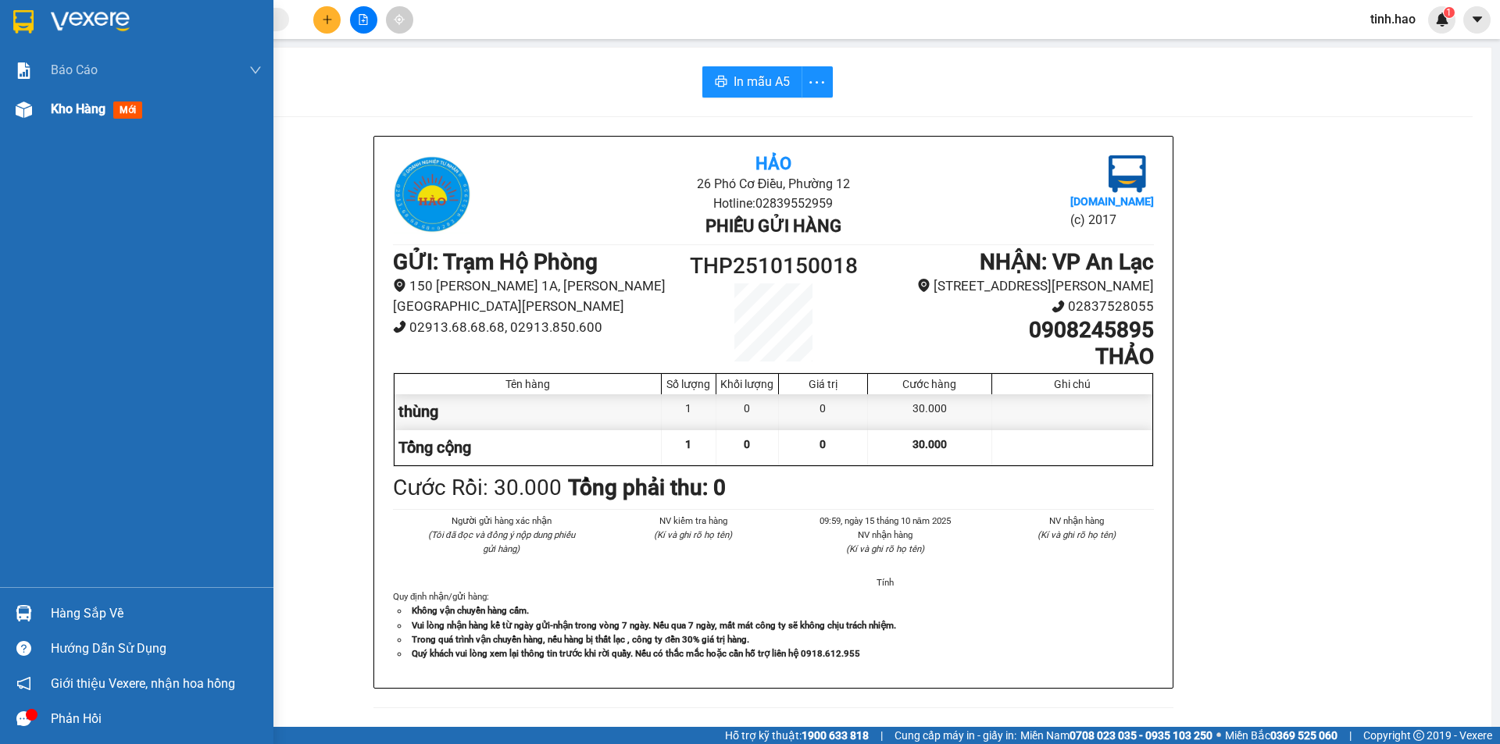
click at [133, 112] on span "mới" at bounding box center [127, 110] width 29 height 17
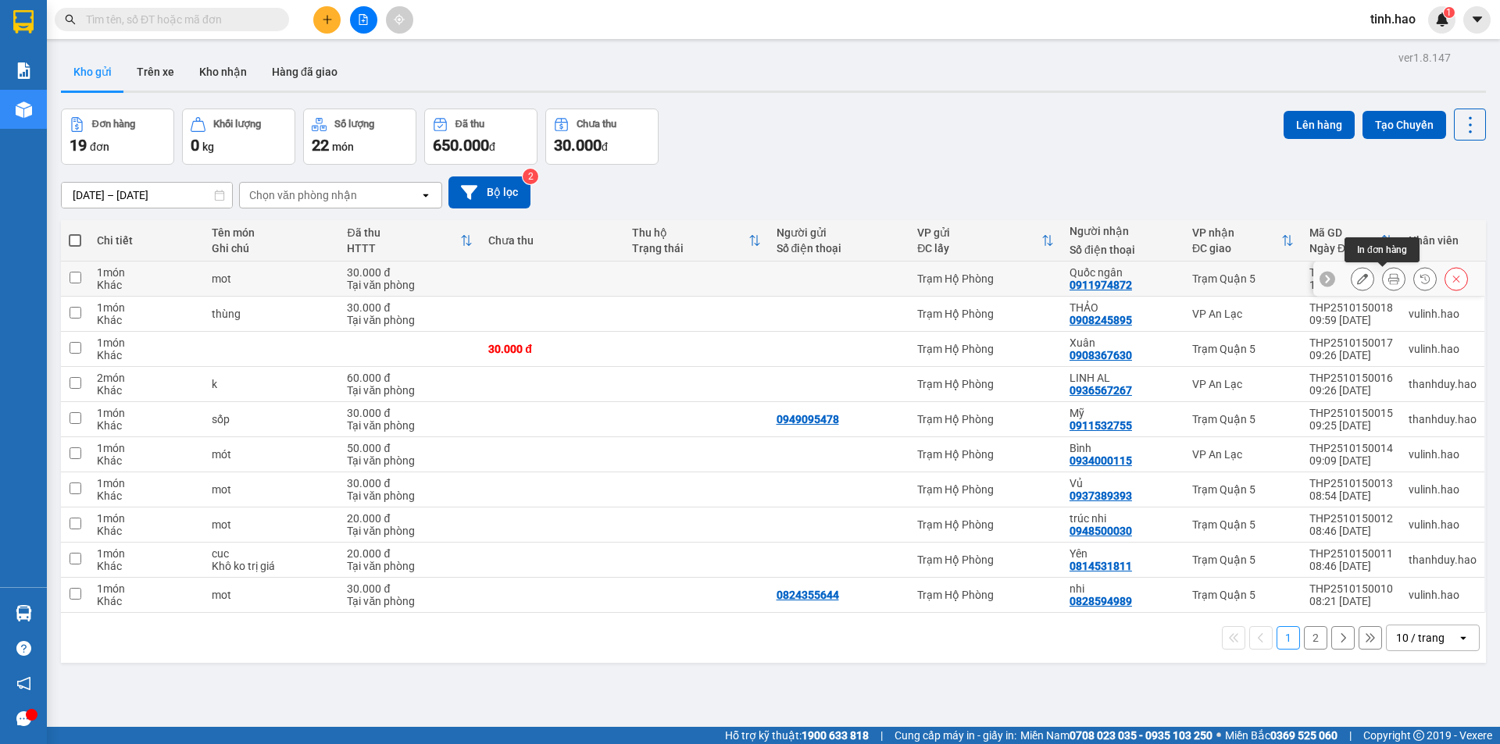
click at [1389, 278] on button at bounding box center [1394, 279] width 22 height 27
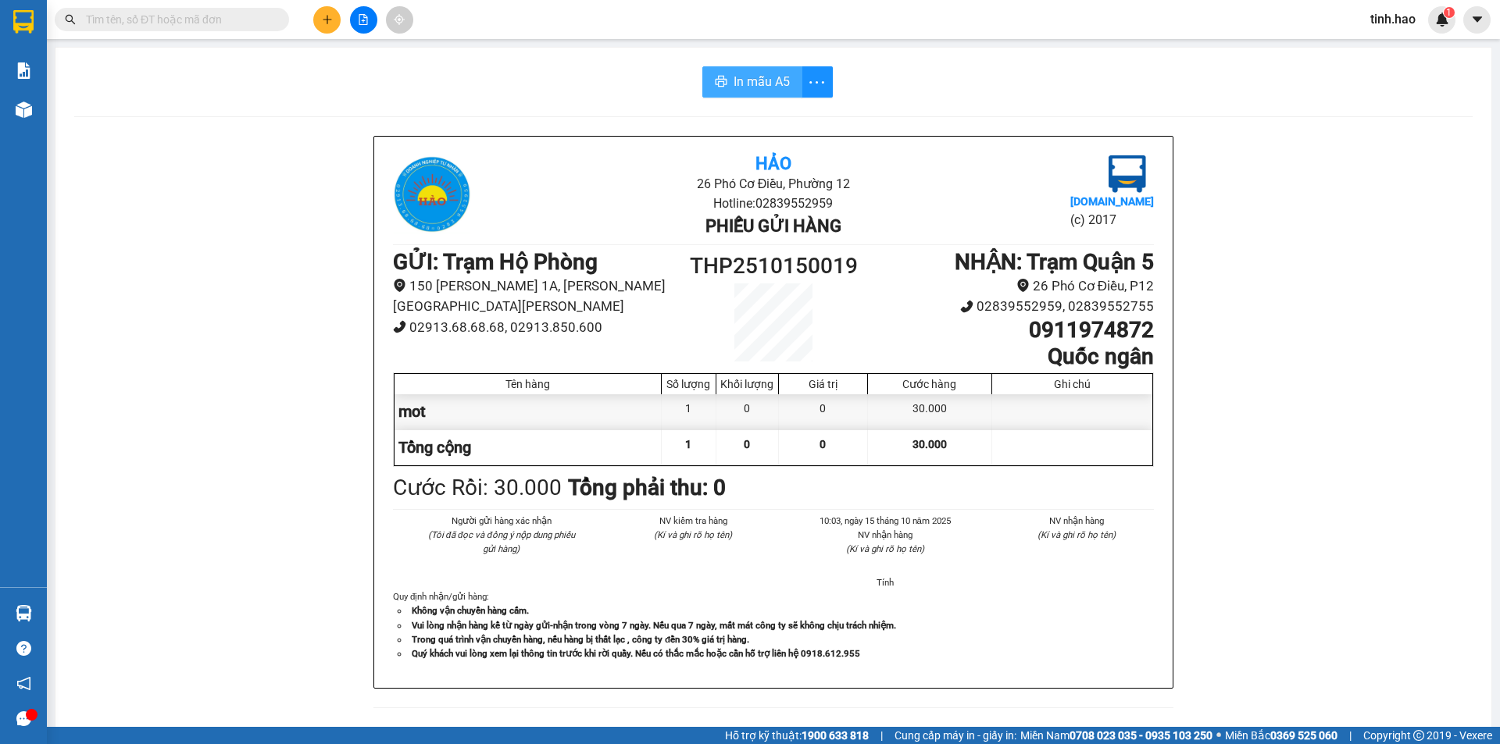
click at [773, 74] on span "In mẫu A5" at bounding box center [761, 82] width 56 height 20
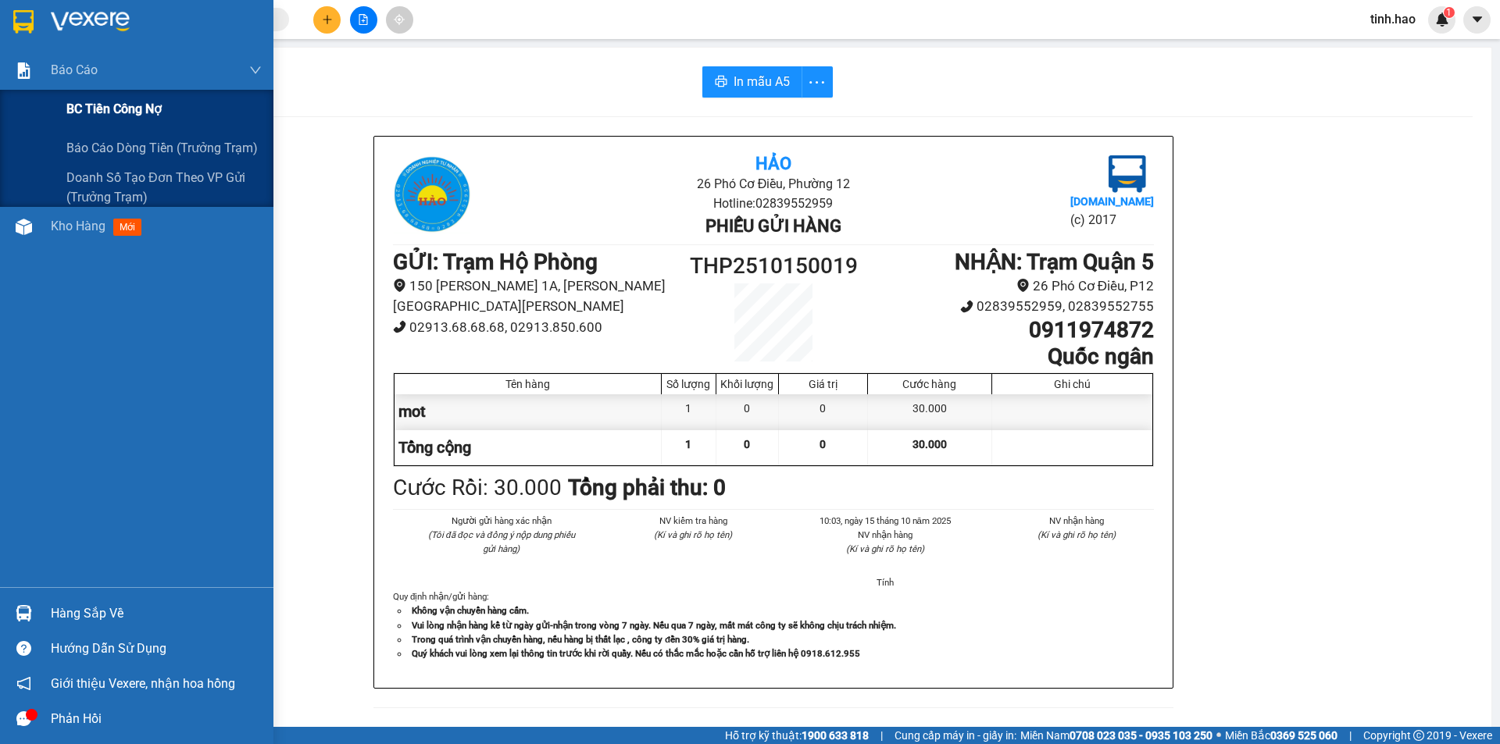
drag, startPoint x: 94, startPoint y: 89, endPoint x: 81, endPoint y: 118, distance: 31.5
click at [94, 92] on div "Báo cáo BC tiền công nợ Báo cáo dòng tiền (trưởng trạm) Doanh số tạo đơn theo V…" at bounding box center [136, 129] width 273 height 156
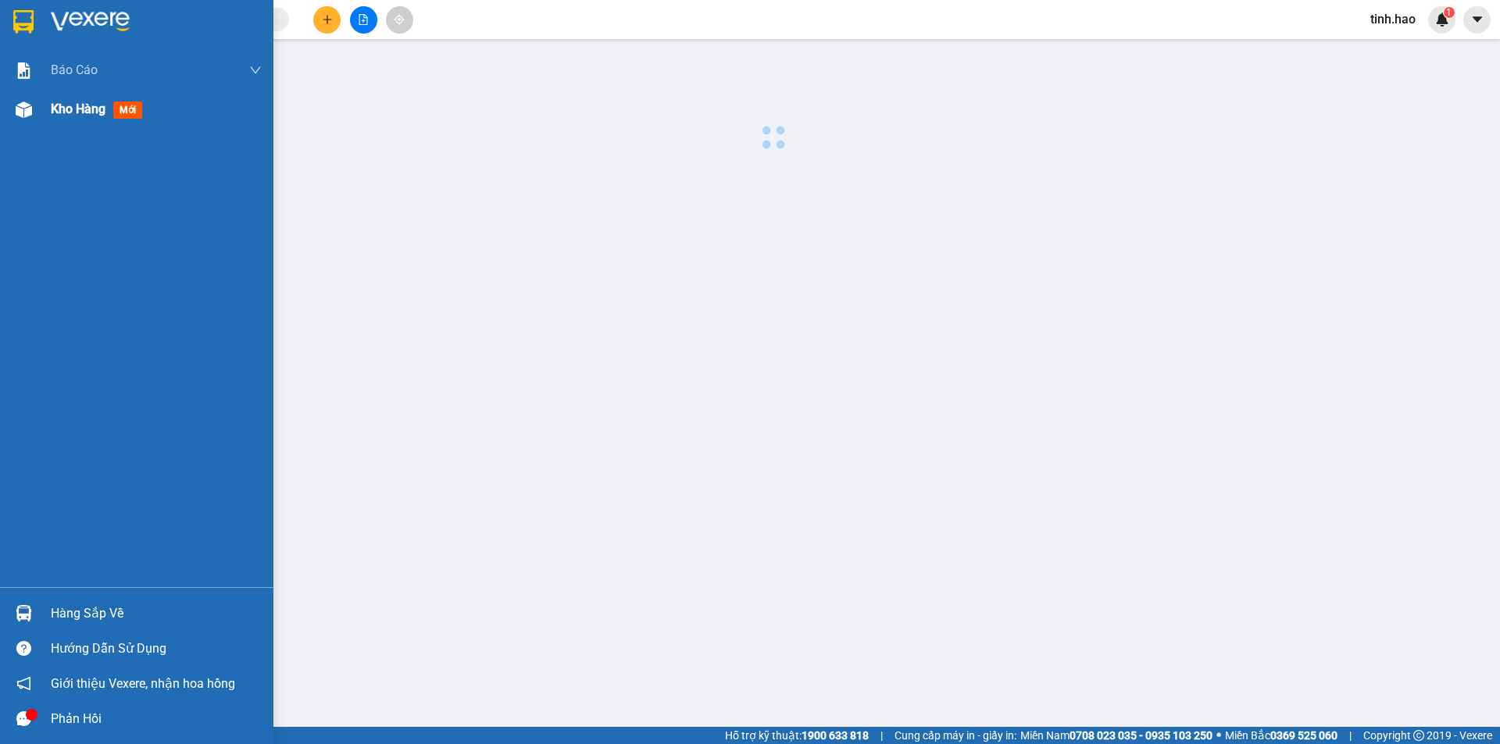
click at [63, 120] on div "Báo cáo BC tiền công nợ Báo cáo dòng tiền (trưởng trạm) Doanh số tạo đơn theo V…" at bounding box center [136, 319] width 273 height 537
click at [64, 118] on div "Kho hàng mới" at bounding box center [100, 109] width 98 height 20
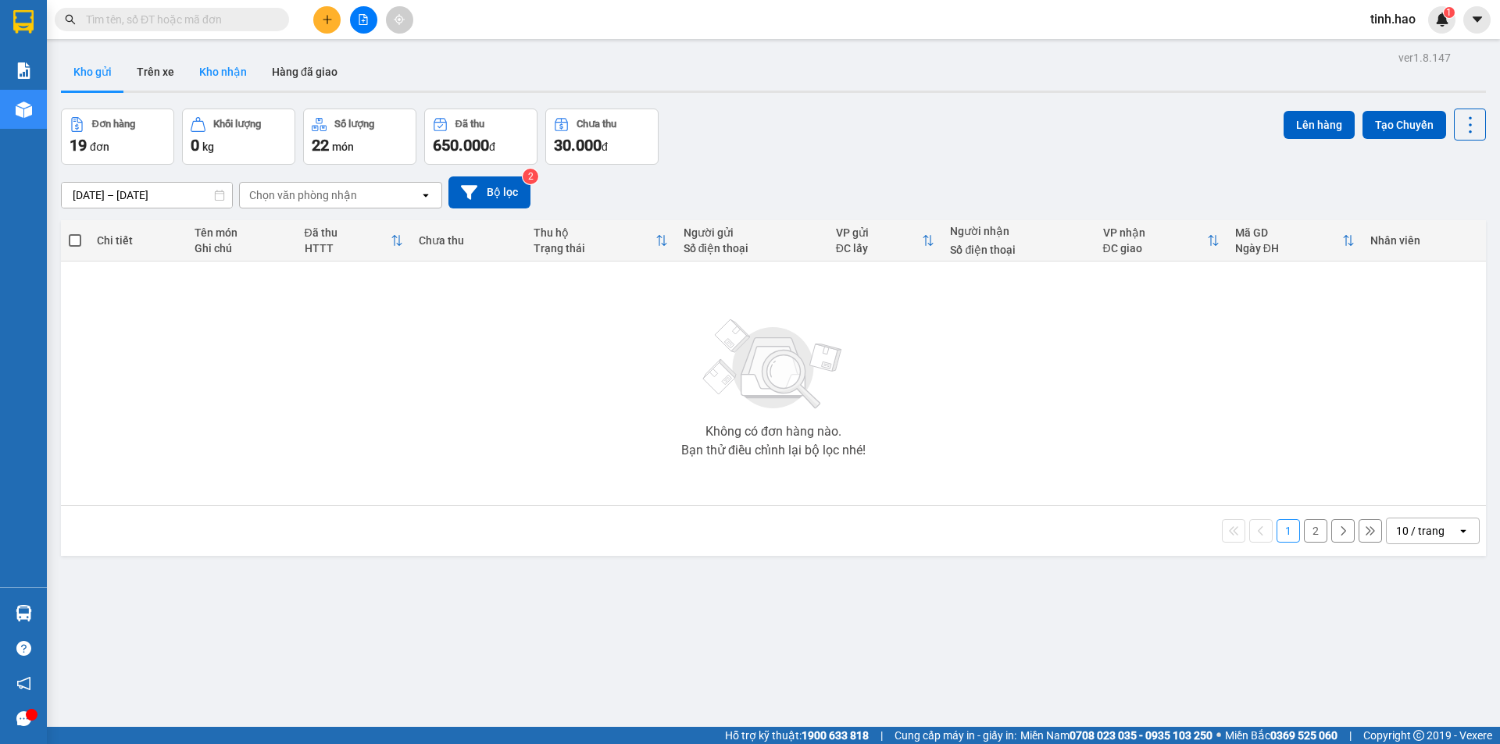
click at [191, 77] on button "Kho nhận" at bounding box center [223, 71] width 73 height 37
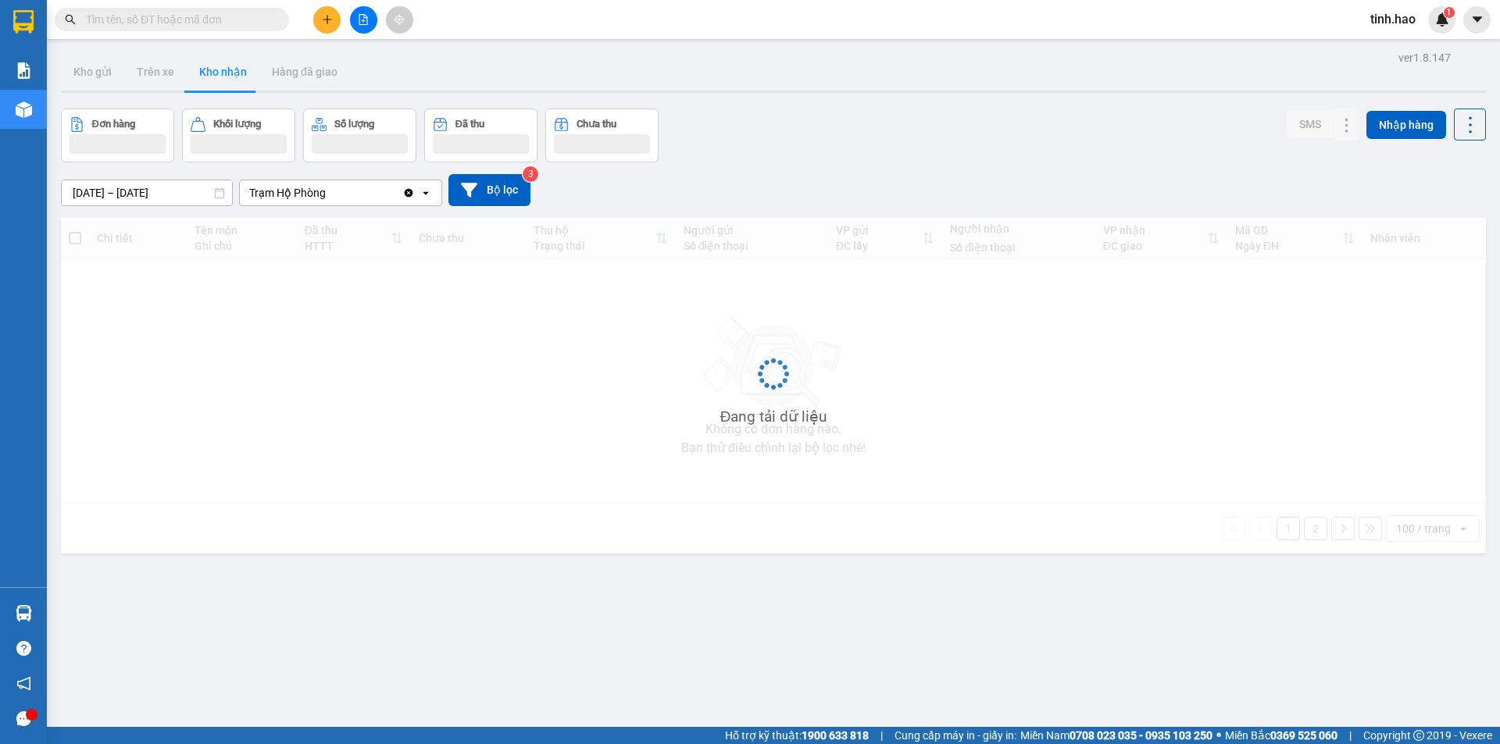
click at [191, 77] on button "Kho nhận" at bounding box center [223, 71] width 73 height 37
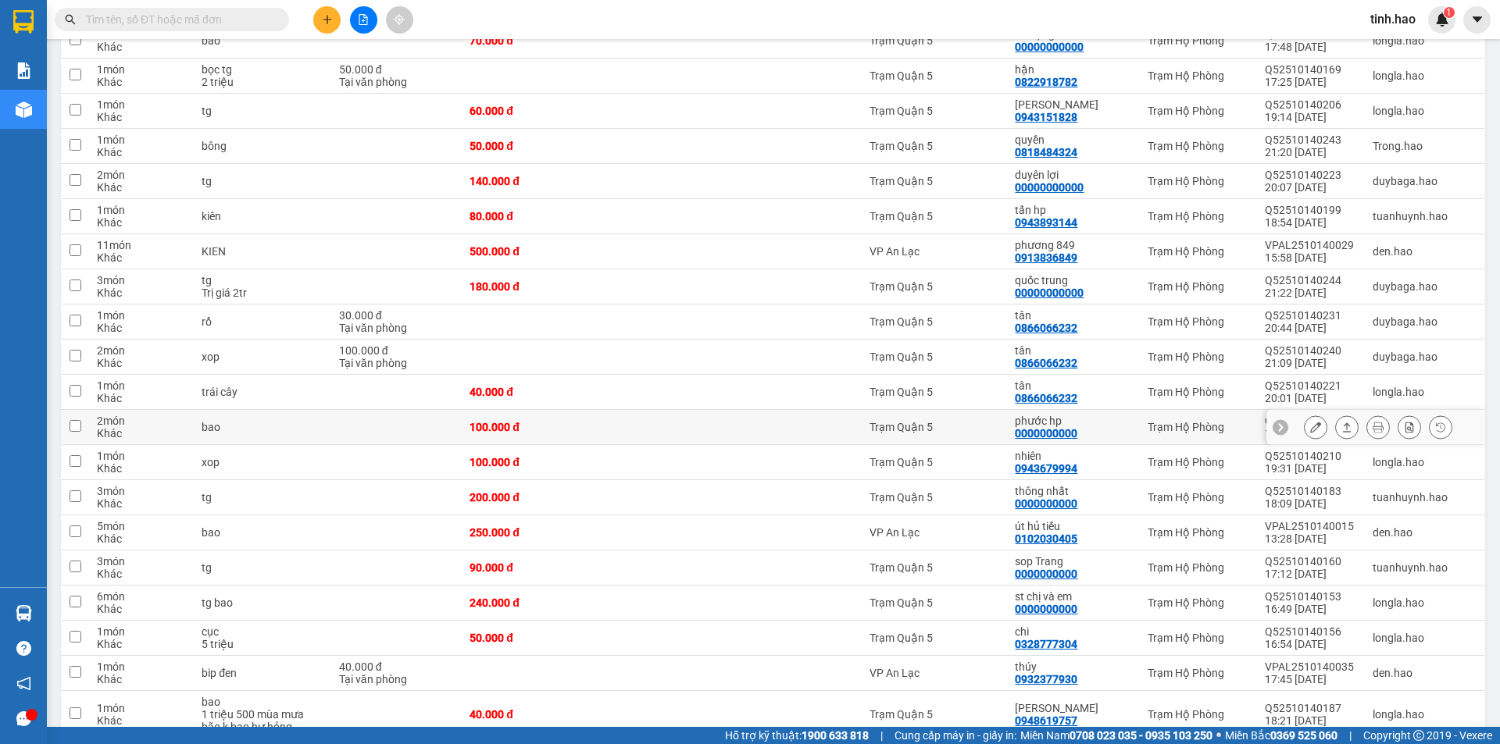
scroll to position [781, 0]
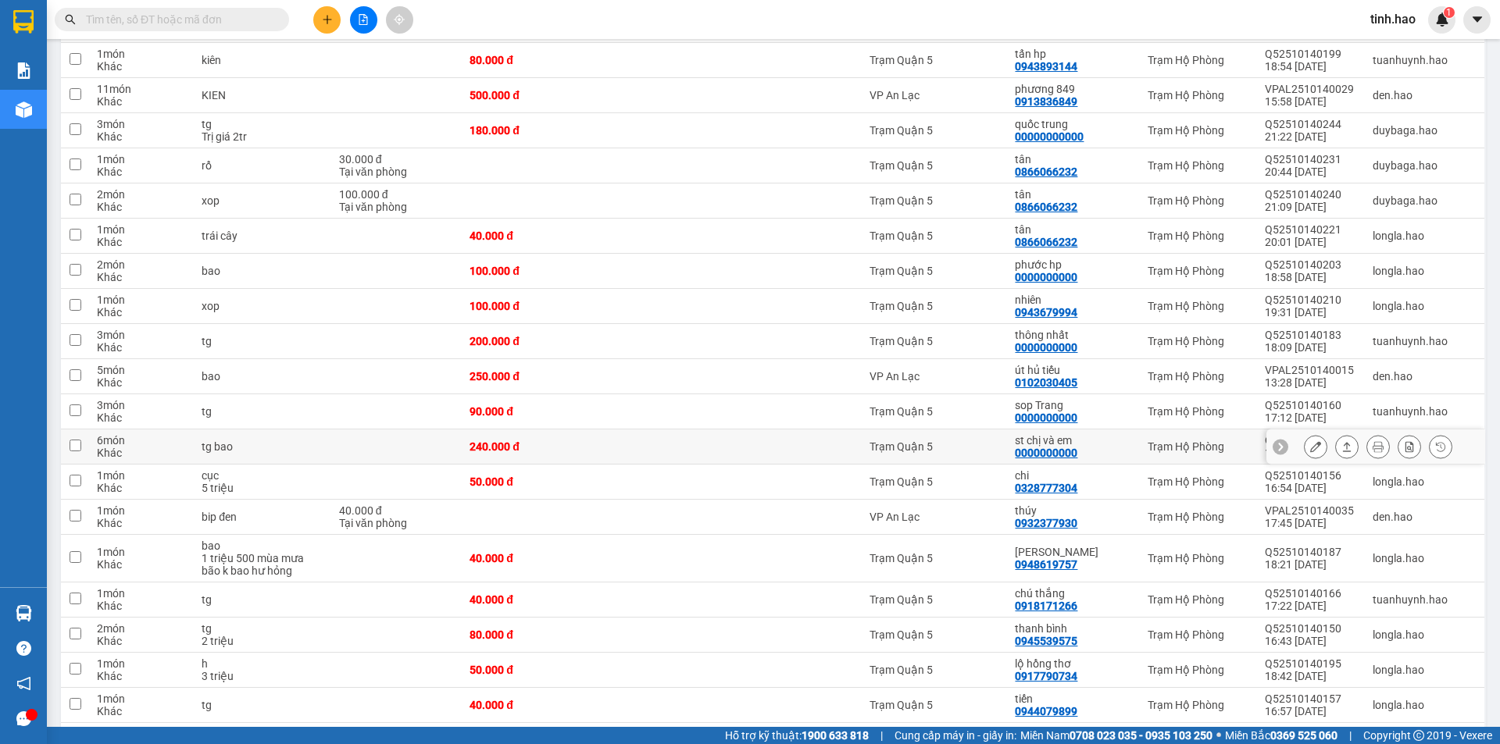
click at [806, 441] on div at bounding box center [796, 447] width 115 height 12
checkbox input "true"
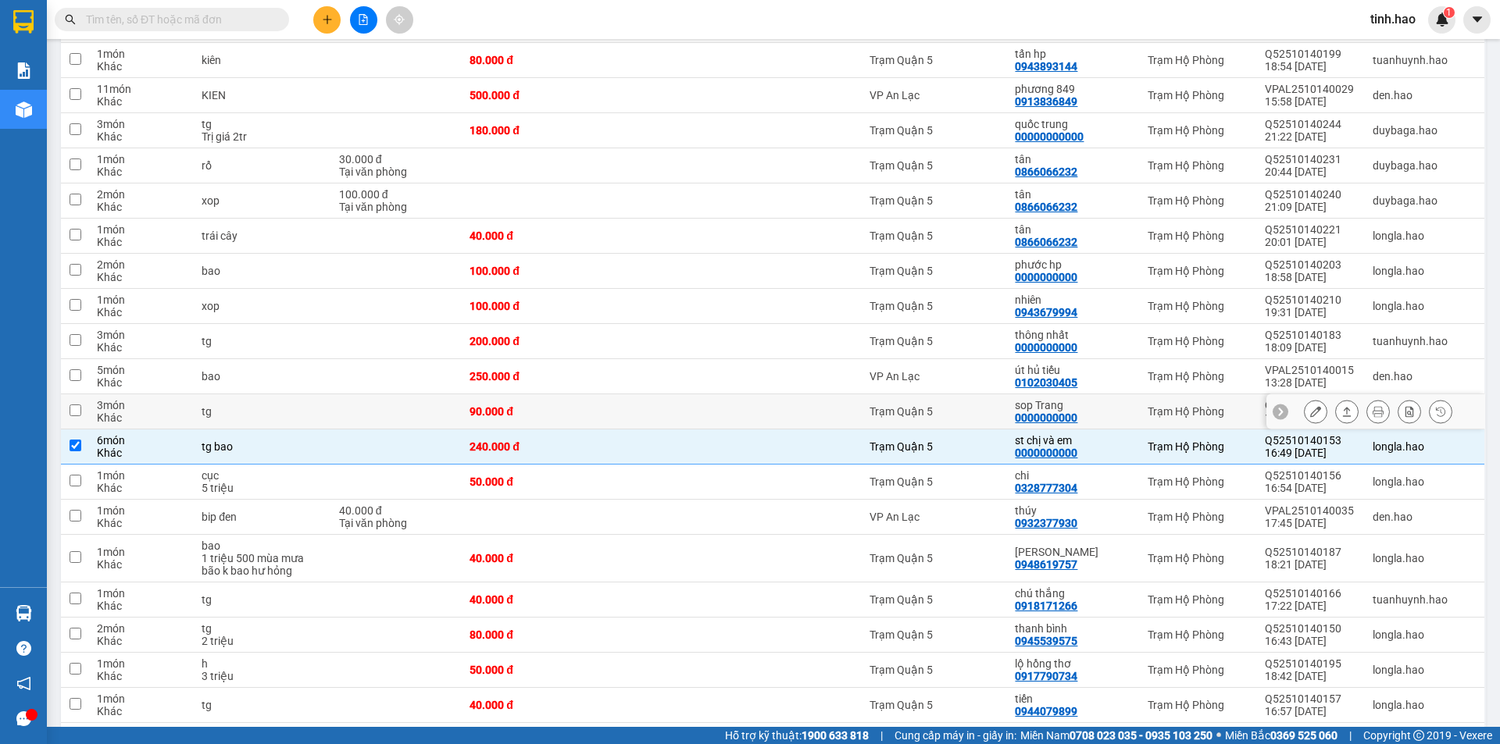
click at [830, 413] on div at bounding box center [796, 411] width 115 height 12
checkbox input "true"
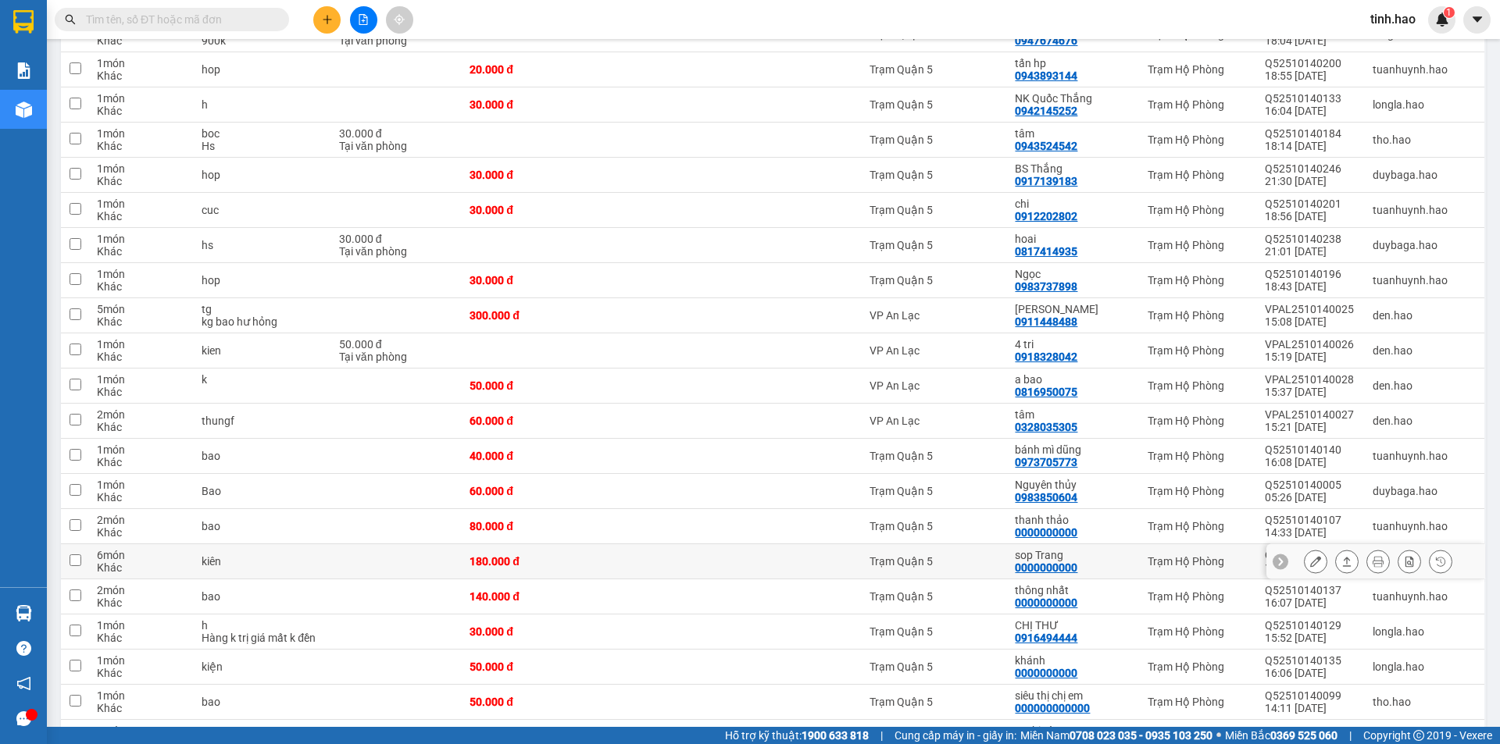
scroll to position [1953, 0]
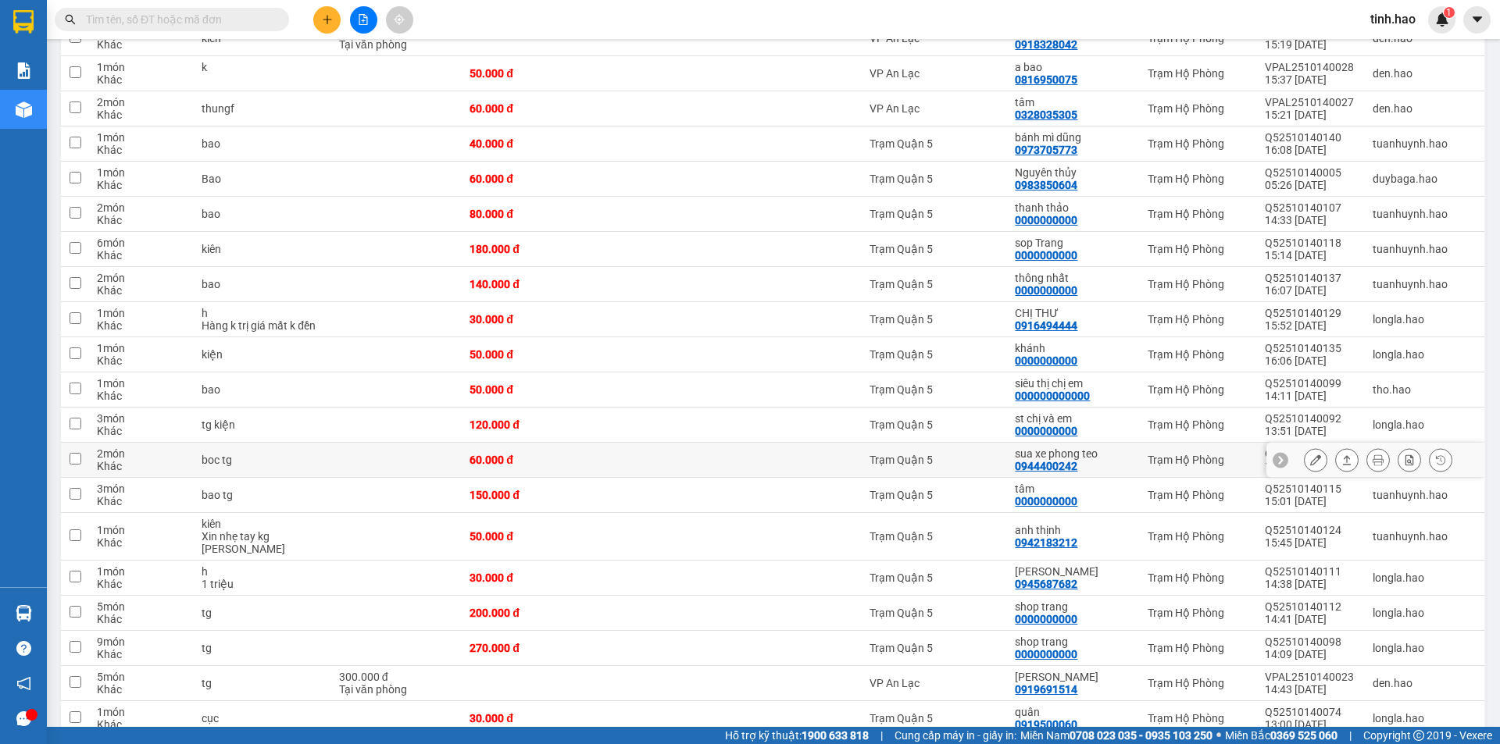
click at [984, 441] on td "Trạm Quận 5" at bounding box center [934, 425] width 145 height 35
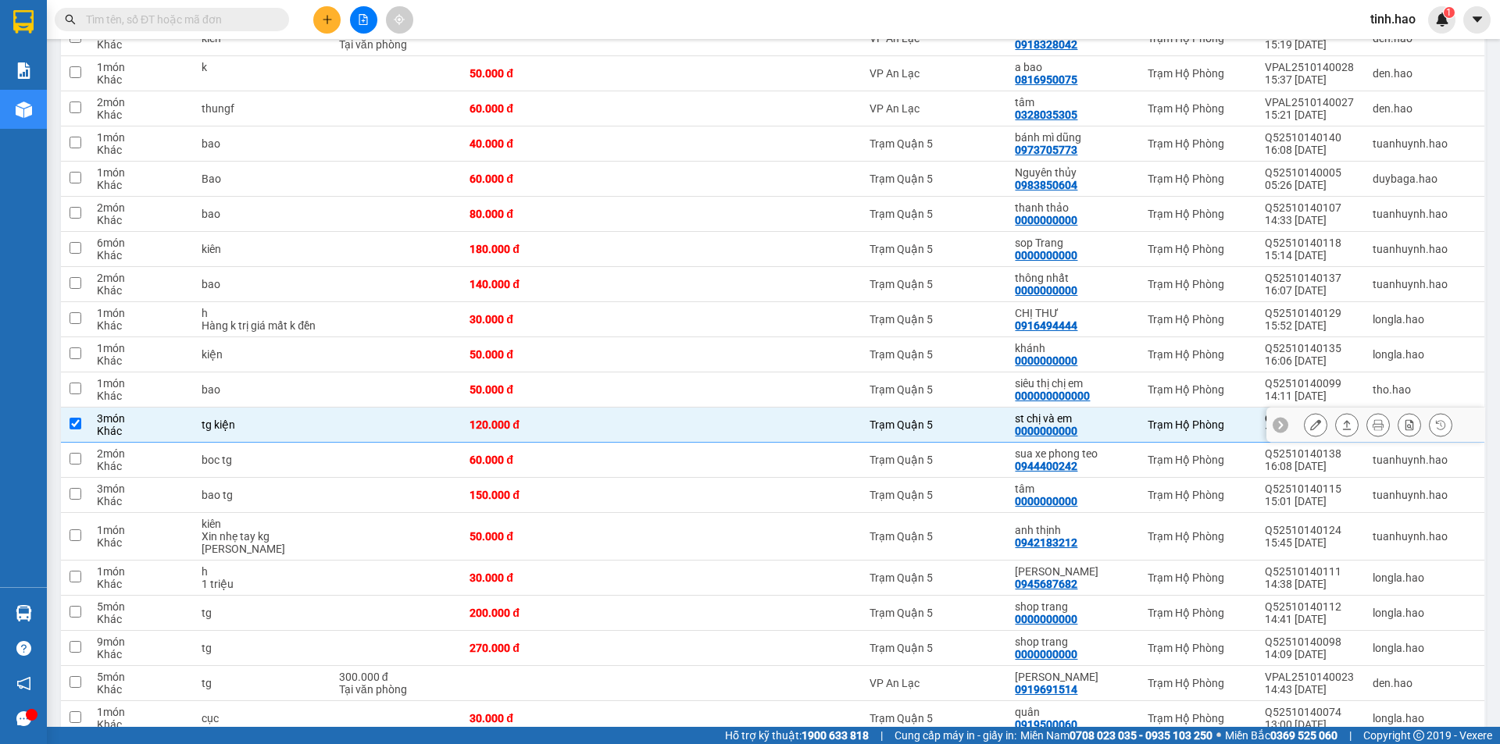
checkbox input "true"
click at [981, 387] on div "Trạm Quận 5" at bounding box center [934, 390] width 130 height 12
checkbox input "true"
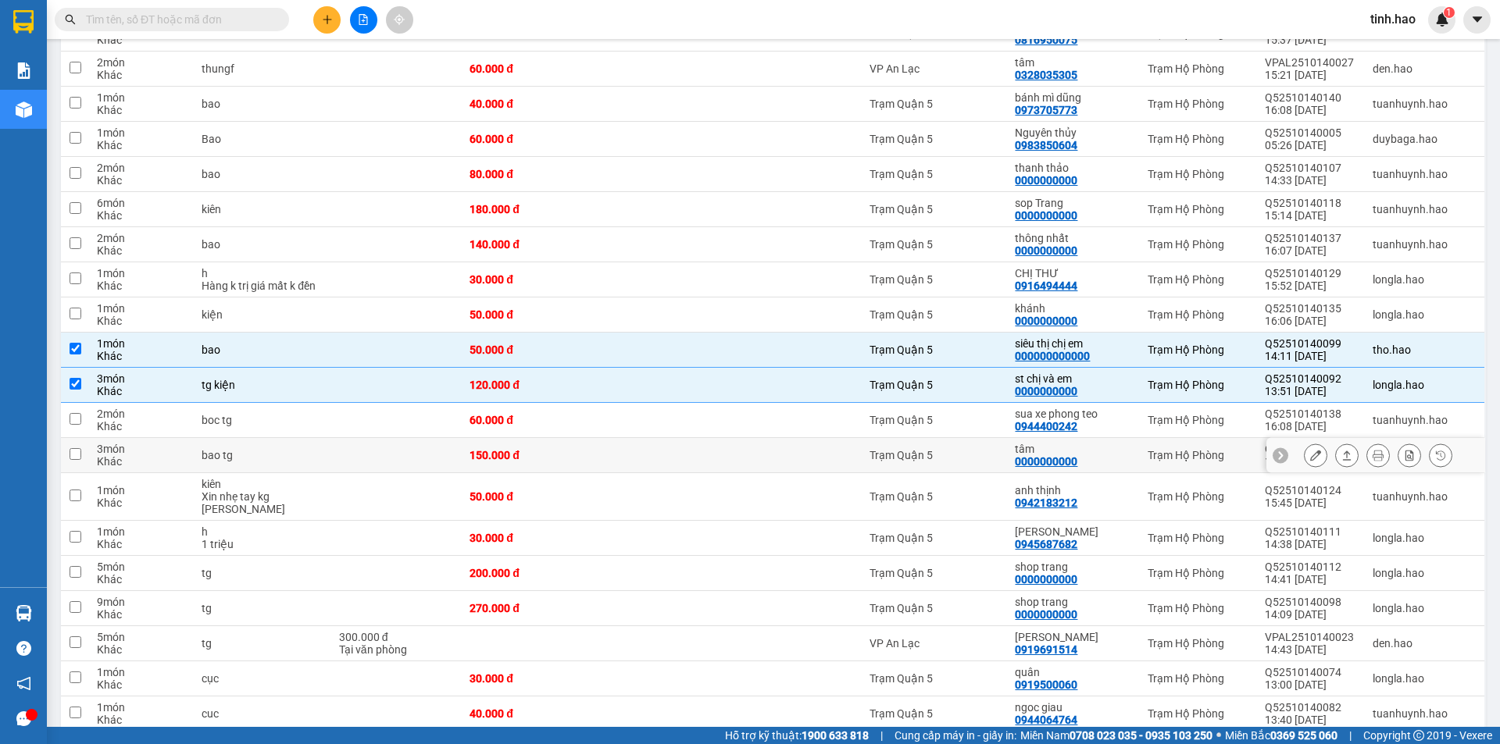
scroll to position [2031, 0]
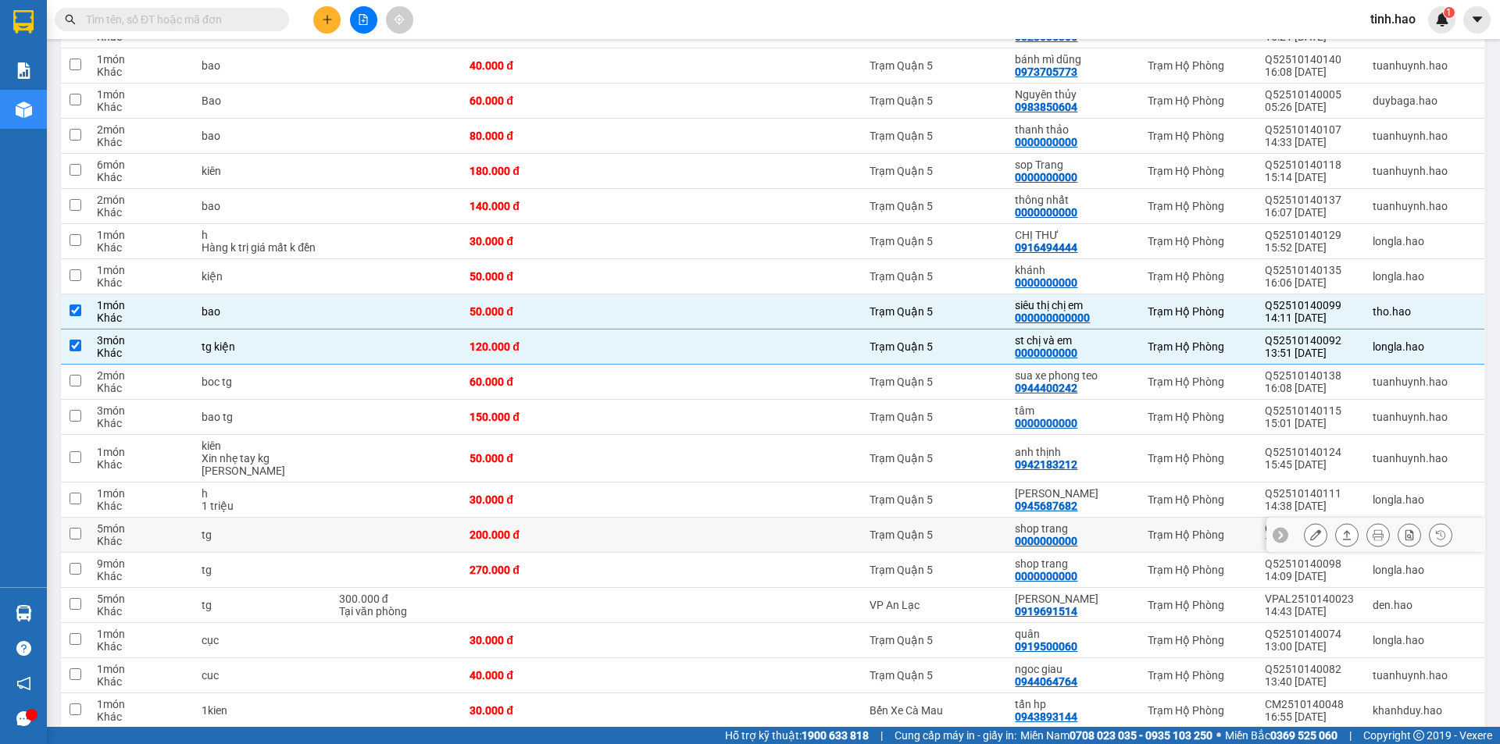
click at [994, 531] on div "Trạm Quận 5" at bounding box center [934, 535] width 130 height 12
checkbox input "true"
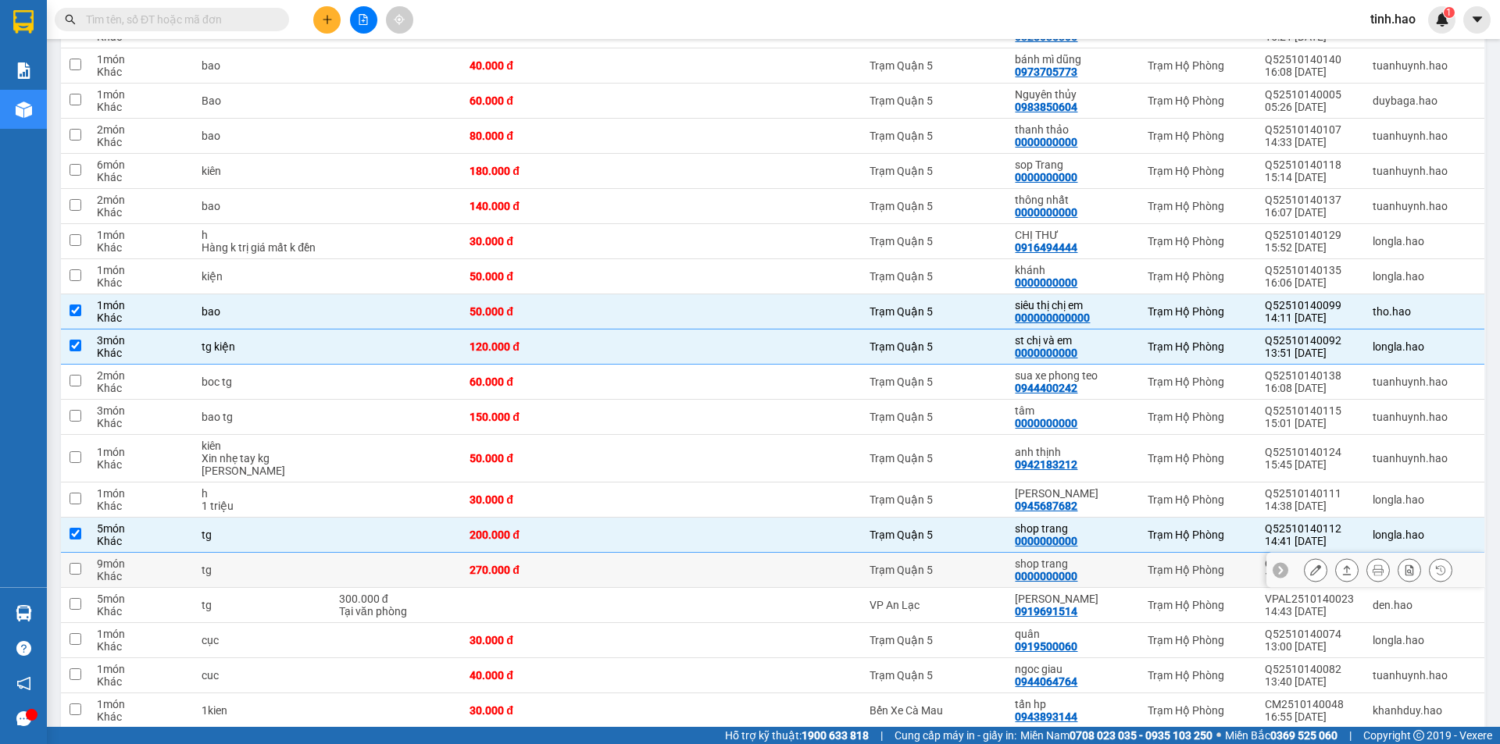
click at [971, 566] on div "Trạm Quận 5" at bounding box center [934, 570] width 130 height 12
checkbox input "true"
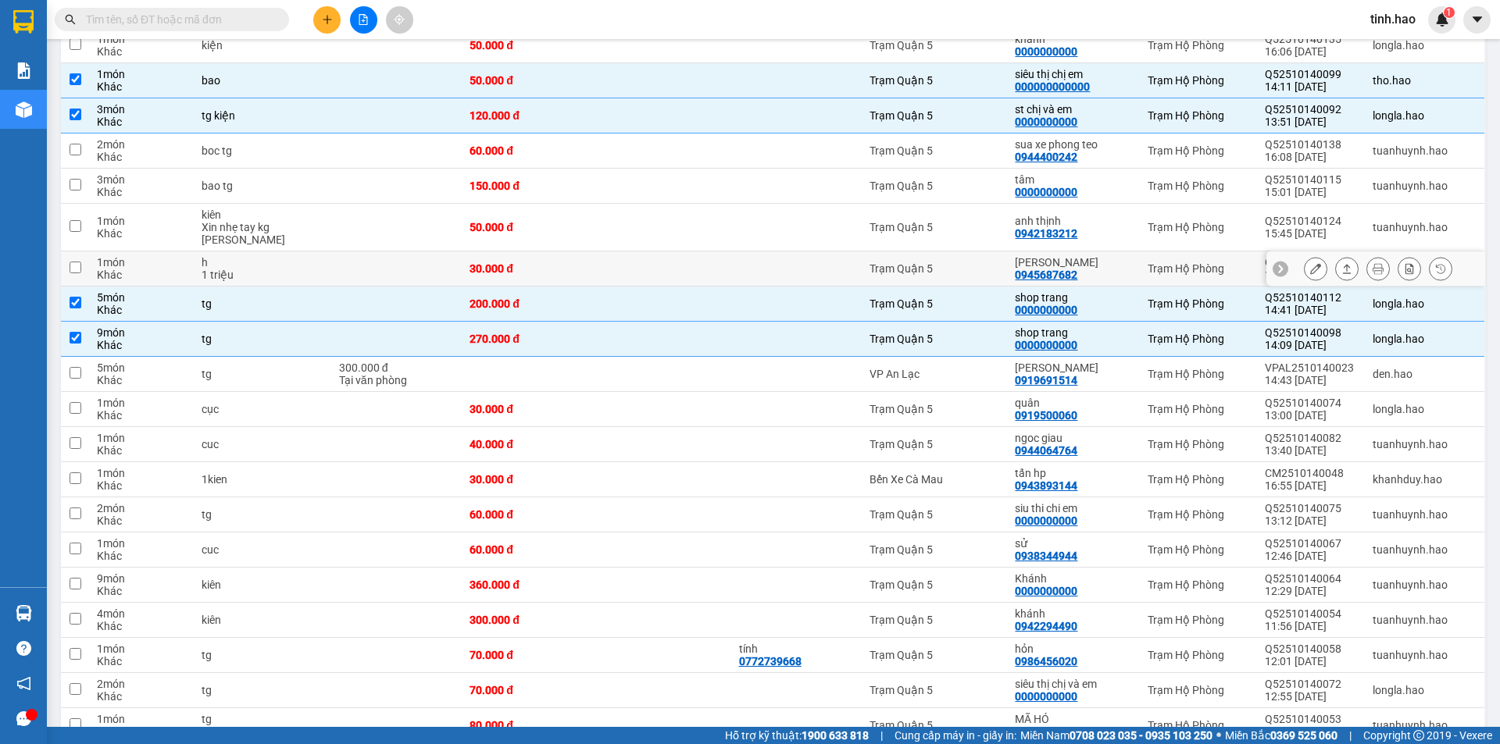
scroll to position [2265, 0]
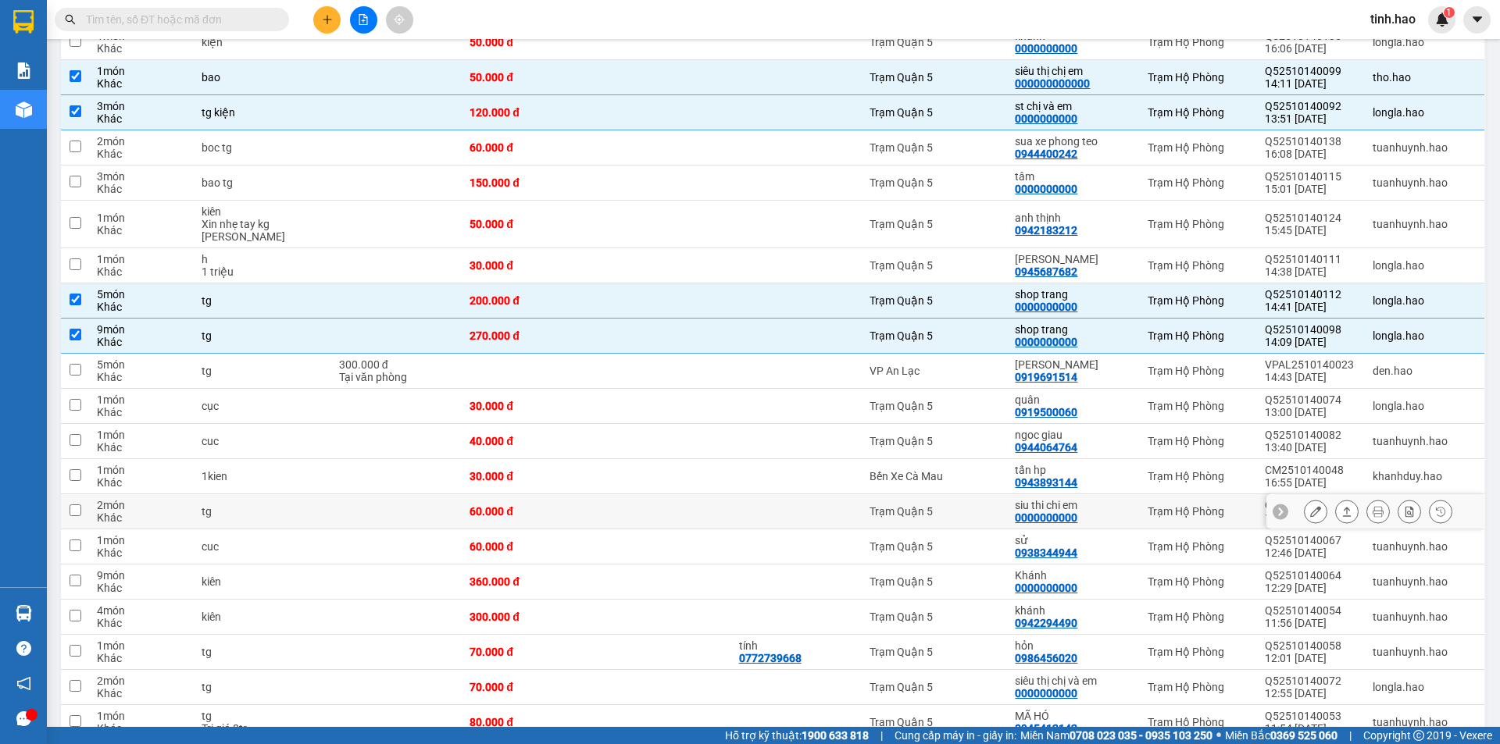
click at [938, 495] on td "Trạm Quận 5" at bounding box center [934, 511] width 145 height 35
checkbox input "true"
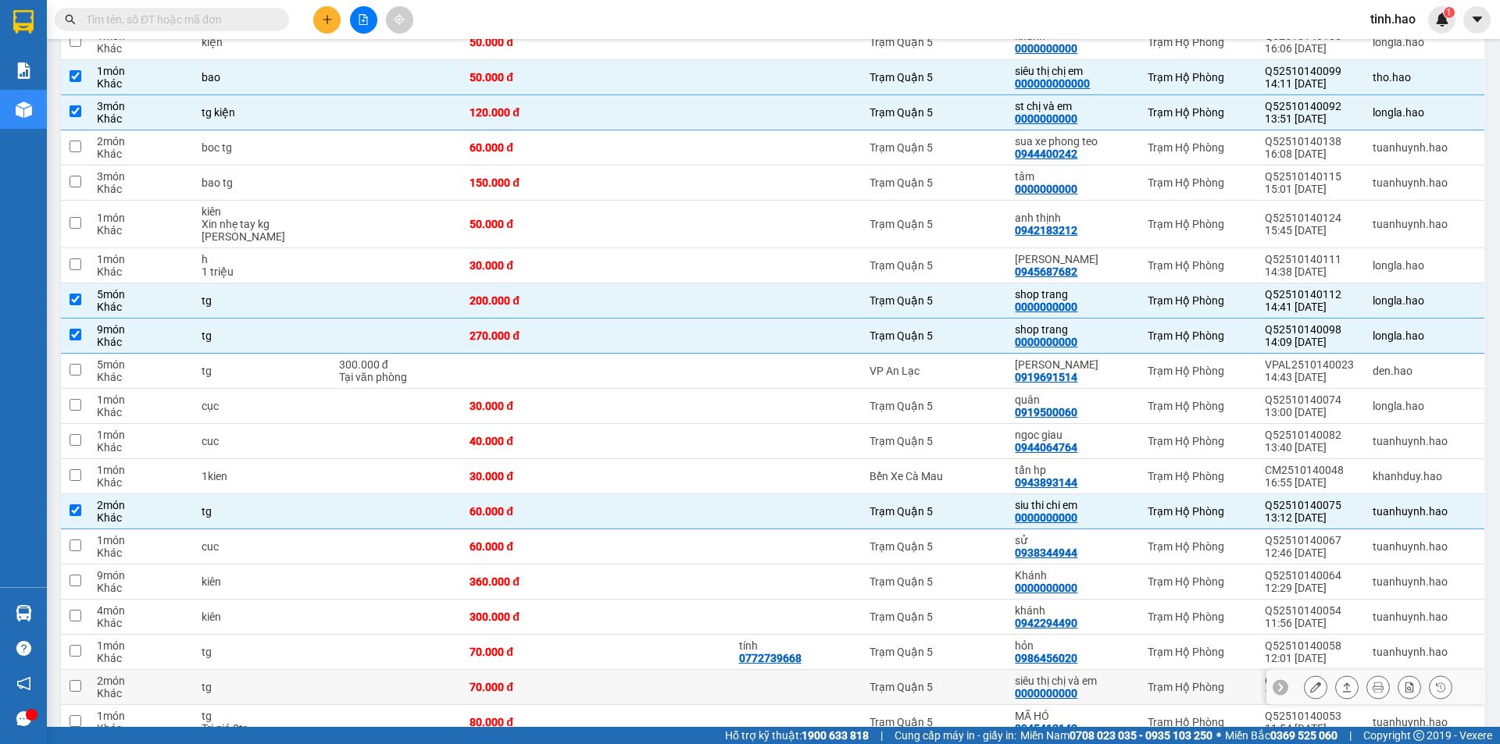
click at [921, 682] on div "Trạm Quận 5" at bounding box center [934, 687] width 130 height 12
checkbox input "true"
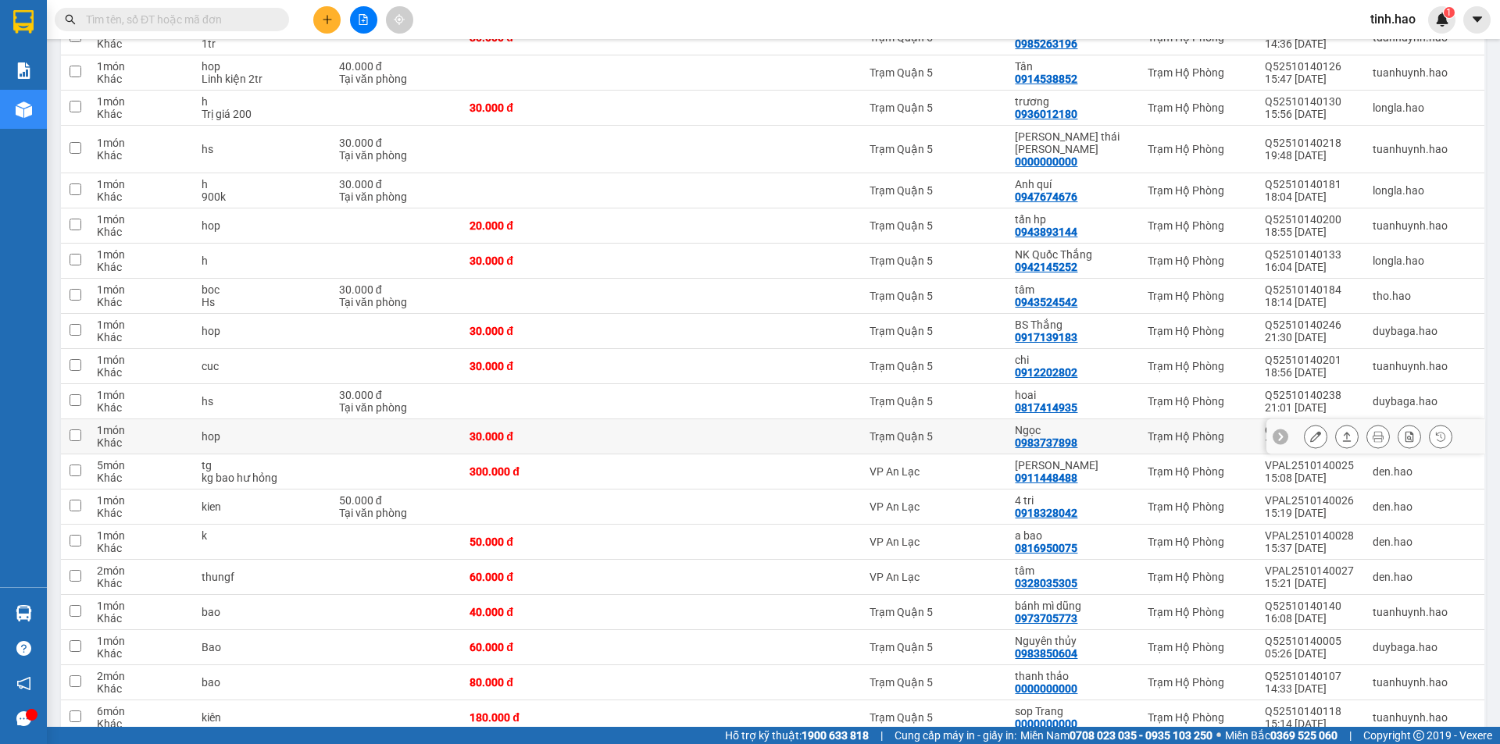
scroll to position [1562, 0]
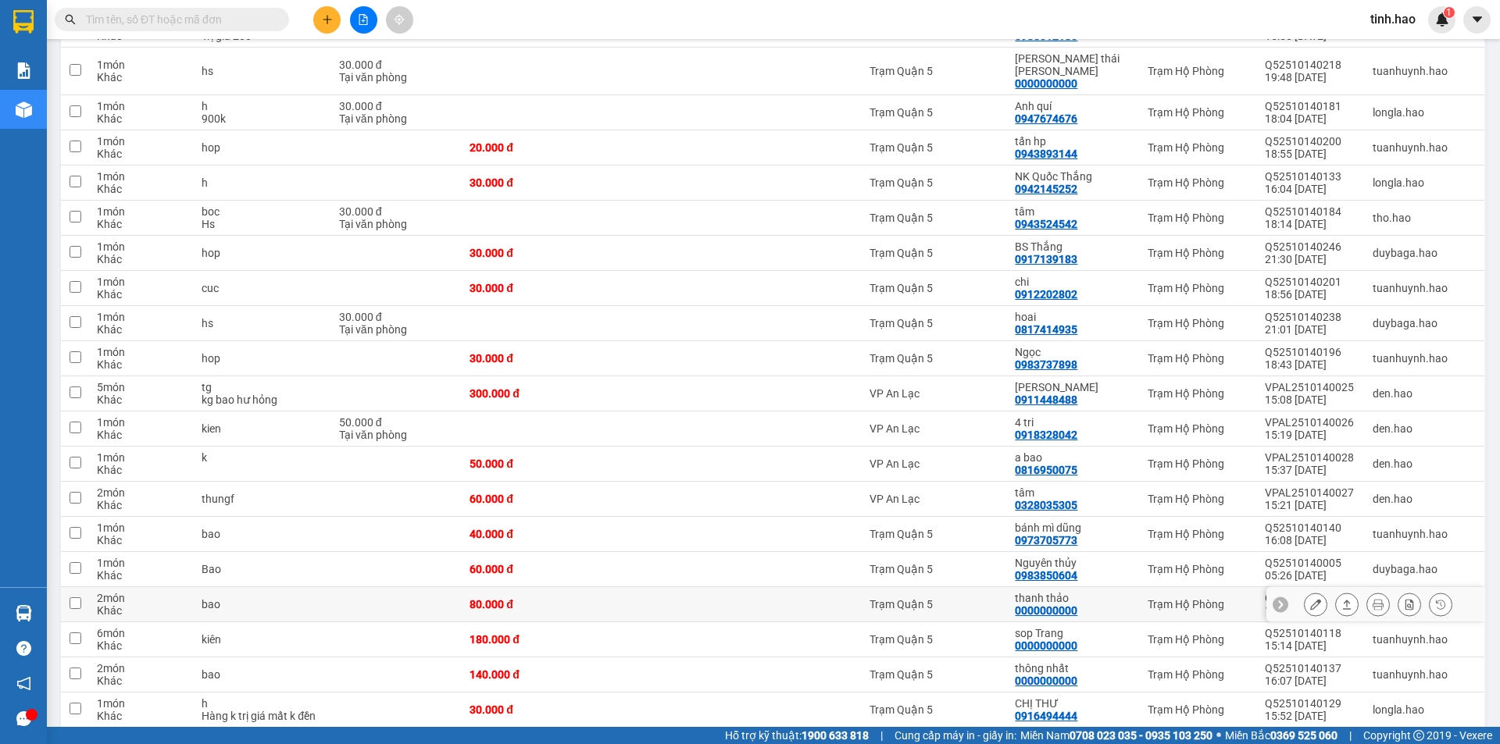
click at [751, 608] on td at bounding box center [796, 604] width 130 height 35
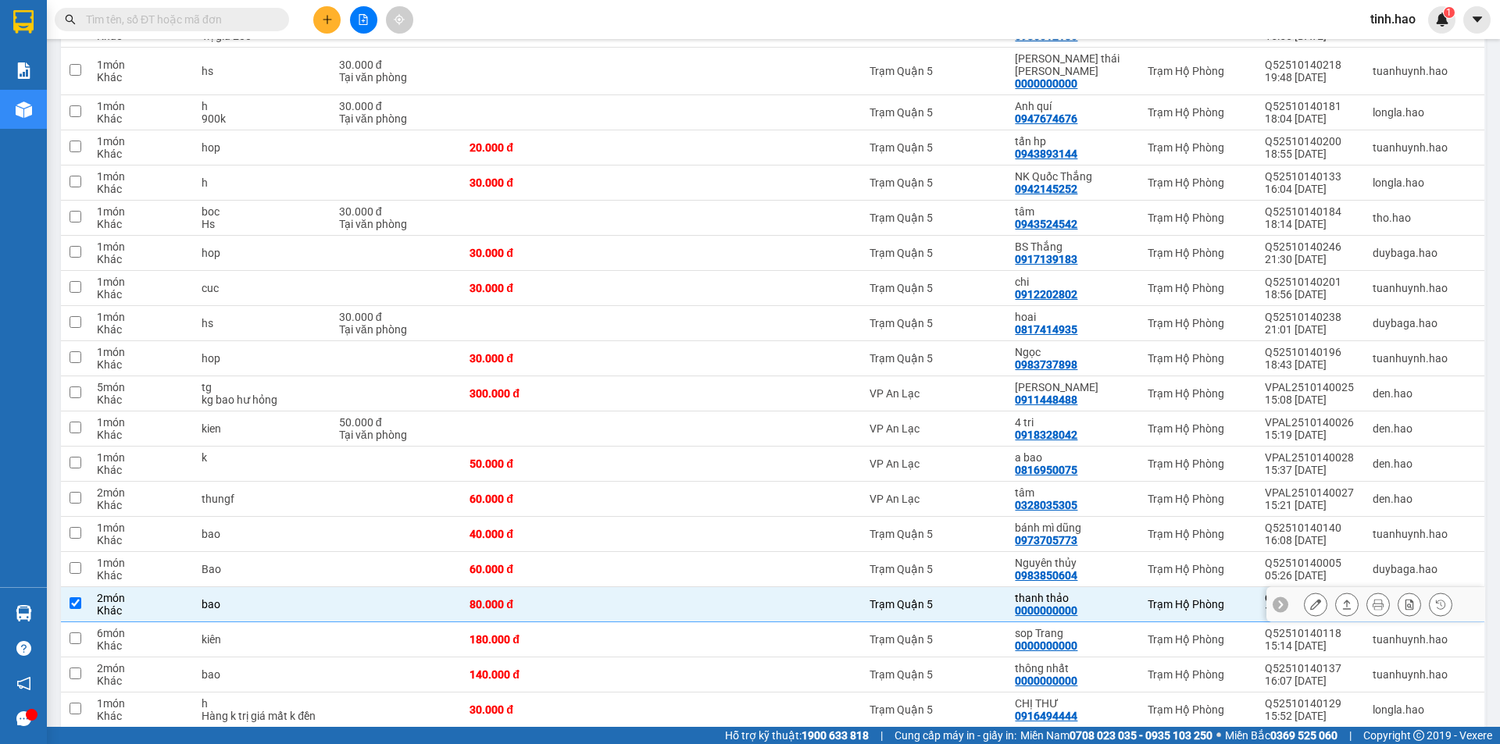
click at [746, 601] on td at bounding box center [796, 604] width 130 height 35
checkbox input "false"
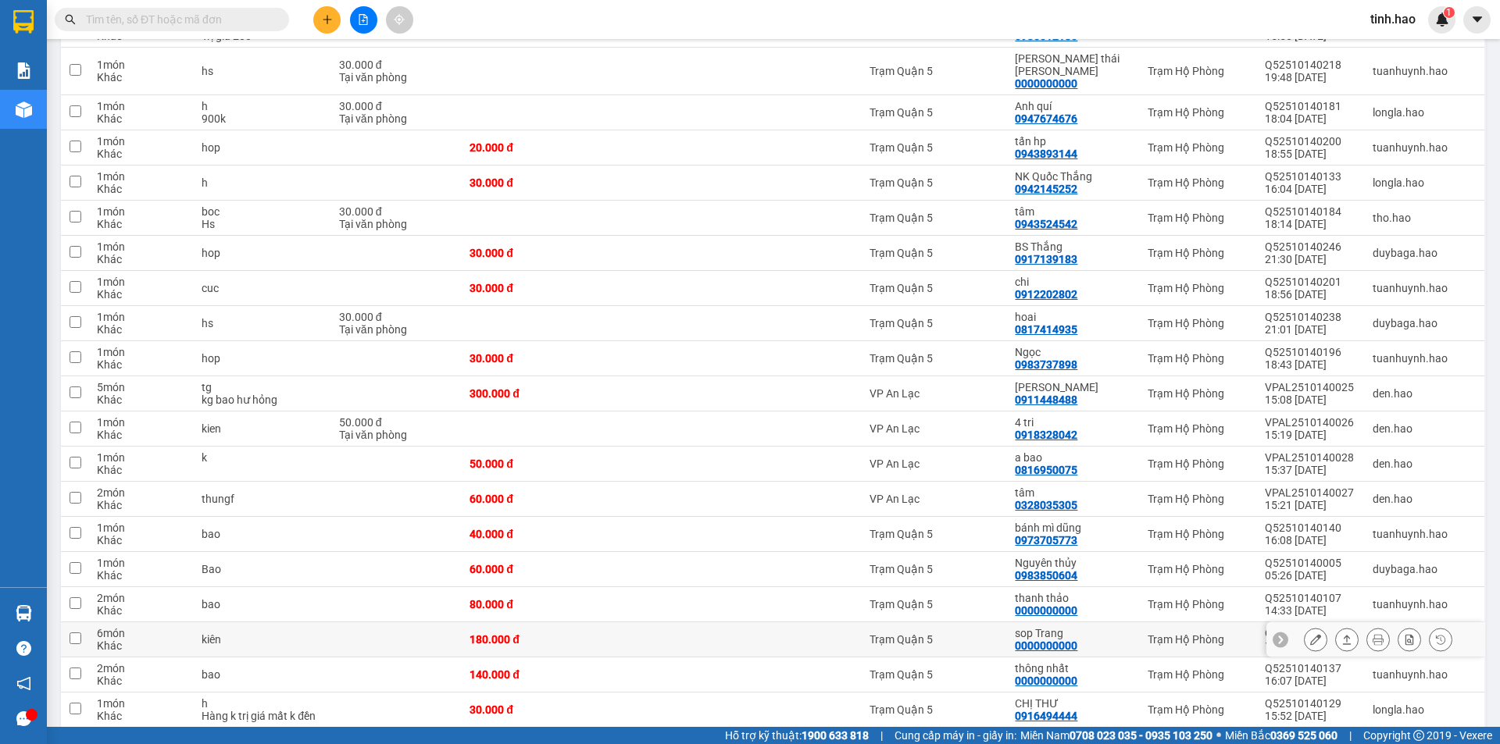
click at [724, 629] on td at bounding box center [663, 640] width 134 height 35
checkbox input "true"
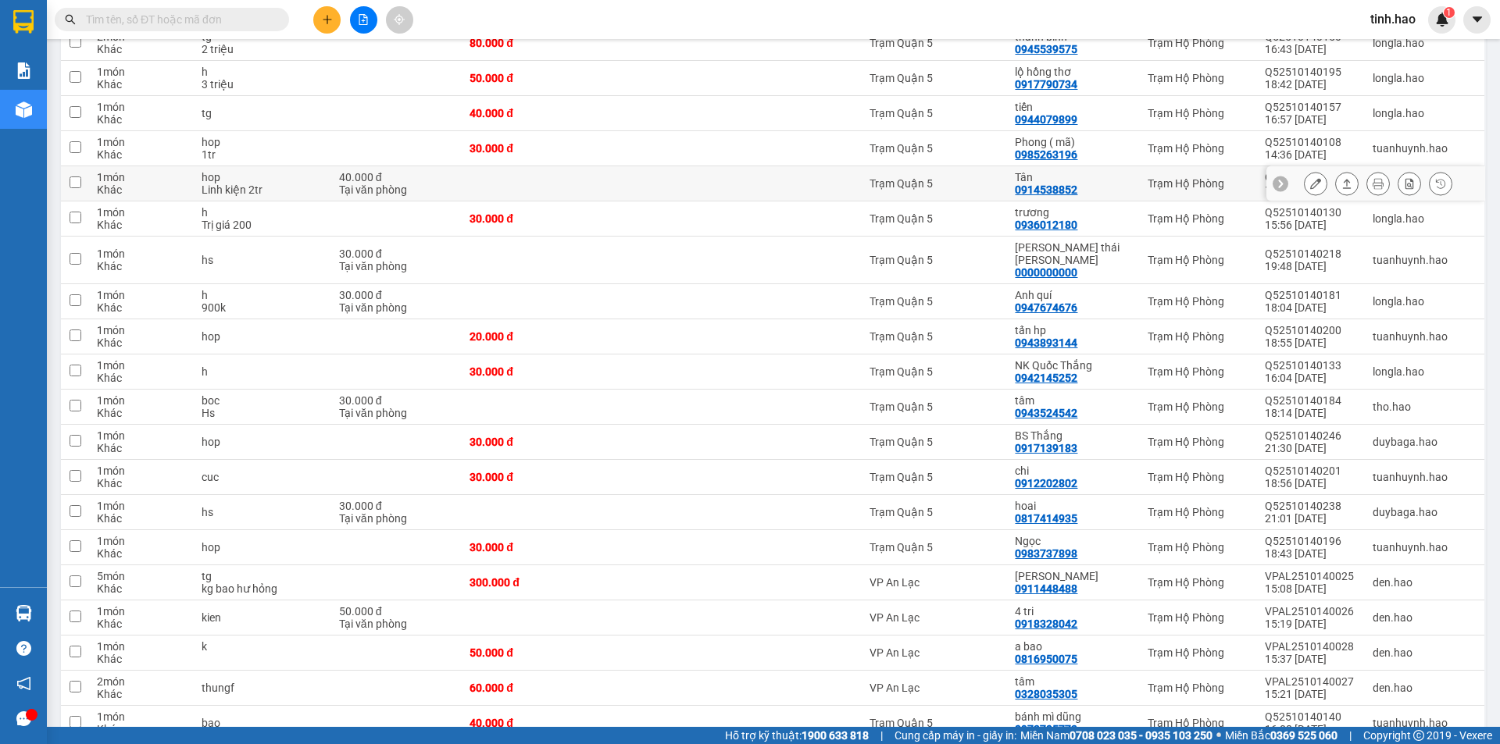
scroll to position [1328, 0]
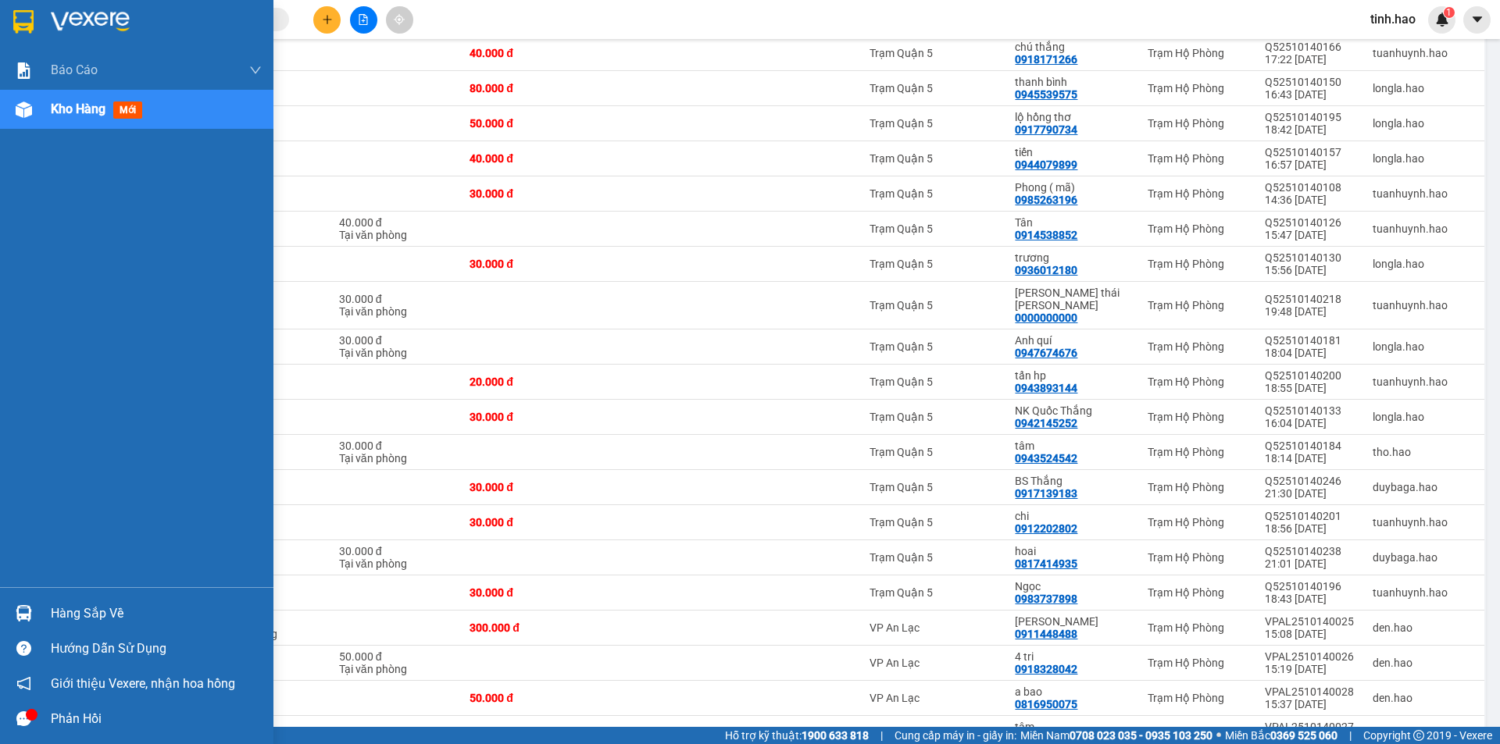
click at [137, 105] on span "mới" at bounding box center [127, 110] width 29 height 17
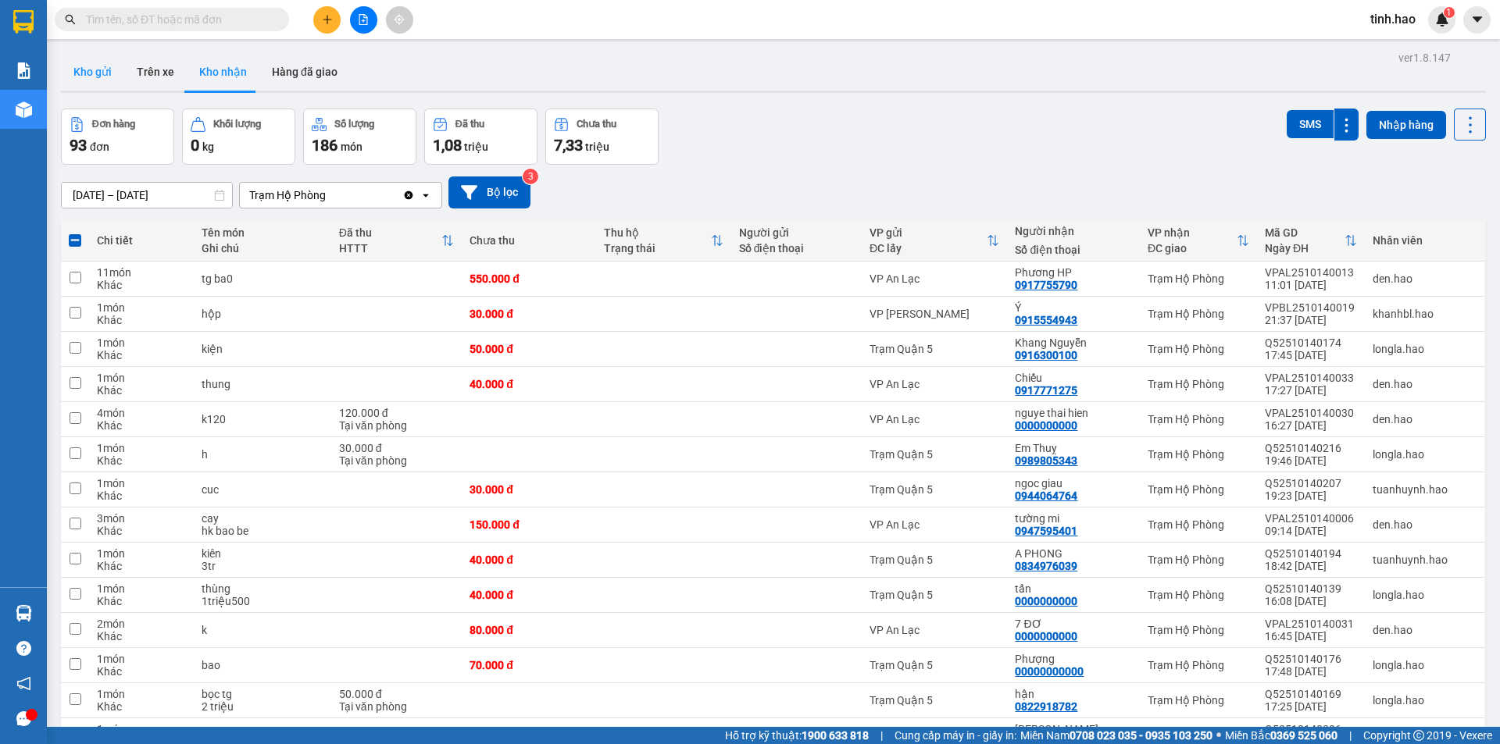
click at [112, 70] on button "Kho gửi" at bounding box center [92, 71] width 63 height 37
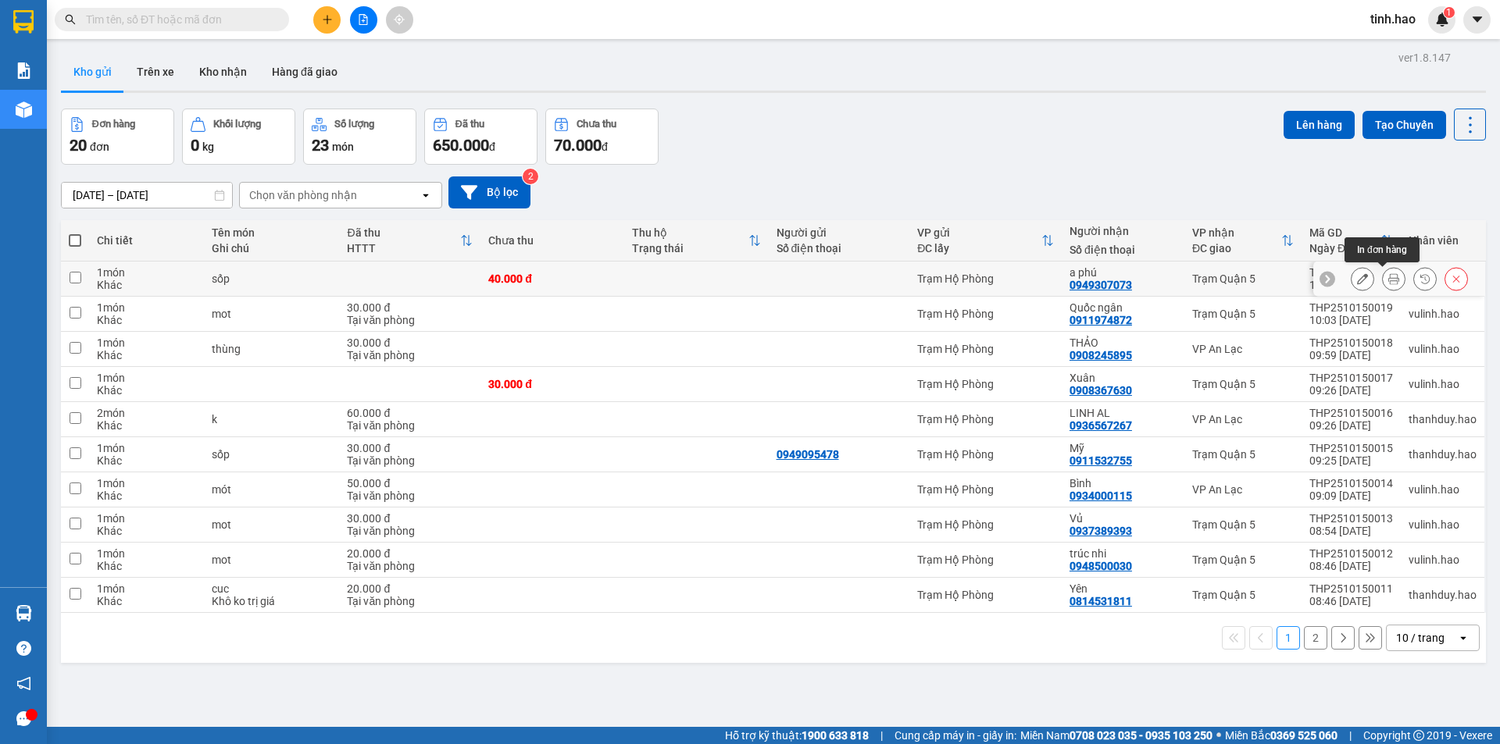
click at [1388, 278] on icon at bounding box center [1393, 278] width 11 height 11
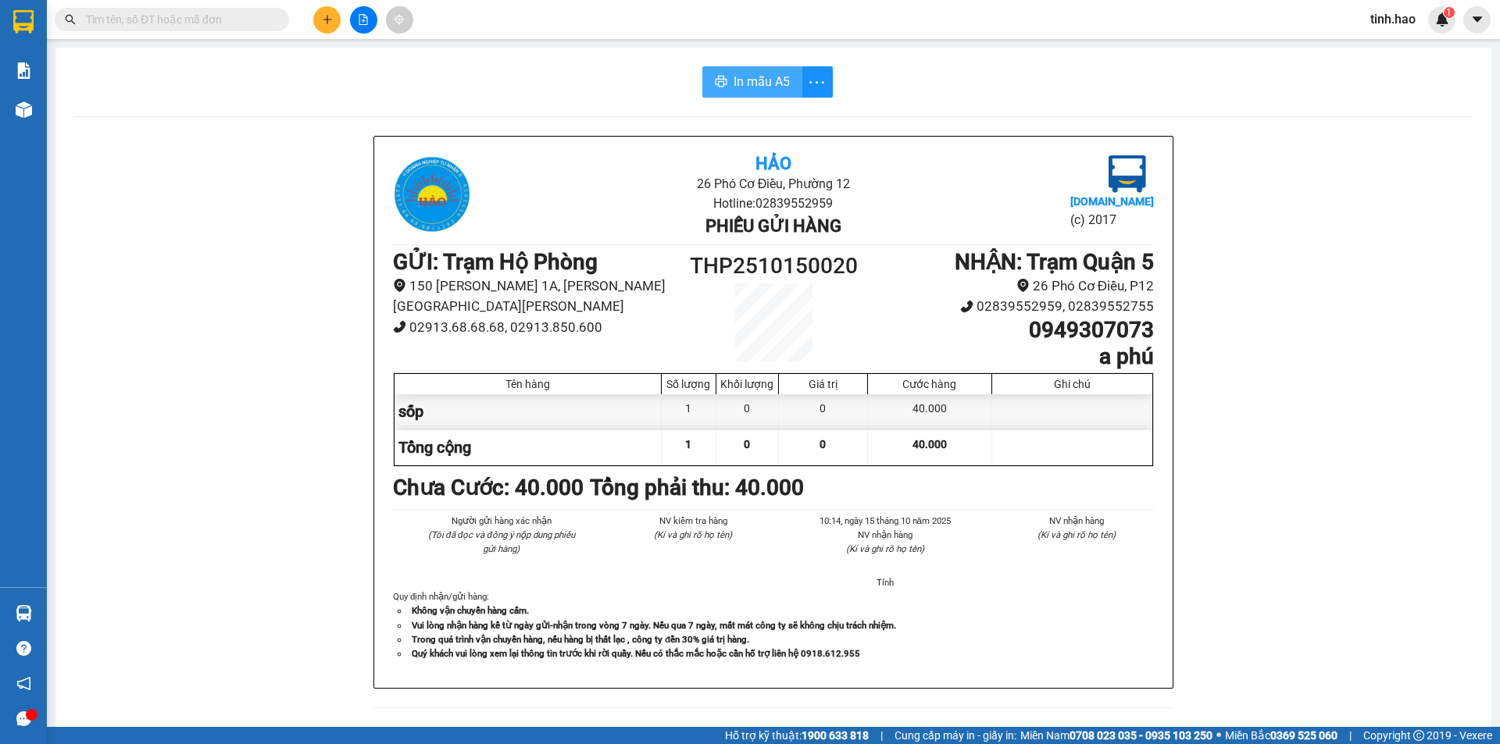
click at [773, 96] on button "In mẫu A5" at bounding box center [752, 81] width 100 height 31
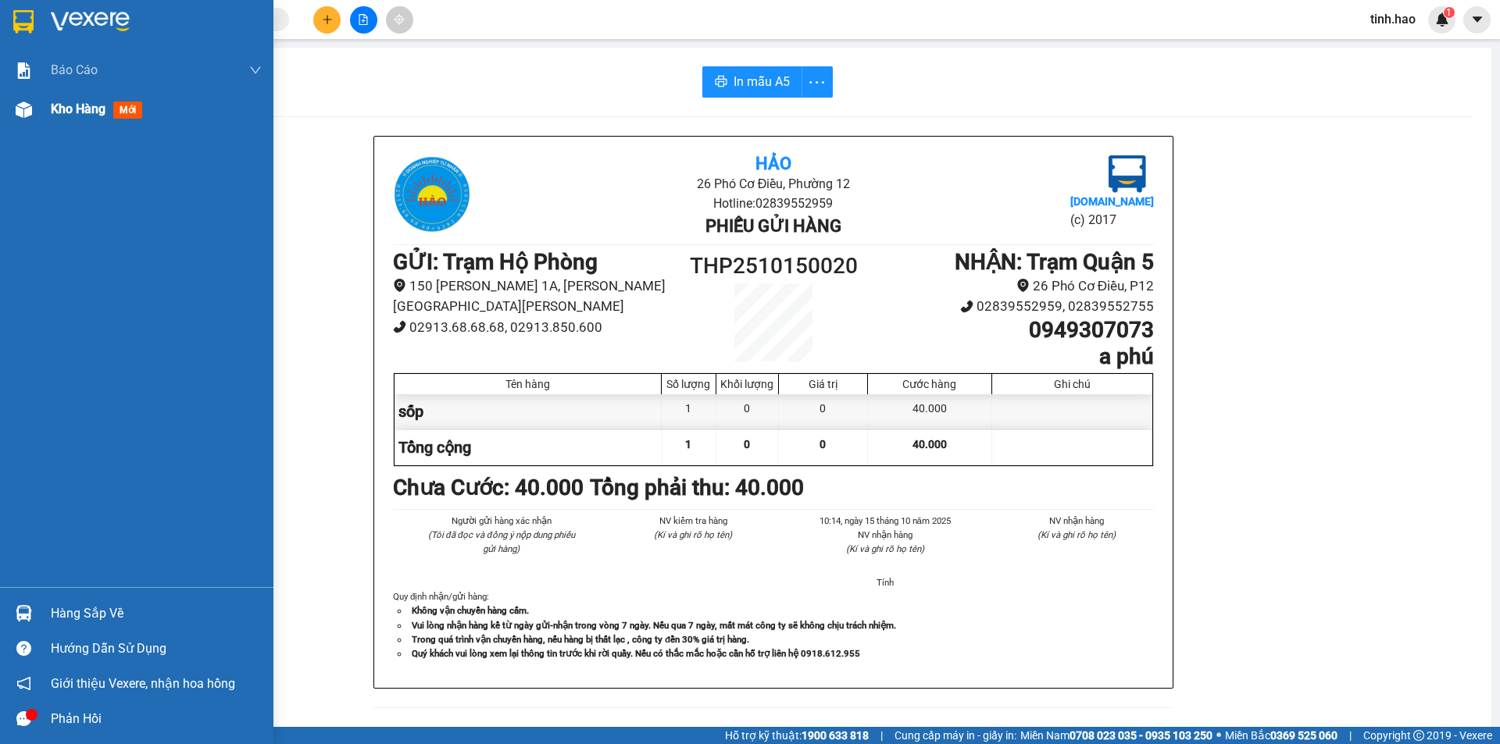
drag, startPoint x: 117, startPoint y: 106, endPoint x: 121, endPoint y: 121, distance: 15.3
click at [120, 105] on span "mới" at bounding box center [127, 110] width 29 height 17
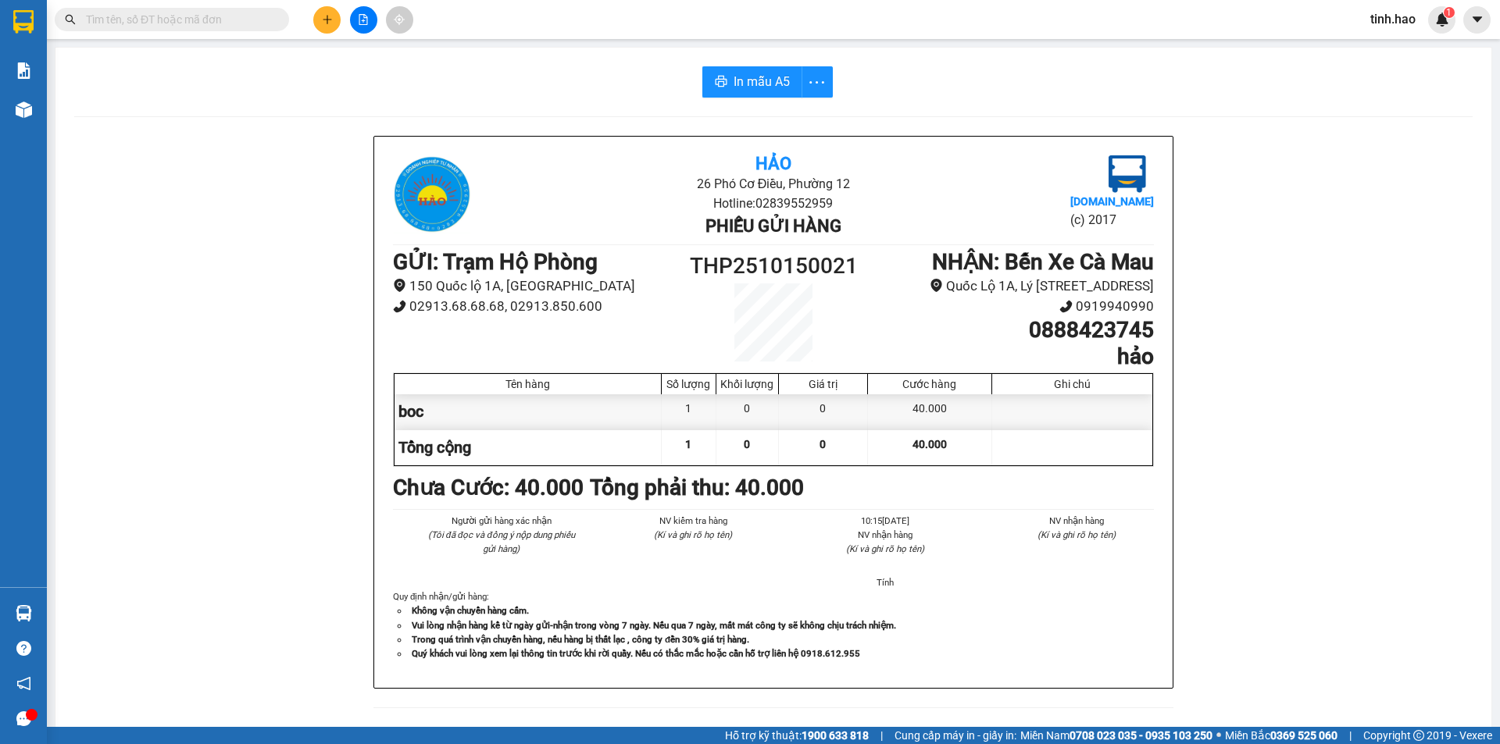
click at [170, 19] on input "text" at bounding box center [178, 19] width 184 height 17
click at [193, 23] on input "text" at bounding box center [178, 19] width 184 height 17
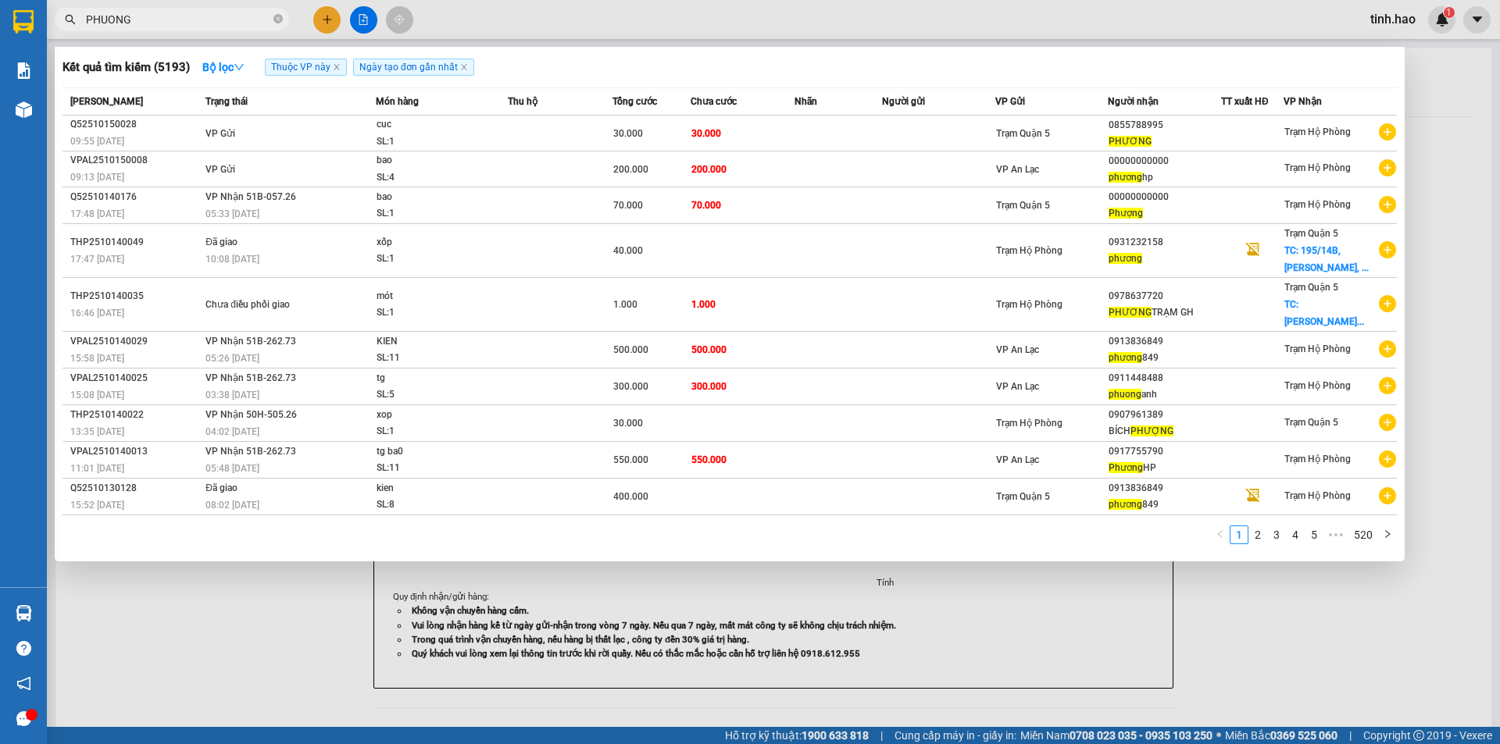
type input "PHUONG"
click at [829, 14] on div at bounding box center [750, 372] width 1500 height 744
click at [277, 18] on icon "close-circle" at bounding box center [277, 18] width 9 height 9
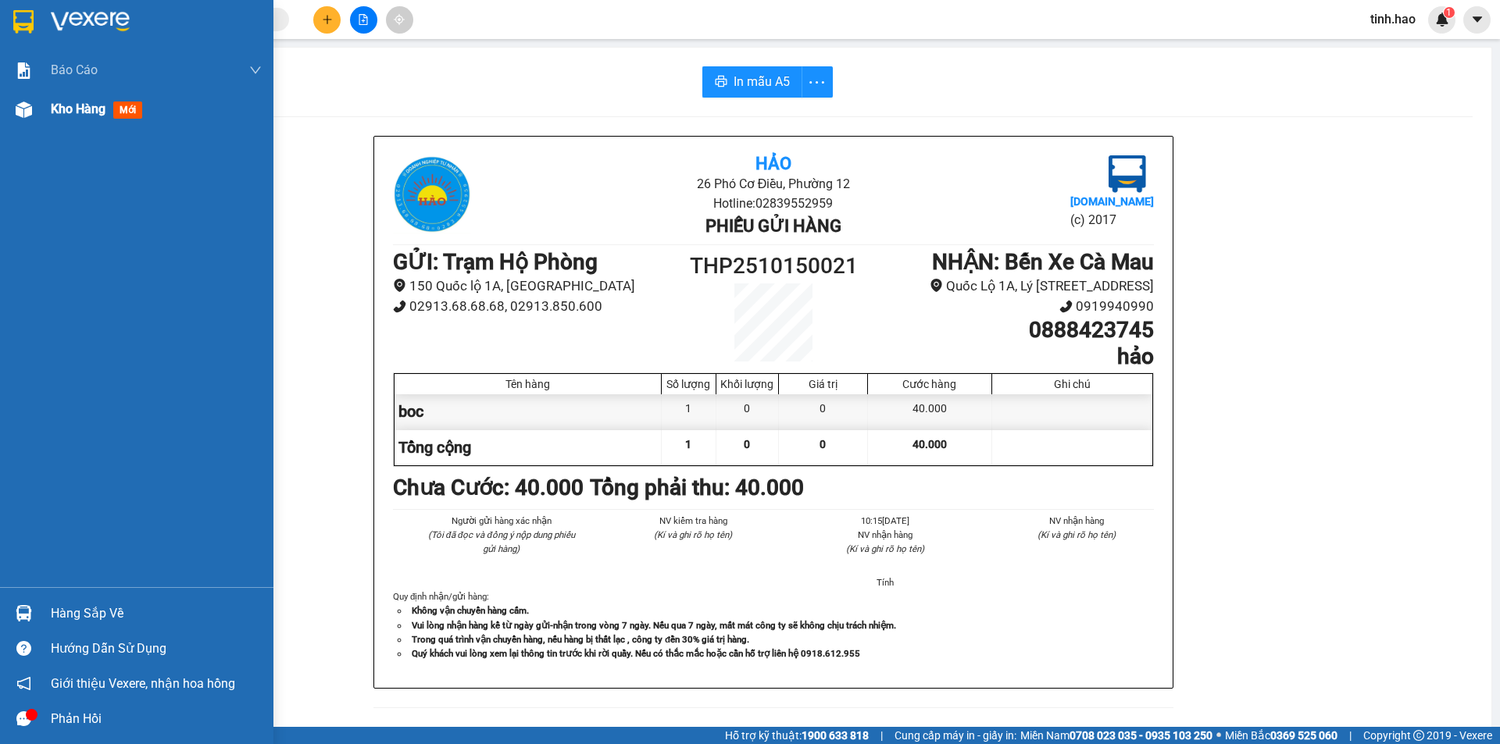
click at [125, 109] on span "mới" at bounding box center [127, 110] width 29 height 17
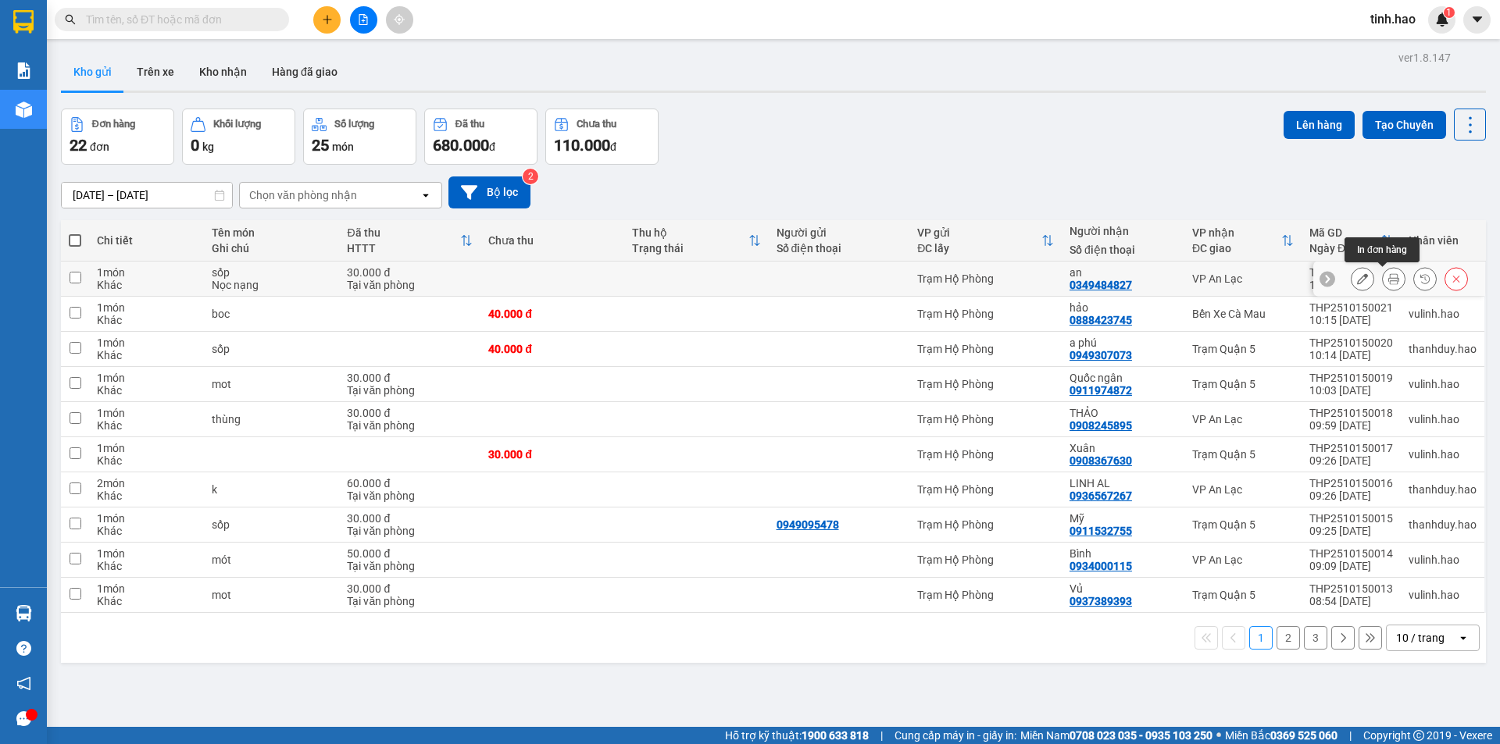
click at [1383, 280] on button at bounding box center [1394, 279] width 22 height 27
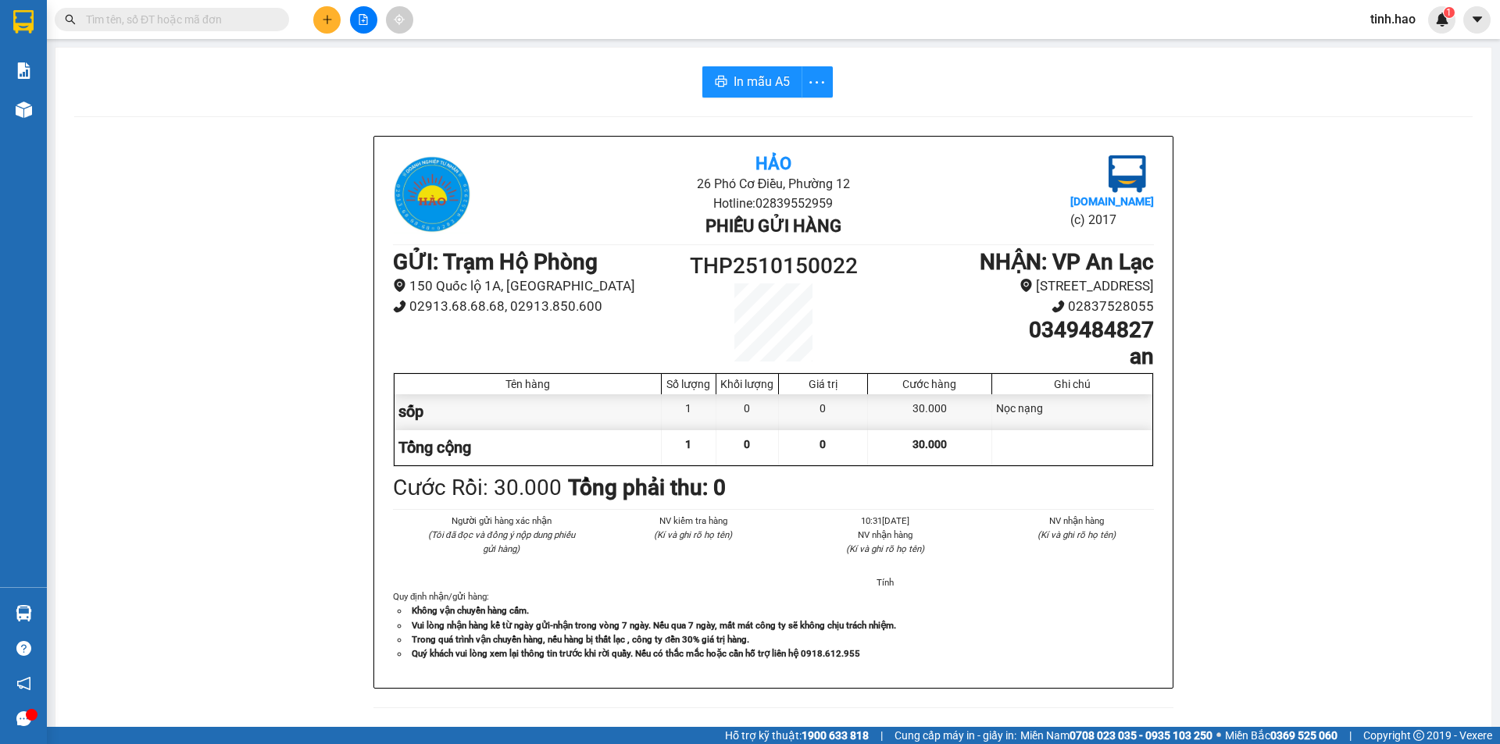
click at [759, 56] on div "In mẫu A5 Hảo 26 Phó Cơ Điều, Phường 12 Hotline: 02839552959 Phiếu gửi hàng Vex…" at bounding box center [773, 673] width 1436 height 1251
click at [757, 76] on span "In mẫu A5" at bounding box center [761, 82] width 56 height 20
